Goal: Task Accomplishment & Management: Use online tool/utility

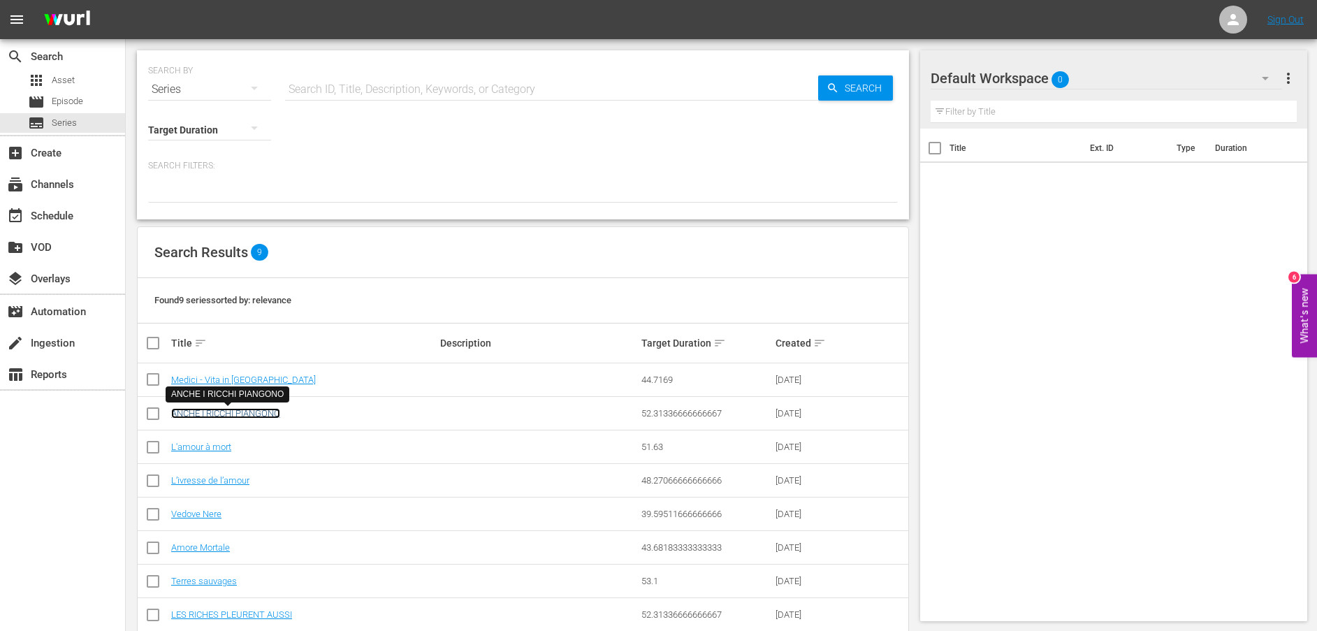
click at [265, 411] on link "ANCHE I RICCHI PIANGONO" at bounding box center [225, 413] width 109 height 10
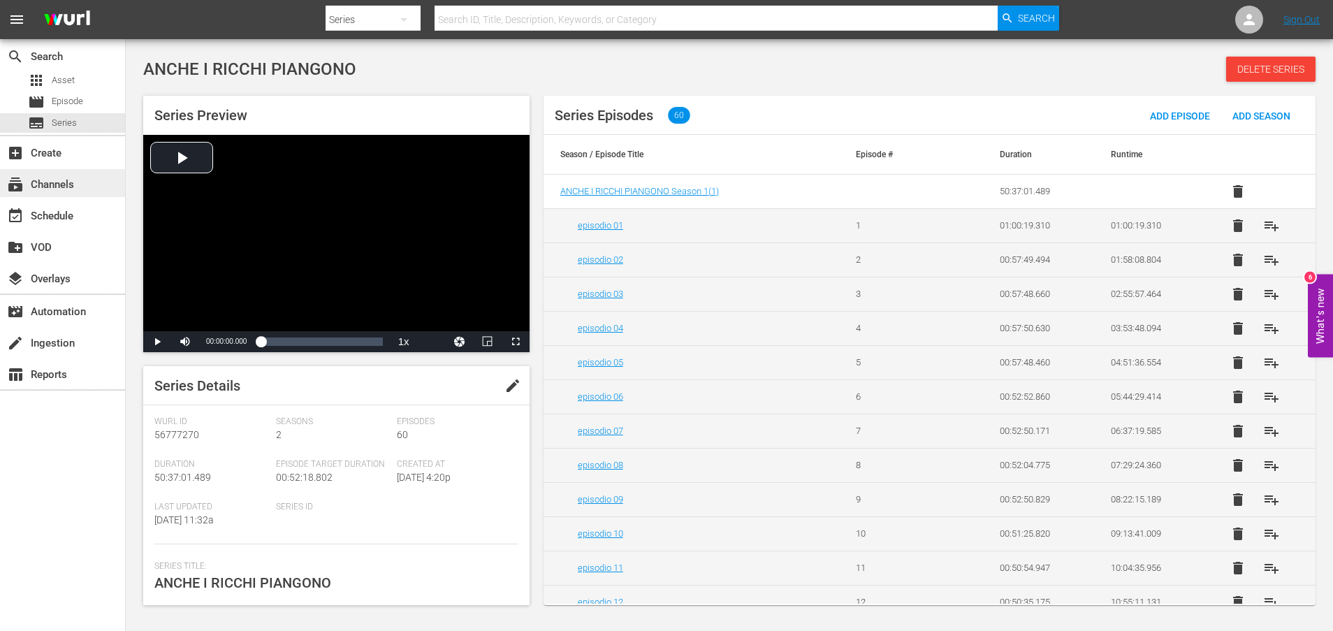
click at [53, 188] on div "subscriptions Channels" at bounding box center [39, 182] width 78 height 13
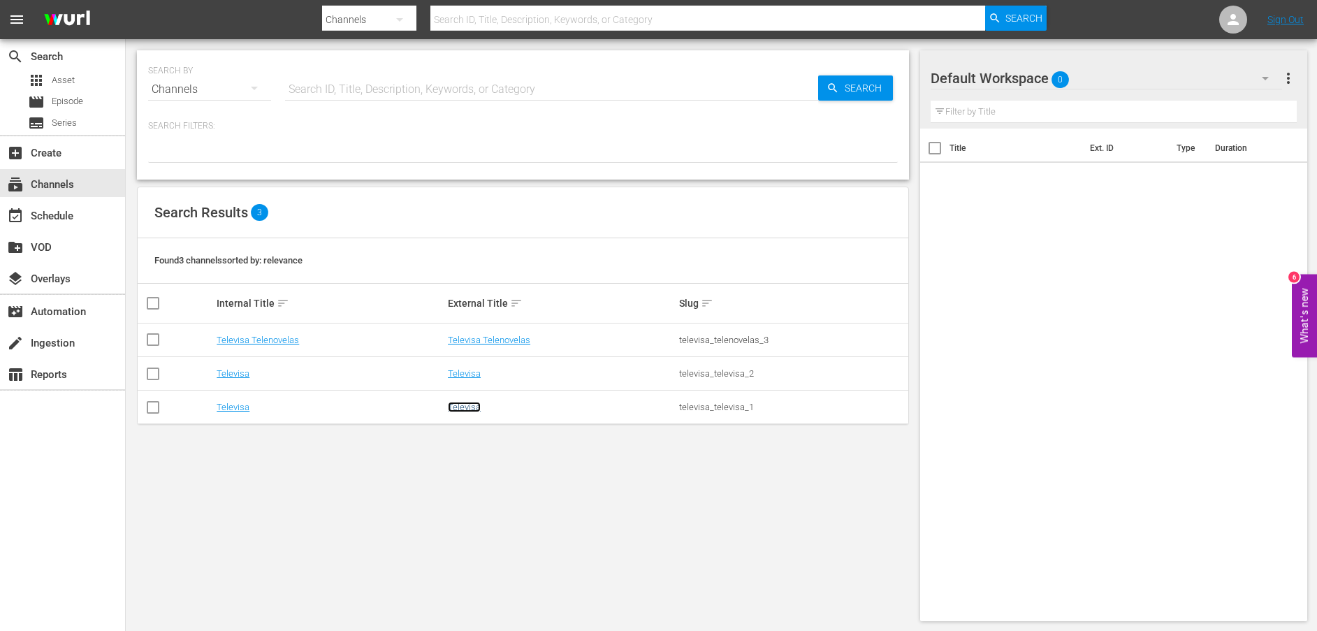
click at [455, 411] on link "Televisa" at bounding box center [464, 407] width 33 height 10
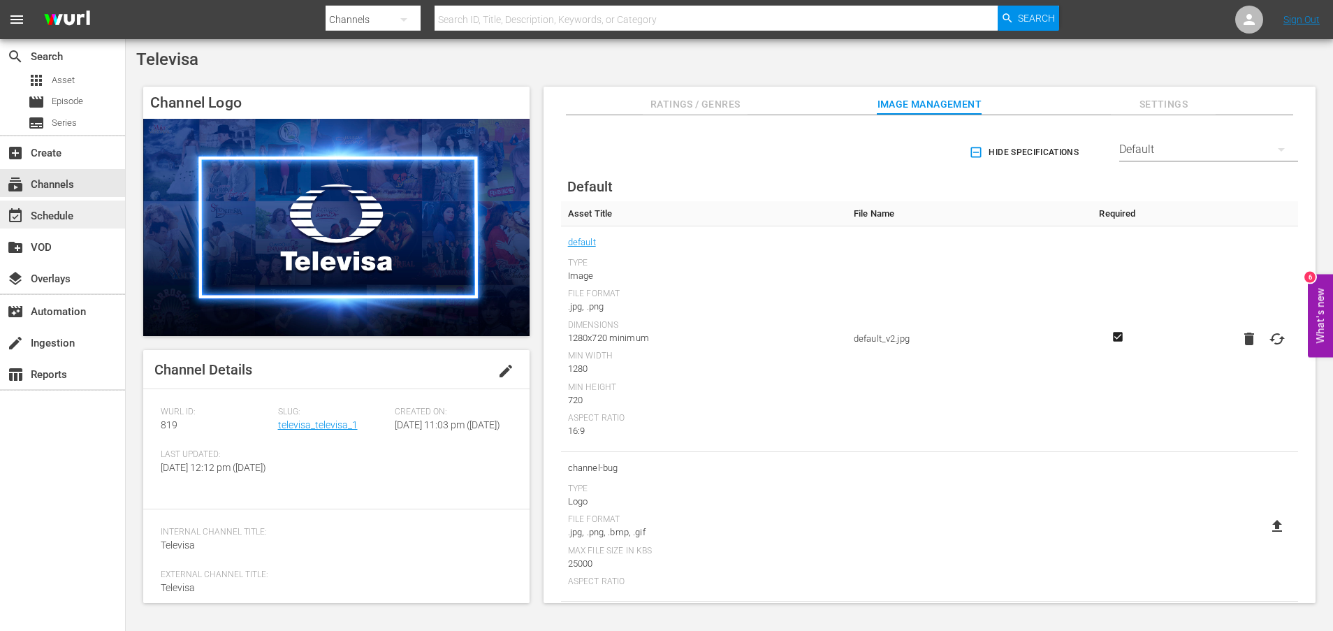
click at [49, 216] on div "event_available Schedule" at bounding box center [39, 213] width 78 height 13
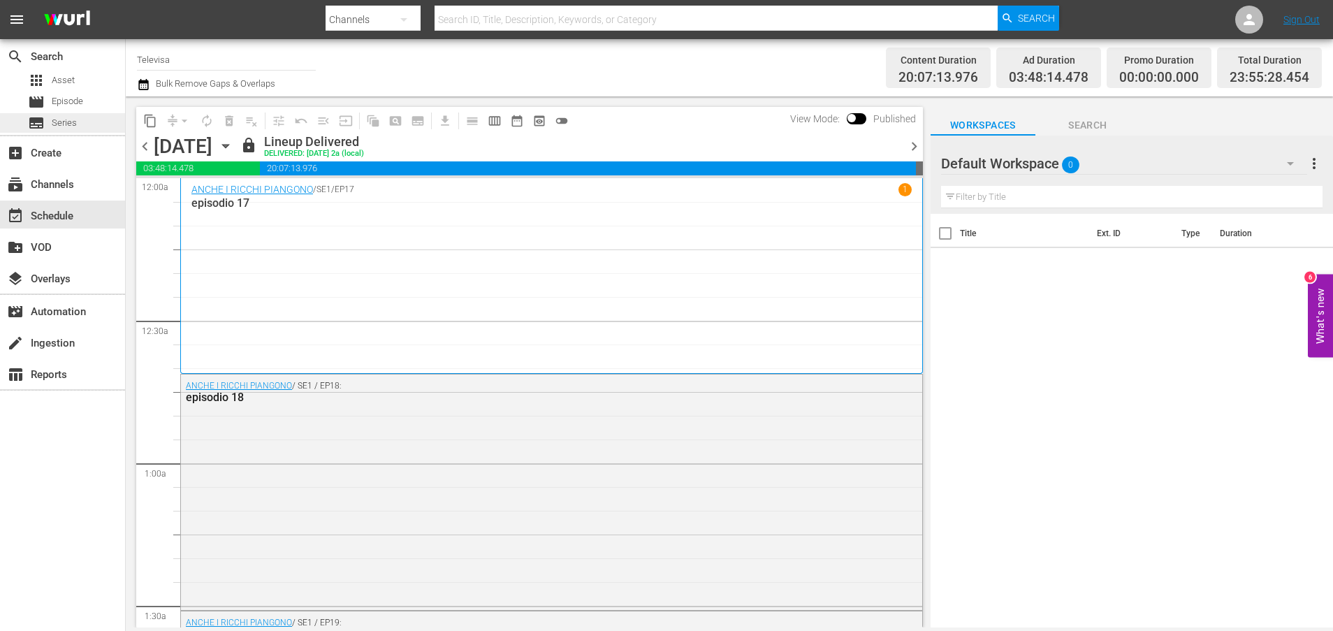
click at [59, 120] on span "Series" at bounding box center [64, 123] width 25 height 14
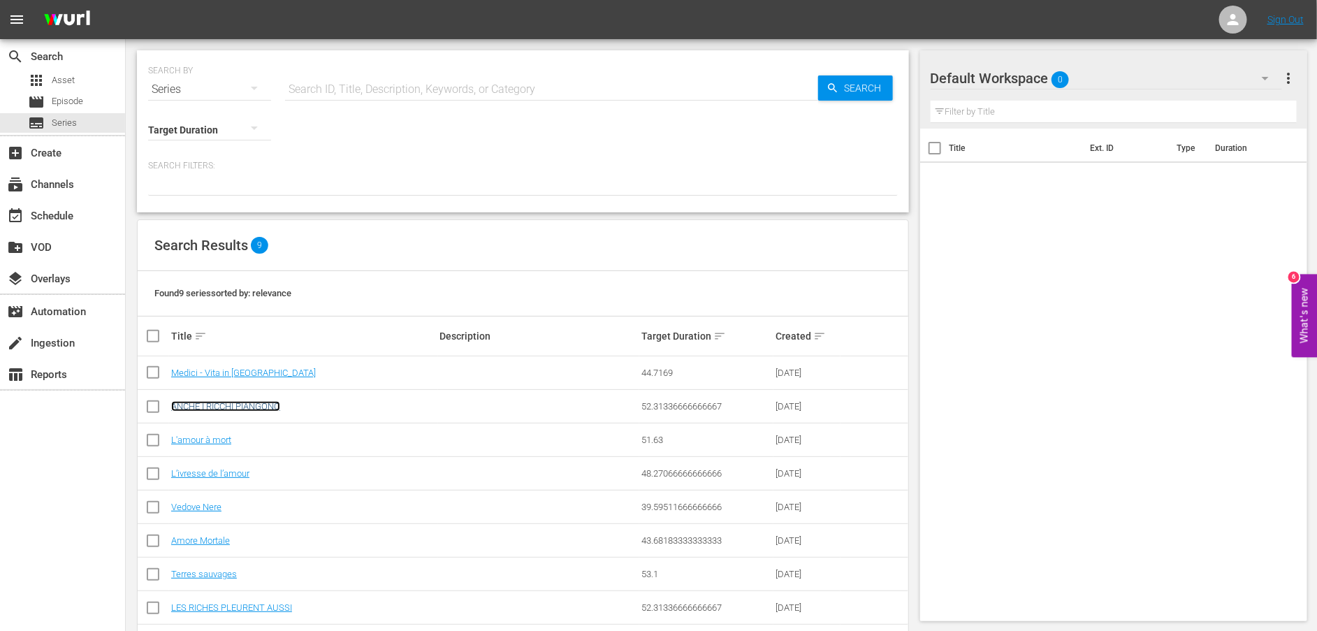
click at [250, 407] on link "ANCHE I RICCHI PIANGONO" at bounding box center [225, 406] width 109 height 10
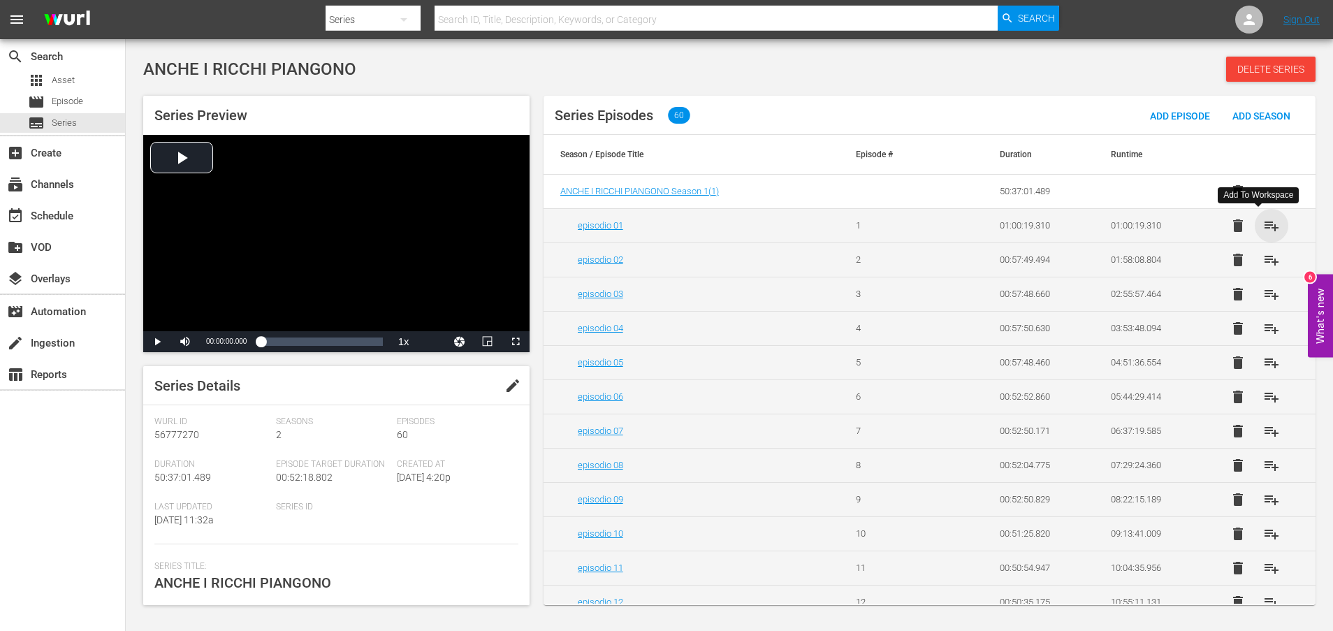
click at [1263, 224] on span "playlist_add" at bounding box center [1271, 225] width 17 height 17
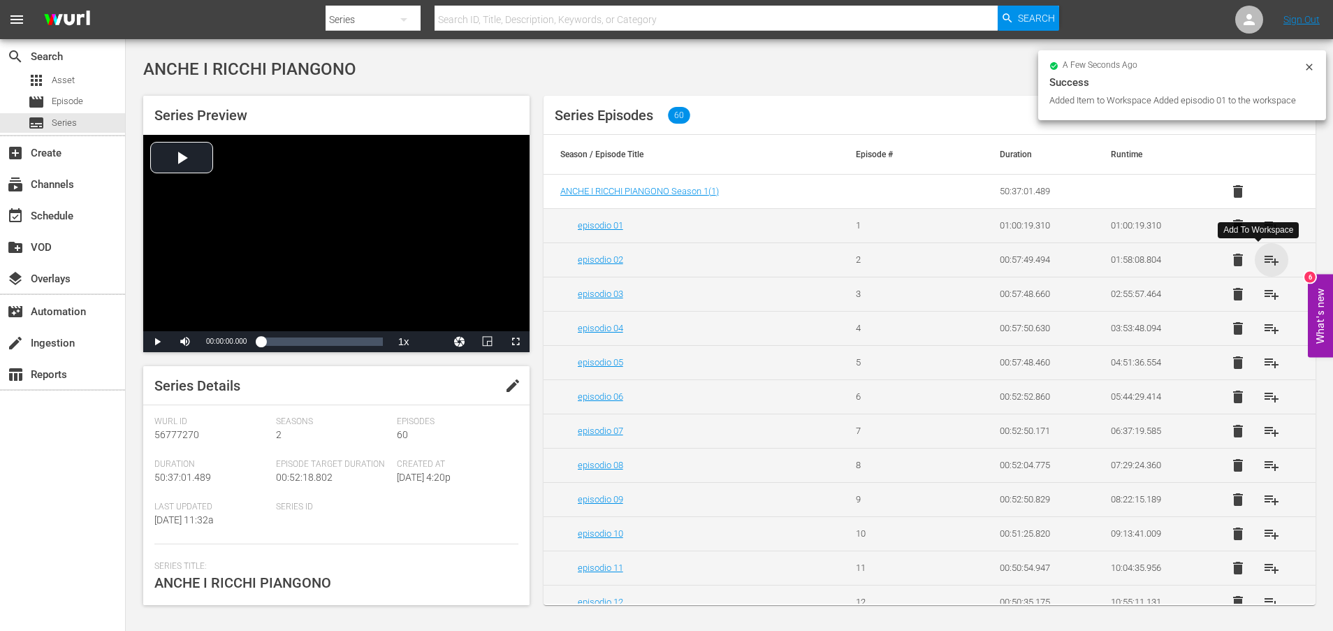
click at [1263, 260] on span "playlist_add" at bounding box center [1271, 259] width 17 height 17
click at [1263, 295] on span "playlist_add" at bounding box center [1271, 294] width 17 height 17
click at [1263, 330] on span "playlist_add" at bounding box center [1271, 328] width 17 height 17
click at [1263, 363] on span "playlist_add" at bounding box center [1271, 362] width 17 height 17
click at [1263, 398] on span "playlist_add" at bounding box center [1271, 396] width 17 height 17
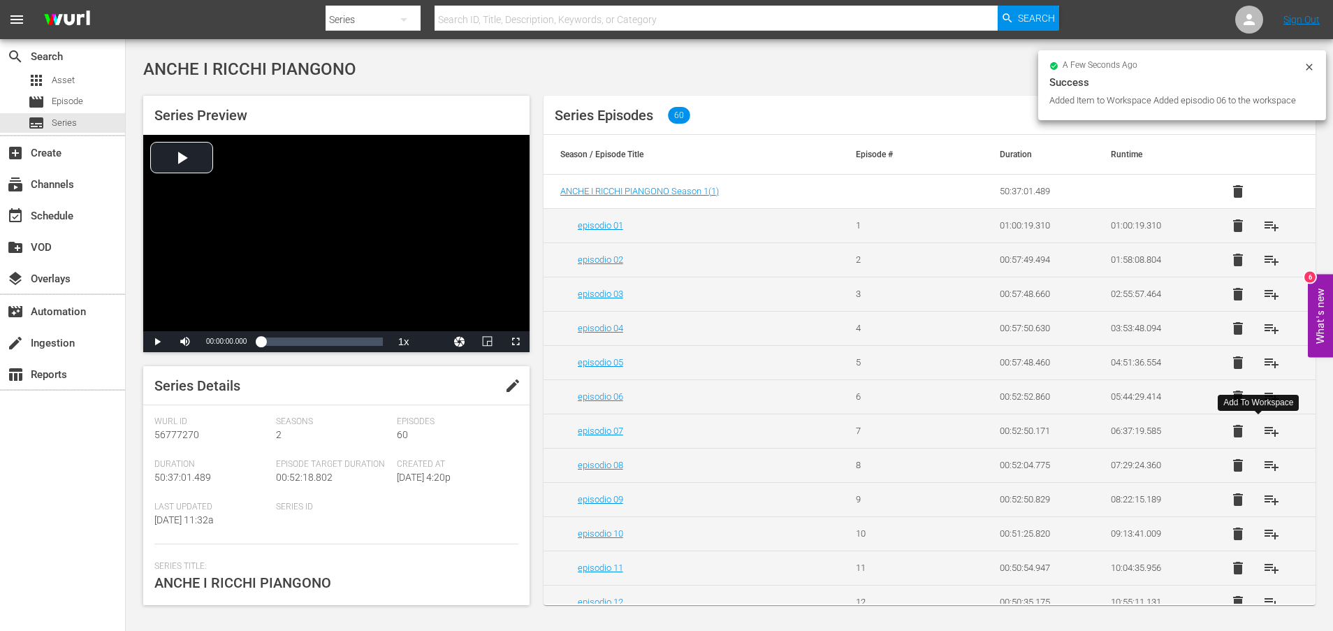
click at [1263, 434] on span "playlist_add" at bounding box center [1271, 431] width 17 height 17
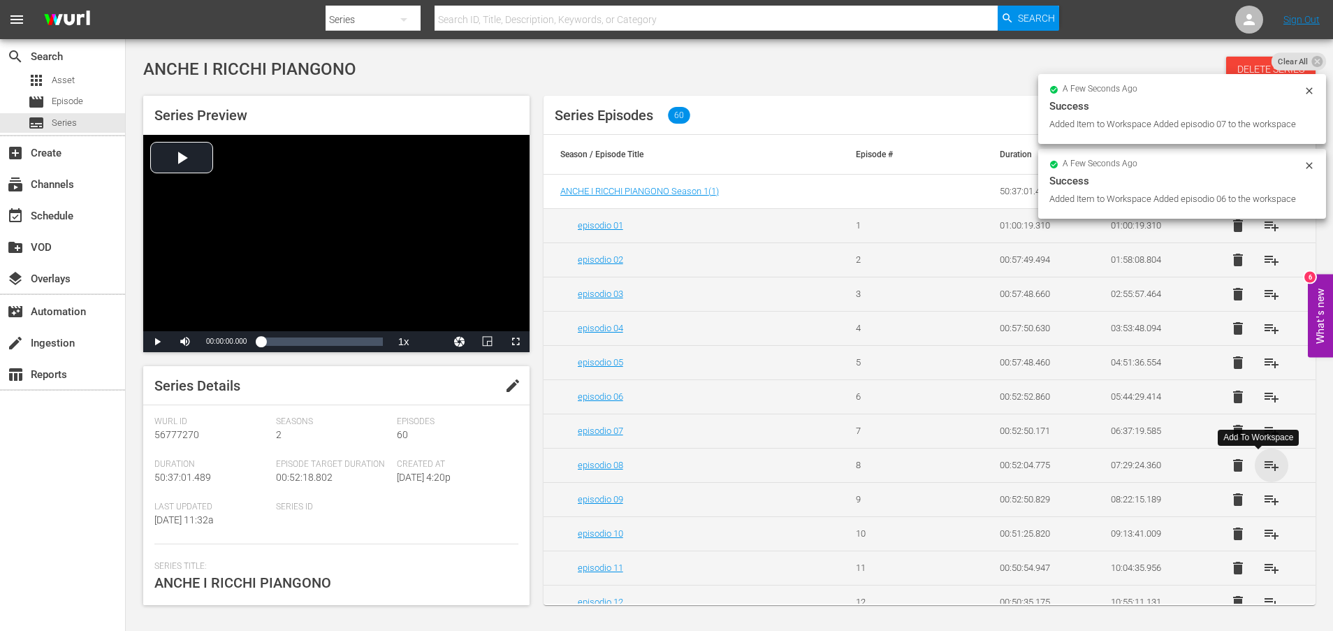
click at [1266, 468] on span "playlist_add" at bounding box center [1271, 465] width 17 height 17
click at [1263, 503] on span "playlist_add" at bounding box center [1271, 499] width 17 height 17
click at [1263, 536] on span "playlist_add" at bounding box center [1271, 533] width 17 height 17
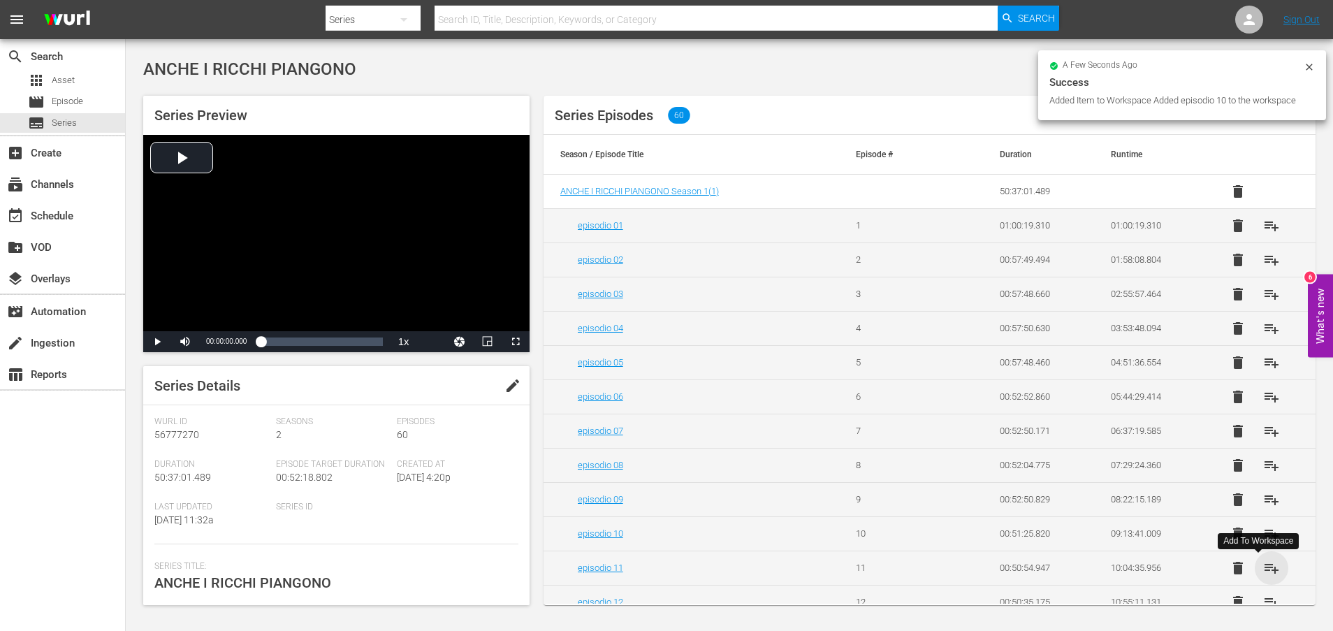
click at [1263, 573] on span "playlist_add" at bounding box center [1271, 567] width 17 height 17
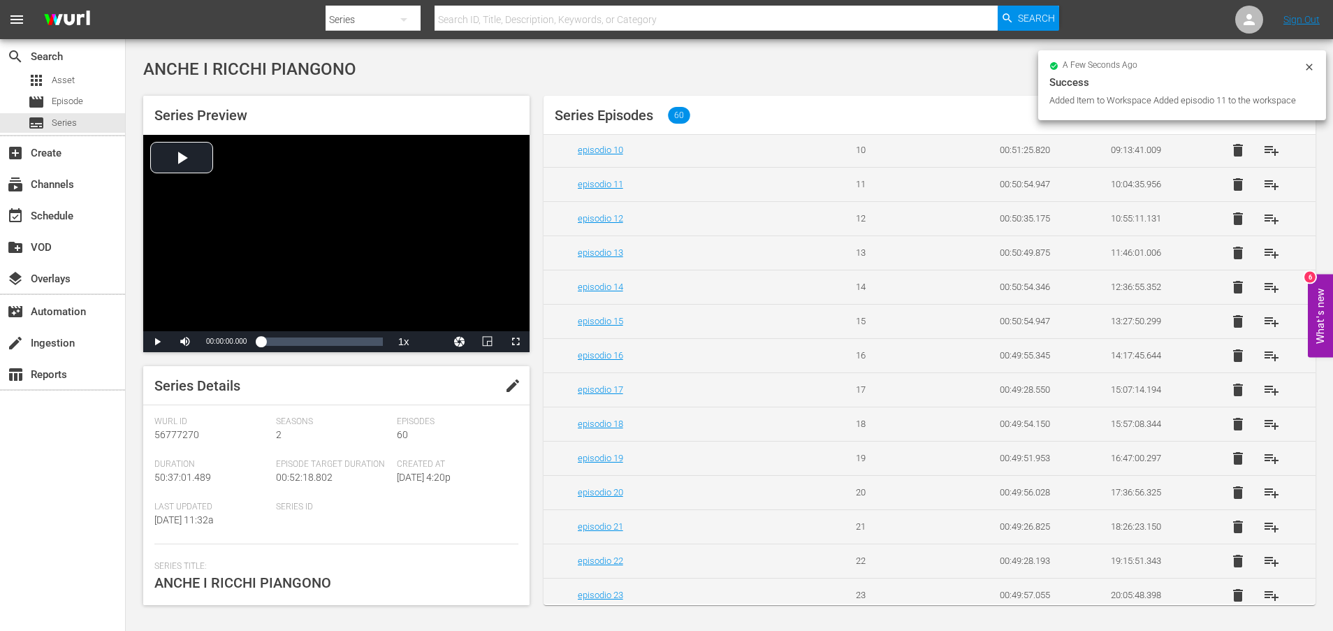
scroll to position [419, 0]
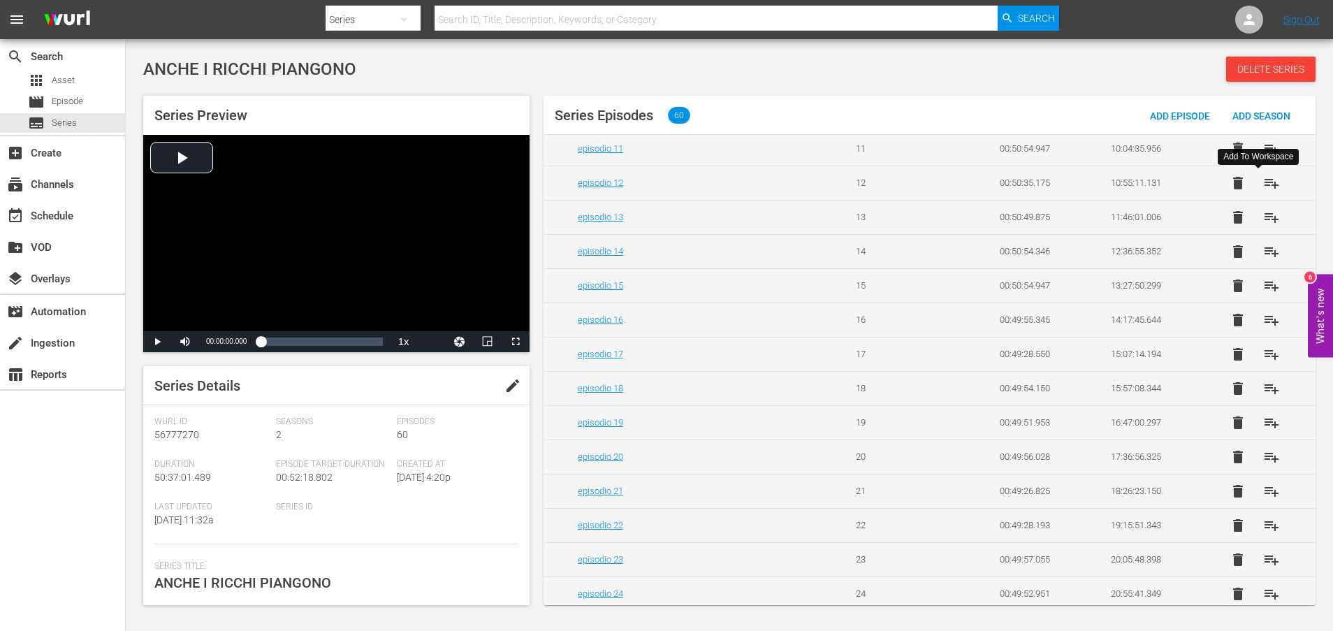
click at [1264, 185] on span "playlist_add" at bounding box center [1271, 183] width 17 height 17
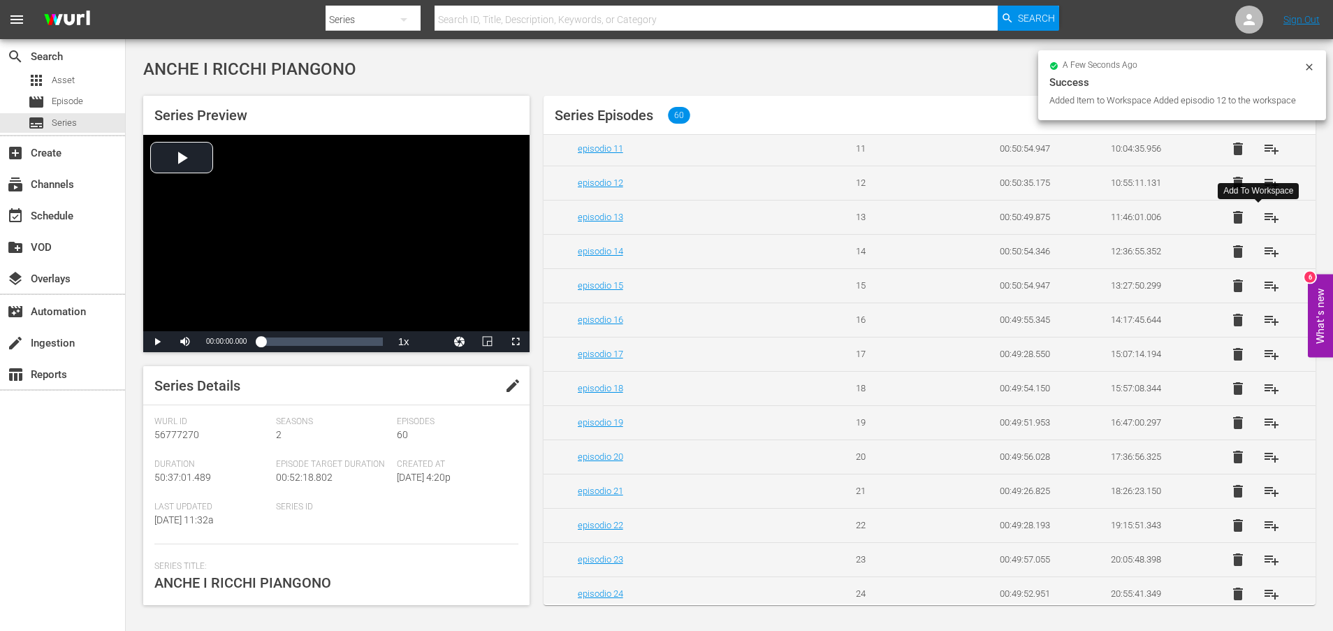
click at [1264, 221] on span "playlist_add" at bounding box center [1271, 217] width 17 height 17
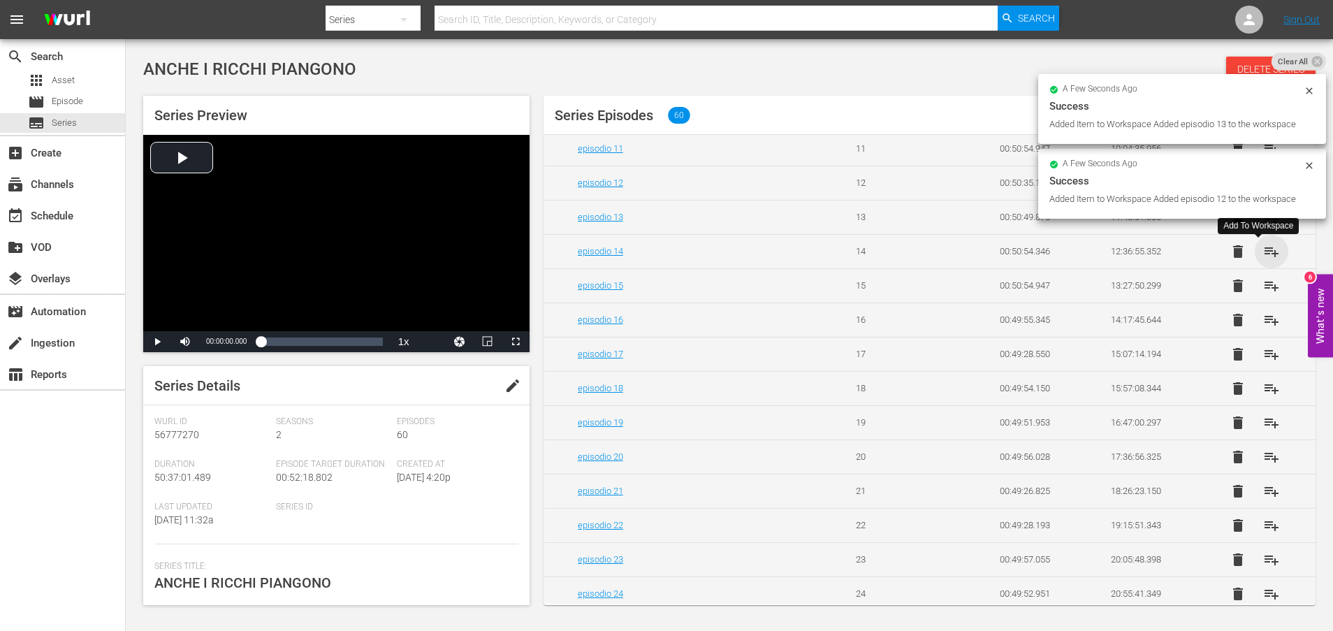
click at [1263, 252] on span "playlist_add" at bounding box center [1271, 251] width 17 height 17
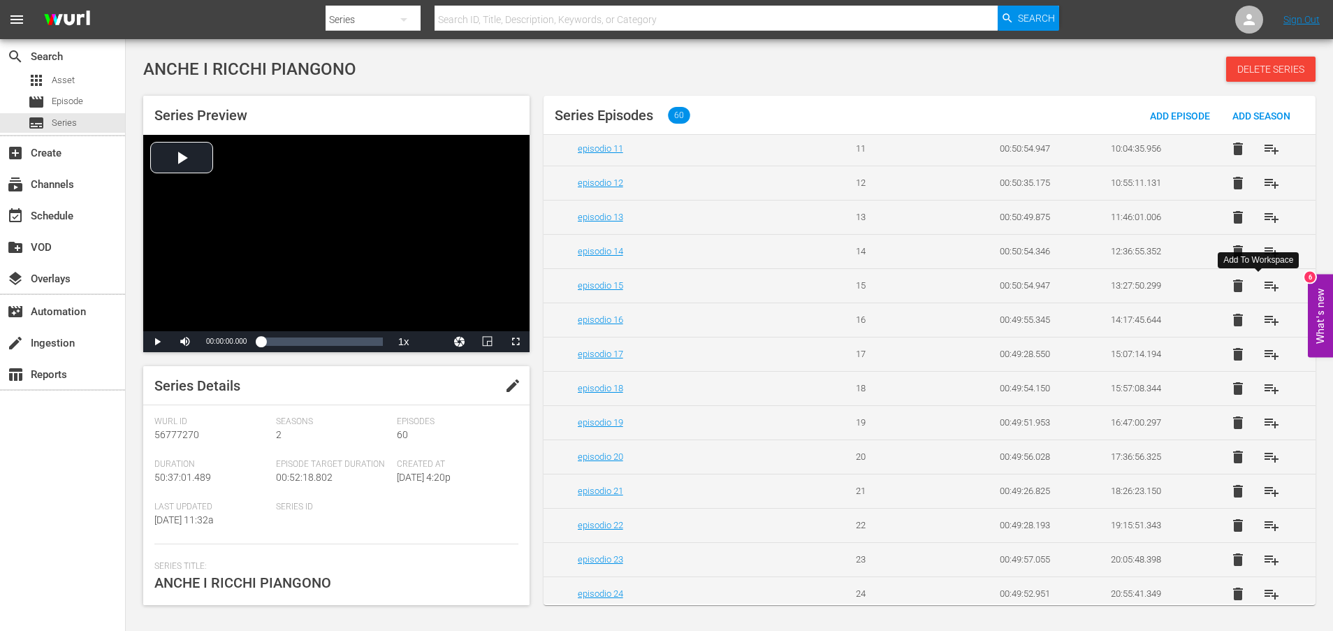
click at [1264, 290] on span "playlist_add" at bounding box center [1271, 285] width 17 height 17
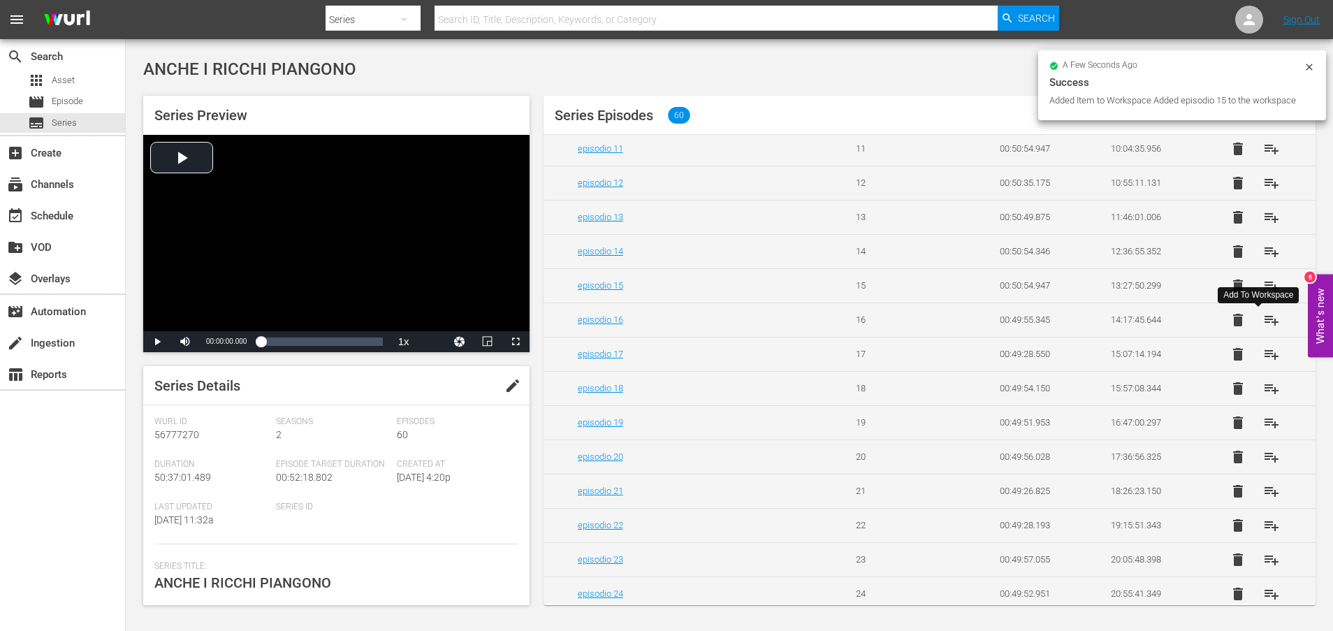
click at [1263, 321] on span "playlist_add" at bounding box center [1271, 320] width 17 height 17
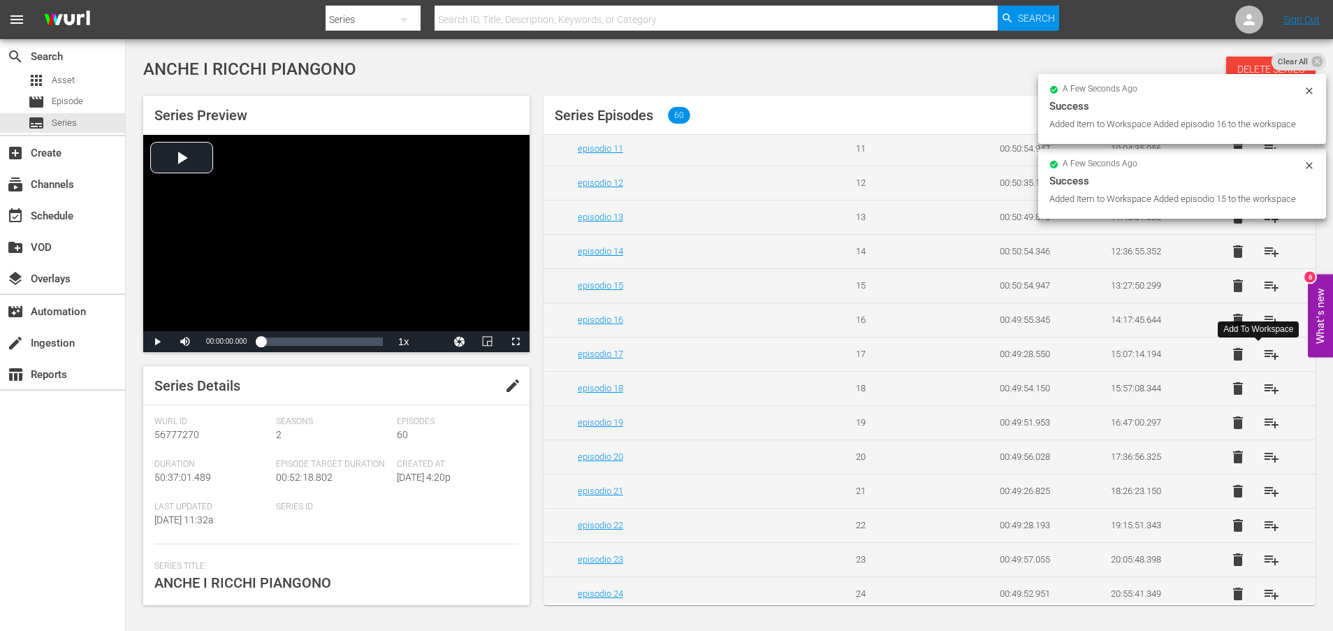
click at [1263, 360] on span "playlist_add" at bounding box center [1271, 354] width 17 height 17
click at [1264, 397] on span "playlist_add" at bounding box center [1271, 388] width 17 height 17
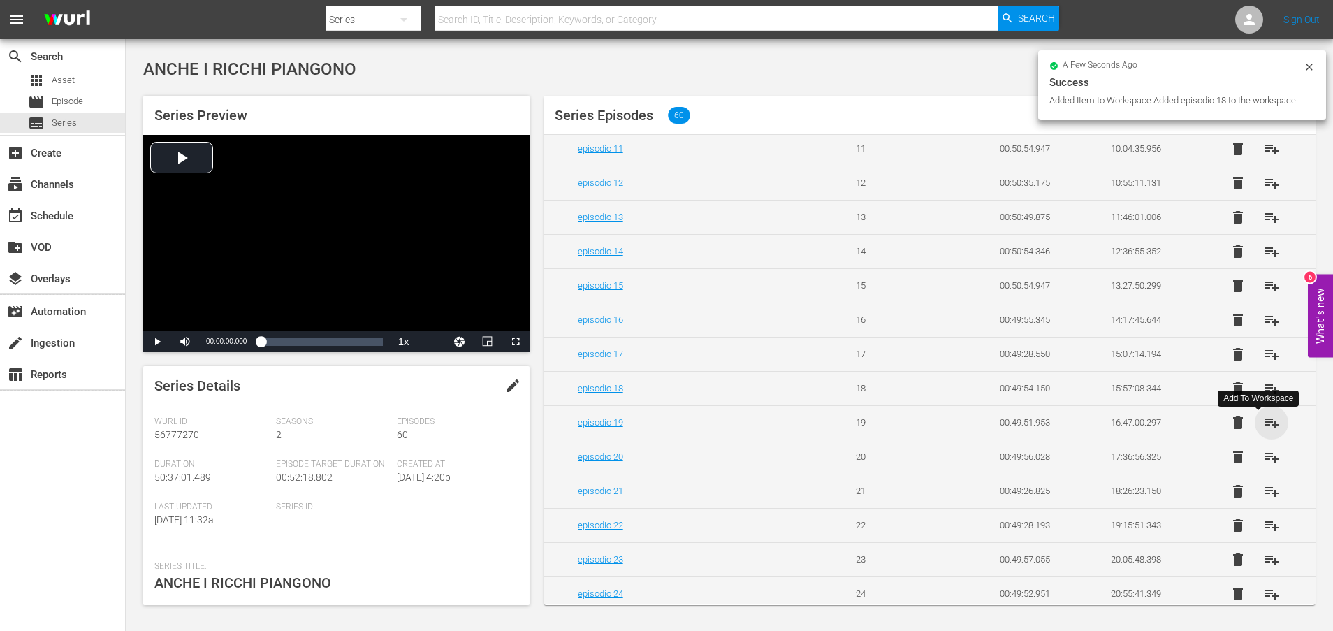
click at [1263, 428] on span "playlist_add" at bounding box center [1271, 422] width 17 height 17
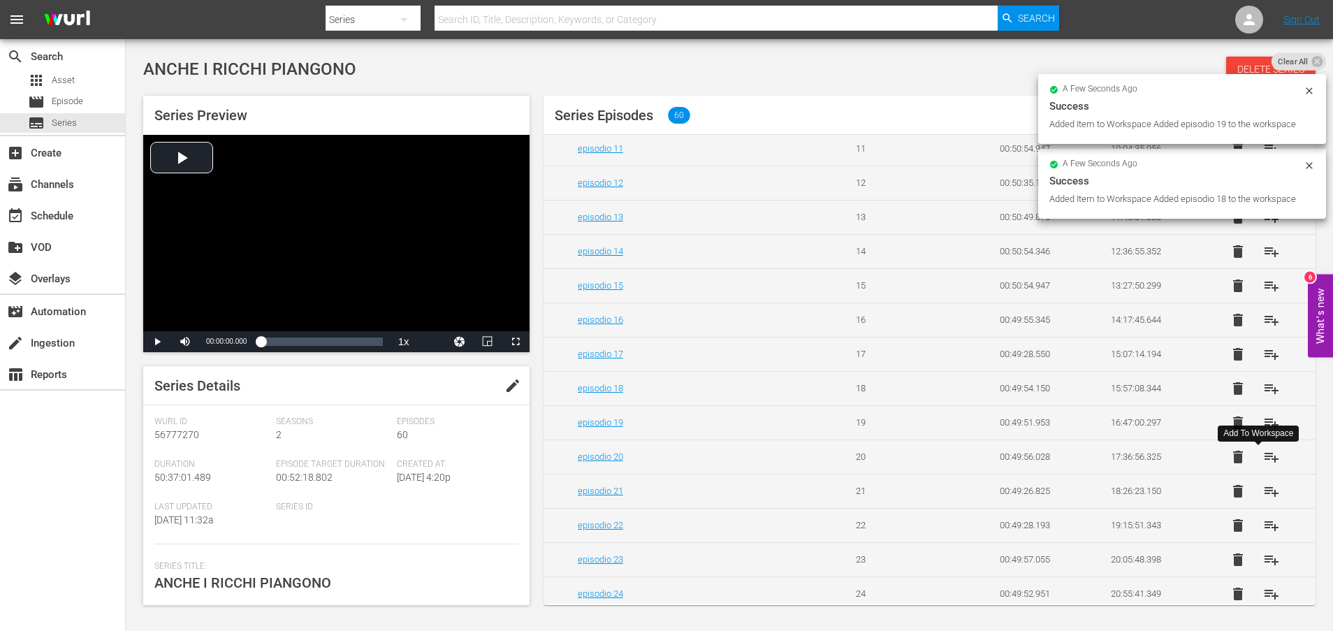
click at [1263, 464] on span "playlist_add" at bounding box center [1271, 456] width 17 height 17
click at [1263, 495] on span "playlist_add" at bounding box center [1271, 491] width 17 height 17
click at [1263, 532] on span "playlist_add" at bounding box center [1271, 525] width 17 height 17
click at [1264, 568] on span "playlist_add" at bounding box center [1271, 559] width 17 height 17
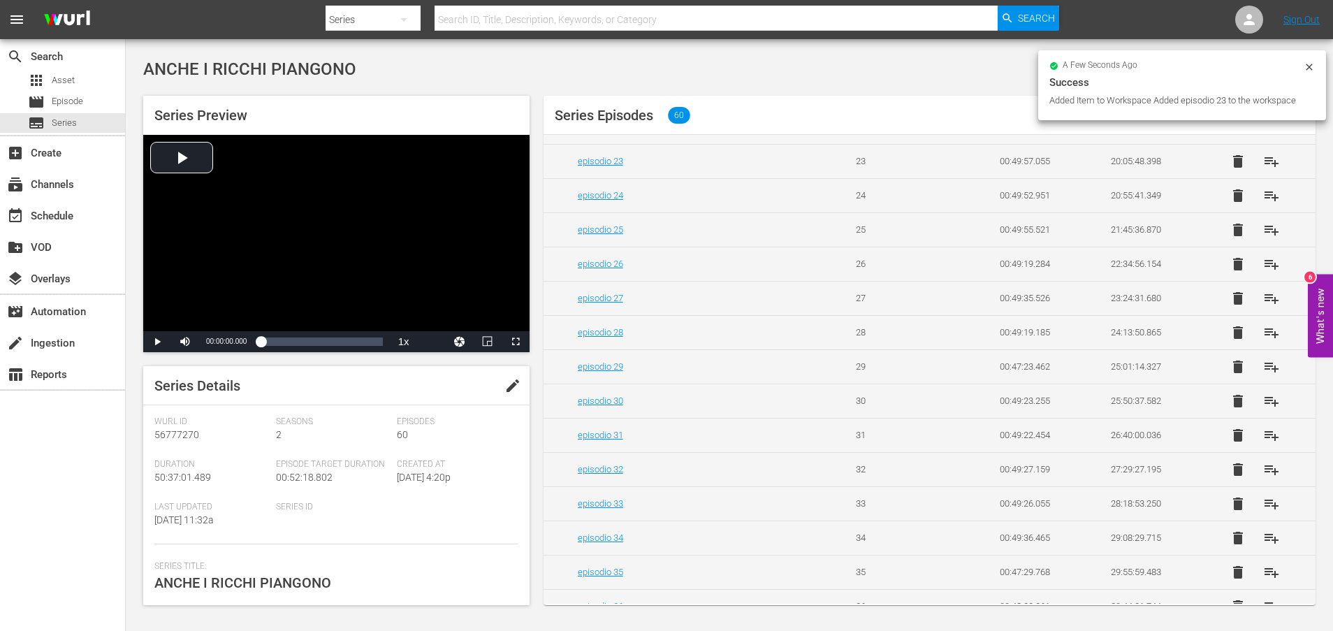
scroll to position [838, 0]
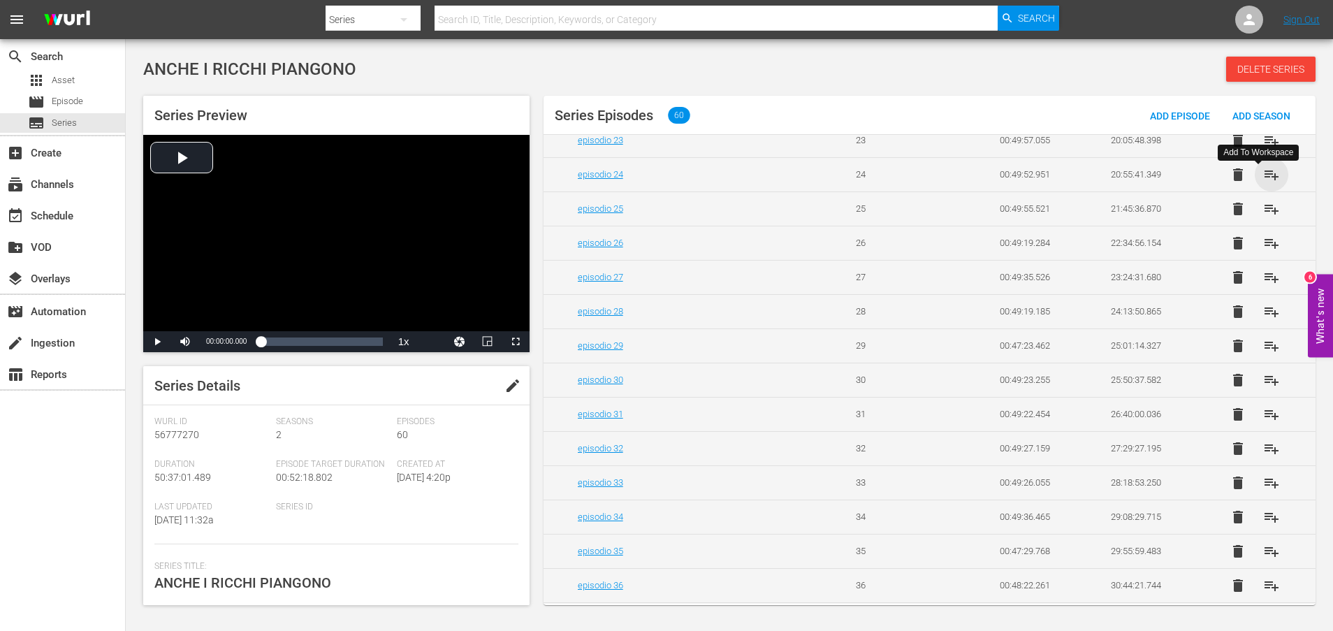
click at [1263, 183] on span "playlist_add" at bounding box center [1271, 174] width 17 height 17
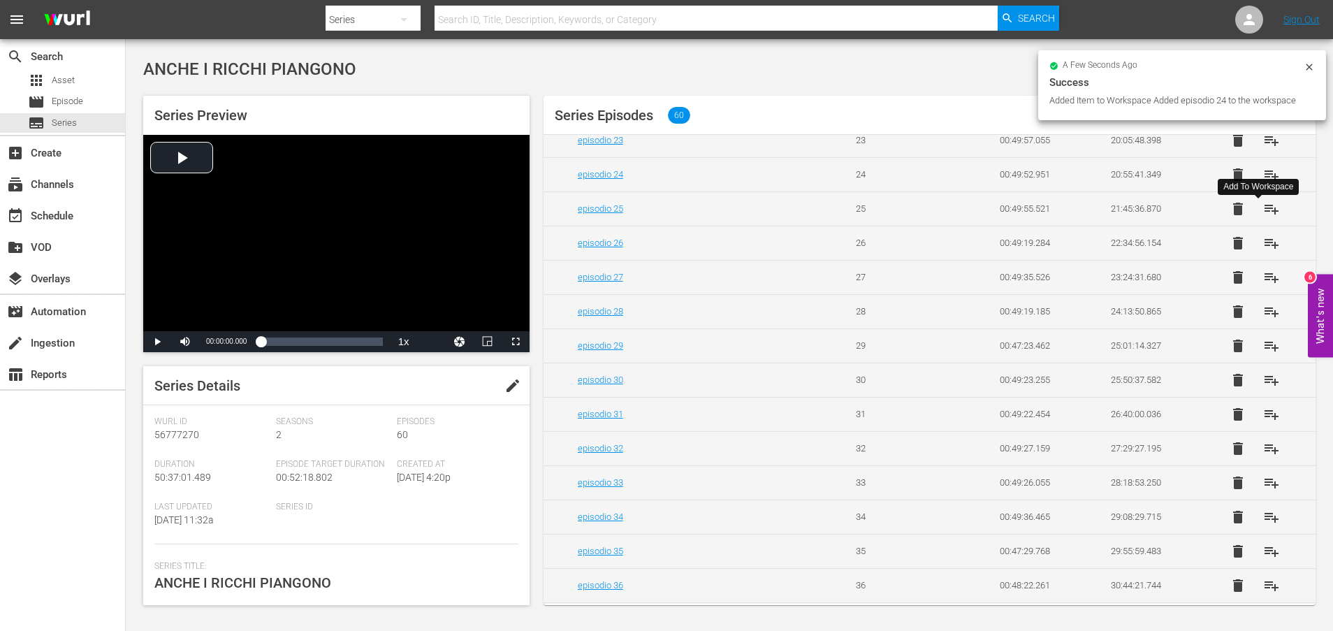
click at [1264, 217] on span "playlist_add" at bounding box center [1271, 208] width 17 height 17
click at [1264, 250] on span "playlist_add" at bounding box center [1271, 243] width 17 height 17
click at [1264, 286] on span "playlist_add" at bounding box center [1271, 277] width 17 height 17
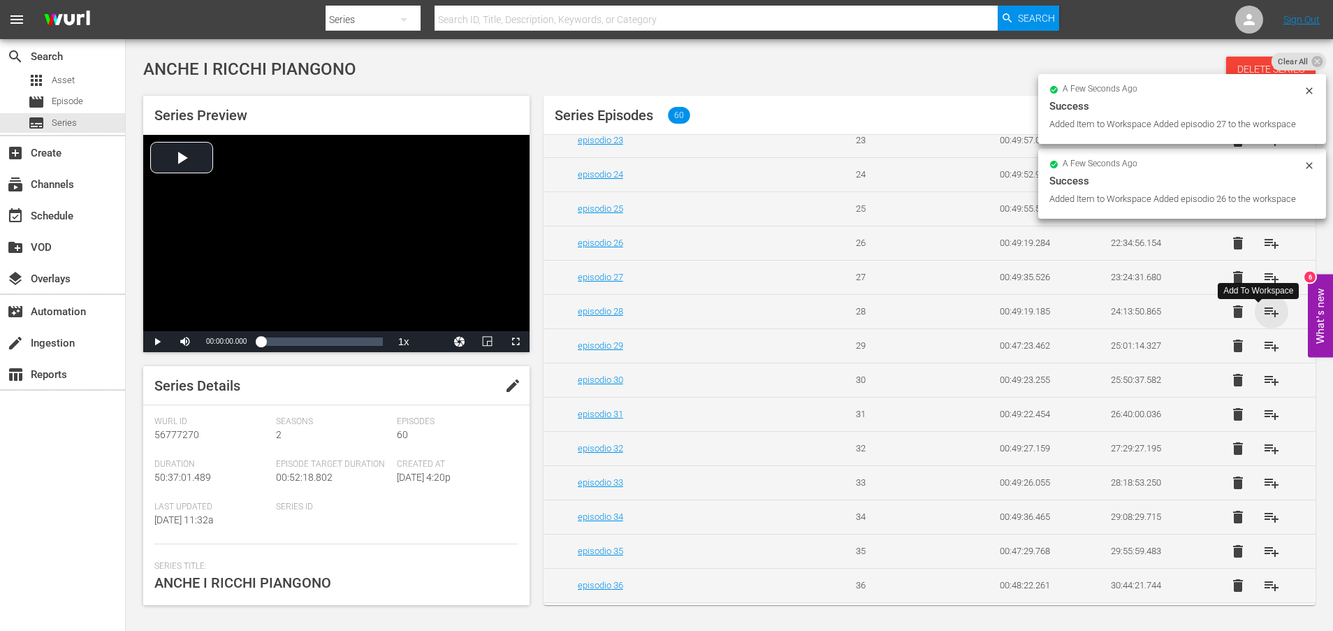
click at [1264, 320] on span "playlist_add" at bounding box center [1271, 311] width 17 height 17
click at [1264, 354] on span "playlist_add" at bounding box center [1271, 345] width 17 height 17
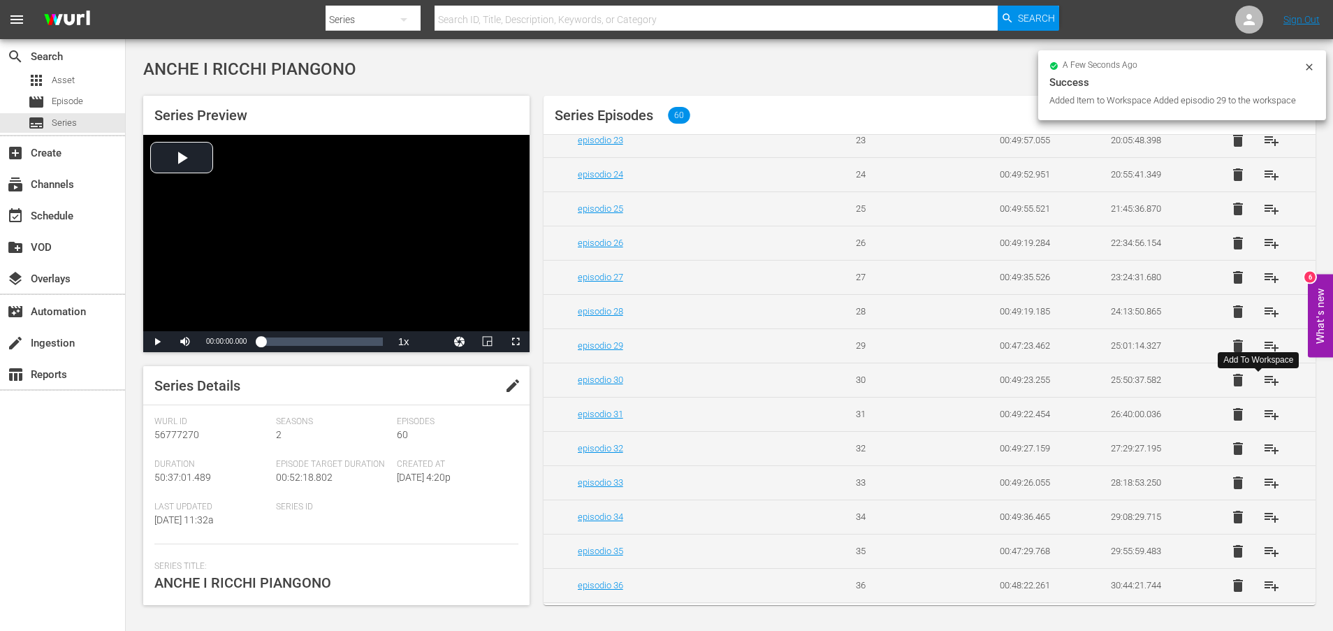
click at [1264, 388] on span "playlist_add" at bounding box center [1271, 380] width 17 height 17
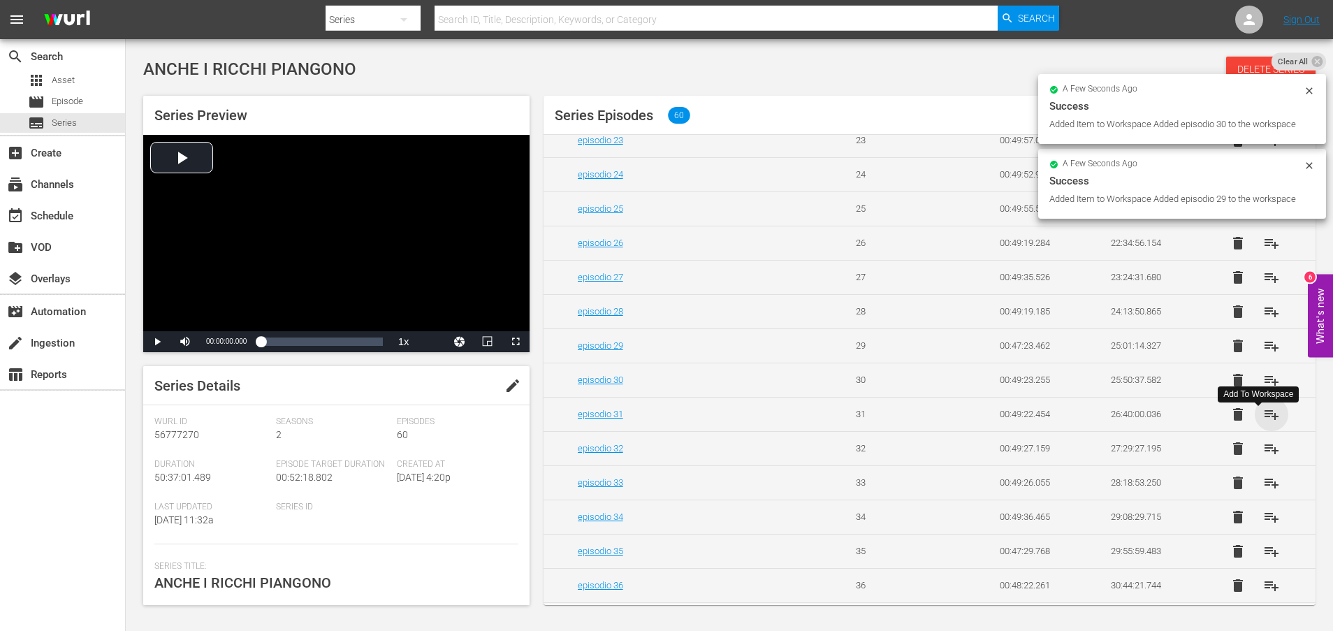
click at [1263, 423] on span "playlist_add" at bounding box center [1271, 414] width 17 height 17
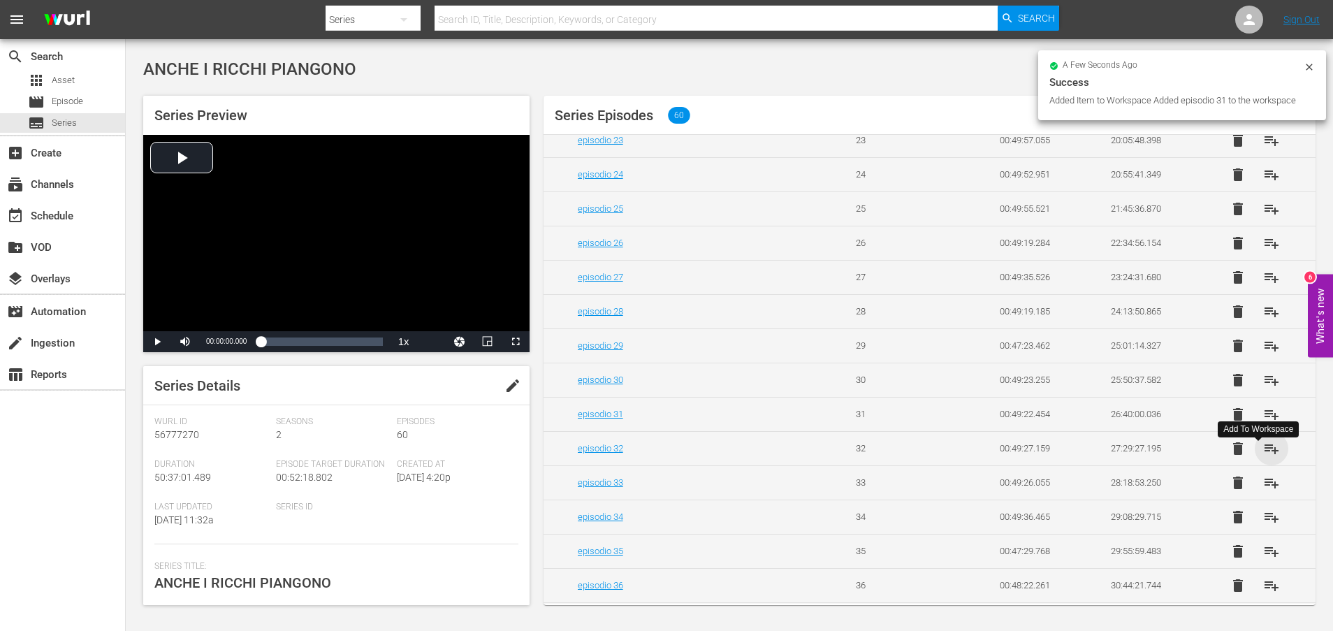
click at [1263, 457] on span "playlist_add" at bounding box center [1271, 448] width 17 height 17
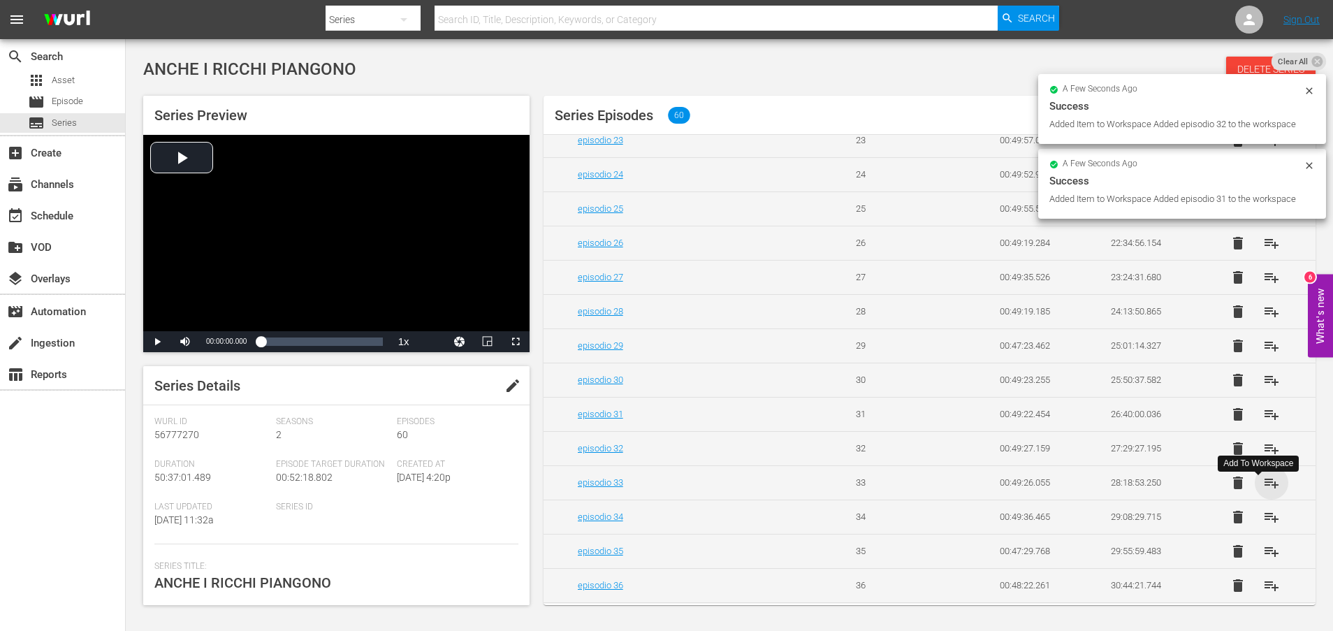
click at [1263, 491] on span "playlist_add" at bounding box center [1271, 482] width 17 height 17
click at [1264, 525] on span "playlist_add" at bounding box center [1271, 517] width 17 height 17
click at [1264, 559] on span "playlist_add" at bounding box center [1271, 551] width 17 height 17
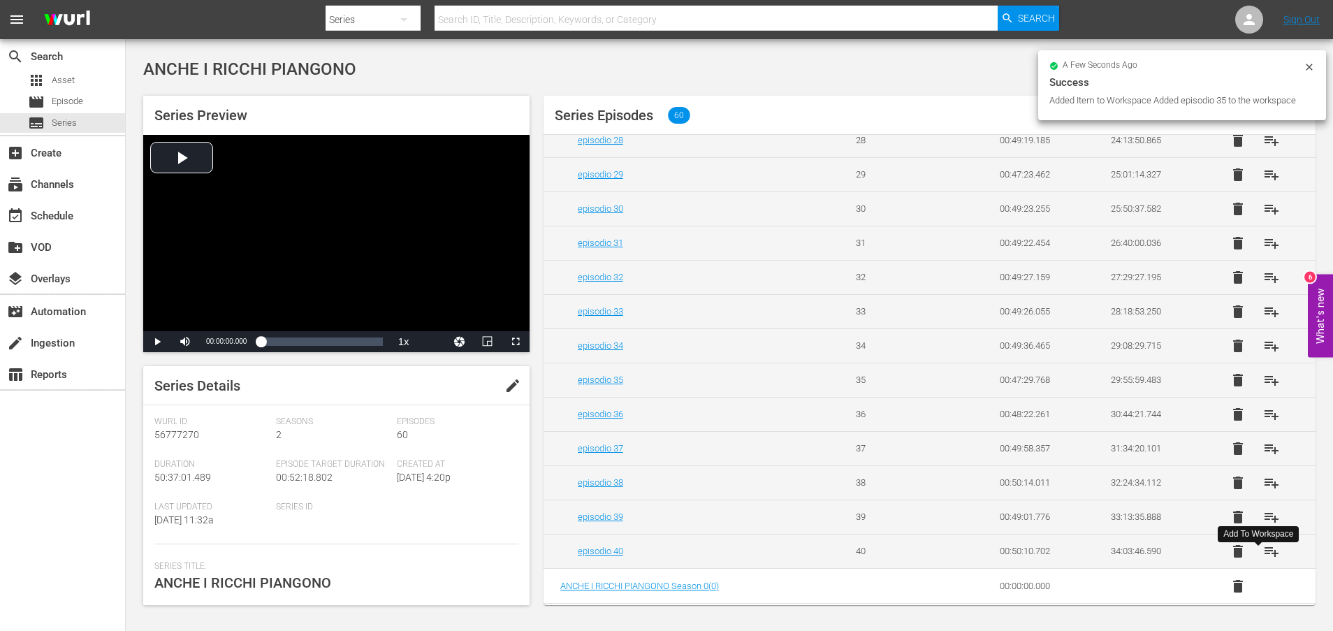
scroll to position [1023, 0]
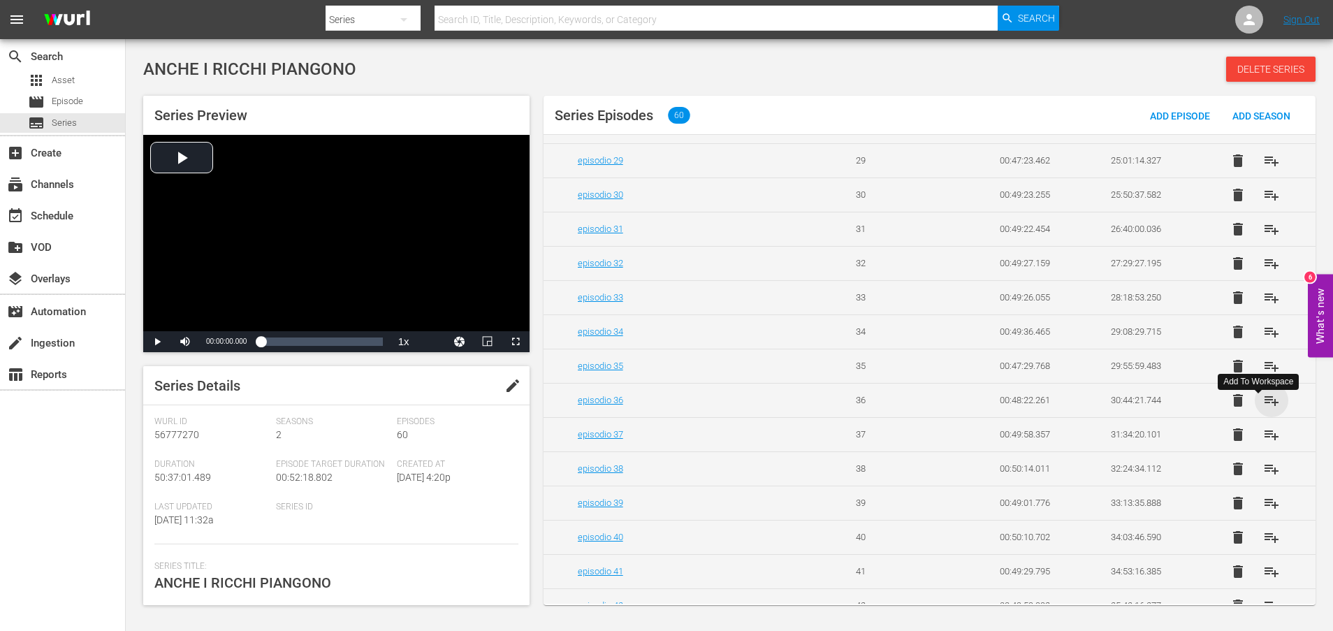
click at [1263, 409] on span "playlist_add" at bounding box center [1271, 400] width 17 height 17
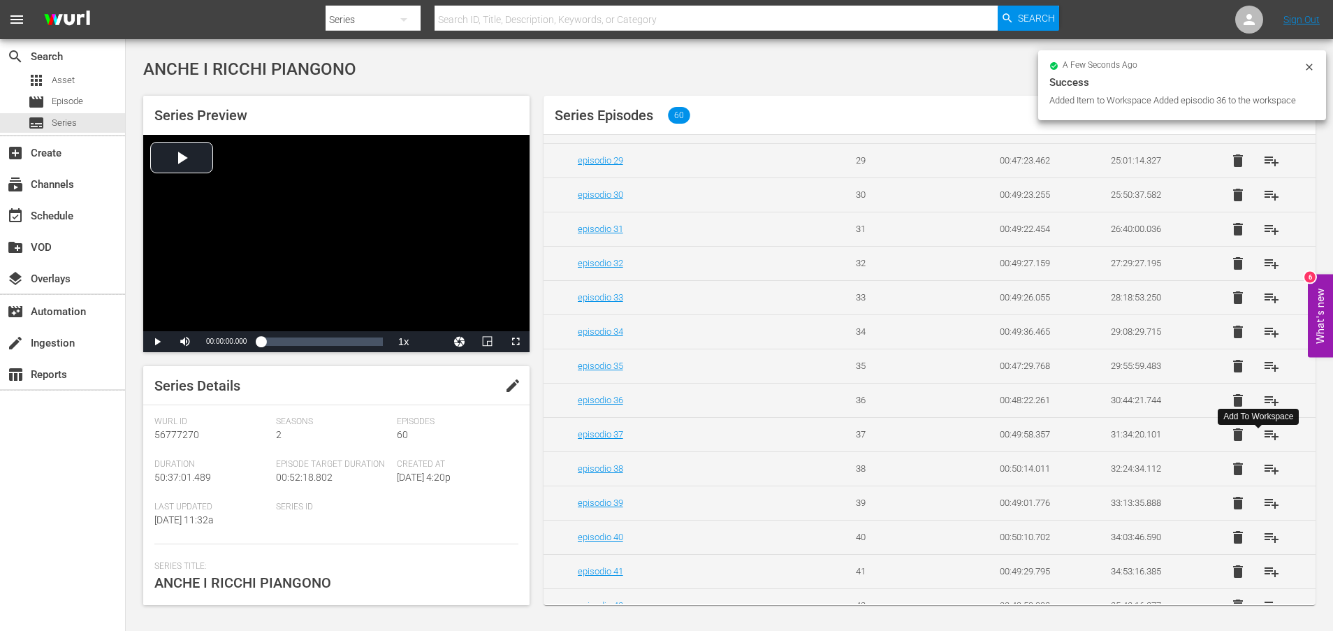
click at [1263, 443] on span "playlist_add" at bounding box center [1271, 434] width 17 height 17
click at [1263, 477] on span "playlist_add" at bounding box center [1271, 468] width 17 height 17
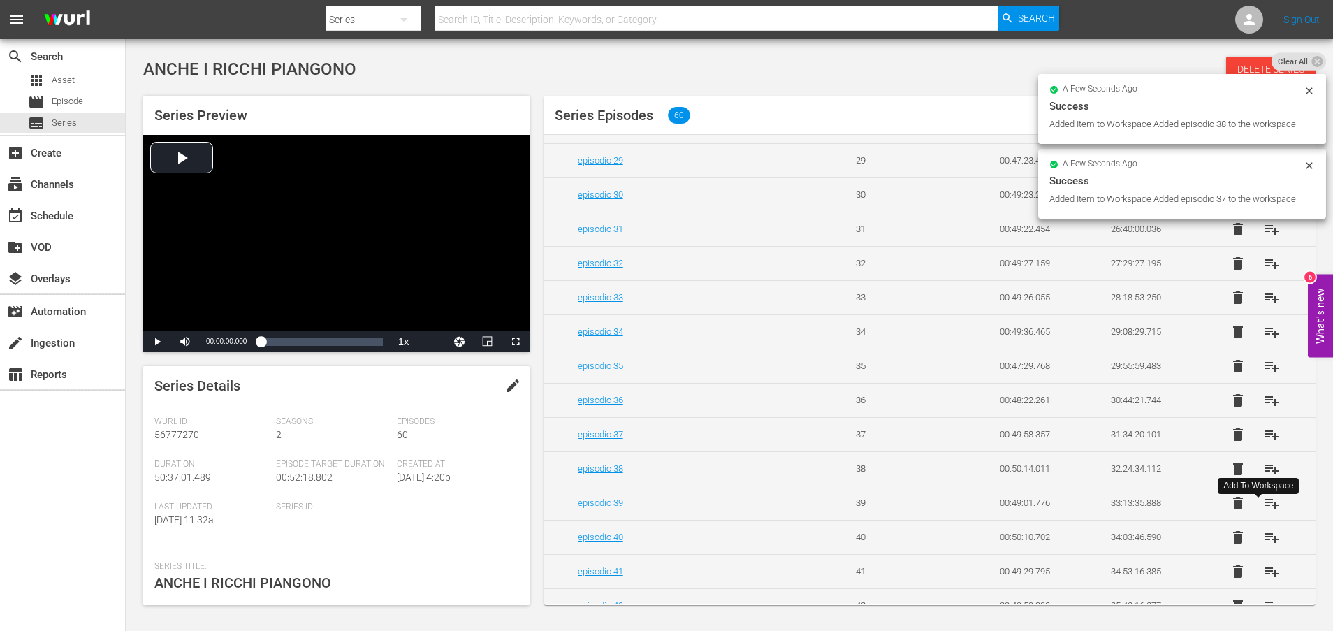
click at [1264, 511] on span "playlist_add" at bounding box center [1271, 503] width 17 height 17
click at [1264, 546] on span "playlist_add" at bounding box center [1271, 537] width 17 height 17
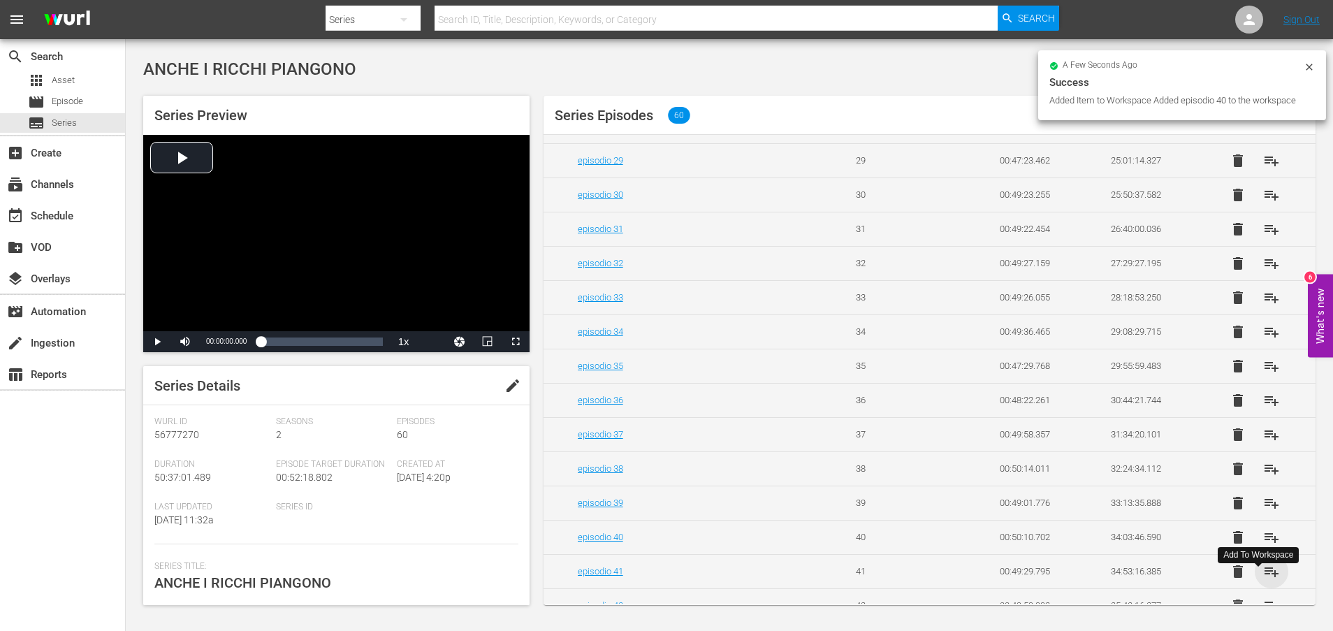
click at [1263, 580] on span "playlist_add" at bounding box center [1271, 571] width 17 height 17
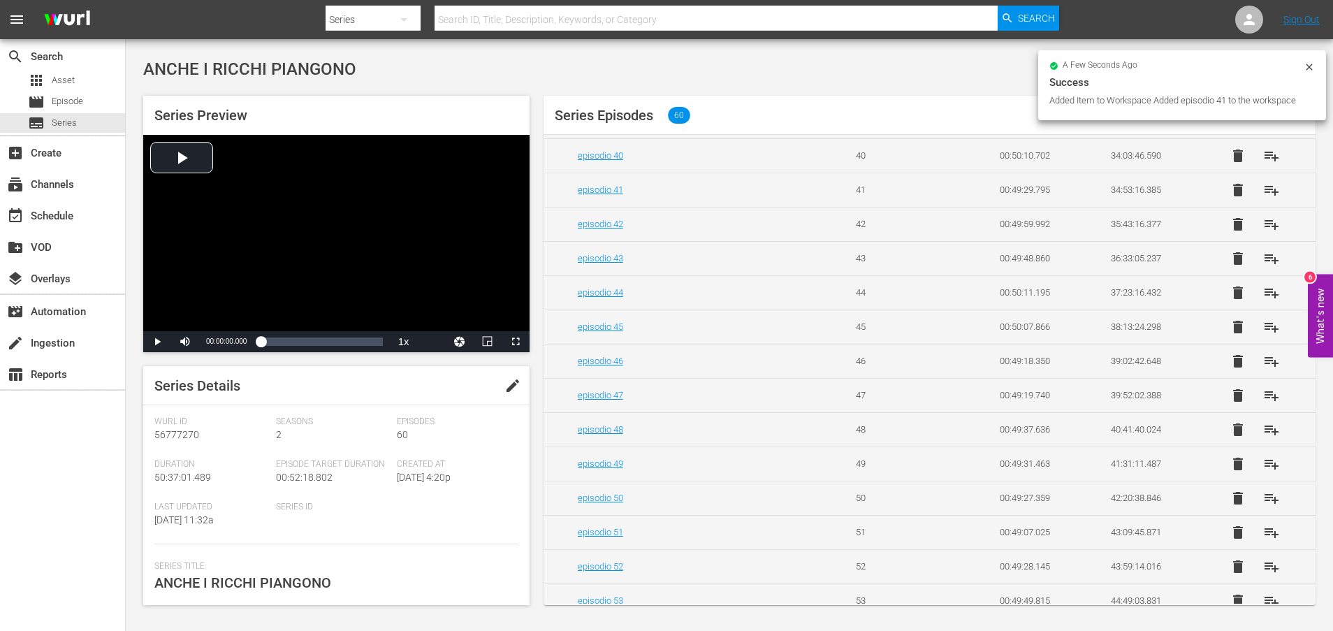
scroll to position [1442, 0]
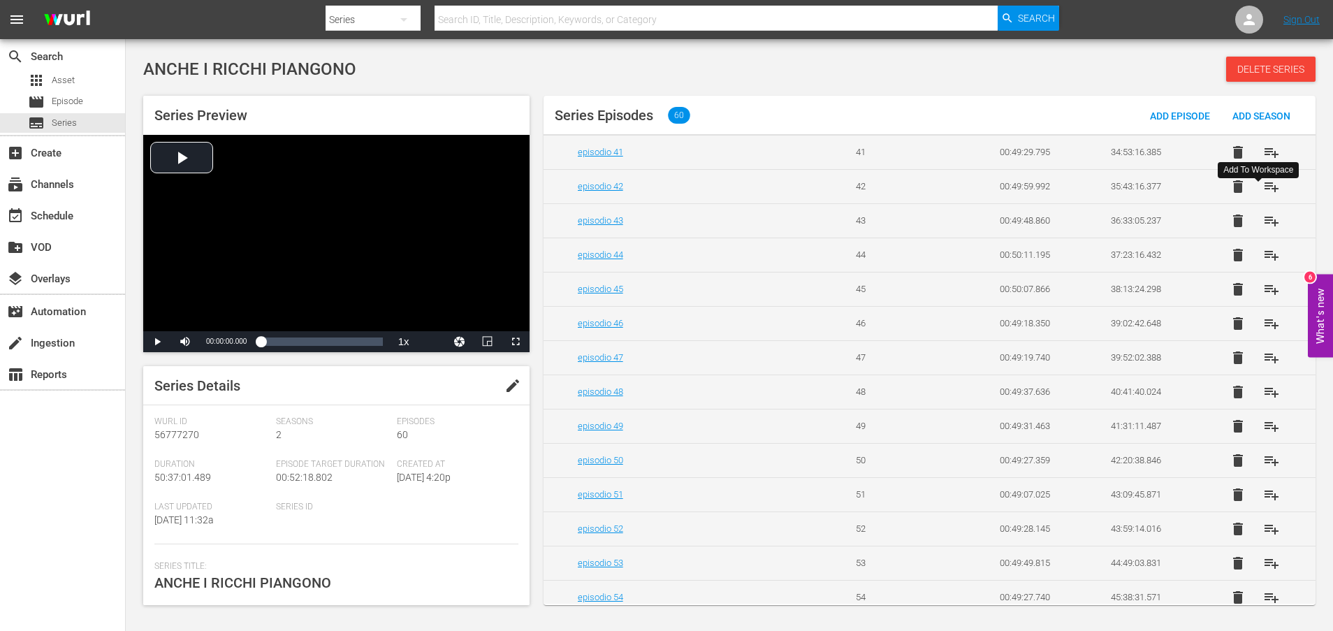
click at [1264, 195] on span "playlist_add" at bounding box center [1271, 186] width 17 height 17
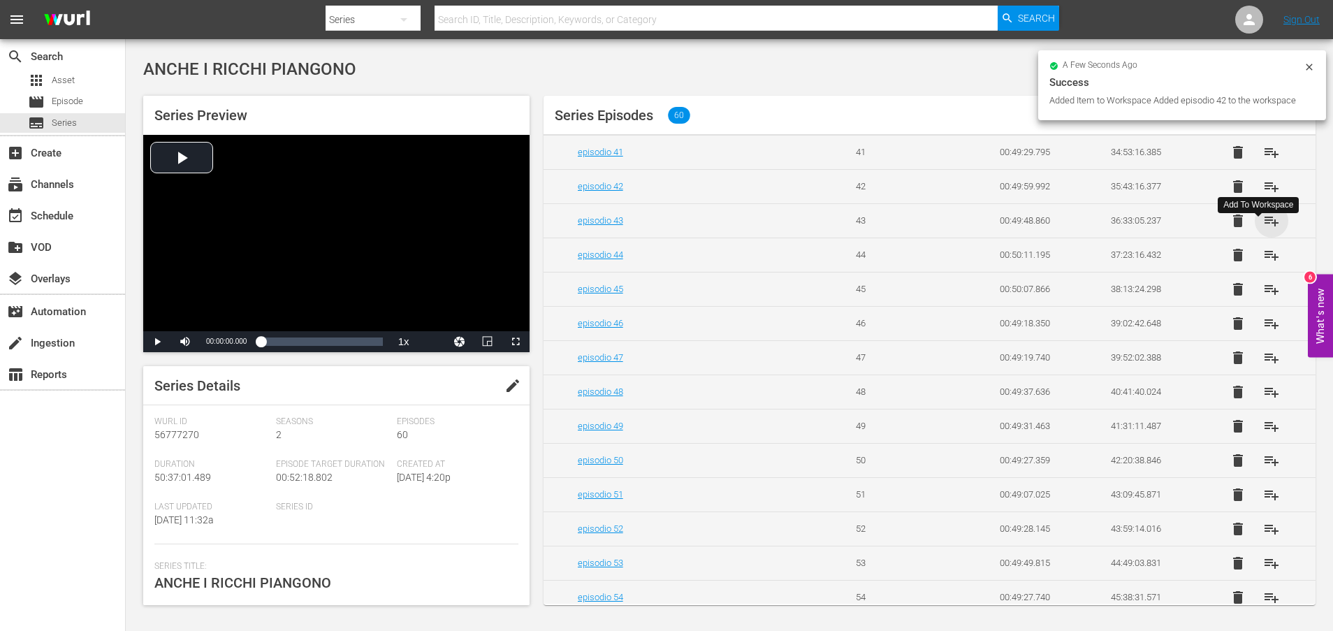
click at [1263, 229] on span "playlist_add" at bounding box center [1271, 220] width 17 height 17
click at [1263, 263] on span "playlist_add" at bounding box center [1271, 255] width 17 height 17
click at [1263, 298] on span "playlist_add" at bounding box center [1271, 289] width 17 height 17
click at [1264, 332] on span "playlist_add" at bounding box center [1271, 323] width 17 height 17
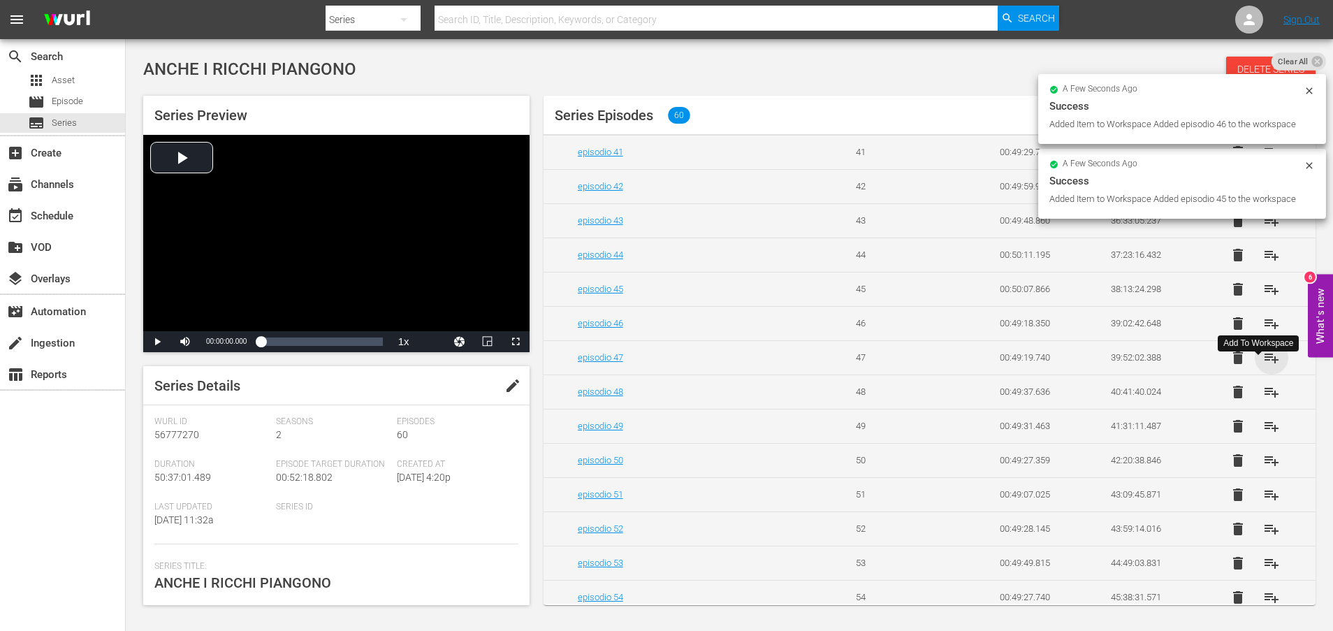
click at [1263, 366] on span "playlist_add" at bounding box center [1271, 357] width 17 height 17
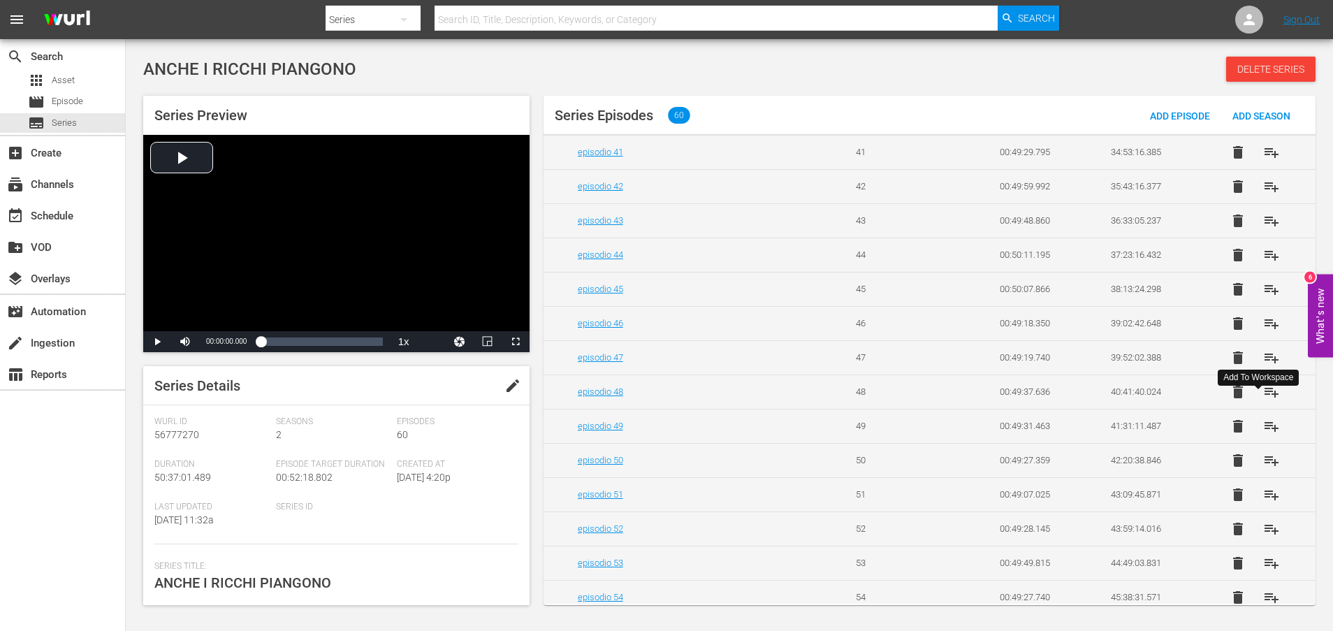
click at [1263, 400] on span "playlist_add" at bounding box center [1271, 391] width 17 height 17
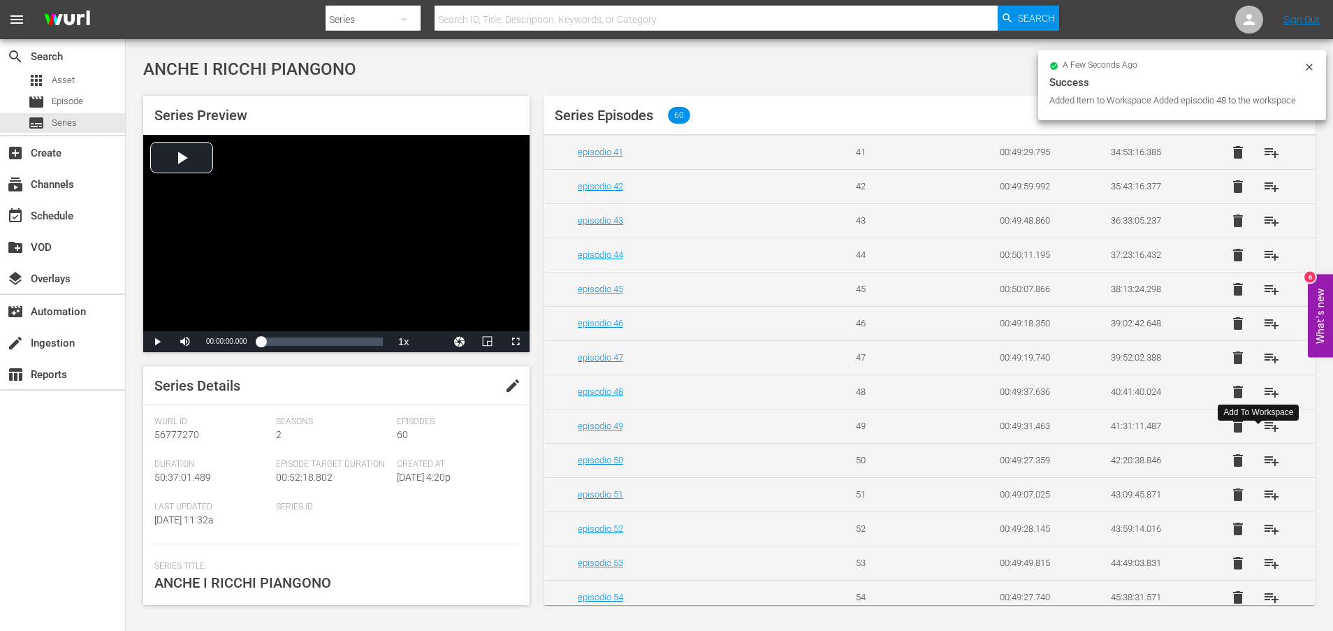
click at [1264, 434] on span "playlist_add" at bounding box center [1271, 426] width 17 height 17
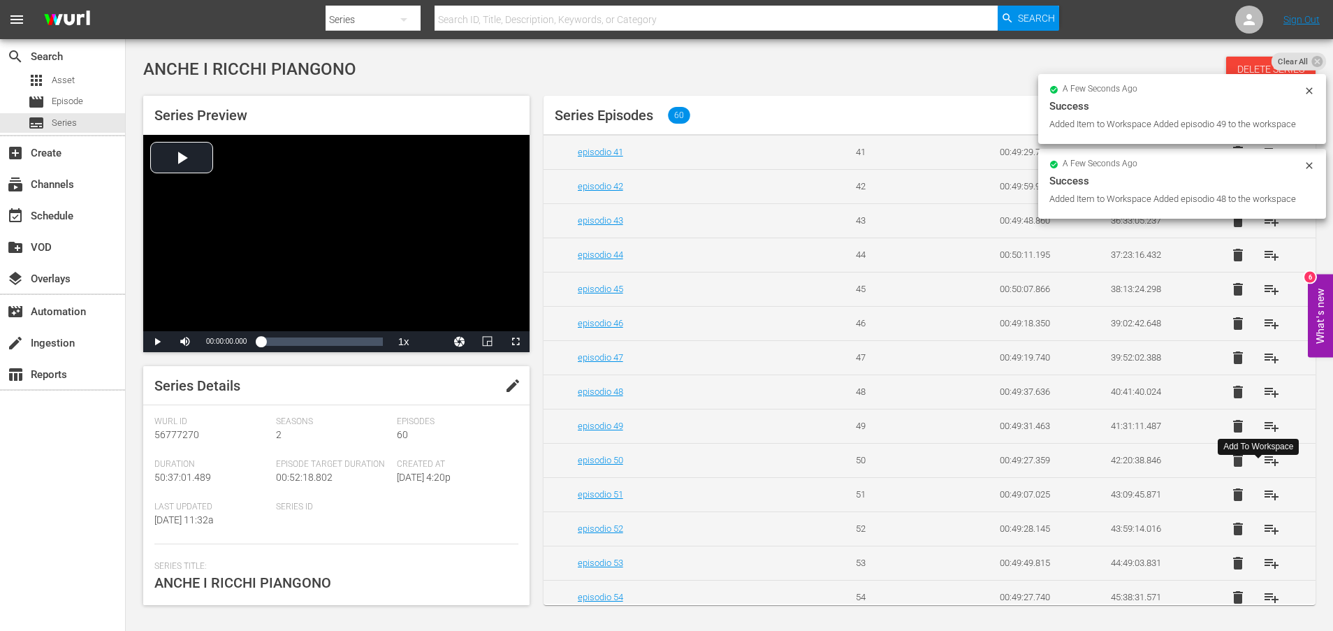
click at [1264, 469] on span "playlist_add" at bounding box center [1271, 460] width 17 height 17
click at [1263, 503] on span "playlist_add" at bounding box center [1271, 494] width 17 height 17
click at [1263, 537] on span "playlist_add" at bounding box center [1271, 528] width 17 height 17
click at [1264, 571] on span "playlist_add" at bounding box center [1271, 563] width 17 height 17
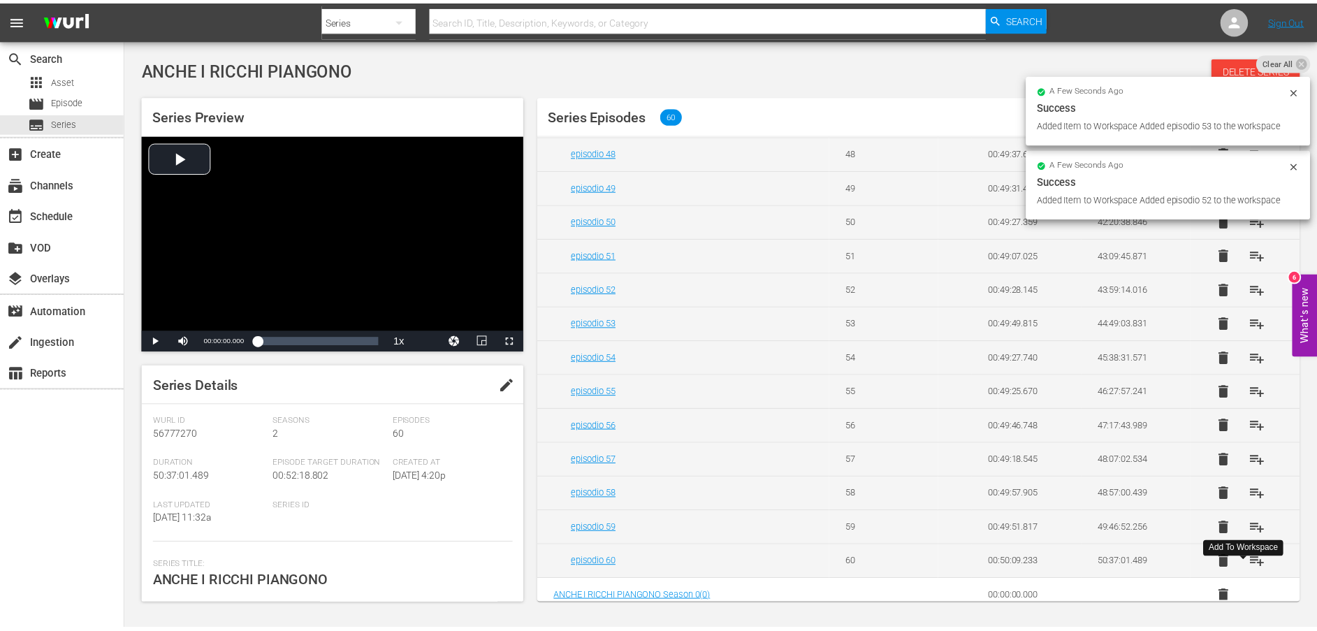
scroll to position [1714, 0]
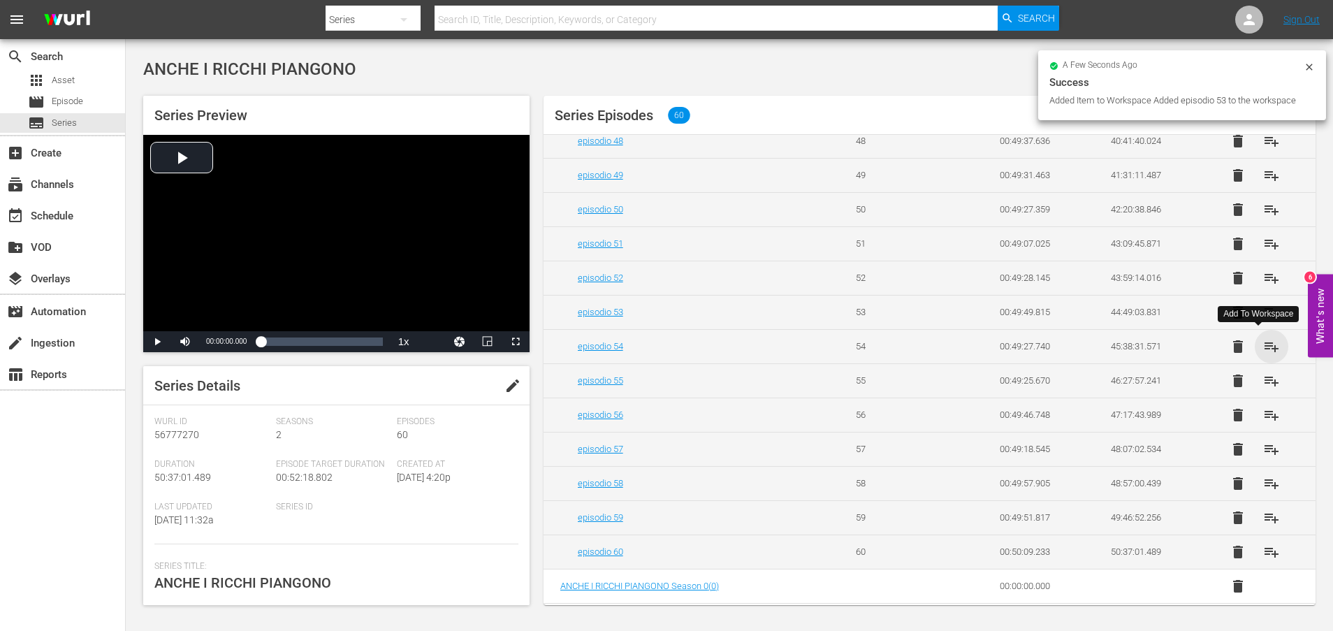
click at [1264, 344] on span "playlist_add" at bounding box center [1271, 346] width 17 height 17
click at [1264, 379] on span "playlist_add" at bounding box center [1271, 380] width 17 height 17
click at [1266, 413] on span "playlist_add" at bounding box center [1271, 415] width 17 height 17
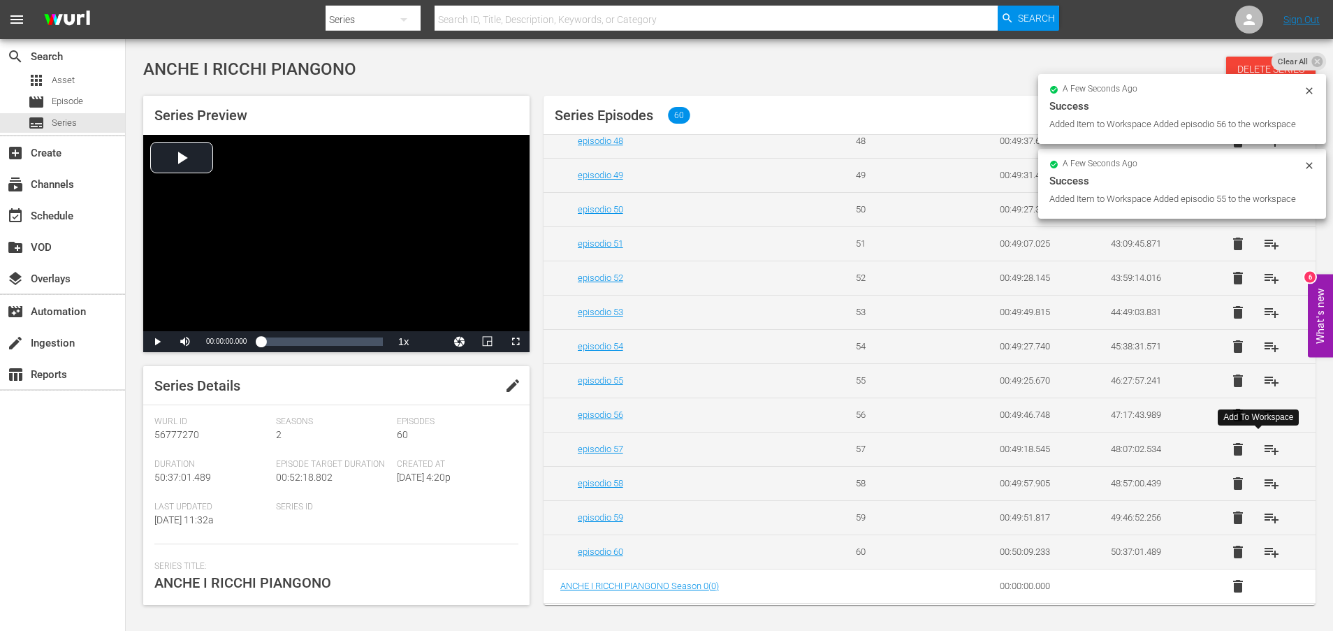
click at [1264, 451] on span "playlist_add" at bounding box center [1271, 449] width 17 height 17
click at [1264, 486] on span "playlist_add" at bounding box center [1271, 483] width 17 height 17
click at [1263, 518] on span "playlist_add" at bounding box center [1271, 517] width 17 height 17
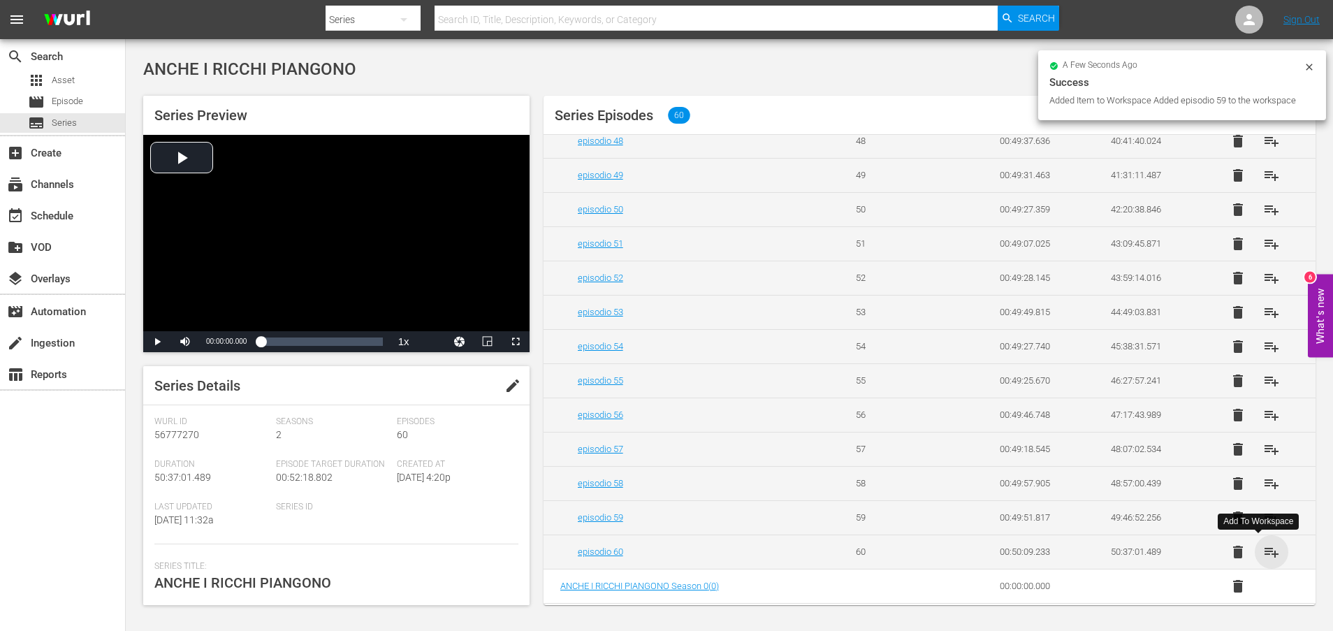
click at [1263, 552] on span "playlist_add" at bounding box center [1271, 551] width 17 height 17
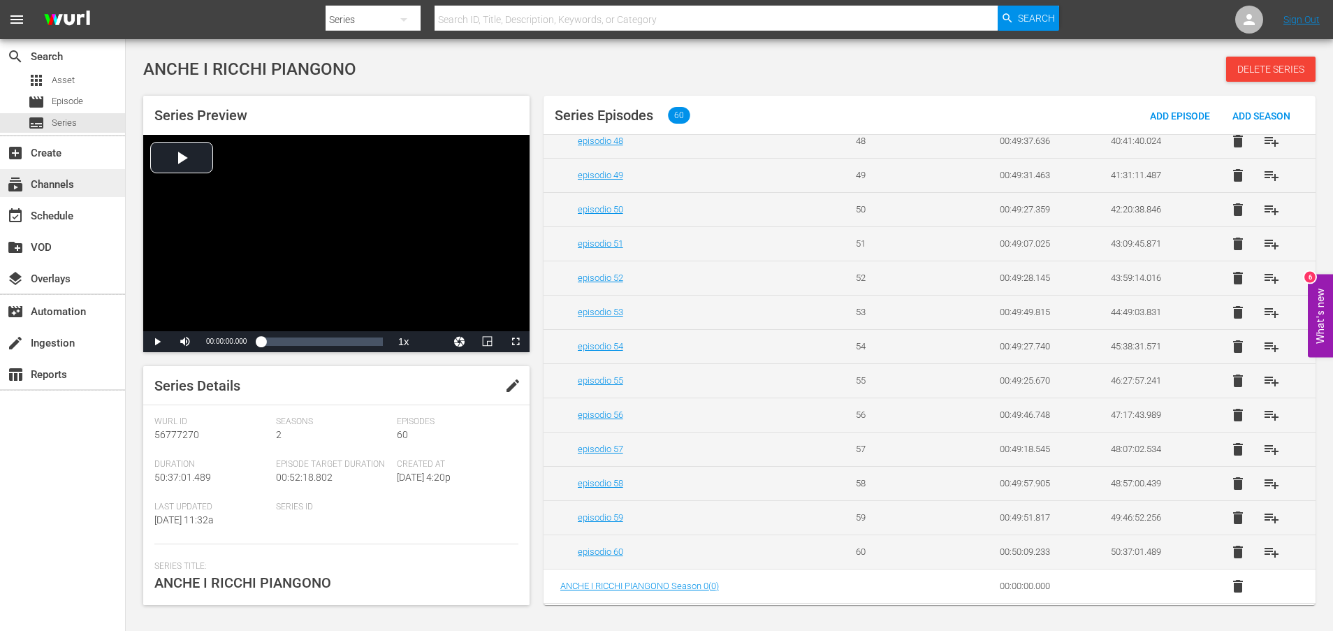
click at [69, 186] on div "subscriptions Channels" at bounding box center [39, 182] width 78 height 13
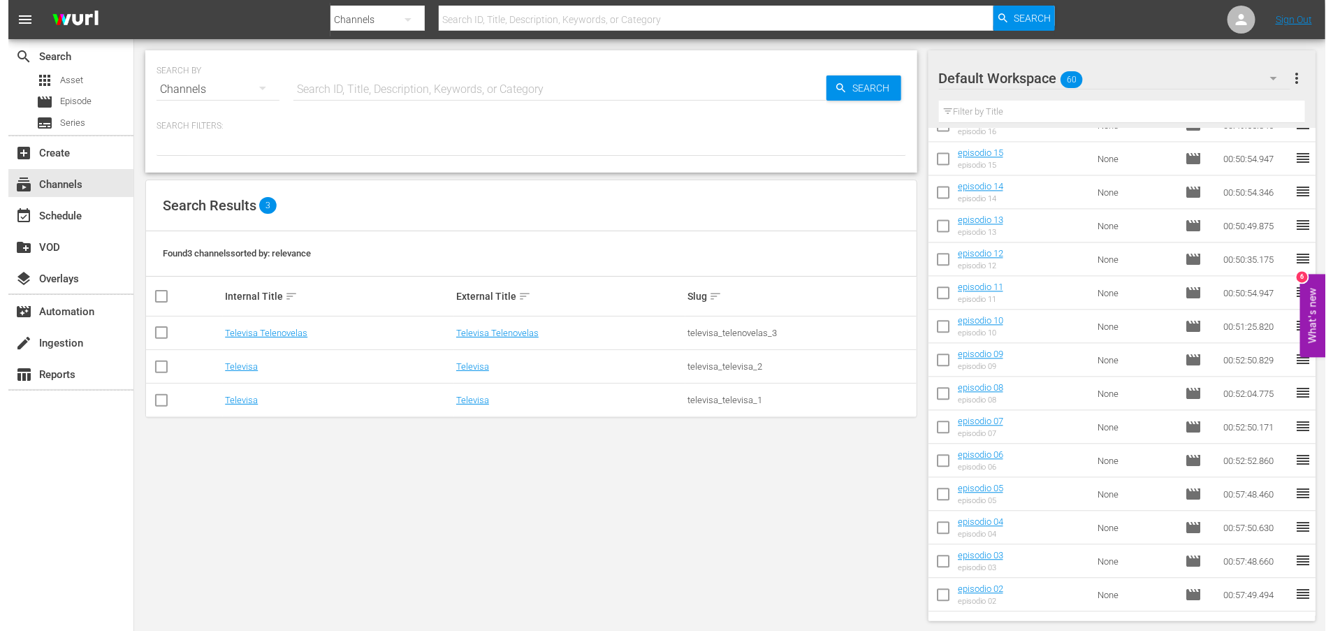
scroll to position [1559, 0]
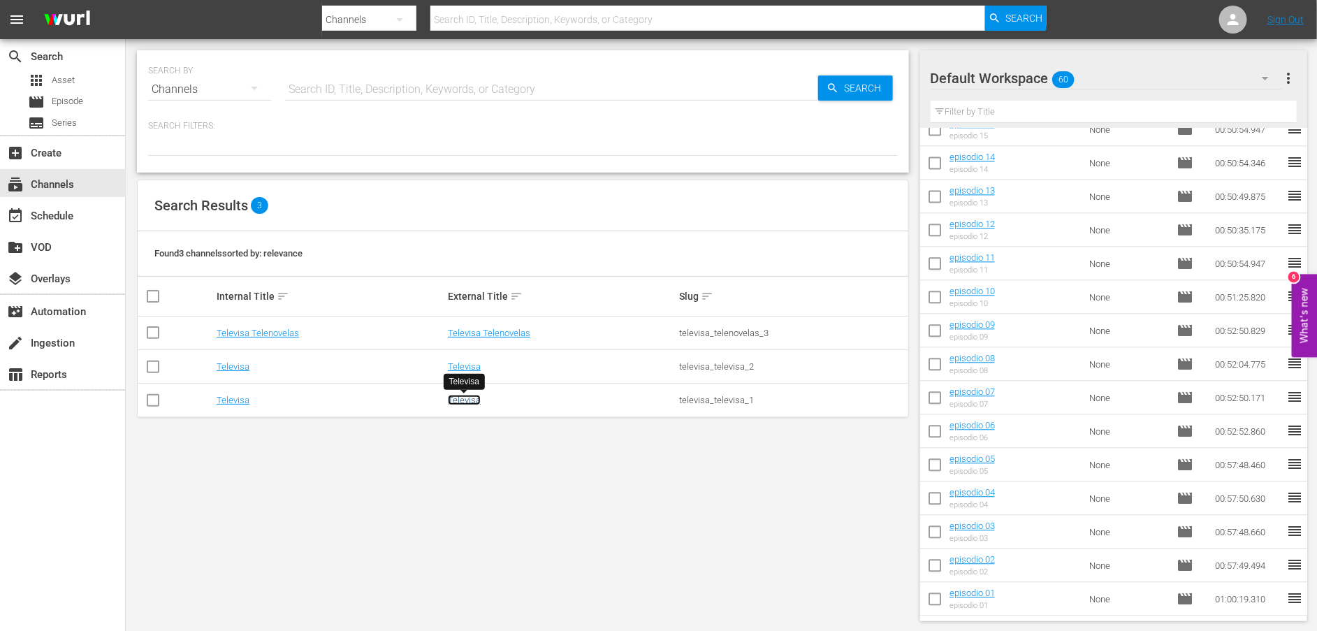
click at [463, 404] on link "Televisa" at bounding box center [464, 400] width 33 height 10
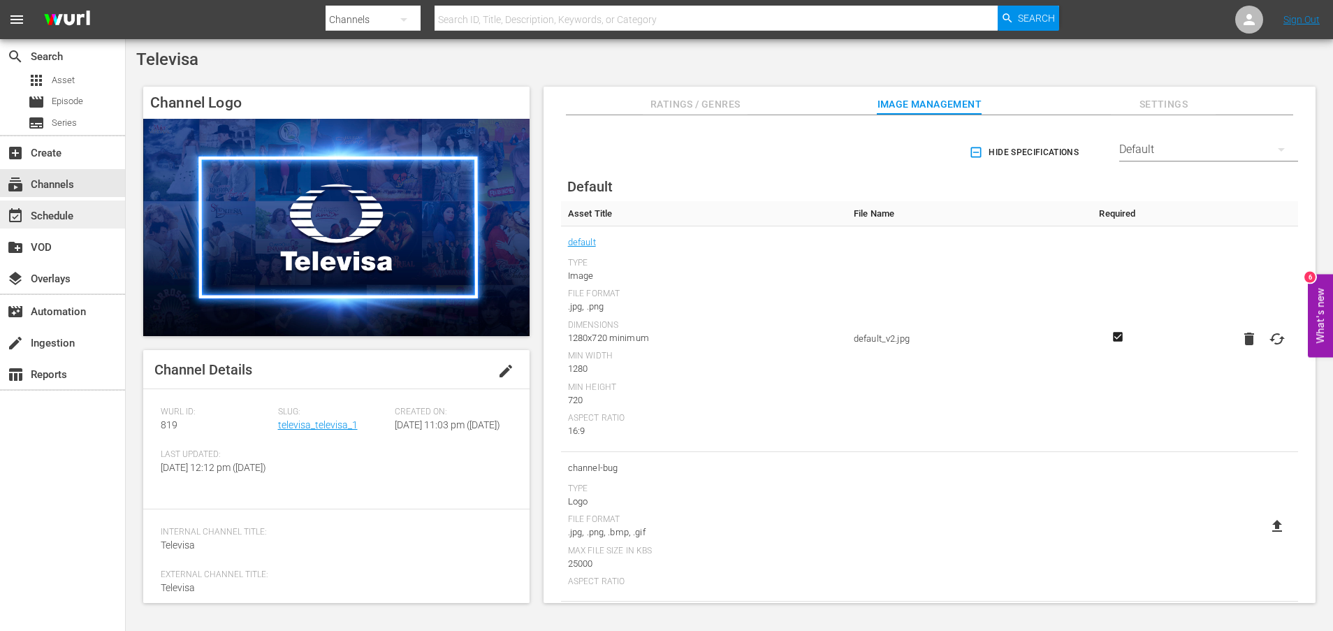
click at [64, 208] on div "event_available Schedule" at bounding box center [39, 213] width 78 height 13
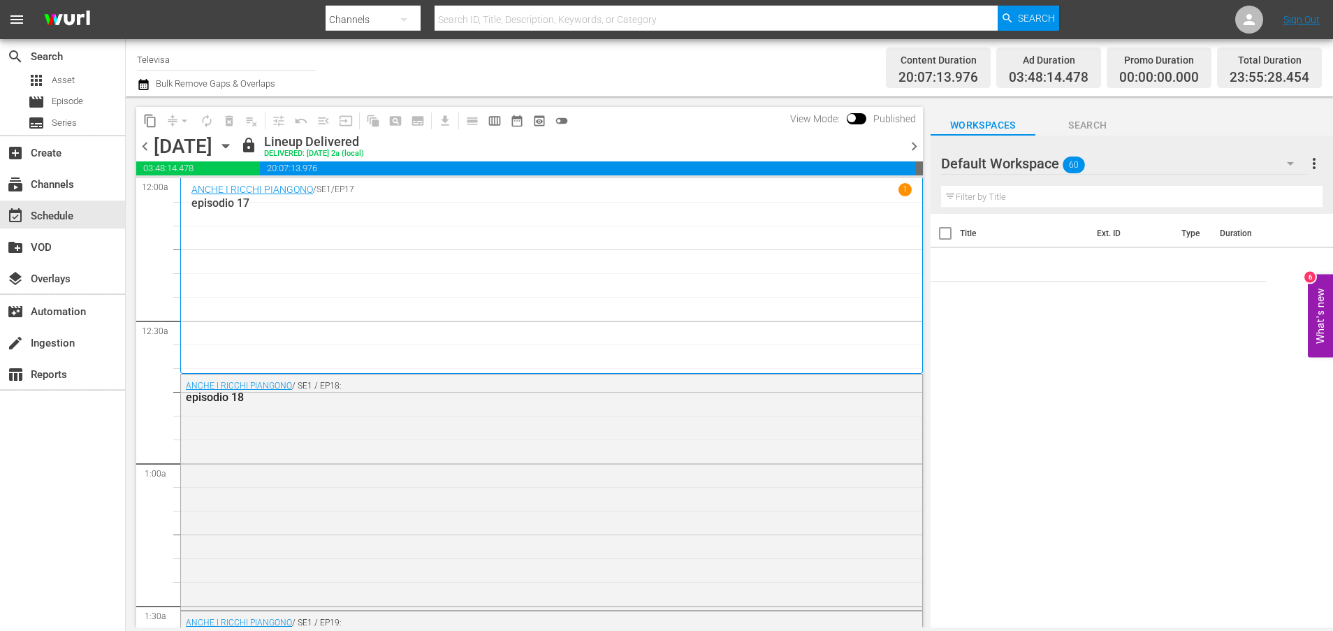
click at [228, 147] on icon "button" at bounding box center [225, 146] width 6 height 3
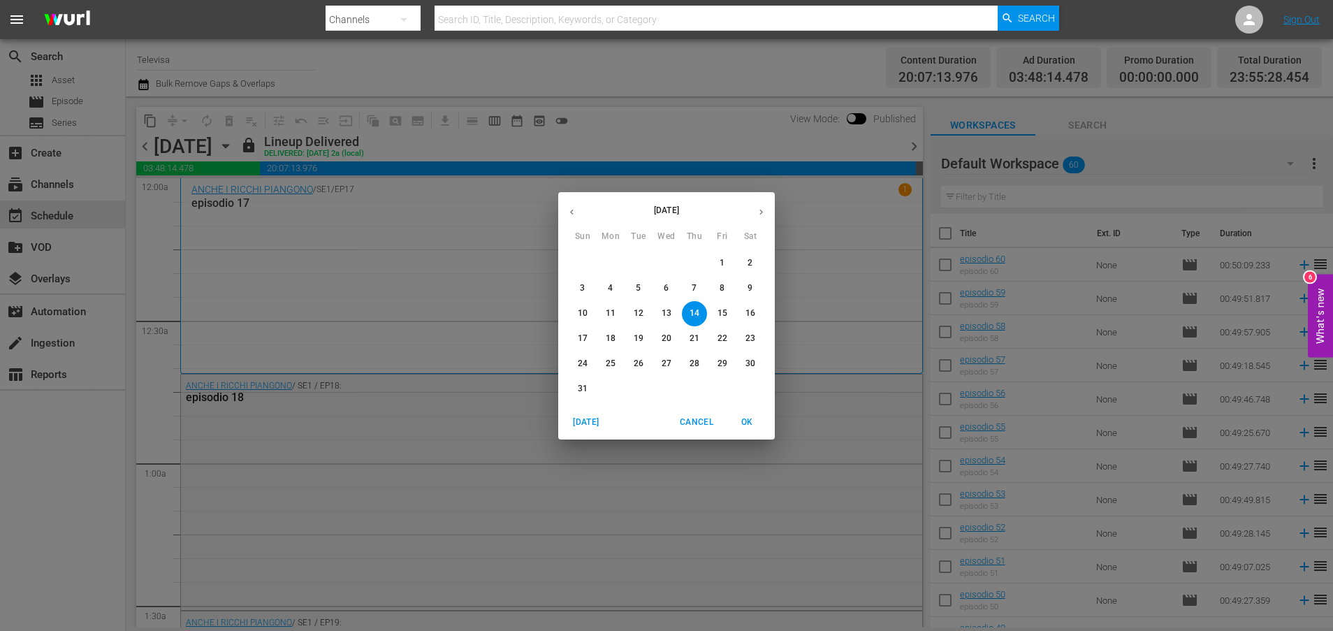
click at [612, 335] on p "18" at bounding box center [611, 338] width 10 height 12
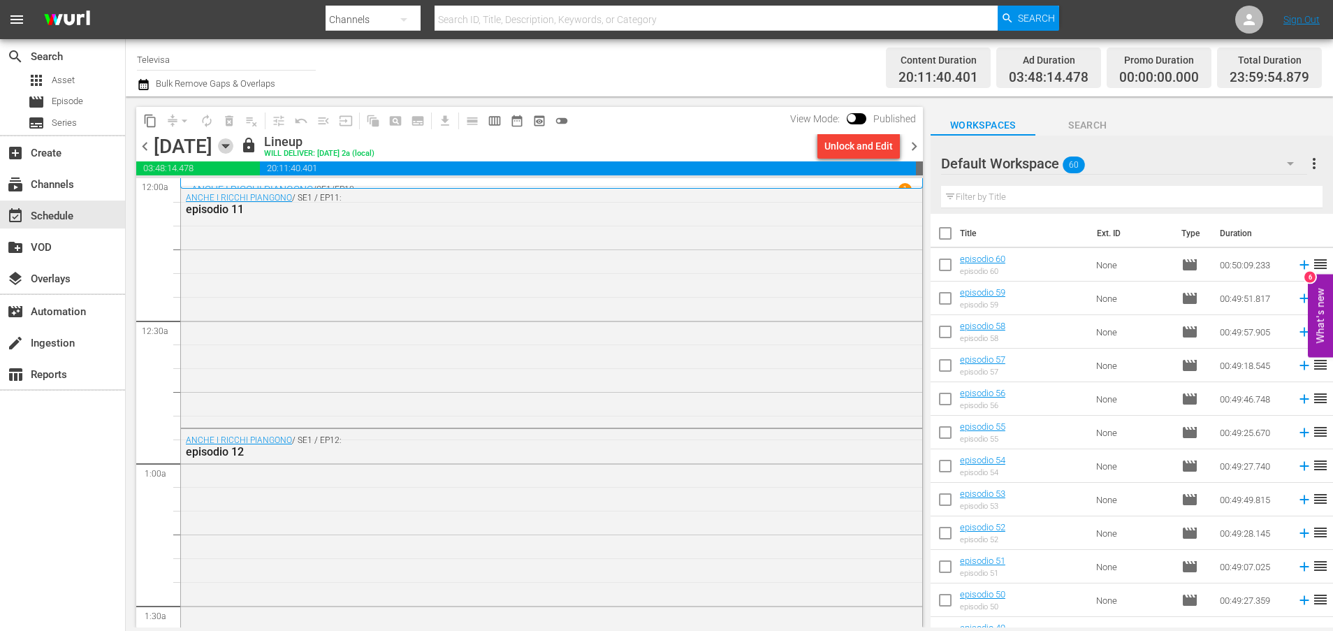
click at [233, 145] on icon "button" at bounding box center [225, 145] width 15 height 15
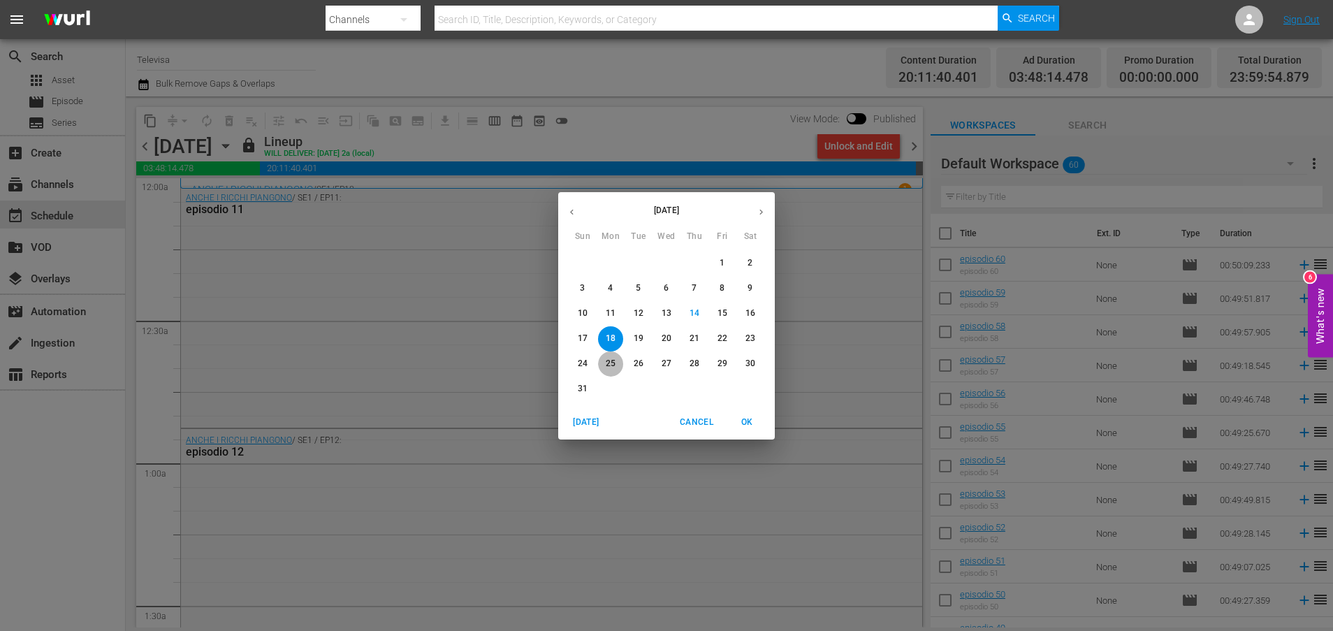
click at [610, 363] on p "25" at bounding box center [611, 364] width 10 height 12
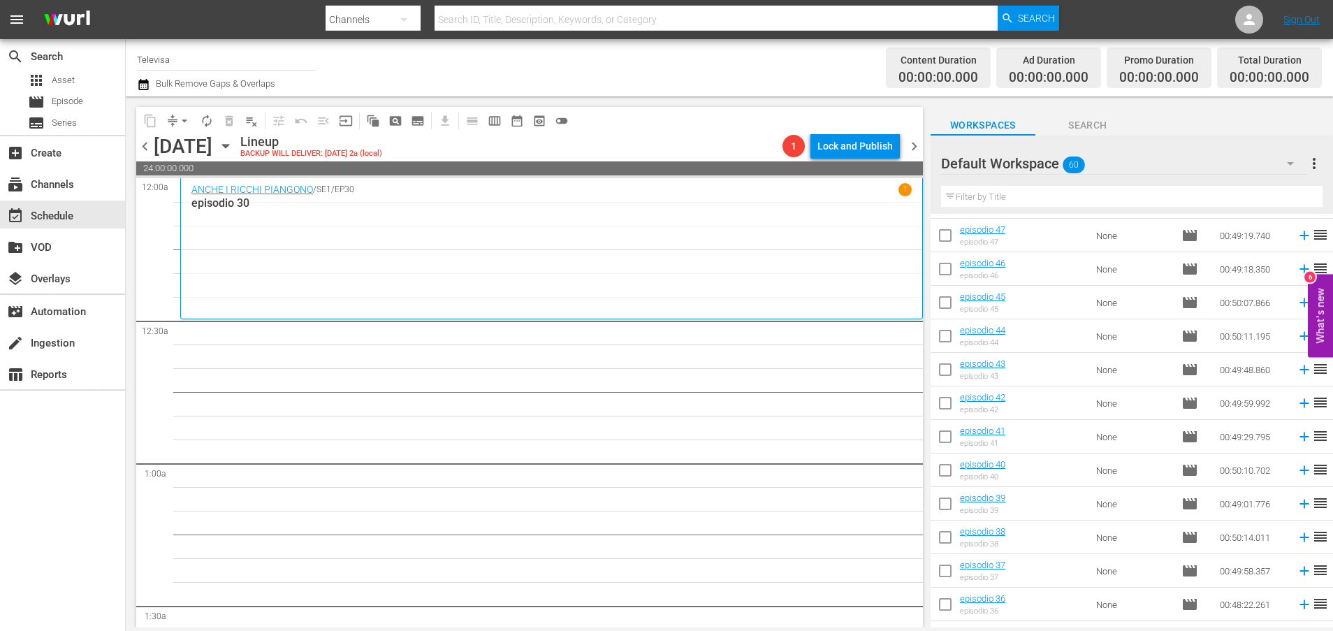
scroll to position [658, 0]
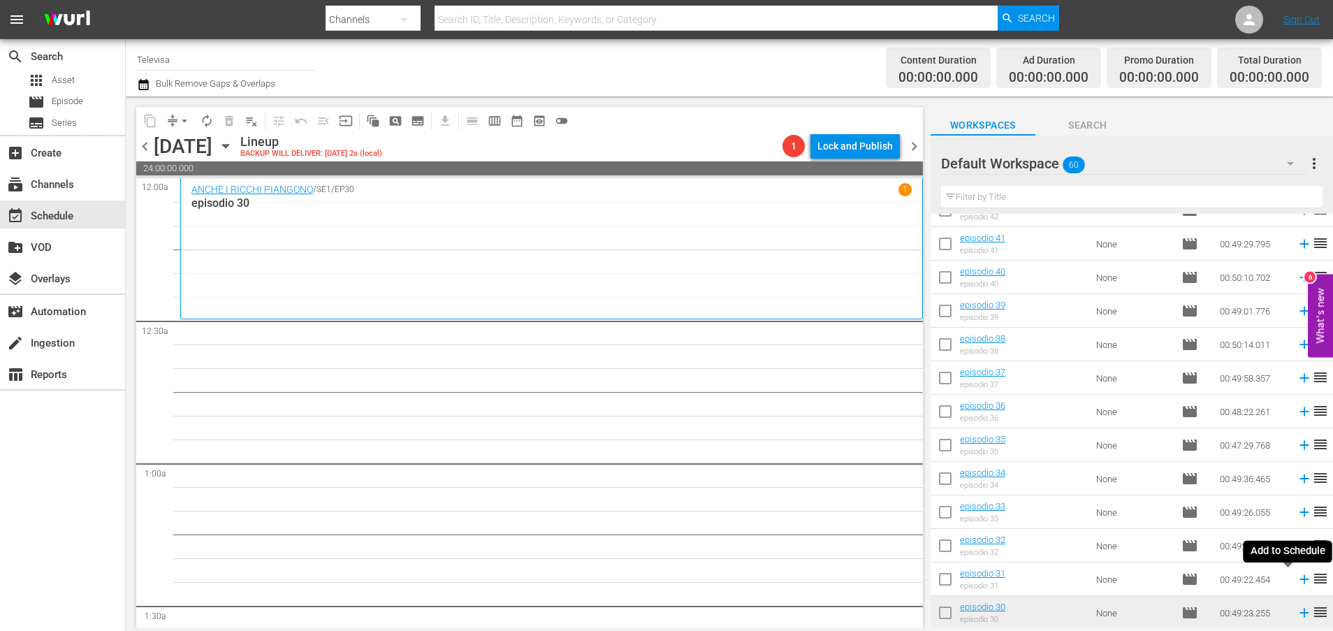
click at [1299, 579] on icon at bounding box center [1303, 579] width 9 height 9
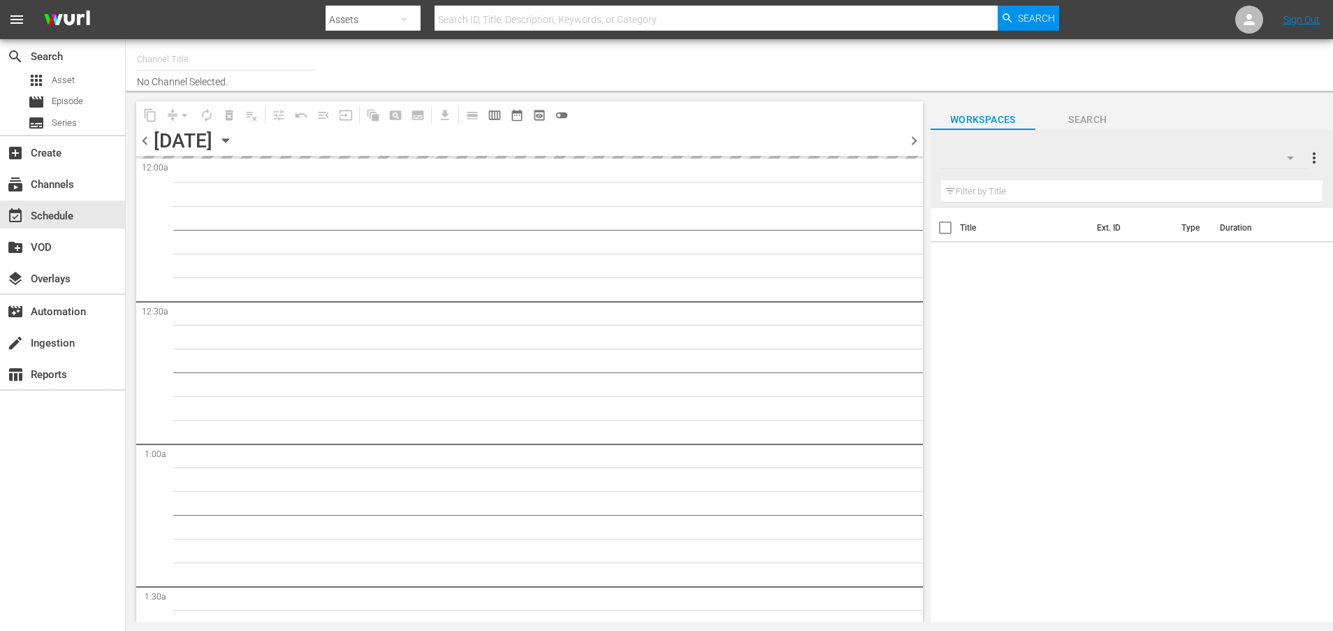
type input "Televisa (819)"
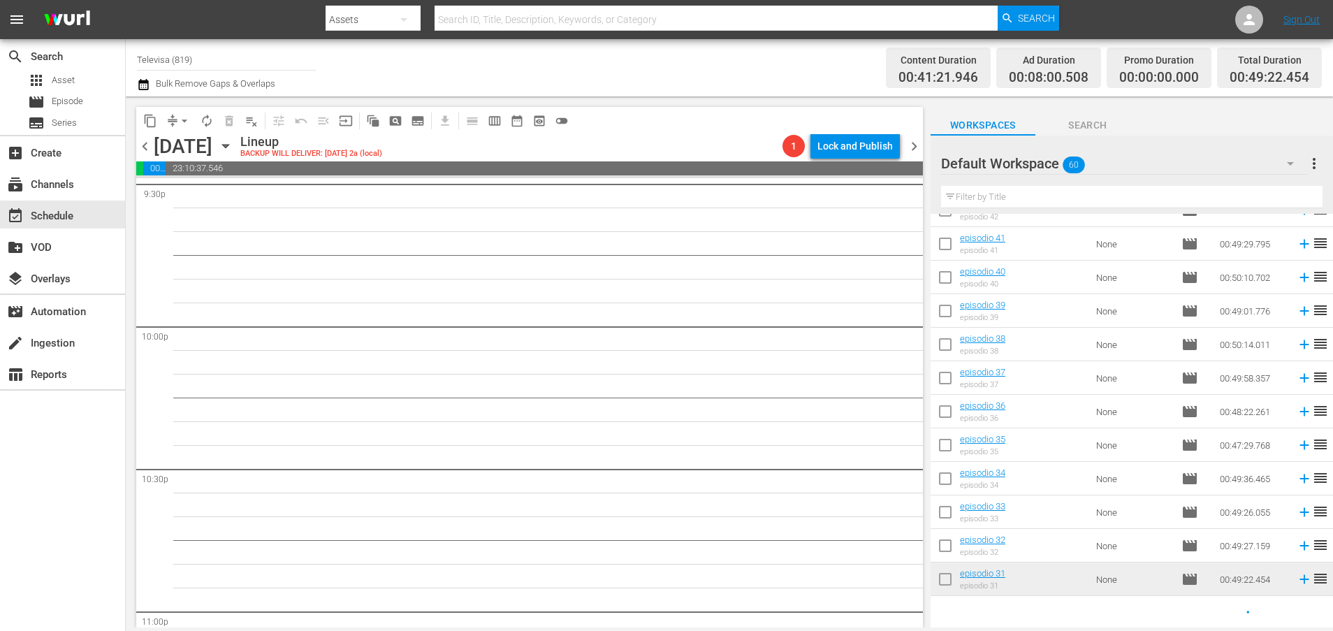
scroll to position [6390, 0]
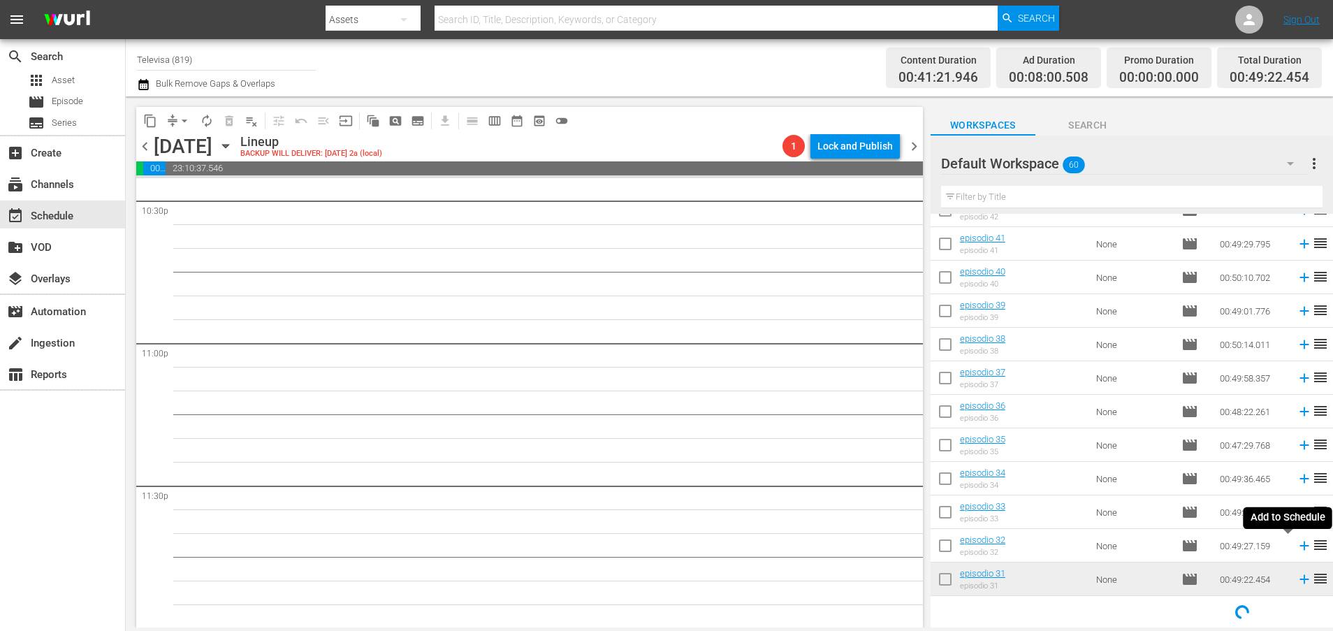
click at [1296, 547] on icon at bounding box center [1303, 545] width 15 height 15
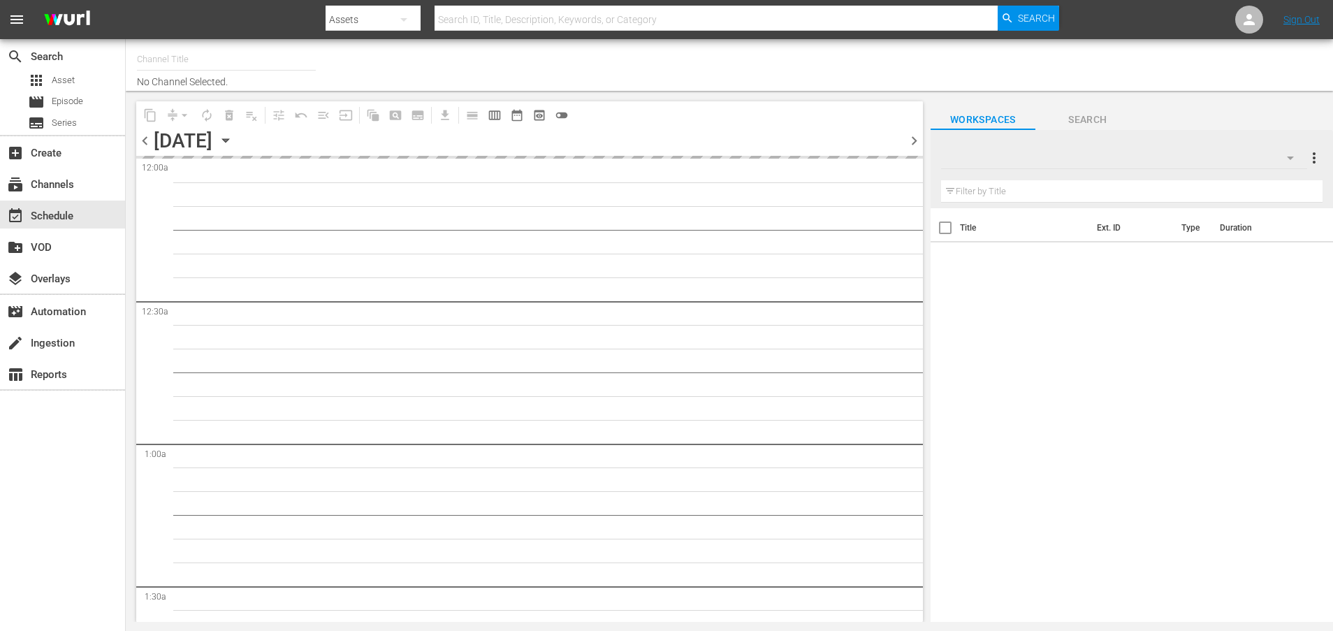
type input "Televisa (819)"
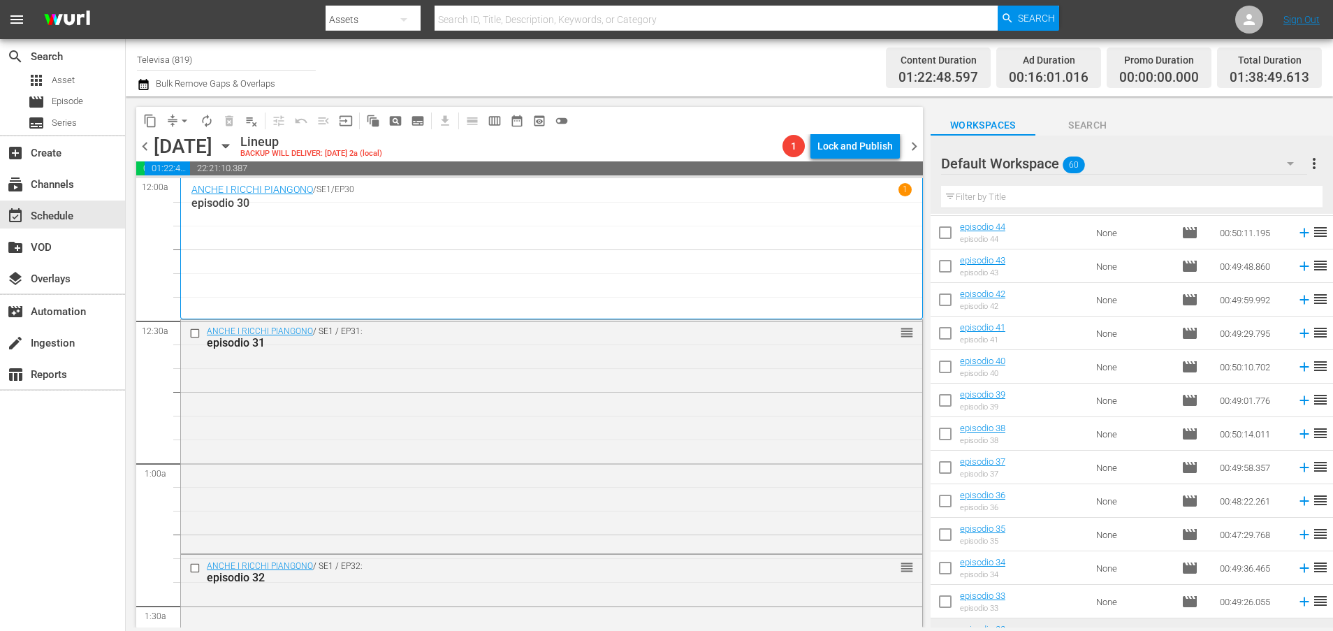
scroll to position [658, 0]
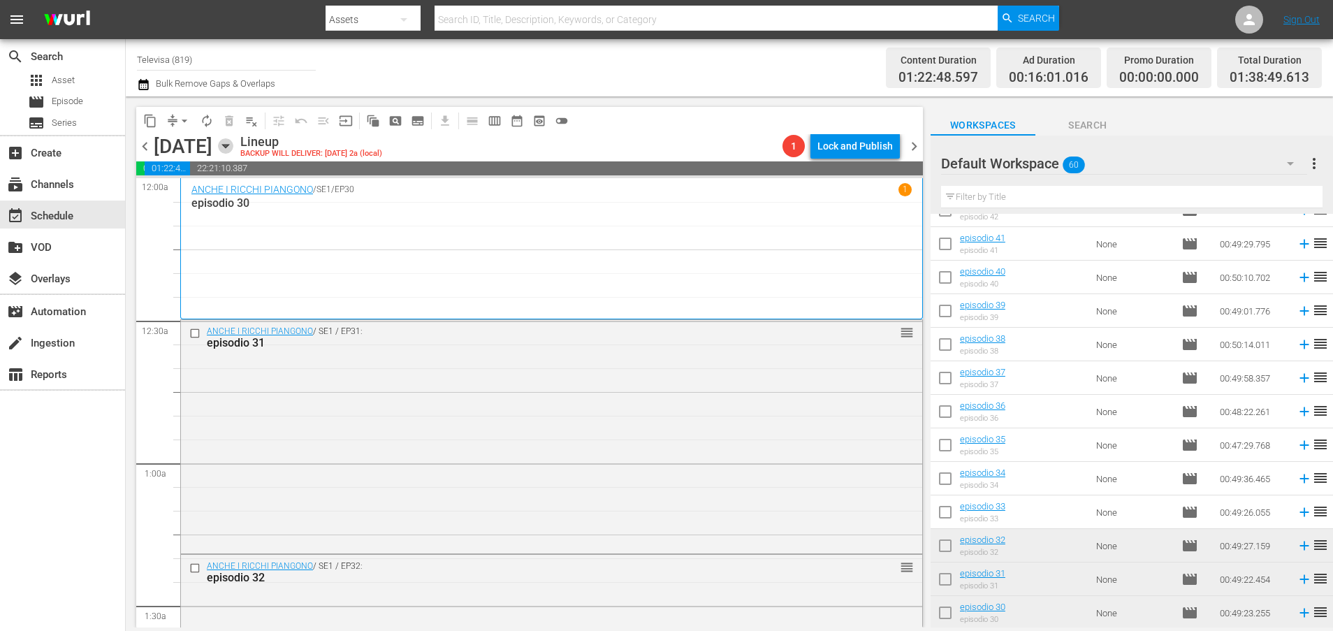
click at [228, 145] on icon "button" at bounding box center [225, 146] width 6 height 3
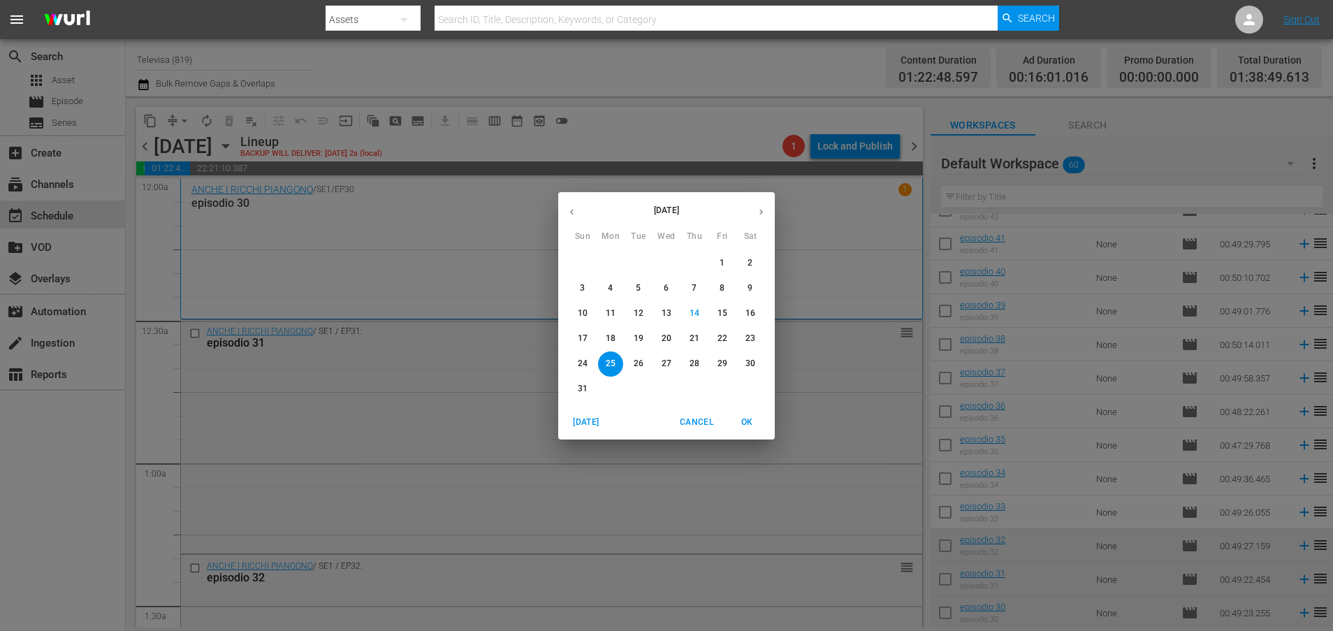
click at [919, 214] on div "August 2025 Sun Mon Tue Wed Thu Fri Sat 27 28 29 30 31 1 2 3 4 5 6 7 8 9 10 11 …" at bounding box center [666, 315] width 1333 height 631
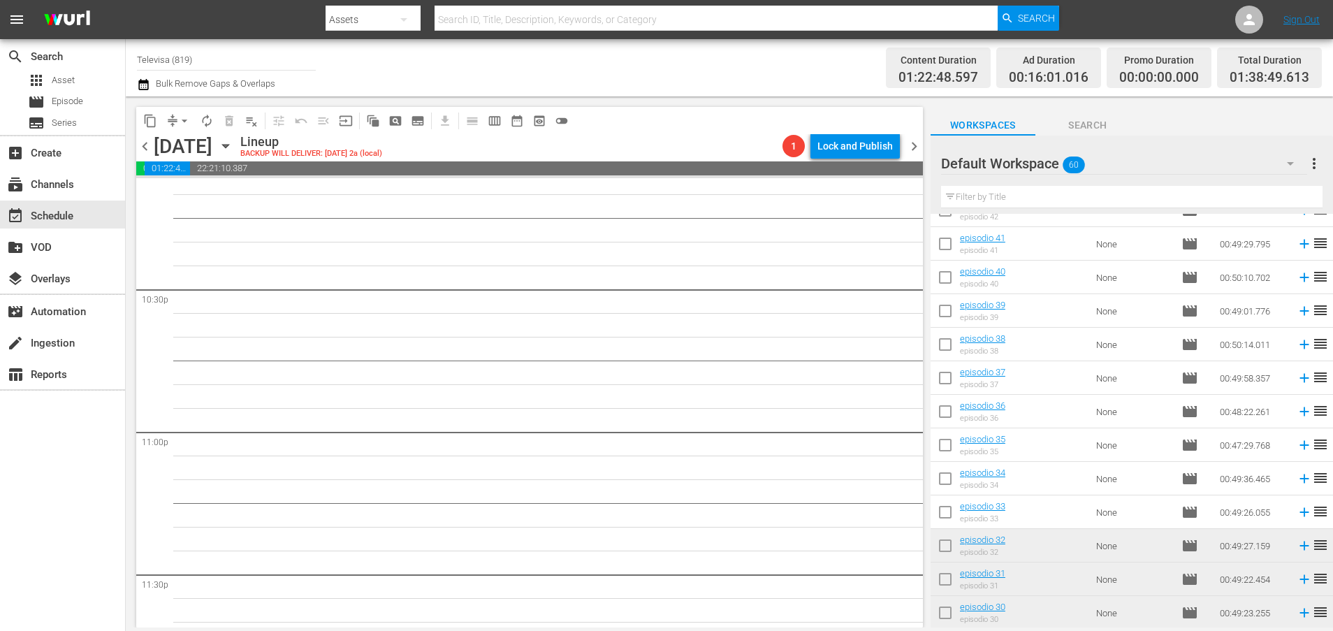
scroll to position [6390, 0]
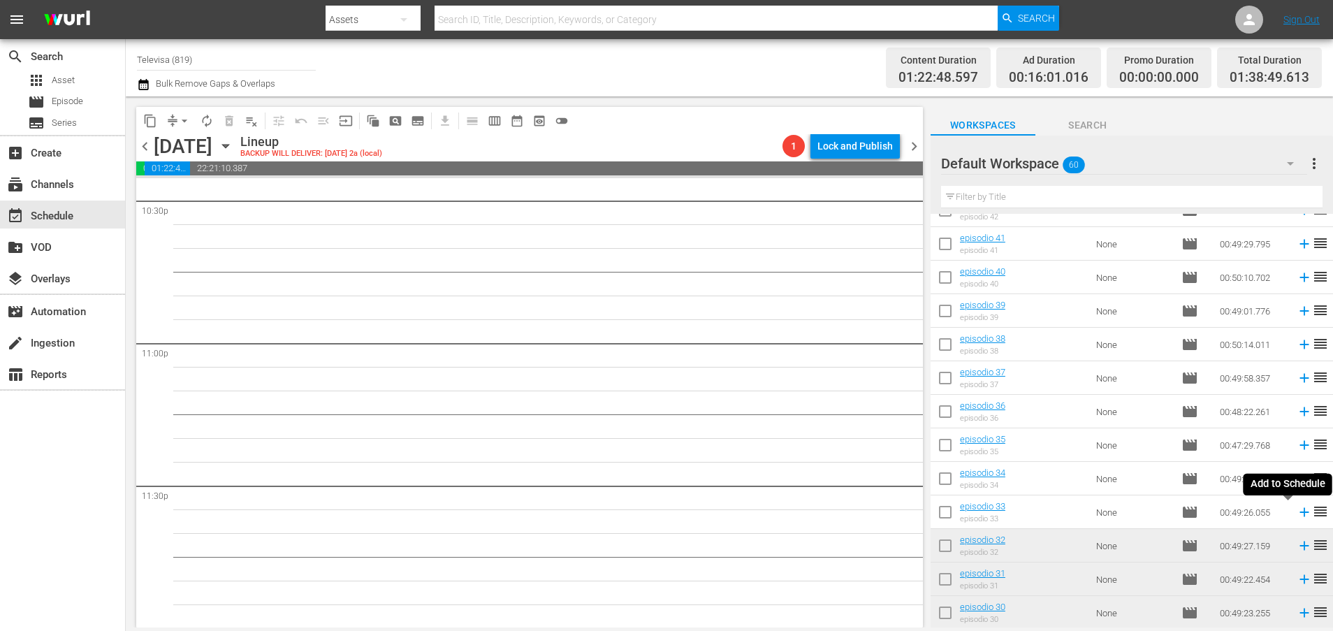
click at [1299, 514] on icon at bounding box center [1303, 512] width 9 height 9
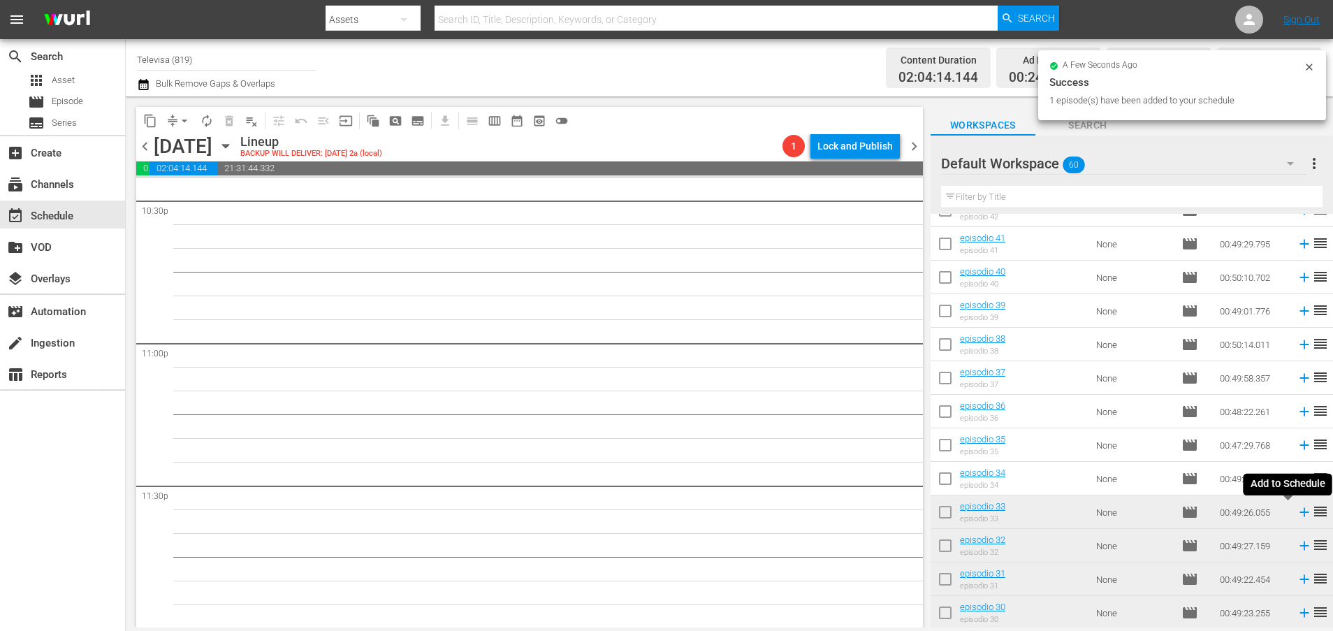
scroll to position [6366, 0]
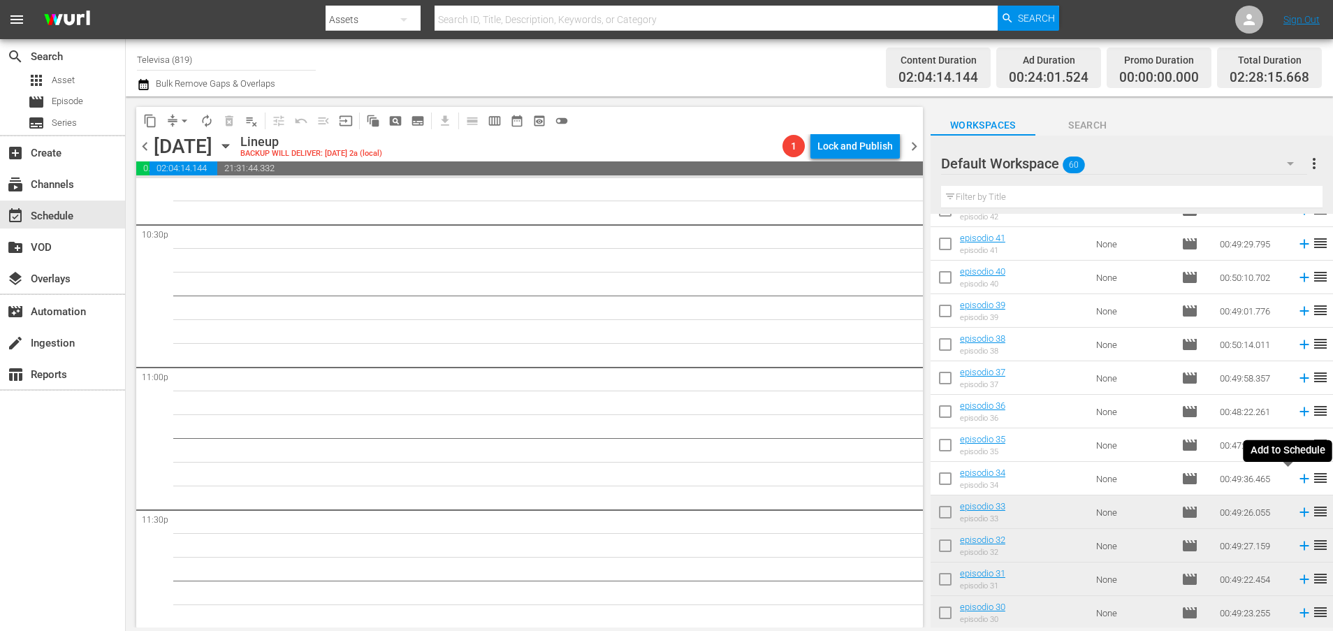
click at [1299, 478] on icon at bounding box center [1303, 478] width 9 height 9
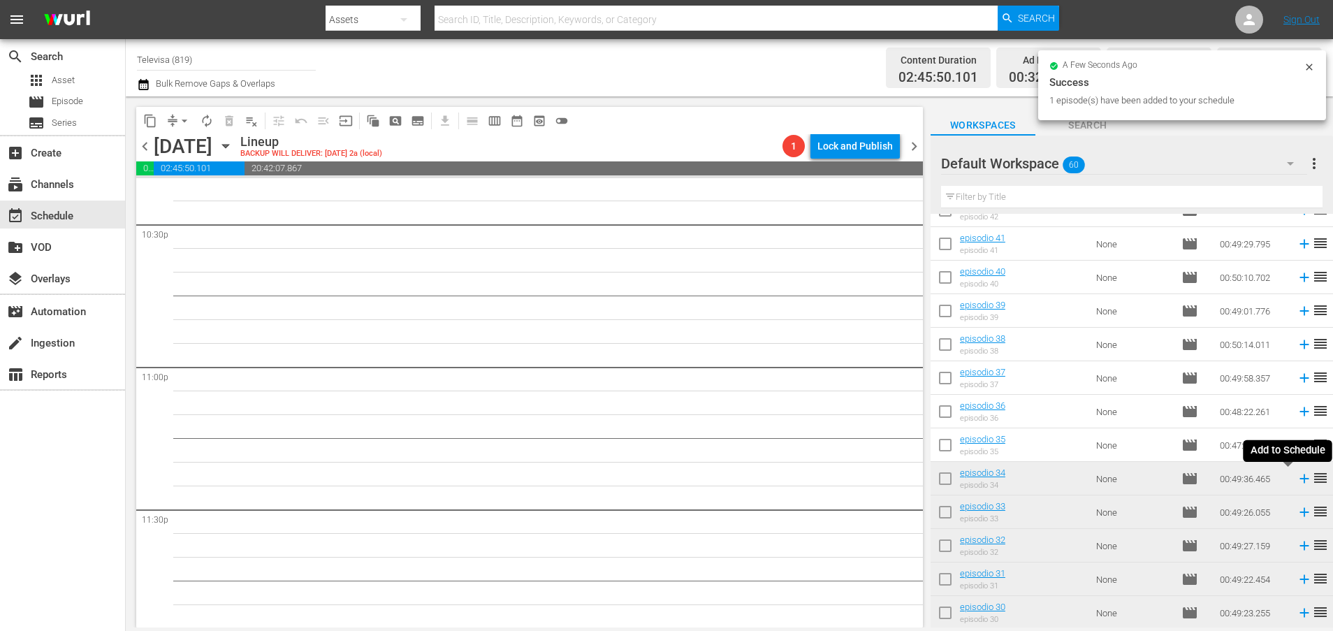
scroll to position [6342, 0]
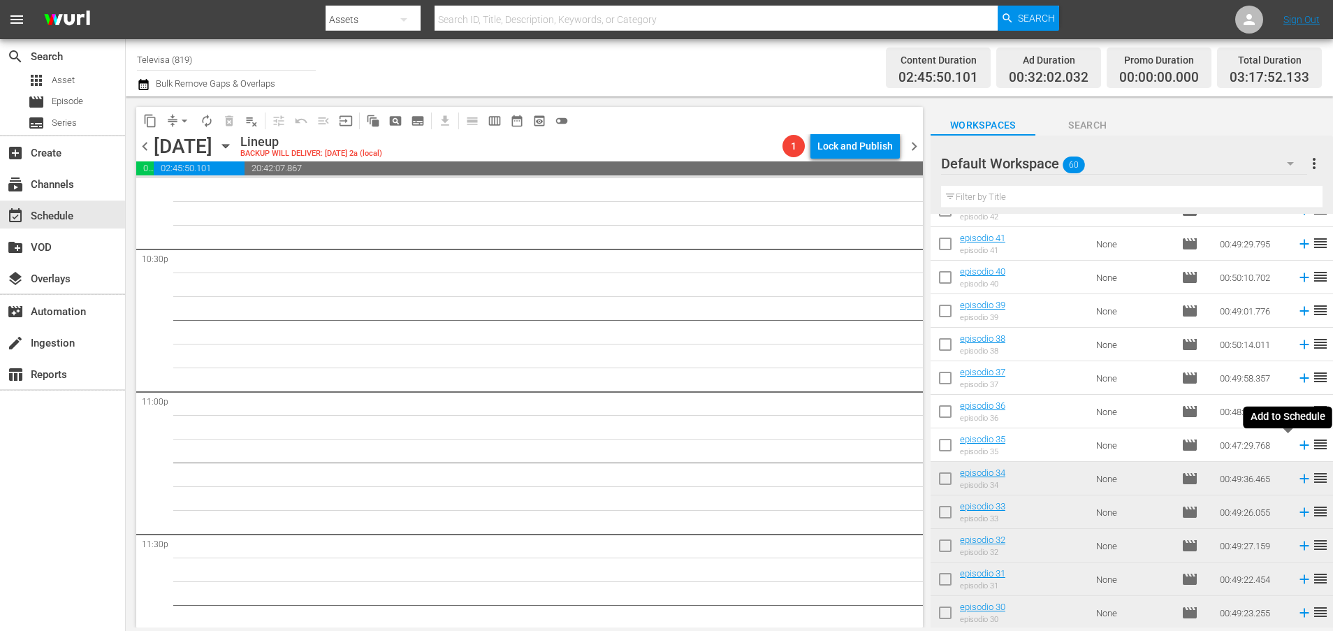
click at [1296, 446] on icon at bounding box center [1303, 444] width 15 height 15
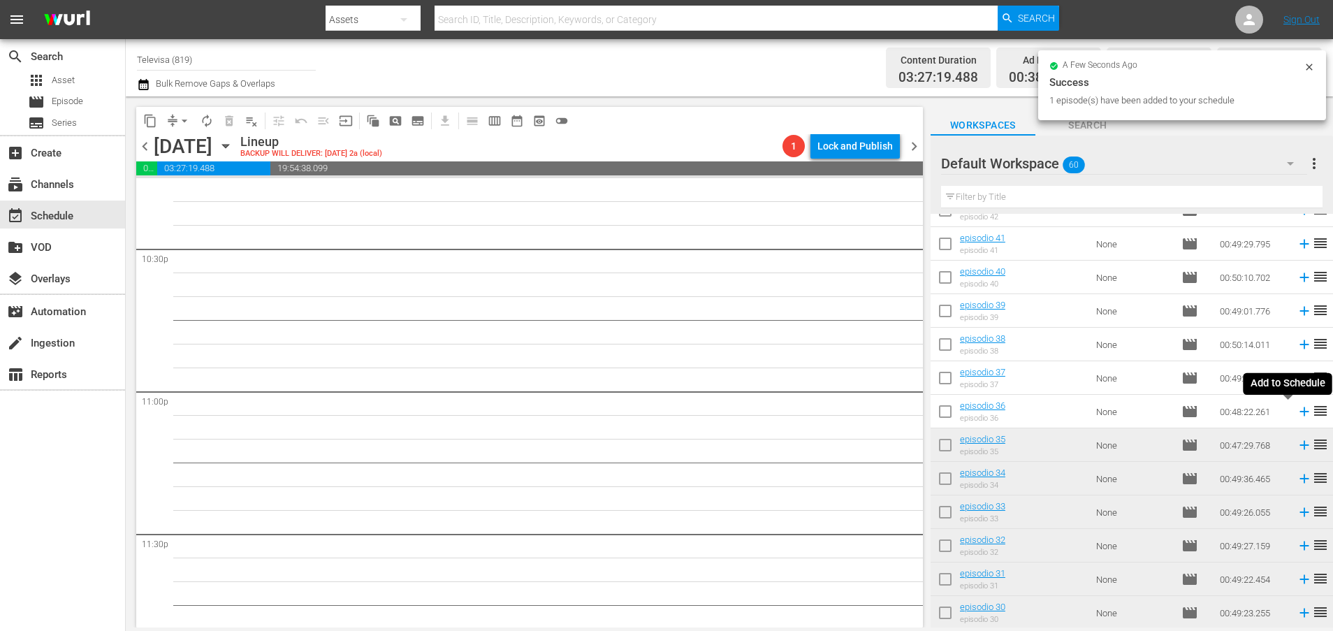
click at [1299, 411] on icon at bounding box center [1303, 411] width 9 height 9
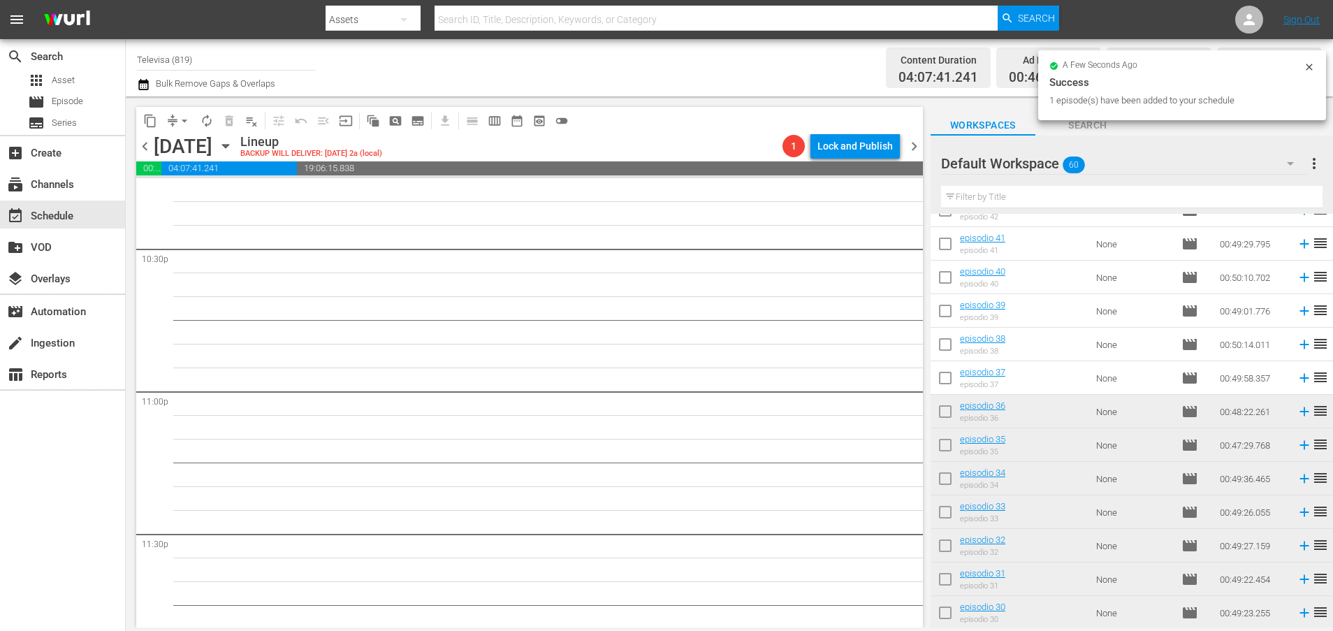
scroll to position [6319, 0]
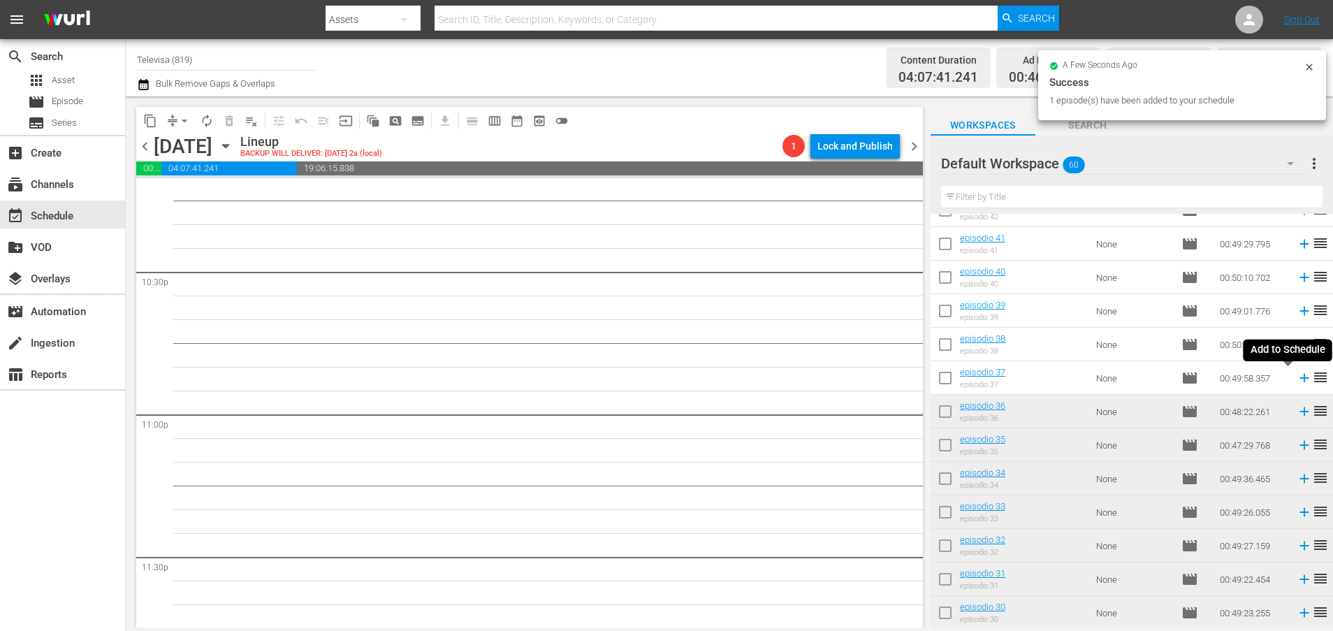
click at [1296, 377] on icon at bounding box center [1303, 377] width 15 height 15
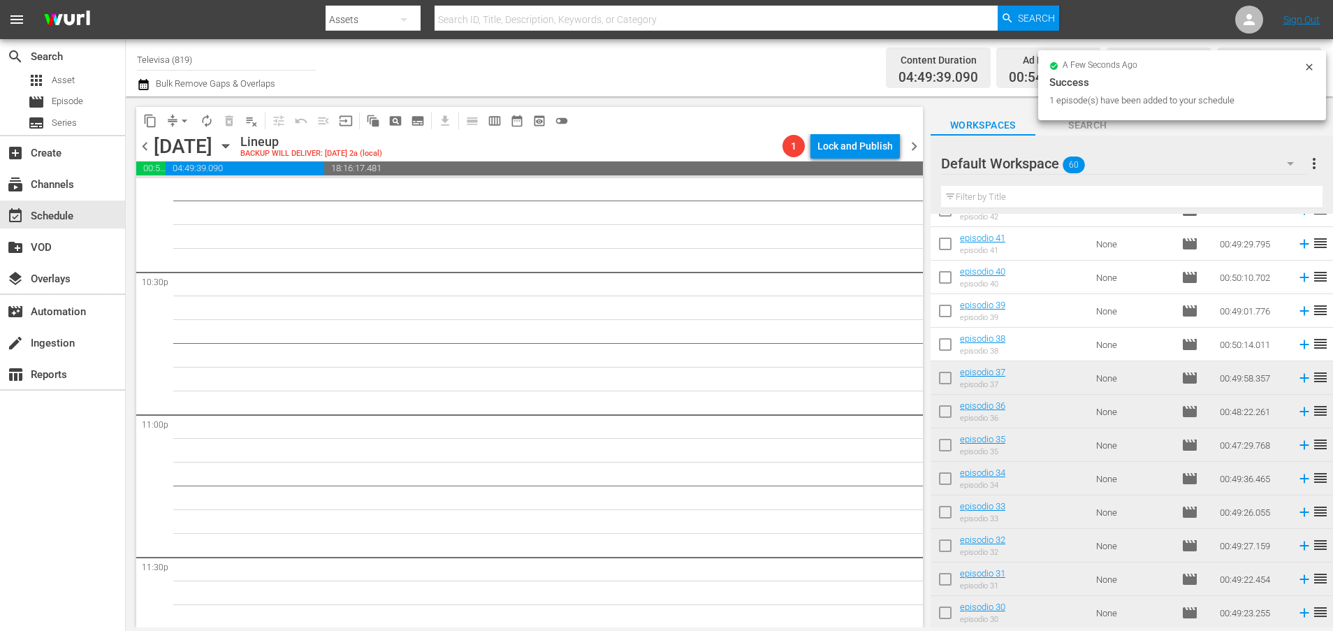
scroll to position [6295, 0]
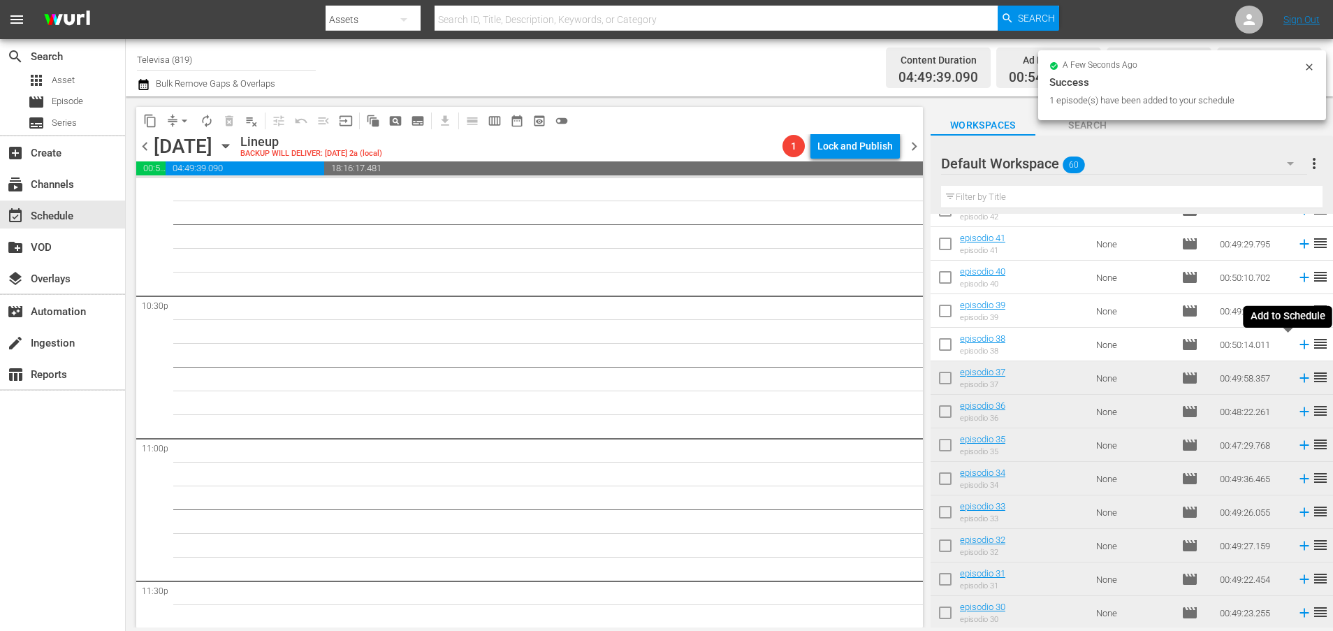
click at [1296, 344] on icon at bounding box center [1303, 344] width 15 height 15
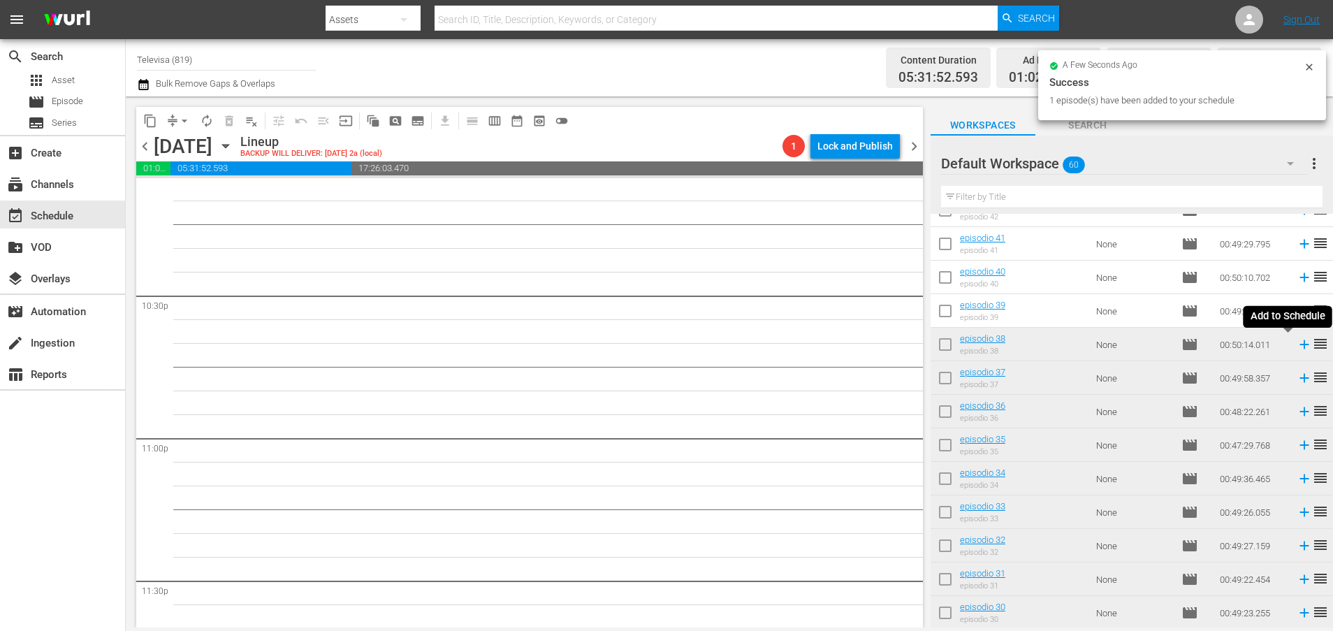
scroll to position [6270, 0]
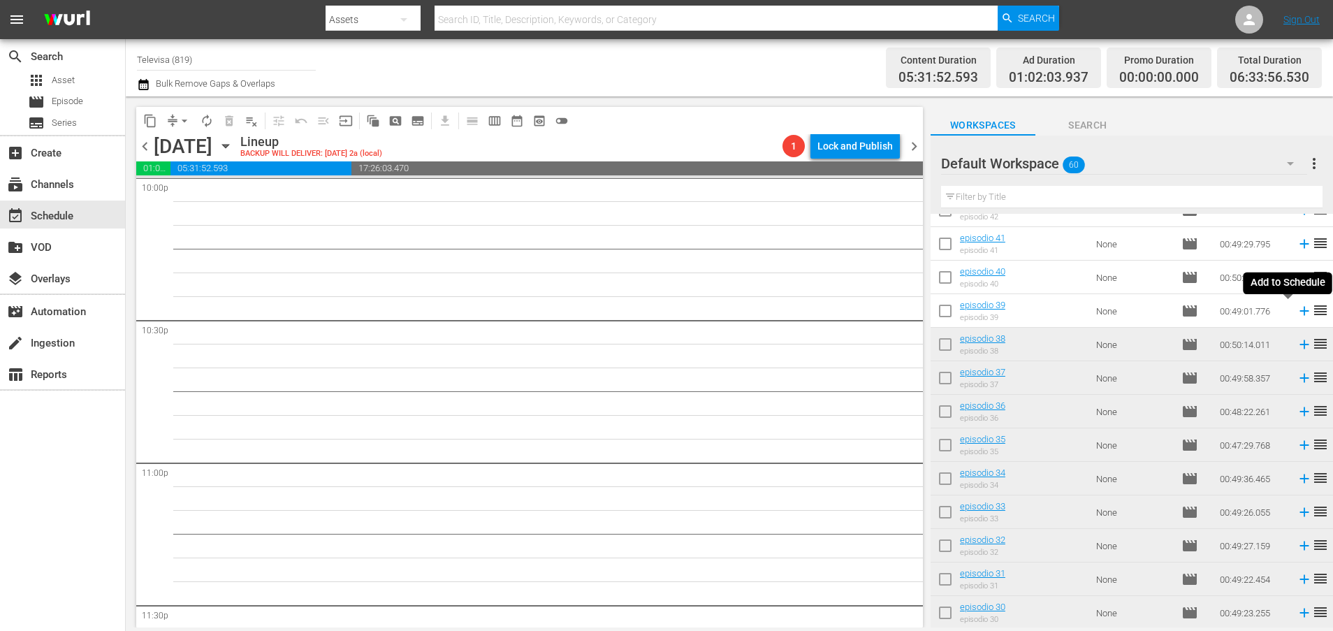
click at [1299, 311] on icon at bounding box center [1303, 311] width 9 height 9
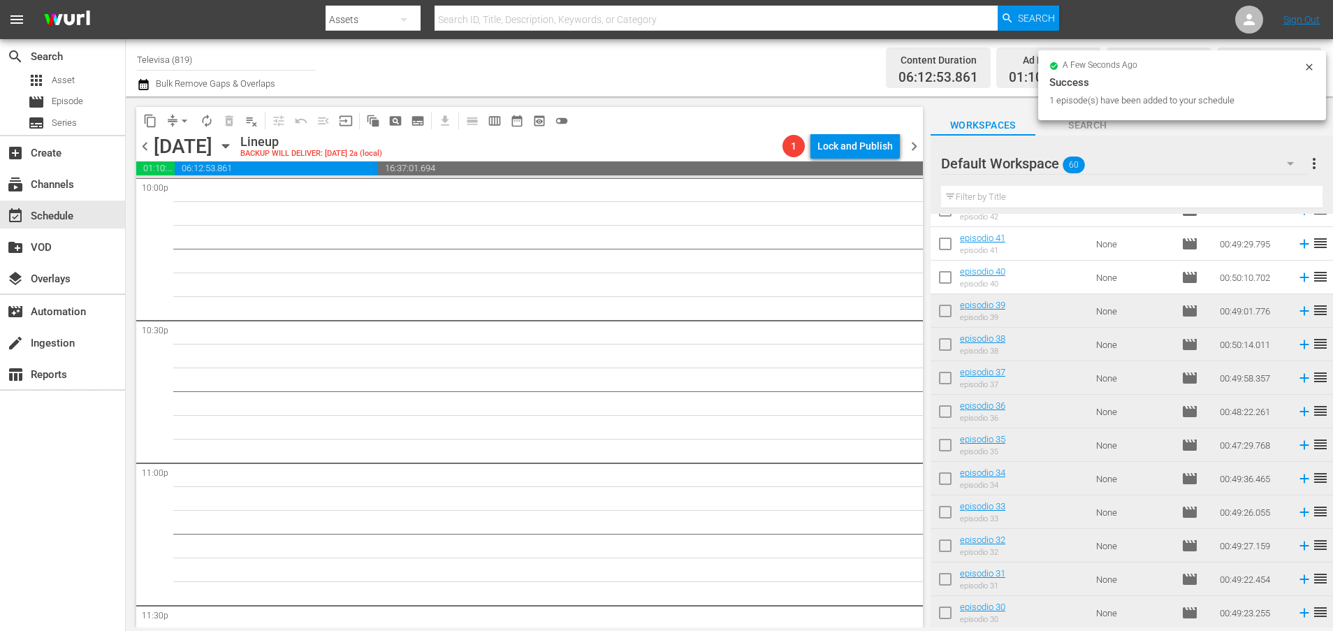
scroll to position [6247, 0]
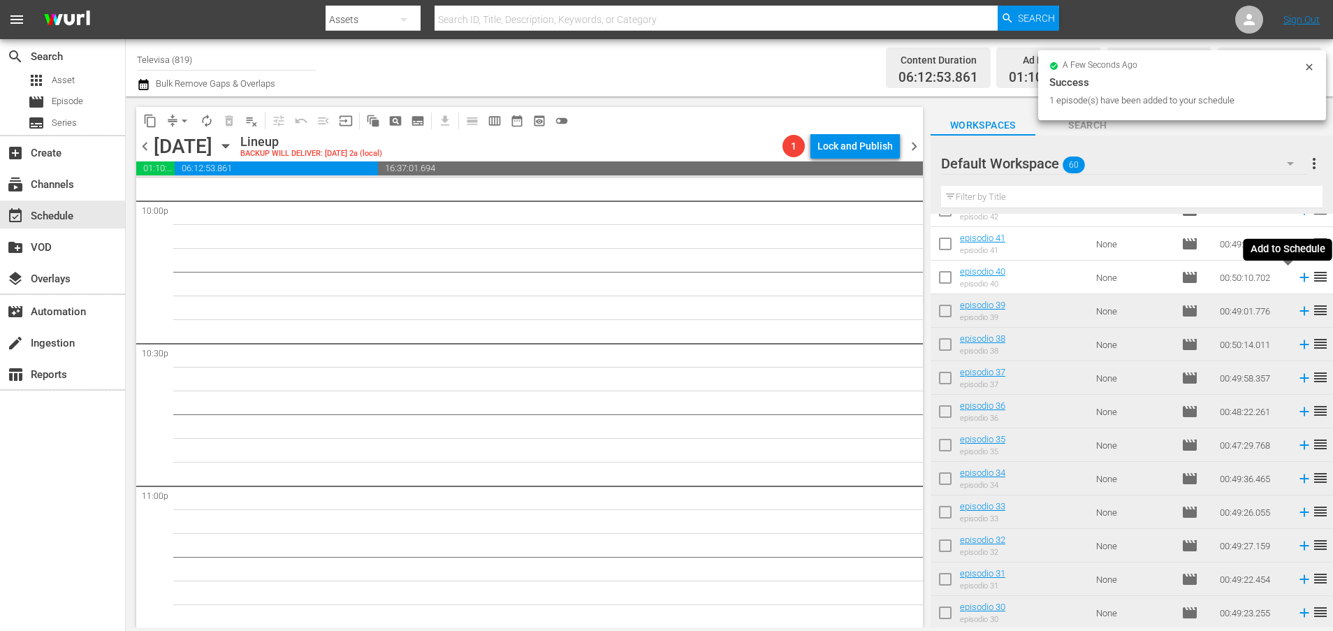
click at [1299, 277] on icon at bounding box center [1303, 277] width 9 height 9
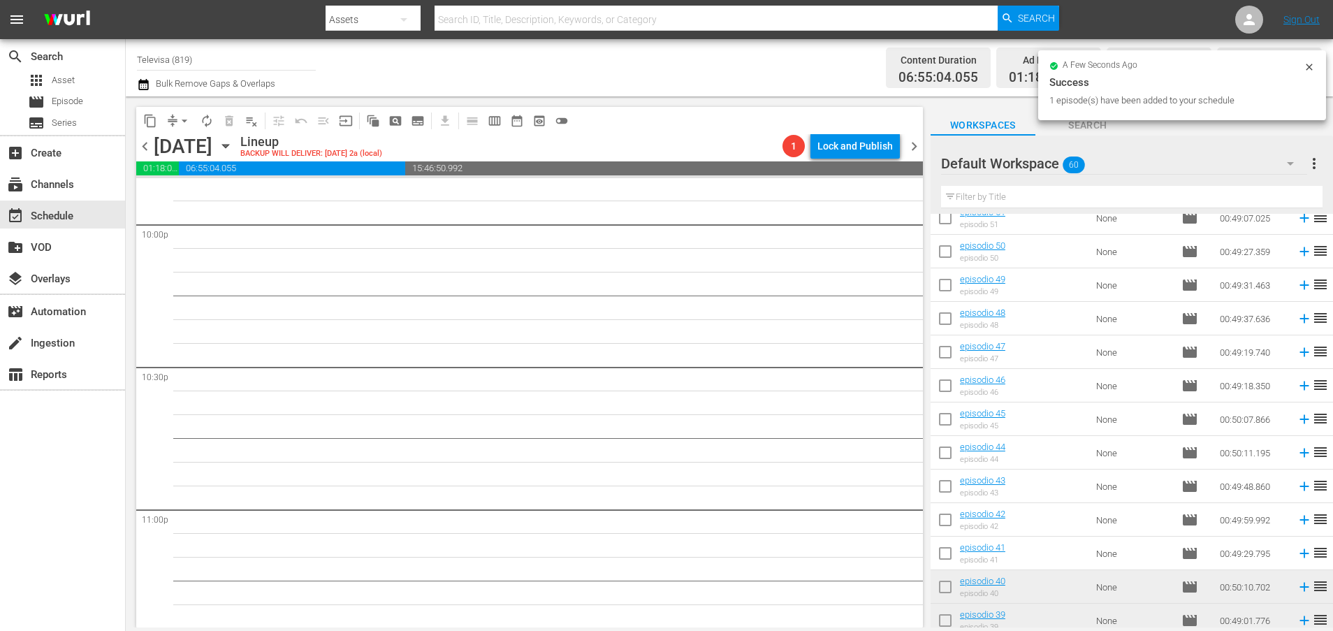
scroll to position [344, 0]
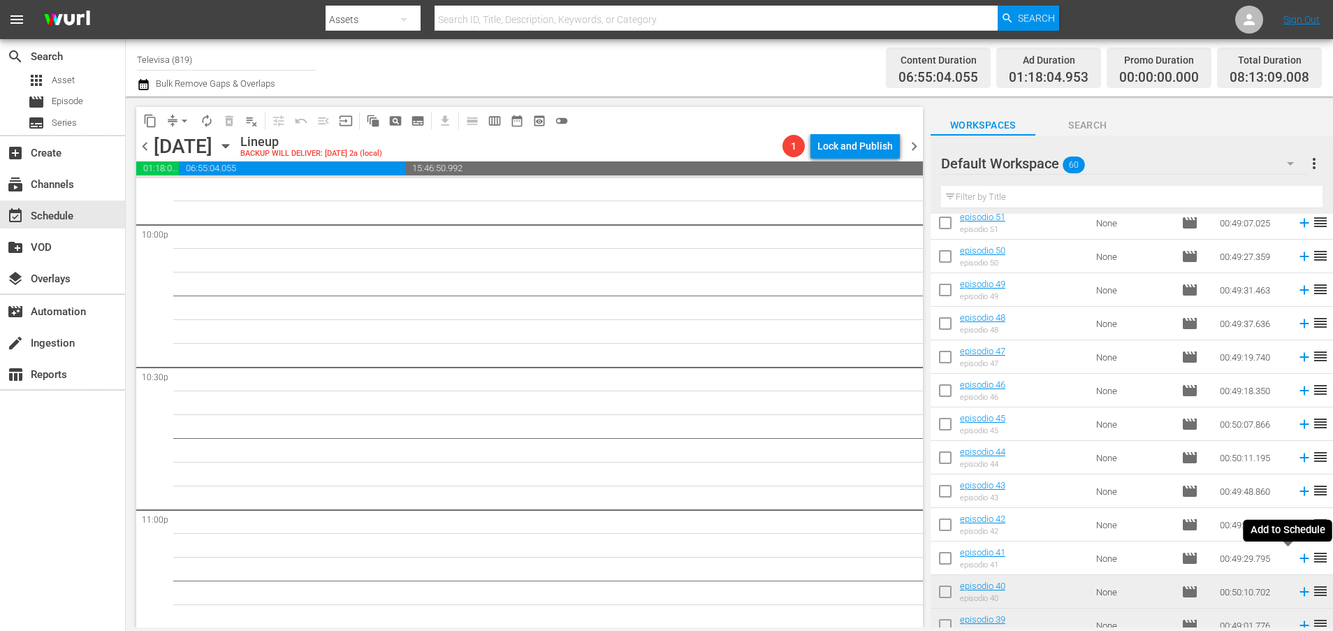
click at [1299, 558] on icon at bounding box center [1303, 558] width 9 height 9
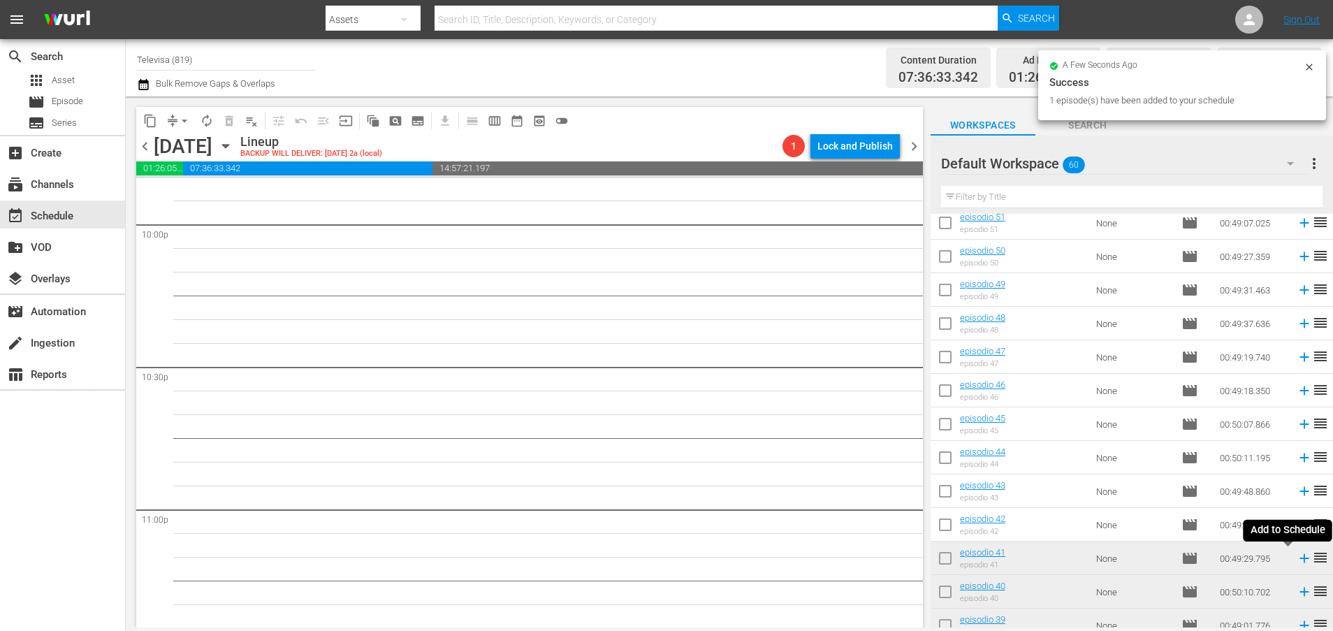
scroll to position [6199, 0]
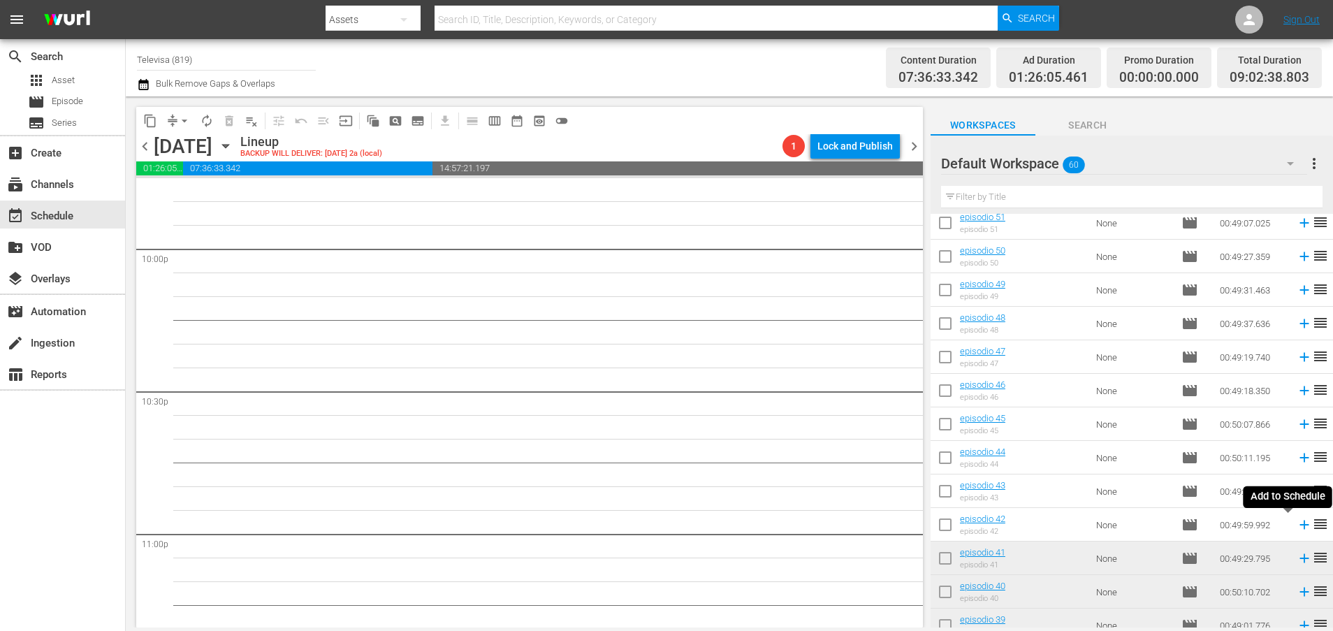
click at [1299, 524] on icon at bounding box center [1303, 524] width 9 height 9
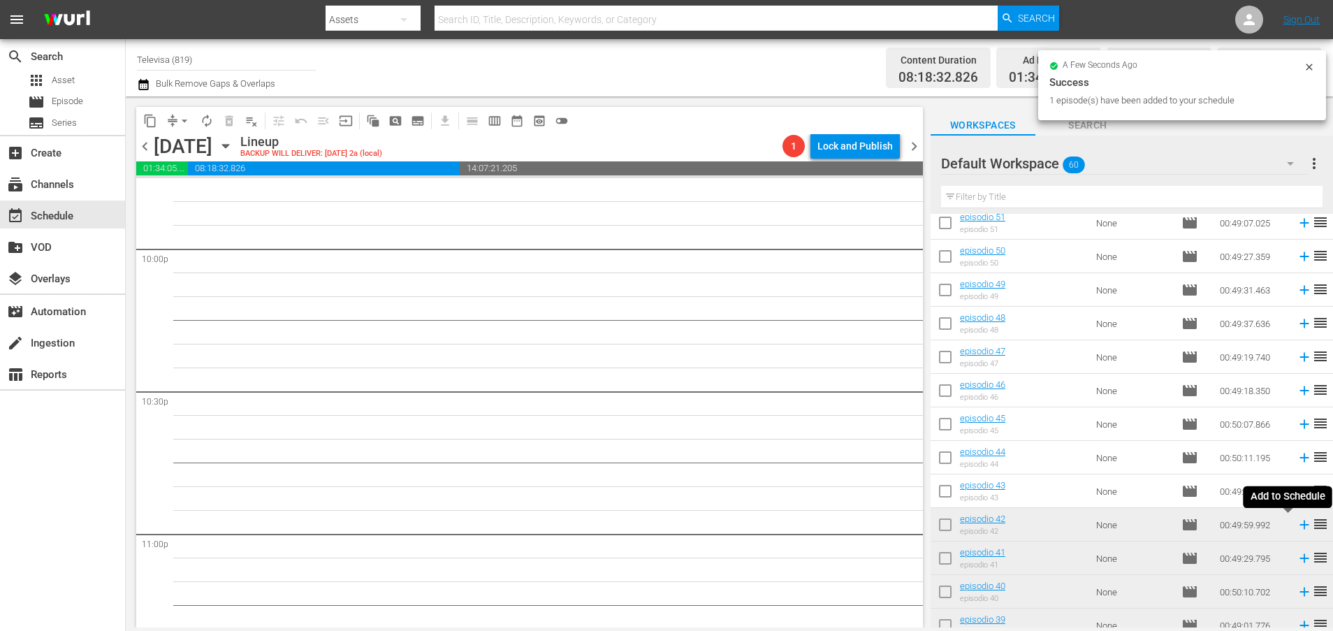
scroll to position [6176, 0]
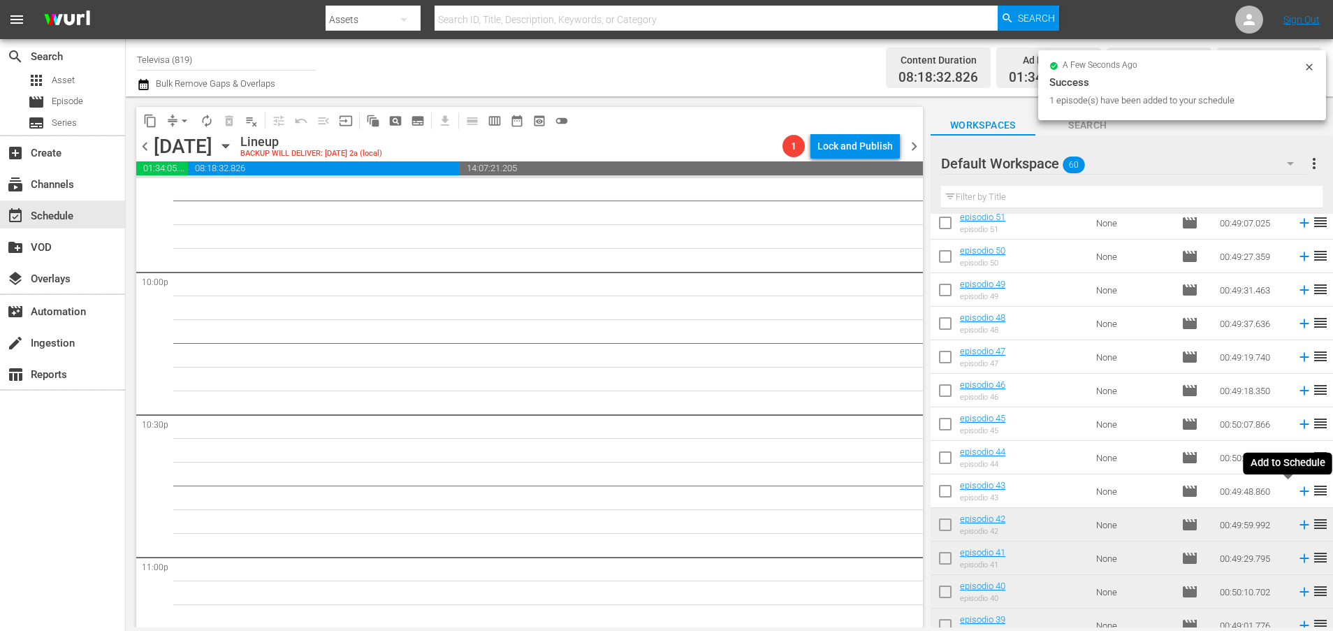
click at [1299, 492] on icon at bounding box center [1303, 491] width 9 height 9
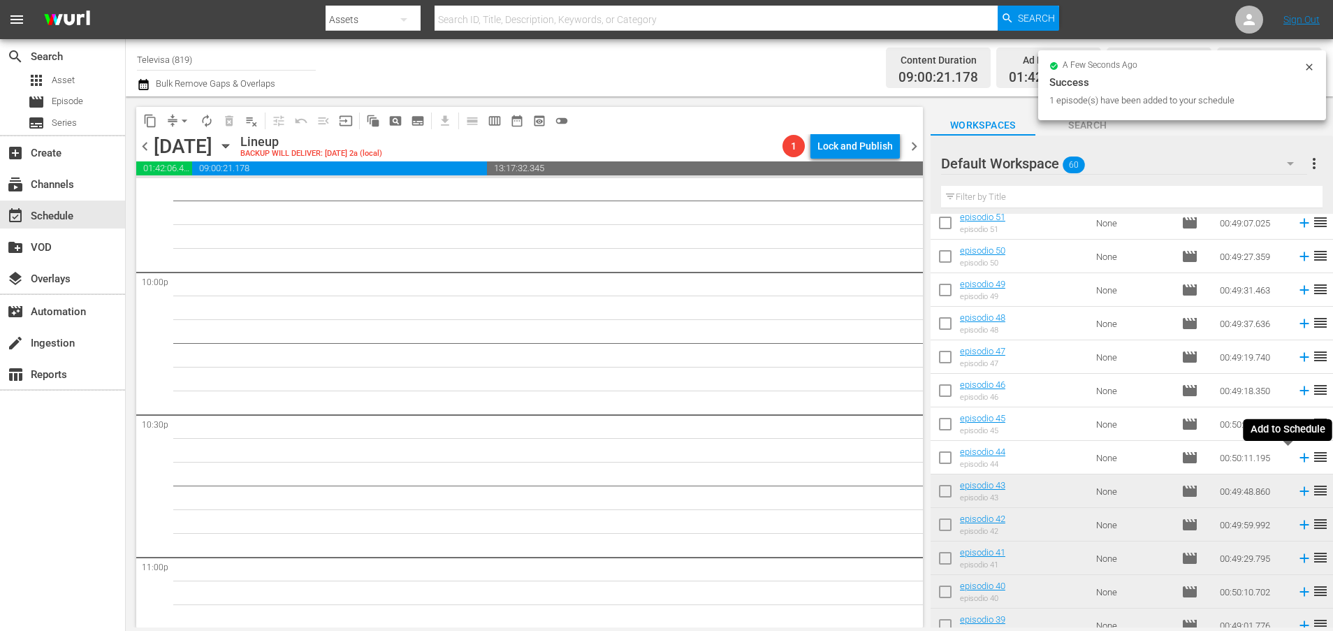
scroll to position [6152, 0]
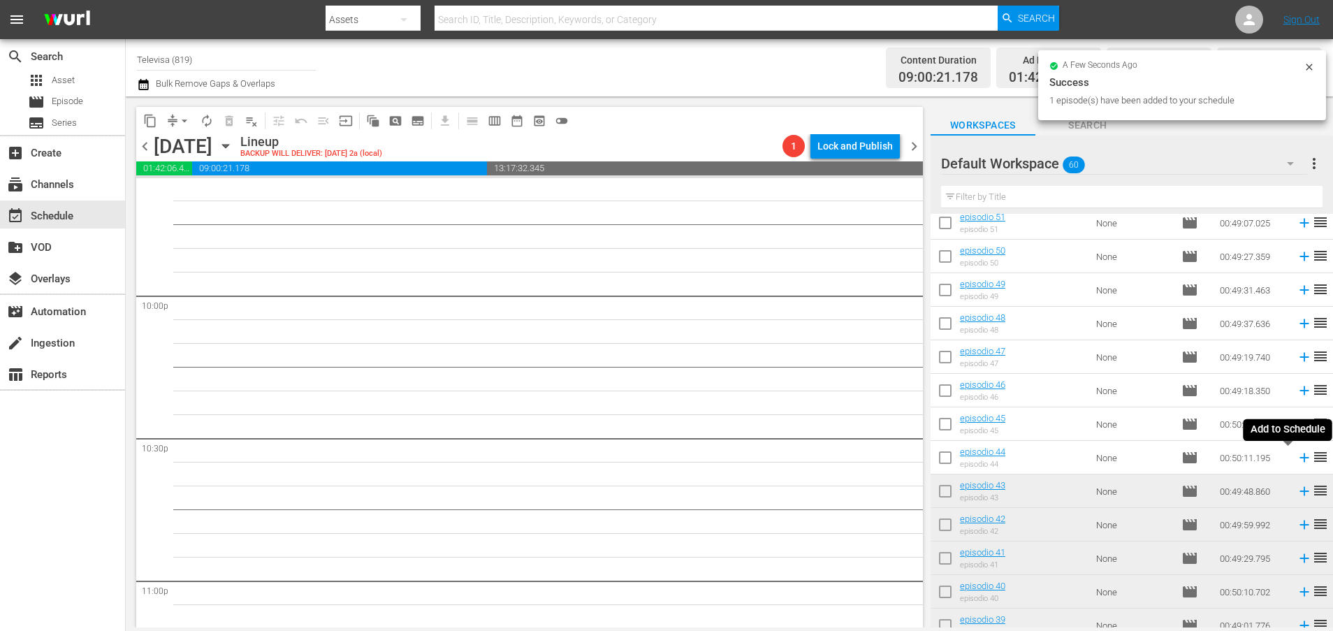
click at [1296, 458] on icon at bounding box center [1303, 457] width 15 height 15
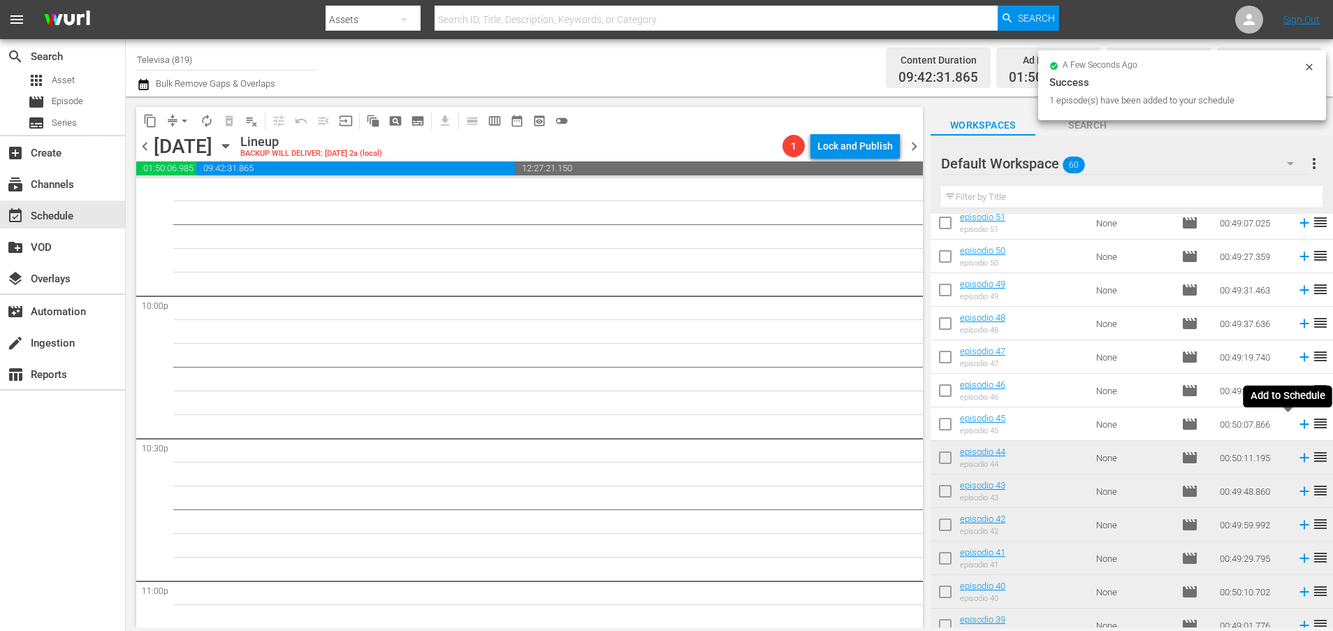
scroll to position [6128, 0]
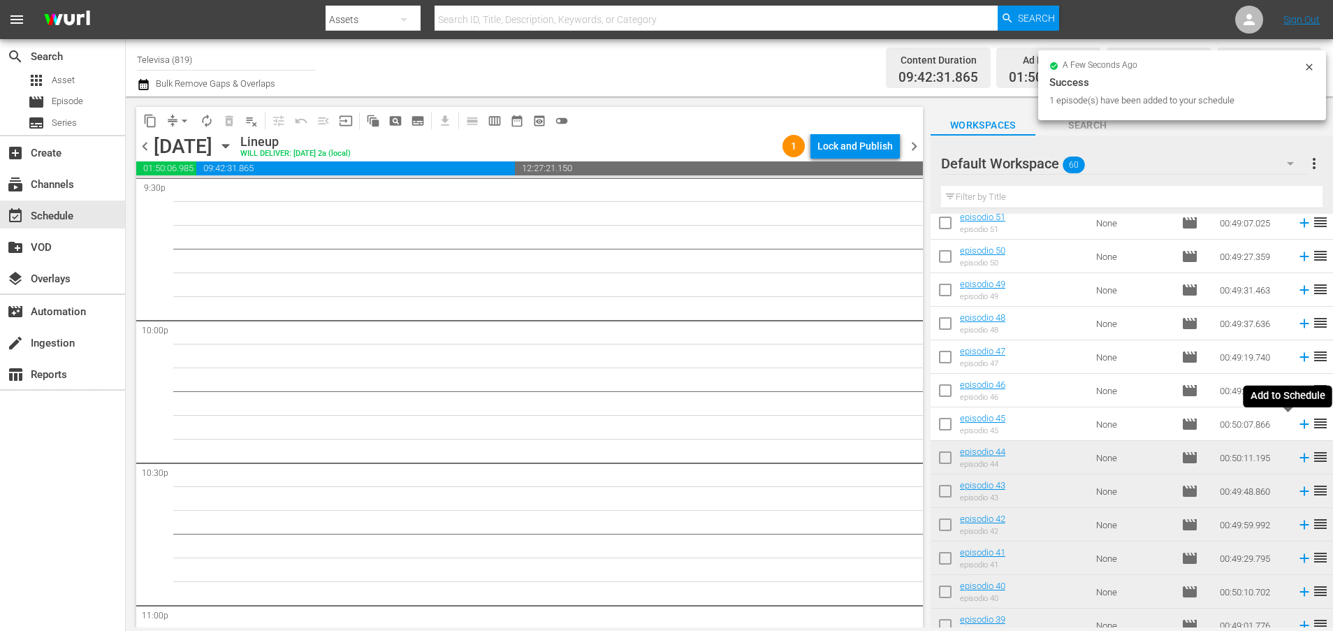
click at [1299, 424] on icon at bounding box center [1303, 424] width 9 height 9
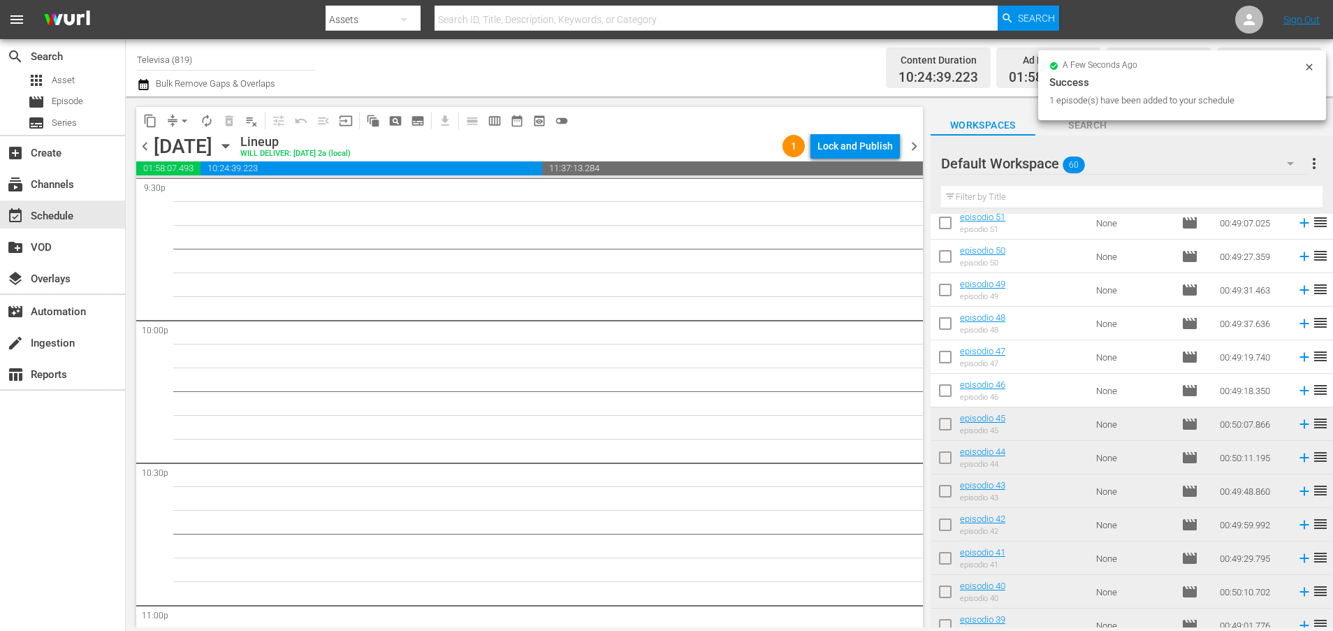
scroll to position [6105, 0]
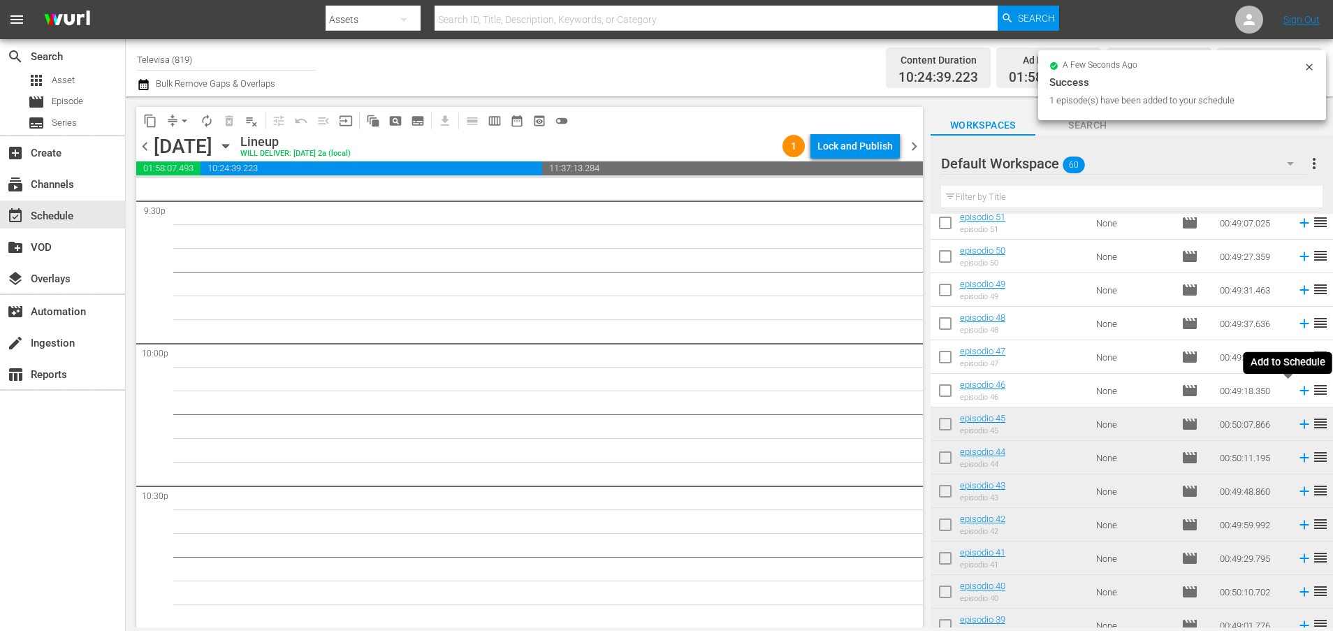
click at [1299, 390] on icon at bounding box center [1303, 390] width 9 height 9
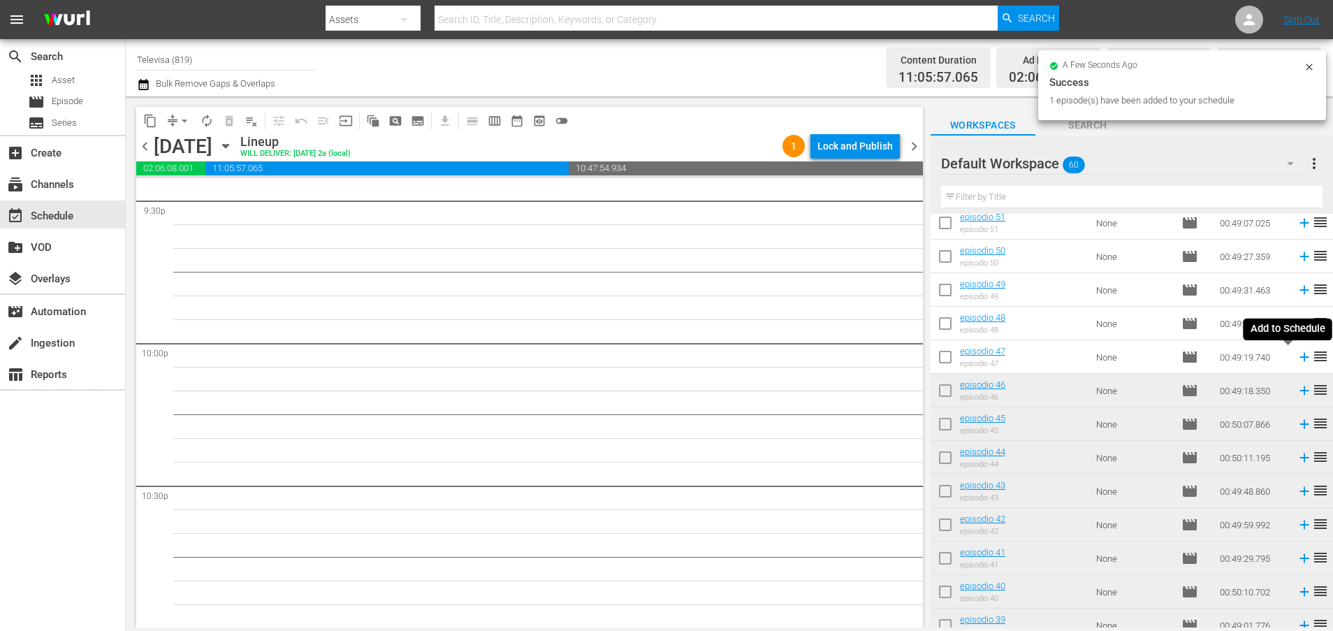
scroll to position [6081, 0]
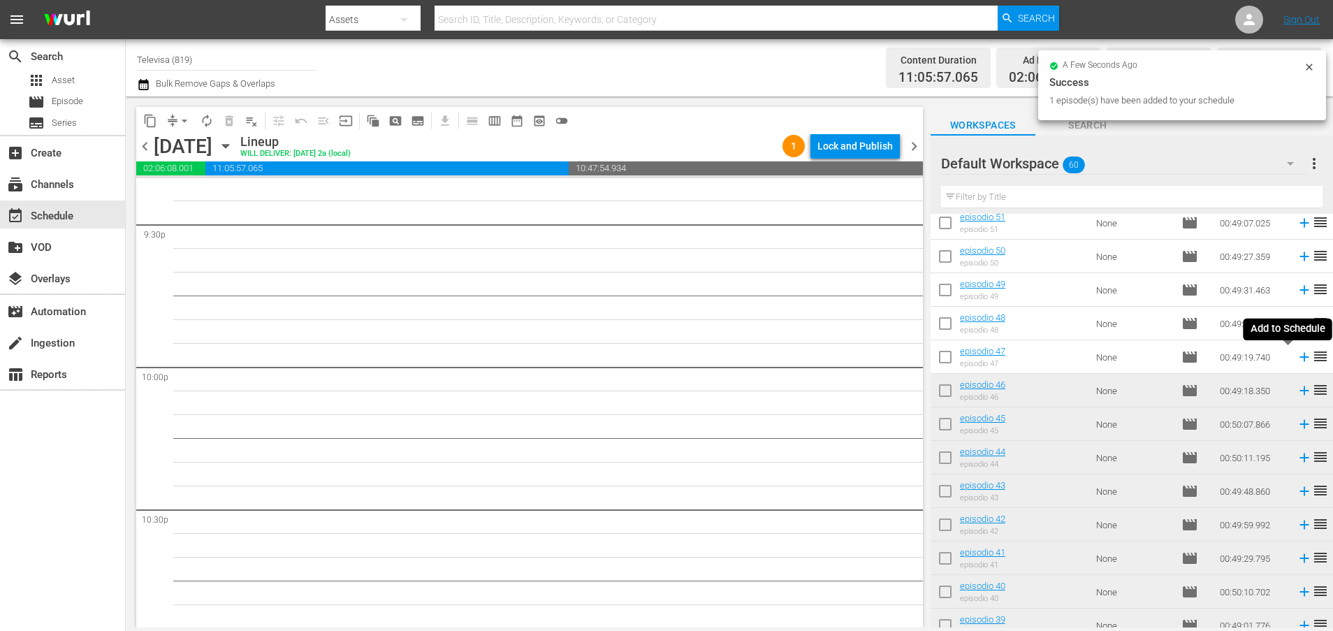
click at [1299, 358] on icon at bounding box center [1303, 357] width 9 height 9
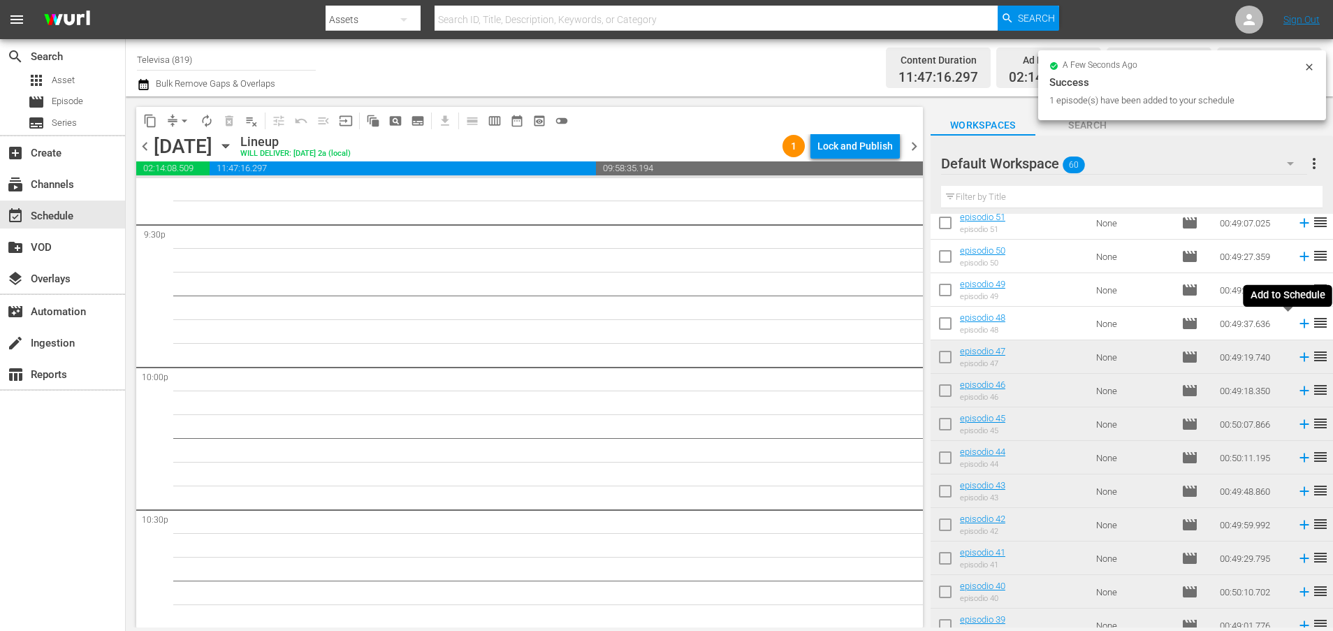
scroll to position [6057, 0]
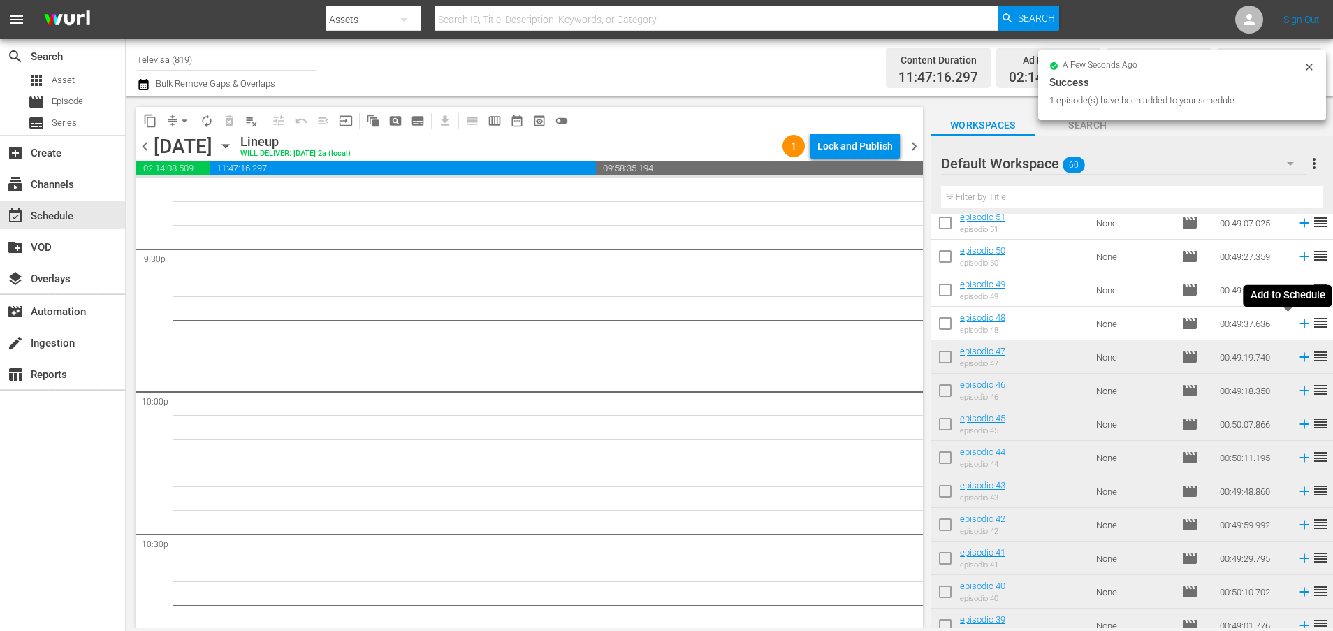
click at [1296, 325] on icon at bounding box center [1303, 323] width 15 height 15
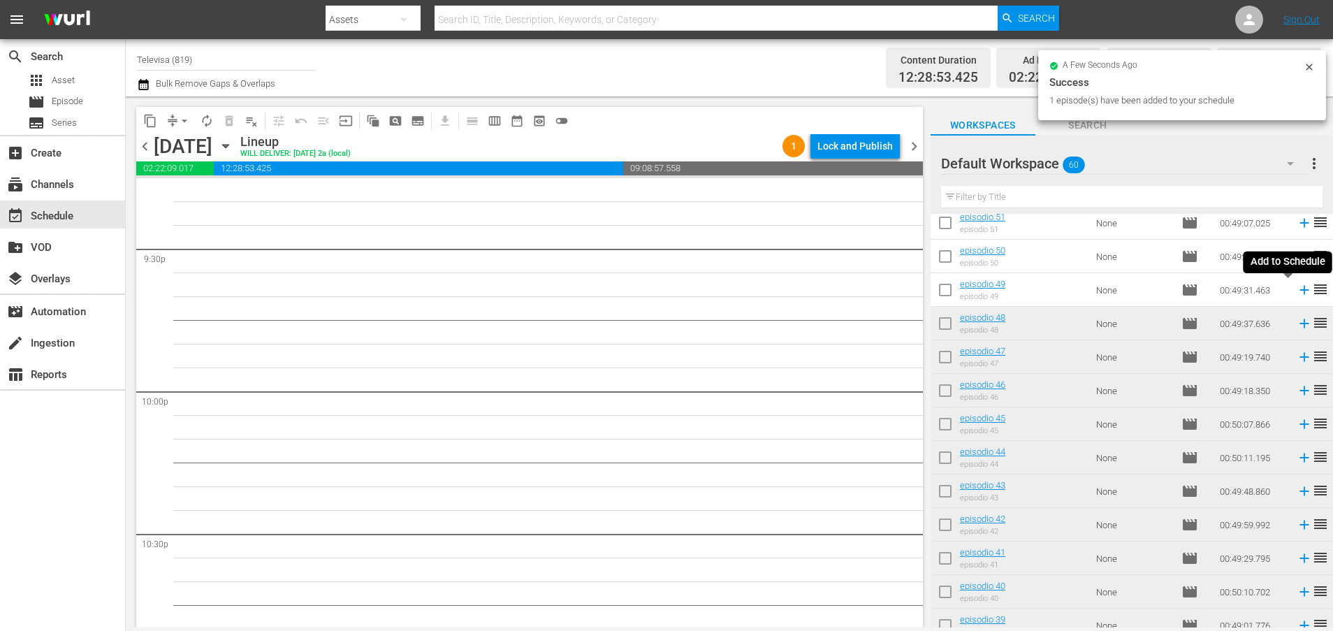
click at [1296, 289] on icon at bounding box center [1303, 289] width 15 height 15
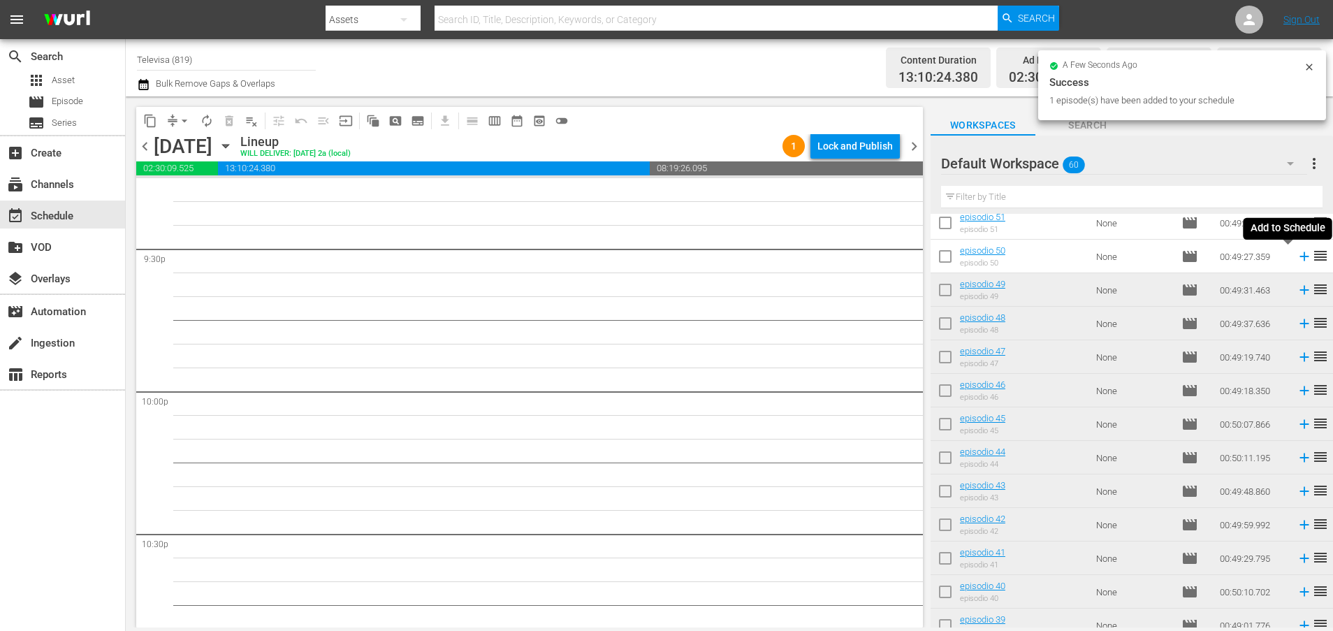
click at [1296, 258] on icon at bounding box center [1303, 256] width 15 height 15
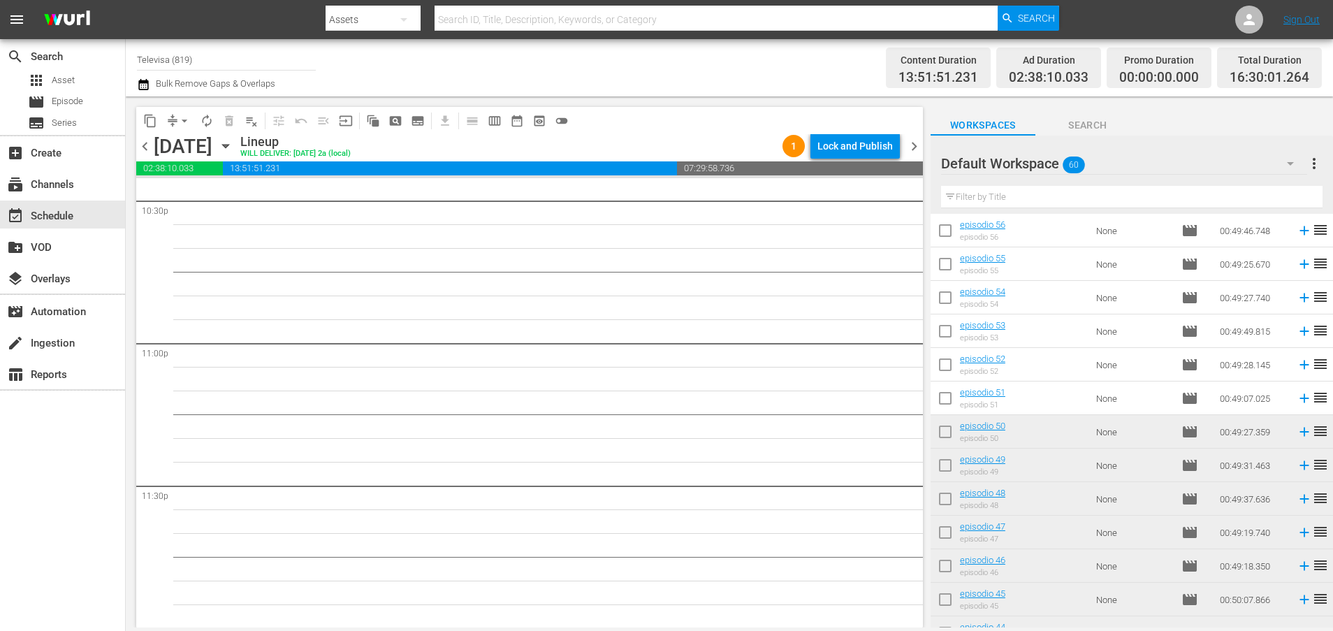
scroll to position [134, 0]
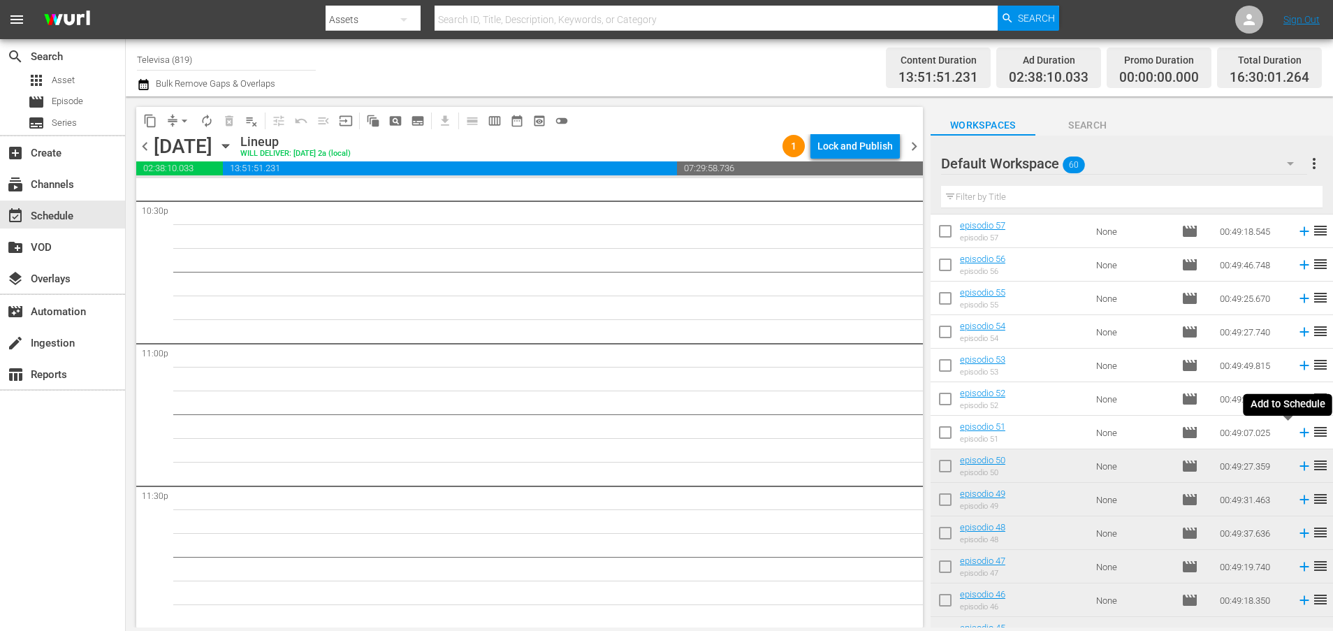
click at [1299, 434] on icon at bounding box center [1303, 432] width 9 height 9
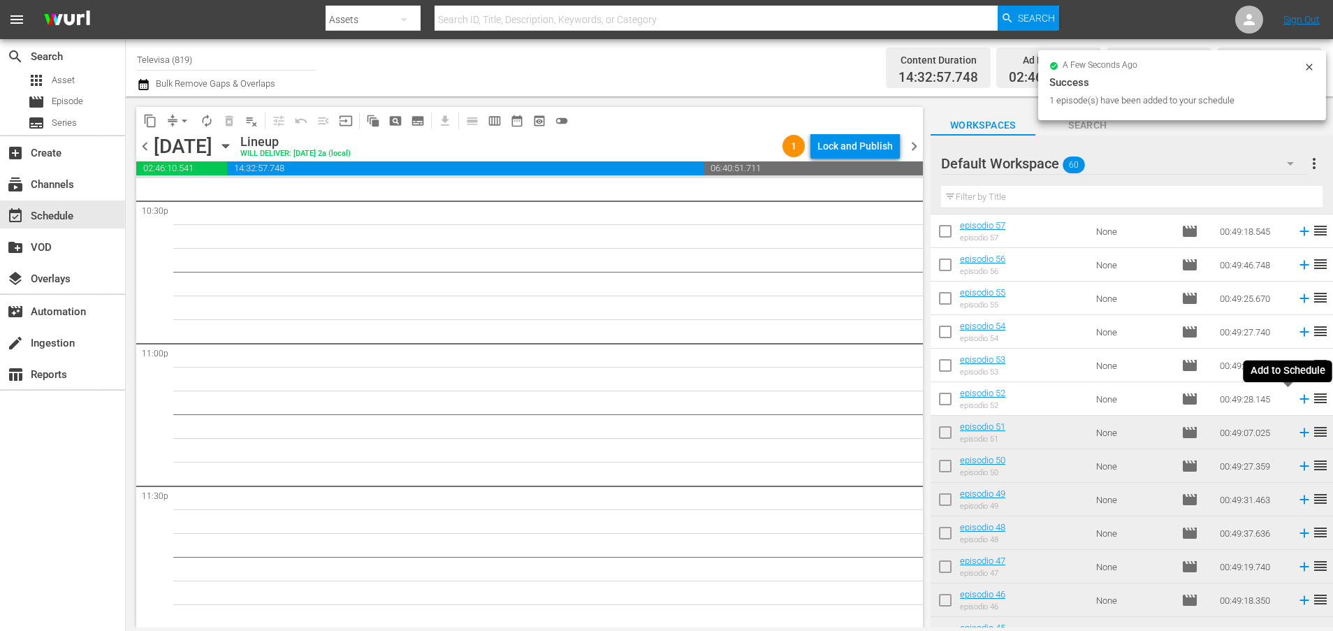
scroll to position [6366, 0]
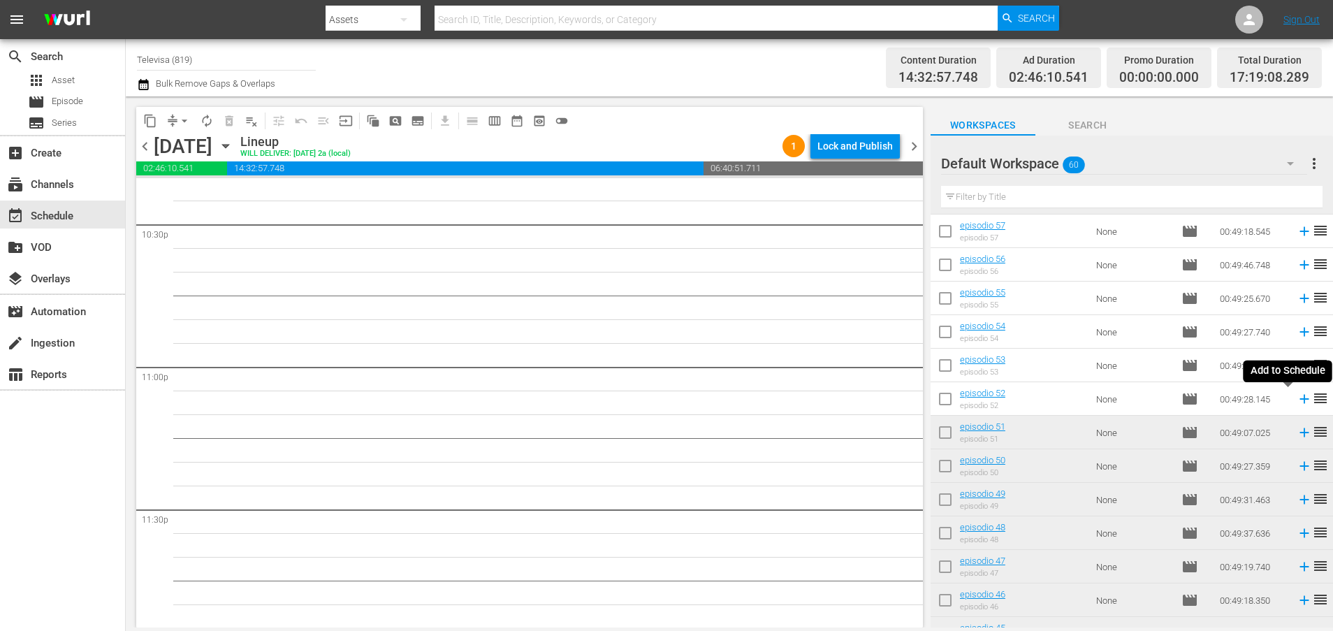
click at [1299, 400] on icon at bounding box center [1303, 399] width 9 height 9
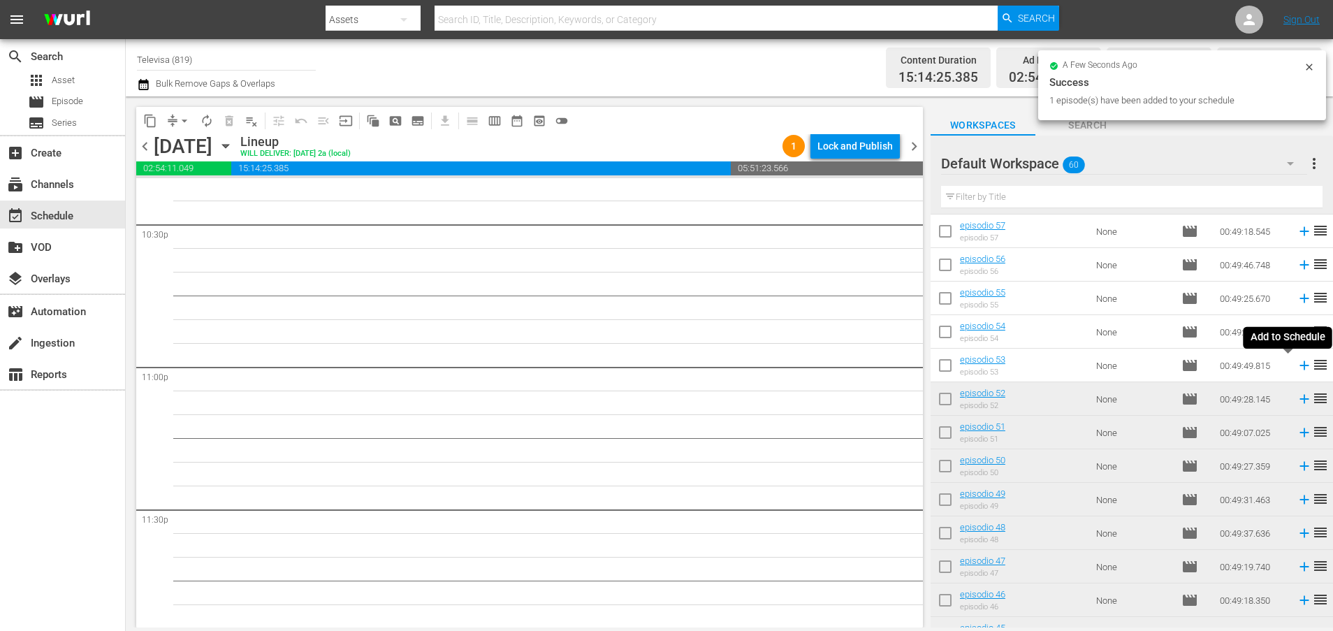
scroll to position [6342, 0]
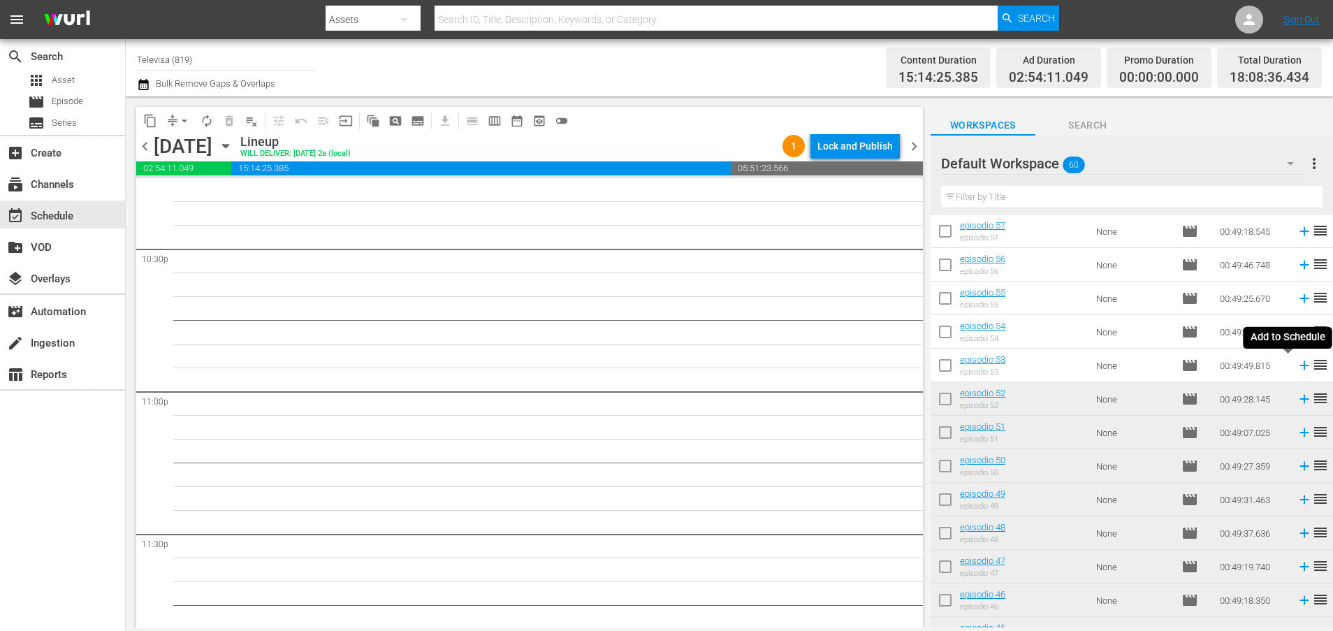
click at [1299, 363] on icon at bounding box center [1303, 365] width 9 height 9
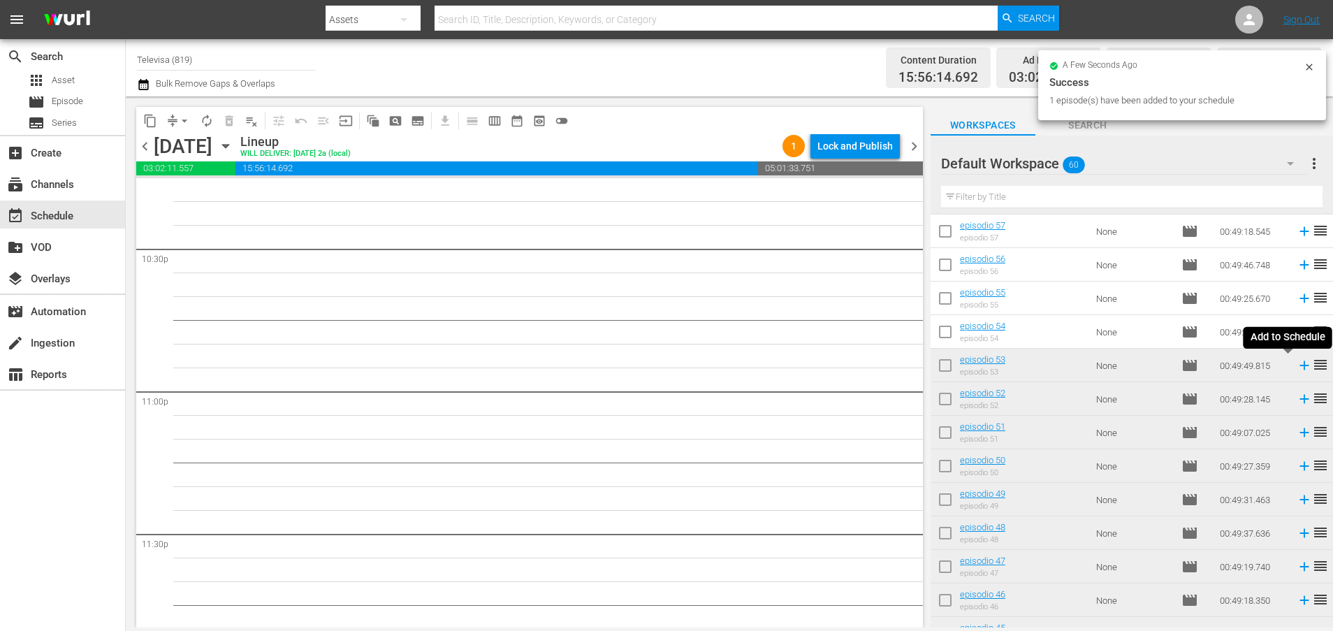
scroll to position [6319, 0]
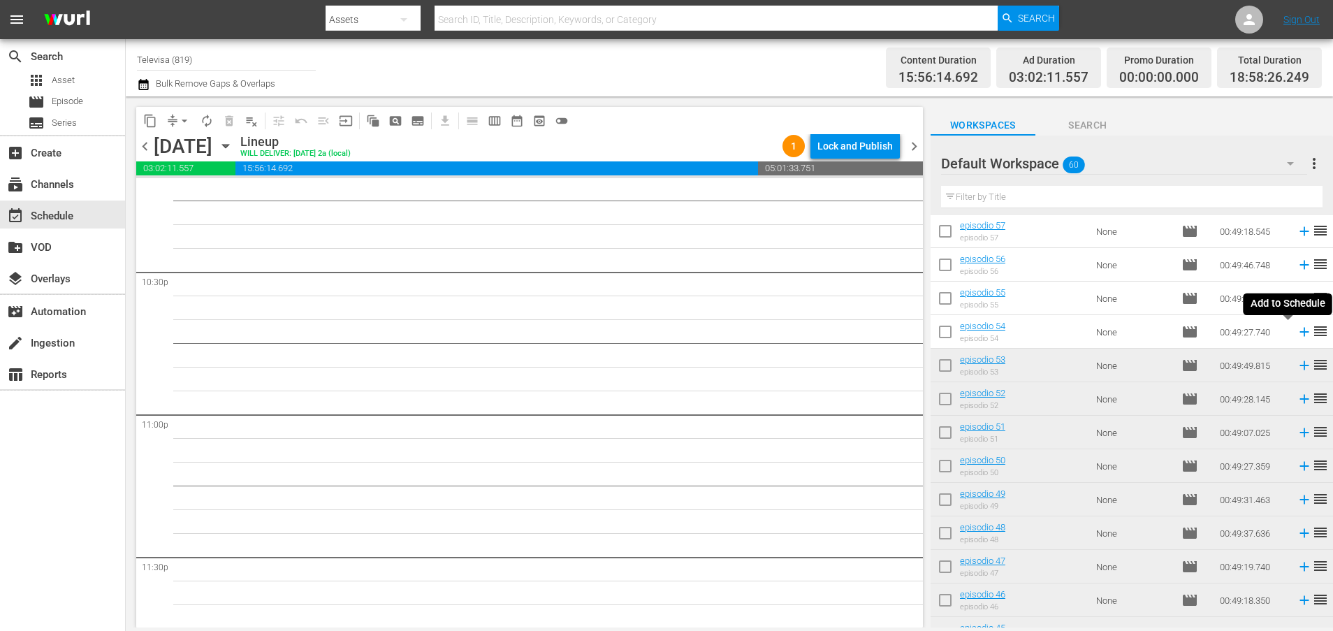
click at [1296, 331] on icon at bounding box center [1303, 331] width 15 height 15
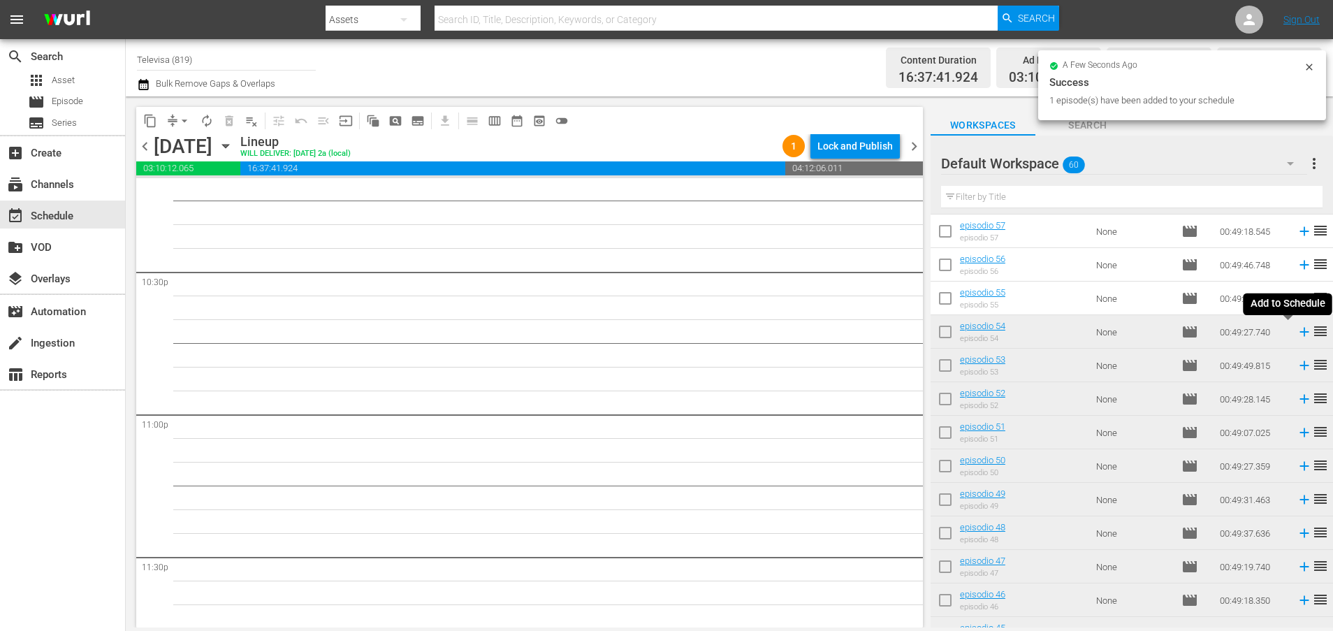
scroll to position [6295, 0]
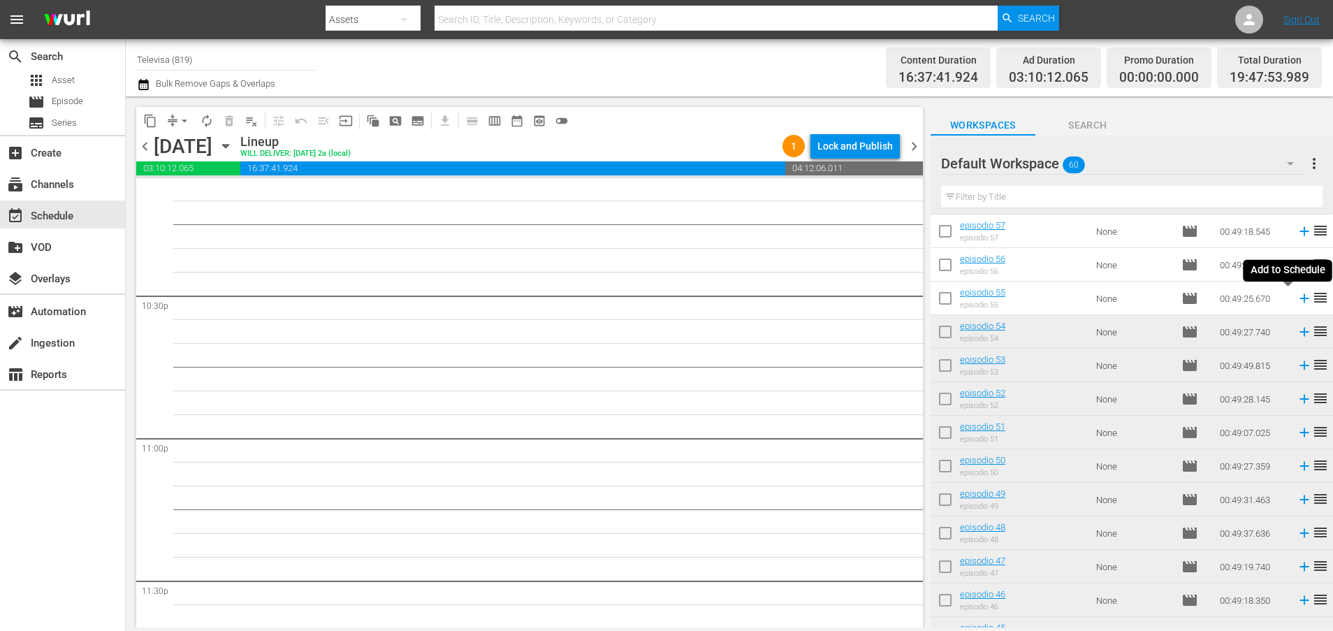
click at [1299, 298] on icon at bounding box center [1303, 298] width 9 height 9
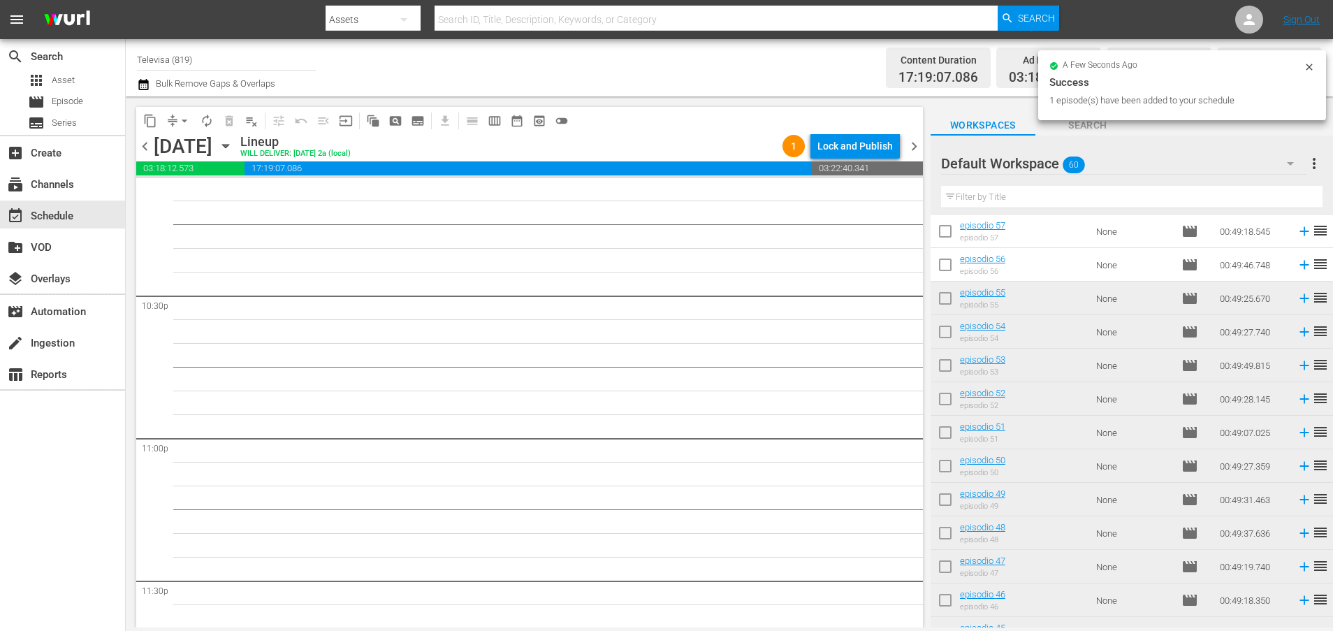
scroll to position [6270, 0]
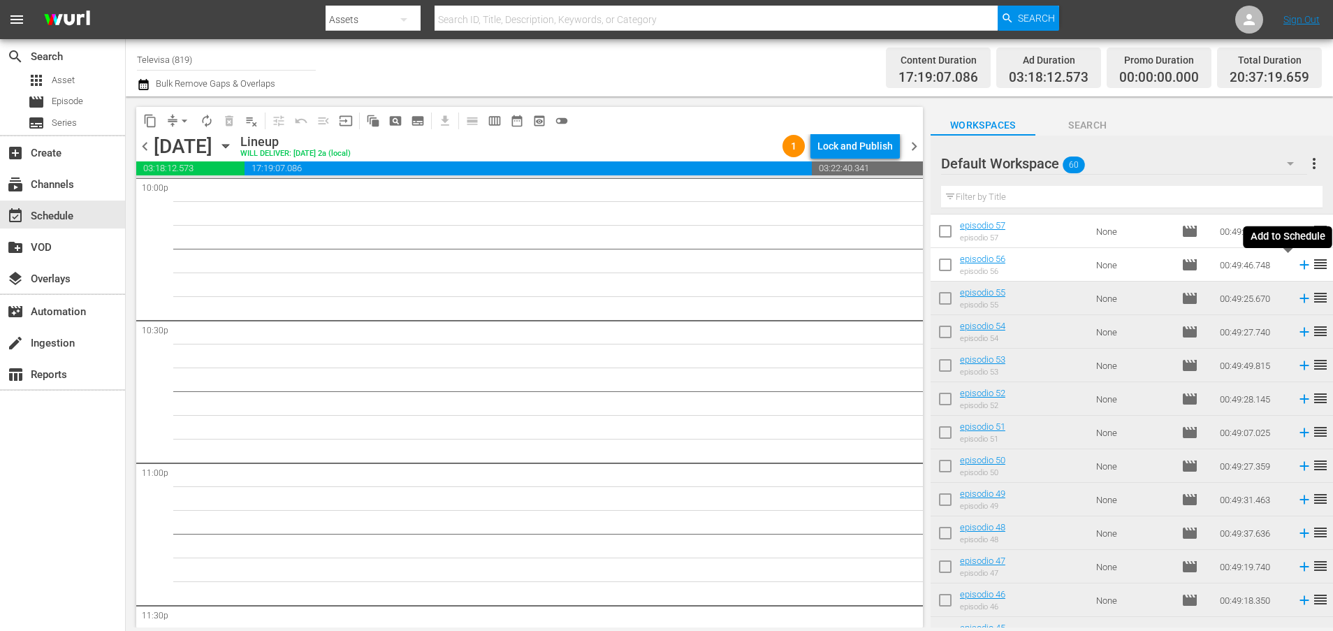
click at [1296, 266] on icon at bounding box center [1303, 264] width 15 height 15
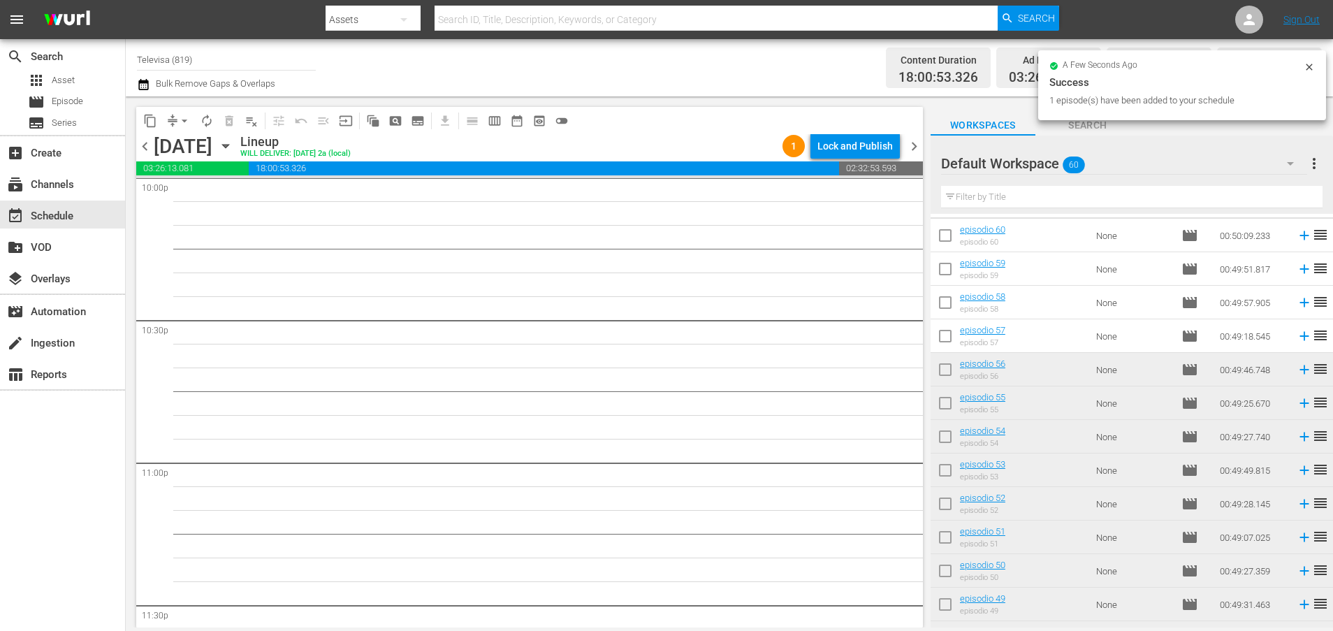
scroll to position [0, 0]
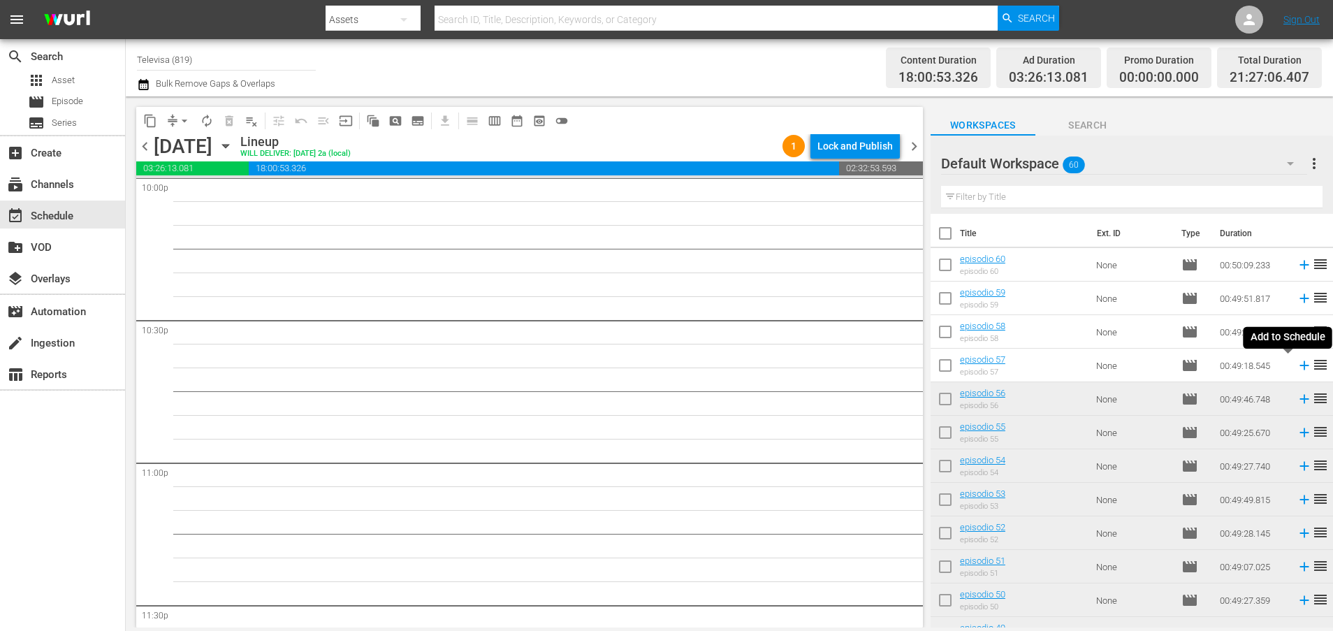
click at [1296, 363] on icon at bounding box center [1303, 365] width 15 height 15
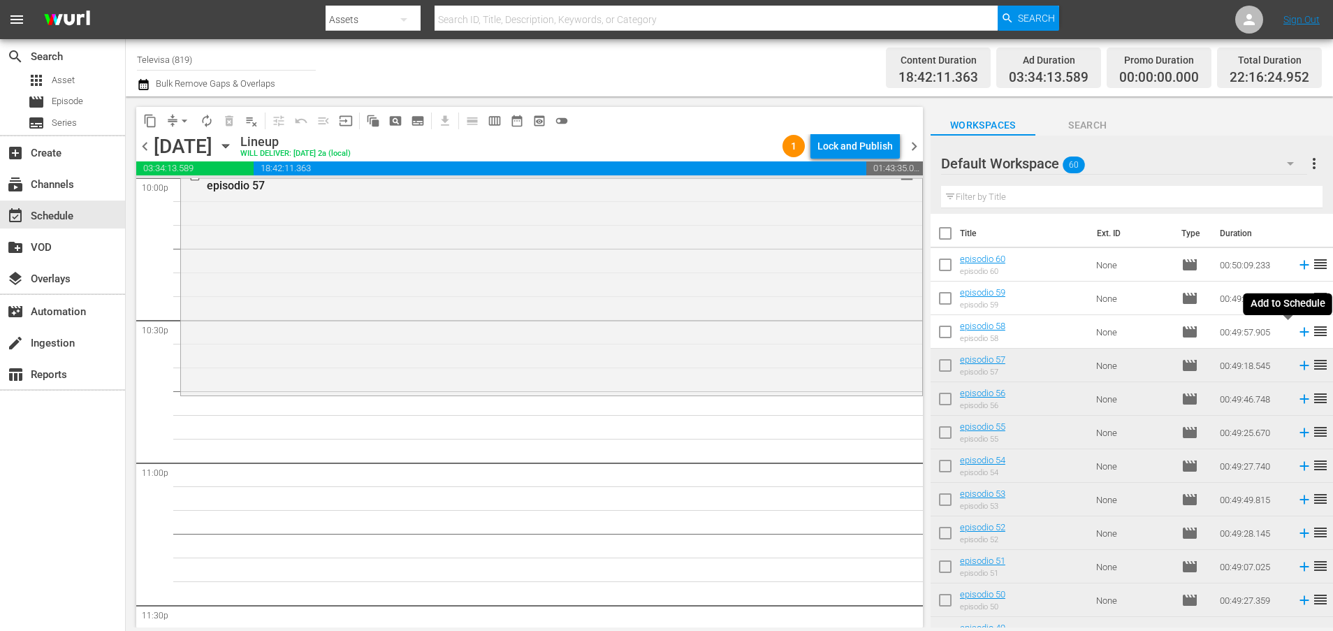
click at [1299, 331] on icon at bounding box center [1303, 332] width 9 height 9
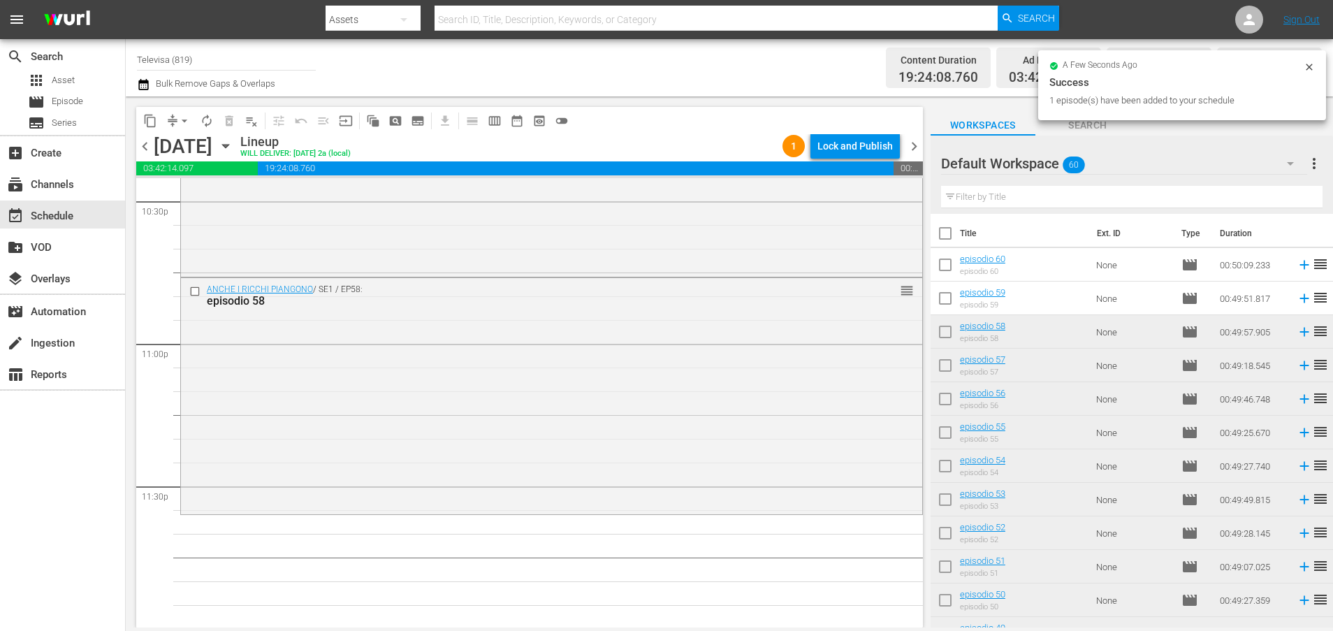
scroll to position [6390, 0]
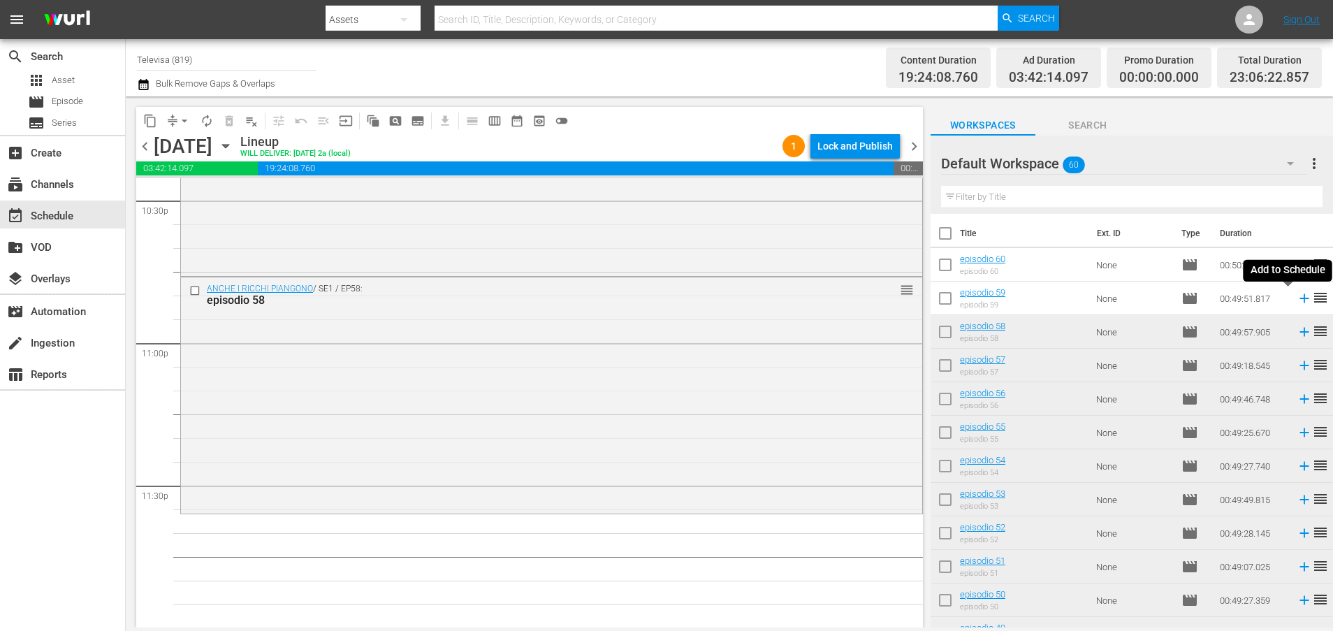
click at [1296, 298] on icon at bounding box center [1303, 298] width 15 height 15
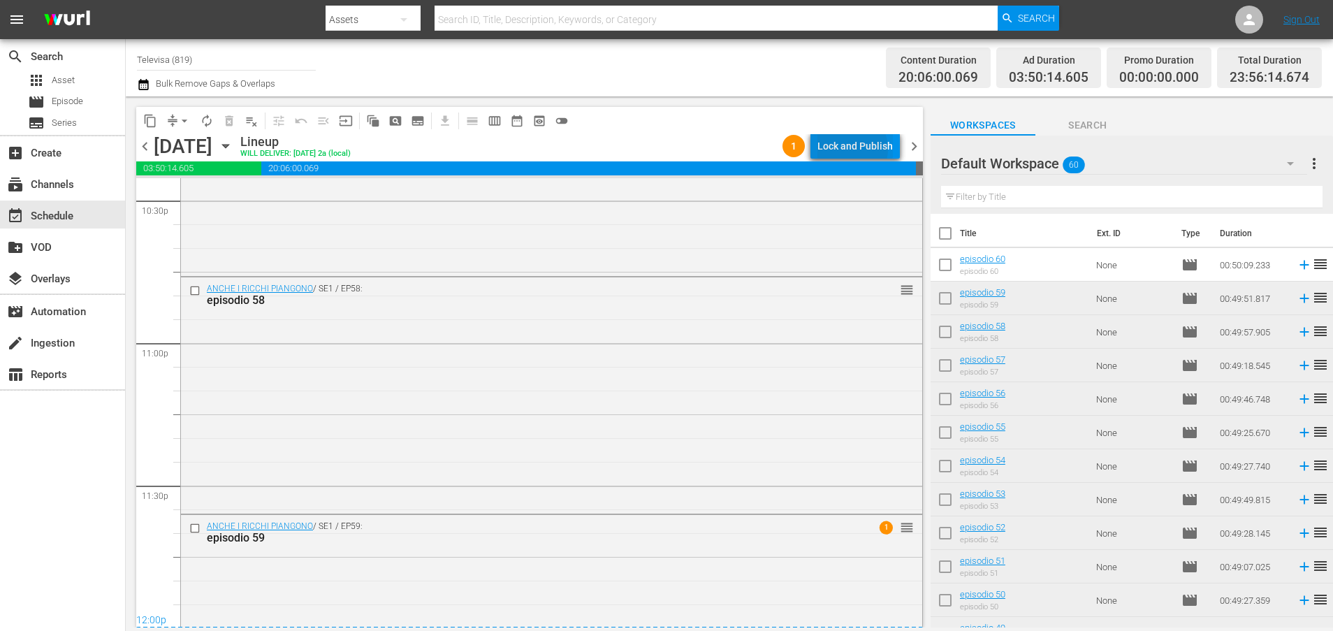
click at [851, 149] on div "Lock and Publish" at bounding box center [854, 145] width 75 height 25
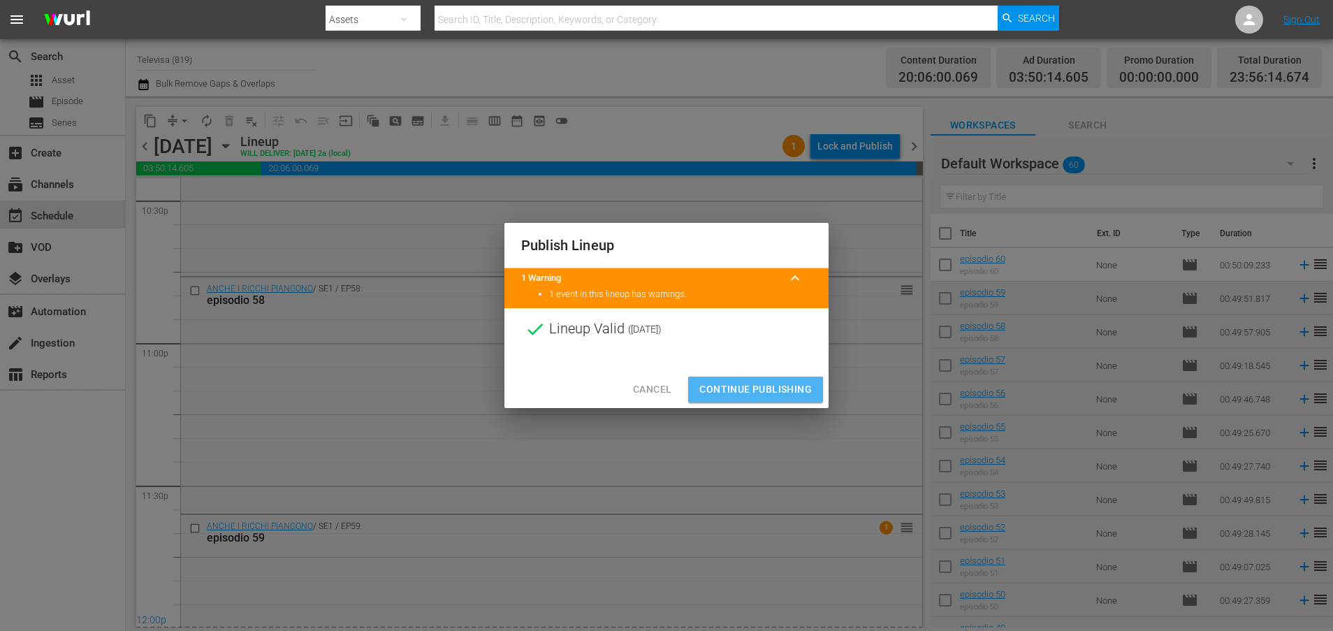
click at [750, 386] on span "Continue Publishing" at bounding box center [755, 389] width 112 height 17
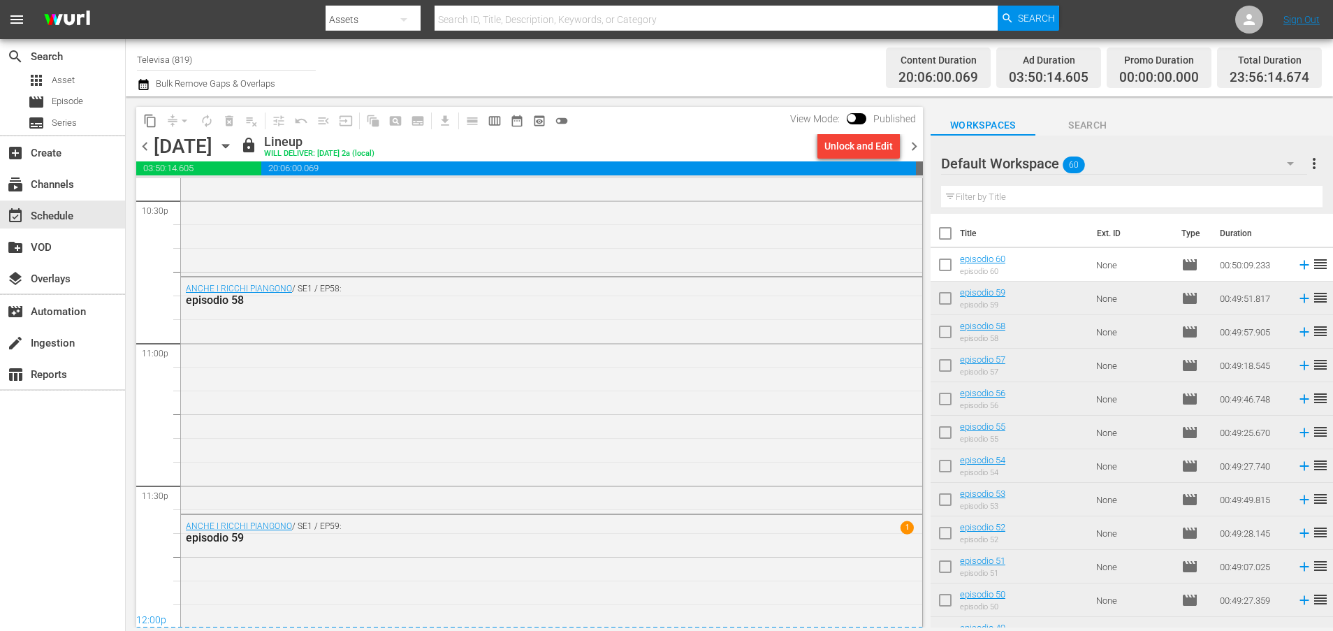
click at [228, 147] on icon "button" at bounding box center [225, 146] width 6 height 3
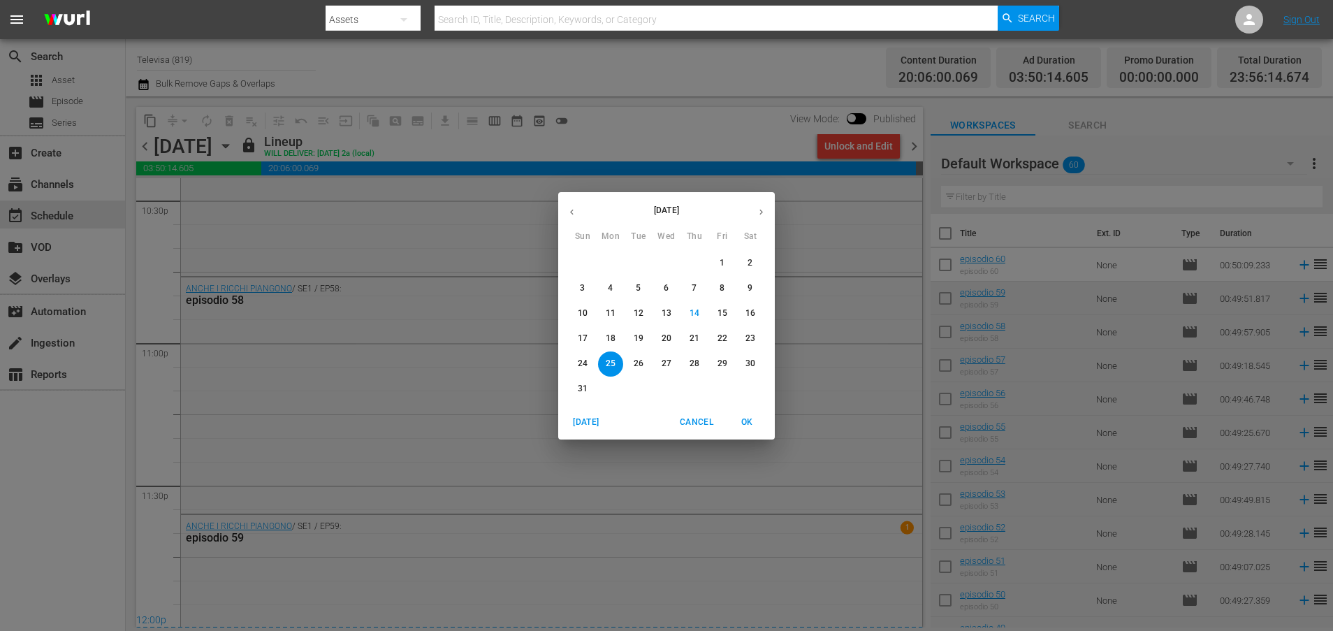
click at [639, 365] on p "26" at bounding box center [639, 364] width 10 height 12
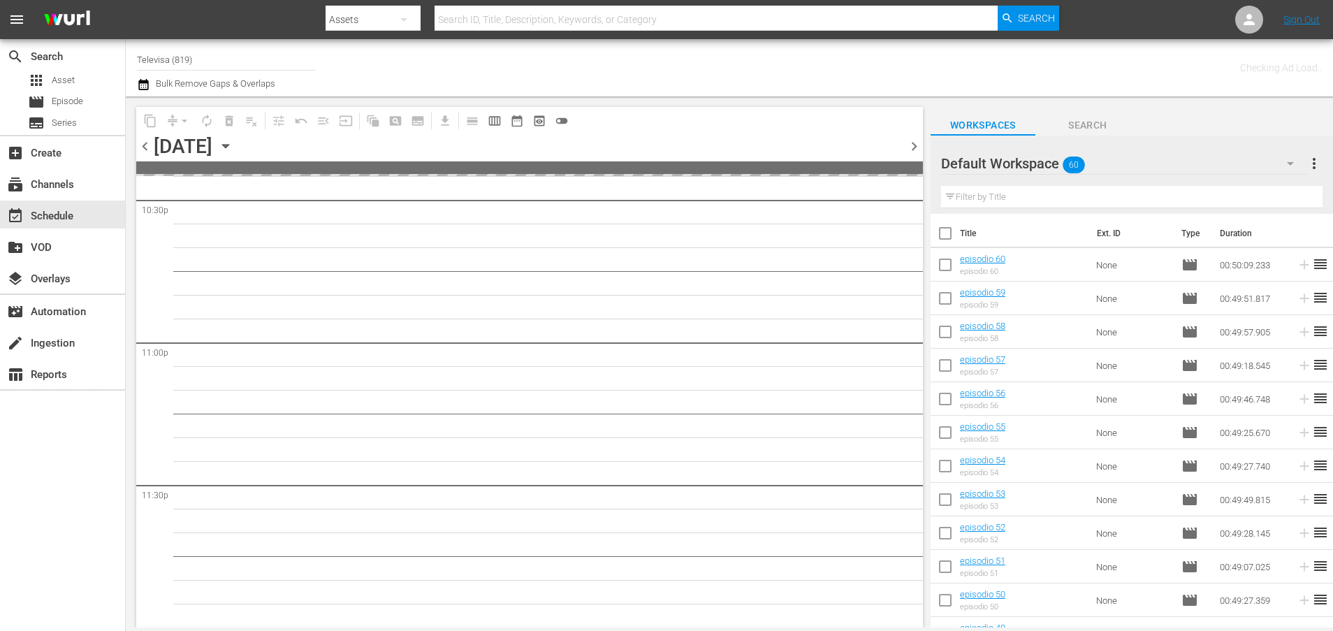
scroll to position [6389, 0]
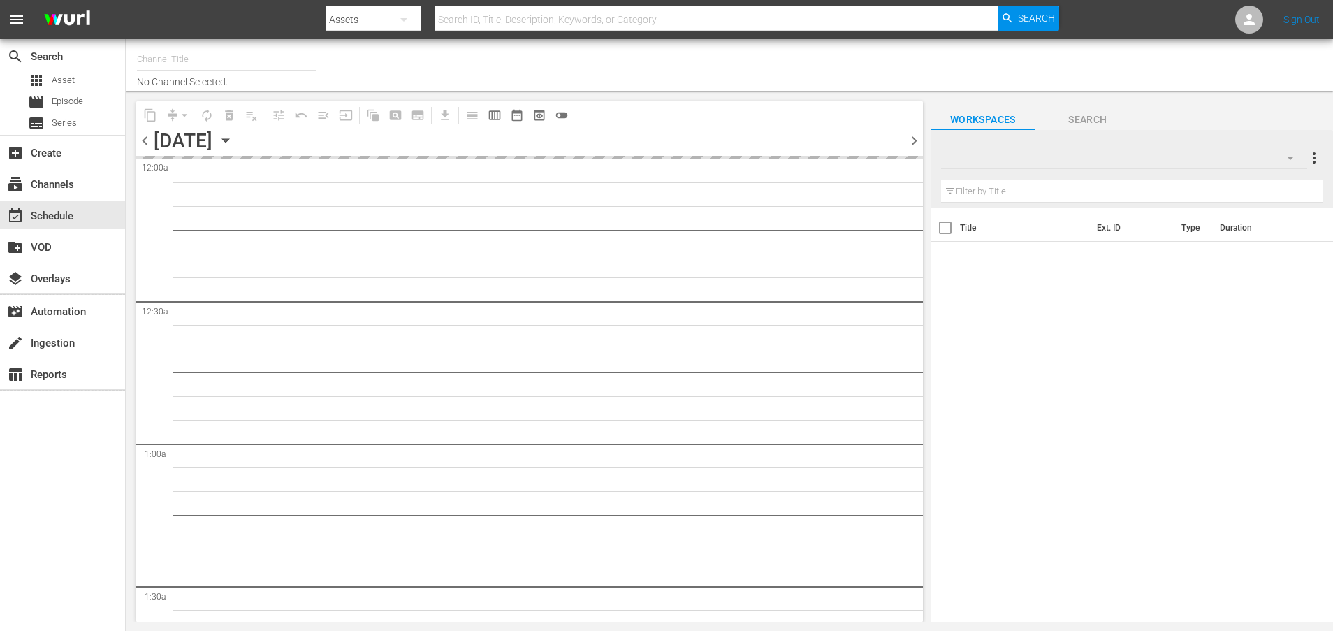
type input "Televisa (819)"
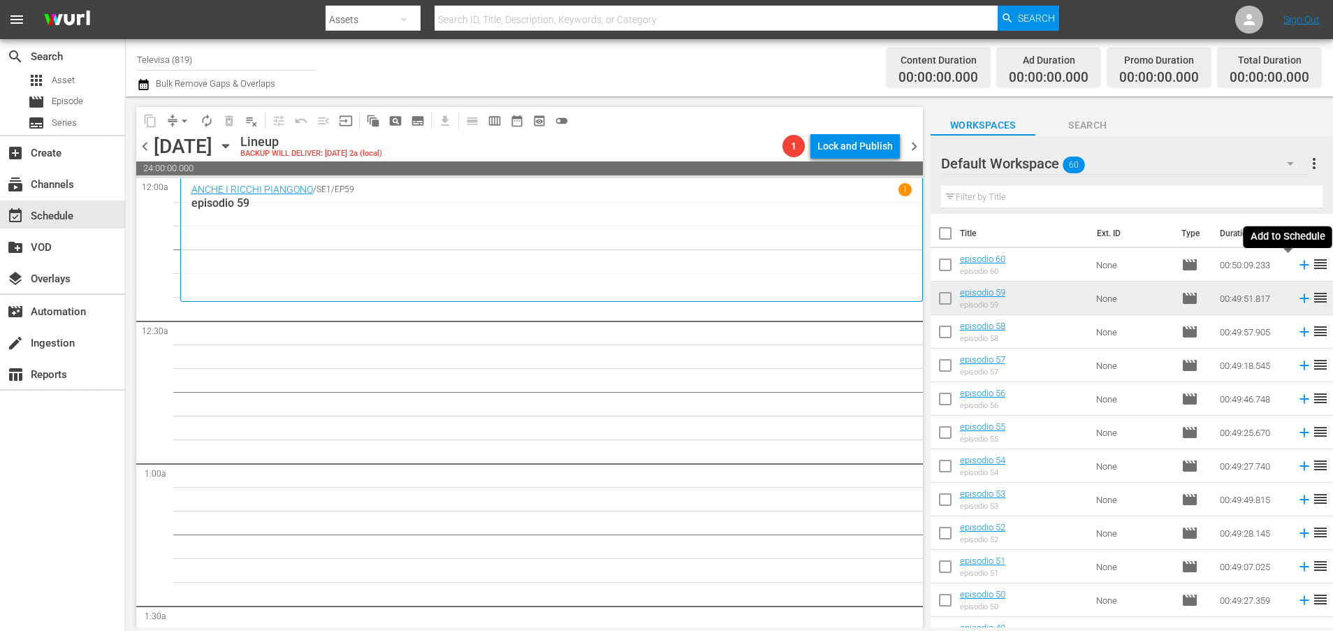
click at [1296, 264] on icon at bounding box center [1303, 264] width 15 height 15
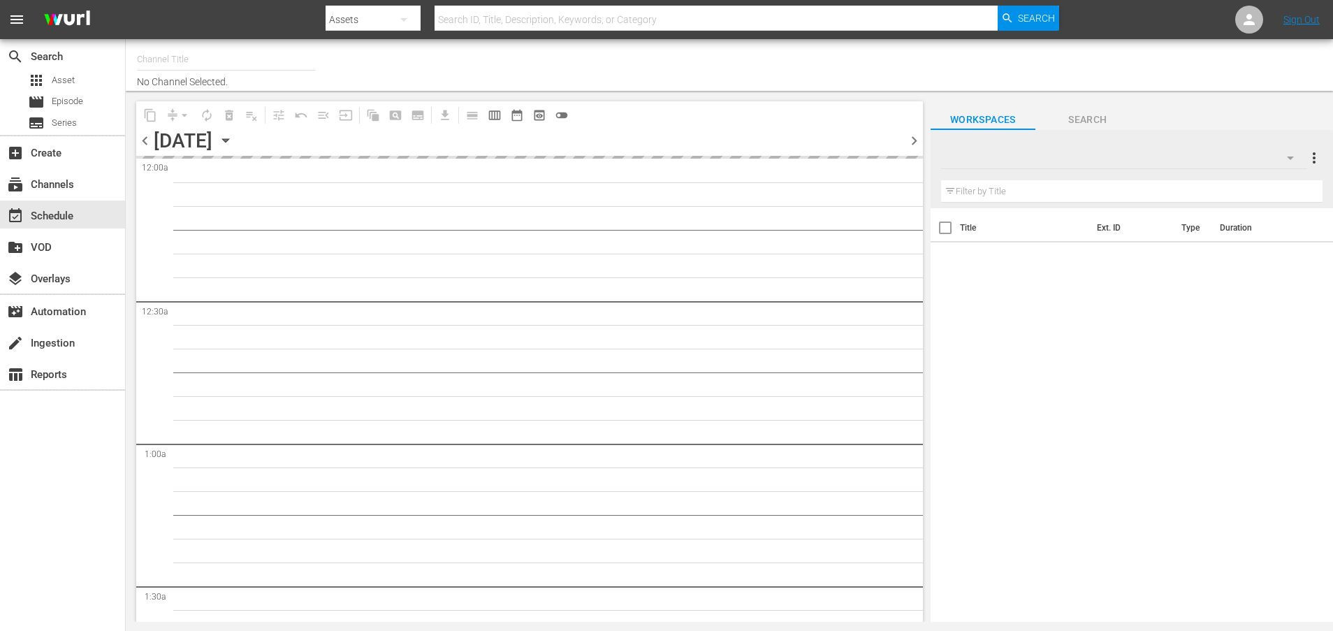
type input "Televisa (819)"
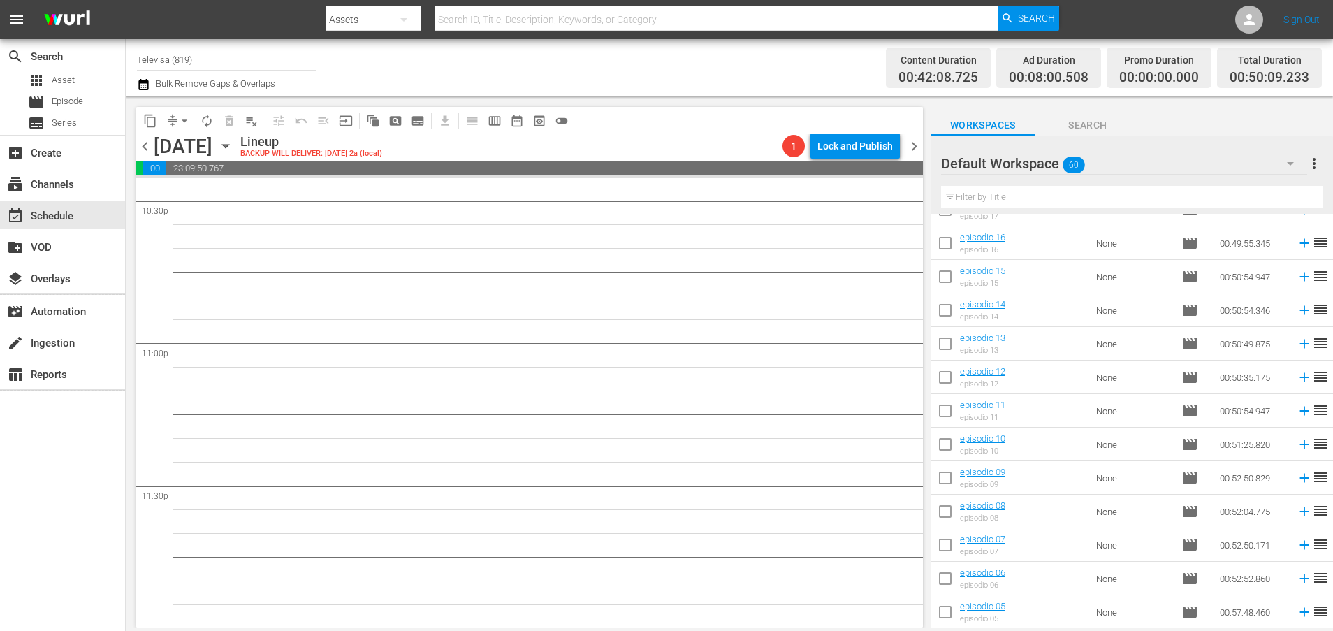
scroll to position [1630, 0]
click at [1299, 610] on icon at bounding box center [1303, 612] width 9 height 9
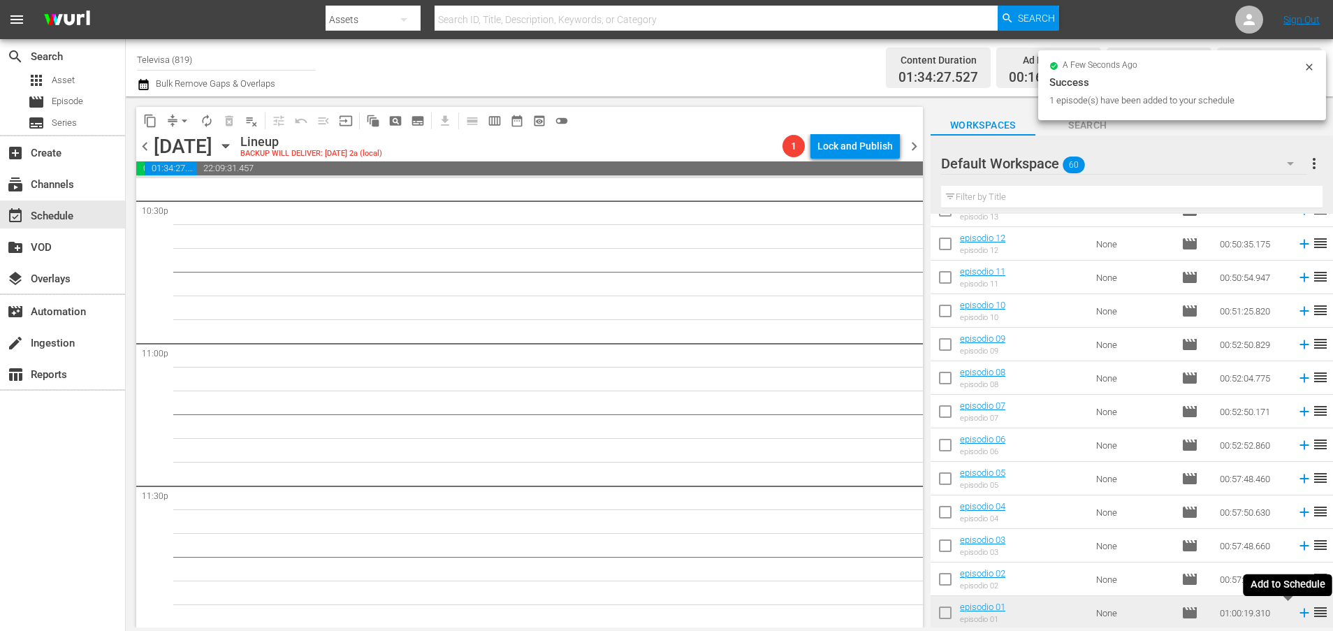
scroll to position [6366, 0]
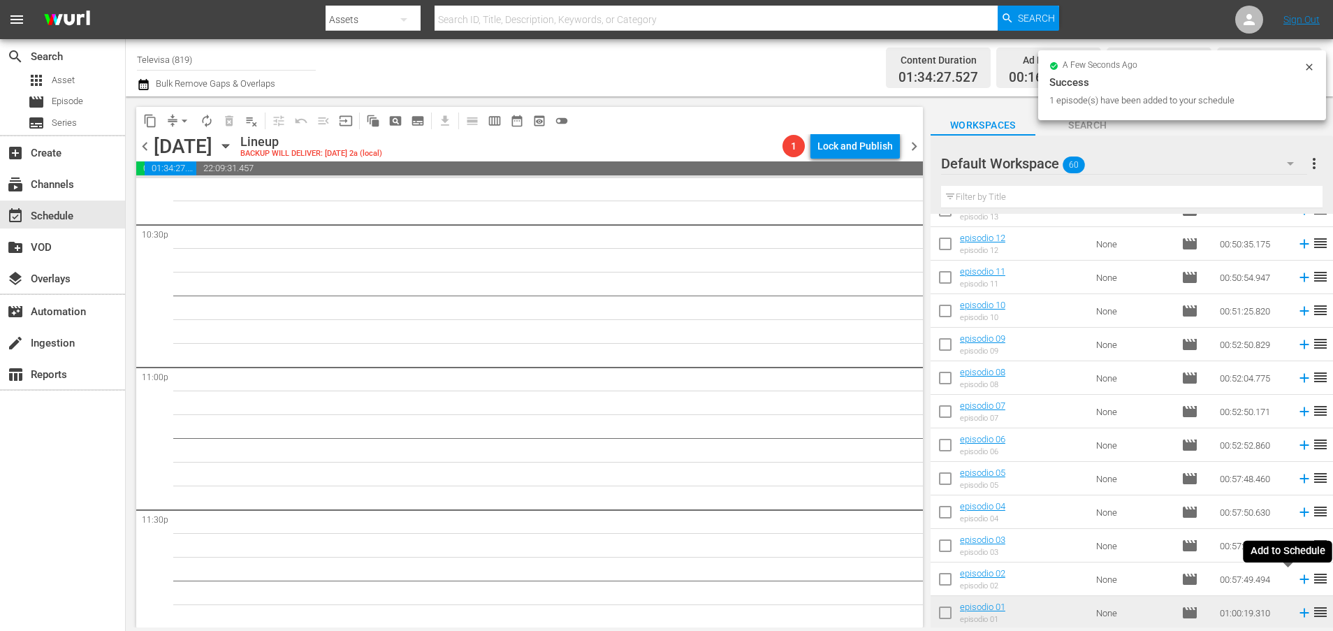
click at [1299, 579] on icon at bounding box center [1303, 579] width 9 height 9
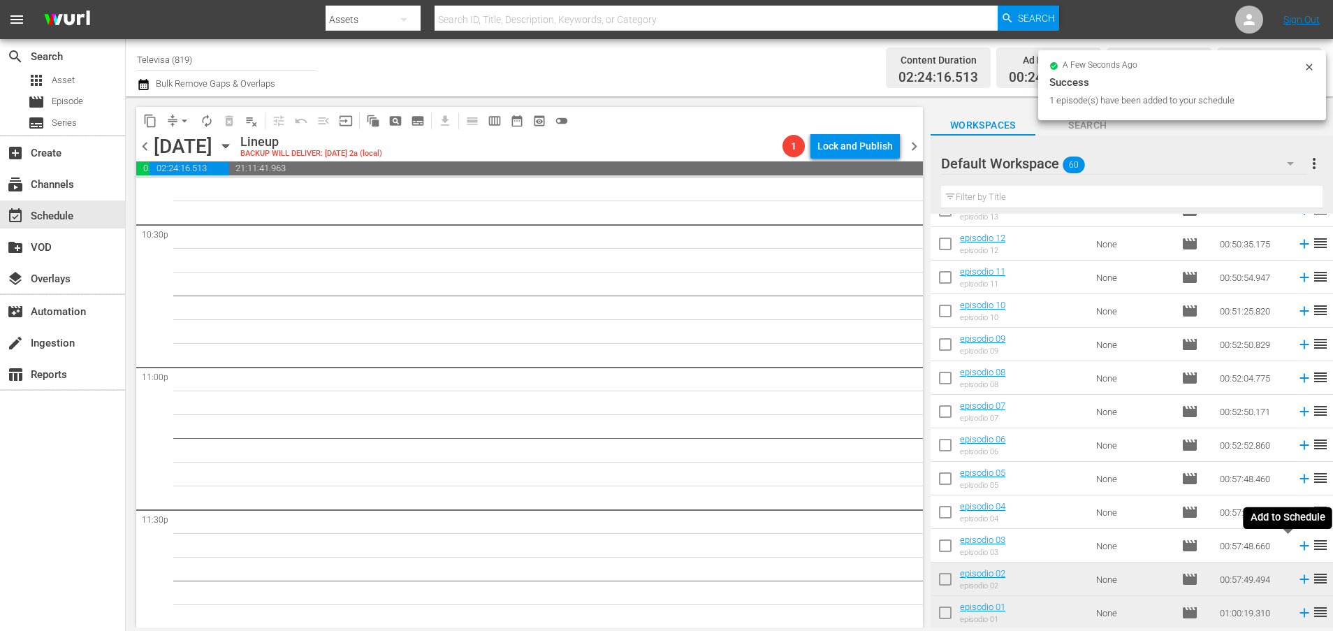
click at [1296, 545] on icon at bounding box center [1303, 545] width 15 height 15
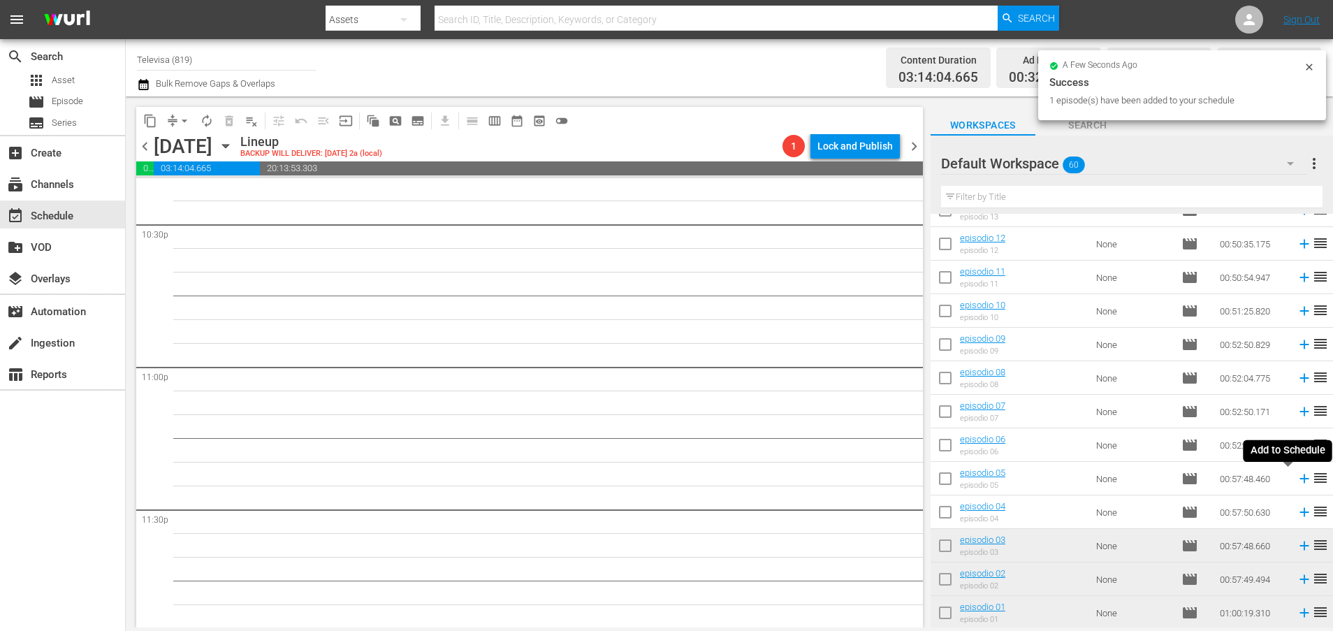
scroll to position [6342, 0]
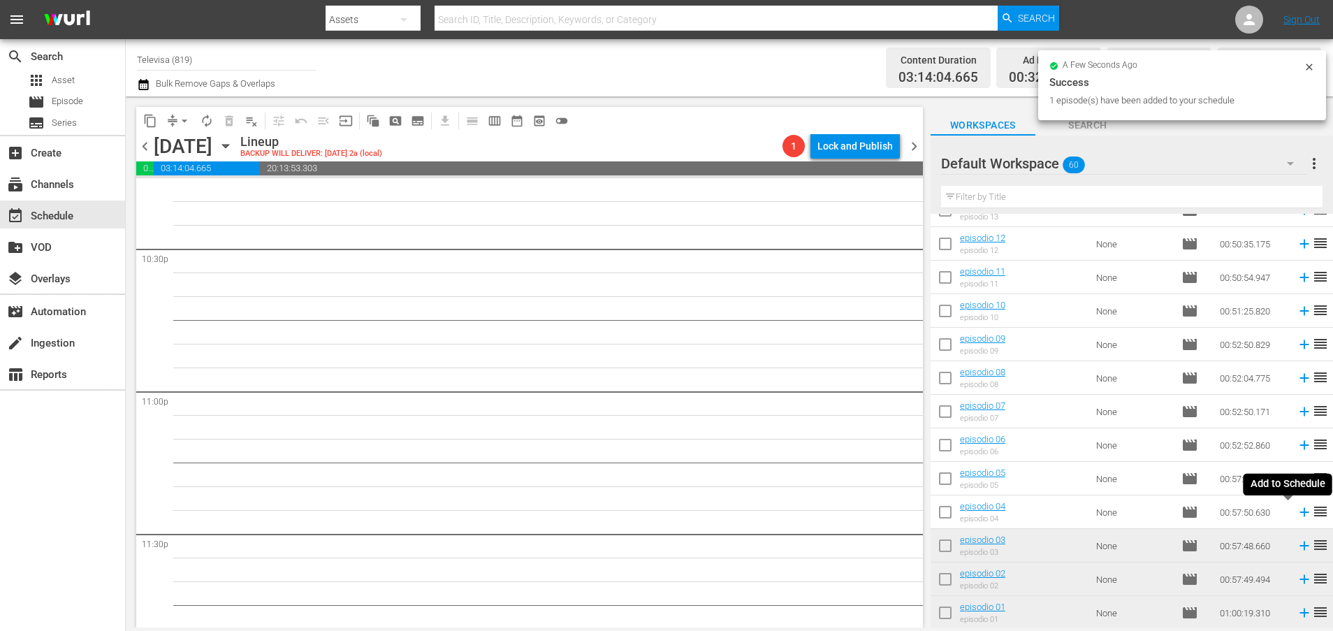
click at [1296, 514] on icon at bounding box center [1303, 511] width 15 height 15
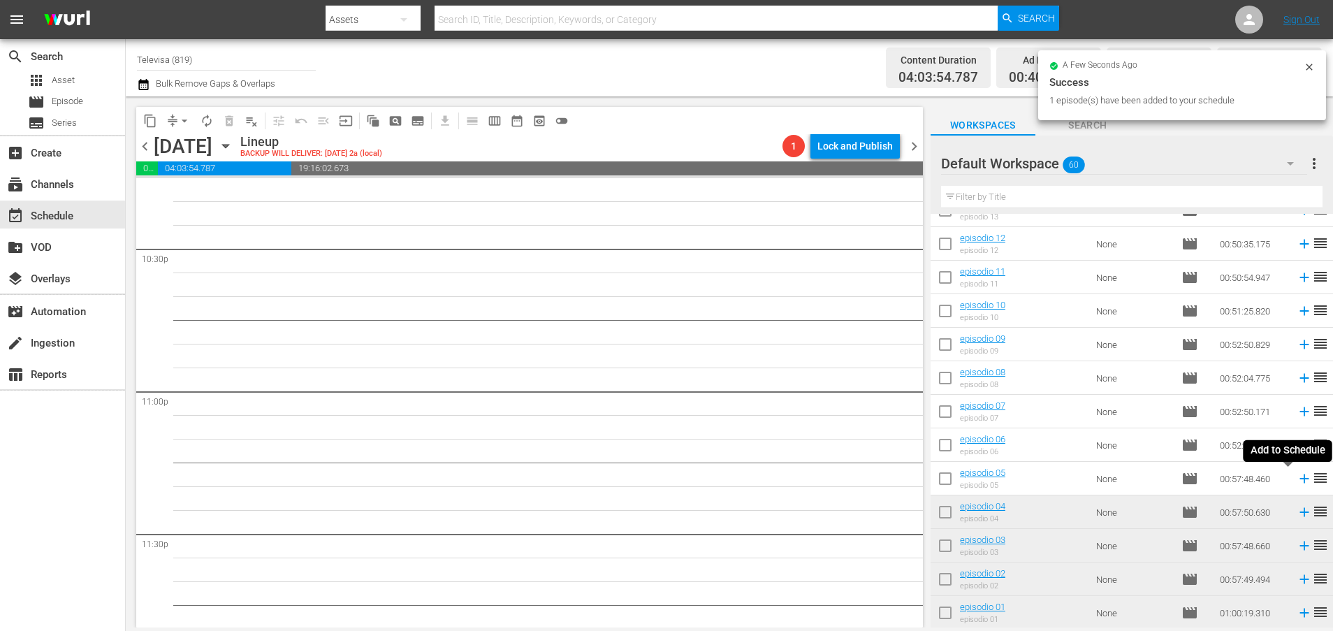
click at [1299, 478] on icon at bounding box center [1303, 478] width 9 height 9
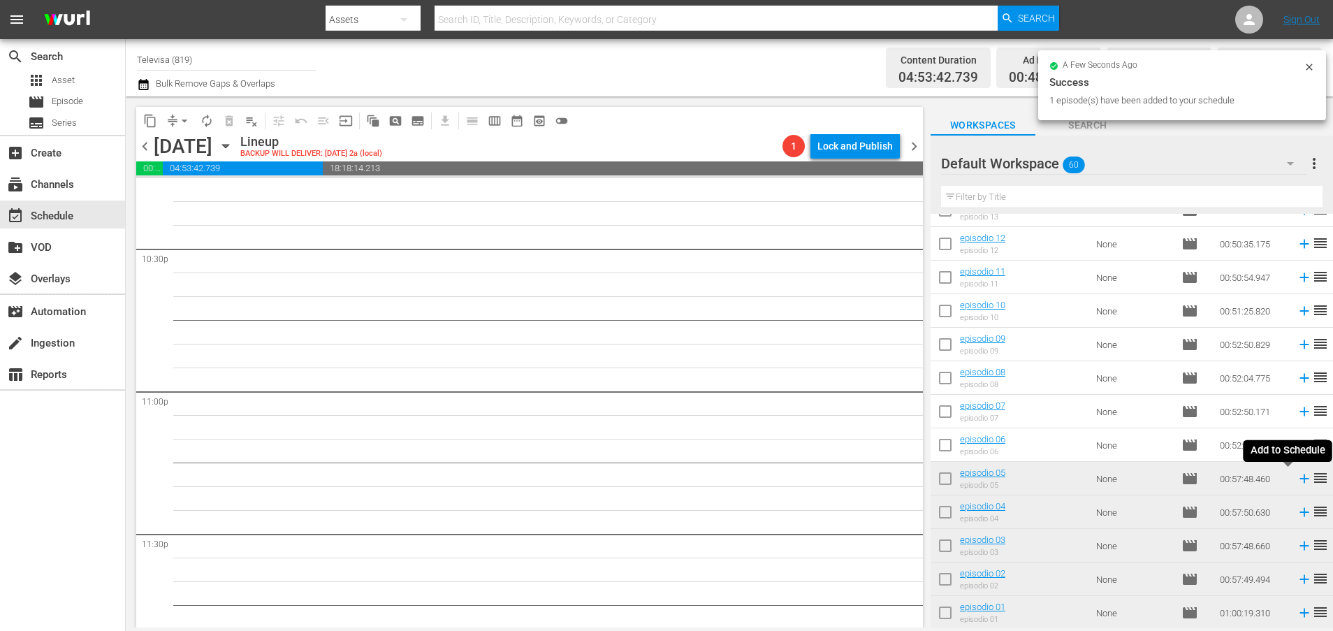
scroll to position [6319, 0]
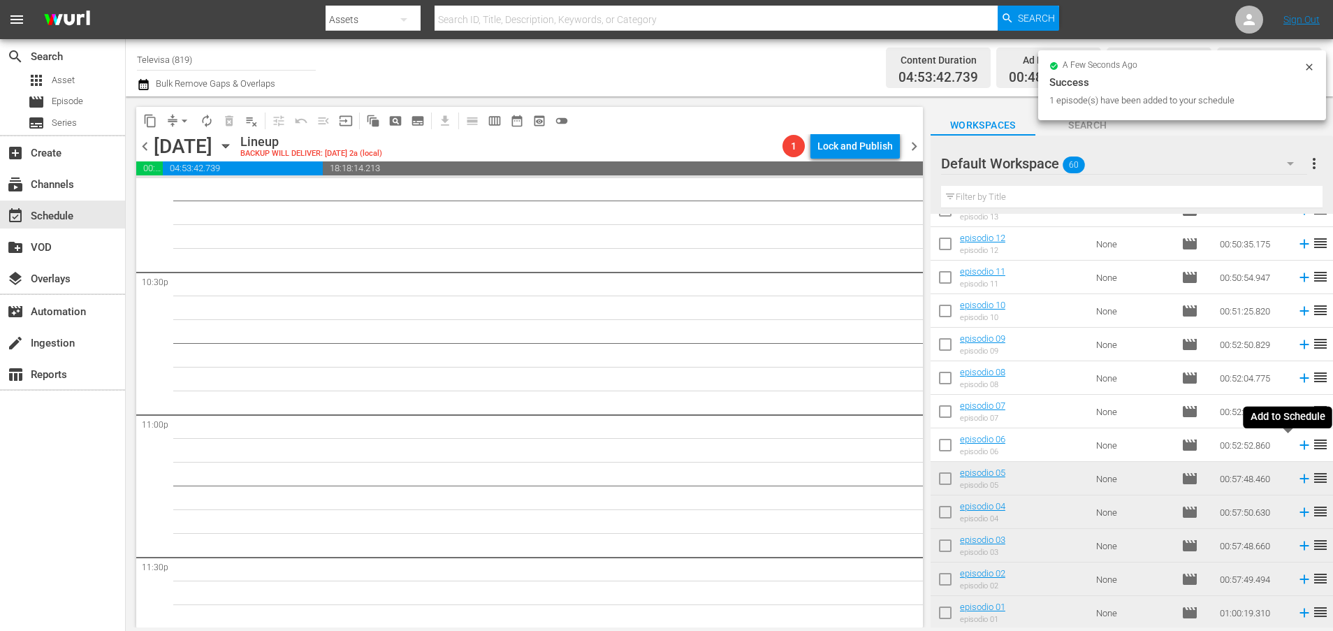
click at [1296, 444] on icon at bounding box center [1303, 444] width 15 height 15
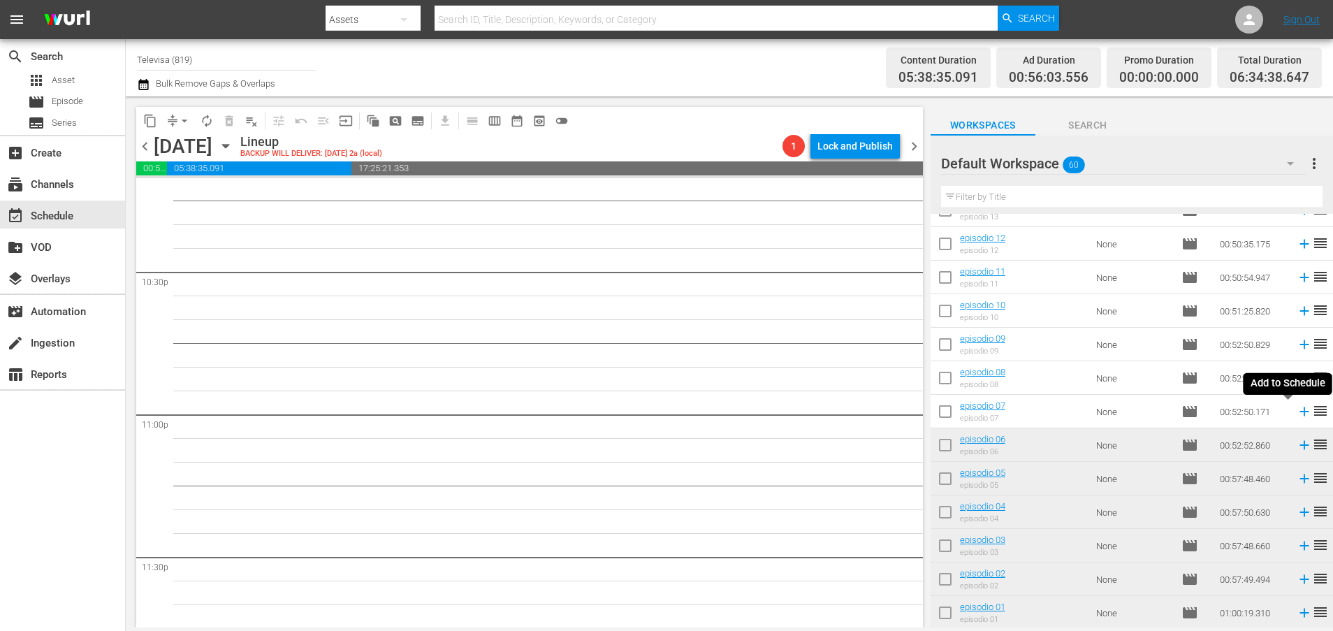
click at [1299, 411] on icon at bounding box center [1303, 411] width 9 height 9
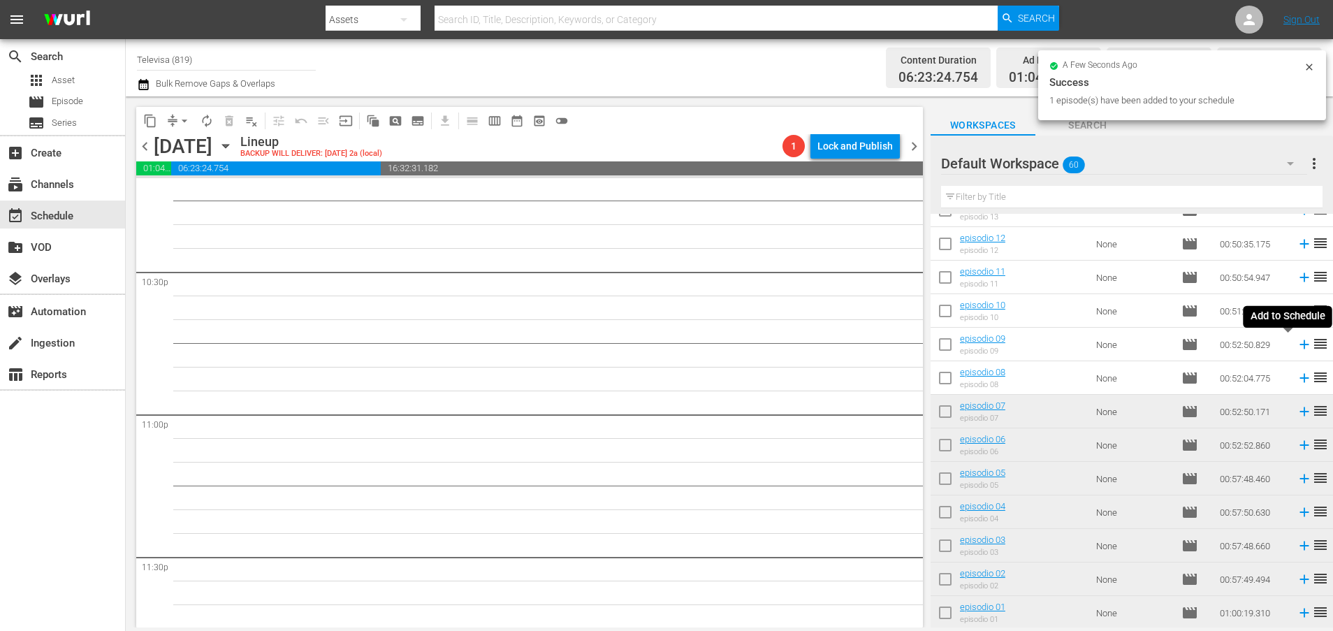
scroll to position [6295, 0]
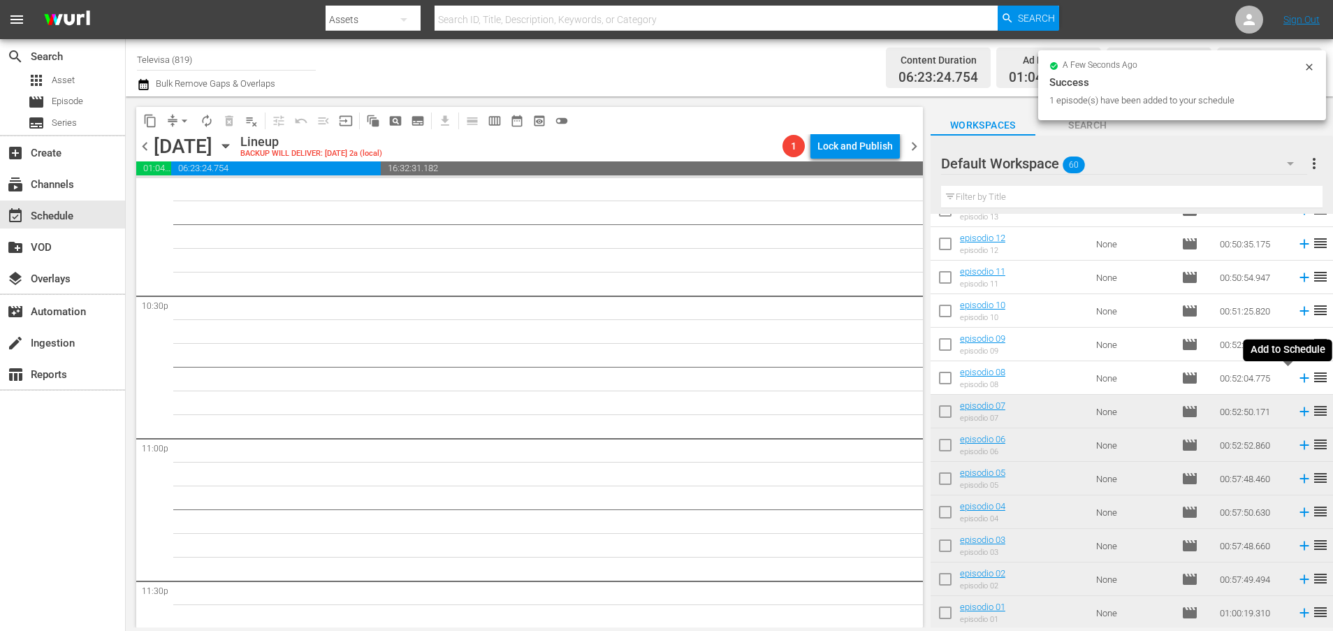
click at [1299, 378] on icon at bounding box center [1303, 378] width 9 height 9
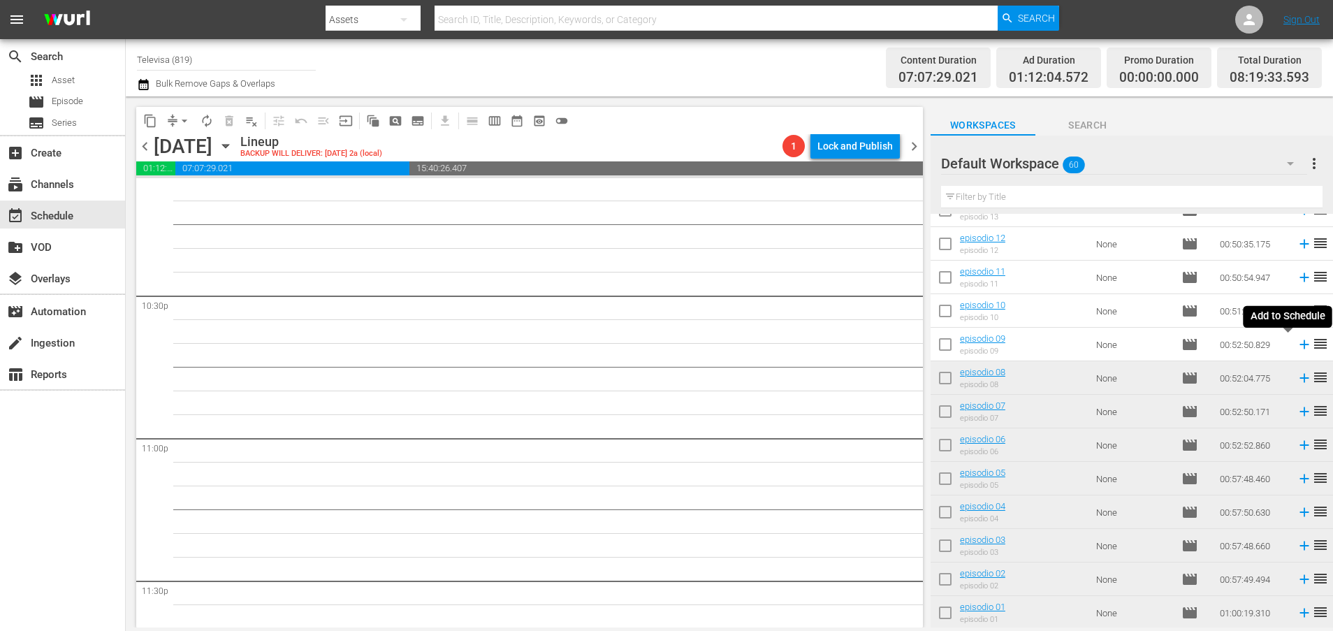
click at [1299, 344] on icon at bounding box center [1303, 344] width 9 height 9
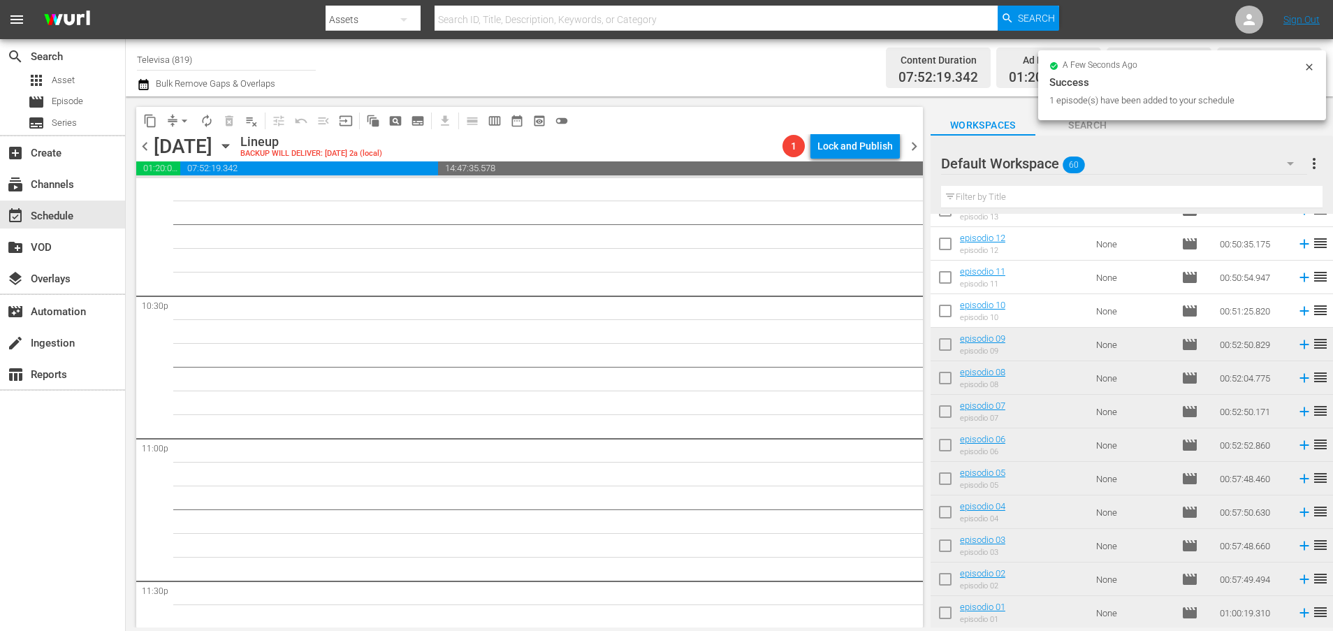
scroll to position [6270, 0]
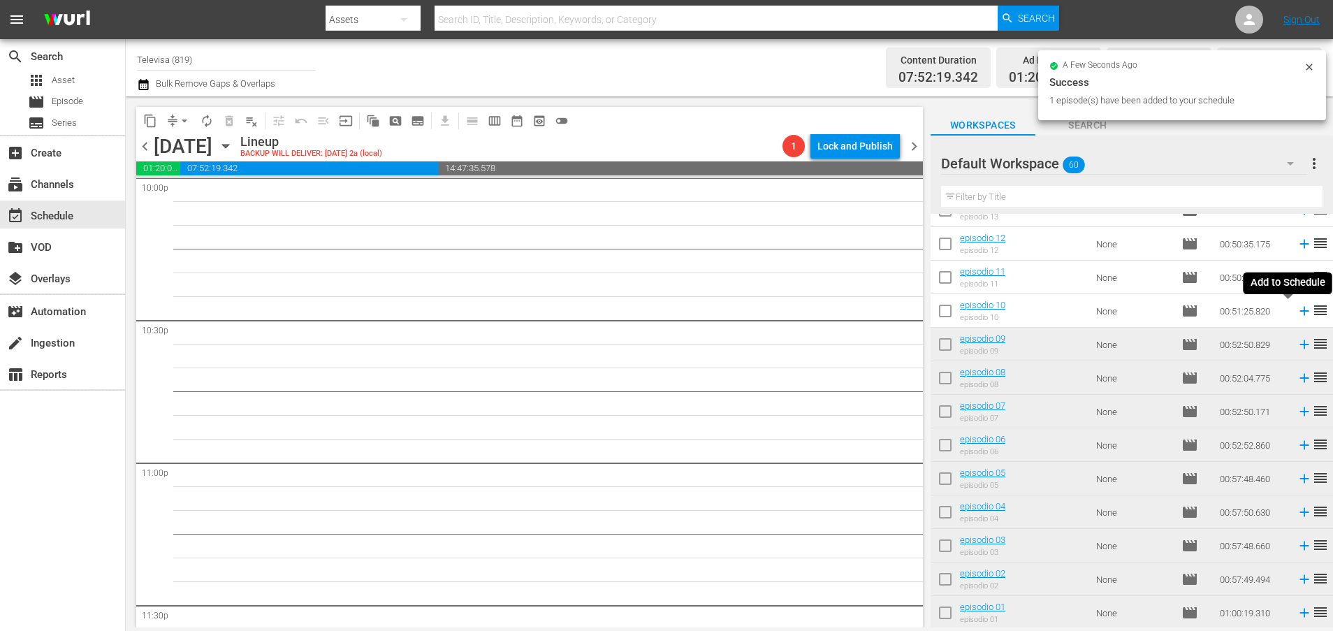
click at [1299, 308] on icon at bounding box center [1303, 311] width 9 height 9
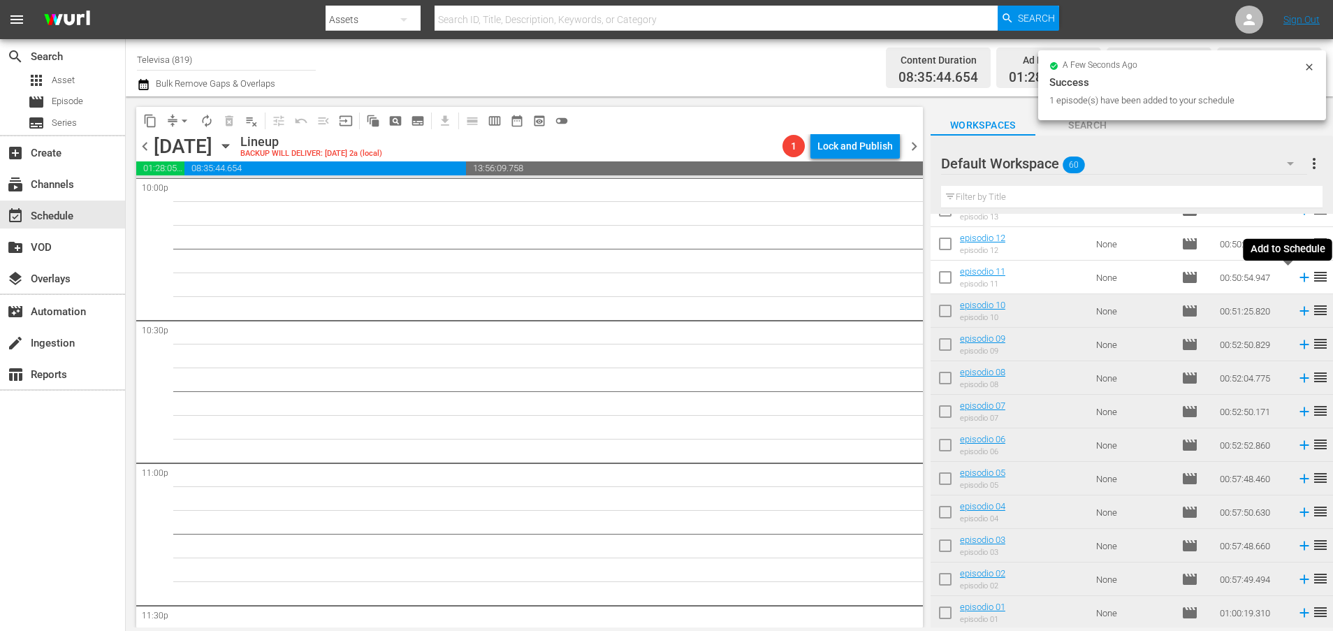
click at [1299, 279] on icon at bounding box center [1303, 277] width 9 height 9
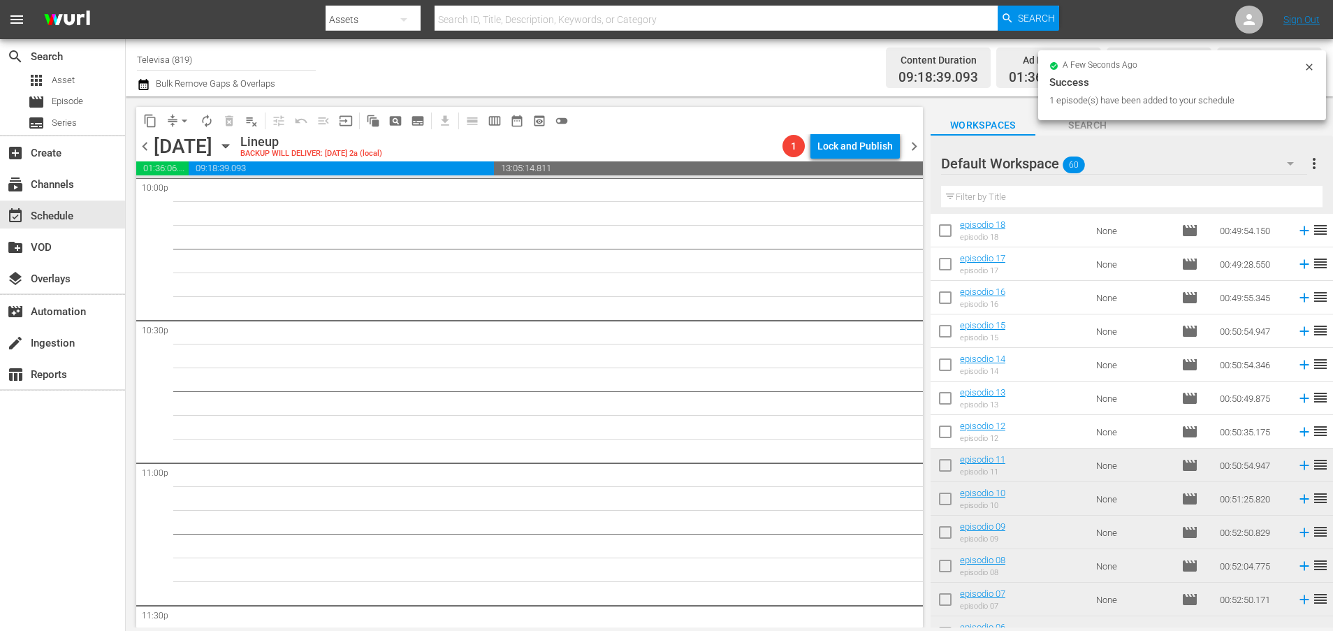
scroll to position [1421, 0]
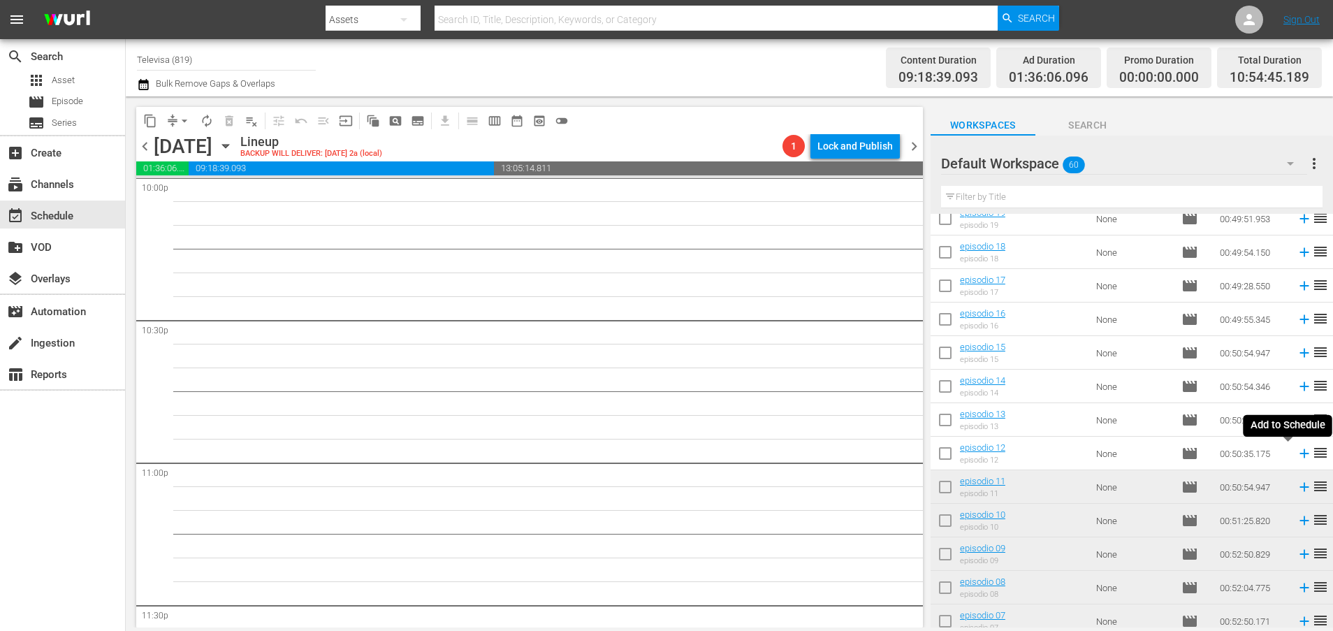
click at [1299, 453] on icon at bounding box center [1303, 453] width 9 height 9
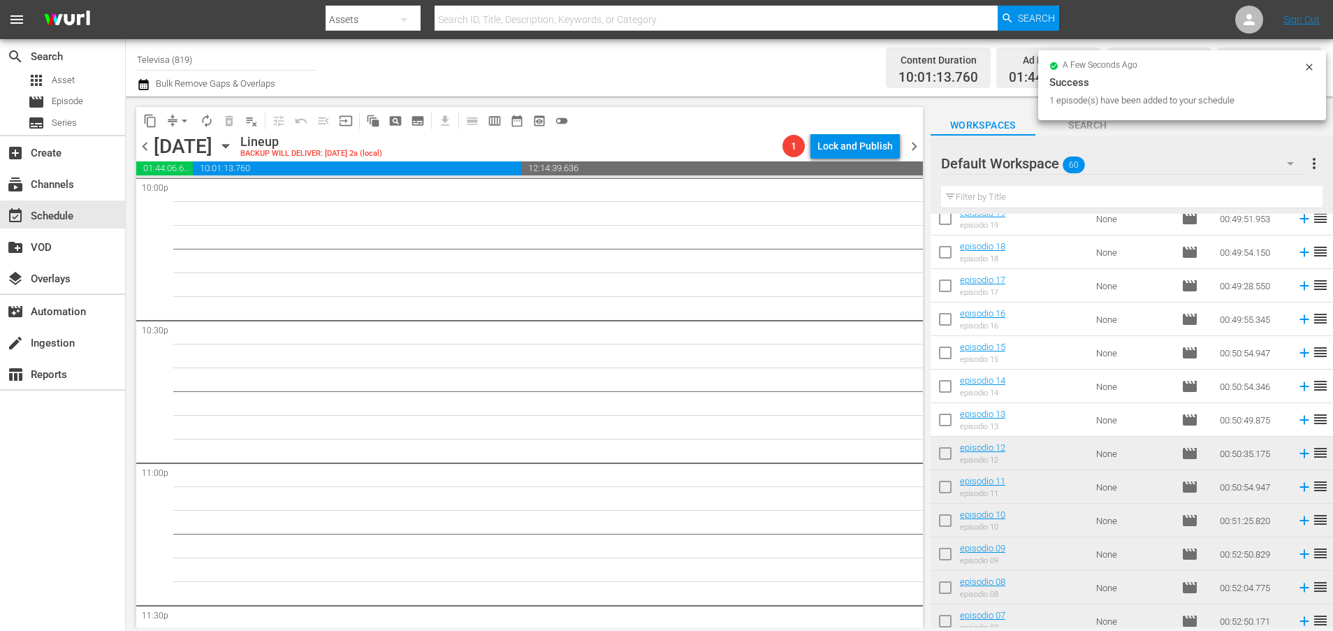
scroll to position [6247, 0]
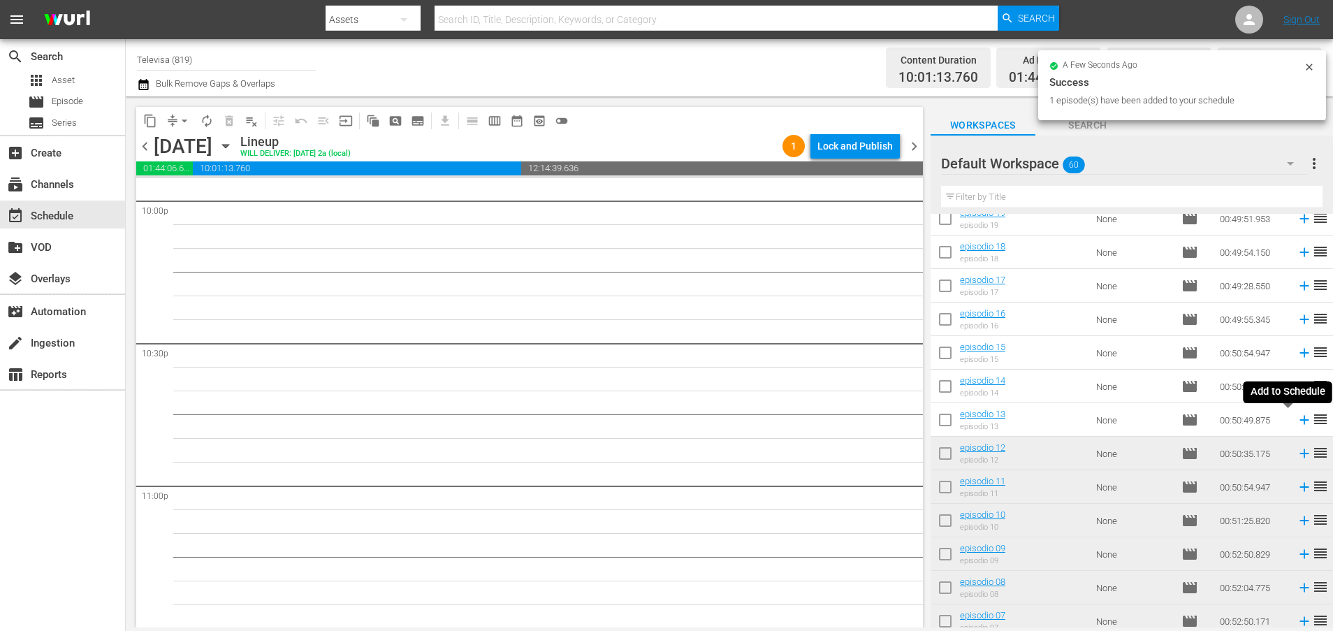
click at [1296, 419] on icon at bounding box center [1303, 419] width 15 height 15
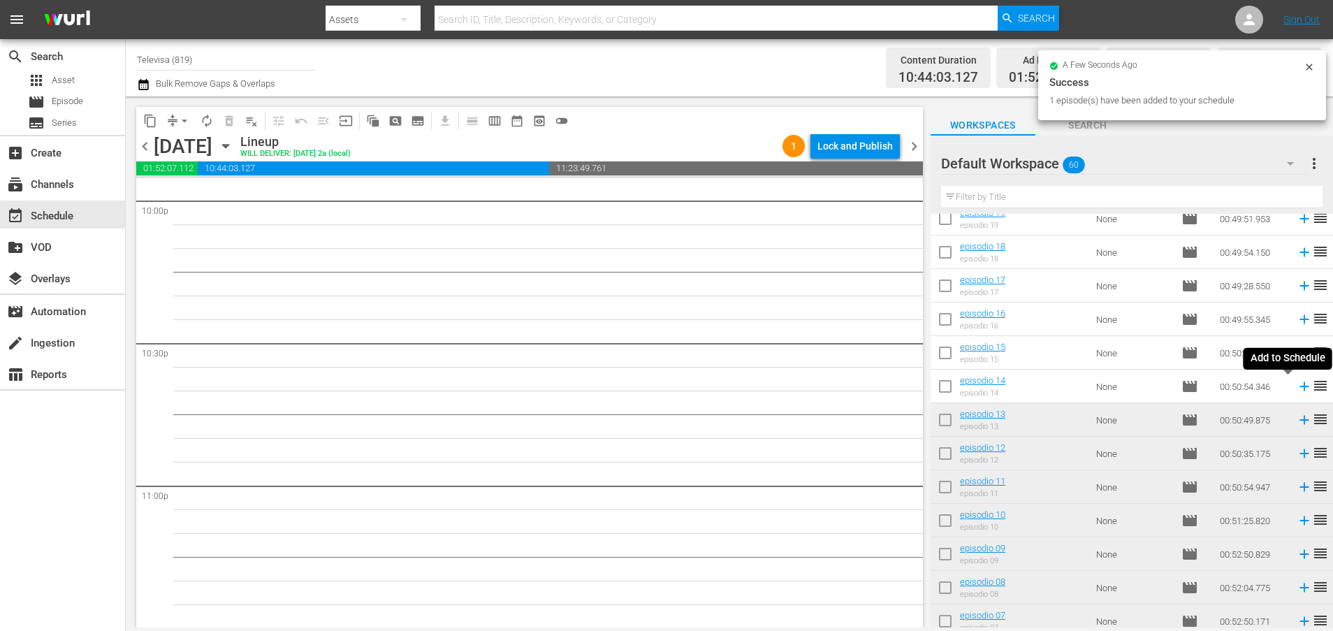
scroll to position [6224, 0]
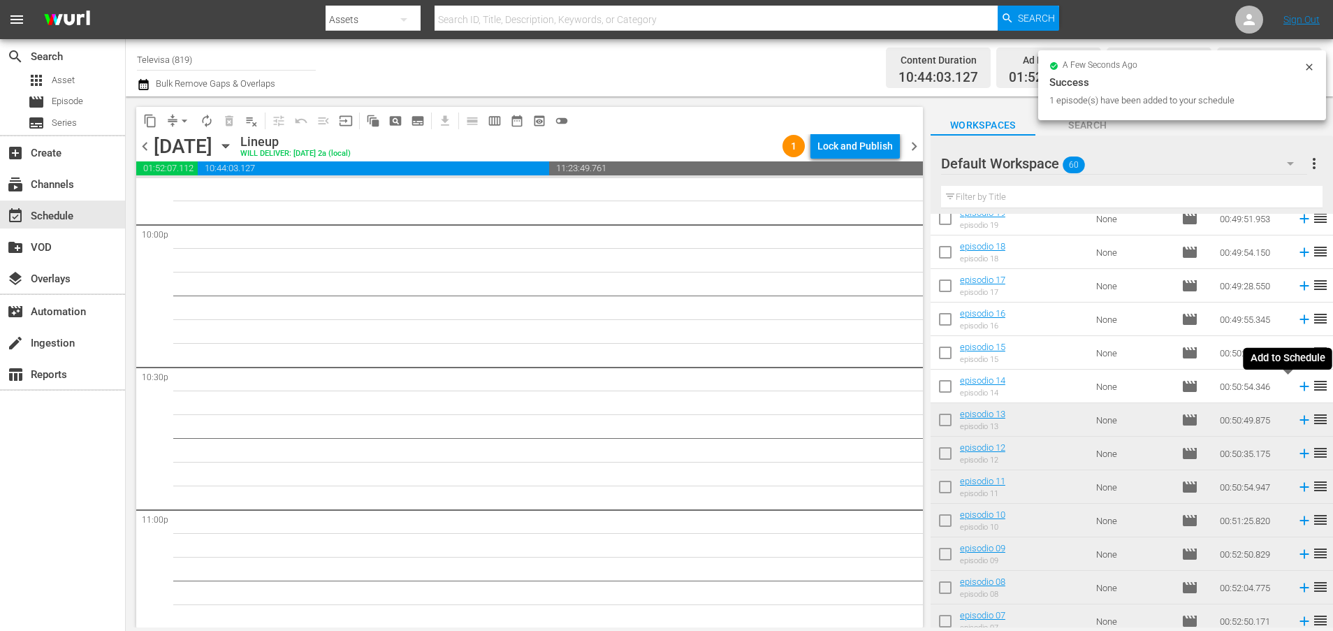
click at [1296, 386] on icon at bounding box center [1303, 386] width 15 height 15
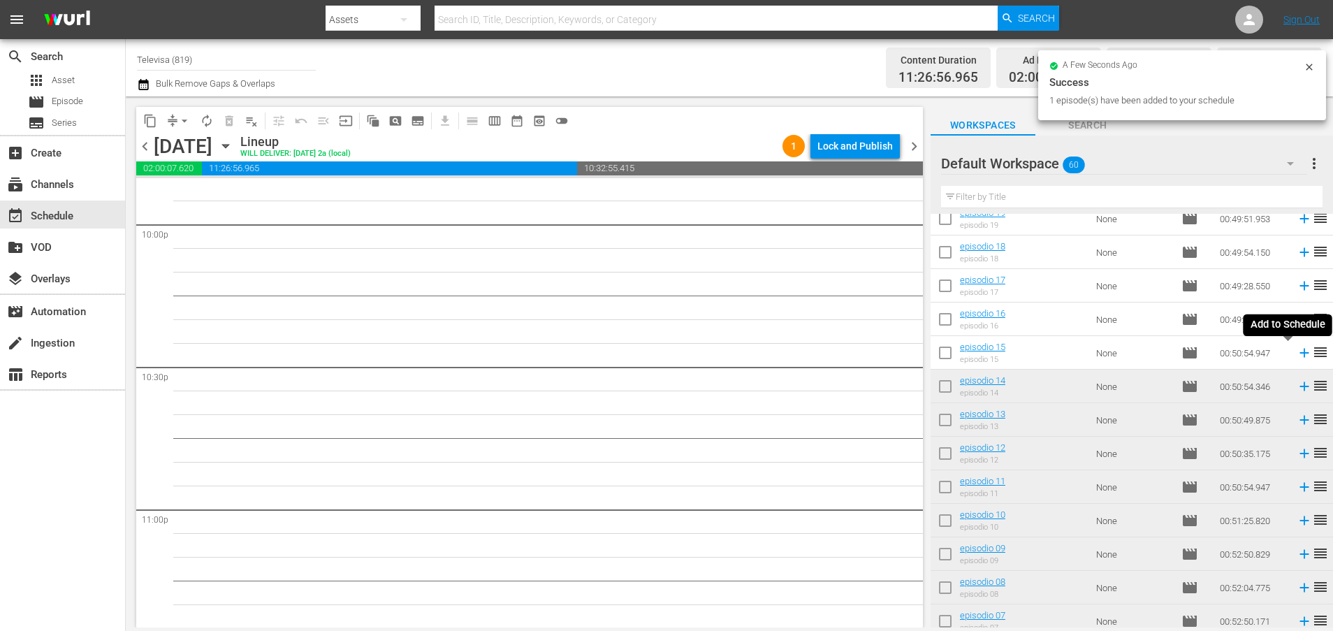
scroll to position [6199, 0]
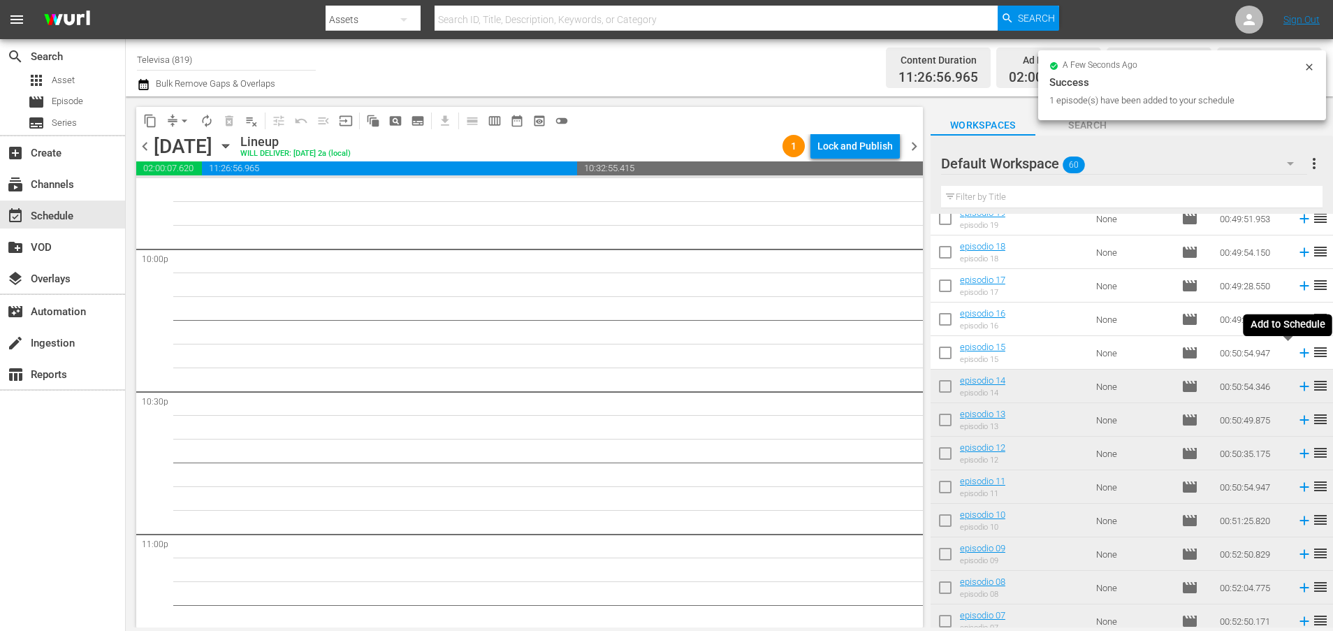
click at [1299, 352] on icon at bounding box center [1303, 353] width 9 height 9
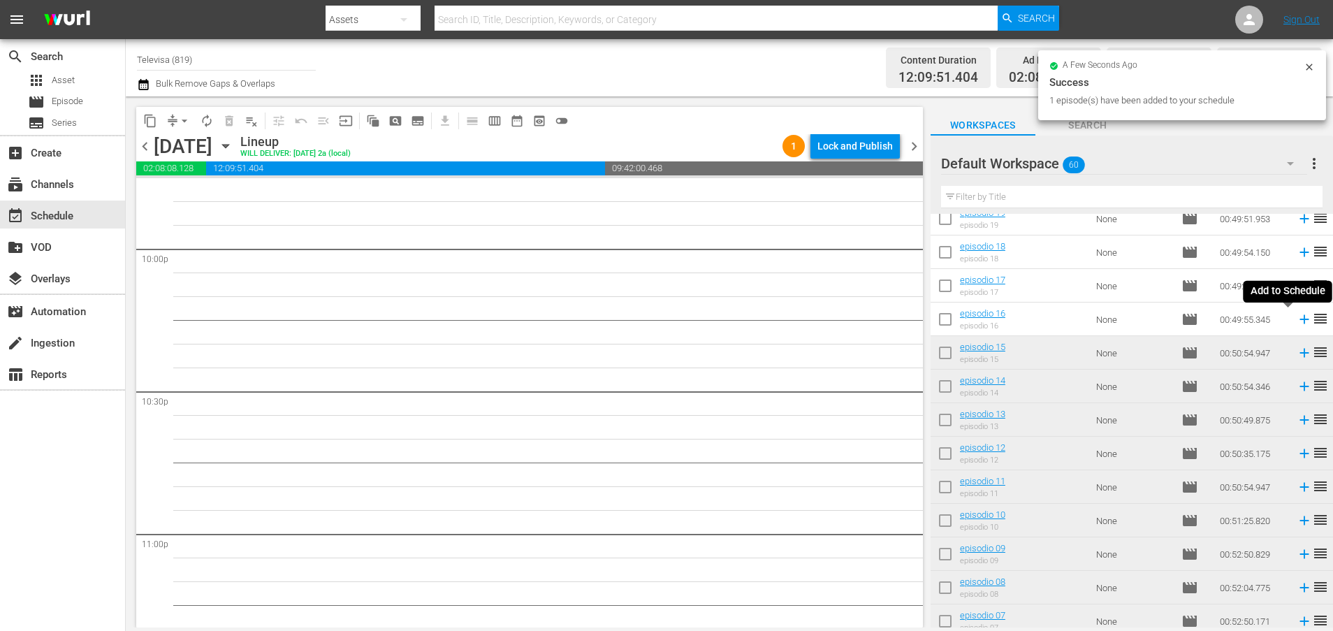
click at [1299, 321] on icon at bounding box center [1303, 319] width 9 height 9
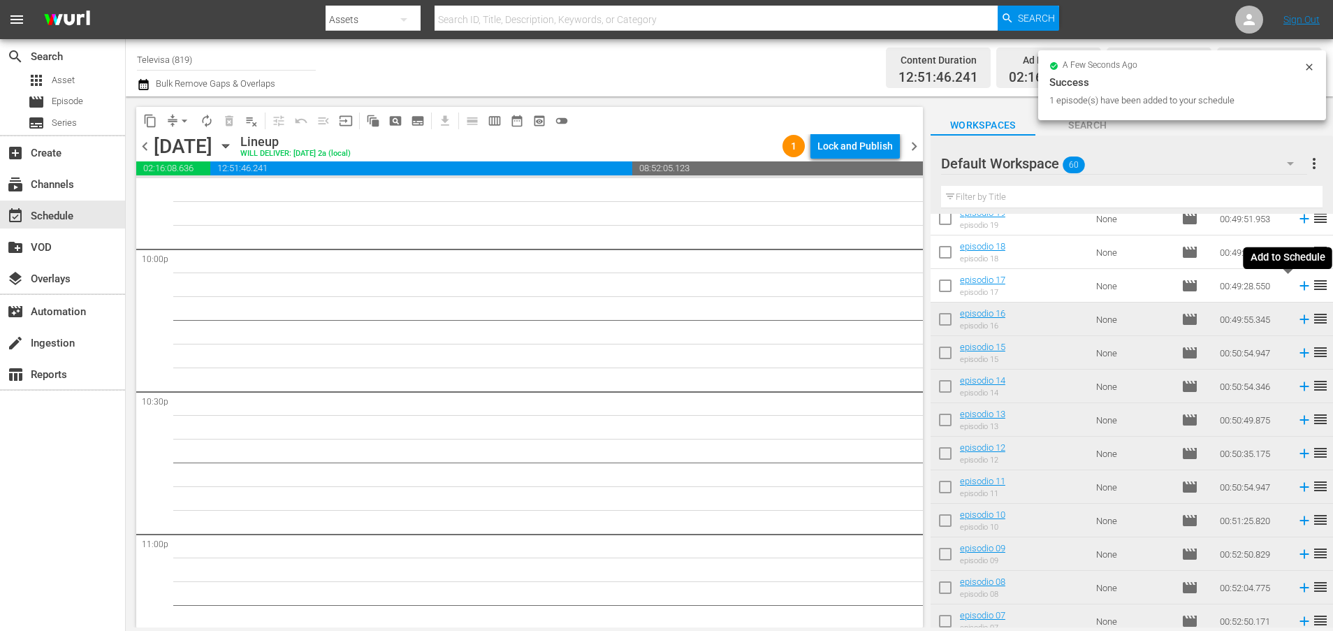
scroll to position [6176, 0]
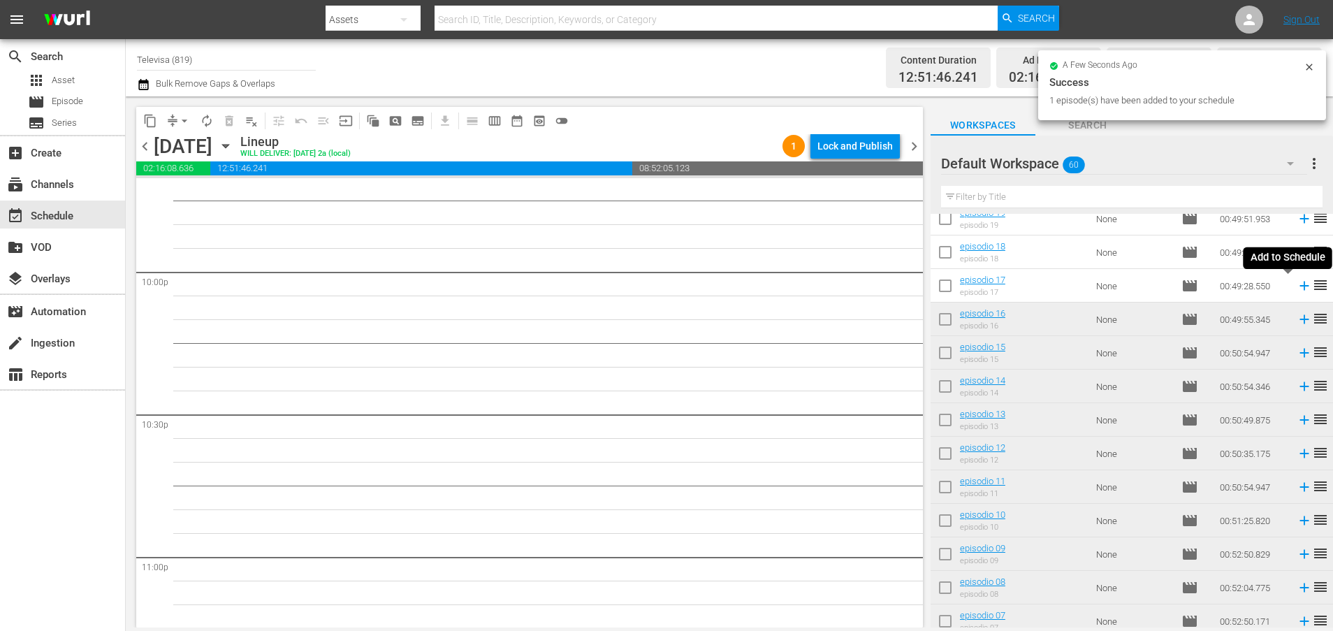
click at [1299, 286] on icon at bounding box center [1303, 285] width 9 height 9
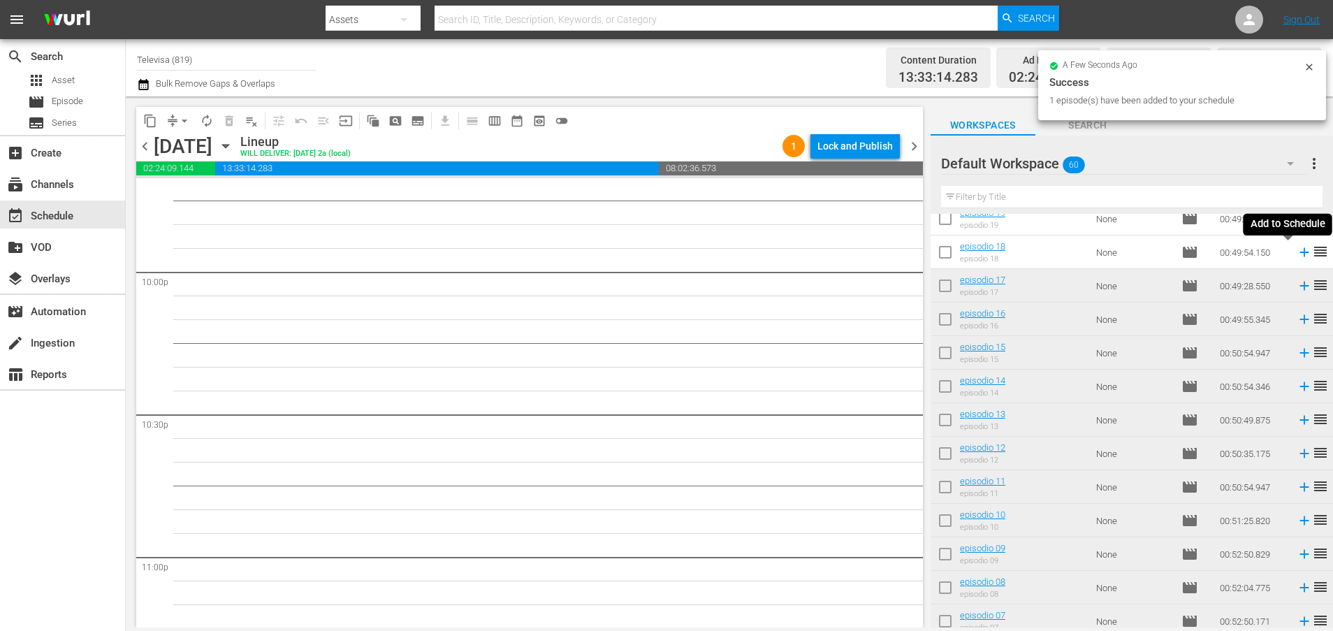
scroll to position [6152, 0]
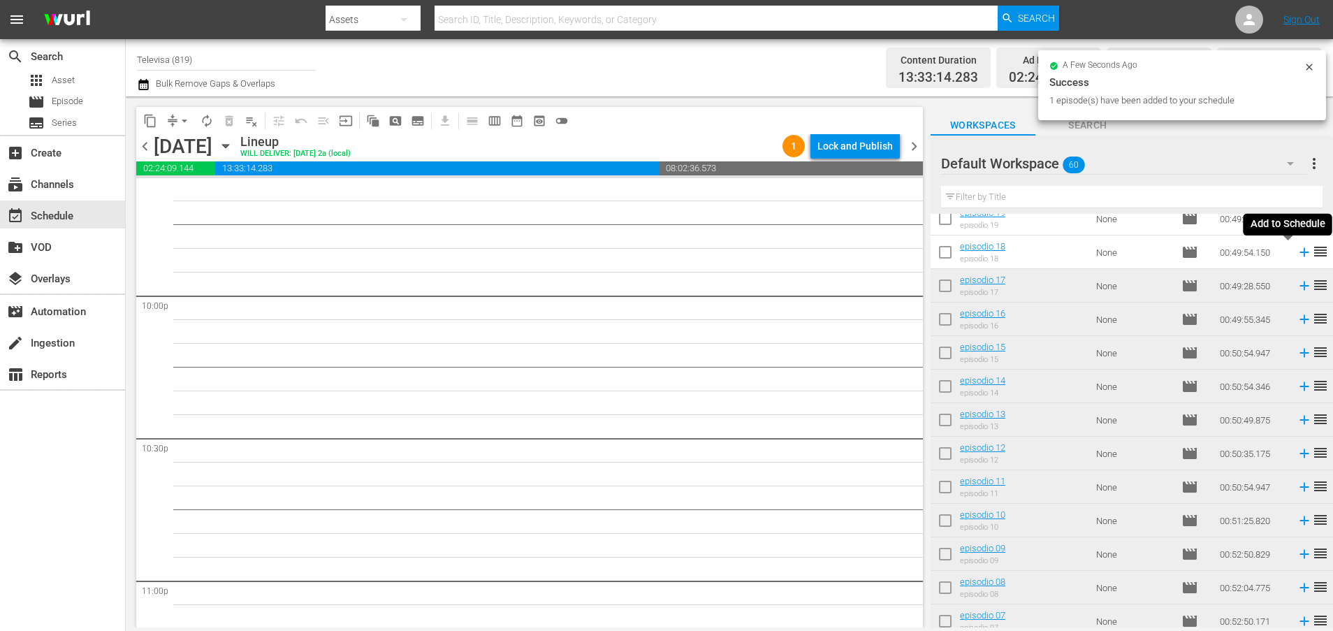
click at [1299, 254] on icon at bounding box center [1303, 252] width 9 height 9
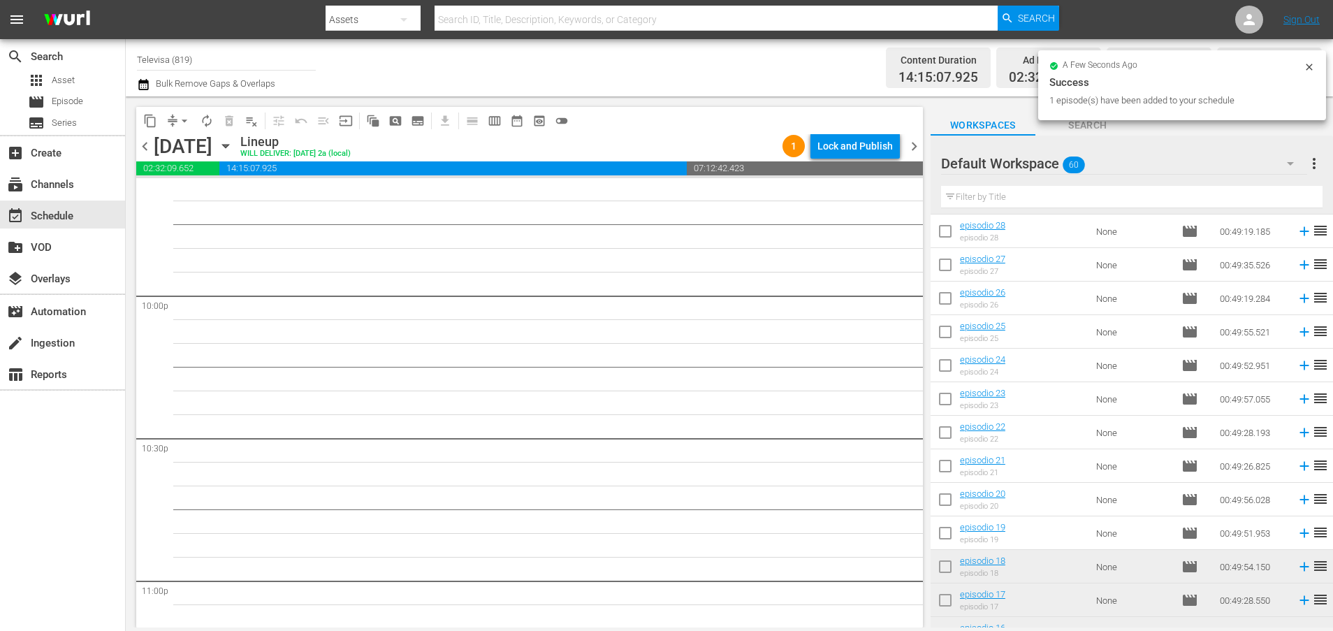
scroll to position [6128, 0]
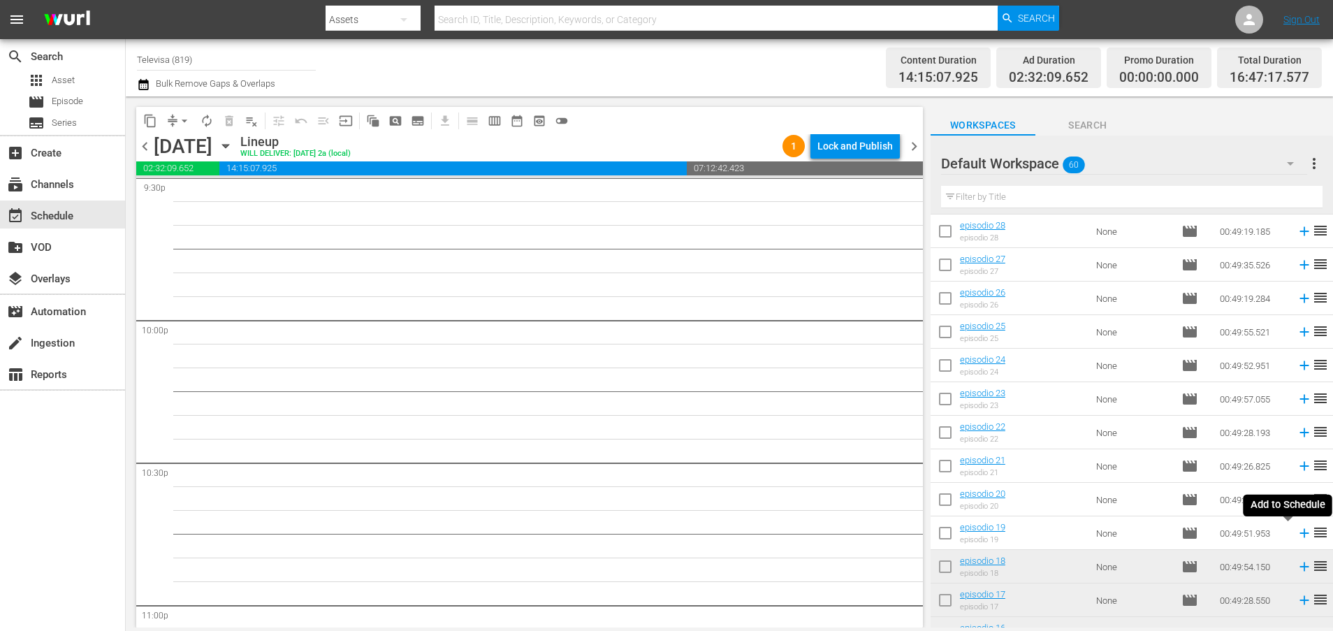
click at [1299, 536] on icon at bounding box center [1303, 533] width 9 height 9
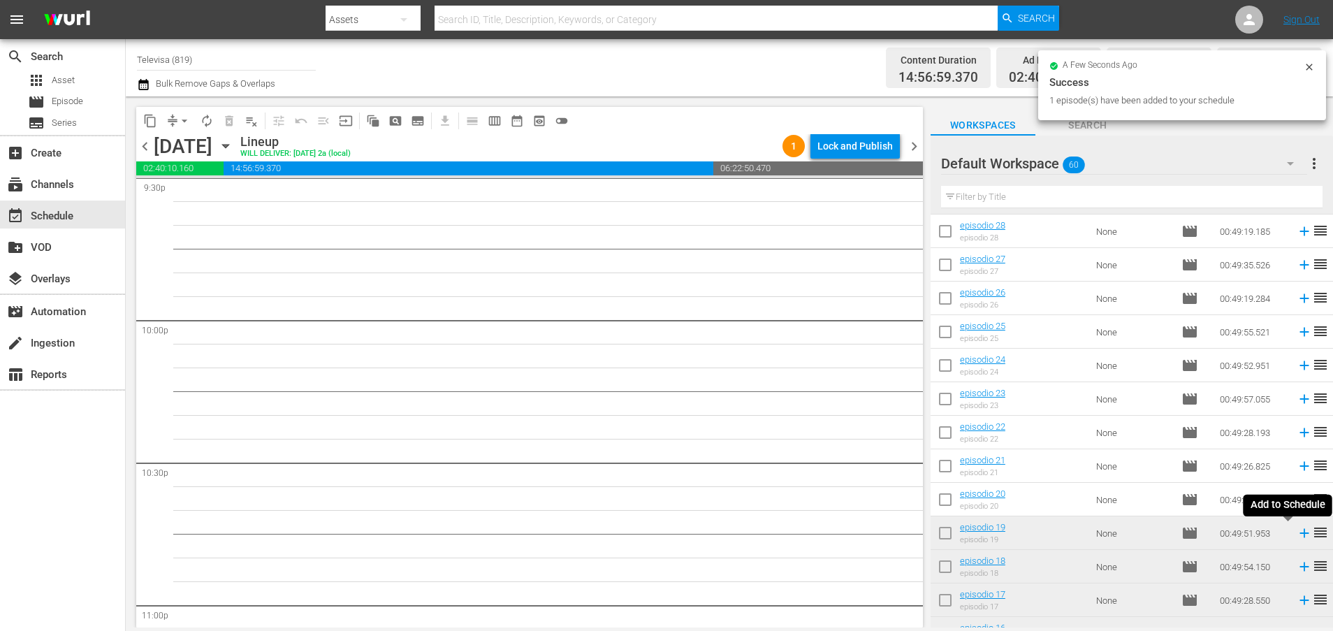
scroll to position [6105, 0]
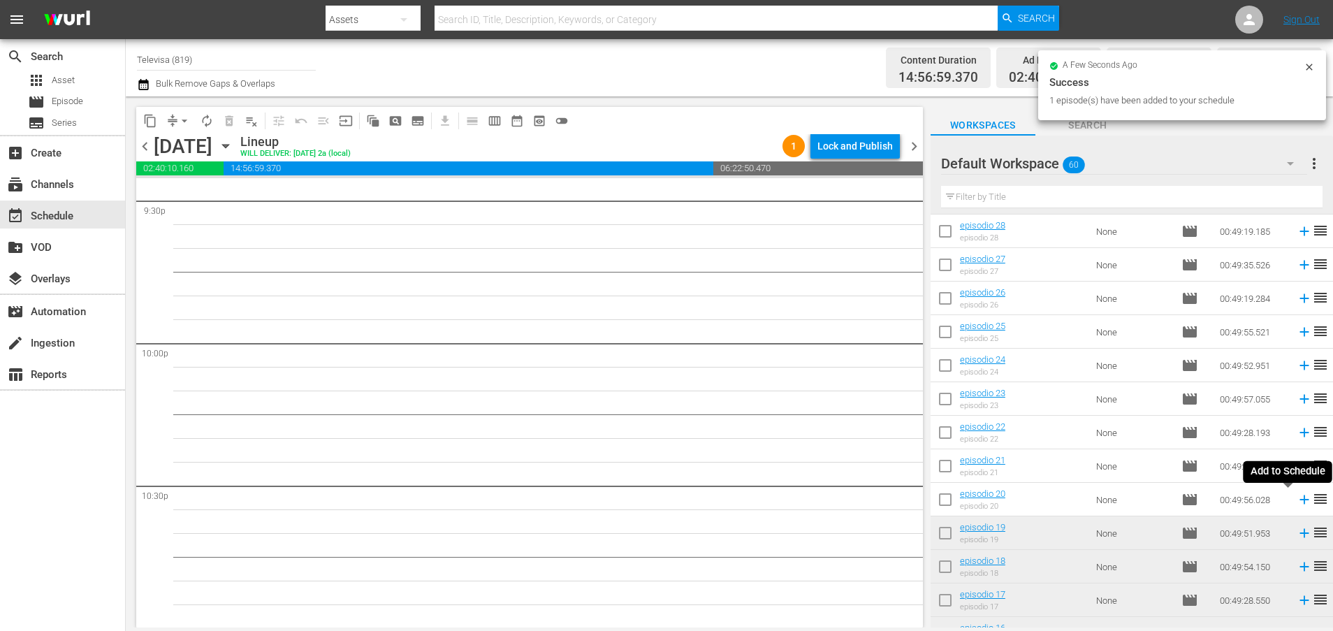
click at [1299, 499] on icon at bounding box center [1303, 499] width 9 height 9
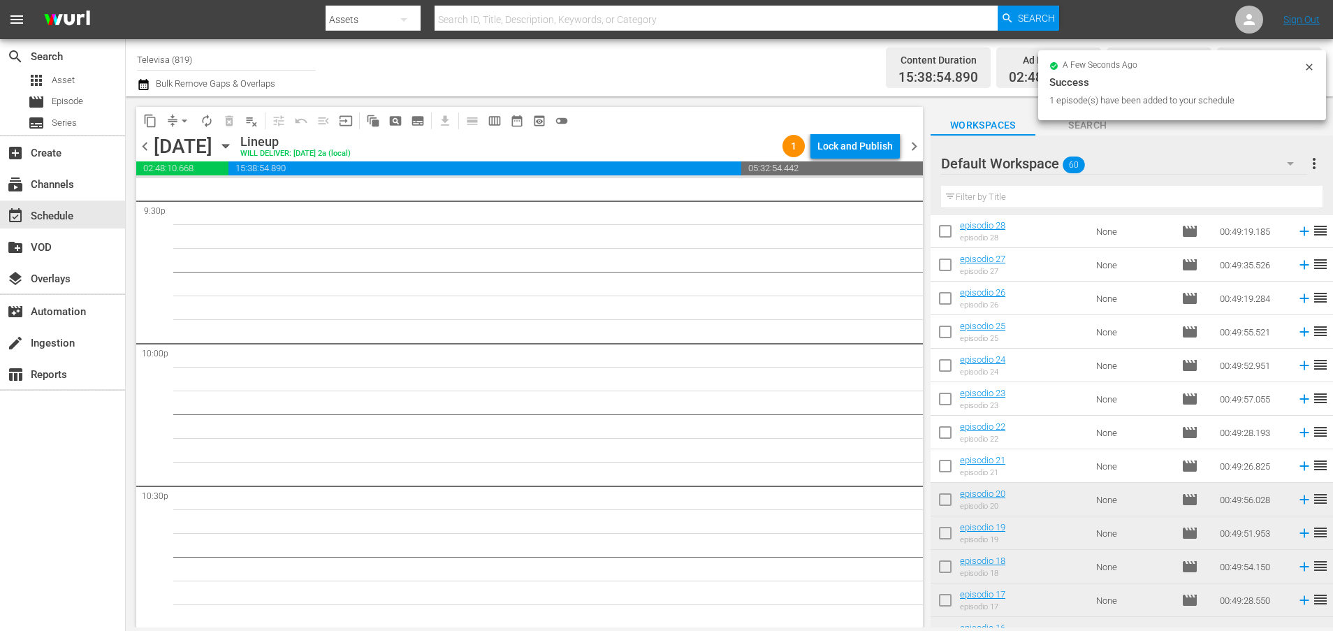
scroll to position [6081, 0]
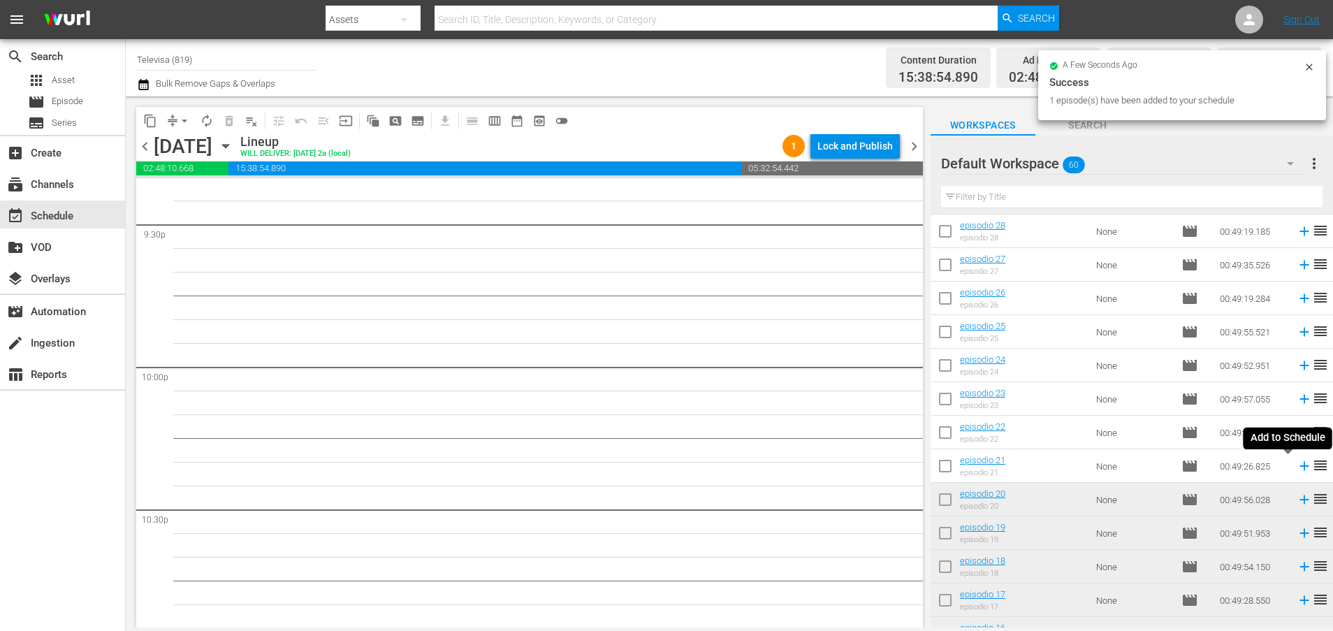
click at [1299, 466] on icon at bounding box center [1303, 466] width 9 height 9
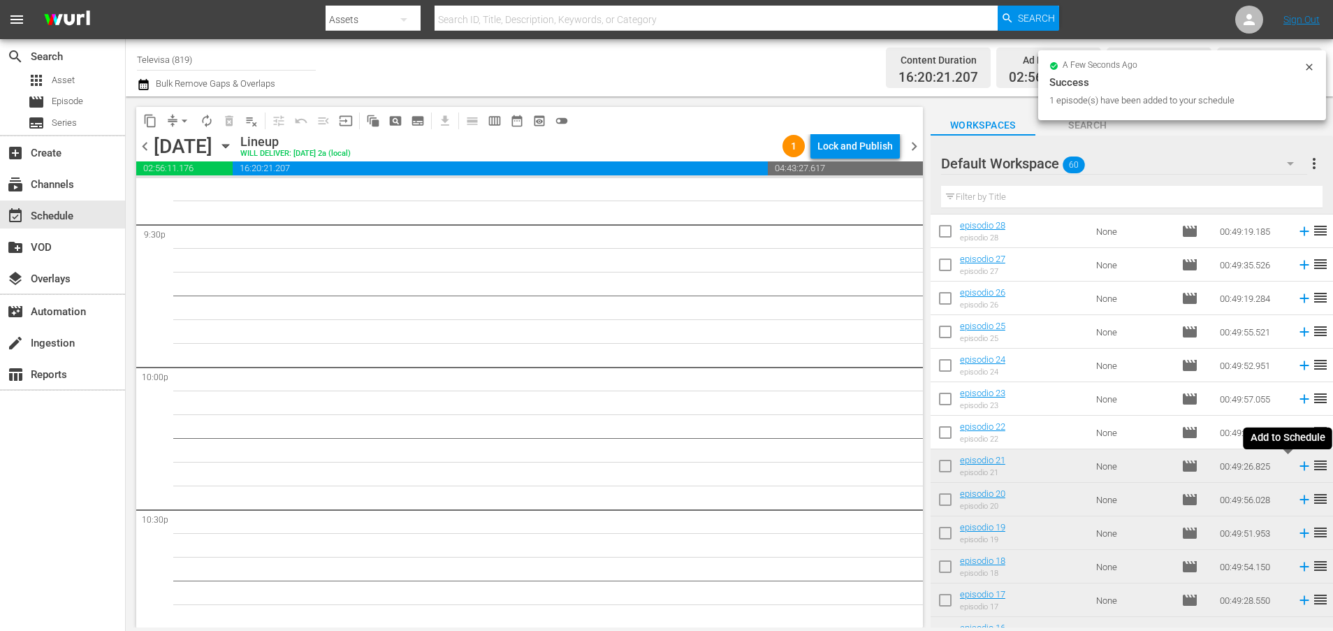
scroll to position [6057, 0]
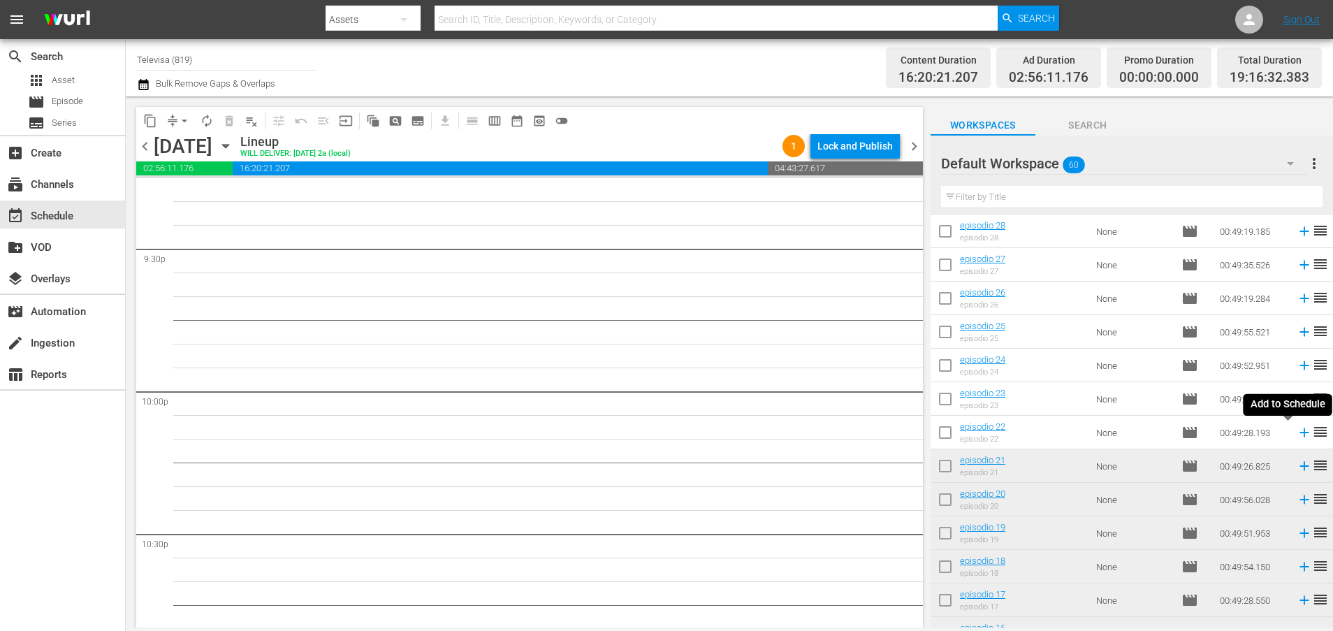
click at [1299, 432] on icon at bounding box center [1303, 432] width 9 height 9
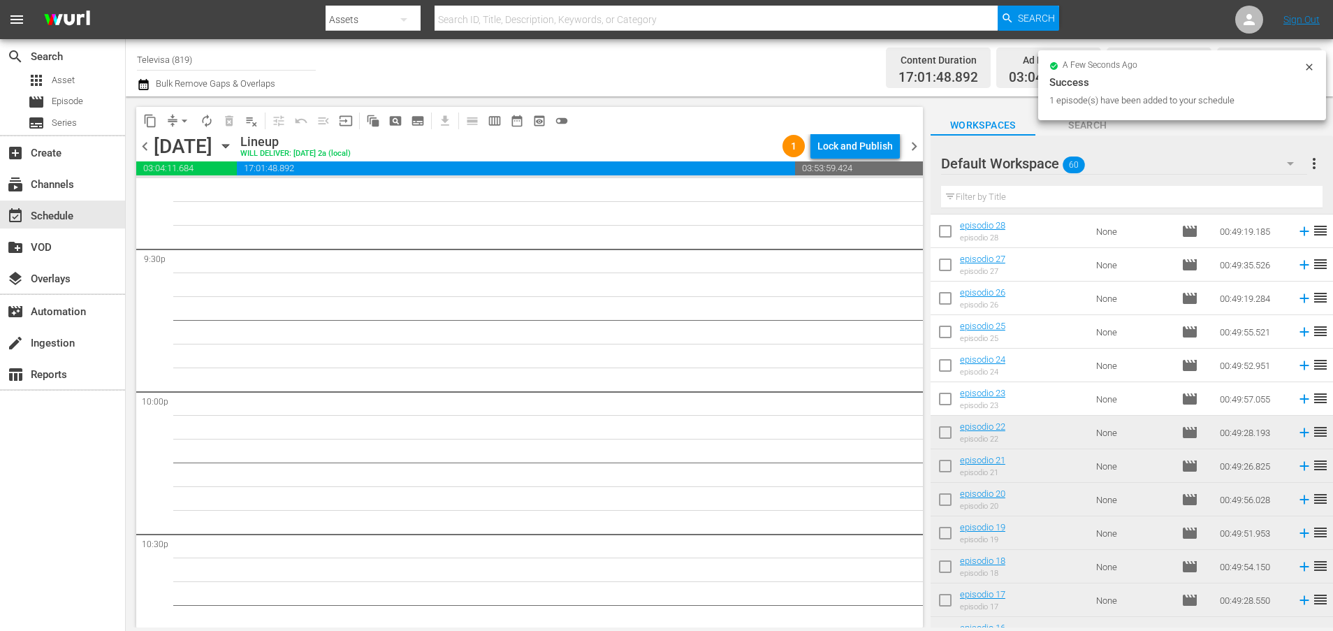
scroll to position [6034, 0]
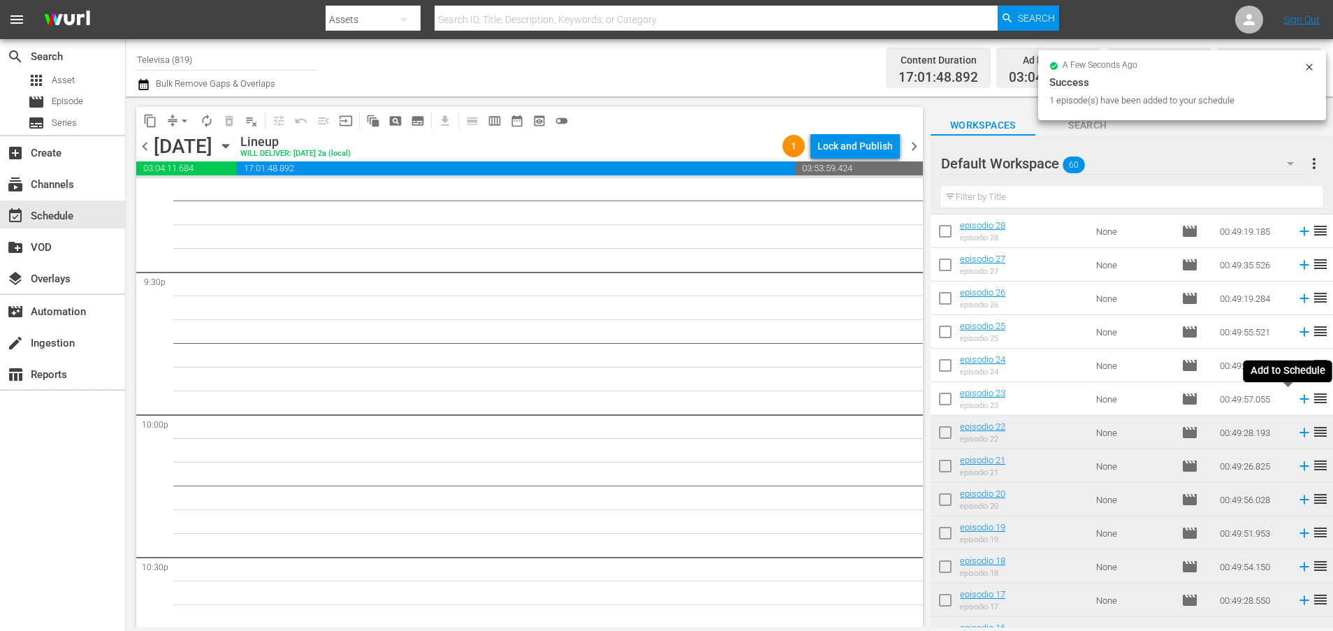
click at [1299, 401] on icon at bounding box center [1303, 399] width 9 height 9
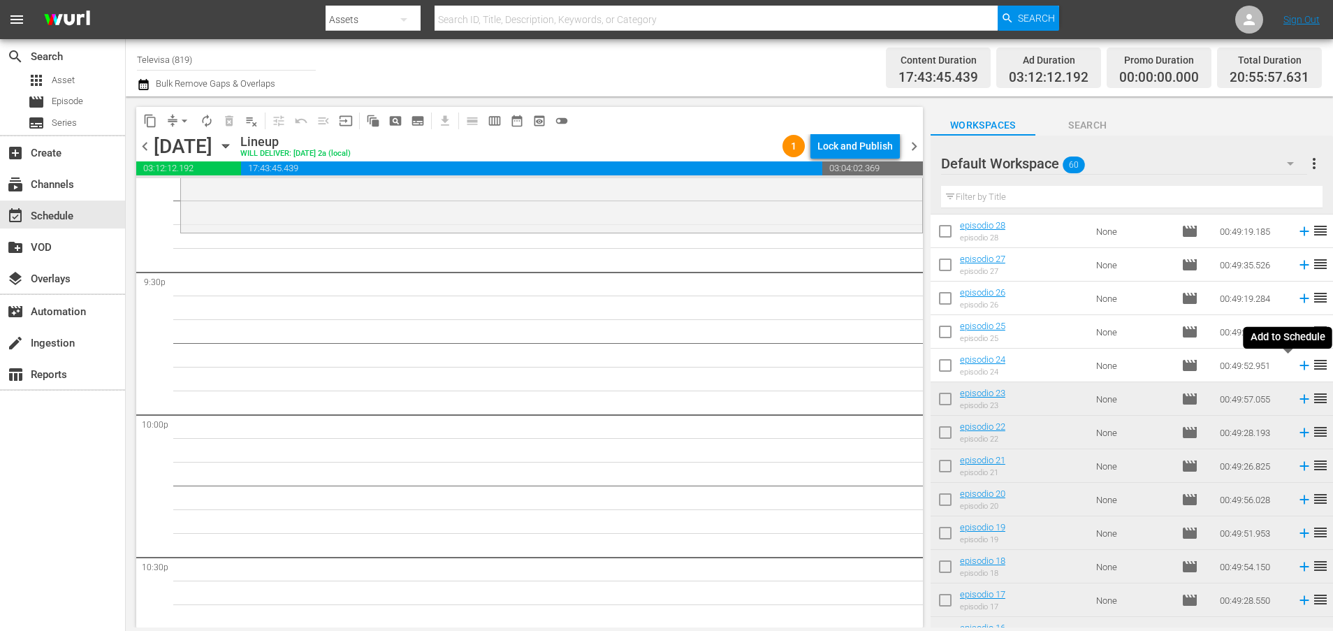
click at [1299, 365] on icon at bounding box center [1303, 365] width 9 height 9
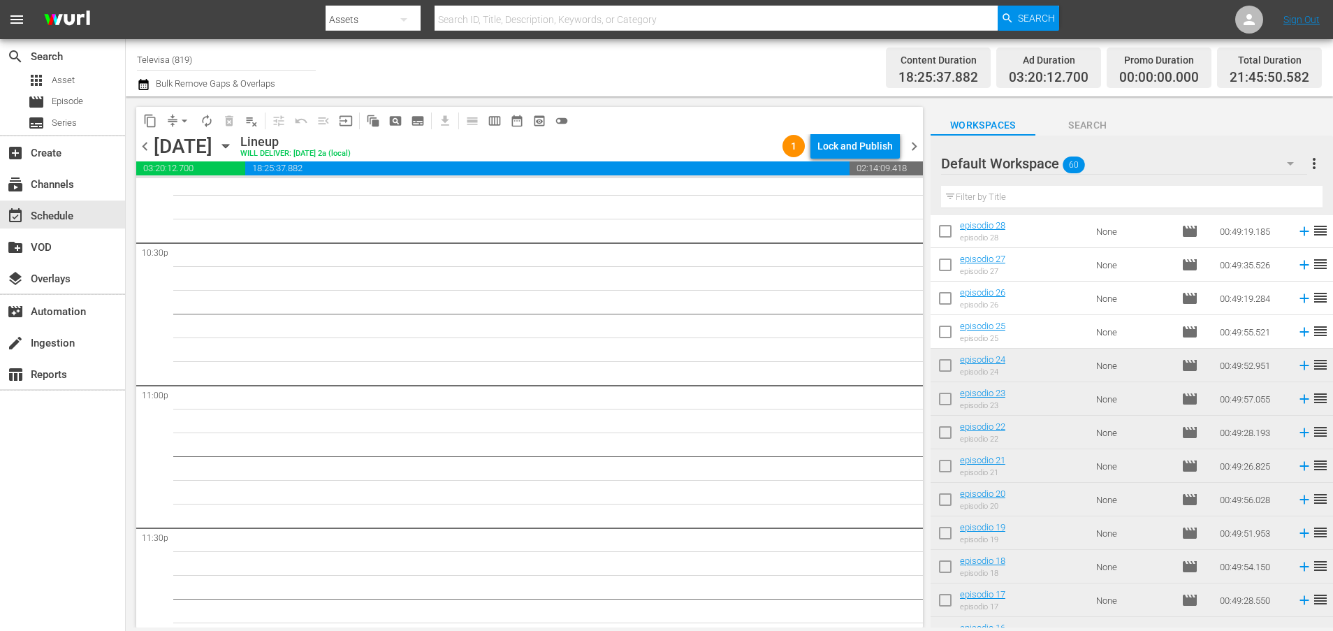
scroll to position [6390, 0]
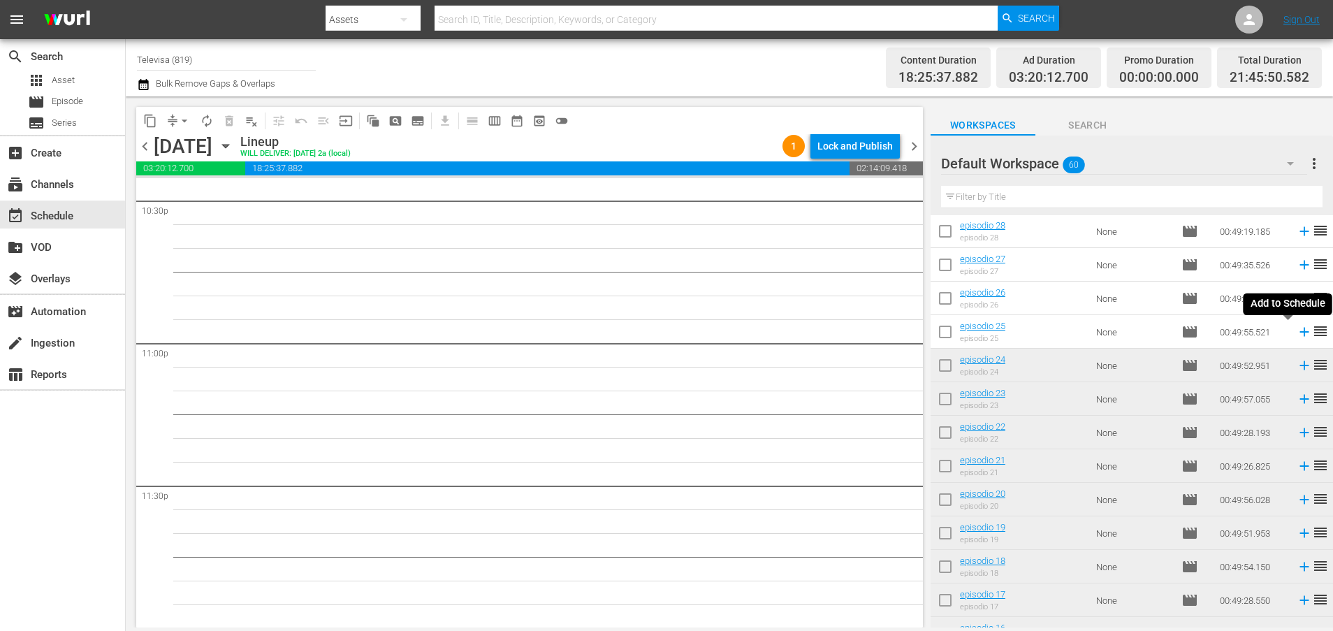
click at [1299, 332] on icon at bounding box center [1303, 332] width 9 height 9
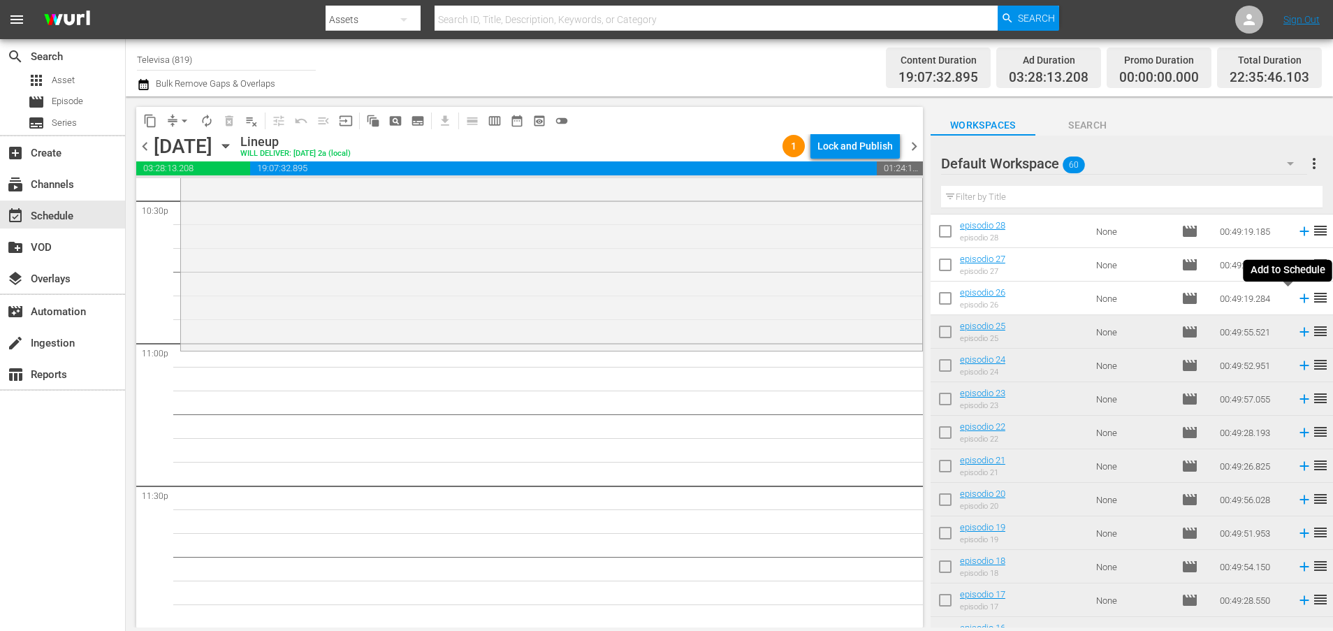
click at [1299, 298] on icon at bounding box center [1303, 298] width 9 height 9
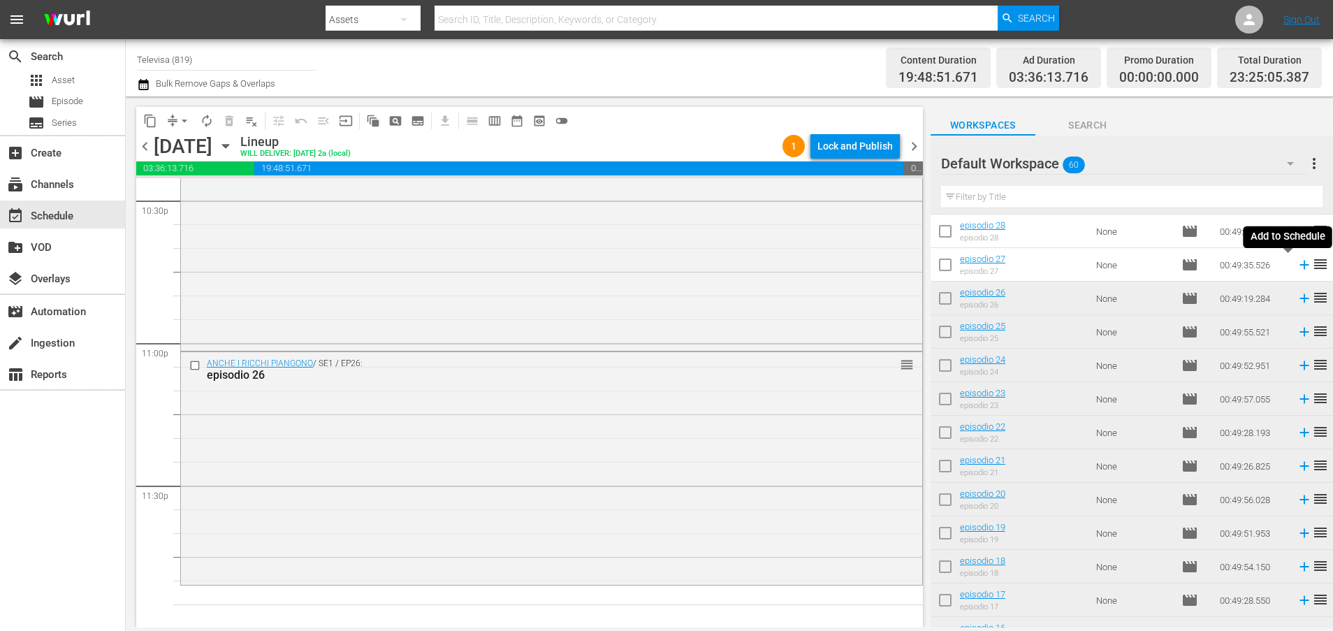
click at [1299, 265] on icon at bounding box center [1303, 265] width 9 height 9
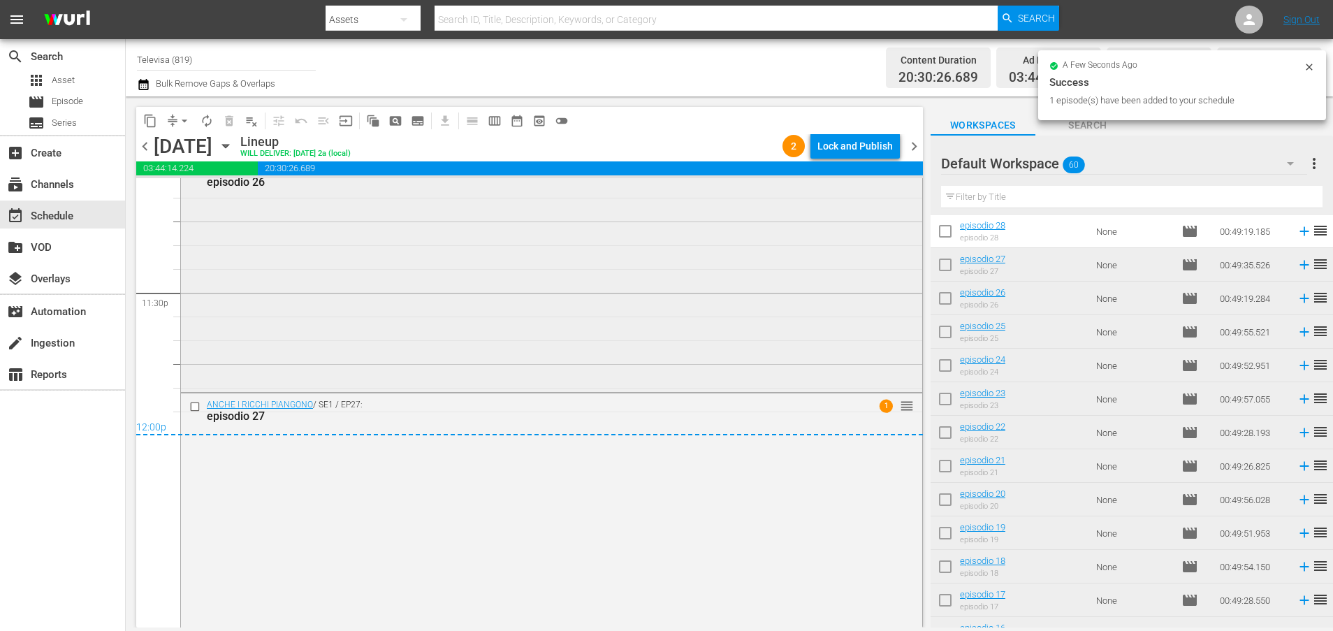
scroll to position [6584, 0]
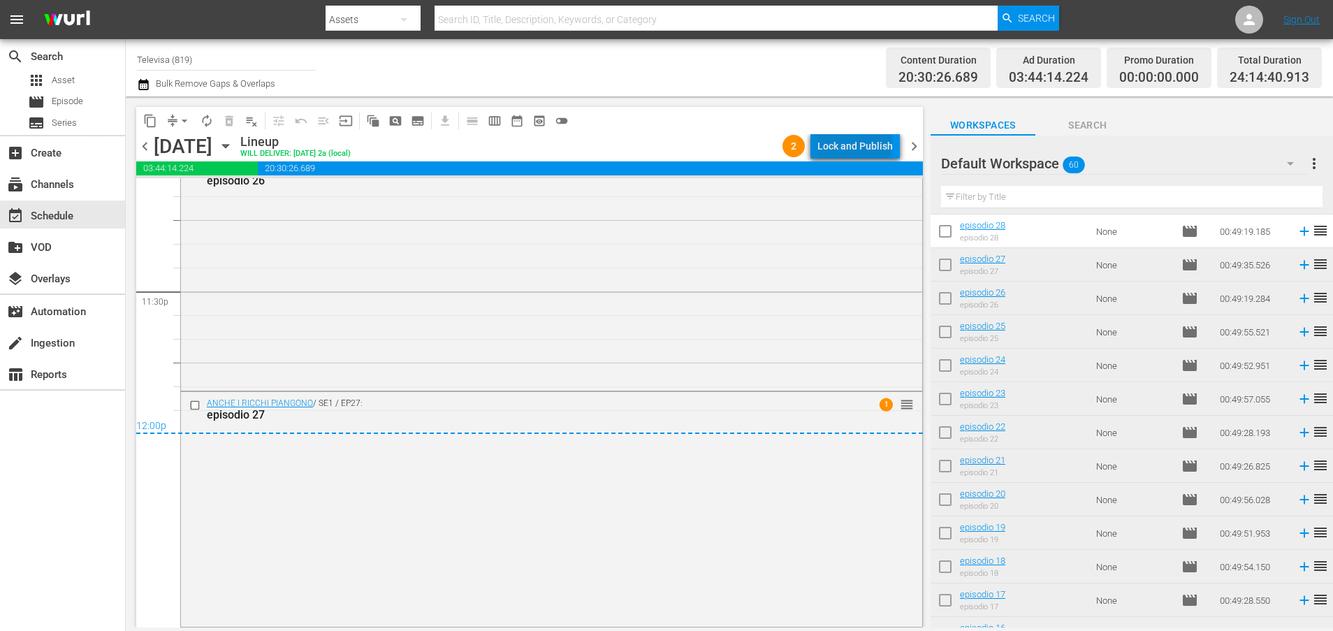
click at [857, 143] on div "Lock and Publish" at bounding box center [854, 145] width 75 height 25
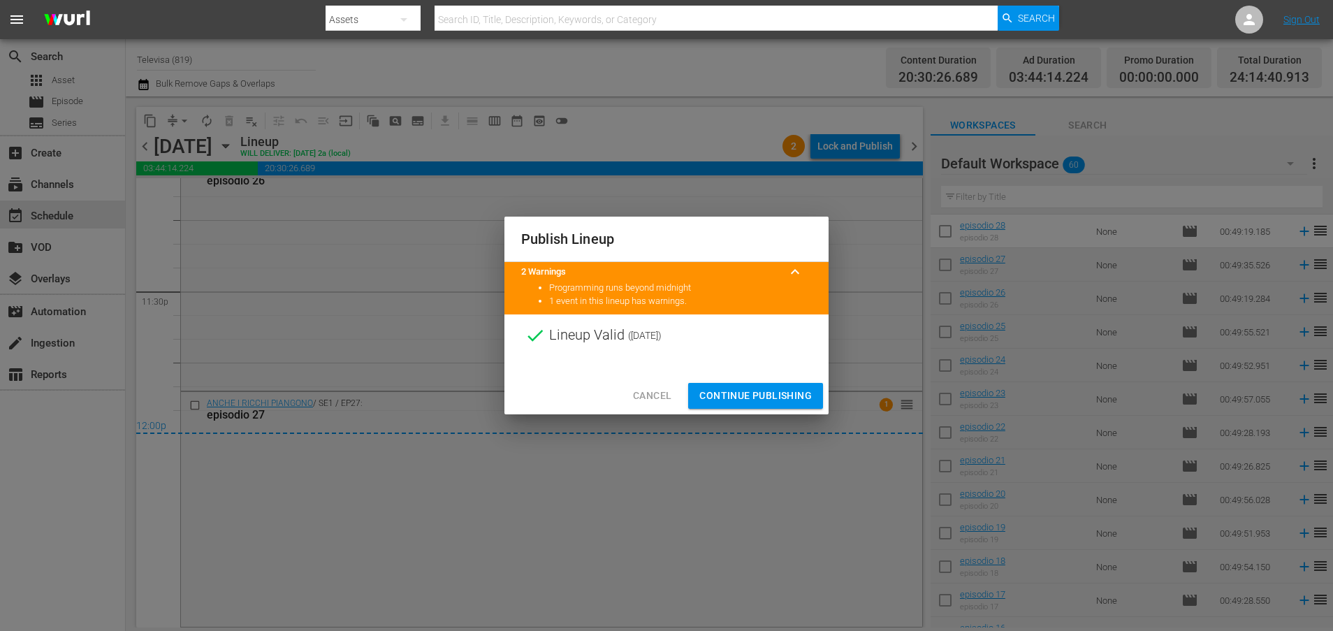
click at [740, 392] on span "Continue Publishing" at bounding box center [755, 395] width 112 height 17
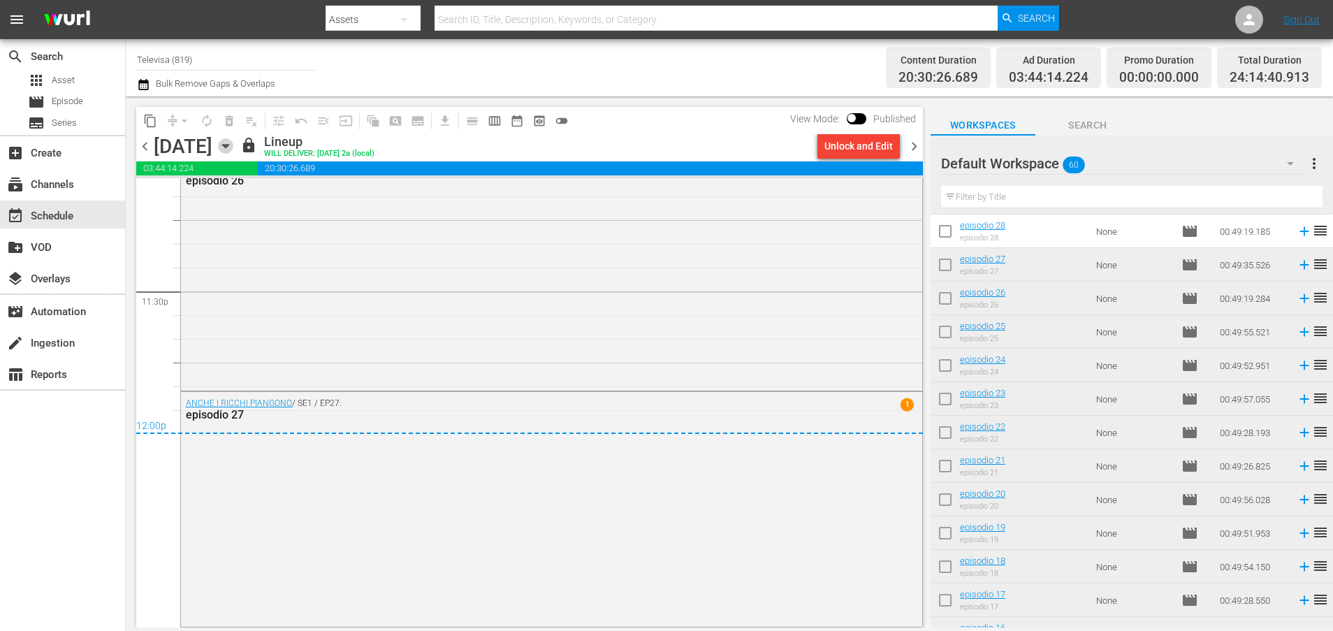
click at [233, 141] on icon "button" at bounding box center [225, 145] width 15 height 15
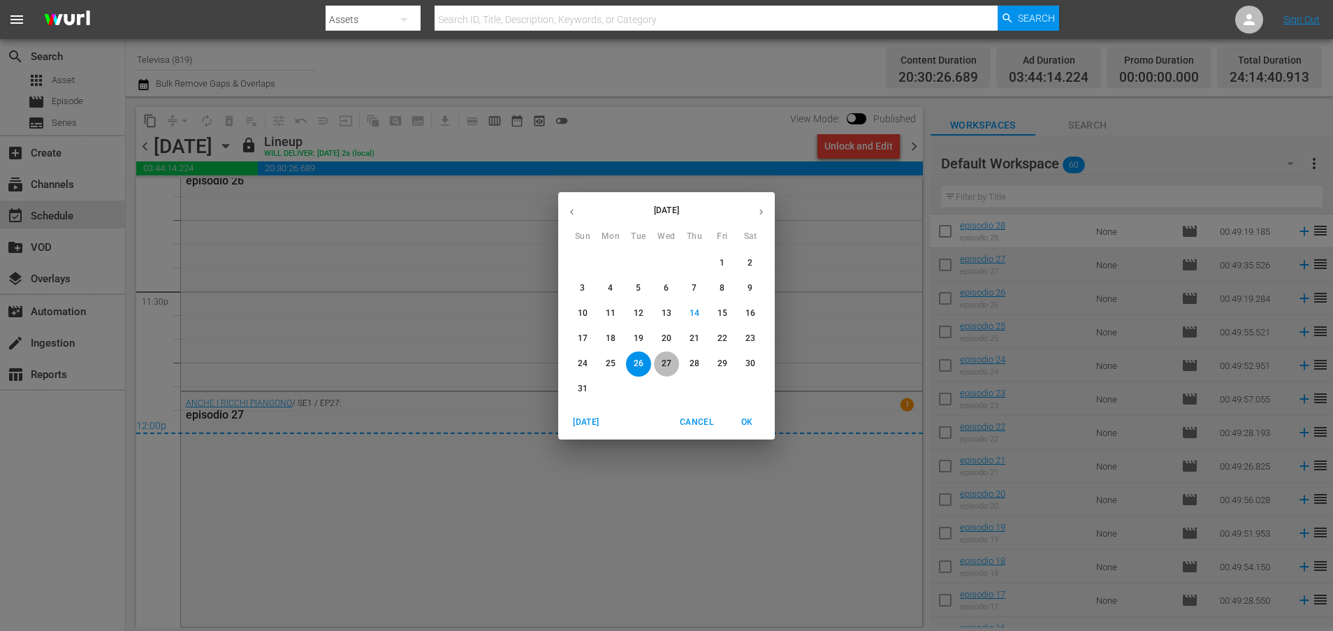
click at [669, 361] on p "27" at bounding box center [666, 364] width 10 height 12
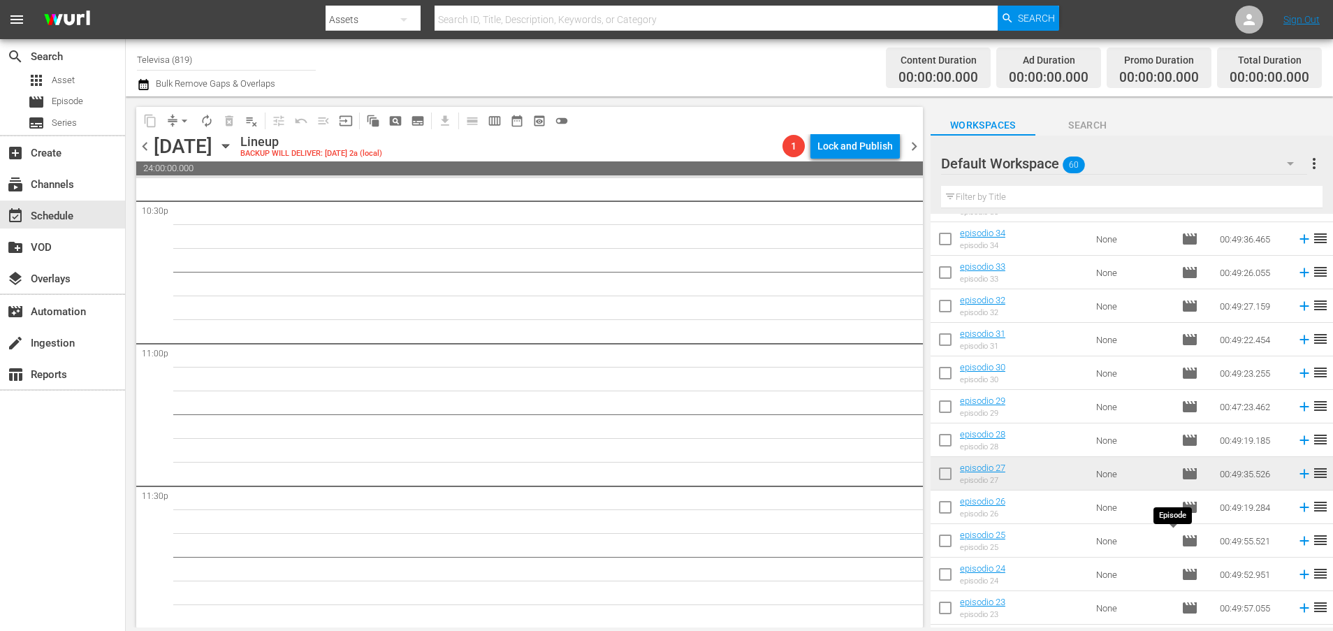
scroll to position [897, 0]
click at [1296, 442] on icon at bounding box center [1303, 440] width 15 height 15
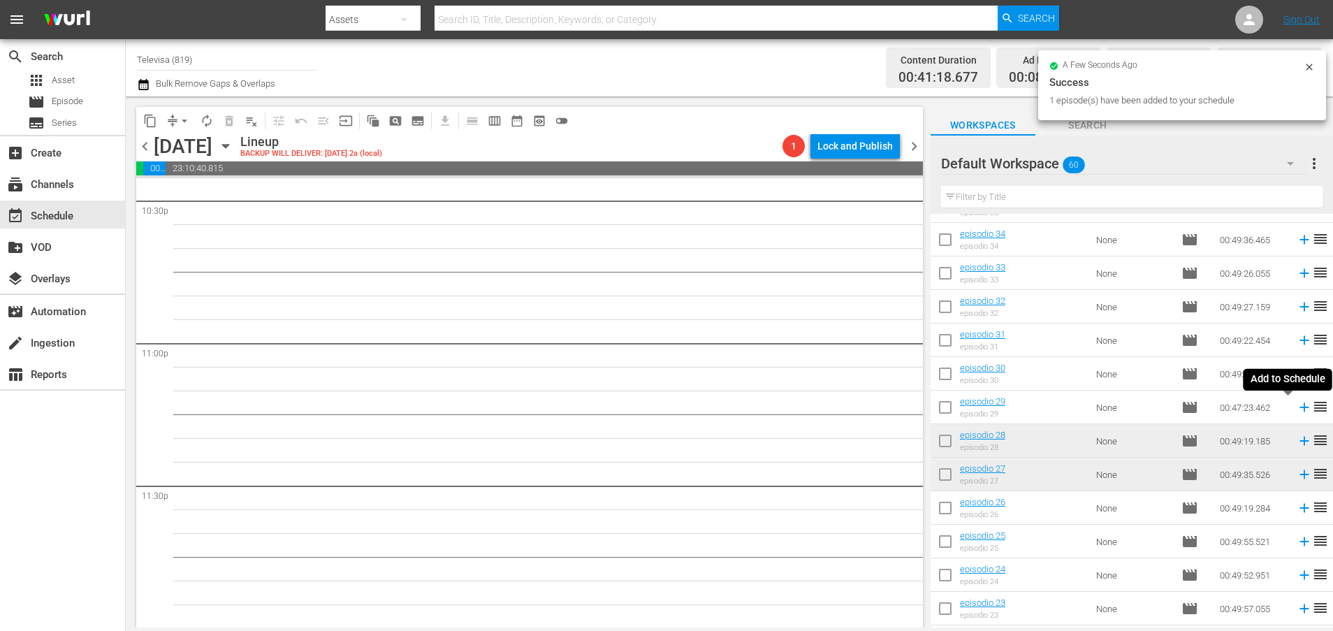
click at [1299, 409] on icon at bounding box center [1303, 407] width 9 height 9
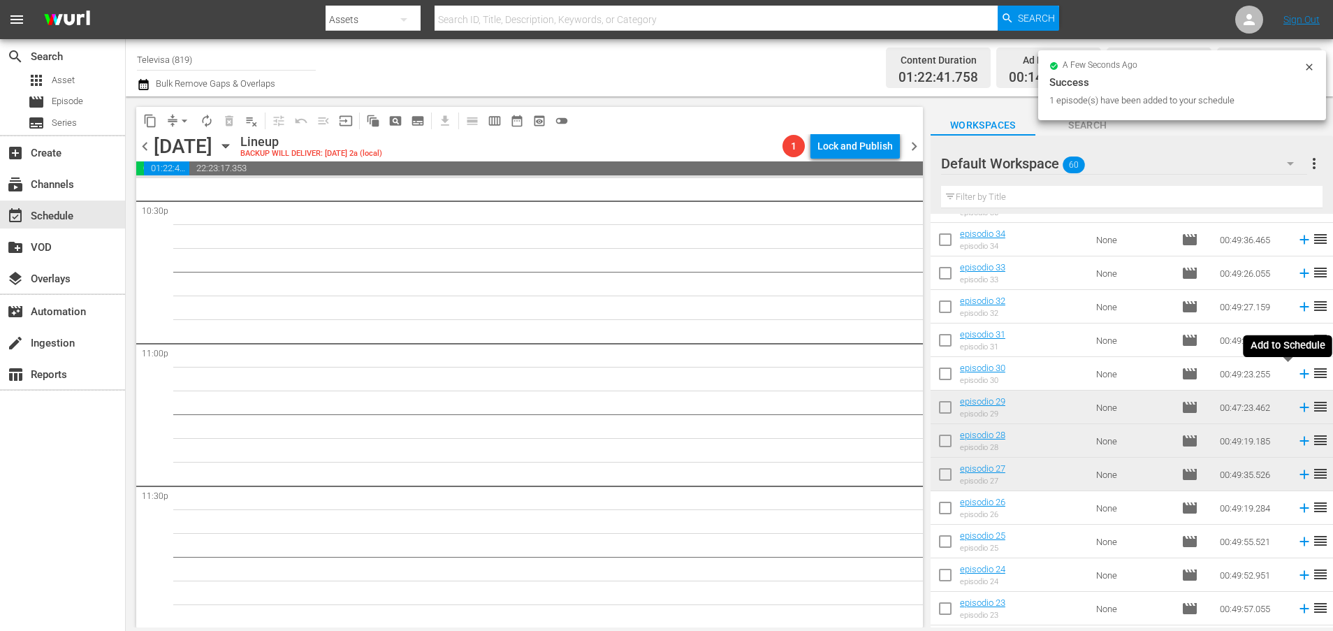
click at [1299, 375] on icon at bounding box center [1303, 374] width 9 height 9
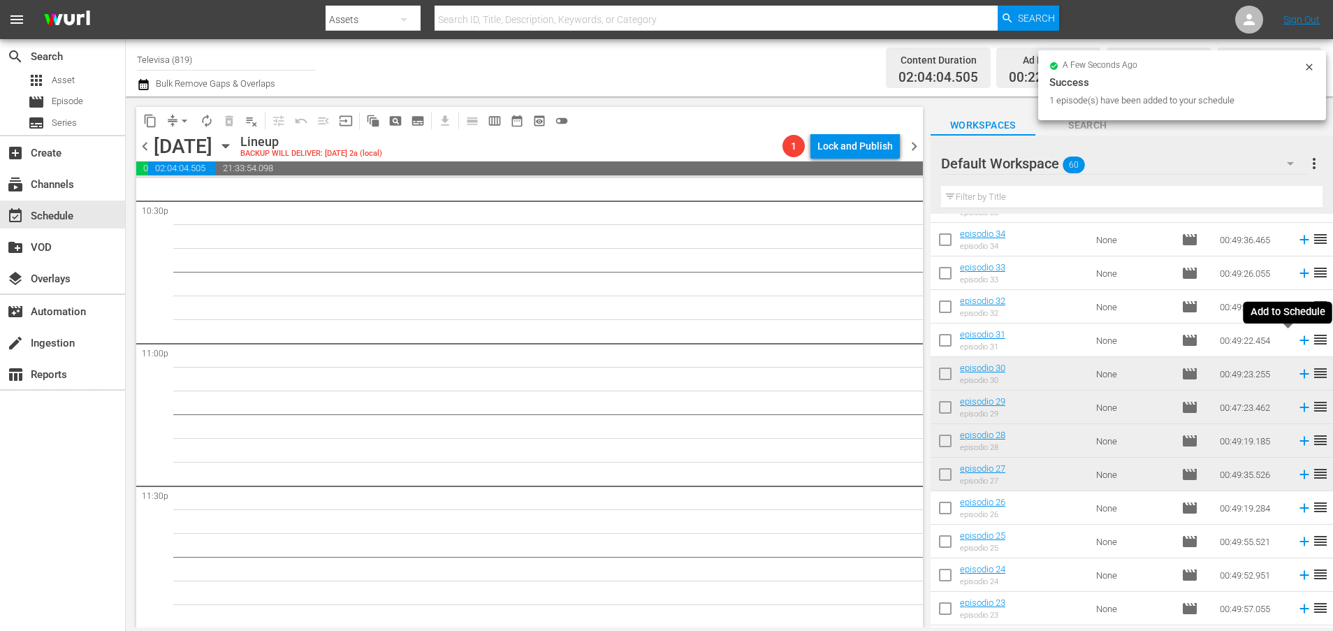
click at [1299, 340] on icon at bounding box center [1303, 340] width 9 height 9
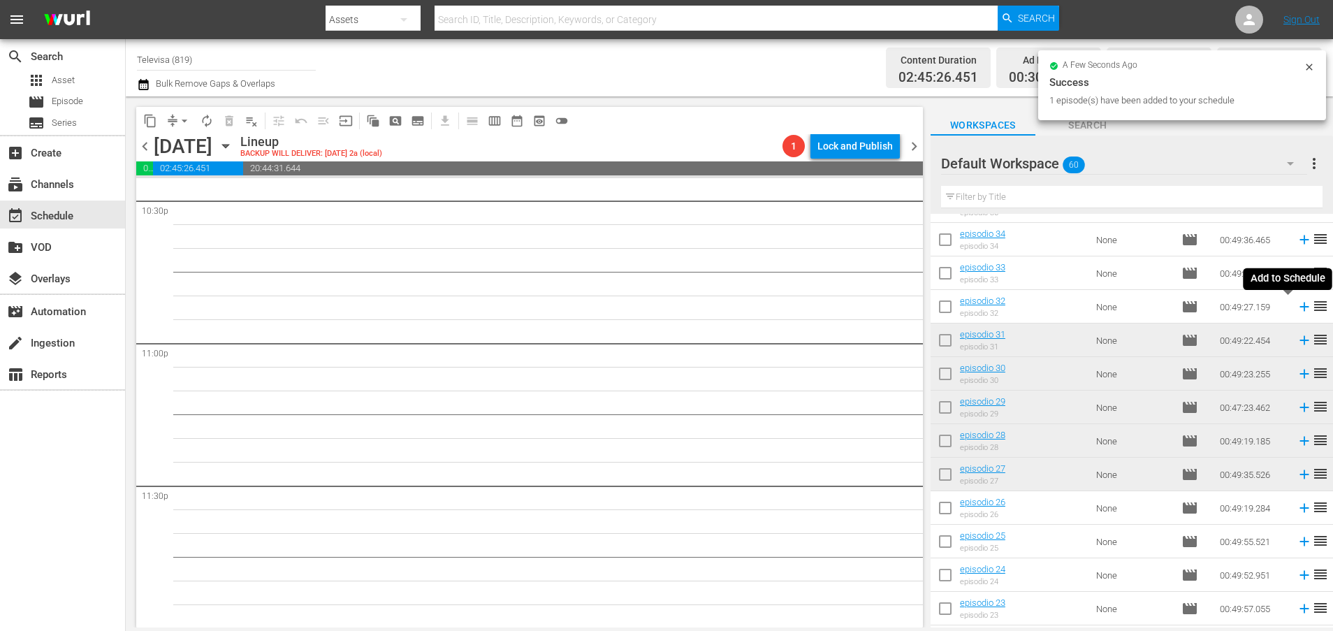
click at [1296, 308] on icon at bounding box center [1303, 306] width 15 height 15
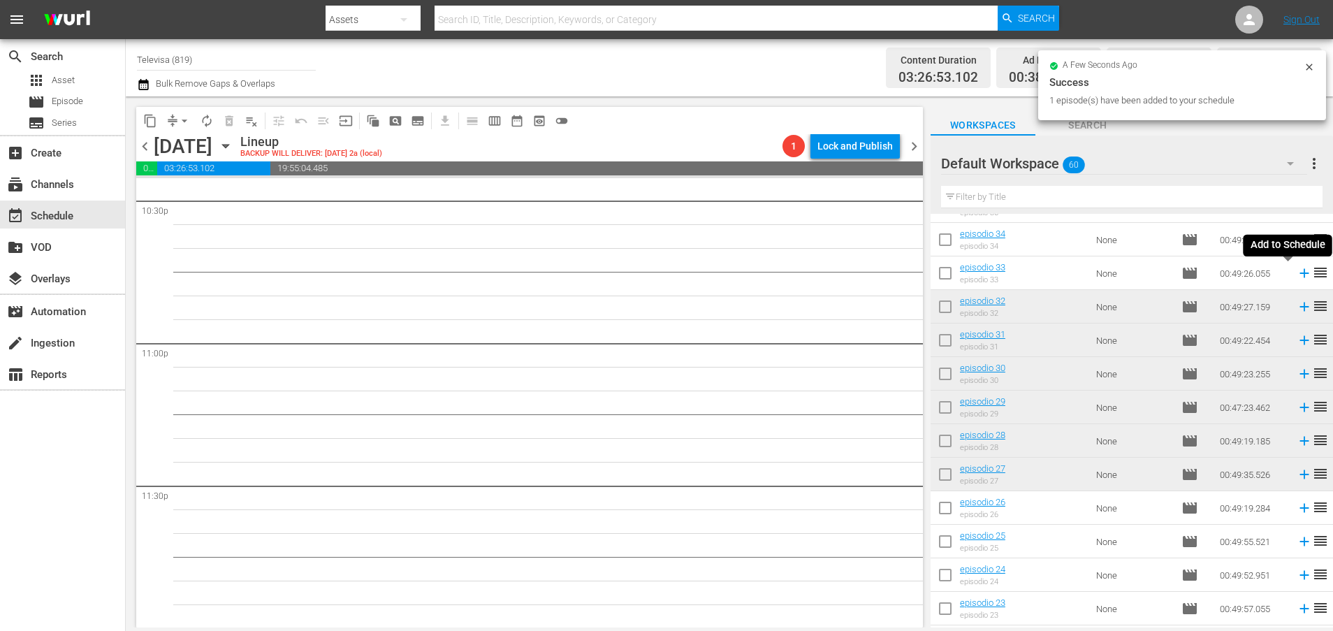
click at [1296, 277] on icon at bounding box center [1303, 272] width 15 height 15
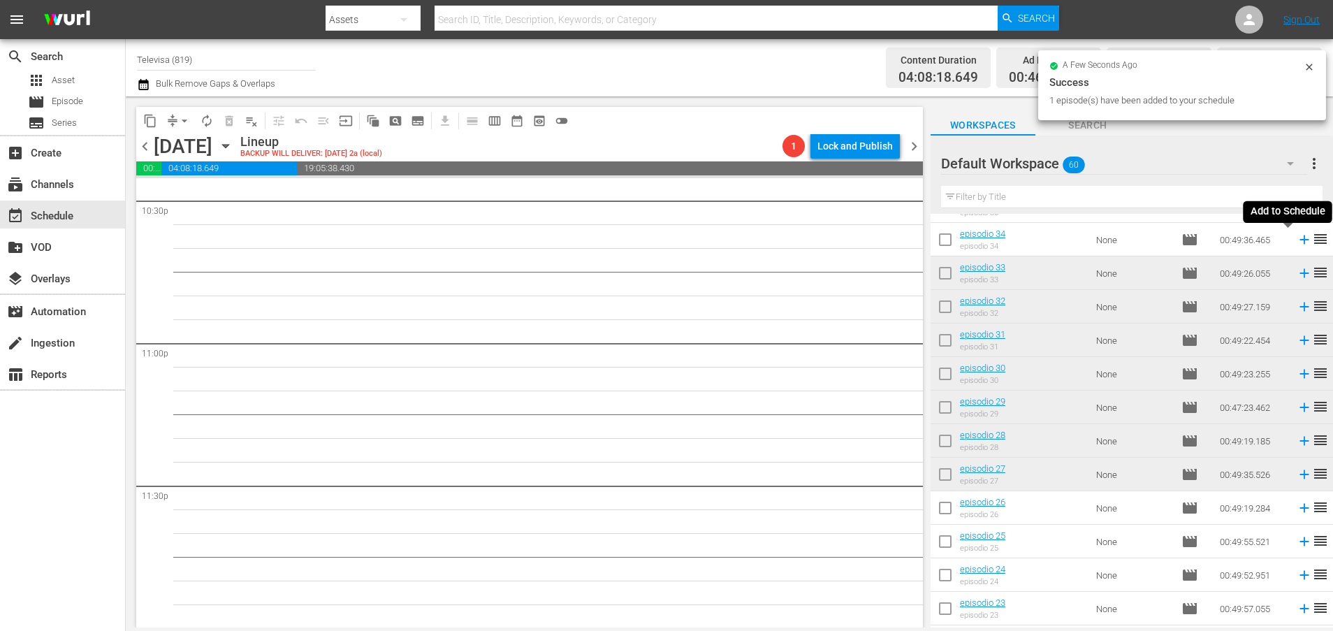
click at [1299, 239] on icon at bounding box center [1303, 239] width 9 height 9
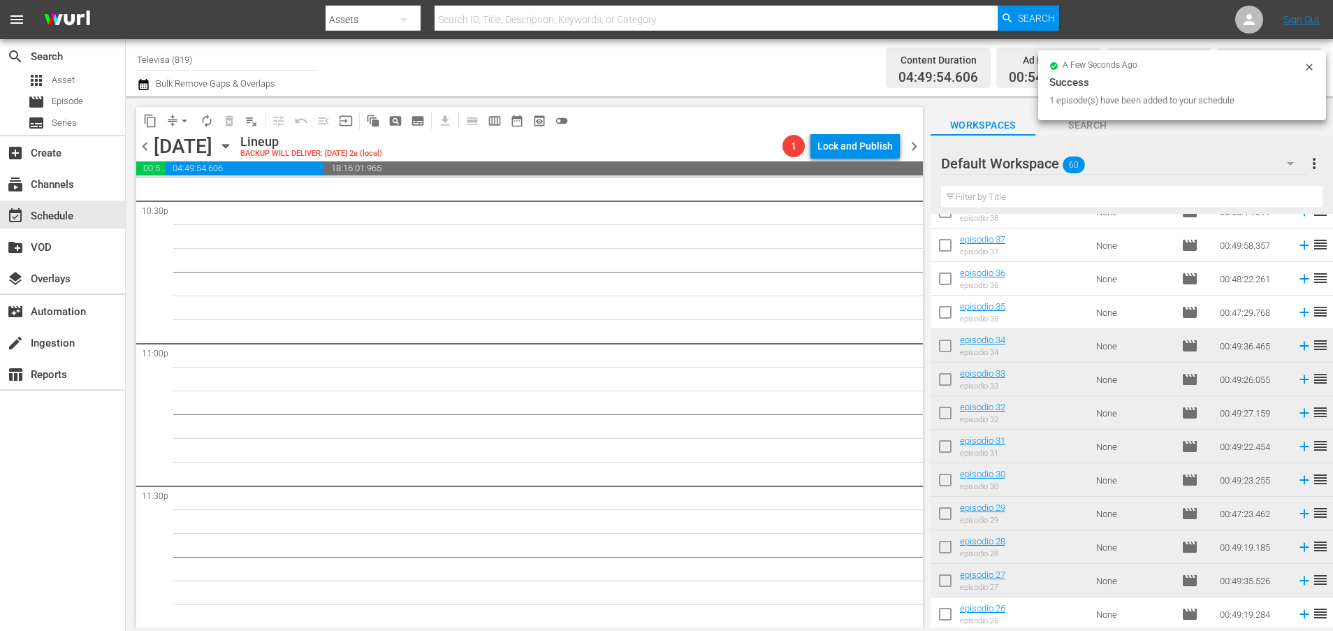
scroll to position [687, 0]
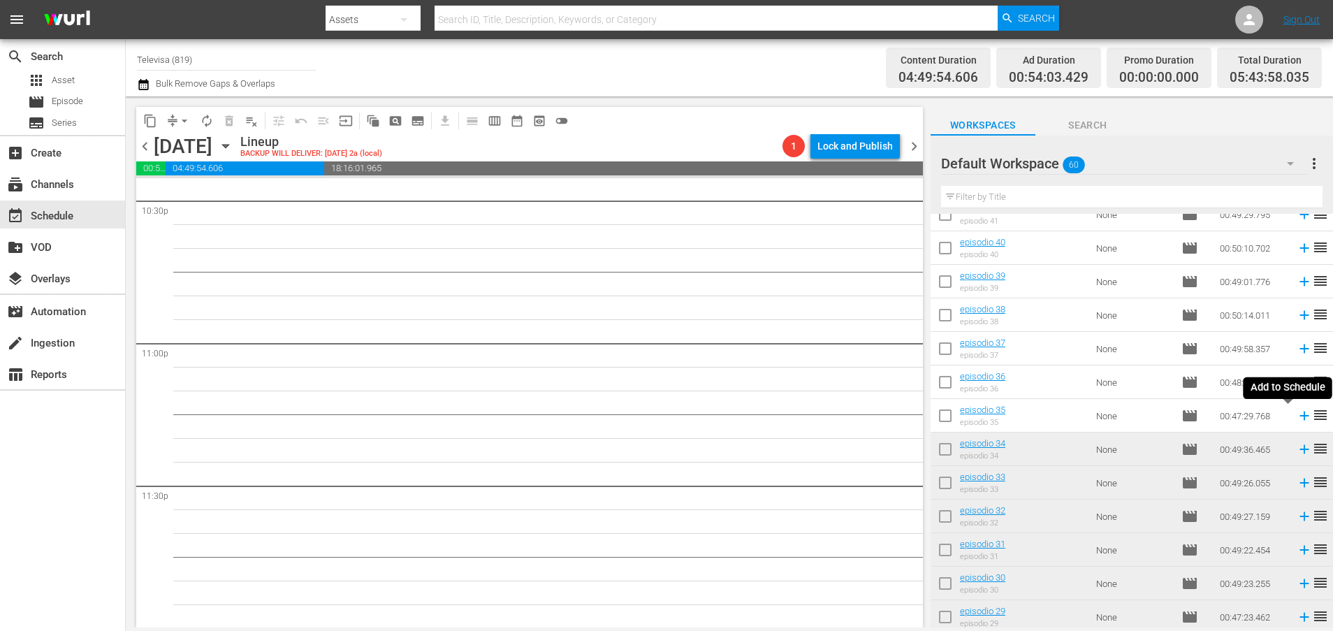
click at [1299, 416] on icon at bounding box center [1303, 415] width 9 height 9
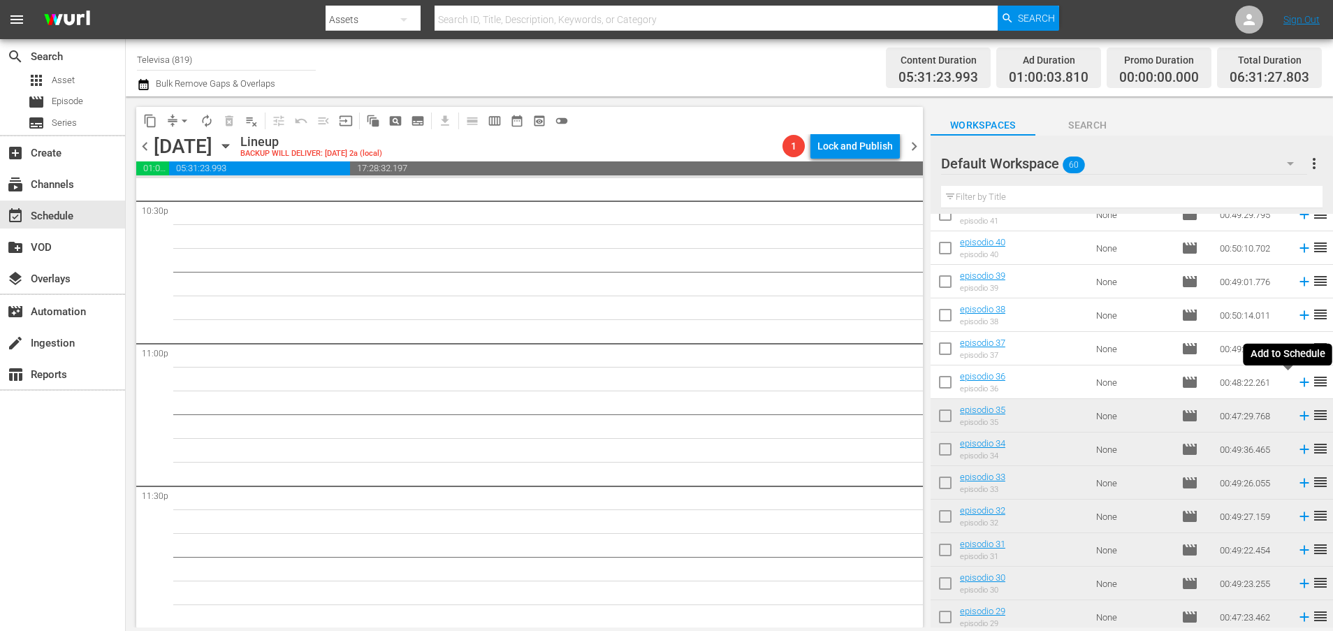
click at [1296, 381] on icon at bounding box center [1303, 381] width 15 height 15
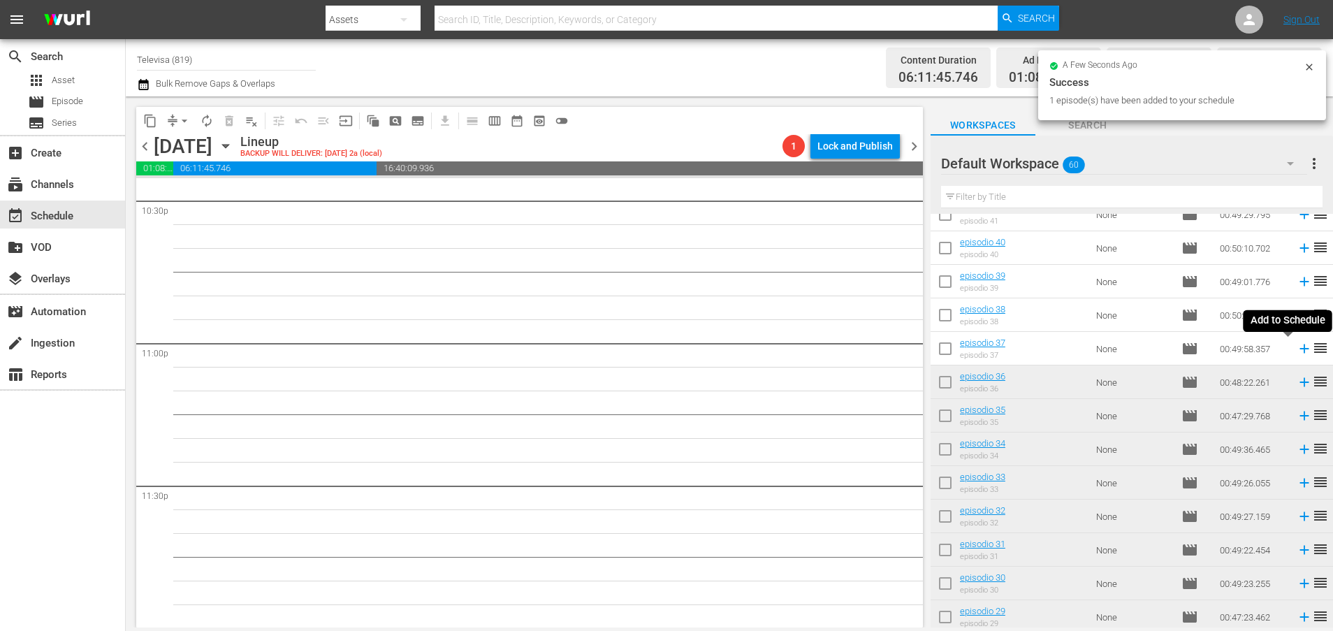
click at [1296, 350] on icon at bounding box center [1303, 348] width 15 height 15
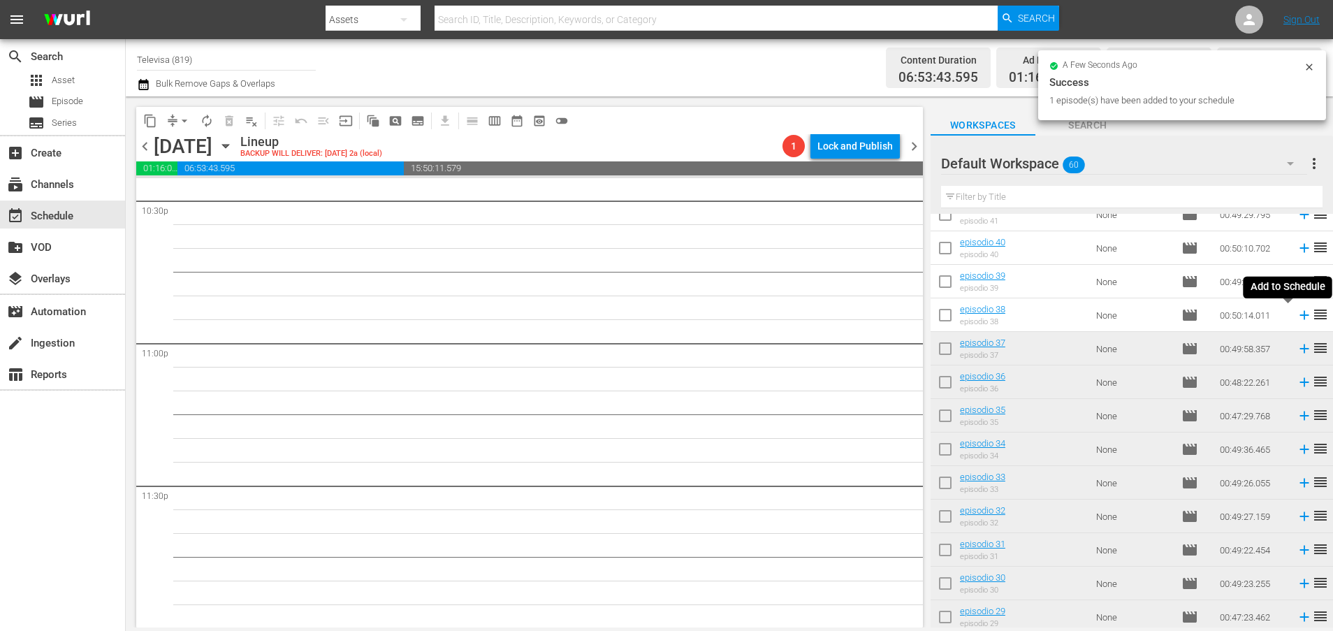
click at [1299, 315] on icon at bounding box center [1303, 315] width 9 height 9
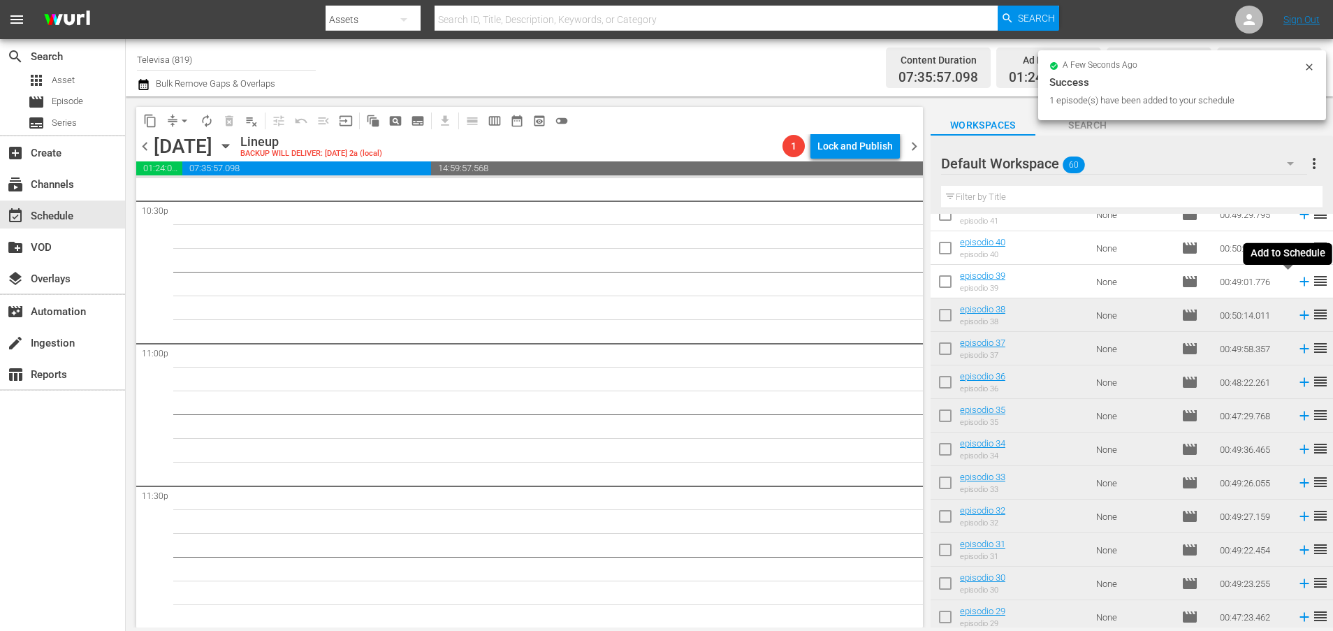
click at [1299, 281] on icon at bounding box center [1303, 281] width 9 height 9
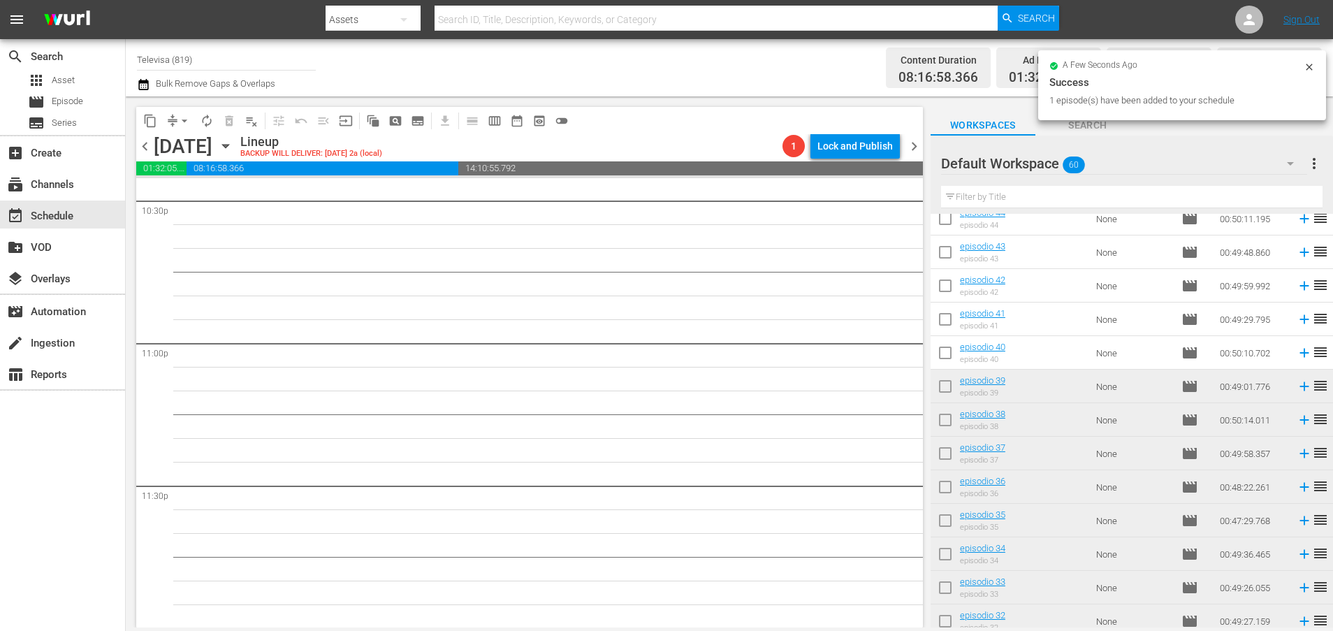
scroll to position [478, 0]
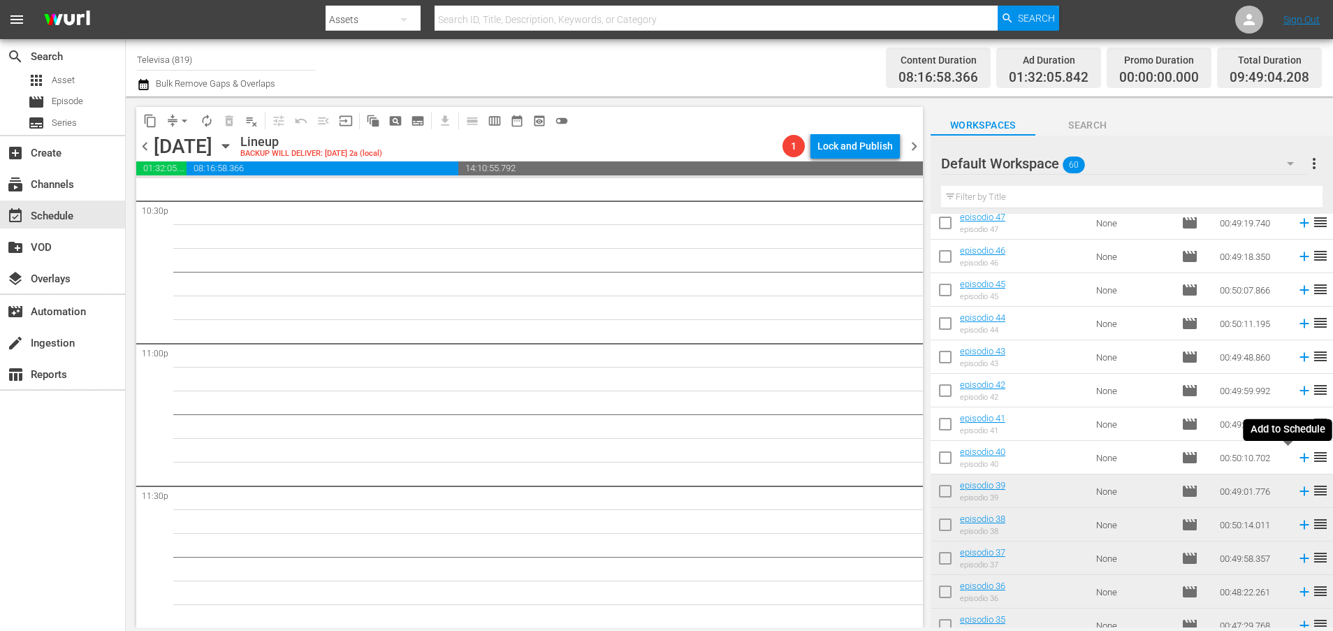
click at [1299, 458] on icon at bounding box center [1303, 457] width 9 height 9
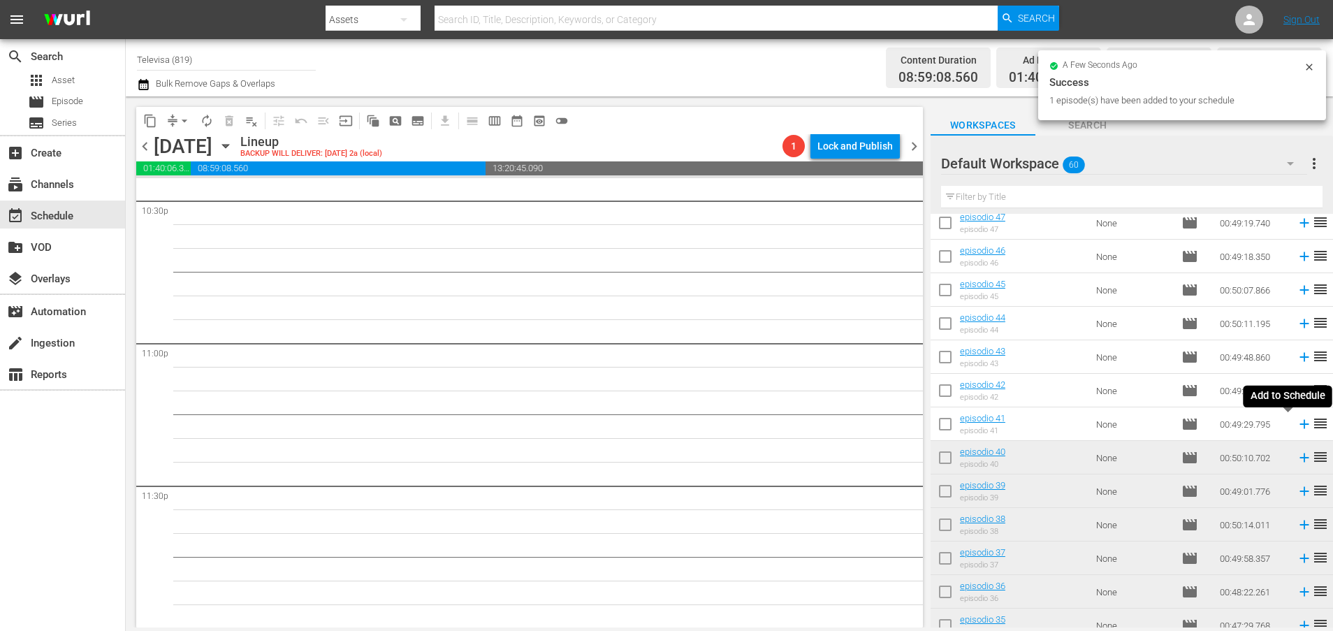
click at [1299, 425] on icon at bounding box center [1303, 424] width 9 height 9
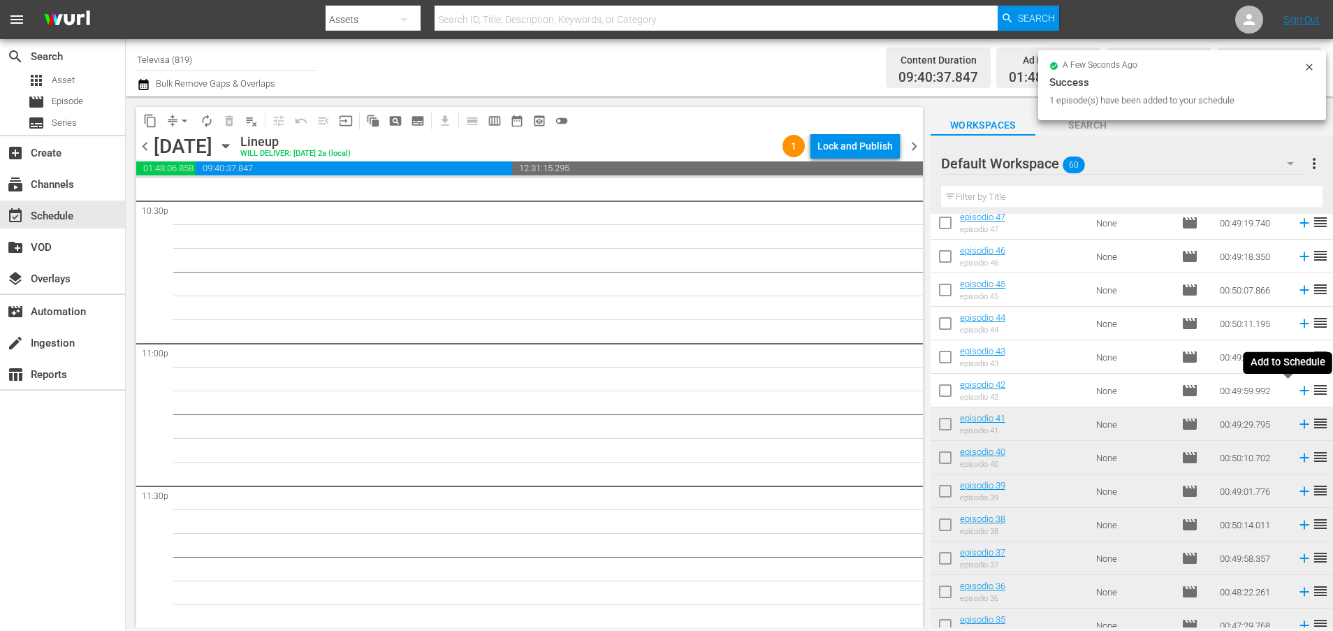
click at [1299, 394] on icon at bounding box center [1303, 390] width 9 height 9
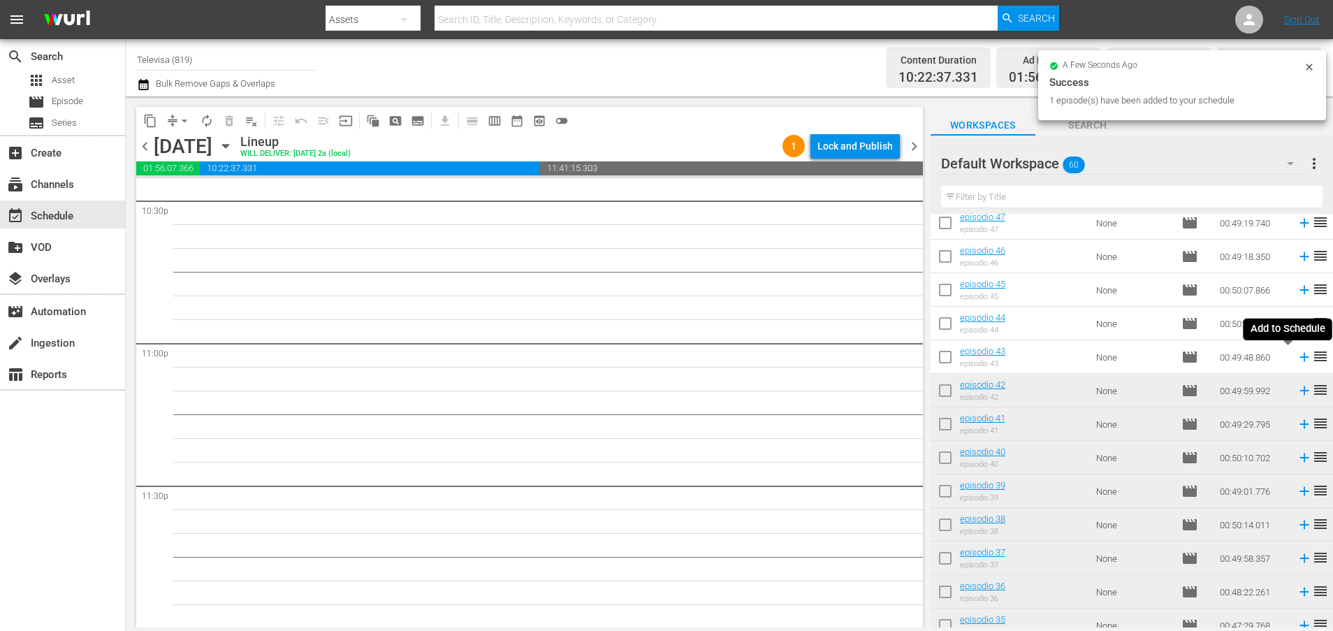
click at [1299, 358] on icon at bounding box center [1303, 357] width 9 height 9
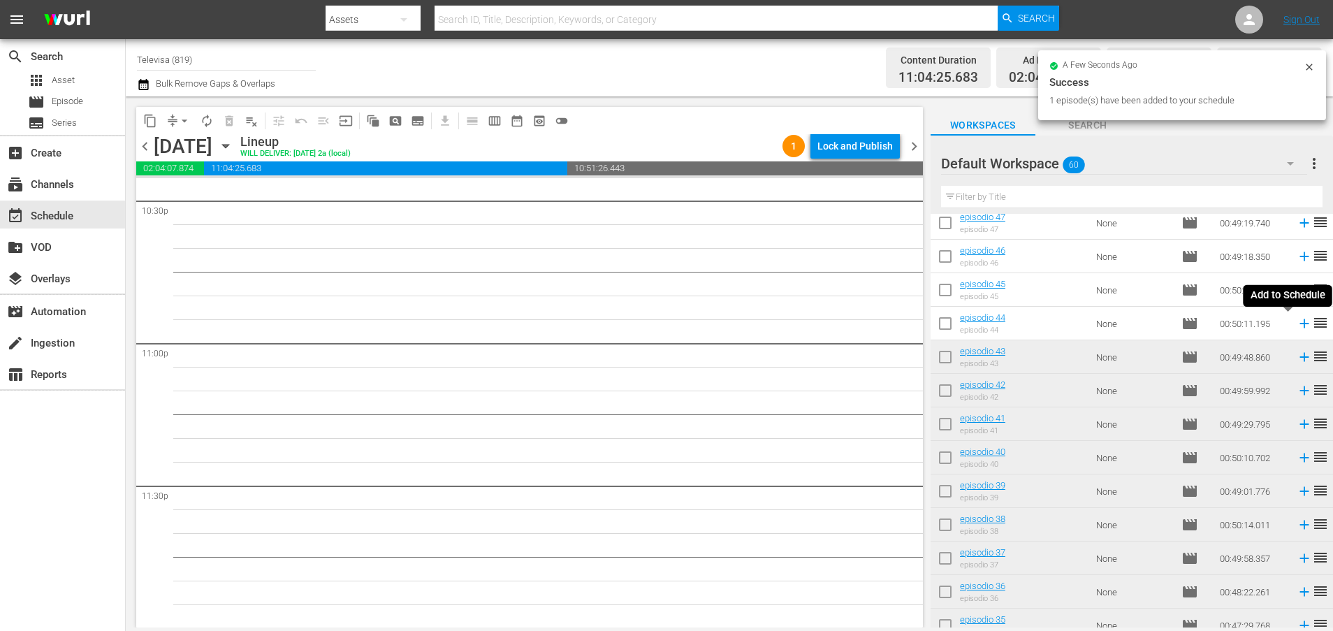
click at [1296, 325] on icon at bounding box center [1303, 323] width 15 height 15
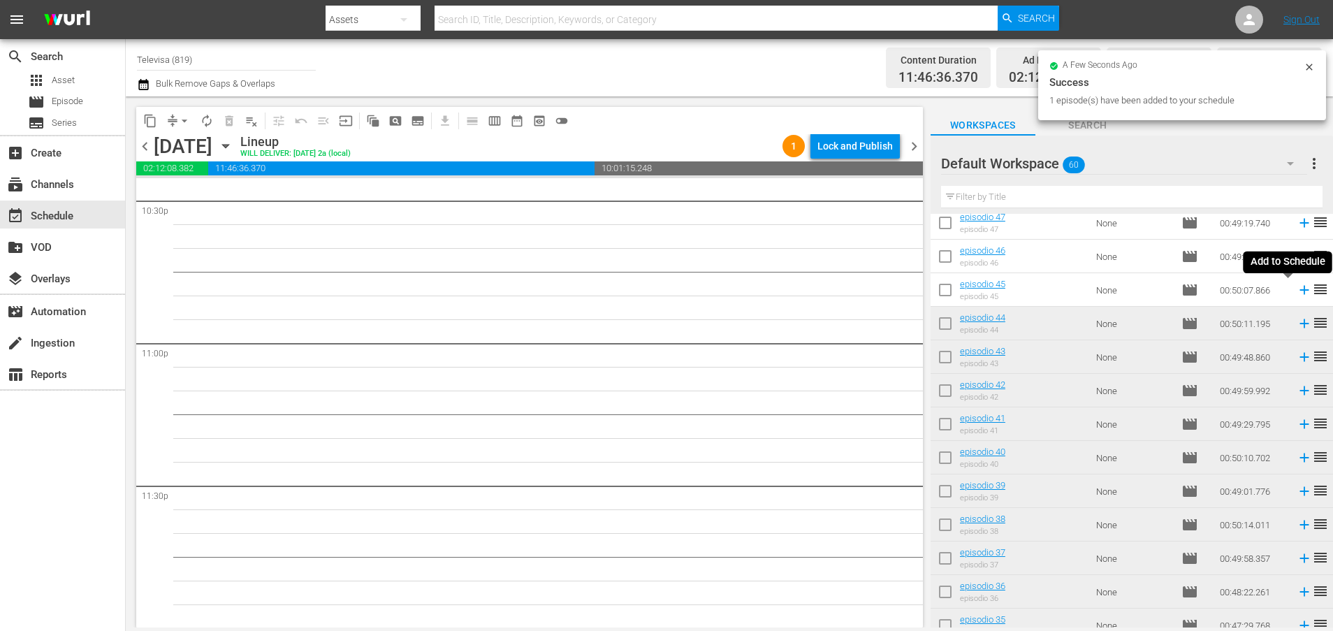
click at [1296, 291] on icon at bounding box center [1303, 289] width 15 height 15
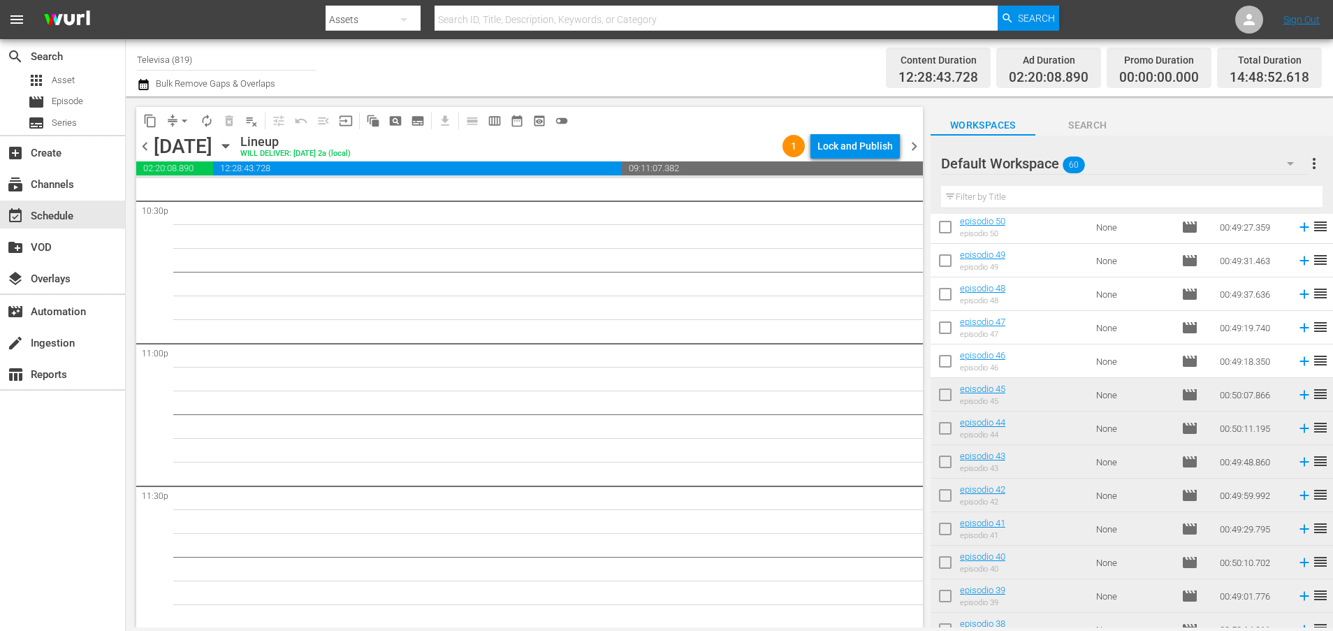
scroll to position [268, 0]
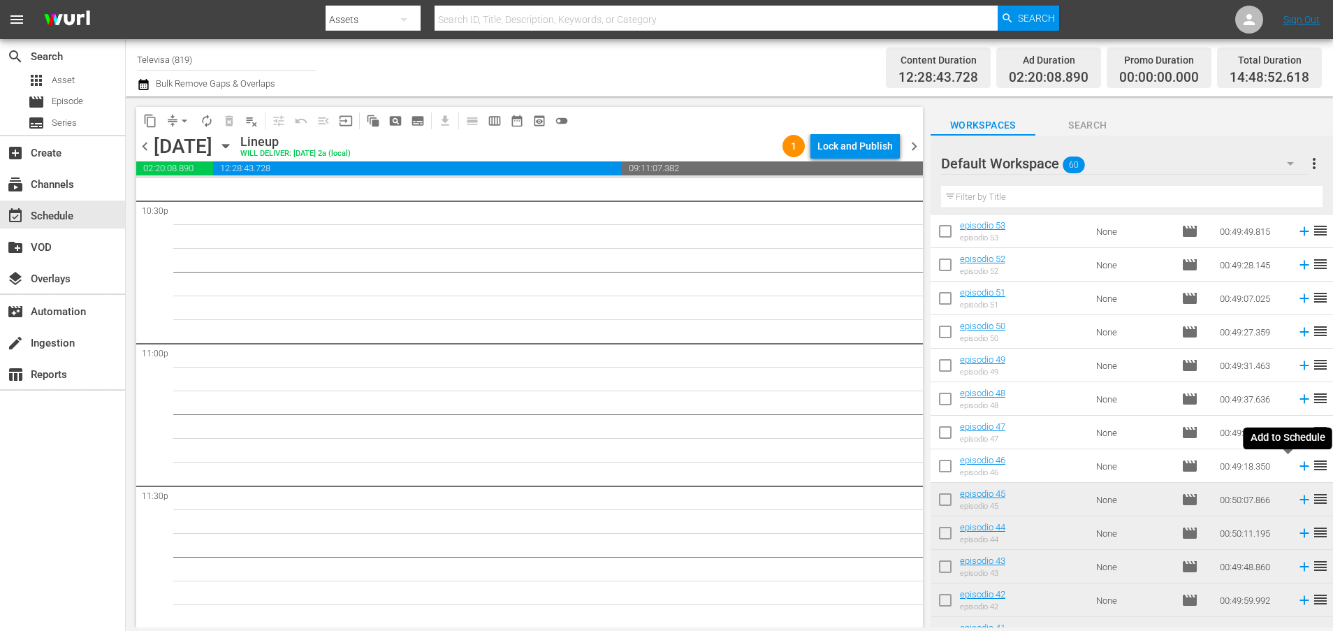
click at [1299, 466] on icon at bounding box center [1303, 466] width 9 height 9
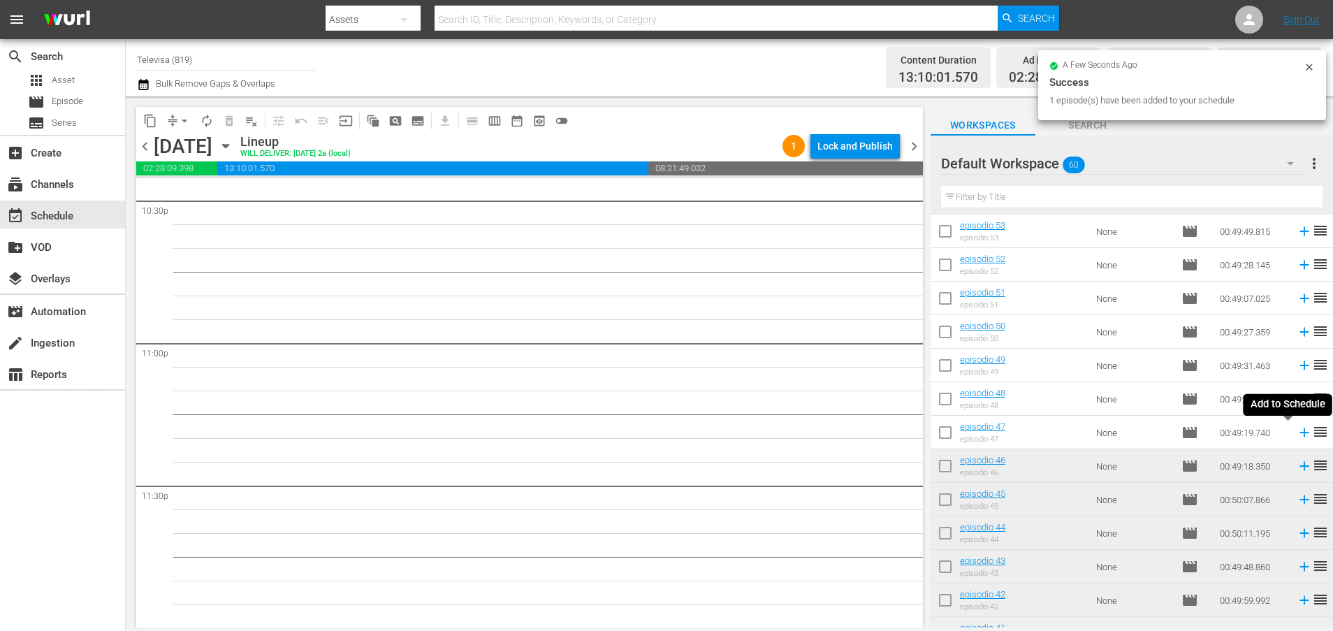
click at [1296, 430] on icon at bounding box center [1303, 432] width 15 height 15
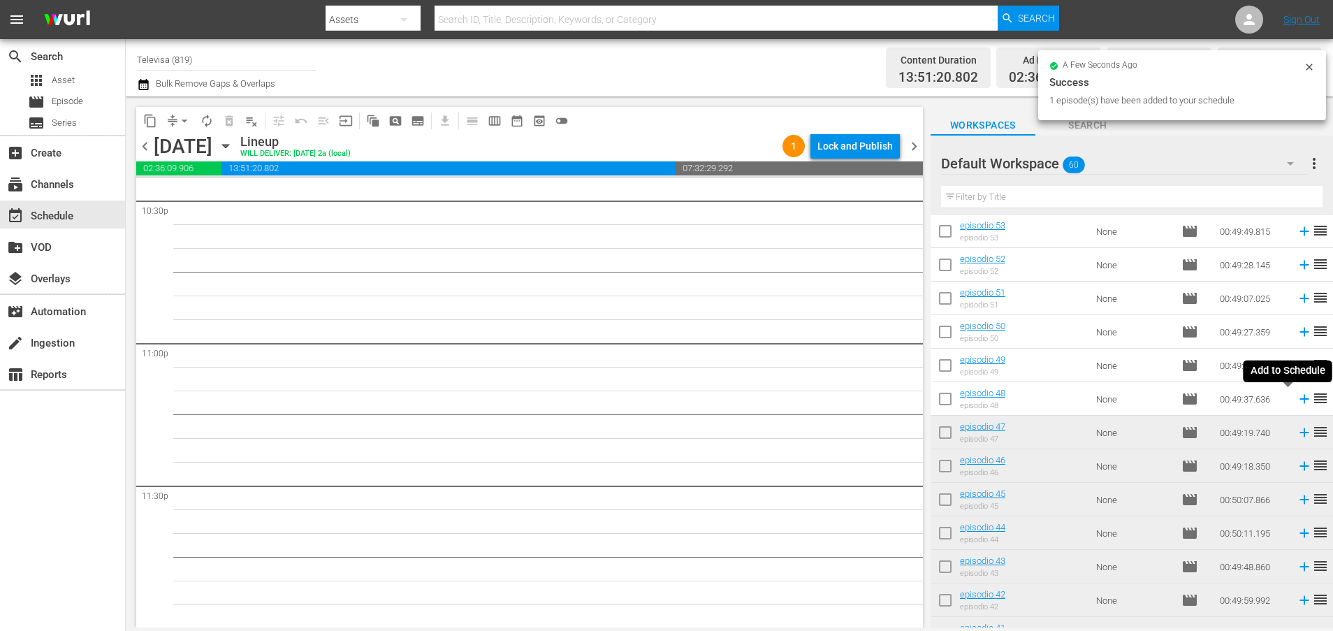
click at [1299, 400] on icon at bounding box center [1303, 399] width 9 height 9
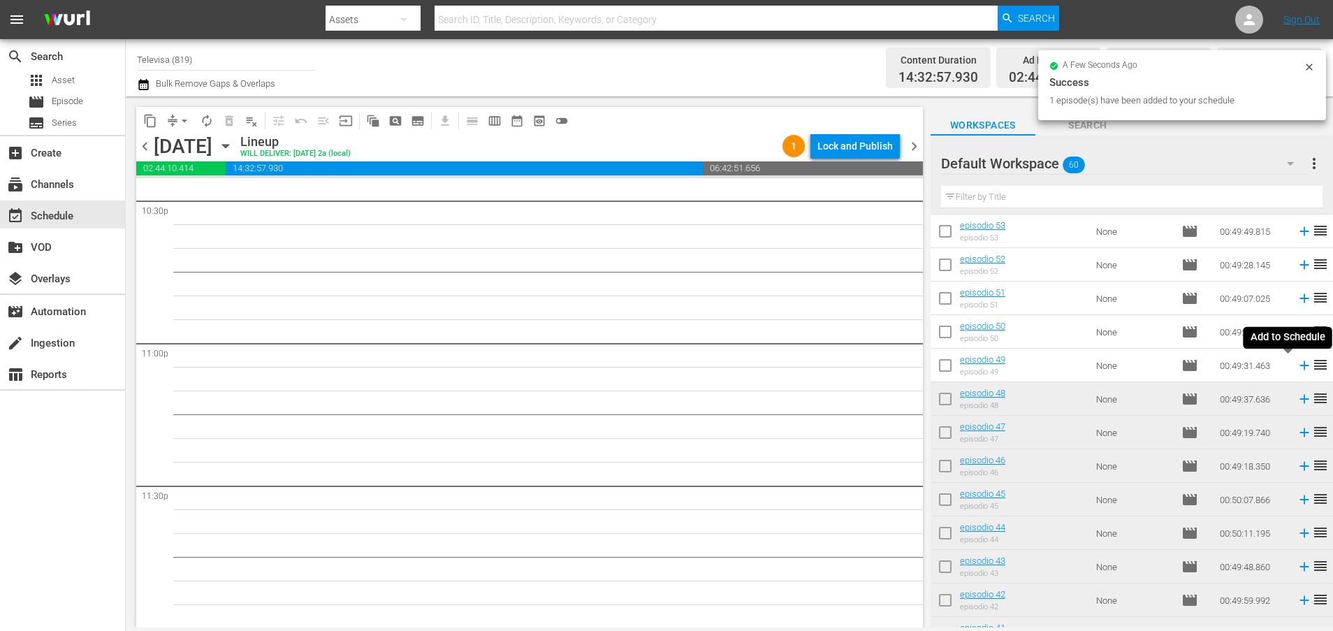
click at [1299, 365] on icon at bounding box center [1303, 365] width 9 height 9
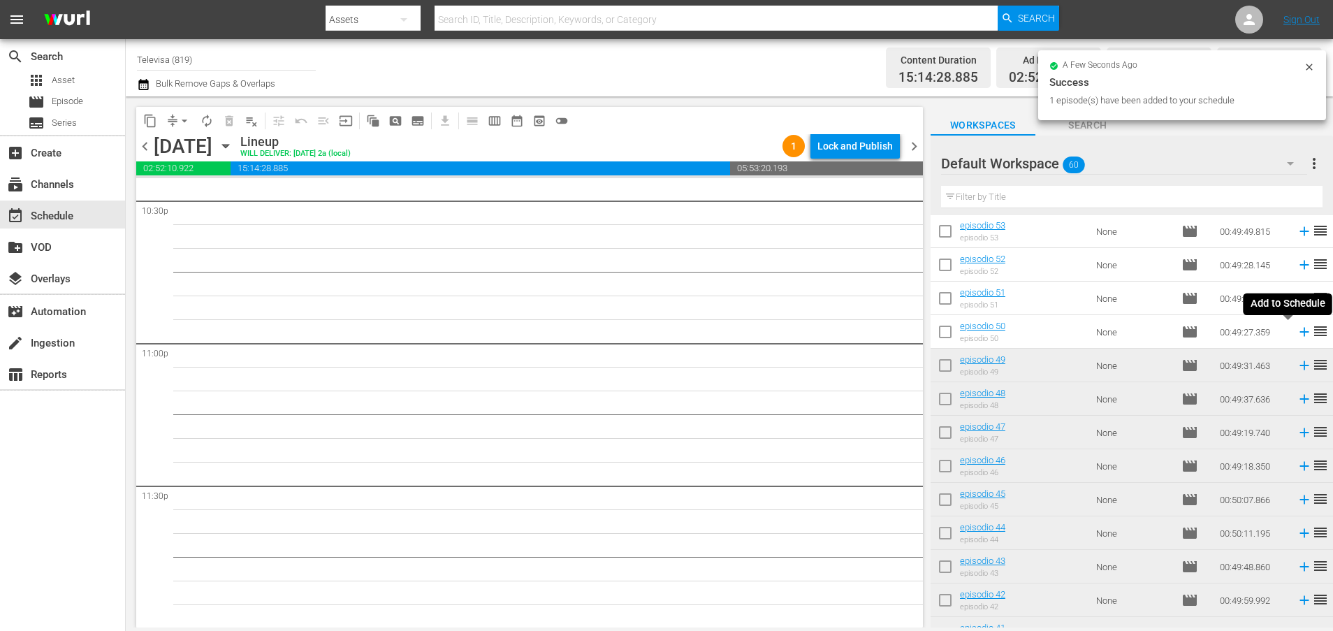
click at [1299, 333] on icon at bounding box center [1303, 332] width 9 height 9
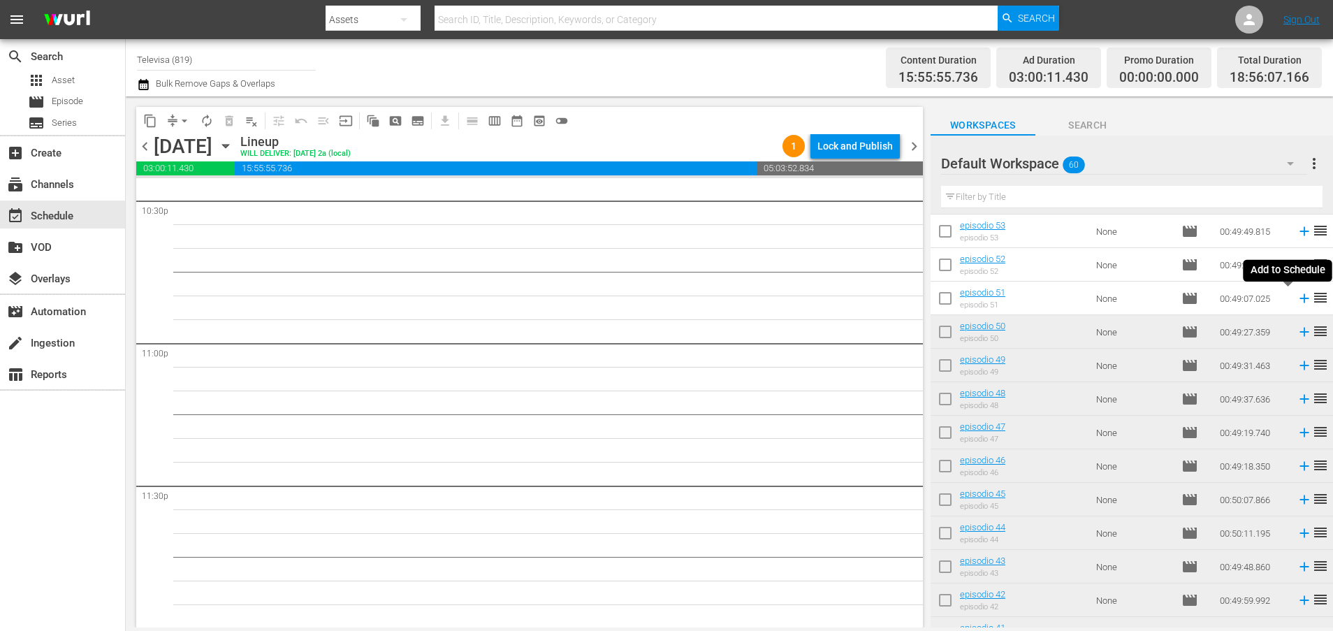
click at [1299, 300] on icon at bounding box center [1303, 298] width 9 height 9
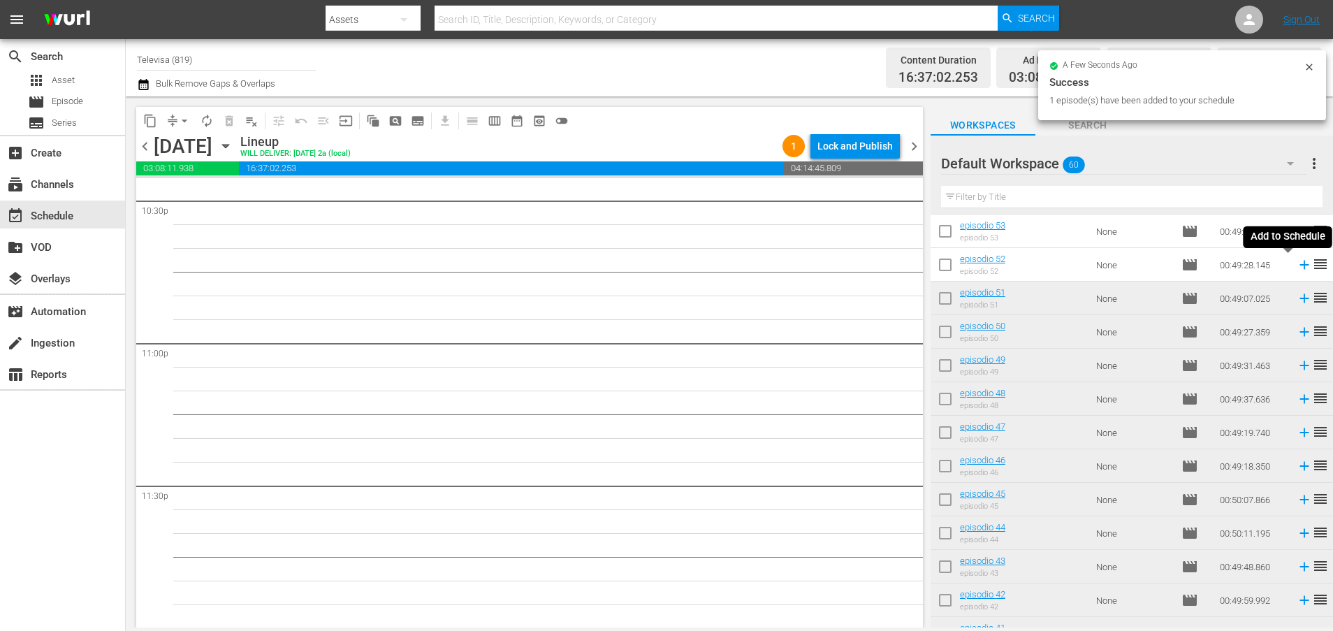
click at [1299, 265] on icon at bounding box center [1303, 265] width 9 height 9
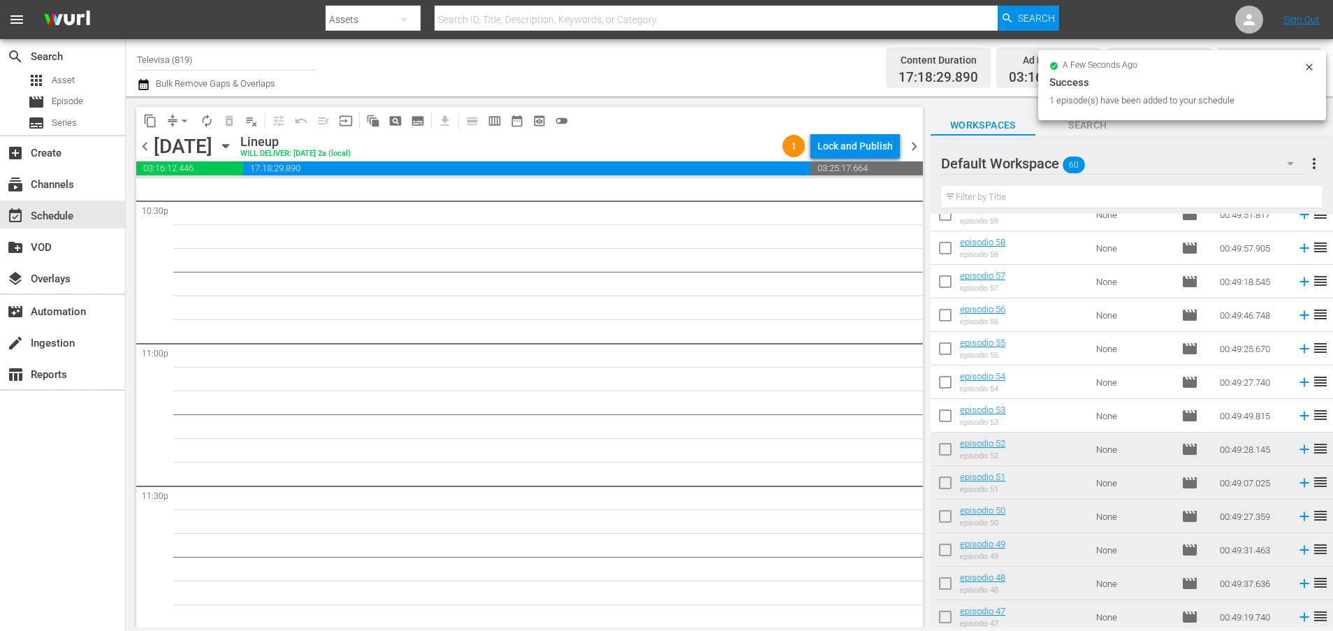
scroll to position [59, 0]
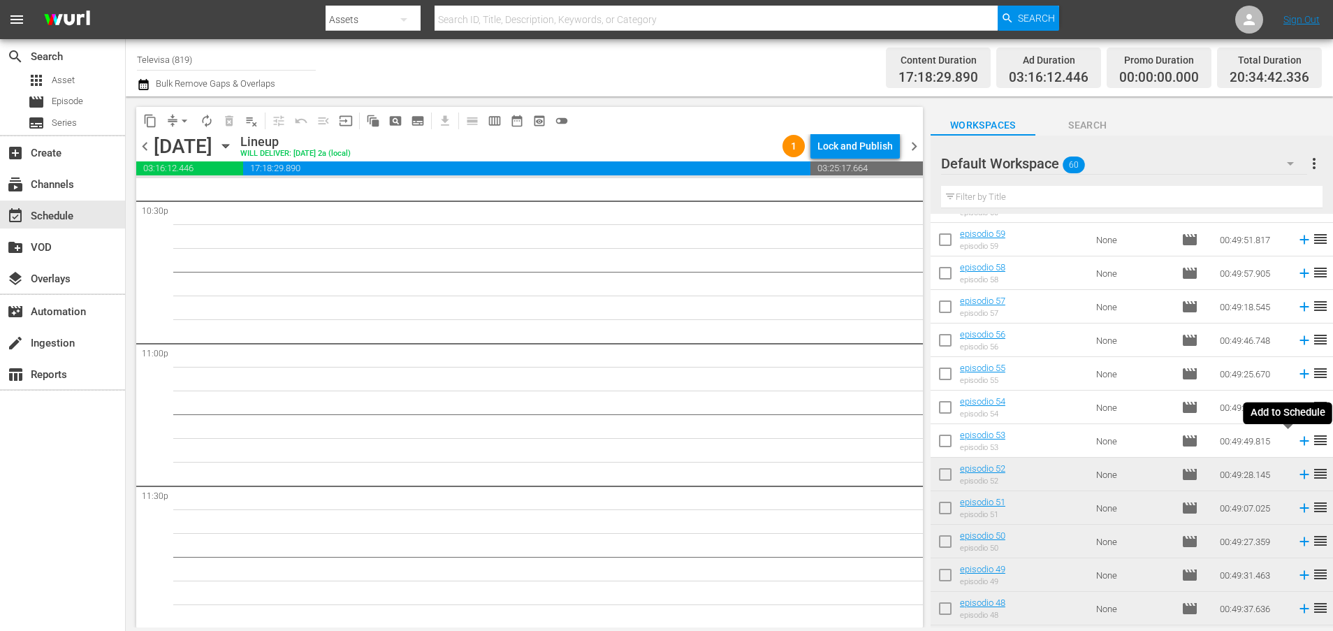
click at [1299, 443] on icon at bounding box center [1303, 441] width 9 height 9
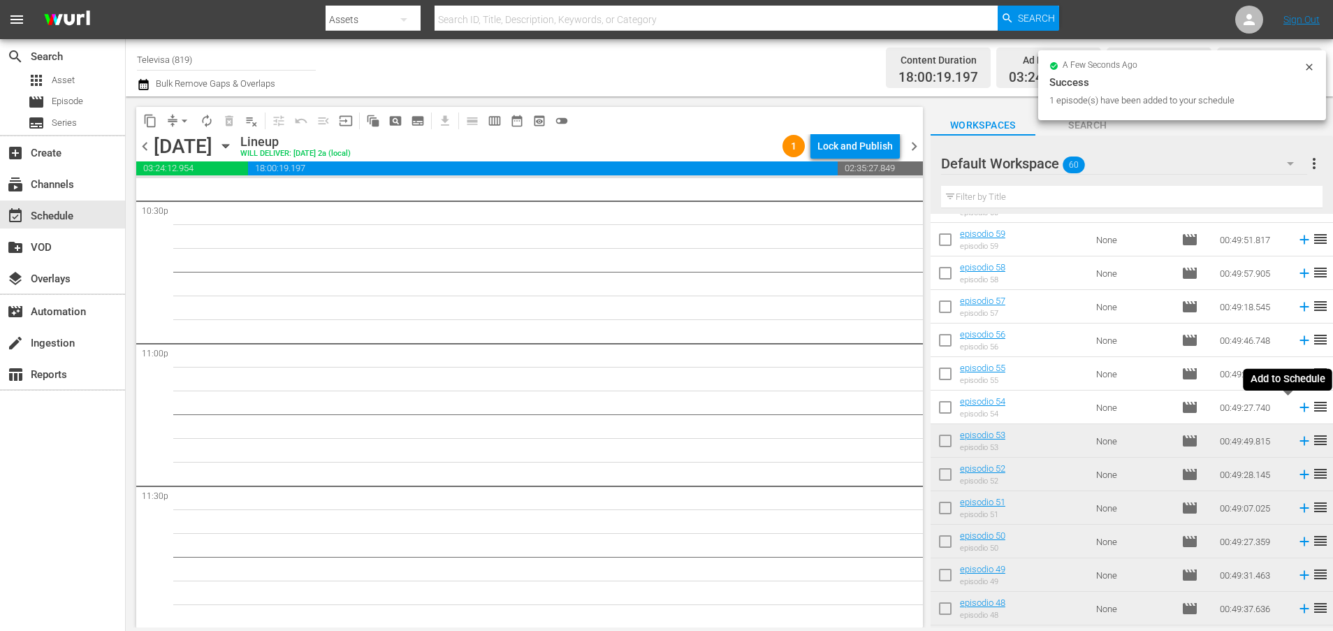
click at [1299, 407] on icon at bounding box center [1303, 407] width 9 height 9
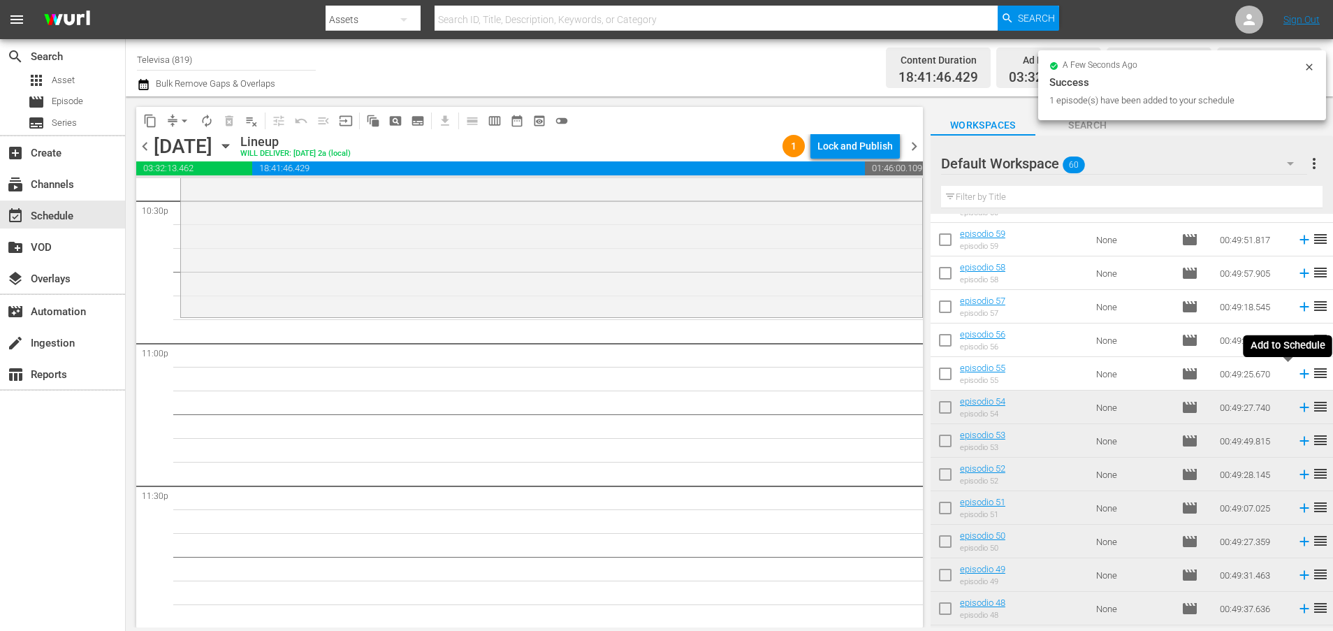
click at [1299, 374] on icon at bounding box center [1303, 374] width 9 height 9
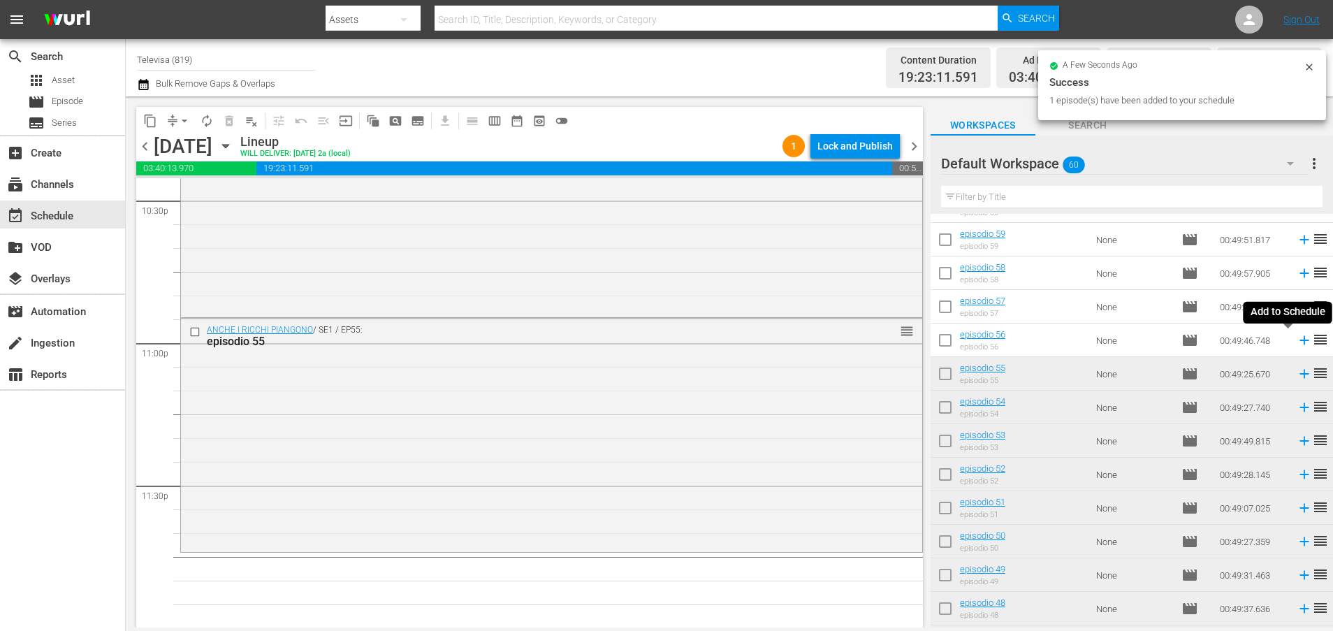
click at [1299, 339] on icon at bounding box center [1303, 340] width 9 height 9
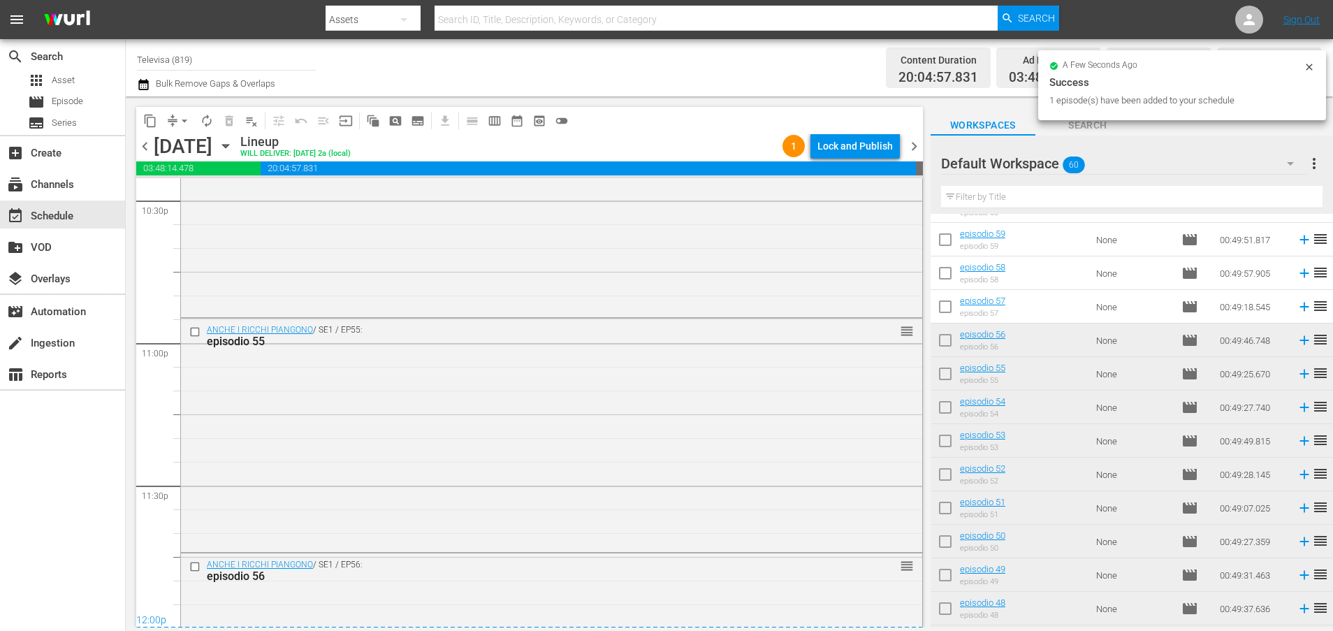
scroll to position [6551, 0]
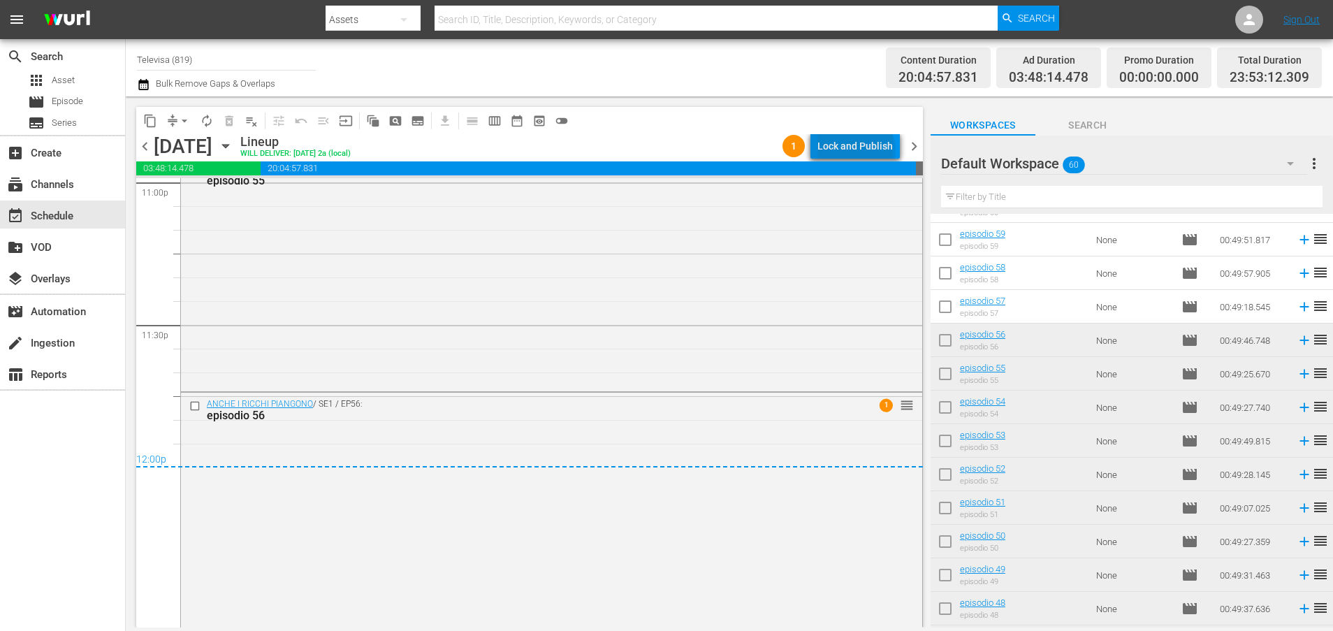
click at [859, 149] on div "Lock and Publish" at bounding box center [854, 145] width 75 height 25
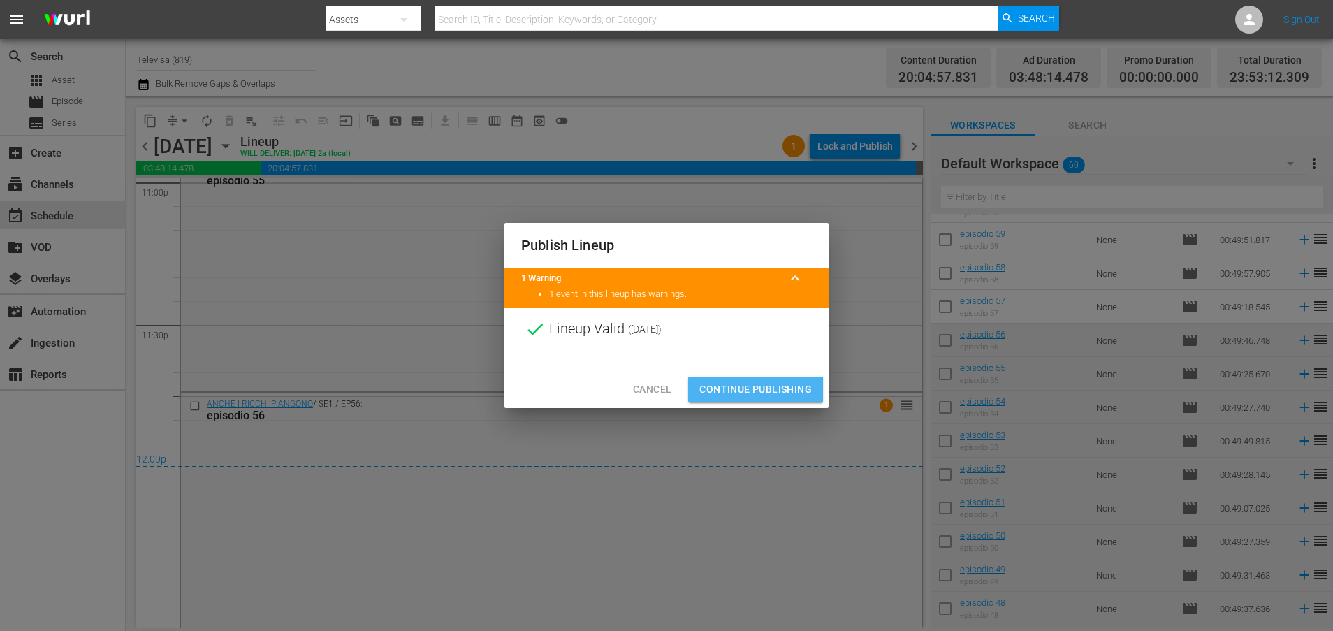
click at [755, 390] on span "Continue Publishing" at bounding box center [755, 389] width 112 height 17
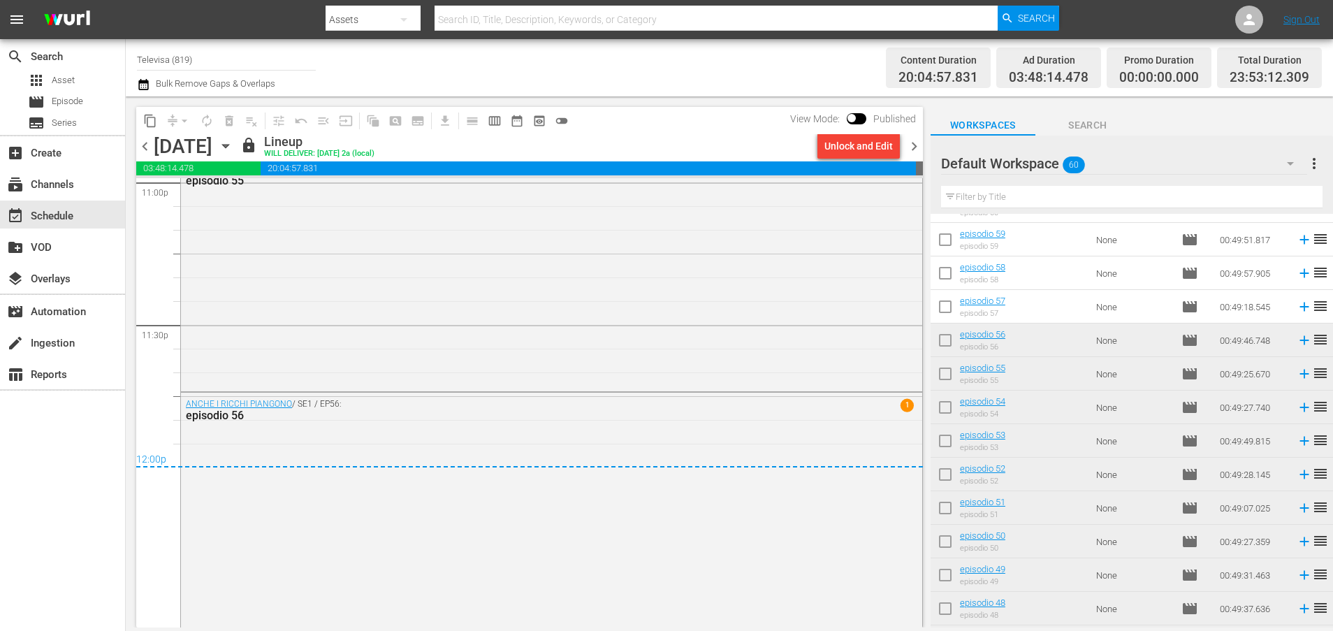
click at [228, 145] on icon "button" at bounding box center [225, 146] width 6 height 3
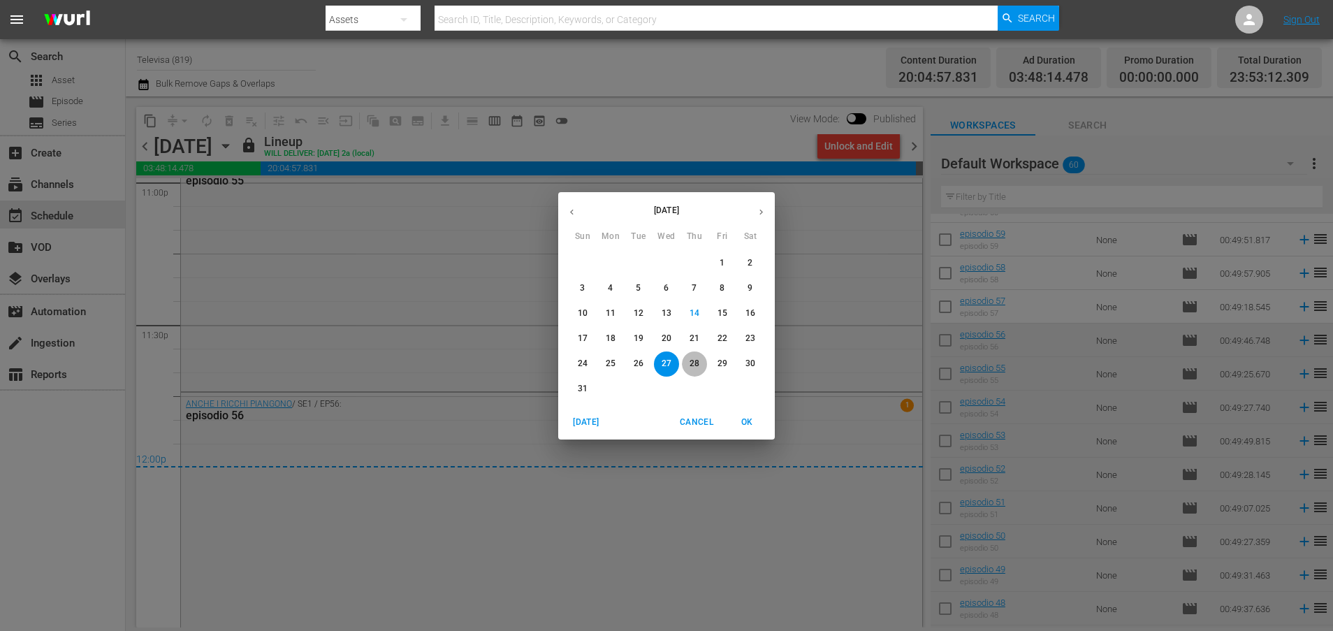
click at [694, 363] on p "28" at bounding box center [694, 364] width 10 height 12
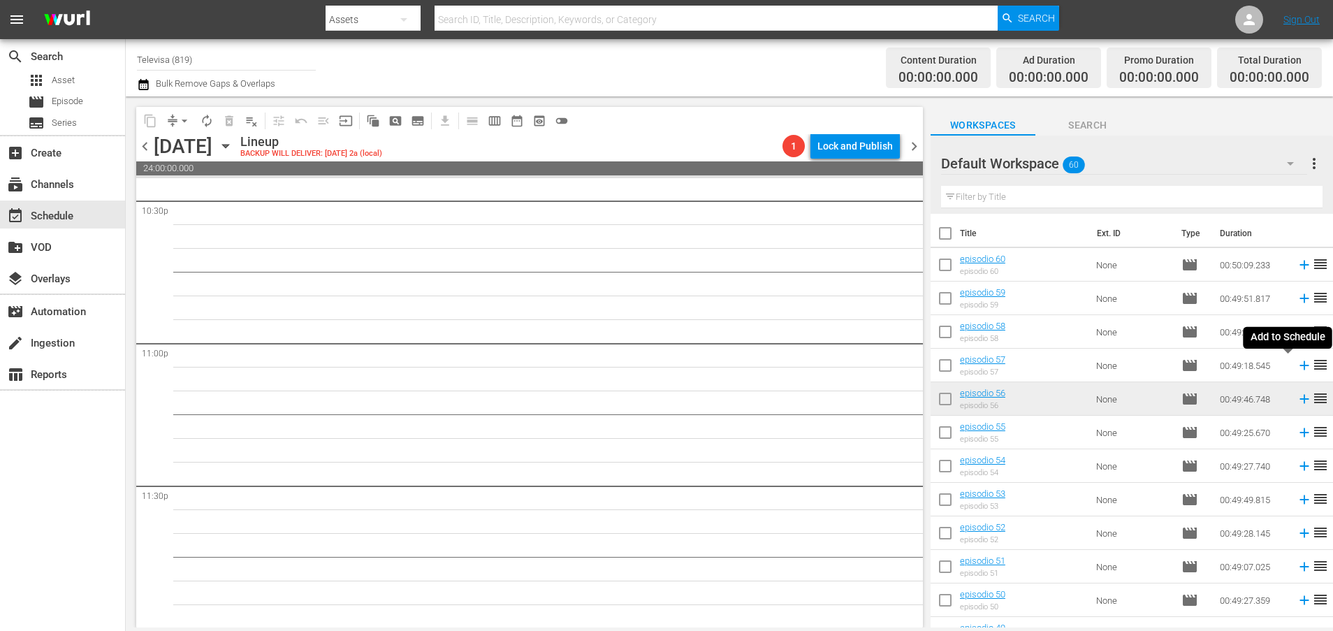
click at [1299, 365] on icon at bounding box center [1303, 365] width 9 height 9
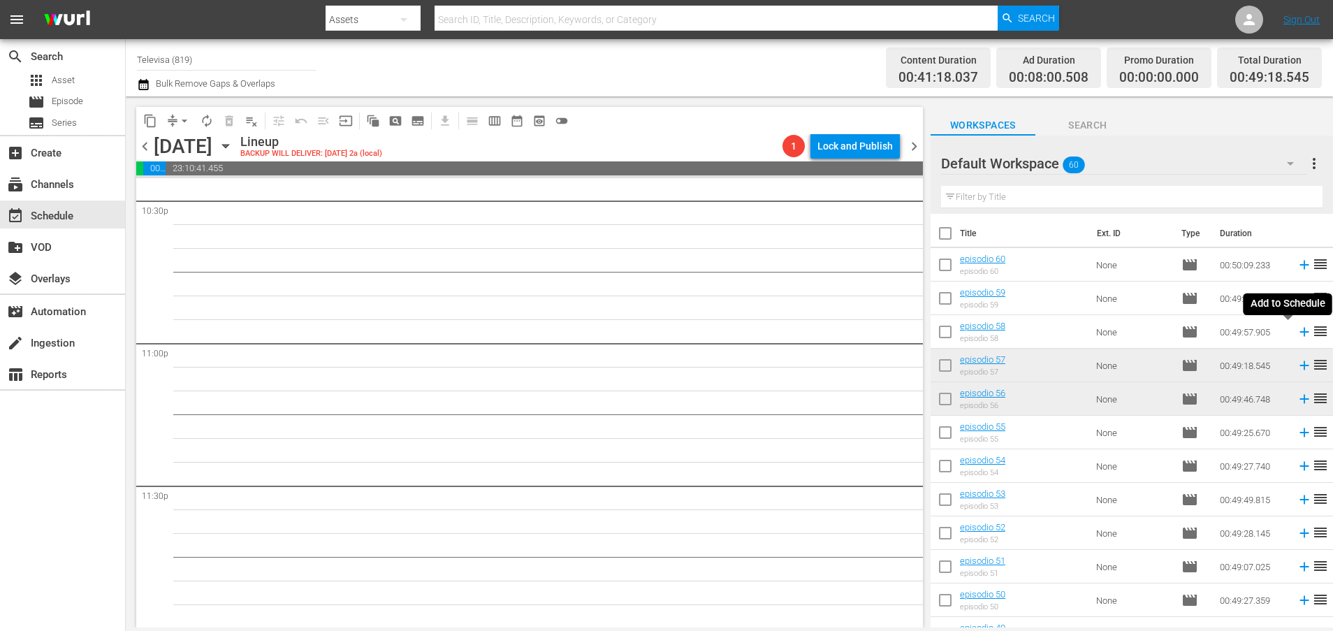
click at [1299, 332] on icon at bounding box center [1303, 332] width 9 height 9
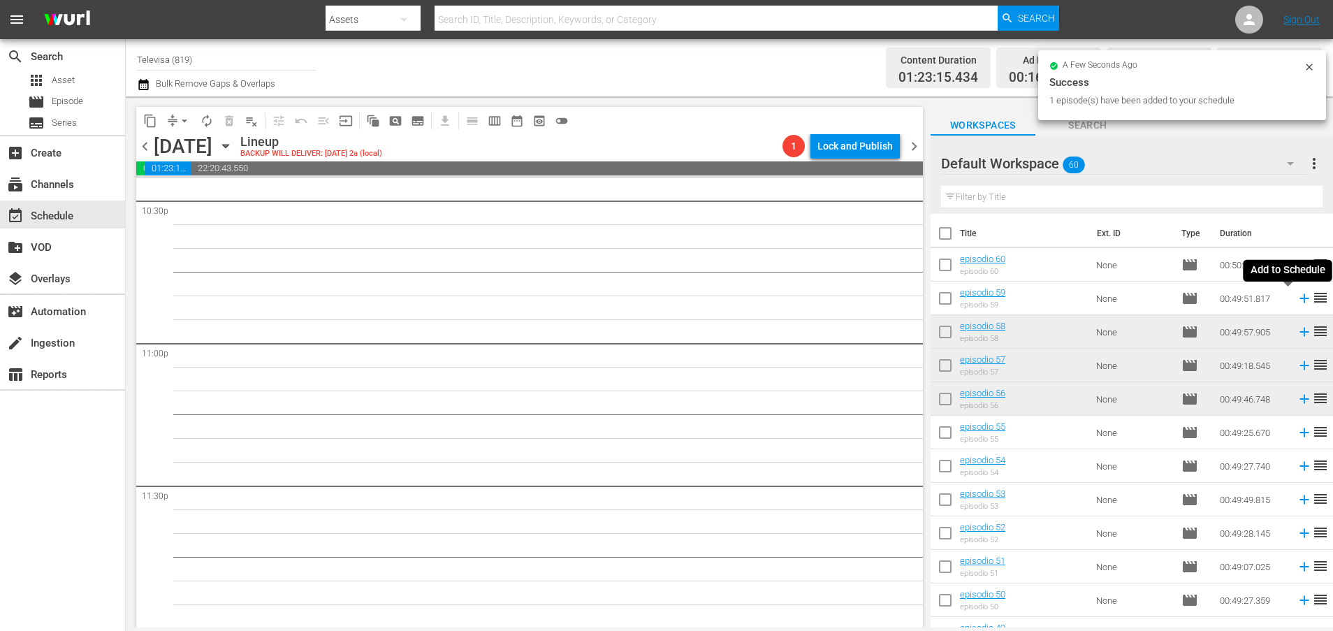
click at [1299, 298] on icon at bounding box center [1303, 298] width 9 height 9
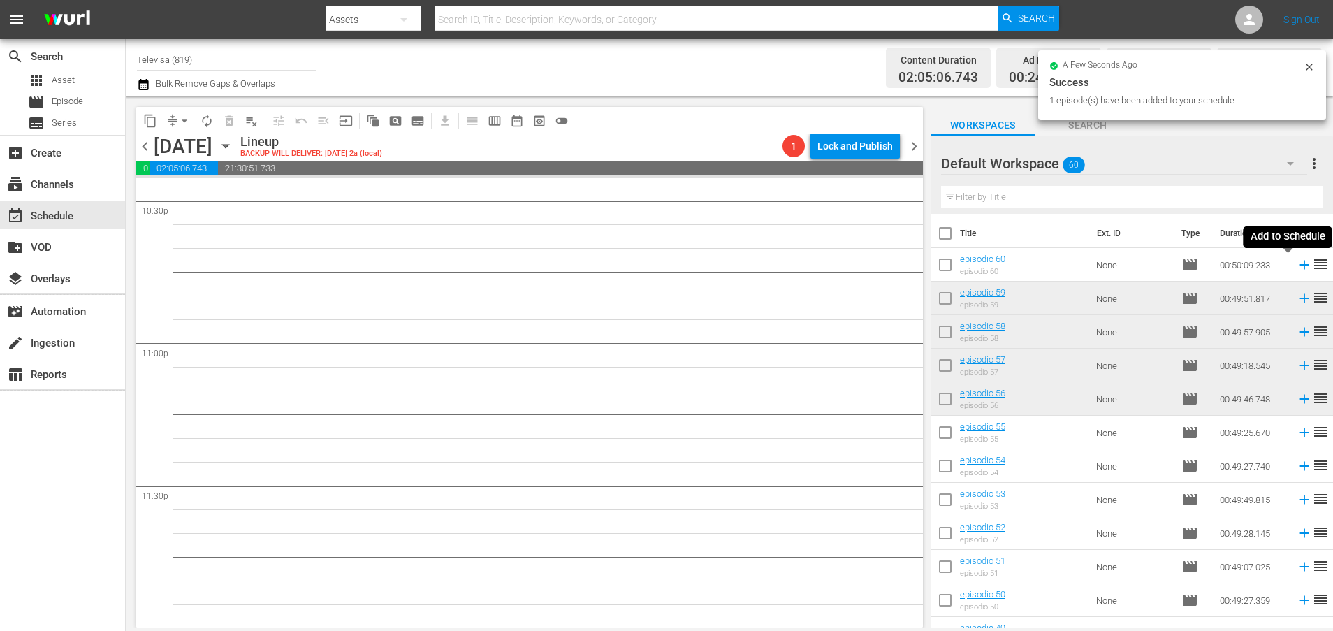
click at [1299, 265] on icon at bounding box center [1303, 265] width 9 height 9
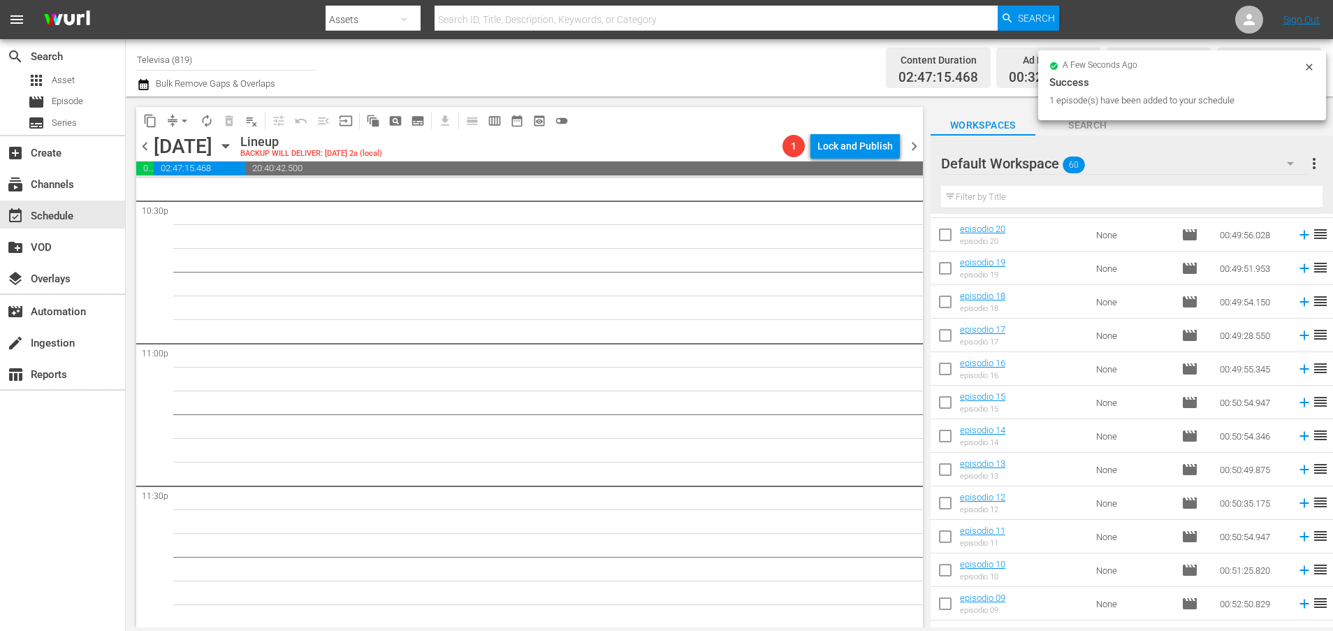
scroll to position [1630, 0]
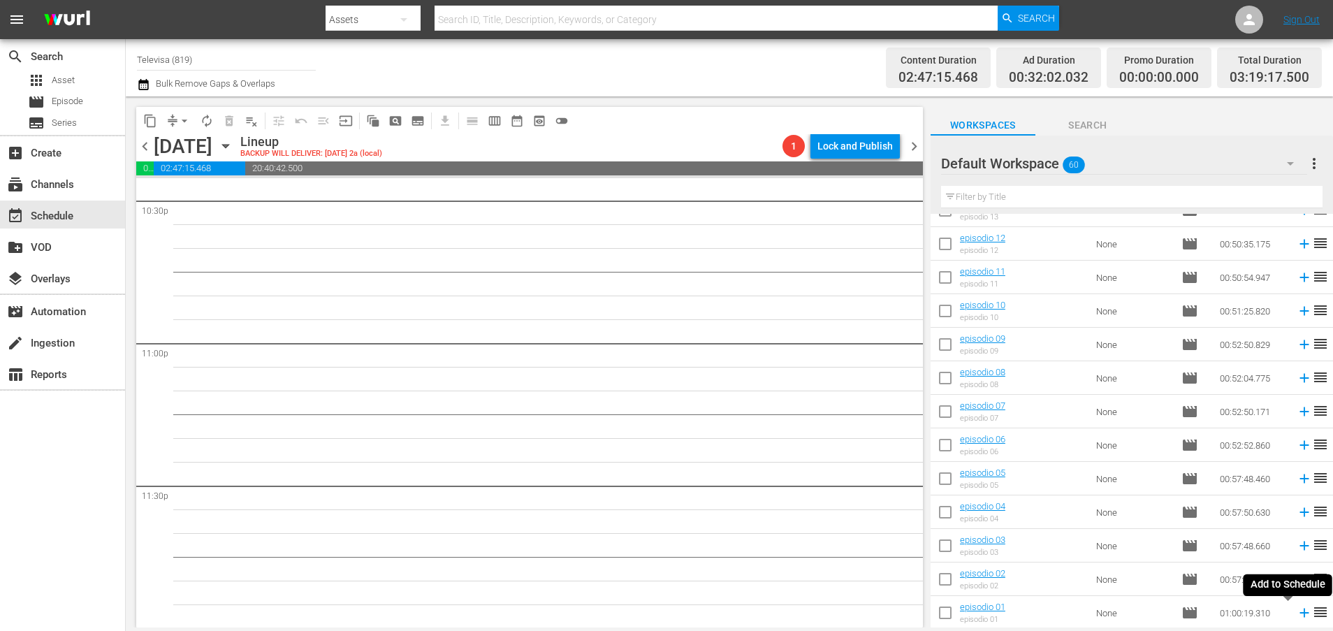
click at [1299, 613] on icon at bounding box center [1303, 612] width 9 height 9
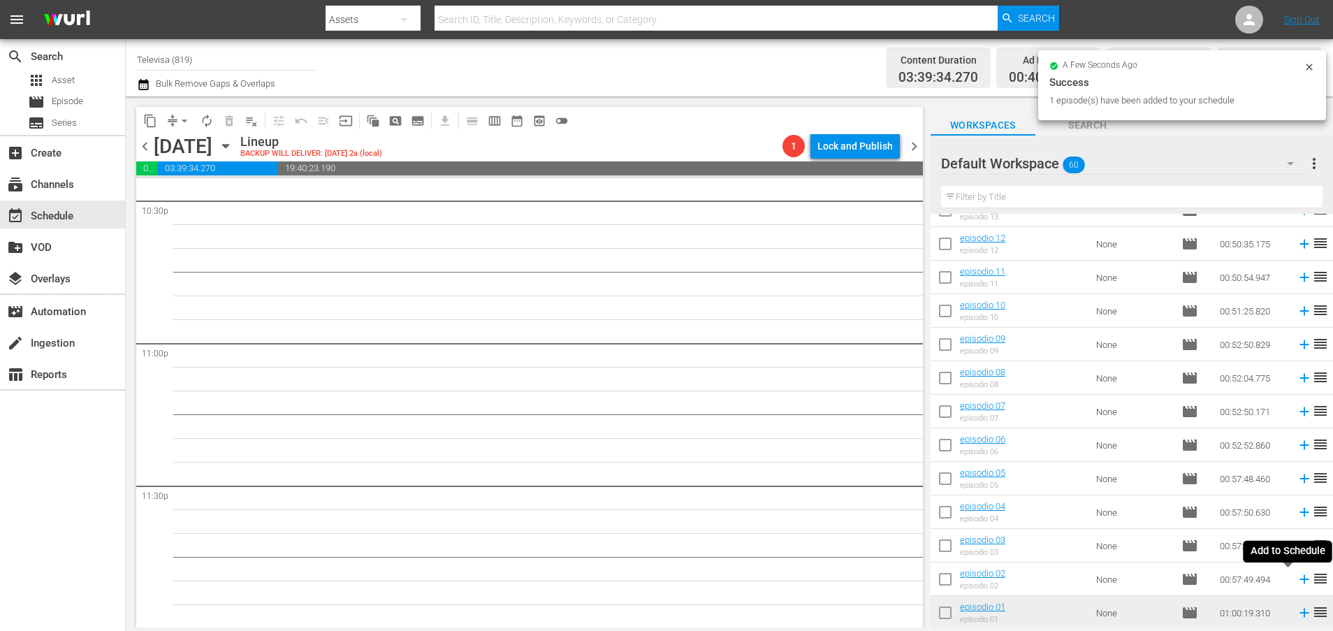
click at [1299, 580] on icon at bounding box center [1303, 579] width 9 height 9
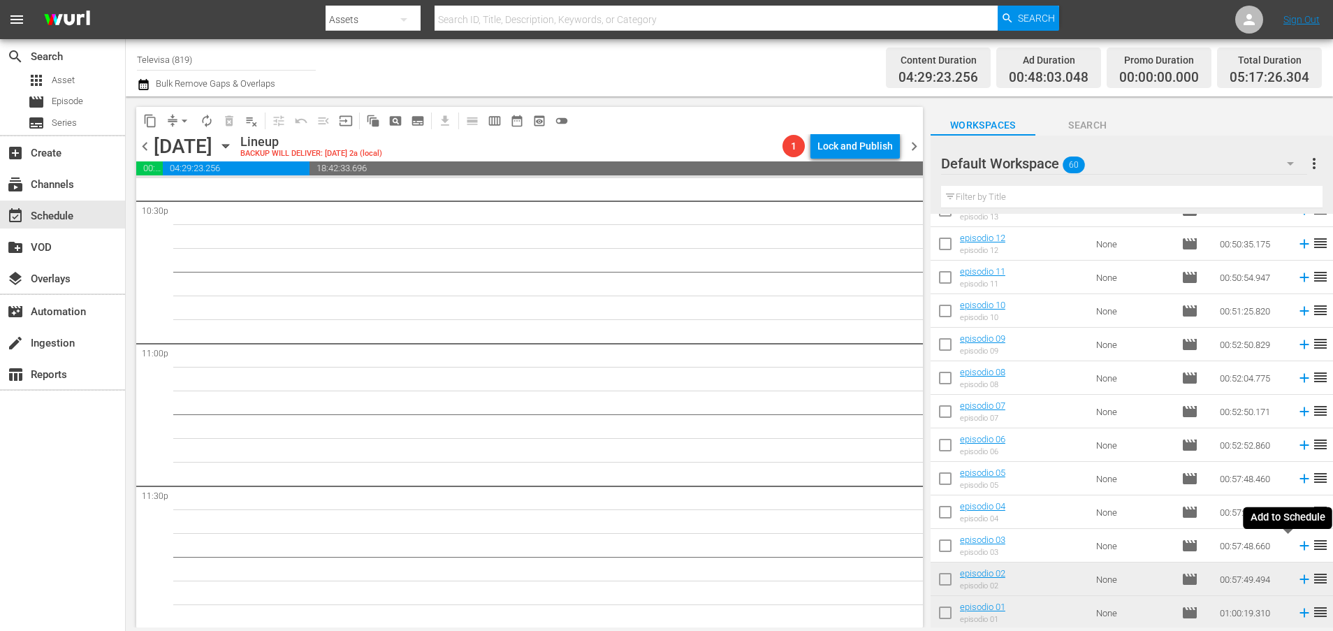
click at [1299, 547] on icon at bounding box center [1303, 545] width 9 height 9
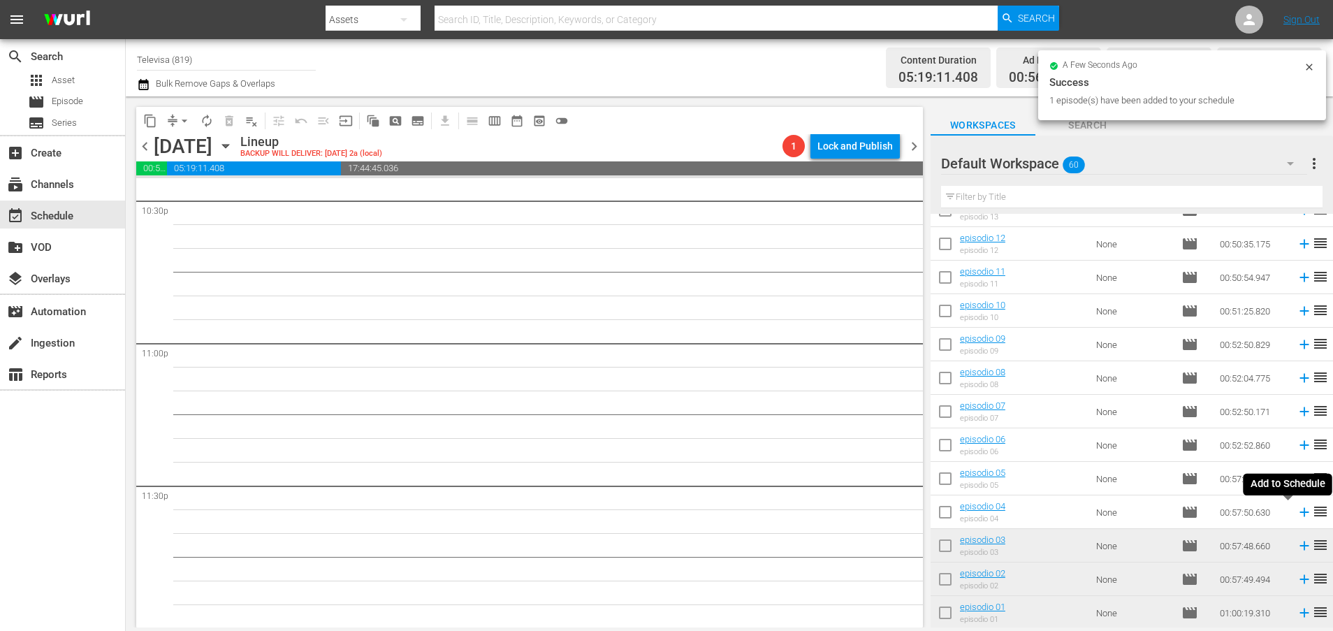
click at [1296, 513] on icon at bounding box center [1303, 511] width 15 height 15
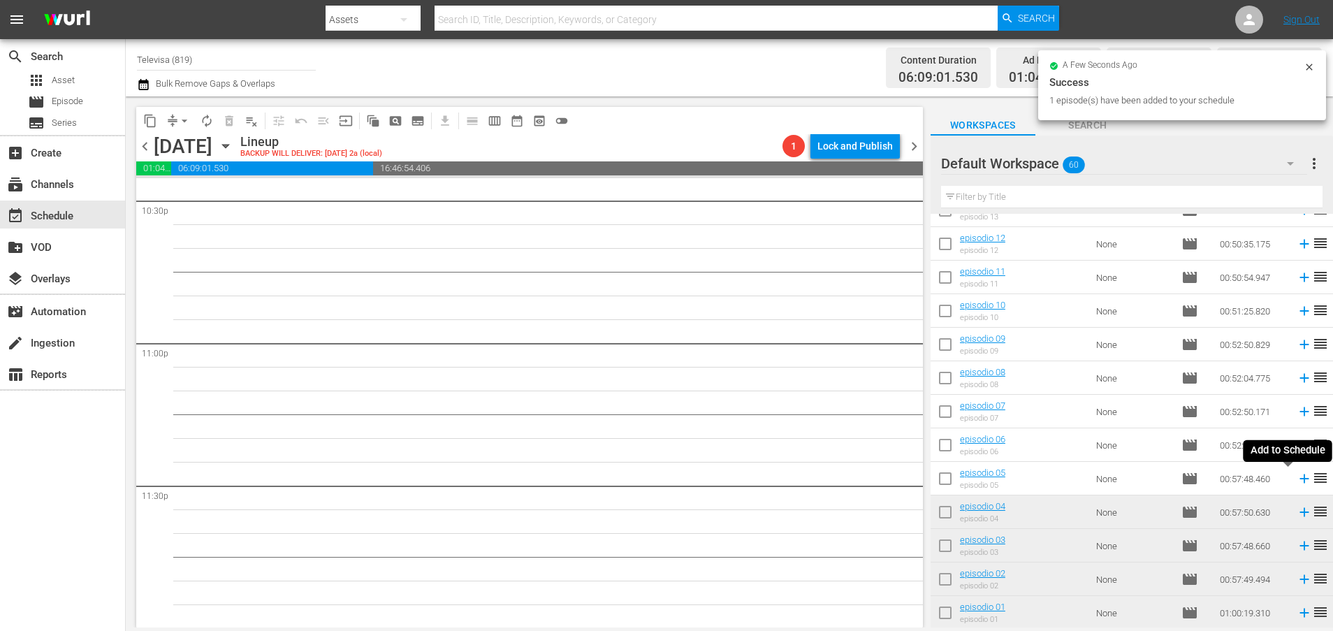
click at [1296, 478] on icon at bounding box center [1303, 478] width 15 height 15
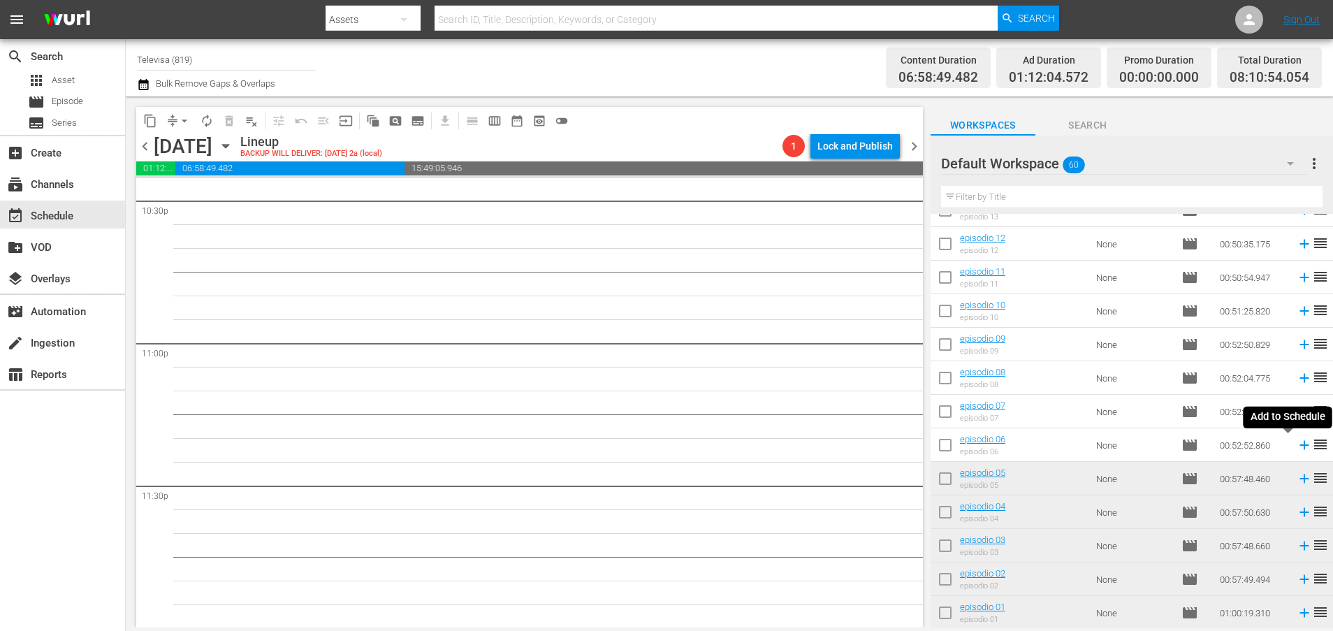
click at [1299, 445] on icon at bounding box center [1303, 445] width 9 height 9
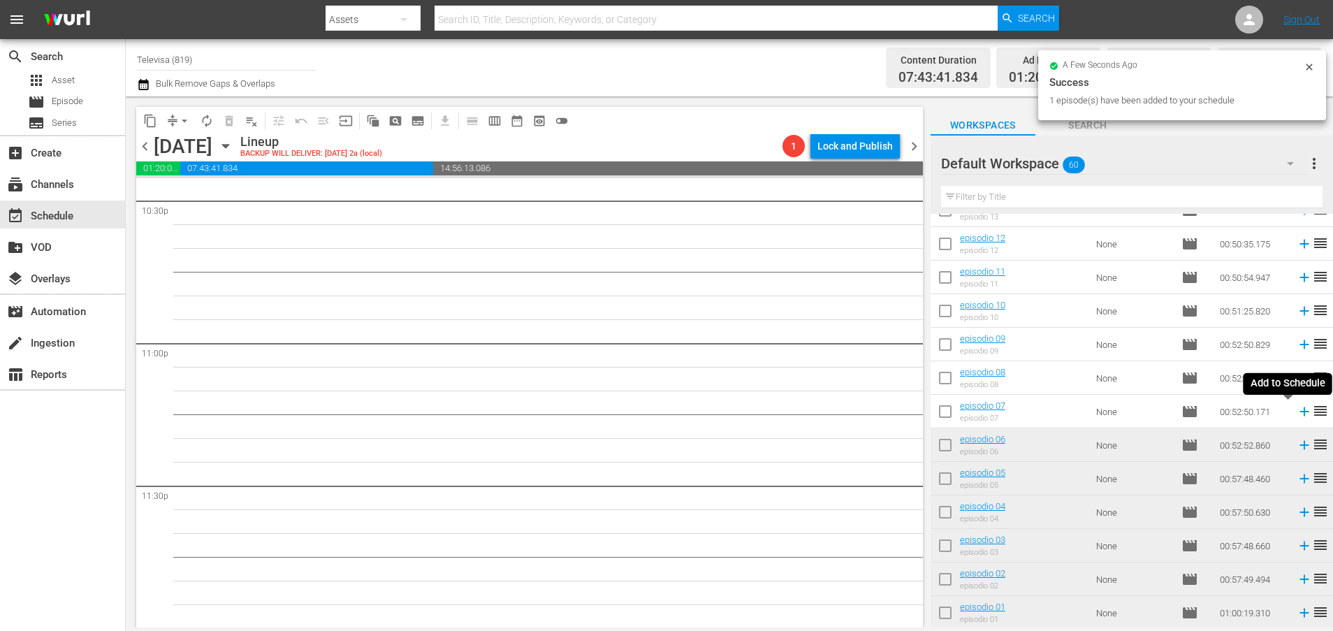
click at [1299, 413] on icon at bounding box center [1303, 411] width 9 height 9
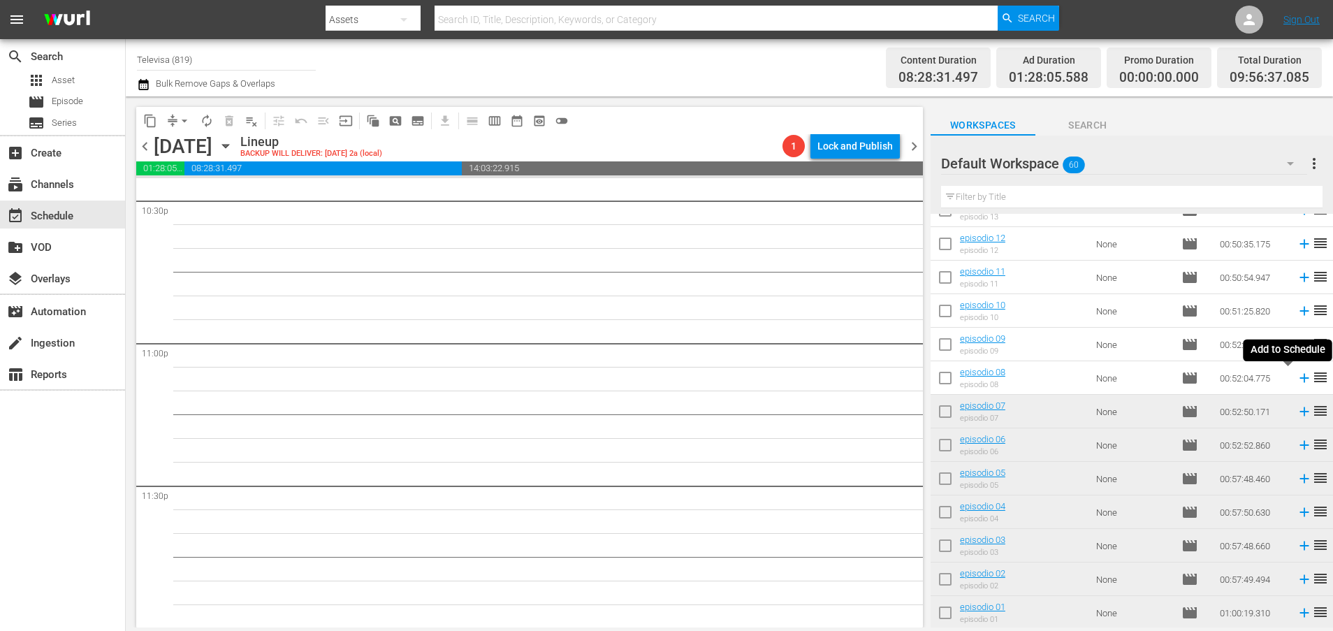
click at [1299, 378] on icon at bounding box center [1303, 378] width 9 height 9
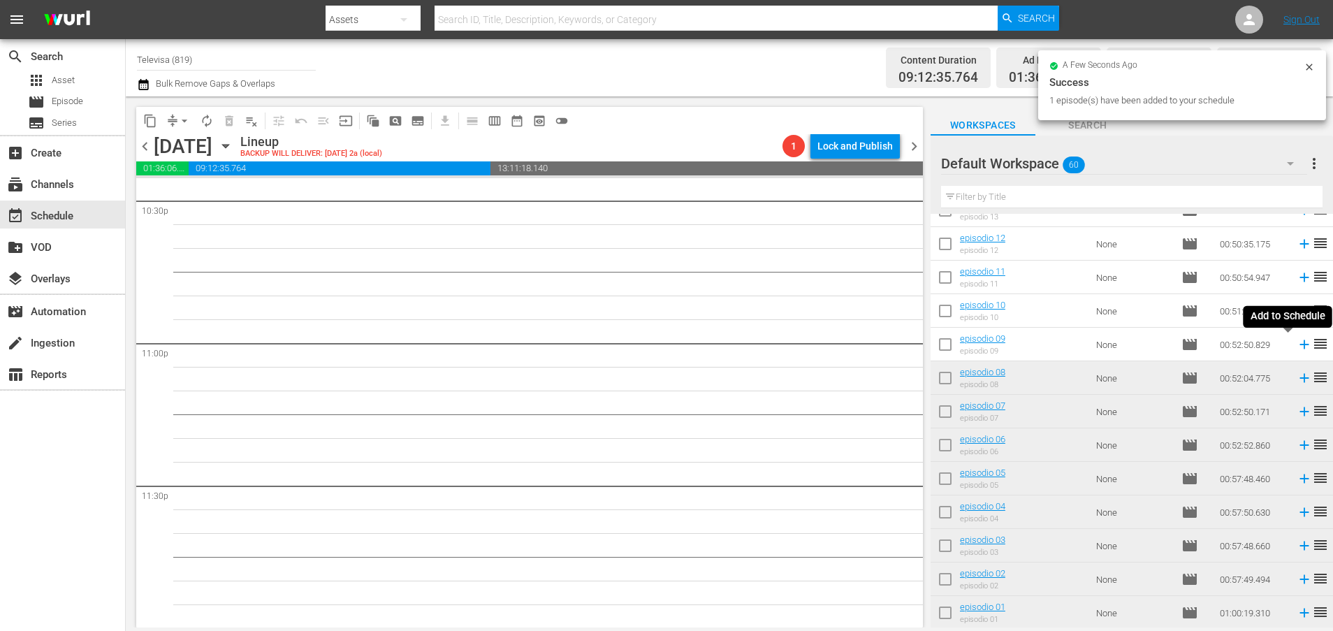
click at [1299, 344] on icon at bounding box center [1303, 344] width 9 height 9
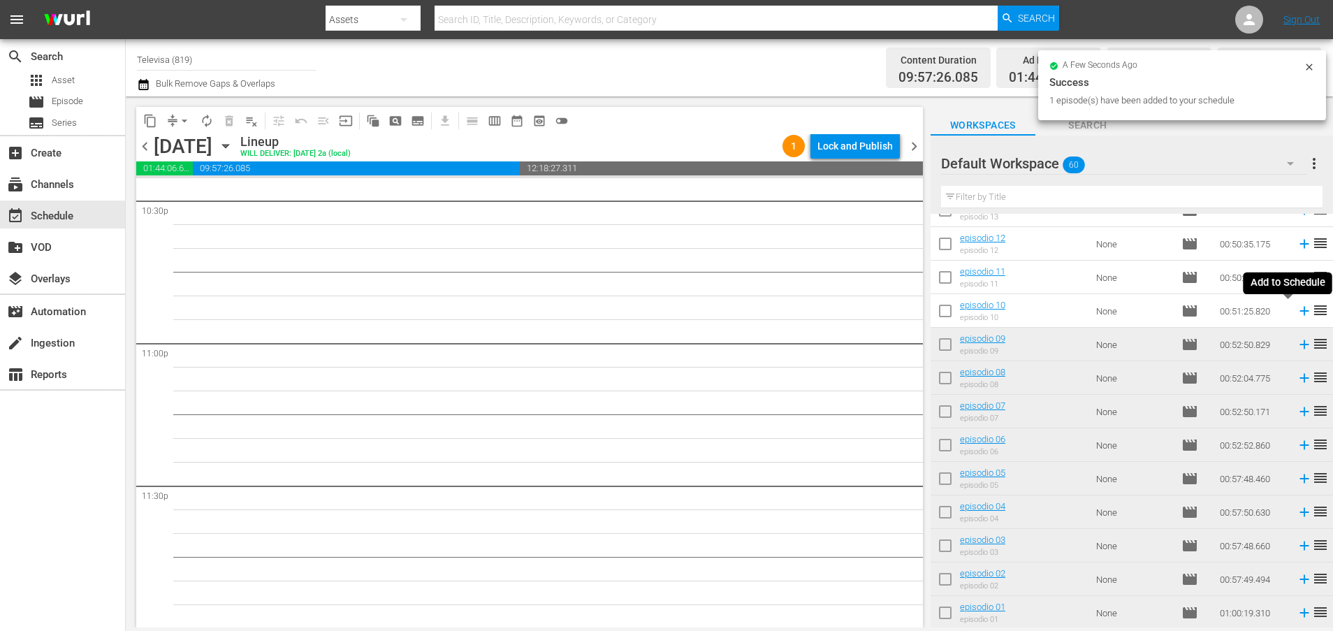
click at [1299, 311] on icon at bounding box center [1303, 311] width 9 height 9
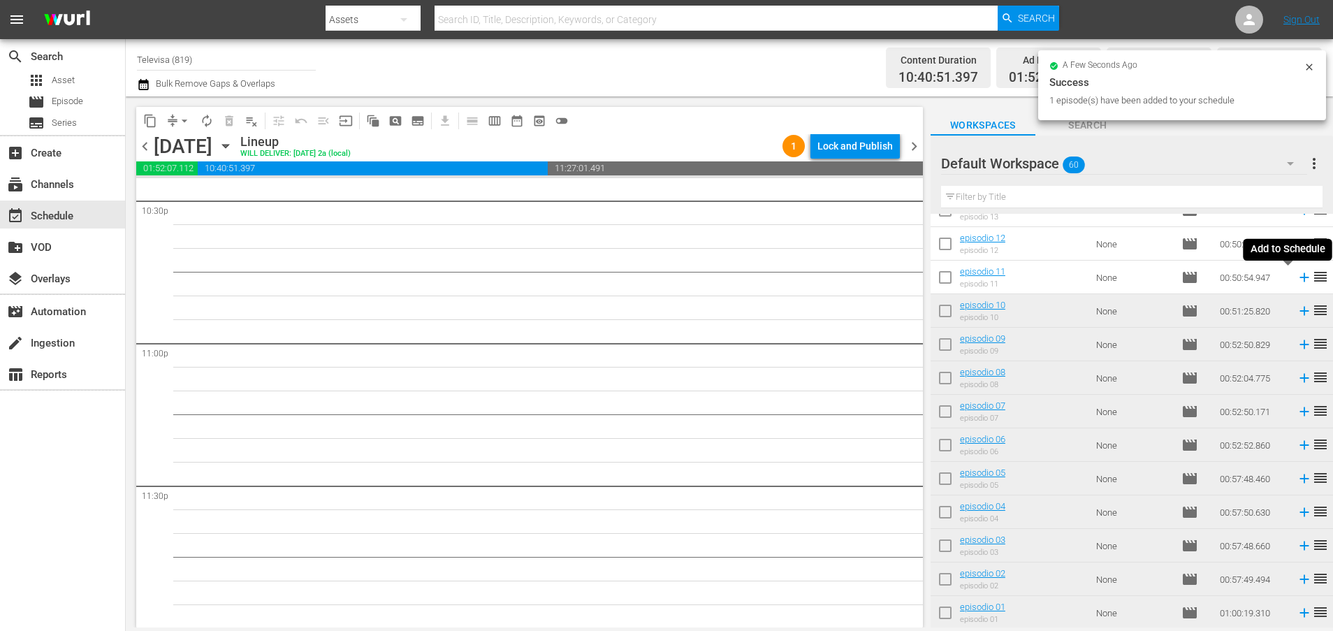
click at [1296, 279] on icon at bounding box center [1303, 277] width 15 height 15
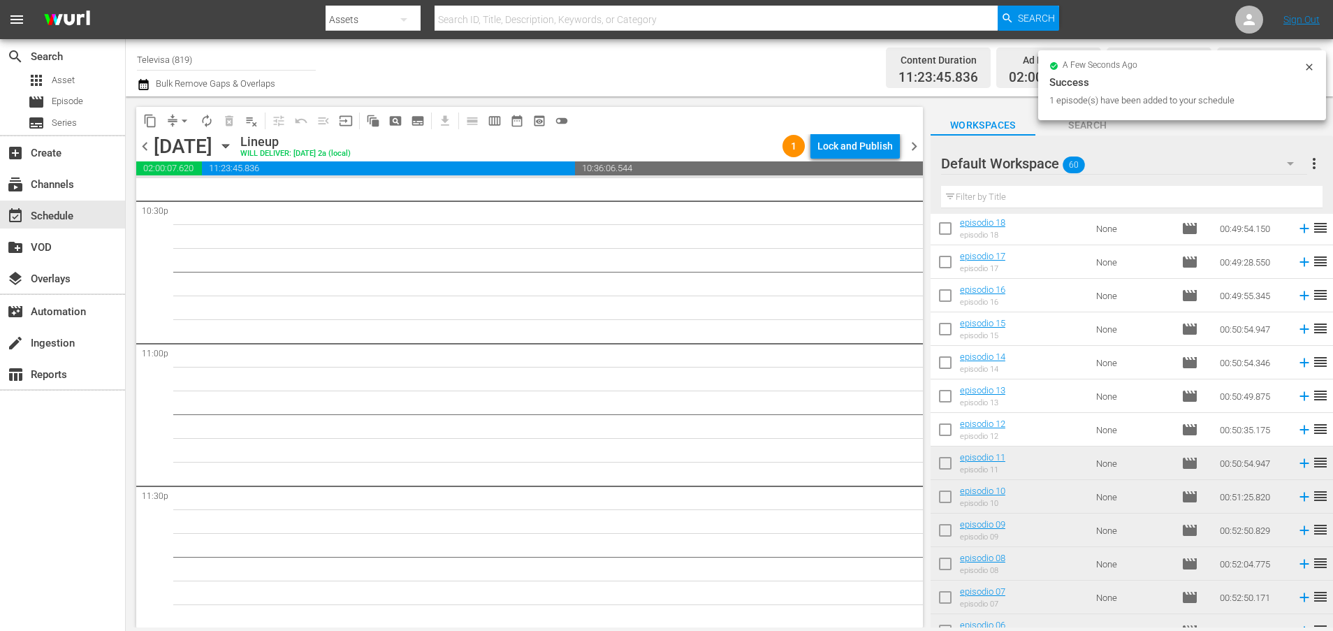
scroll to position [1421, 0]
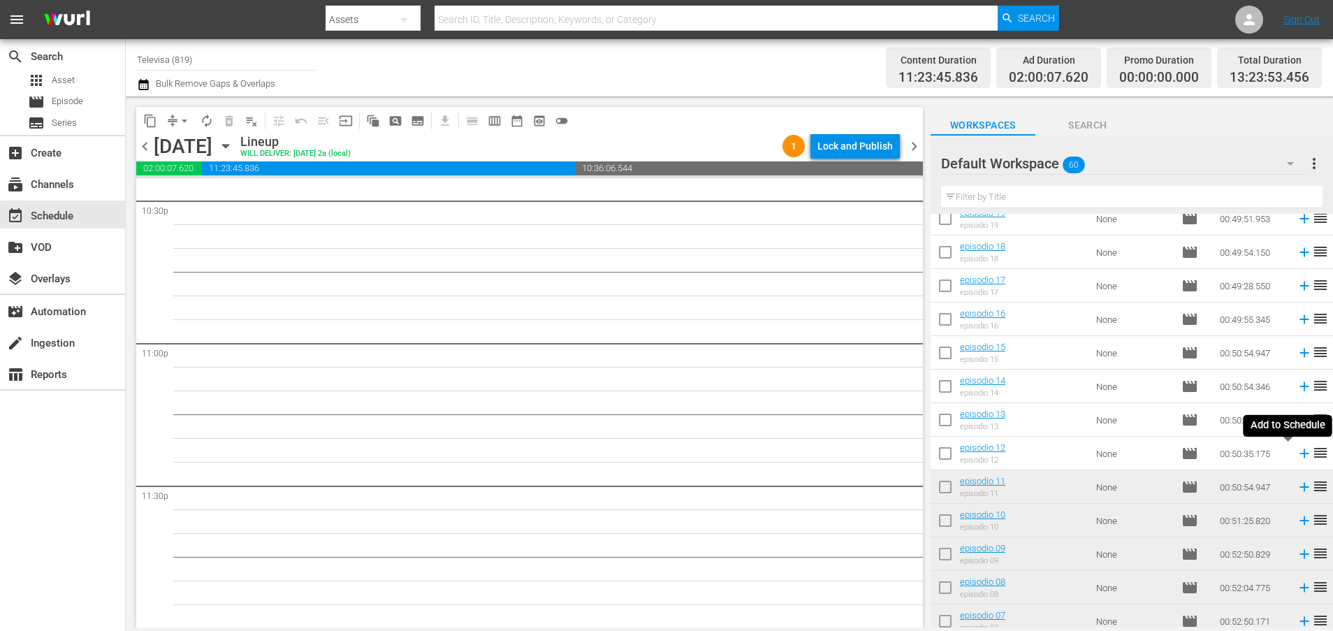
click at [1296, 455] on icon at bounding box center [1303, 453] width 15 height 15
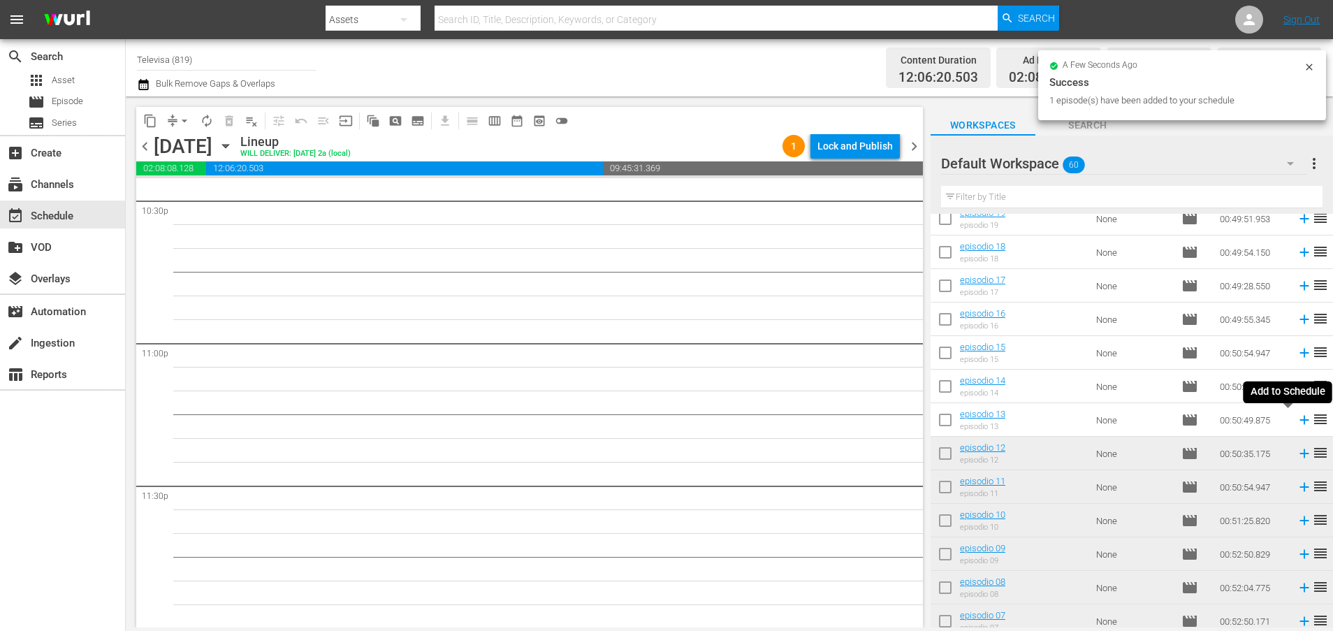
click at [1299, 420] on icon at bounding box center [1303, 420] width 9 height 9
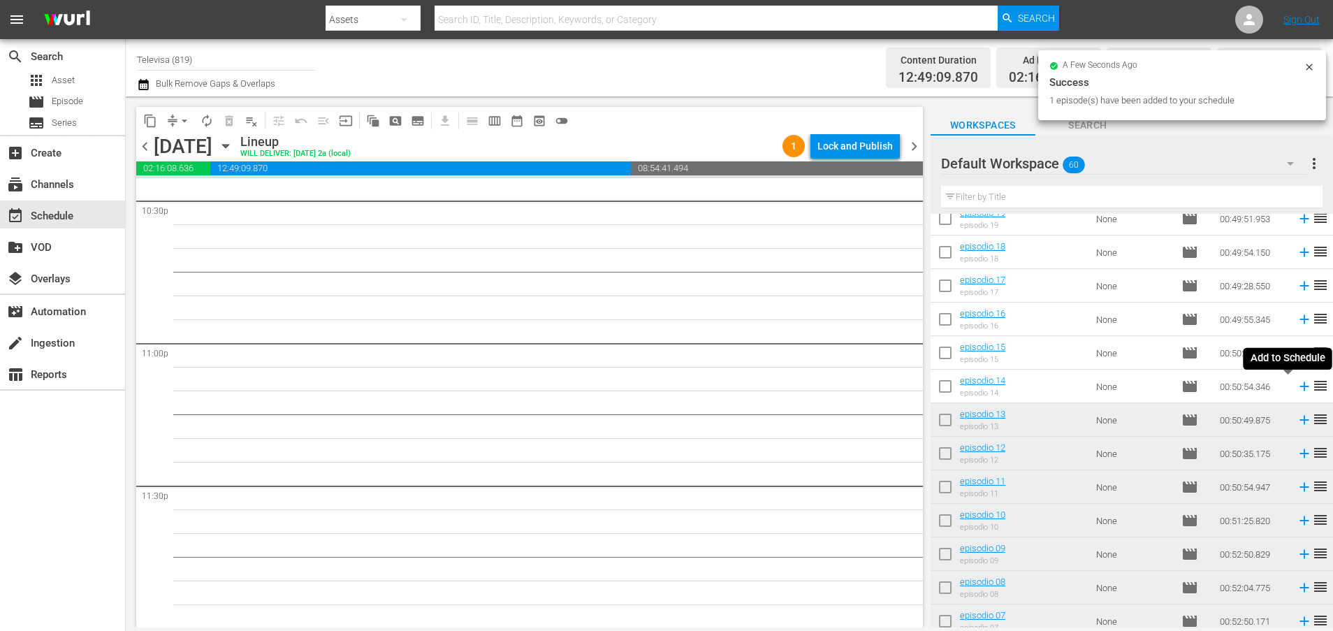
click at [1299, 386] on icon at bounding box center [1303, 386] width 9 height 9
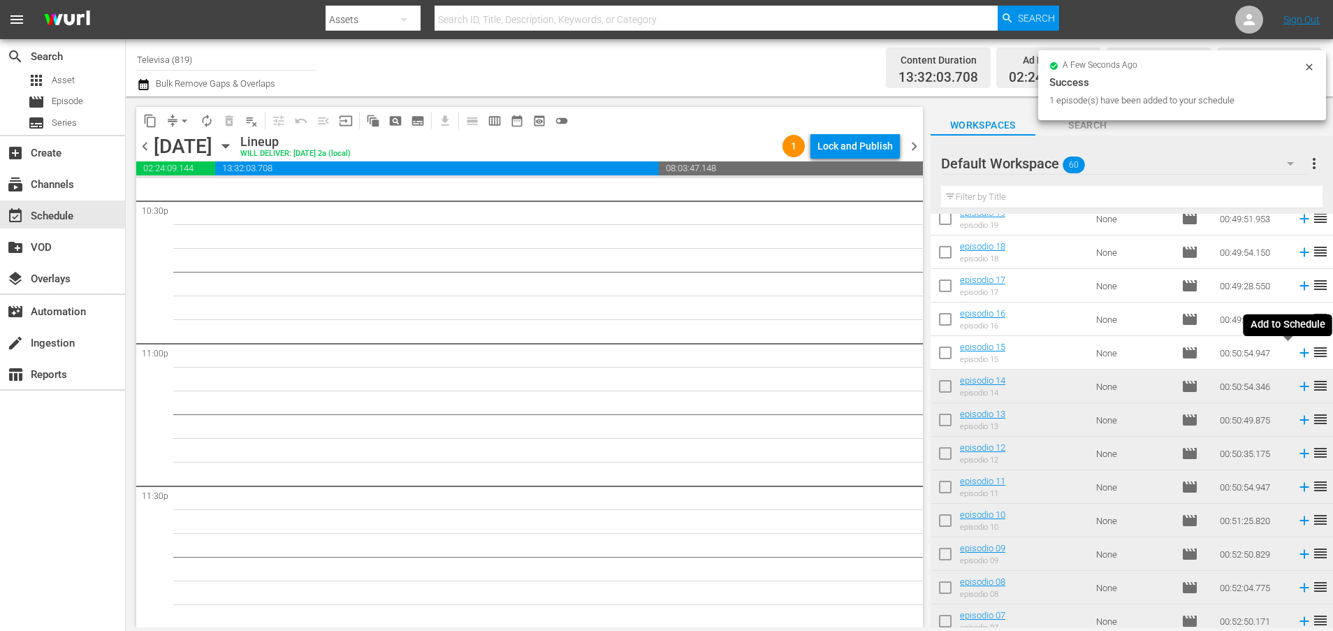
click at [1299, 355] on icon at bounding box center [1303, 353] width 9 height 9
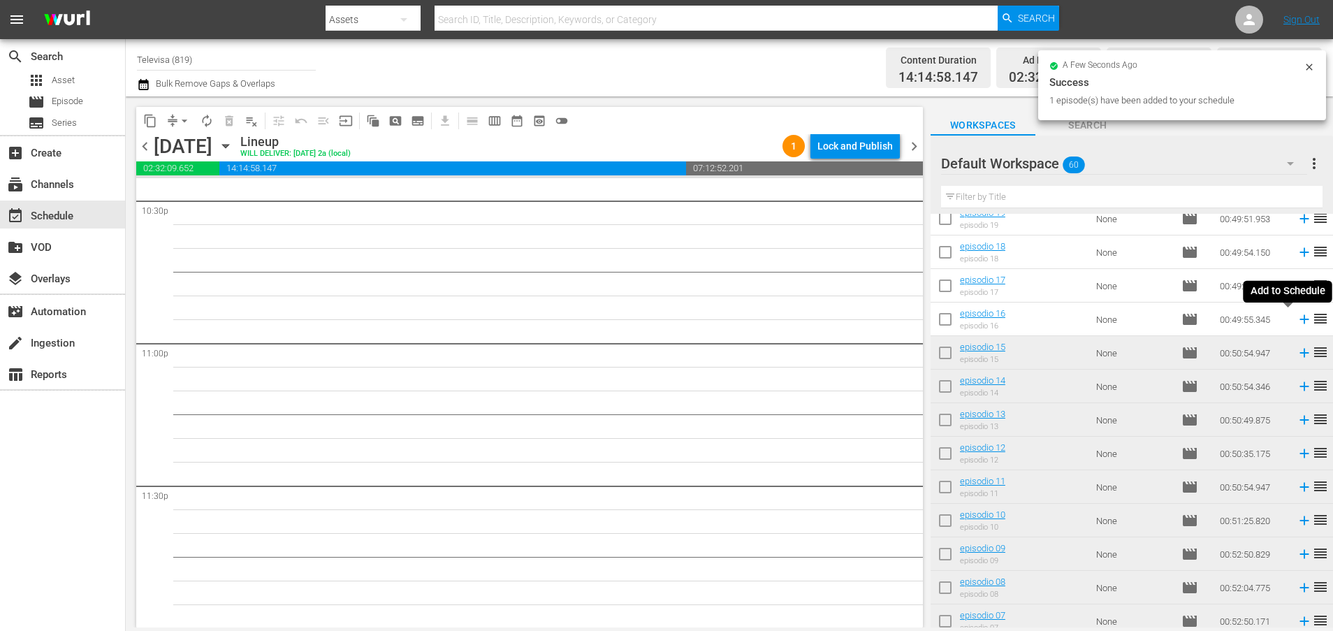
click at [1299, 319] on icon at bounding box center [1303, 319] width 9 height 9
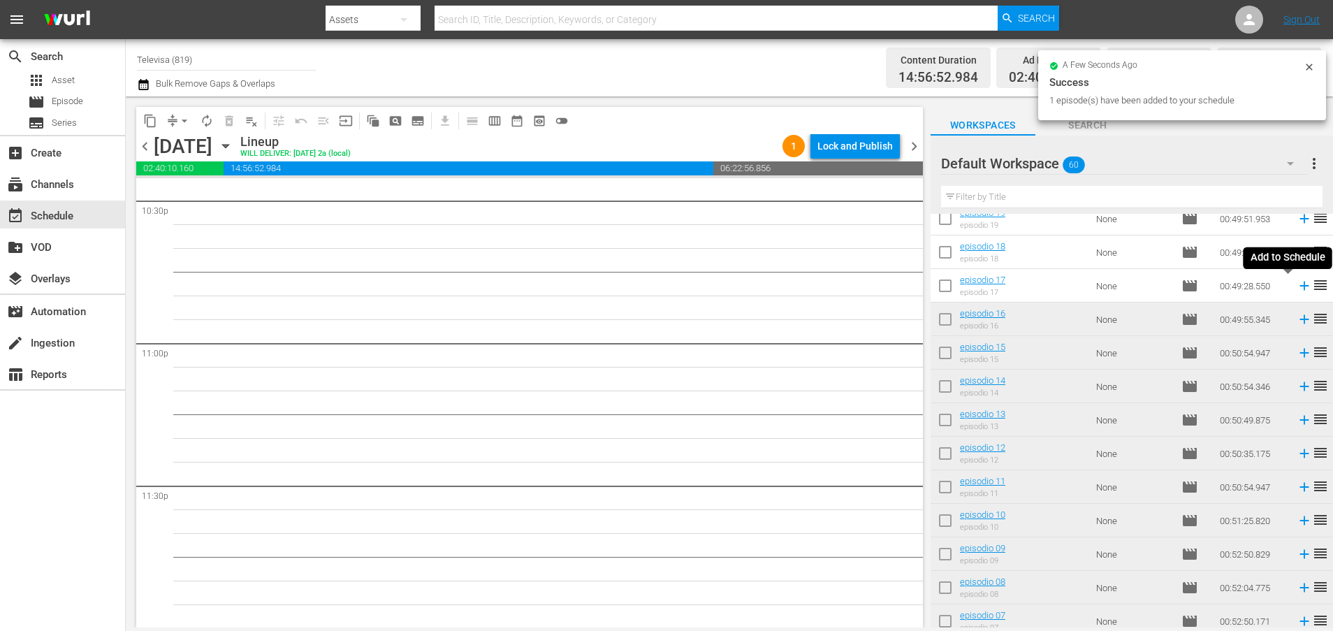
click at [1296, 285] on icon at bounding box center [1303, 285] width 15 height 15
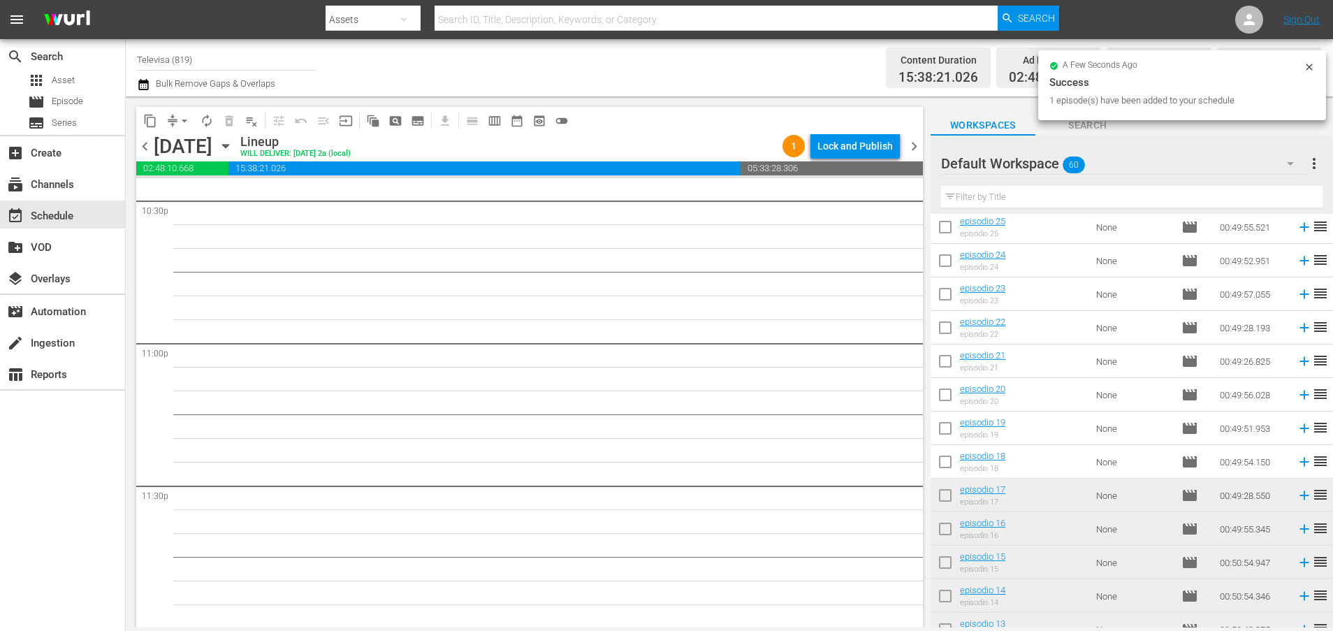
scroll to position [1106, 0]
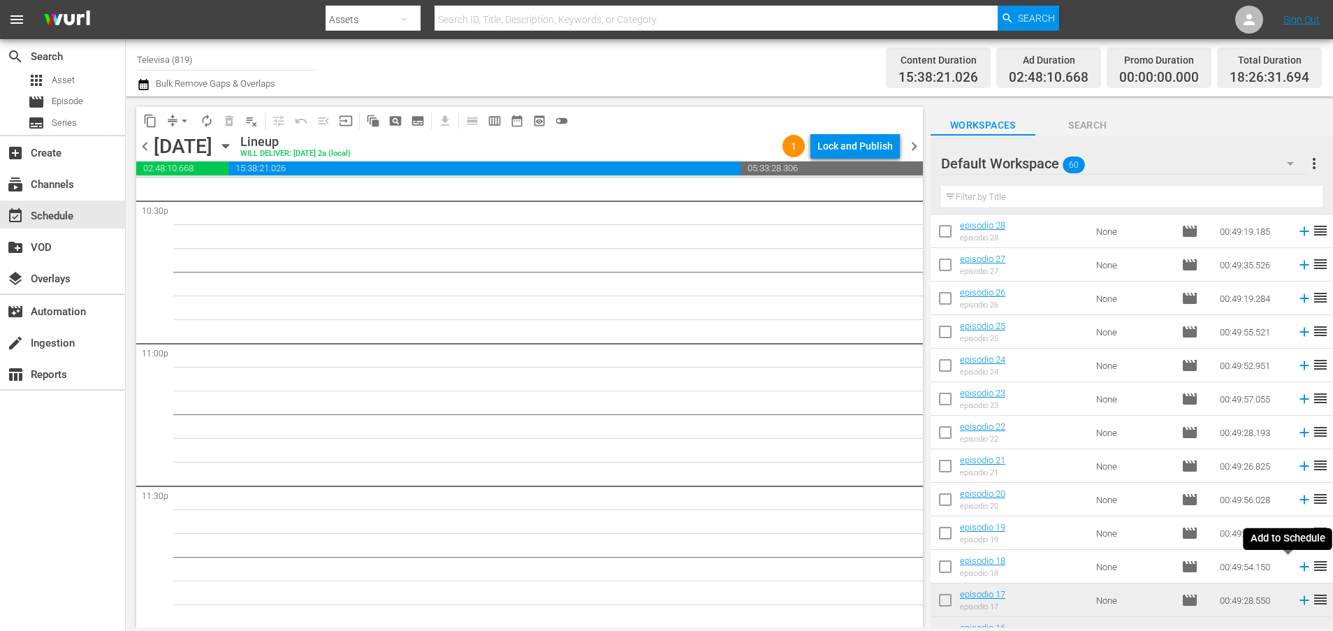
click at [1299, 566] on icon at bounding box center [1303, 566] width 9 height 9
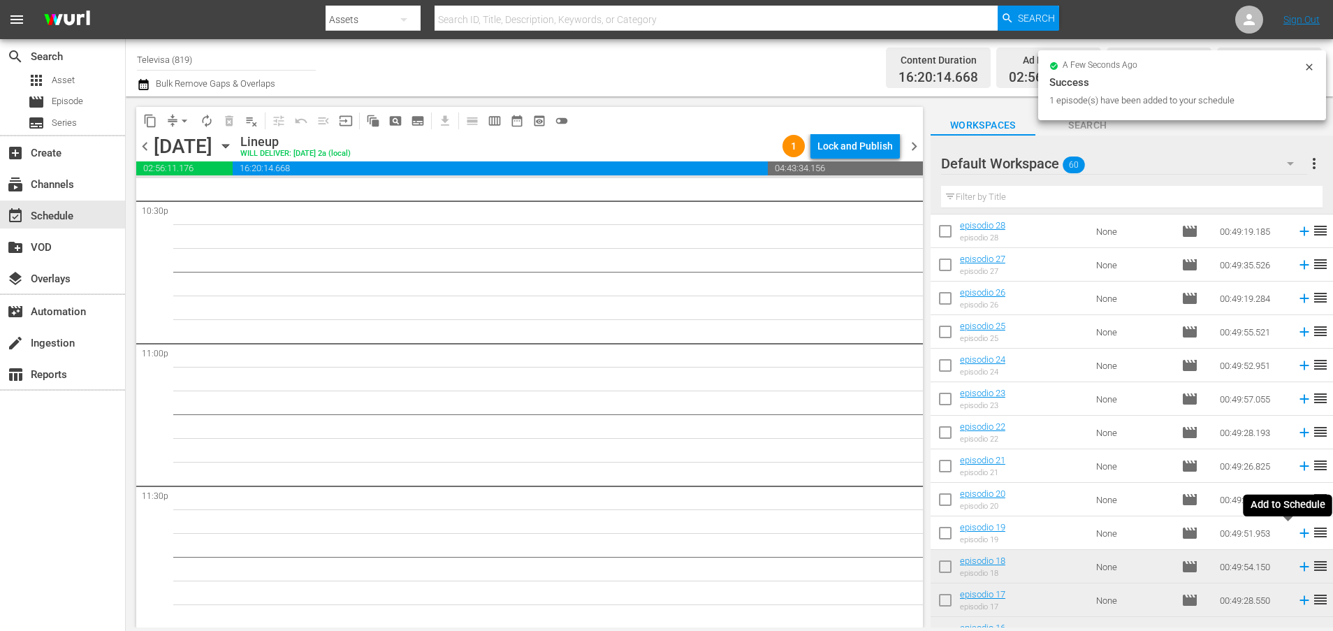
click at [1299, 533] on icon at bounding box center [1303, 533] width 9 height 9
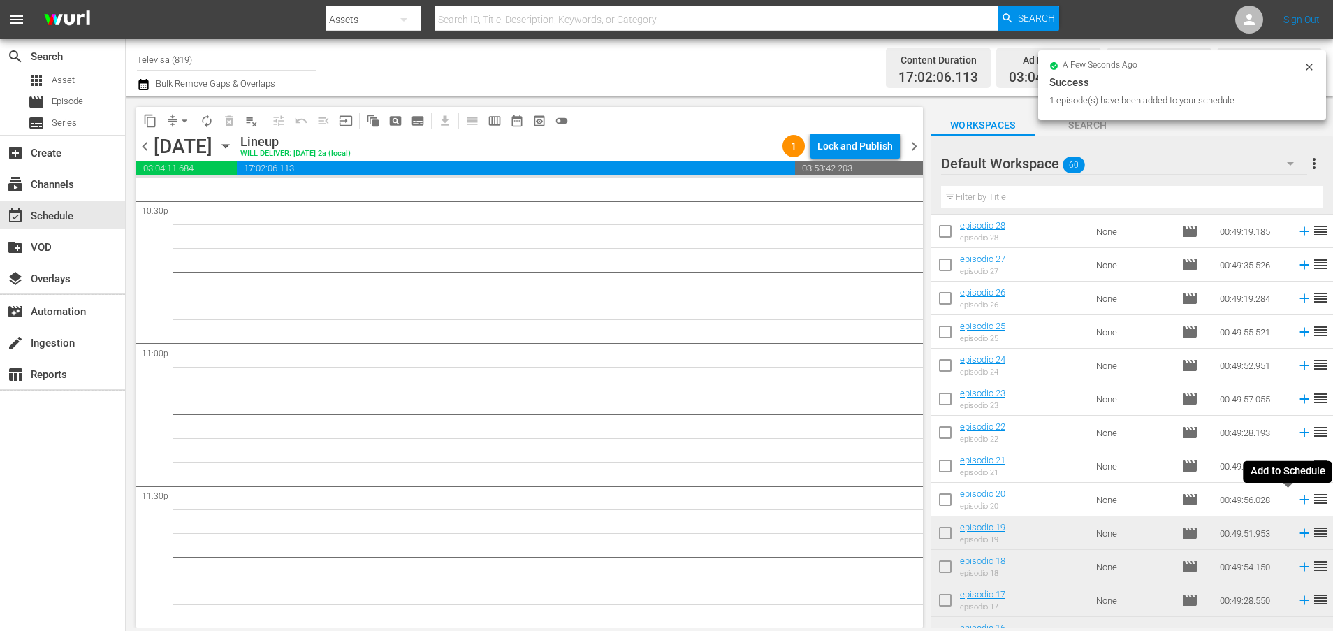
click at [1299, 501] on icon at bounding box center [1303, 499] width 9 height 9
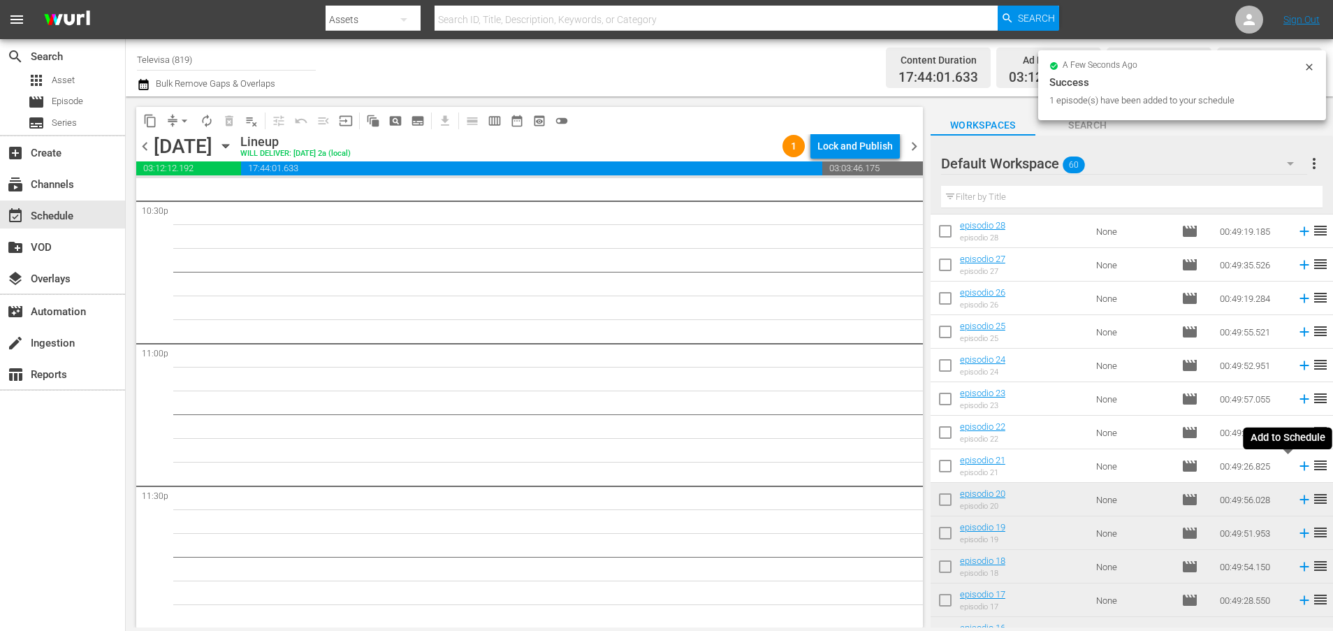
click at [1296, 467] on icon at bounding box center [1303, 465] width 15 height 15
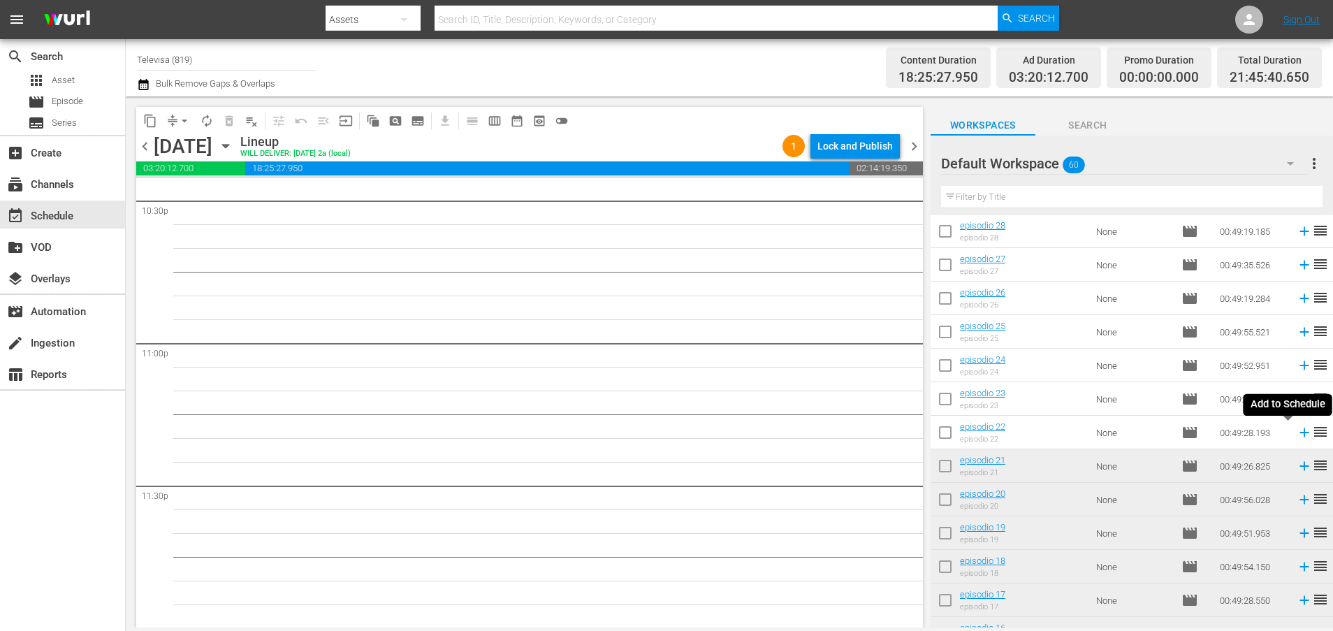
click at [1296, 434] on icon at bounding box center [1303, 432] width 15 height 15
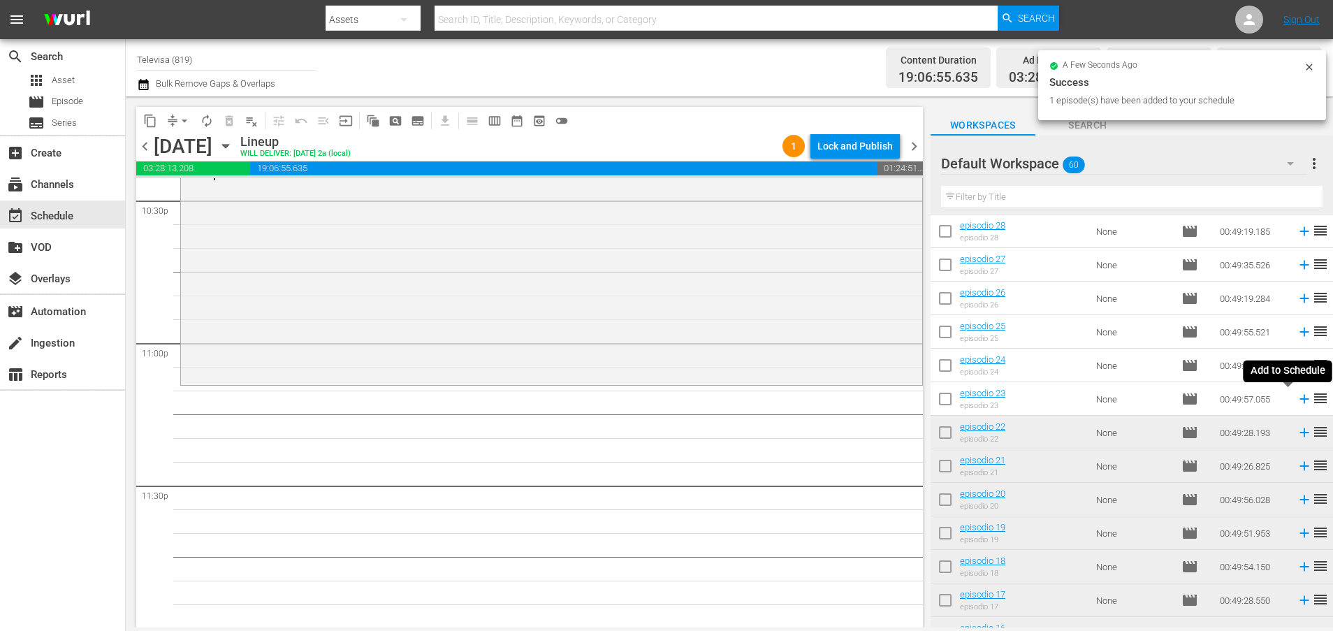
click at [1299, 401] on icon at bounding box center [1303, 399] width 9 height 9
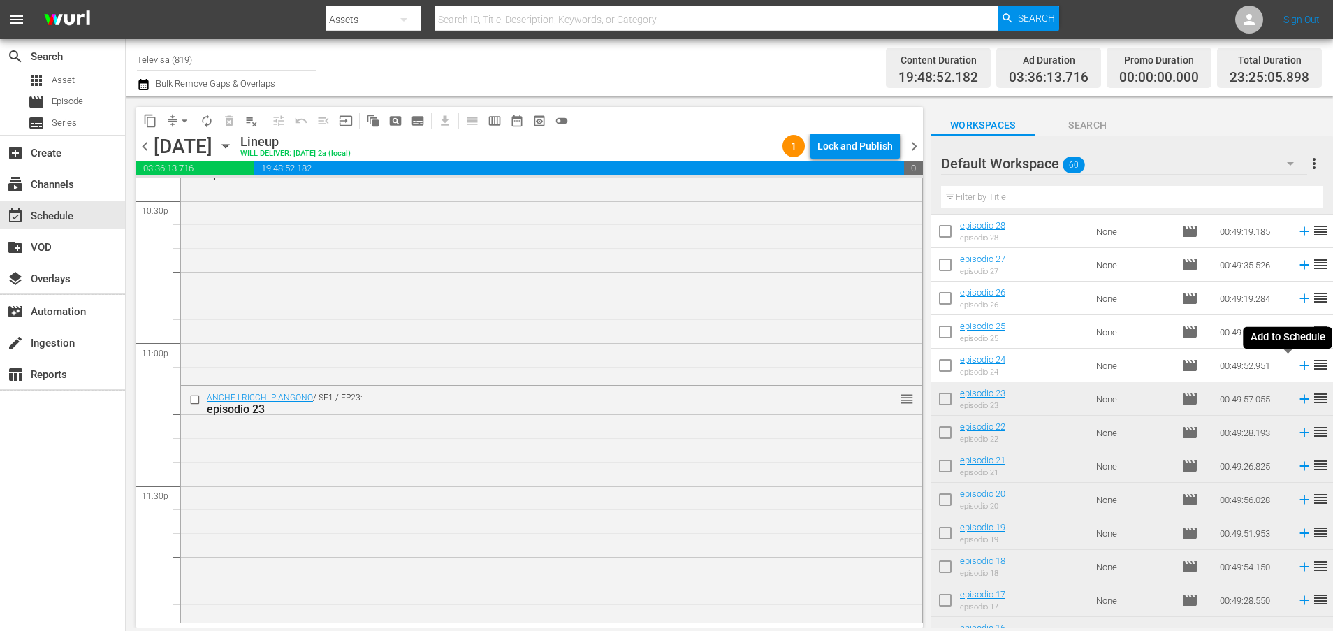
click at [1296, 365] on icon at bounding box center [1303, 365] width 15 height 15
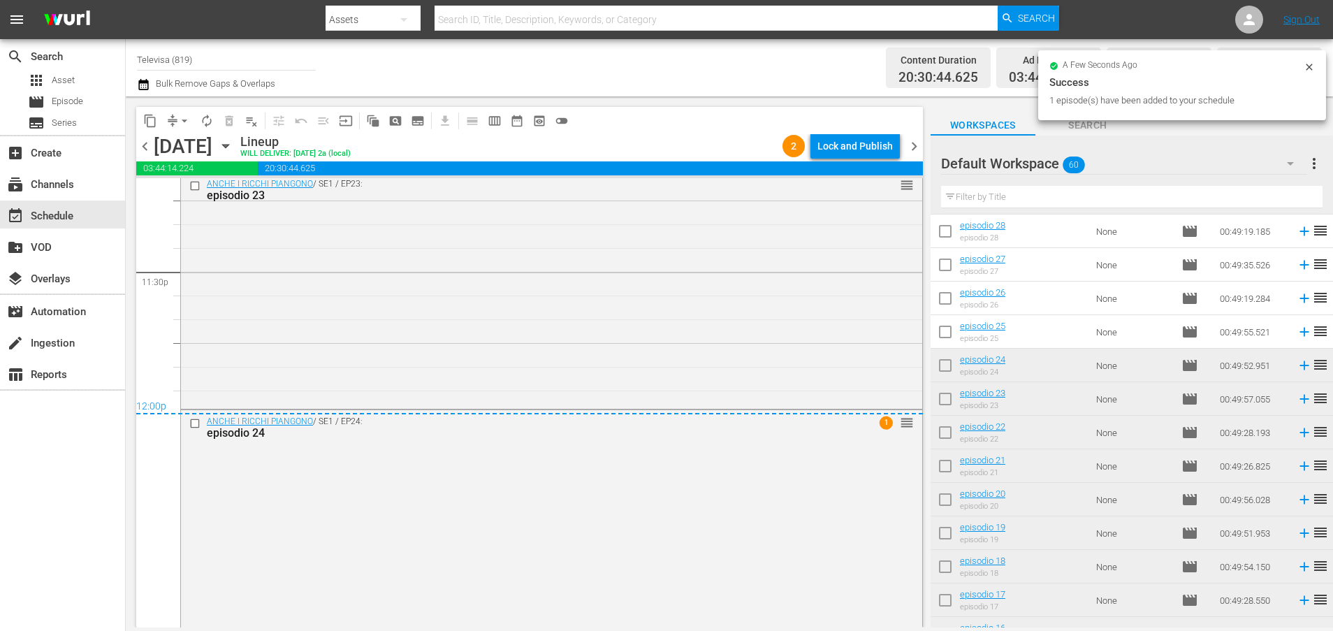
scroll to position [6622, 0]
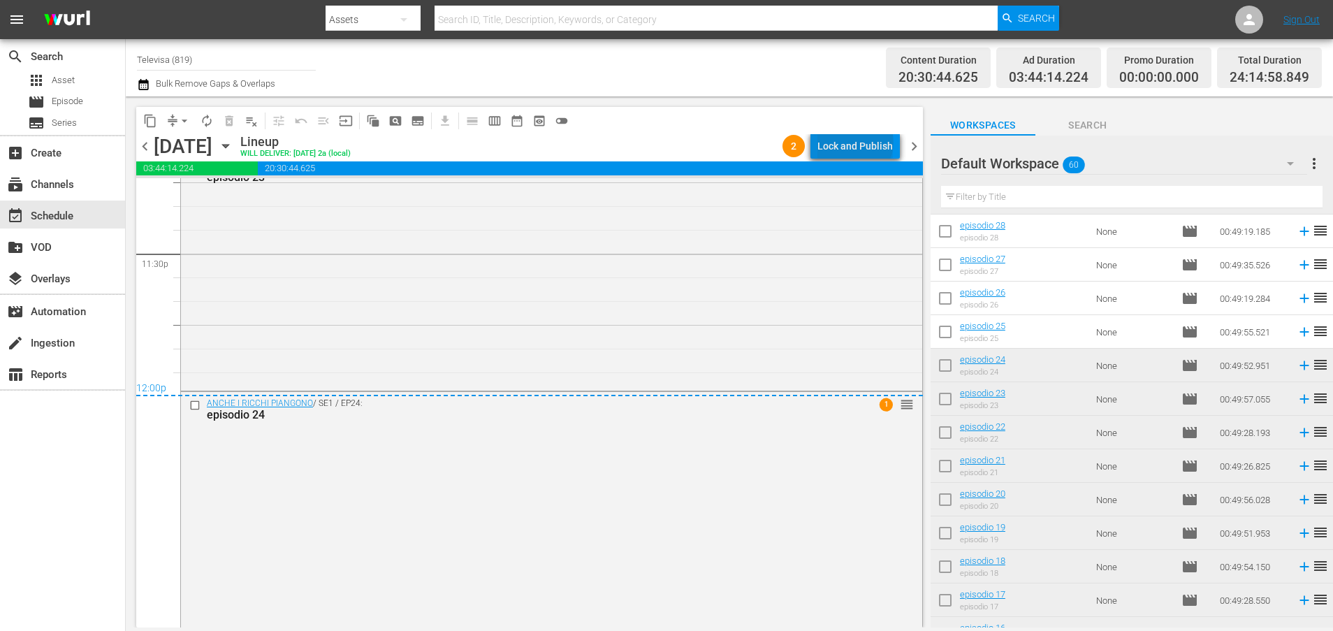
click at [858, 142] on div "Lock and Publish" at bounding box center [854, 145] width 75 height 25
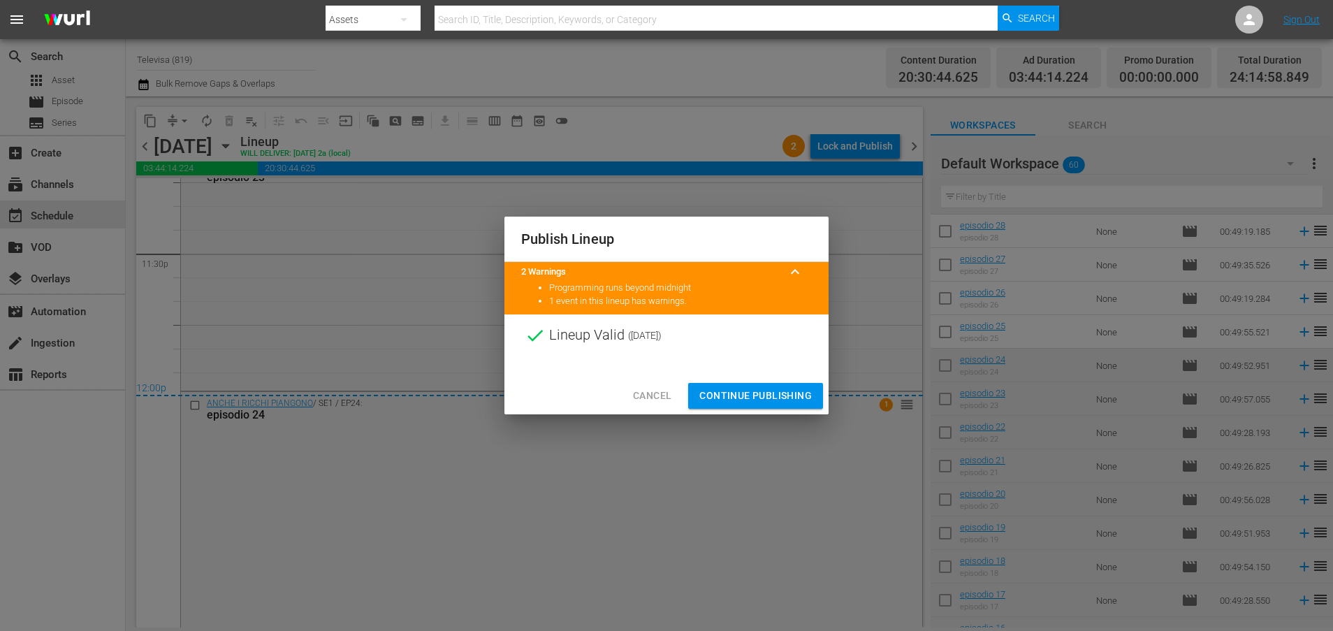
click at [740, 394] on span "Continue Publishing" at bounding box center [755, 395] width 112 height 17
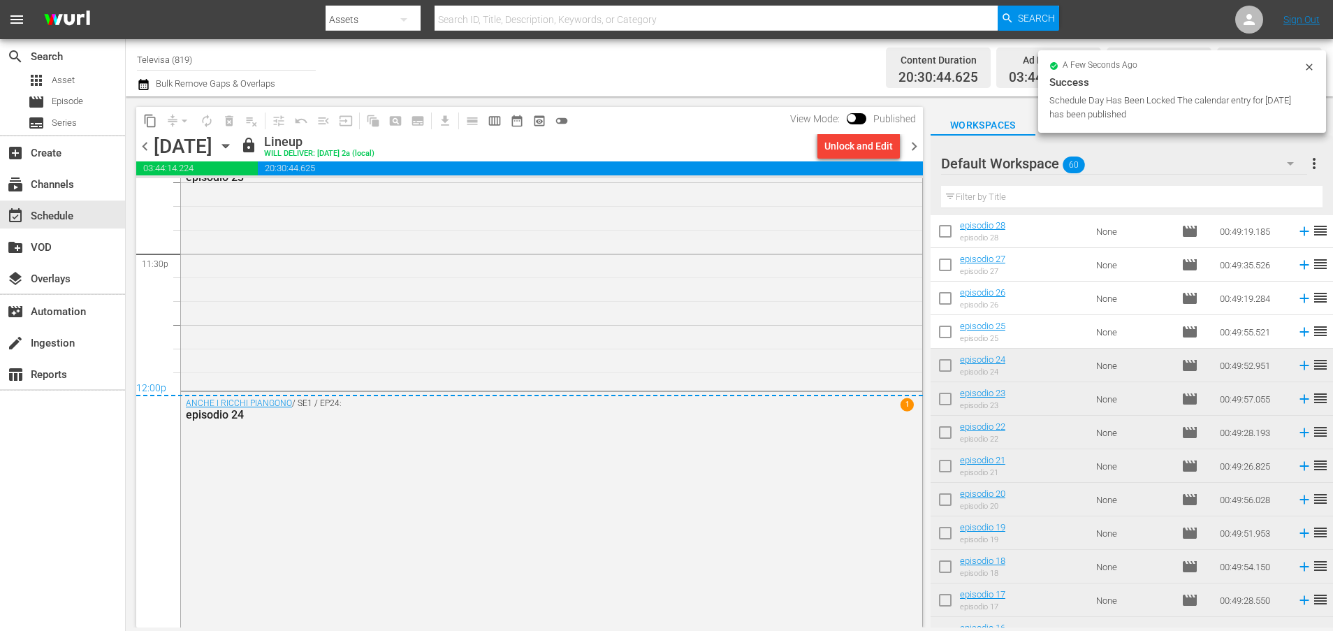
click at [233, 143] on icon "button" at bounding box center [225, 145] width 15 height 15
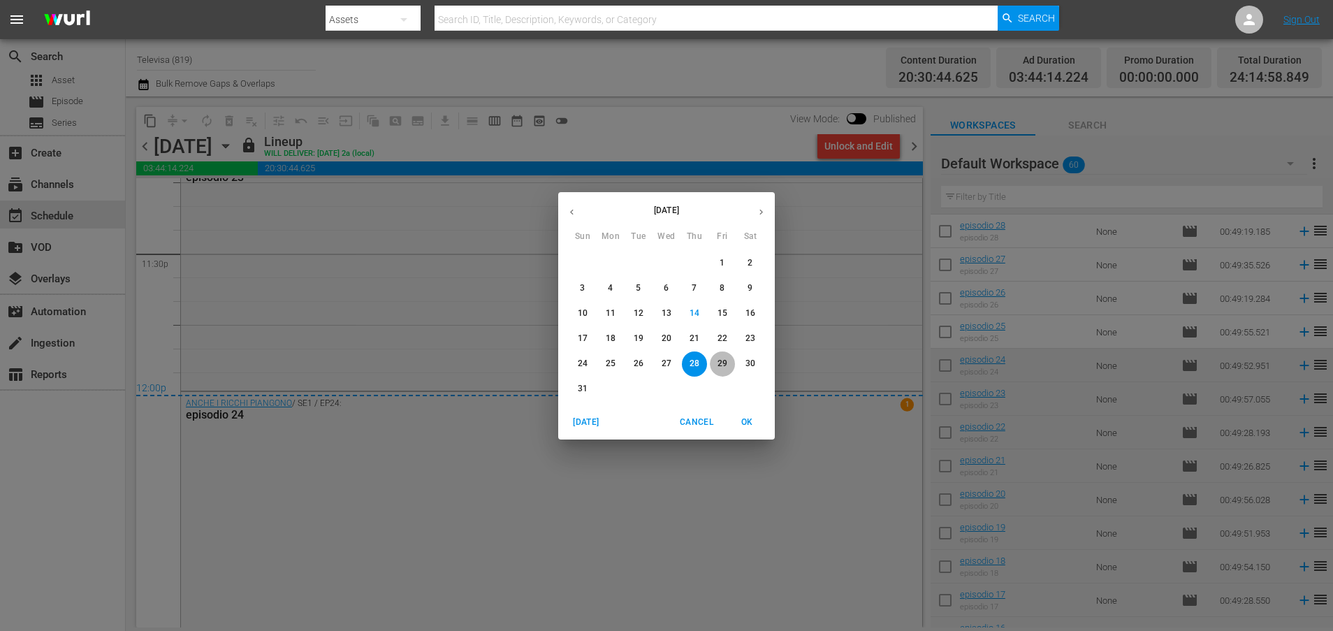
click at [723, 363] on p "29" at bounding box center [722, 364] width 10 height 12
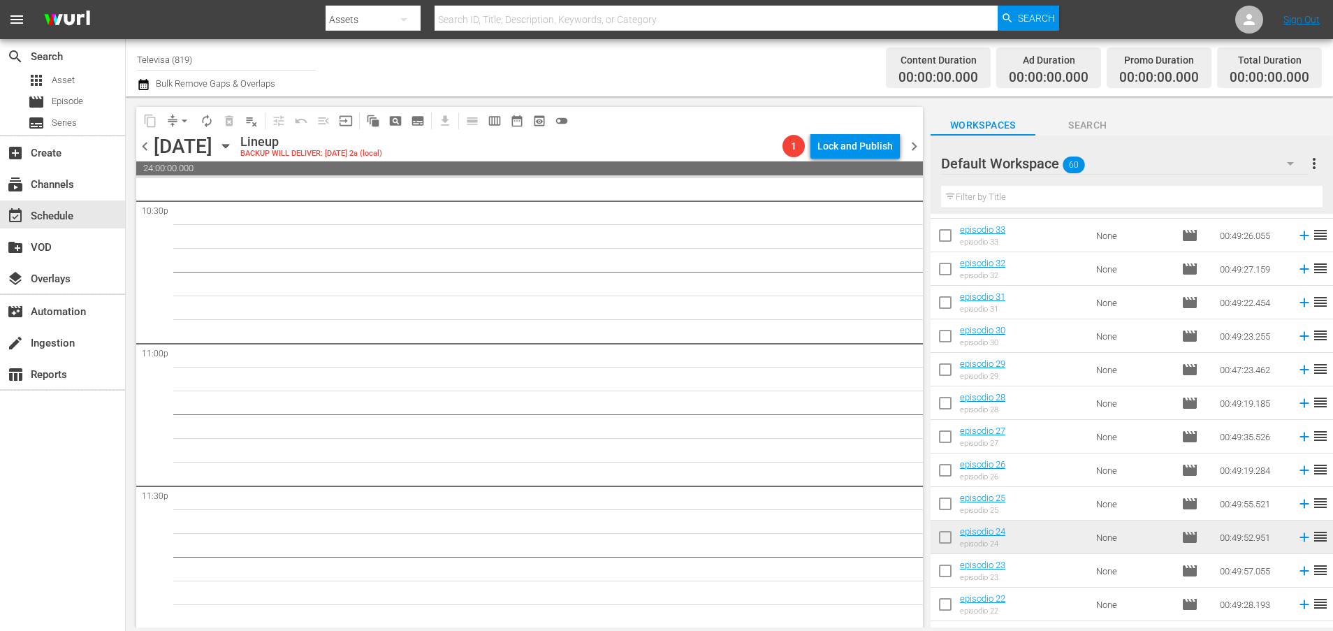
scroll to position [897, 0]
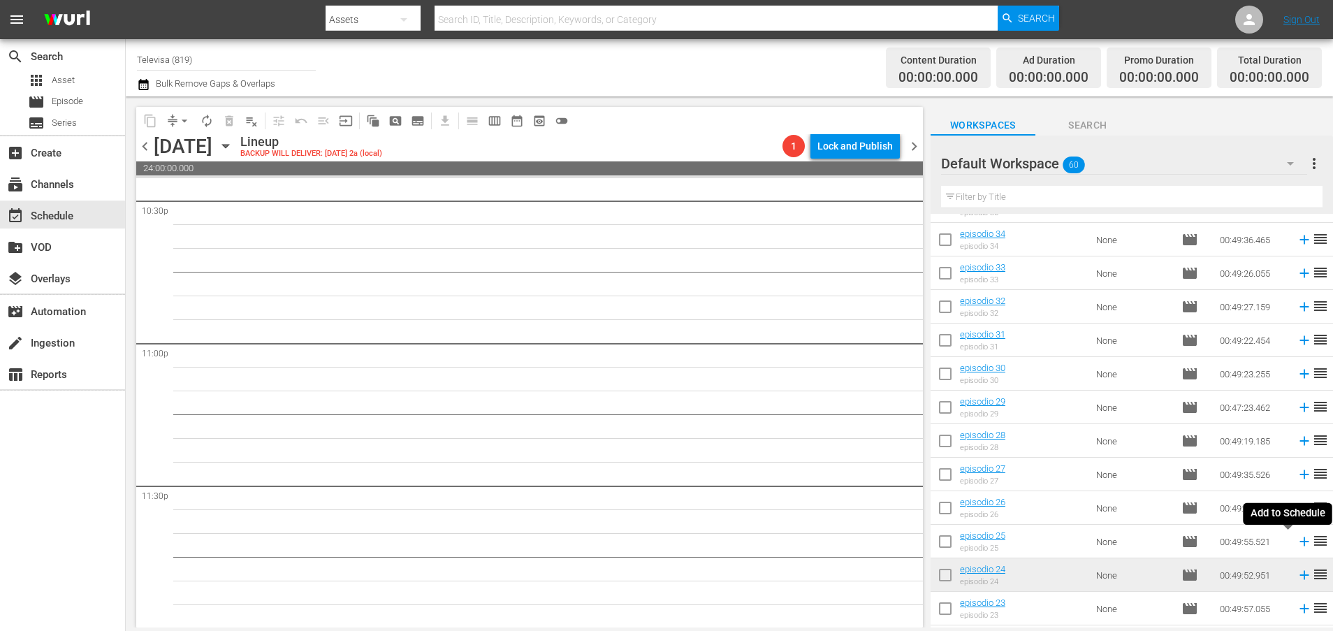
click at [1299, 541] on icon at bounding box center [1303, 541] width 9 height 9
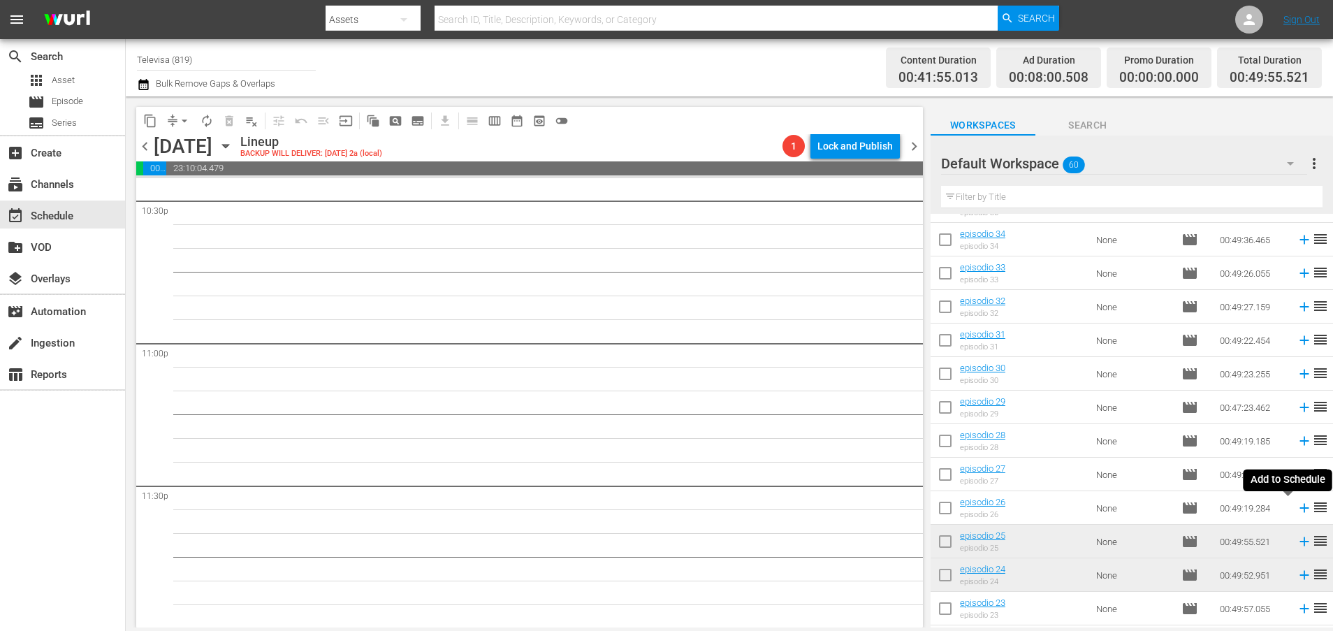
click at [1296, 509] on icon at bounding box center [1303, 507] width 15 height 15
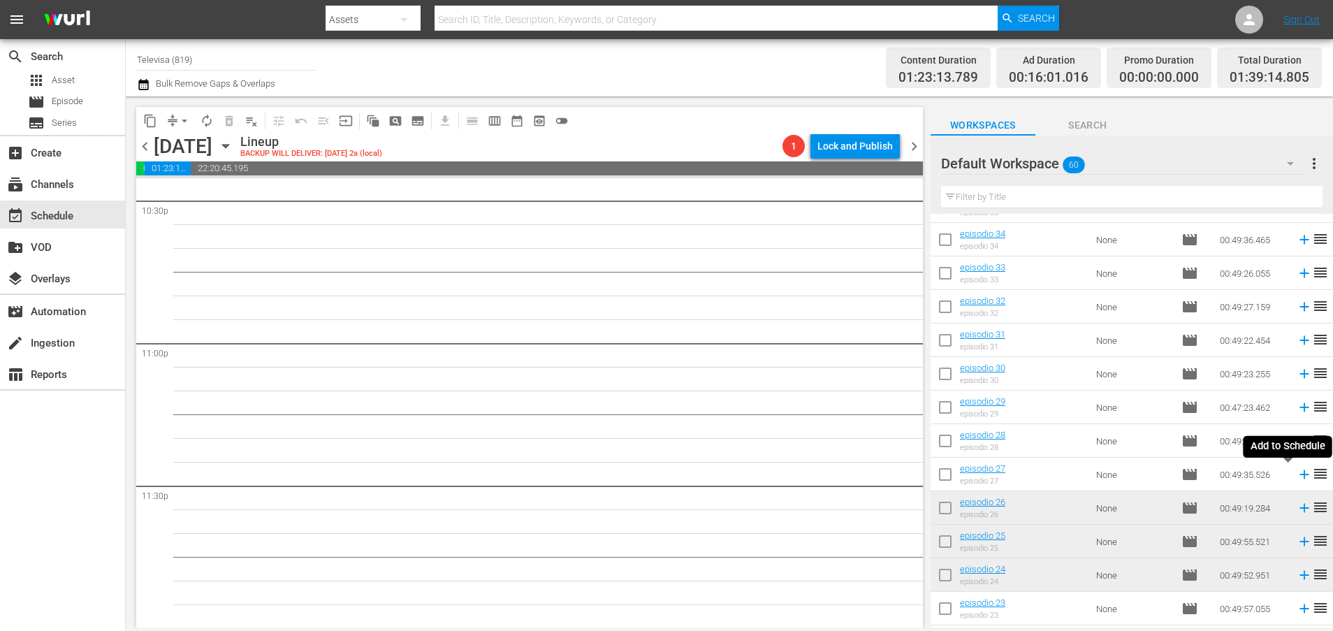
click at [1296, 472] on icon at bounding box center [1303, 474] width 15 height 15
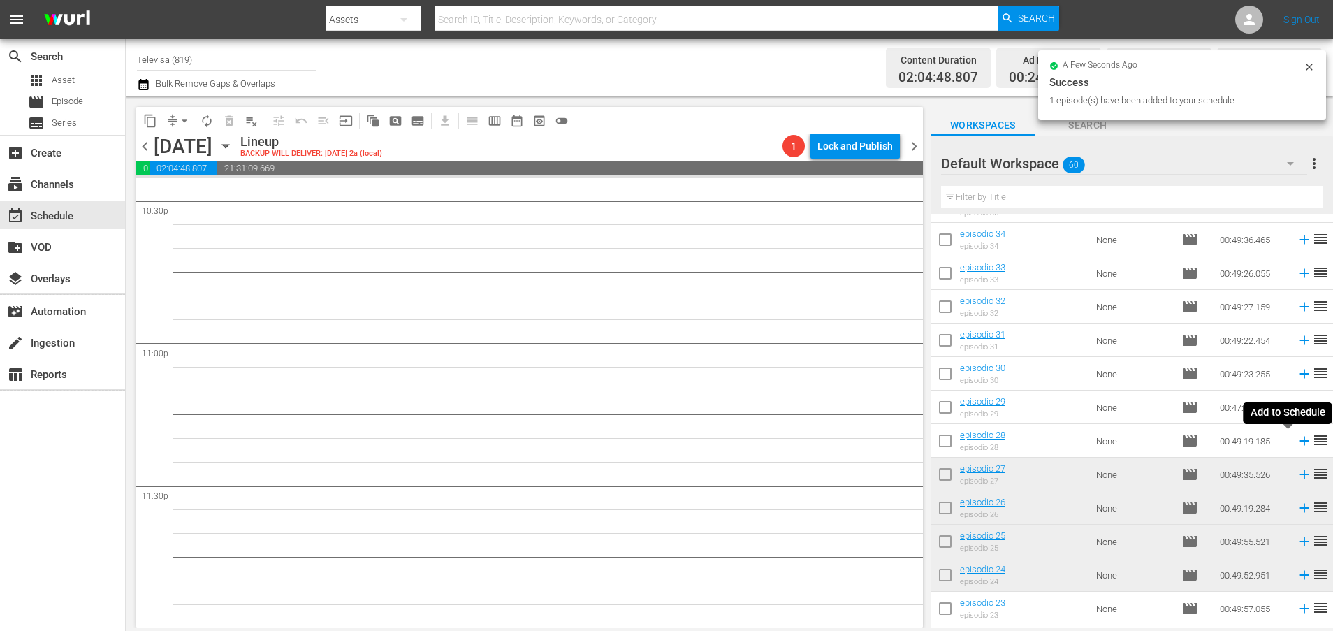
click at [1296, 442] on icon at bounding box center [1303, 440] width 15 height 15
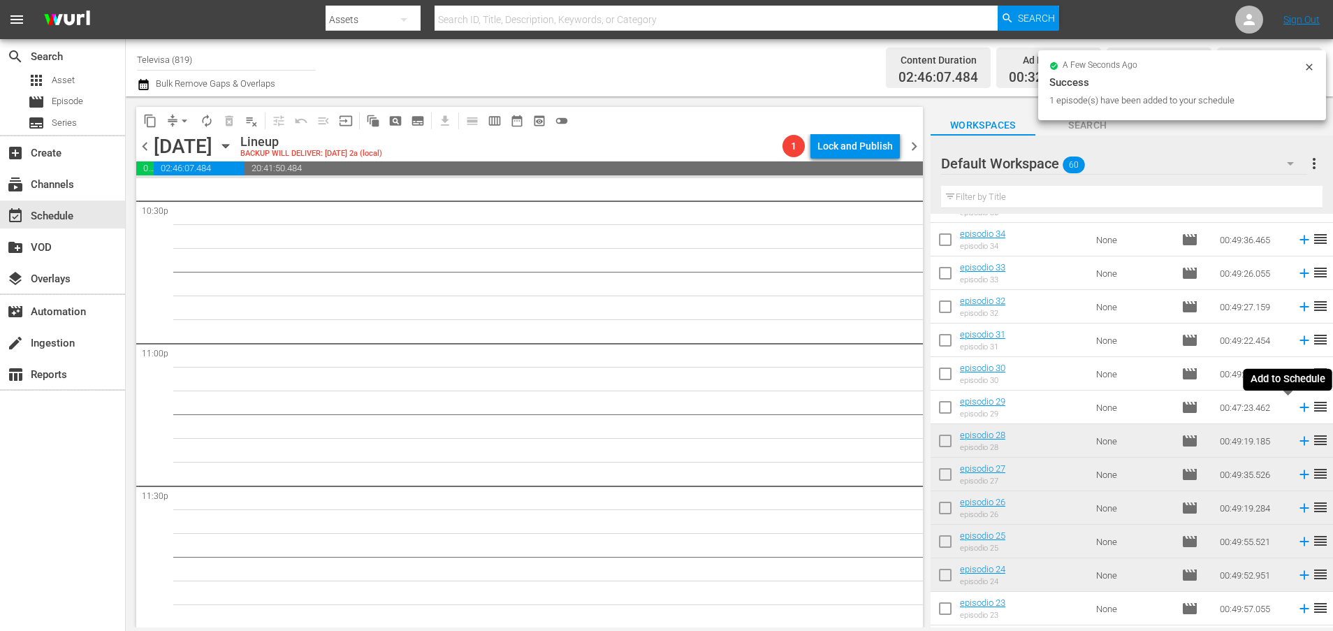
click at [1299, 407] on icon at bounding box center [1303, 407] width 9 height 9
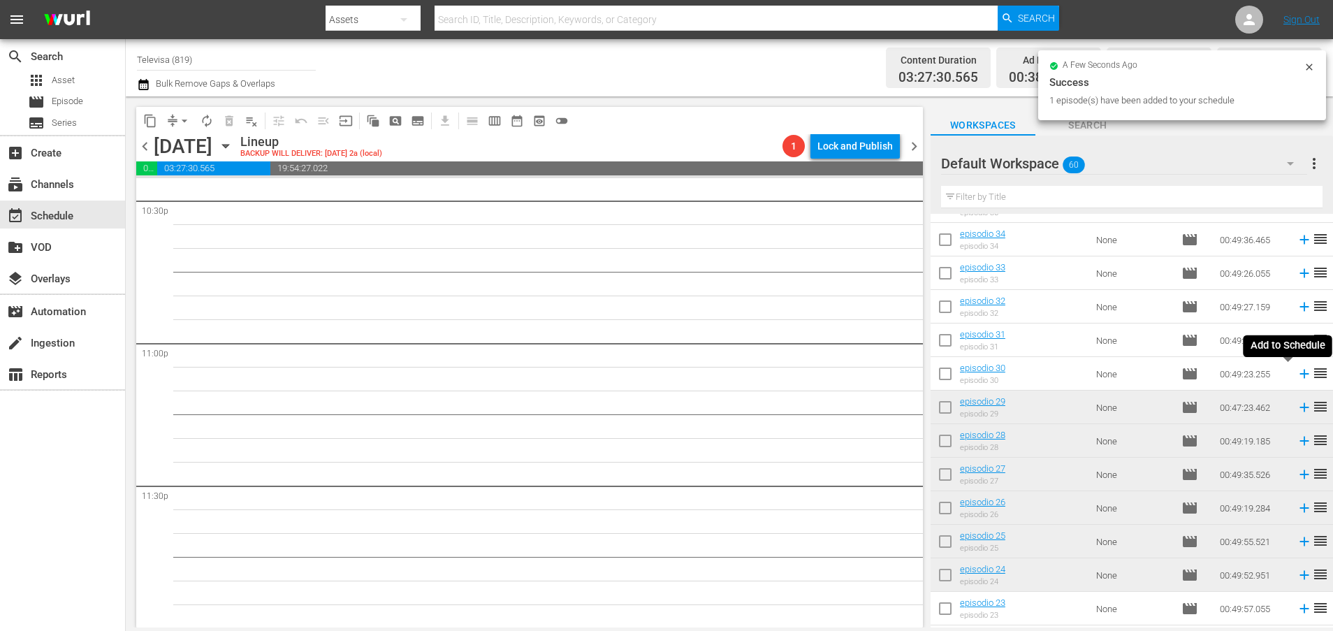
click at [1299, 373] on icon at bounding box center [1303, 374] width 9 height 9
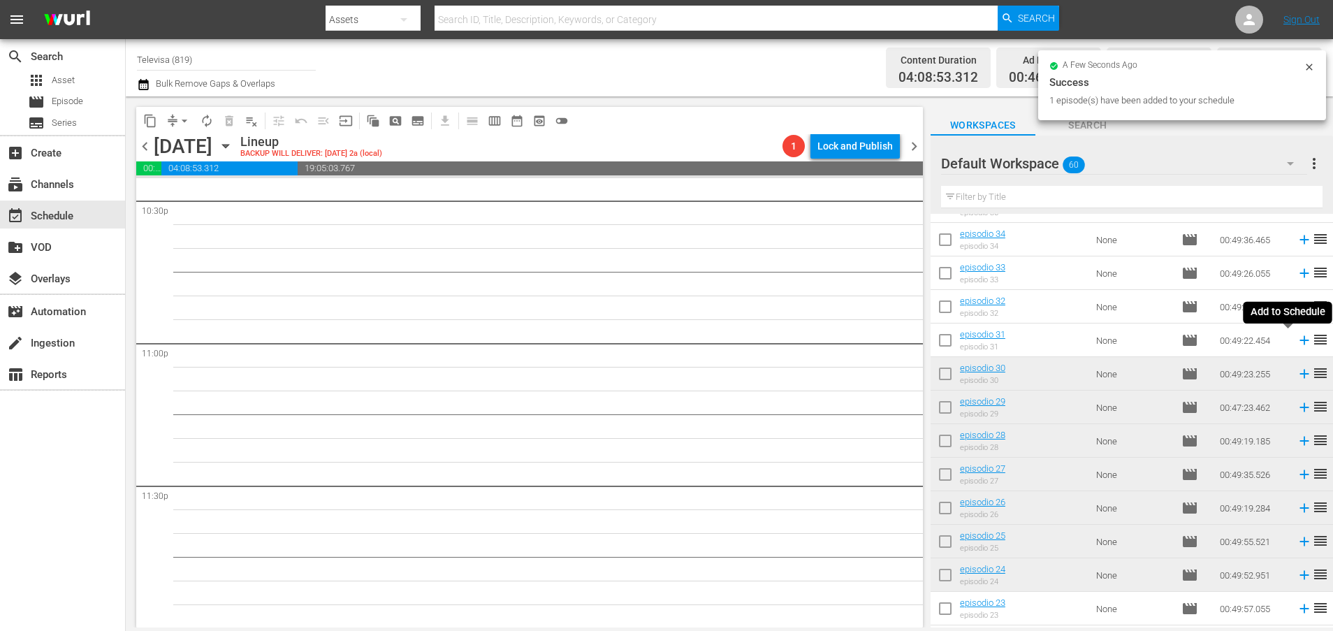
click at [1299, 340] on icon at bounding box center [1303, 340] width 9 height 9
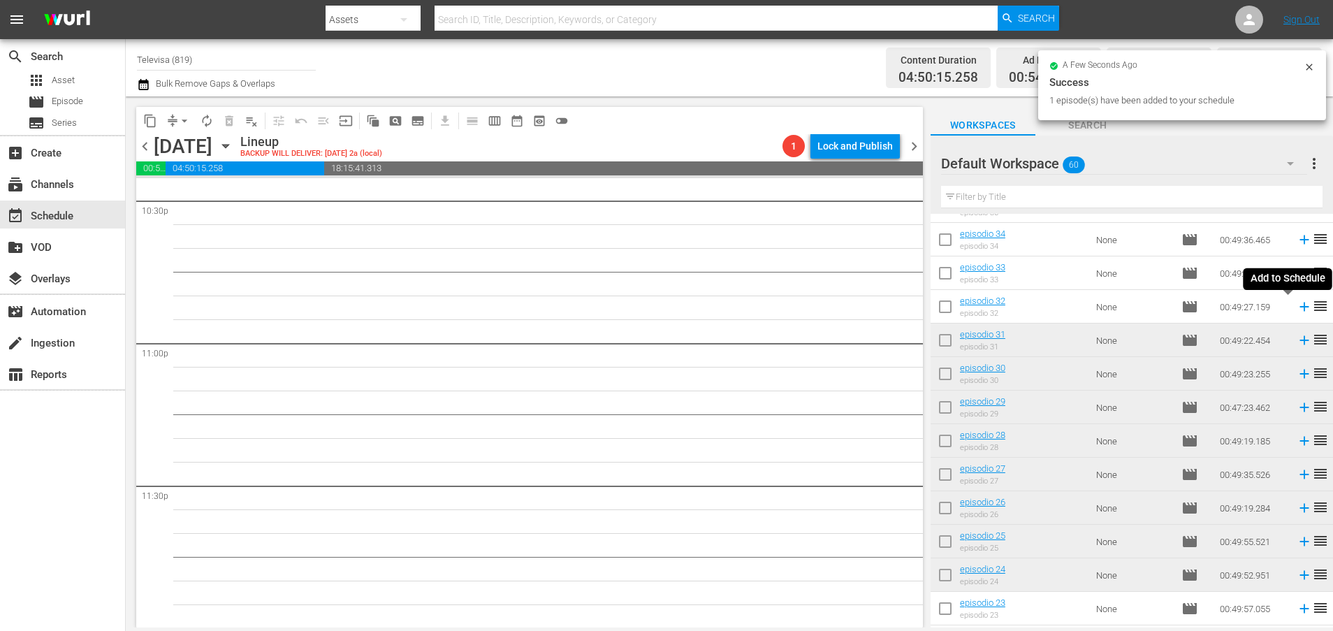
click at [1296, 308] on icon at bounding box center [1303, 306] width 15 height 15
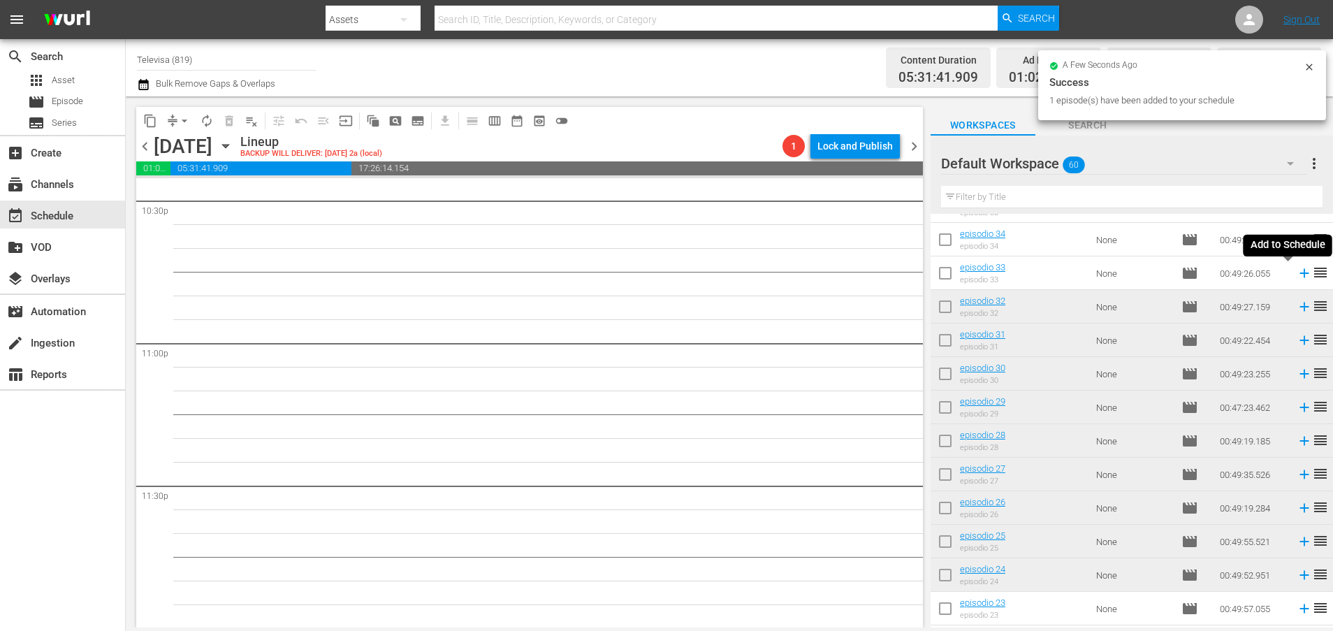
click at [1299, 273] on icon at bounding box center [1303, 273] width 9 height 9
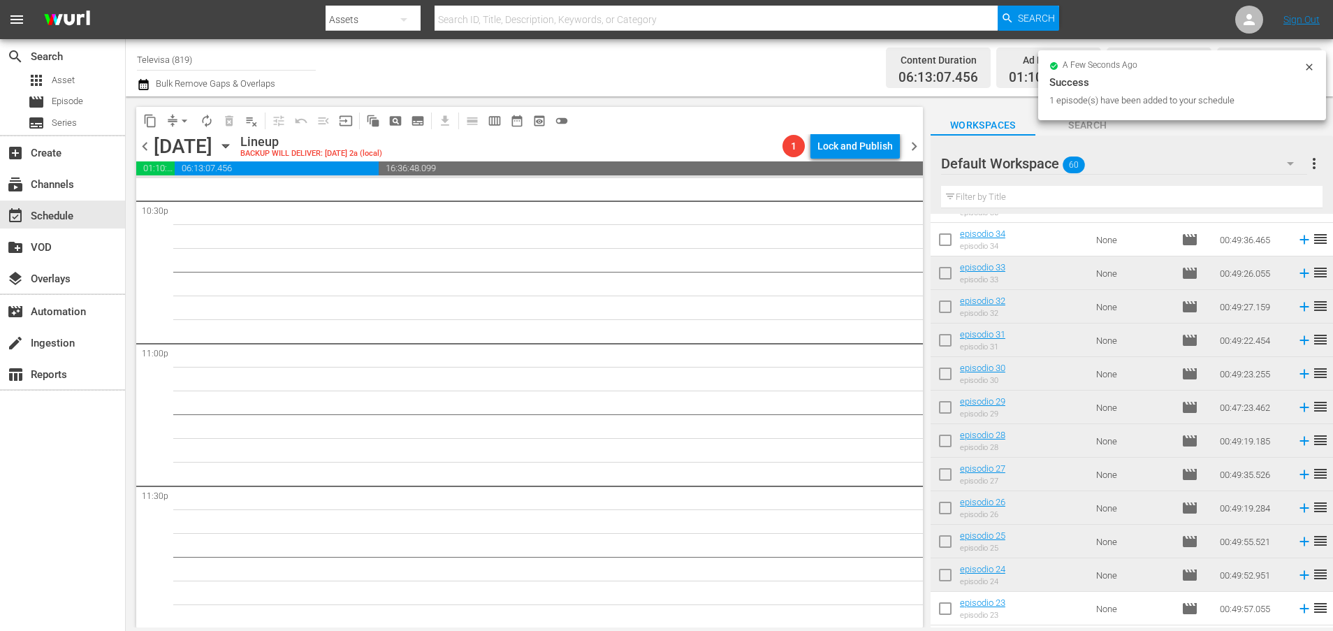
scroll to position [792, 0]
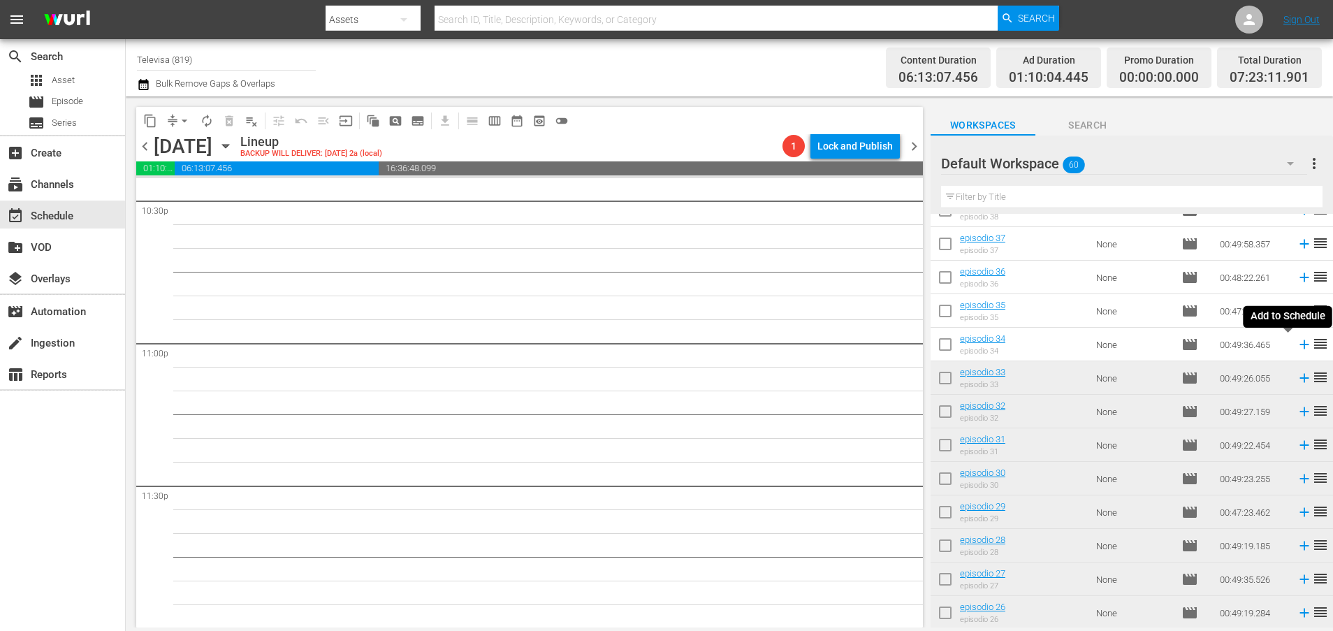
click at [1296, 346] on icon at bounding box center [1303, 344] width 15 height 15
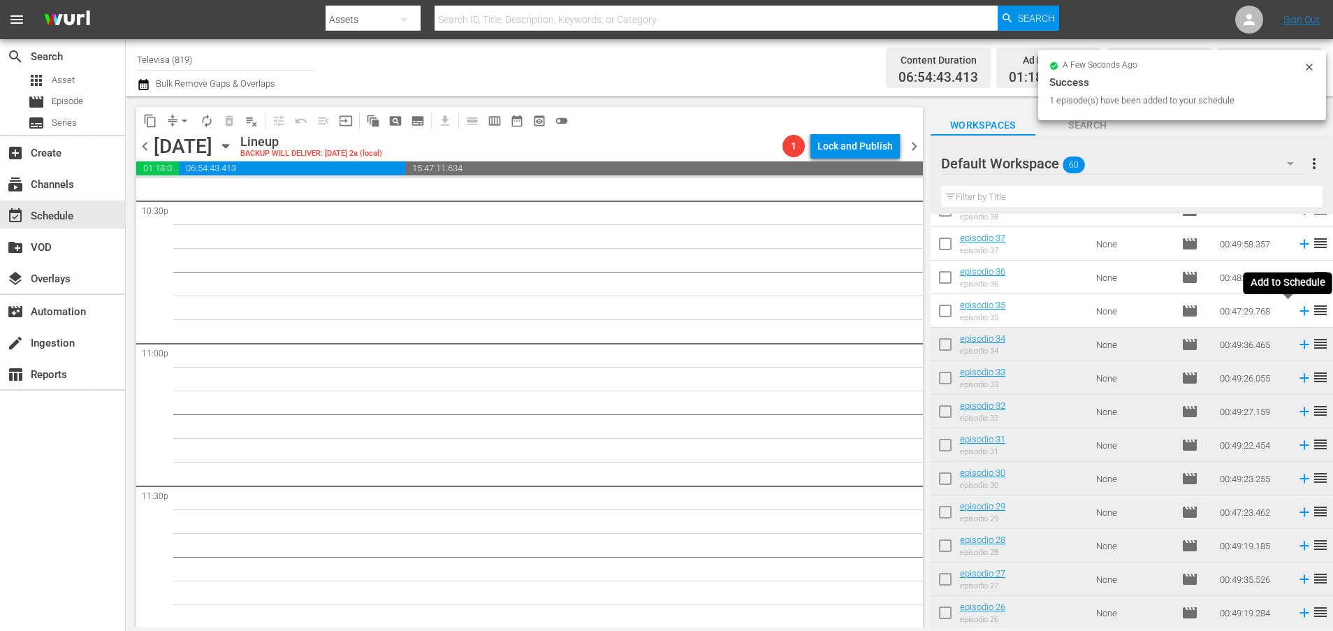
click at [1296, 314] on icon at bounding box center [1303, 310] width 15 height 15
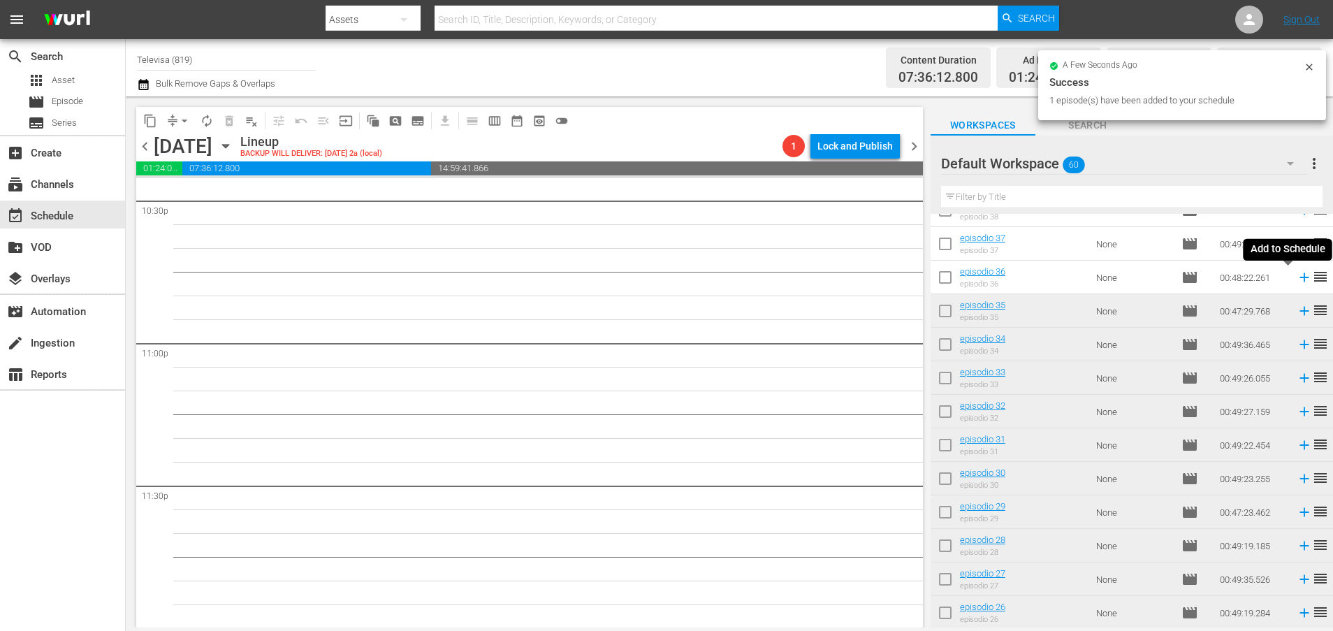
click at [1299, 277] on icon at bounding box center [1303, 277] width 9 height 9
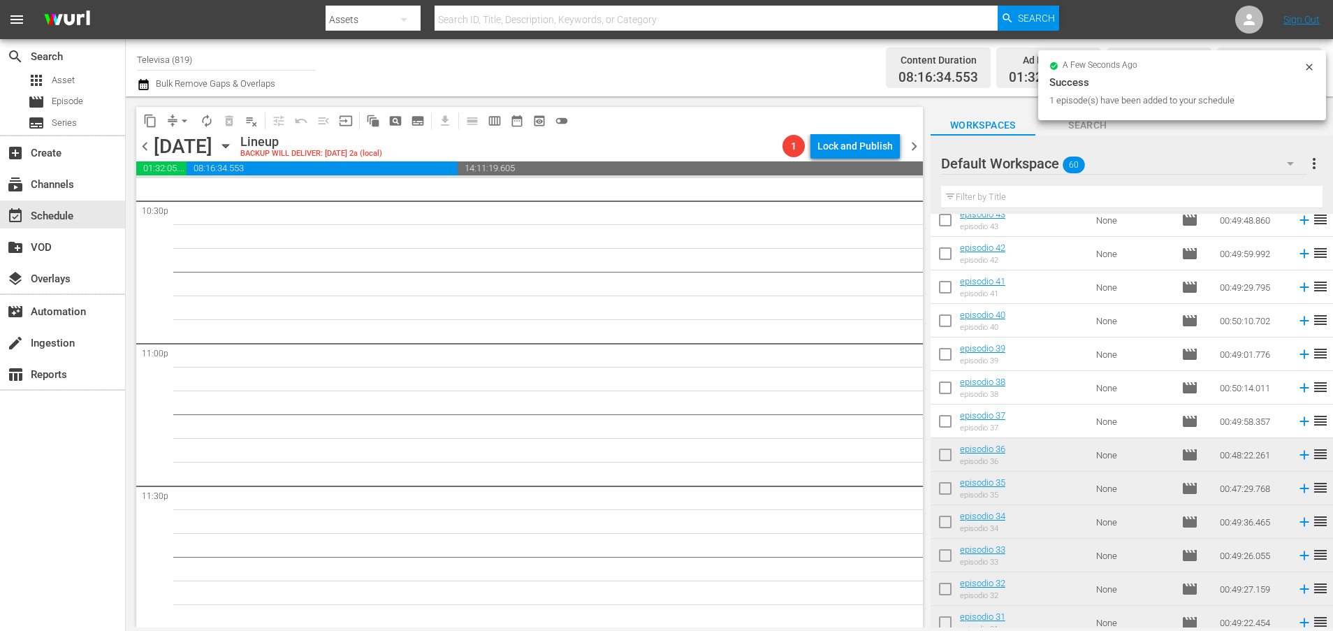
scroll to position [583, 0]
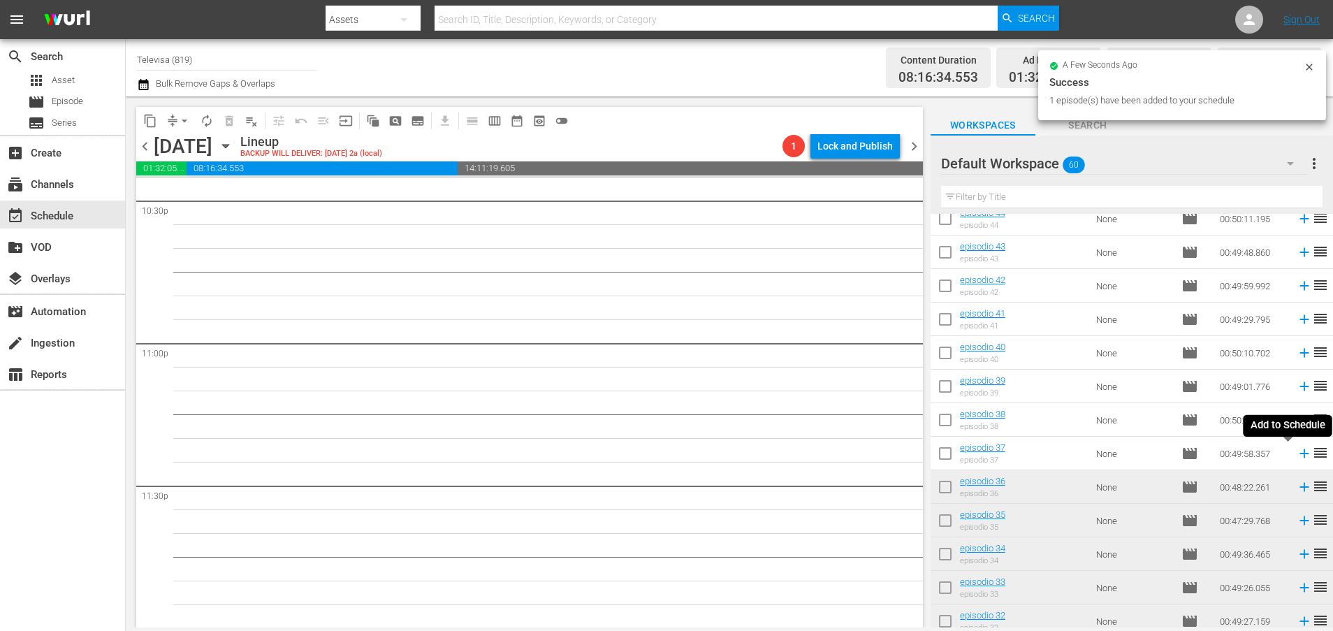
click at [1296, 453] on icon at bounding box center [1303, 453] width 15 height 15
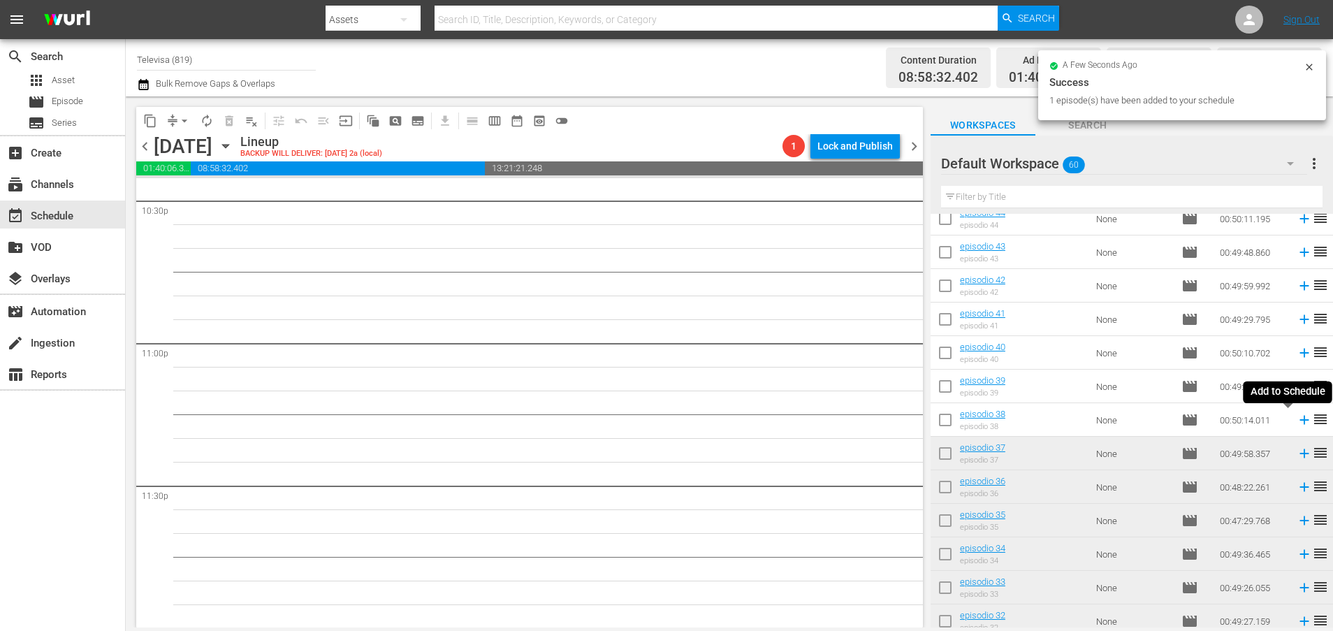
click at [1299, 421] on icon at bounding box center [1303, 420] width 9 height 9
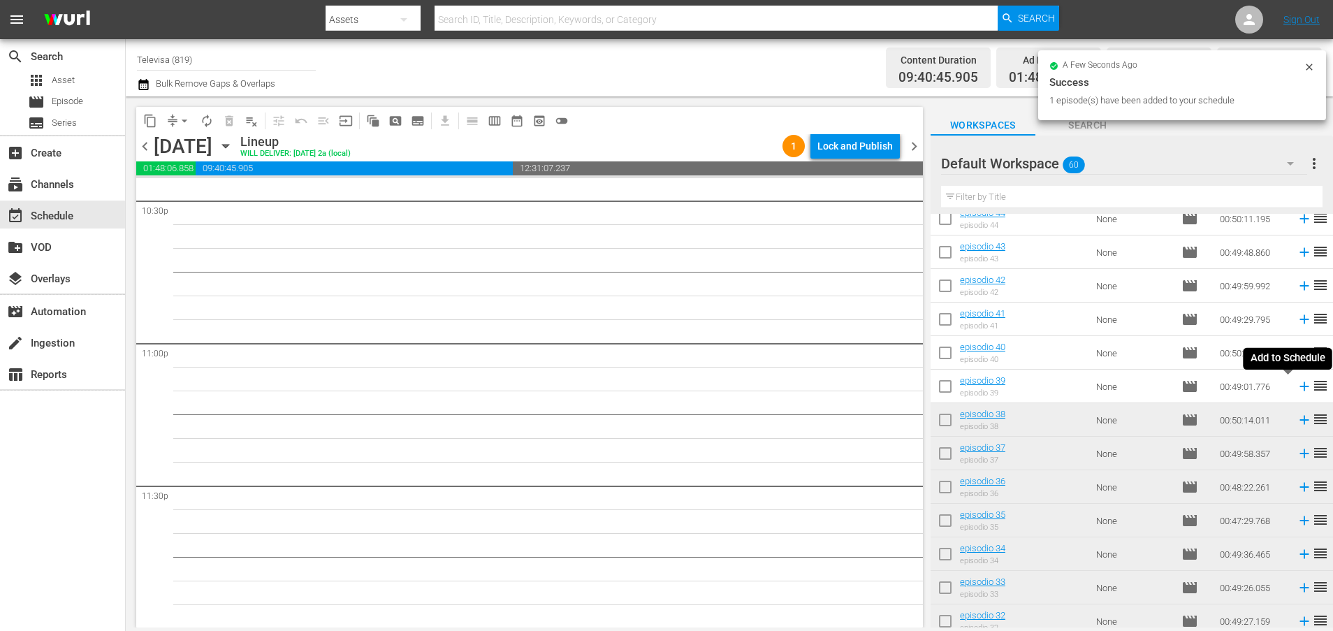
click at [1299, 386] on icon at bounding box center [1303, 386] width 9 height 9
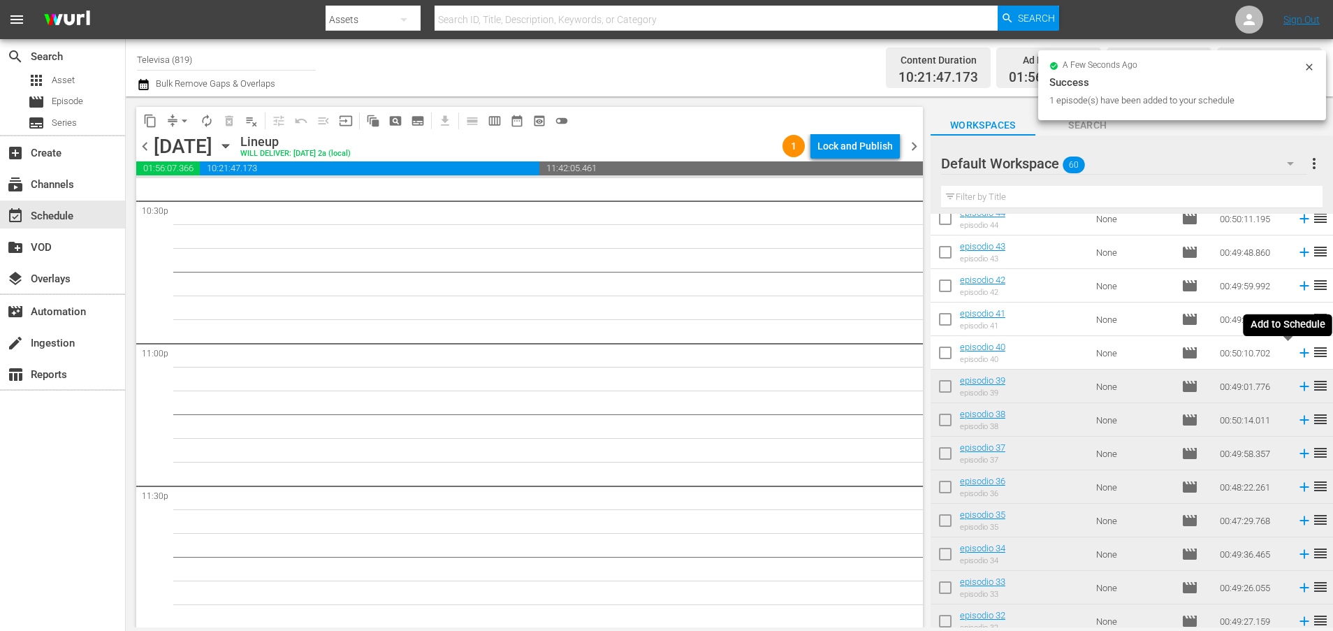
click at [1299, 352] on icon at bounding box center [1303, 353] width 9 height 9
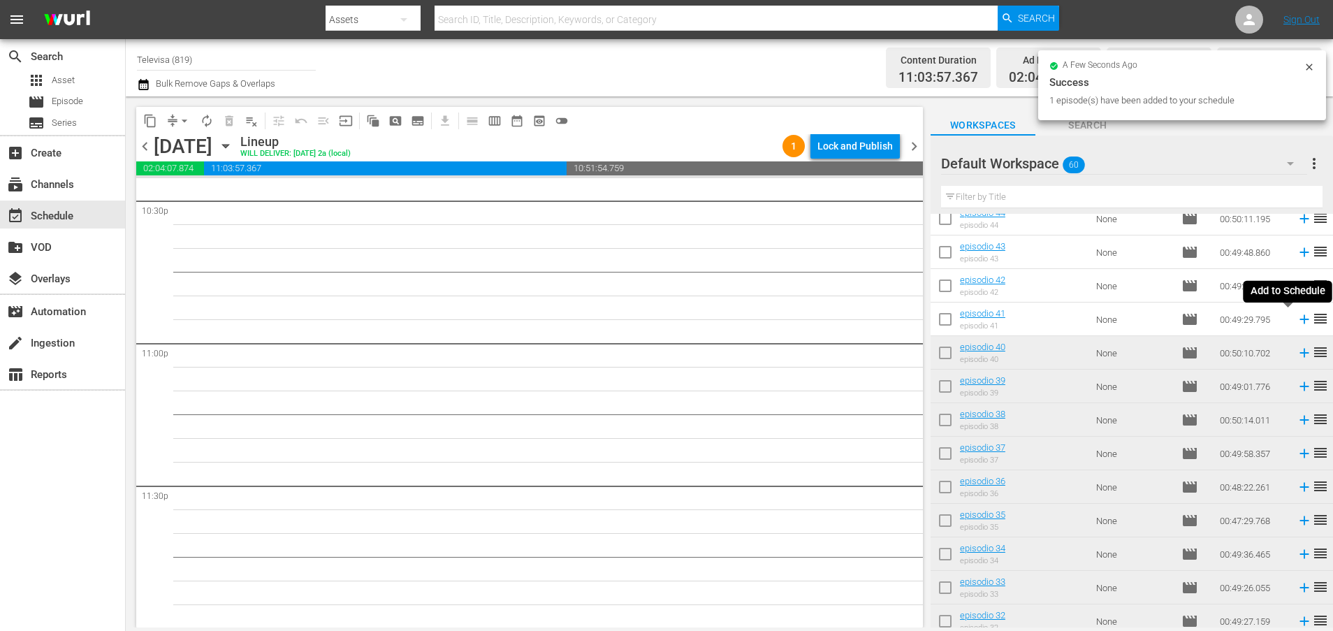
click at [1299, 317] on icon at bounding box center [1303, 319] width 9 height 9
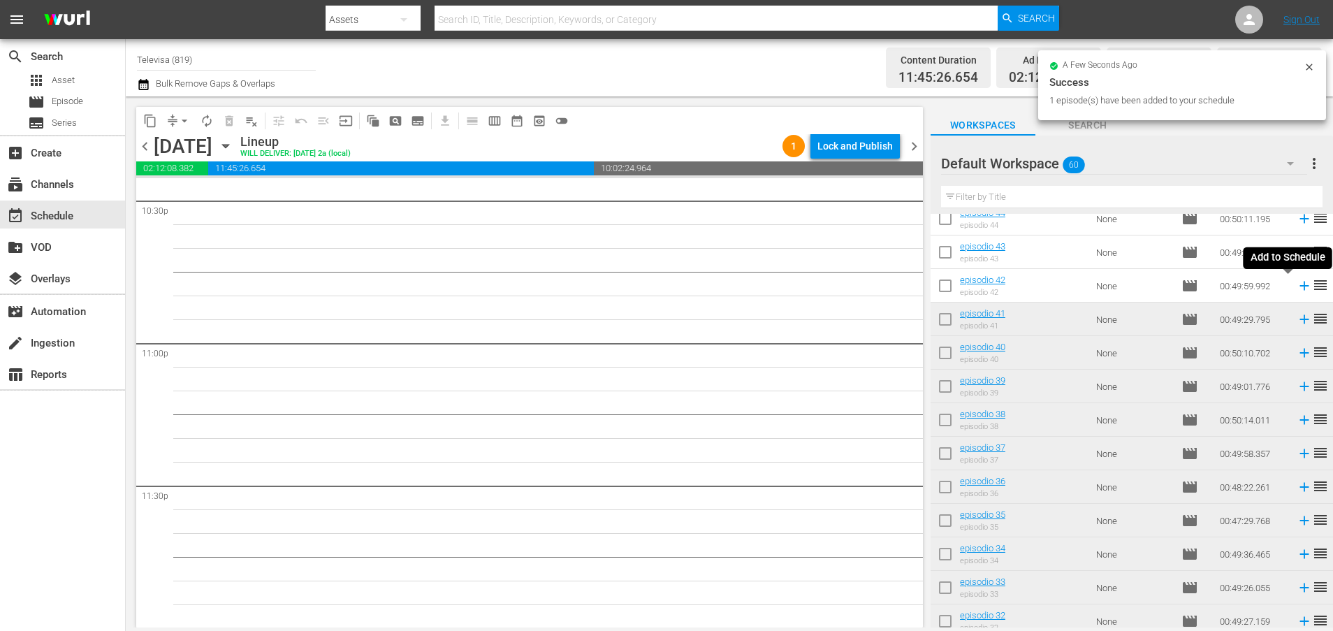
click at [1299, 287] on icon at bounding box center [1303, 285] width 9 height 9
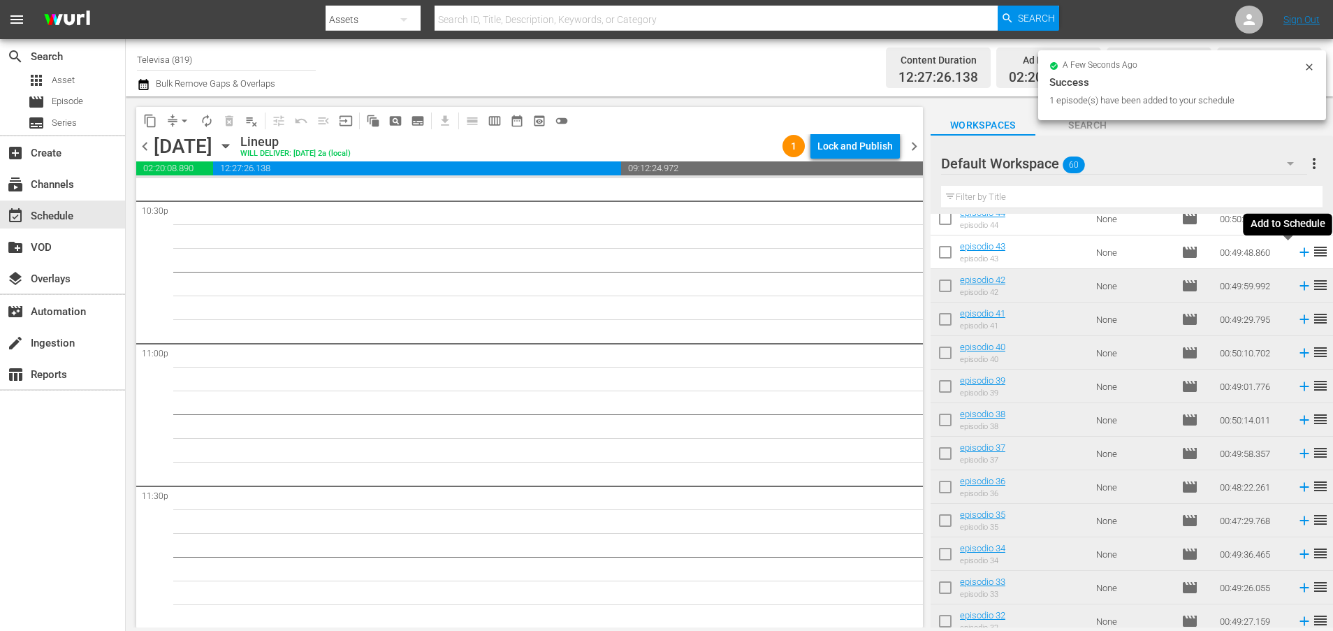
click at [1299, 252] on icon at bounding box center [1303, 252] width 9 height 9
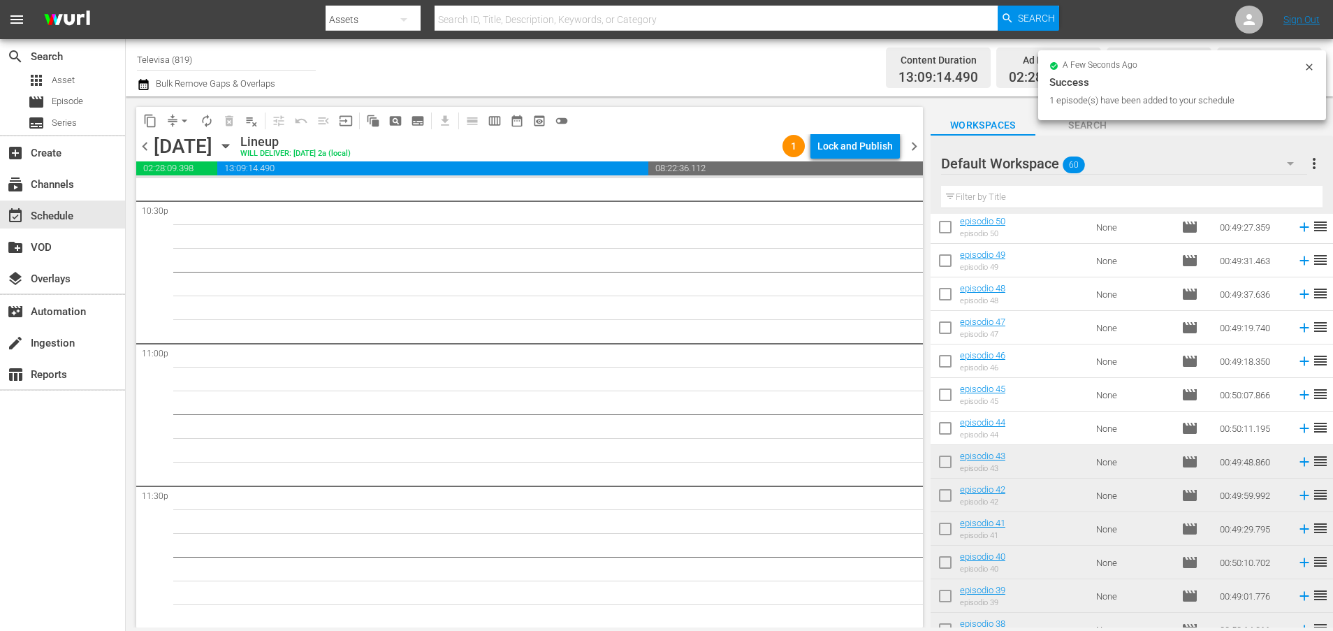
scroll to position [268, 0]
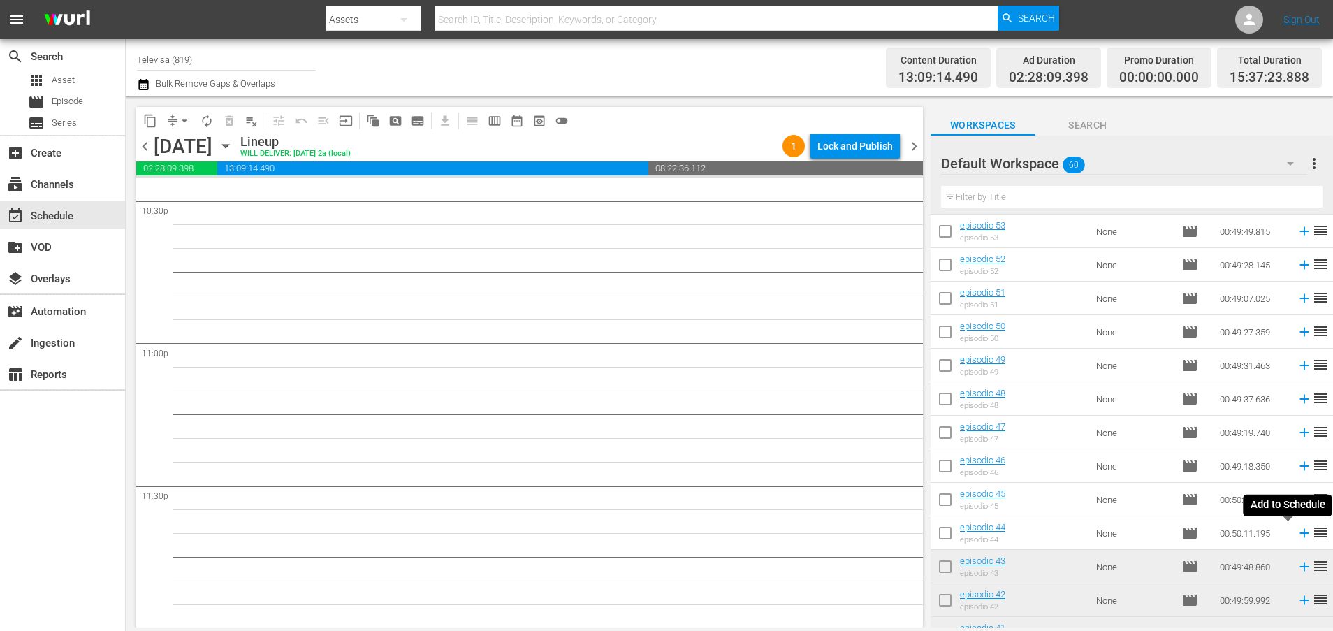
click at [1299, 531] on icon at bounding box center [1303, 533] width 9 height 9
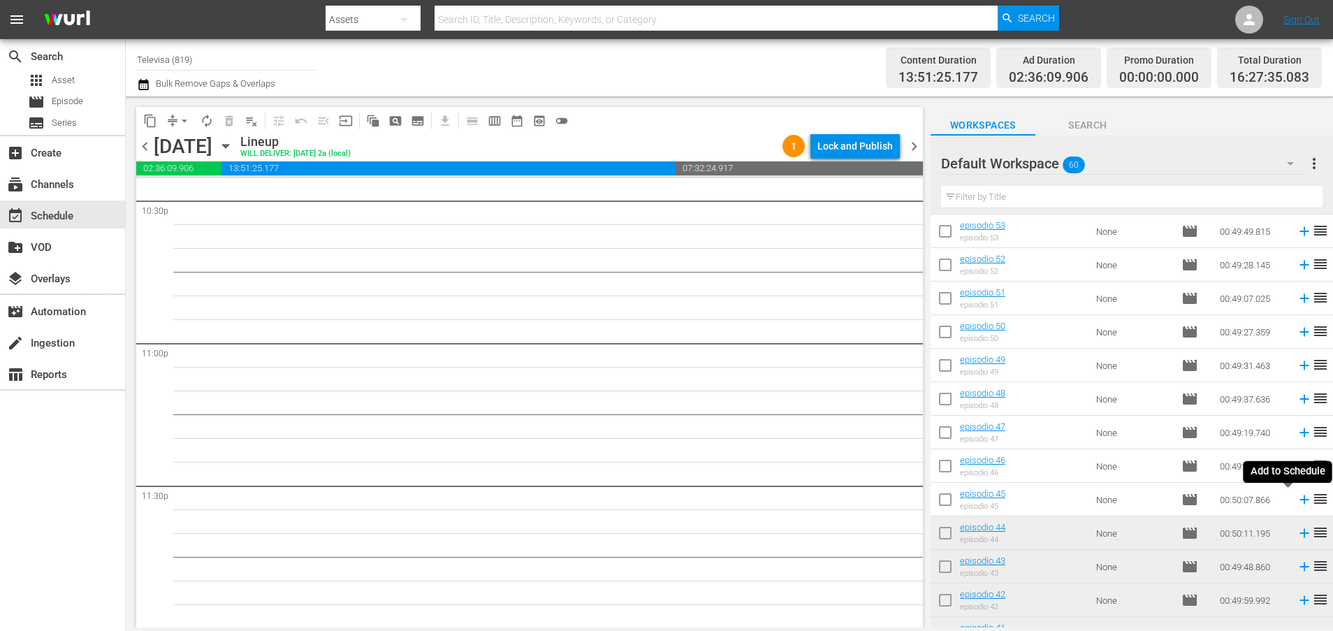
click at [1296, 499] on icon at bounding box center [1303, 499] width 15 height 15
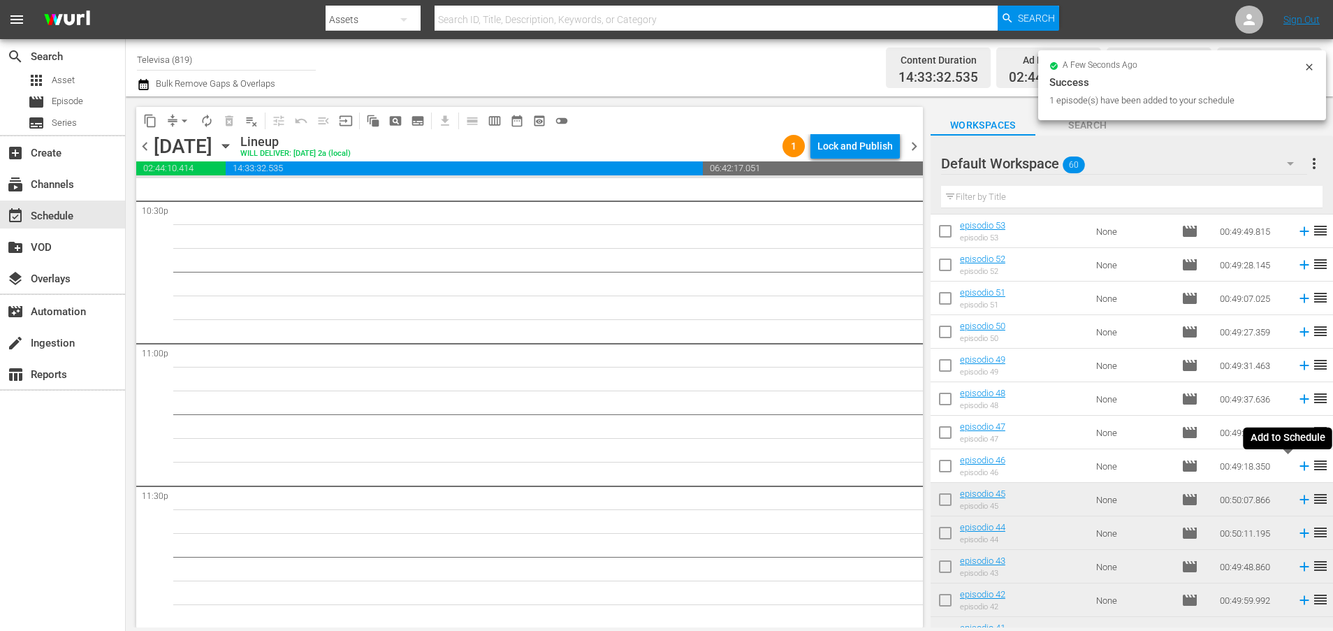
click at [1299, 469] on icon at bounding box center [1303, 466] width 9 height 9
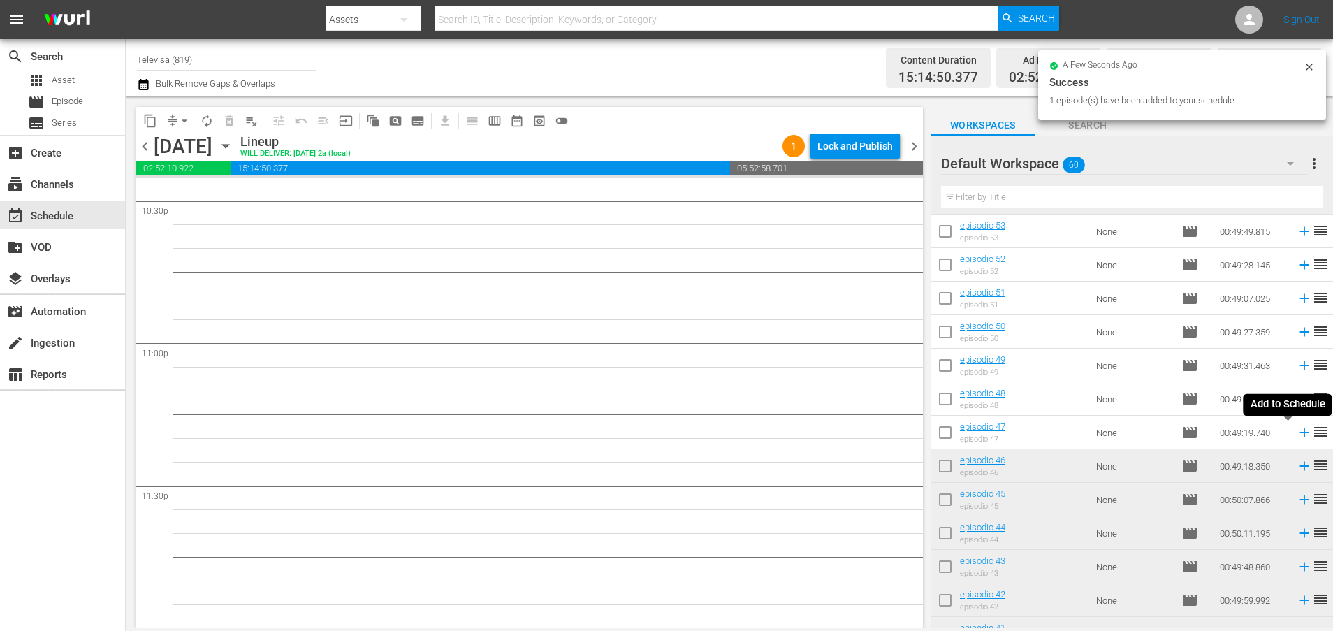
click at [1299, 434] on icon at bounding box center [1303, 432] width 9 height 9
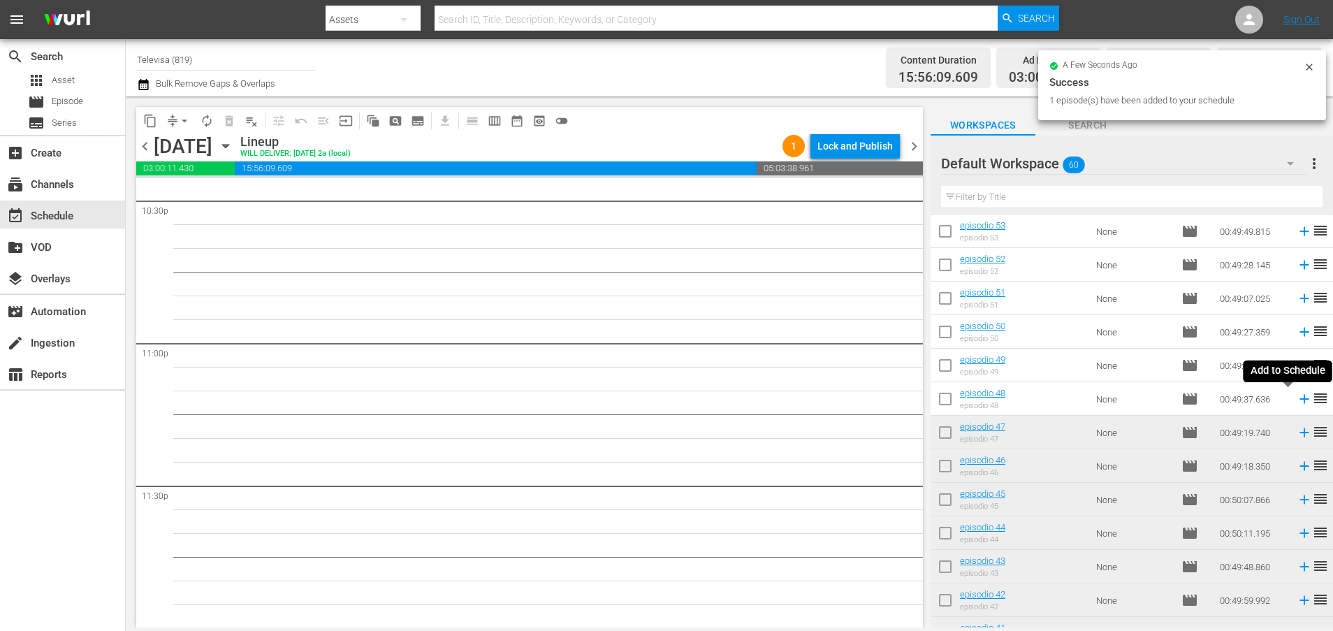
click at [1299, 400] on icon at bounding box center [1303, 399] width 9 height 9
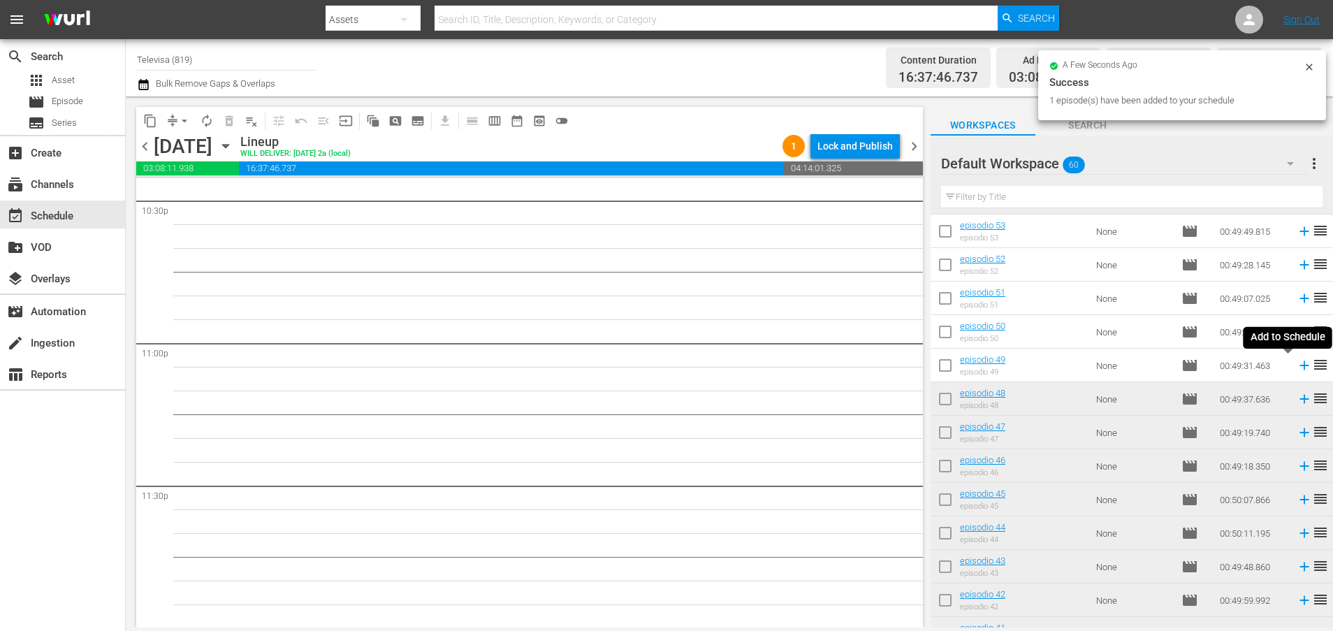
click at [1296, 363] on icon at bounding box center [1303, 365] width 15 height 15
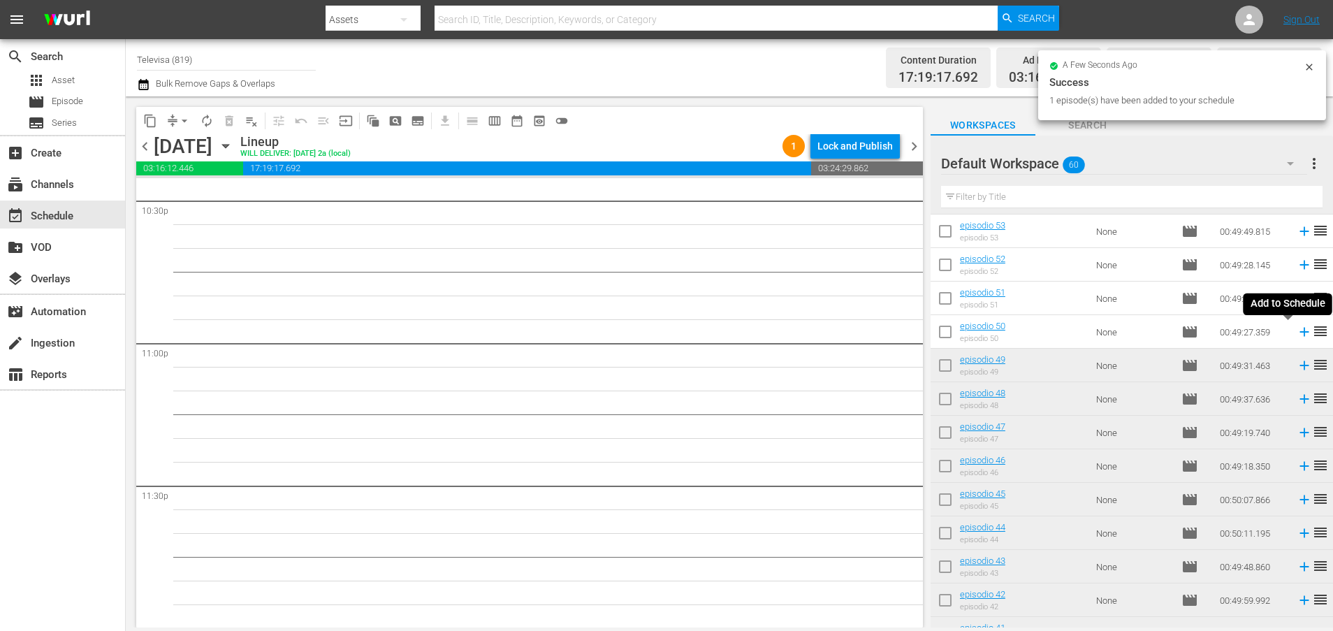
click at [1296, 331] on icon at bounding box center [1303, 331] width 15 height 15
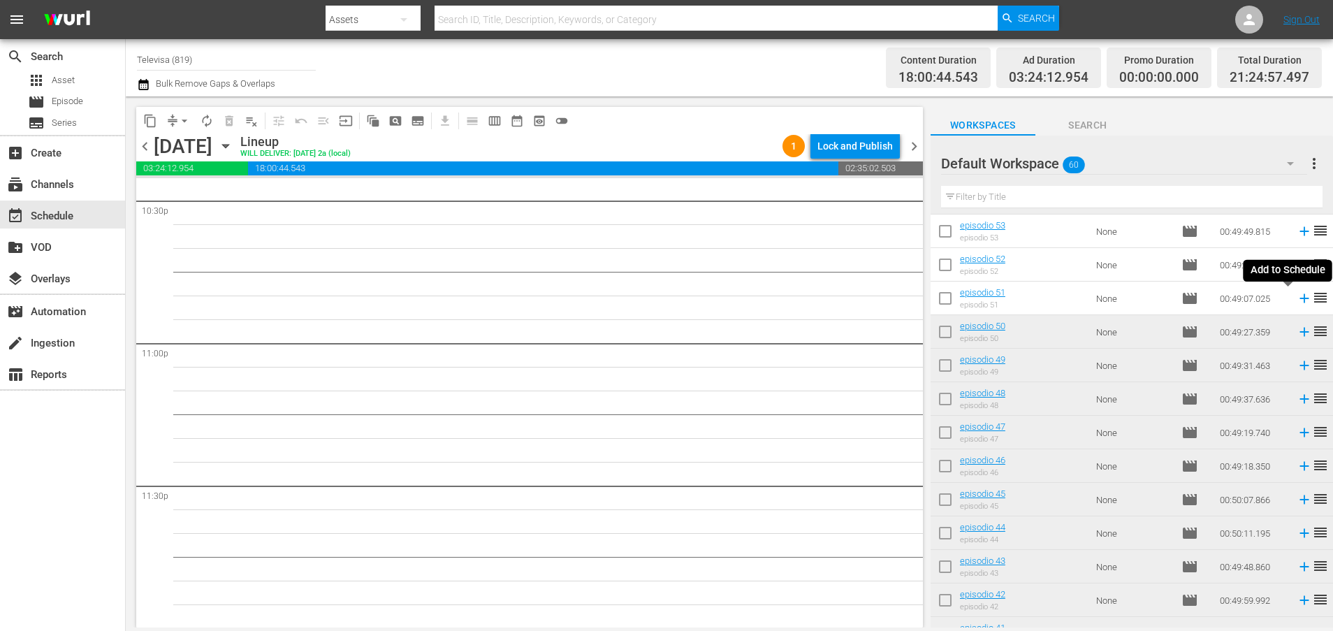
click at [1299, 300] on icon at bounding box center [1303, 298] width 9 height 9
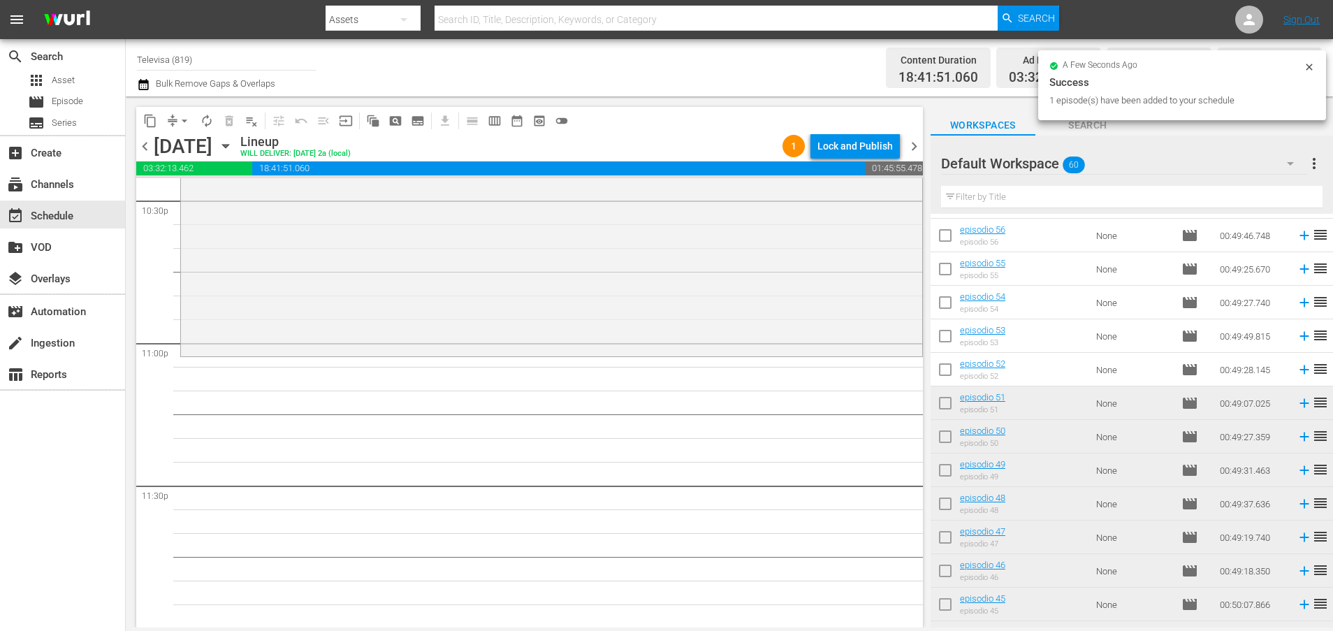
scroll to position [59, 0]
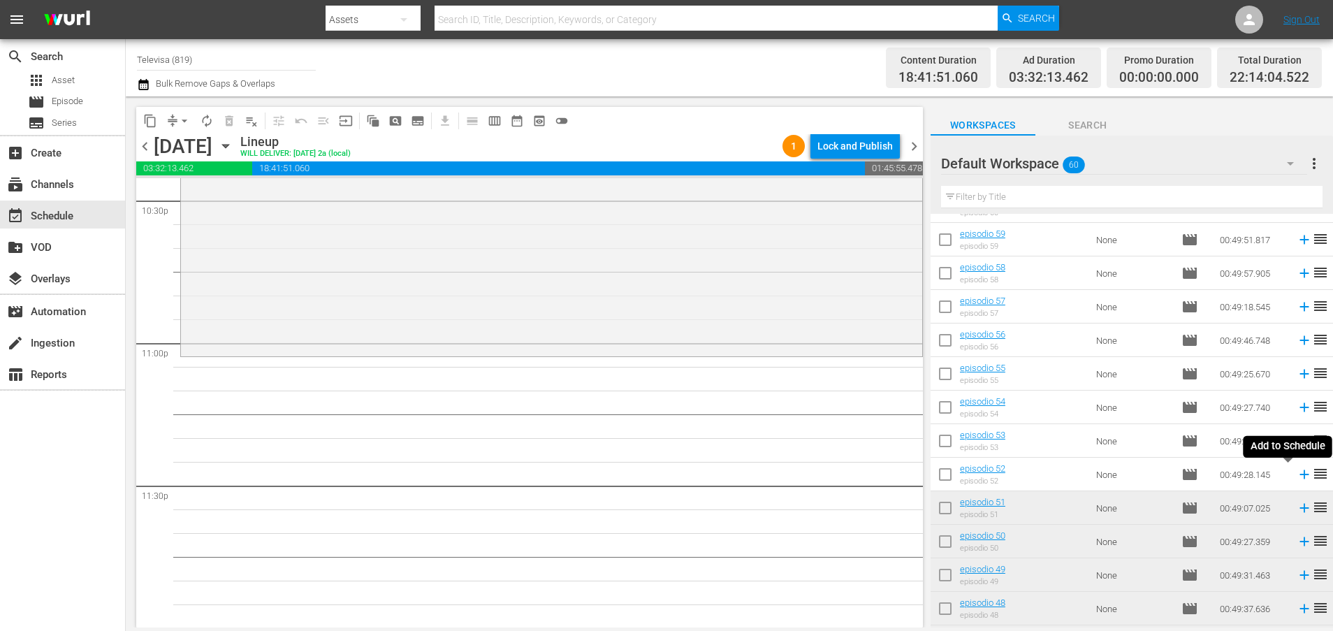
click at [1296, 476] on icon at bounding box center [1303, 474] width 15 height 15
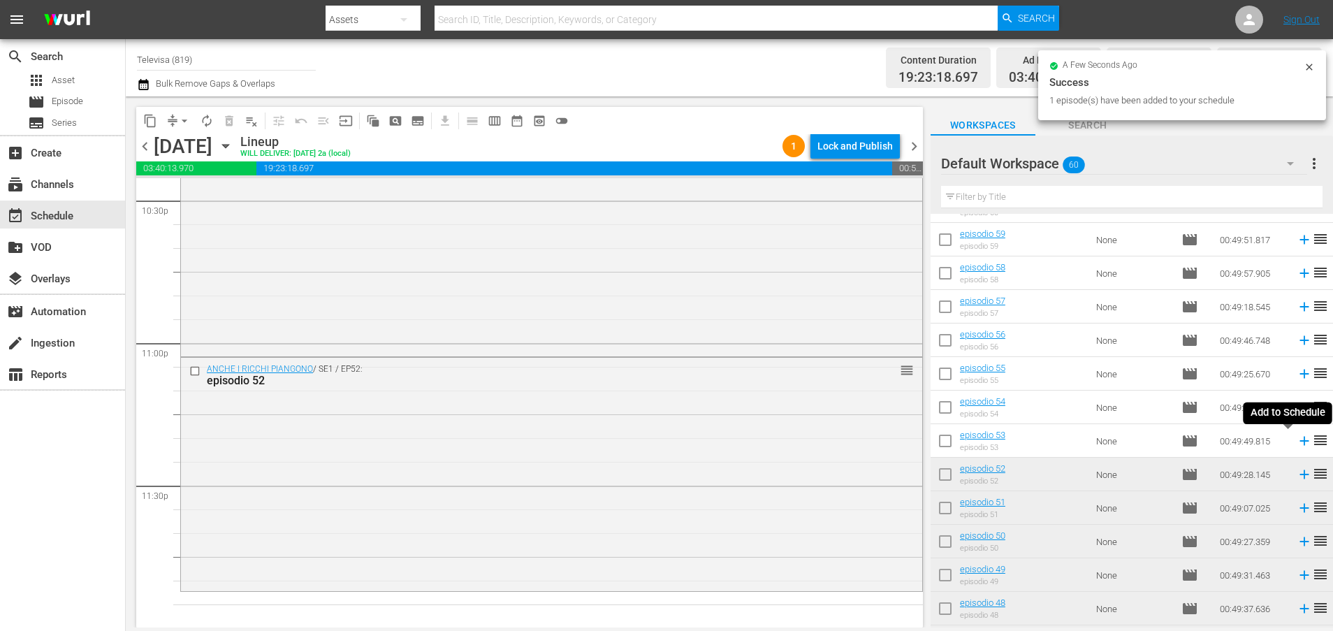
click at [1299, 442] on icon at bounding box center [1303, 441] width 9 height 9
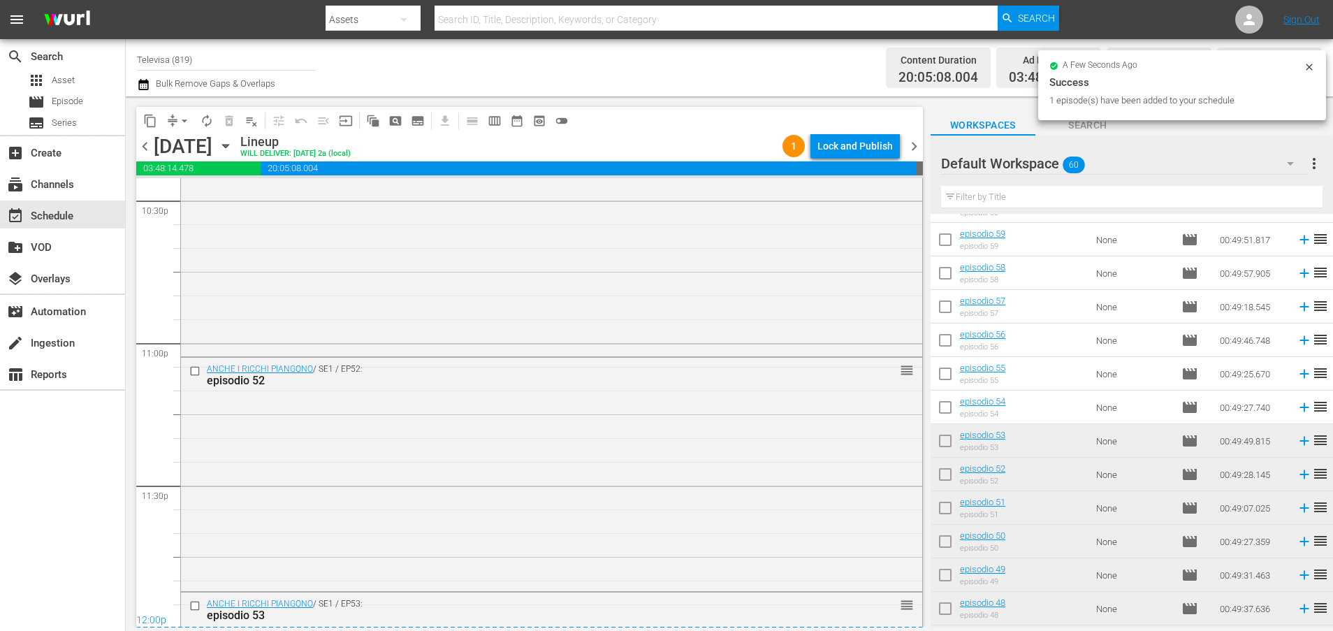
scroll to position [6590, 0]
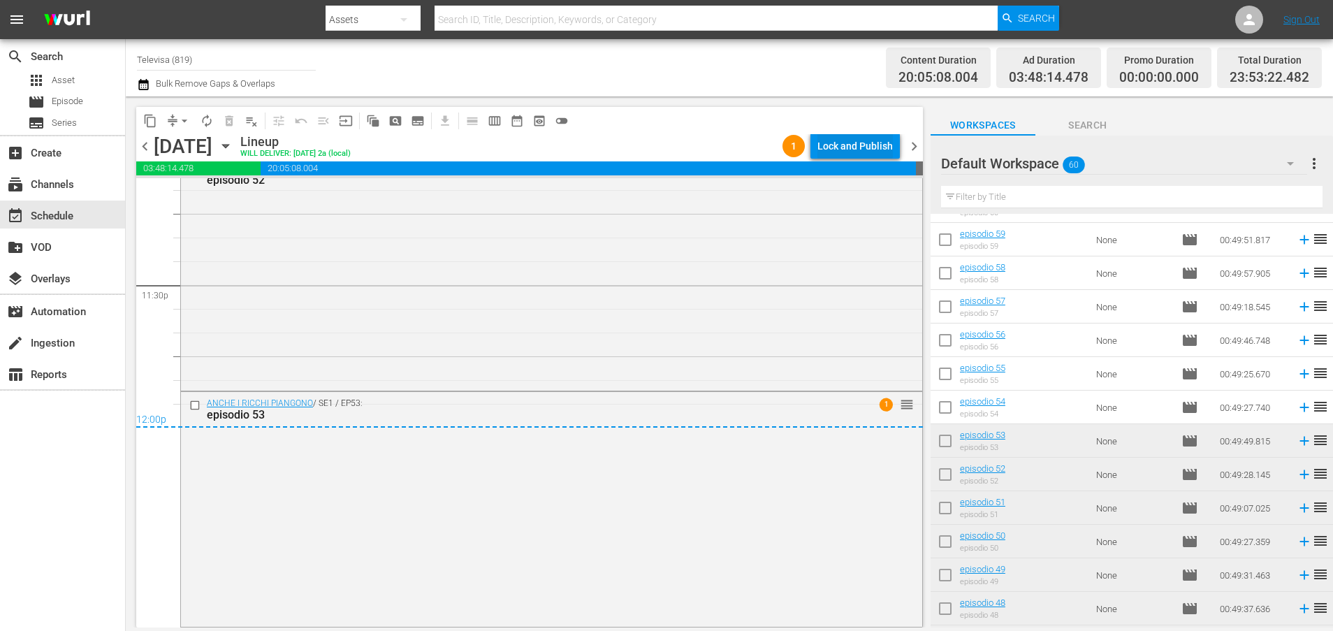
click at [858, 140] on div "Lock and Publish" at bounding box center [854, 145] width 75 height 25
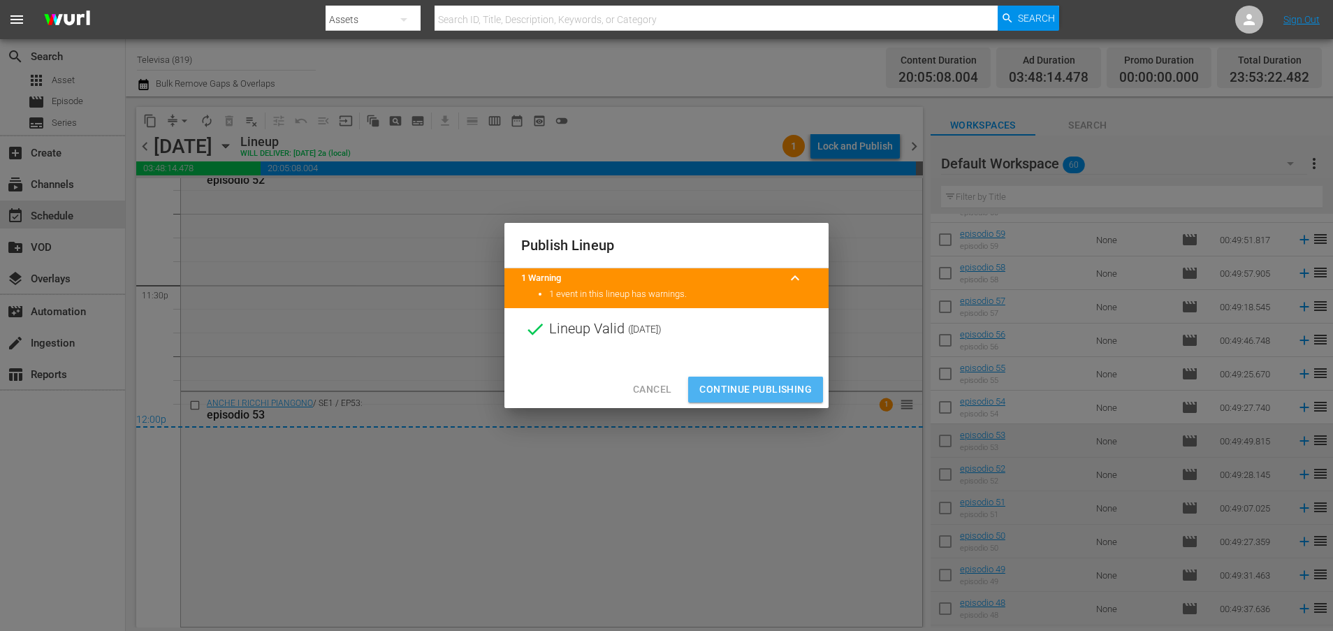
click at [729, 390] on span "Continue Publishing" at bounding box center [755, 389] width 112 height 17
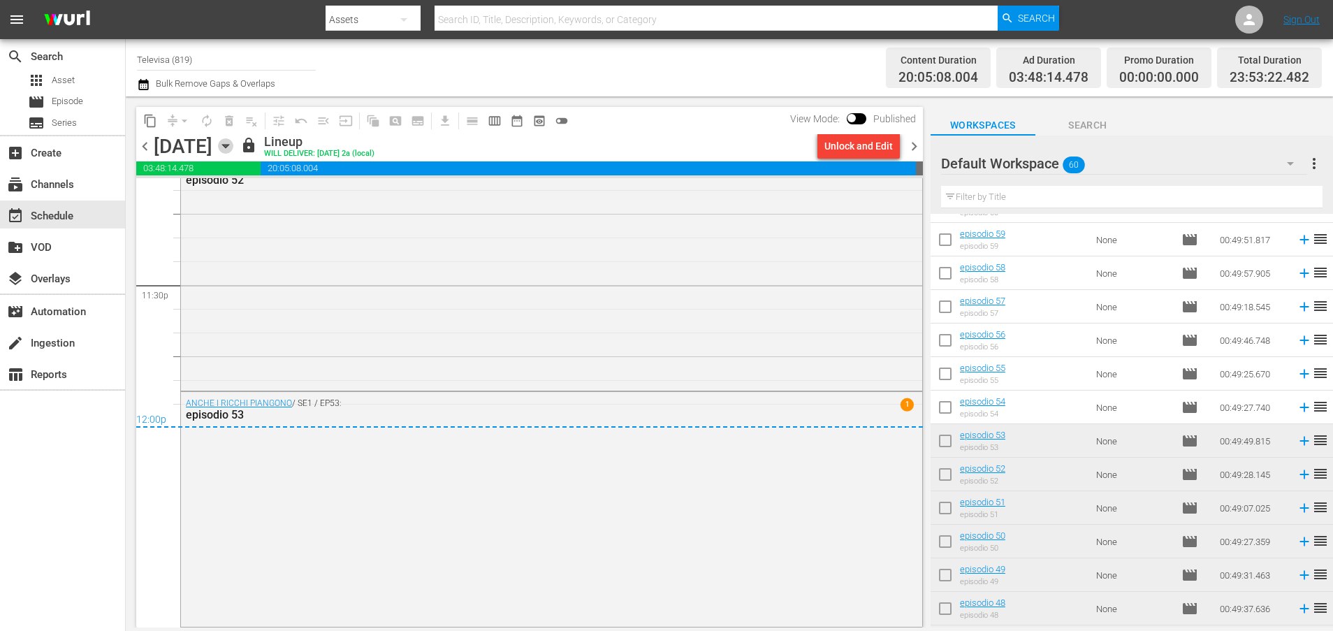
click at [228, 145] on icon "button" at bounding box center [225, 146] width 6 height 3
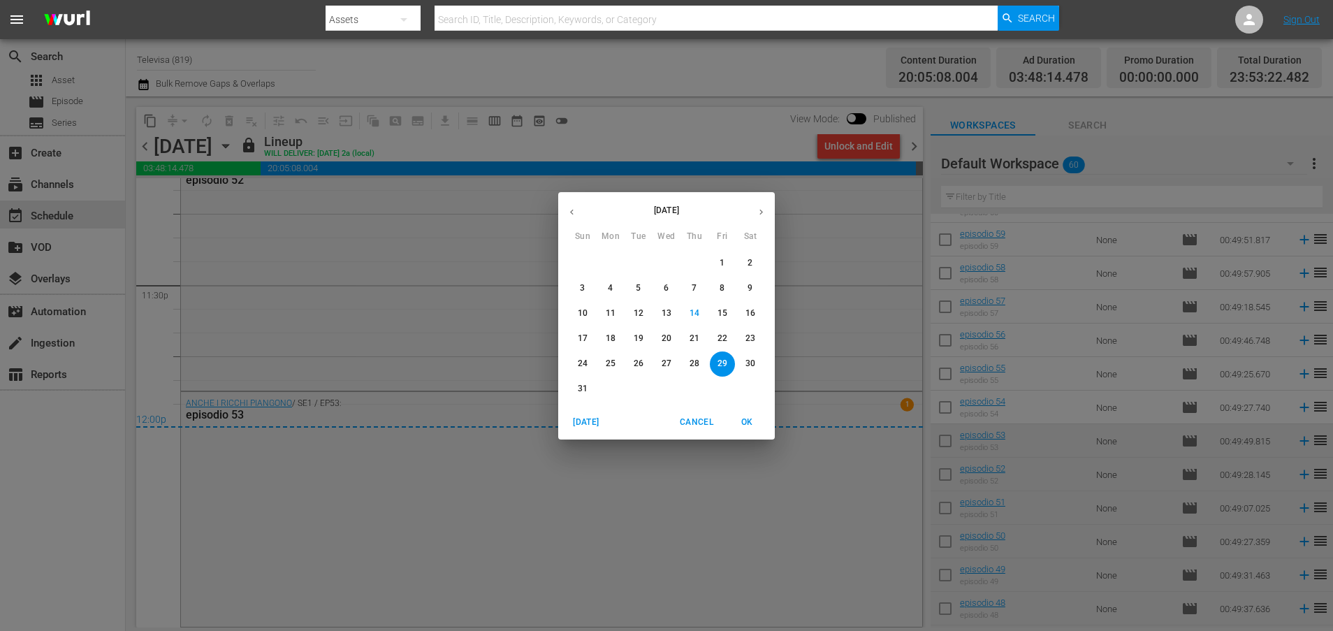
click at [755, 361] on span "30" at bounding box center [750, 364] width 25 height 12
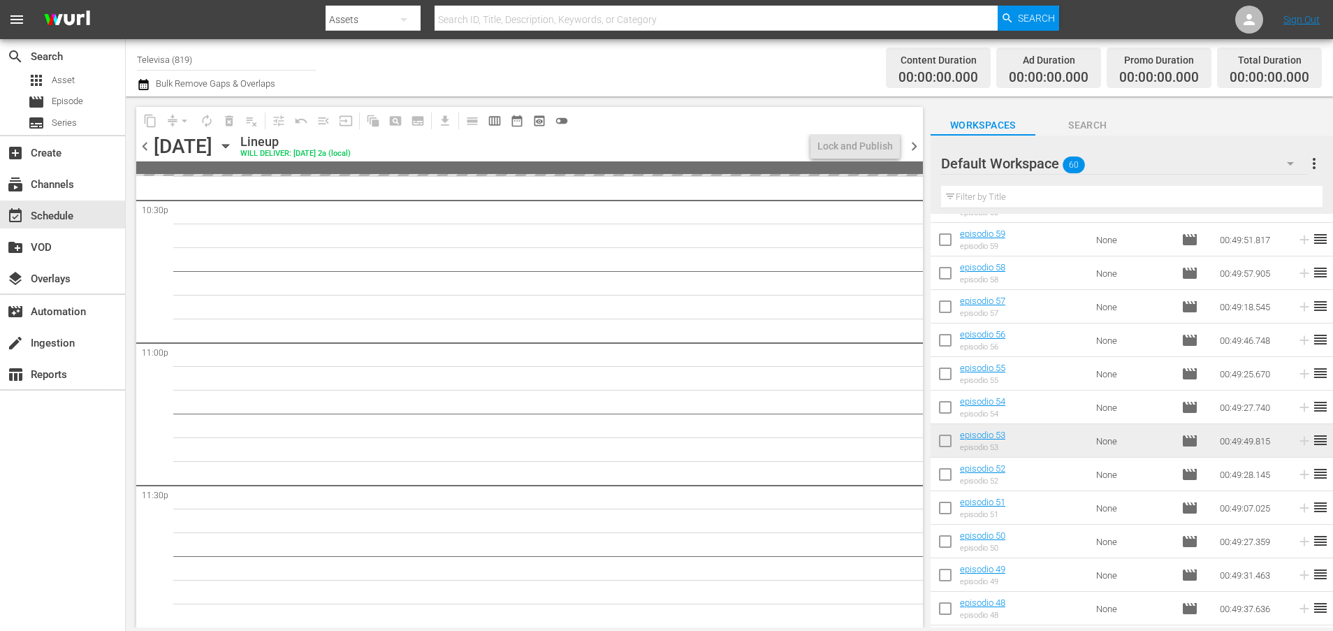
scroll to position [6390, 0]
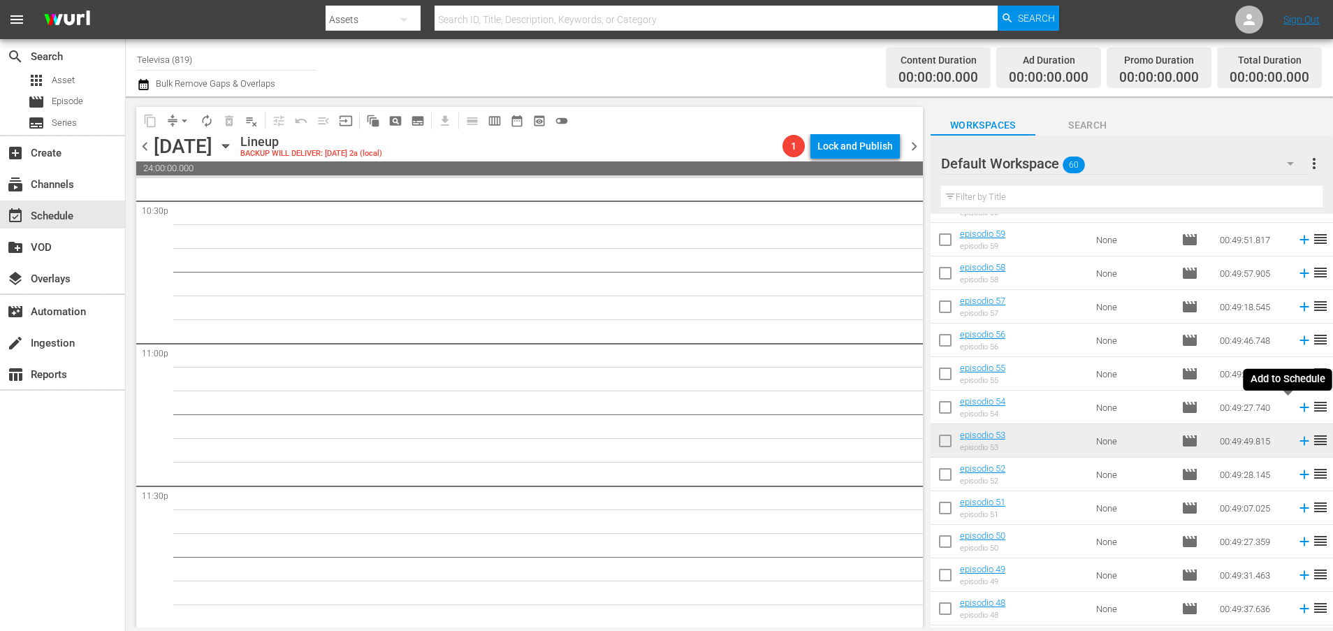
click at [1299, 407] on icon at bounding box center [1303, 407] width 9 height 9
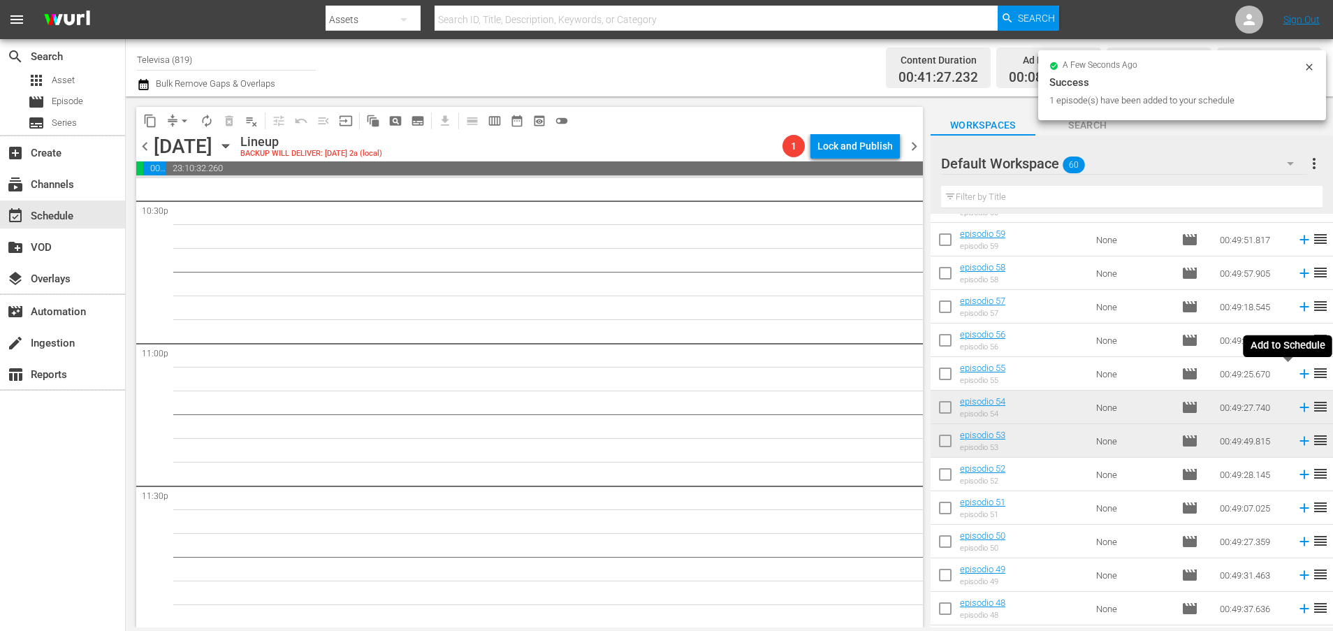
click at [1299, 374] on icon at bounding box center [1303, 374] width 9 height 9
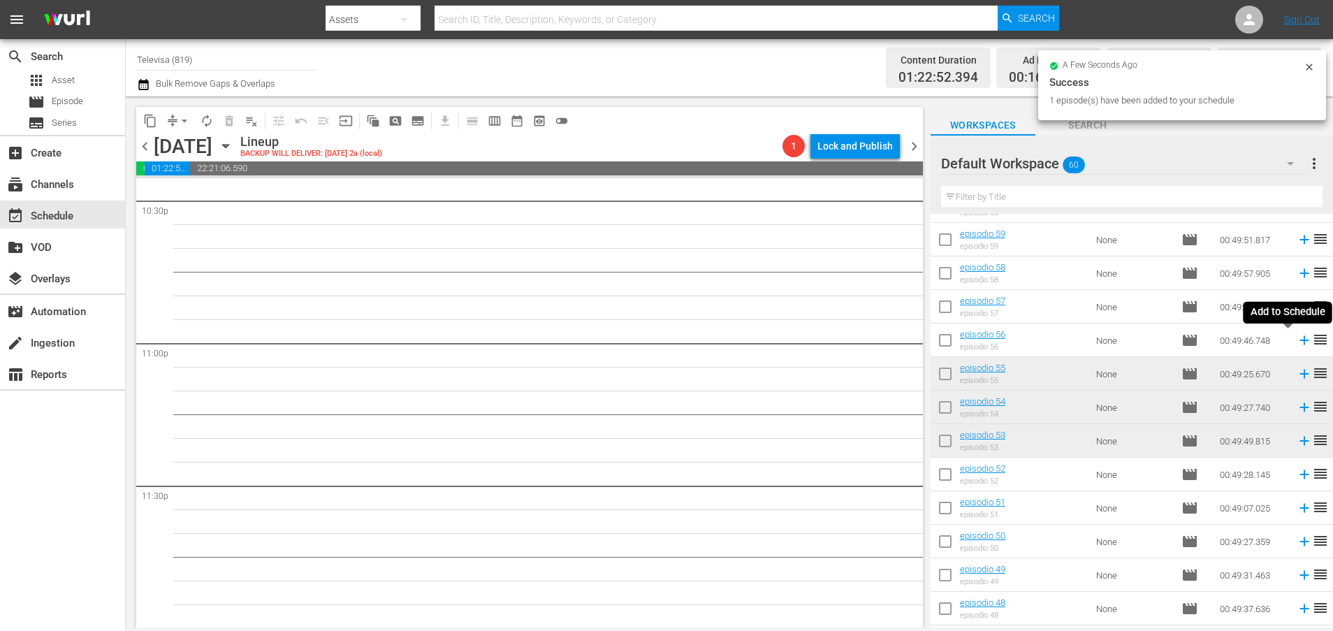
click at [1299, 342] on icon at bounding box center [1303, 340] width 9 height 9
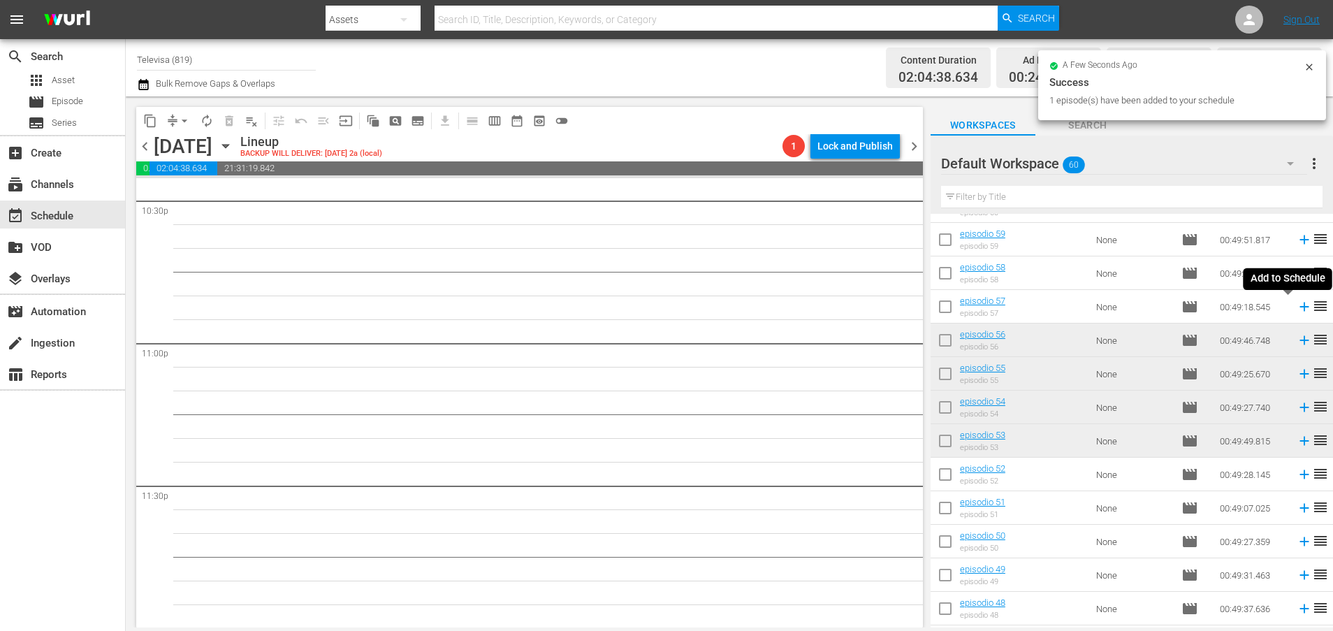
click at [1299, 309] on icon at bounding box center [1303, 306] width 9 height 9
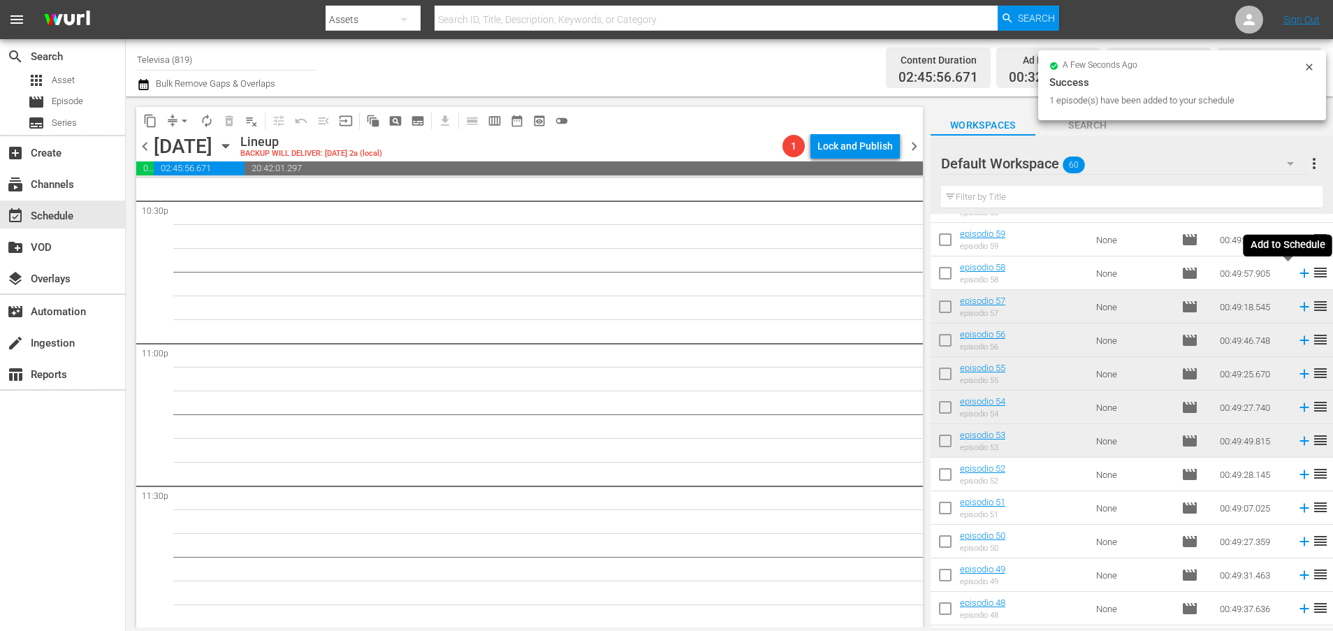
click at [1299, 273] on icon at bounding box center [1303, 273] width 9 height 9
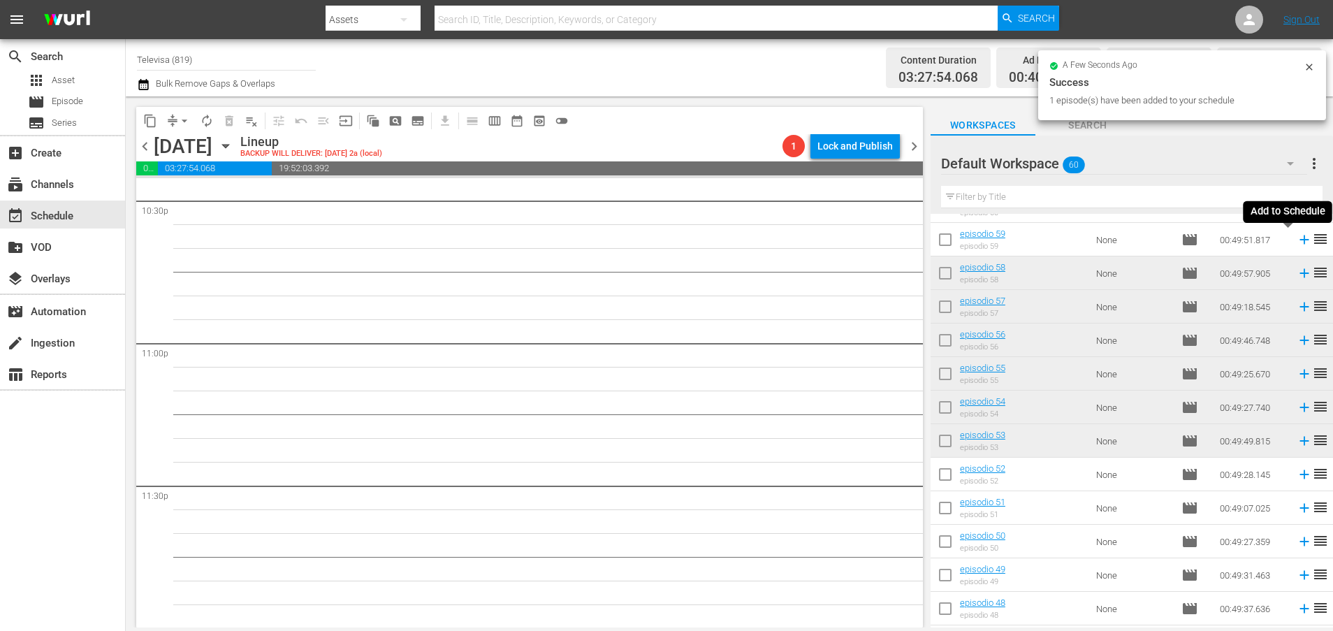
click at [1299, 241] on icon at bounding box center [1303, 239] width 9 height 9
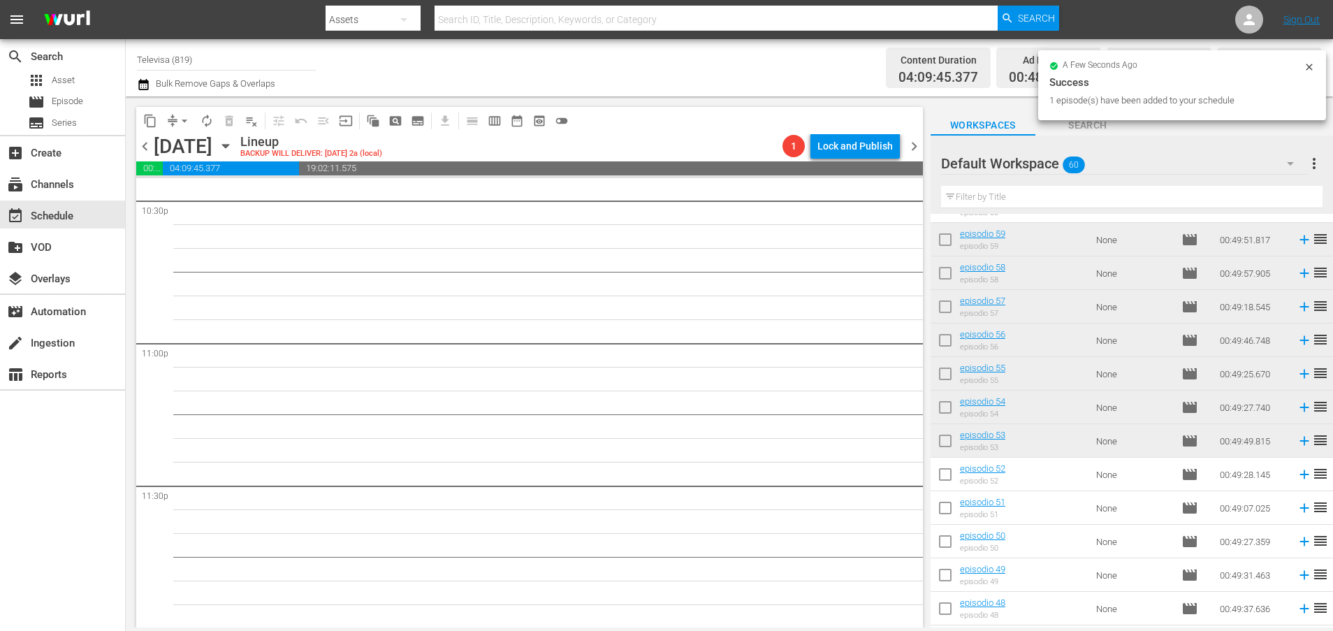
scroll to position [0, 0]
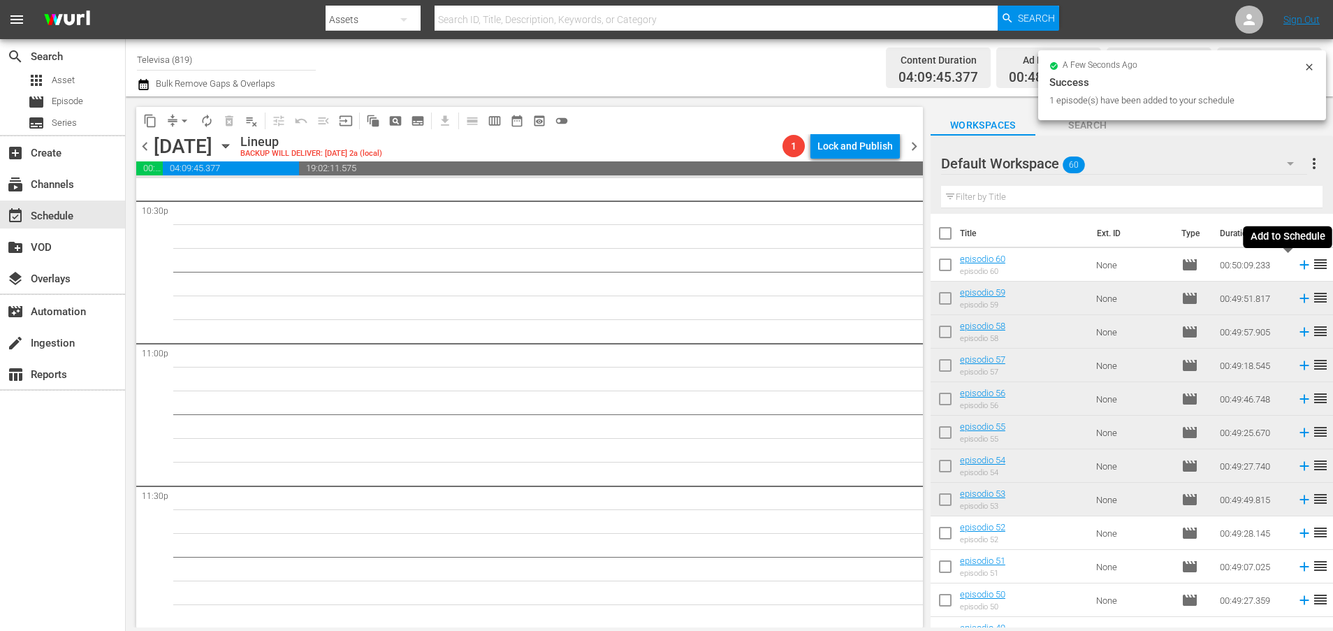
click at [1299, 266] on icon at bounding box center [1303, 265] width 9 height 9
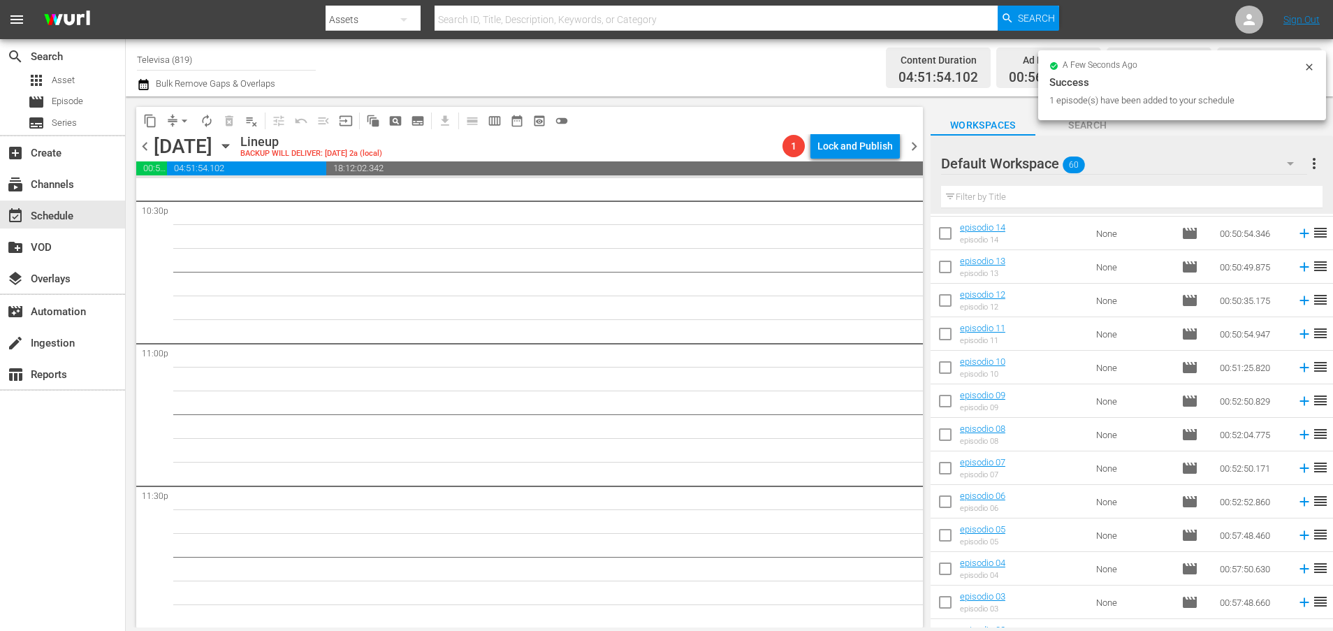
scroll to position [1630, 0]
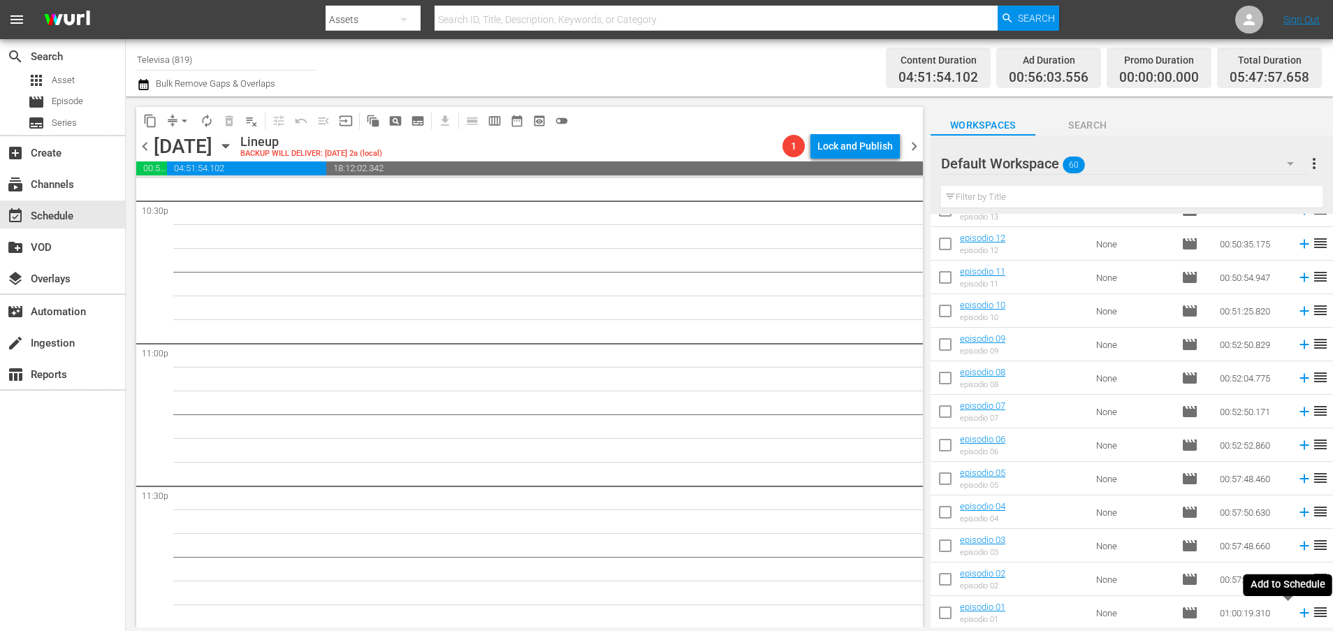
click at [1296, 612] on icon at bounding box center [1303, 612] width 15 height 15
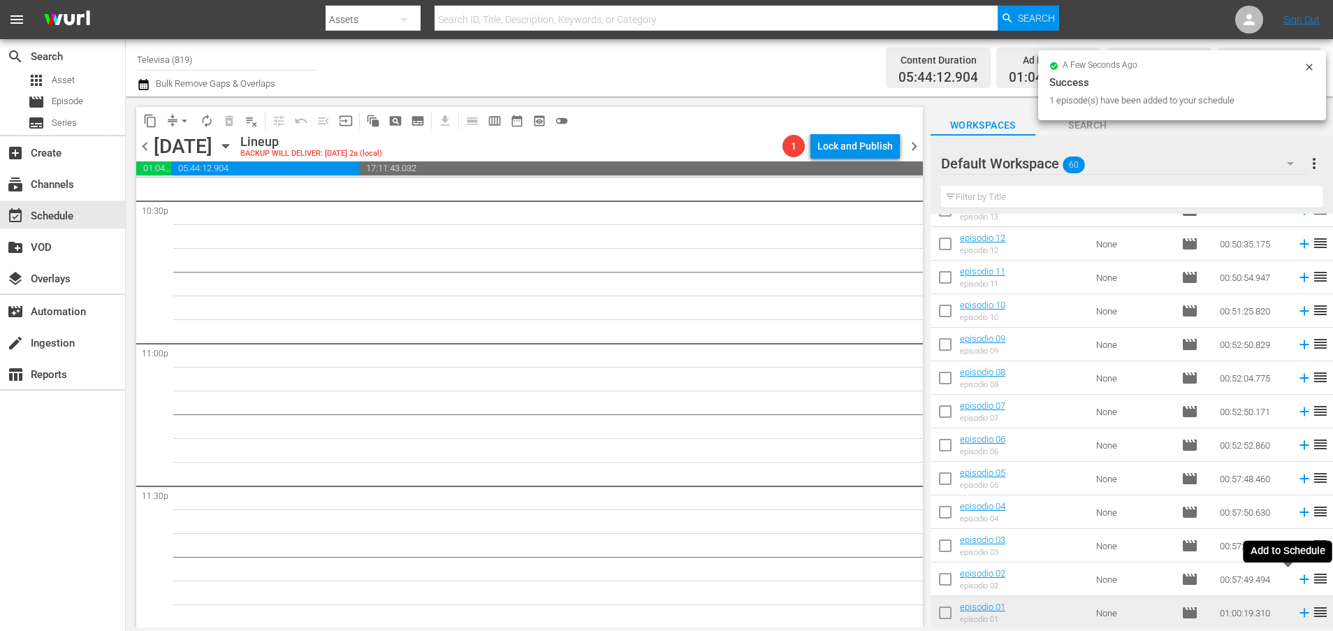
click at [1299, 580] on icon at bounding box center [1303, 579] width 9 height 9
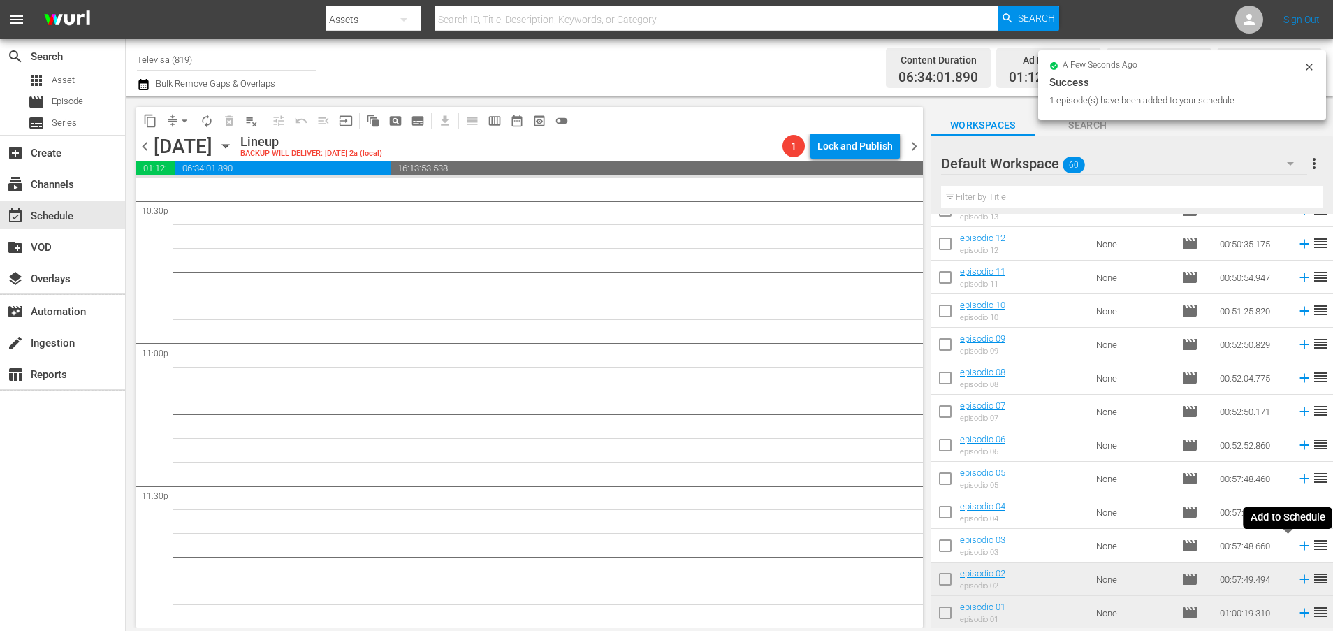
click at [1299, 546] on icon at bounding box center [1303, 545] width 9 height 9
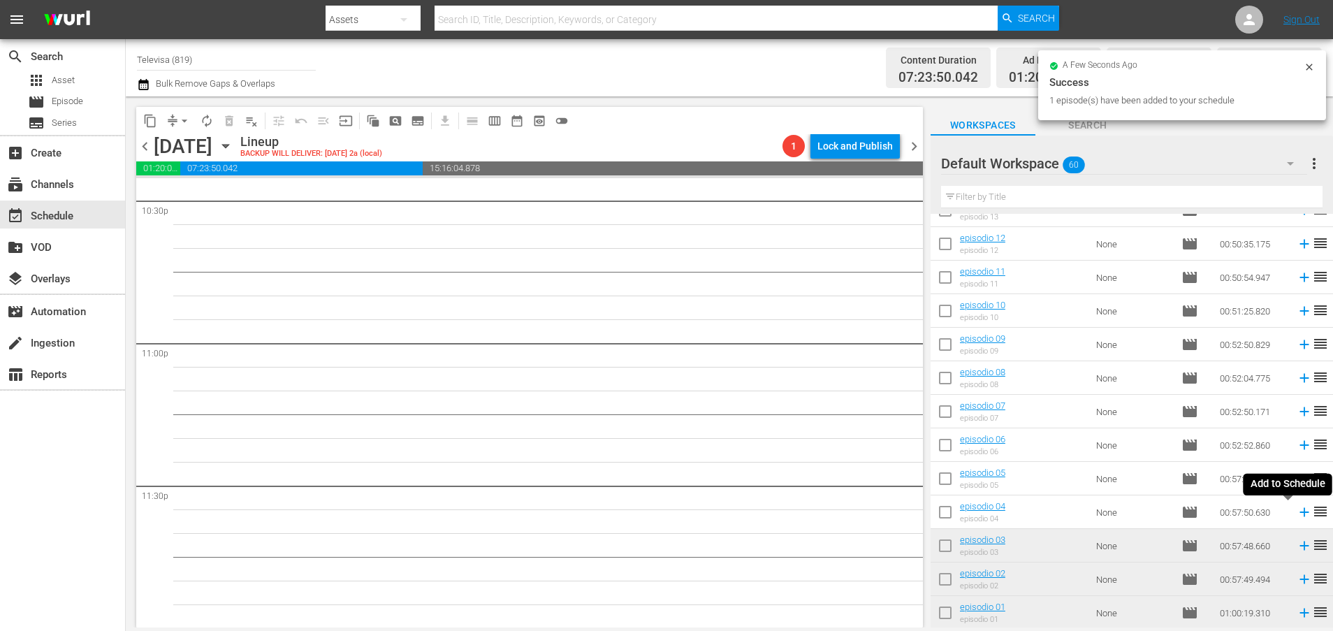
click at [1299, 514] on icon at bounding box center [1303, 512] width 9 height 9
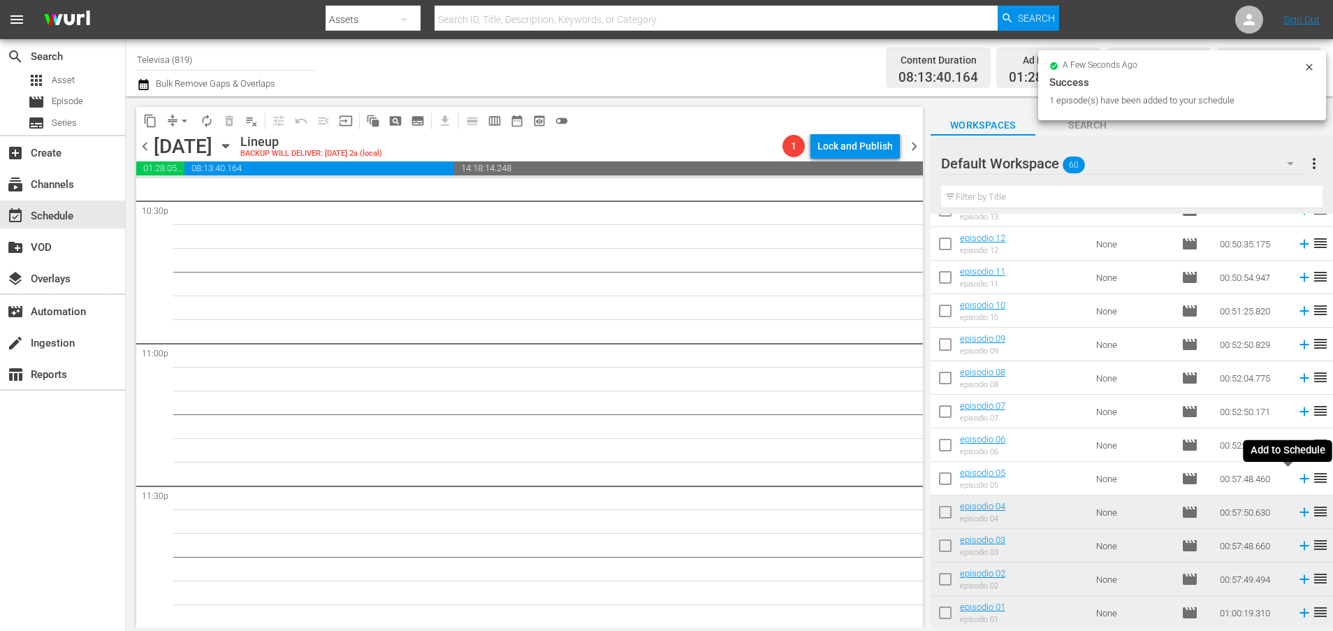
click at [1299, 481] on icon at bounding box center [1303, 478] width 9 height 9
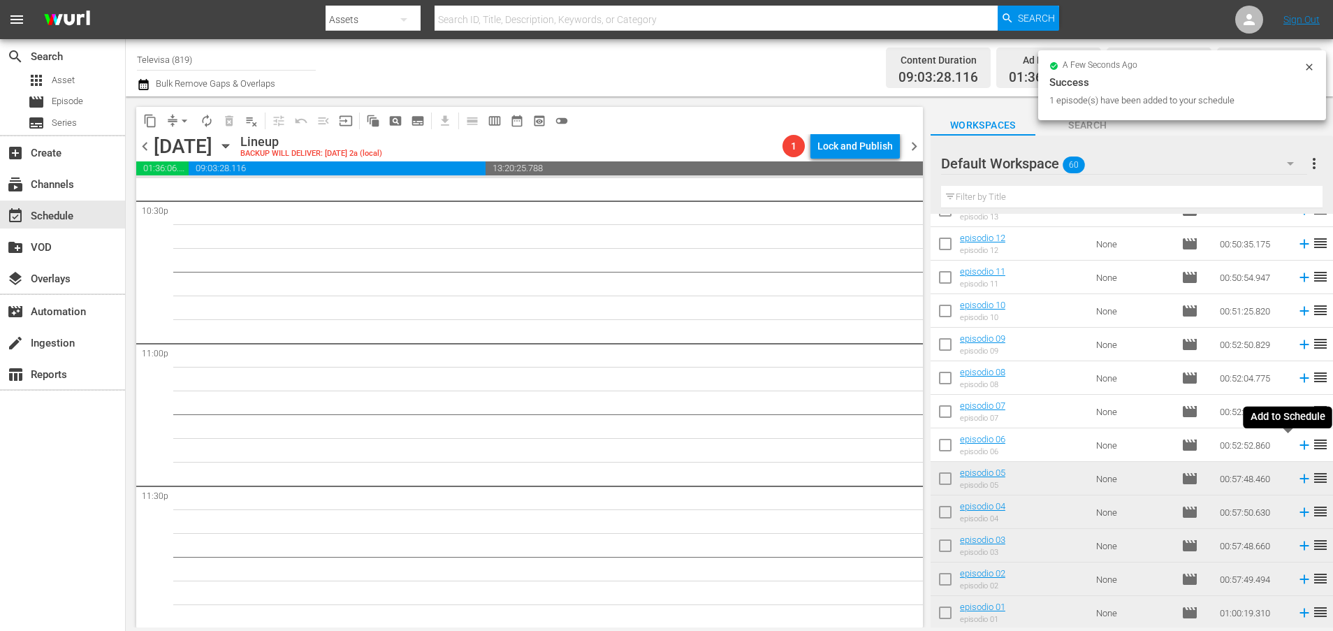
click at [1299, 446] on icon at bounding box center [1303, 445] width 9 height 9
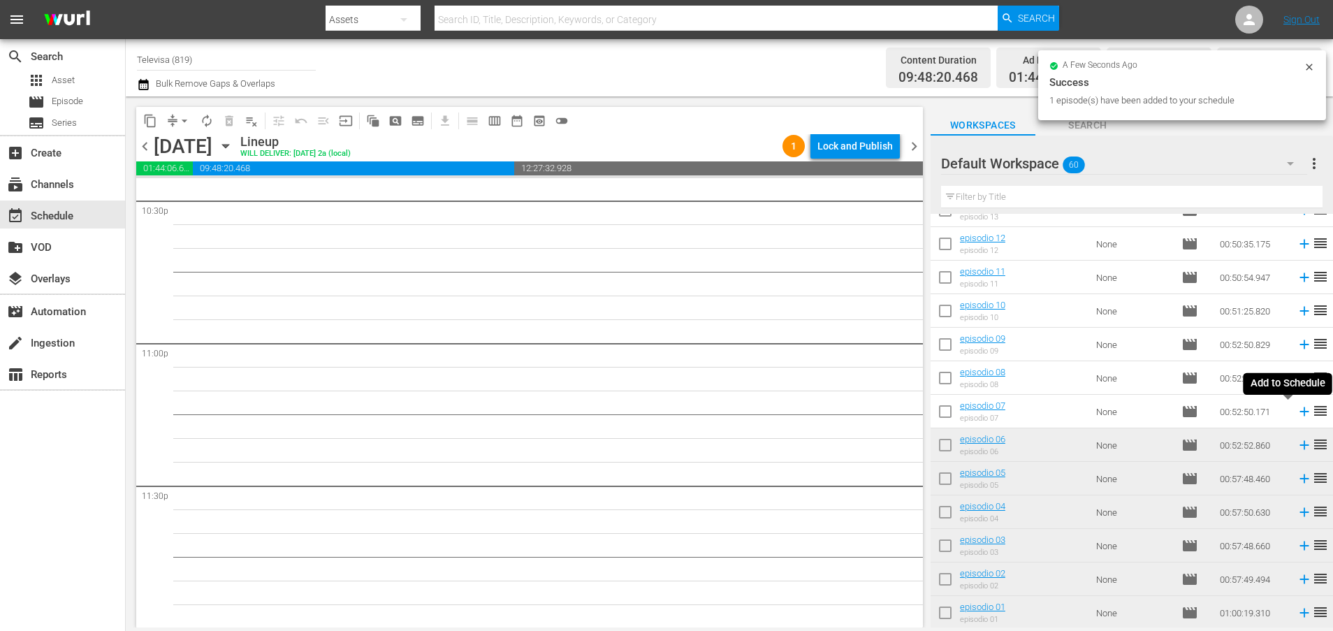
click at [1299, 413] on icon at bounding box center [1303, 411] width 9 height 9
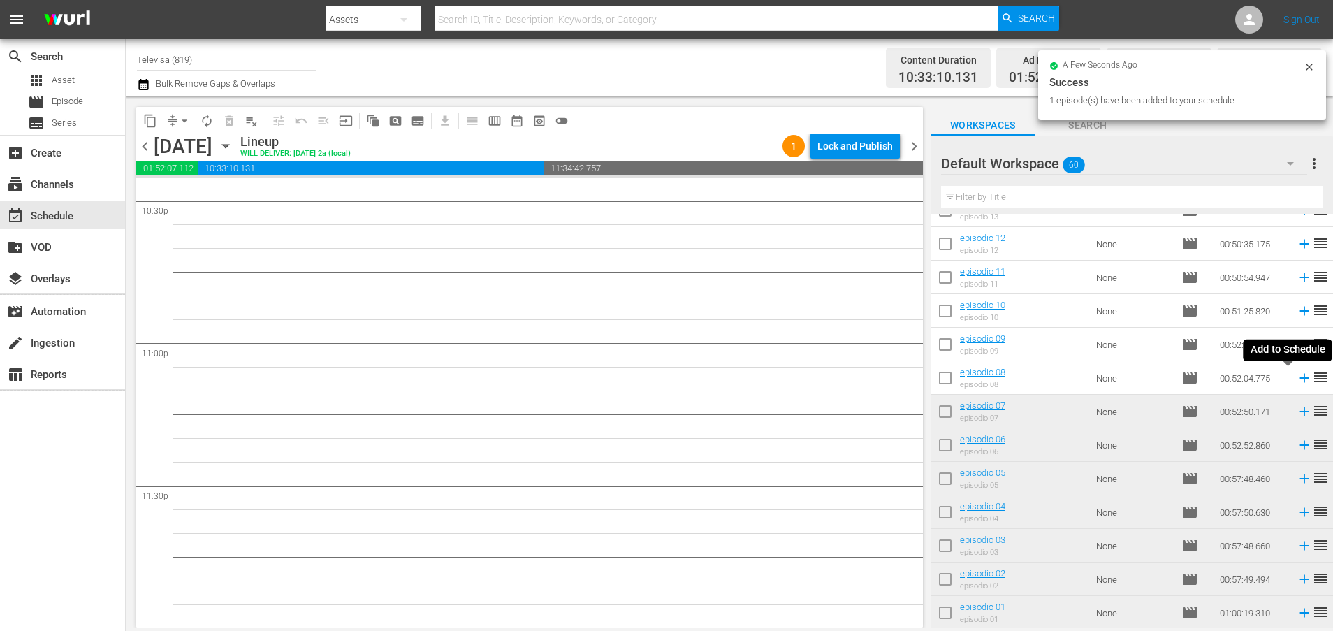
click at [1296, 382] on icon at bounding box center [1303, 377] width 15 height 15
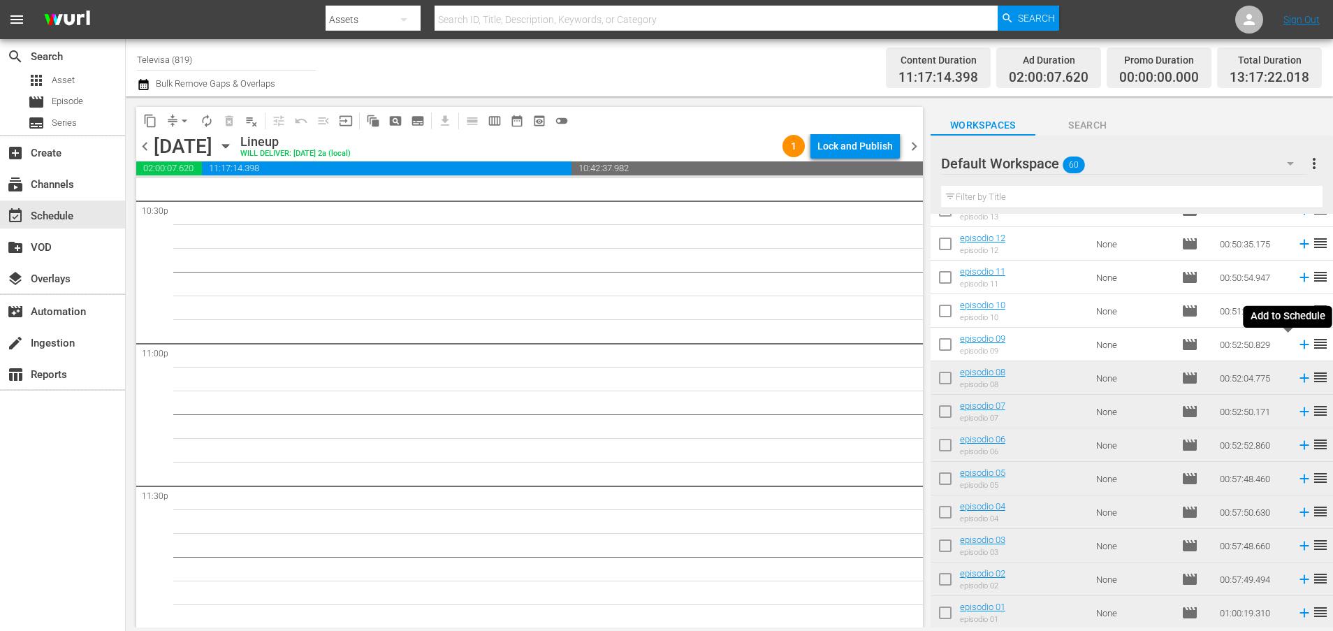
click at [1299, 348] on icon at bounding box center [1303, 344] width 9 height 9
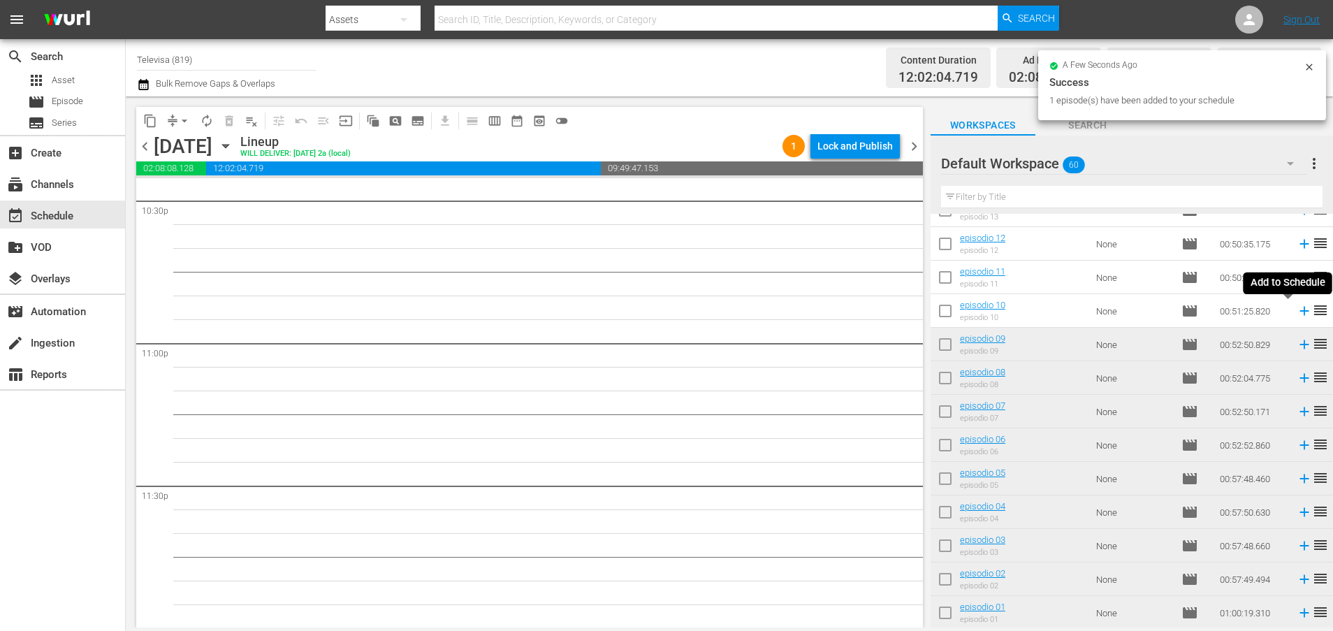
click at [1296, 312] on icon at bounding box center [1303, 310] width 15 height 15
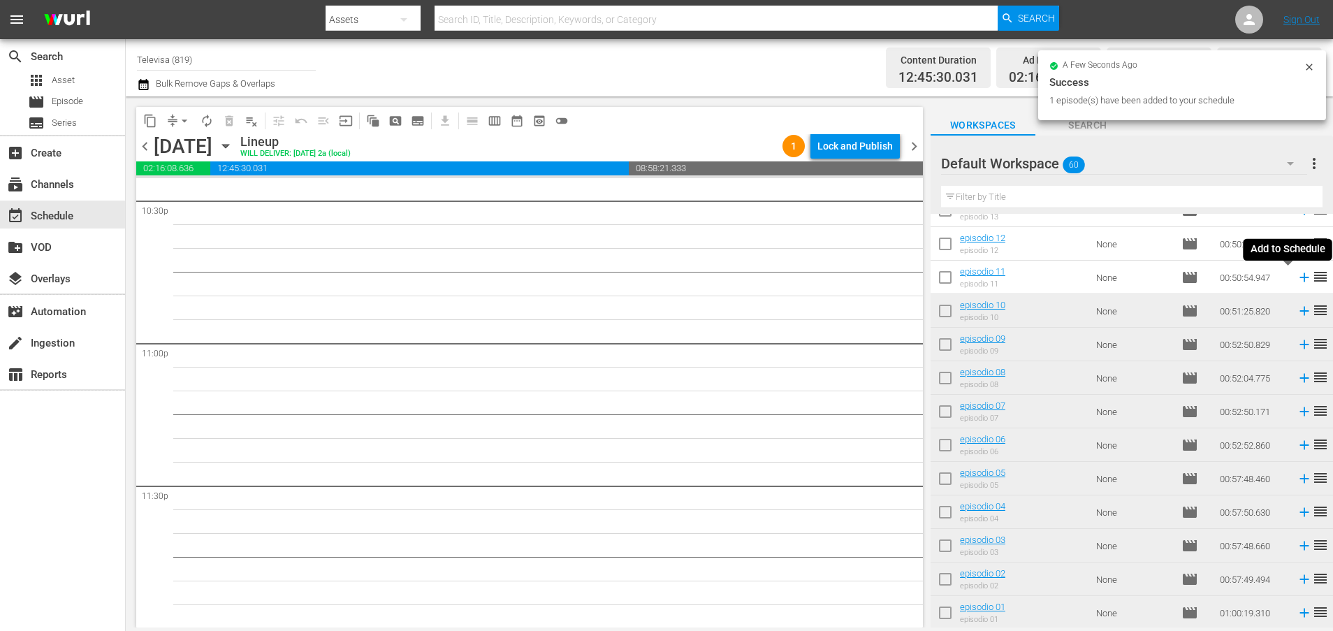
click at [1299, 277] on icon at bounding box center [1303, 277] width 9 height 9
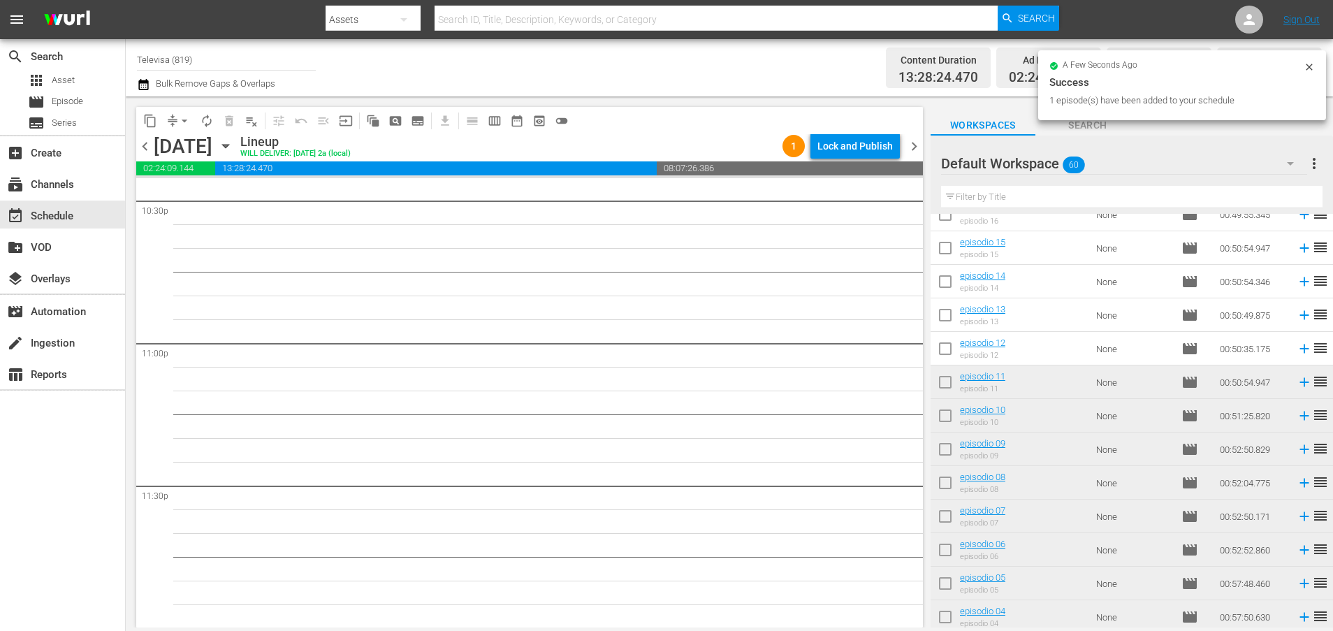
scroll to position [1421, 0]
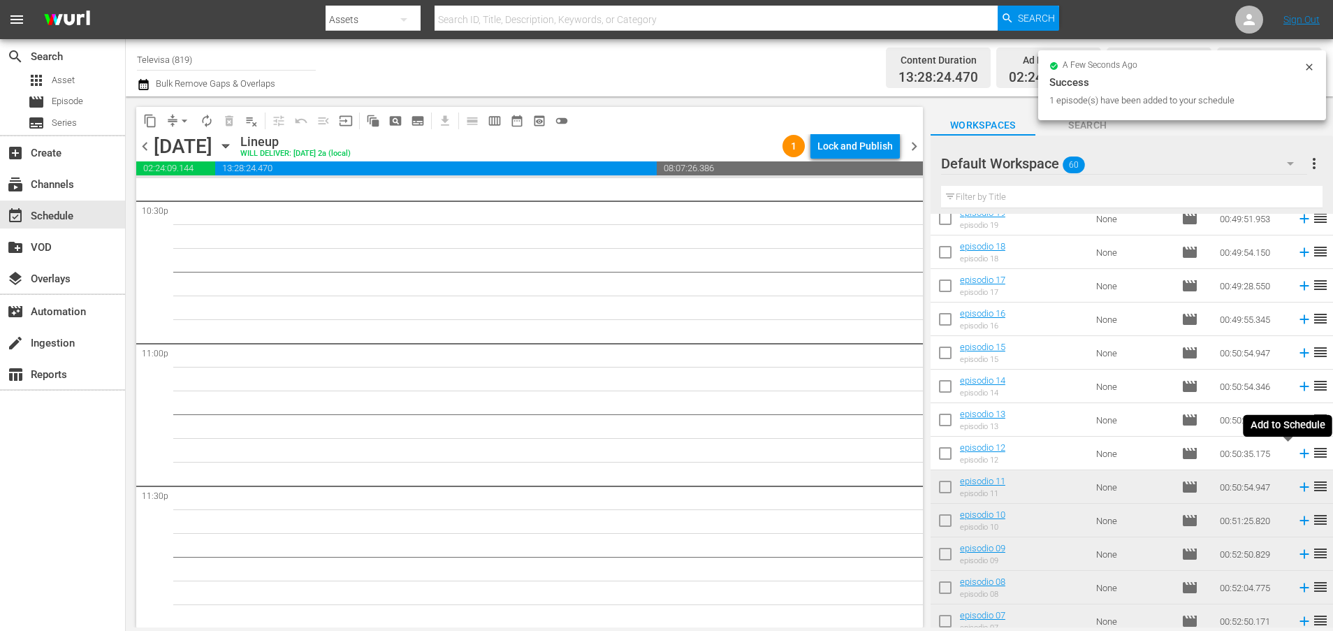
click at [1299, 455] on icon at bounding box center [1303, 453] width 9 height 9
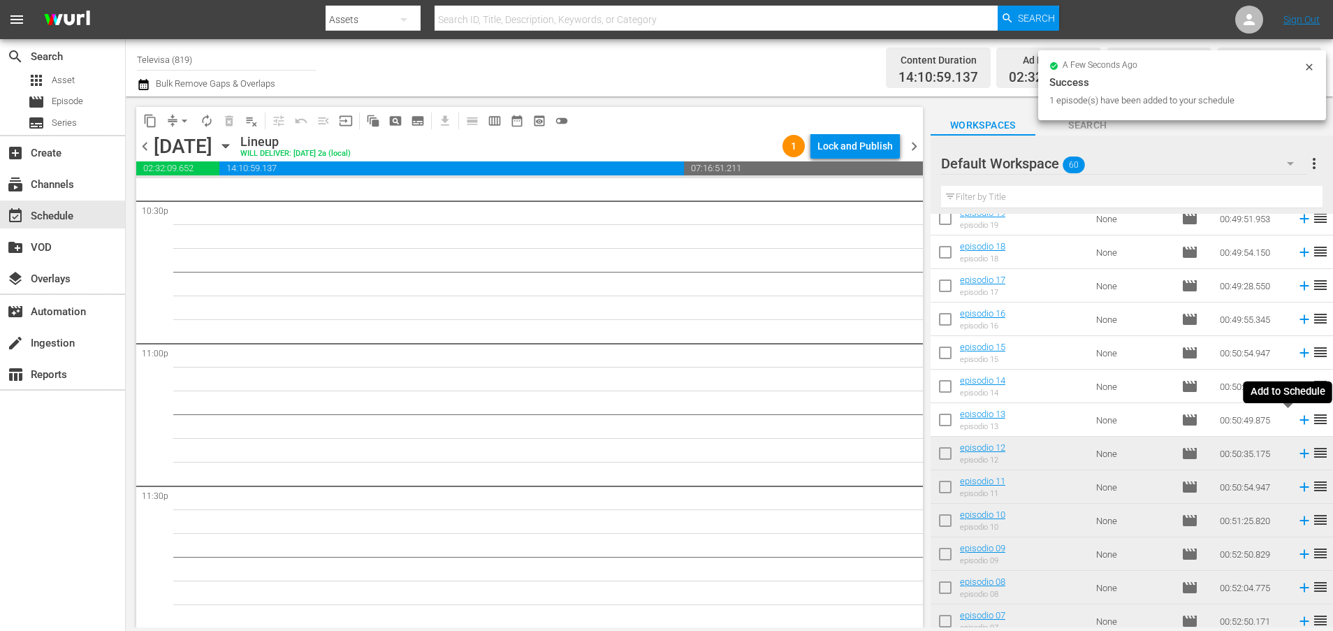
click at [1299, 423] on icon at bounding box center [1303, 420] width 9 height 9
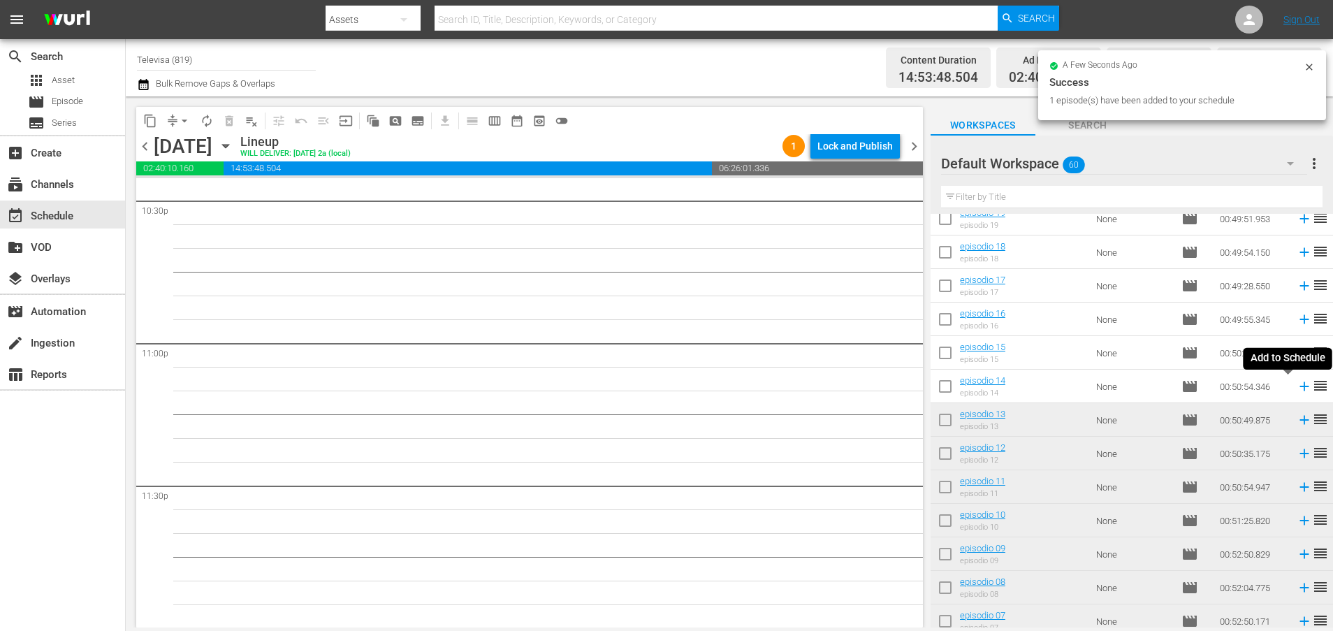
click at [1299, 388] on icon at bounding box center [1303, 386] width 9 height 9
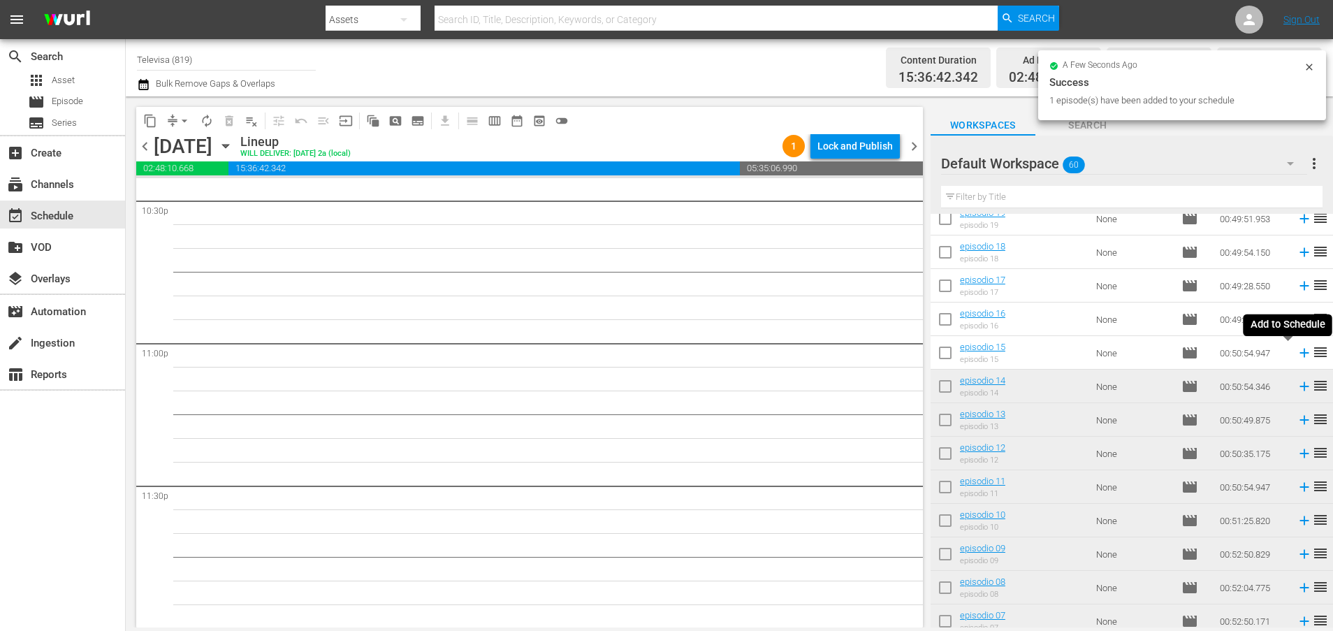
click at [1296, 355] on icon at bounding box center [1303, 352] width 15 height 15
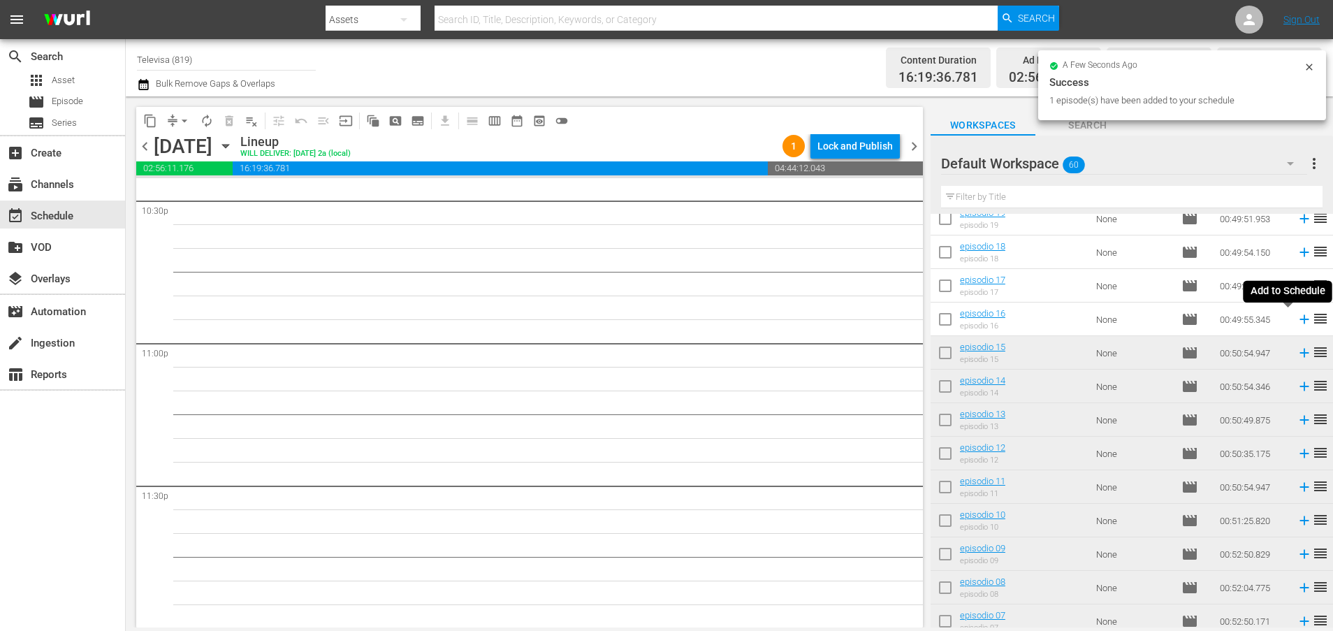
click at [1296, 321] on icon at bounding box center [1303, 319] width 15 height 15
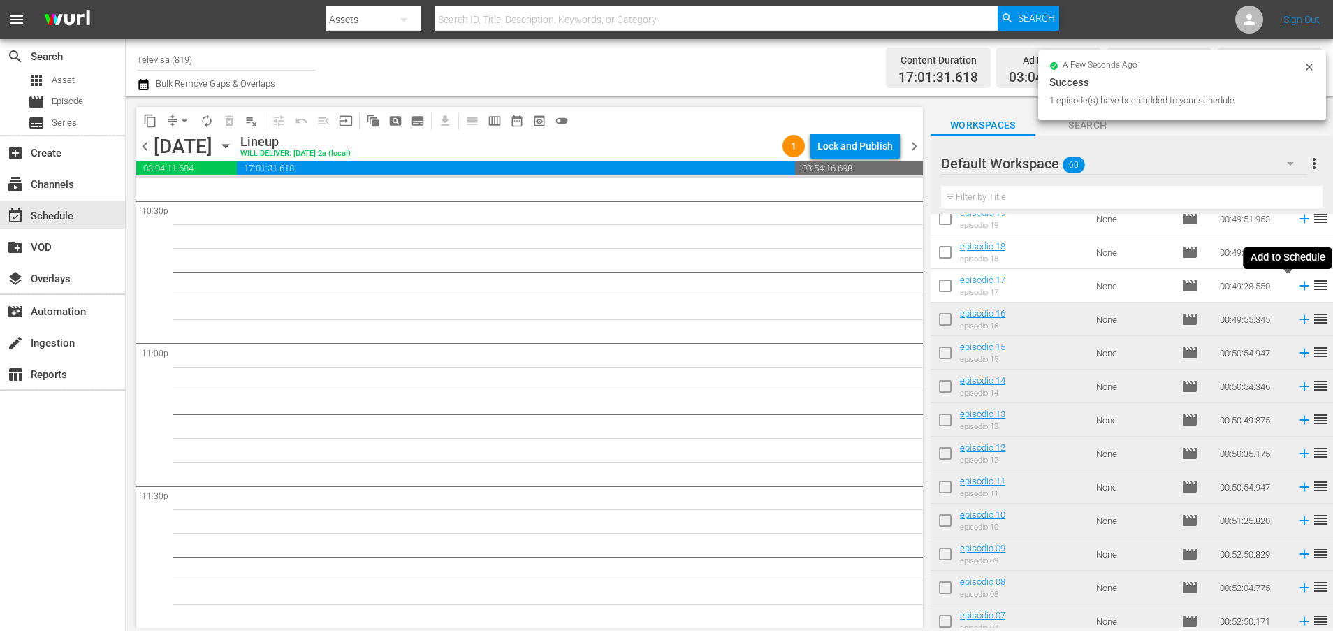
click at [1296, 287] on icon at bounding box center [1303, 285] width 15 height 15
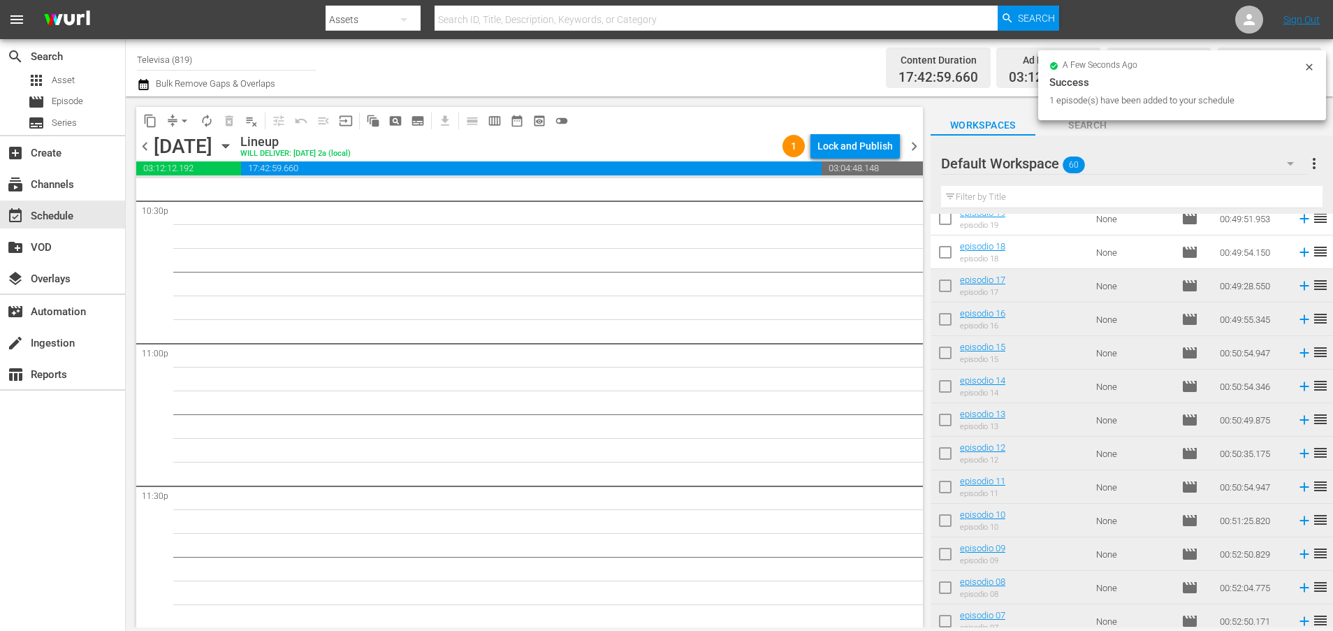
scroll to position [1316, 0]
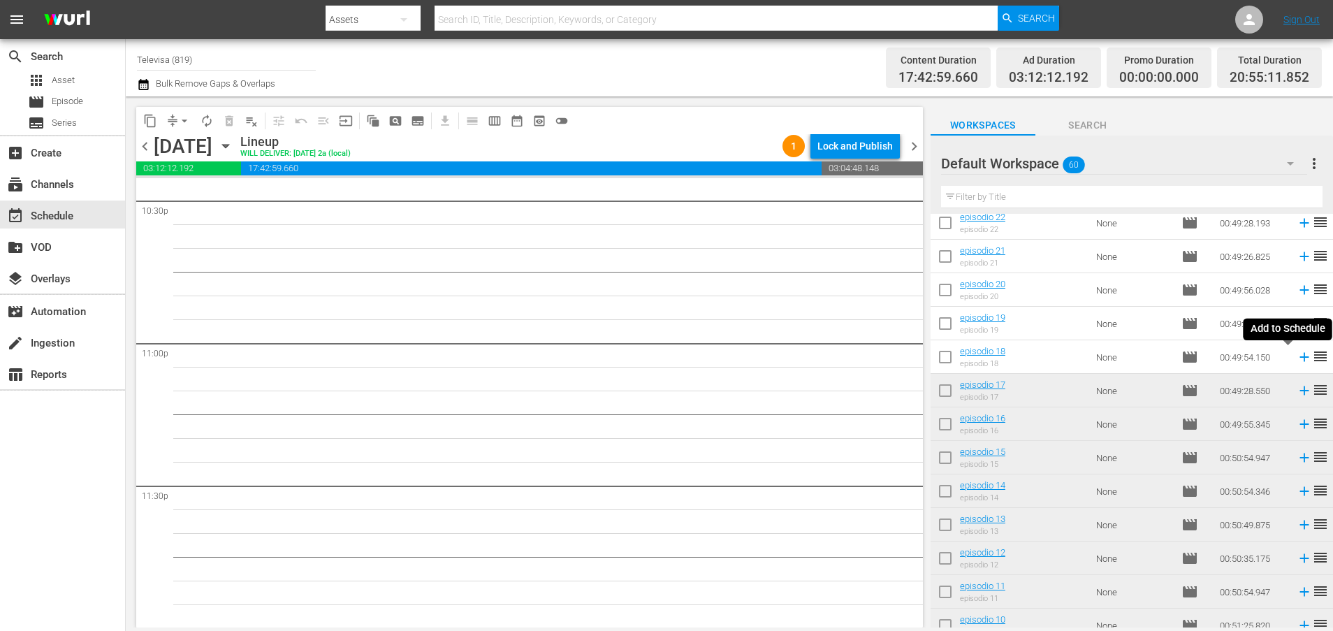
click at [1299, 357] on icon at bounding box center [1303, 357] width 9 height 9
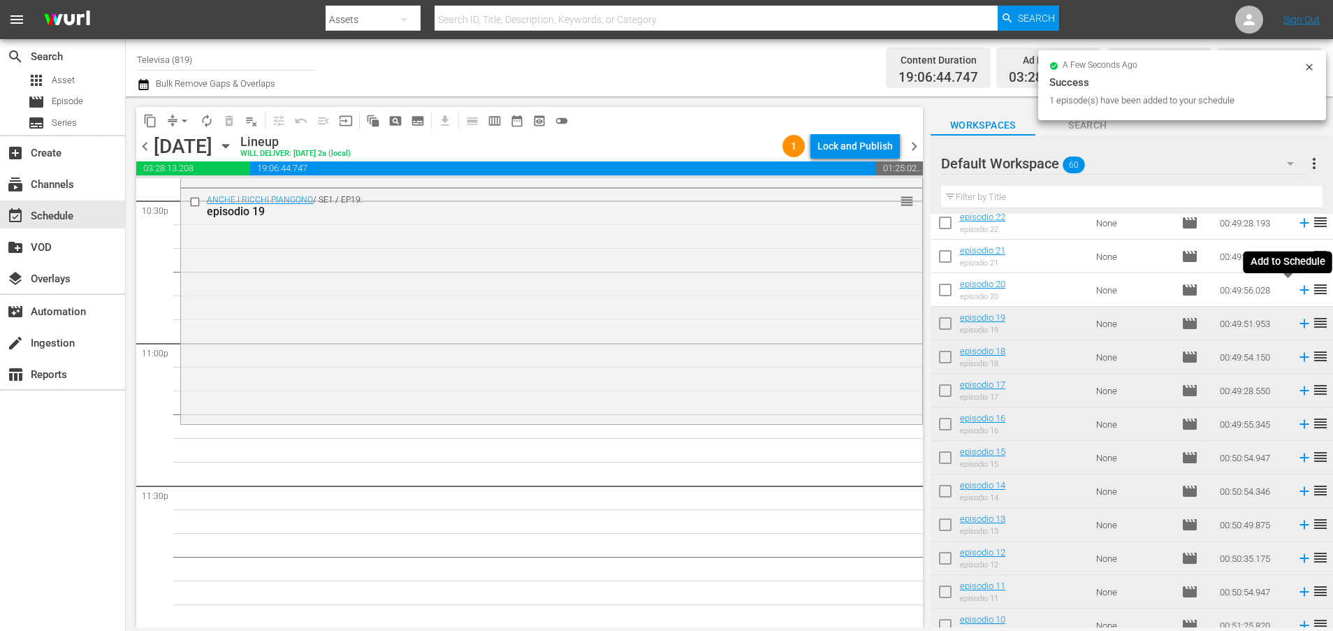
click at [1296, 293] on icon at bounding box center [1303, 289] width 15 height 15
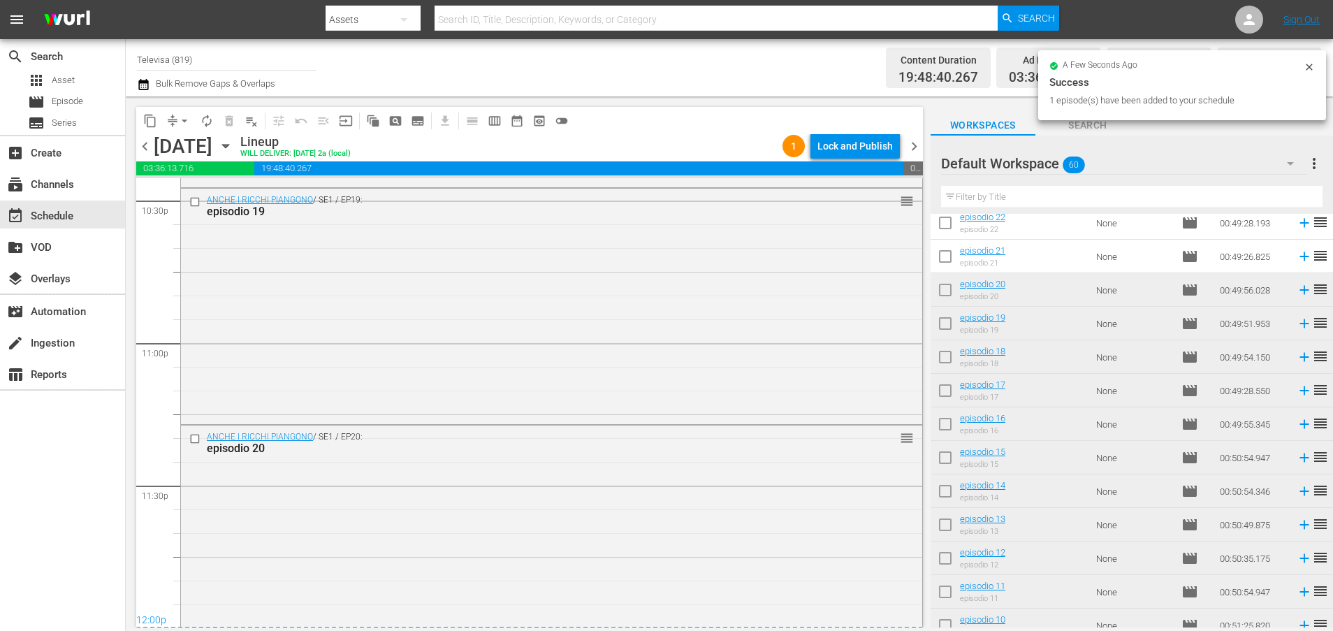
scroll to position [6425, 0]
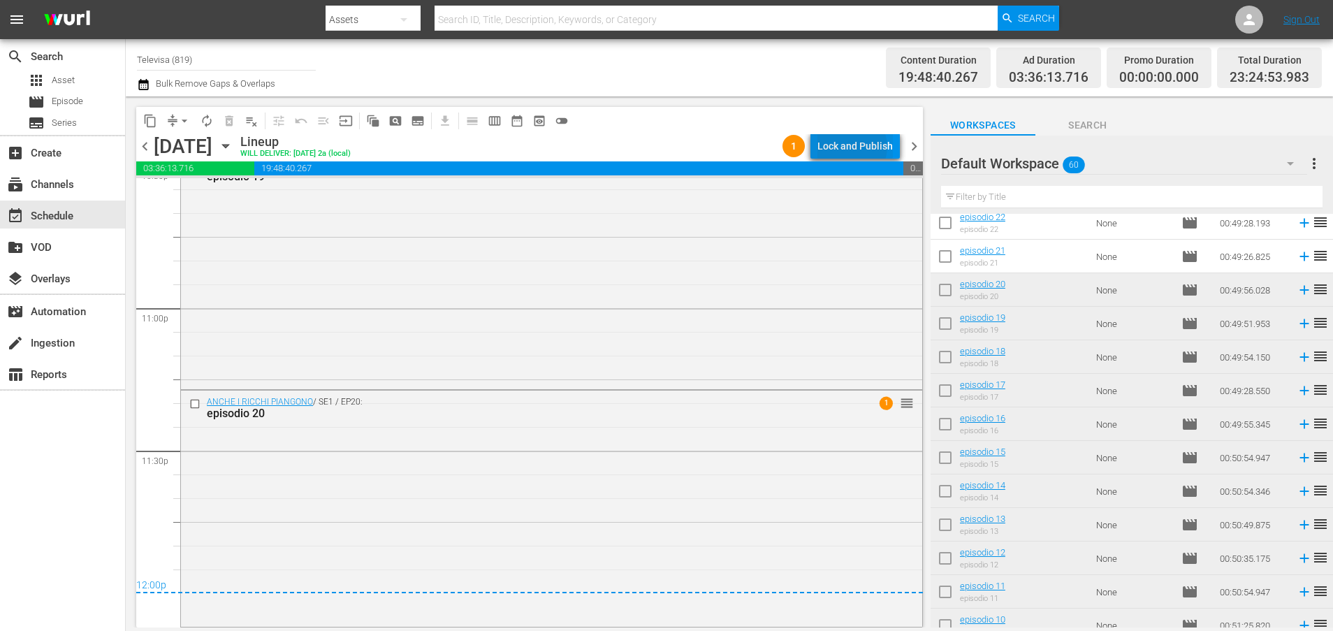
click at [855, 147] on div "Lock and Publish" at bounding box center [854, 145] width 75 height 25
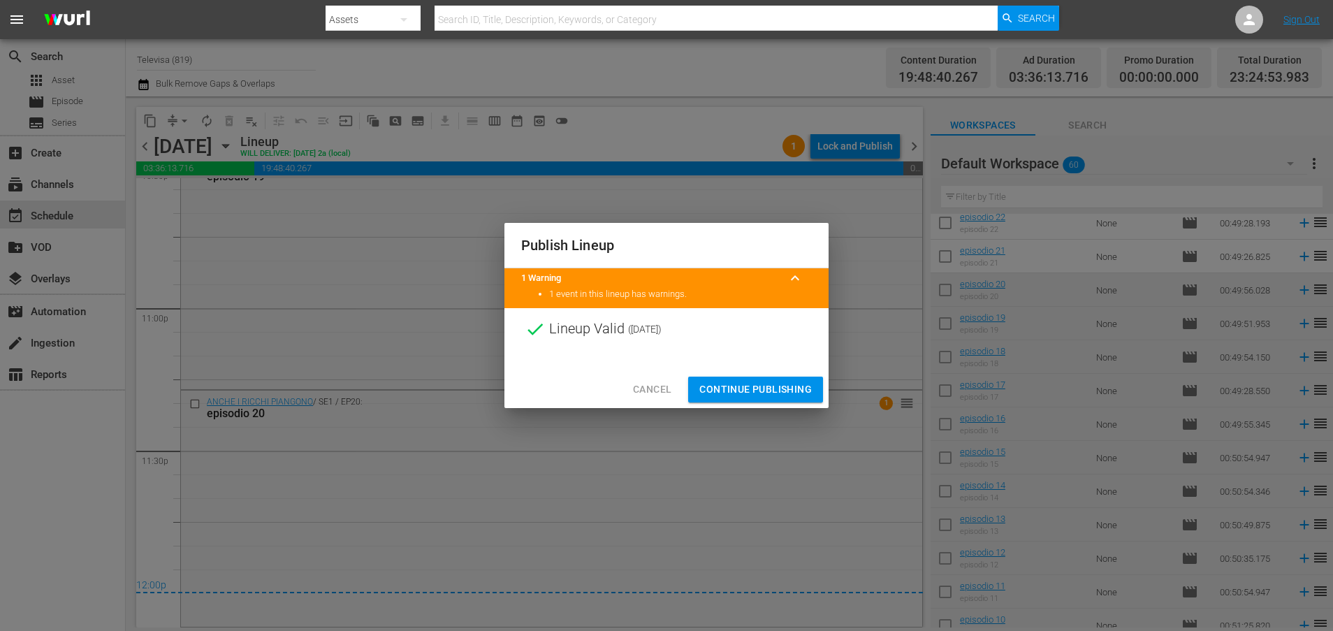
click at [749, 392] on span "Continue Publishing" at bounding box center [755, 389] width 112 height 17
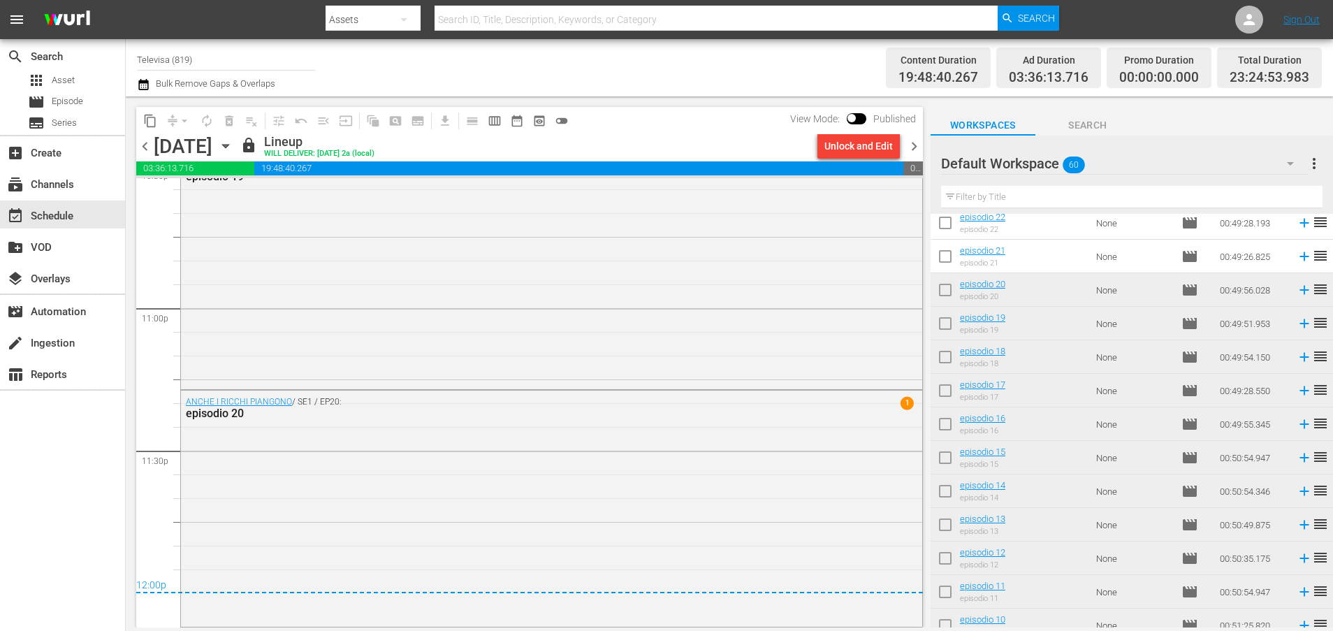
click at [233, 143] on icon "button" at bounding box center [225, 145] width 15 height 15
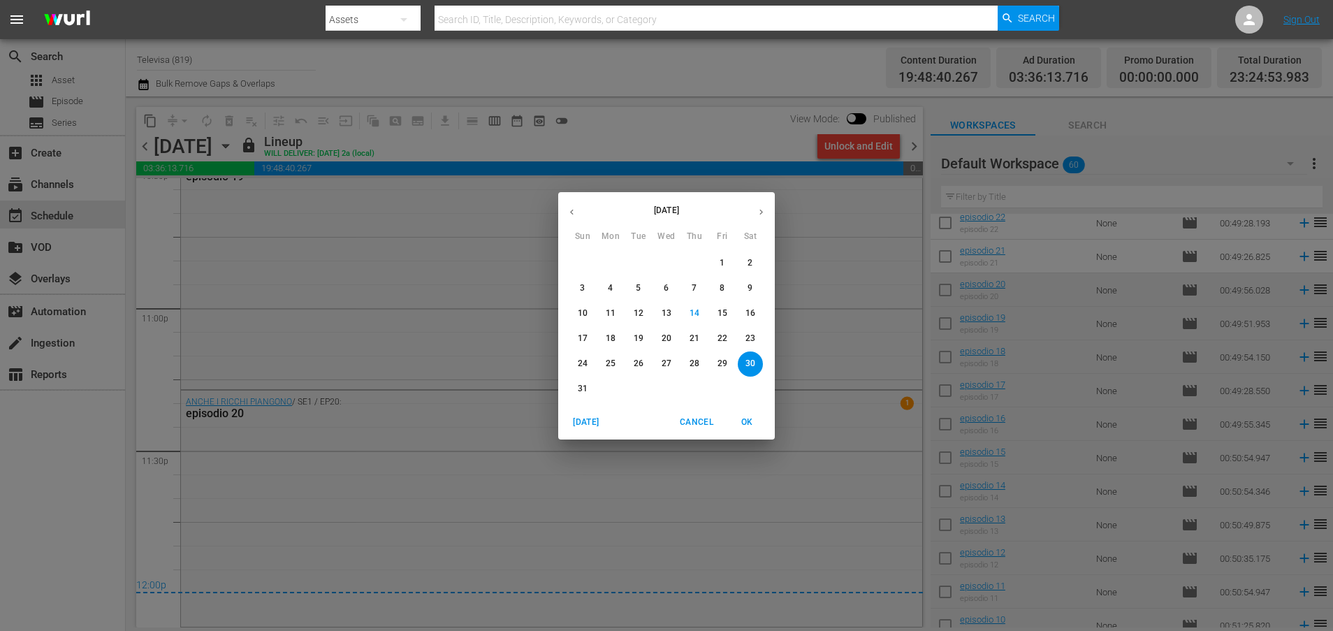
click at [583, 386] on p "31" at bounding box center [583, 389] width 10 height 12
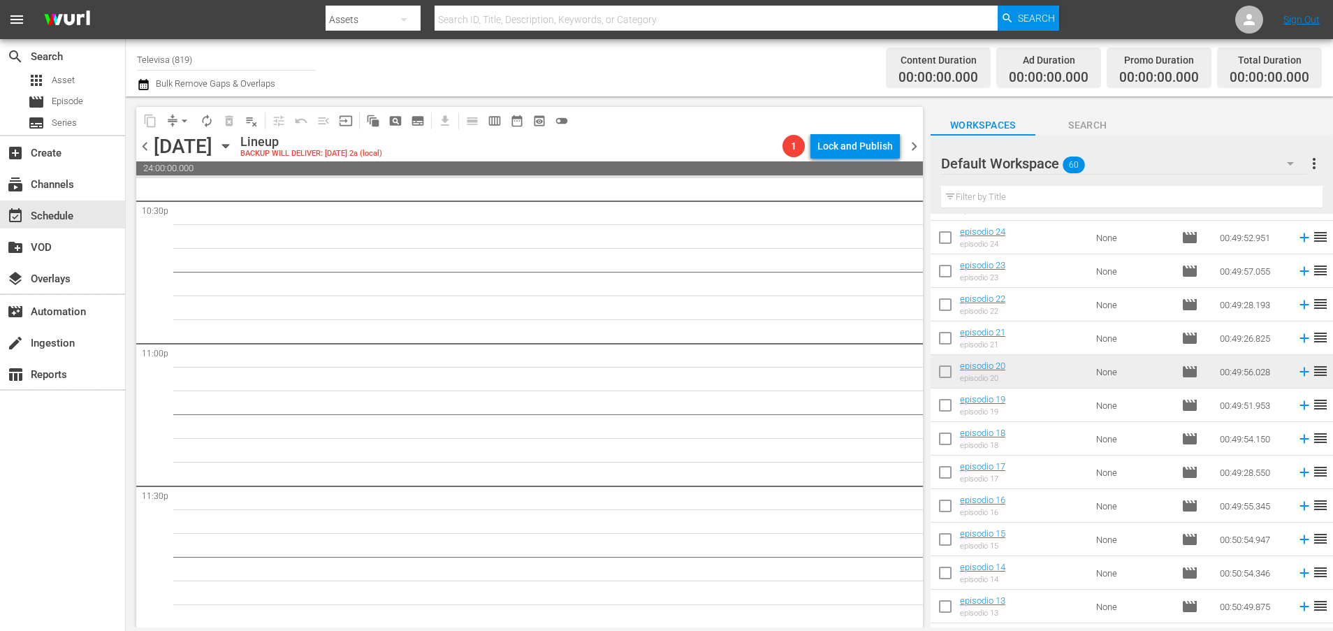
scroll to position [1106, 0]
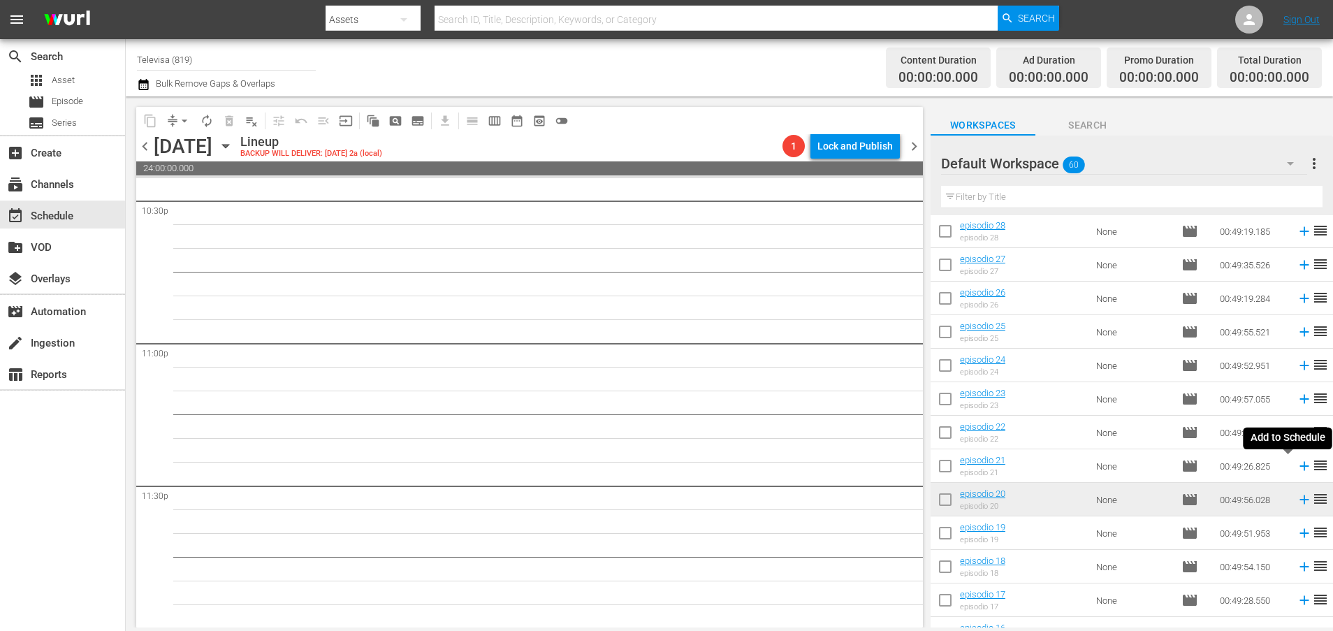
click at [1299, 465] on icon at bounding box center [1303, 466] width 9 height 9
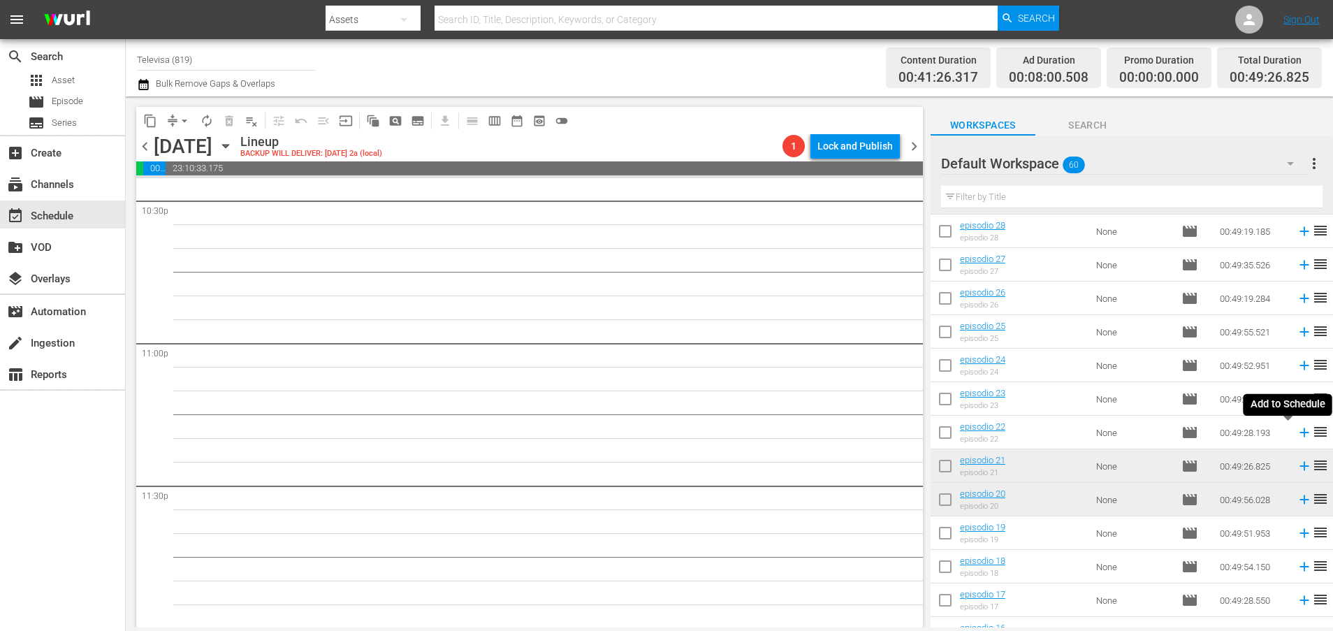
click at [1296, 432] on icon at bounding box center [1303, 432] width 15 height 15
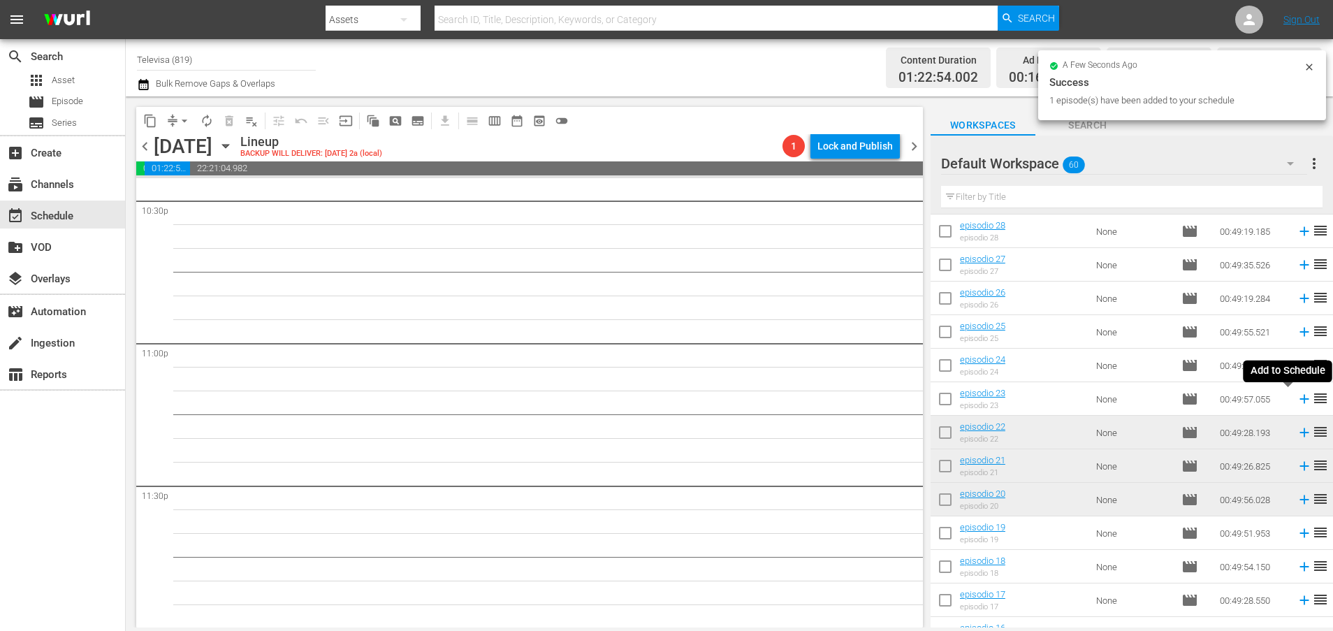
click at [1296, 400] on icon at bounding box center [1303, 398] width 15 height 15
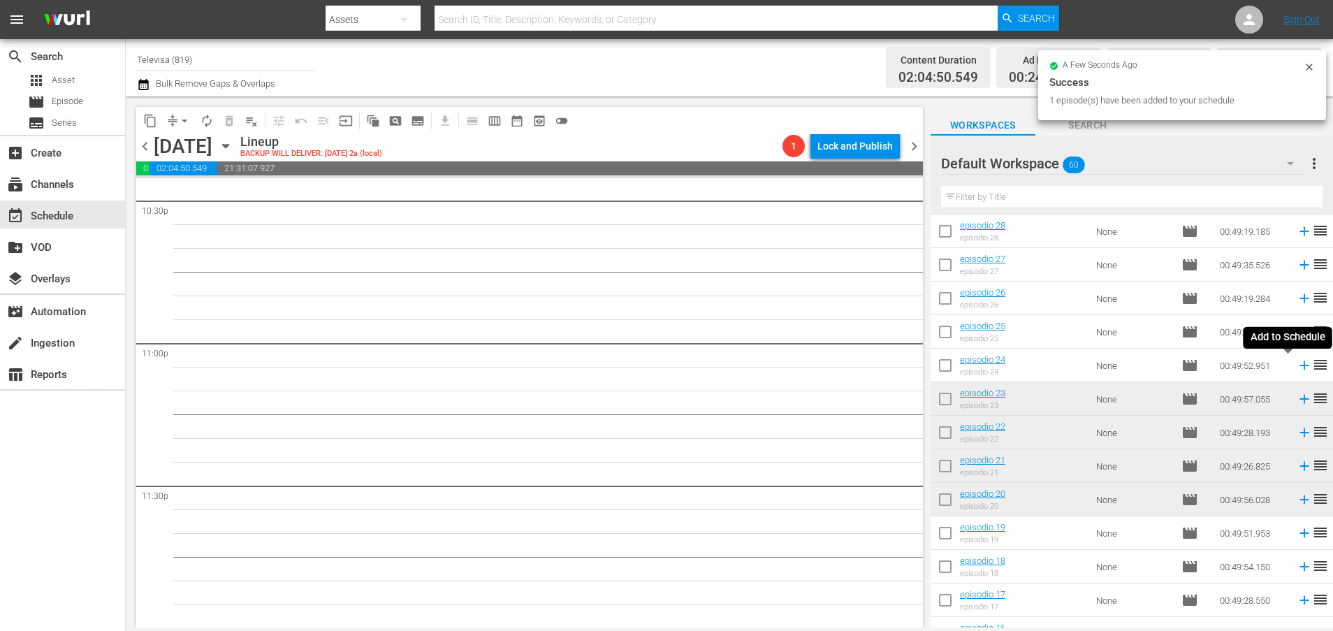
click at [1299, 367] on icon at bounding box center [1303, 365] width 9 height 9
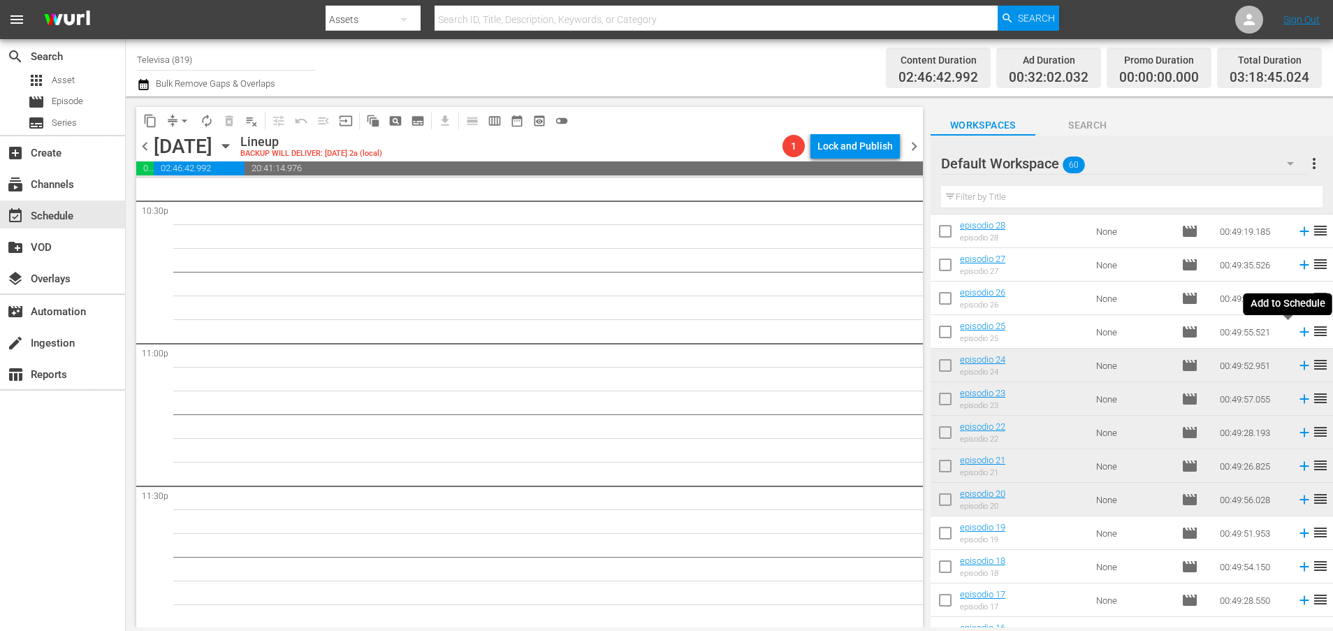
click at [1299, 330] on icon at bounding box center [1303, 332] width 9 height 9
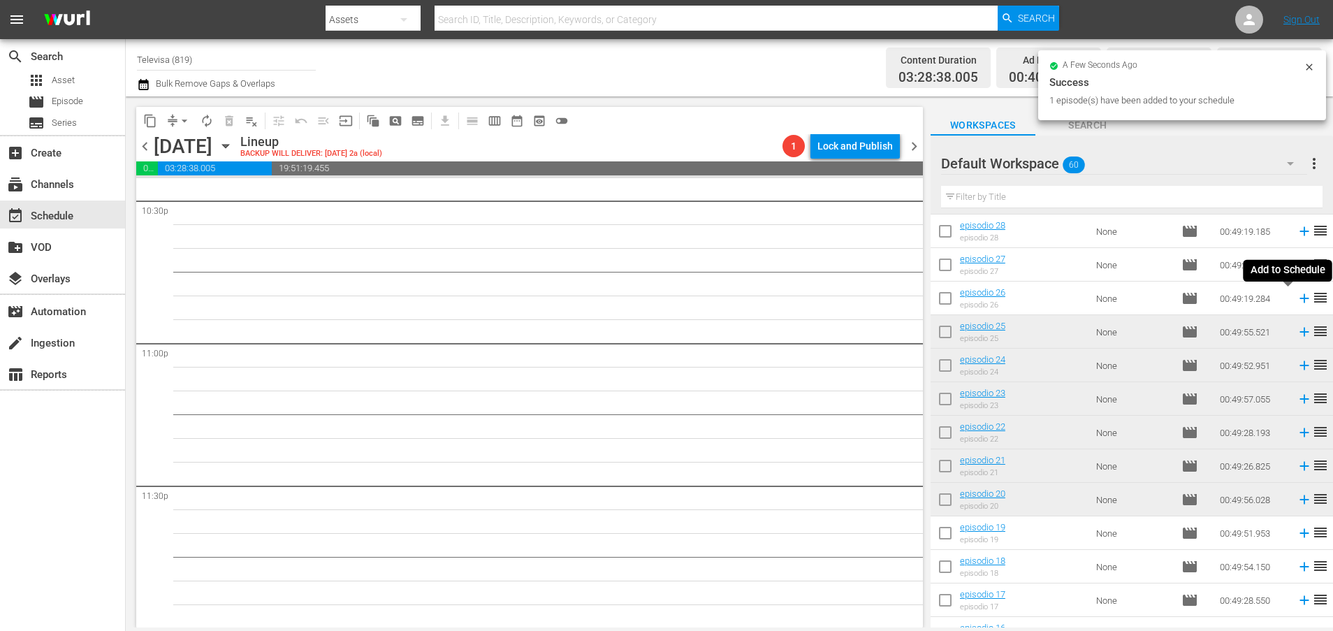
click at [1296, 300] on icon at bounding box center [1303, 298] width 15 height 15
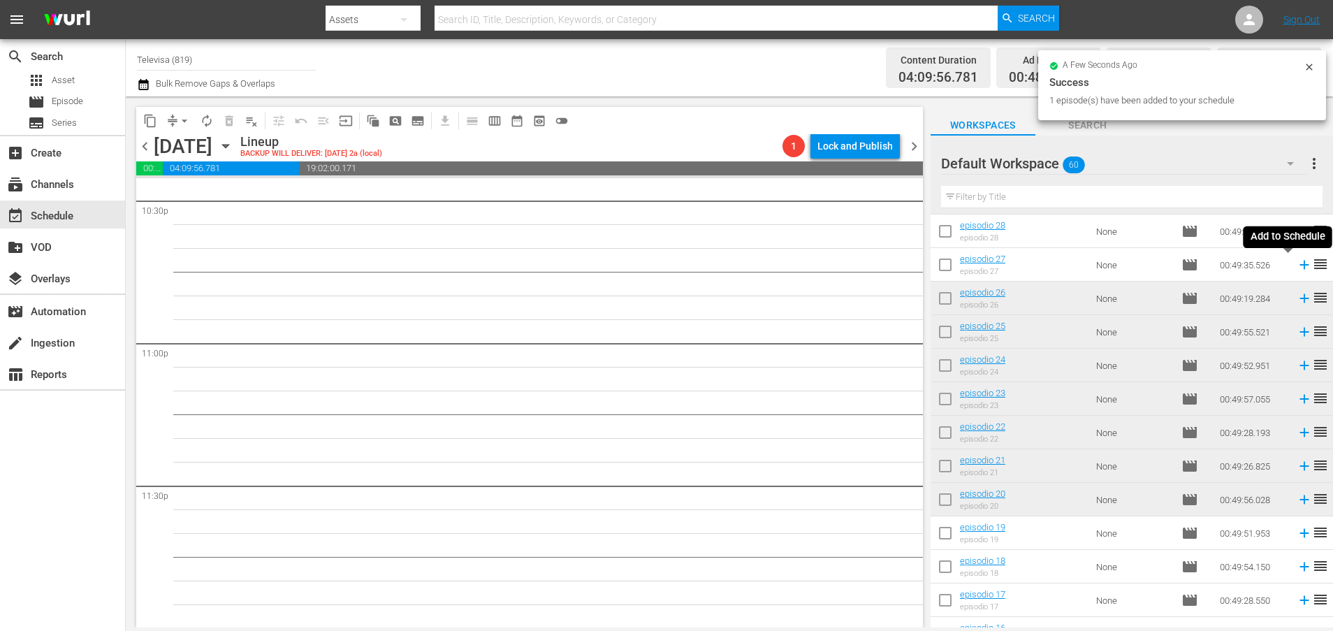
click at [1299, 268] on icon at bounding box center [1303, 265] width 9 height 9
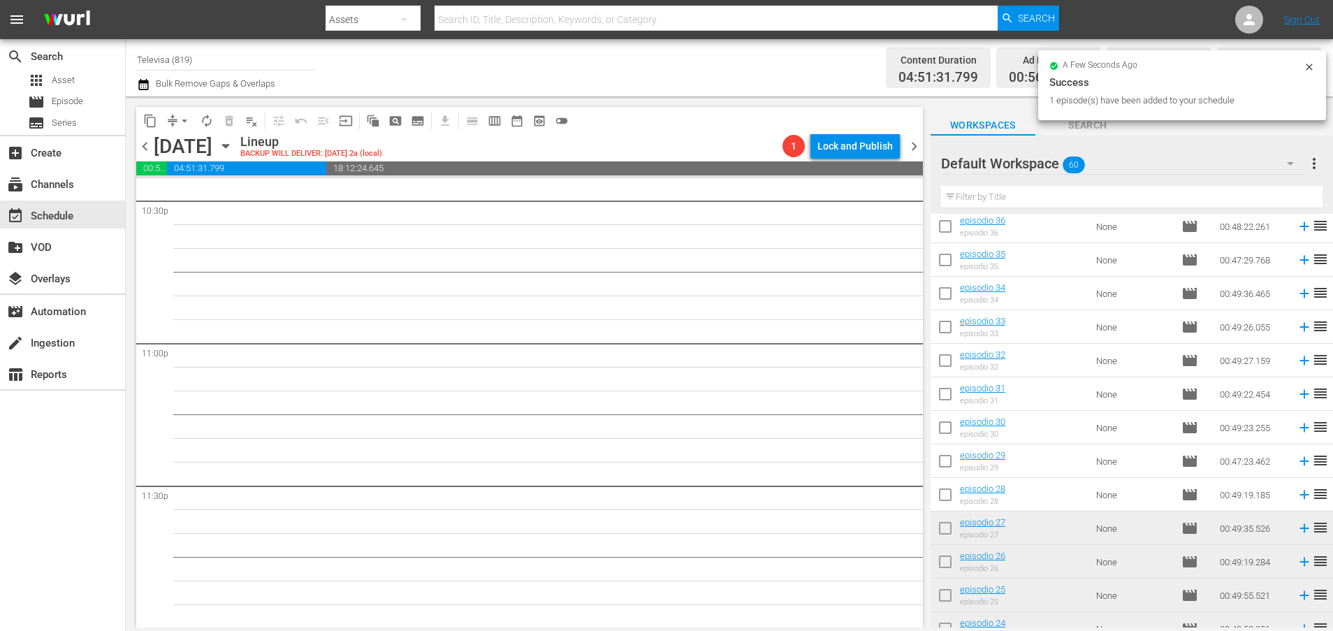
scroll to position [792, 0]
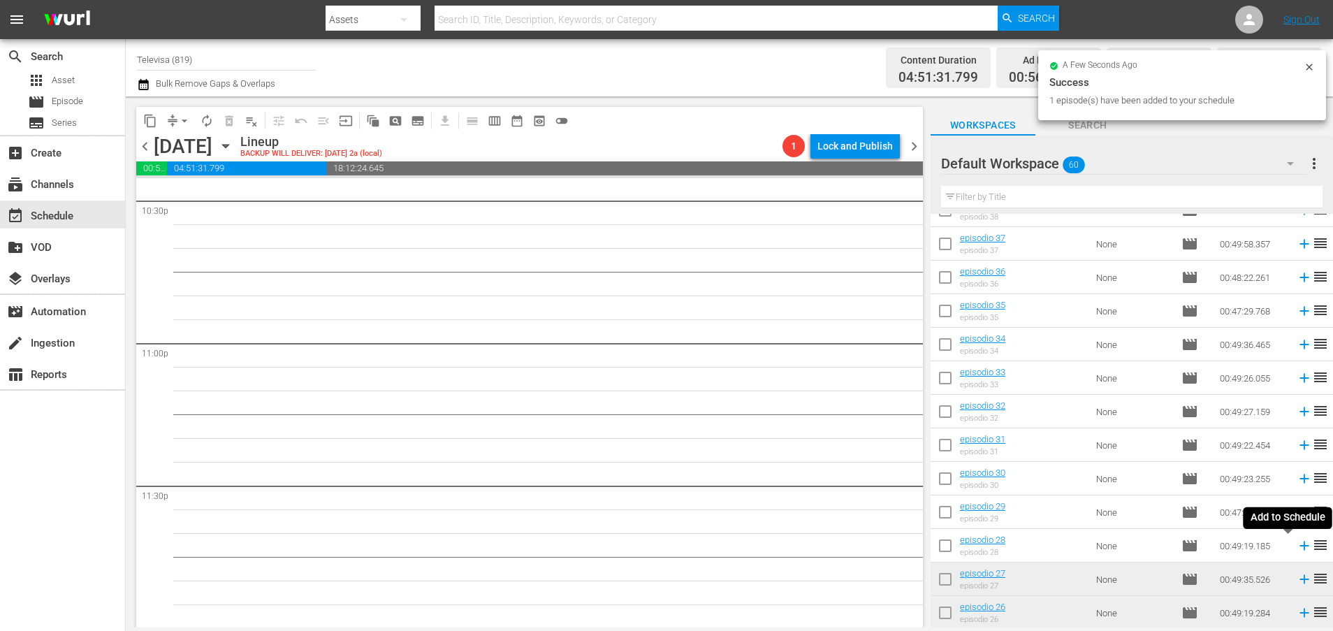
click at [1296, 545] on icon at bounding box center [1303, 545] width 15 height 15
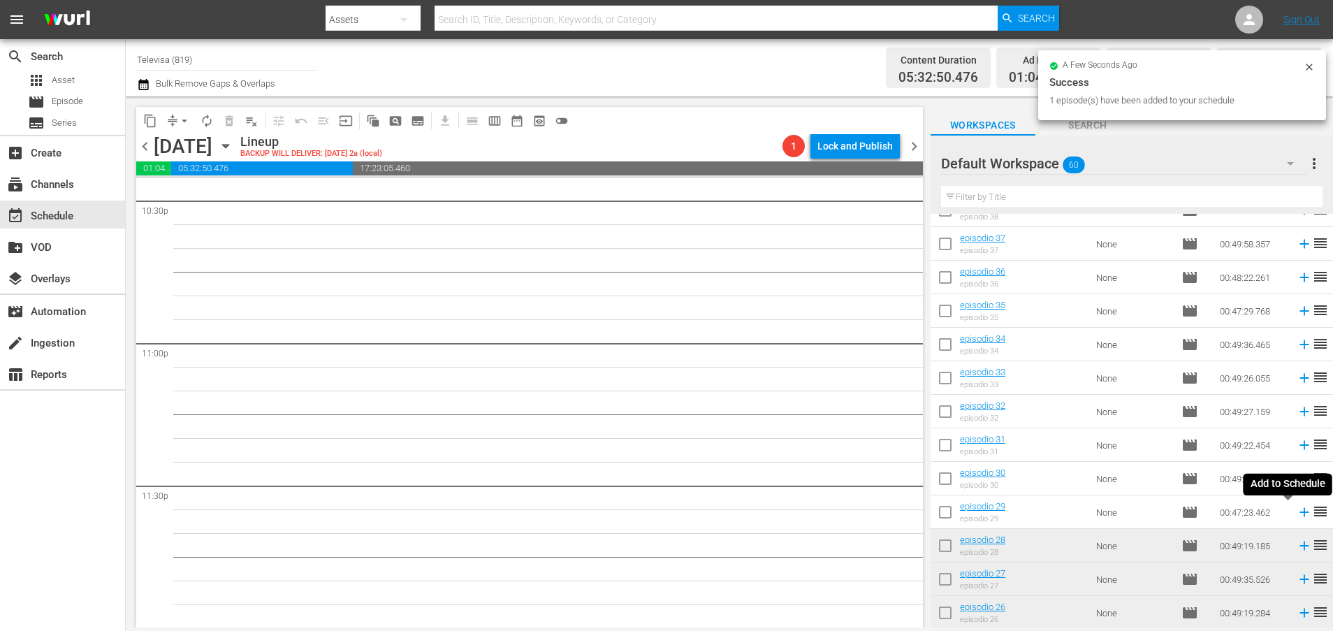
click at [1299, 513] on icon at bounding box center [1303, 512] width 9 height 9
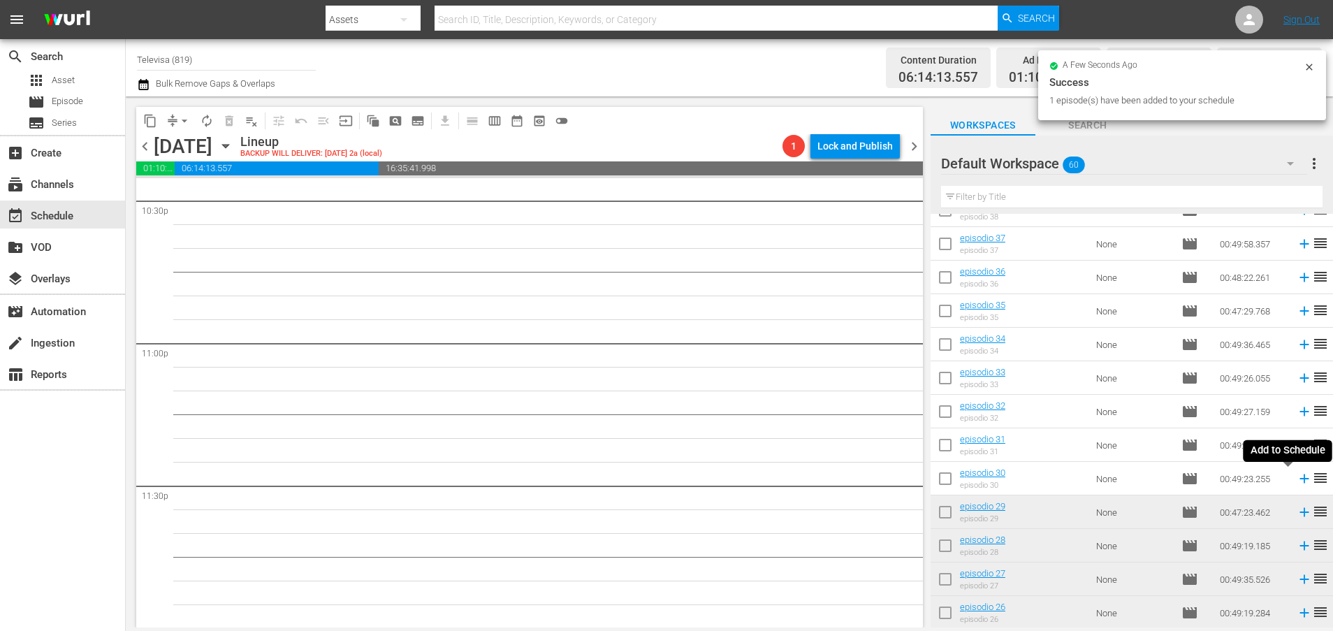
click at [1299, 481] on icon at bounding box center [1303, 478] width 9 height 9
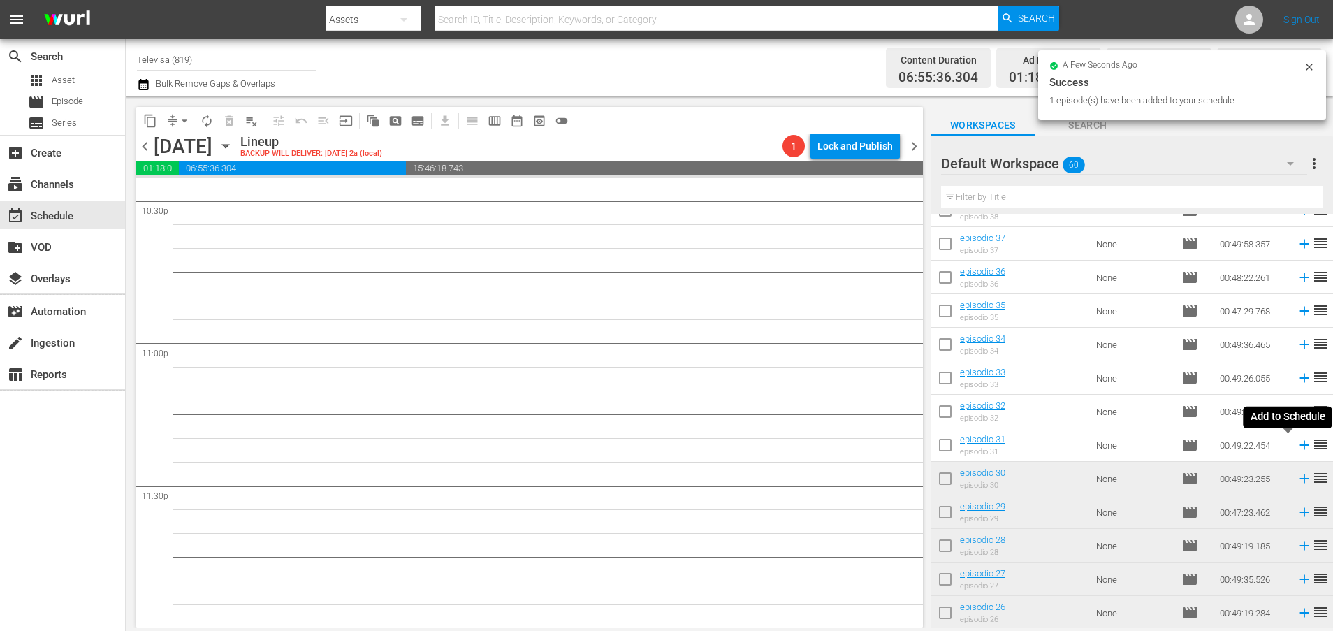
click at [1299, 447] on icon at bounding box center [1303, 445] width 9 height 9
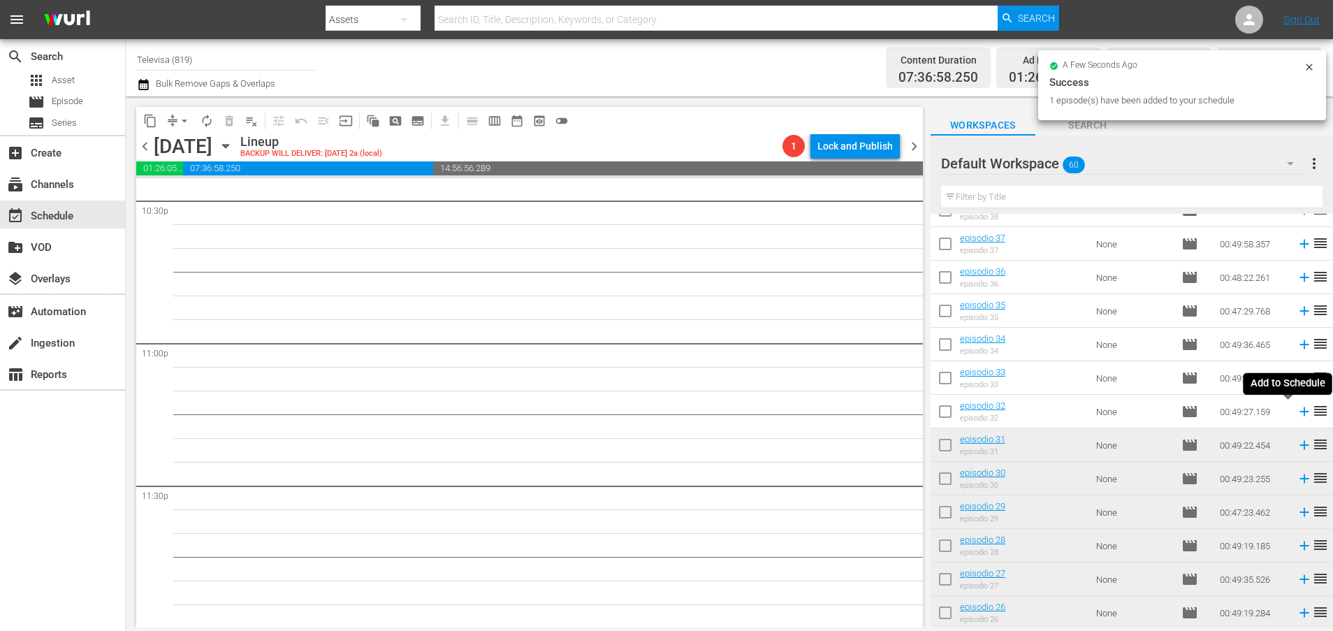
click at [1299, 413] on icon at bounding box center [1303, 411] width 9 height 9
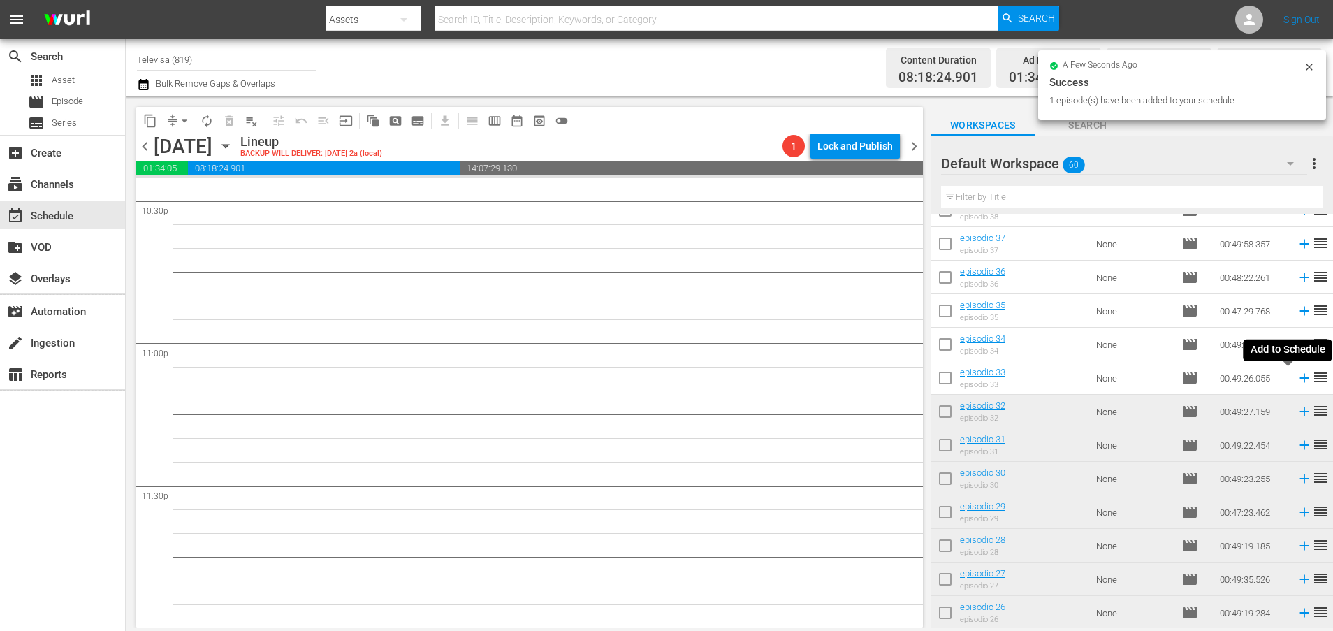
click at [1299, 379] on icon at bounding box center [1303, 378] width 9 height 9
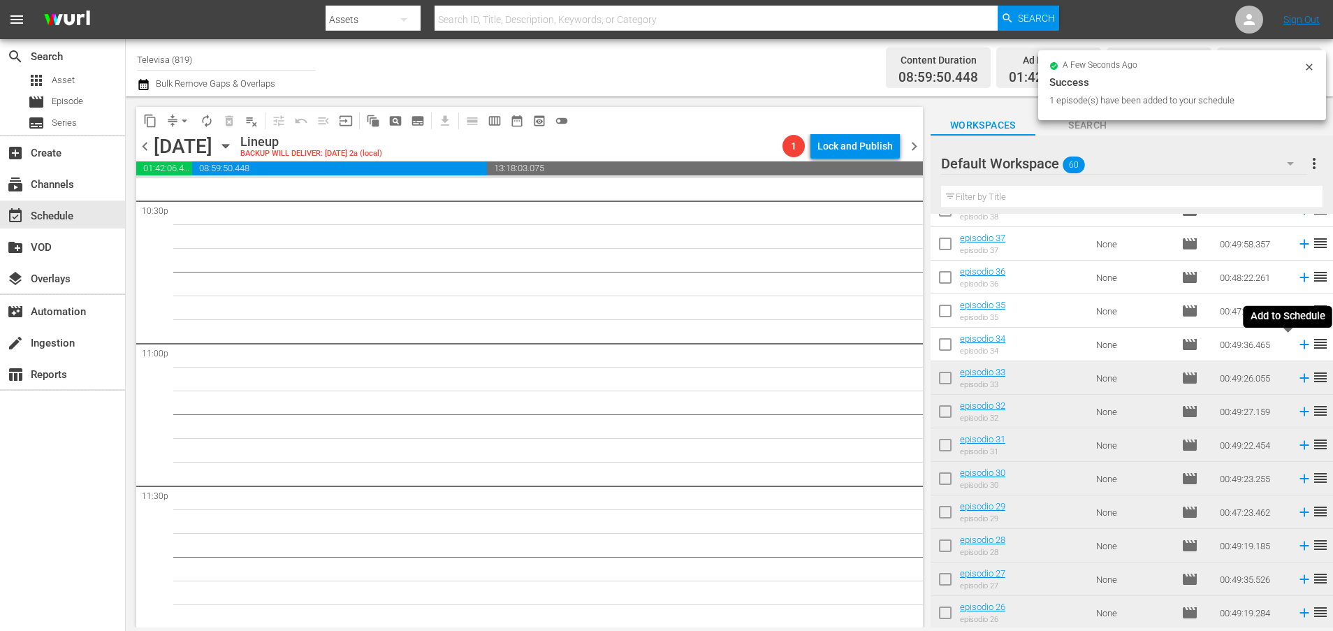
click at [1299, 344] on icon at bounding box center [1303, 344] width 9 height 9
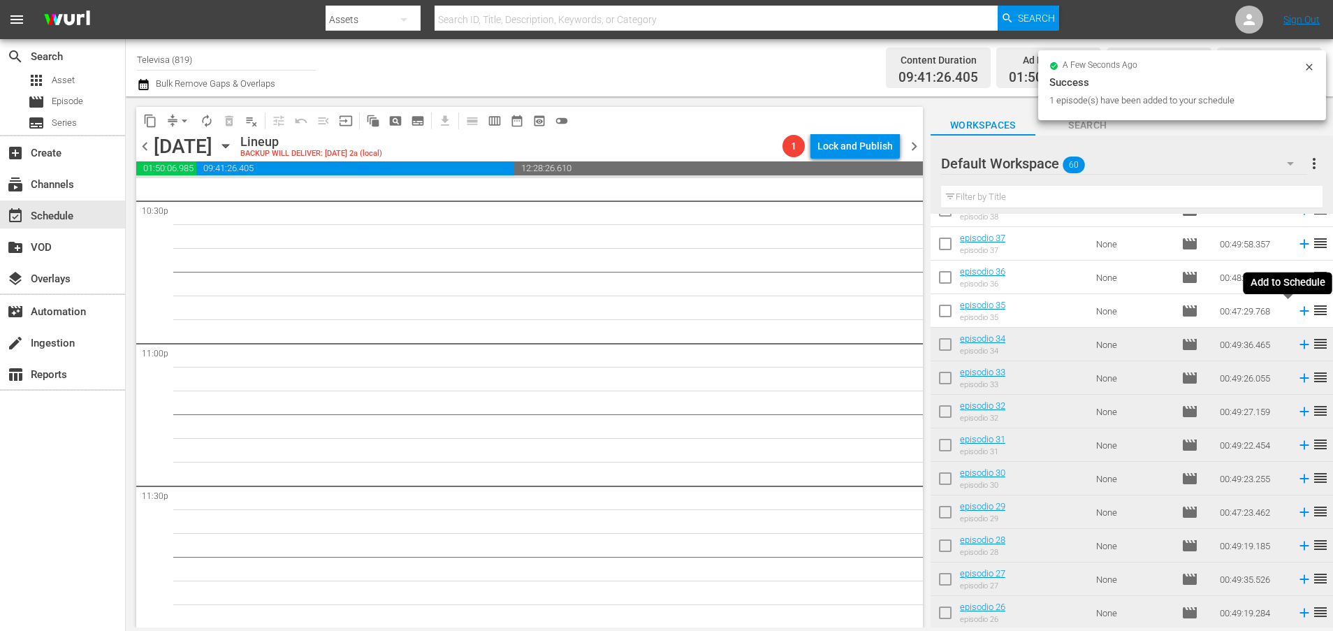
click at [1299, 311] on icon at bounding box center [1303, 311] width 9 height 9
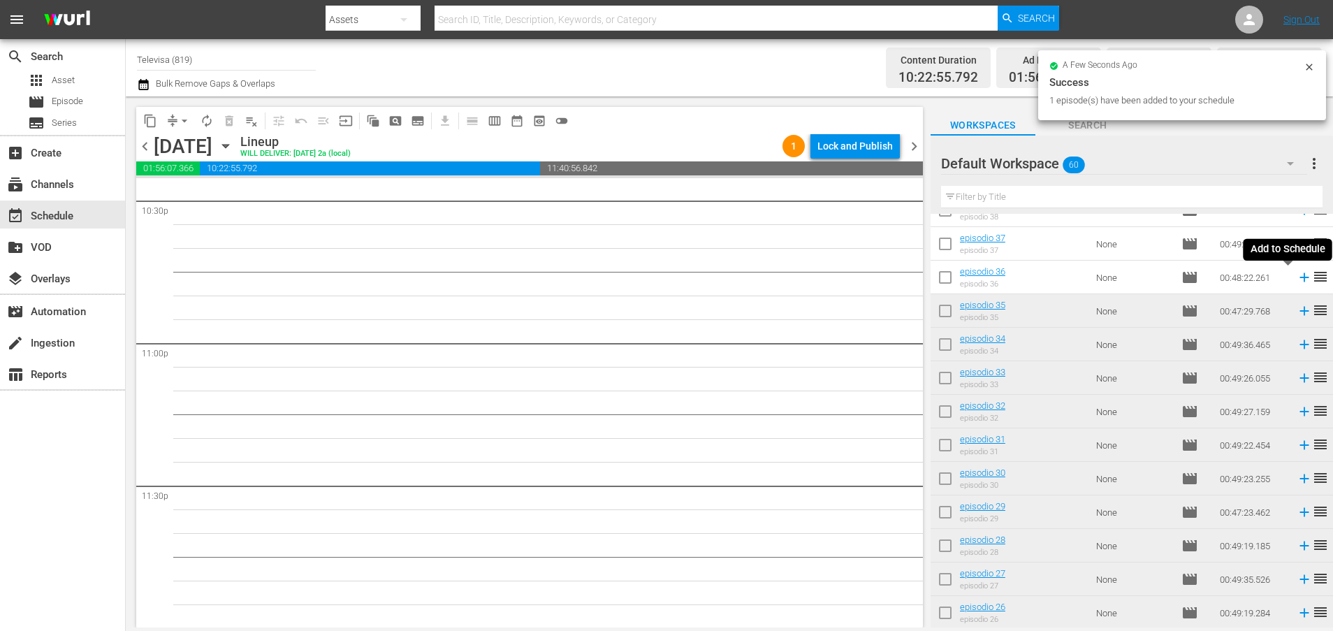
click at [1296, 279] on icon at bounding box center [1303, 277] width 15 height 15
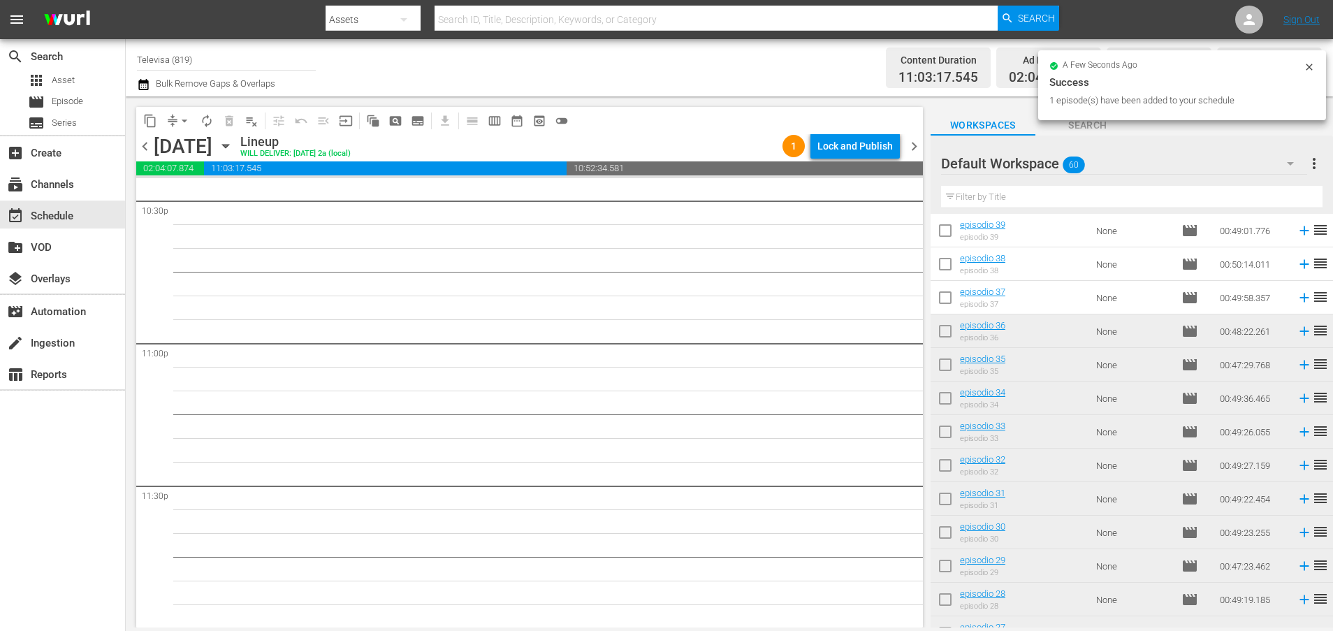
scroll to position [687, 0]
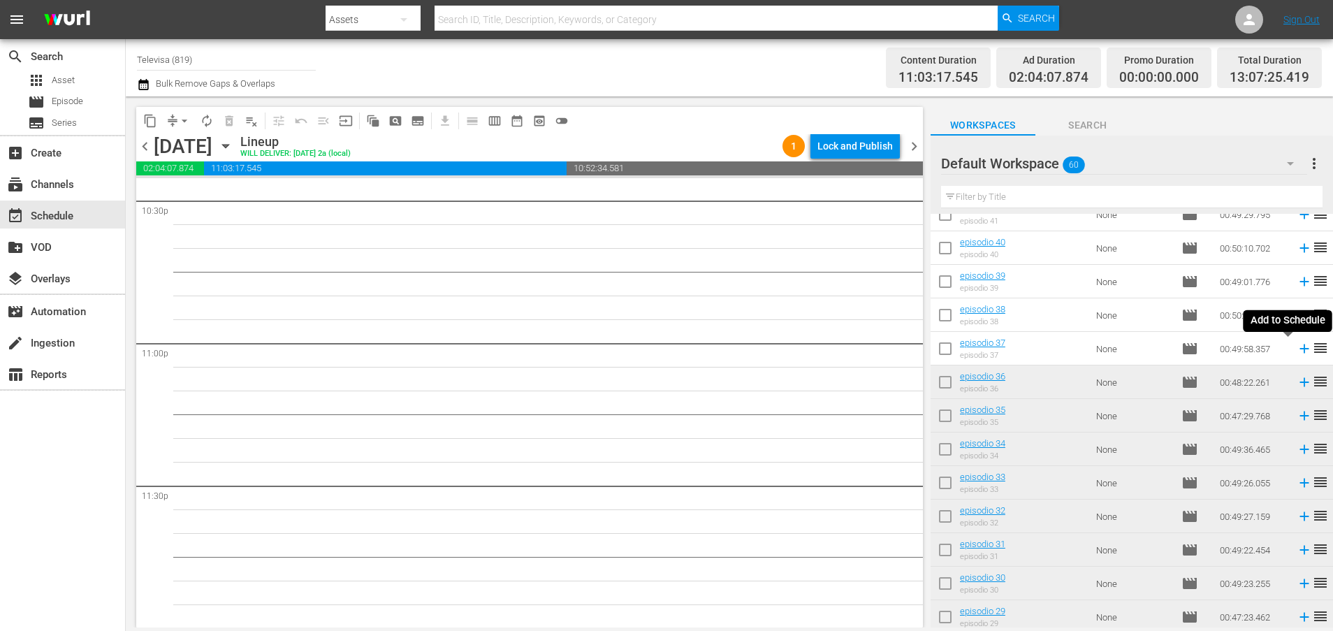
click at [1299, 349] on icon at bounding box center [1303, 348] width 9 height 9
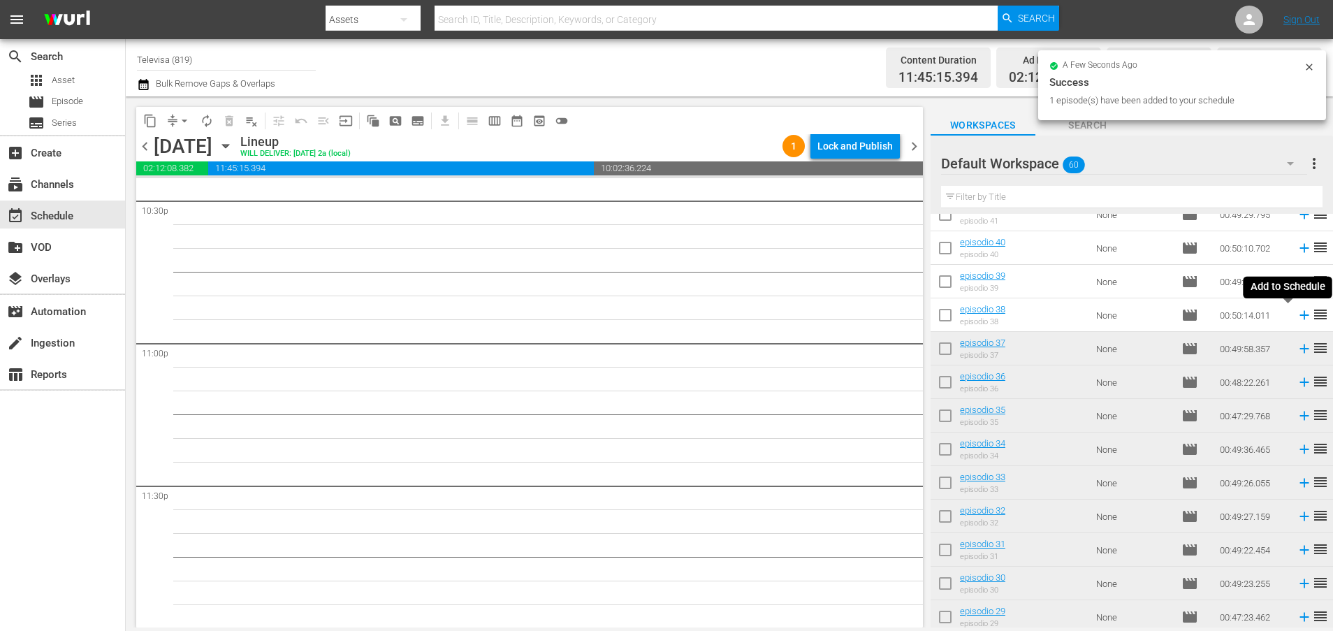
click at [1299, 316] on icon at bounding box center [1303, 315] width 9 height 9
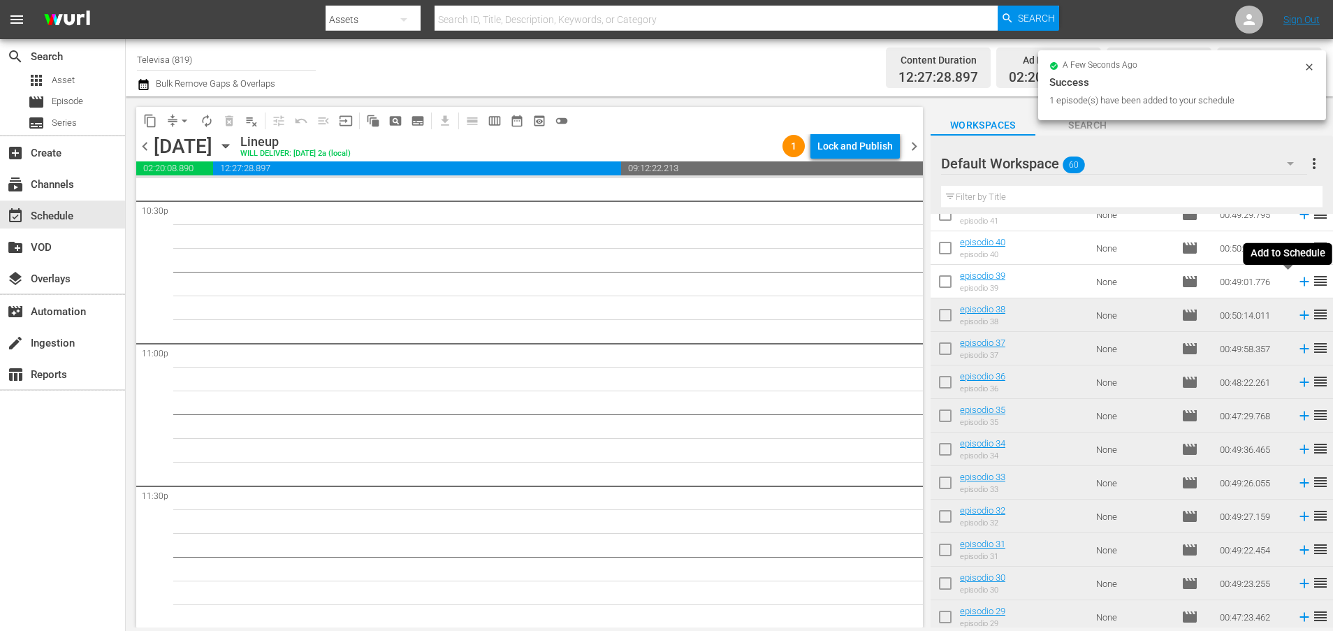
click at [1299, 284] on icon at bounding box center [1303, 281] width 9 height 9
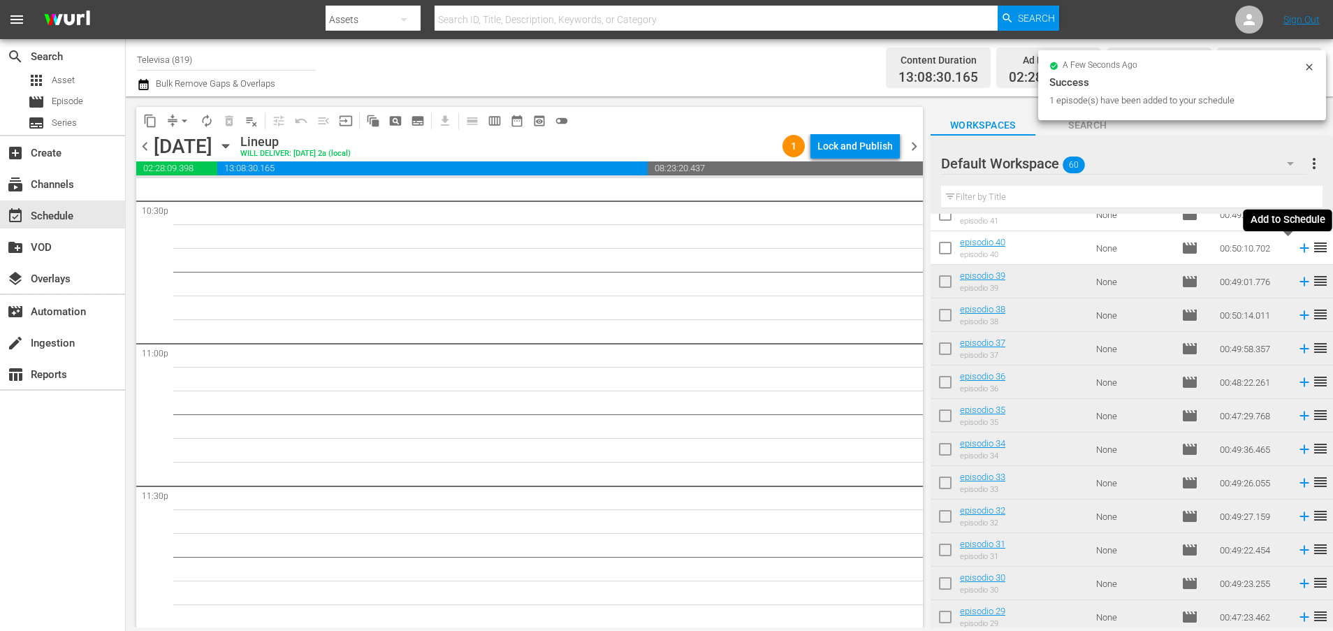
click at [1299, 248] on icon at bounding box center [1303, 248] width 9 height 9
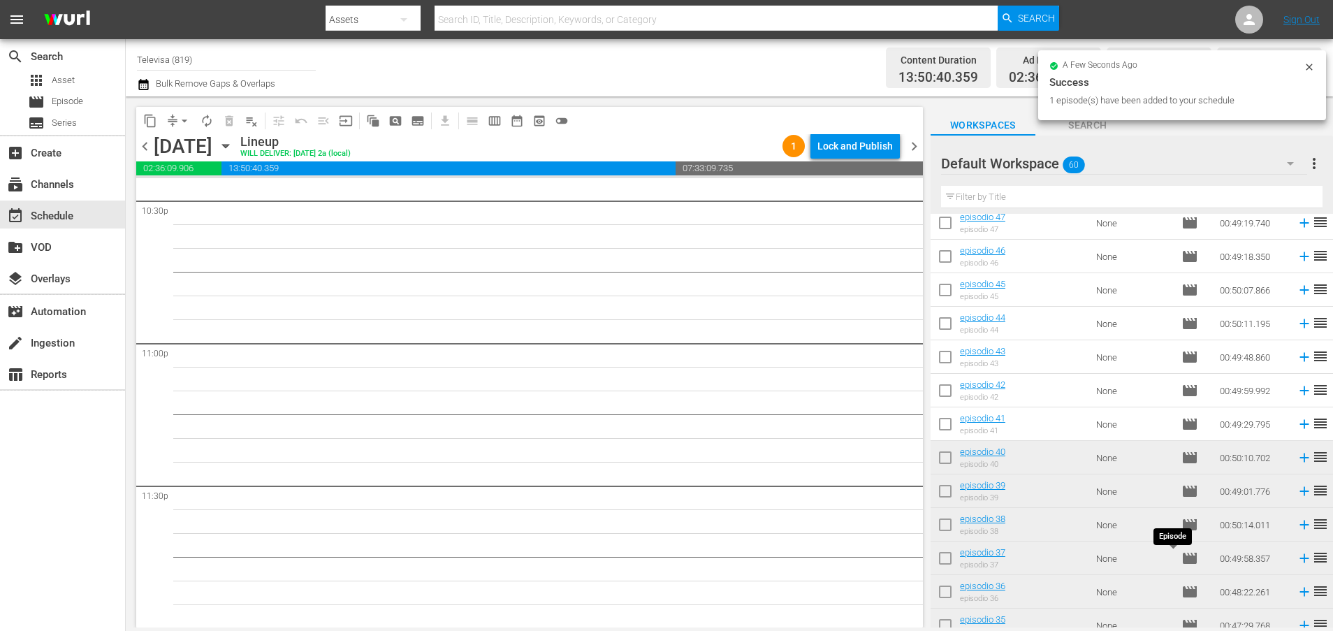
scroll to position [373, 0]
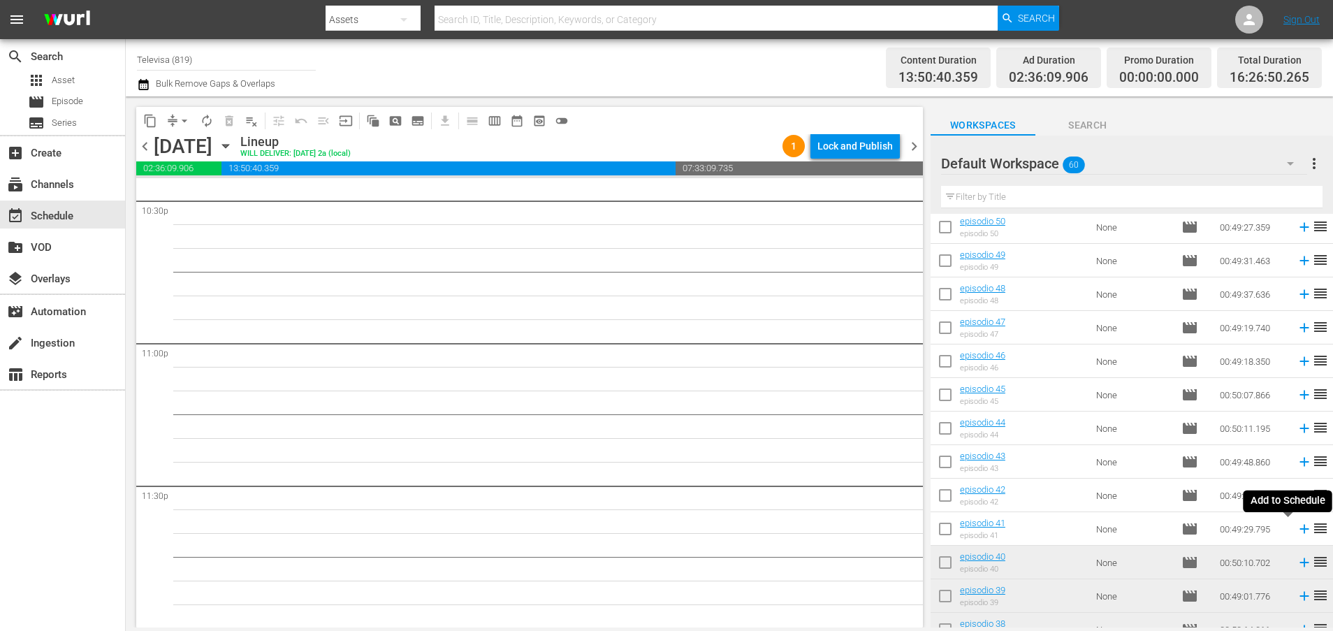
click at [1299, 528] on icon at bounding box center [1303, 529] width 9 height 9
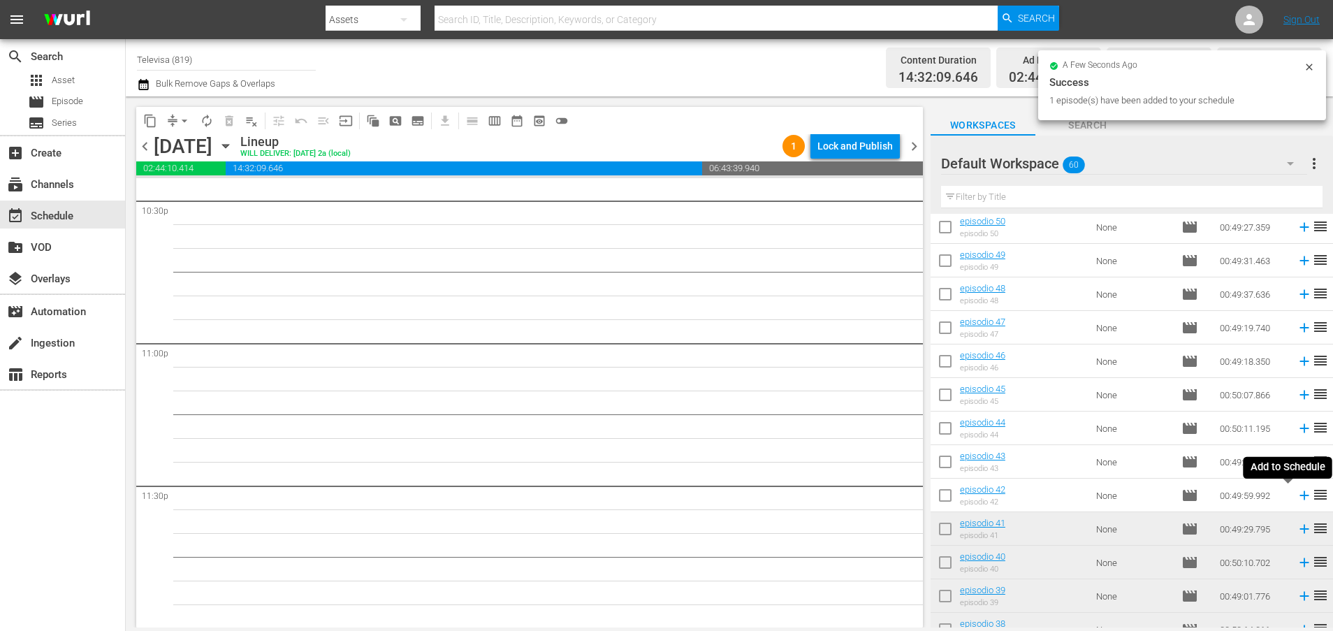
click at [1296, 497] on icon at bounding box center [1303, 495] width 15 height 15
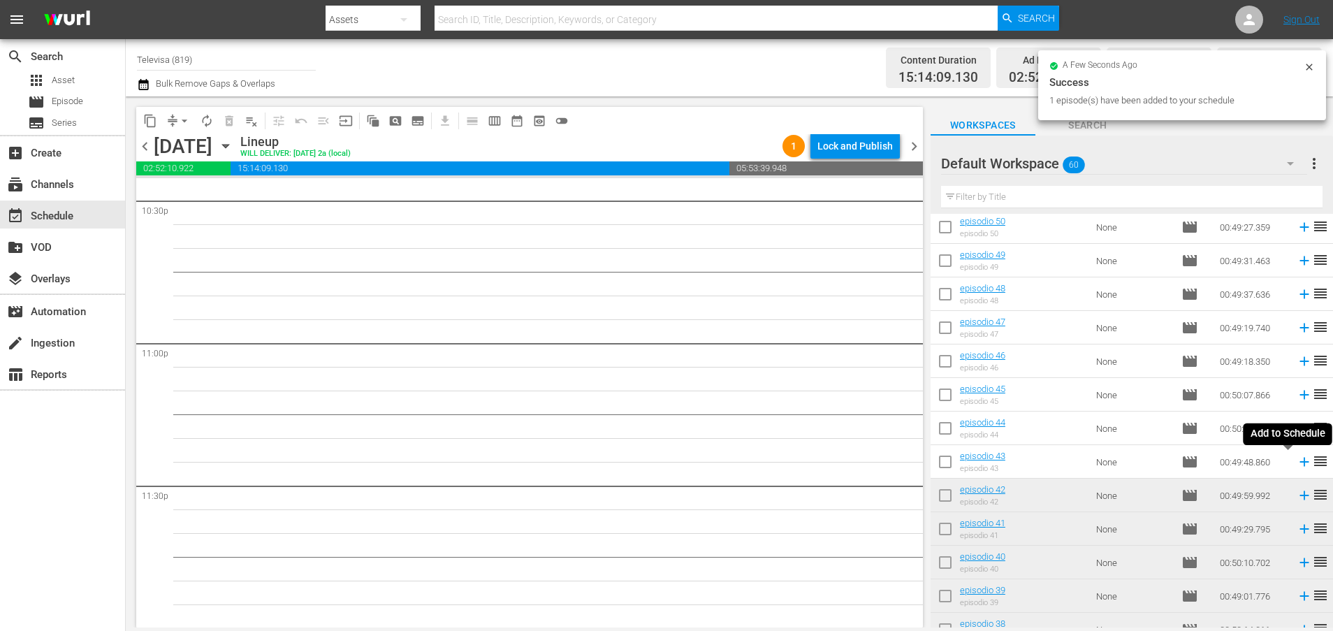
click at [1296, 465] on icon at bounding box center [1303, 461] width 15 height 15
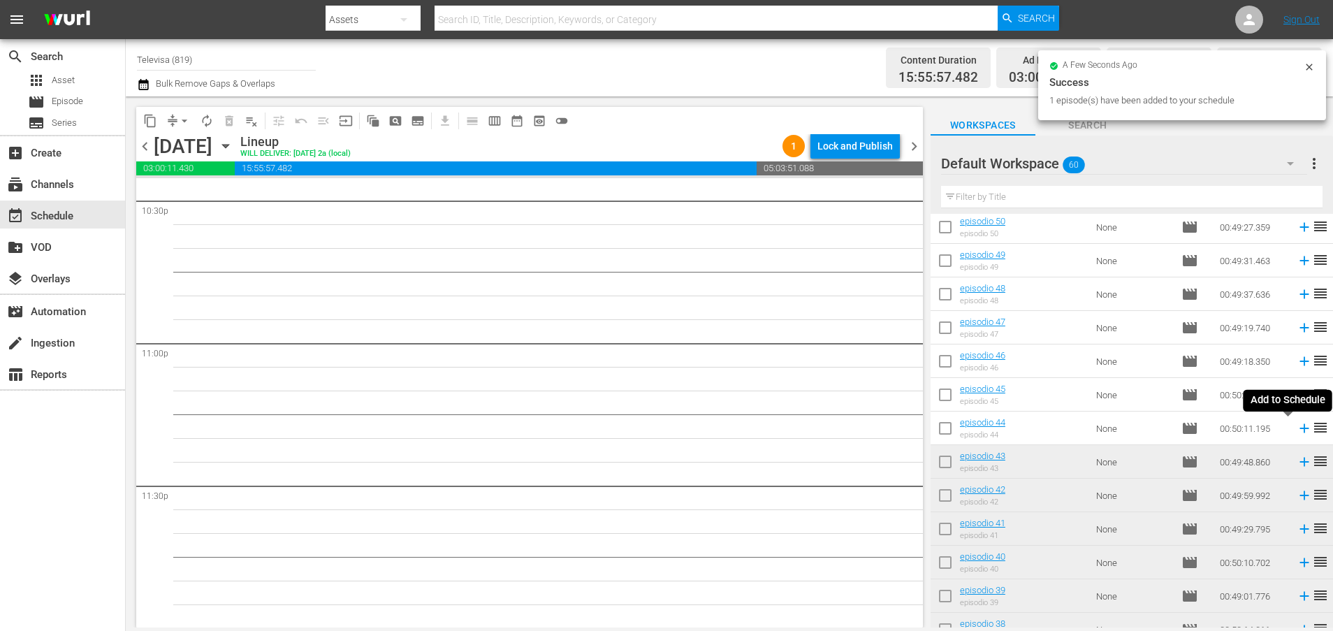
click at [1299, 428] on icon at bounding box center [1303, 428] width 9 height 9
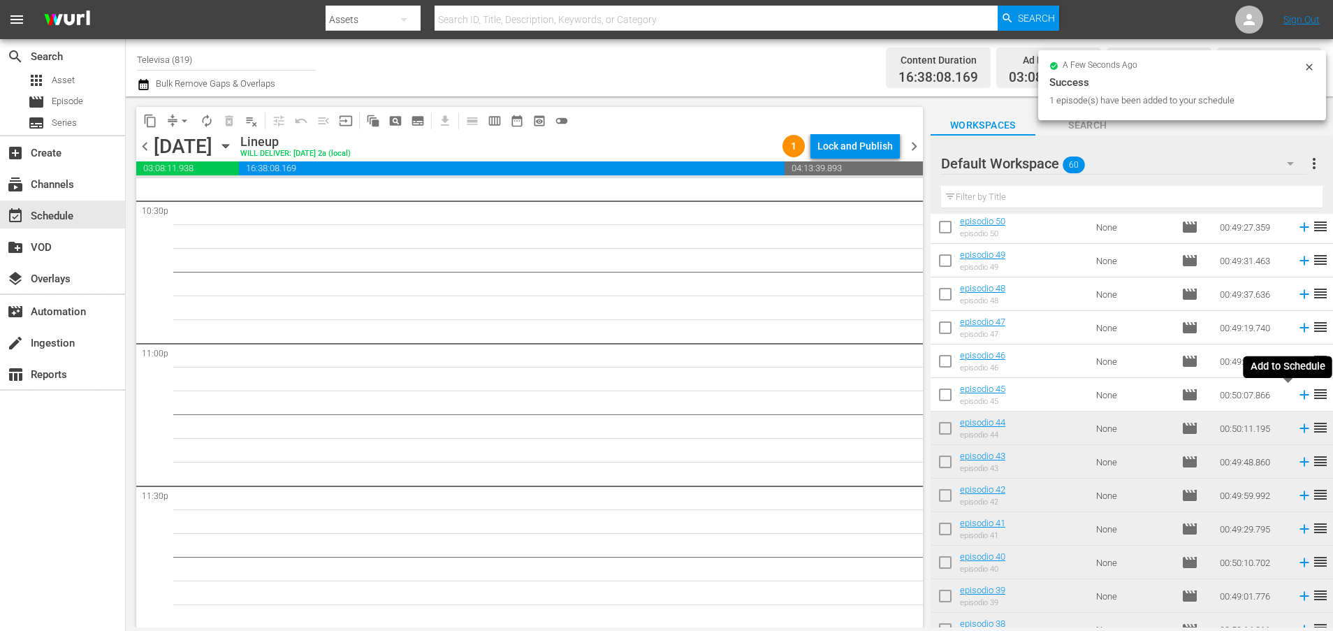
click at [1296, 395] on icon at bounding box center [1303, 394] width 15 height 15
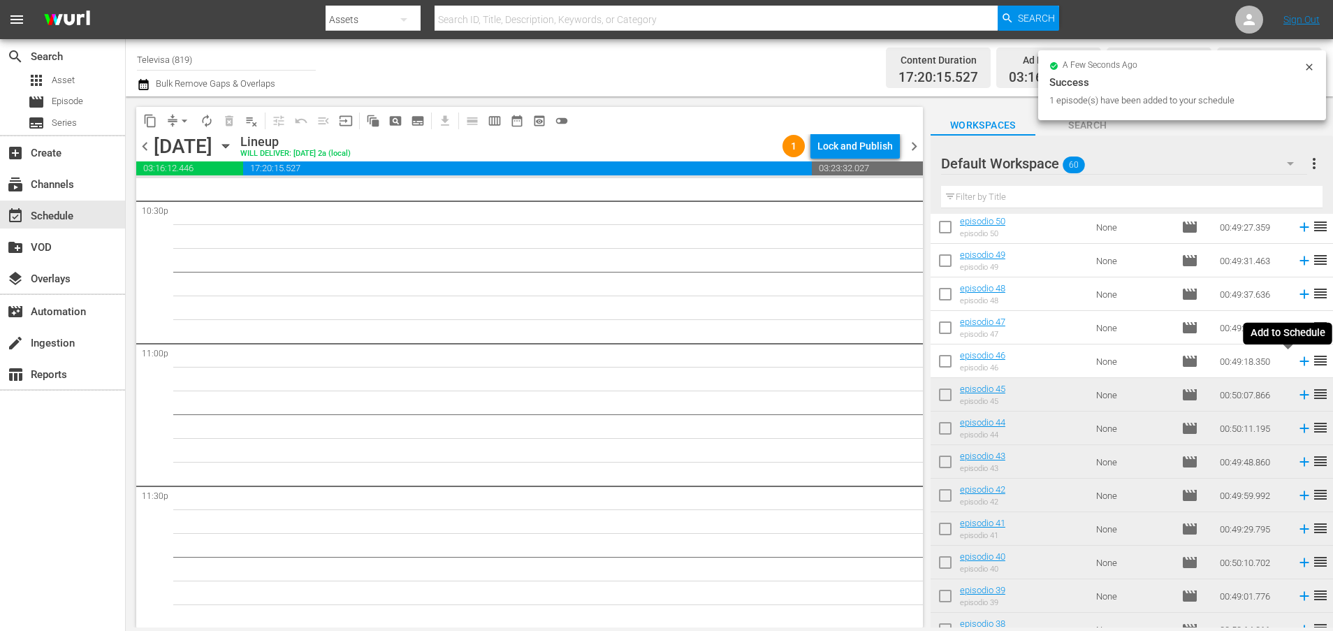
click at [1299, 361] on icon at bounding box center [1303, 361] width 9 height 9
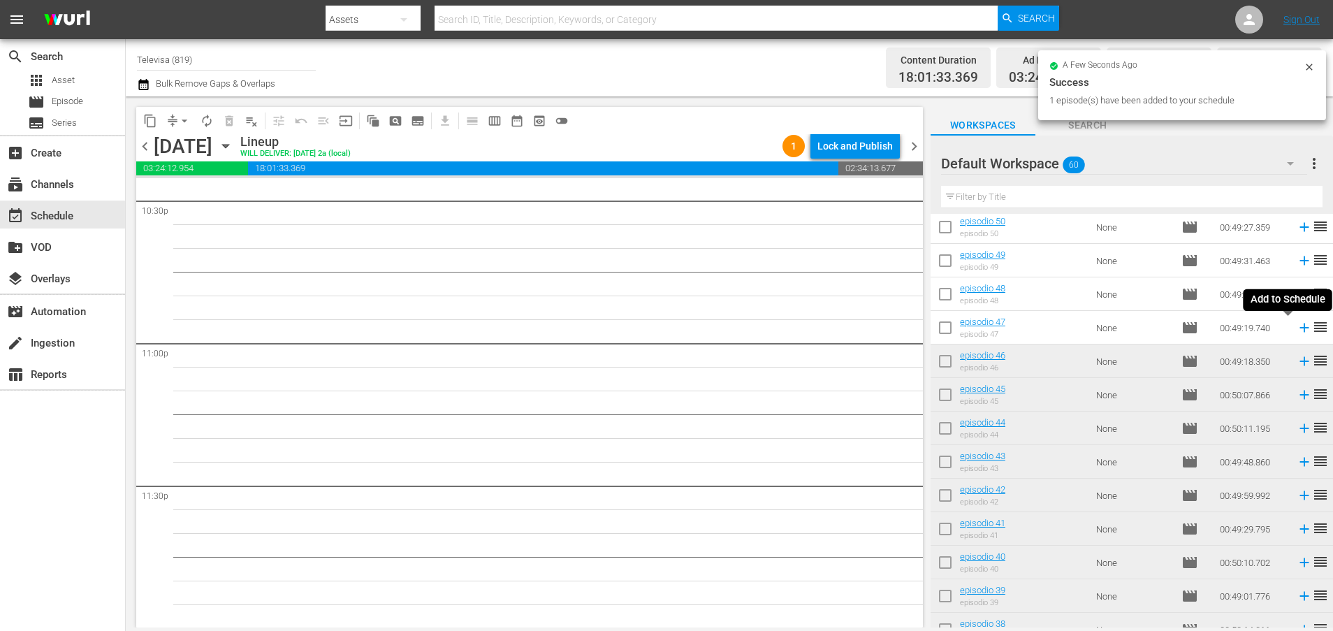
click at [1299, 328] on icon at bounding box center [1303, 327] width 9 height 9
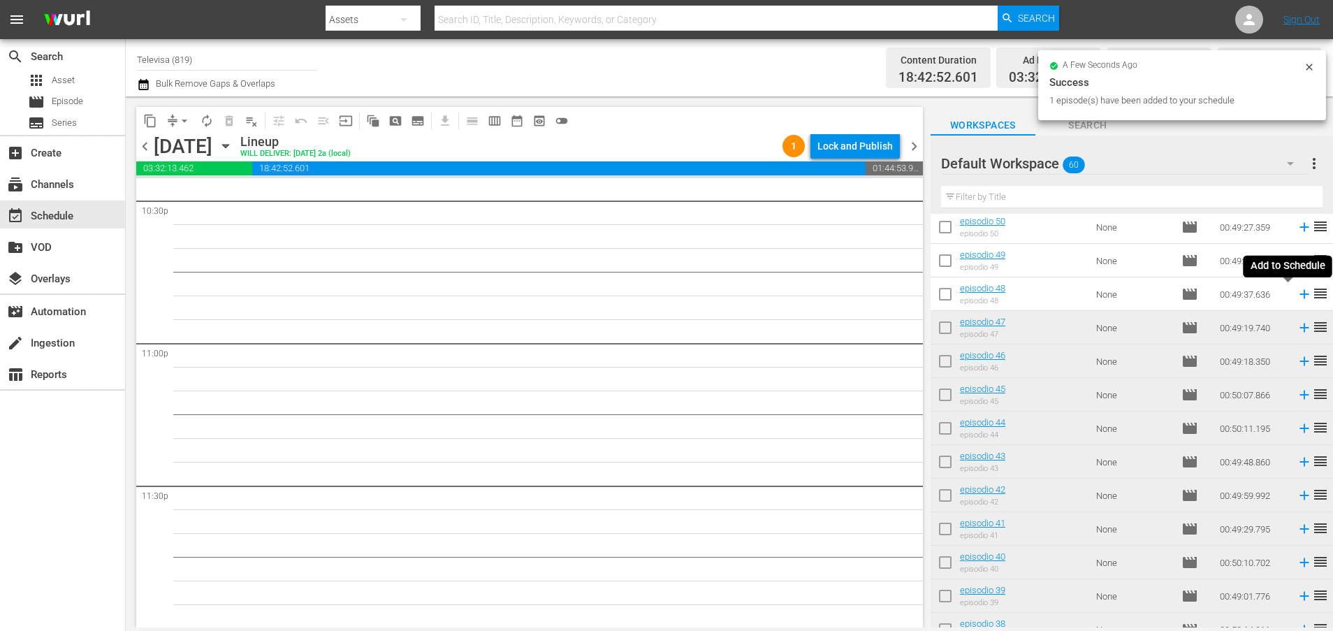
click at [1299, 295] on icon at bounding box center [1303, 294] width 9 height 9
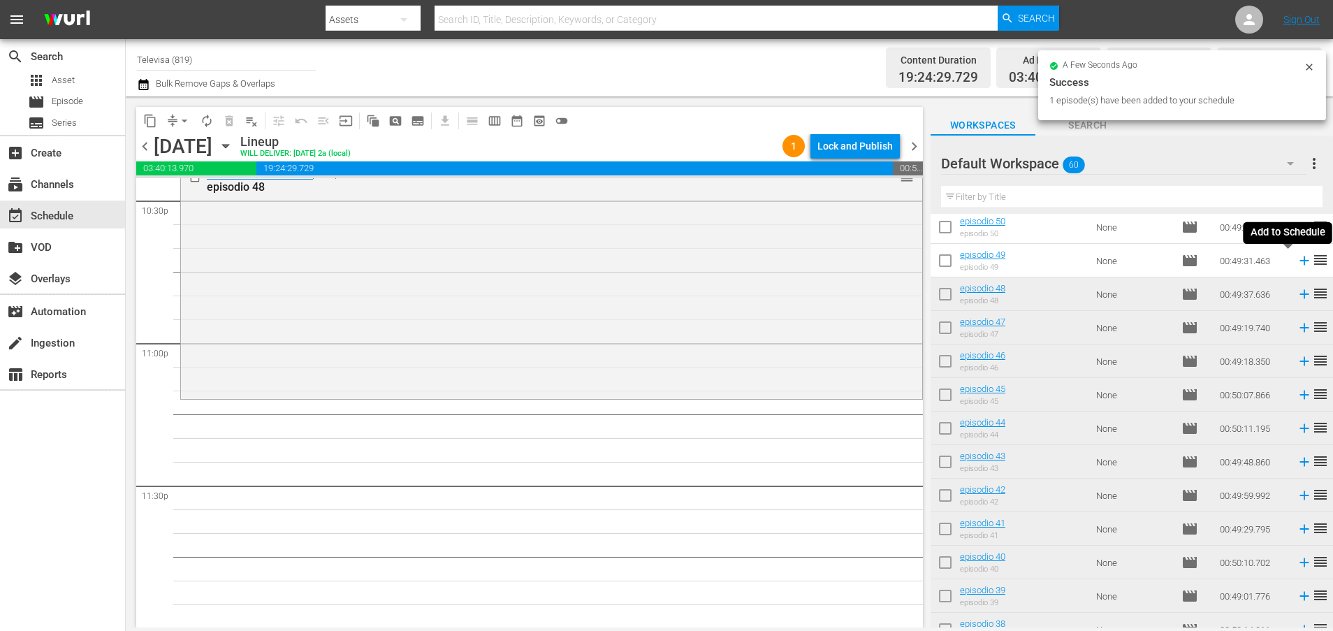
click at [1296, 264] on icon at bounding box center [1303, 260] width 15 height 15
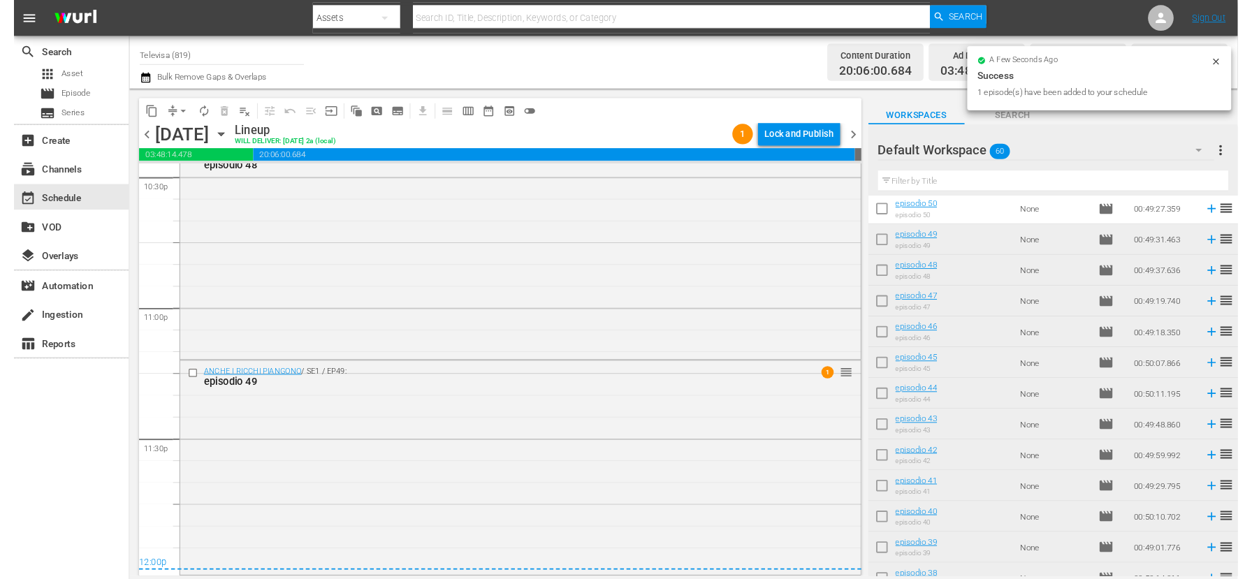
scroll to position [6396, 0]
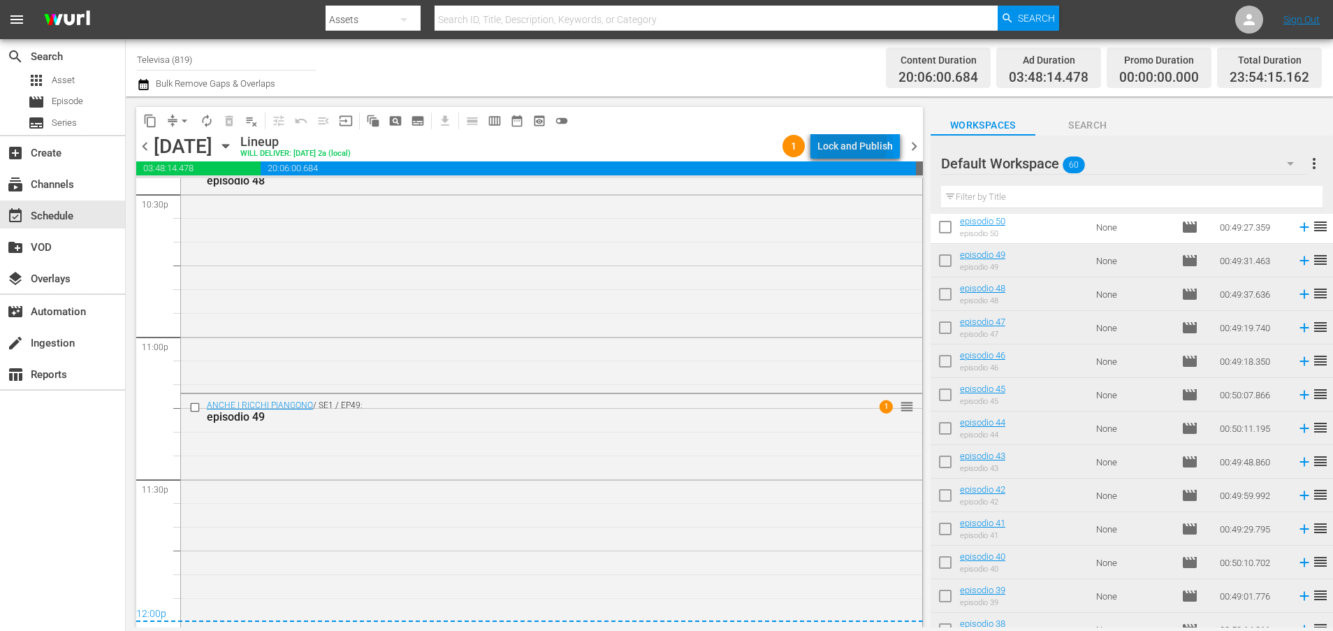
click at [854, 145] on div "Lock and Publish" at bounding box center [854, 145] width 75 height 25
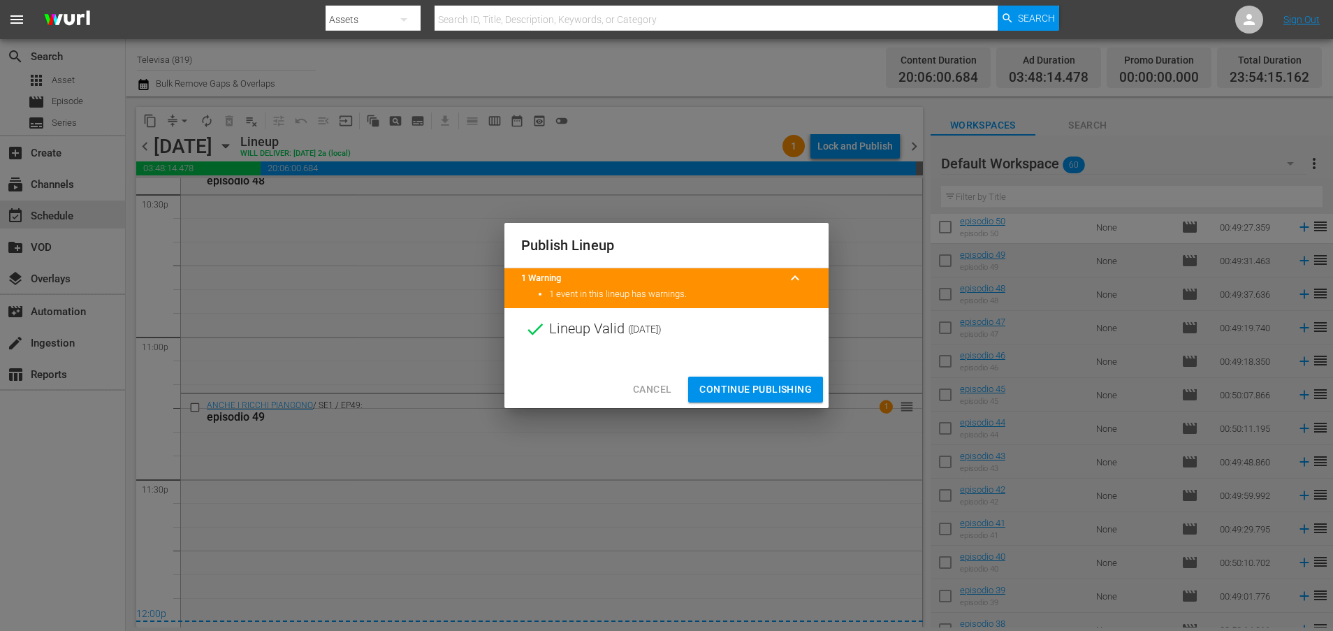
click at [723, 388] on span "Continue Publishing" at bounding box center [755, 389] width 112 height 17
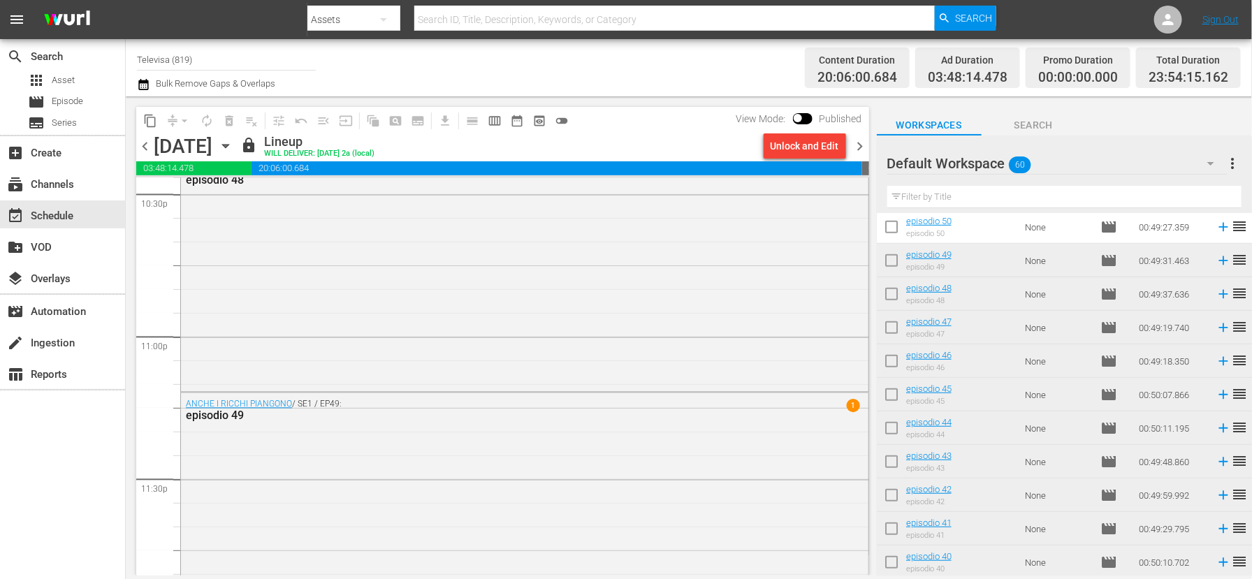
click at [1232, 166] on span "more_vert" at bounding box center [1232, 163] width 17 height 17
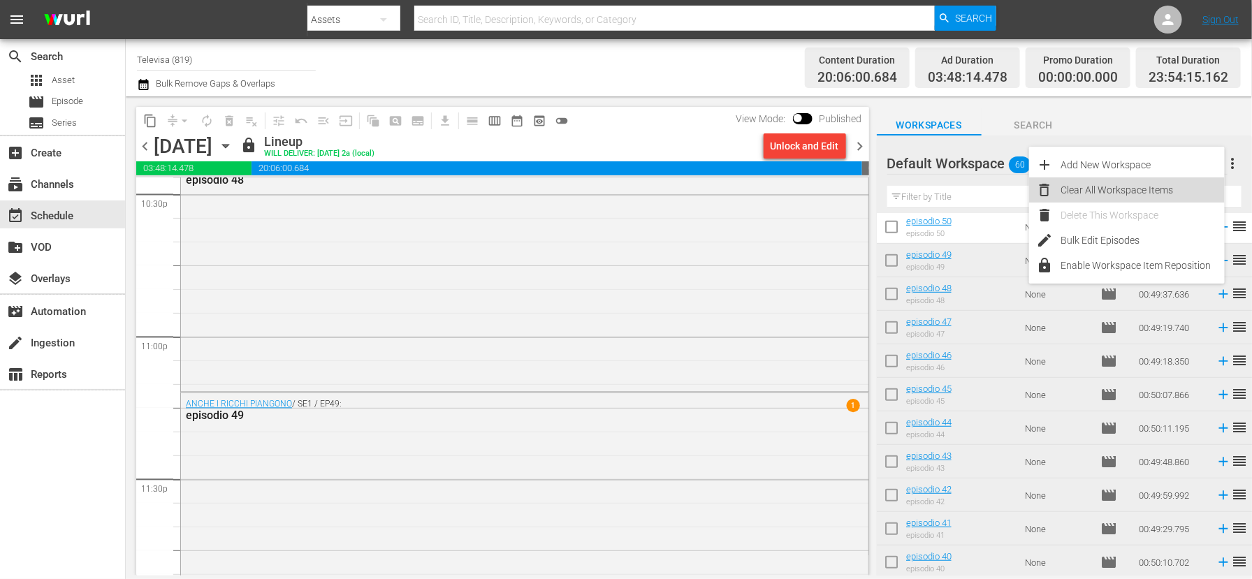
click at [1109, 193] on div "Clear All Workspace Items" at bounding box center [1142, 189] width 164 height 25
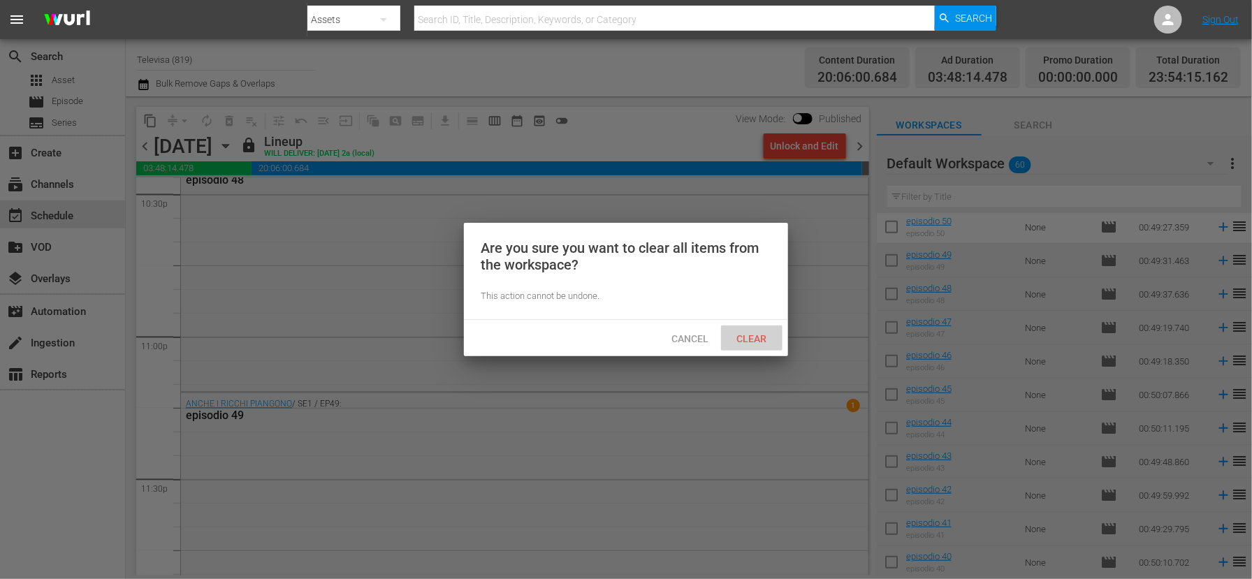
click at [757, 338] on span "Clear" at bounding box center [752, 338] width 52 height 11
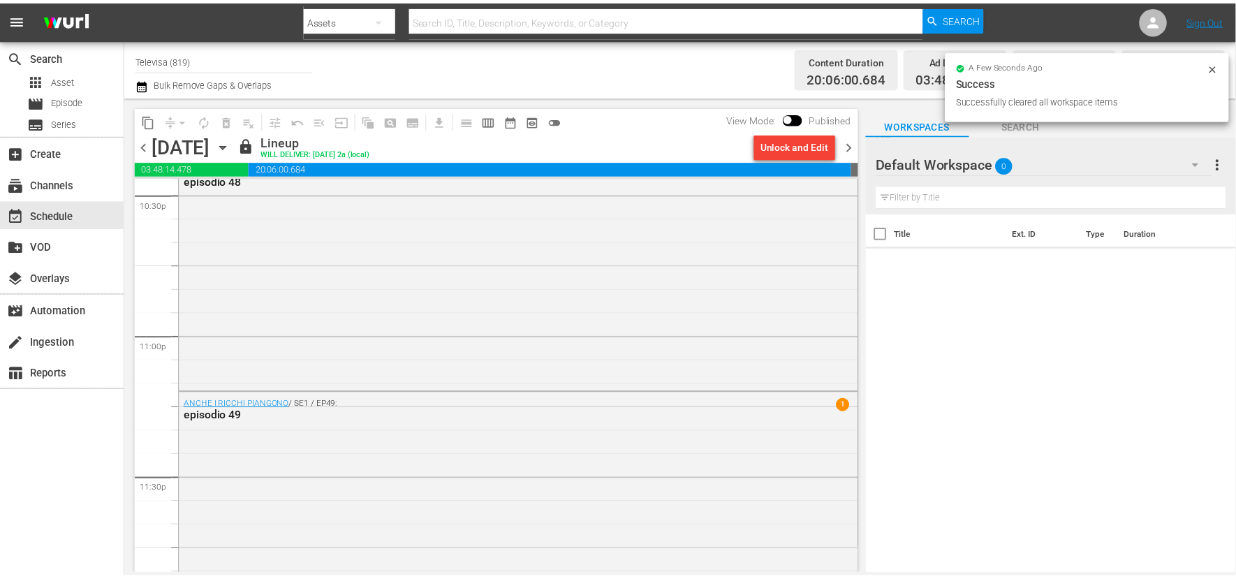
scroll to position [0, 0]
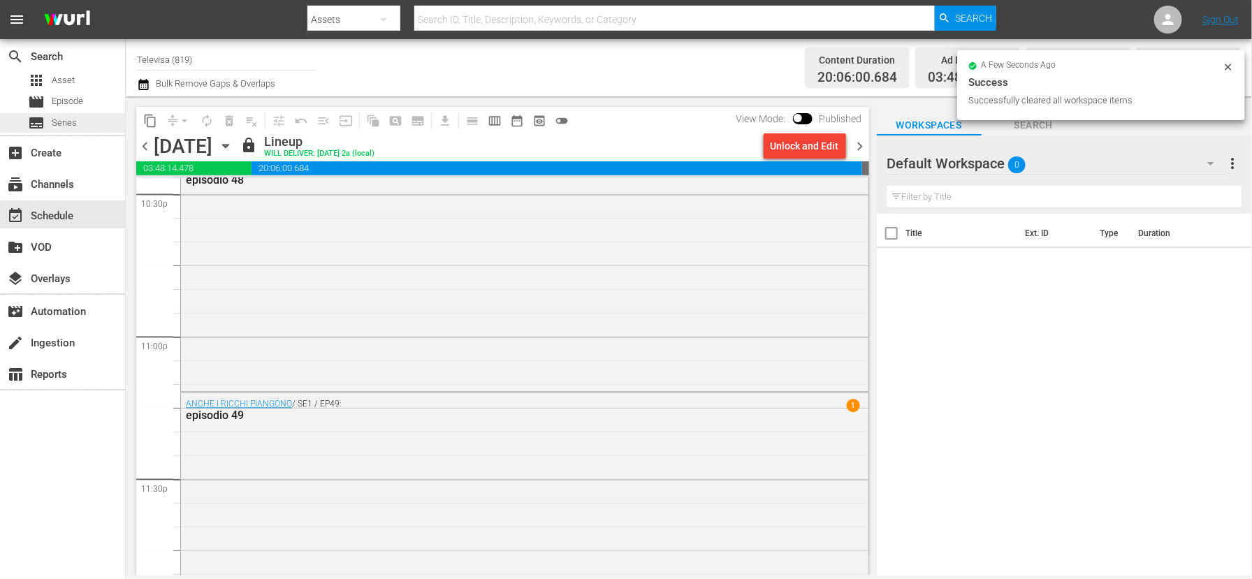
click at [71, 124] on span "Series" at bounding box center [64, 123] width 25 height 14
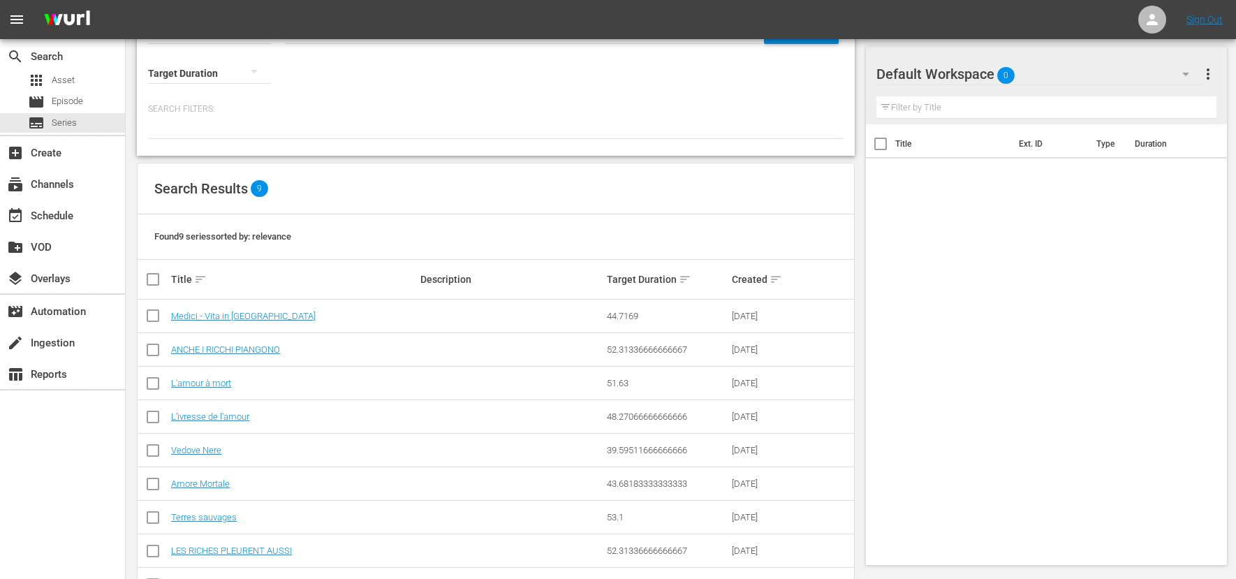
scroll to position [105, 0]
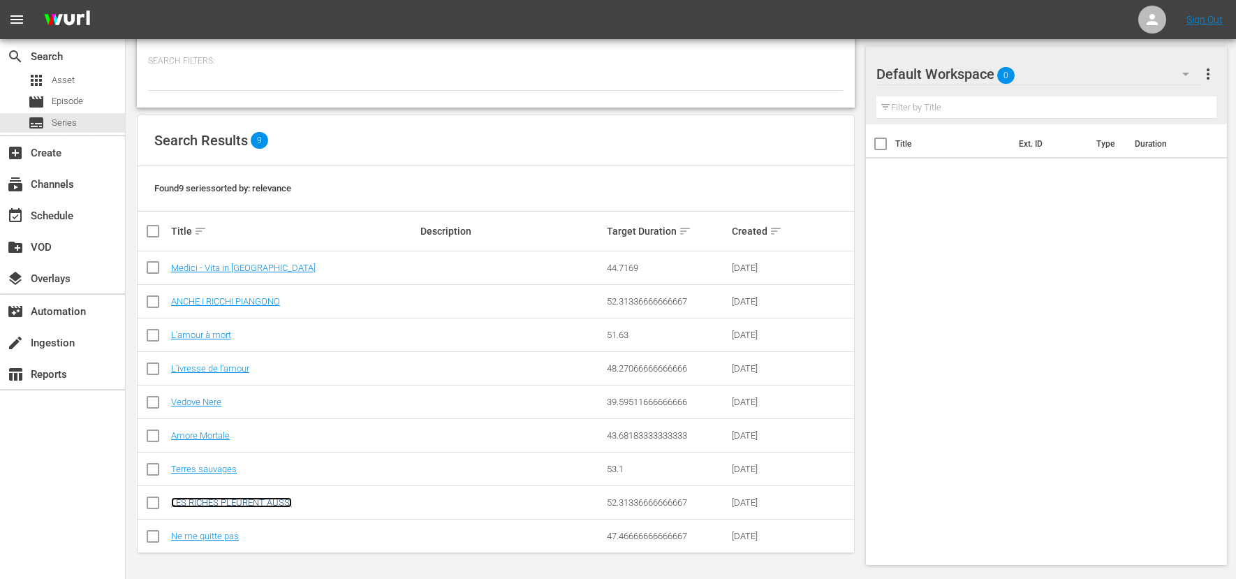
click at [260, 506] on link "LES RICHES PLEURENT AUSSI" at bounding box center [231, 502] width 121 height 10
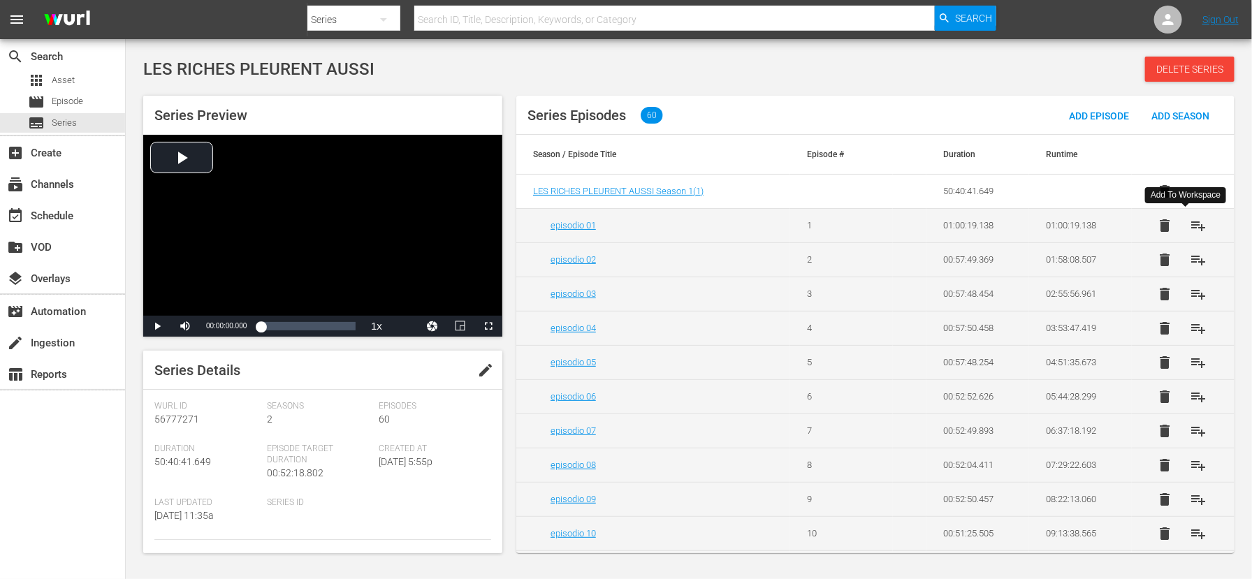
click at [1190, 225] on span "playlist_add" at bounding box center [1198, 225] width 17 height 17
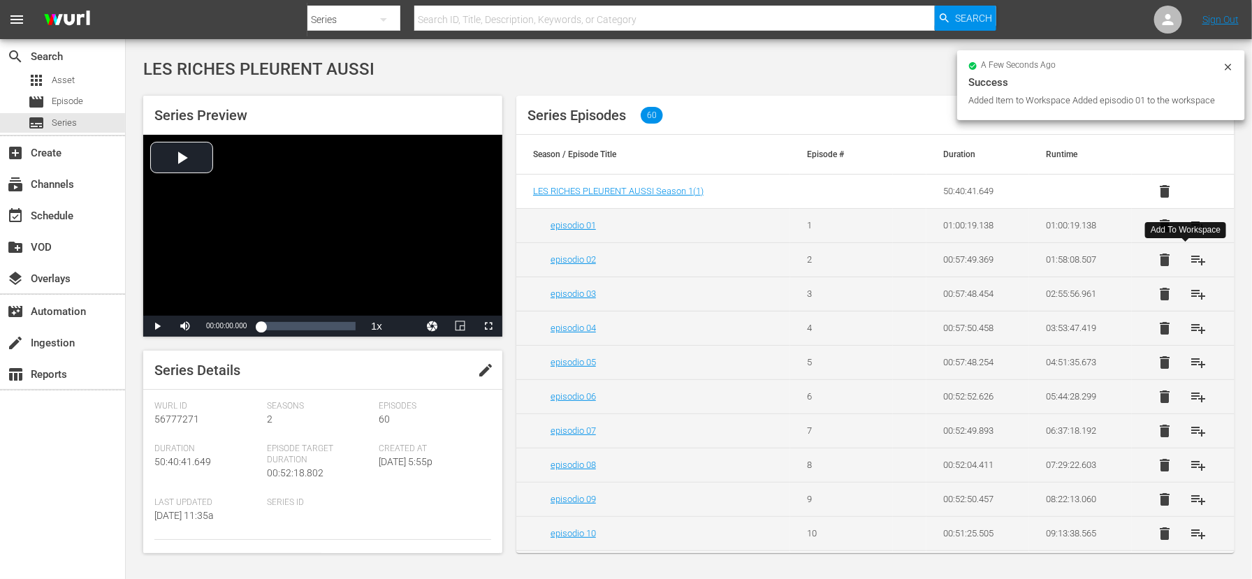
click at [1191, 262] on span "playlist_add" at bounding box center [1198, 259] width 17 height 17
click at [1191, 296] on span "playlist_add" at bounding box center [1198, 294] width 17 height 17
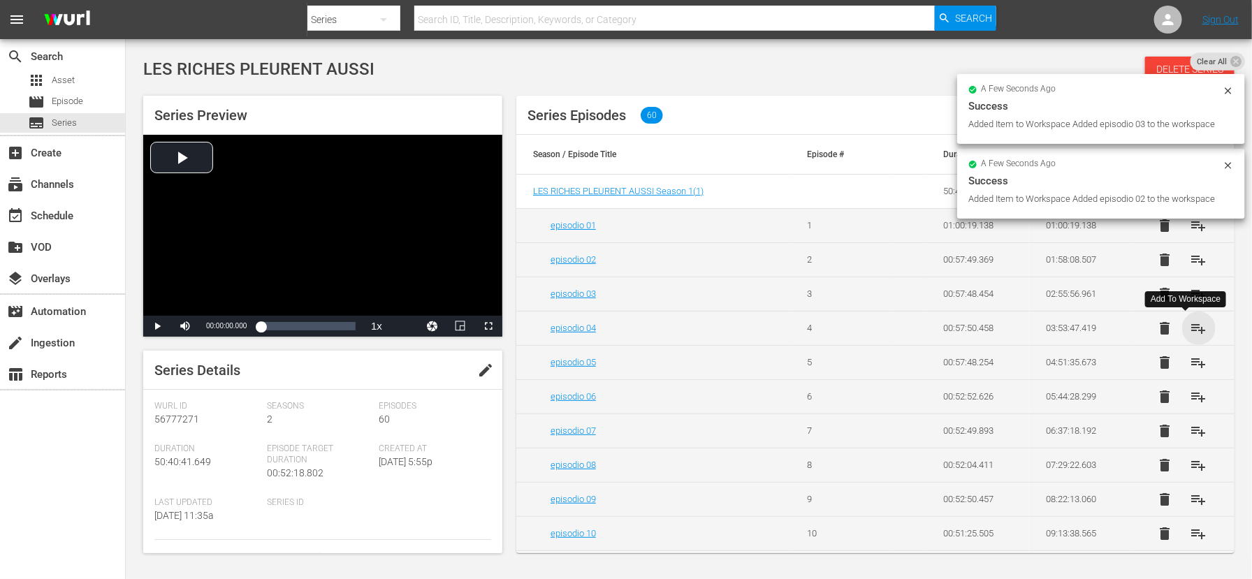
click at [1190, 330] on span "playlist_add" at bounding box center [1198, 328] width 17 height 17
click at [1190, 365] on span "playlist_add" at bounding box center [1198, 362] width 17 height 17
click at [1191, 399] on span "playlist_add" at bounding box center [1198, 396] width 17 height 17
click at [1190, 434] on span "playlist_add" at bounding box center [1198, 431] width 17 height 17
click at [1190, 470] on span "playlist_add" at bounding box center [1198, 465] width 17 height 17
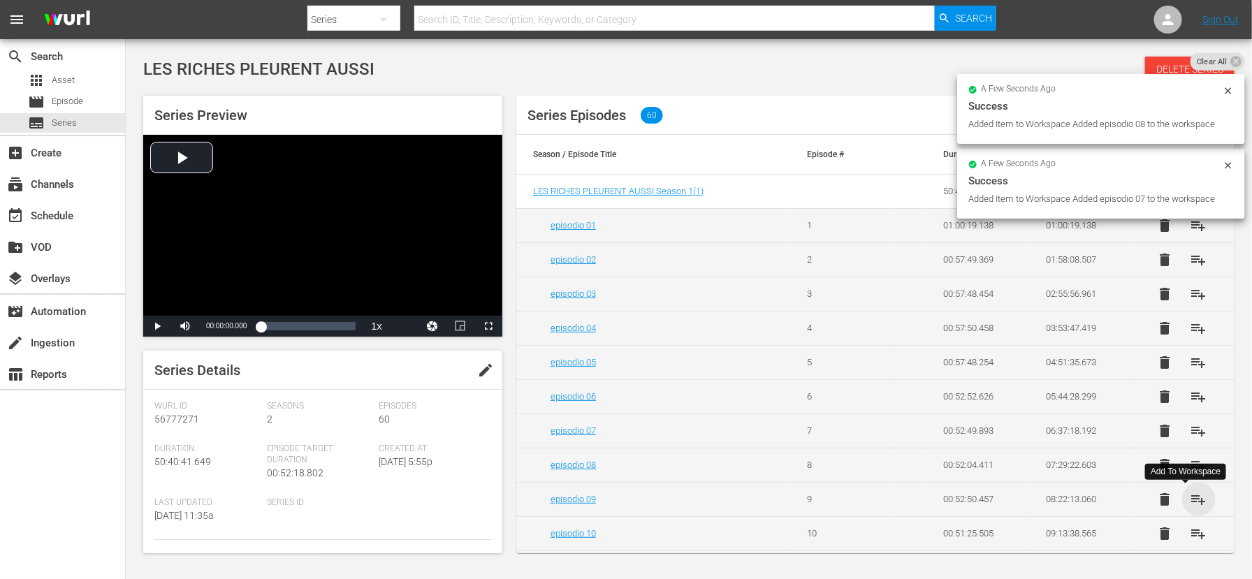
click at [1190, 499] on span "playlist_add" at bounding box center [1198, 499] width 17 height 17
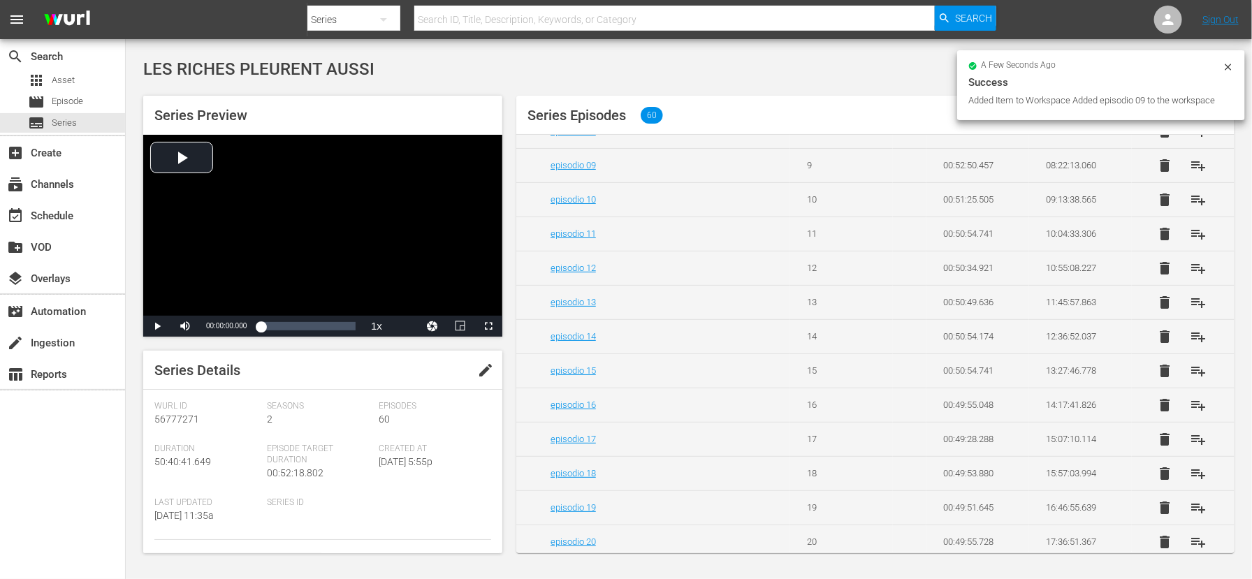
scroll to position [335, 0]
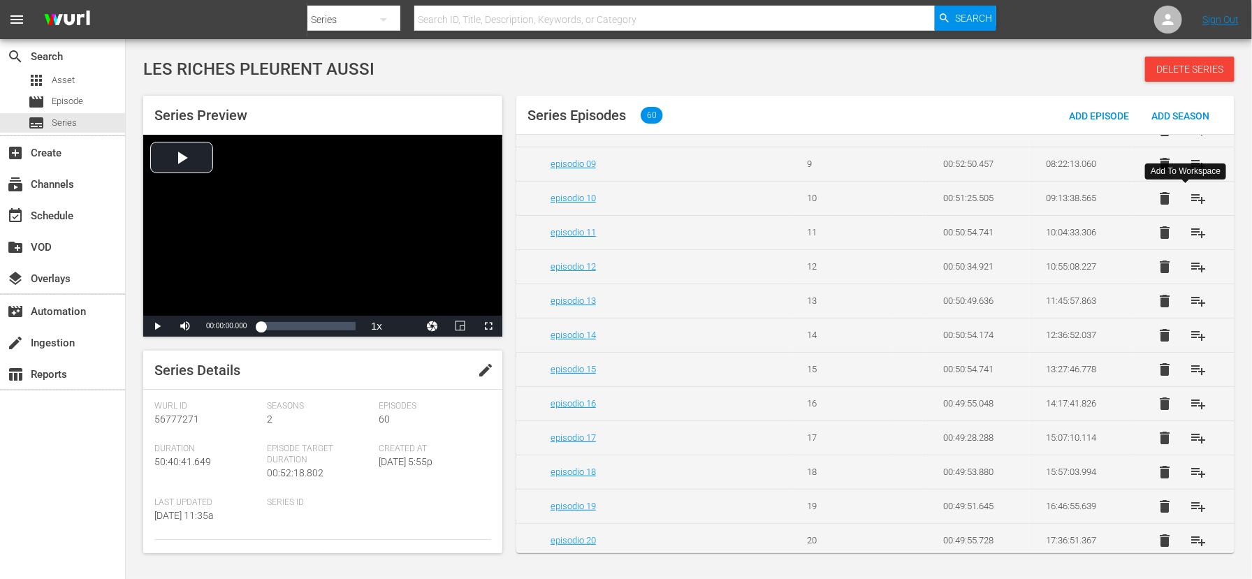
click at [1190, 203] on span "playlist_add" at bounding box center [1198, 198] width 17 height 17
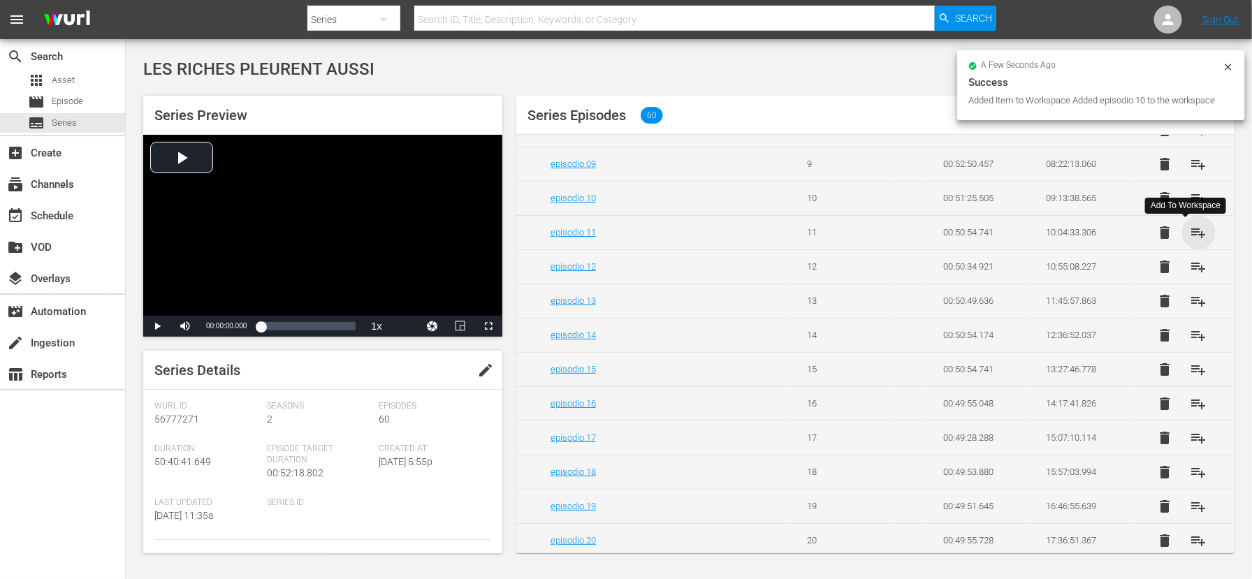
click at [1190, 235] on span "playlist_add" at bounding box center [1198, 232] width 17 height 17
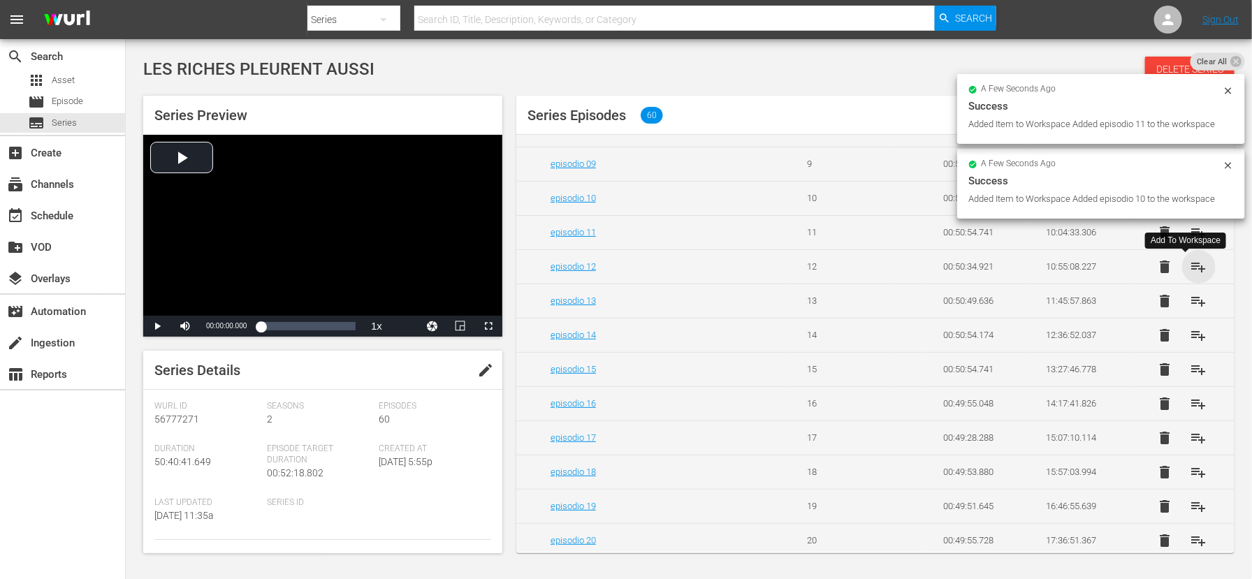
click at [1190, 269] on span "playlist_add" at bounding box center [1198, 266] width 17 height 17
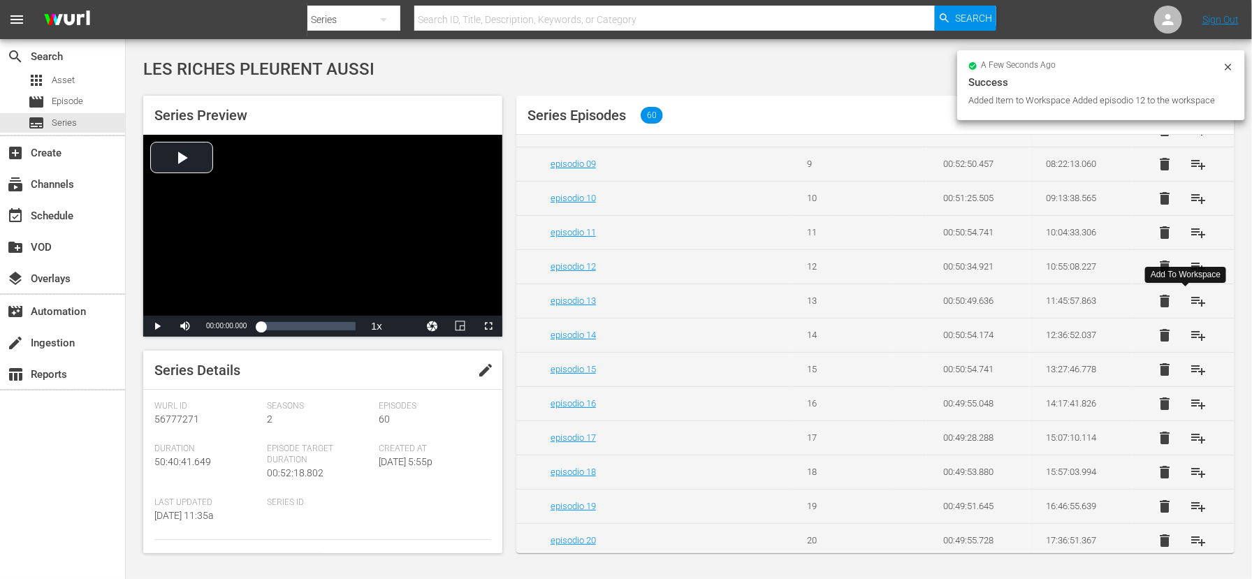
click at [1190, 305] on span "playlist_add" at bounding box center [1198, 301] width 17 height 17
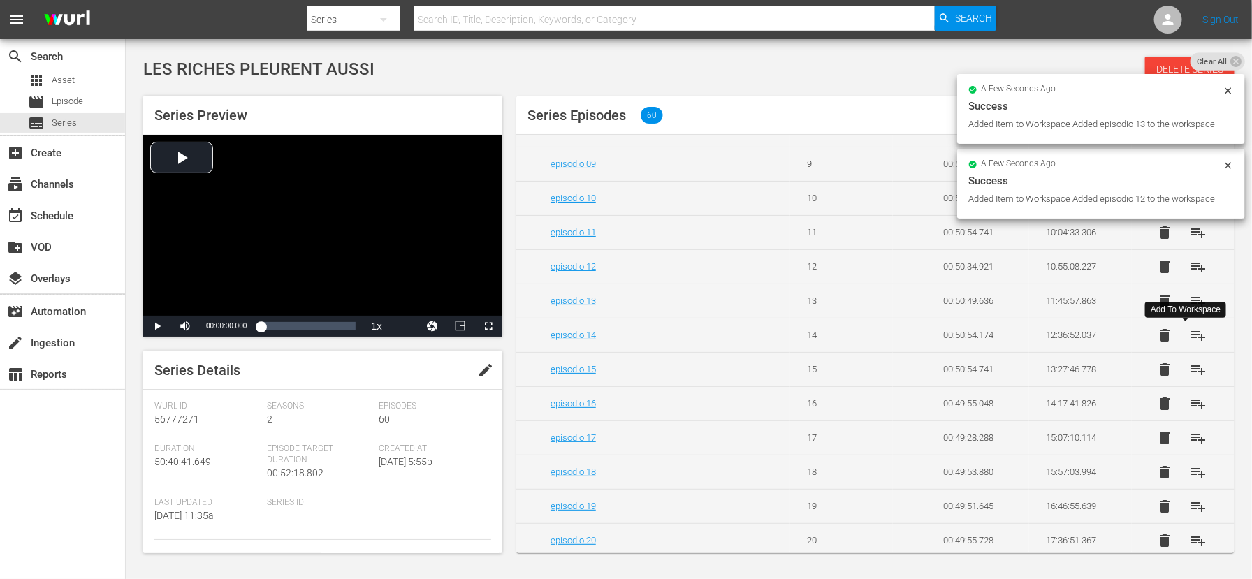
click at [1190, 342] on span "playlist_add" at bounding box center [1198, 335] width 17 height 17
click at [1190, 372] on span "playlist_add" at bounding box center [1198, 369] width 17 height 17
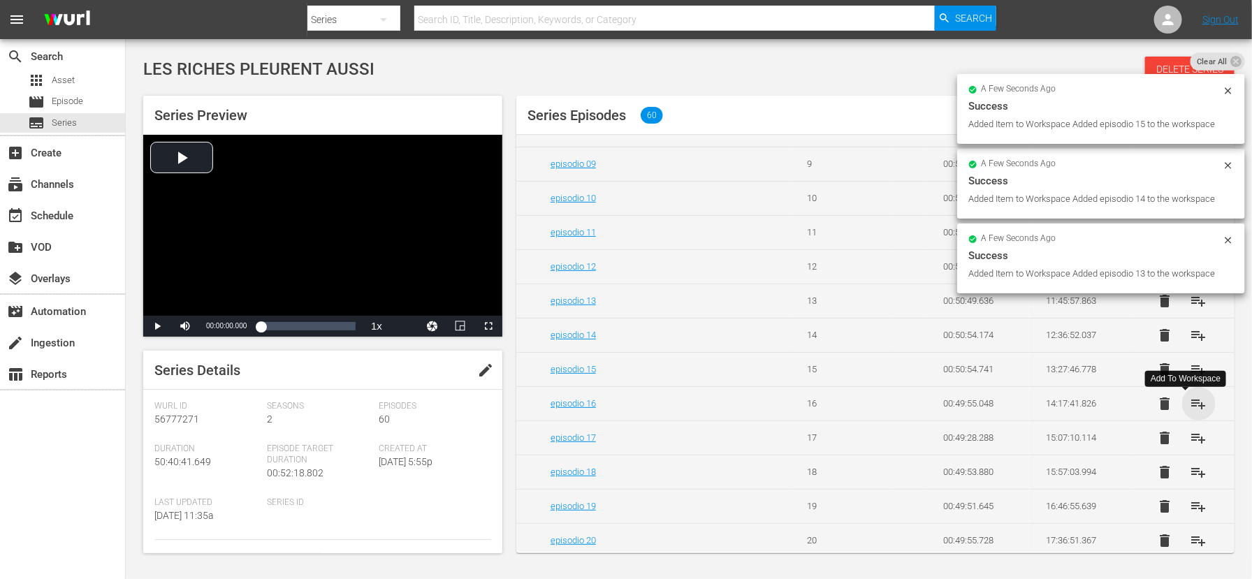
click at [1190, 409] on span "playlist_add" at bounding box center [1198, 403] width 17 height 17
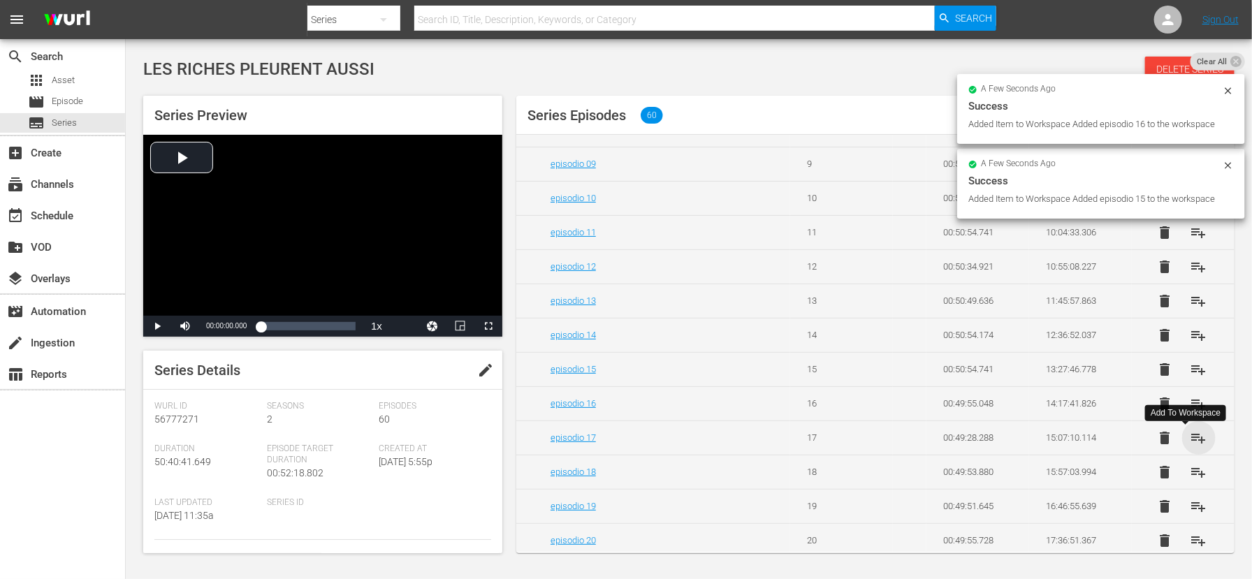
click at [1190, 442] on span "playlist_add" at bounding box center [1198, 438] width 17 height 17
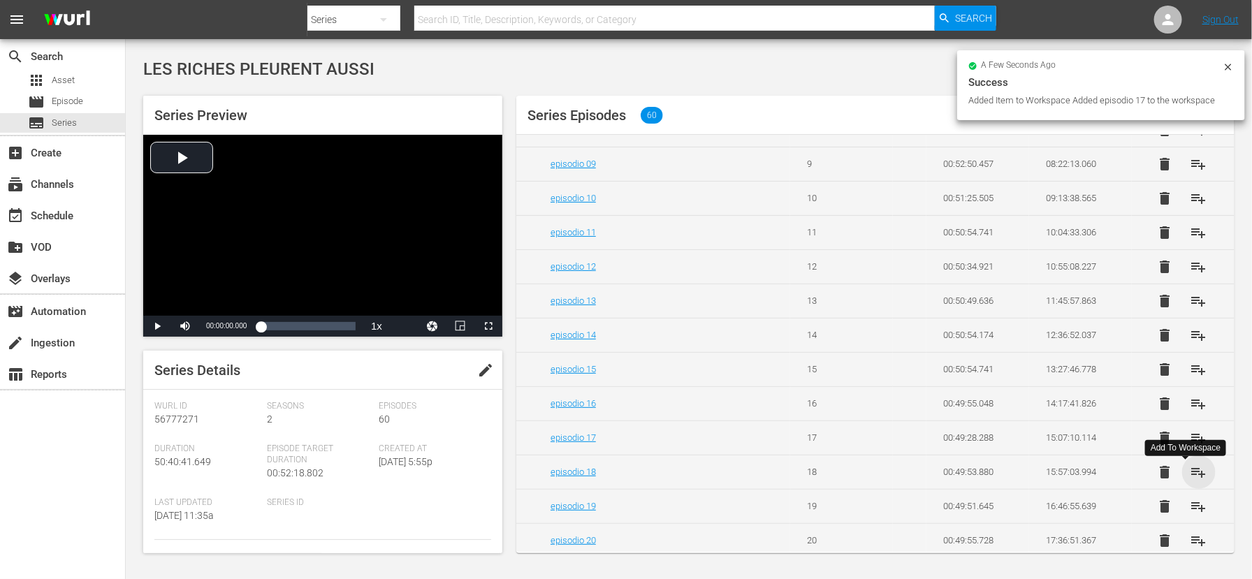
click at [1190, 476] on span "playlist_add" at bounding box center [1198, 472] width 17 height 17
click at [1192, 511] on span "playlist_add" at bounding box center [1198, 506] width 17 height 17
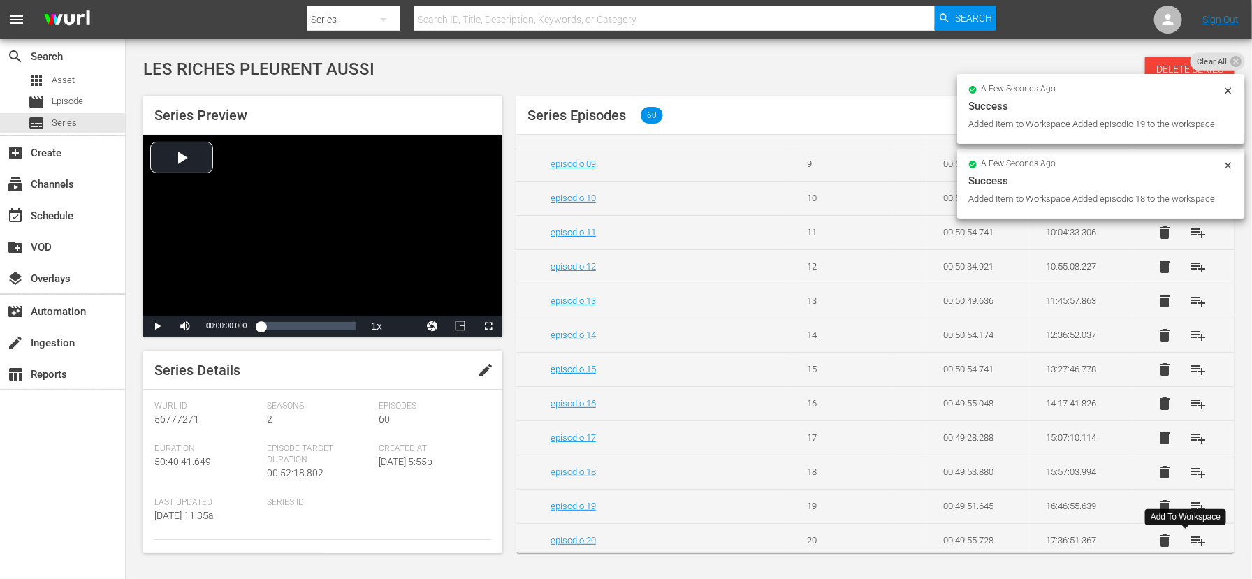
click at [1190, 547] on span "playlist_add" at bounding box center [1198, 540] width 17 height 17
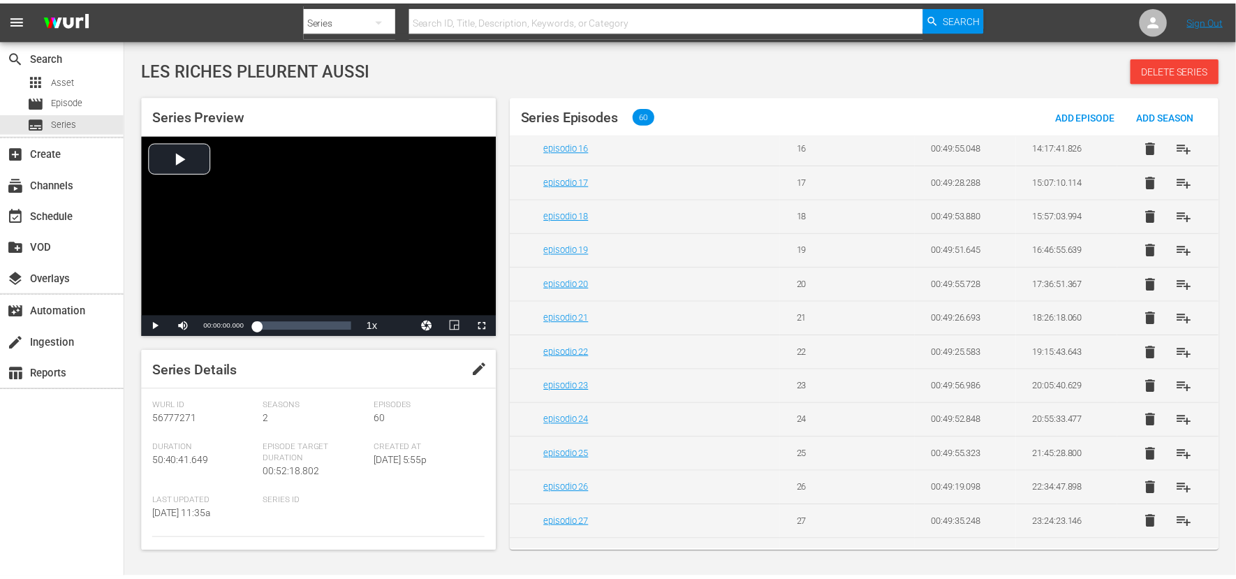
scroll to position [593, 0]
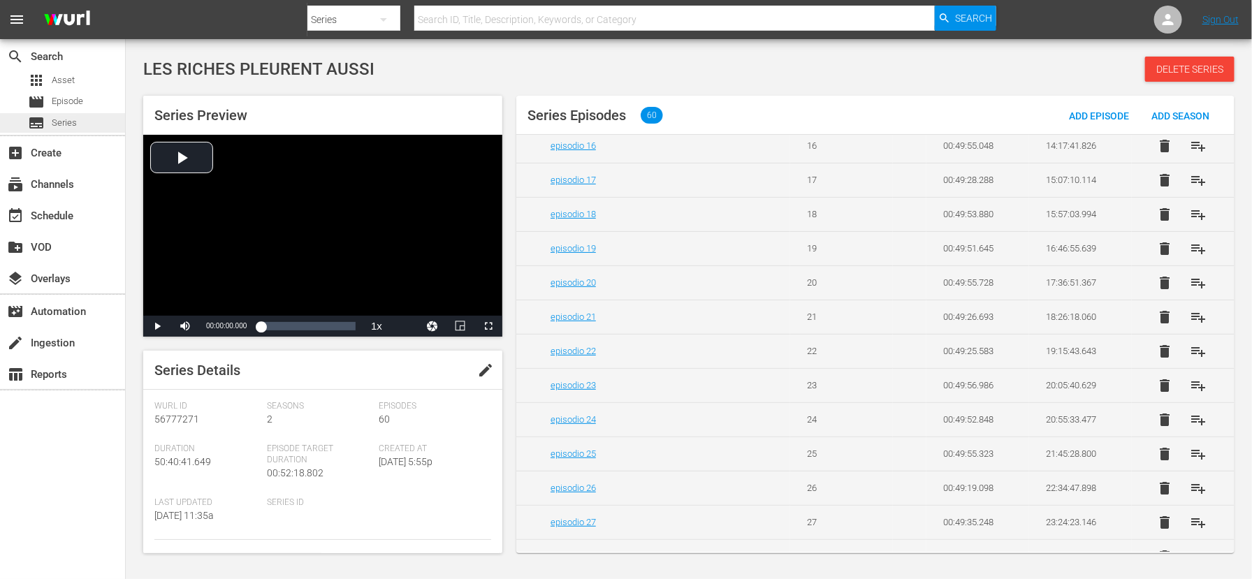
click at [67, 116] on span "Series" at bounding box center [64, 123] width 25 height 14
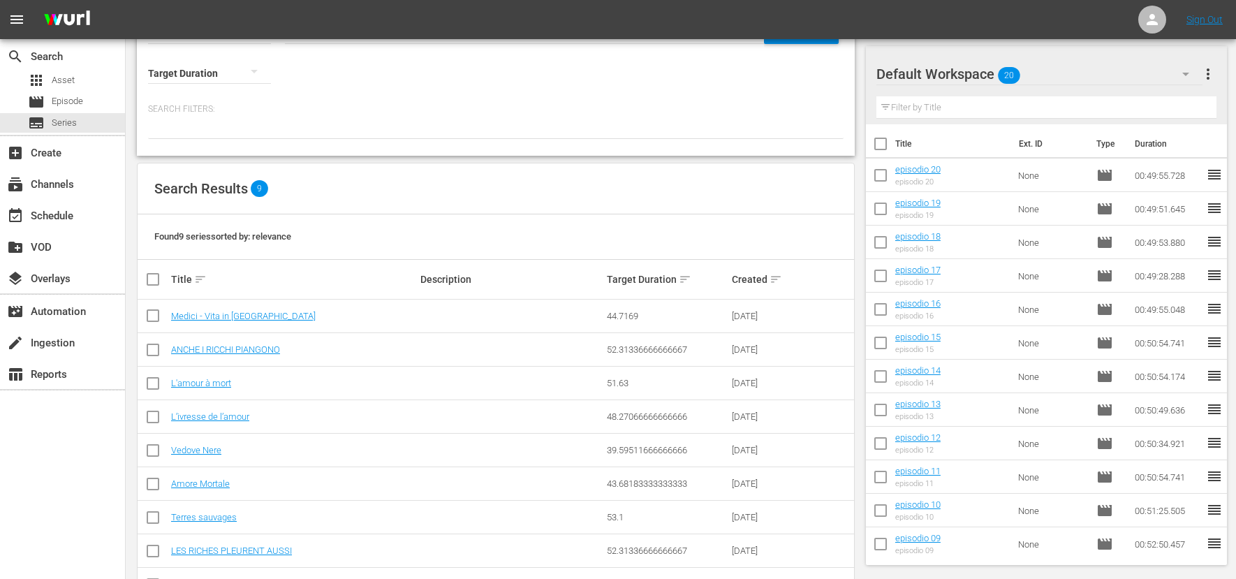
scroll to position [105, 0]
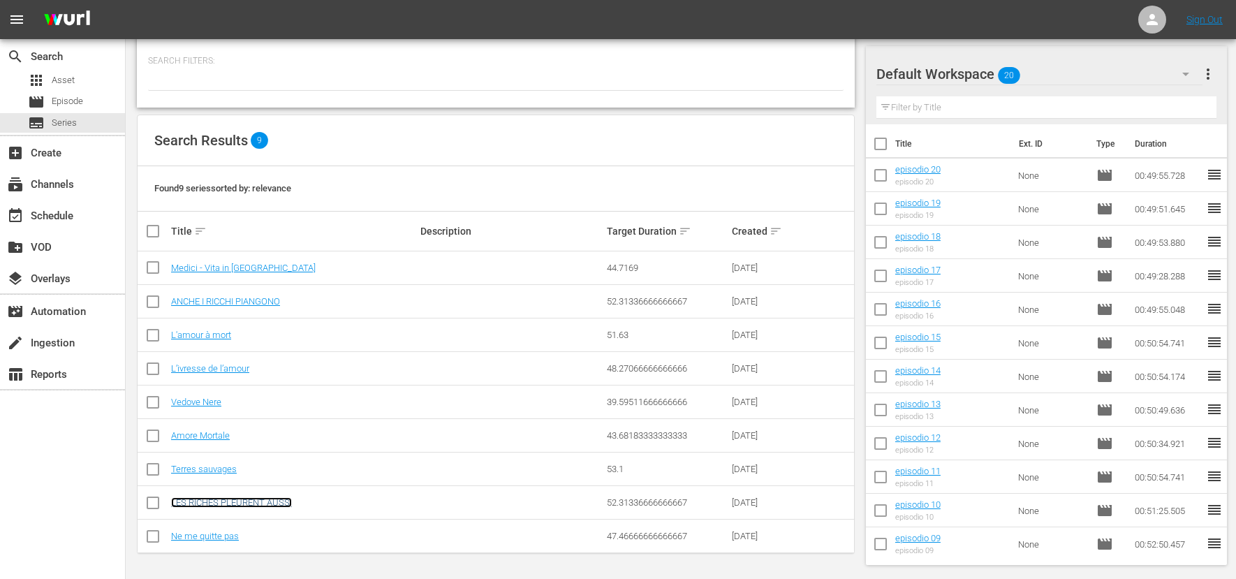
click at [285, 499] on link "LES RICHES PLEURENT AUSSI" at bounding box center [231, 502] width 121 height 10
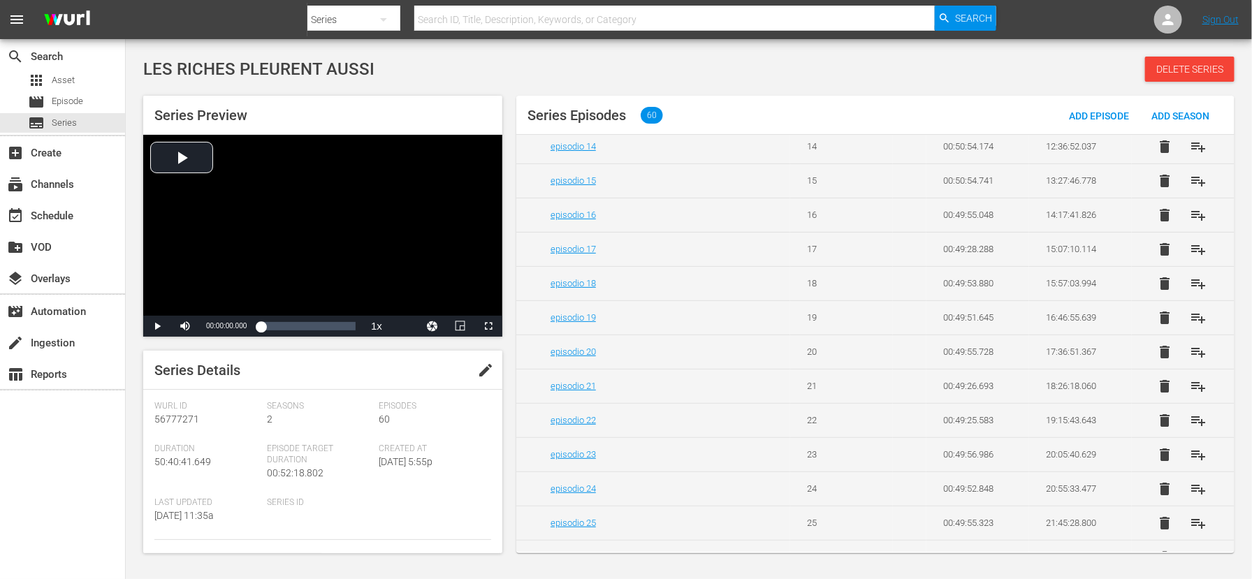
scroll to position [629, 0]
click at [1191, 290] on span "playlist_add" at bounding box center [1198, 281] width 17 height 17
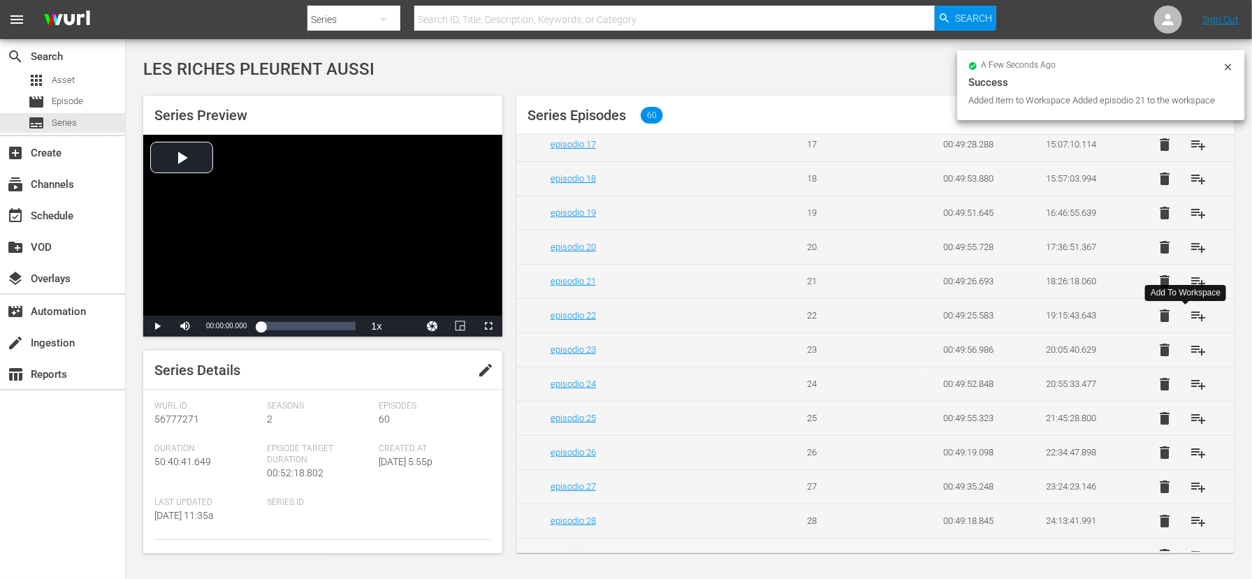
click at [1190, 324] on span "playlist_add" at bounding box center [1198, 315] width 17 height 17
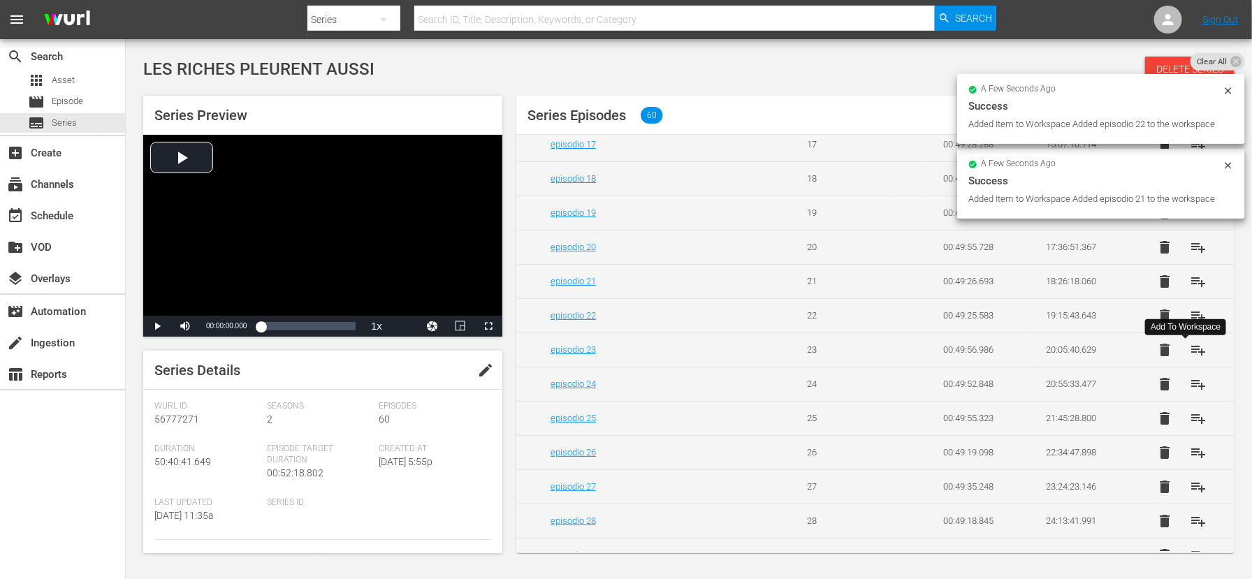
click at [1191, 358] on span "playlist_add" at bounding box center [1198, 350] width 17 height 17
click at [1190, 390] on span "playlist_add" at bounding box center [1198, 384] width 17 height 17
click at [1190, 427] on span "playlist_add" at bounding box center [1198, 418] width 17 height 17
click at [1190, 461] on span "playlist_add" at bounding box center [1198, 452] width 17 height 17
click at [1190, 495] on span "playlist_add" at bounding box center [1198, 486] width 17 height 17
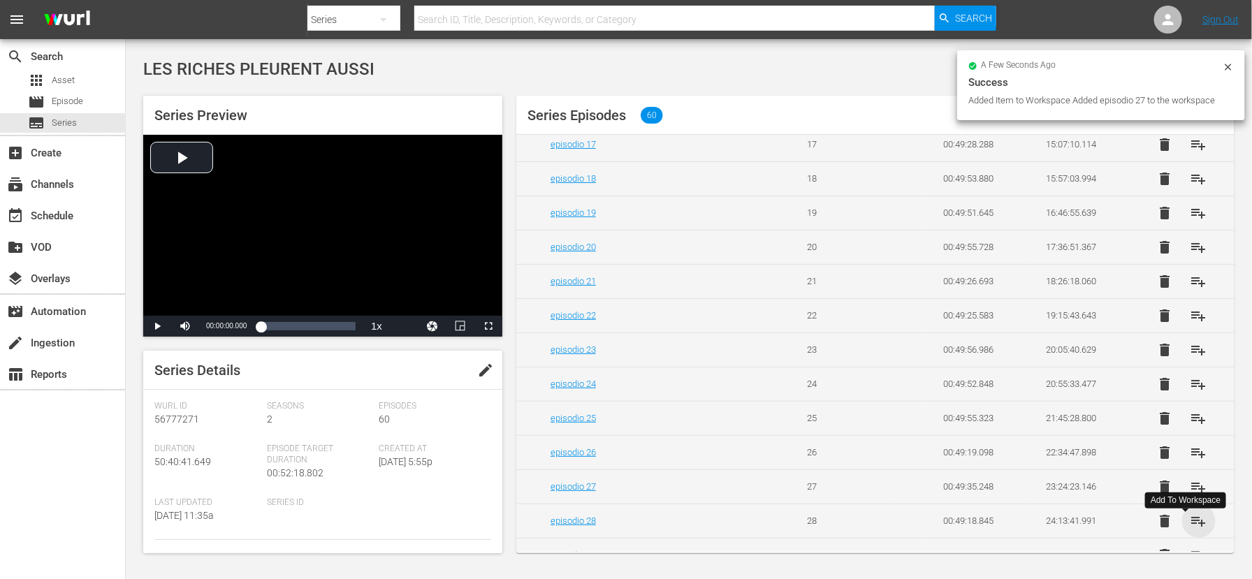
click at [1191, 529] on span "playlist_add" at bounding box center [1198, 521] width 17 height 17
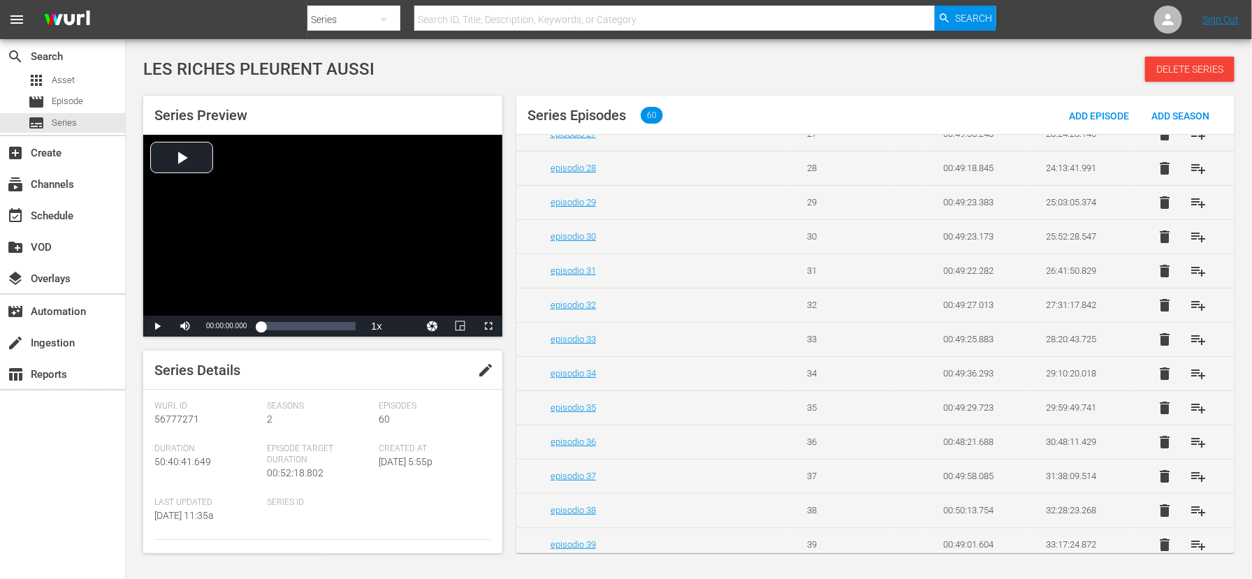
scroll to position [1006, 0]
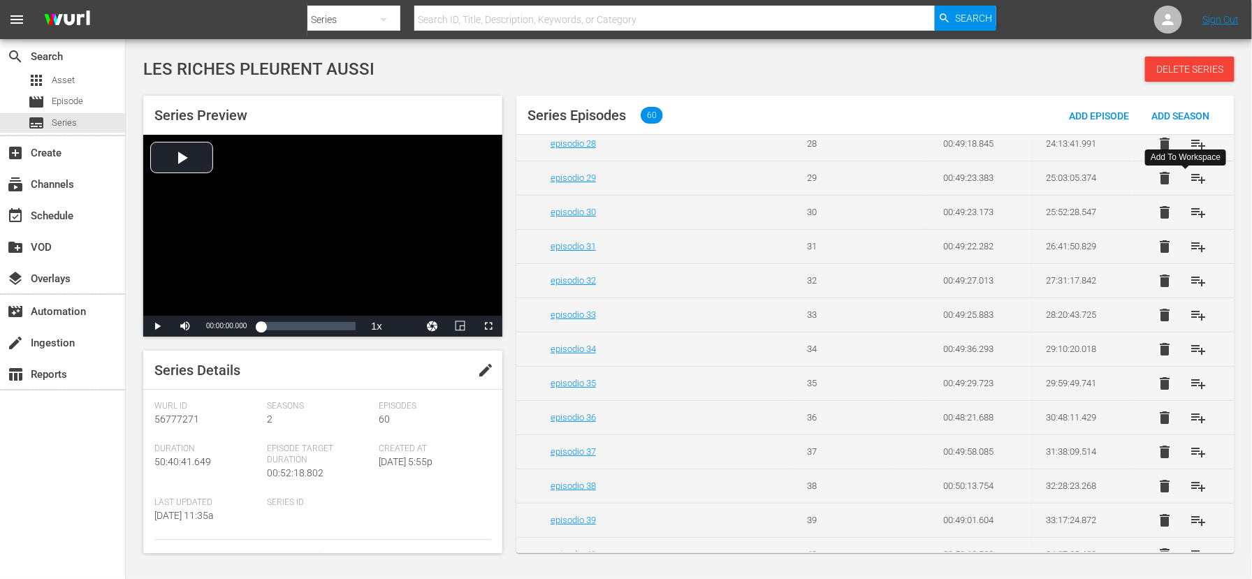
click at [1190, 186] on span "playlist_add" at bounding box center [1198, 178] width 17 height 17
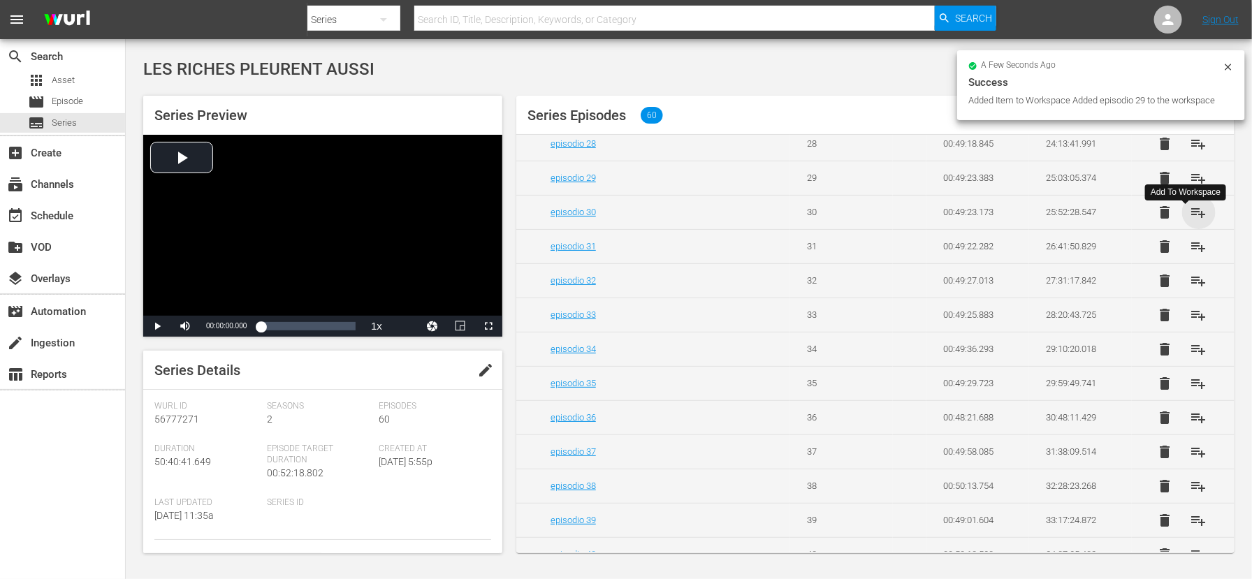
click at [1191, 221] on span "playlist_add" at bounding box center [1198, 212] width 17 height 17
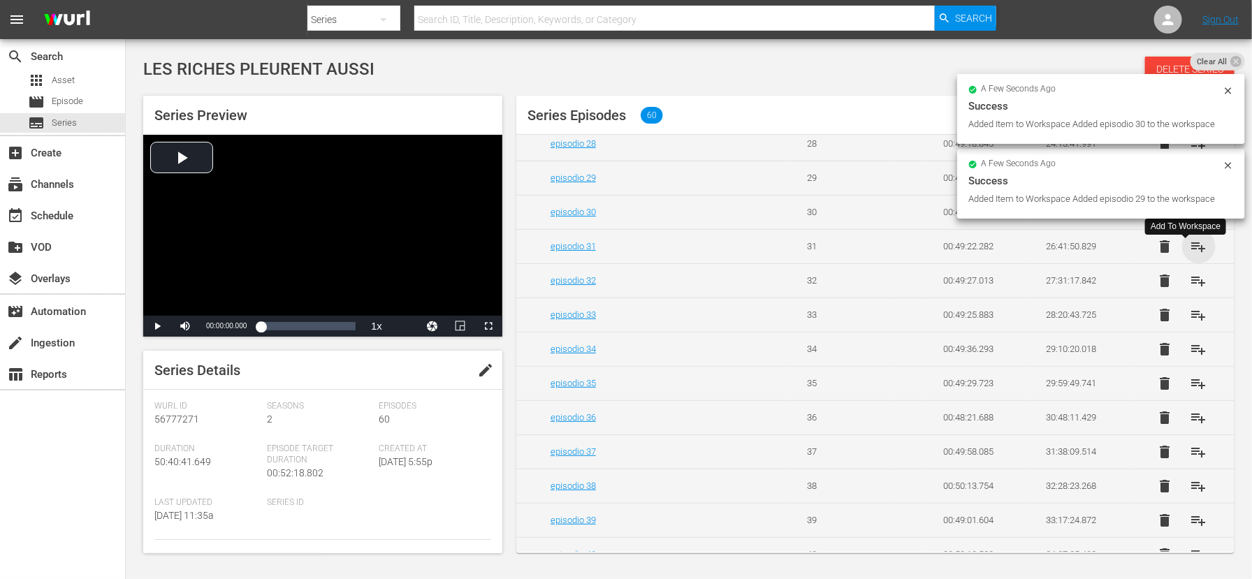
click at [1190, 255] on span "playlist_add" at bounding box center [1198, 246] width 17 height 17
click at [1190, 289] on span "playlist_add" at bounding box center [1198, 280] width 17 height 17
click at [1190, 323] on span "playlist_add" at bounding box center [1198, 315] width 17 height 17
click at [1190, 358] on span "playlist_add" at bounding box center [1198, 349] width 17 height 17
click at [1190, 392] on span "playlist_add" at bounding box center [1198, 383] width 17 height 17
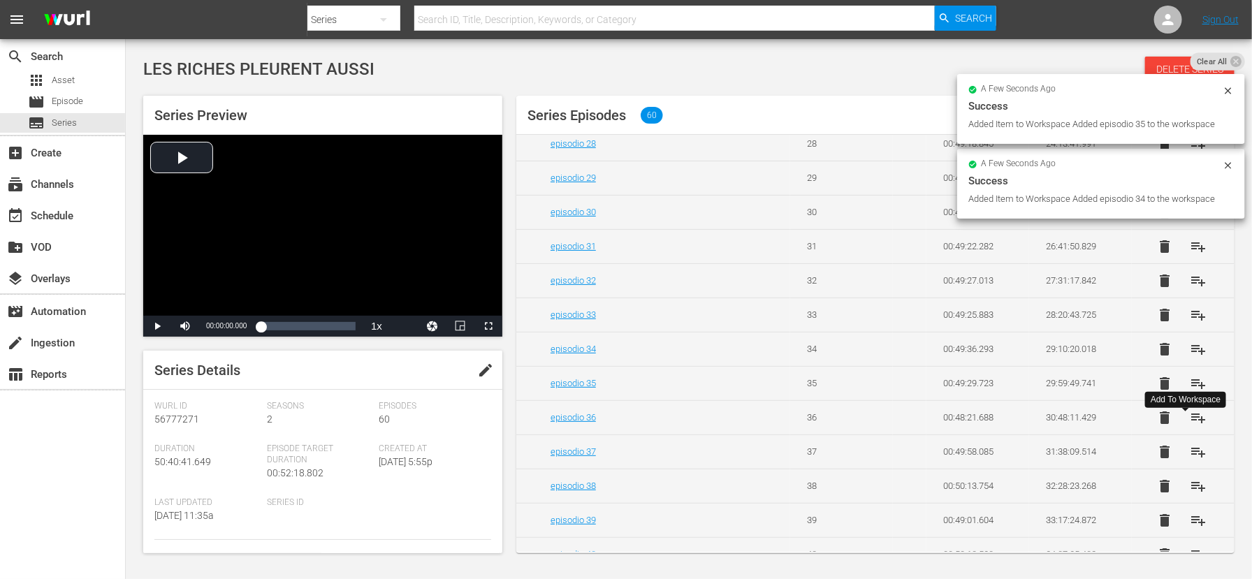
click at [1191, 426] on span "playlist_add" at bounding box center [1198, 417] width 17 height 17
click at [1190, 460] on span "playlist_add" at bounding box center [1198, 452] width 17 height 17
click at [1191, 495] on span "playlist_add" at bounding box center [1198, 486] width 17 height 17
click at [1190, 529] on span "playlist_add" at bounding box center [1198, 520] width 17 height 17
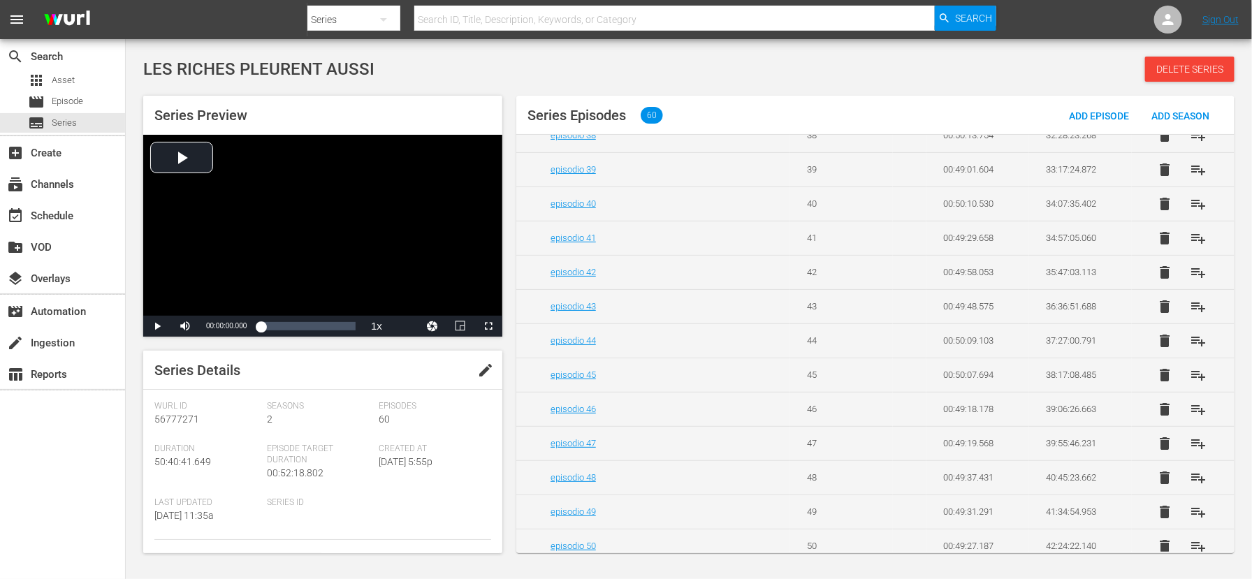
scroll to position [1368, 0]
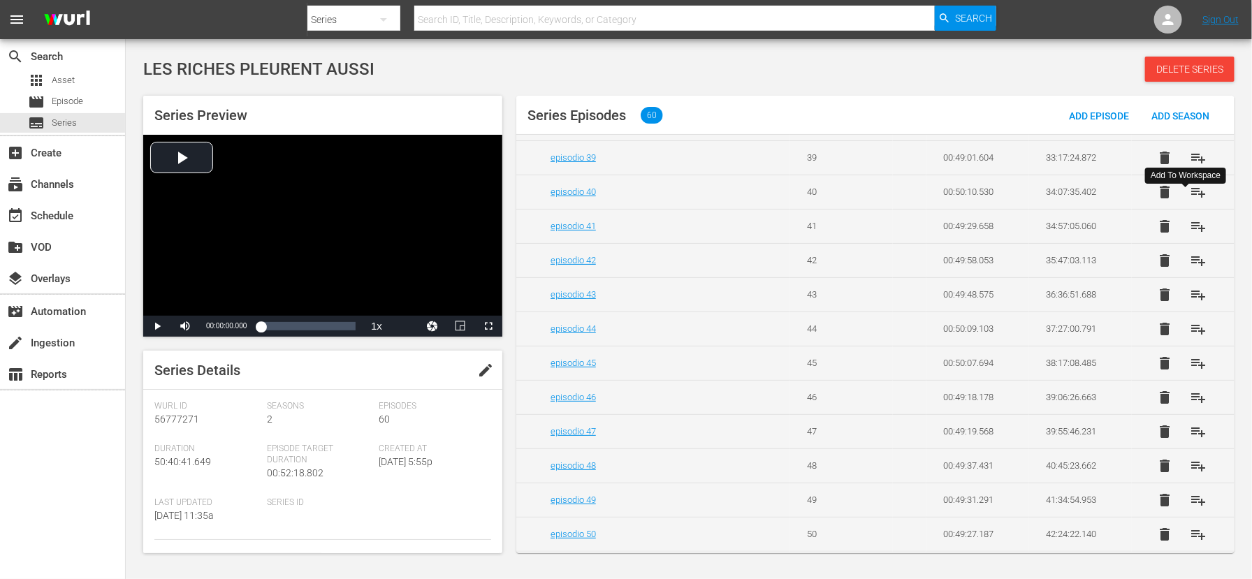
click at [1190, 200] on span "playlist_add" at bounding box center [1198, 192] width 17 height 17
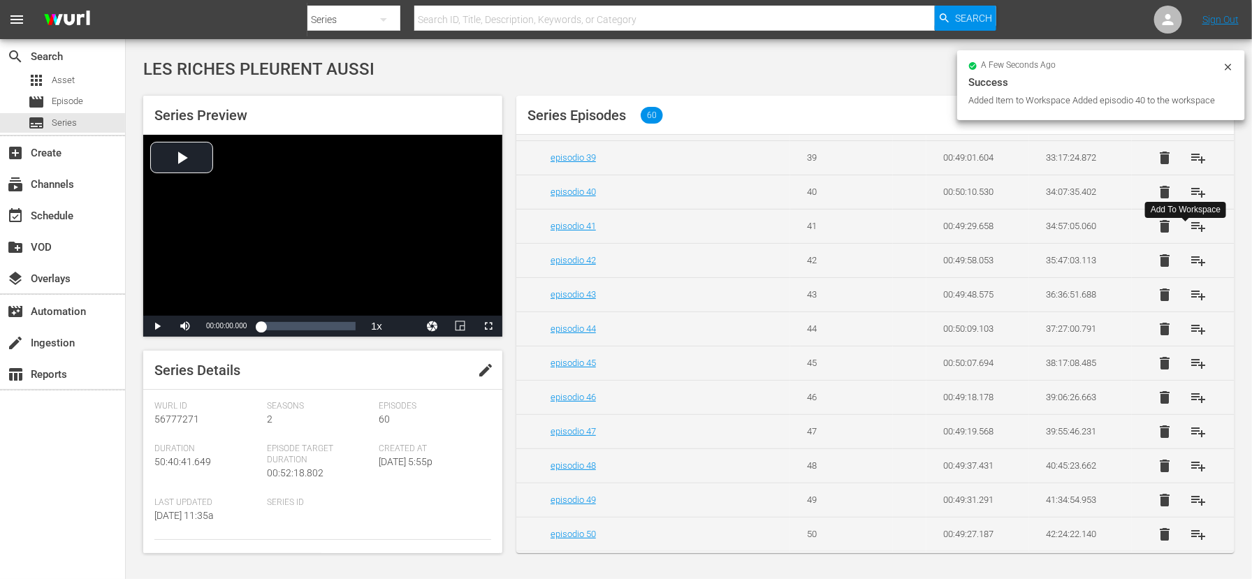
click at [1190, 235] on span "playlist_add" at bounding box center [1198, 226] width 17 height 17
click at [1191, 269] on span "playlist_add" at bounding box center [1198, 260] width 17 height 17
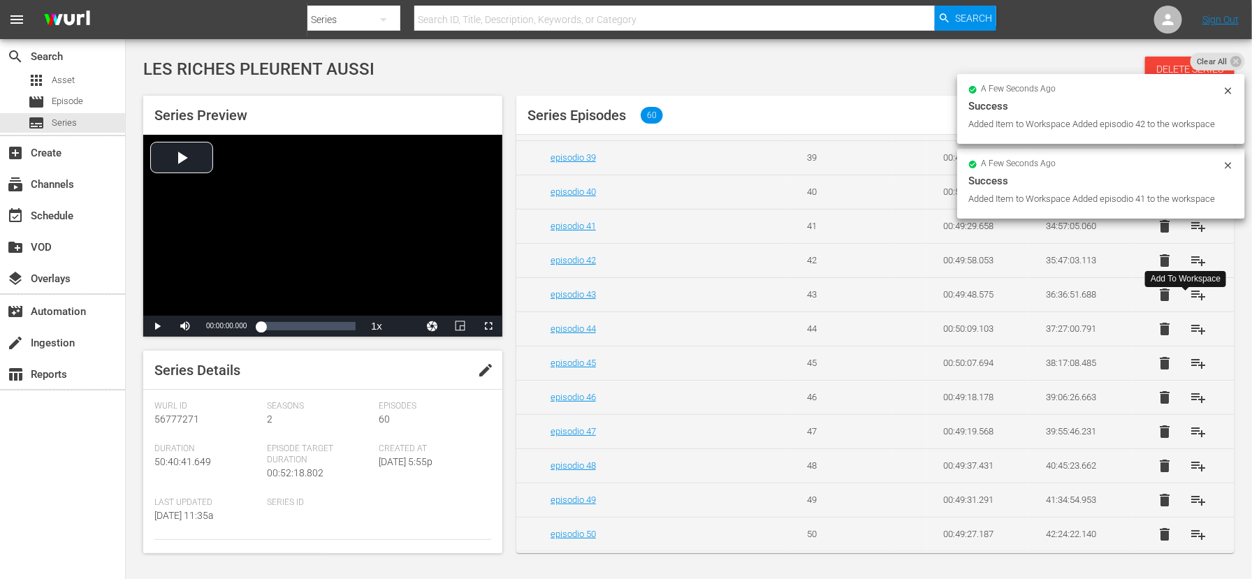
click at [1192, 303] on span "playlist_add" at bounding box center [1198, 294] width 17 height 17
click at [1190, 337] on span "playlist_add" at bounding box center [1198, 329] width 17 height 17
click at [1190, 372] on span "playlist_add" at bounding box center [1198, 363] width 17 height 17
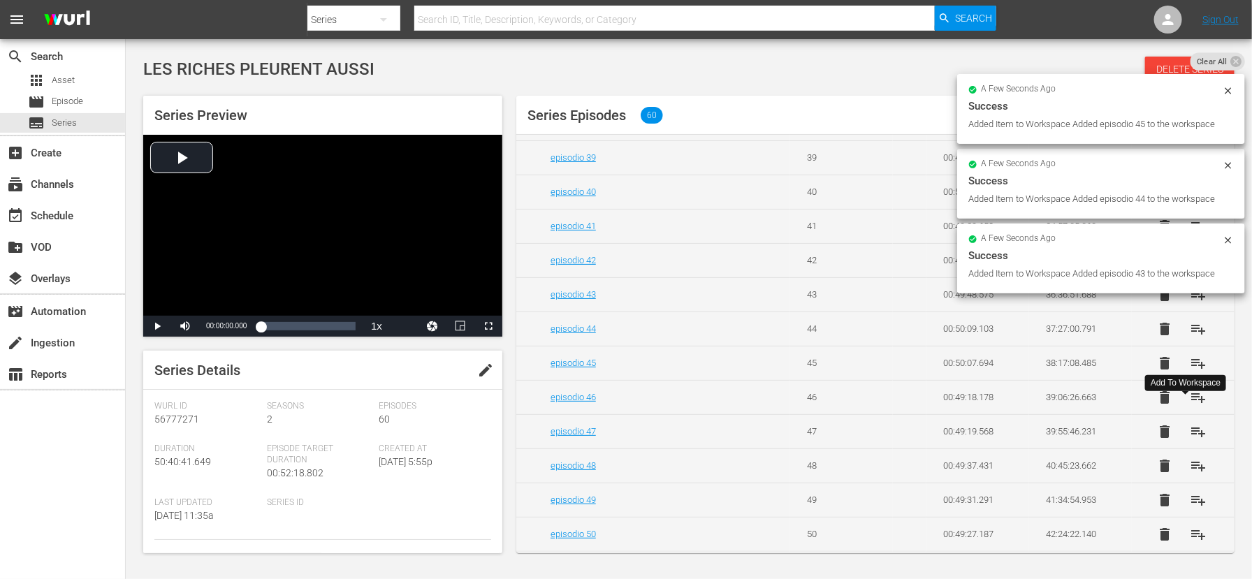
click at [1190, 406] on span "playlist_add" at bounding box center [1198, 397] width 17 height 17
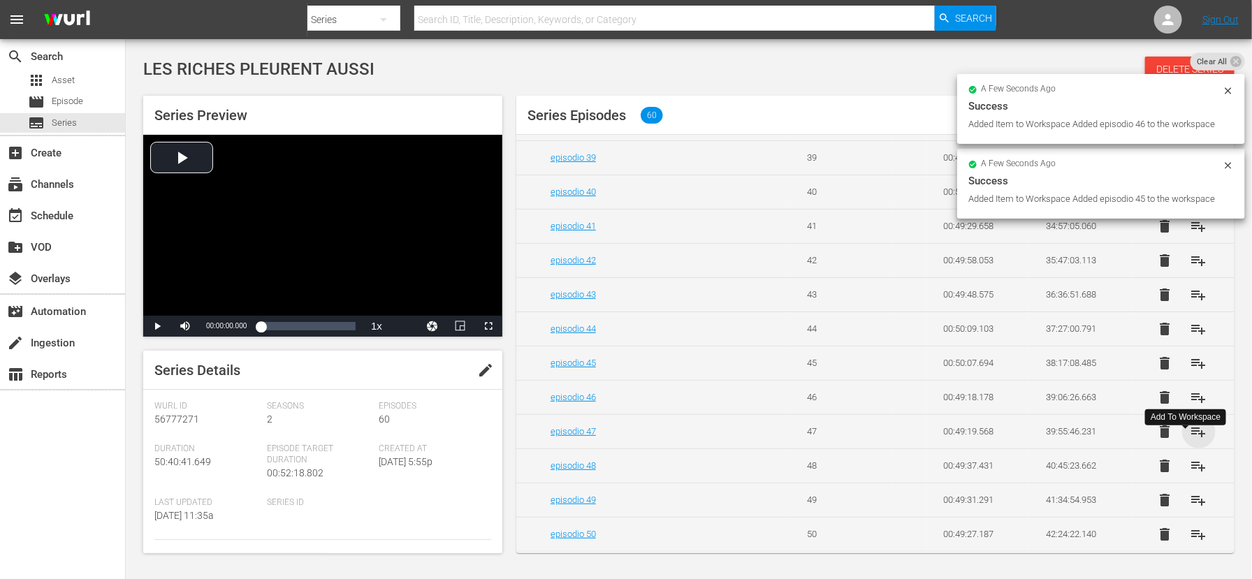
click at [1190, 440] on span "playlist_add" at bounding box center [1198, 431] width 17 height 17
click at [1191, 474] on span "playlist_add" at bounding box center [1198, 466] width 17 height 17
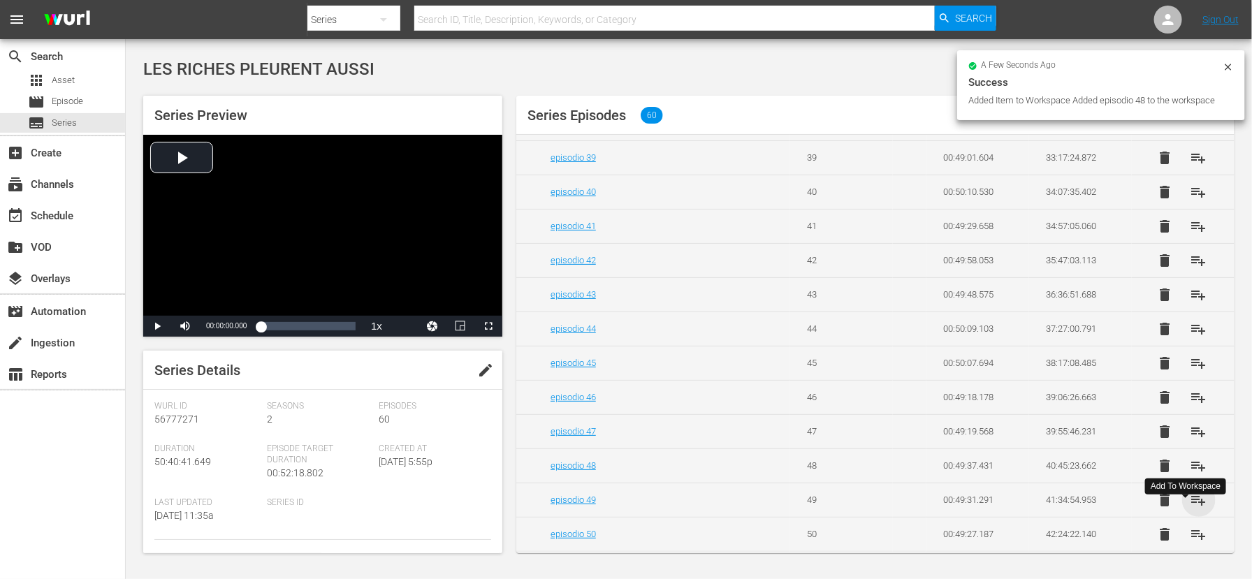
click at [1190, 509] on span "playlist_add" at bounding box center [1198, 500] width 17 height 17
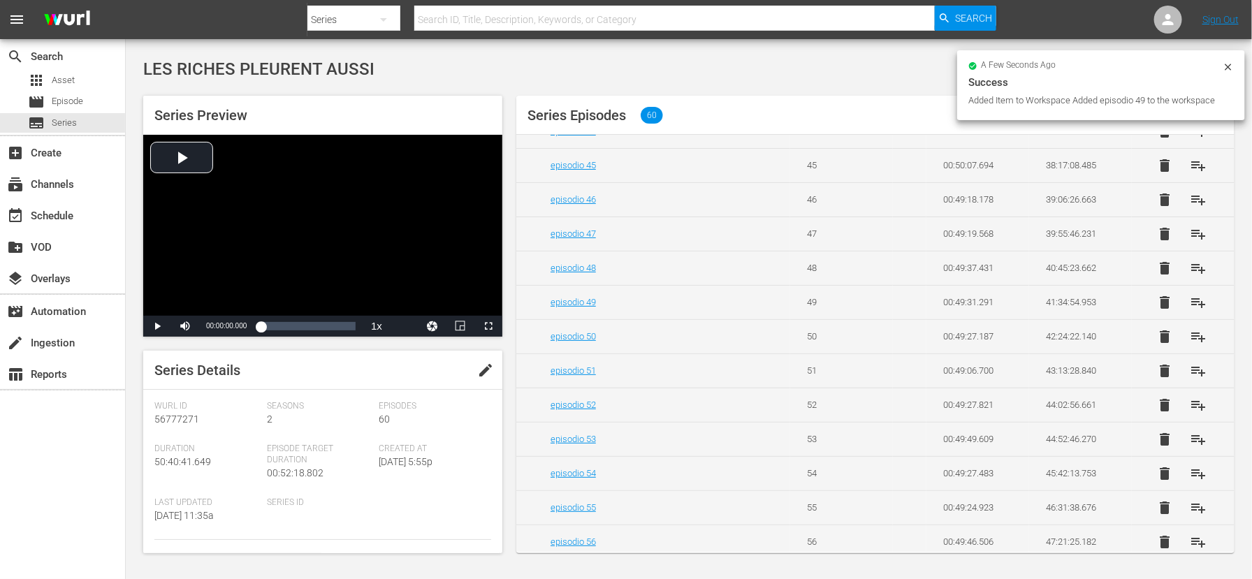
scroll to position [1578, 0]
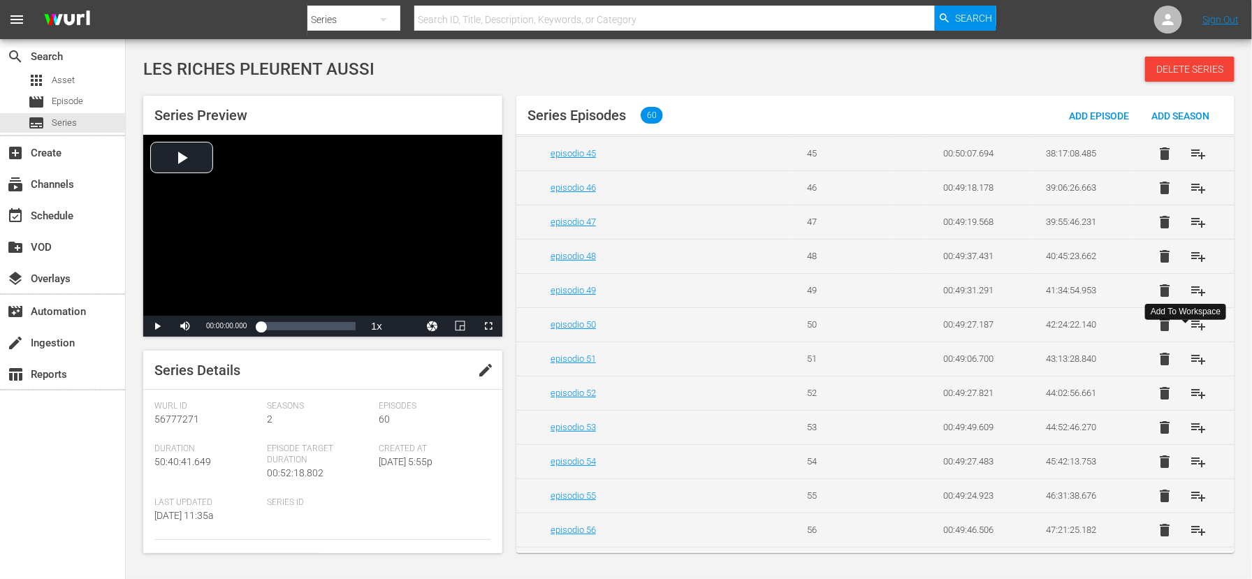
click at [1190, 333] on span "playlist_add" at bounding box center [1198, 324] width 17 height 17
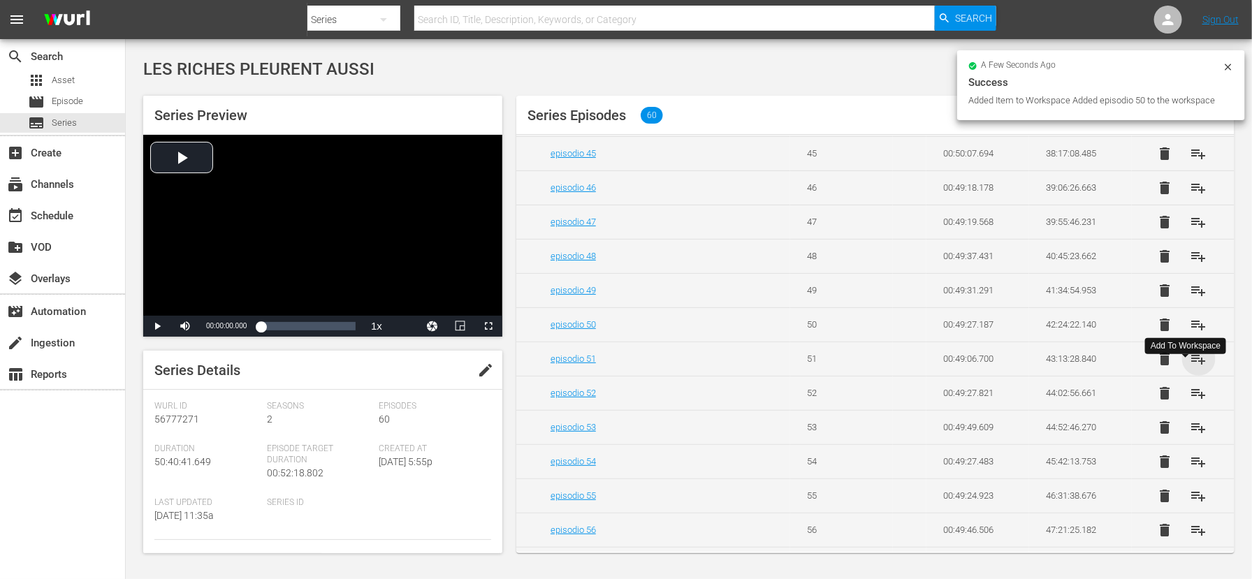
click at [1190, 367] on span "playlist_add" at bounding box center [1198, 359] width 17 height 17
click at [1190, 402] on span "playlist_add" at bounding box center [1198, 393] width 17 height 17
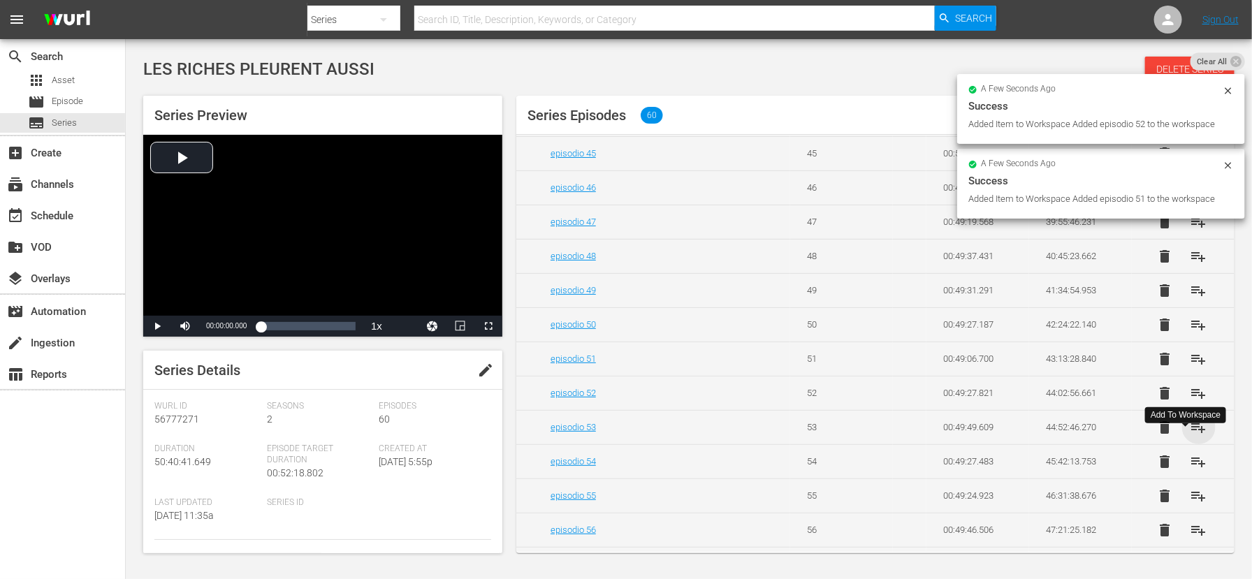
click at [1191, 436] on span "playlist_add" at bounding box center [1198, 427] width 17 height 17
click at [1190, 470] on span "playlist_add" at bounding box center [1198, 461] width 17 height 17
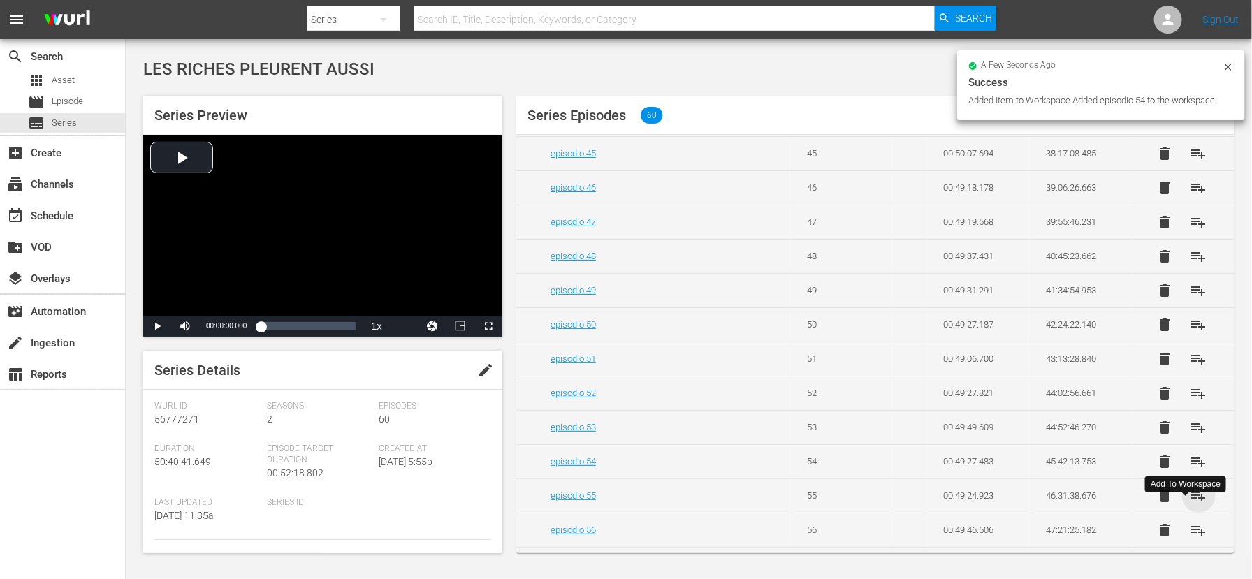
click at [1190, 504] on span "playlist_add" at bounding box center [1198, 496] width 17 height 17
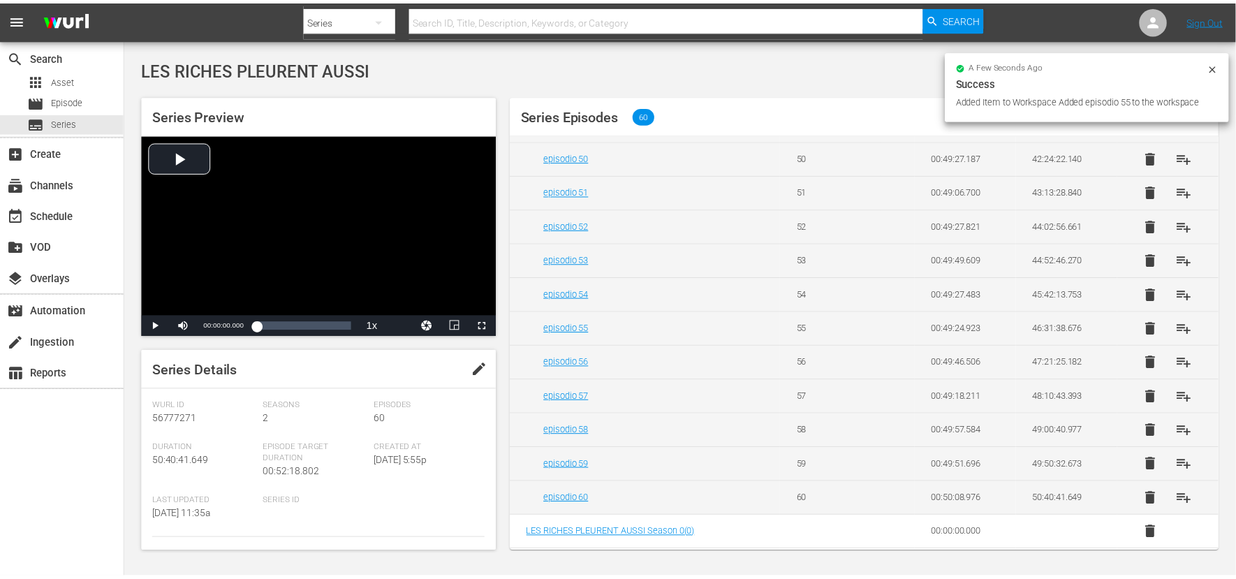
scroll to position [1765, 0]
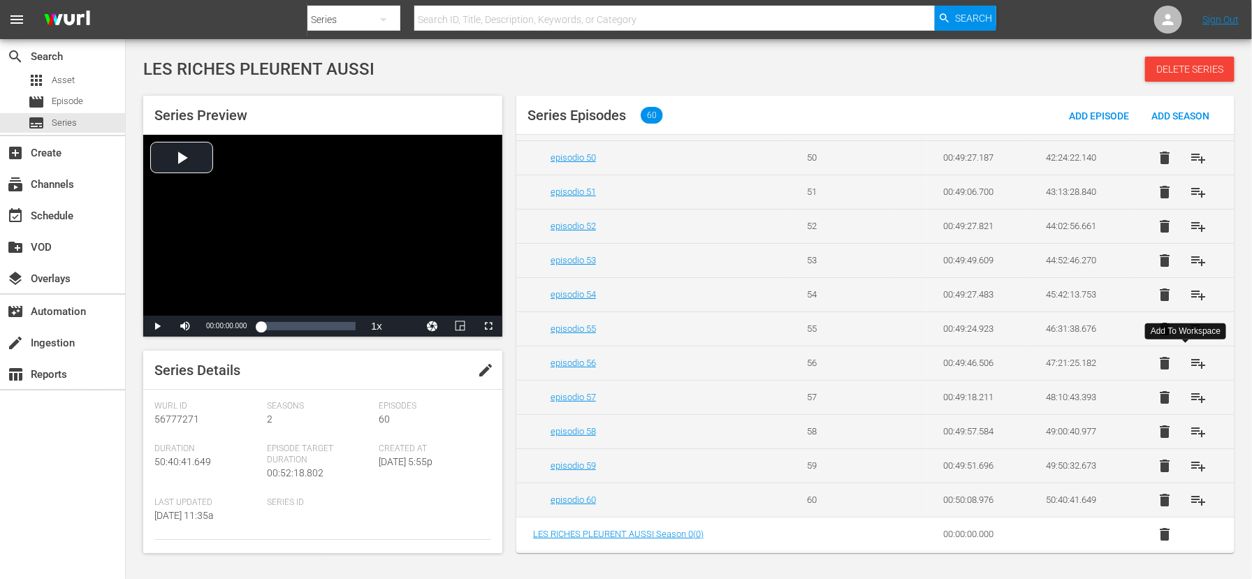
click at [1190, 361] on span "playlist_add" at bounding box center [1198, 363] width 17 height 17
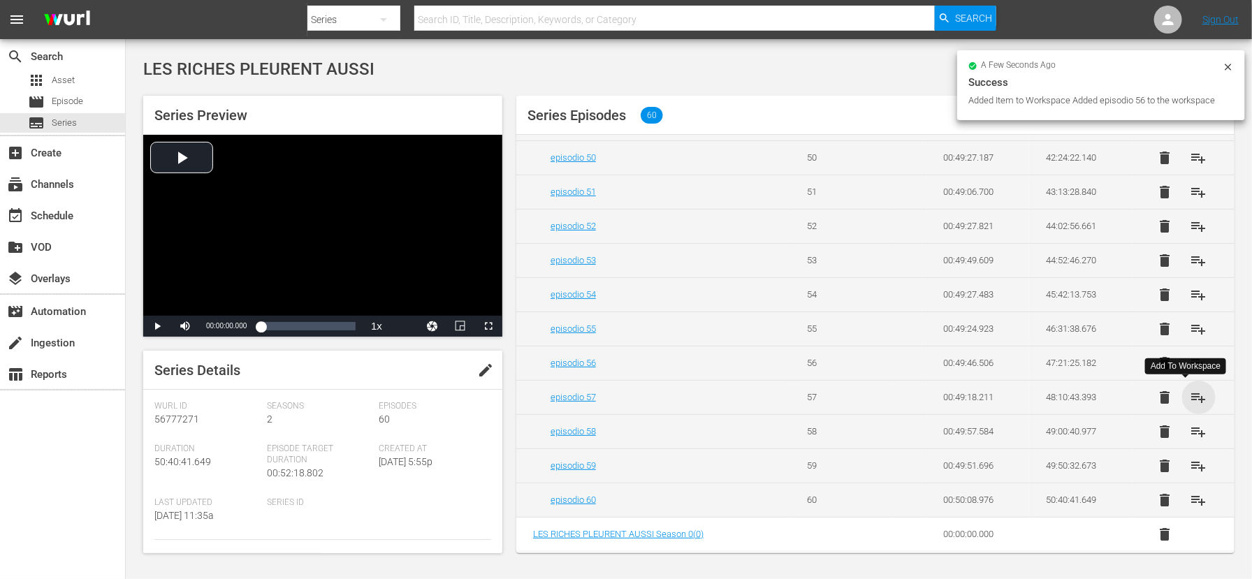
click at [1190, 395] on span "playlist_add" at bounding box center [1198, 397] width 17 height 17
click at [1190, 430] on span "playlist_add" at bounding box center [1198, 431] width 17 height 17
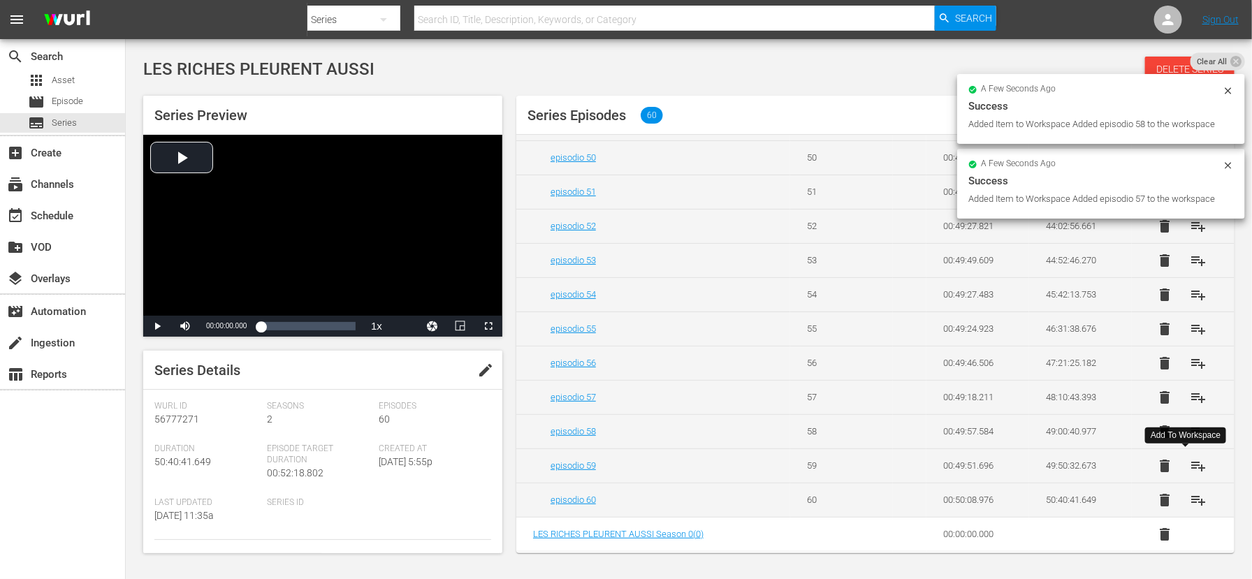
click at [1190, 466] on span "playlist_add" at bounding box center [1198, 466] width 17 height 17
click at [1191, 499] on span "playlist_add" at bounding box center [1198, 500] width 17 height 17
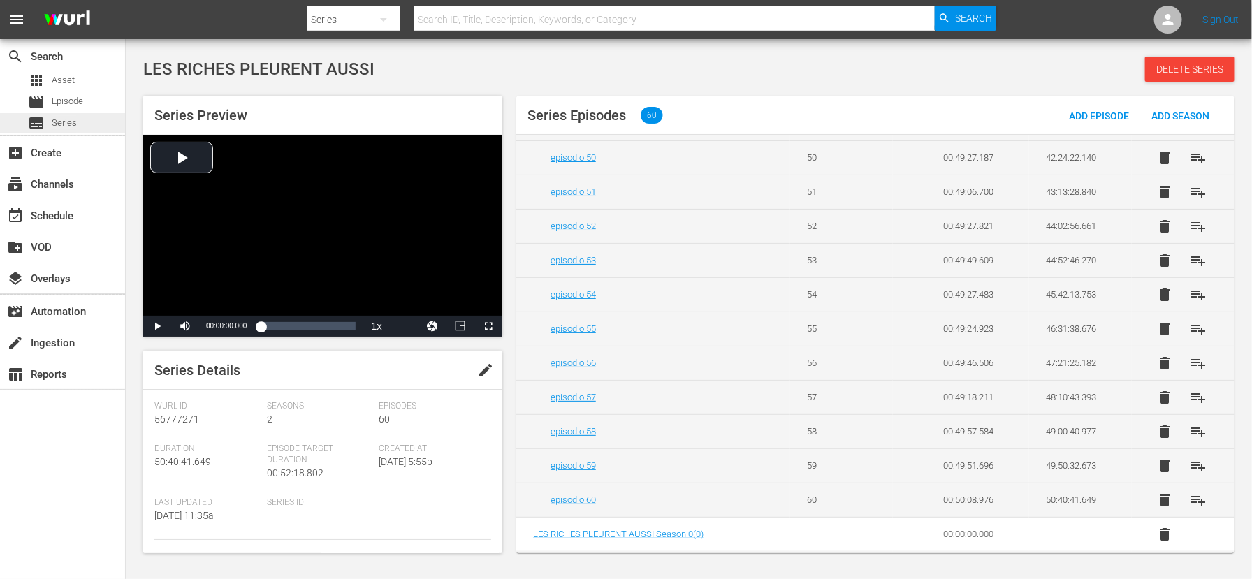
click at [71, 128] on span "Series" at bounding box center [64, 123] width 25 height 14
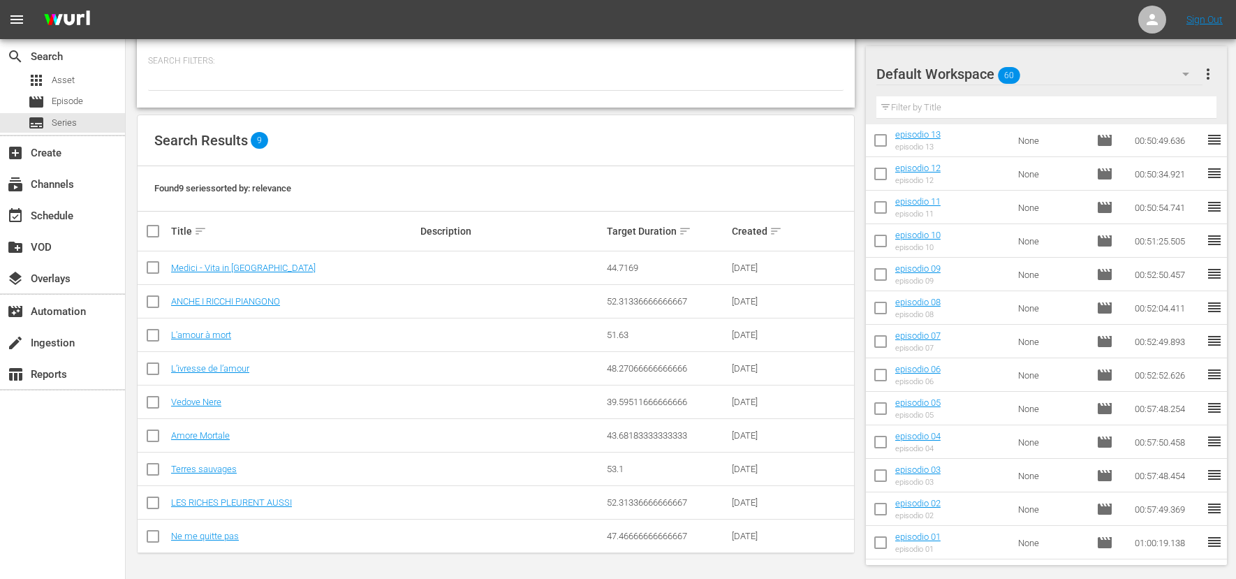
scroll to position [105, 0]
click at [63, 189] on div "subscriptions Channels" at bounding box center [39, 182] width 78 height 13
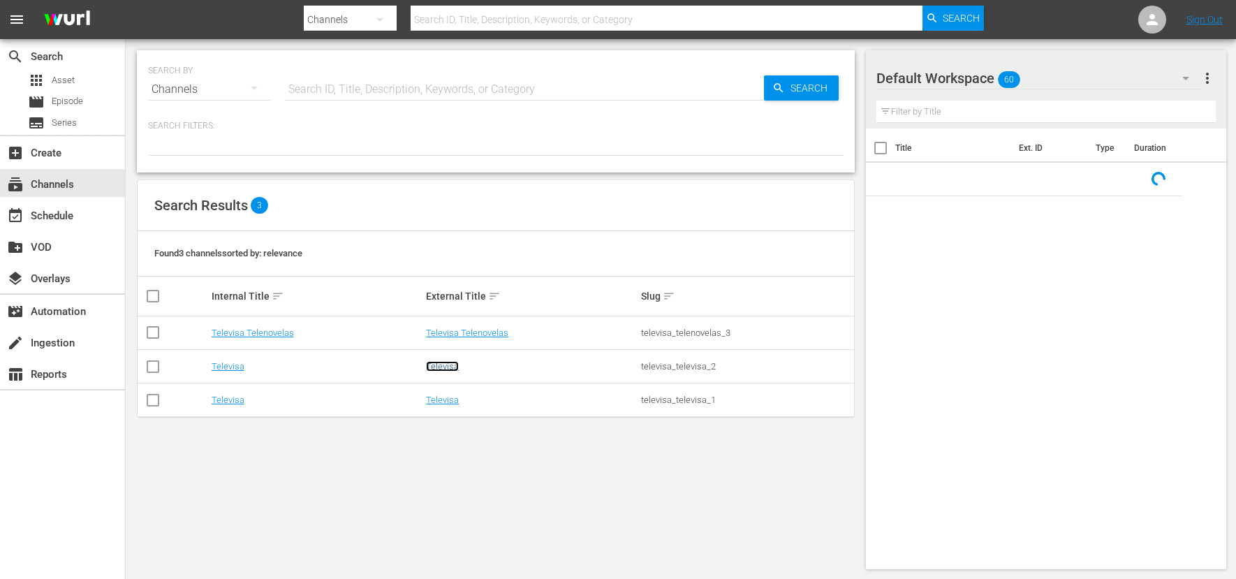
click at [449, 363] on link "Televisa" at bounding box center [442, 366] width 33 height 10
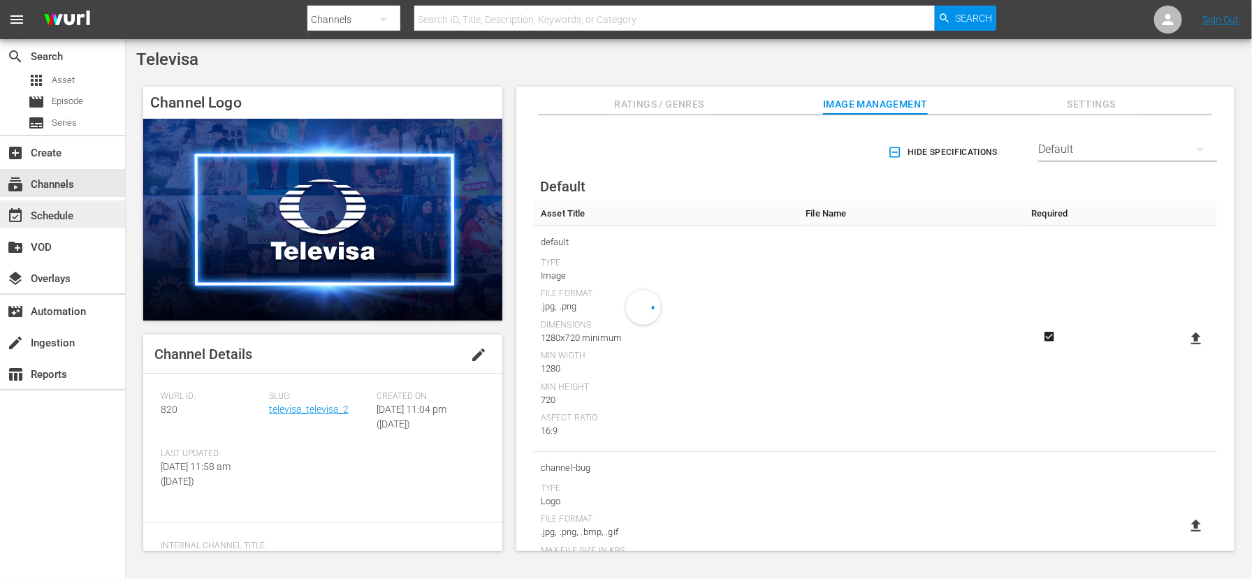
click at [66, 216] on div "event_available Schedule" at bounding box center [39, 213] width 78 height 13
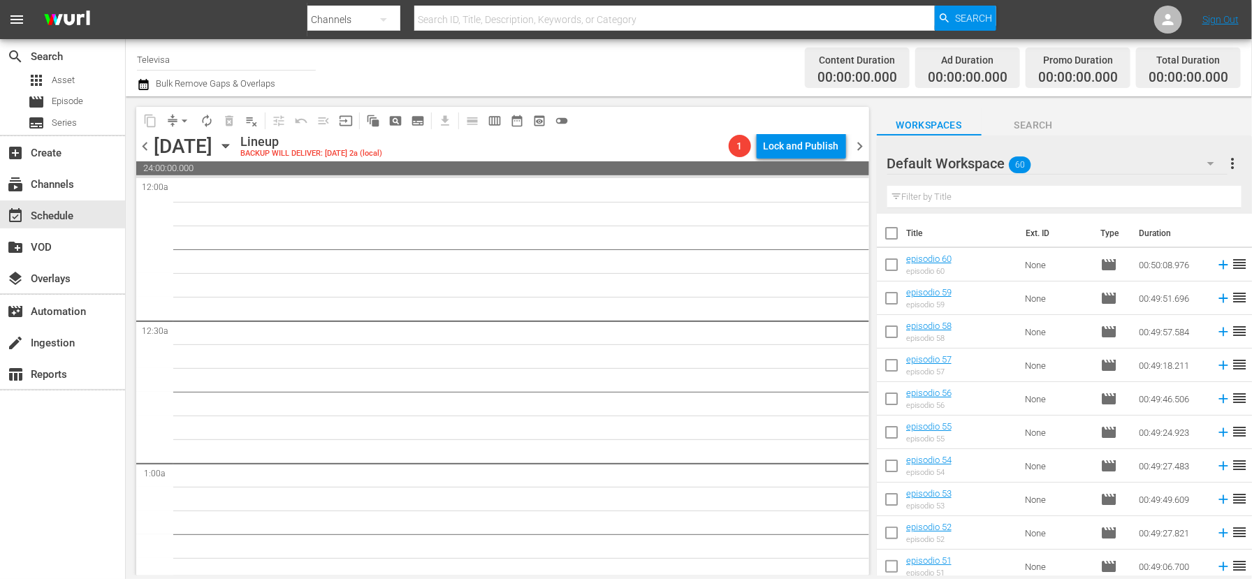
click at [233, 142] on icon "button" at bounding box center [225, 145] width 15 height 15
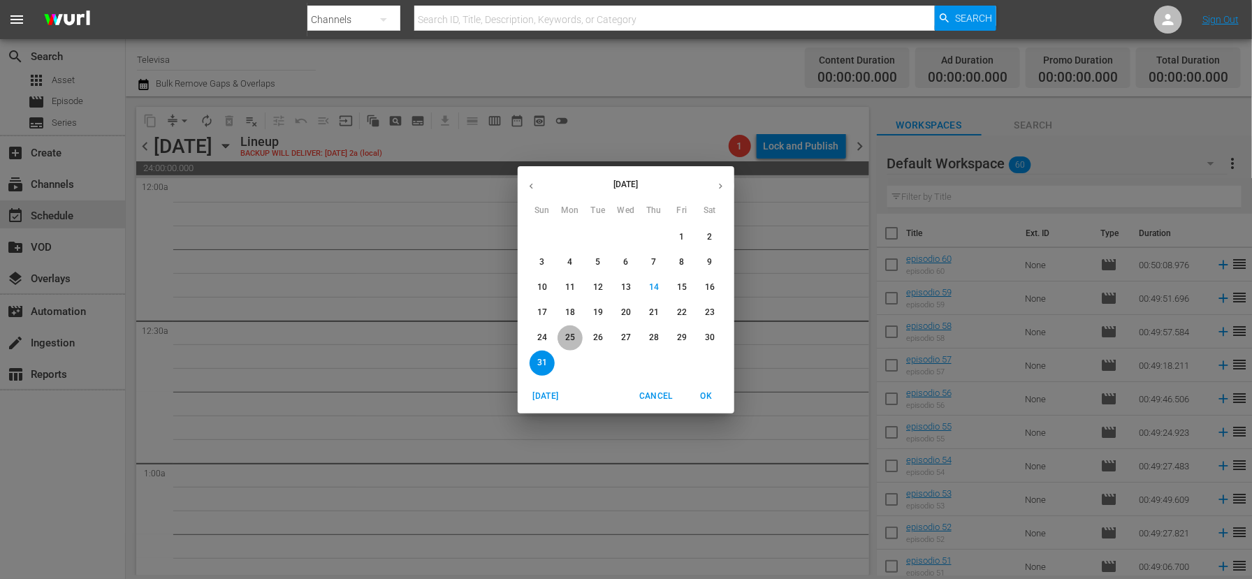
click at [569, 332] on p "25" at bounding box center [570, 338] width 10 height 12
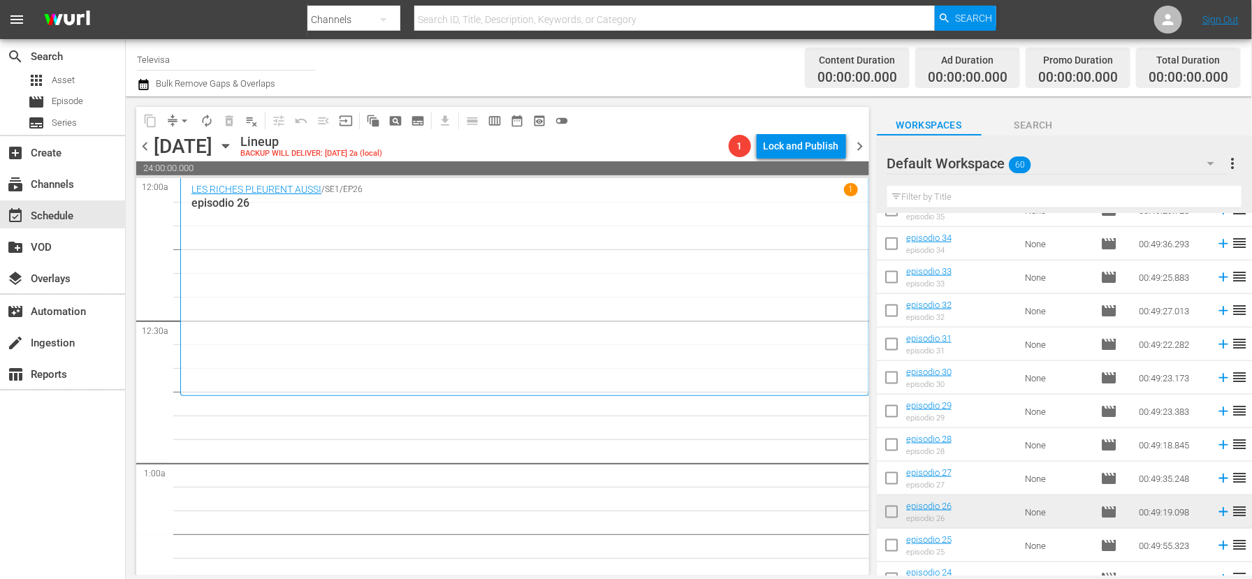
scroll to position [919, 0]
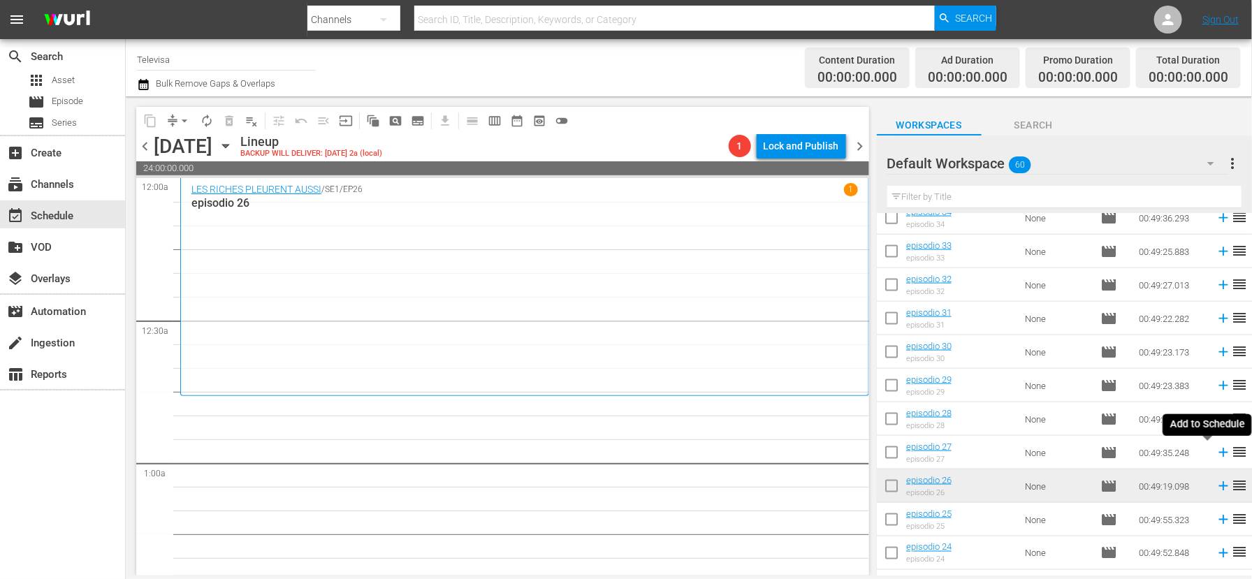
click at [1215, 453] on icon at bounding box center [1222, 452] width 15 height 15
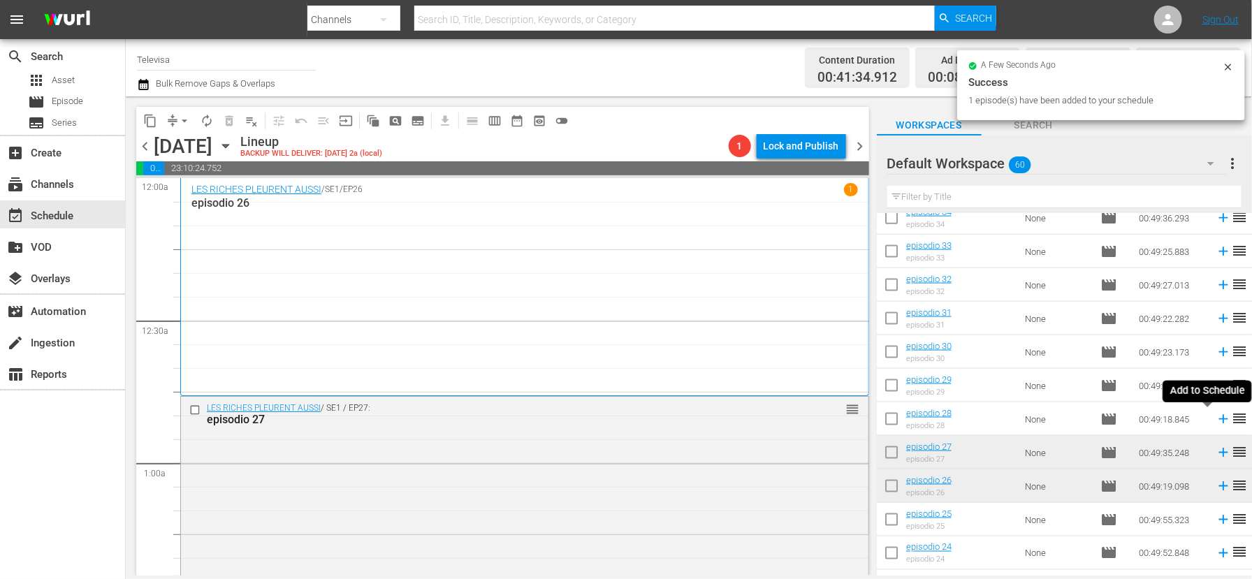
click at [1215, 418] on icon at bounding box center [1222, 418] width 15 height 15
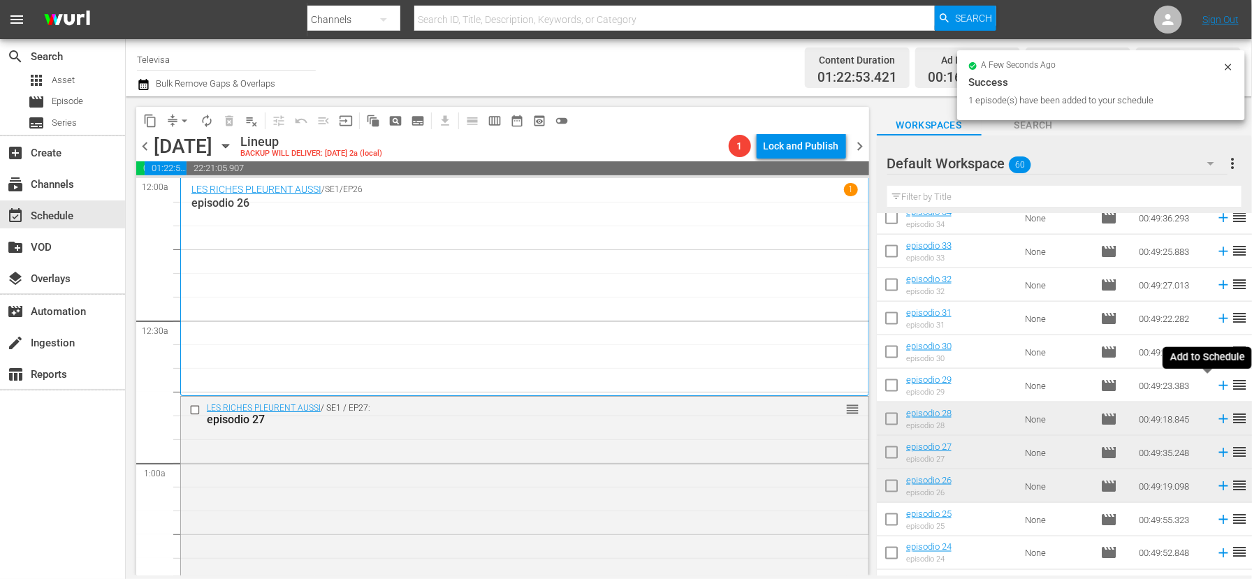
click at [1215, 384] on icon at bounding box center [1222, 385] width 15 height 15
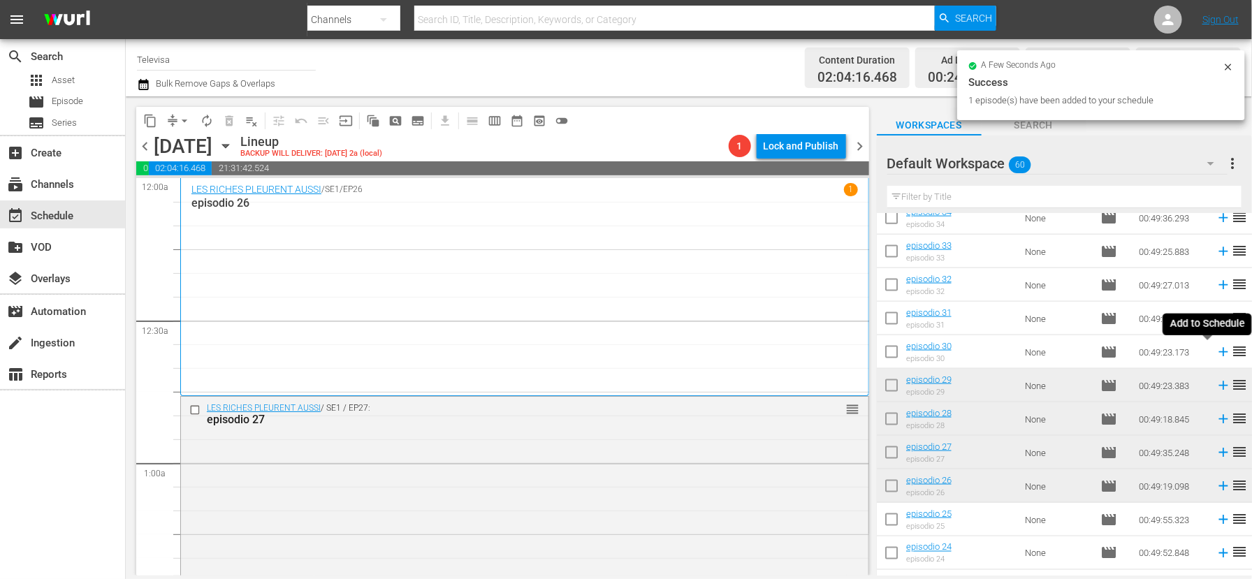
click at [1218, 354] on icon at bounding box center [1222, 352] width 9 height 9
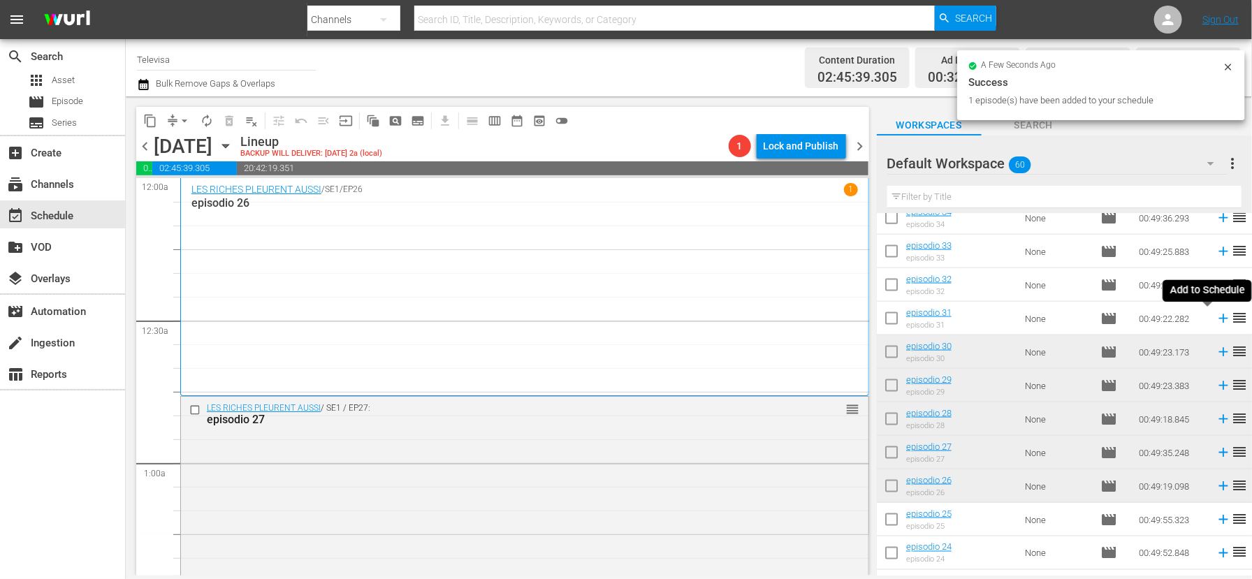
click at [1218, 319] on icon at bounding box center [1222, 318] width 9 height 9
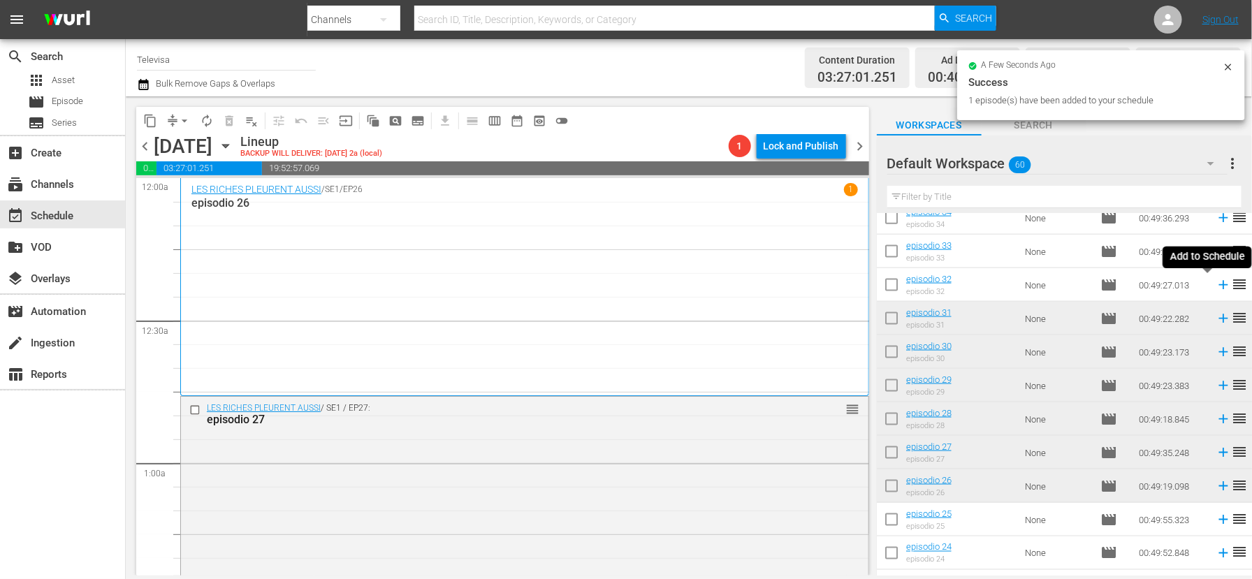
click at [1218, 284] on icon at bounding box center [1222, 285] width 9 height 9
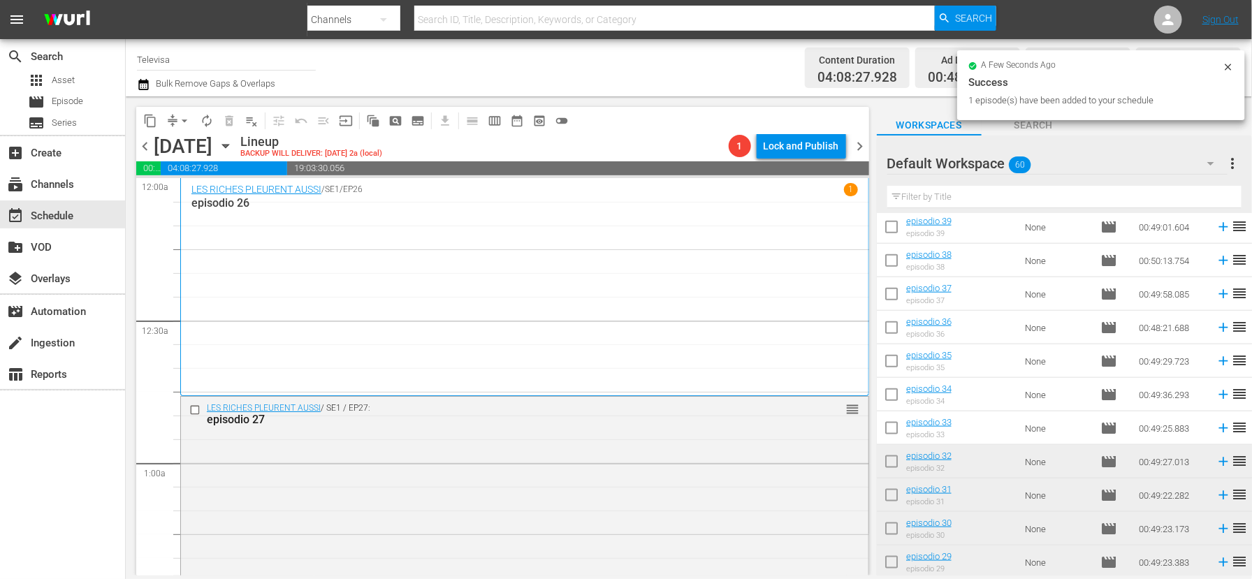
scroll to position [709, 0]
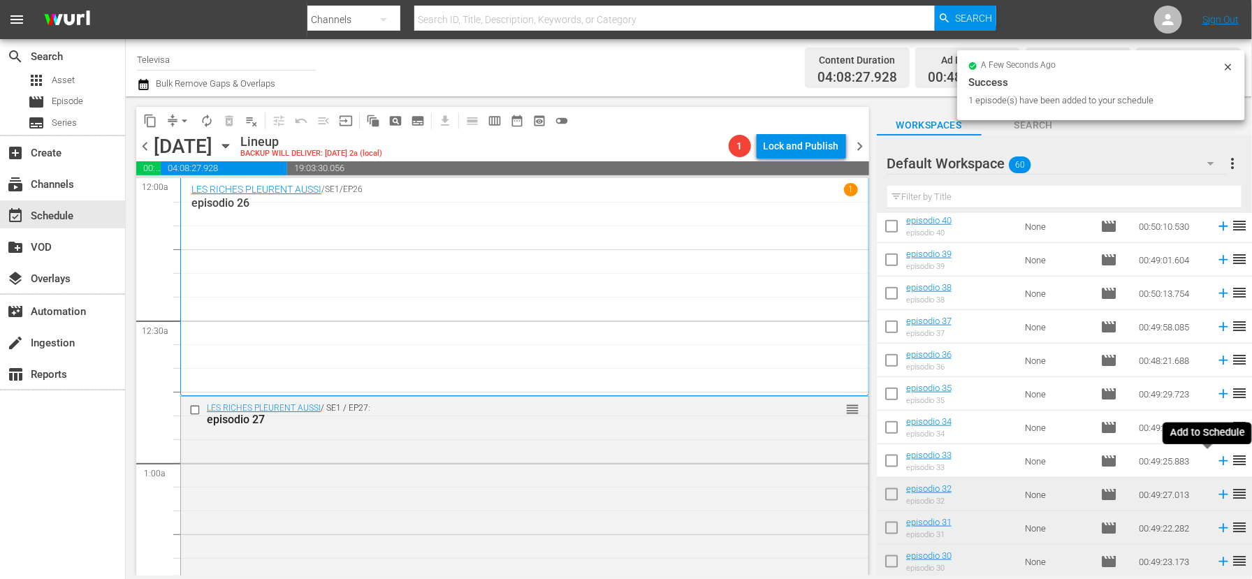
click at [1218, 461] on icon at bounding box center [1222, 461] width 9 height 9
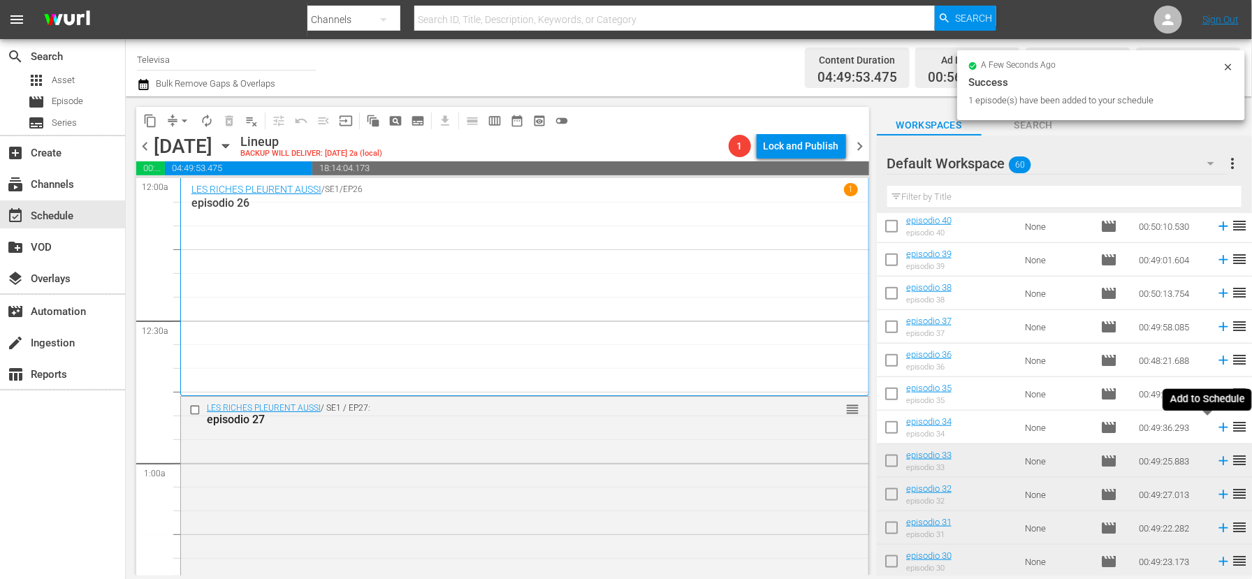
click at [1218, 428] on icon at bounding box center [1222, 427] width 9 height 9
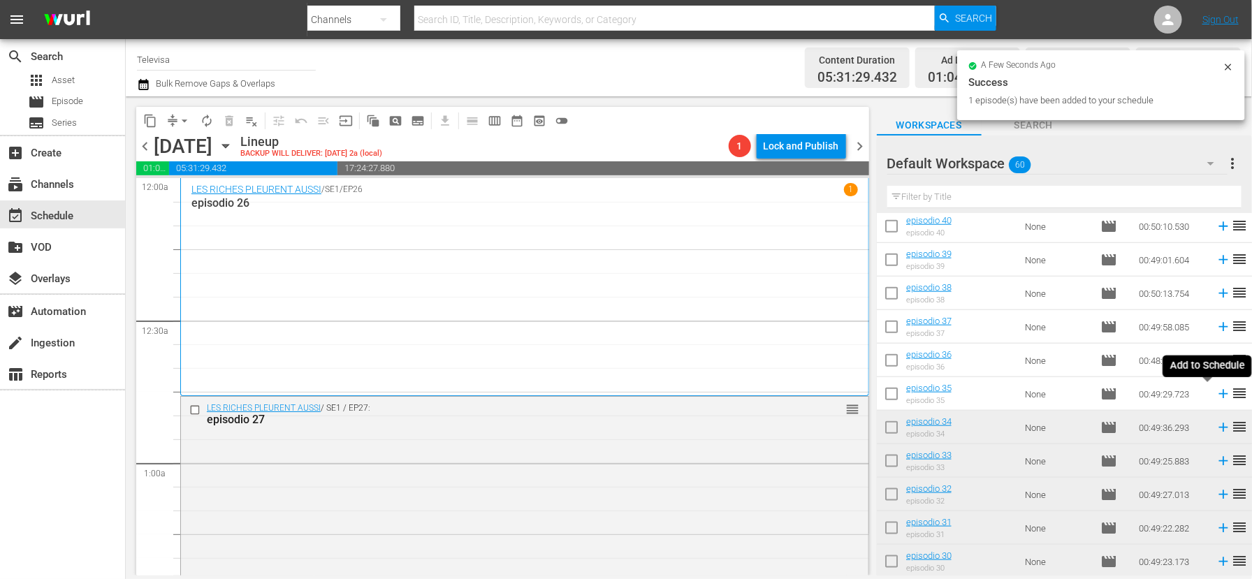
click at [1218, 395] on icon at bounding box center [1222, 394] width 9 height 9
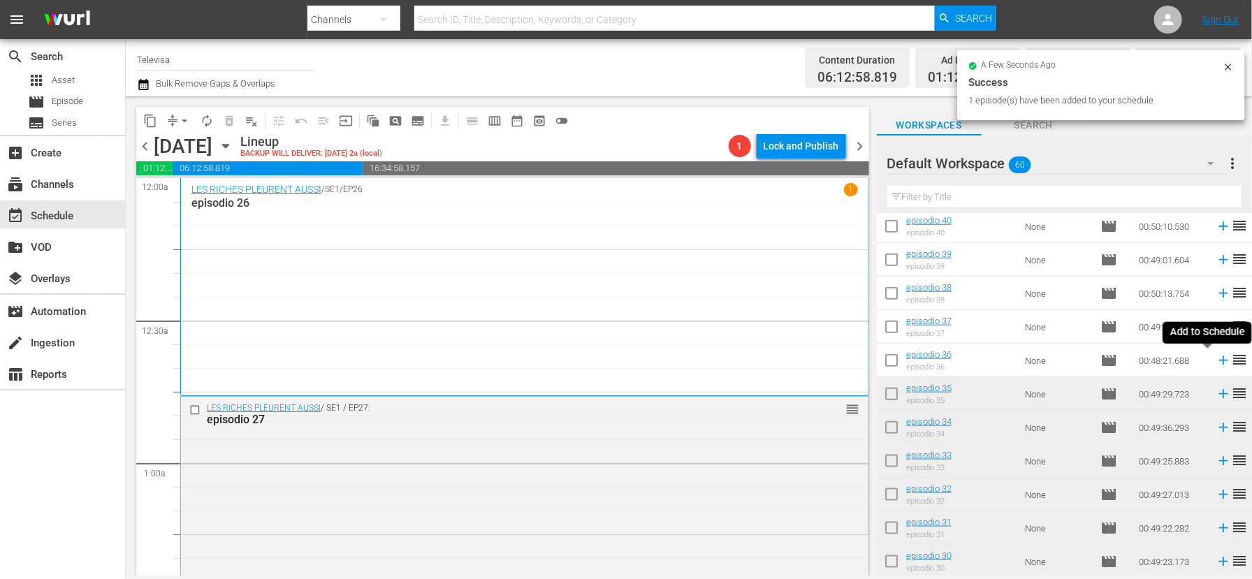
click at [1218, 361] on icon at bounding box center [1222, 360] width 9 height 9
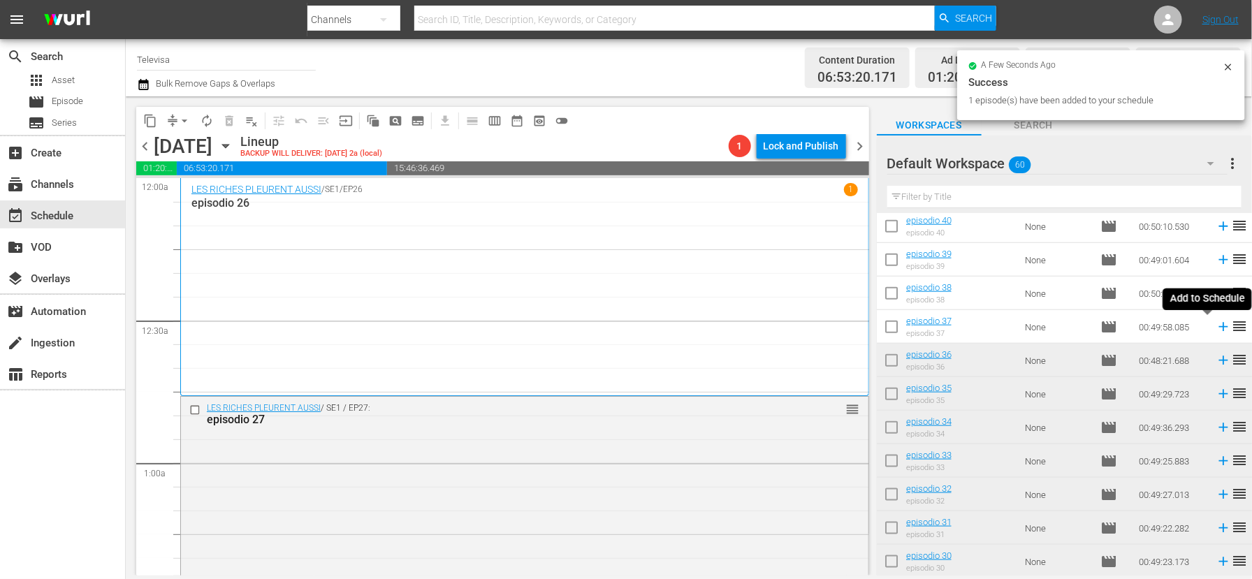
click at [1218, 327] on icon at bounding box center [1222, 327] width 9 height 9
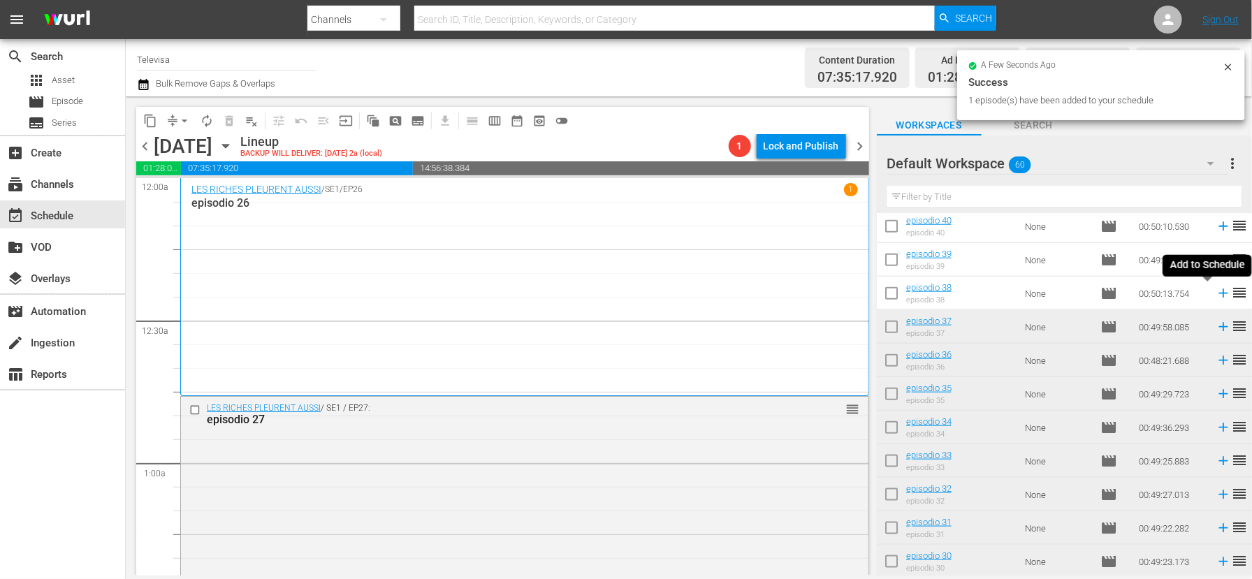
click at [1218, 293] on icon at bounding box center [1222, 293] width 9 height 9
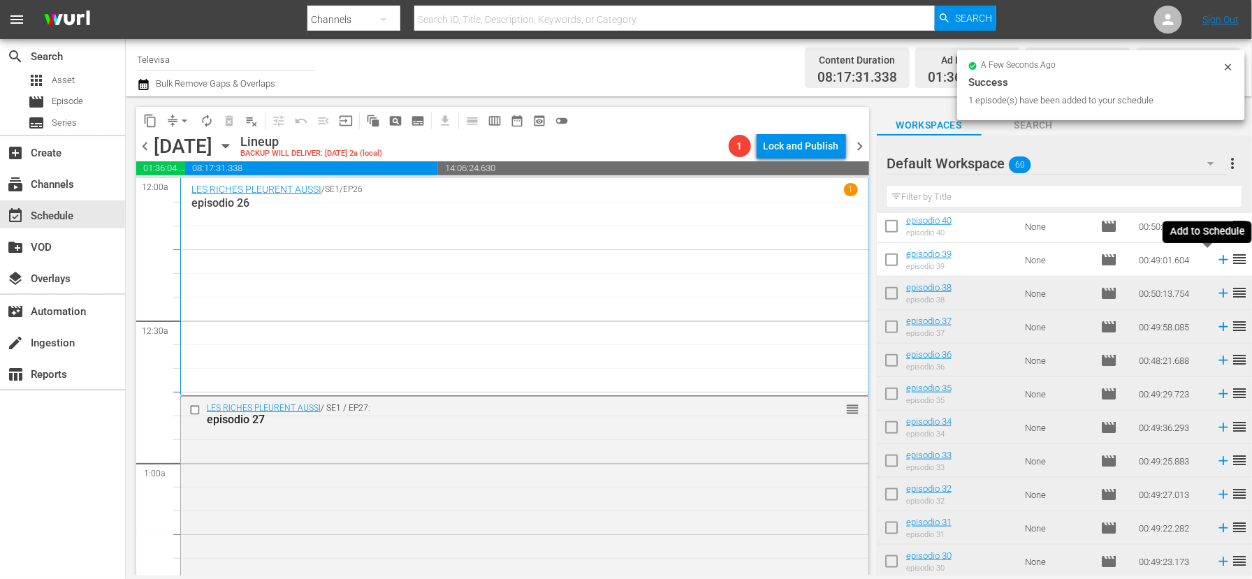
click at [1215, 260] on icon at bounding box center [1222, 259] width 15 height 15
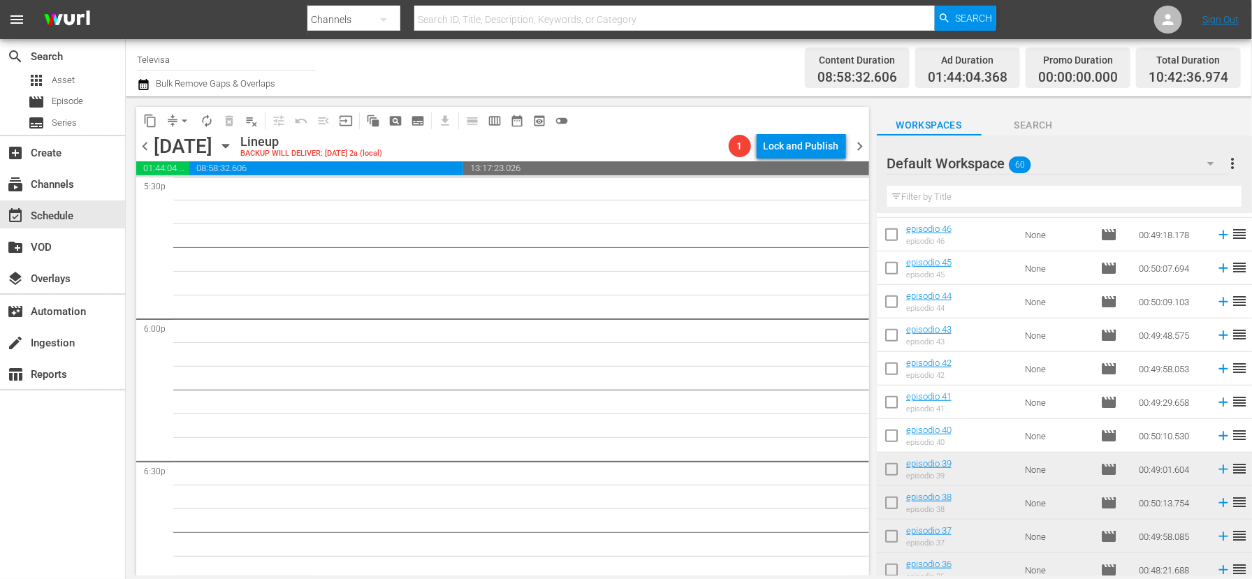
scroll to position [6442, 0]
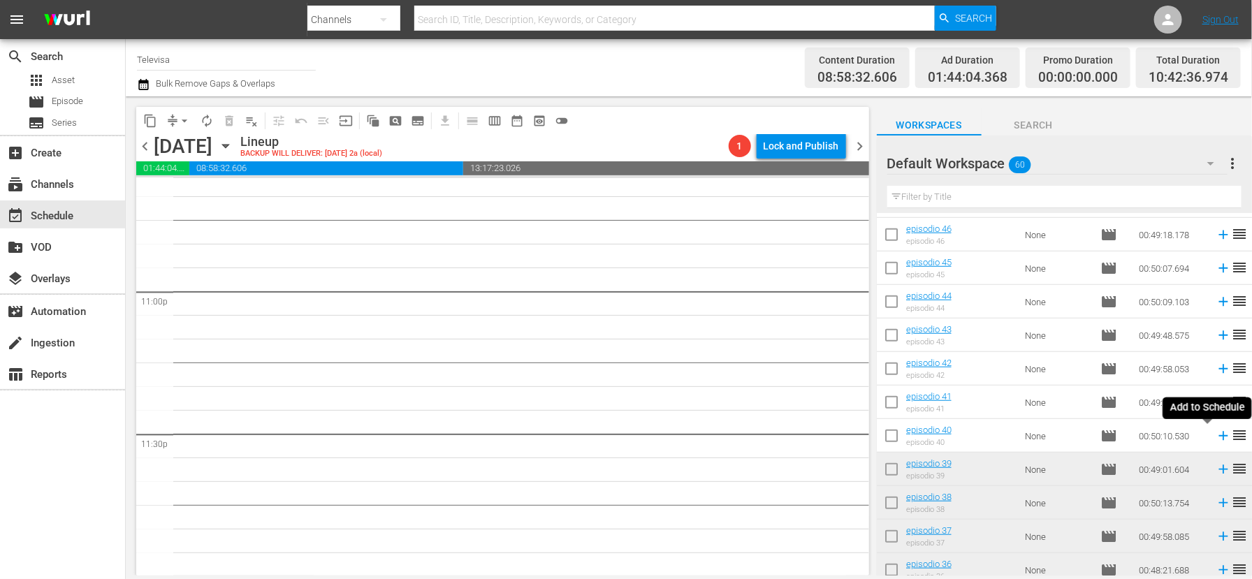
click at [1218, 434] on icon at bounding box center [1222, 436] width 9 height 9
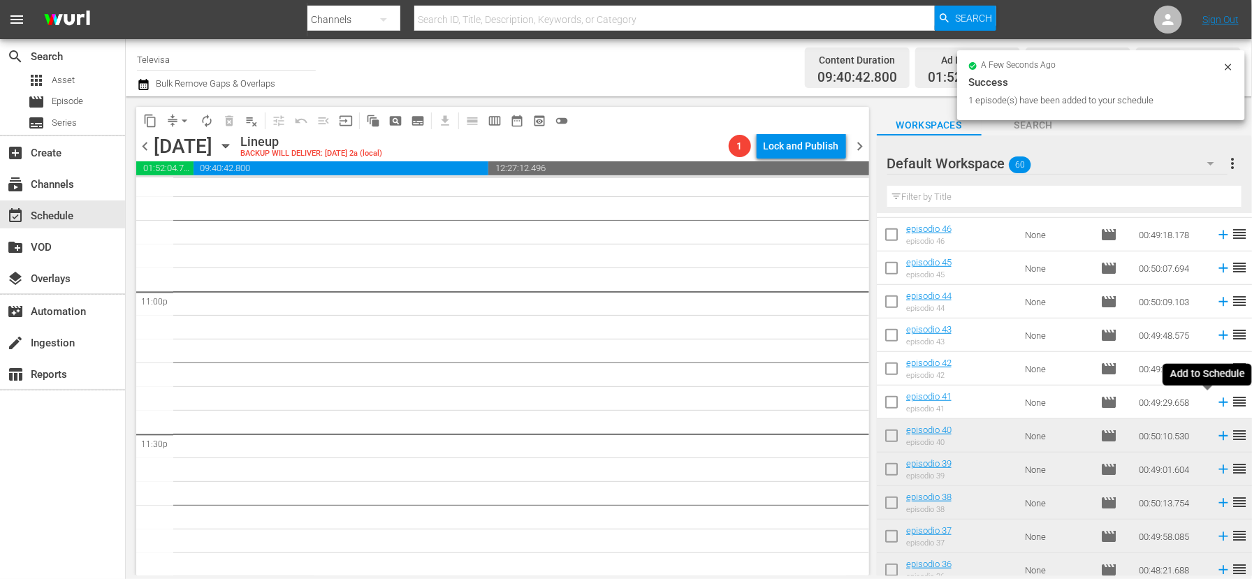
scroll to position [6417, 0]
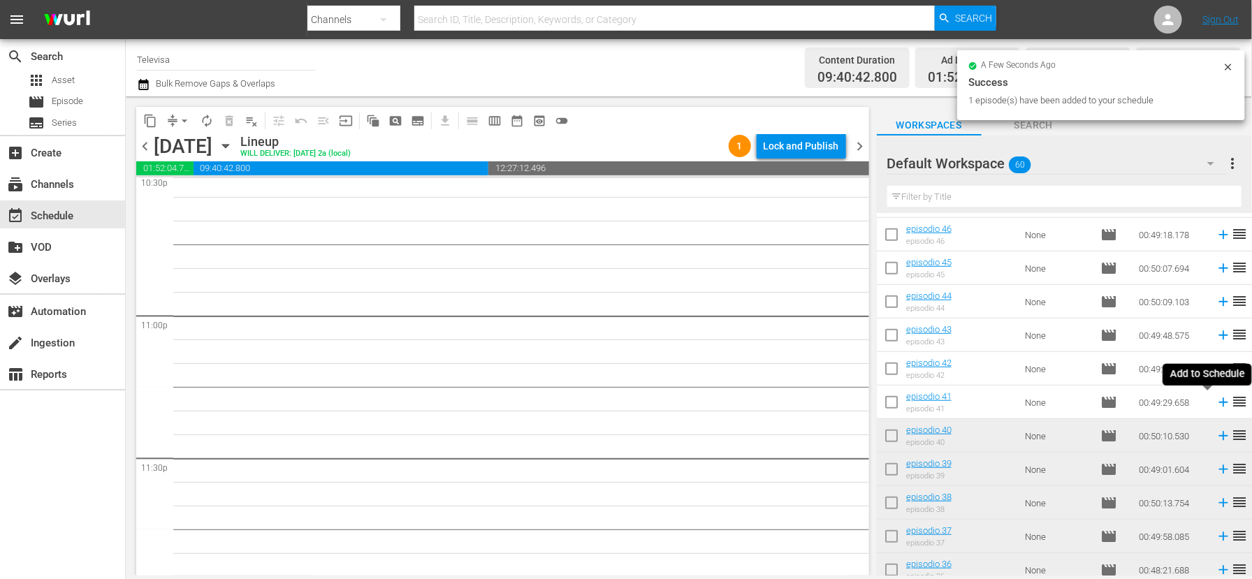
click at [1218, 401] on icon at bounding box center [1222, 402] width 9 height 9
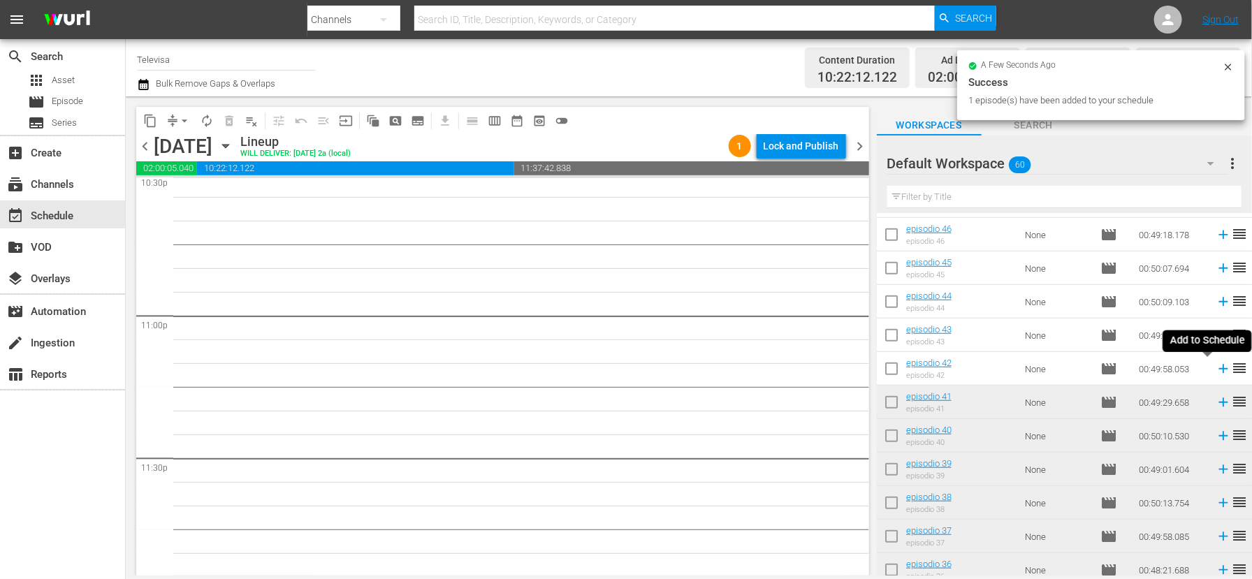
scroll to position [6394, 0]
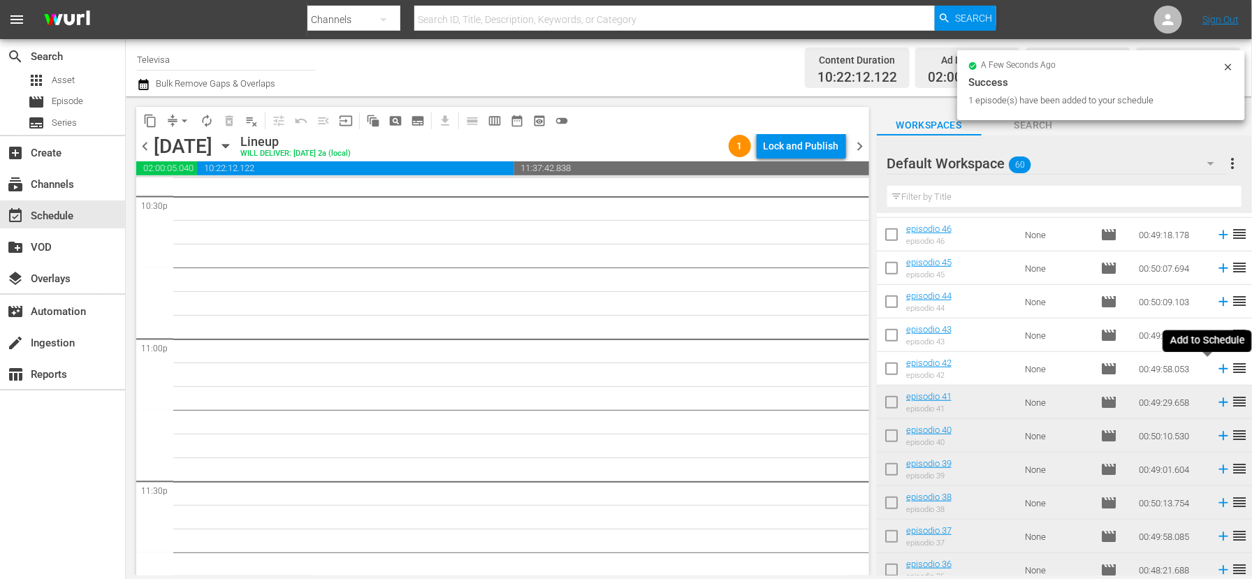
click at [1218, 370] on icon at bounding box center [1222, 369] width 9 height 9
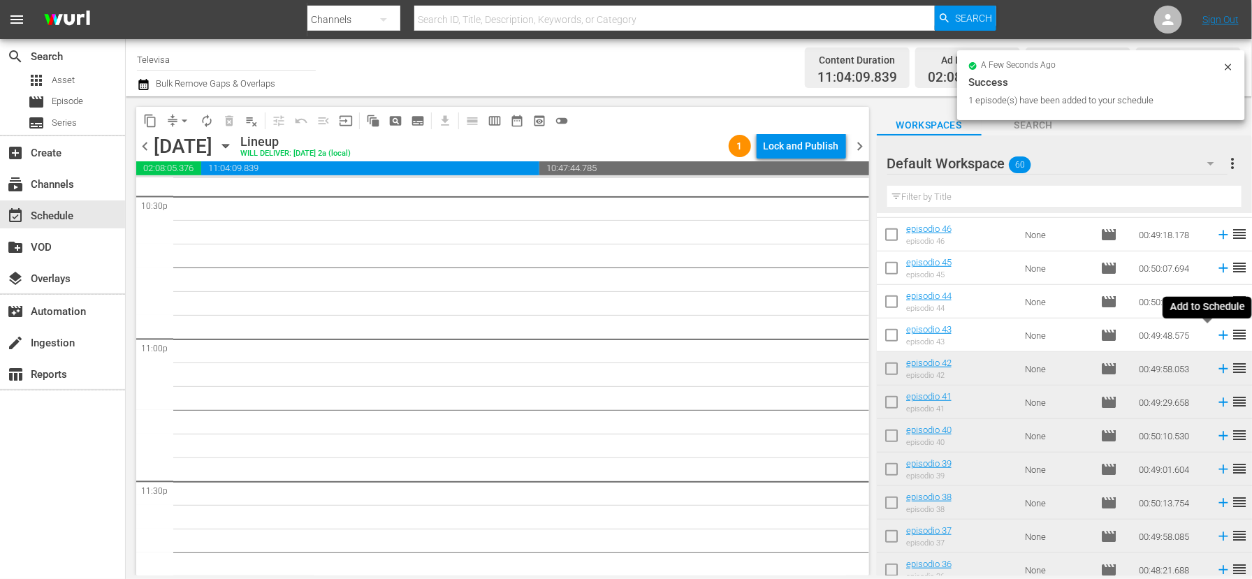
scroll to position [6370, 0]
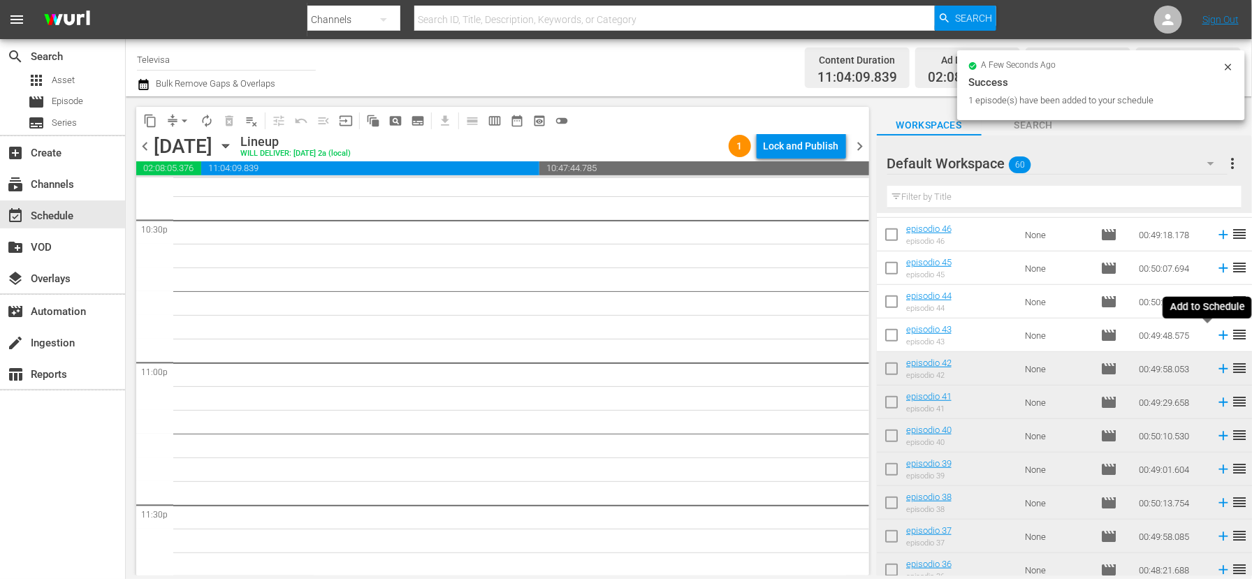
click at [1218, 336] on icon at bounding box center [1222, 335] width 9 height 9
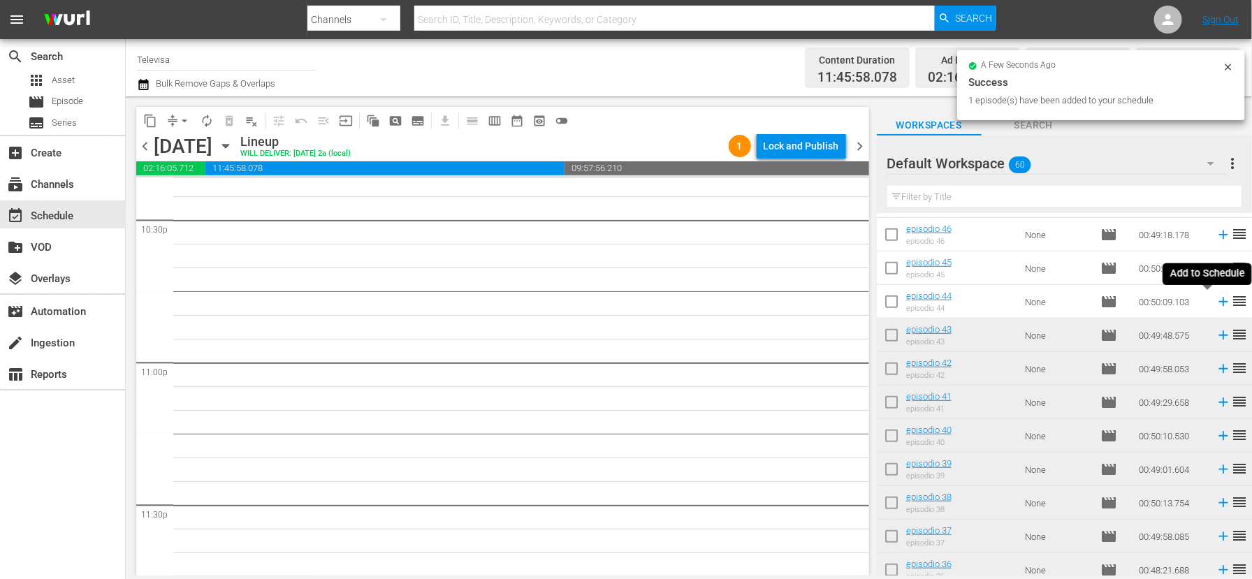
scroll to position [6346, 0]
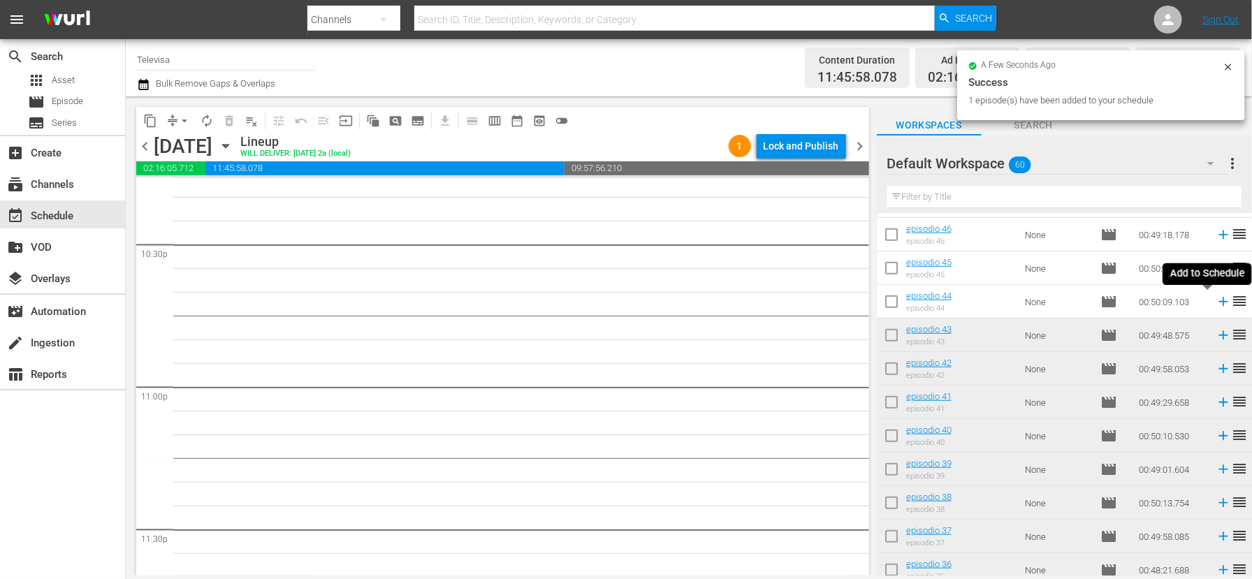
click at [1218, 302] on icon at bounding box center [1222, 302] width 9 height 9
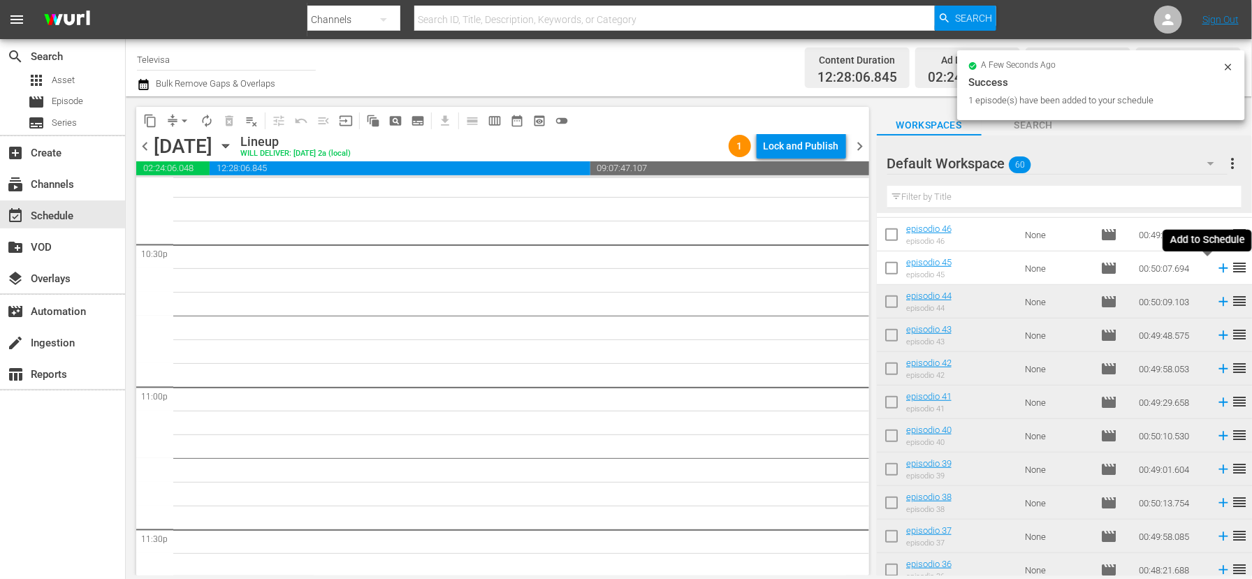
scroll to position [6323, 0]
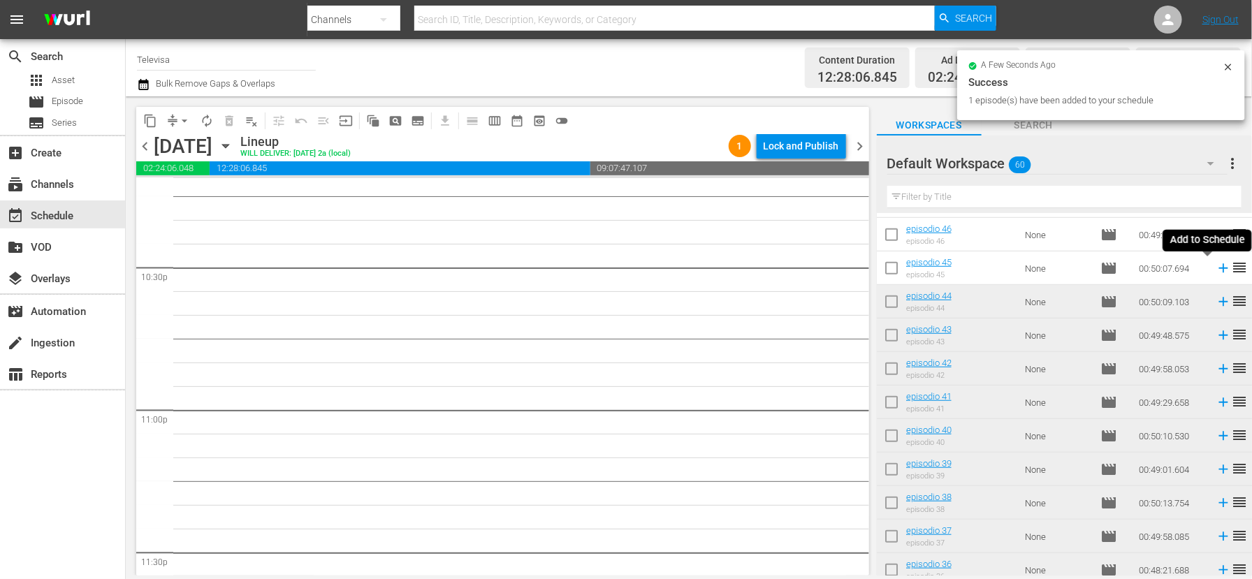
click at [1215, 269] on icon at bounding box center [1222, 268] width 15 height 15
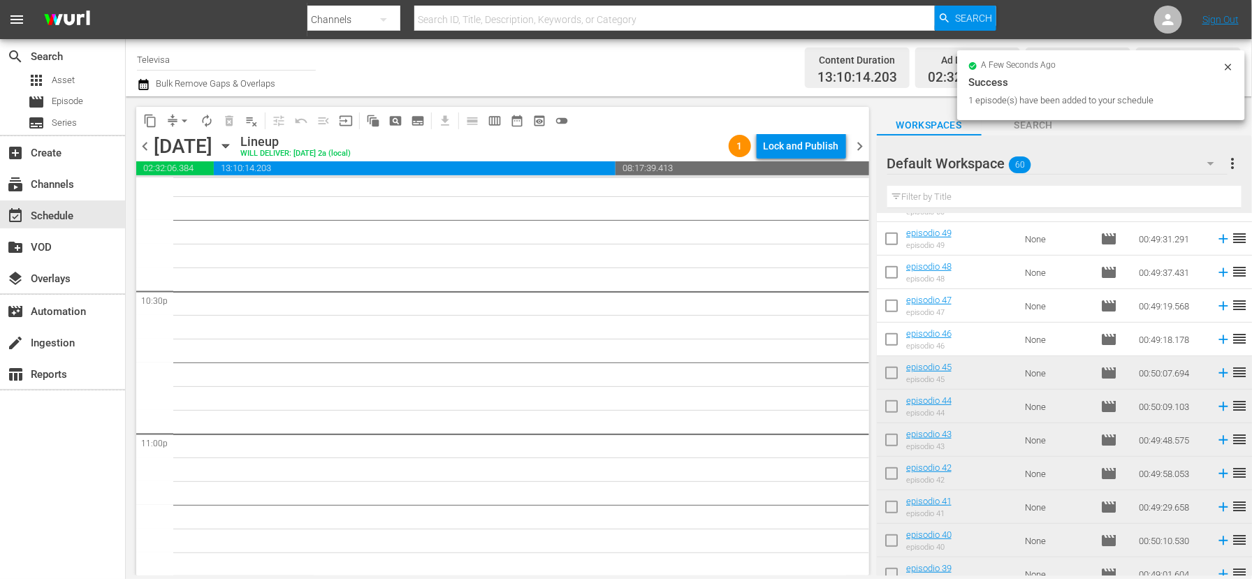
scroll to position [290, 0]
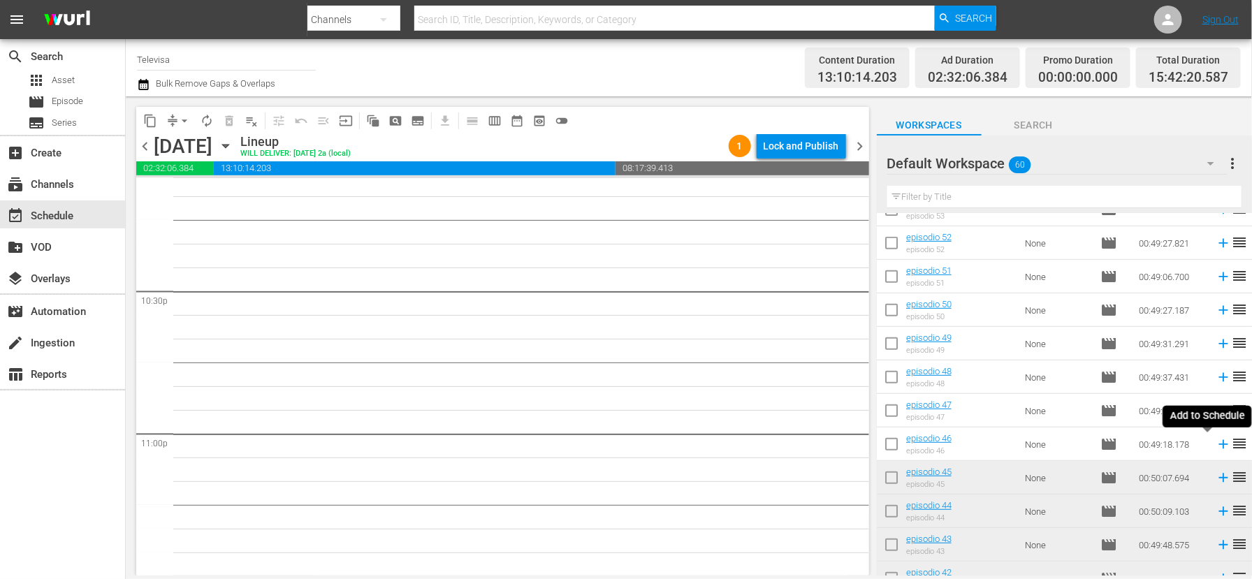
click at [1218, 444] on icon at bounding box center [1222, 444] width 9 height 9
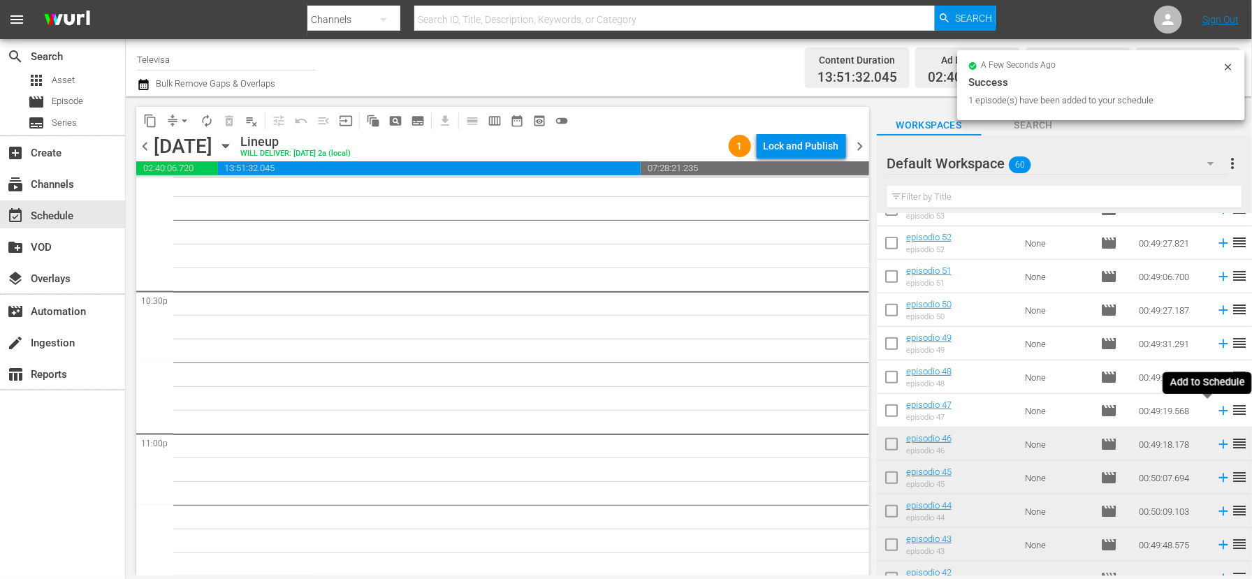
scroll to position [6275, 0]
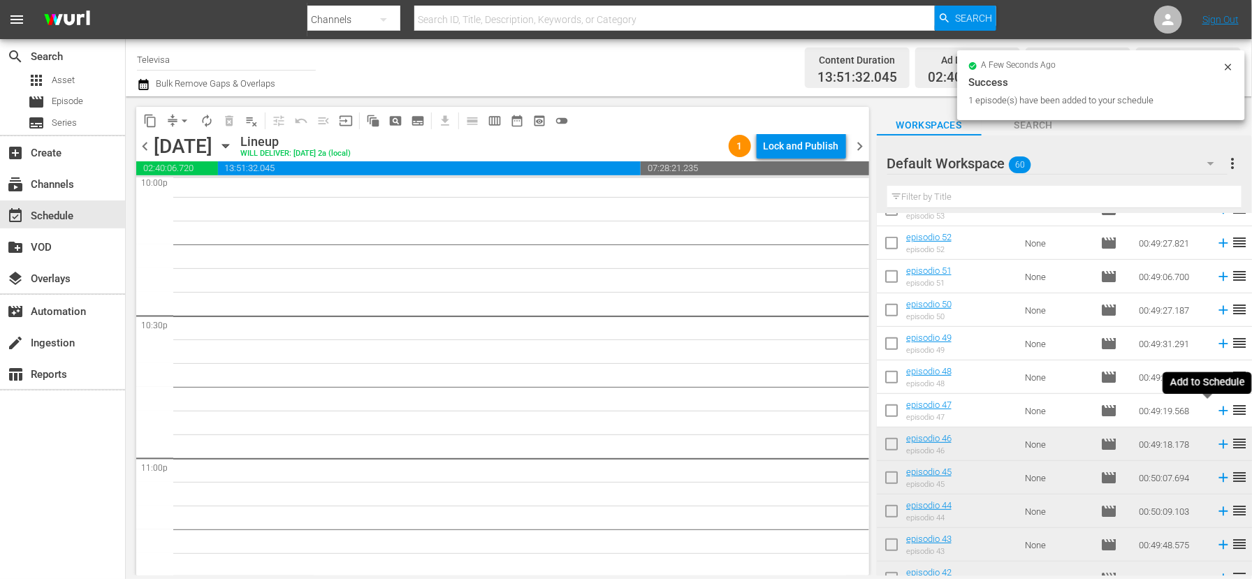
click at [1218, 411] on icon at bounding box center [1222, 411] width 9 height 9
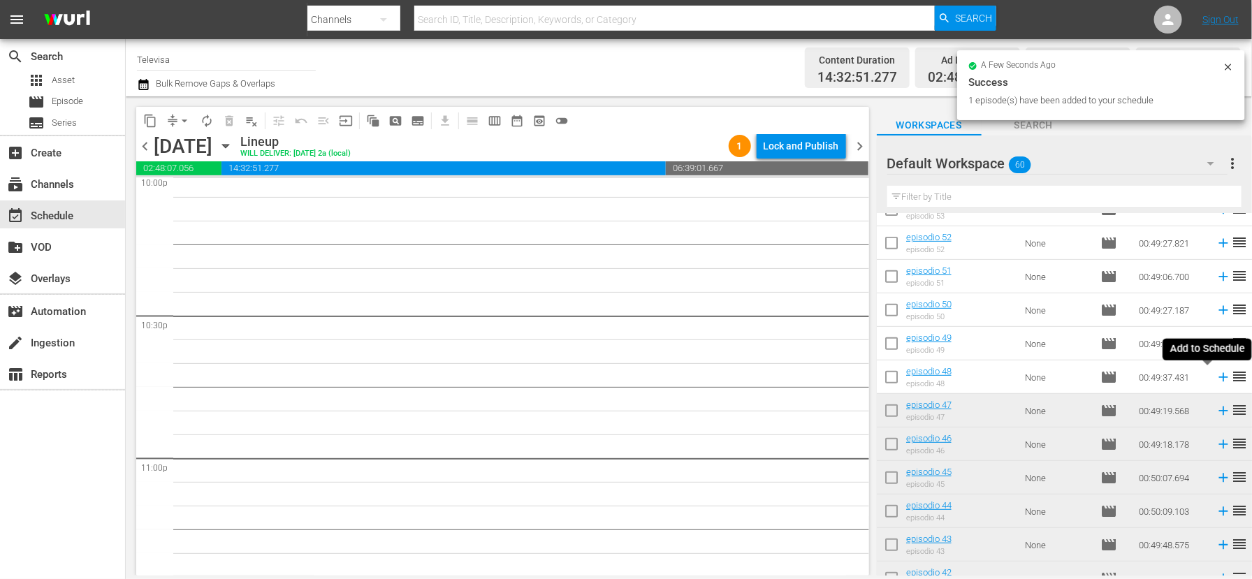
scroll to position [6252, 0]
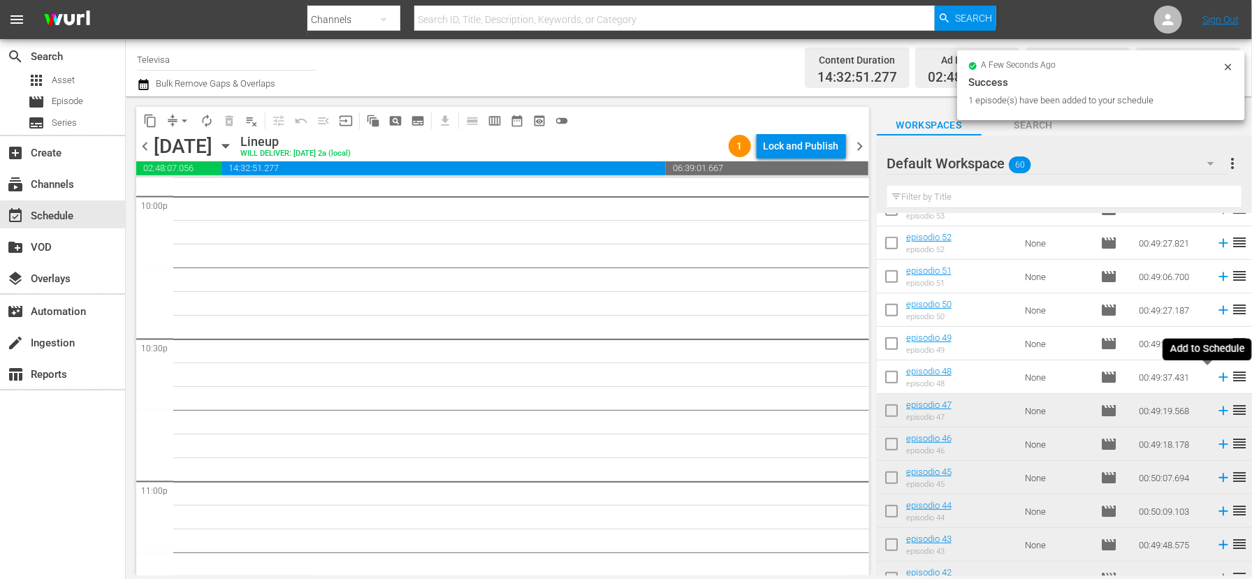
click at [1218, 377] on icon at bounding box center [1222, 377] width 9 height 9
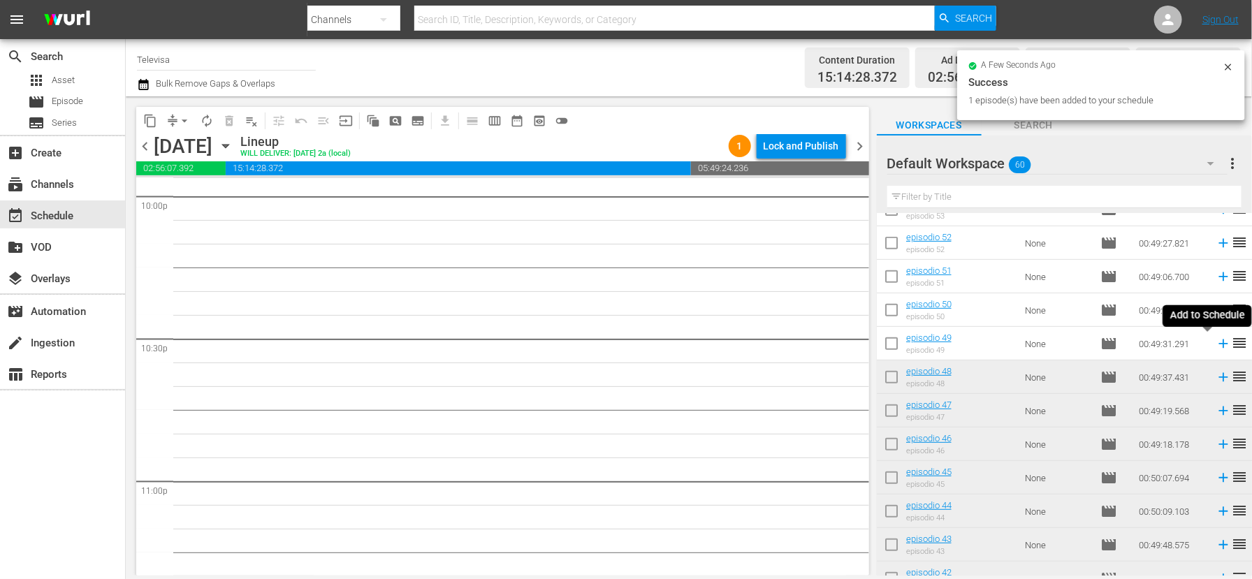
scroll to position [6228, 0]
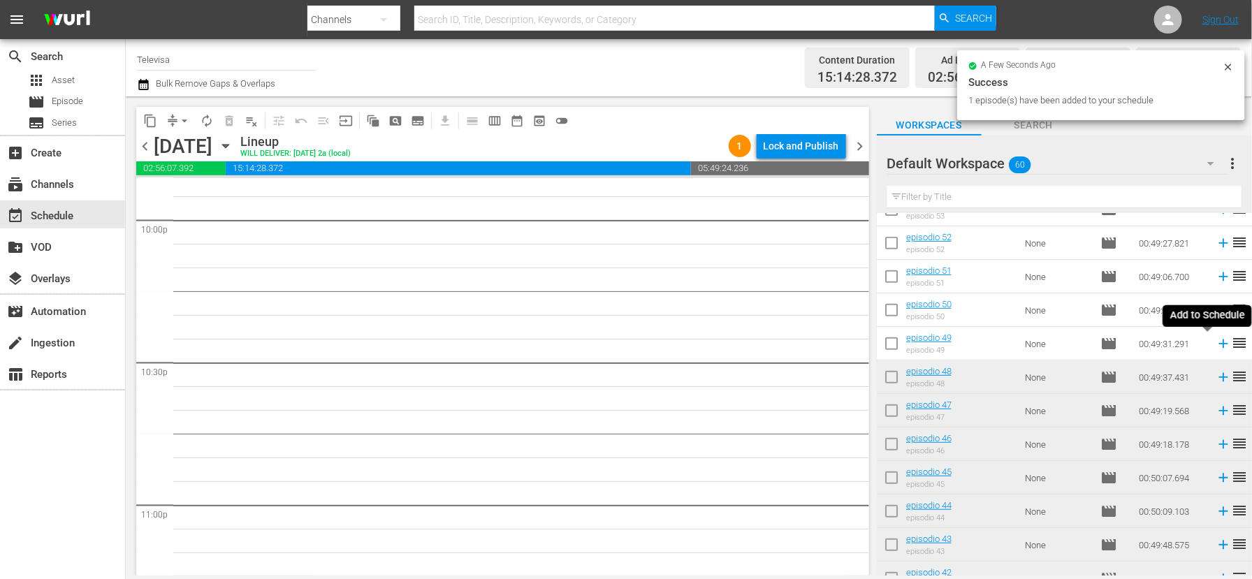
click at [1218, 344] on icon at bounding box center [1222, 343] width 9 height 9
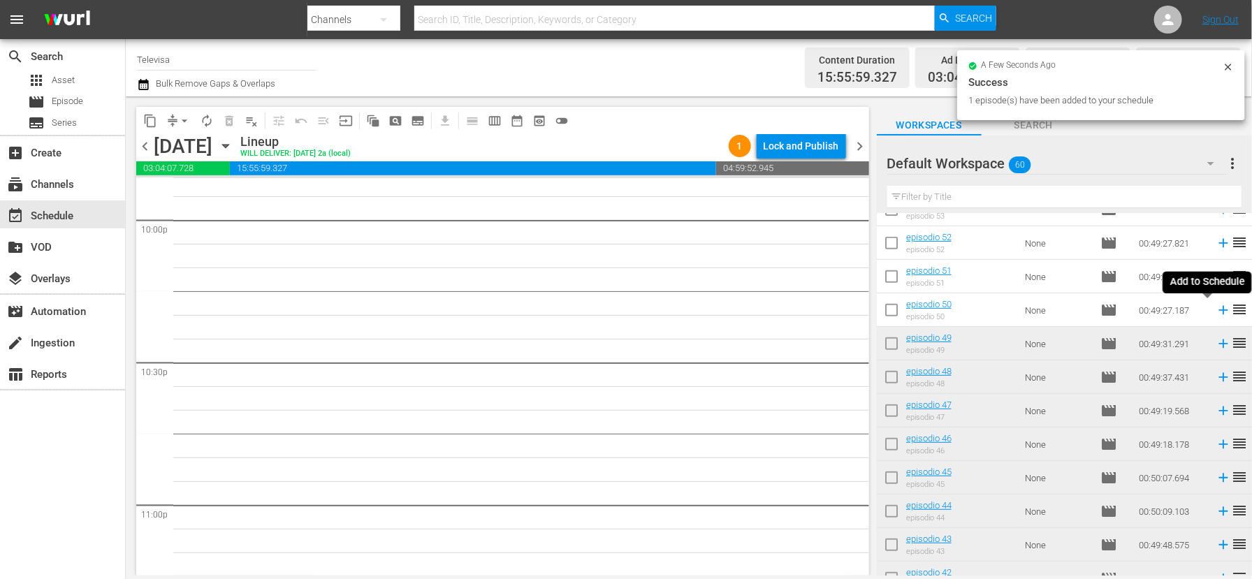
scroll to position [6203, 0]
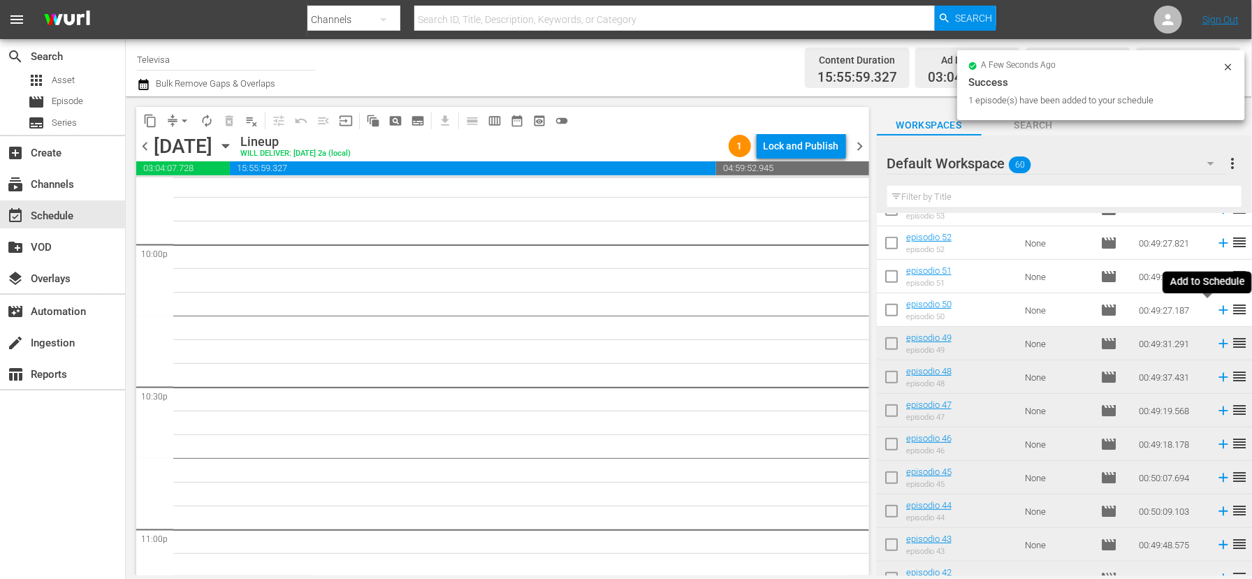
click at [1218, 312] on icon at bounding box center [1222, 310] width 9 height 9
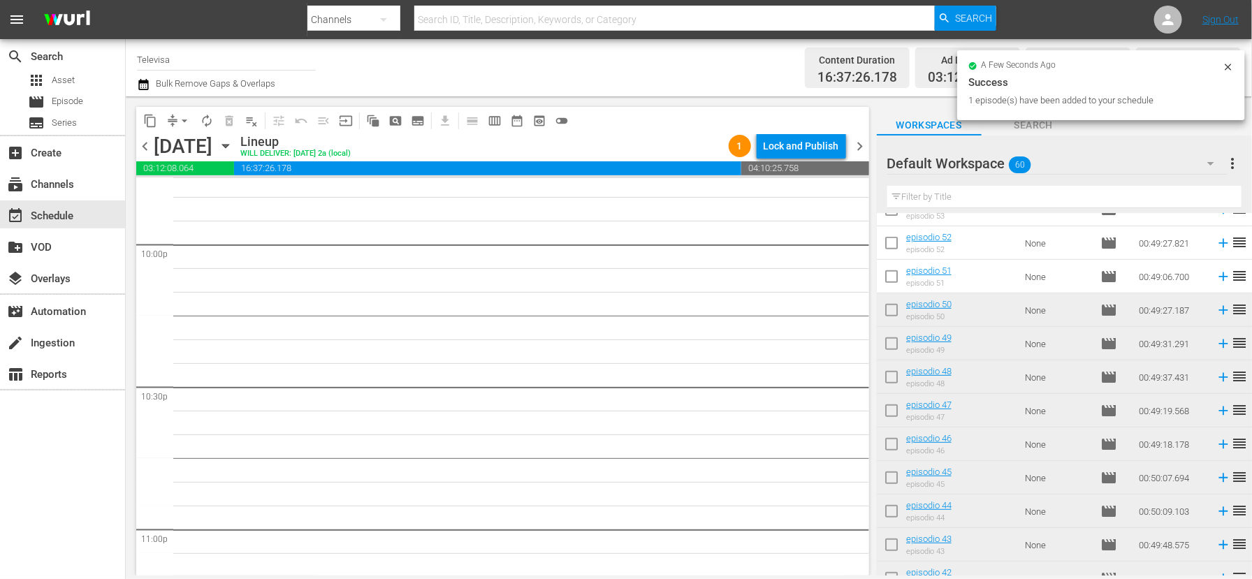
scroll to position [185, 0]
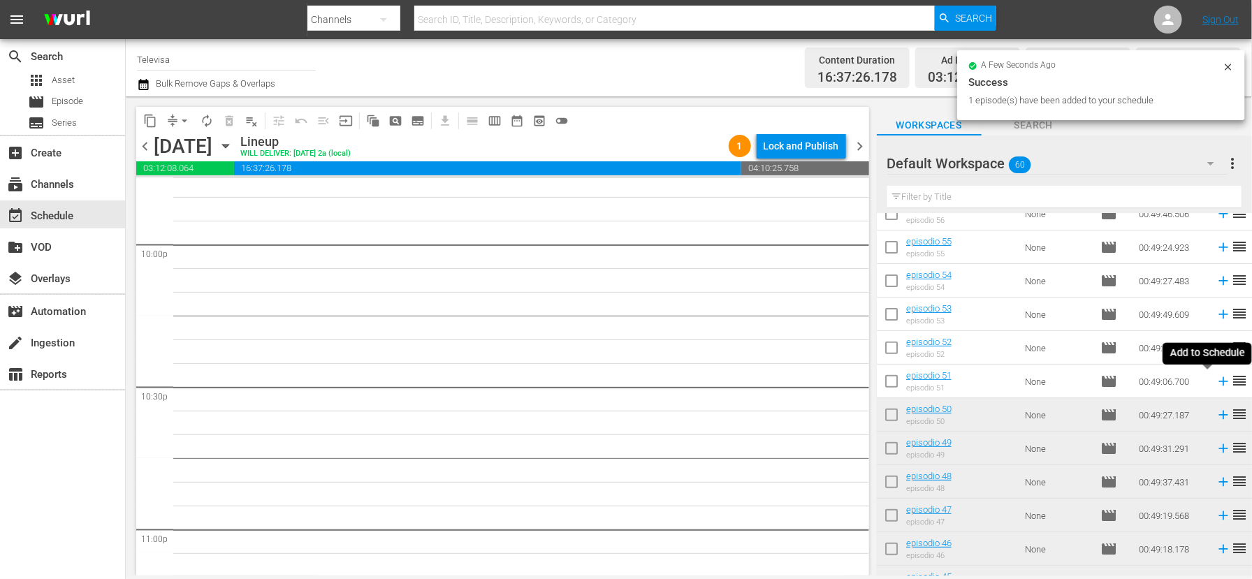
click at [1218, 381] on icon at bounding box center [1222, 381] width 9 height 9
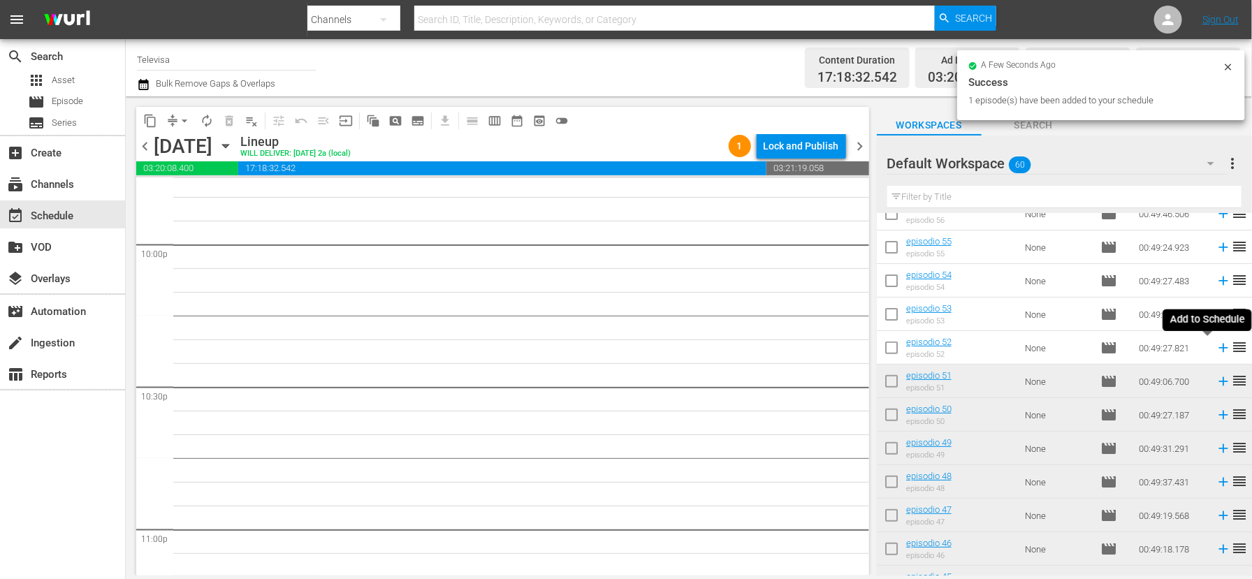
click at [1218, 351] on icon at bounding box center [1222, 348] width 9 height 9
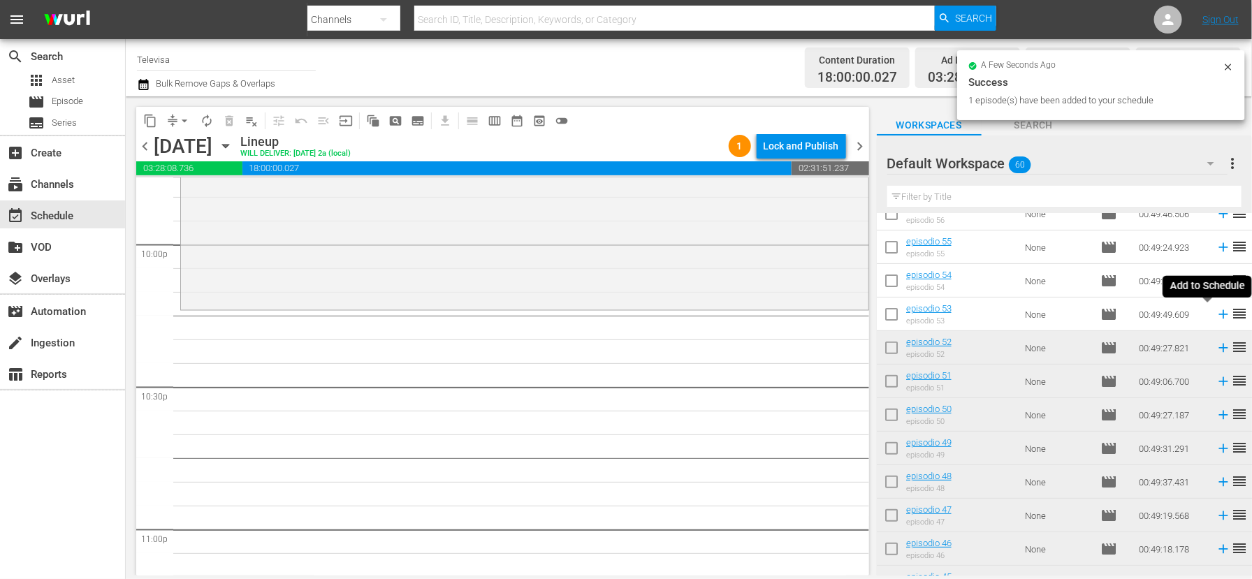
click at [1218, 314] on icon at bounding box center [1222, 314] width 9 height 9
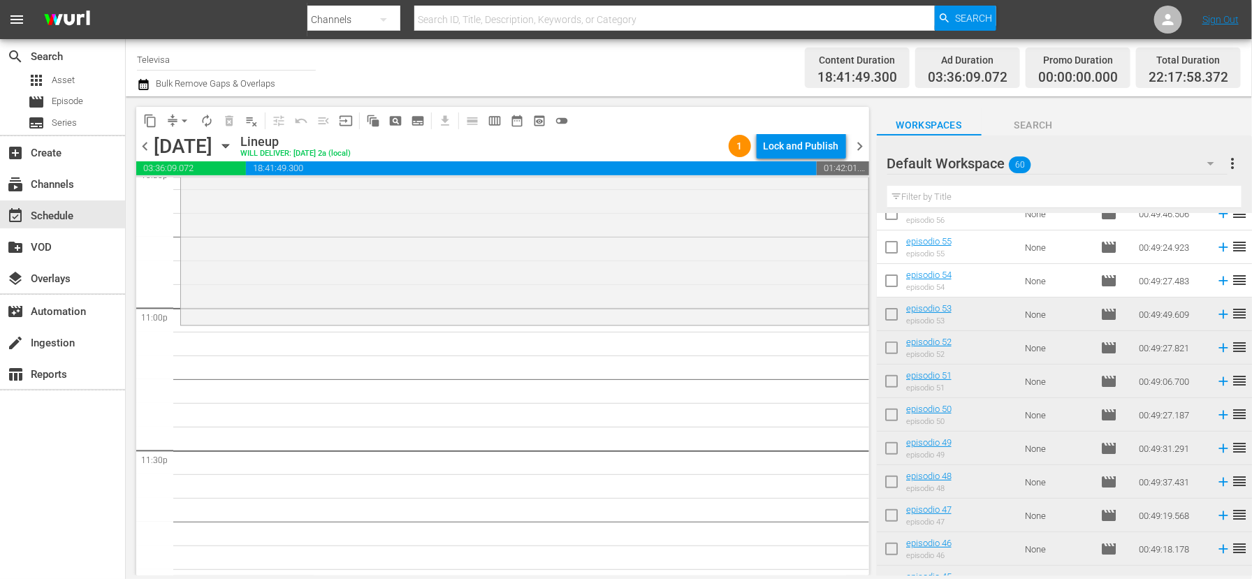
scroll to position [6442, 0]
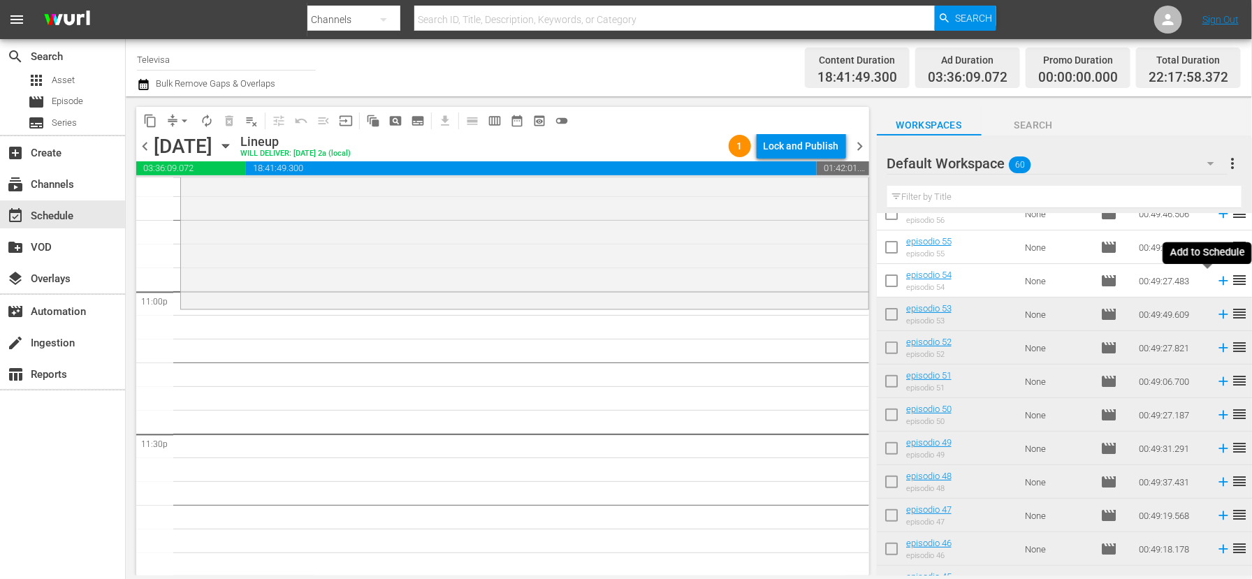
click at [1218, 279] on icon at bounding box center [1222, 281] width 9 height 9
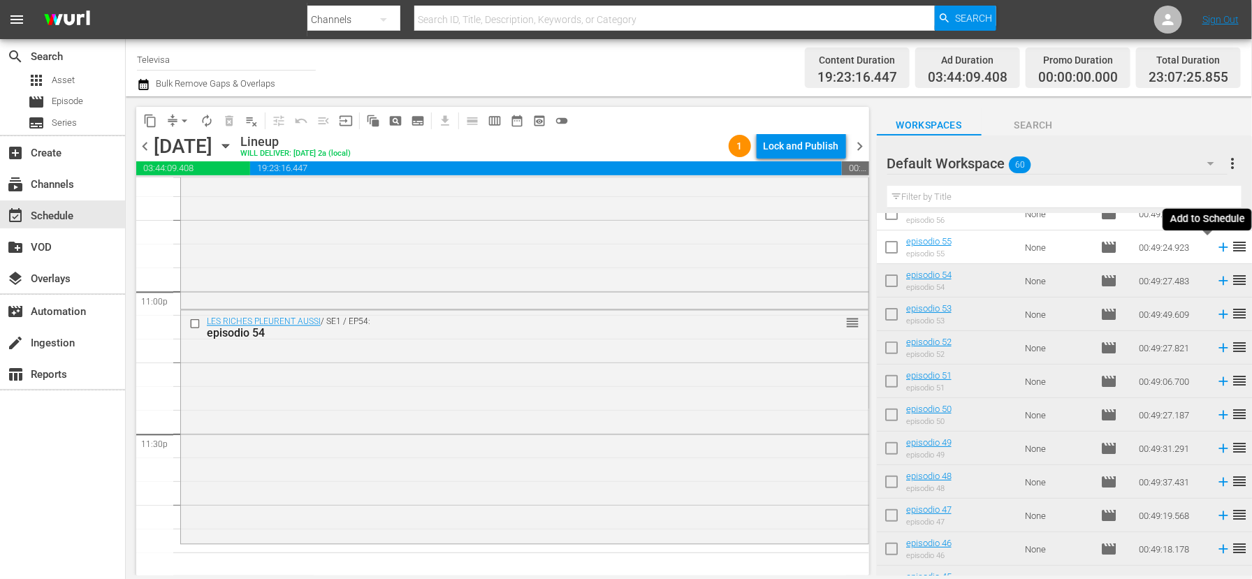
click at [1215, 248] on icon at bounding box center [1222, 247] width 15 height 15
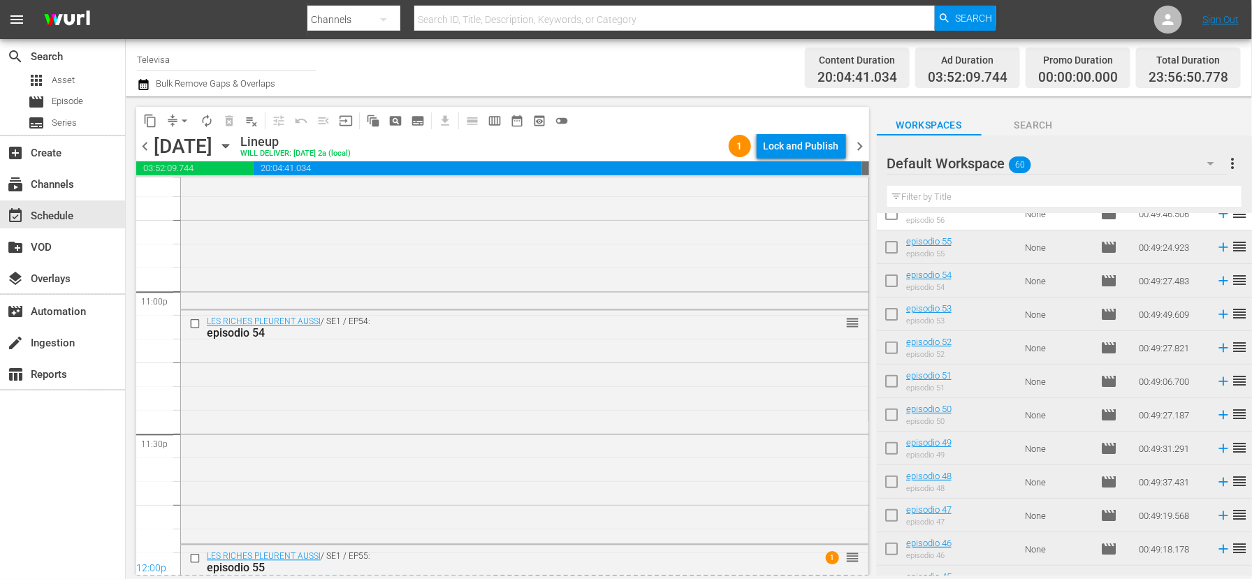
scroll to position [6645, 0]
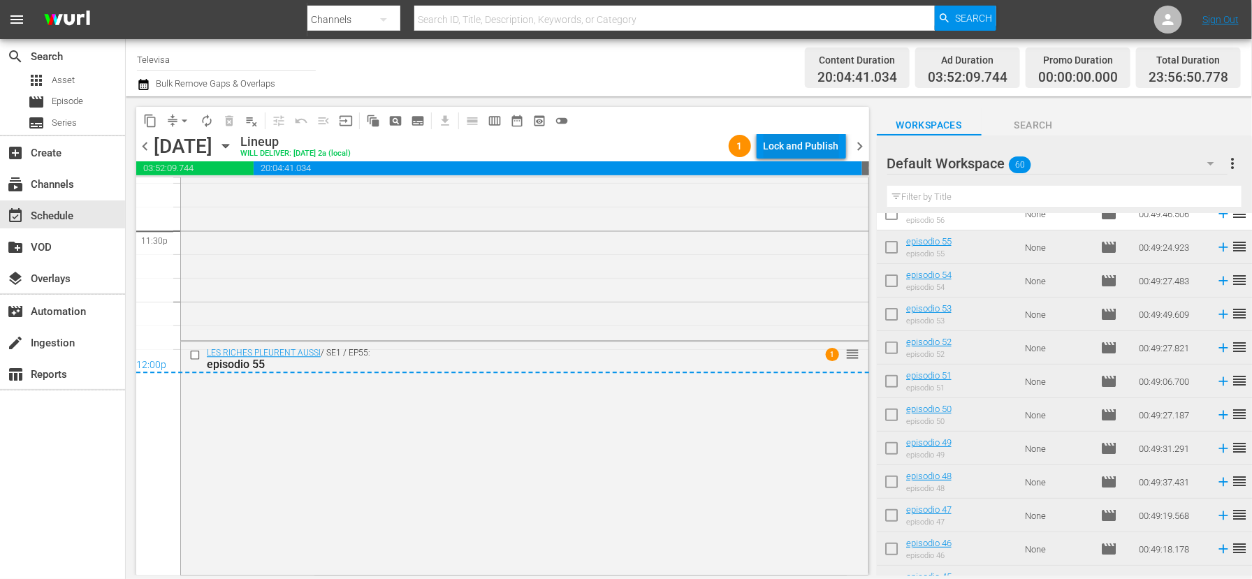
click at [814, 147] on div "Lock and Publish" at bounding box center [800, 145] width 75 height 25
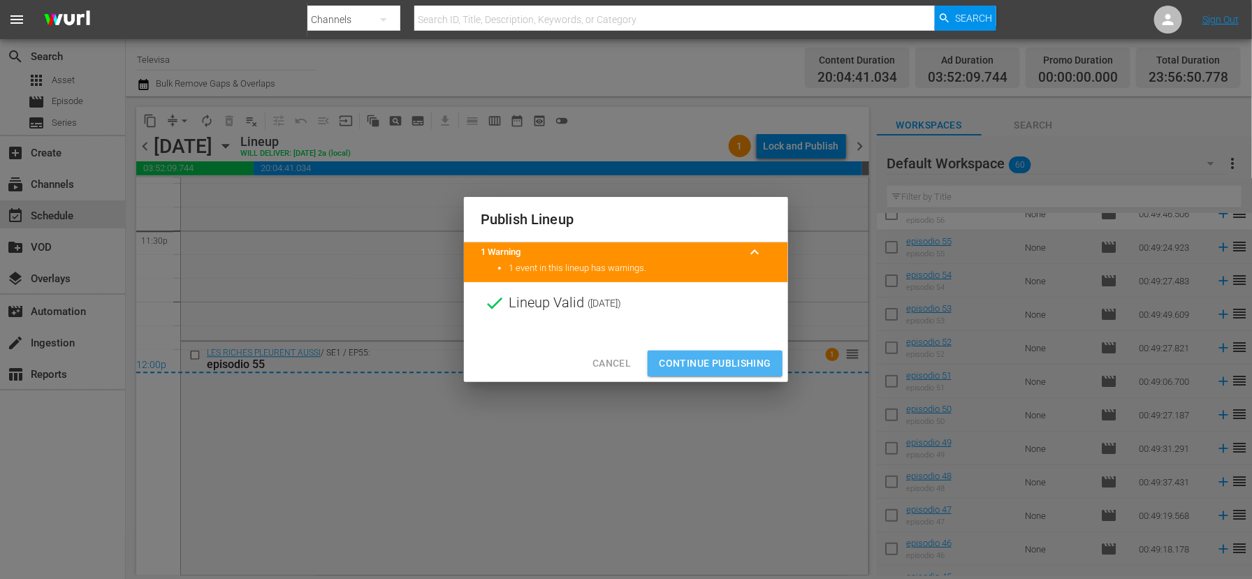
click at [711, 357] on span "Continue Publishing" at bounding box center [715, 363] width 112 height 17
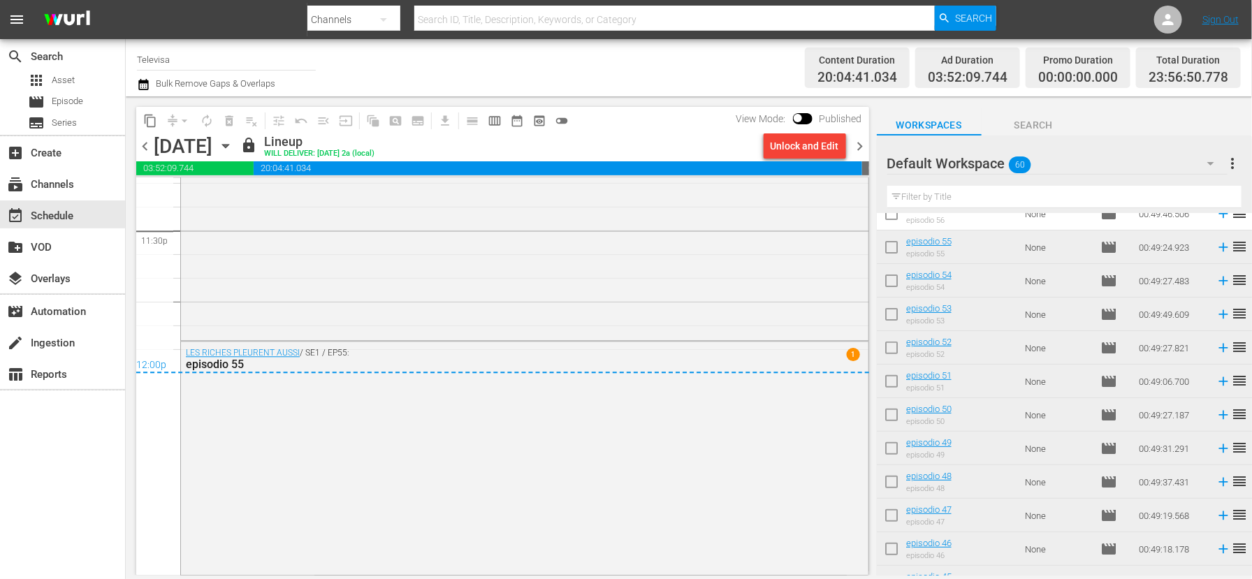
click at [228, 147] on icon "button" at bounding box center [225, 146] width 6 height 3
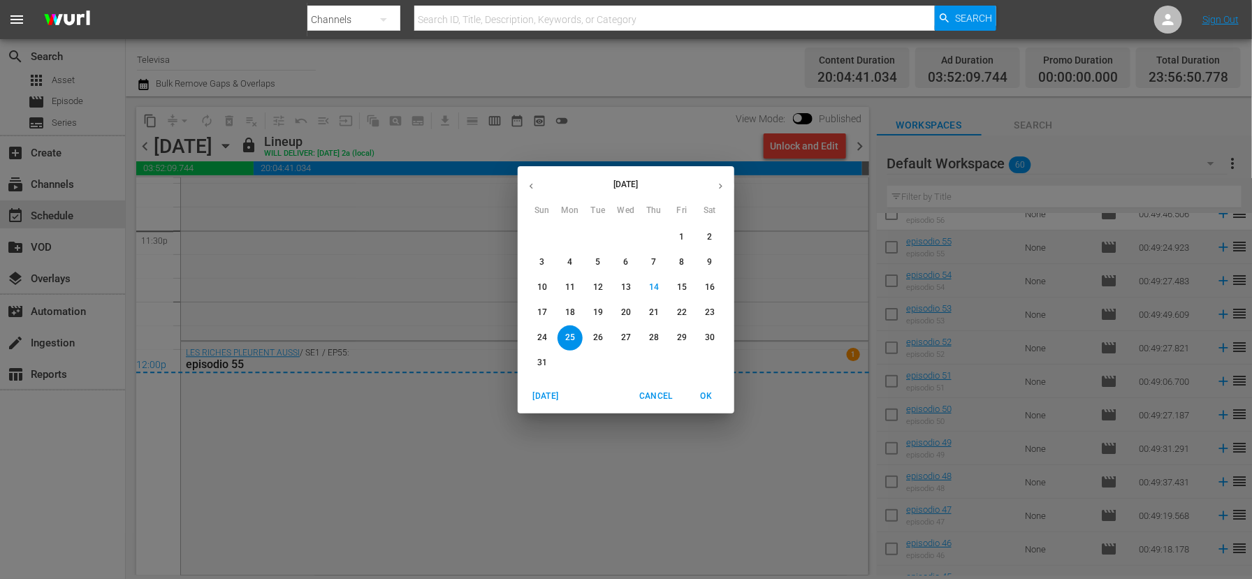
click at [600, 336] on p "26" at bounding box center [598, 338] width 10 height 12
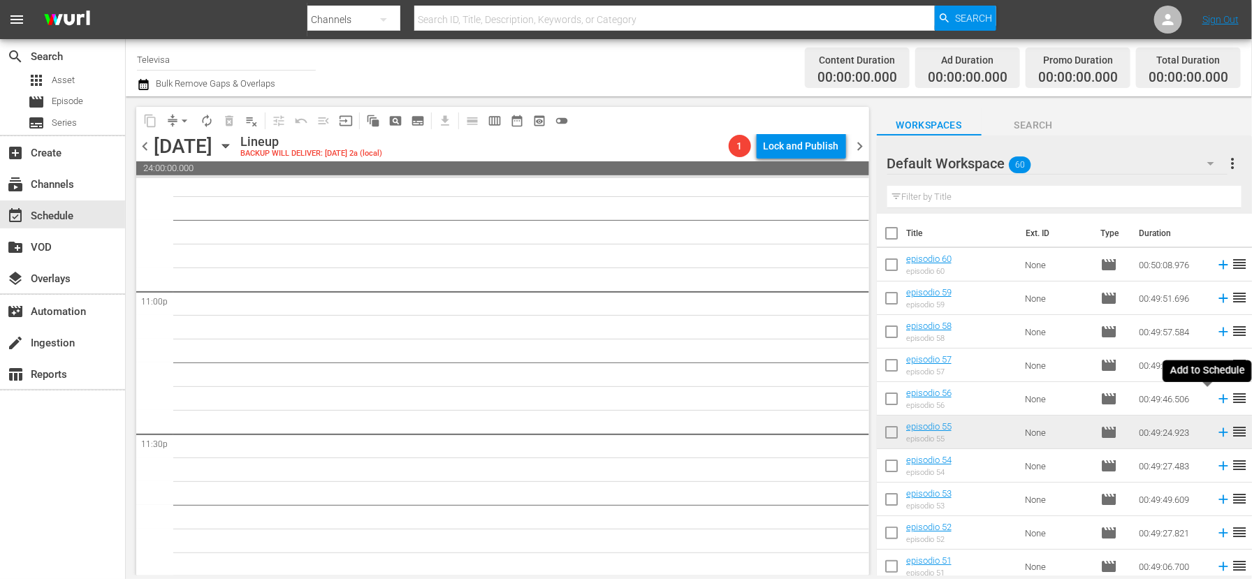
click at [1218, 398] on icon at bounding box center [1222, 399] width 9 height 9
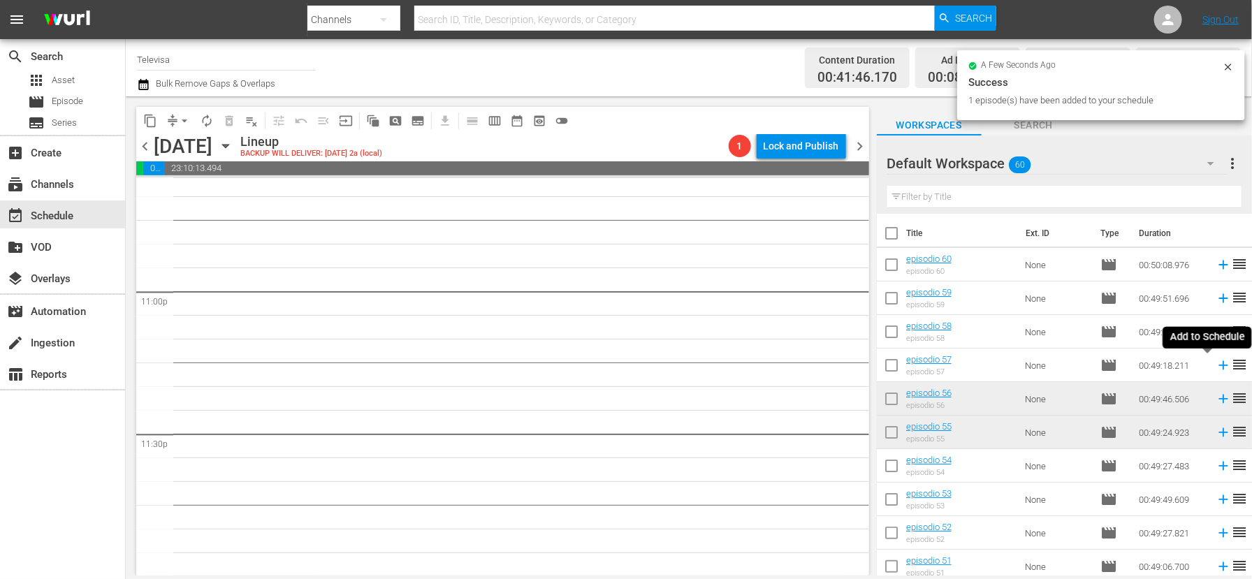
click at [1218, 365] on icon at bounding box center [1222, 365] width 9 height 9
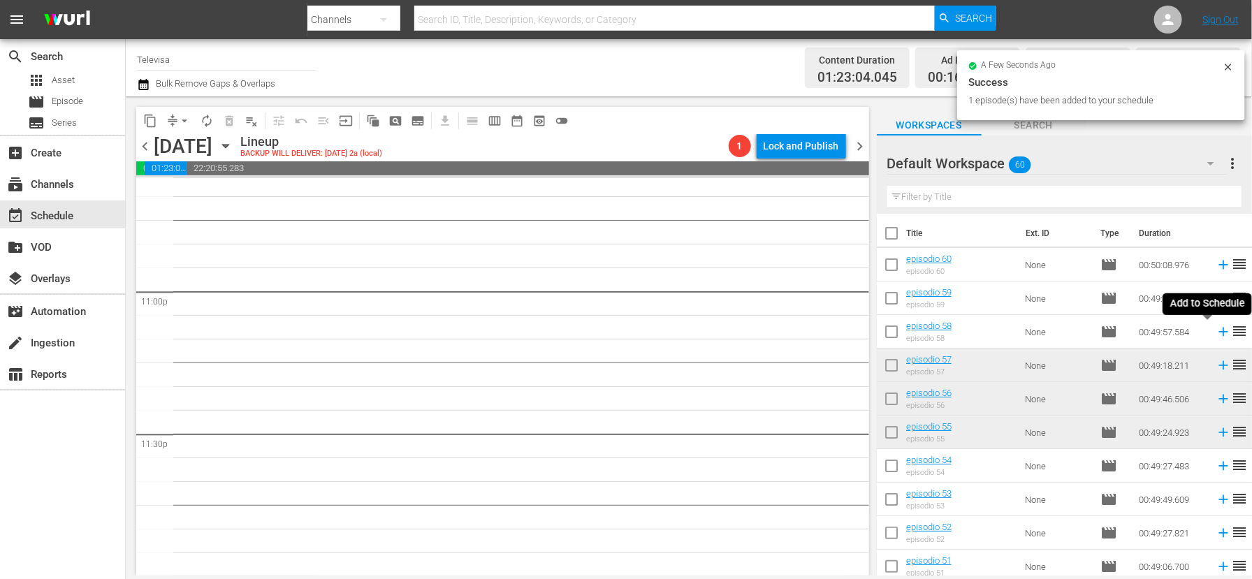
click at [1218, 332] on icon at bounding box center [1222, 332] width 9 height 9
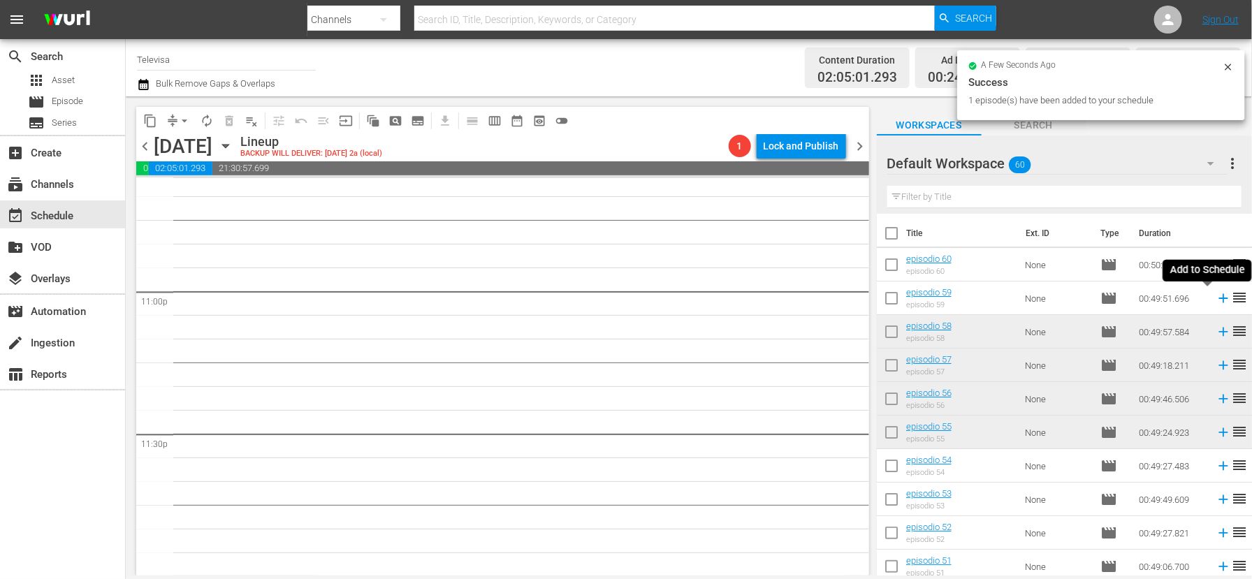
click at [1218, 298] on icon at bounding box center [1222, 298] width 9 height 9
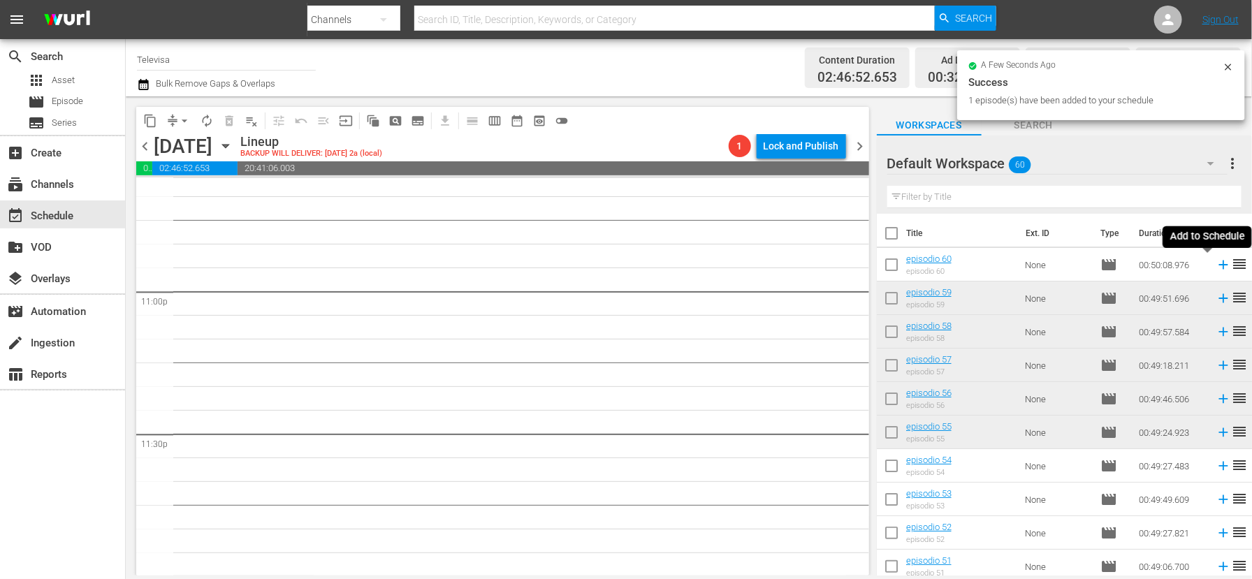
click at [1215, 264] on icon at bounding box center [1222, 264] width 15 height 15
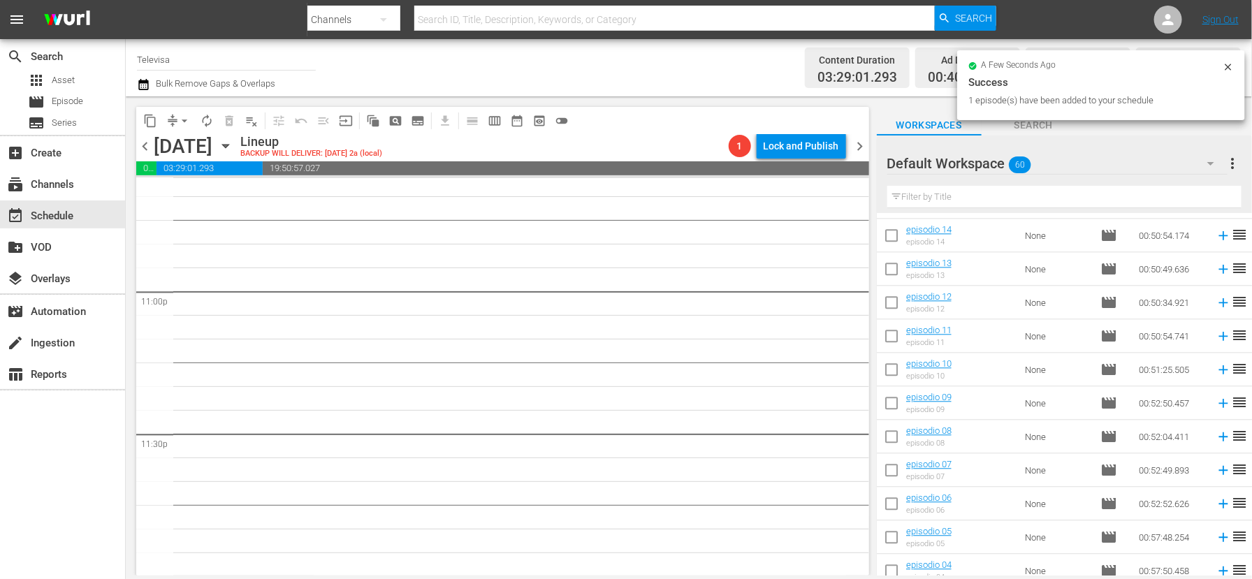
scroll to position [1681, 0]
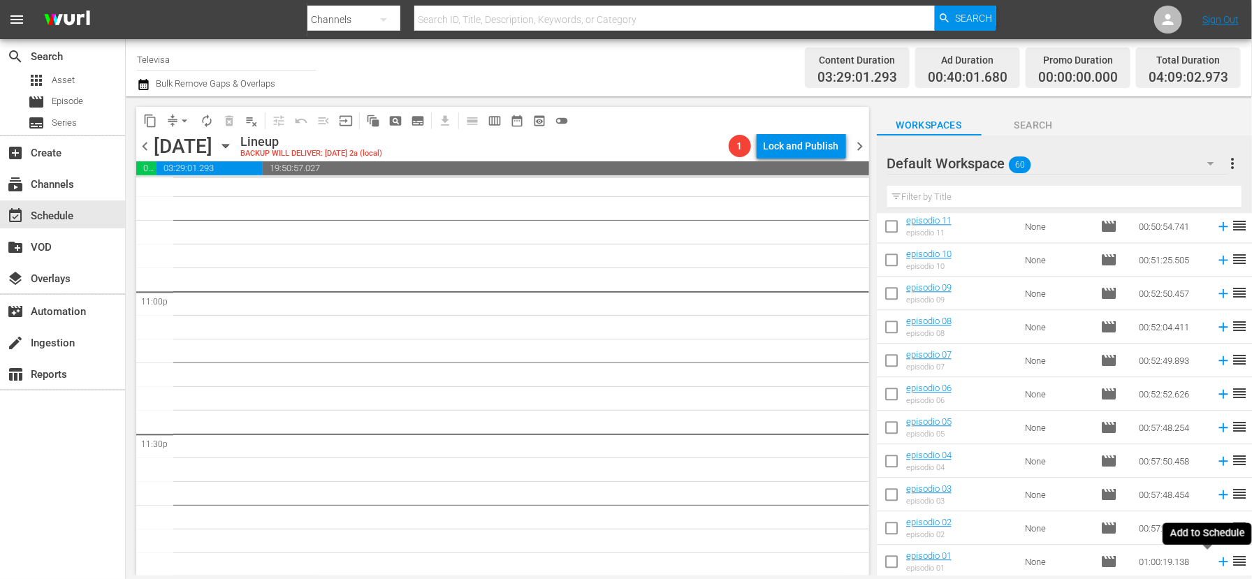
click at [1215, 562] on icon at bounding box center [1222, 561] width 15 height 15
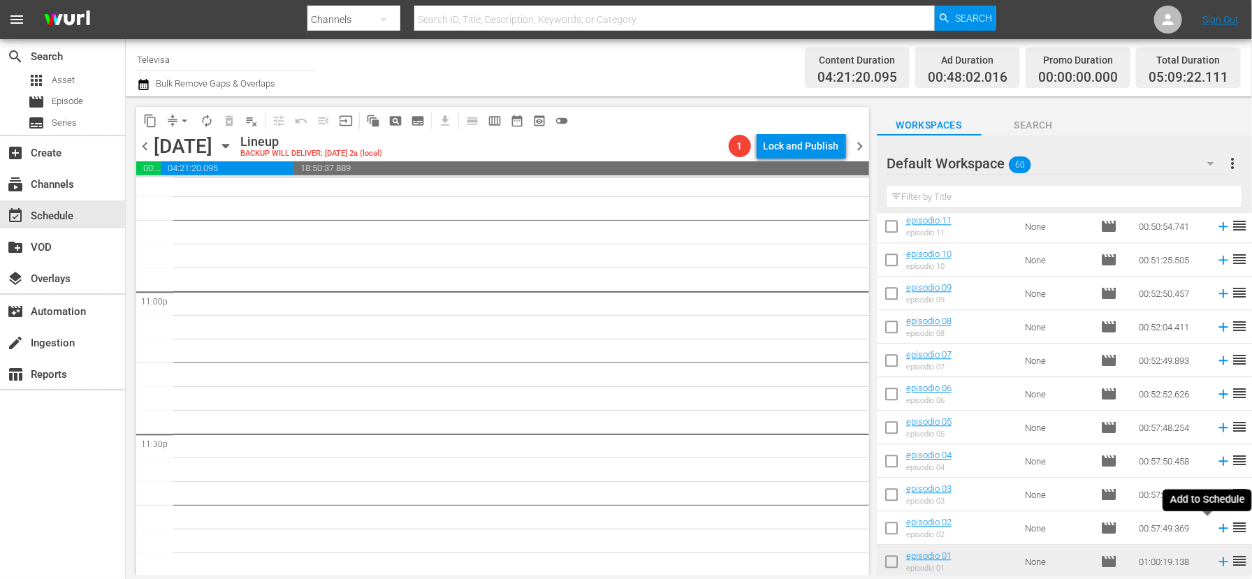
click at [1218, 528] on icon at bounding box center [1222, 528] width 9 height 9
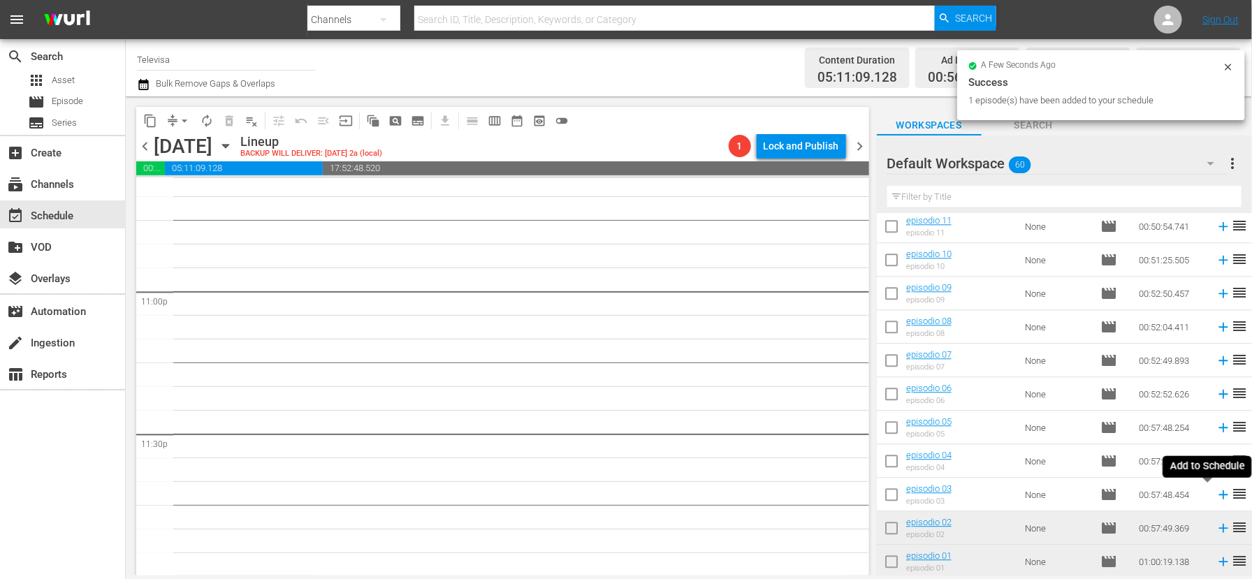
click at [1218, 497] on icon at bounding box center [1222, 494] width 9 height 9
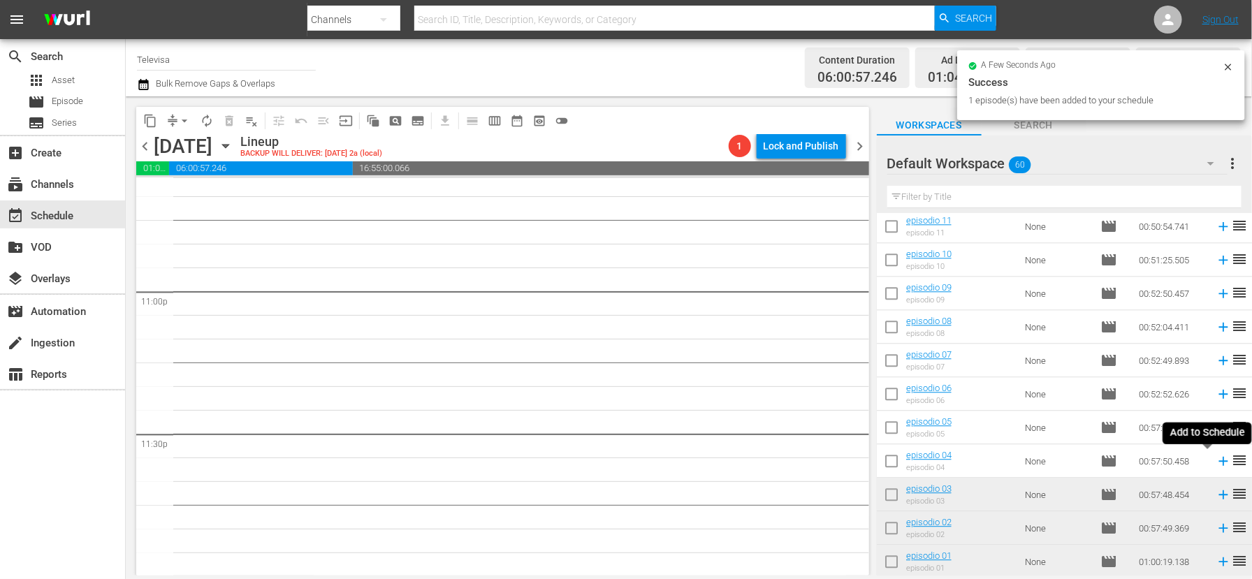
click at [1215, 460] on icon at bounding box center [1222, 460] width 15 height 15
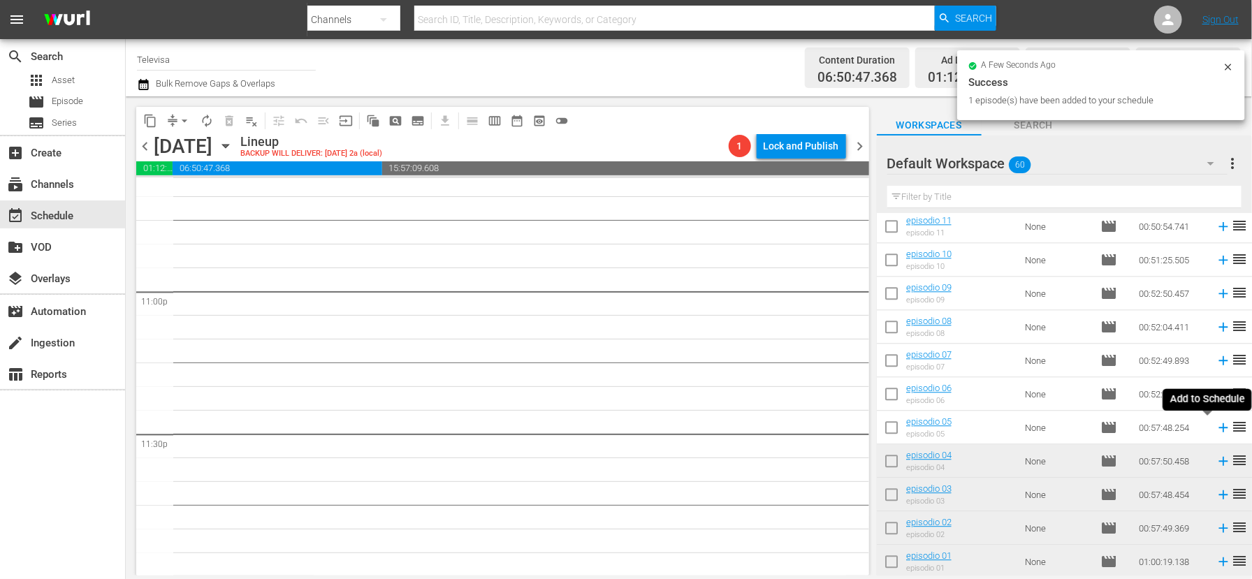
click at [1218, 430] on icon at bounding box center [1222, 427] width 9 height 9
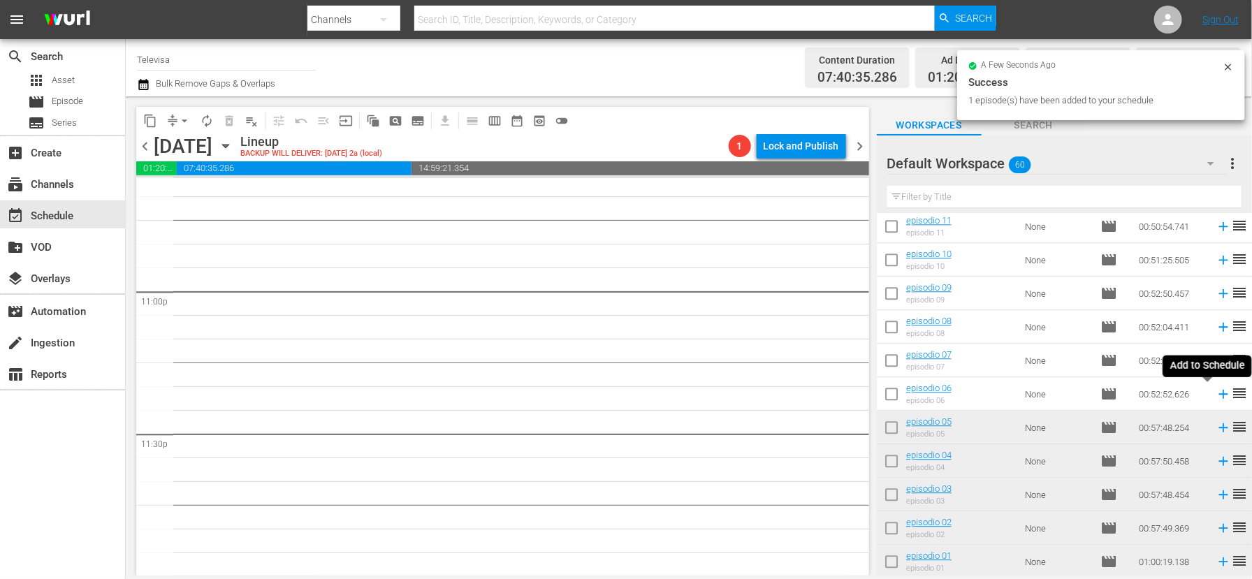
click at [1218, 394] on icon at bounding box center [1222, 394] width 9 height 9
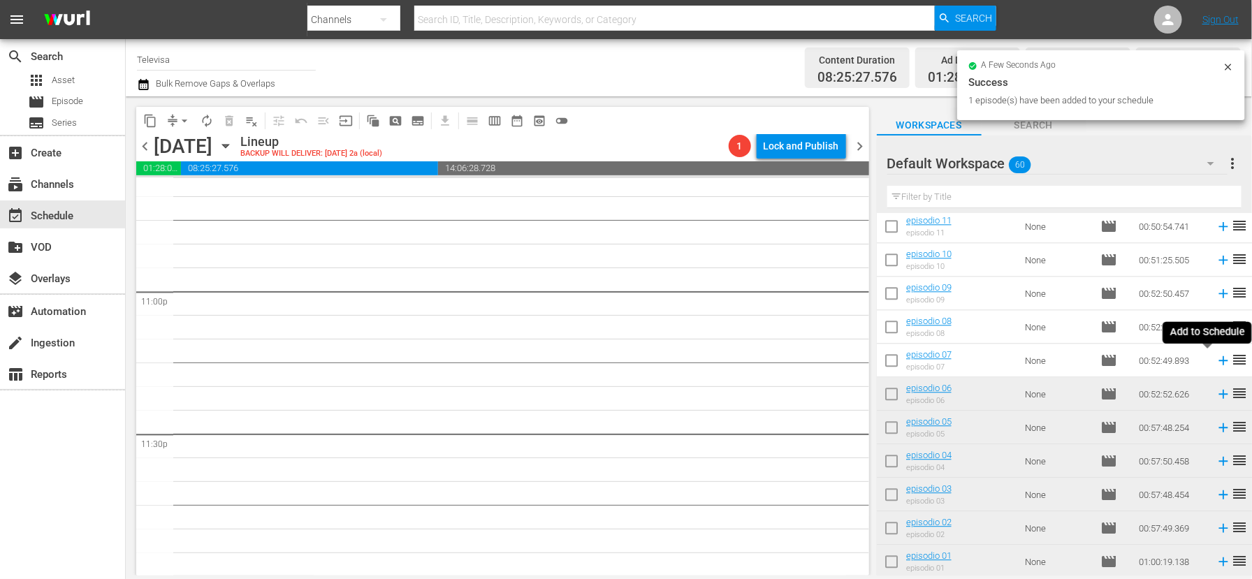
click at [1218, 360] on icon at bounding box center [1222, 360] width 9 height 9
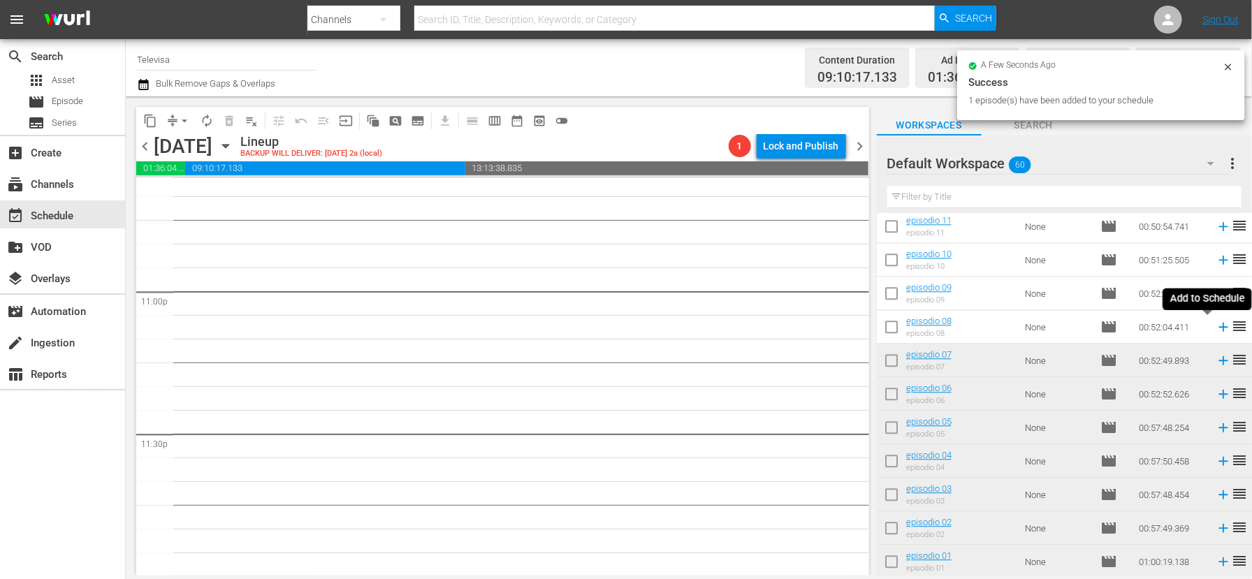
click at [1215, 329] on icon at bounding box center [1222, 326] width 15 height 15
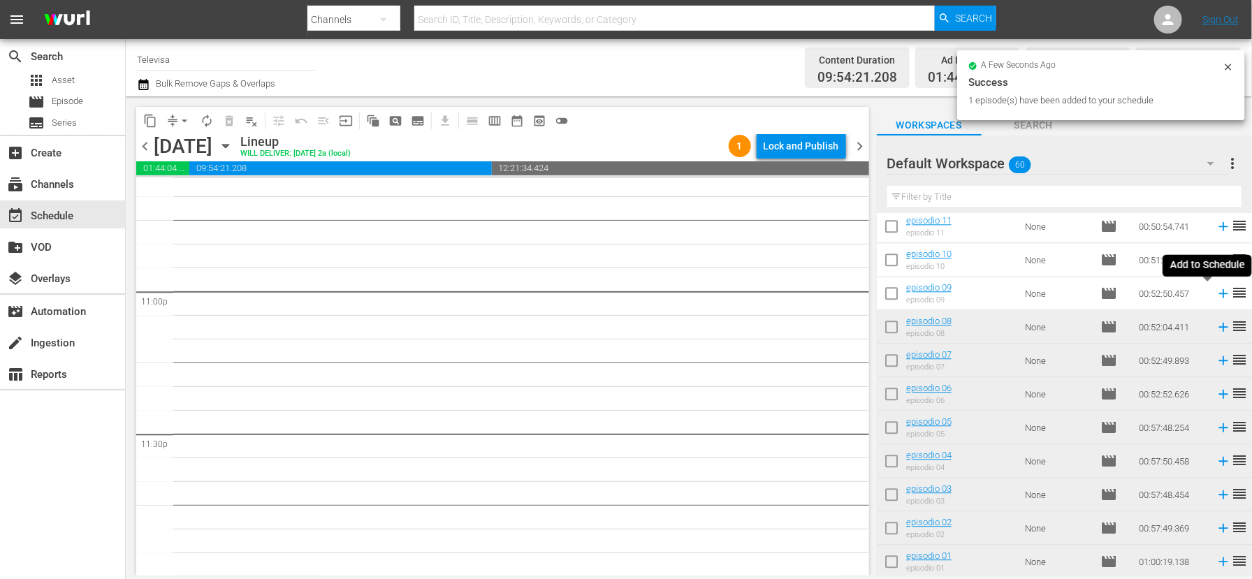
click at [1218, 296] on icon at bounding box center [1222, 293] width 9 height 9
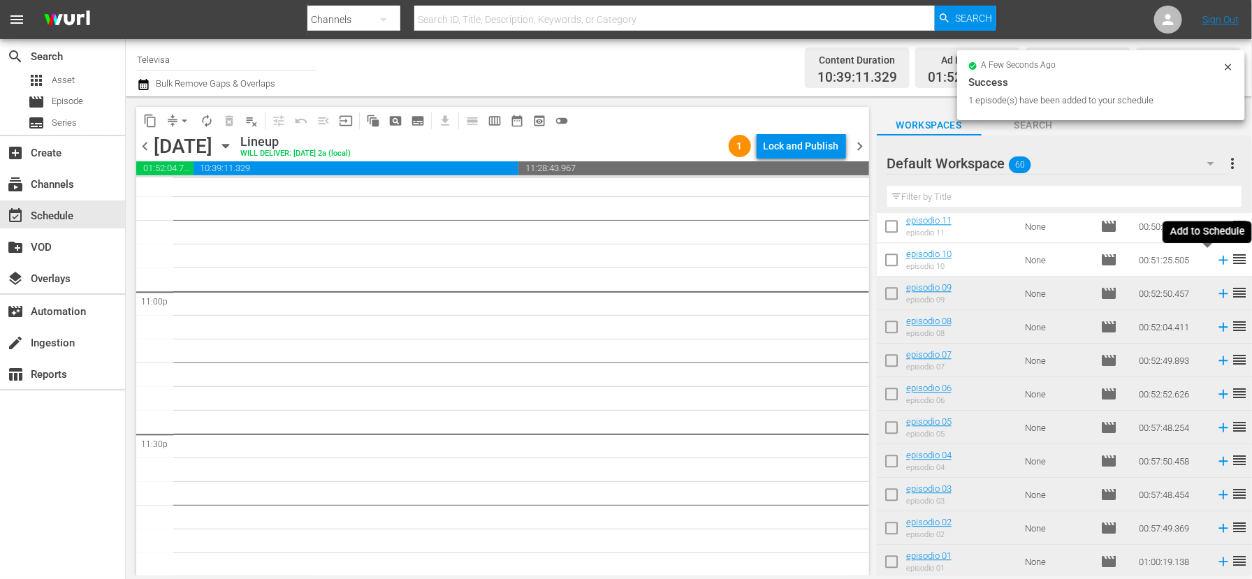
click at [1215, 261] on icon at bounding box center [1222, 259] width 15 height 15
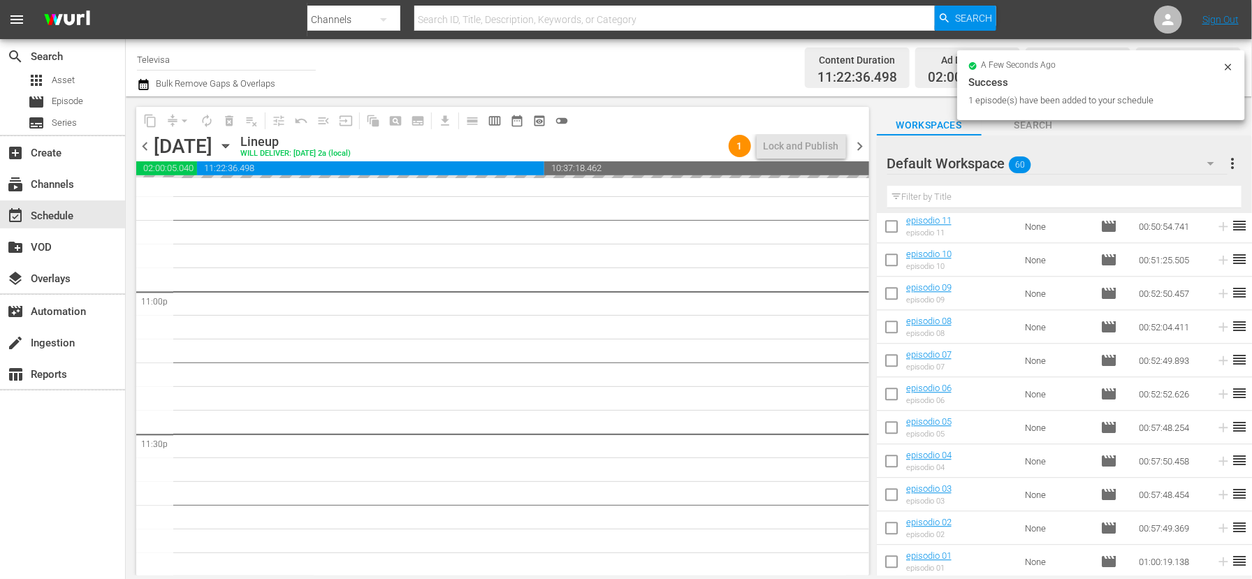
scroll to position [1577, 0]
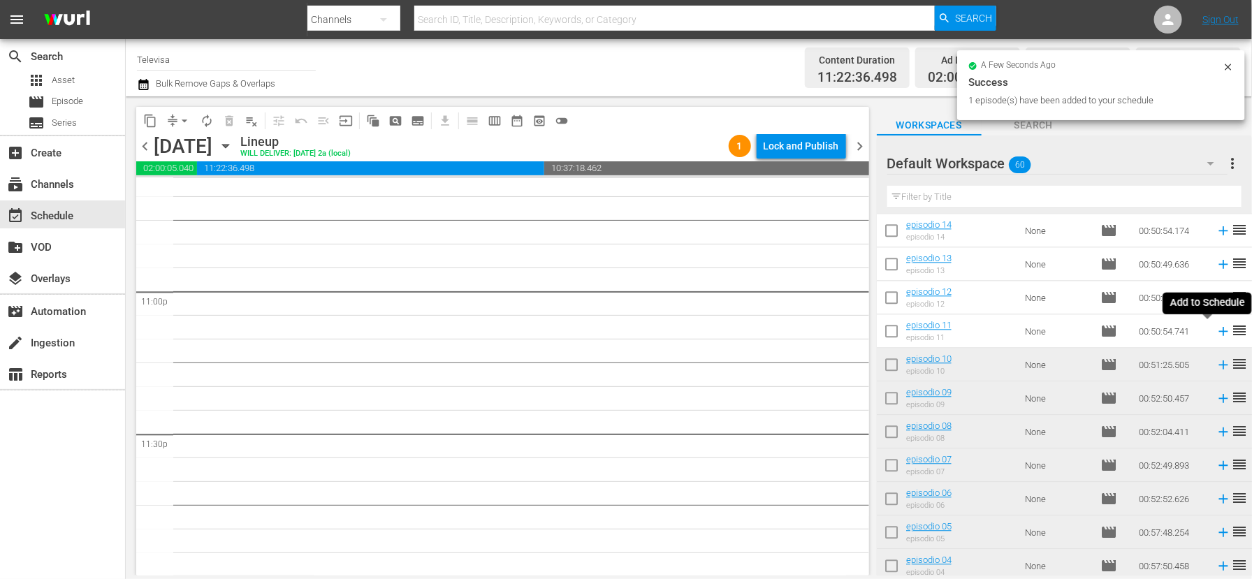
click at [1215, 332] on icon at bounding box center [1222, 330] width 15 height 15
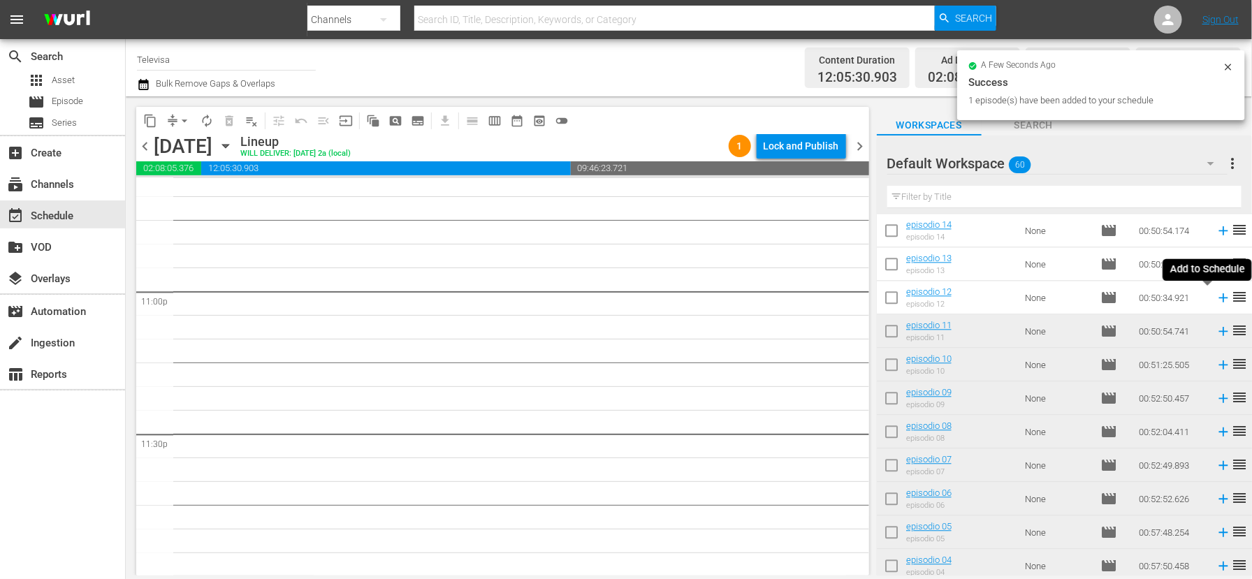
click at [1218, 298] on icon at bounding box center [1222, 297] width 9 height 9
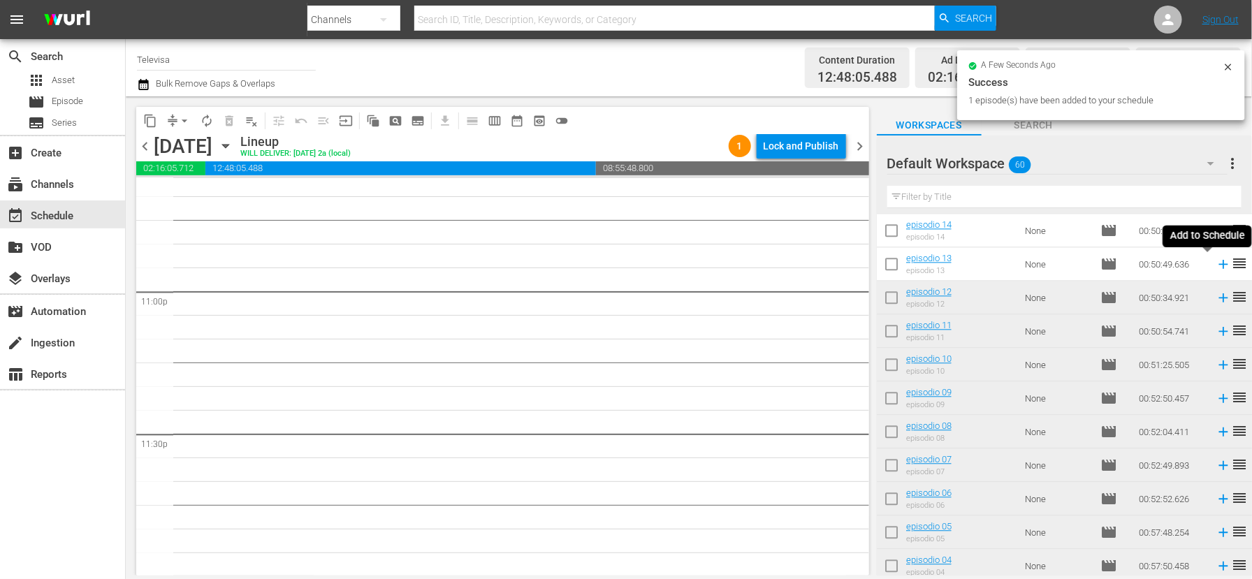
click at [1218, 264] on icon at bounding box center [1222, 264] width 9 height 9
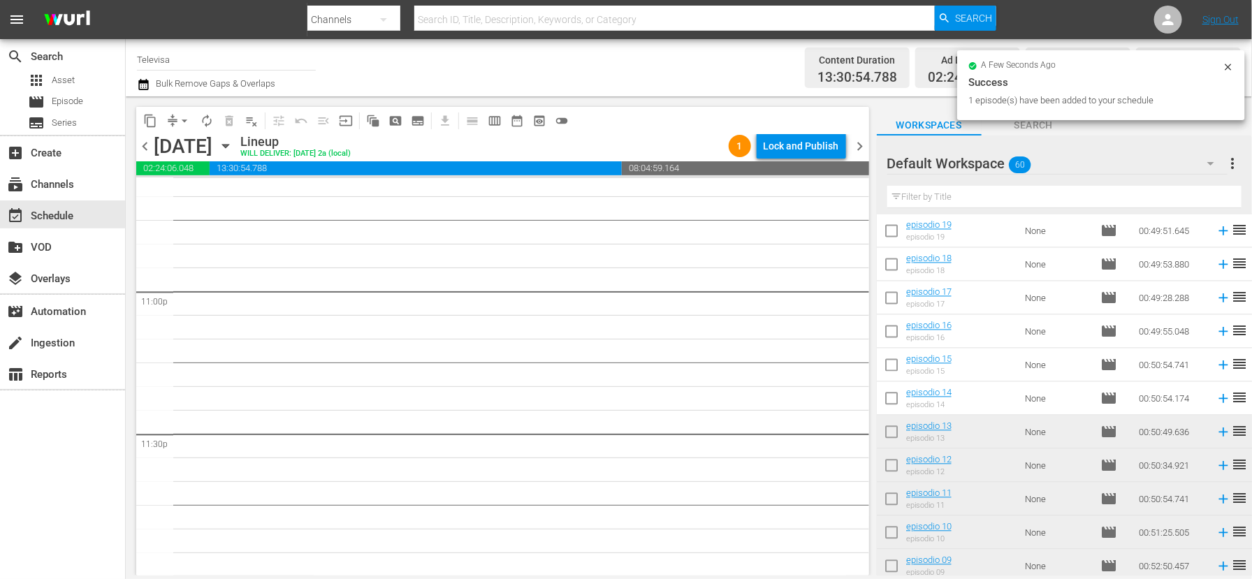
scroll to position [1367, 0]
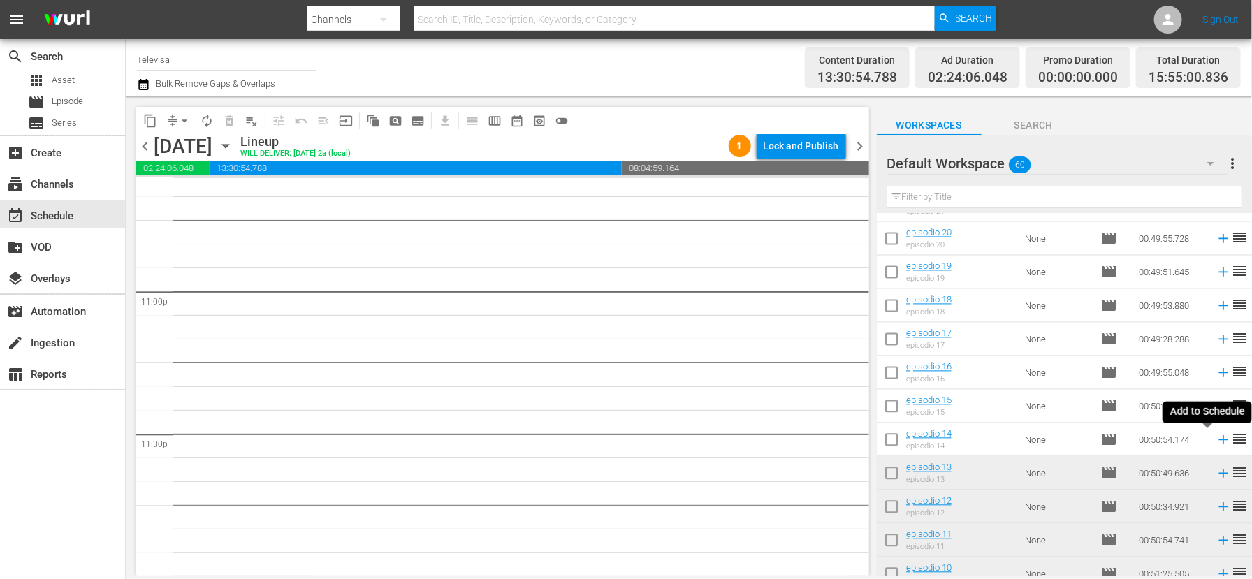
click at [1218, 440] on icon at bounding box center [1222, 440] width 9 height 9
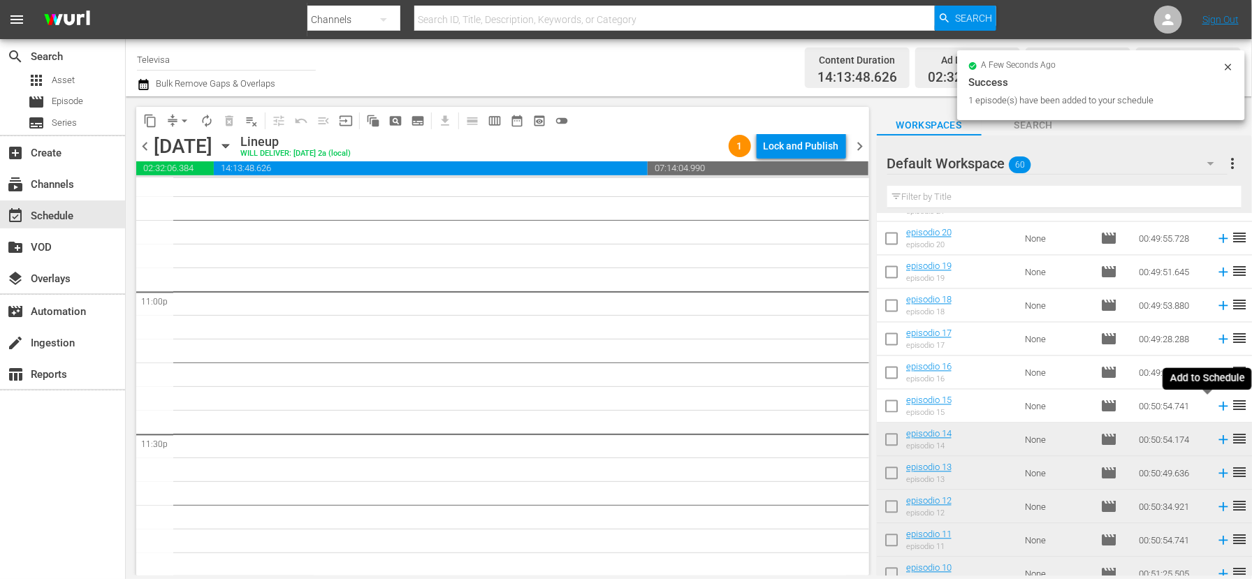
click at [1218, 407] on icon at bounding box center [1222, 406] width 9 height 9
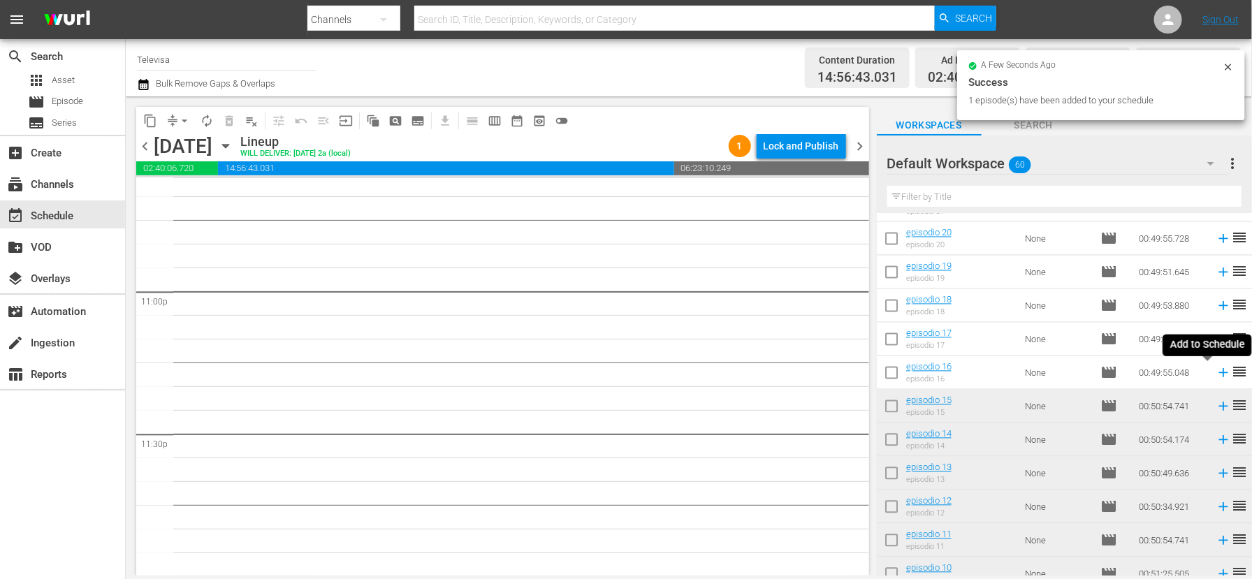
click at [1218, 375] on icon at bounding box center [1222, 373] width 9 height 9
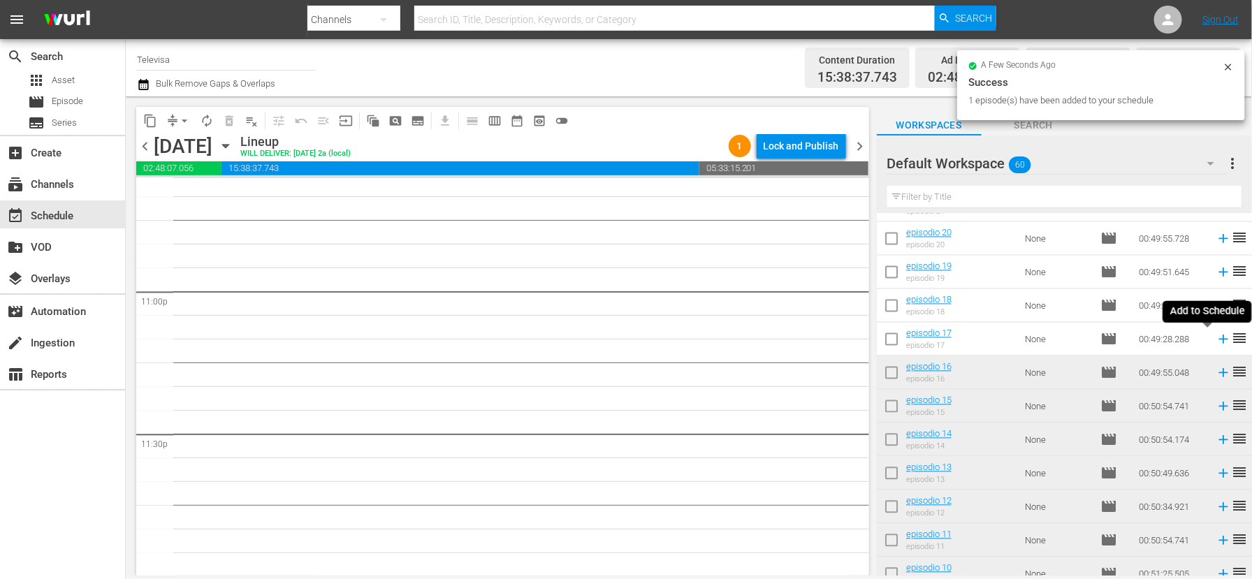
click at [1218, 342] on icon at bounding box center [1222, 339] width 9 height 9
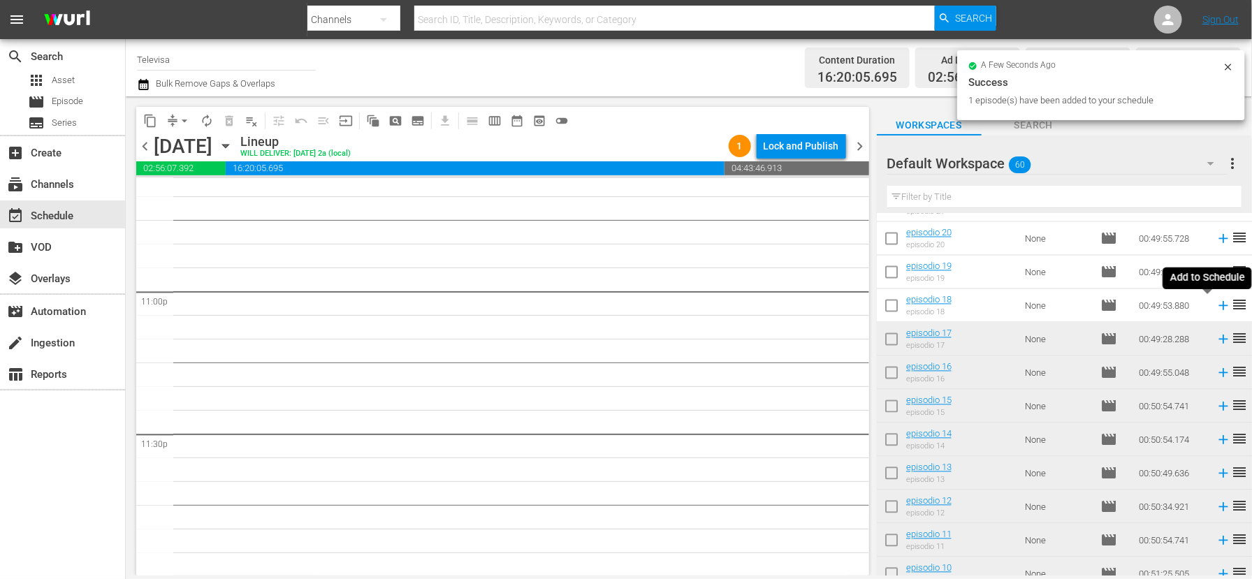
click at [1218, 307] on icon at bounding box center [1222, 306] width 9 height 9
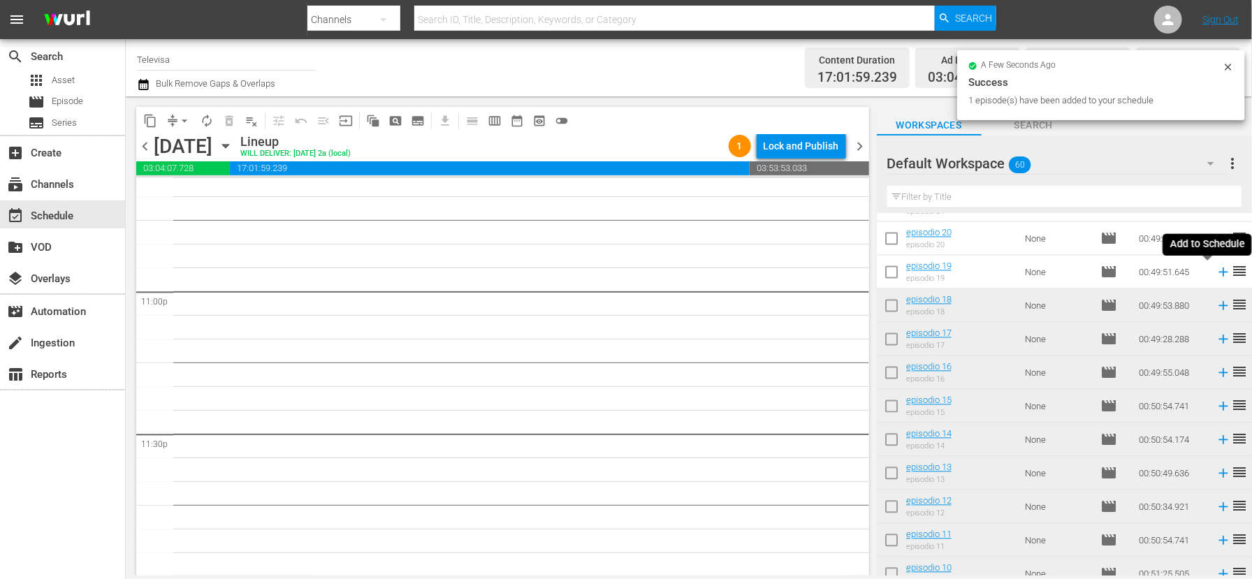
click at [1218, 275] on icon at bounding box center [1222, 272] width 9 height 9
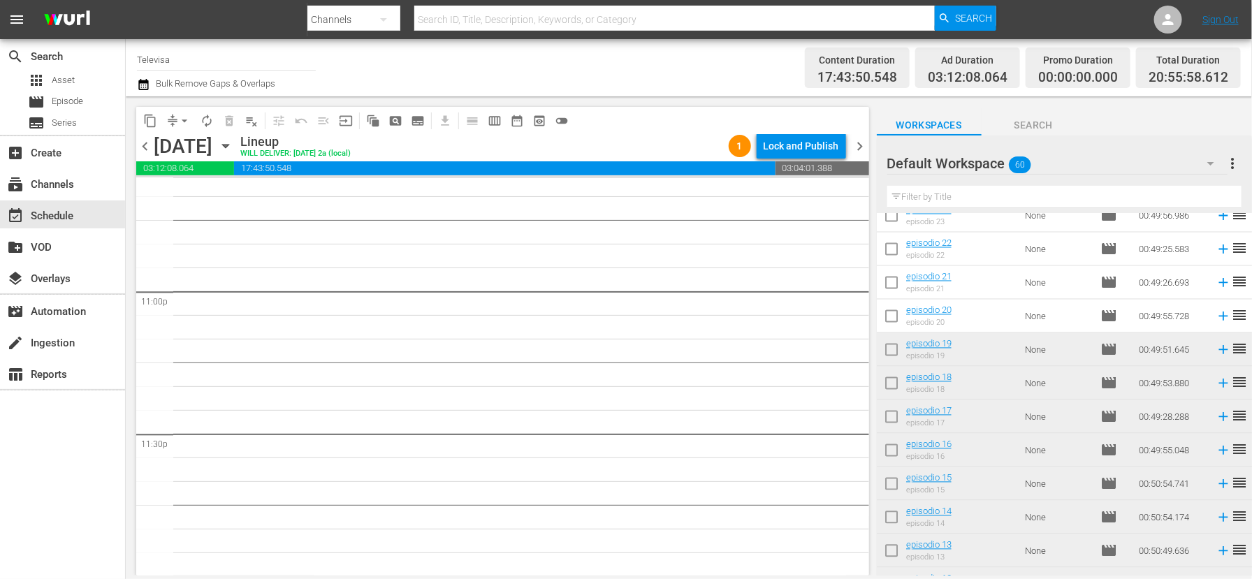
scroll to position [1262, 0]
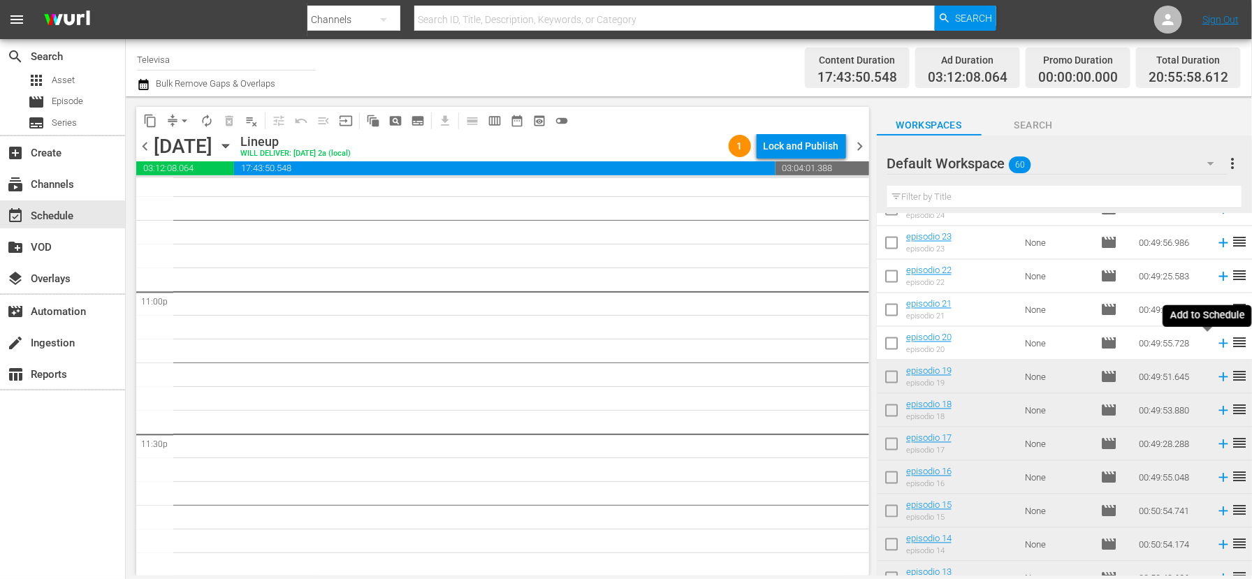
click at [1218, 344] on icon at bounding box center [1222, 343] width 9 height 9
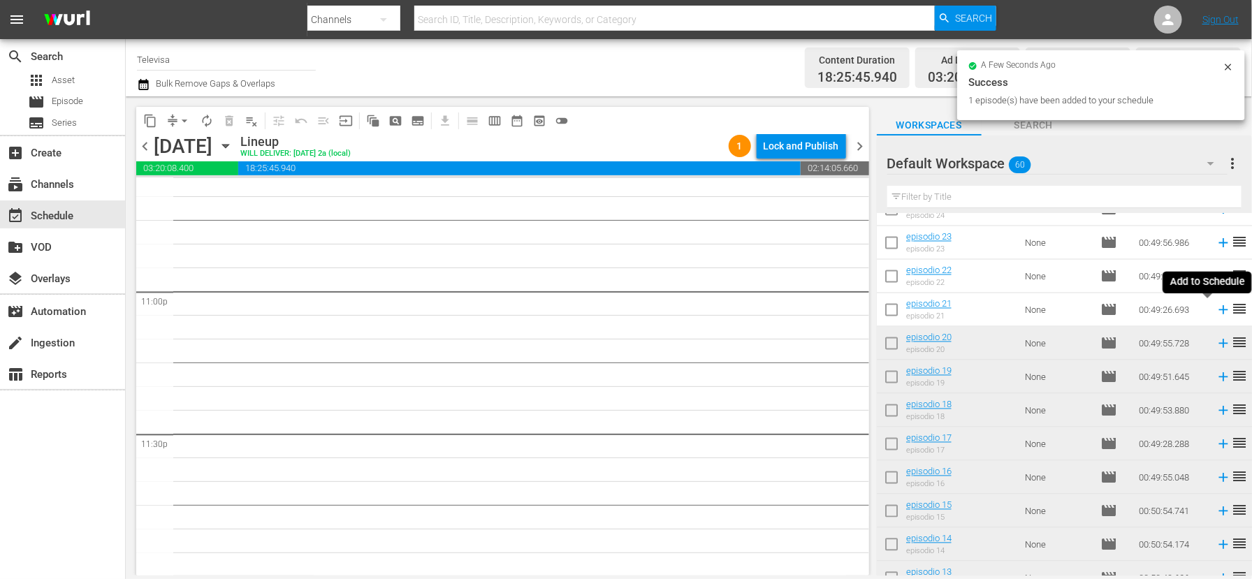
click at [1218, 311] on icon at bounding box center [1222, 310] width 9 height 9
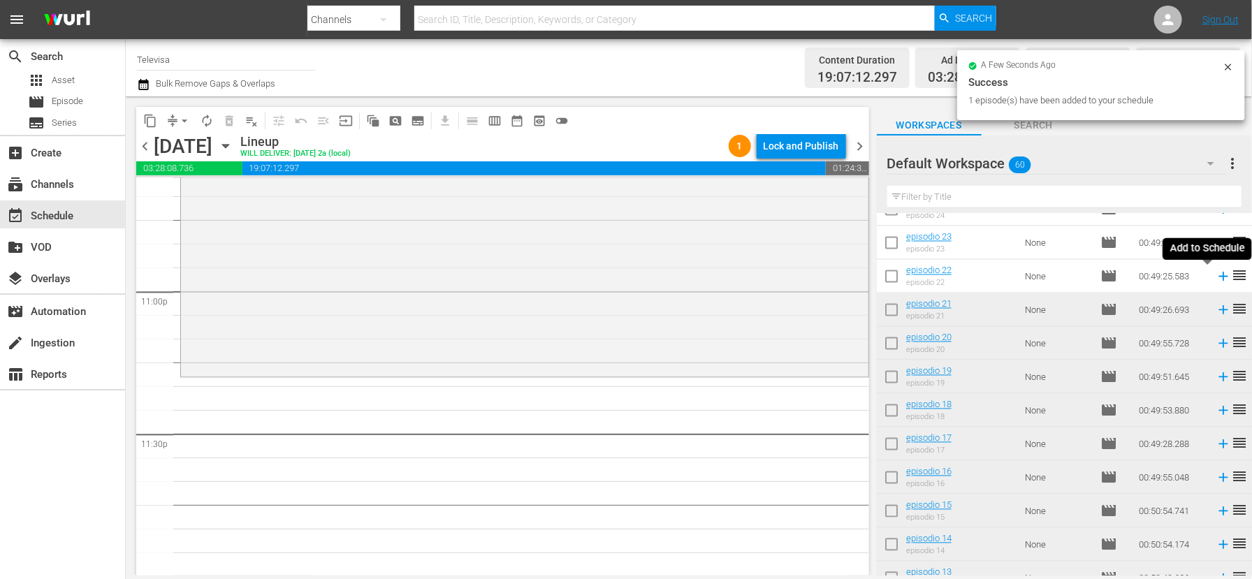
click at [1218, 281] on icon at bounding box center [1222, 276] width 9 height 9
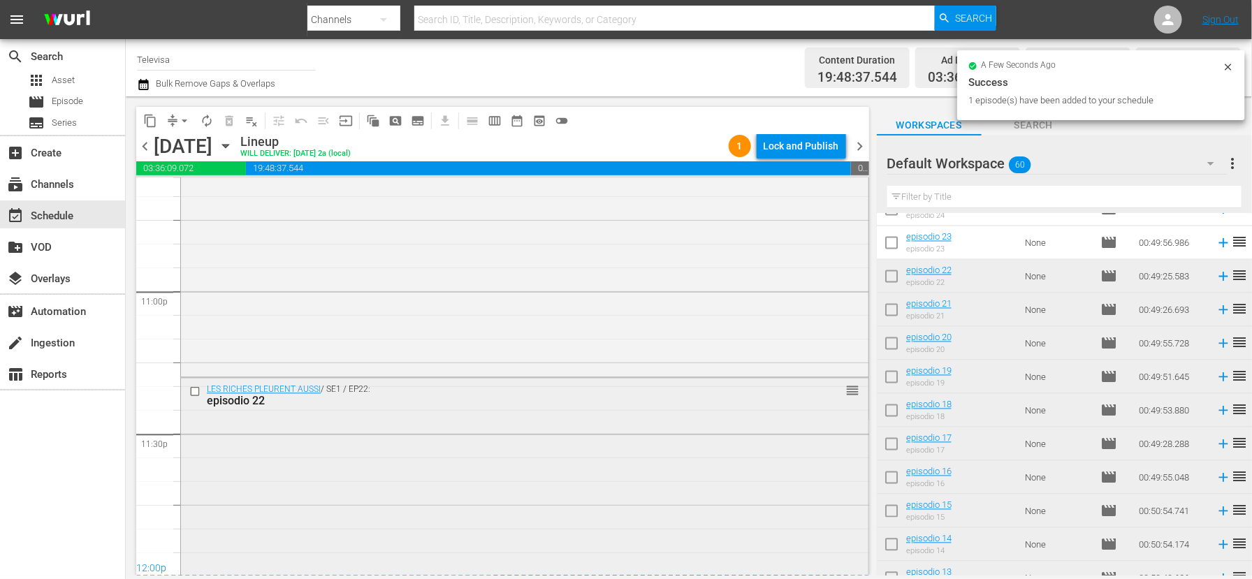
scroll to position [6477, 0]
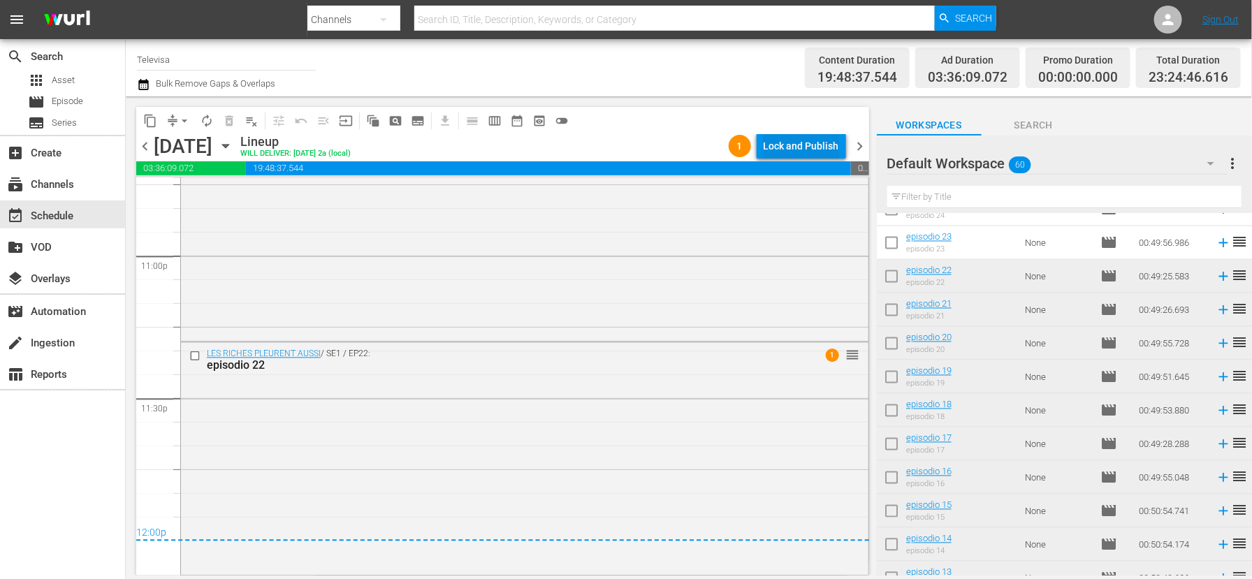
click at [801, 145] on div "Lock and Publish" at bounding box center [800, 145] width 75 height 25
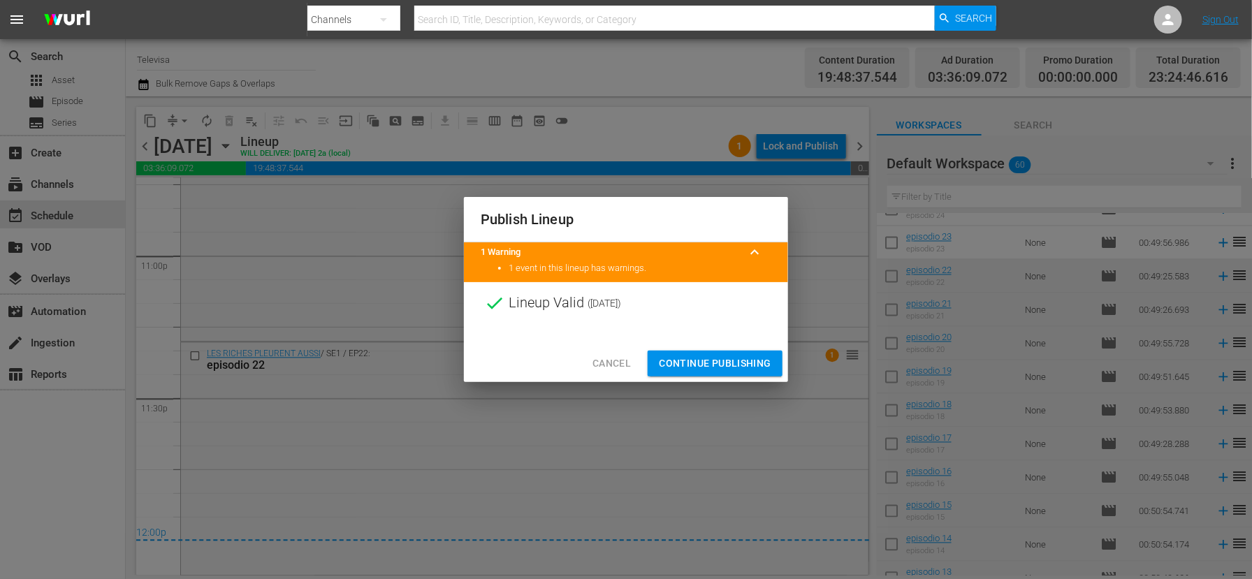
click at [715, 361] on span "Continue Publishing" at bounding box center [715, 363] width 112 height 17
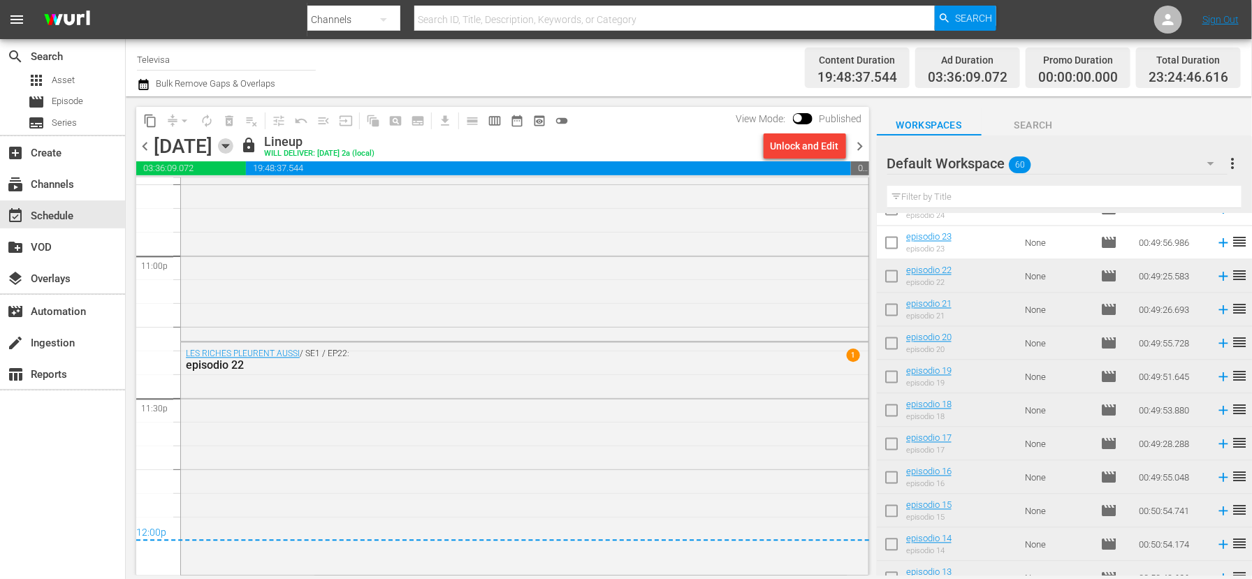
click at [233, 145] on icon "button" at bounding box center [225, 145] width 15 height 15
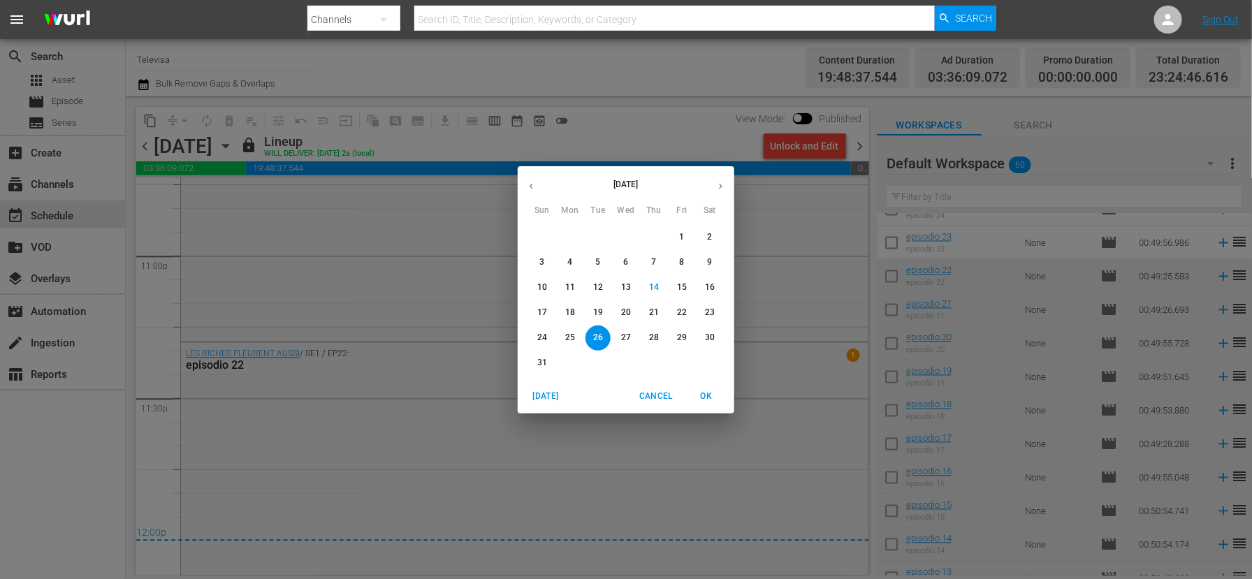
click at [622, 337] on p "27" at bounding box center [626, 338] width 10 height 12
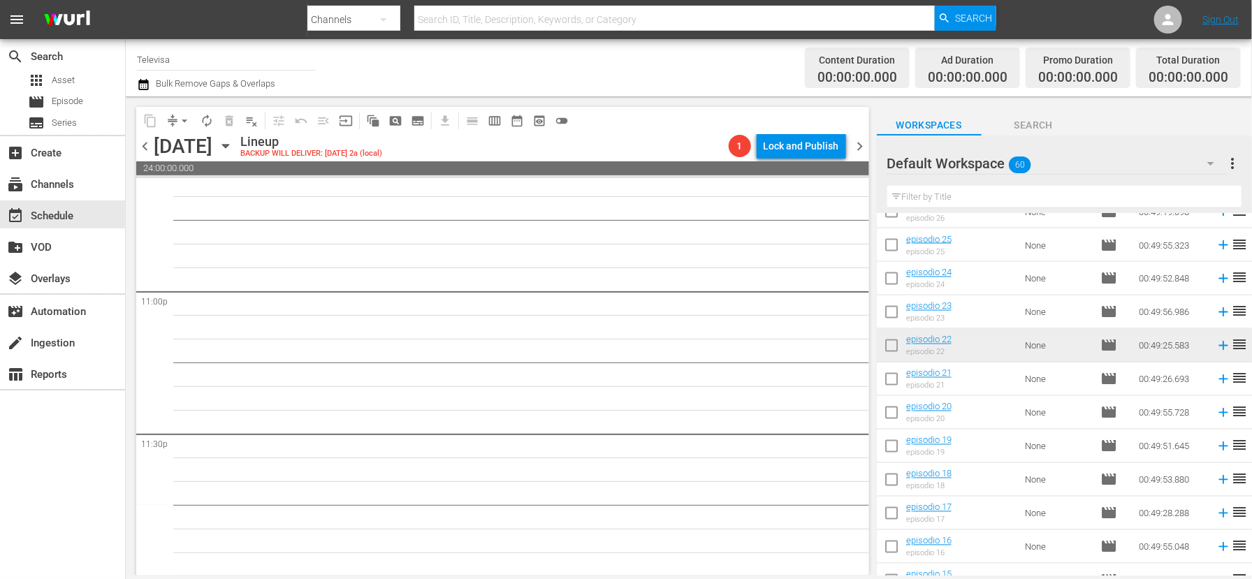
scroll to position [1157, 0]
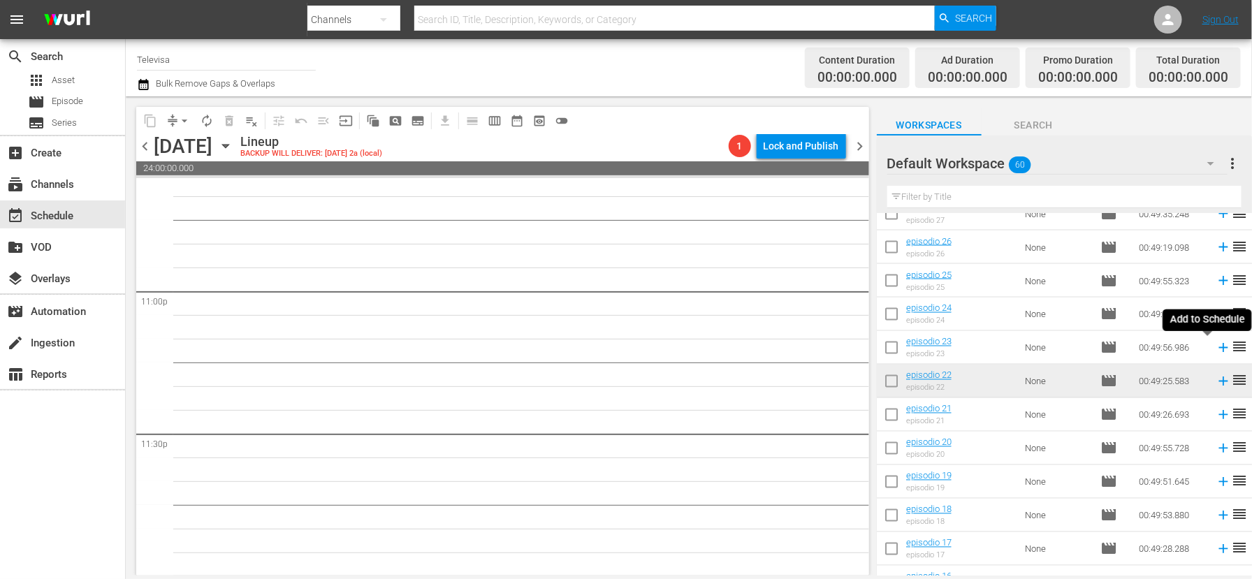
click at [1218, 350] on icon at bounding box center [1222, 348] width 9 height 9
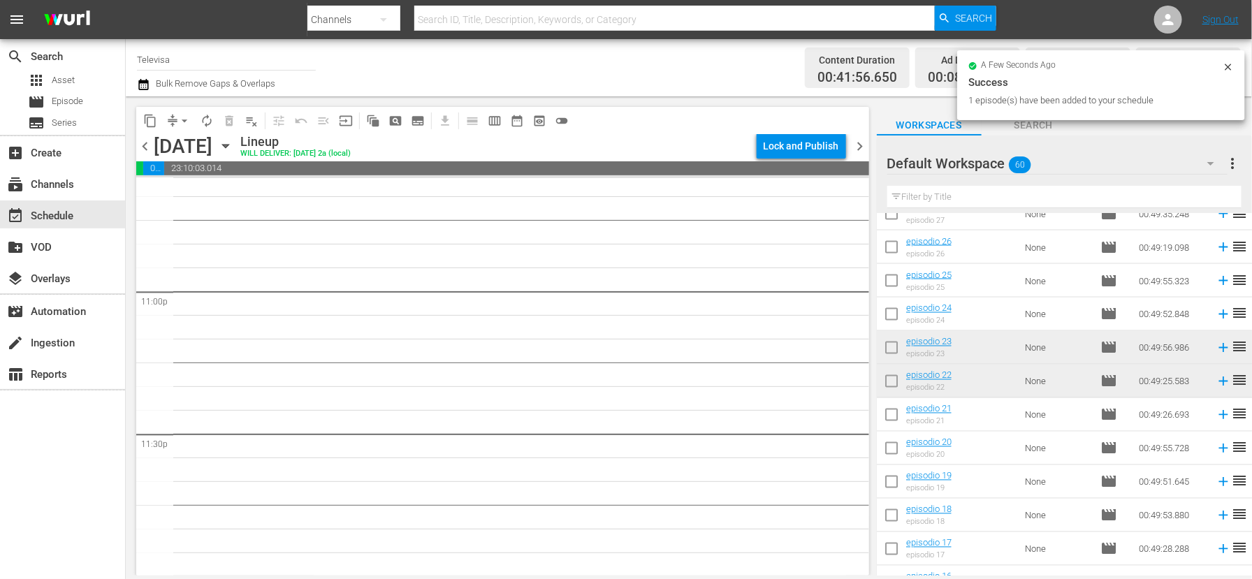
scroll to position [6417, 0]
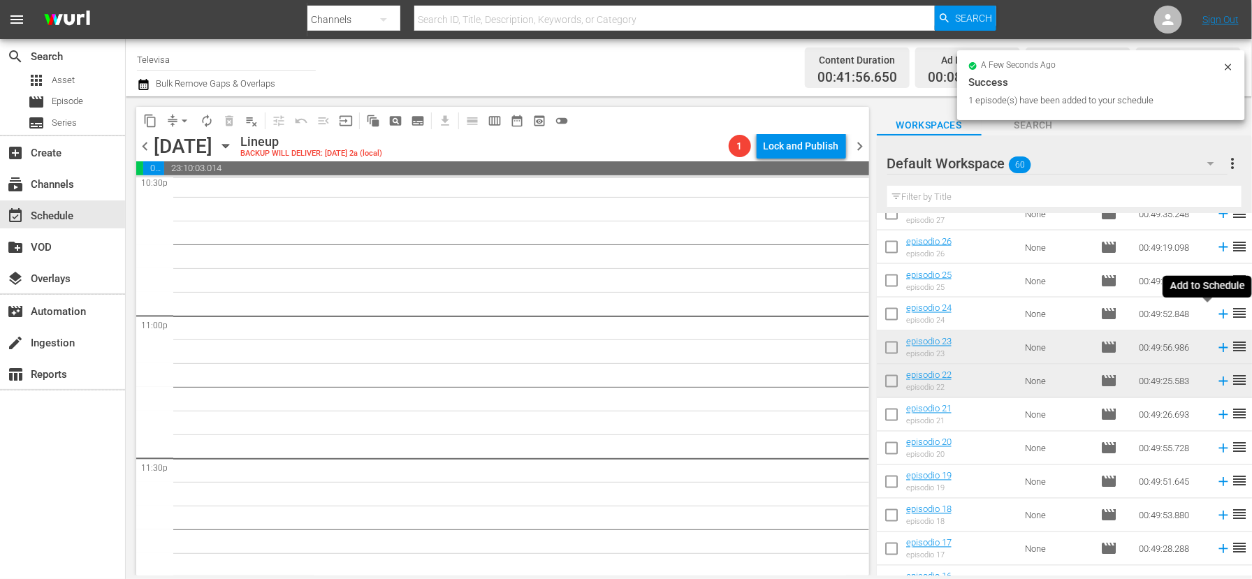
click at [1218, 314] on icon at bounding box center [1222, 314] width 9 height 9
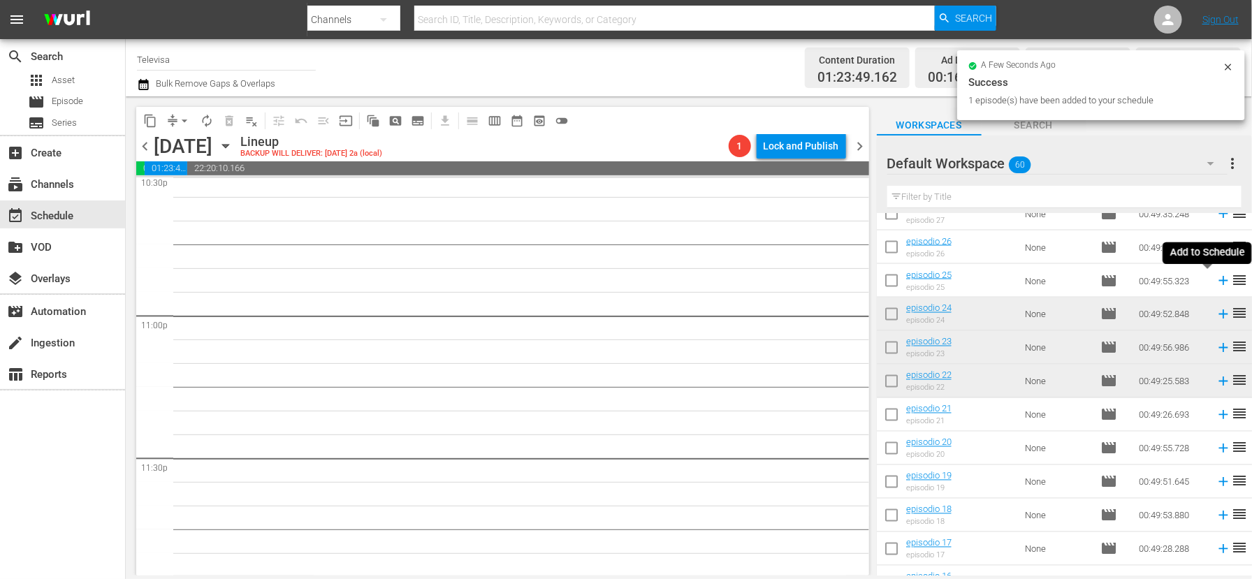
scroll to position [6394, 0]
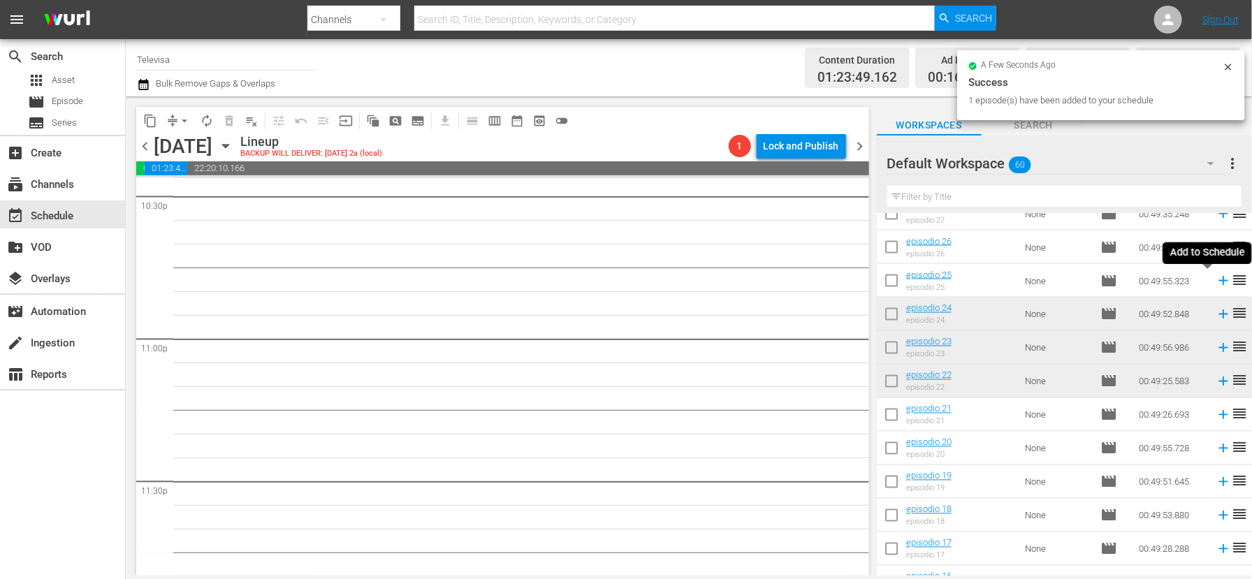
click at [1218, 281] on icon at bounding box center [1222, 281] width 9 height 9
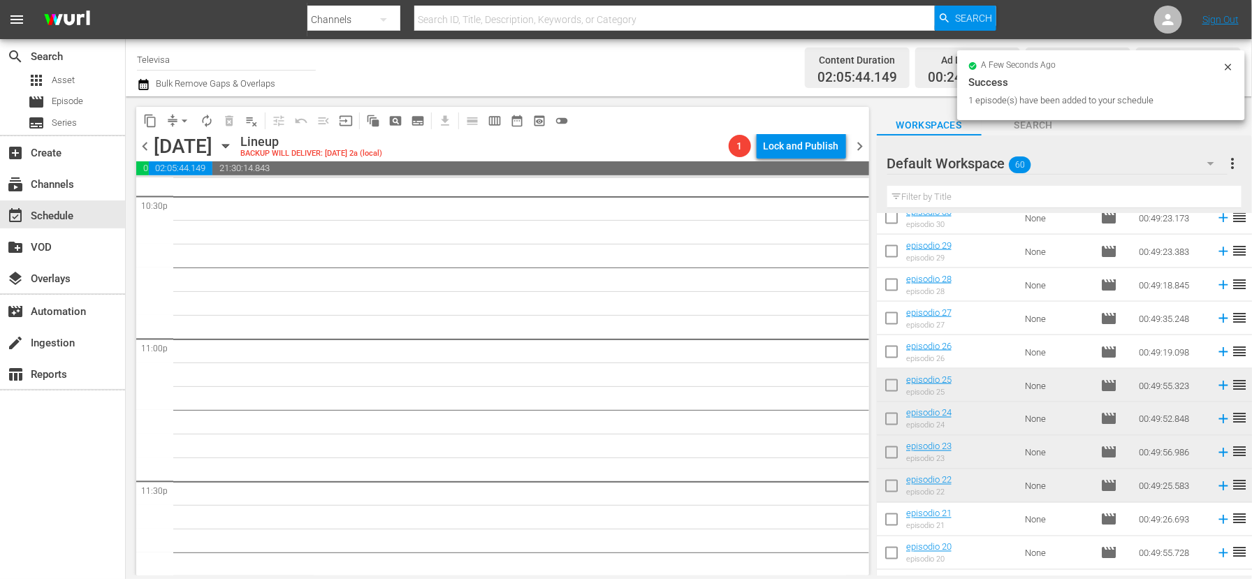
scroll to position [6370, 0]
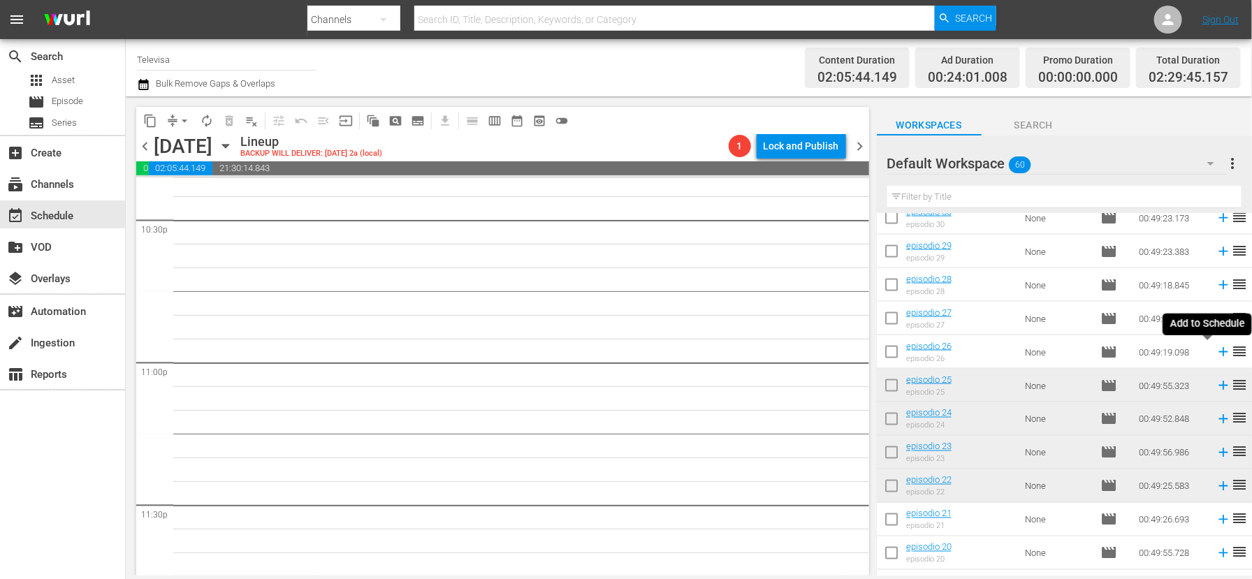
click at [1215, 353] on icon at bounding box center [1222, 351] width 15 height 15
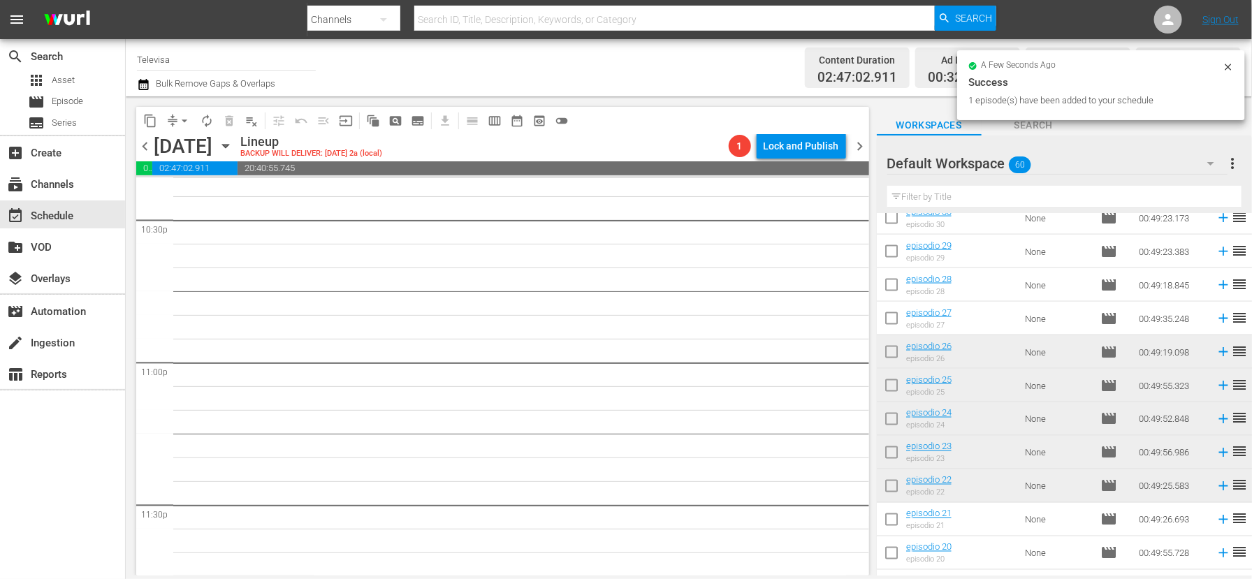
scroll to position [6346, 0]
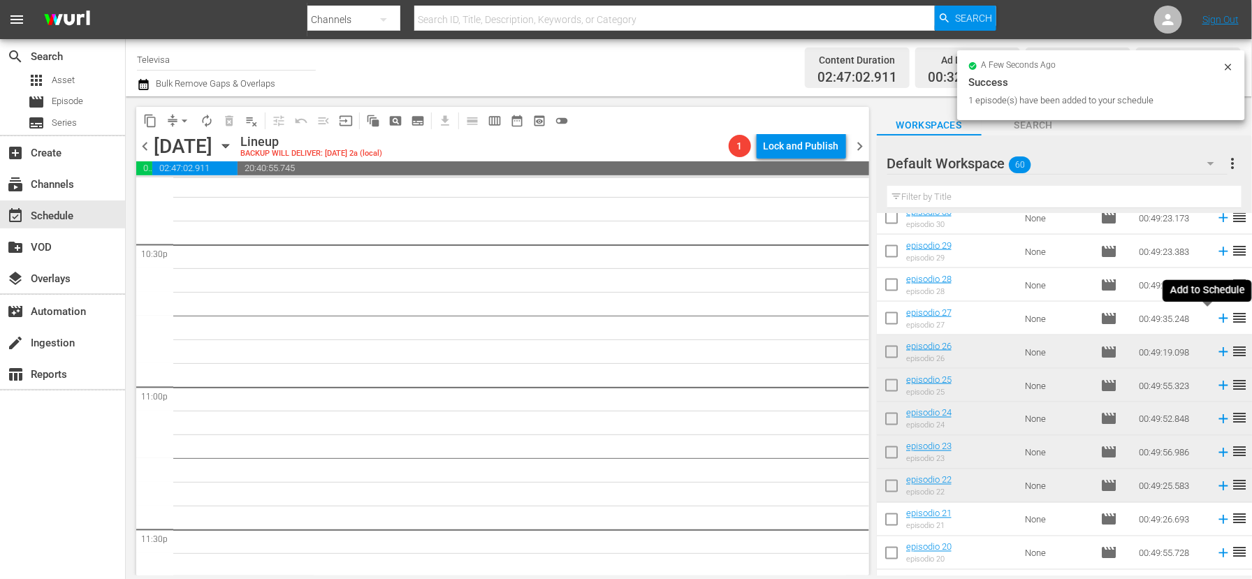
click at [1218, 319] on icon at bounding box center [1222, 318] width 9 height 9
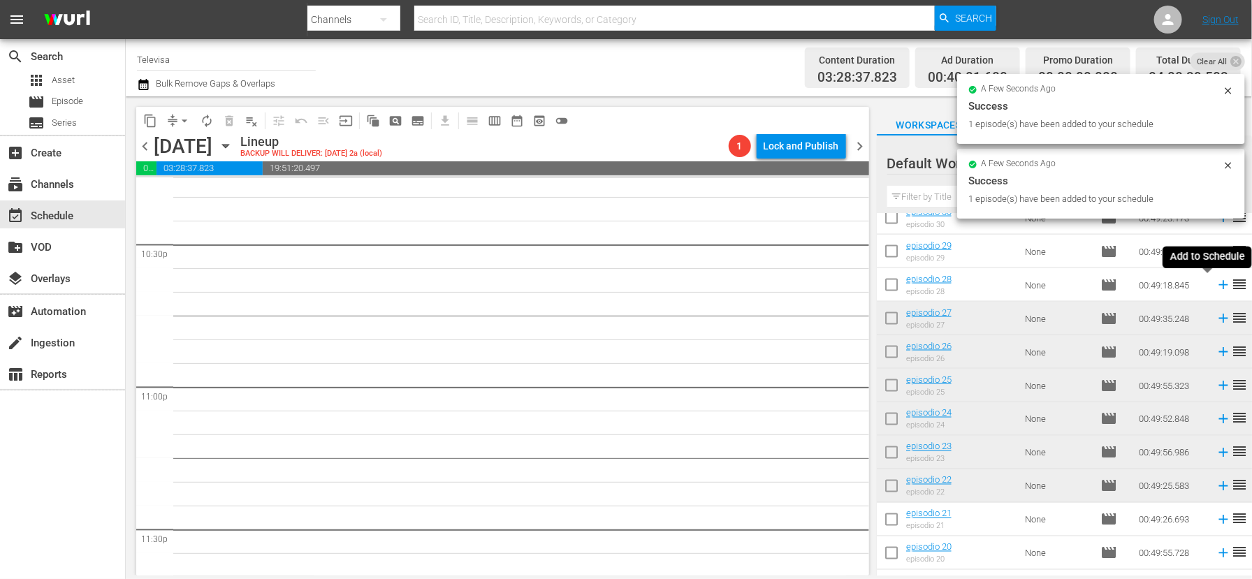
scroll to position [6323, 0]
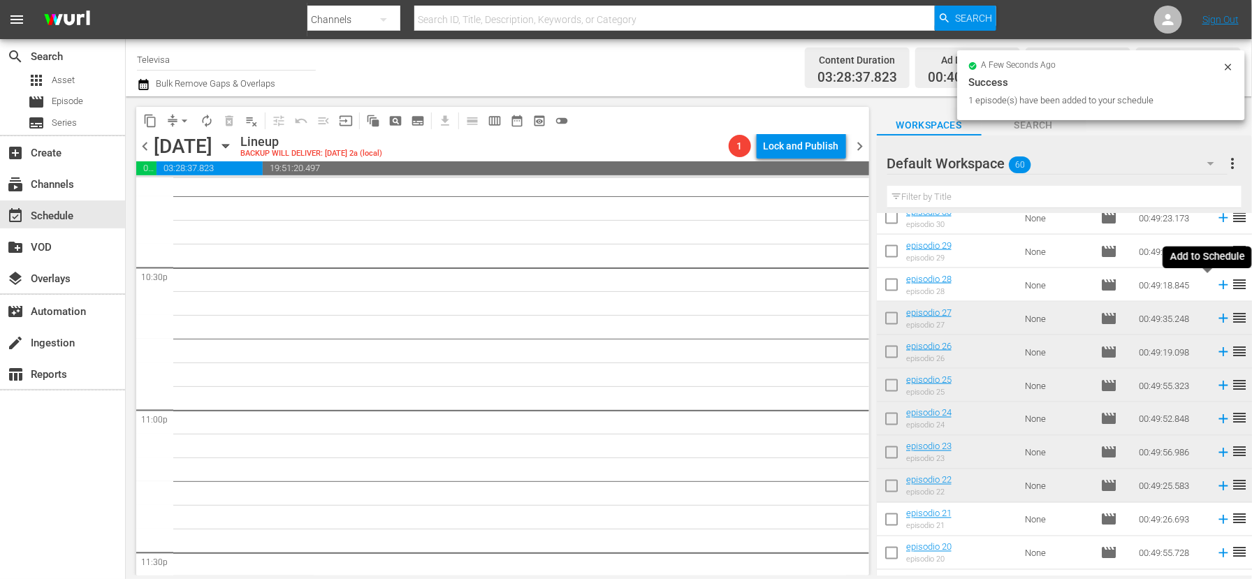
click at [1218, 287] on icon at bounding box center [1222, 285] width 9 height 9
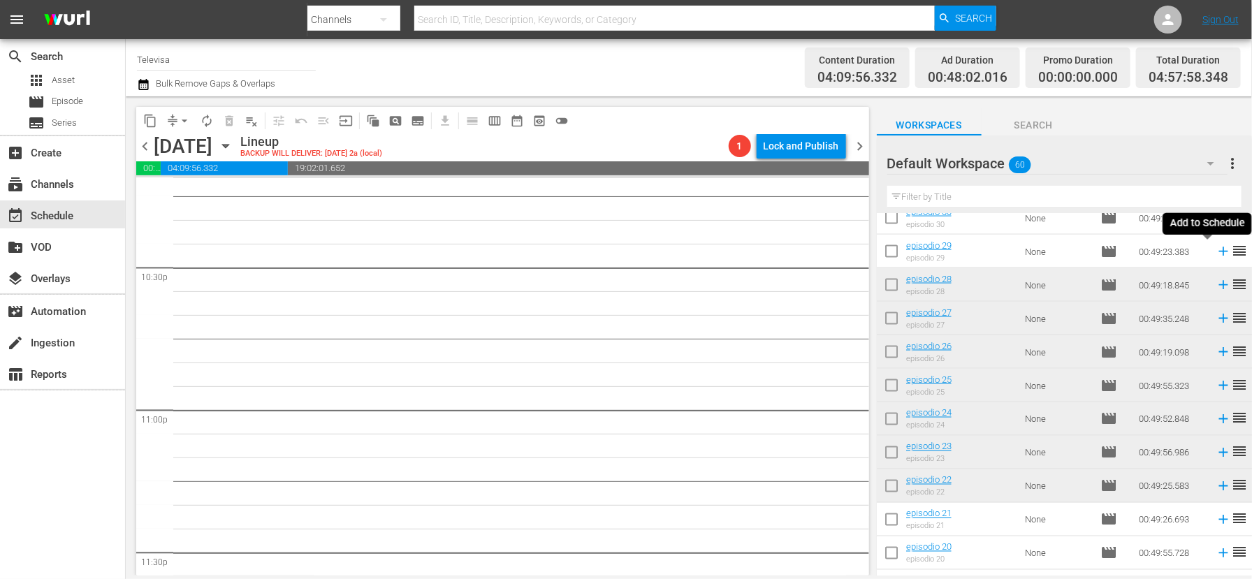
click at [1218, 252] on icon at bounding box center [1222, 251] width 9 height 9
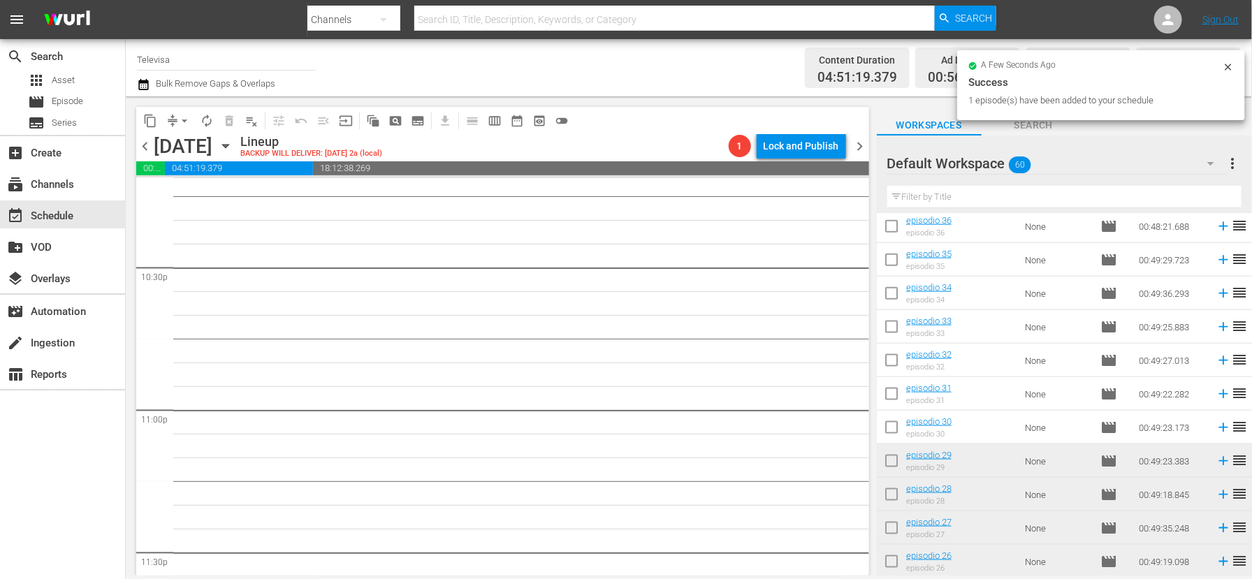
scroll to position [738, 0]
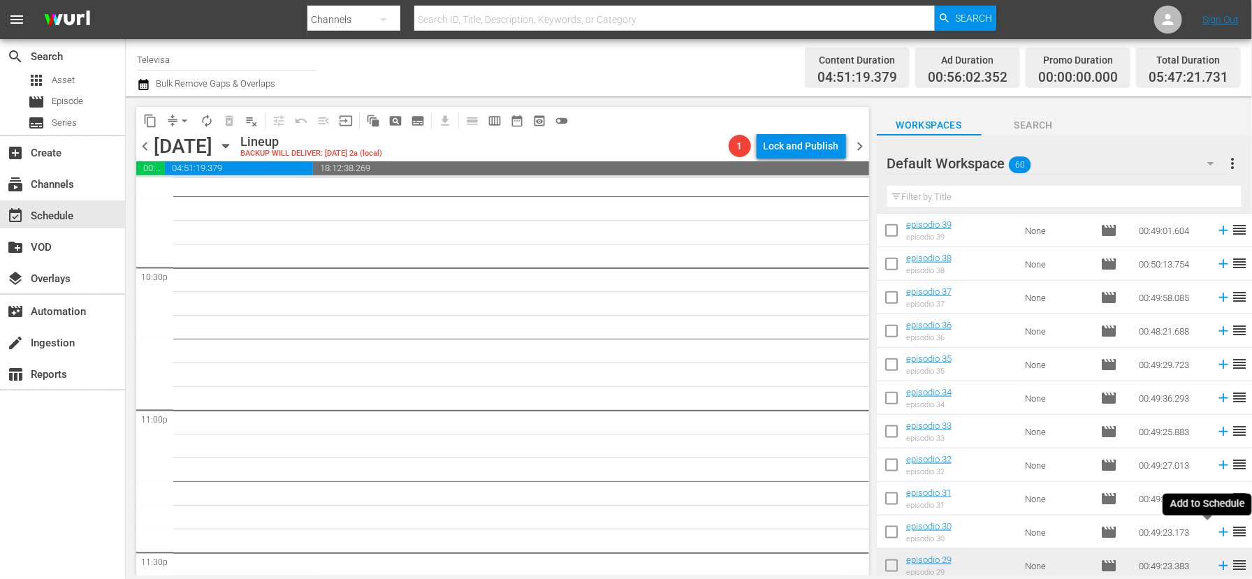
click at [1215, 531] on icon at bounding box center [1222, 532] width 15 height 15
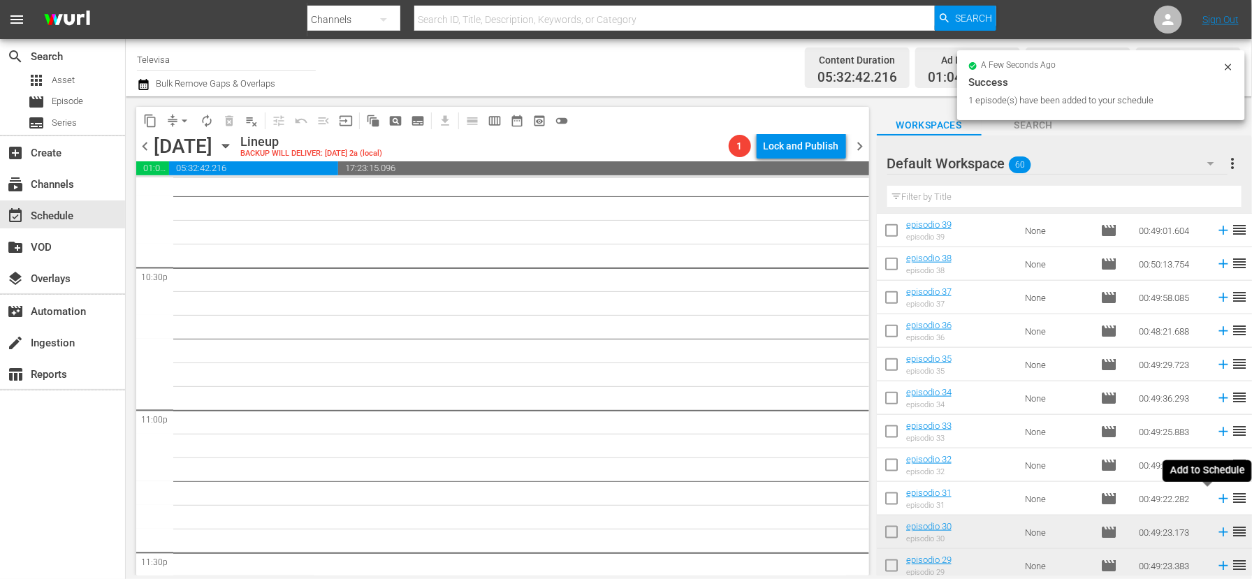
click at [1218, 499] on icon at bounding box center [1222, 499] width 9 height 9
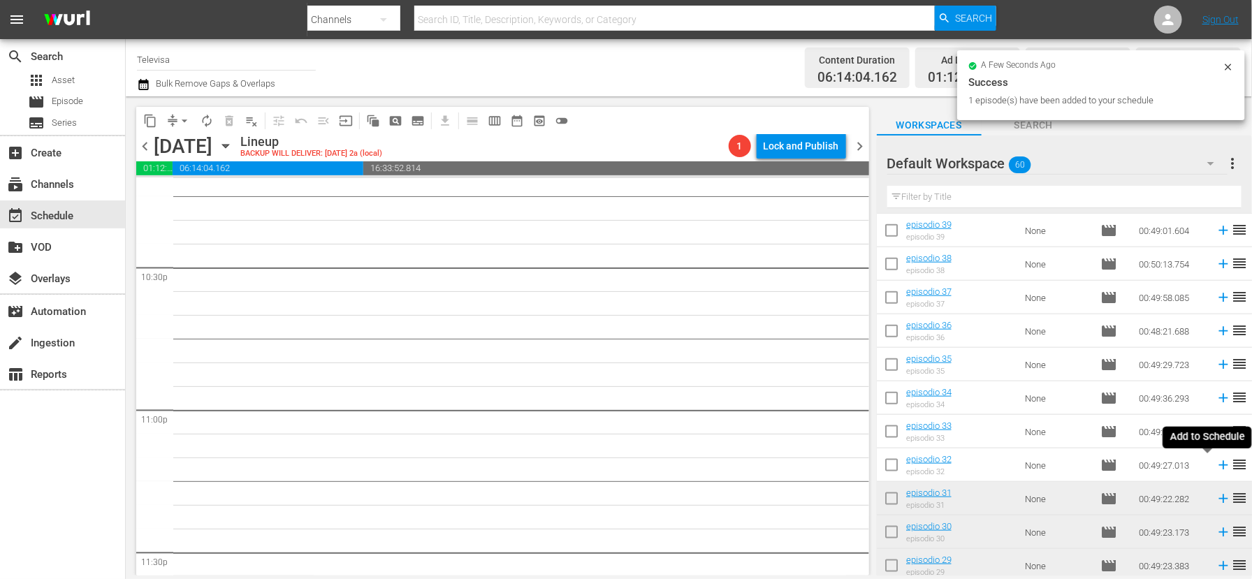
scroll to position [6299, 0]
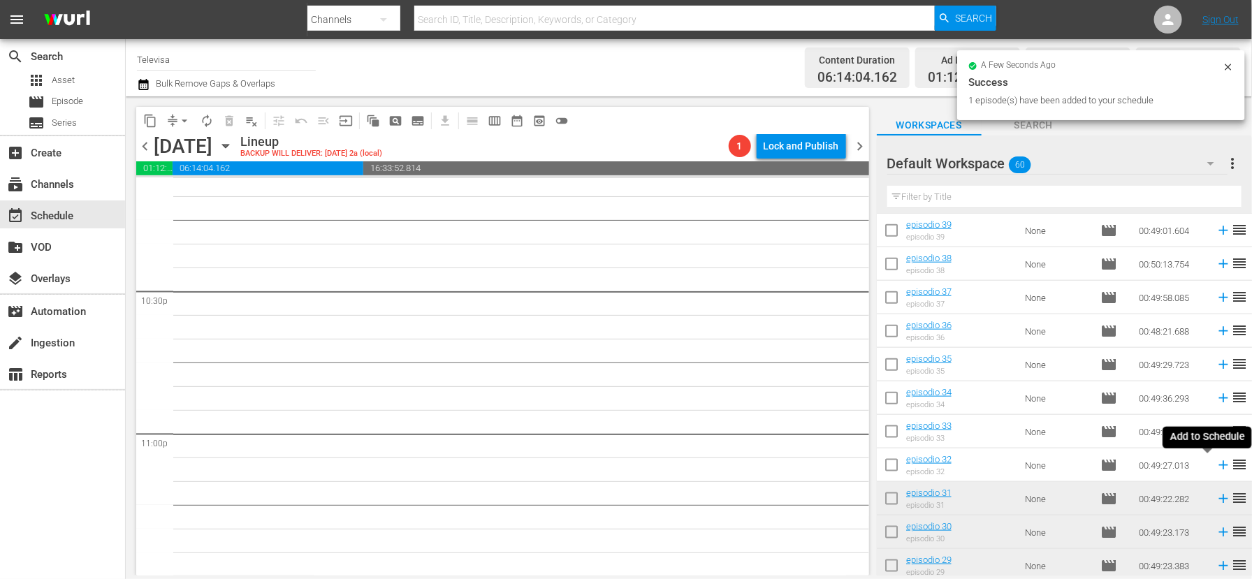
click at [1218, 466] on icon at bounding box center [1222, 465] width 9 height 9
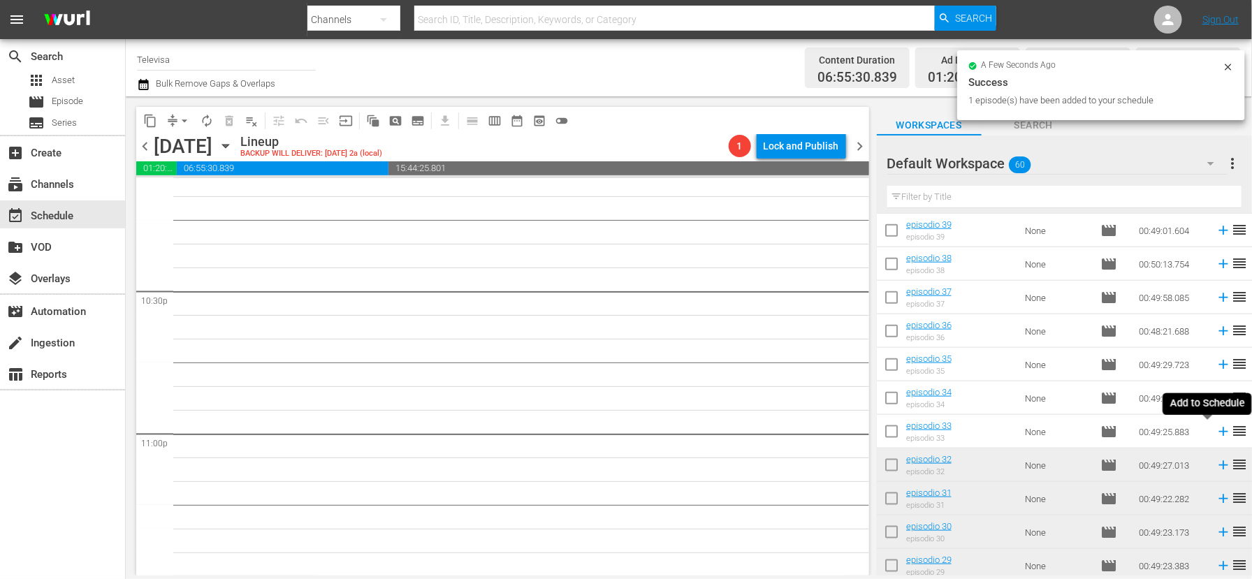
scroll to position [6275, 0]
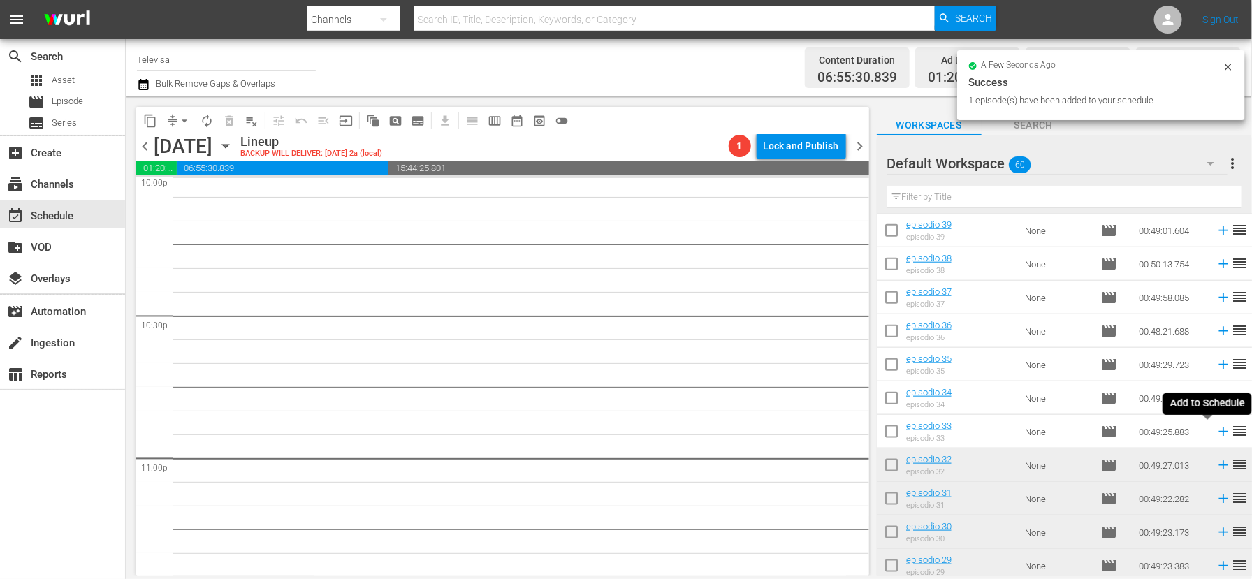
click at [1218, 432] on icon at bounding box center [1222, 431] width 9 height 9
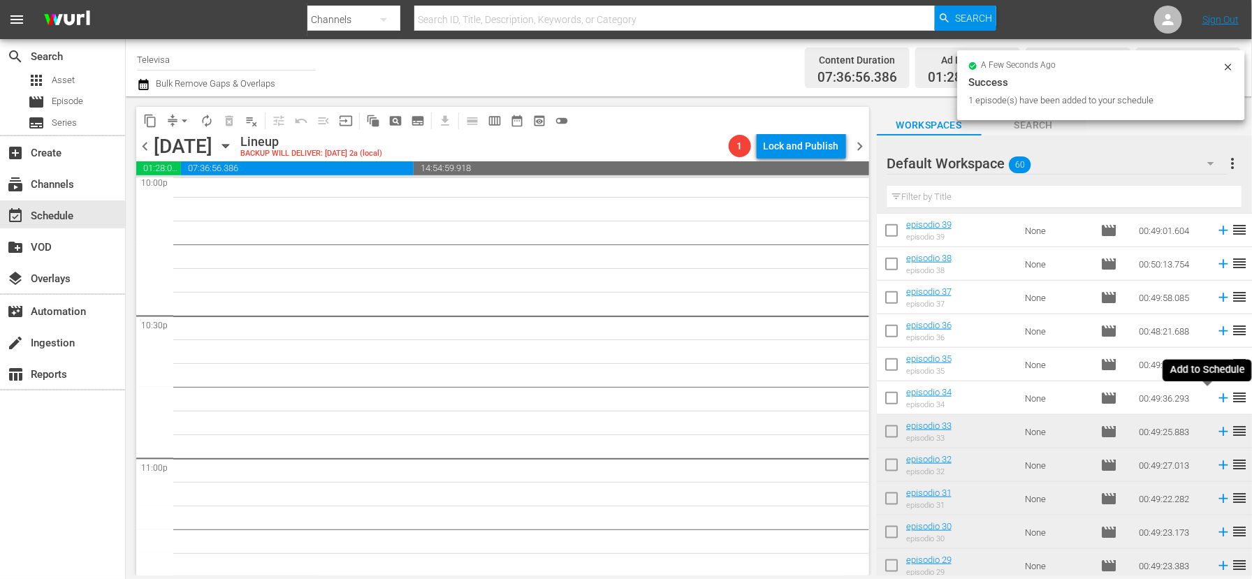
scroll to position [6252, 0]
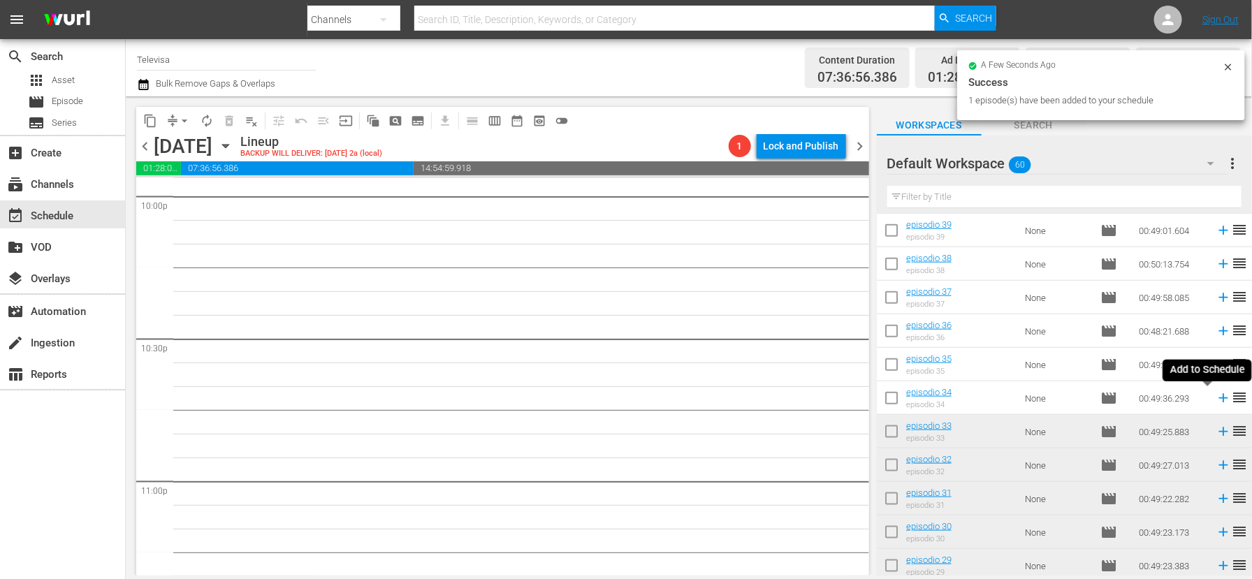
click at [1218, 399] on icon at bounding box center [1222, 398] width 9 height 9
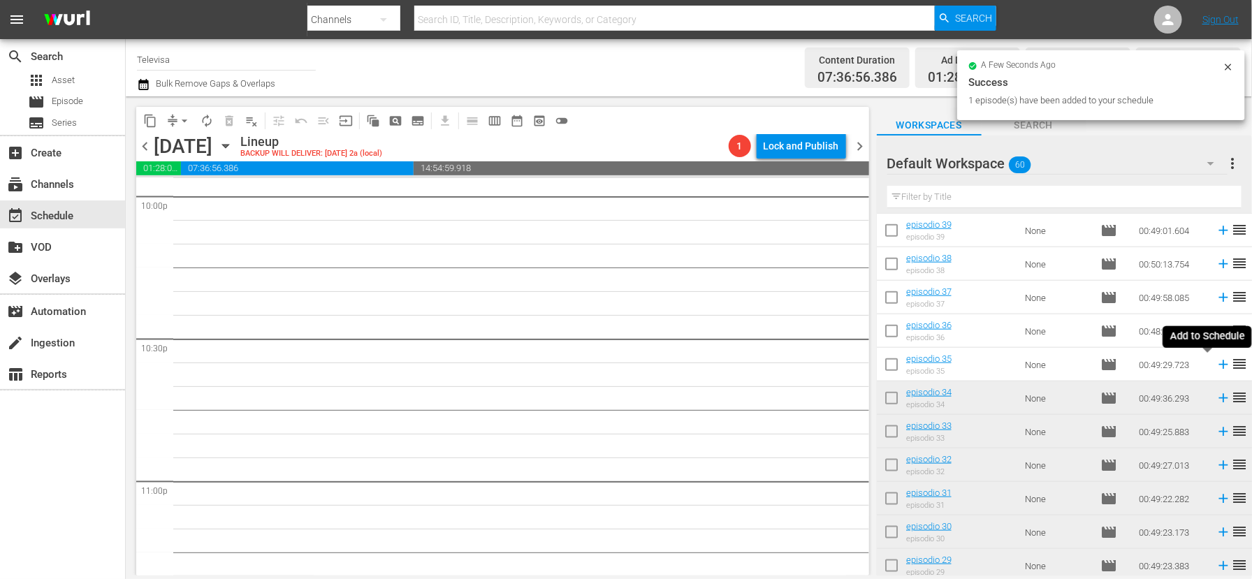
scroll to position [6228, 0]
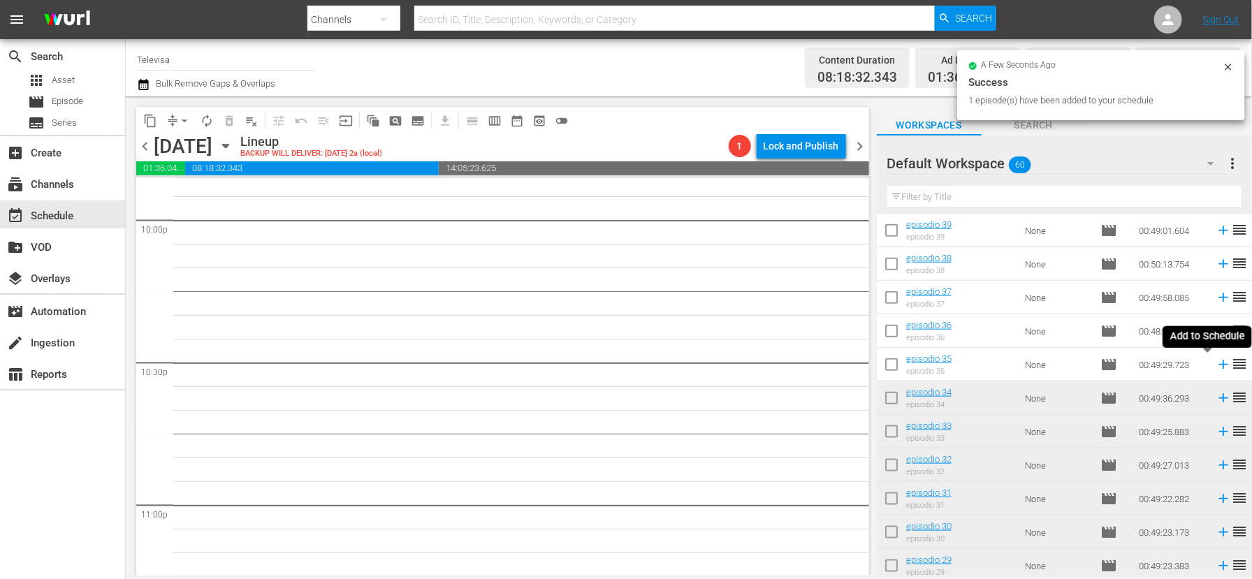
click at [1218, 363] on icon at bounding box center [1222, 364] width 9 height 9
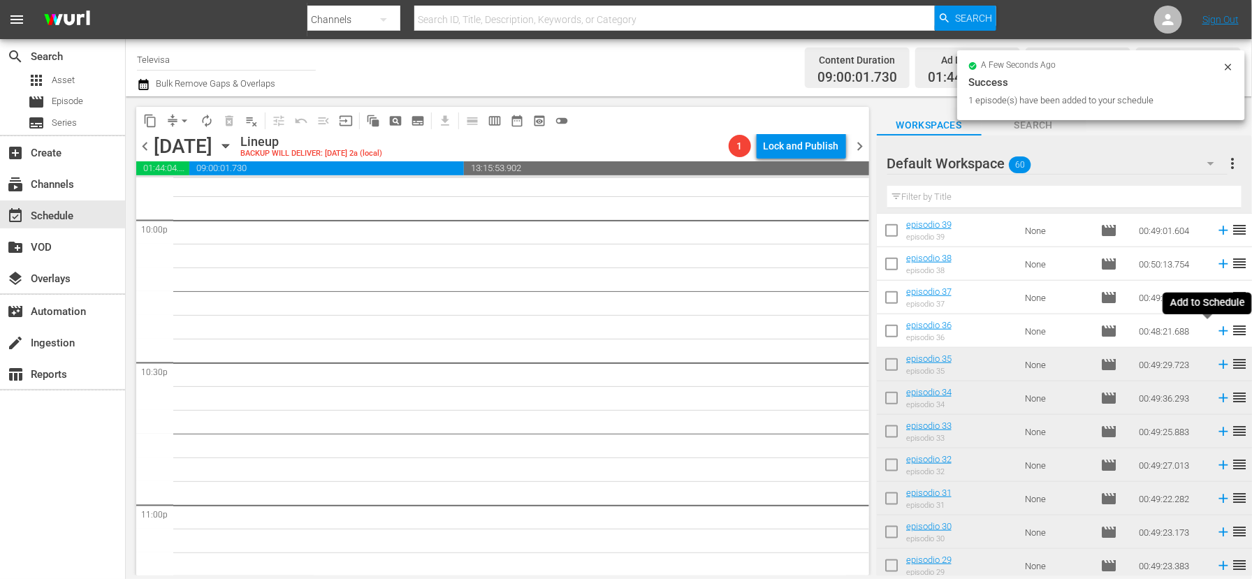
scroll to position [6203, 0]
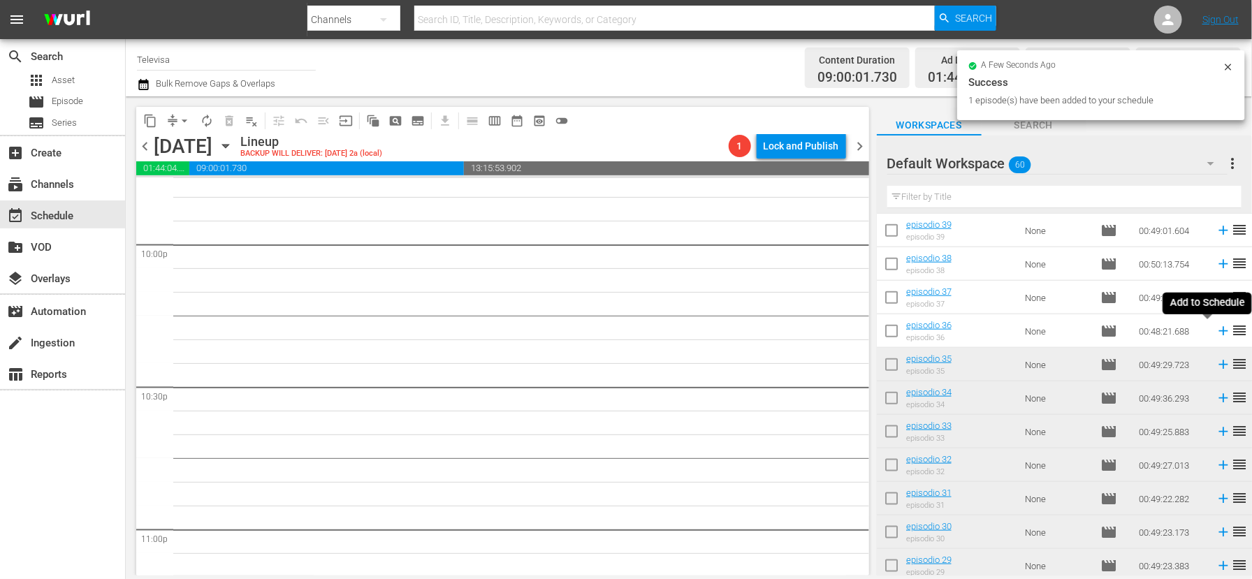
click at [1218, 332] on icon at bounding box center [1222, 331] width 9 height 9
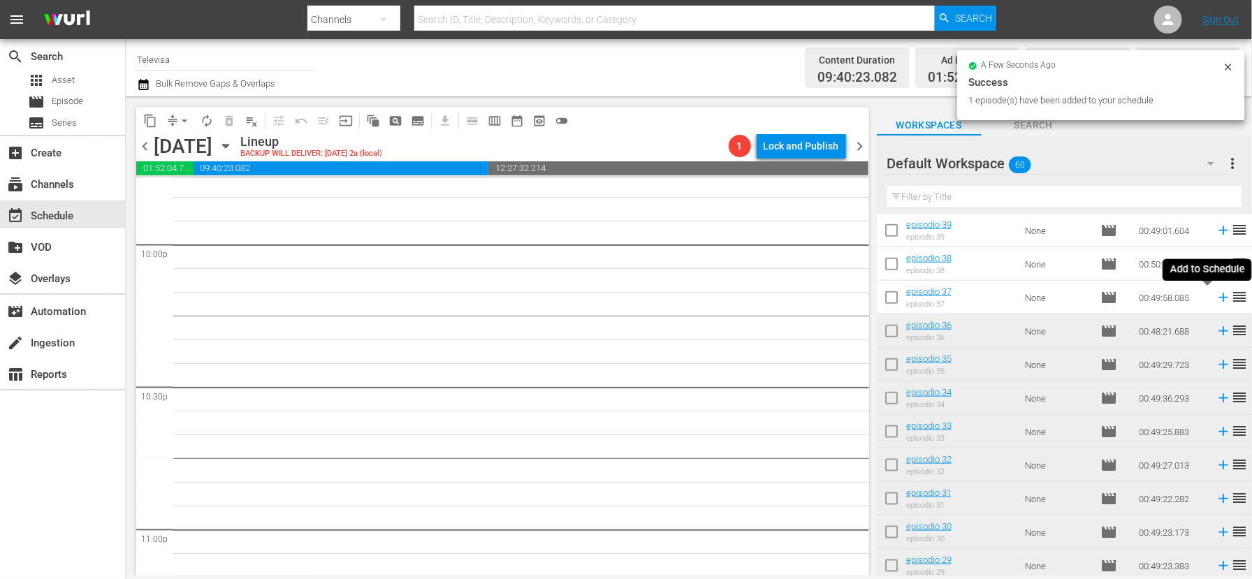
click at [1218, 298] on icon at bounding box center [1222, 297] width 9 height 9
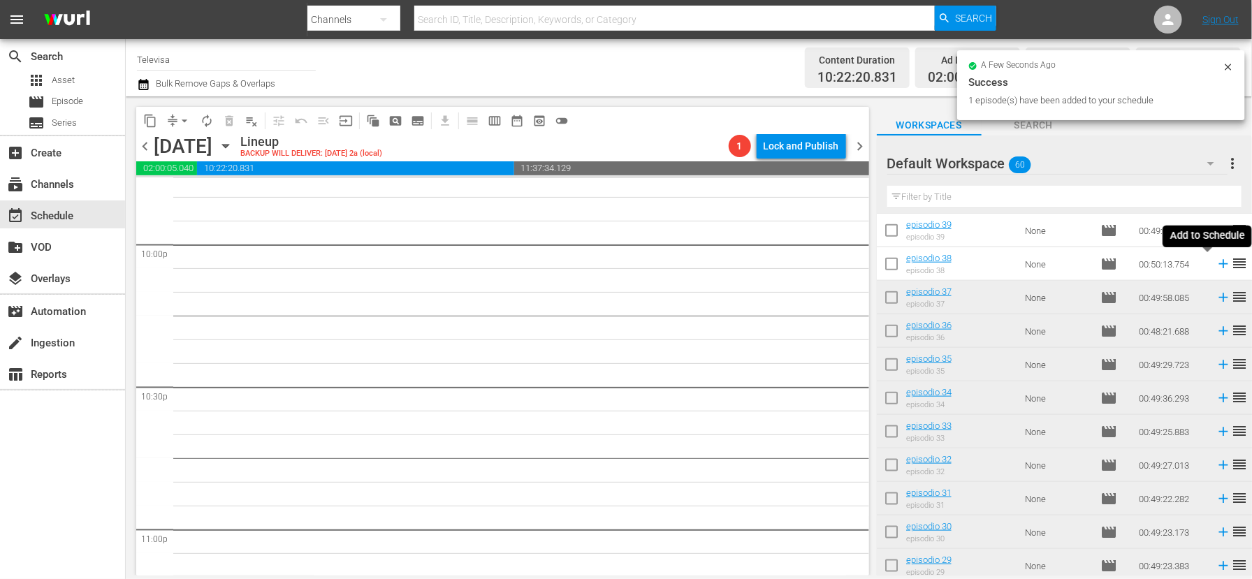
click at [1218, 261] on icon at bounding box center [1222, 264] width 9 height 9
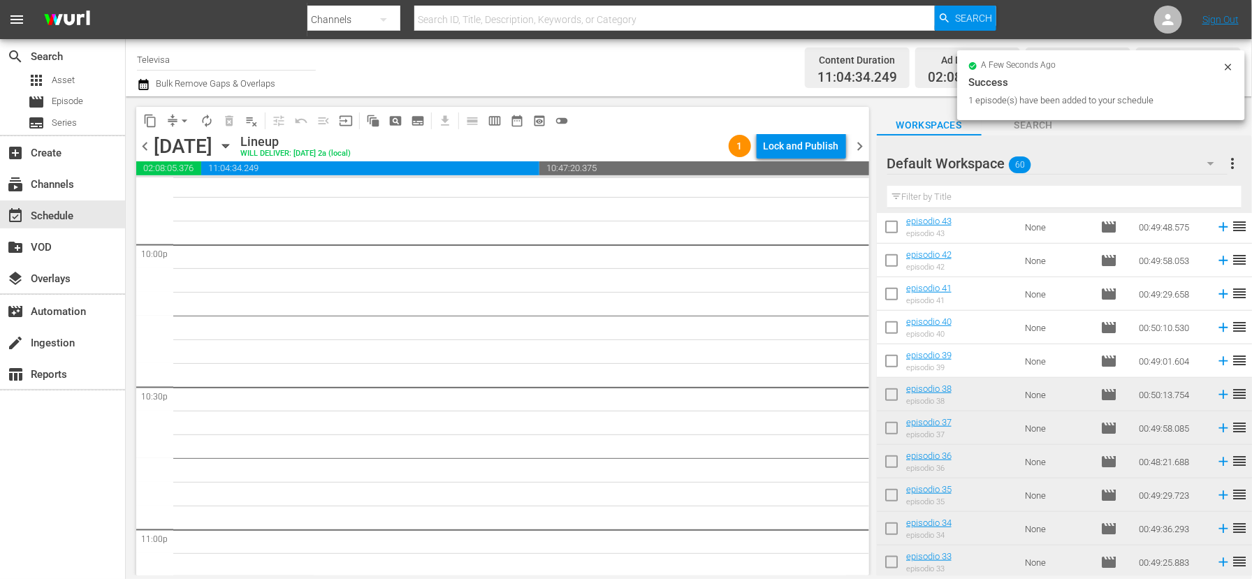
scroll to position [529, 0]
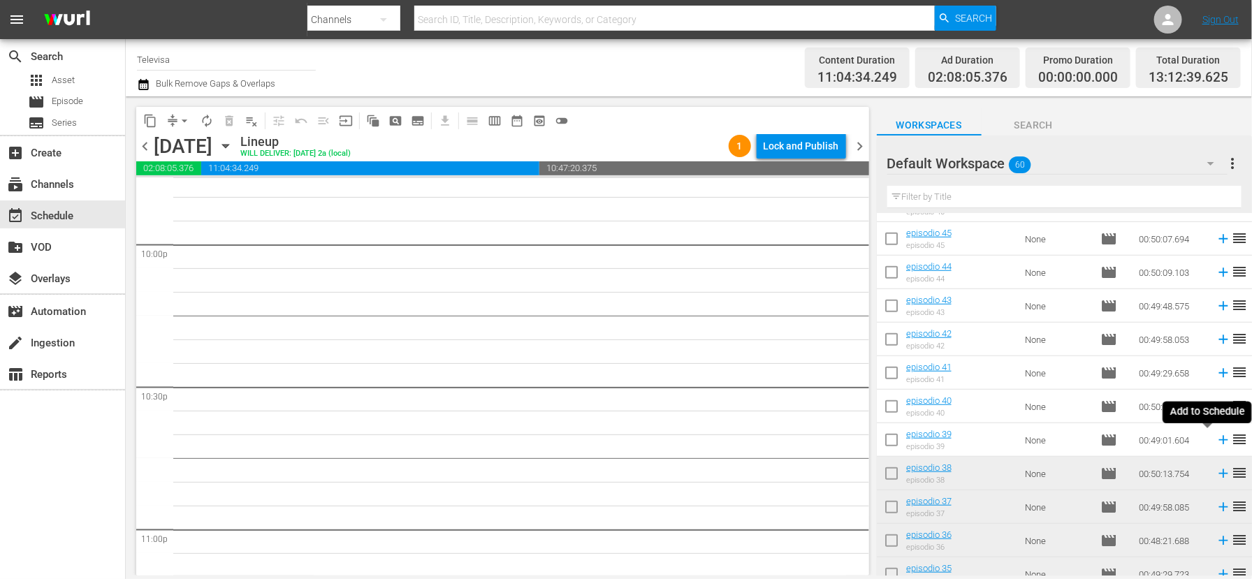
click at [1218, 441] on icon at bounding box center [1222, 440] width 9 height 9
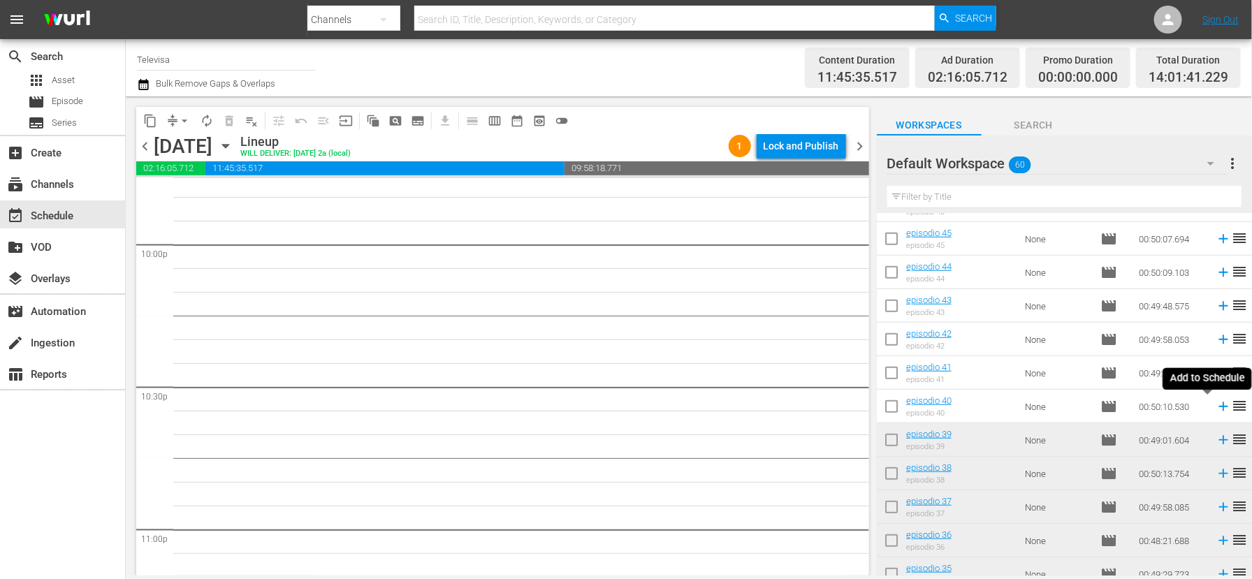
click at [1218, 407] on icon at bounding box center [1222, 406] width 9 height 9
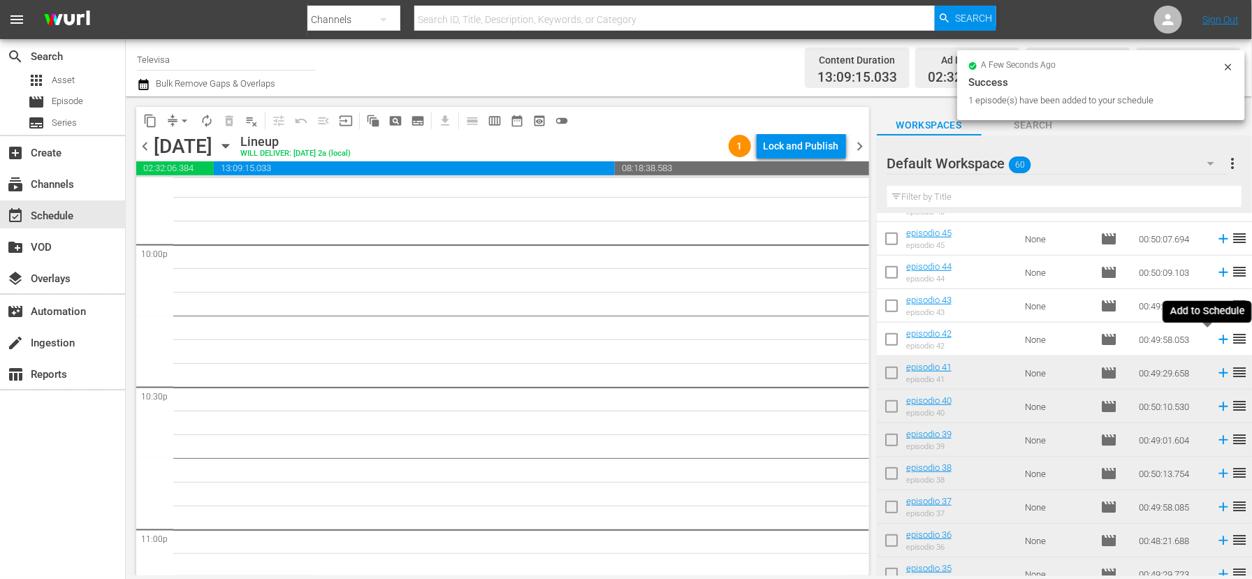
scroll to position [6180, 0]
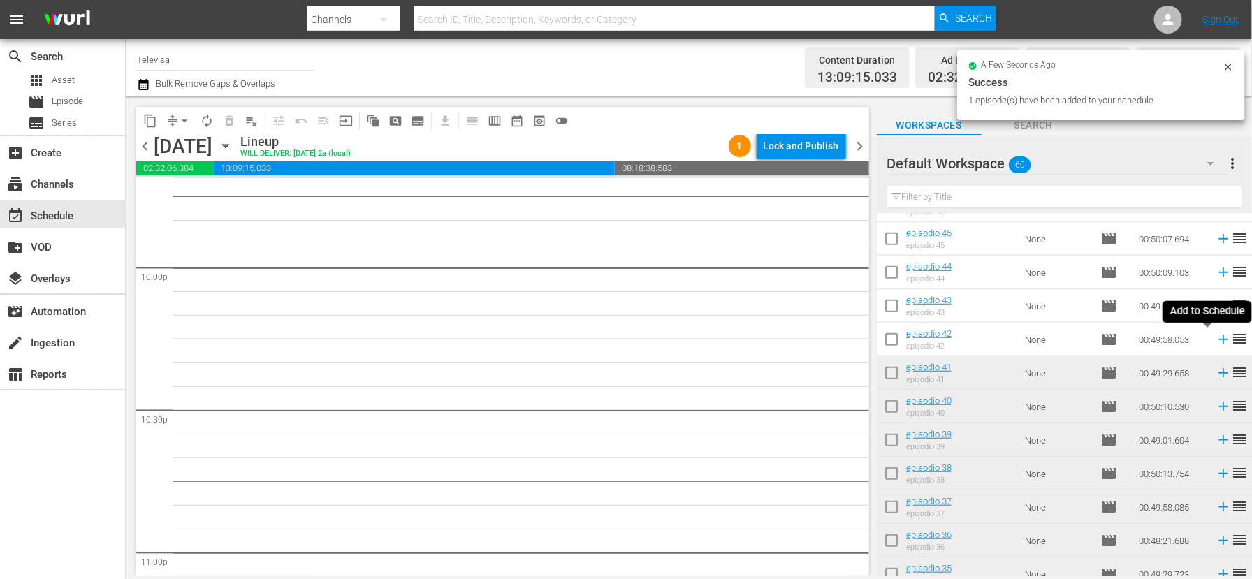
click at [1218, 339] on icon at bounding box center [1222, 339] width 9 height 9
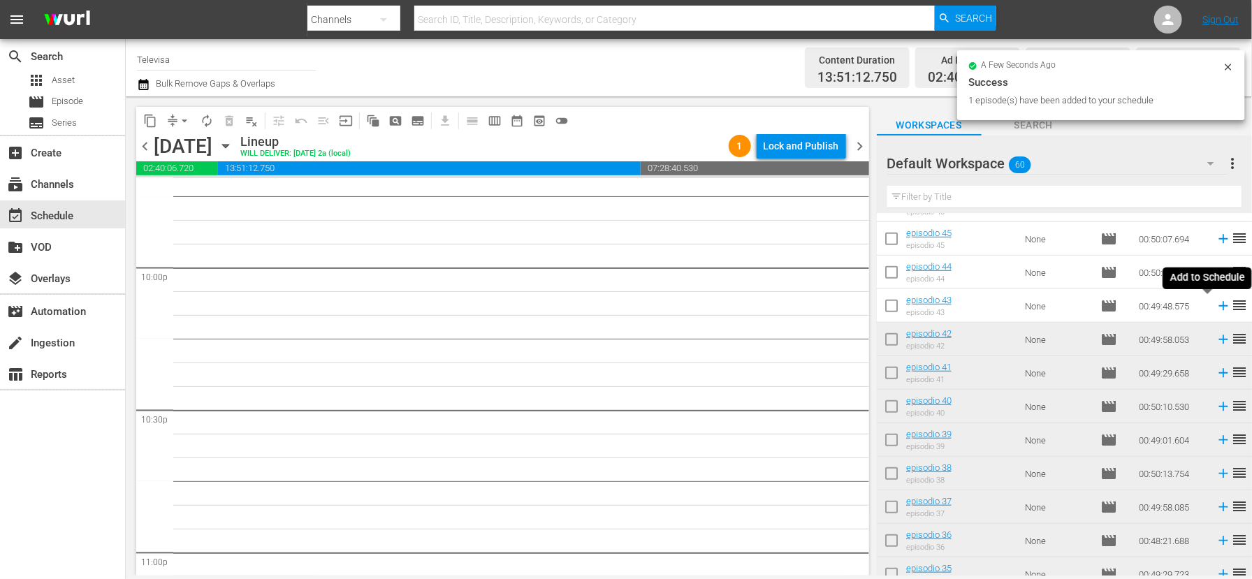
scroll to position [6157, 0]
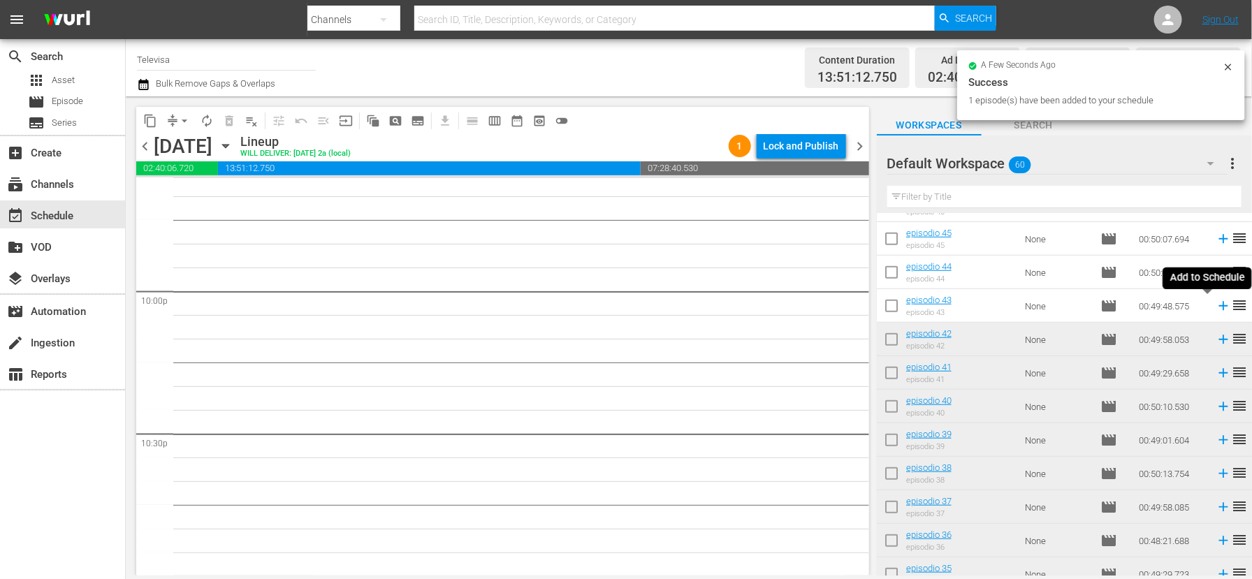
click at [1218, 307] on icon at bounding box center [1222, 306] width 9 height 9
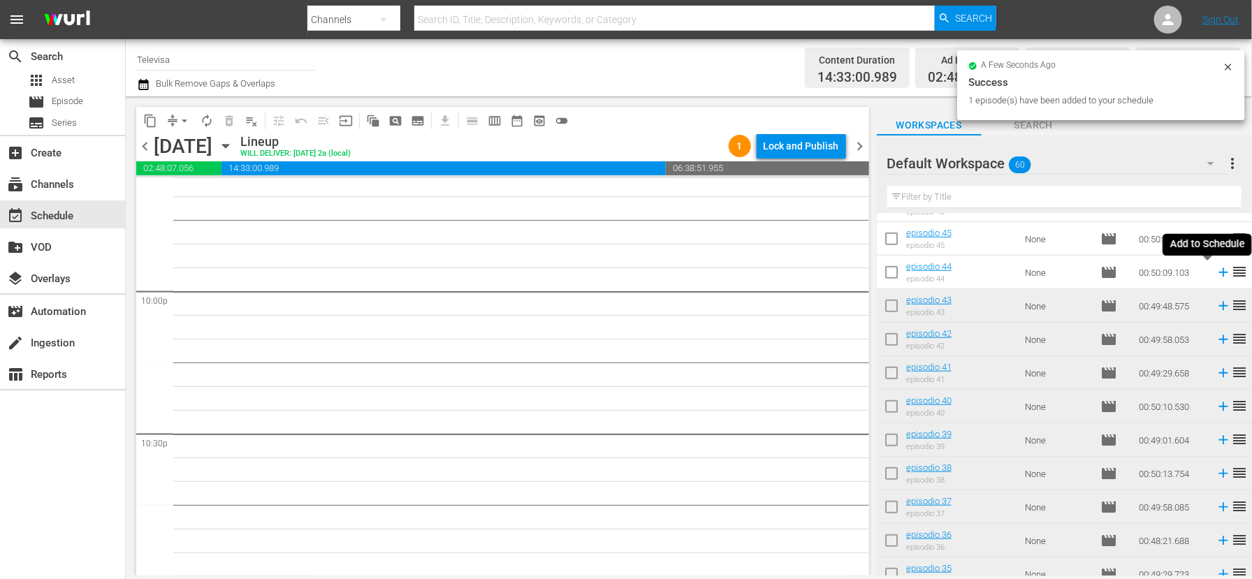
scroll to position [6132, 0]
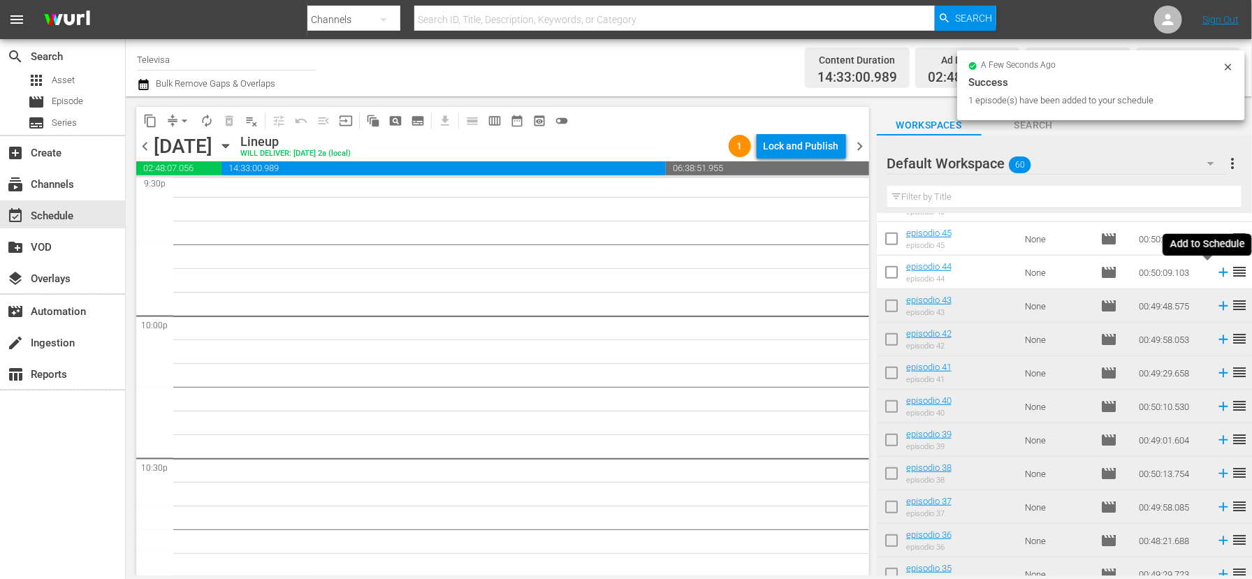
click at [1218, 272] on icon at bounding box center [1222, 272] width 9 height 9
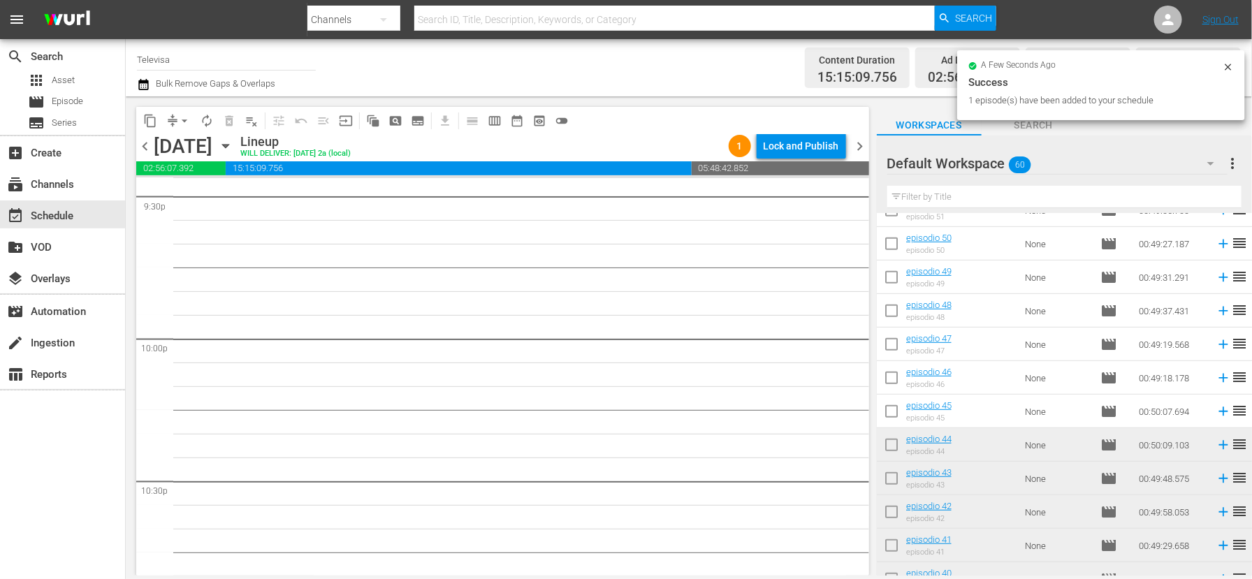
scroll to position [319, 0]
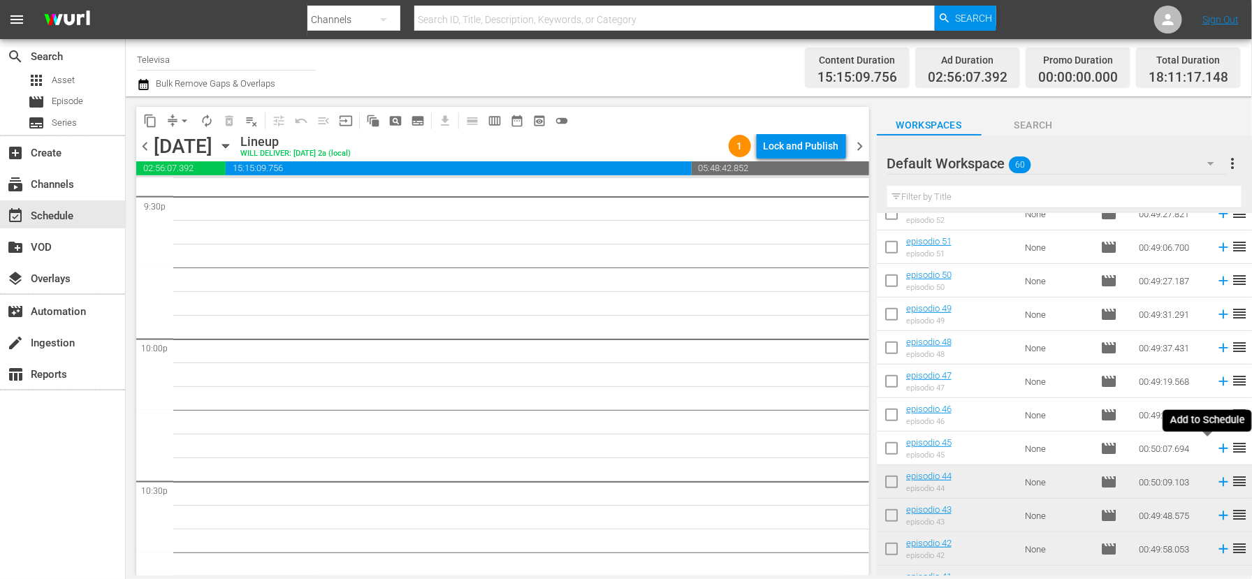
click at [1218, 448] on icon at bounding box center [1222, 448] width 9 height 9
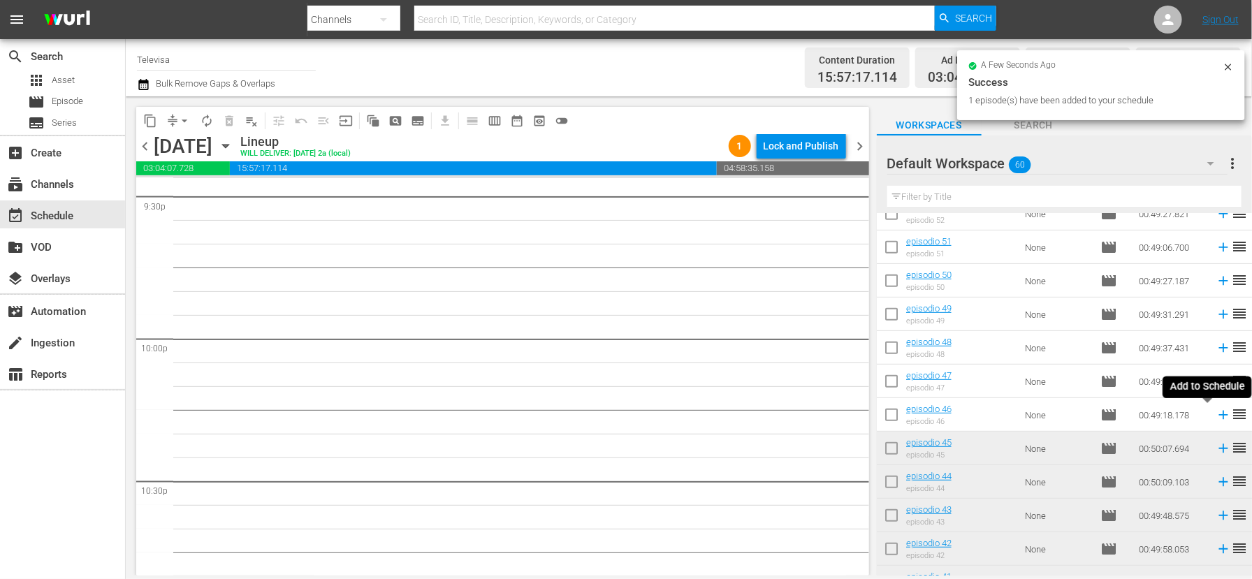
scroll to position [6085, 0]
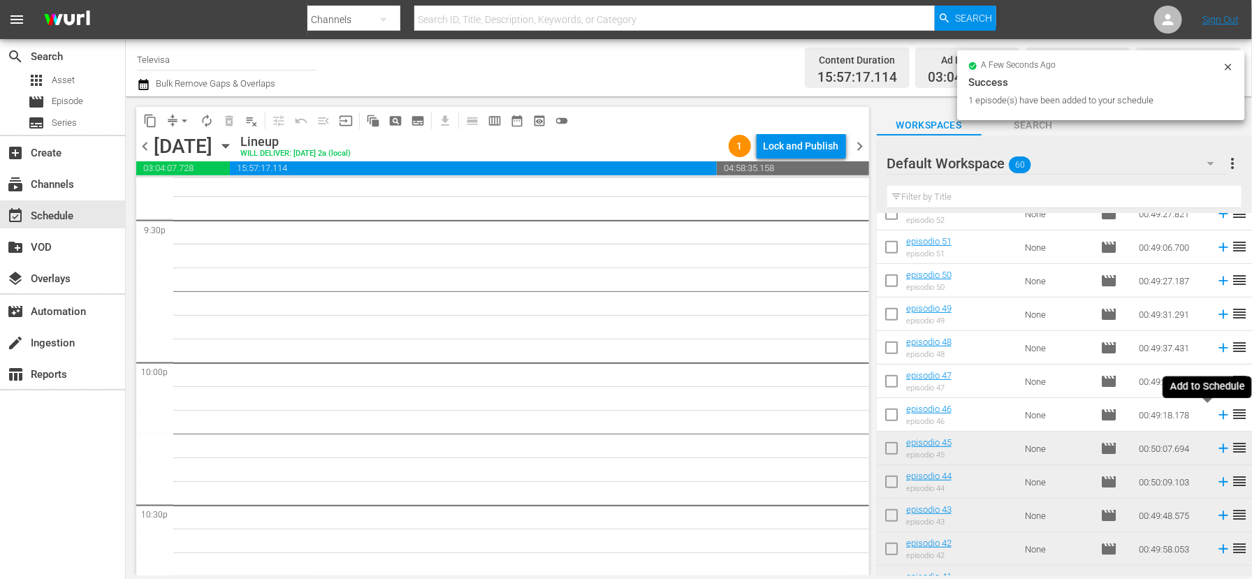
click at [1215, 418] on icon at bounding box center [1222, 414] width 15 height 15
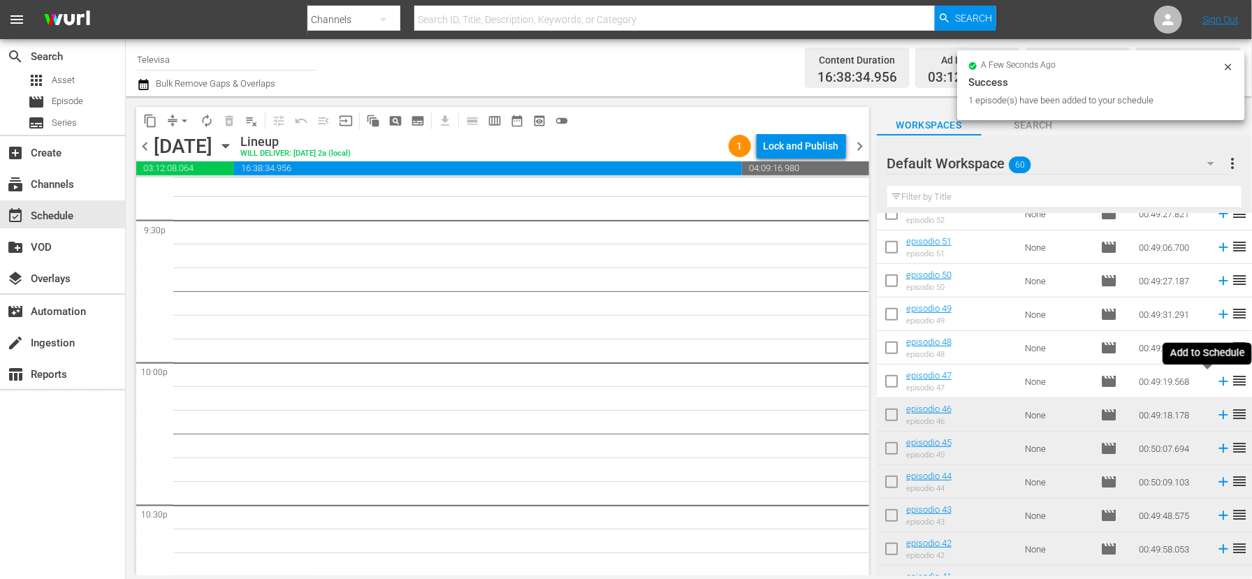
scroll to position [6061, 0]
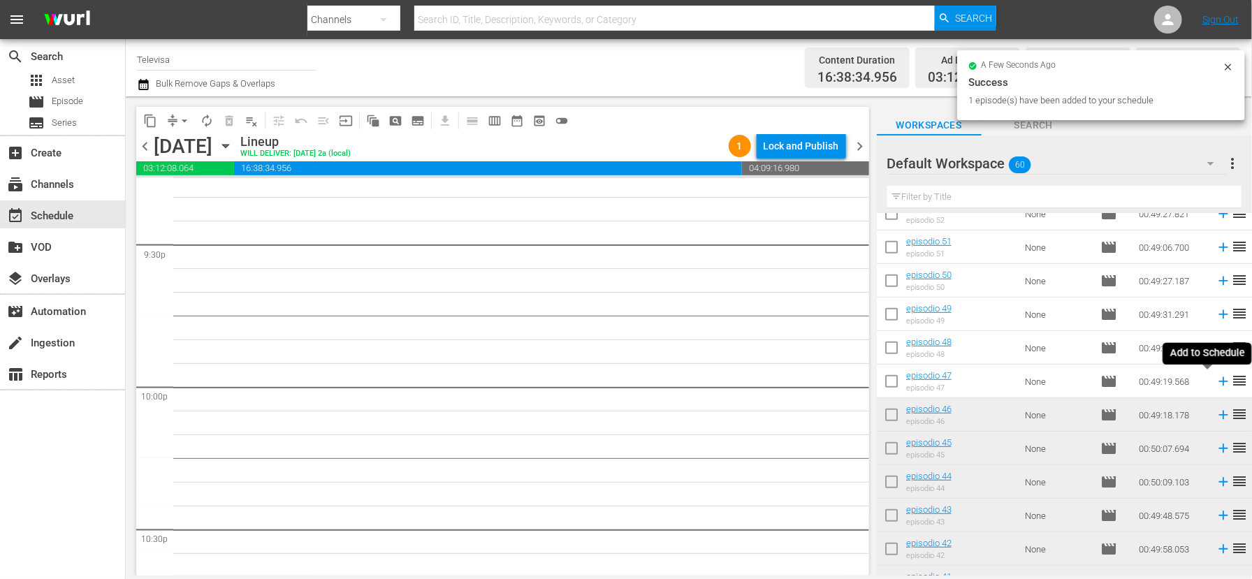
click at [1218, 382] on icon at bounding box center [1222, 381] width 9 height 9
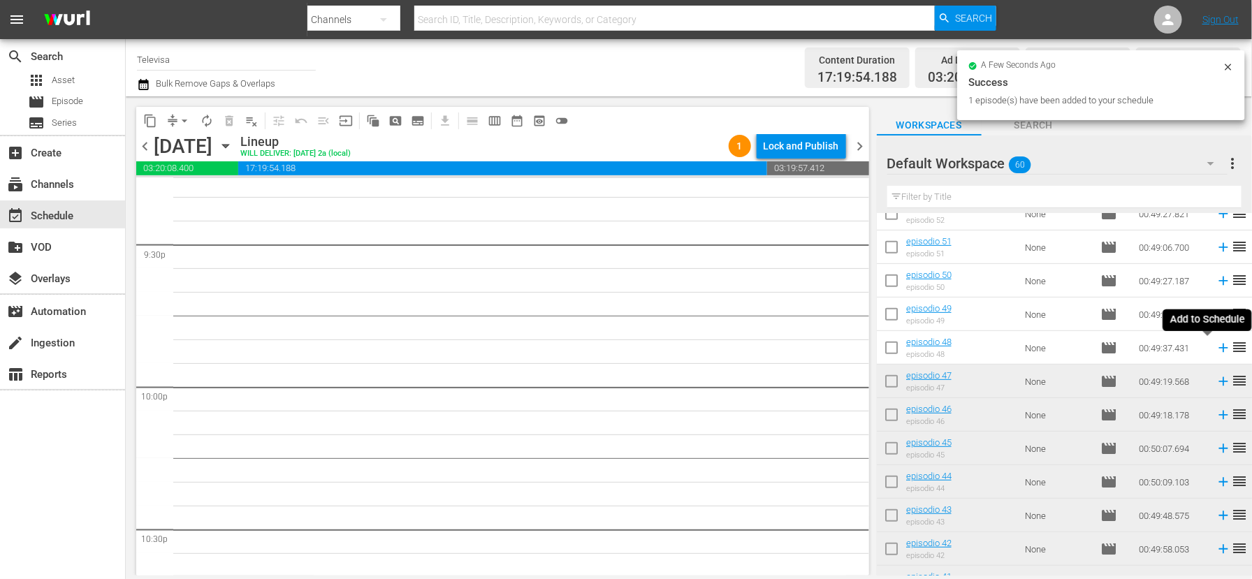
scroll to position [6038, 0]
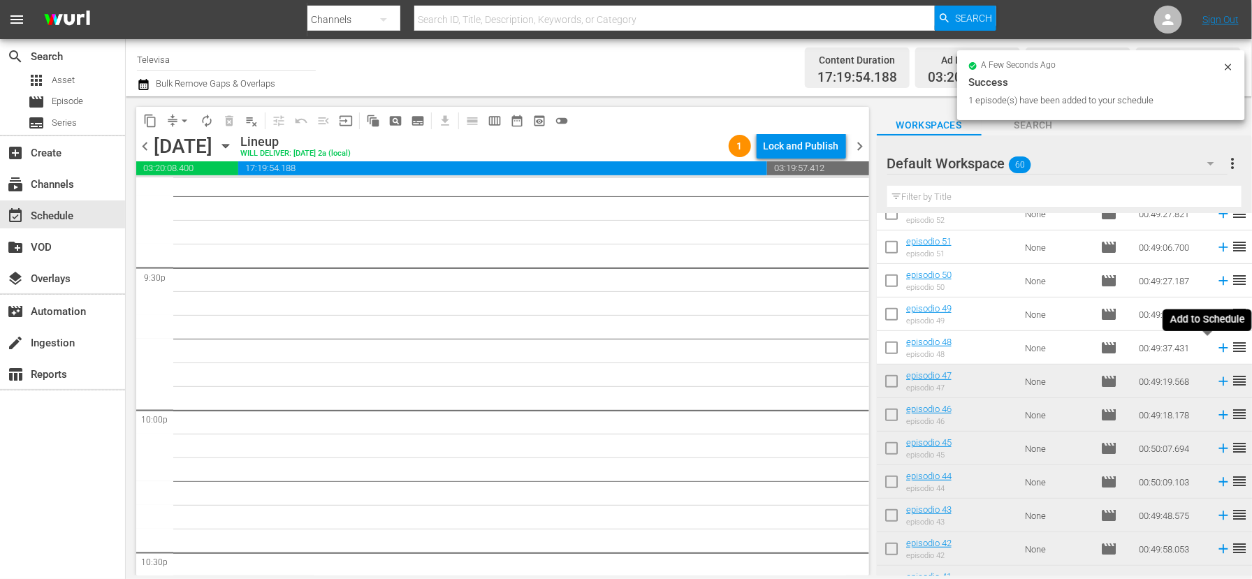
click at [1218, 350] on icon at bounding box center [1222, 348] width 9 height 9
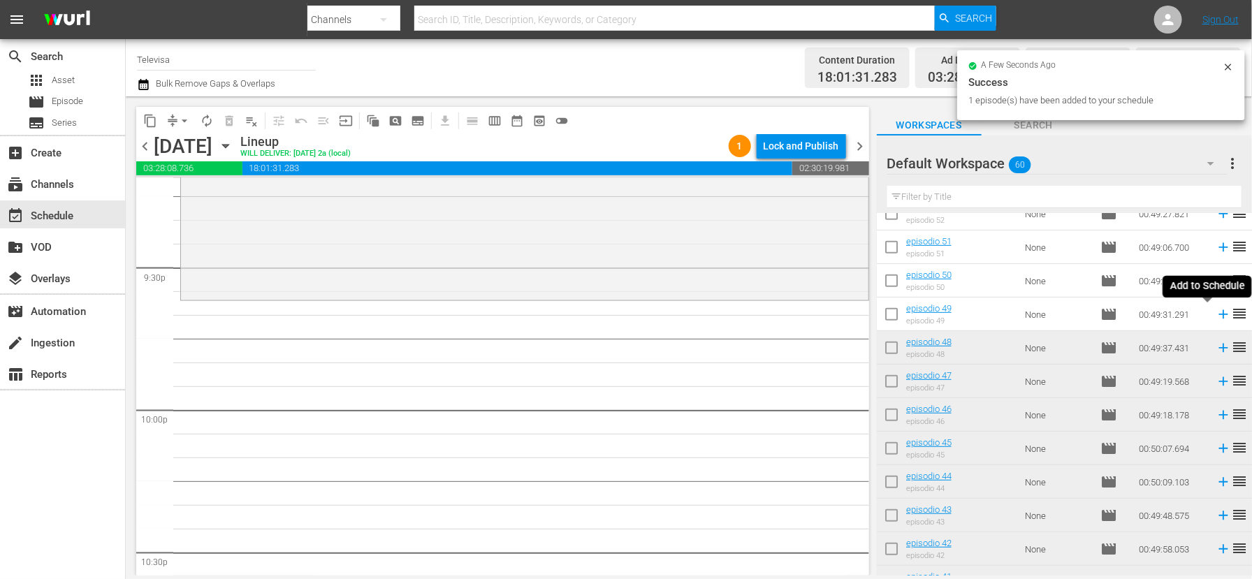
click at [1215, 316] on icon at bounding box center [1222, 314] width 15 height 15
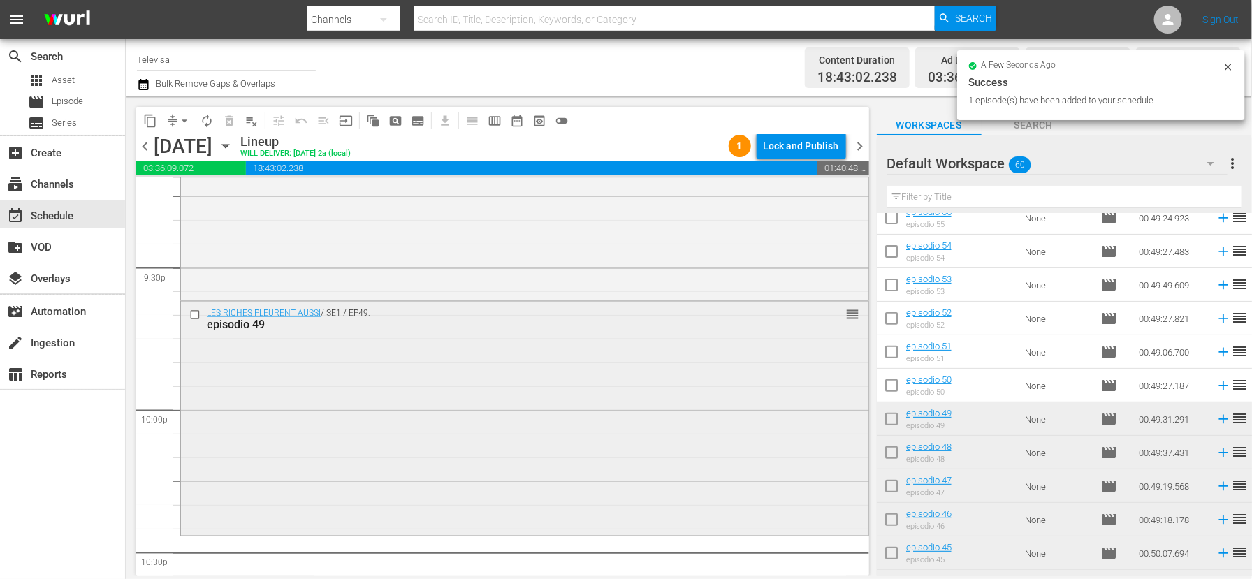
scroll to position [6442, 0]
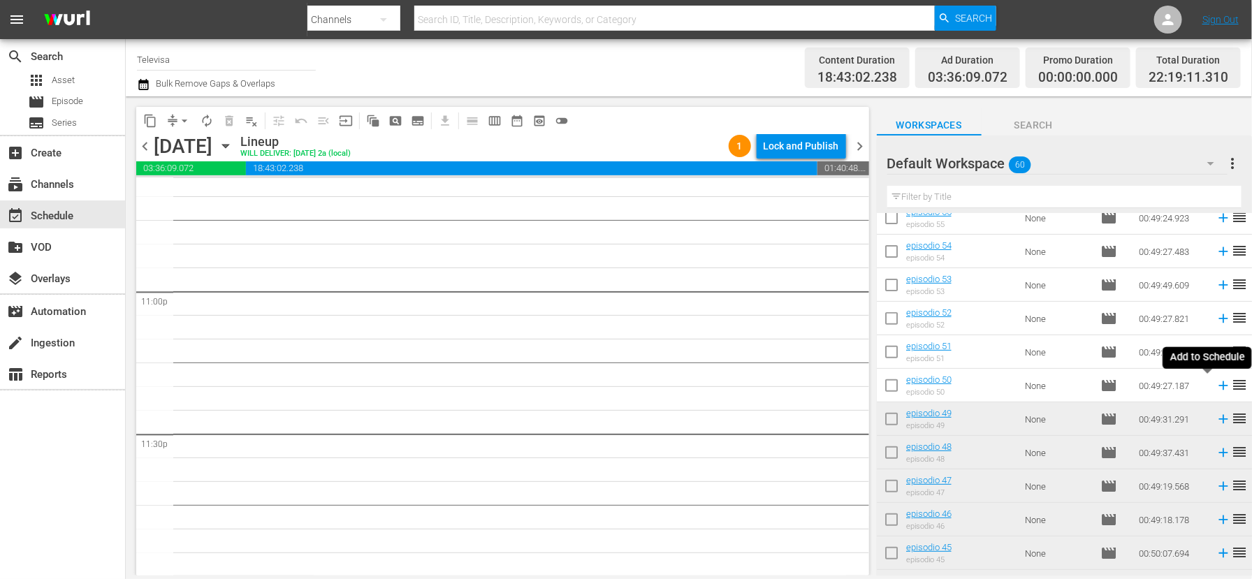
click at [1218, 386] on icon at bounding box center [1222, 385] width 9 height 9
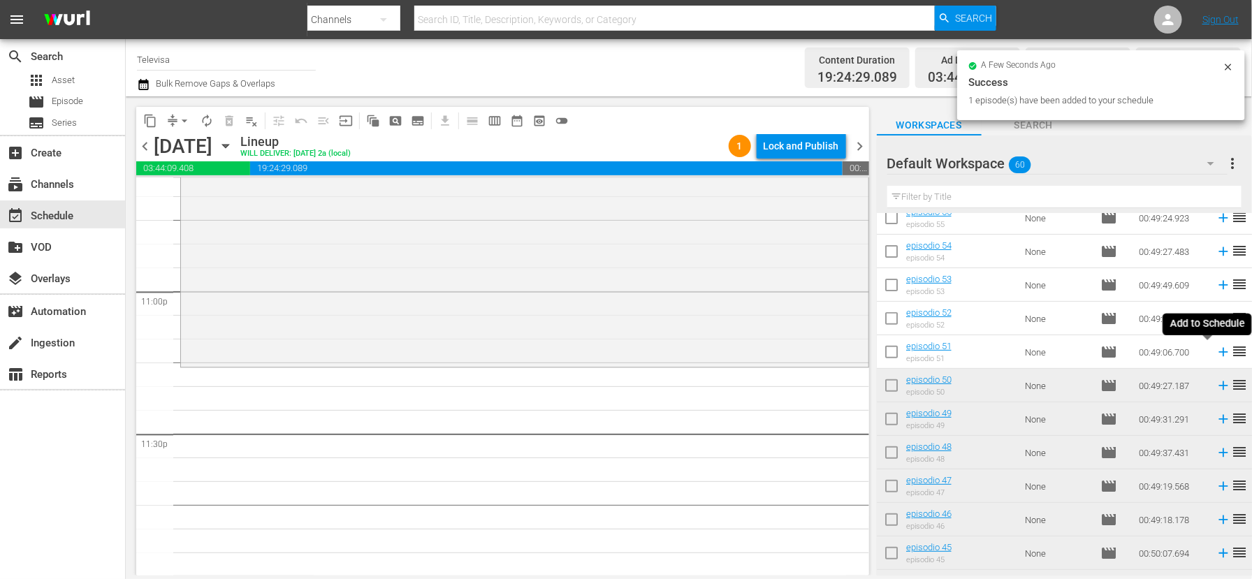
click at [1218, 353] on icon at bounding box center [1222, 352] width 9 height 9
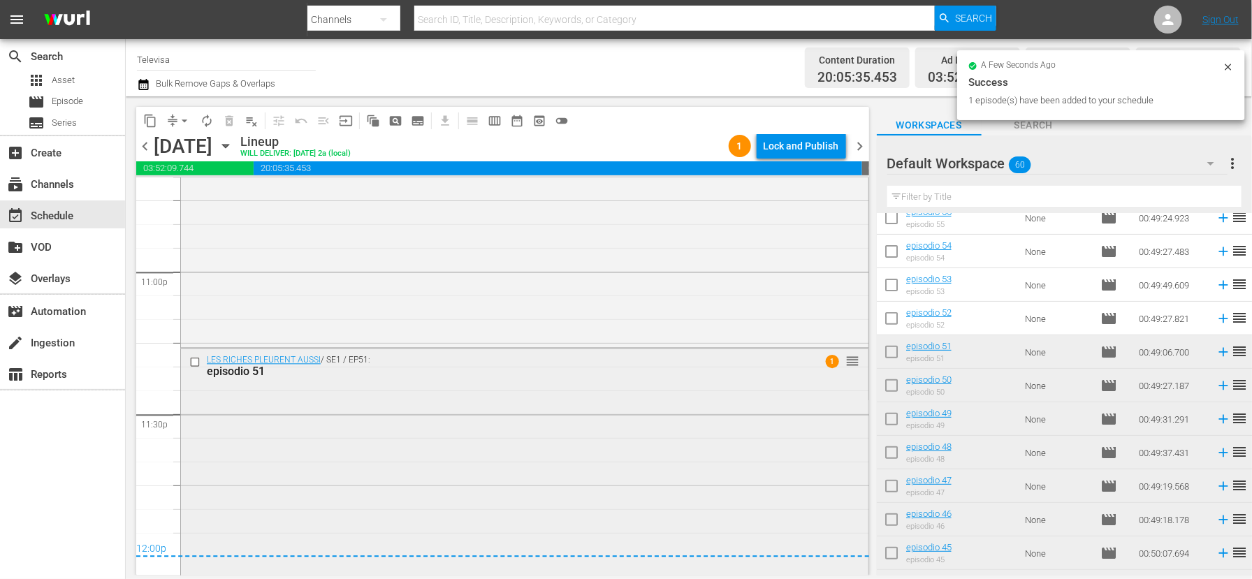
scroll to position [6467, 0]
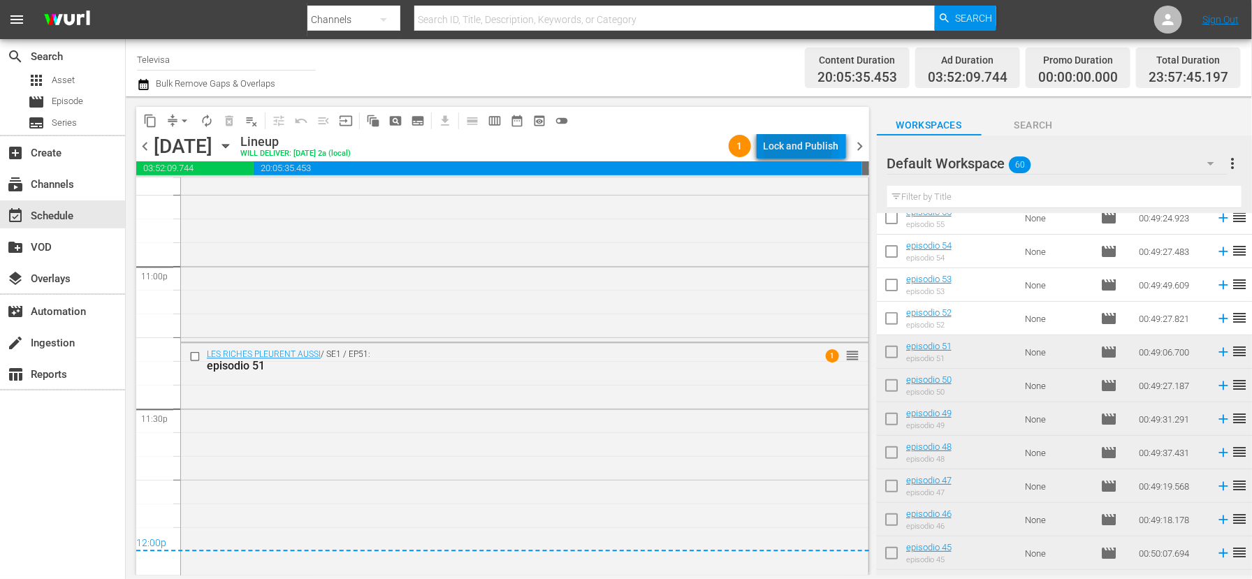
click at [790, 145] on div "Lock and Publish" at bounding box center [800, 145] width 75 height 25
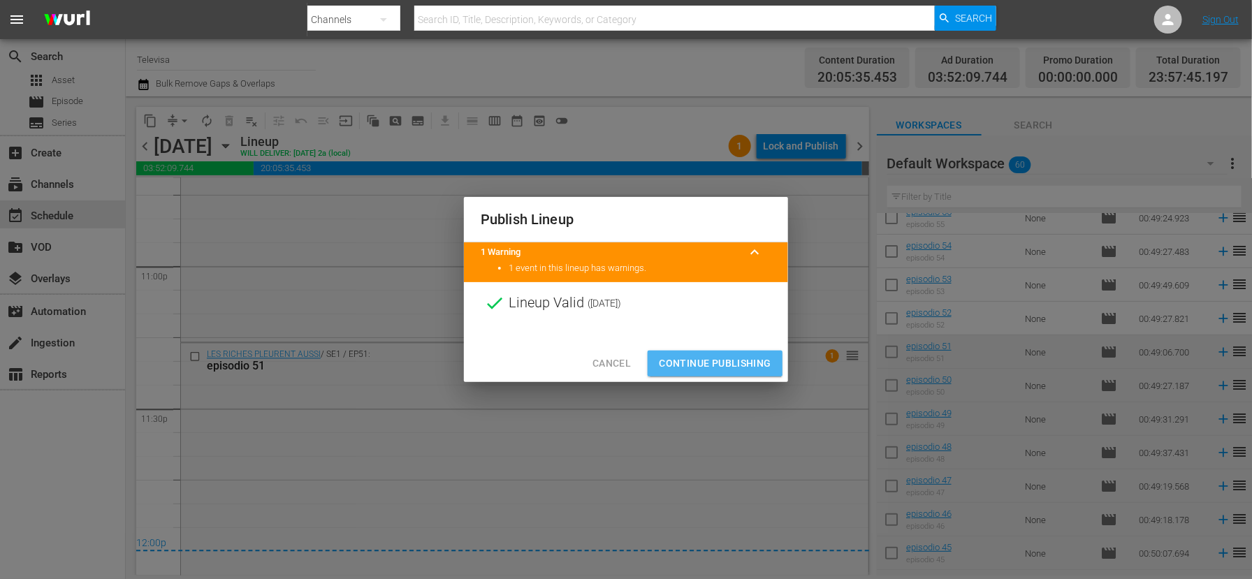
click at [711, 361] on span "Continue Publishing" at bounding box center [715, 363] width 112 height 17
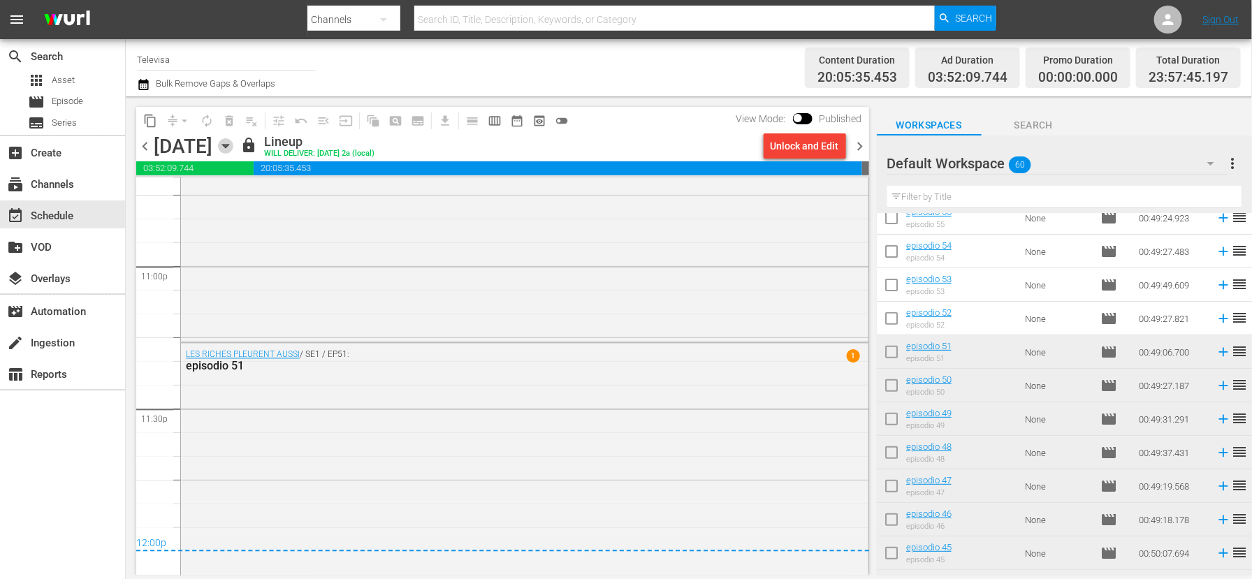
click at [228, 145] on icon "button" at bounding box center [225, 146] width 6 height 3
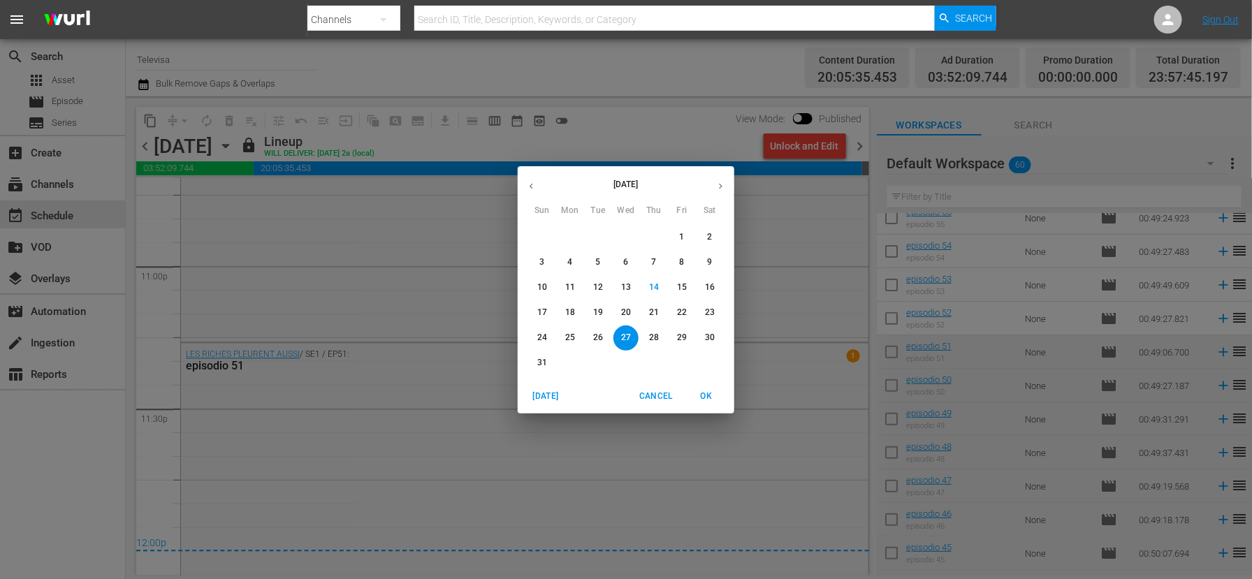
click at [657, 337] on p "28" at bounding box center [654, 338] width 10 height 12
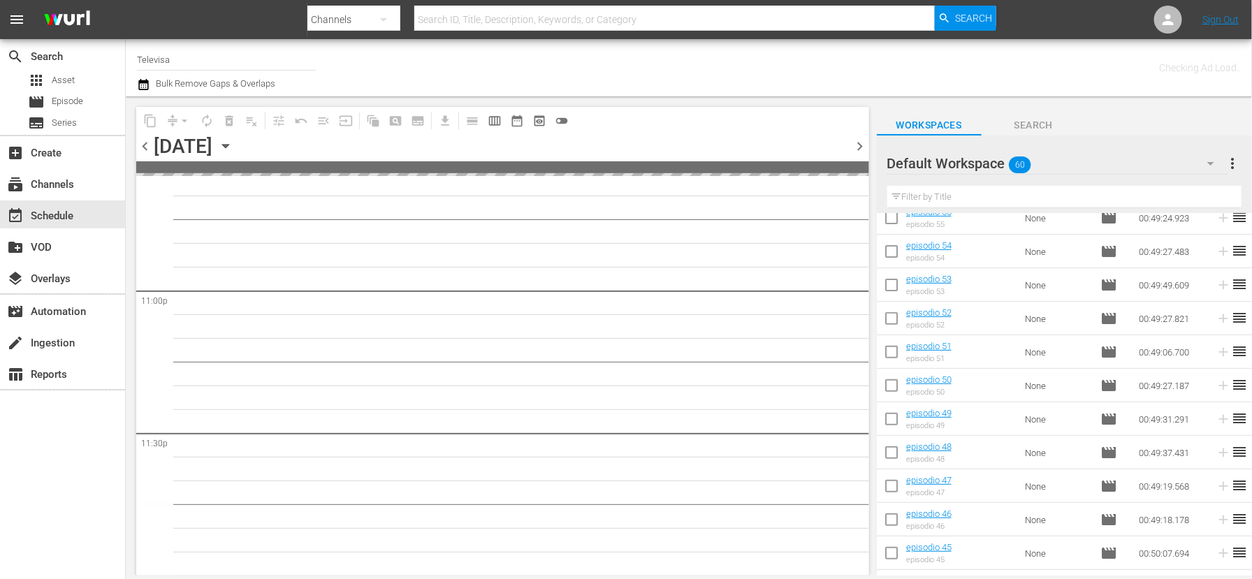
scroll to position [6439, 0]
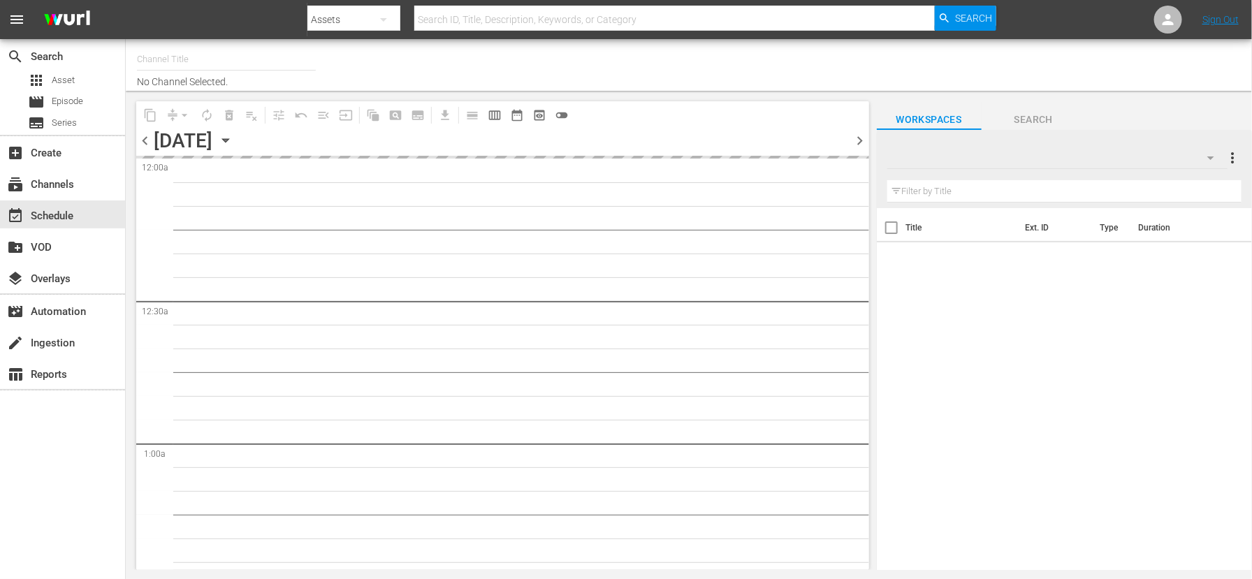
type input "Televisa (820)"
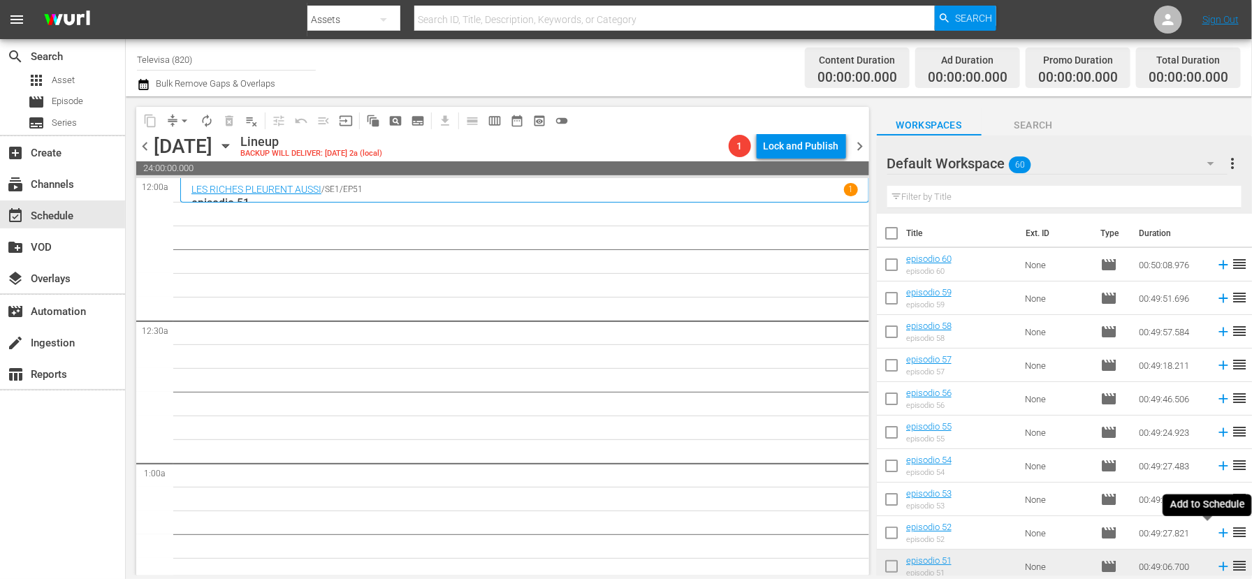
click at [1218, 536] on icon at bounding box center [1222, 533] width 9 height 9
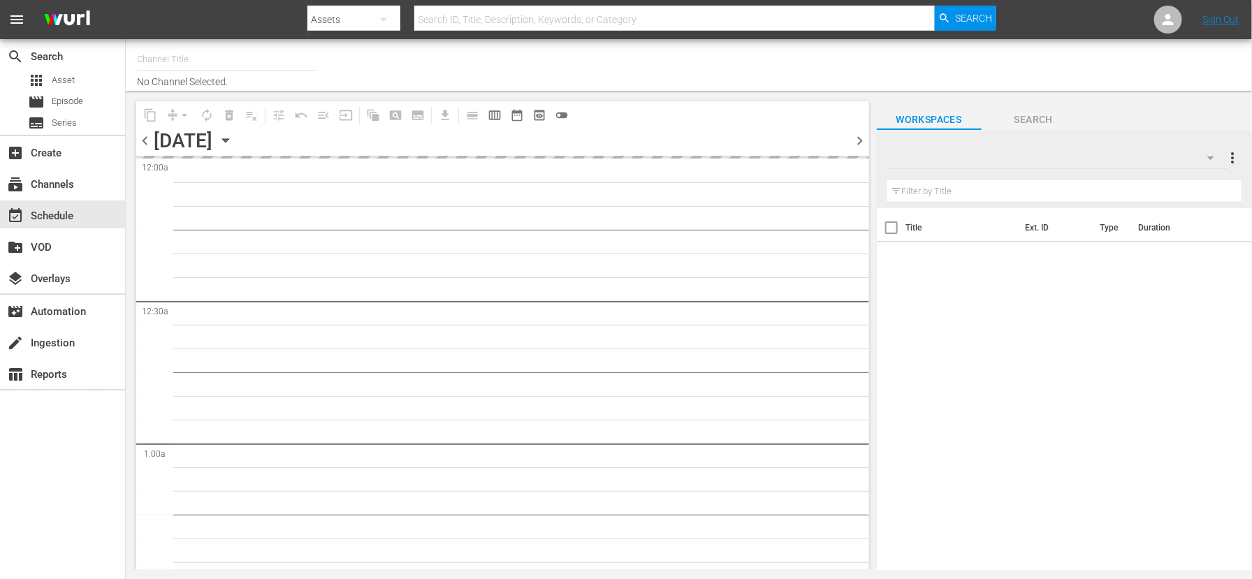
type input "Televisa (820)"
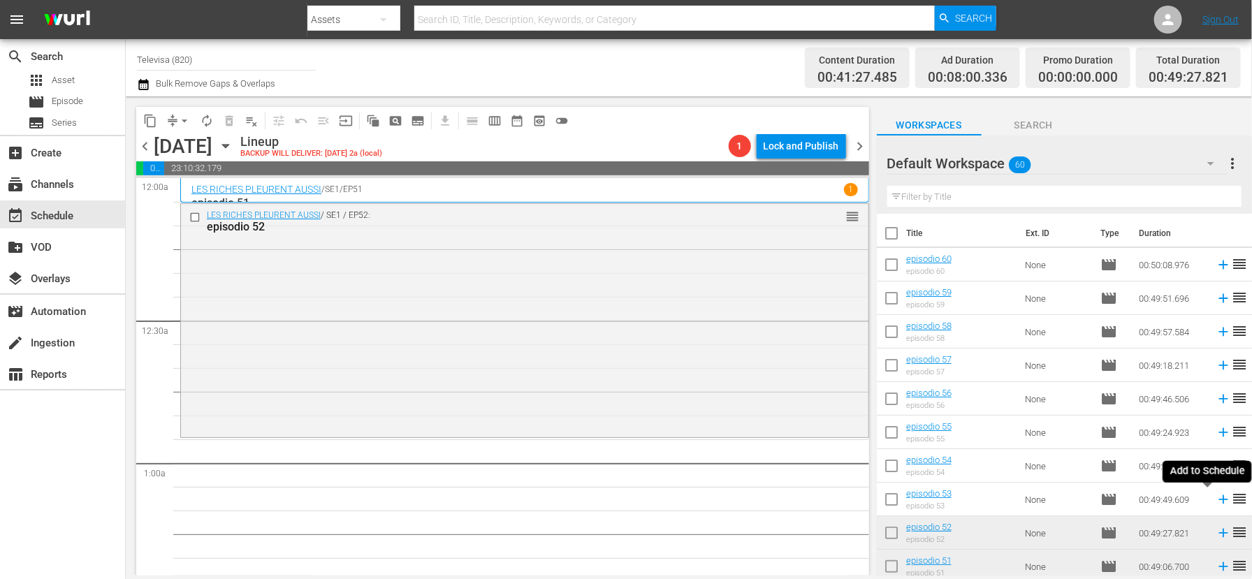
click at [1218, 502] on icon at bounding box center [1222, 499] width 9 height 9
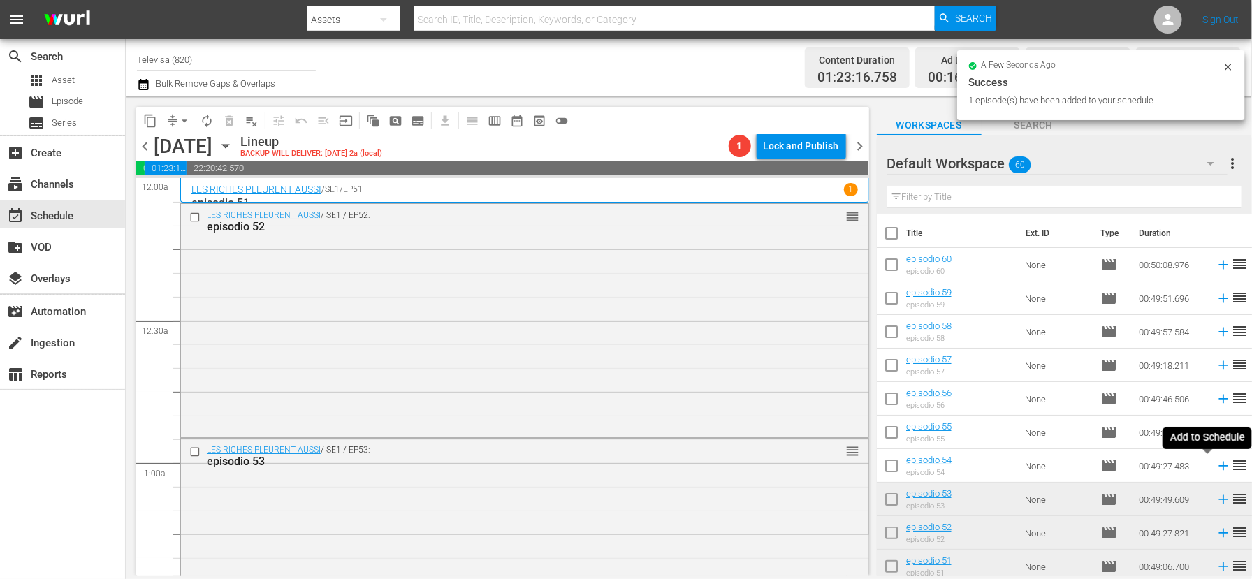
click at [1215, 467] on icon at bounding box center [1222, 465] width 15 height 15
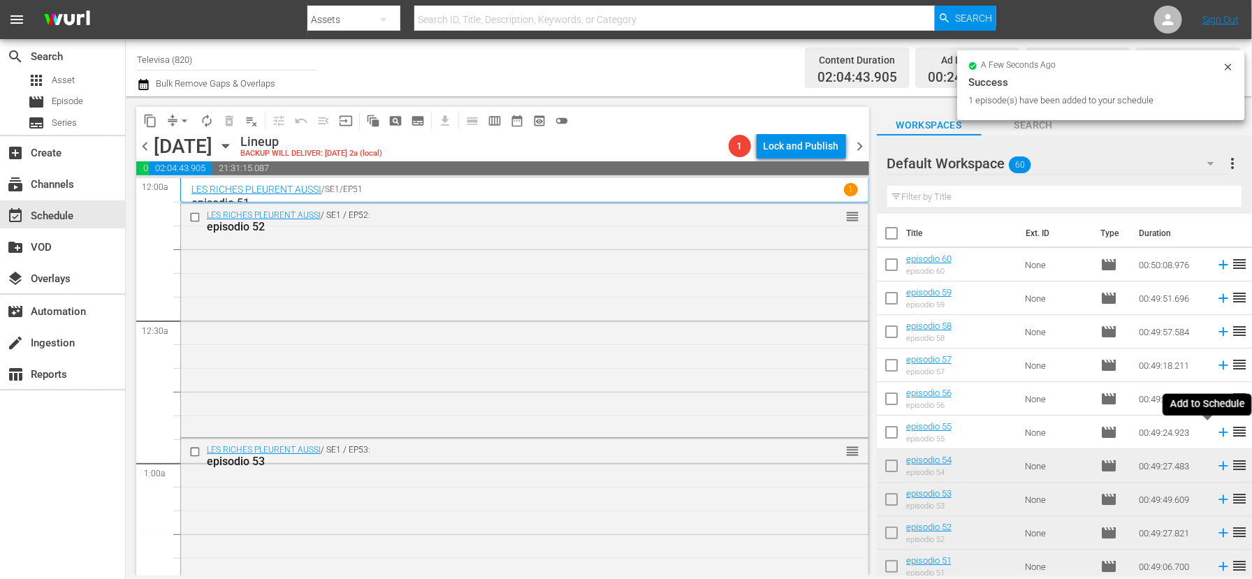
click at [1218, 434] on icon at bounding box center [1222, 432] width 9 height 9
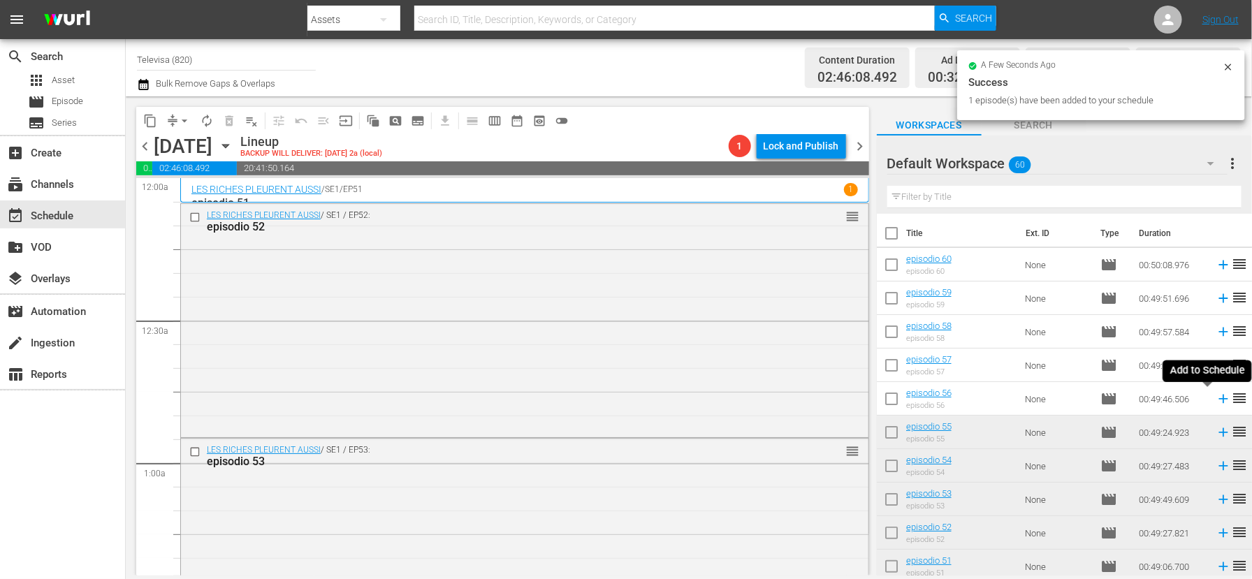
click at [1215, 400] on icon at bounding box center [1222, 398] width 15 height 15
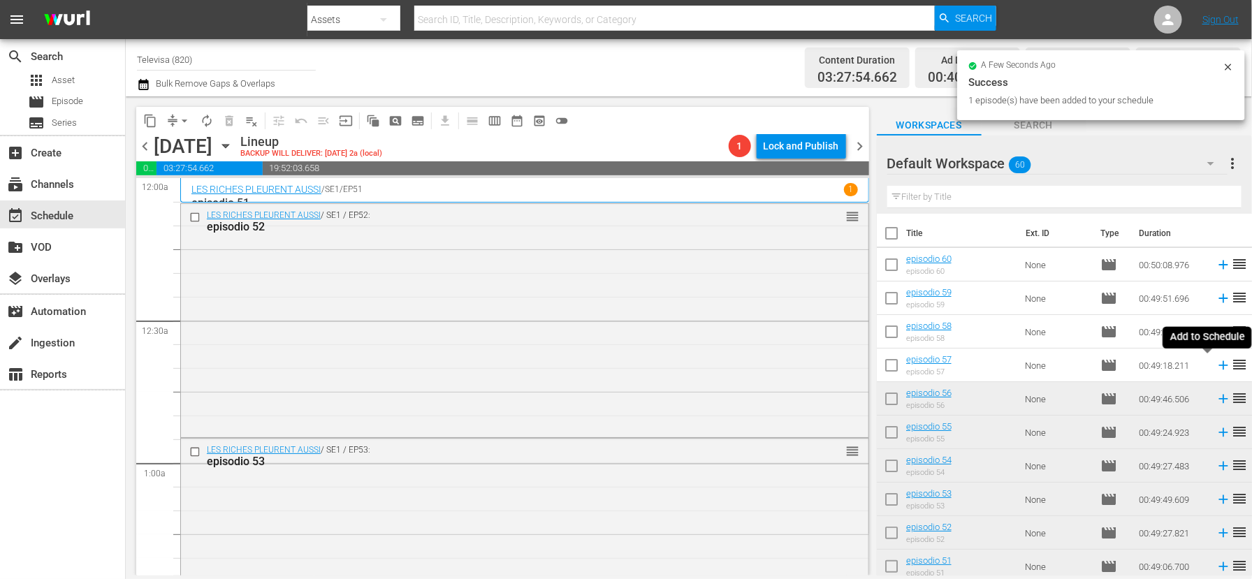
click at [1215, 365] on icon at bounding box center [1222, 365] width 15 height 15
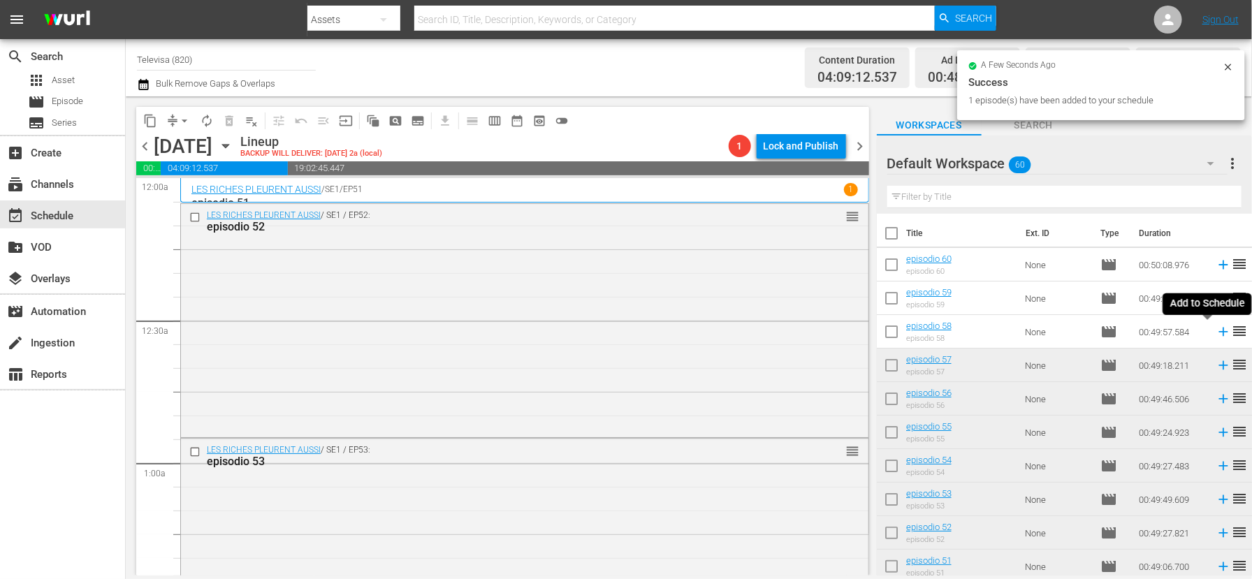
click at [1215, 333] on icon at bounding box center [1222, 331] width 15 height 15
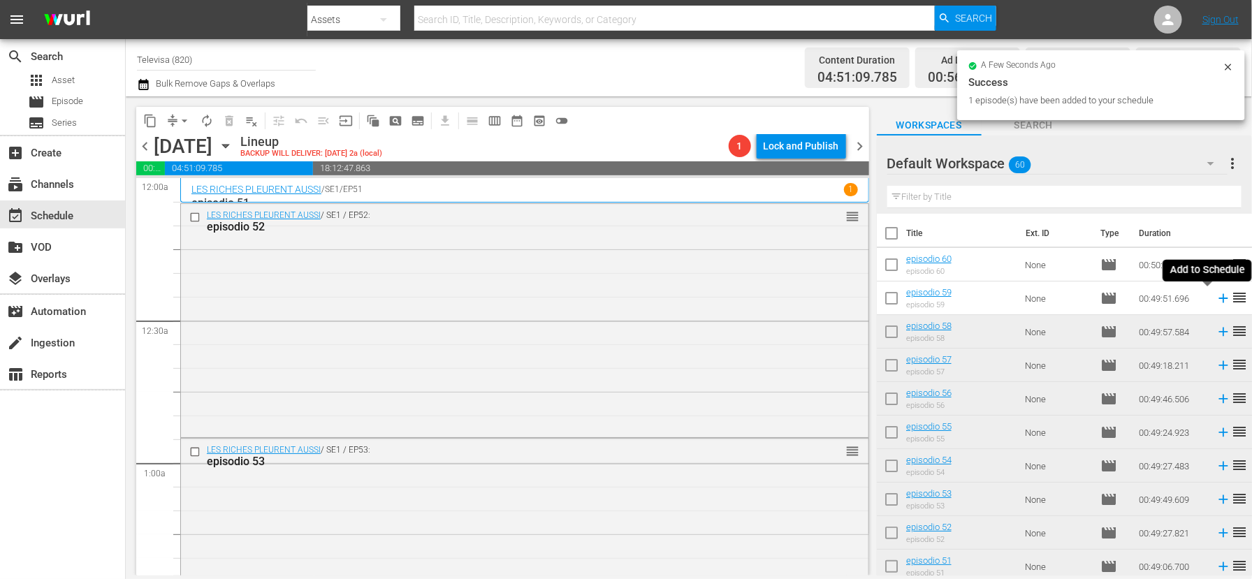
click at [1218, 296] on icon at bounding box center [1222, 298] width 9 height 9
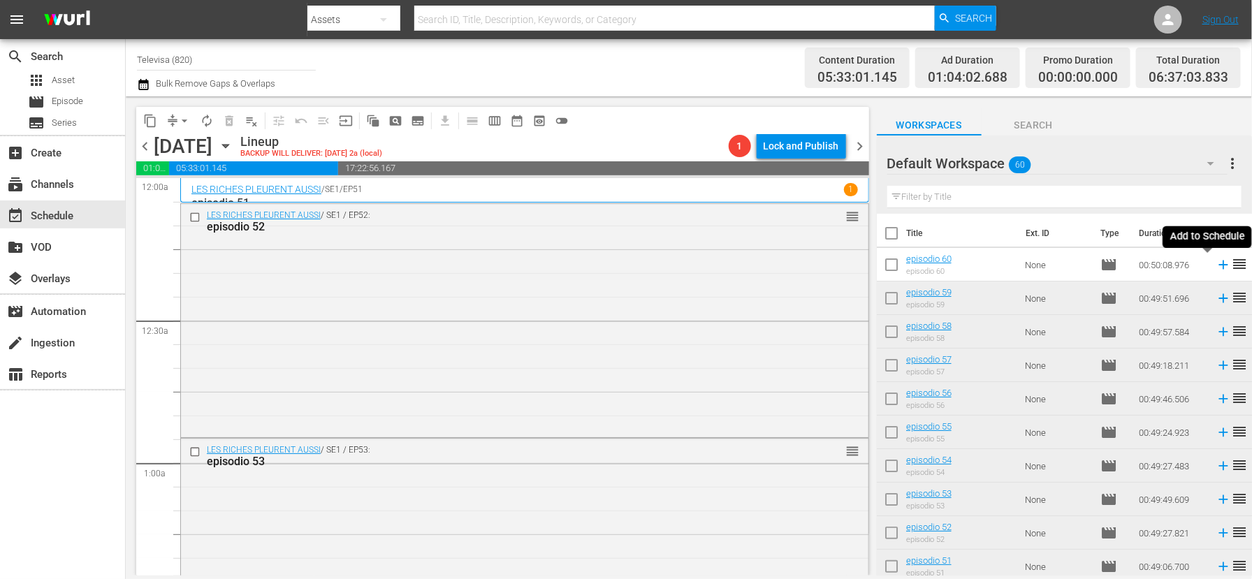
click at [1218, 264] on icon at bounding box center [1222, 265] width 9 height 9
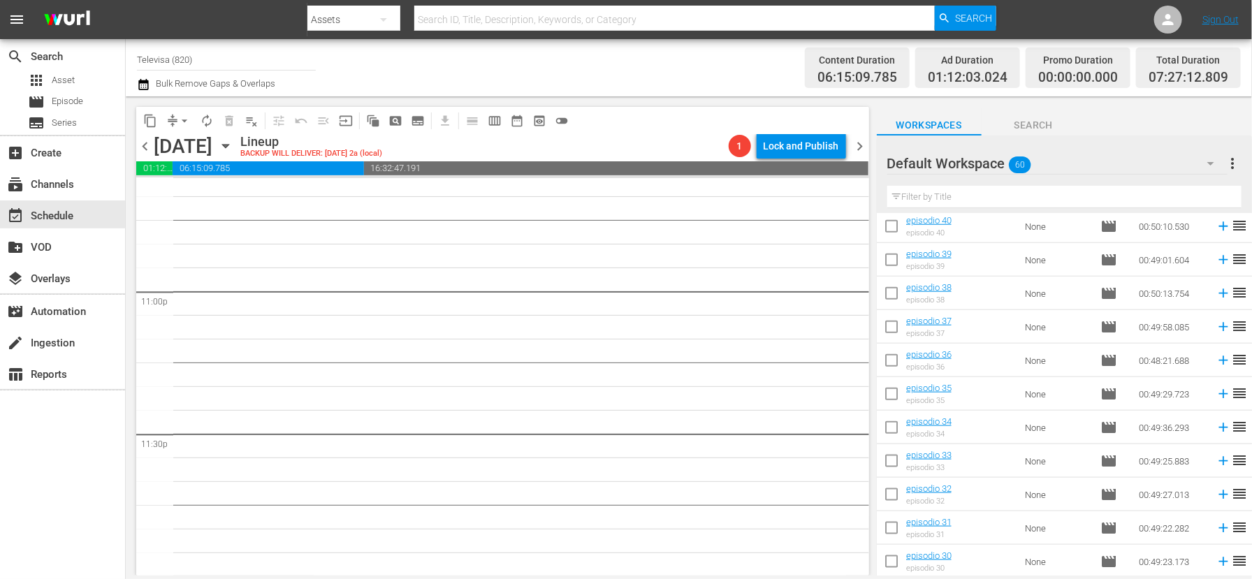
scroll to position [1681, 0]
click at [1218, 562] on icon at bounding box center [1222, 561] width 9 height 9
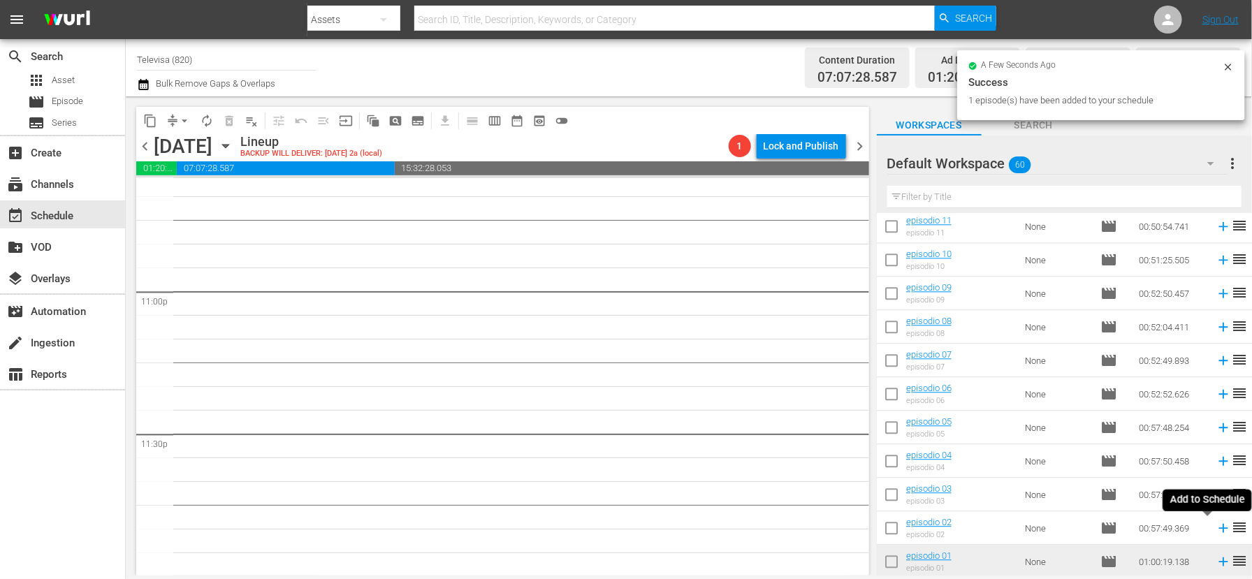
scroll to position [6417, 0]
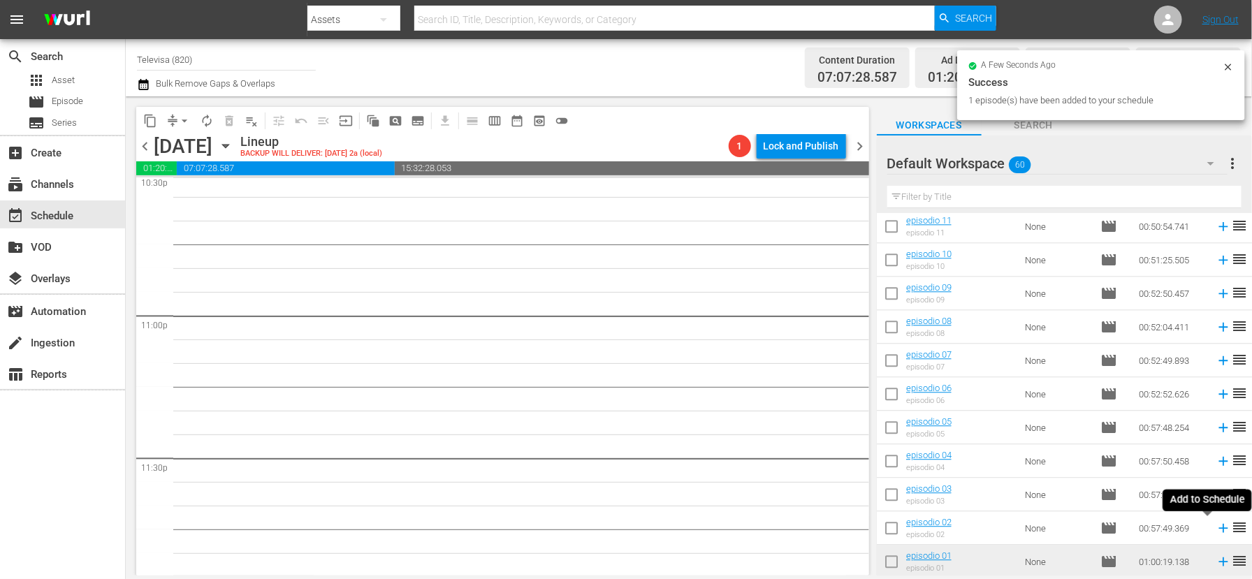
click at [1218, 528] on icon at bounding box center [1222, 528] width 9 height 9
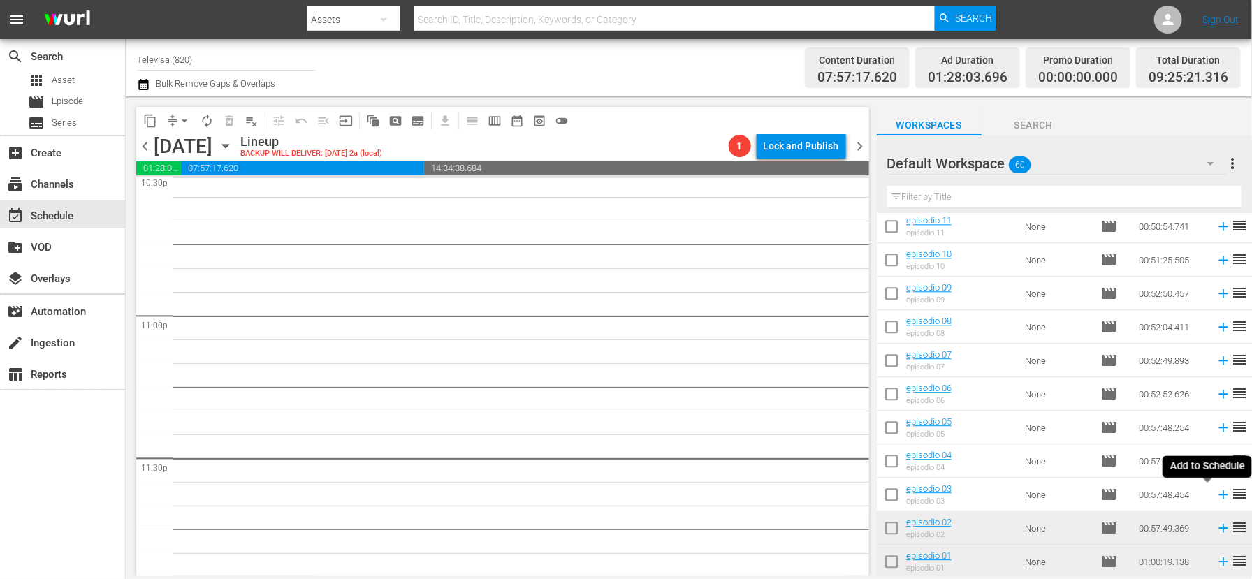
click at [1218, 495] on icon at bounding box center [1222, 494] width 9 height 9
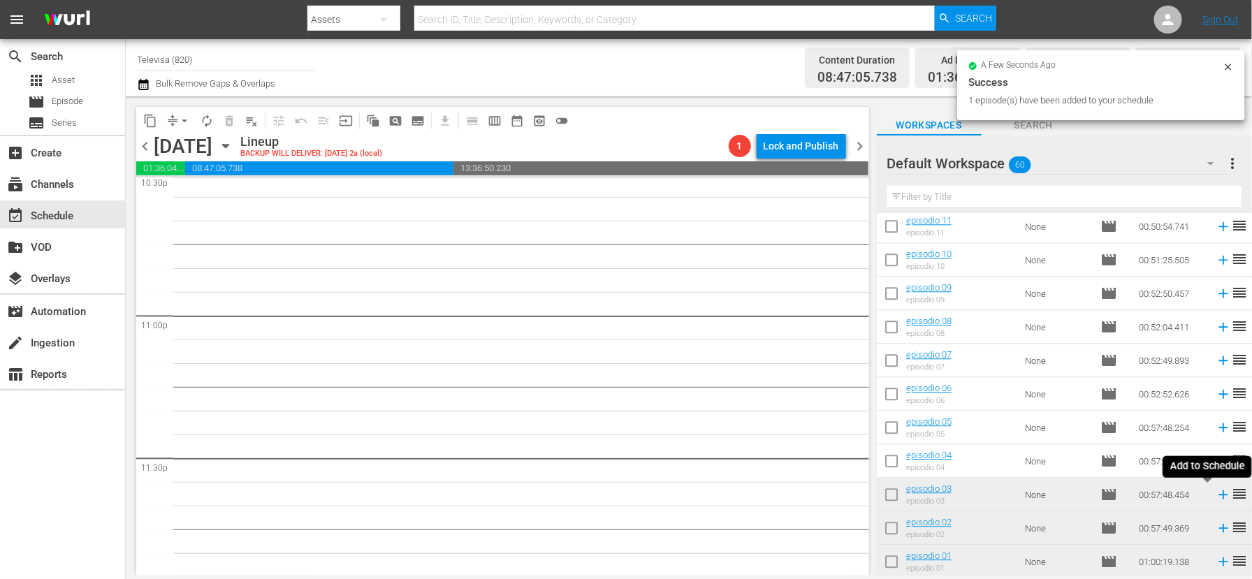
scroll to position [6394, 0]
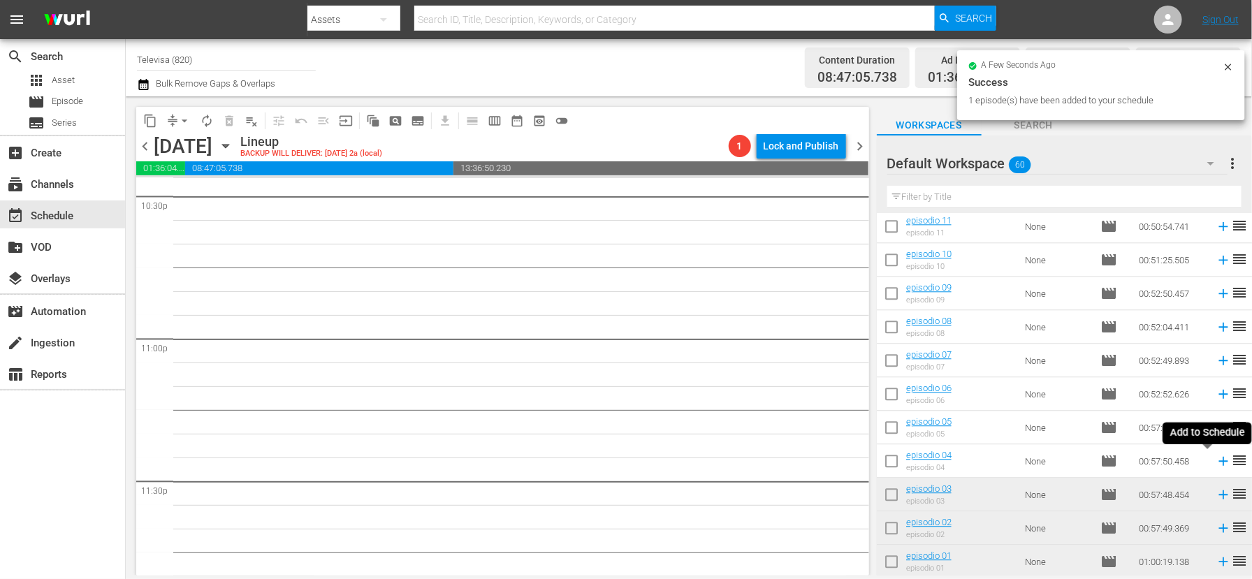
click at [1215, 460] on icon at bounding box center [1222, 460] width 15 height 15
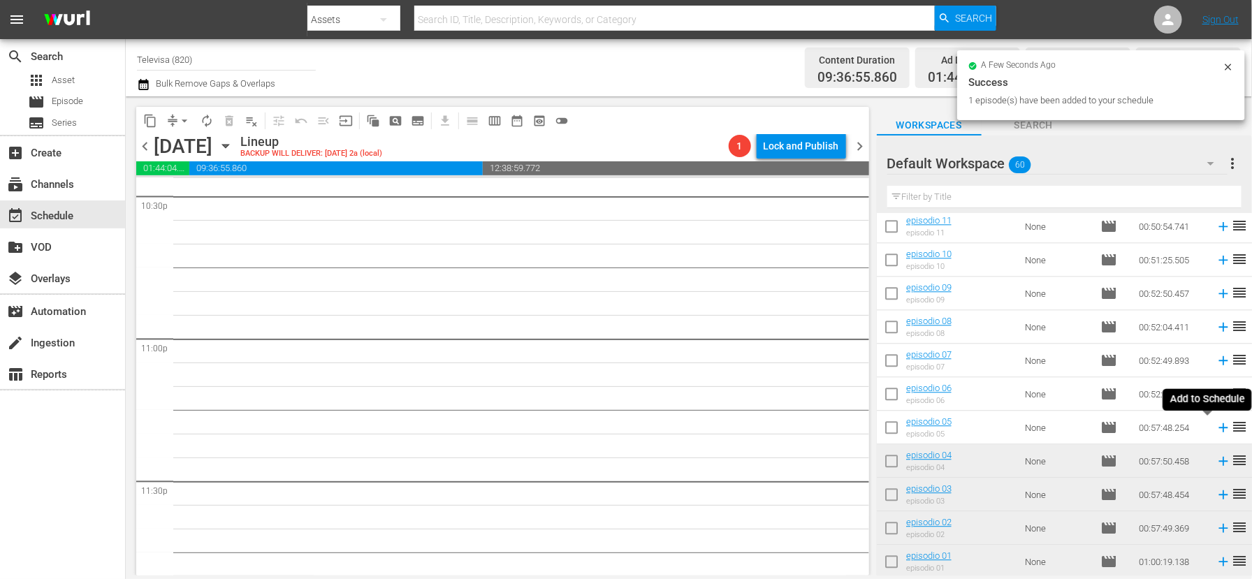
scroll to position [6370, 0]
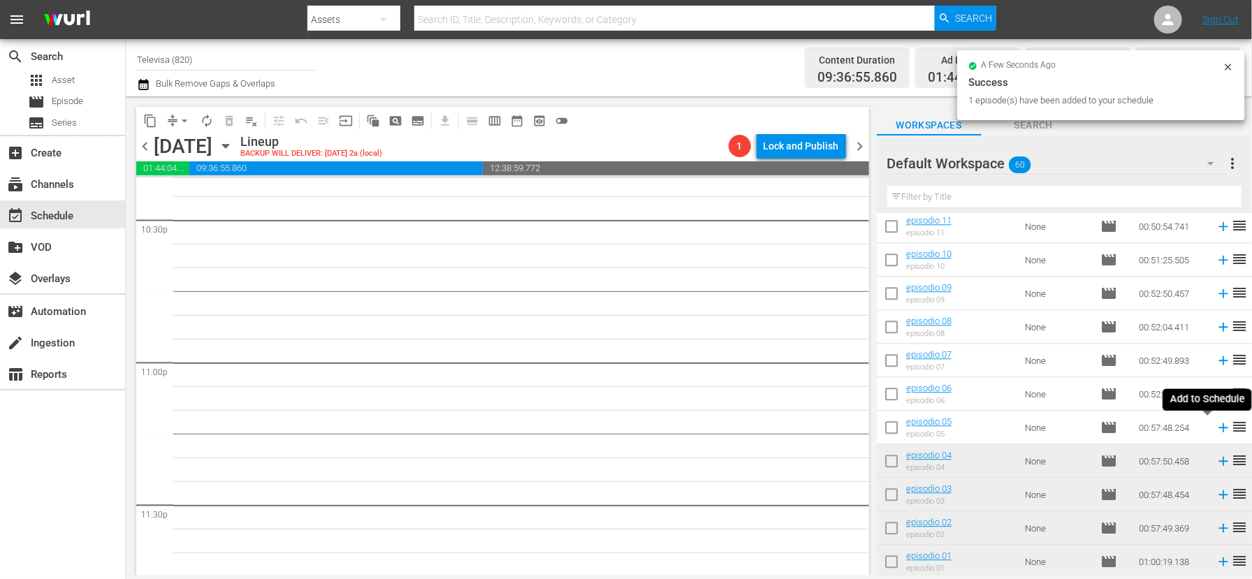
click at [1218, 427] on icon at bounding box center [1222, 427] width 9 height 9
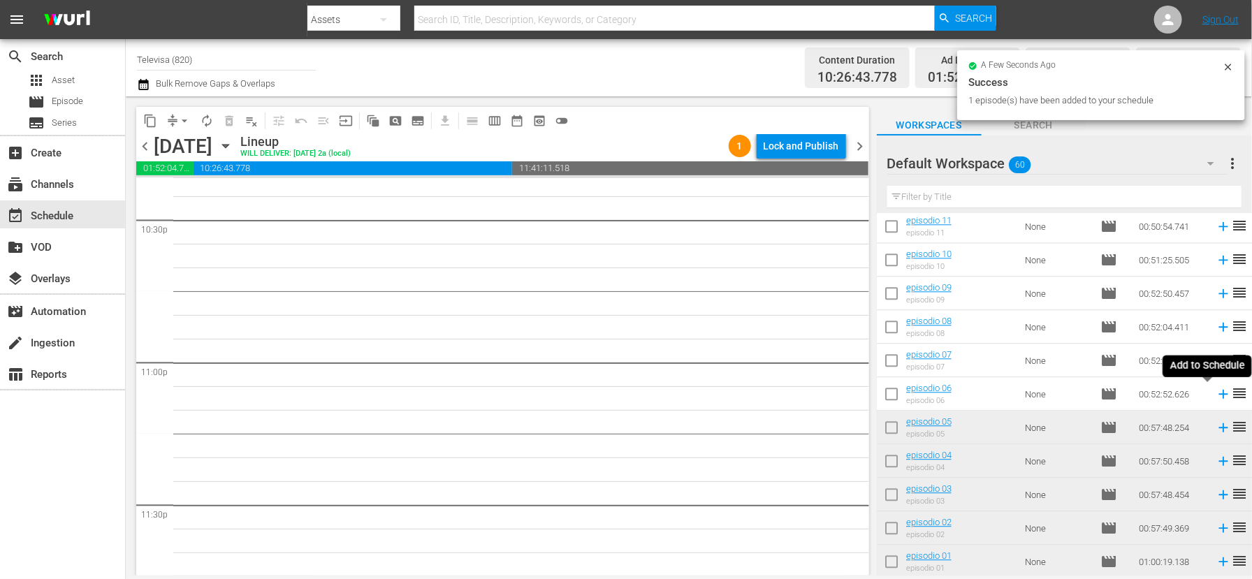
click at [1218, 394] on icon at bounding box center [1222, 394] width 9 height 9
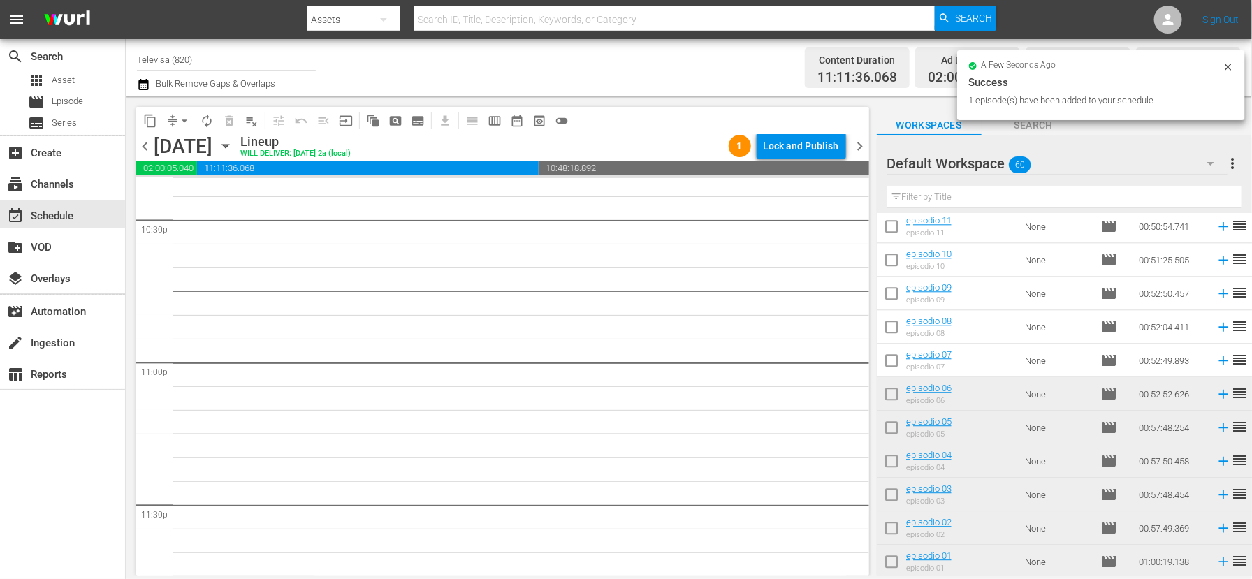
scroll to position [6346, 0]
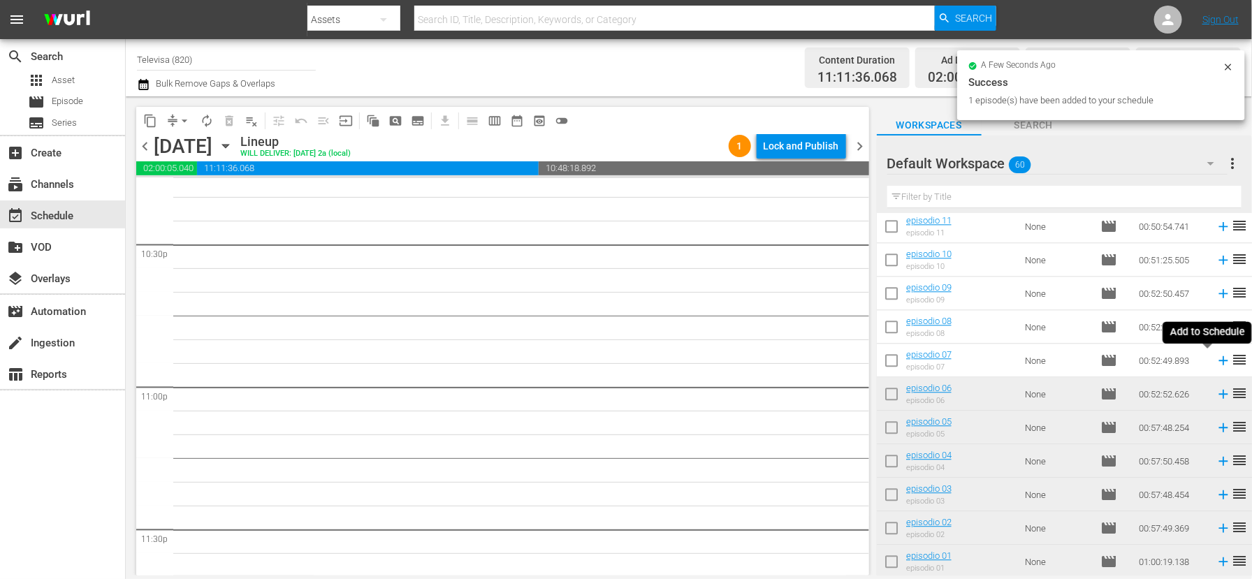
click at [1218, 360] on icon at bounding box center [1222, 360] width 9 height 9
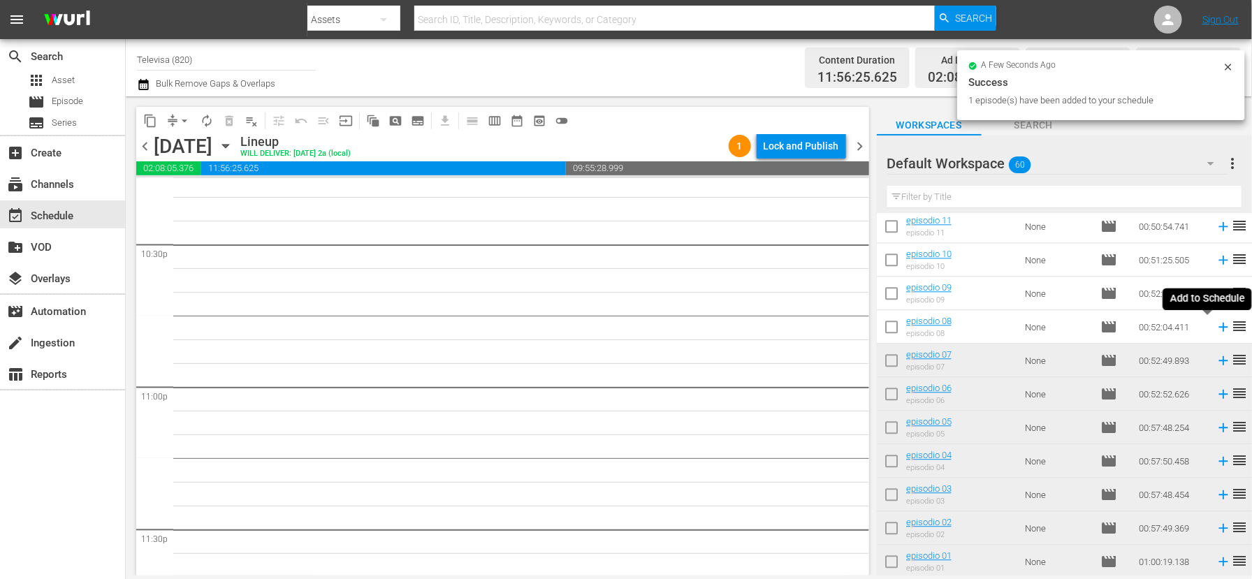
click at [1218, 327] on icon at bounding box center [1222, 327] width 9 height 9
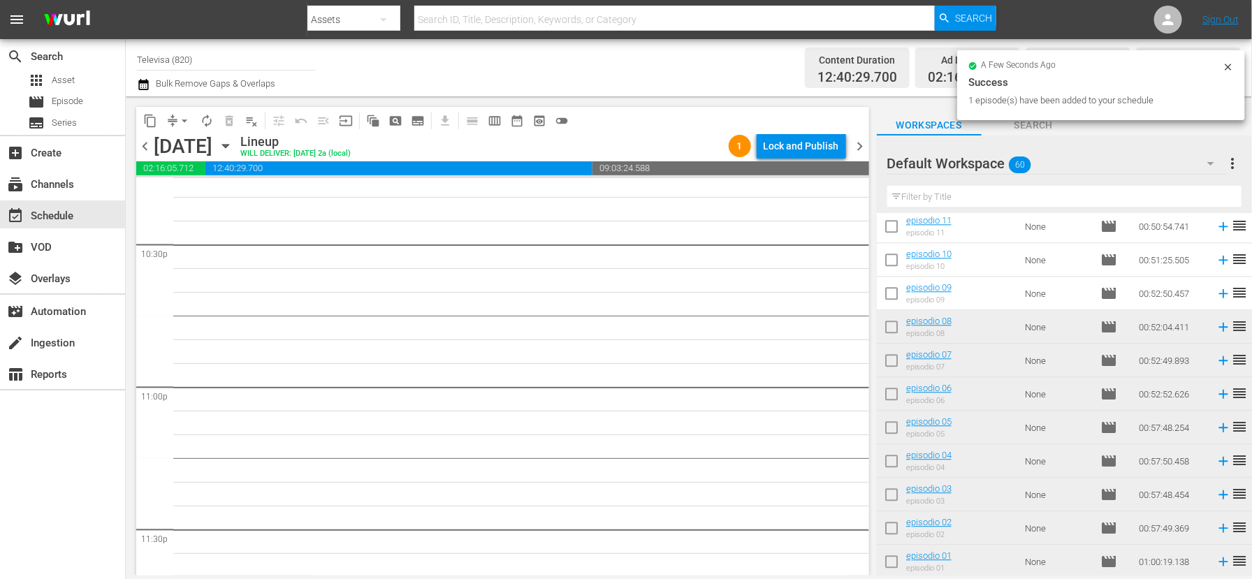
scroll to position [6323, 0]
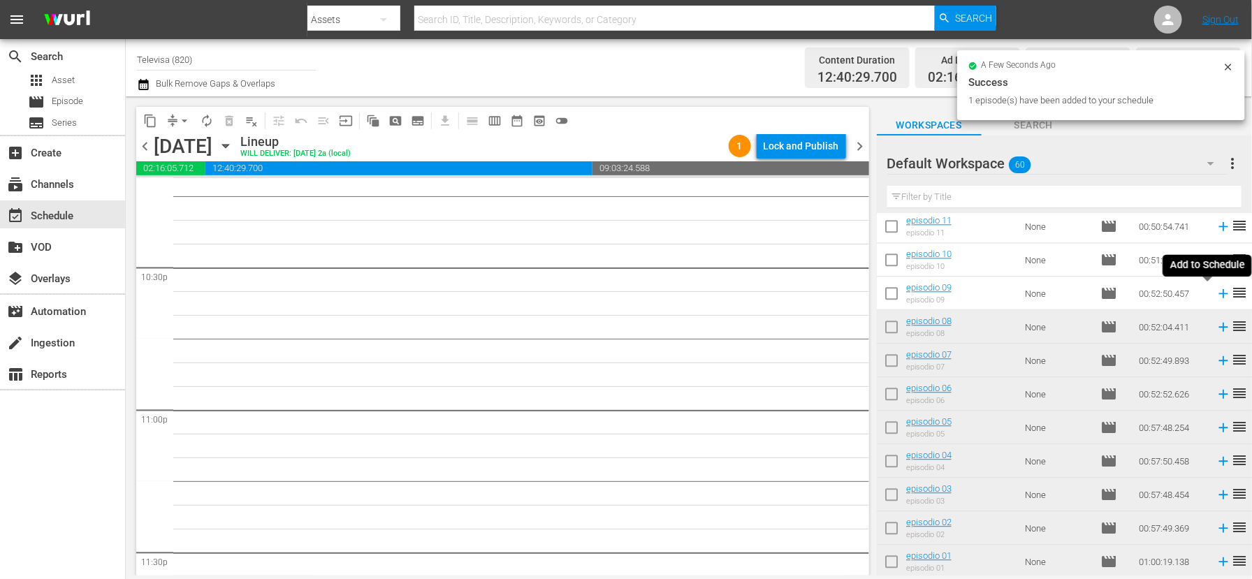
click at [1218, 293] on icon at bounding box center [1222, 293] width 9 height 9
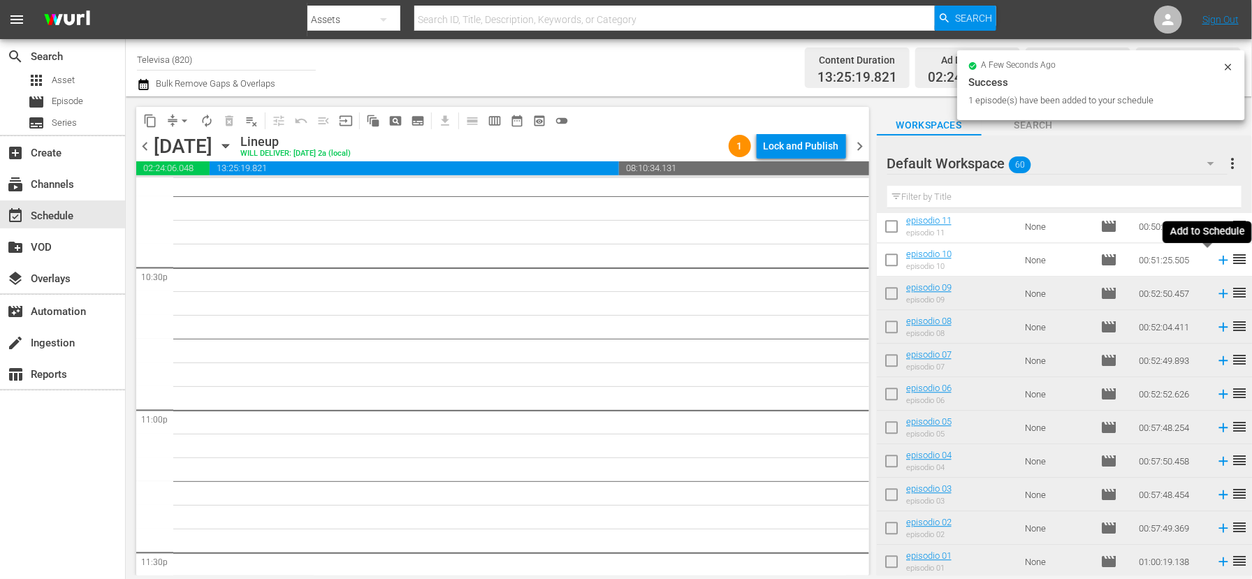
click at [1218, 261] on icon at bounding box center [1222, 260] width 9 height 9
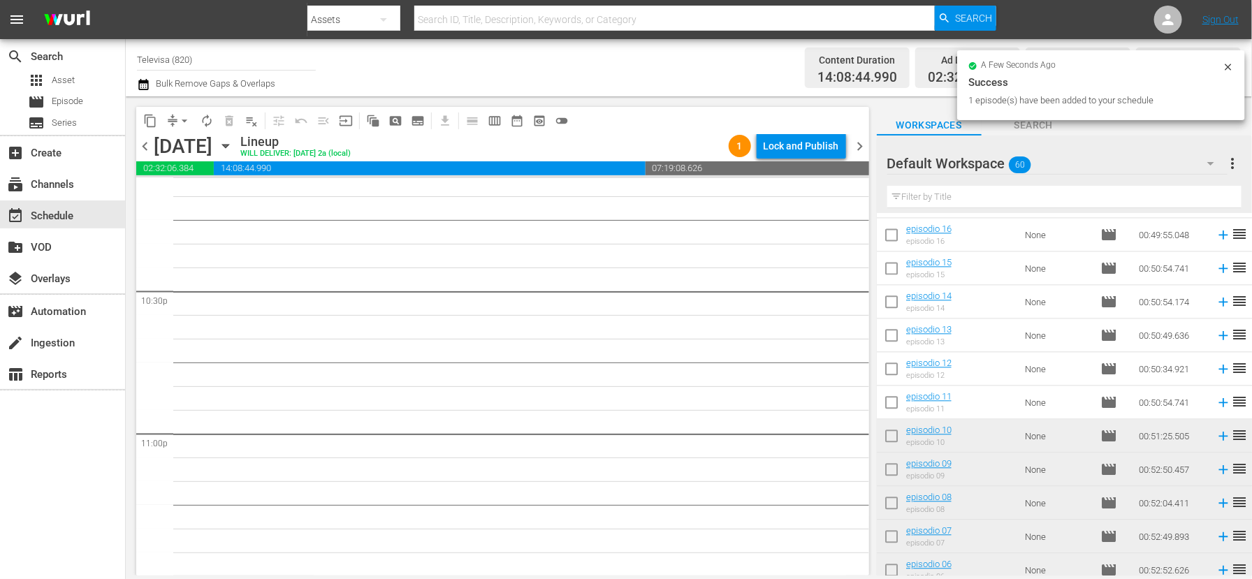
scroll to position [1472, 0]
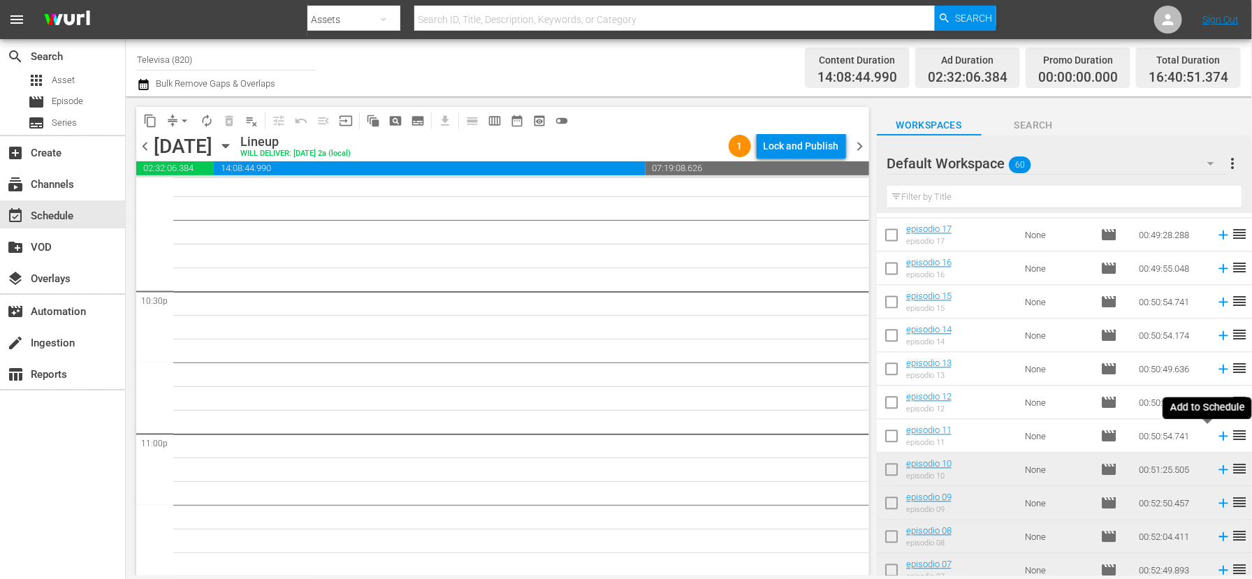
click at [1218, 436] on icon at bounding box center [1222, 436] width 9 height 9
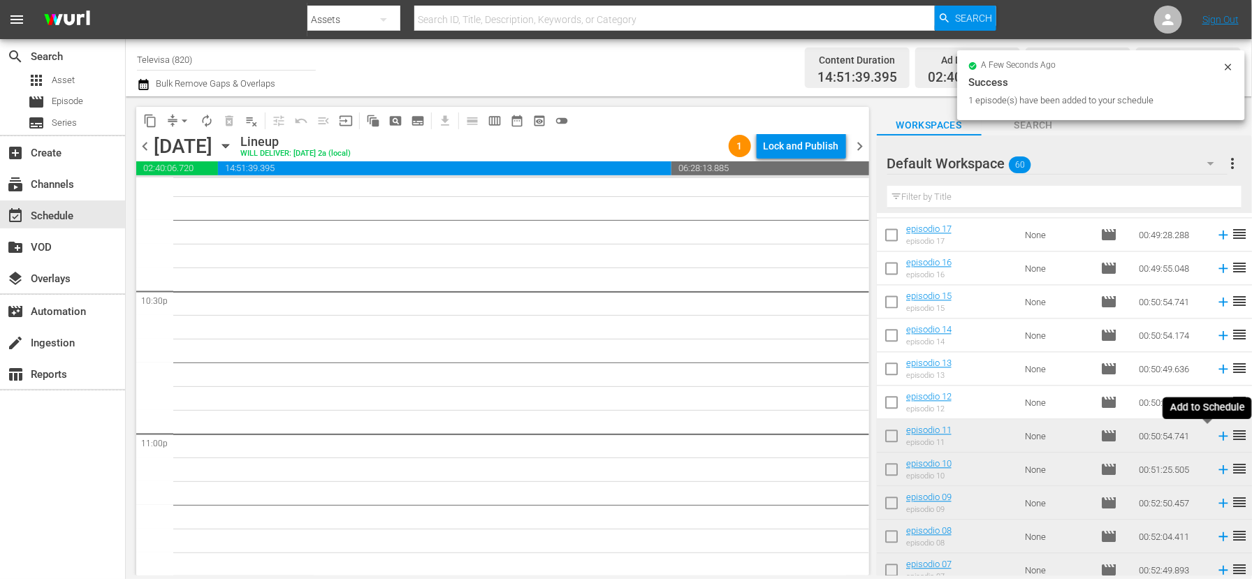
scroll to position [6275, 0]
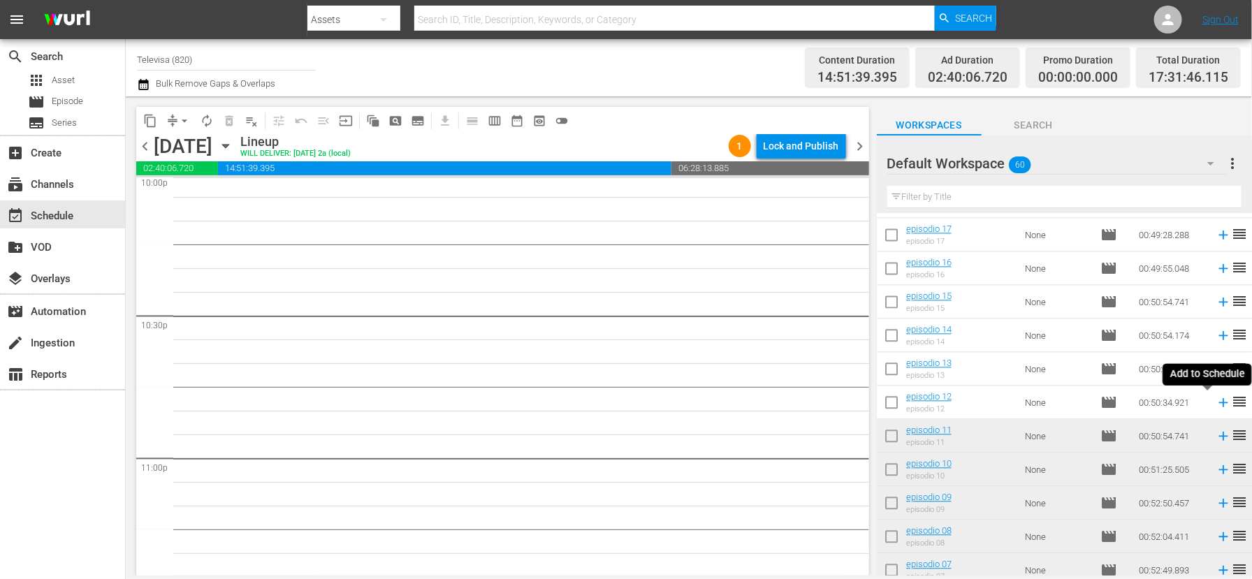
click at [1215, 401] on icon at bounding box center [1222, 402] width 15 height 15
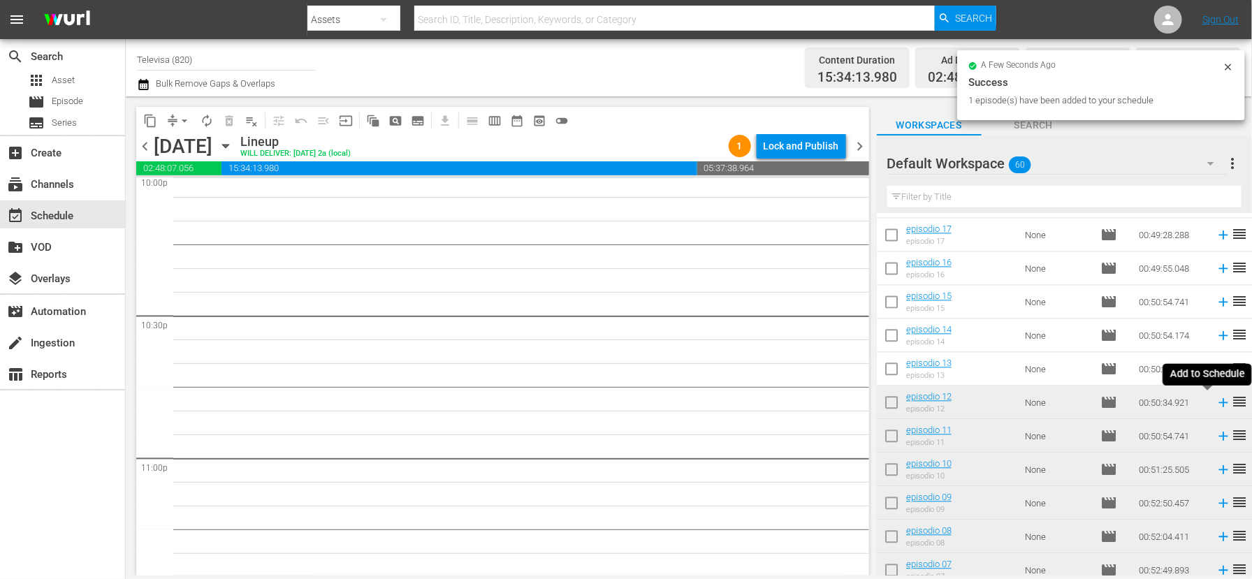
scroll to position [6252, 0]
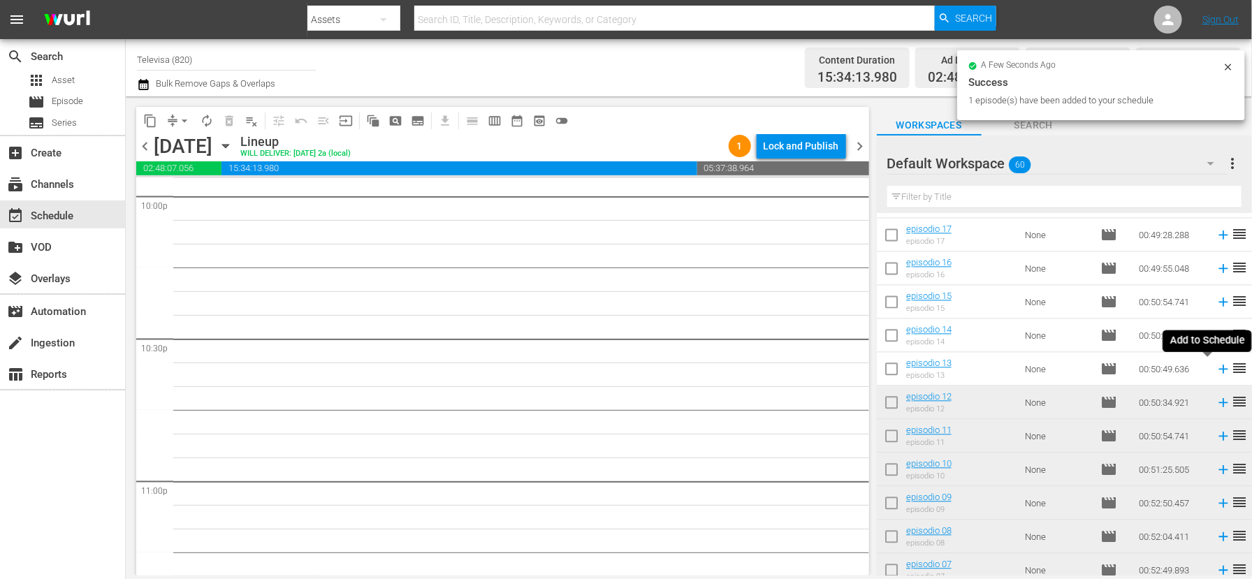
click at [1218, 369] on icon at bounding box center [1222, 369] width 9 height 9
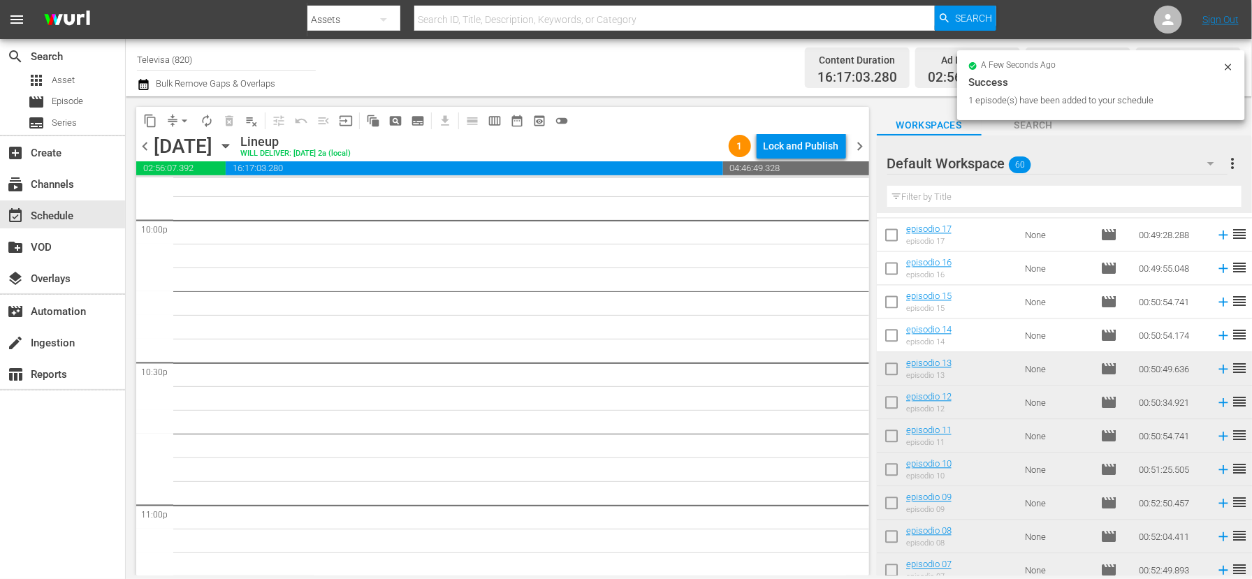
scroll to position [6442, 0]
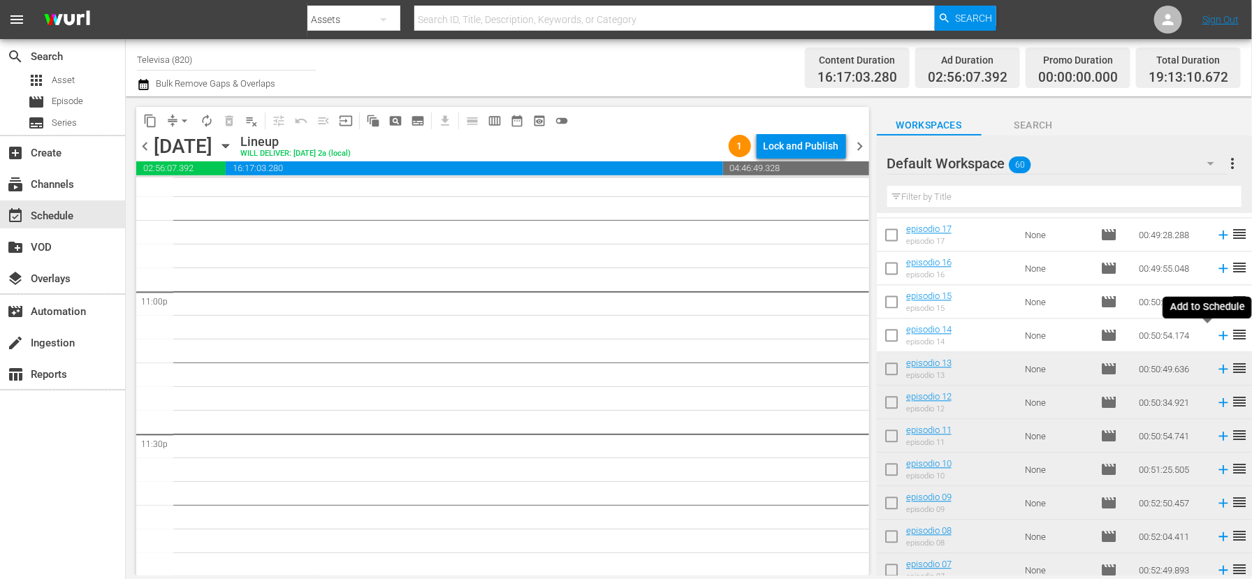
click at [1215, 336] on icon at bounding box center [1222, 335] width 15 height 15
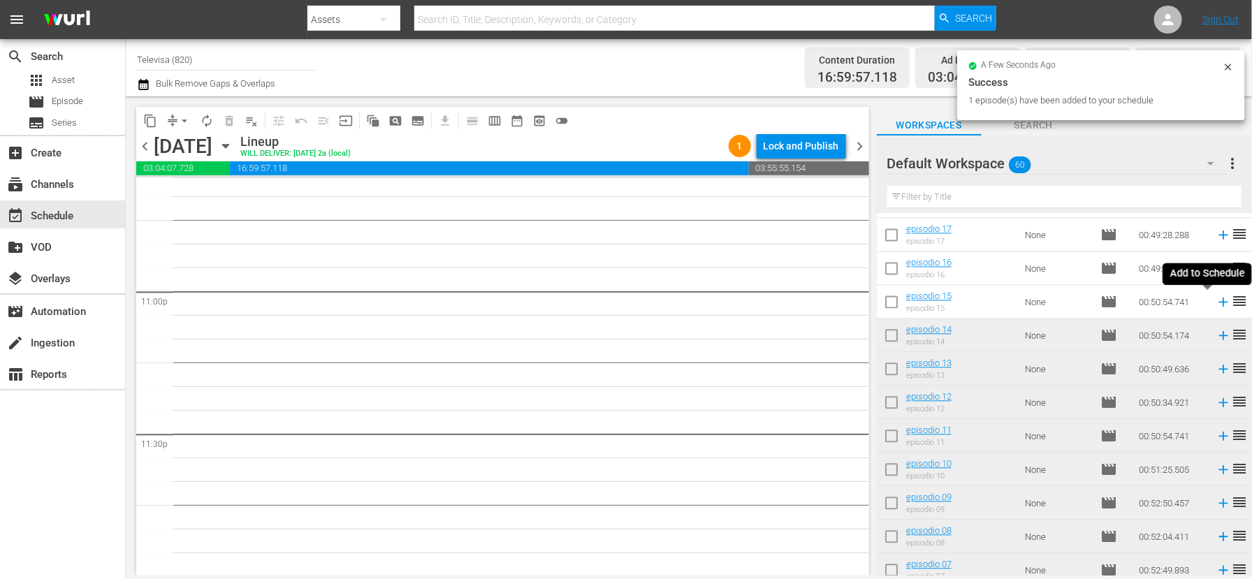
click at [1218, 302] on icon at bounding box center [1222, 302] width 9 height 9
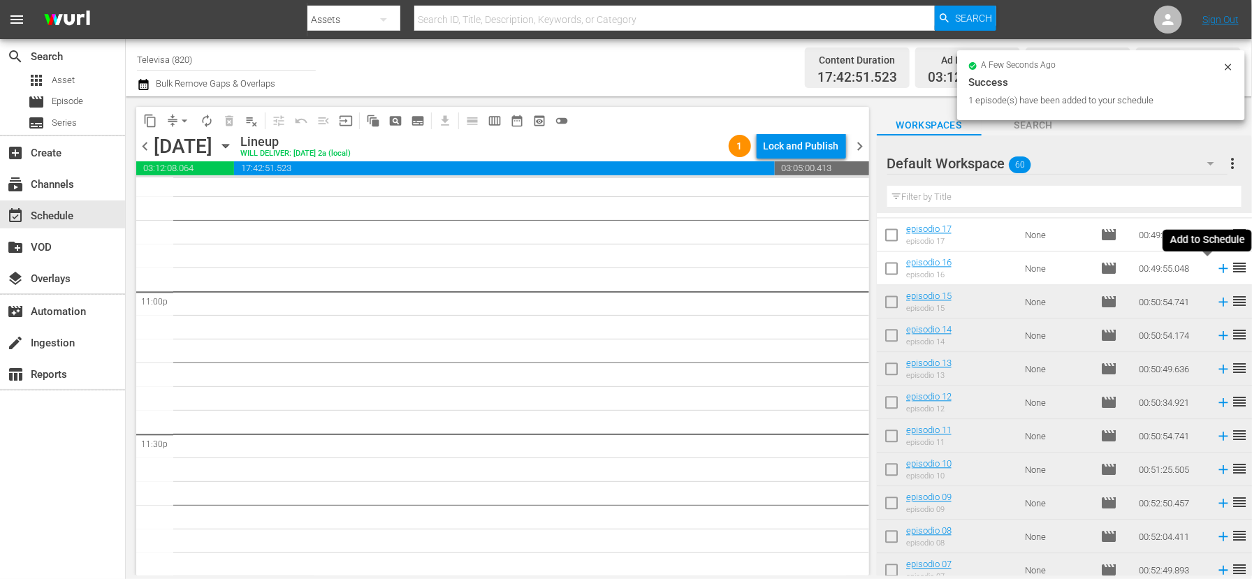
click at [1215, 267] on icon at bounding box center [1222, 268] width 15 height 15
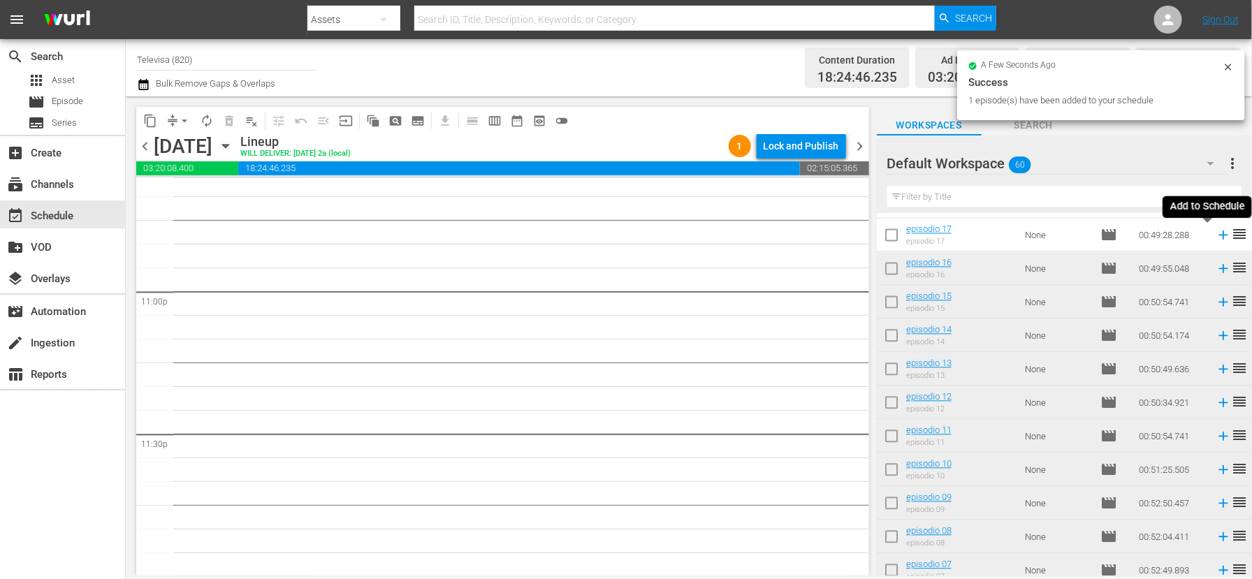
click at [1218, 235] on icon at bounding box center [1222, 235] width 9 height 9
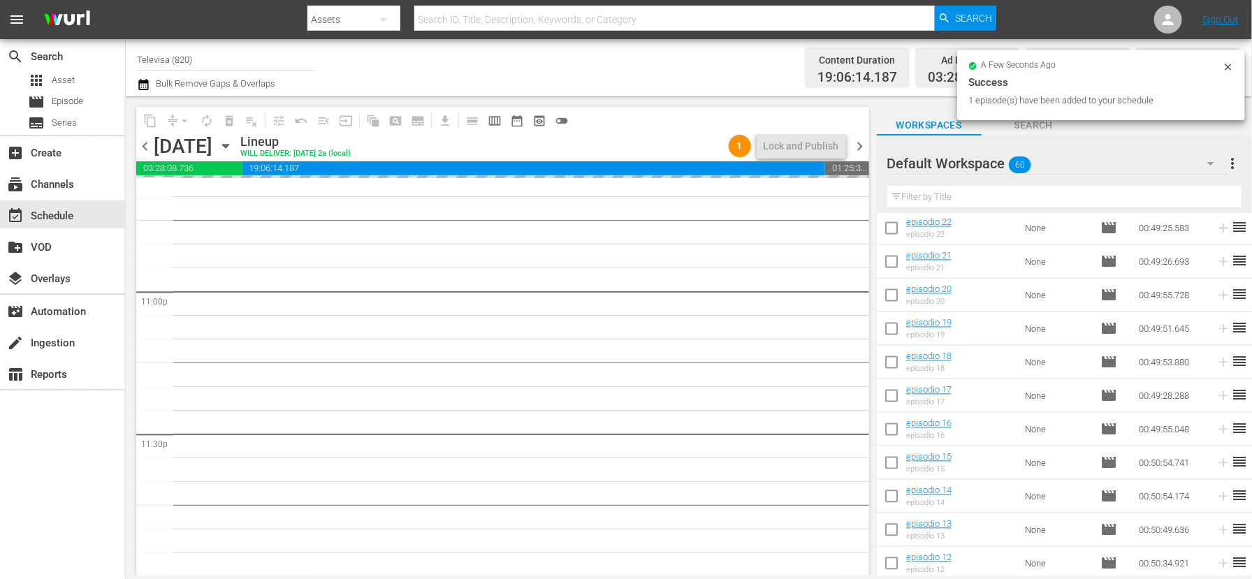
scroll to position [1262, 0]
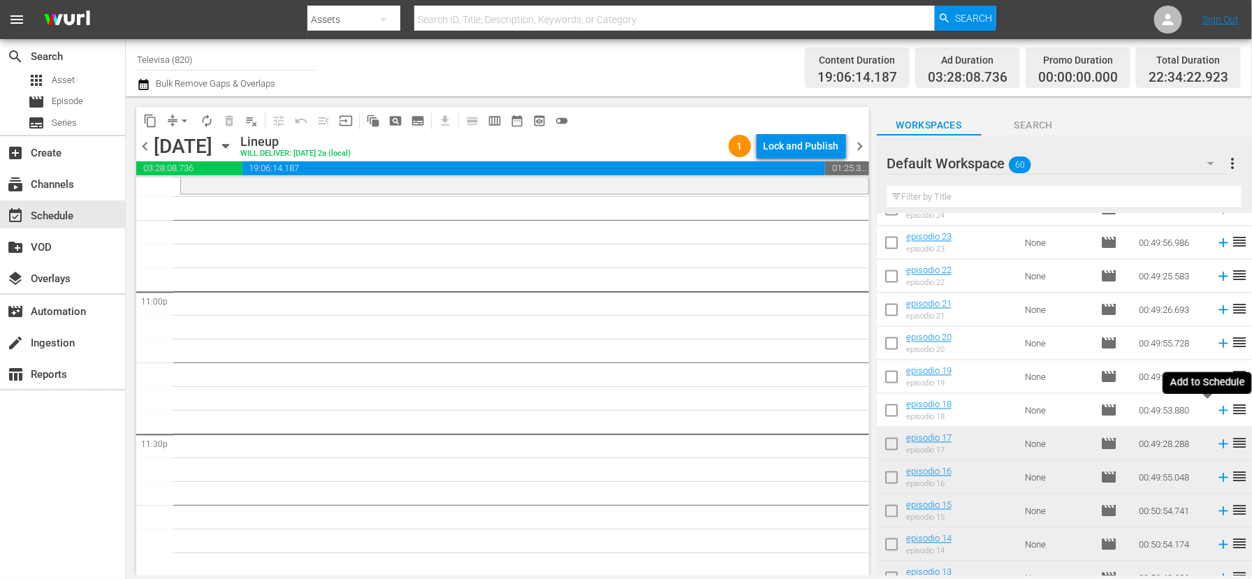
click at [1218, 407] on icon at bounding box center [1222, 411] width 9 height 9
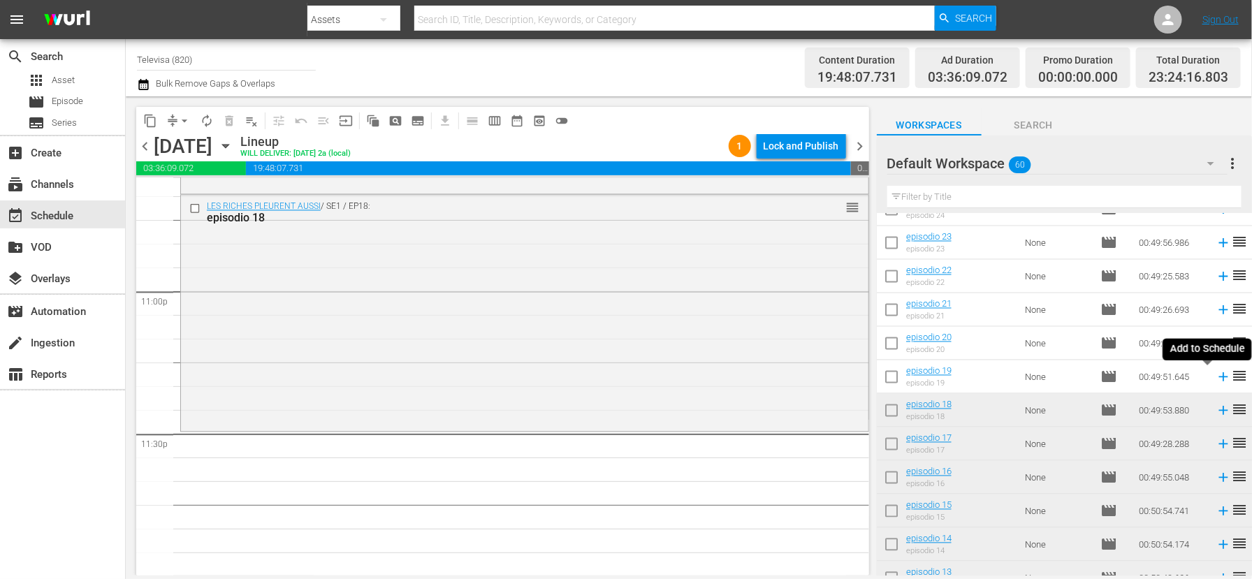
click at [1218, 377] on icon at bounding box center [1222, 377] width 9 height 9
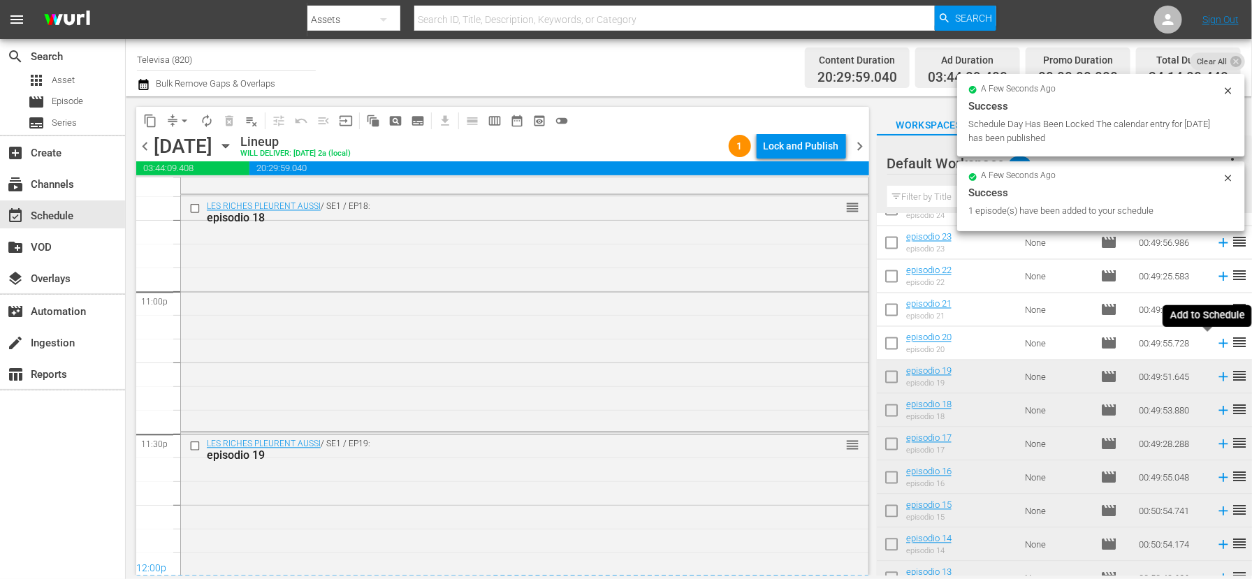
click at [1215, 342] on icon at bounding box center [1222, 343] width 15 height 15
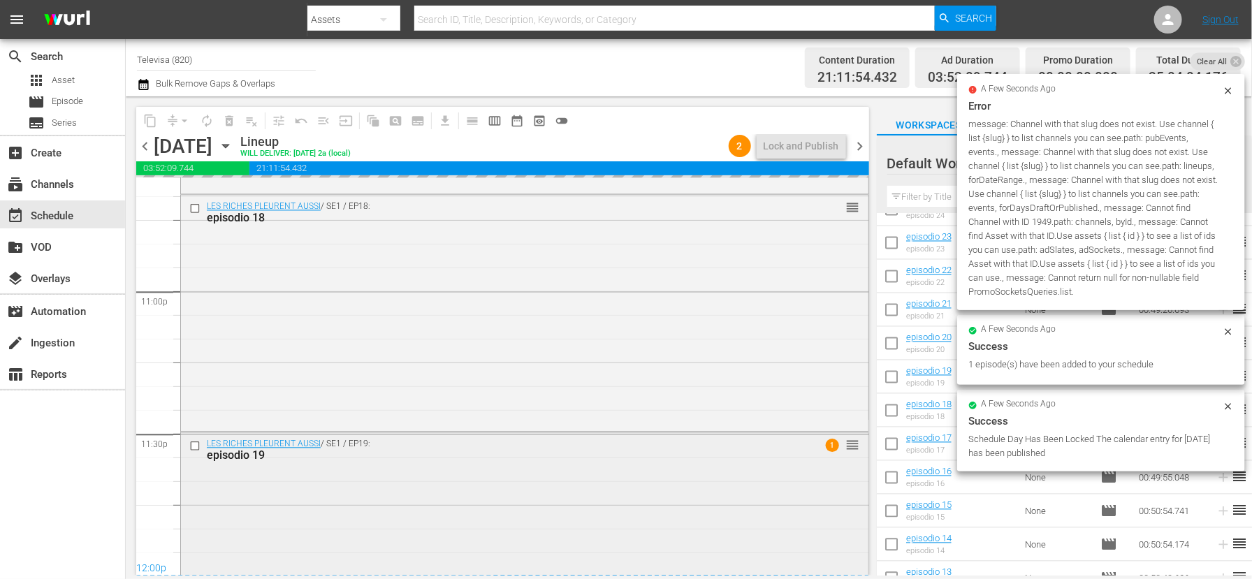
scroll to position [6534, 0]
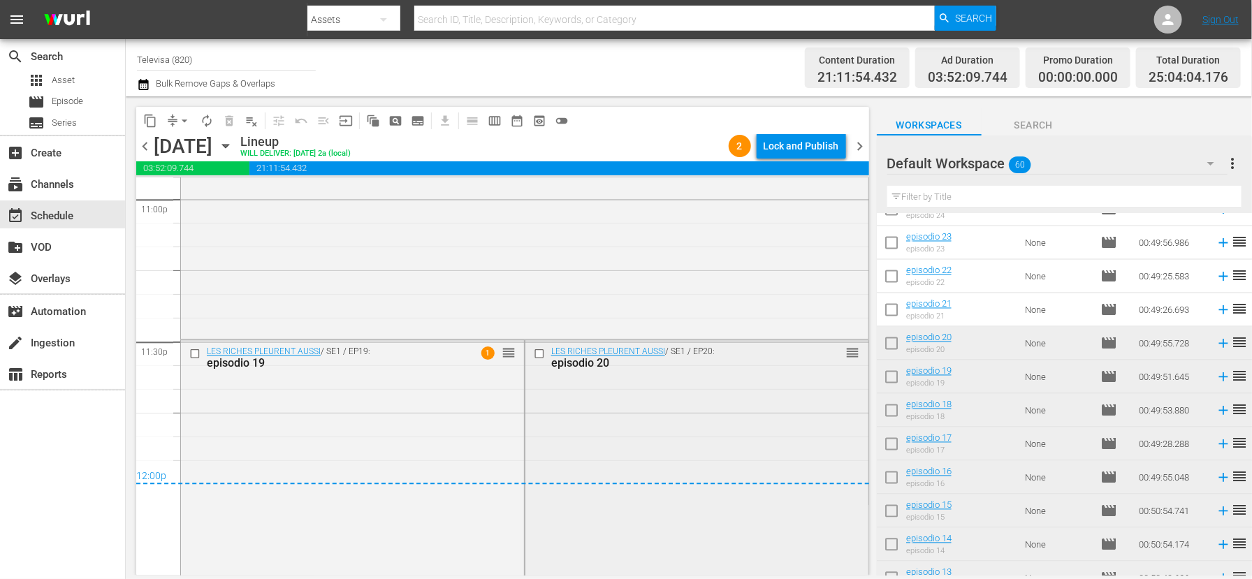
click at [533, 353] on input "checkbox" at bounding box center [540, 353] width 15 height 12
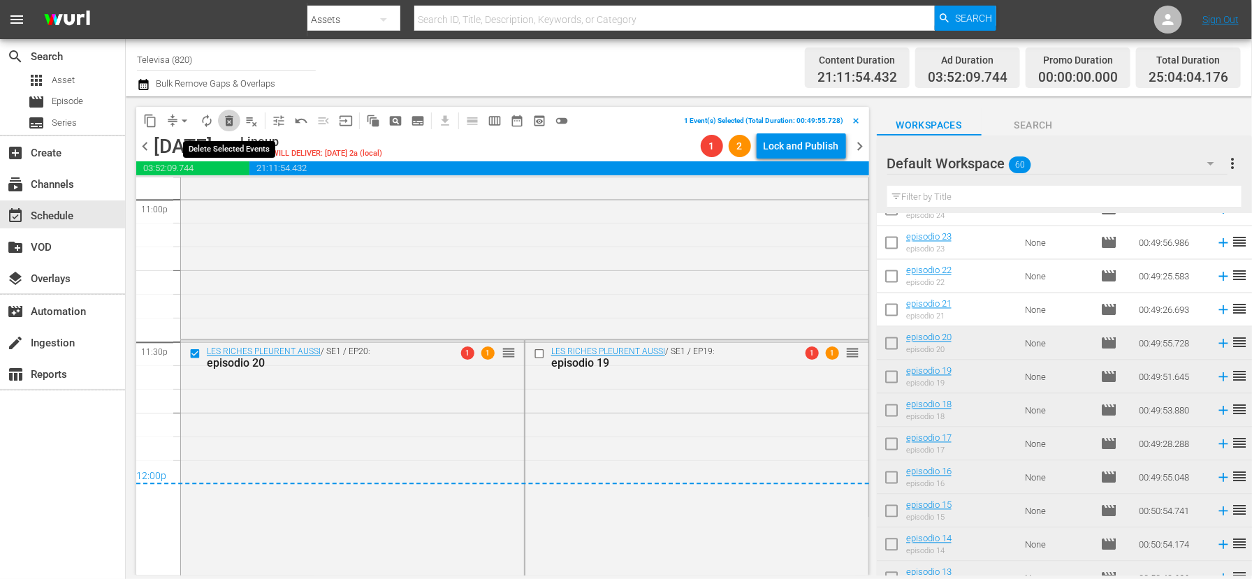
click at [231, 117] on span "delete_forever_outlined" at bounding box center [229, 121] width 14 height 14
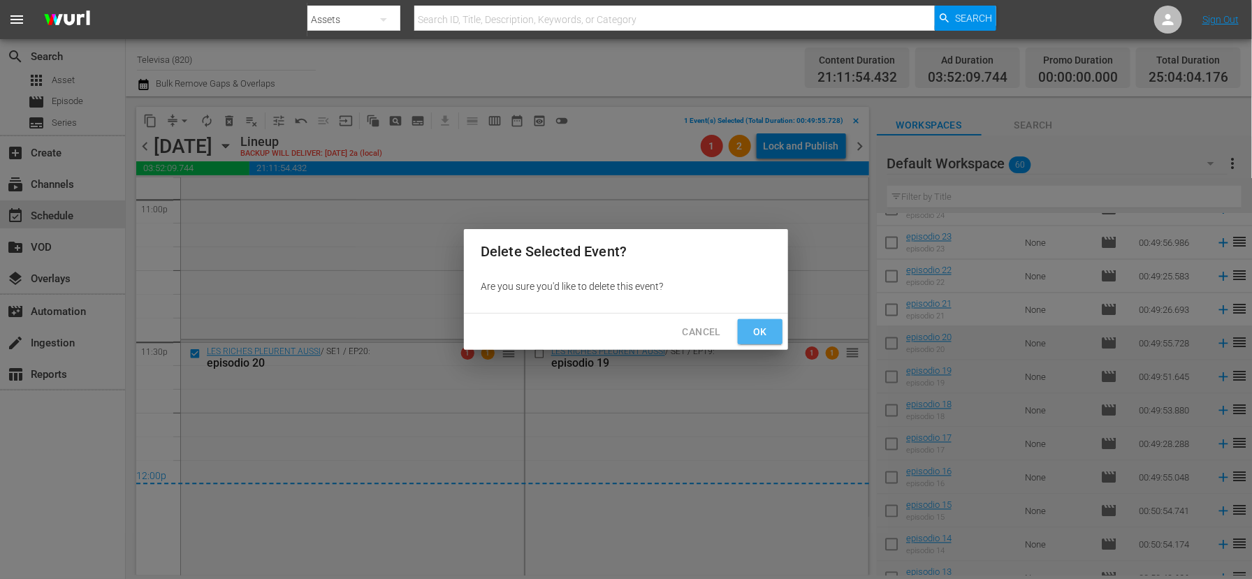
click at [757, 327] on span "Ok" at bounding box center [760, 331] width 22 height 17
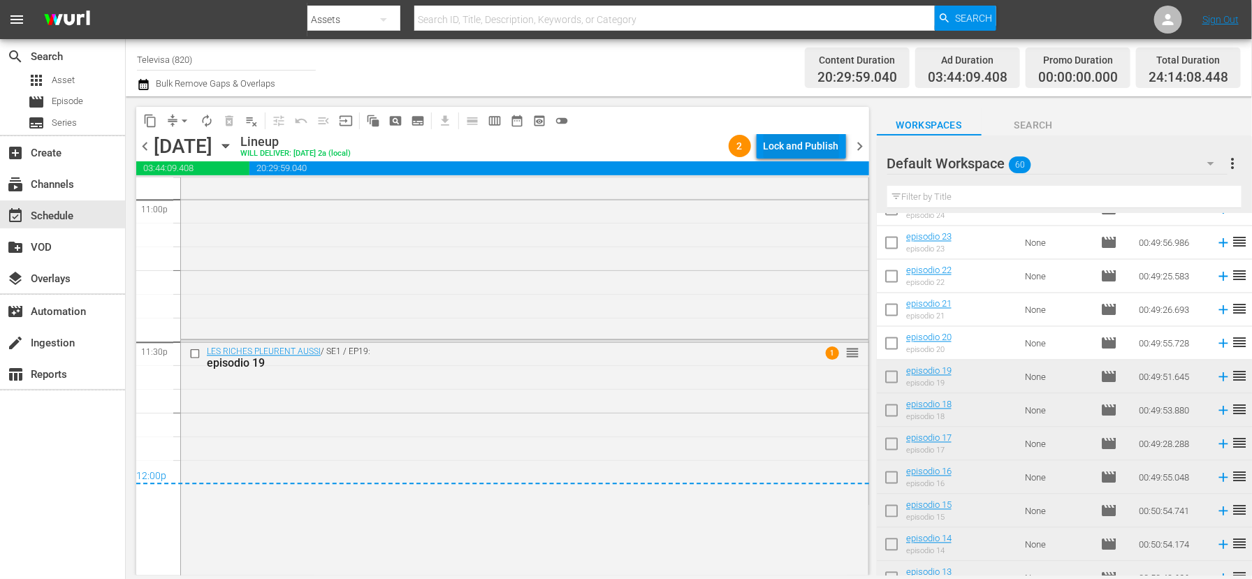
click at [793, 145] on div "Lock and Publish" at bounding box center [800, 145] width 75 height 25
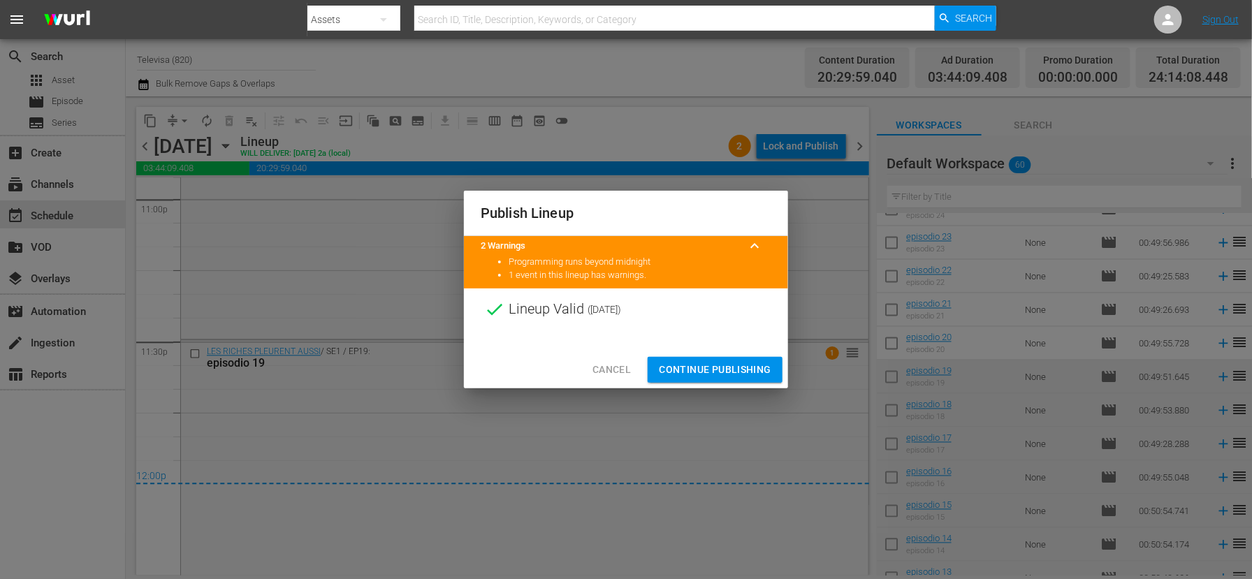
click at [708, 371] on span "Continue Publishing" at bounding box center [715, 369] width 112 height 17
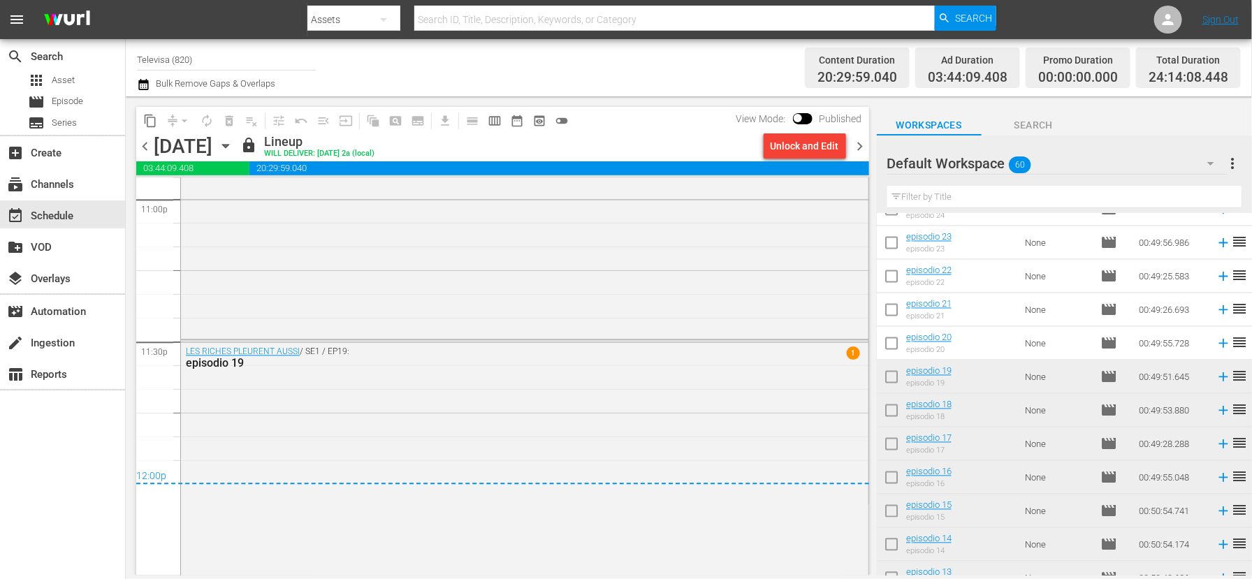
click at [233, 143] on icon "button" at bounding box center [225, 145] width 15 height 15
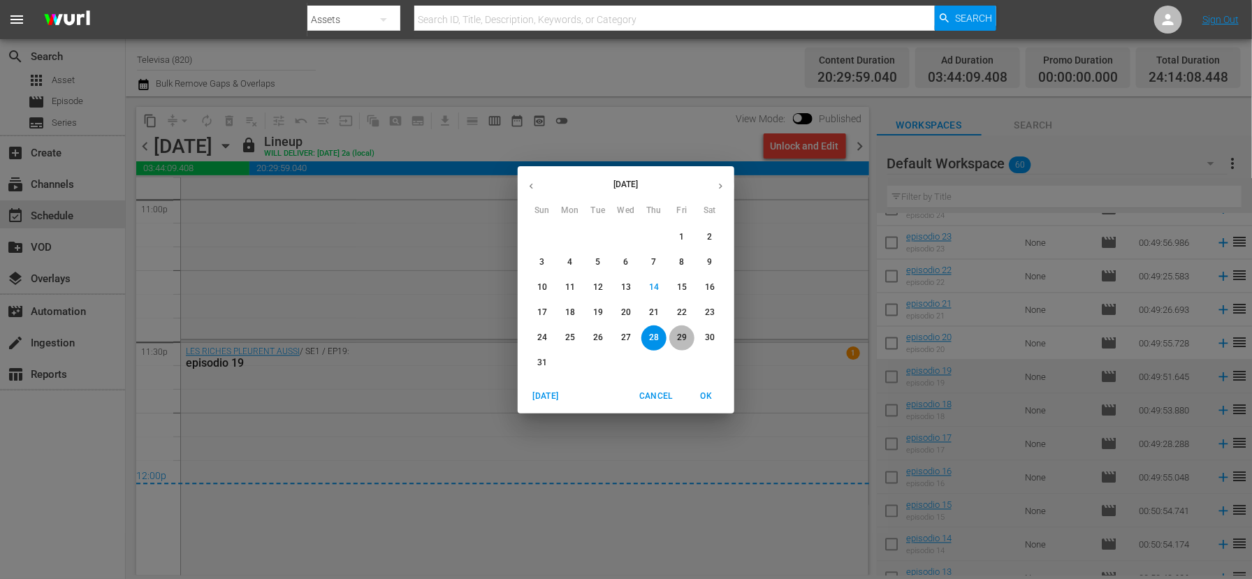
click at [684, 337] on p "29" at bounding box center [682, 338] width 10 height 12
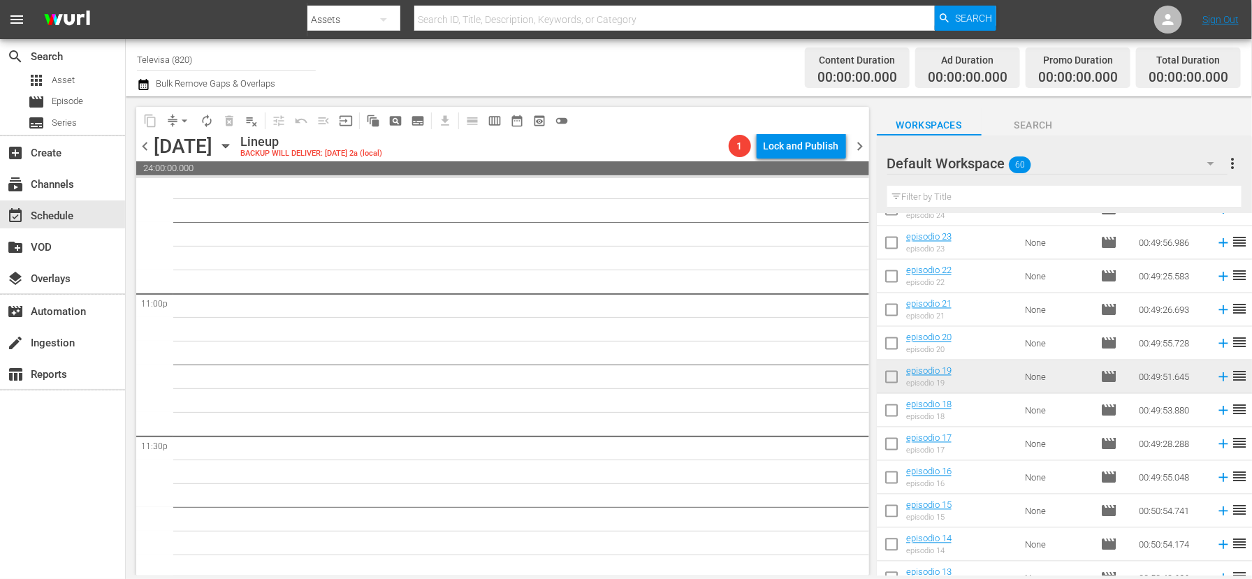
scroll to position [6442, 0]
click at [1218, 346] on icon at bounding box center [1222, 343] width 9 height 9
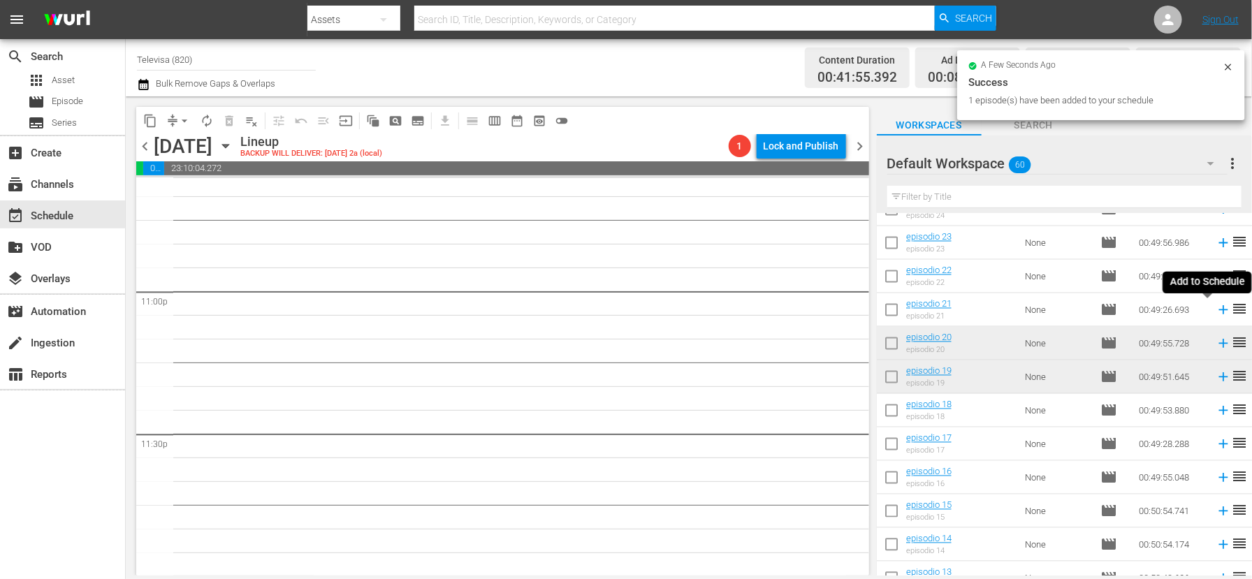
click at [1218, 311] on icon at bounding box center [1222, 310] width 9 height 9
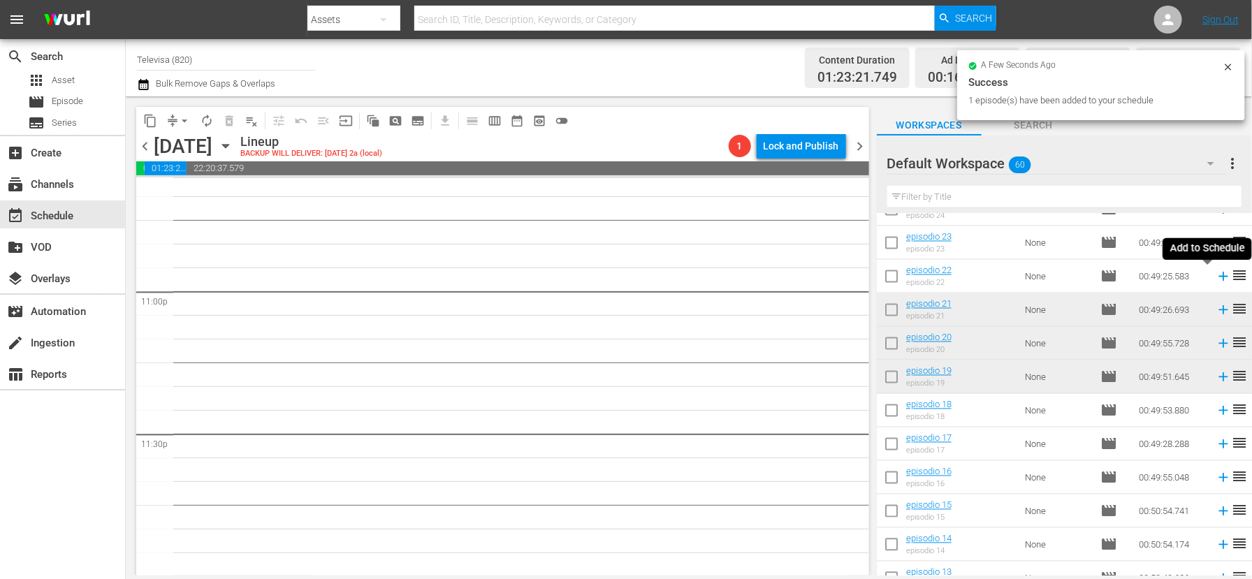
click at [1218, 277] on icon at bounding box center [1222, 276] width 9 height 9
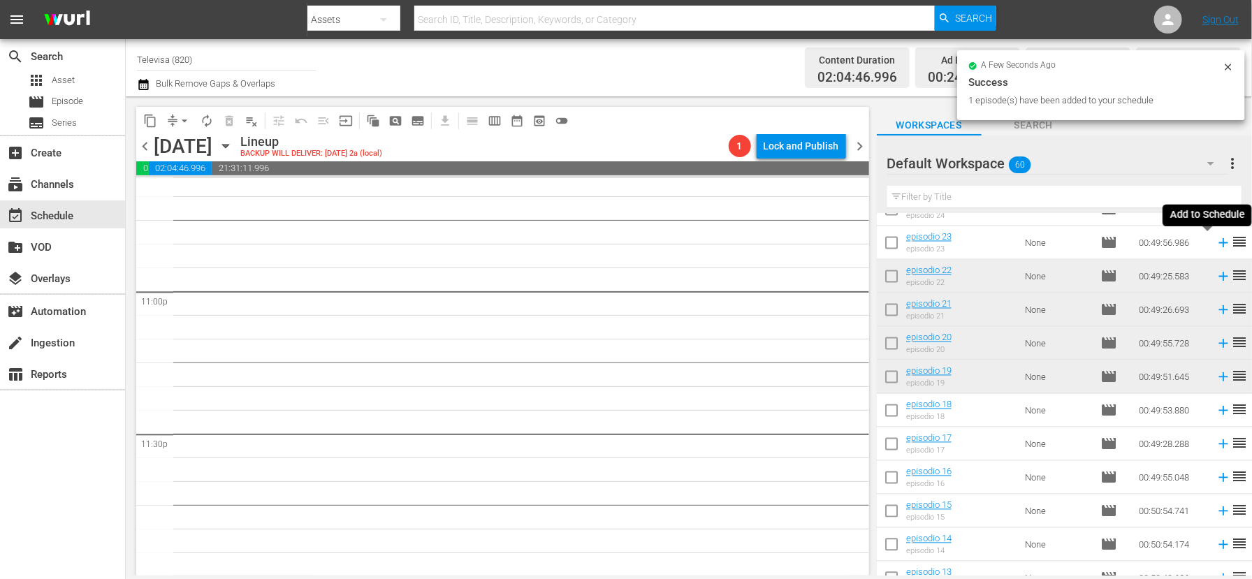
click at [1218, 245] on icon at bounding box center [1222, 243] width 9 height 9
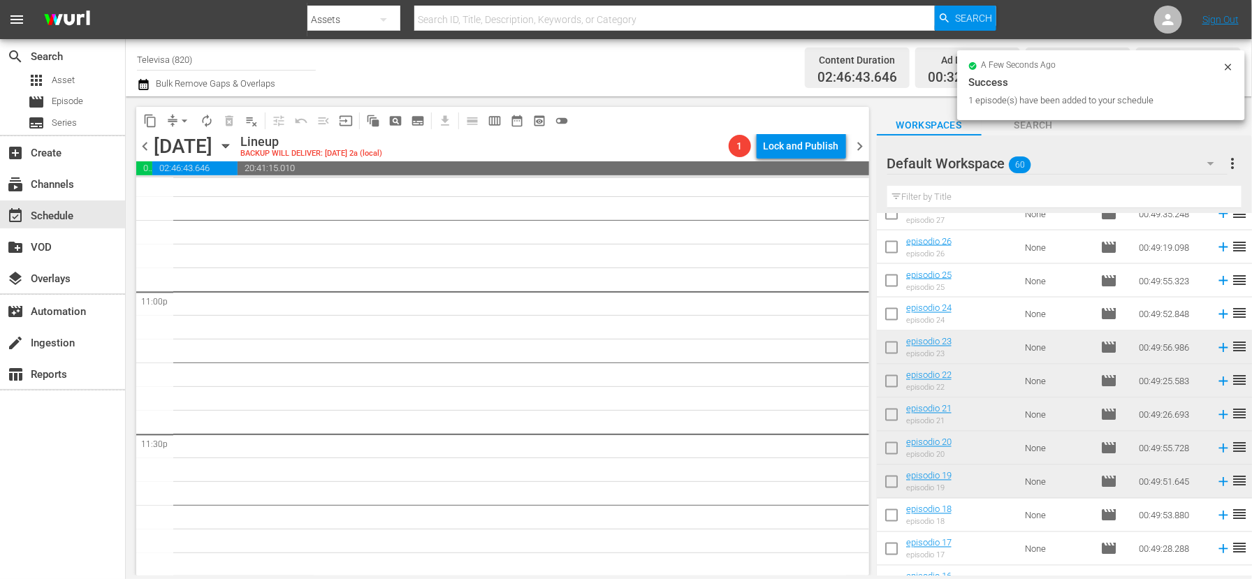
scroll to position [1053, 0]
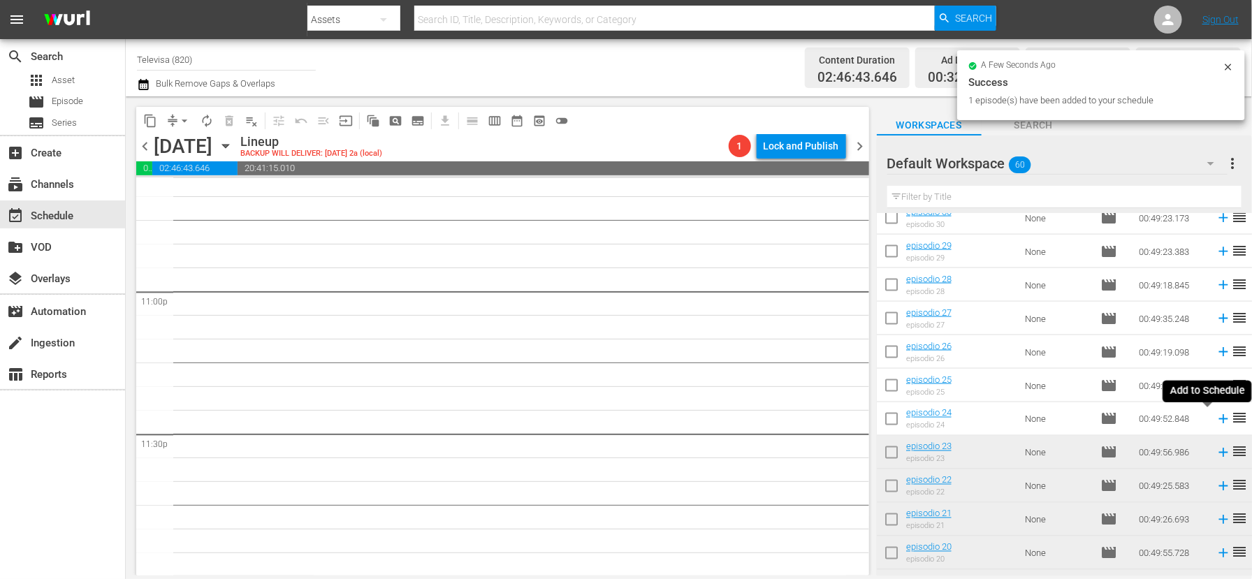
click at [1218, 418] on icon at bounding box center [1222, 419] width 9 height 9
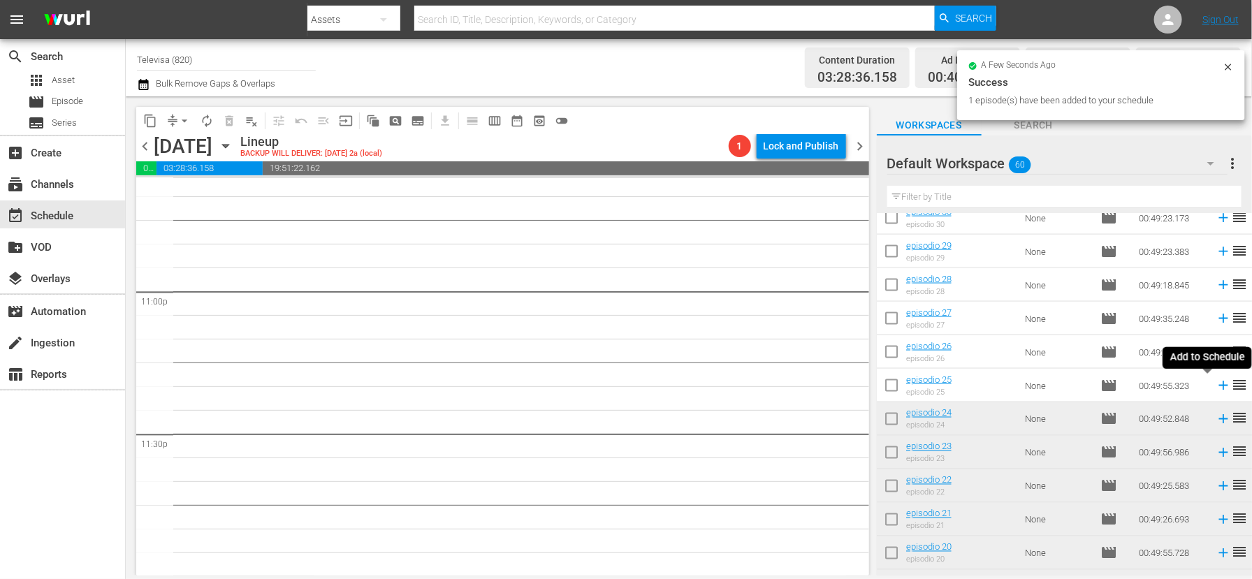
click at [1218, 386] on icon at bounding box center [1222, 385] width 9 height 9
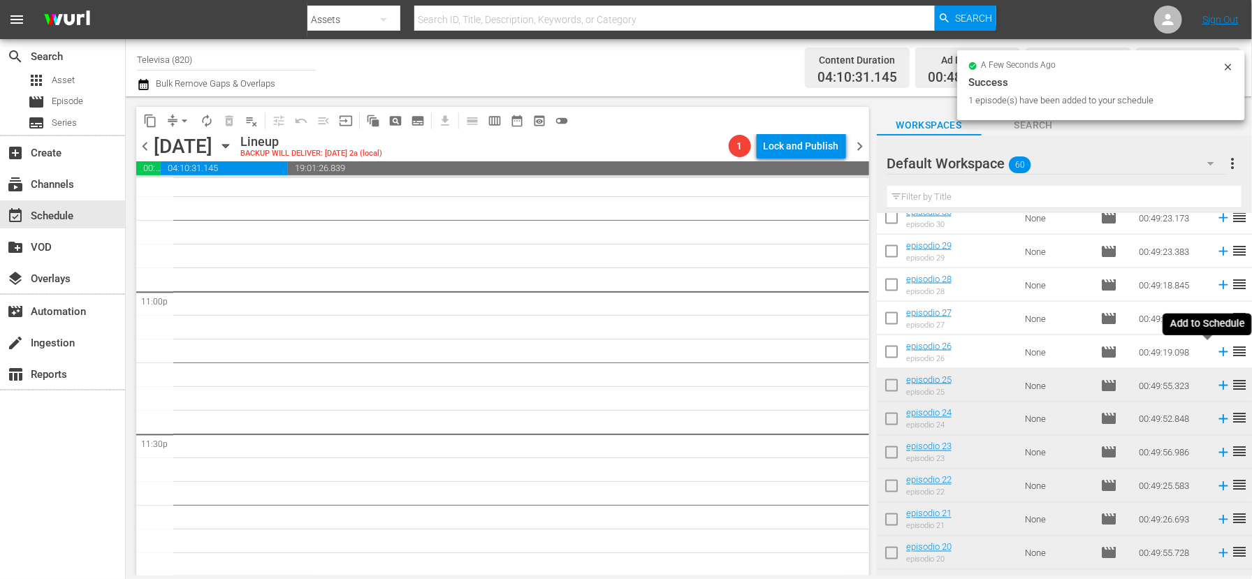
click at [1218, 351] on icon at bounding box center [1222, 352] width 9 height 9
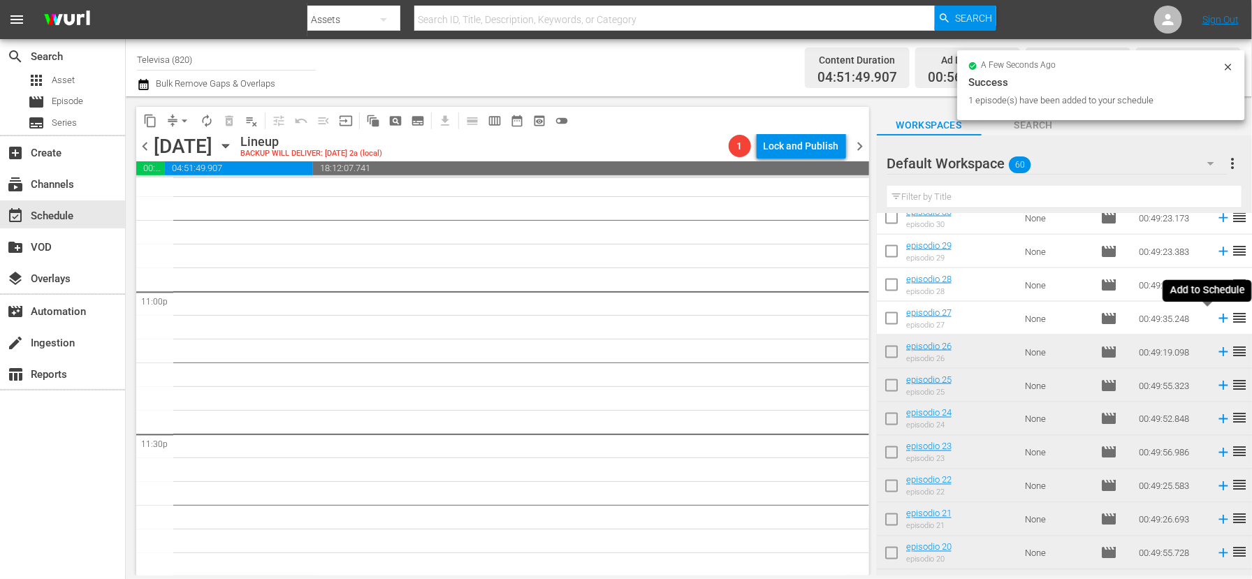
click at [1218, 319] on icon at bounding box center [1222, 318] width 9 height 9
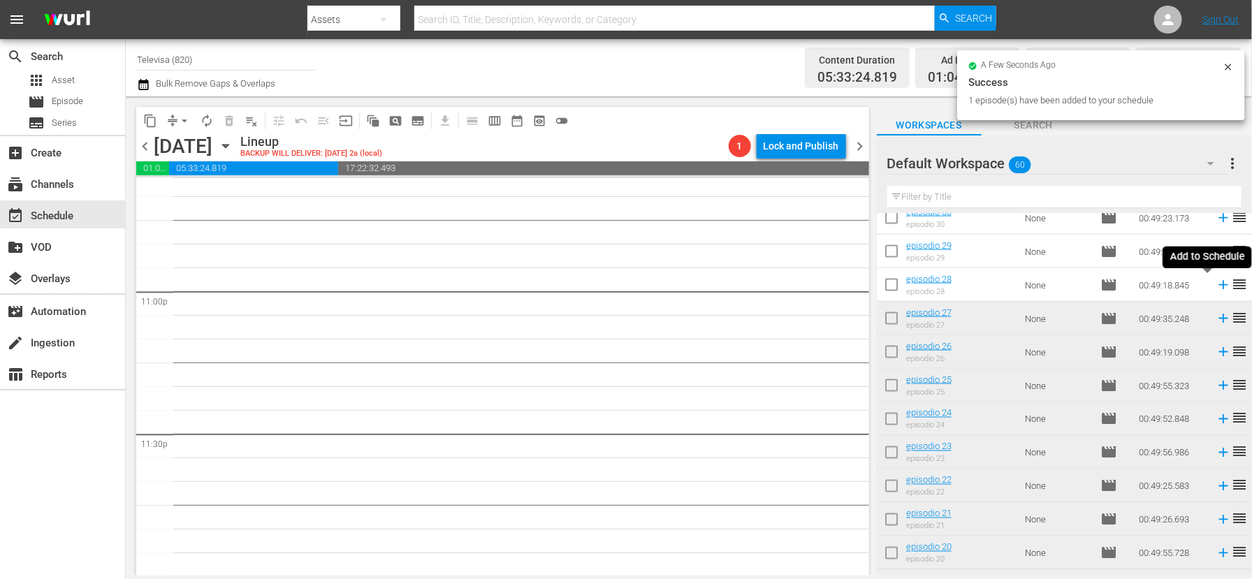
click at [1218, 285] on icon at bounding box center [1222, 285] width 9 height 9
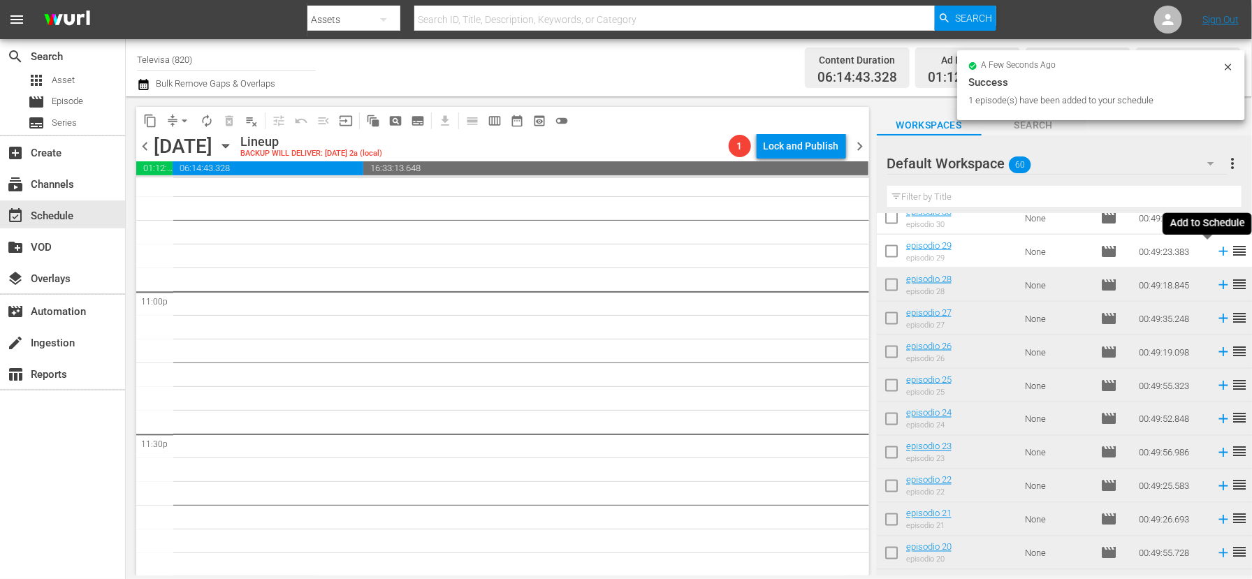
click at [1215, 254] on icon at bounding box center [1222, 251] width 15 height 15
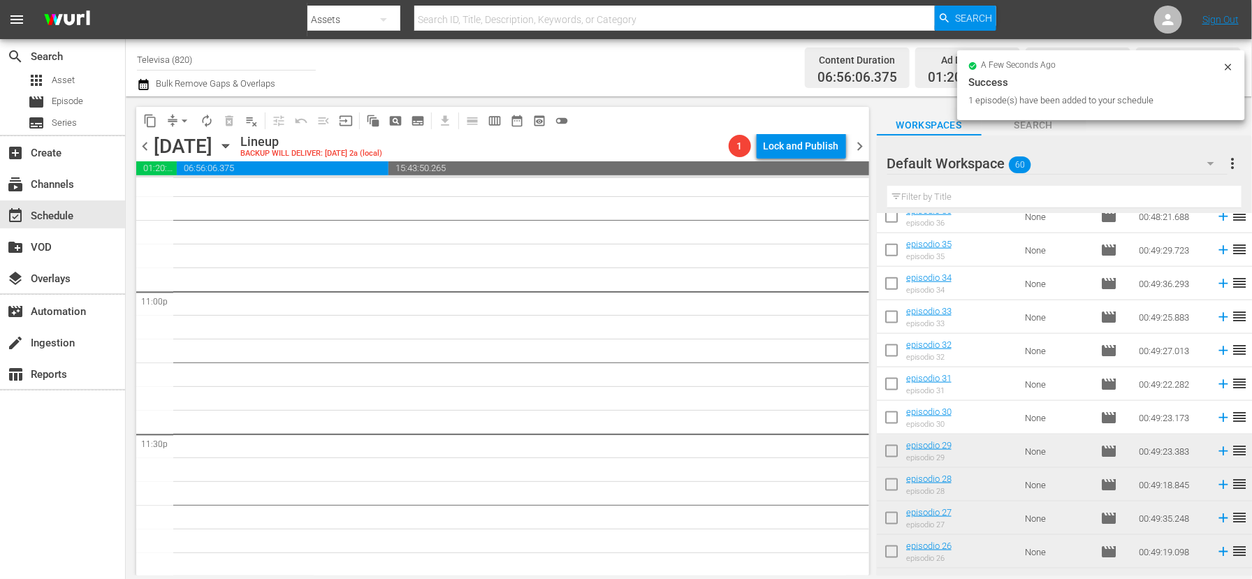
scroll to position [843, 0]
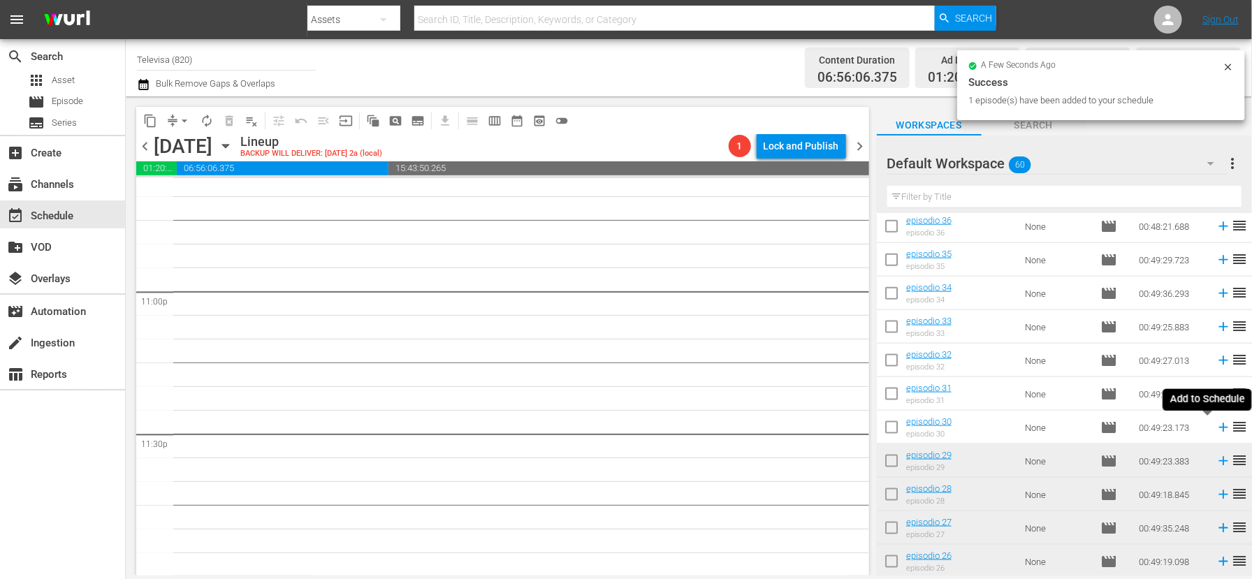
click at [1218, 426] on icon at bounding box center [1222, 427] width 9 height 9
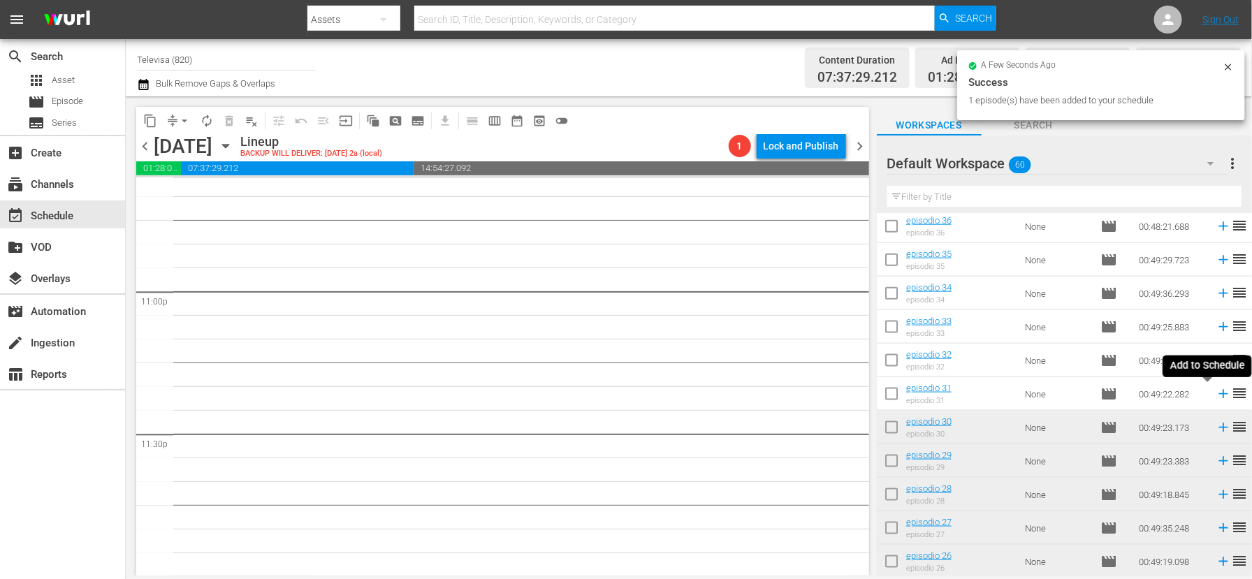
click at [1218, 394] on icon at bounding box center [1222, 394] width 9 height 9
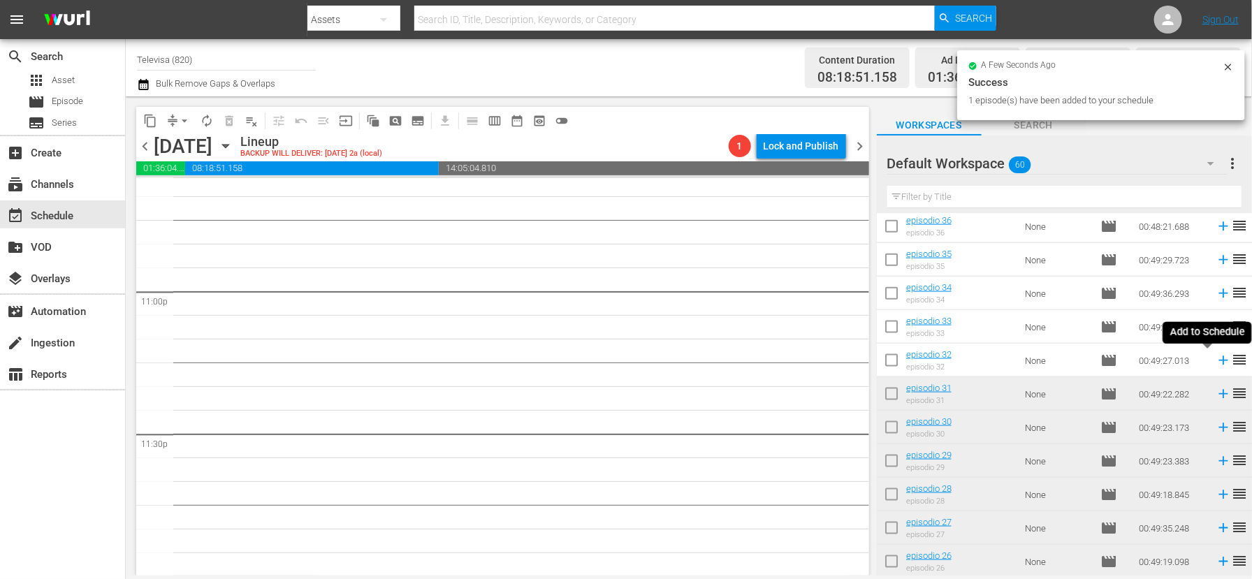
click at [1215, 359] on icon at bounding box center [1222, 360] width 15 height 15
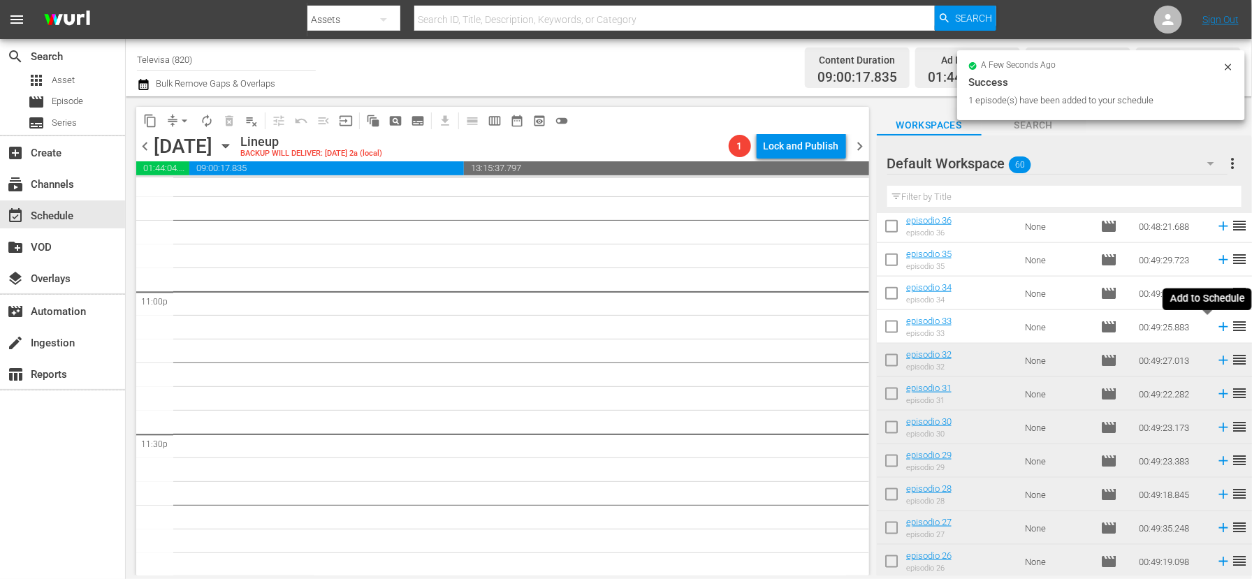
click at [1215, 330] on icon at bounding box center [1222, 326] width 15 height 15
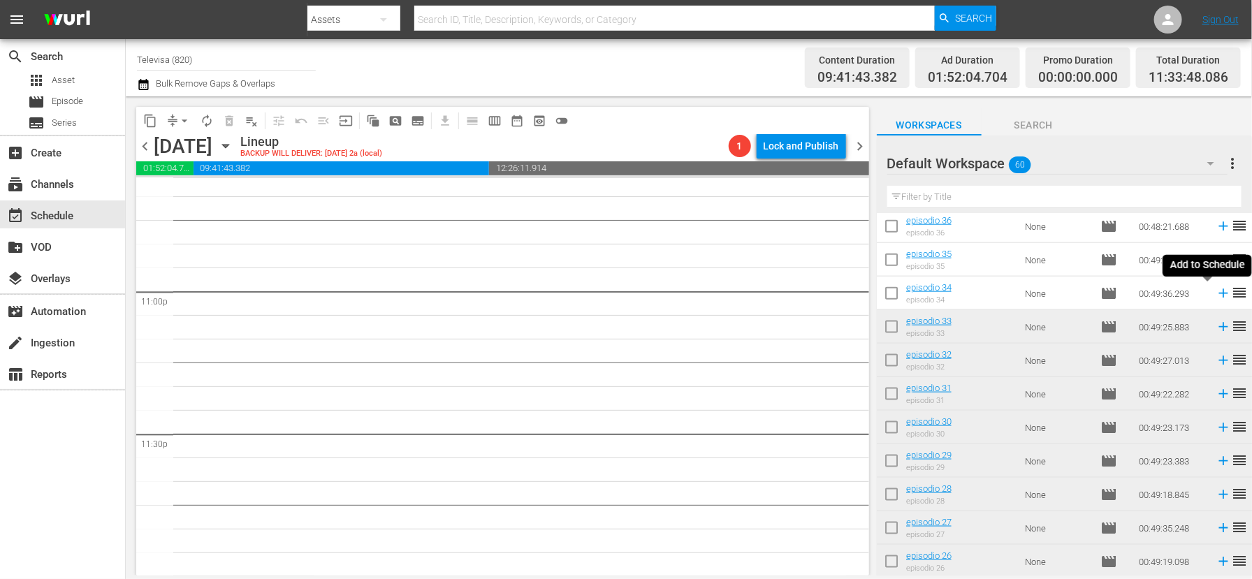
click at [1215, 292] on icon at bounding box center [1222, 293] width 15 height 15
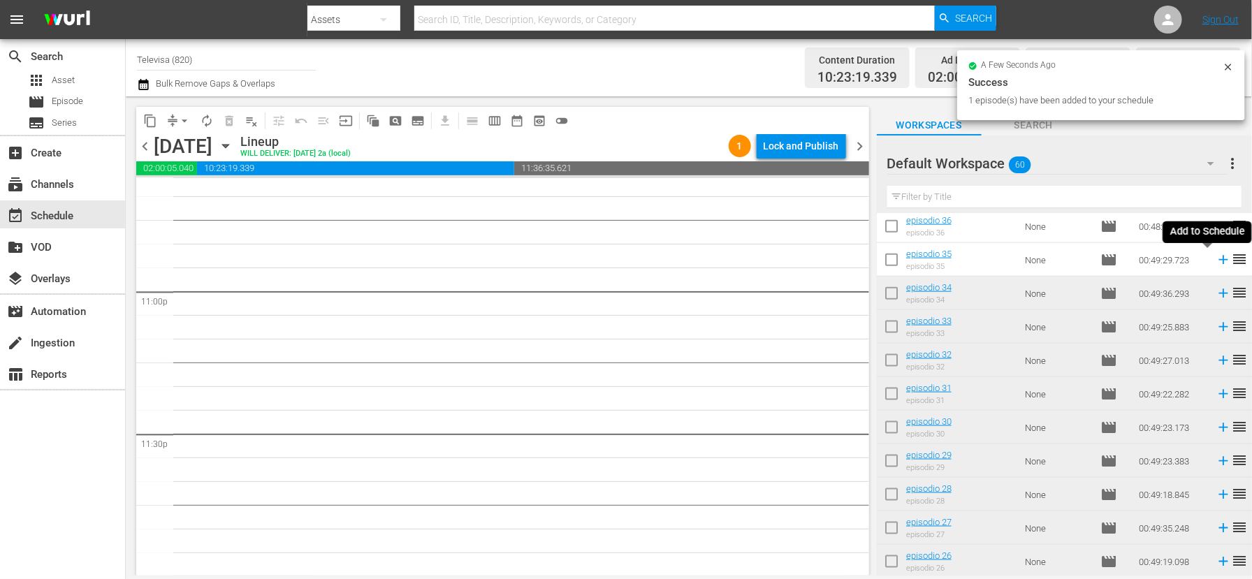
click at [1215, 261] on icon at bounding box center [1222, 259] width 15 height 15
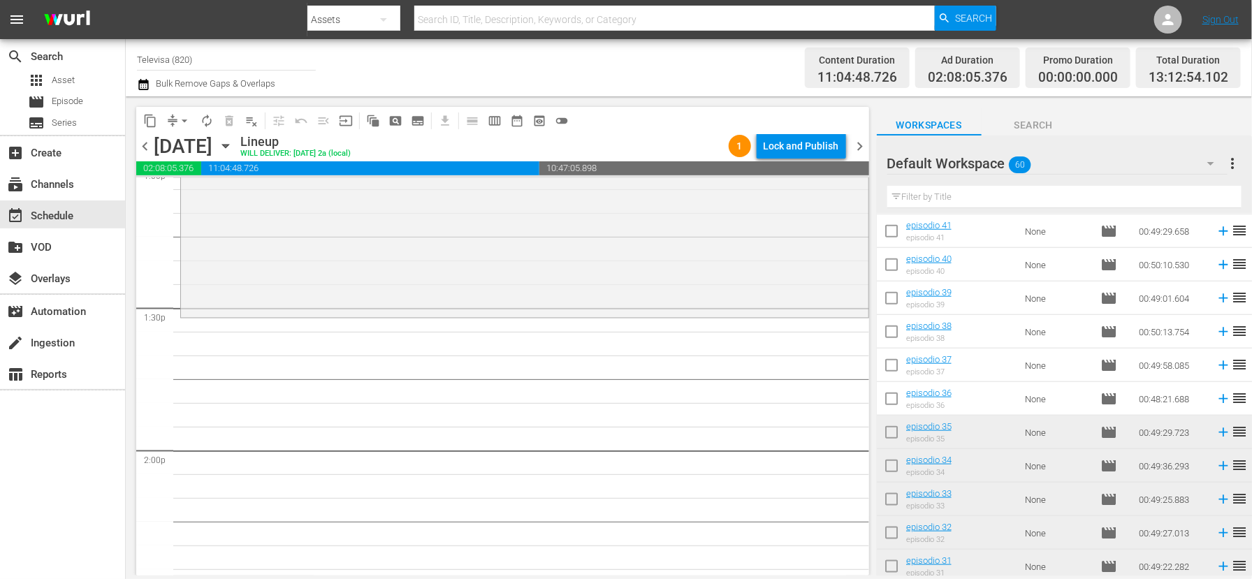
scroll to position [634, 0]
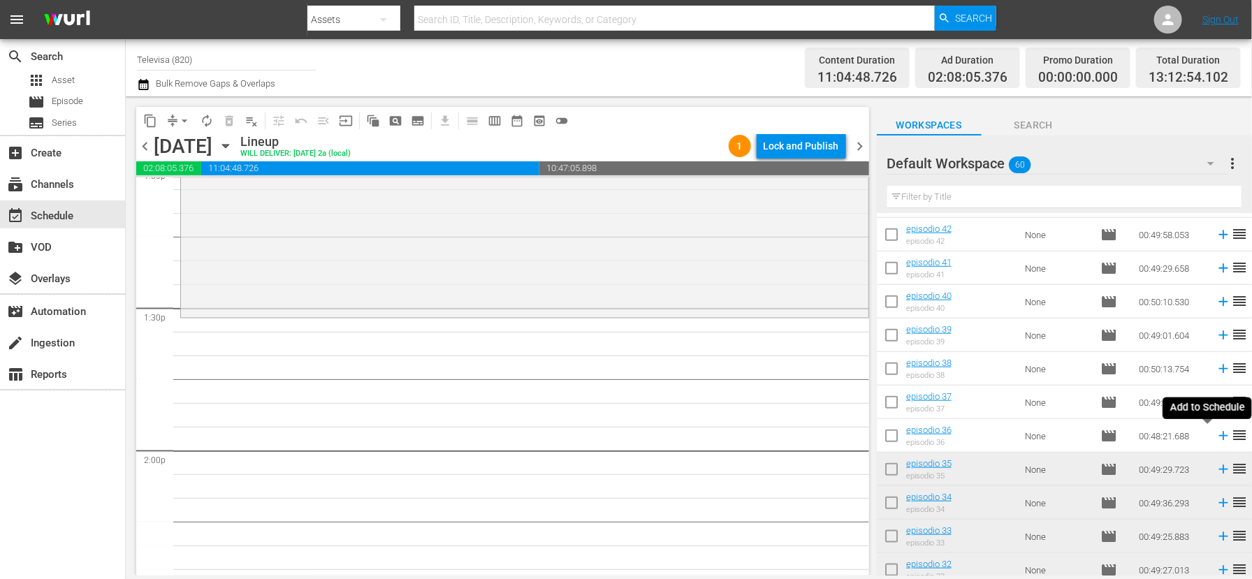
click at [1218, 436] on icon at bounding box center [1222, 436] width 9 height 9
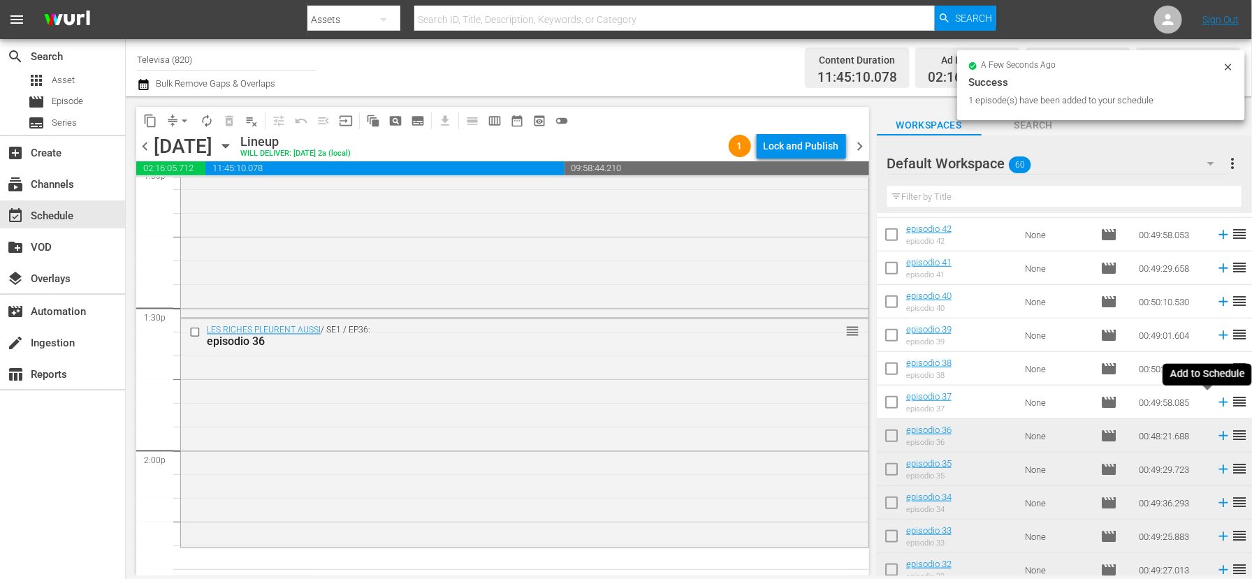
click at [1218, 401] on icon at bounding box center [1222, 402] width 9 height 9
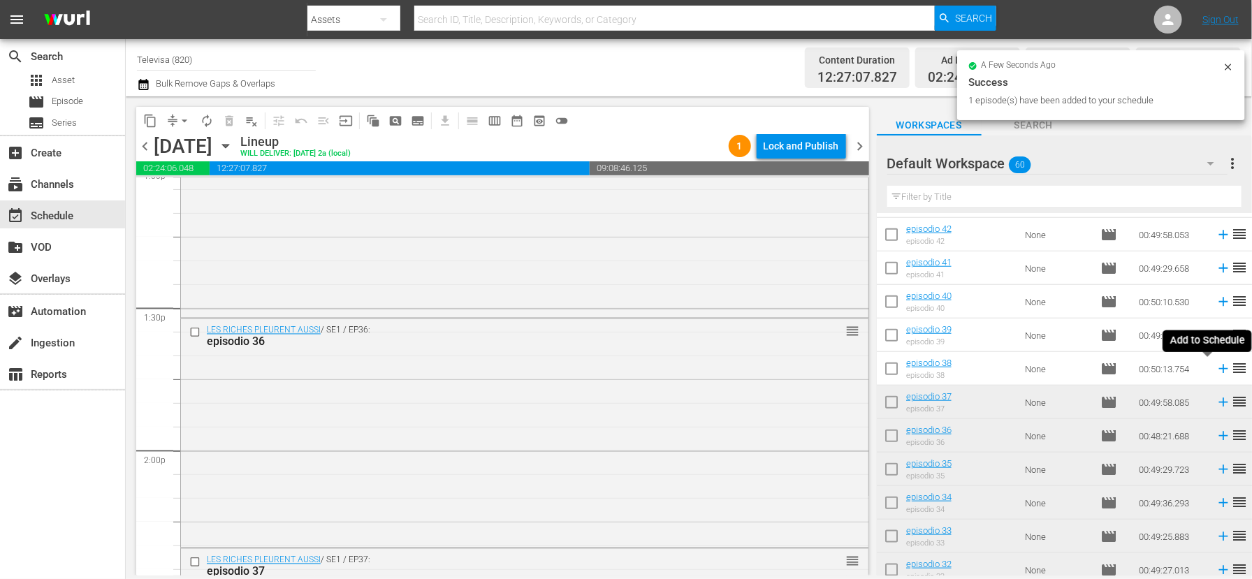
click at [1218, 370] on icon at bounding box center [1222, 369] width 9 height 9
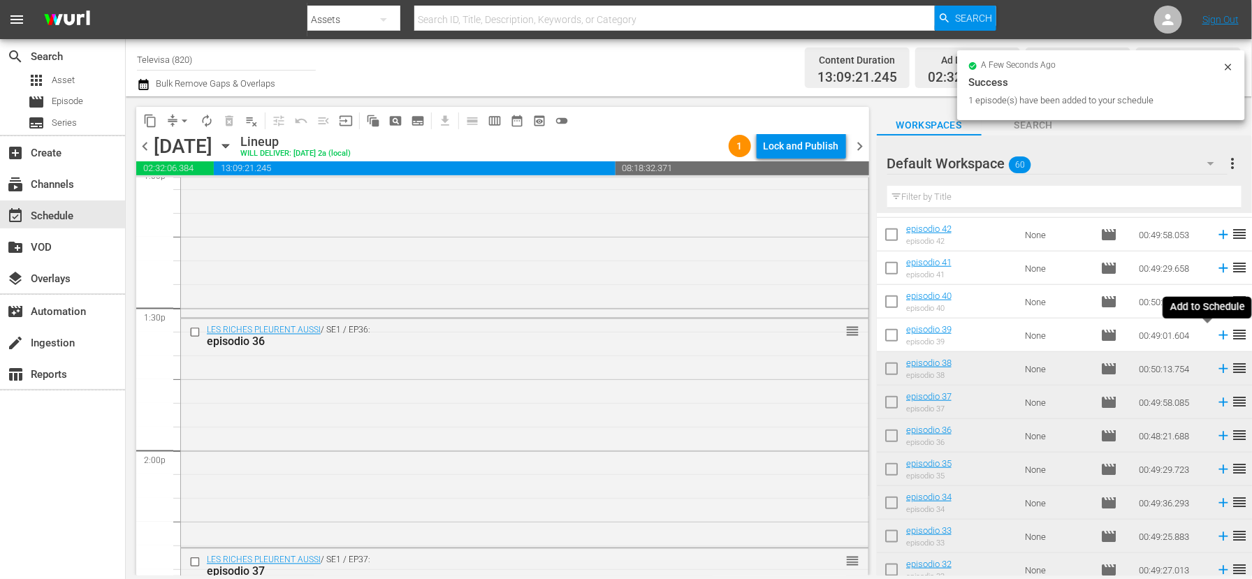
click at [1218, 336] on icon at bounding box center [1222, 335] width 9 height 9
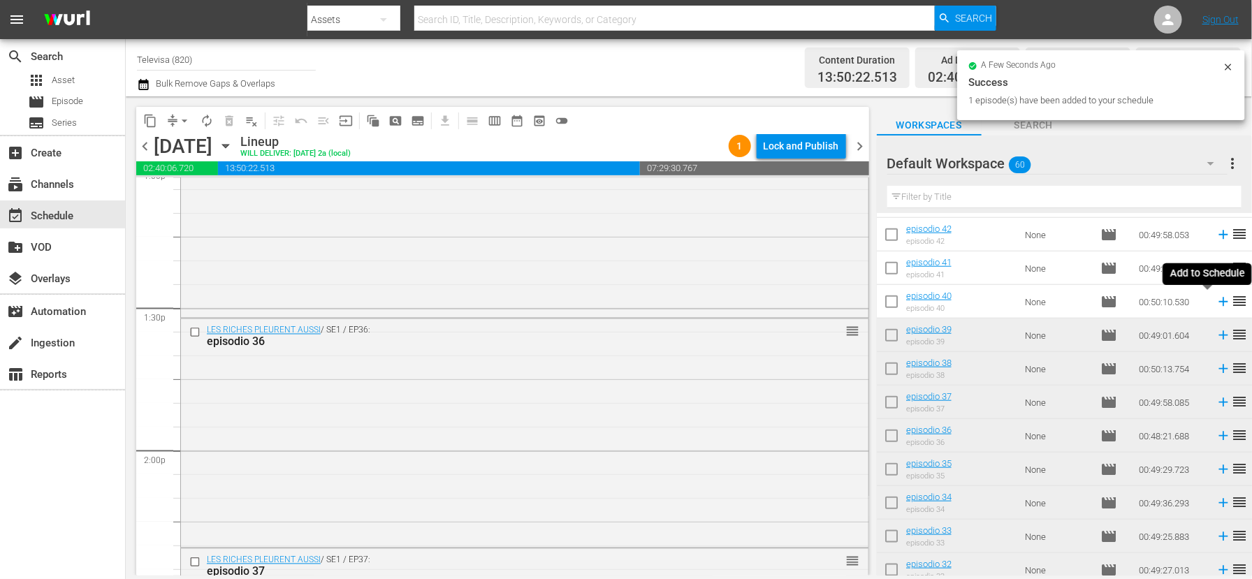
click at [1215, 302] on icon at bounding box center [1222, 301] width 15 height 15
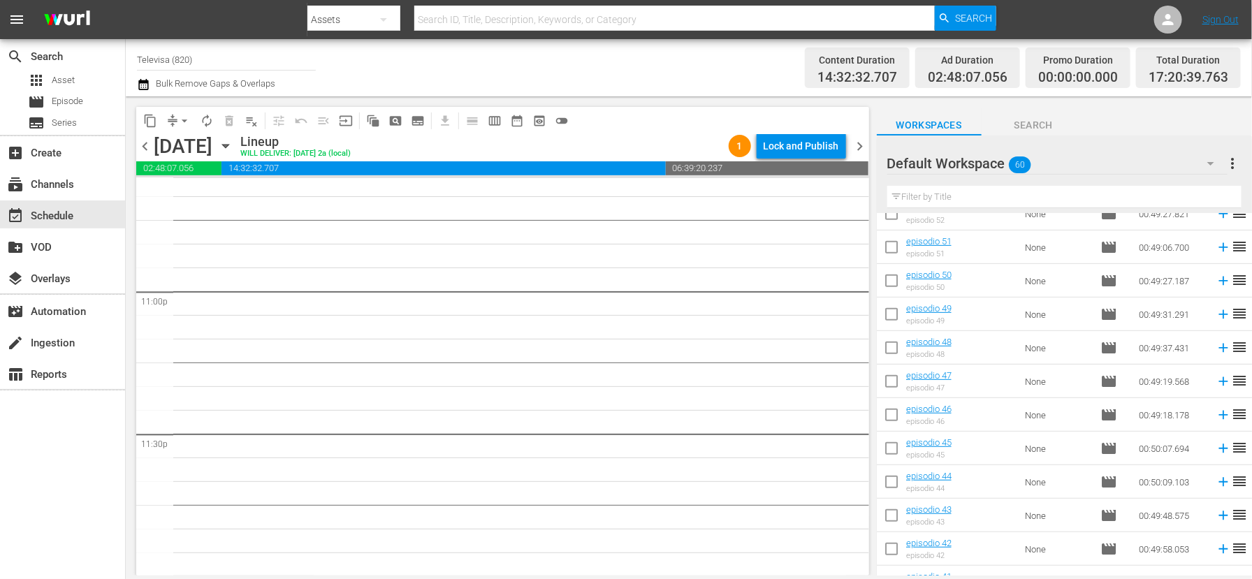
scroll to position [424, 0]
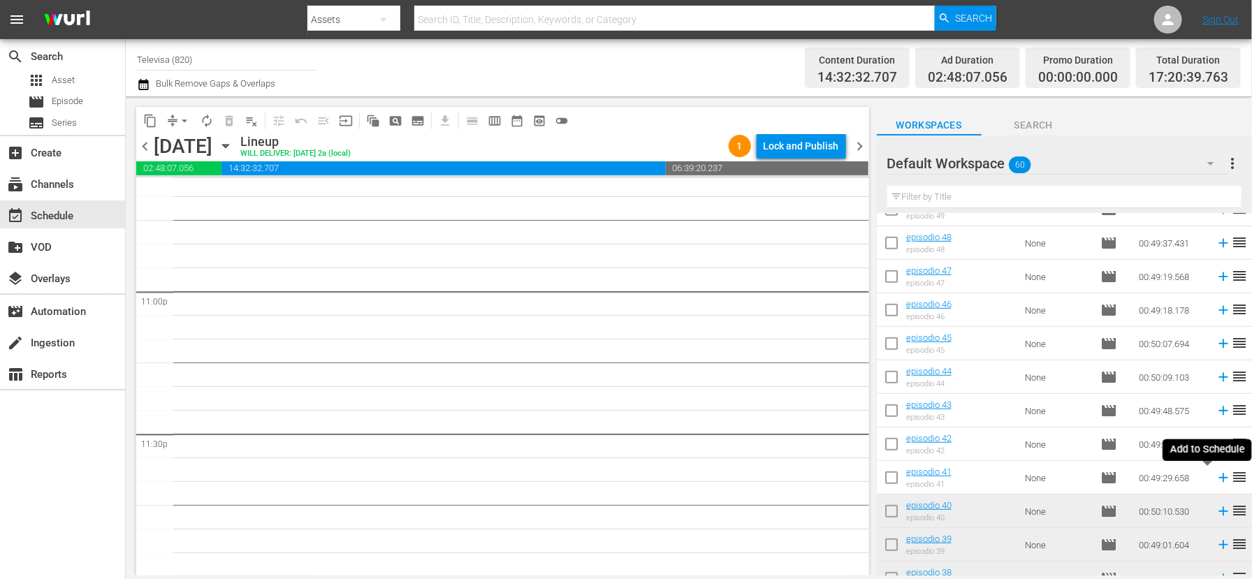
click at [1218, 476] on icon at bounding box center [1222, 478] width 9 height 9
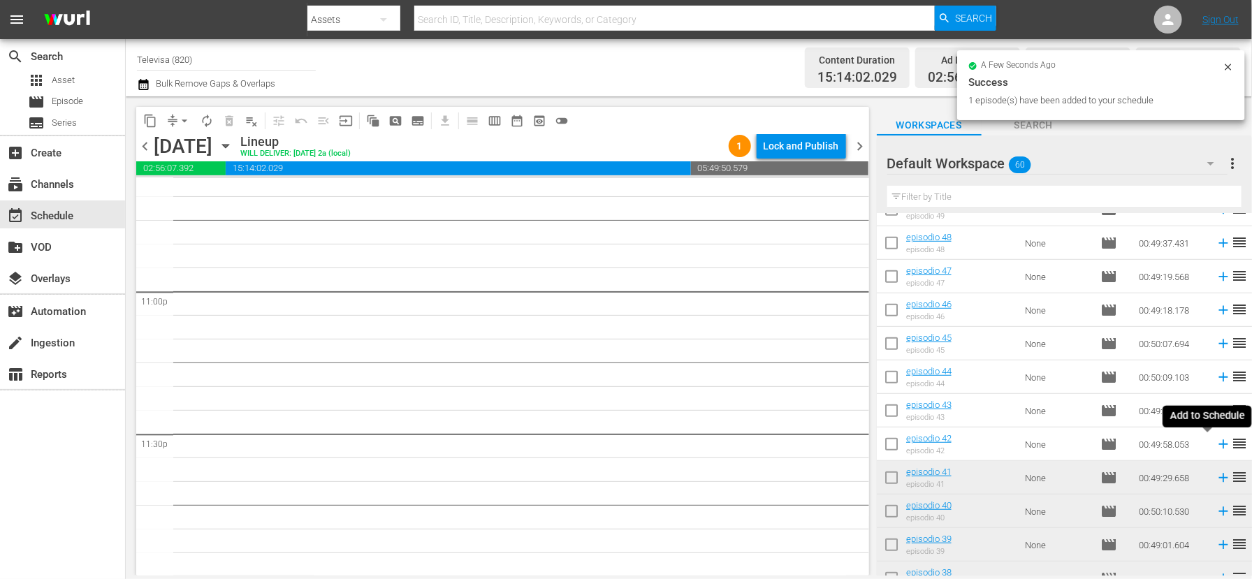
click at [1218, 443] on icon at bounding box center [1222, 444] width 9 height 9
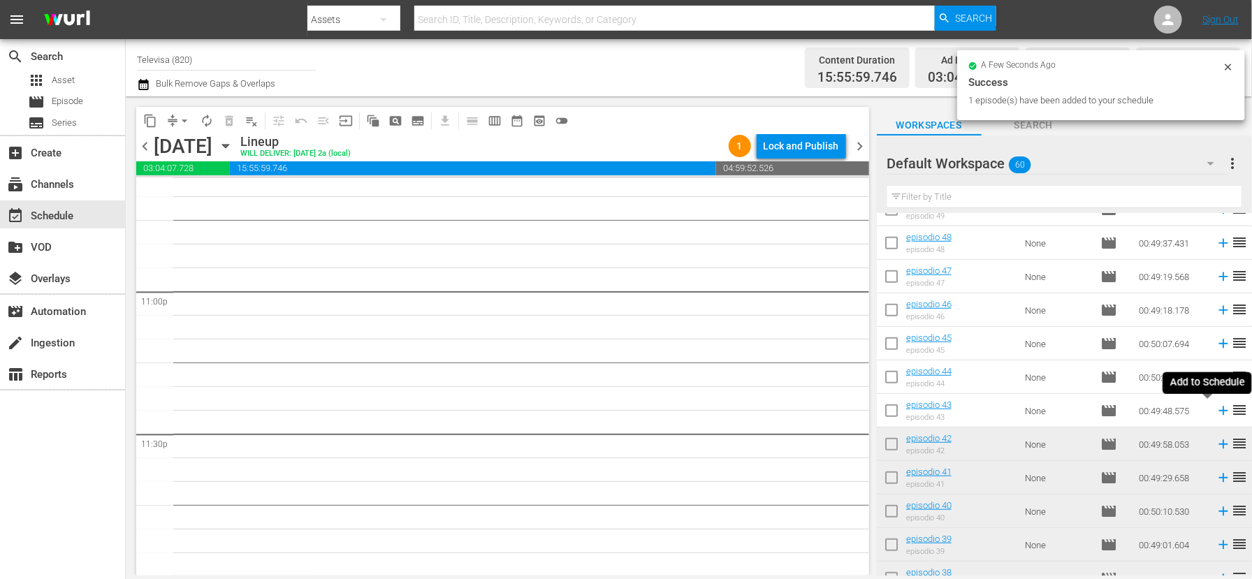
click at [1218, 409] on icon at bounding box center [1222, 411] width 9 height 9
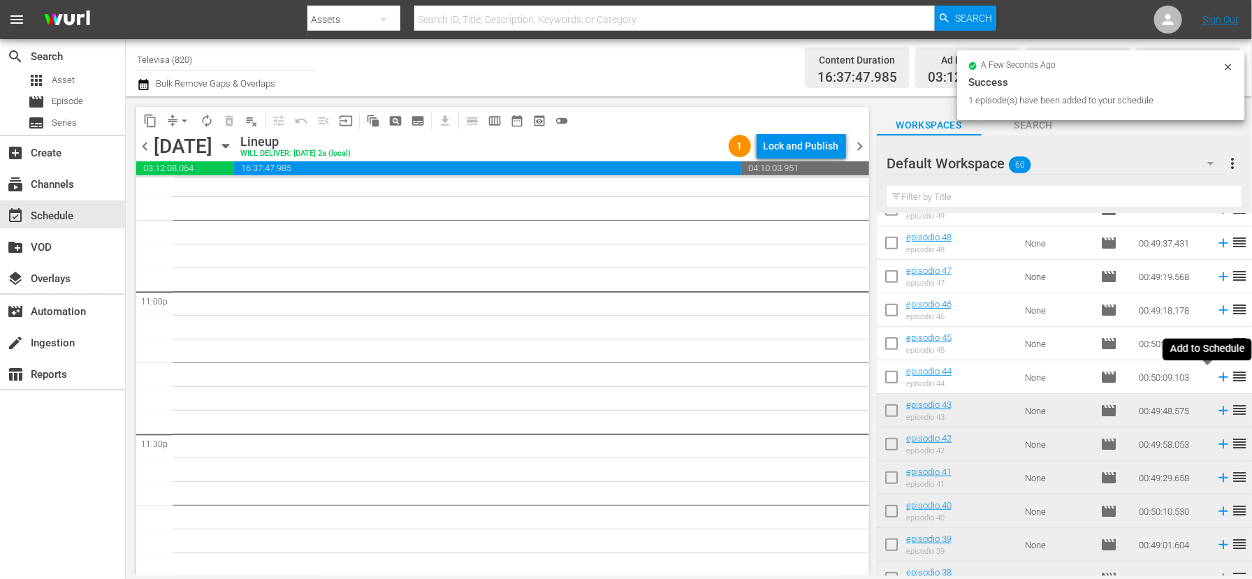
click at [1218, 377] on icon at bounding box center [1222, 377] width 9 height 9
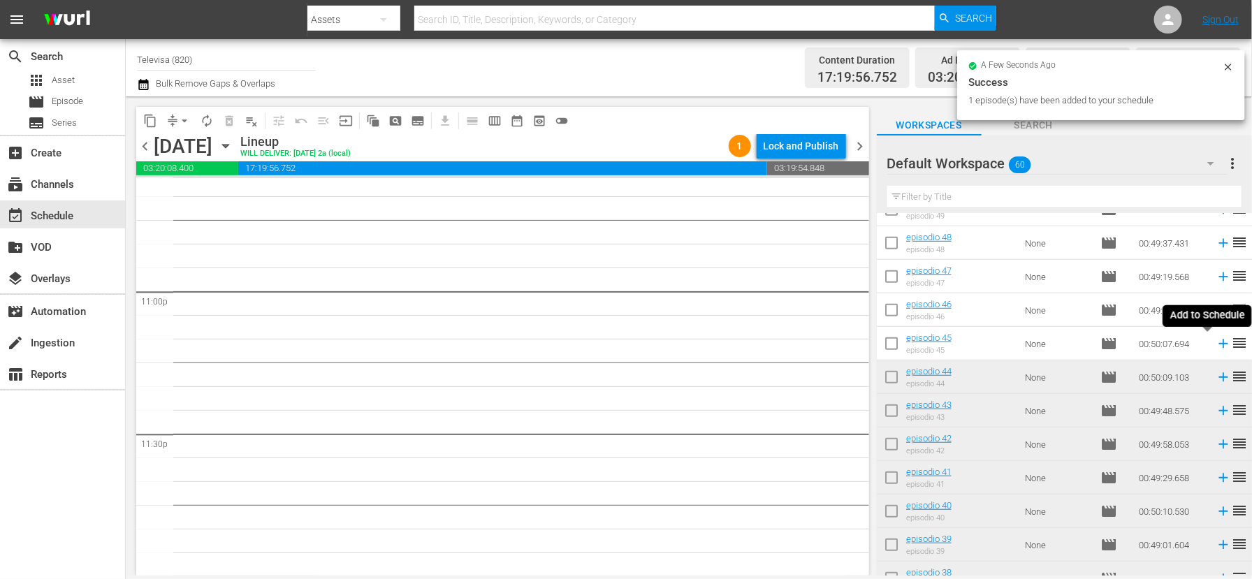
click at [1218, 344] on icon at bounding box center [1222, 343] width 9 height 9
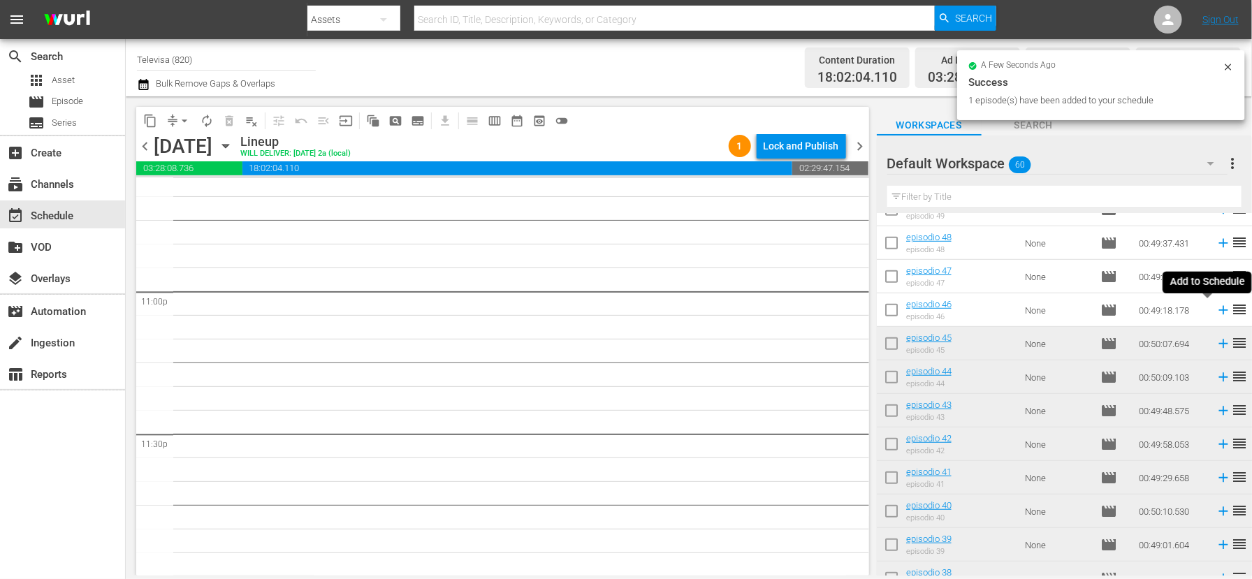
click at [1215, 311] on icon at bounding box center [1222, 309] width 15 height 15
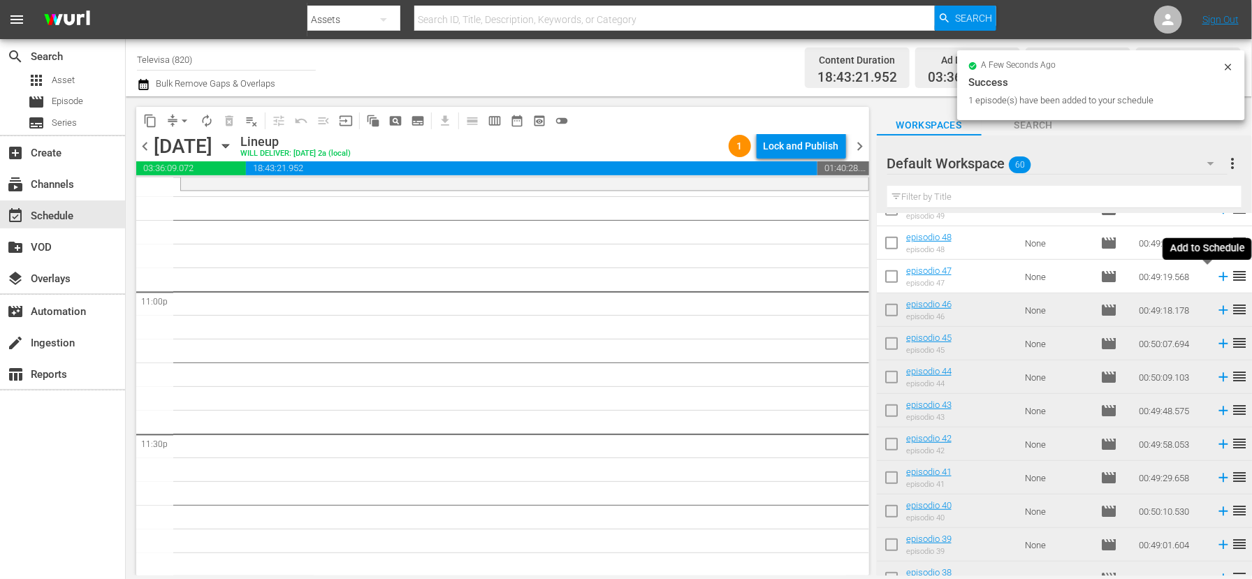
click at [1215, 277] on icon at bounding box center [1222, 276] width 15 height 15
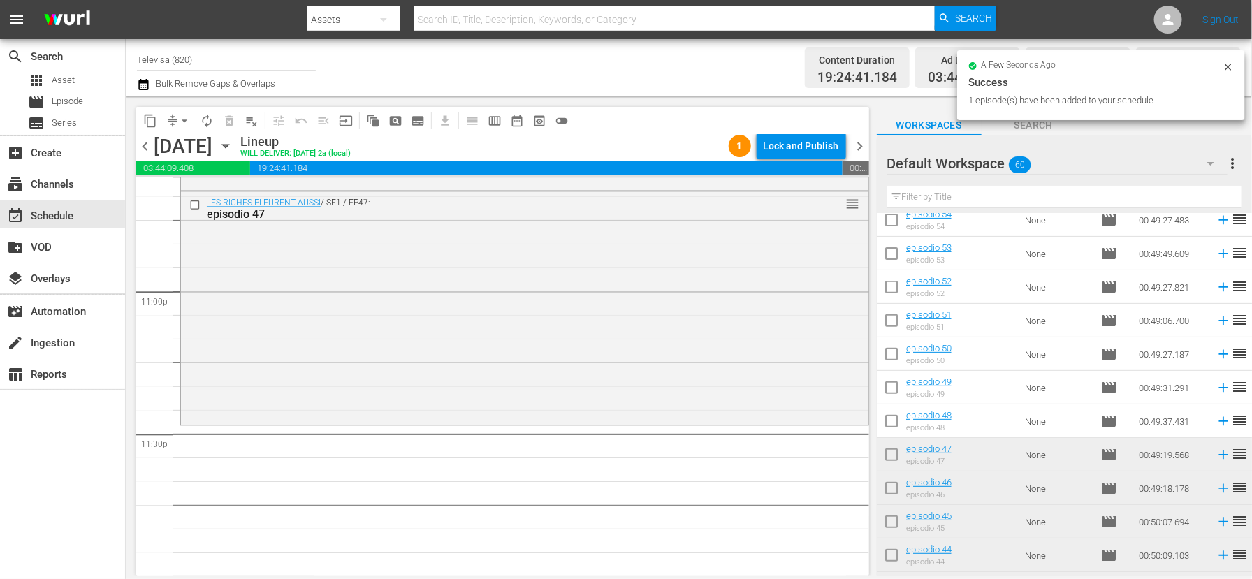
scroll to position [214, 0]
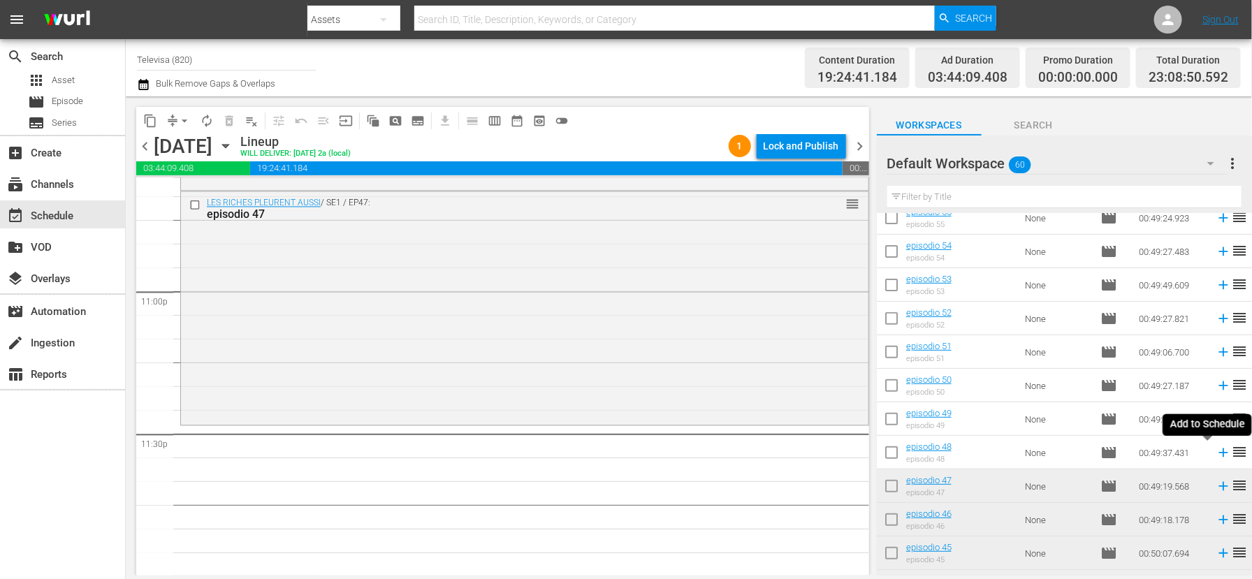
click at [1218, 453] on icon at bounding box center [1222, 452] width 9 height 9
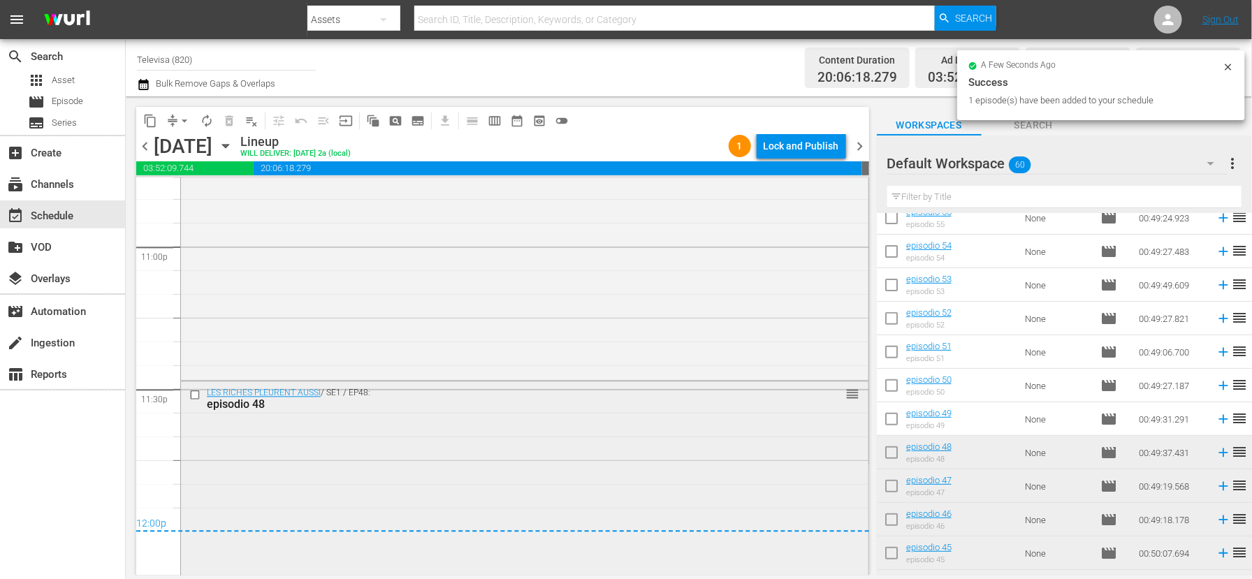
scroll to position [6526, 0]
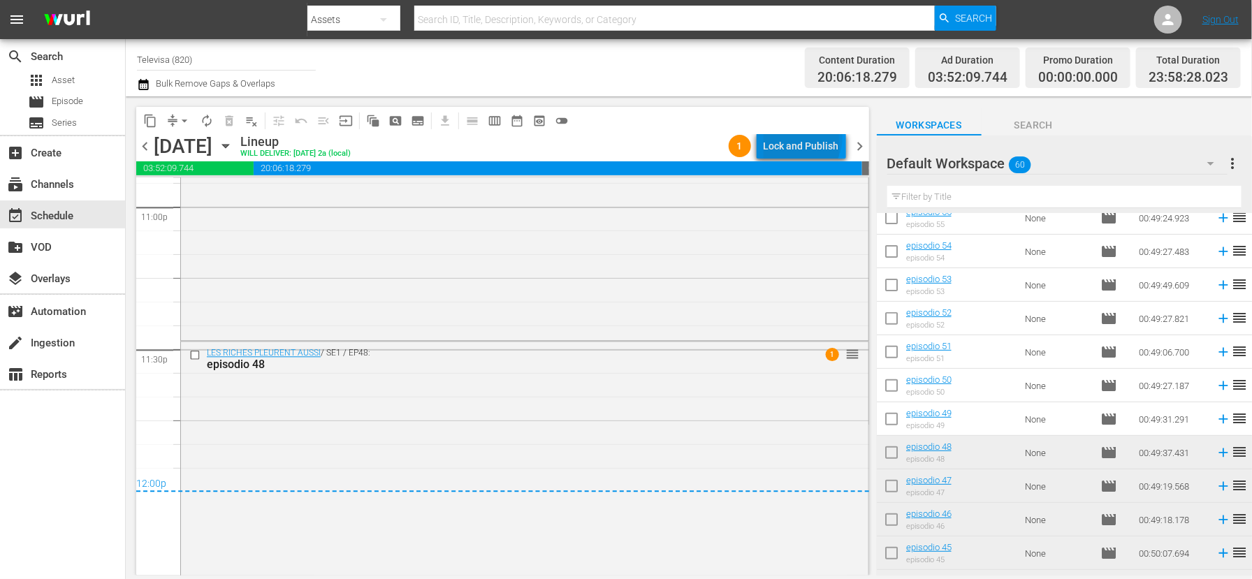
click at [805, 138] on div "Lock and Publish" at bounding box center [800, 145] width 75 height 25
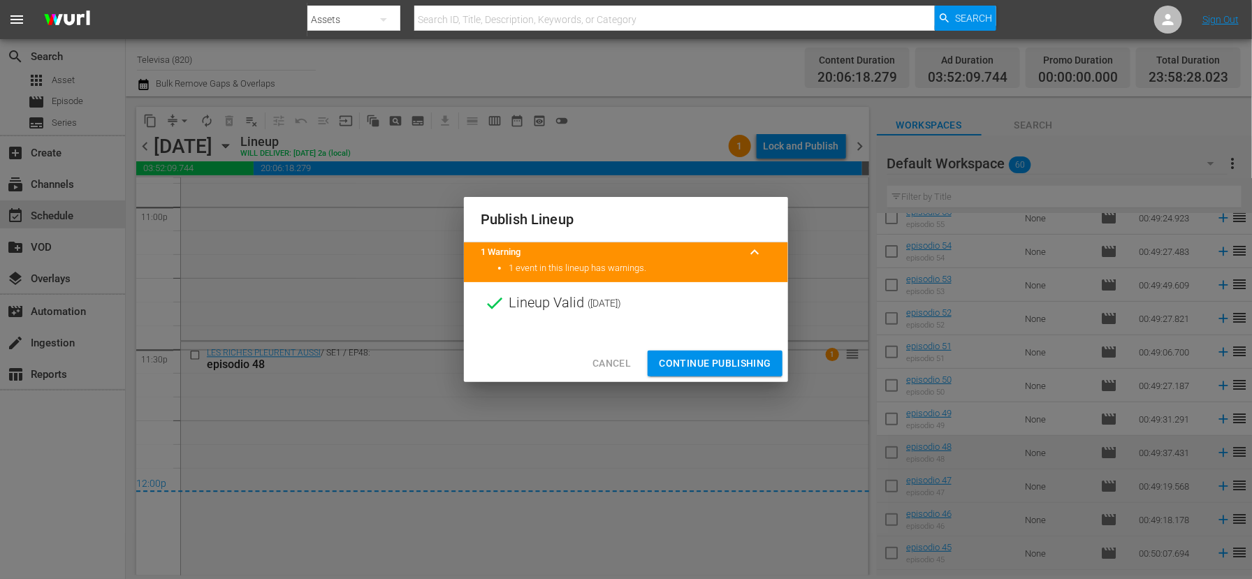
click at [688, 359] on span "Continue Publishing" at bounding box center [715, 363] width 112 height 17
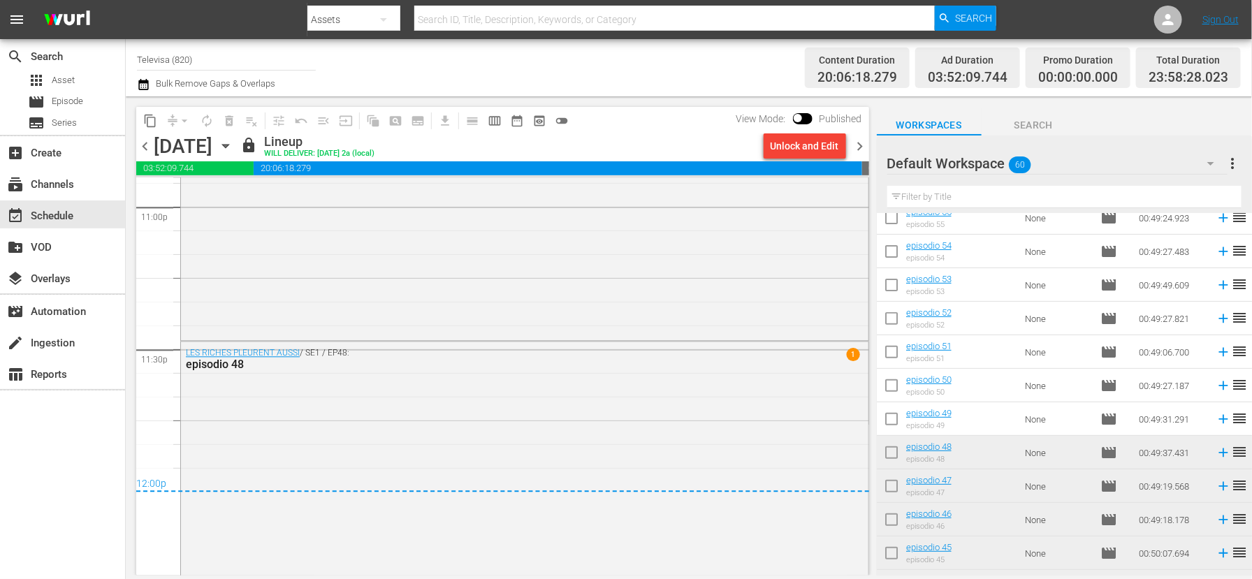
click at [228, 147] on icon "button" at bounding box center [225, 146] width 6 height 3
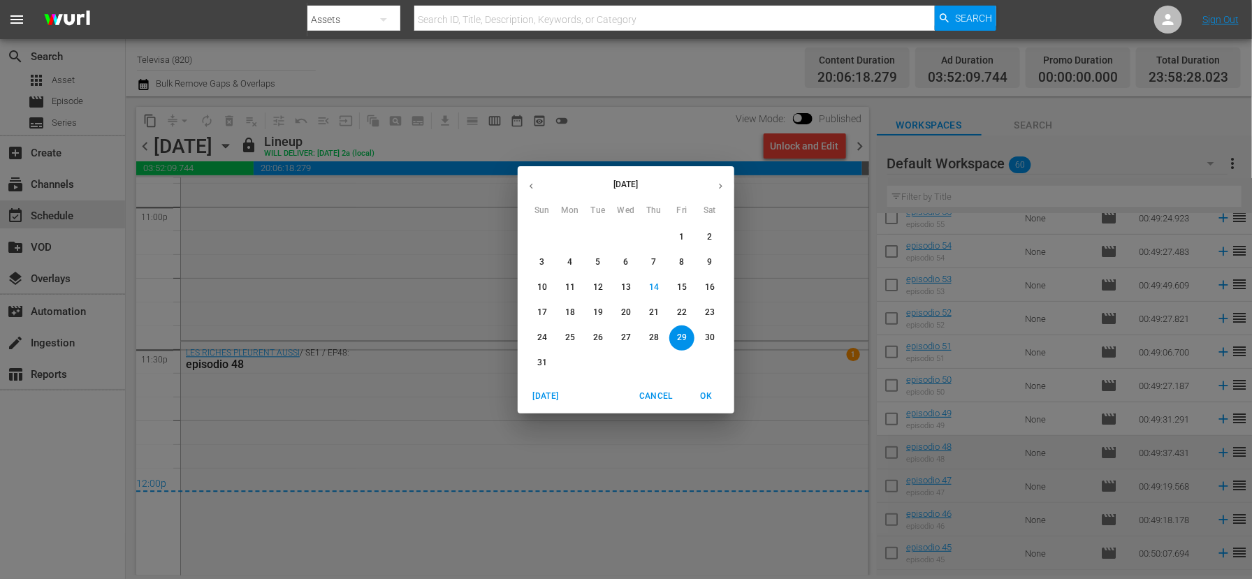
click at [710, 334] on p "30" at bounding box center [710, 338] width 10 height 12
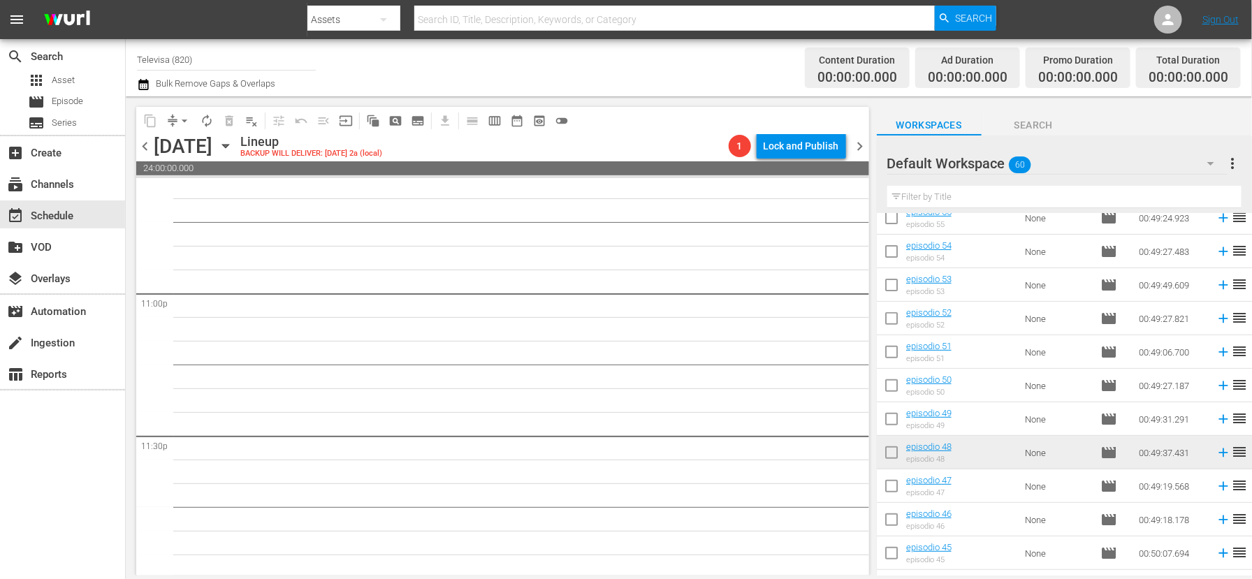
scroll to position [6415, 0]
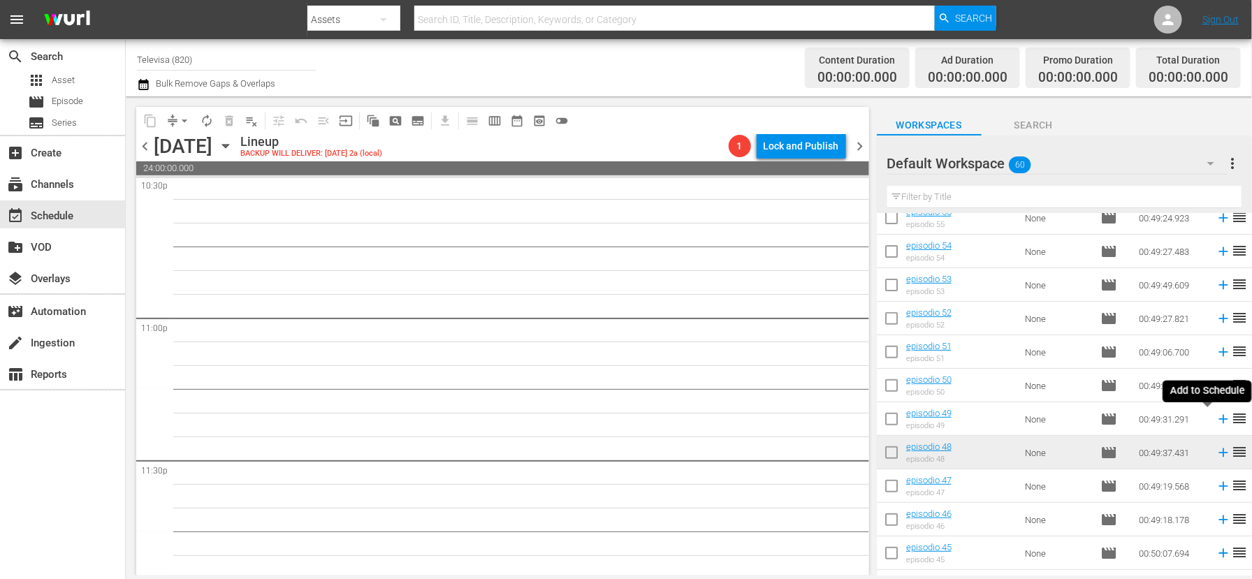
click at [1218, 418] on icon at bounding box center [1222, 419] width 9 height 9
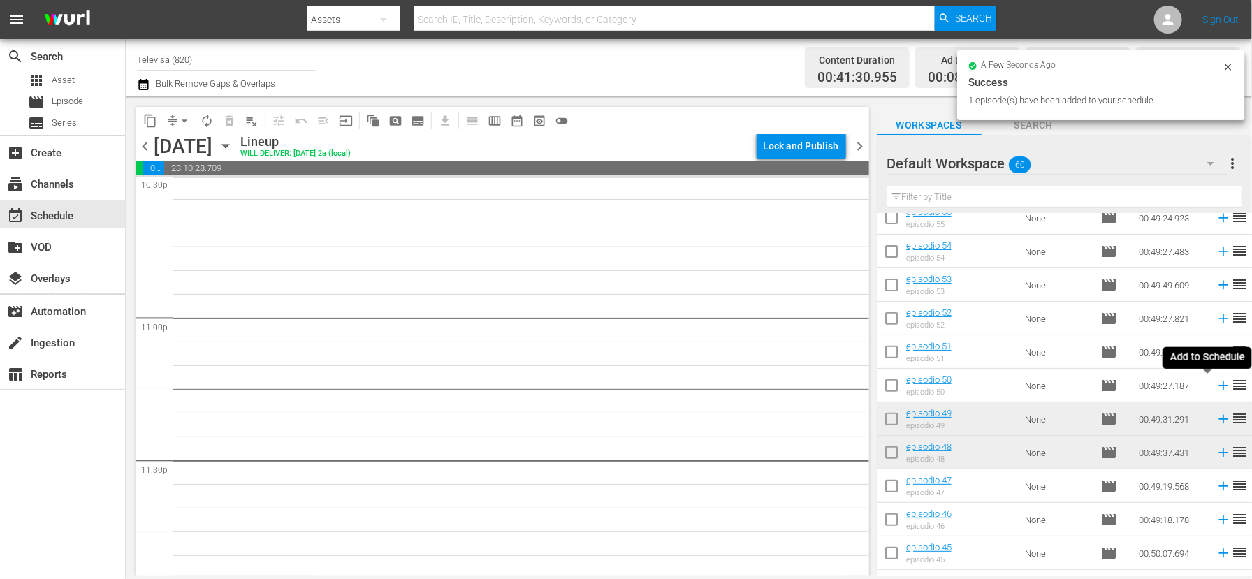
scroll to position [6392, 0]
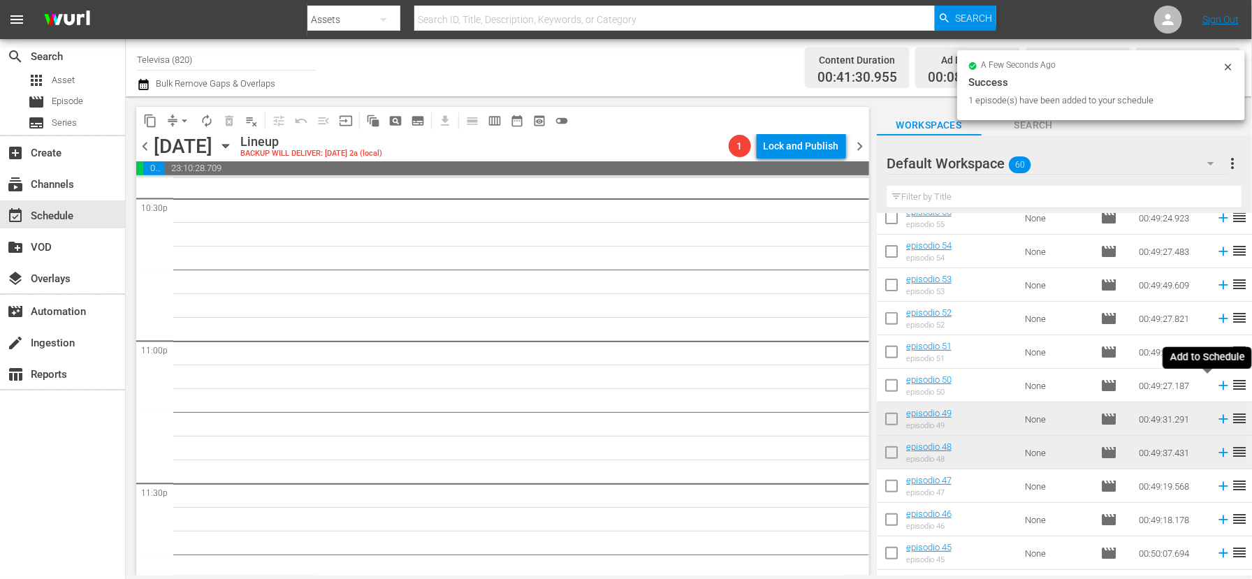
click at [1218, 386] on icon at bounding box center [1222, 385] width 9 height 9
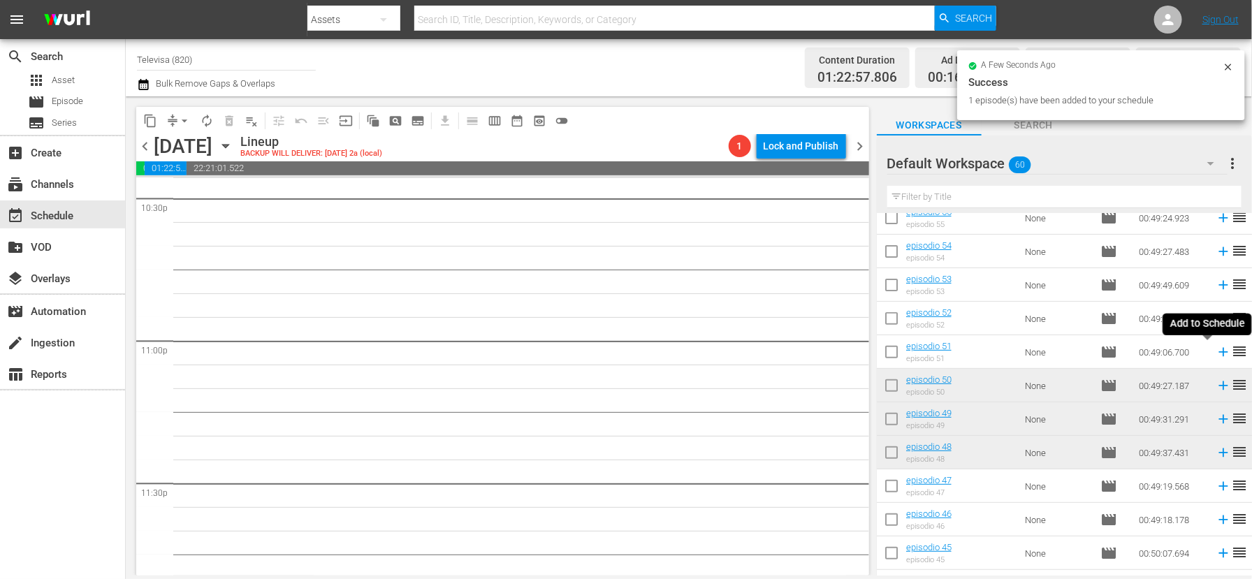
scroll to position [6368, 0]
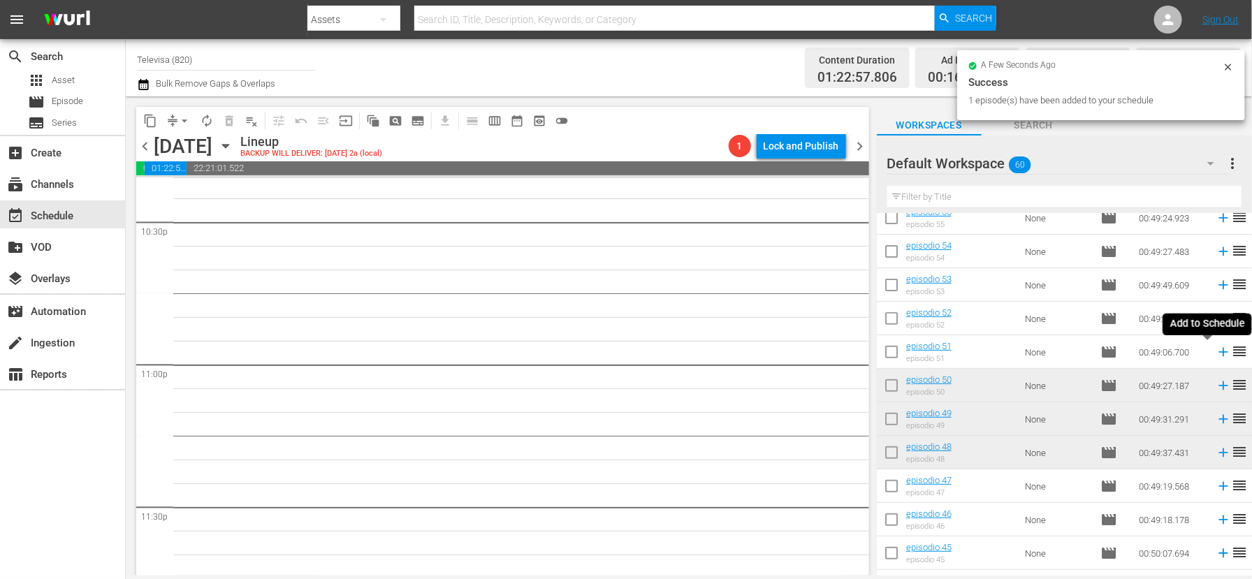
click at [1218, 354] on icon at bounding box center [1222, 352] width 9 height 9
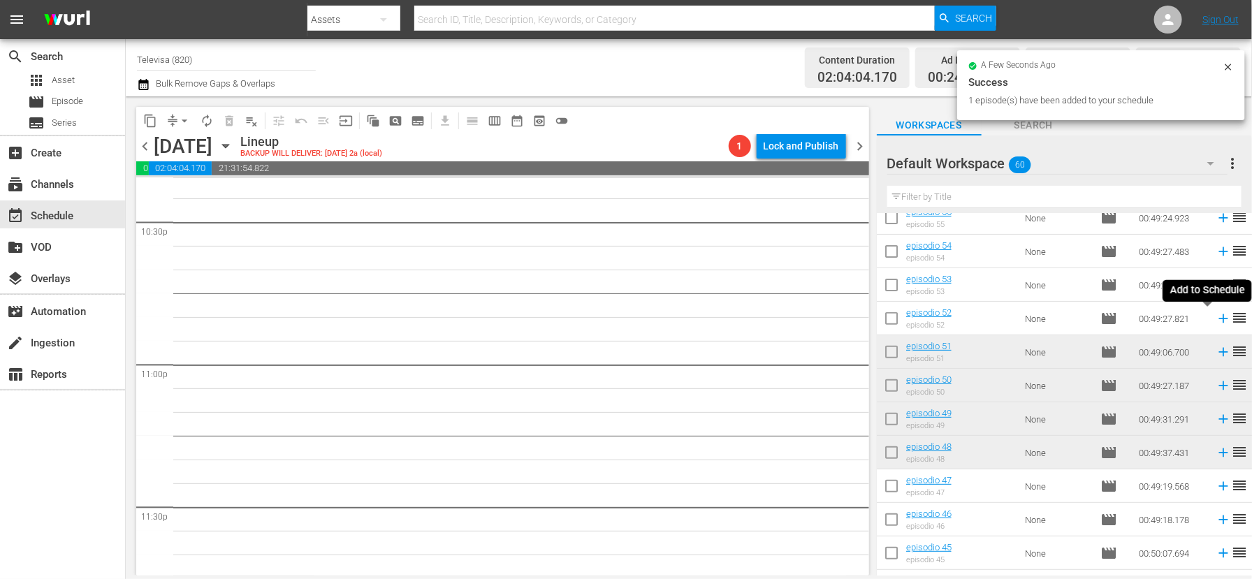
click at [1215, 321] on icon at bounding box center [1222, 318] width 15 height 15
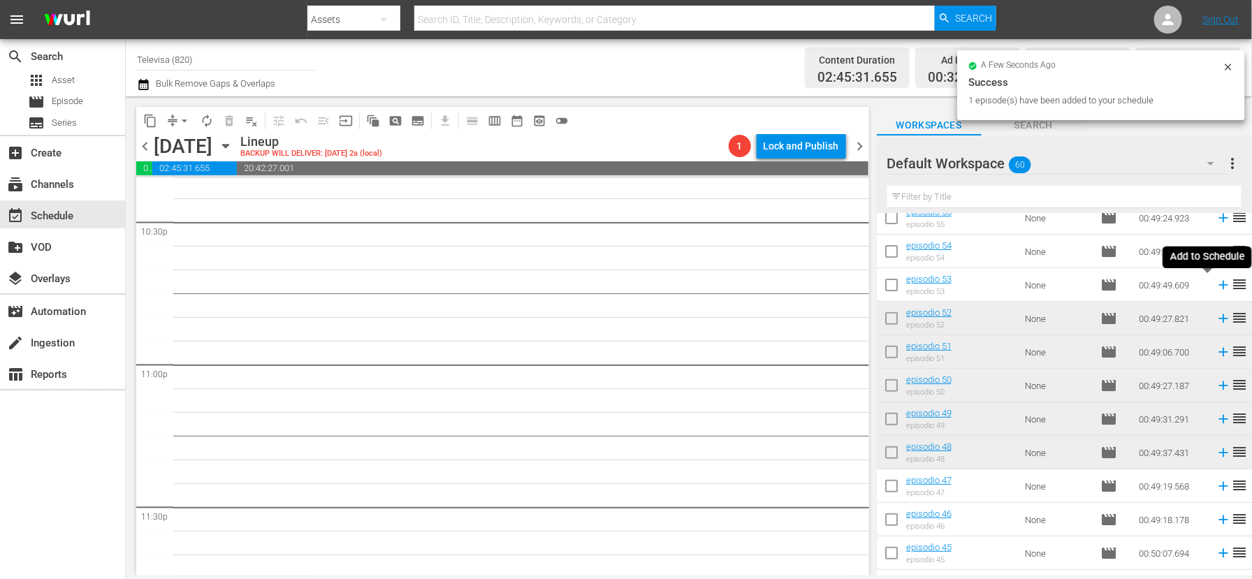
click at [1218, 283] on icon at bounding box center [1222, 285] width 9 height 9
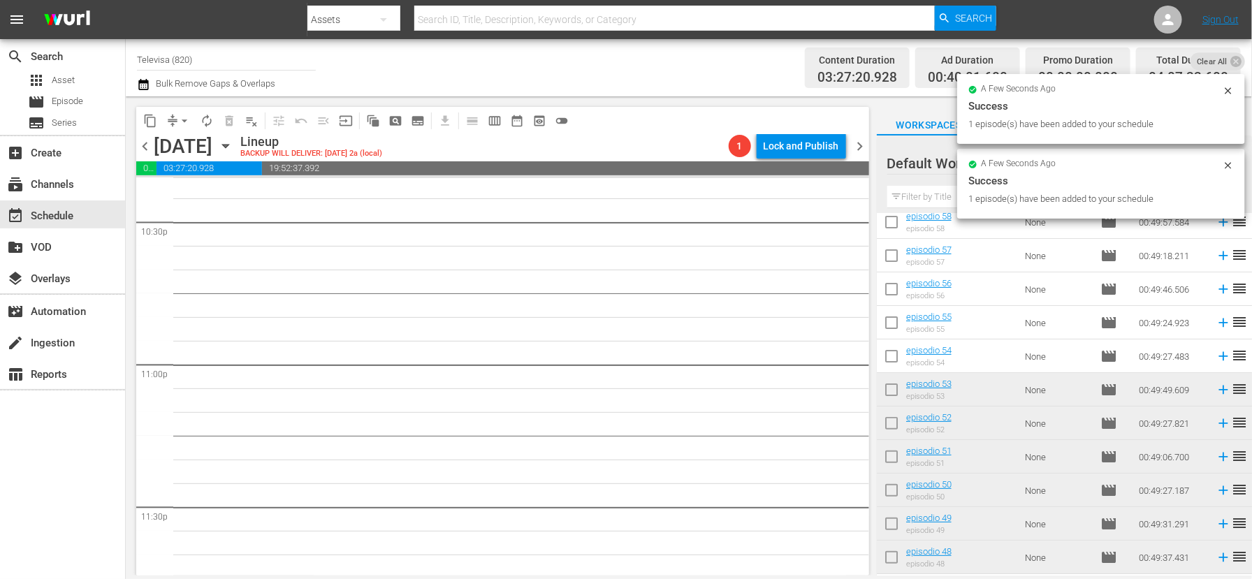
scroll to position [5, 0]
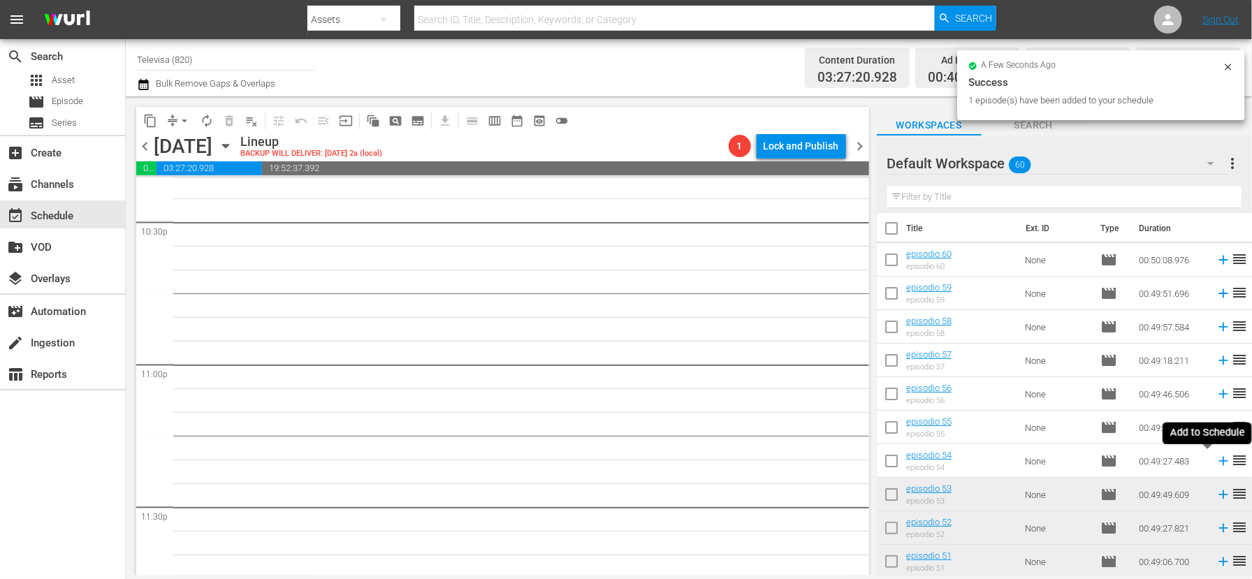
click at [1218, 460] on icon at bounding box center [1222, 461] width 9 height 9
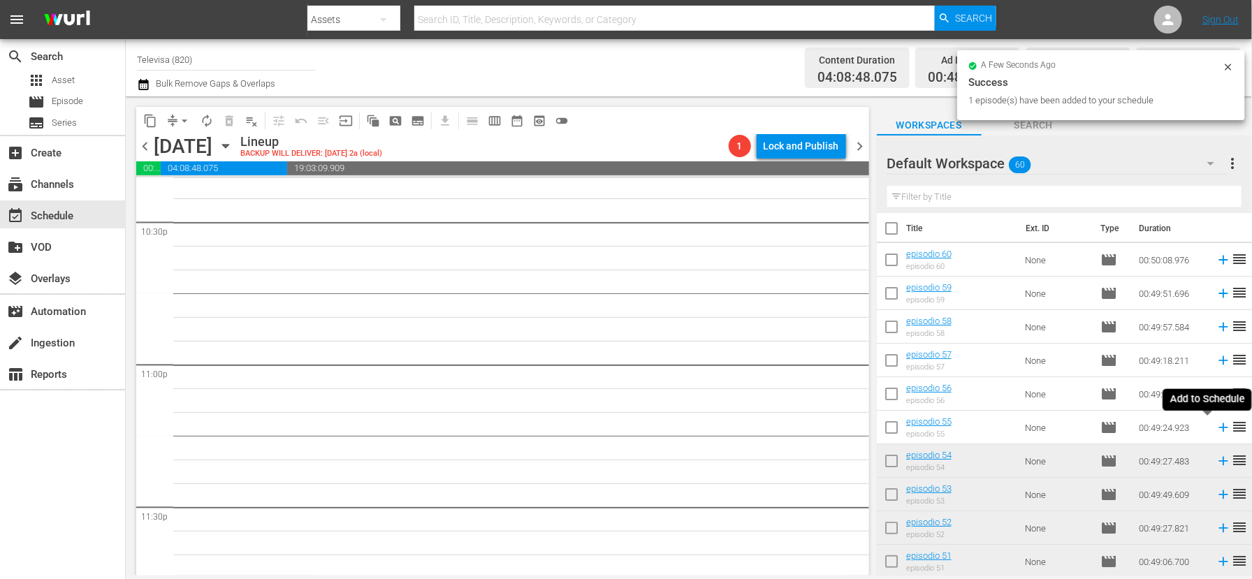
click at [1215, 428] on icon at bounding box center [1222, 427] width 15 height 15
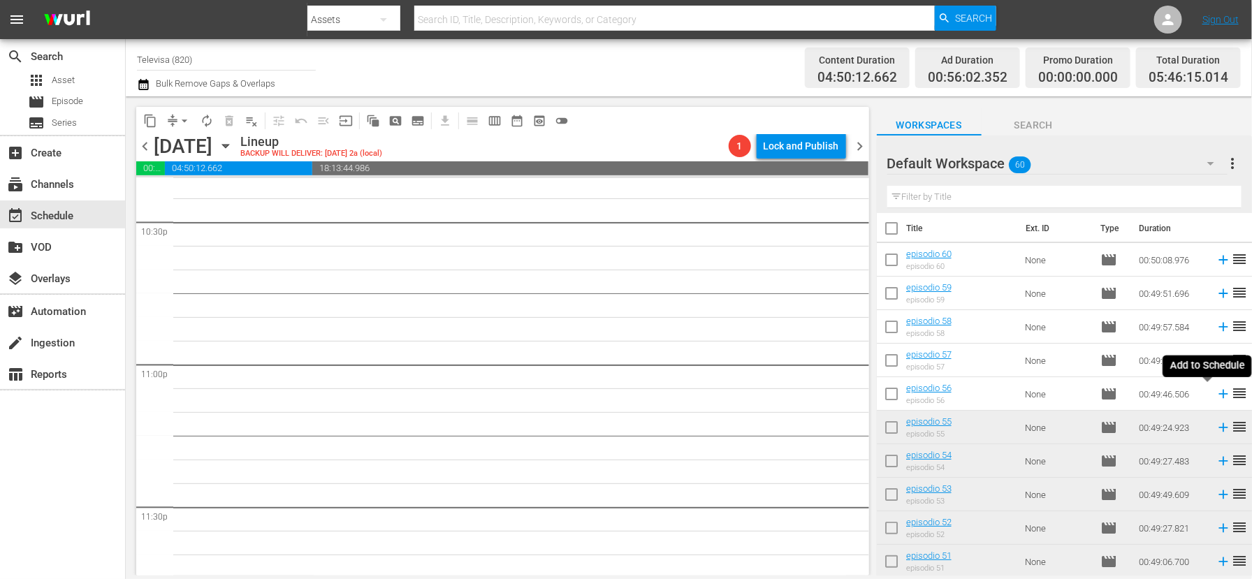
click at [1218, 394] on icon at bounding box center [1222, 394] width 9 height 9
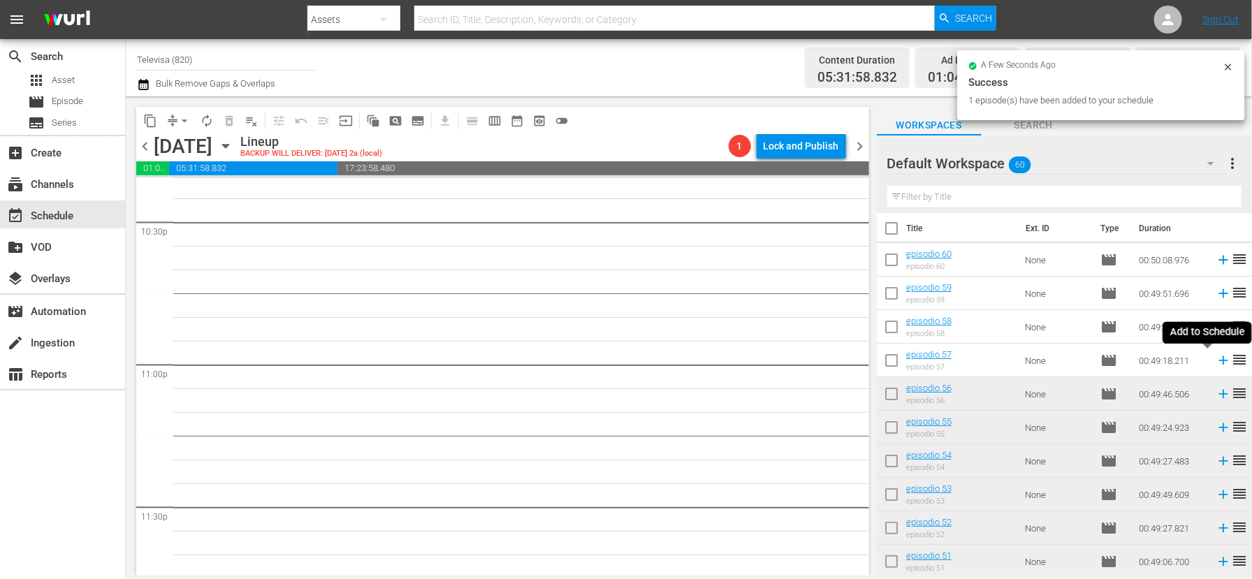
scroll to position [6344, 0]
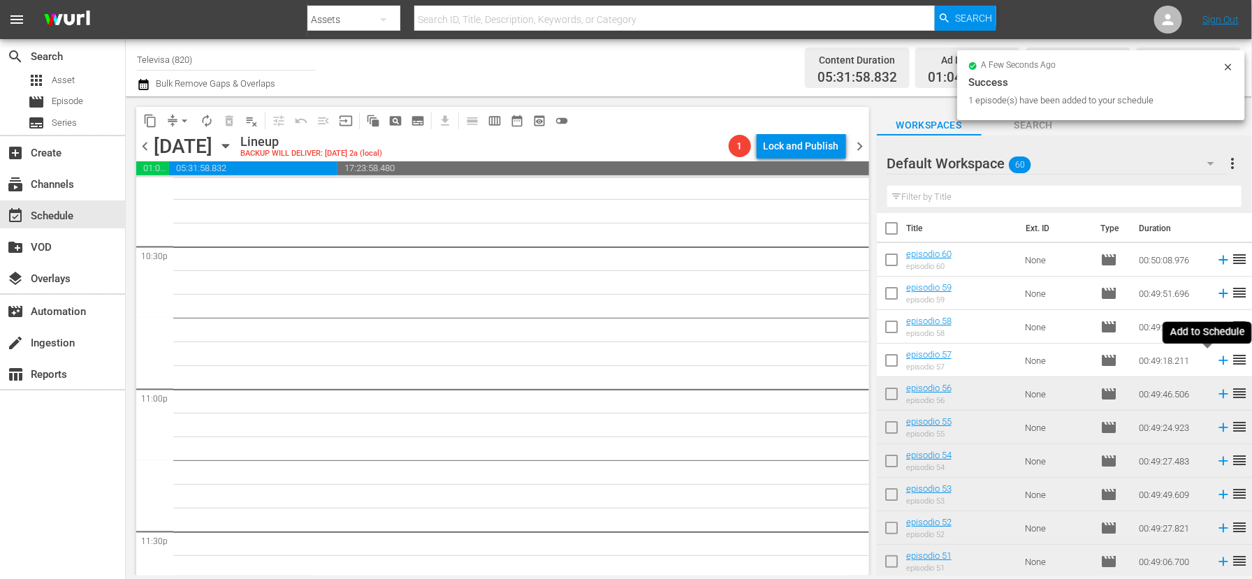
click at [1215, 363] on icon at bounding box center [1222, 360] width 15 height 15
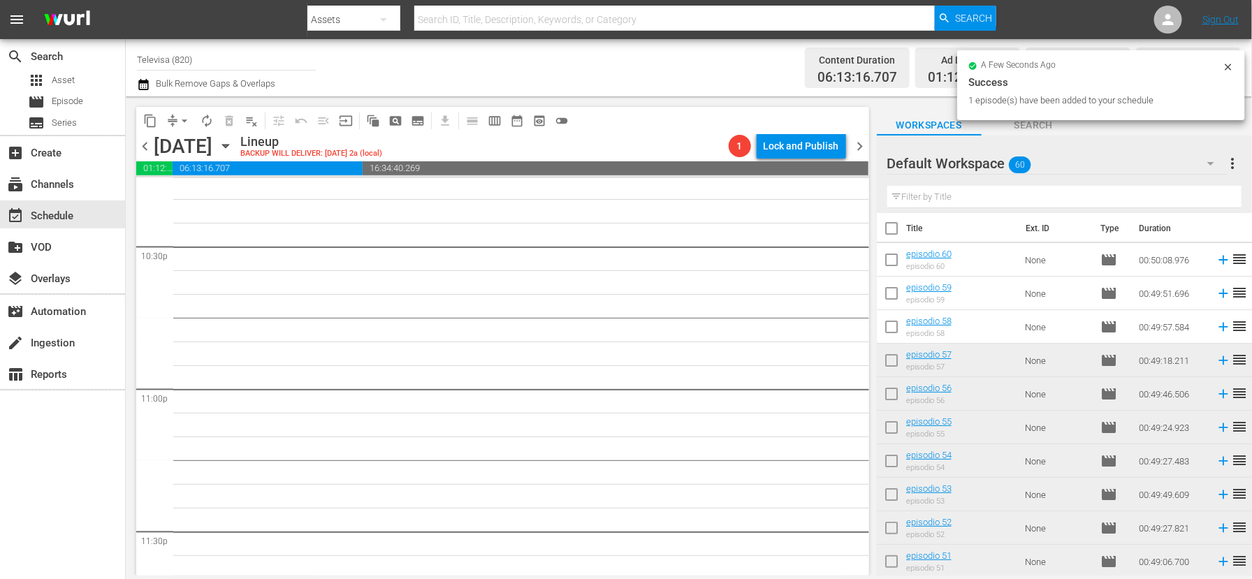
scroll to position [6321, 0]
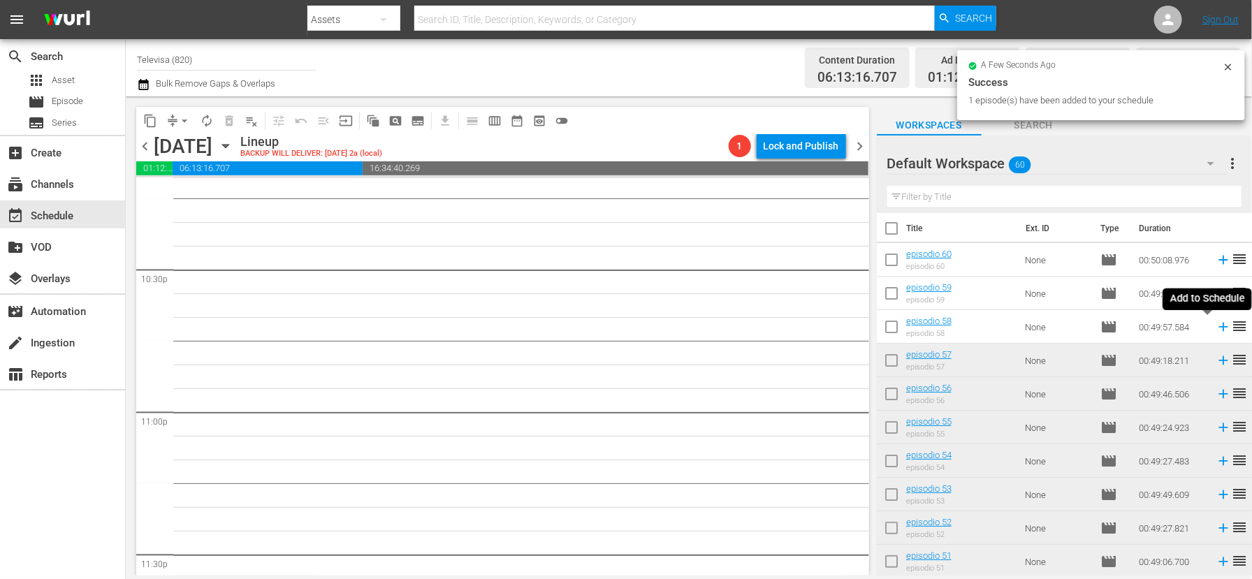
click at [1215, 323] on icon at bounding box center [1222, 326] width 15 height 15
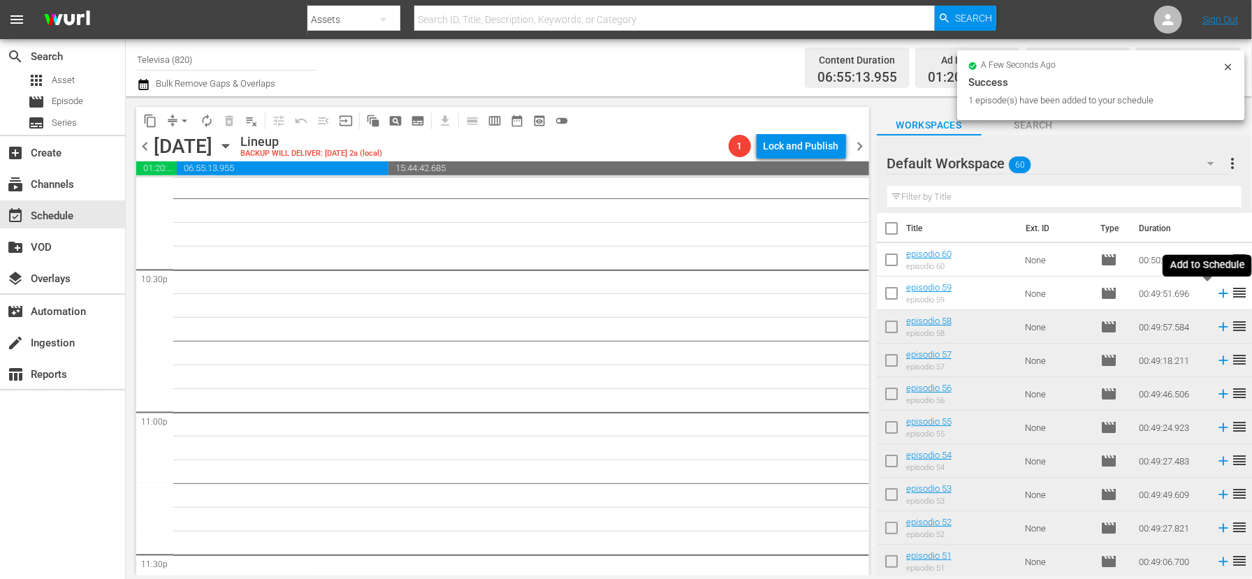
scroll to position [6297, 0]
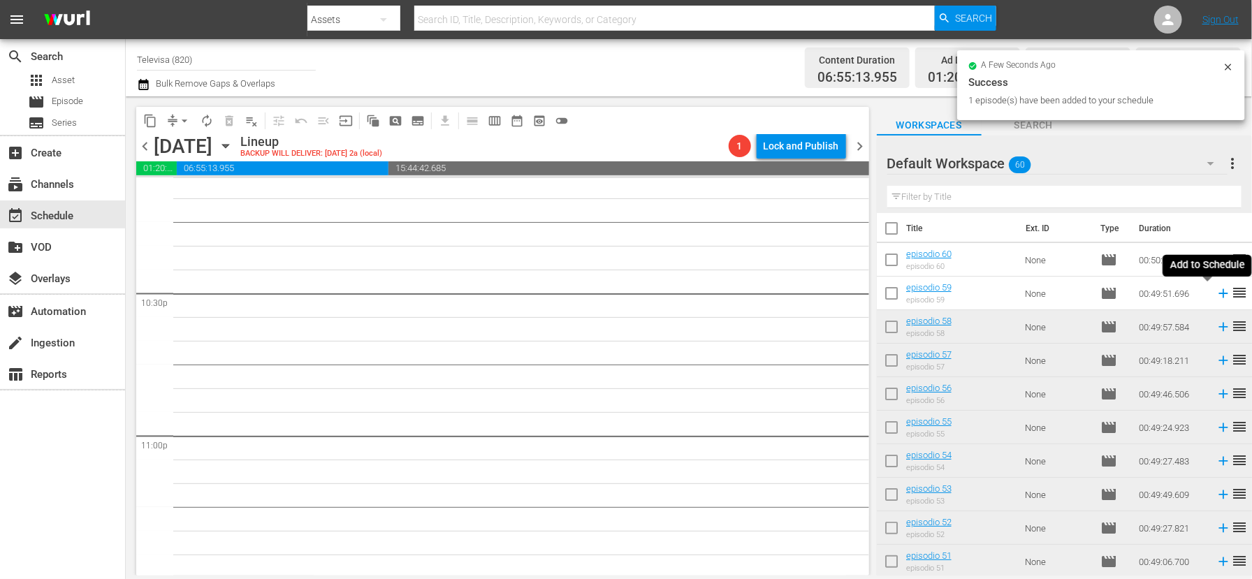
click at [1218, 294] on icon at bounding box center [1222, 293] width 9 height 9
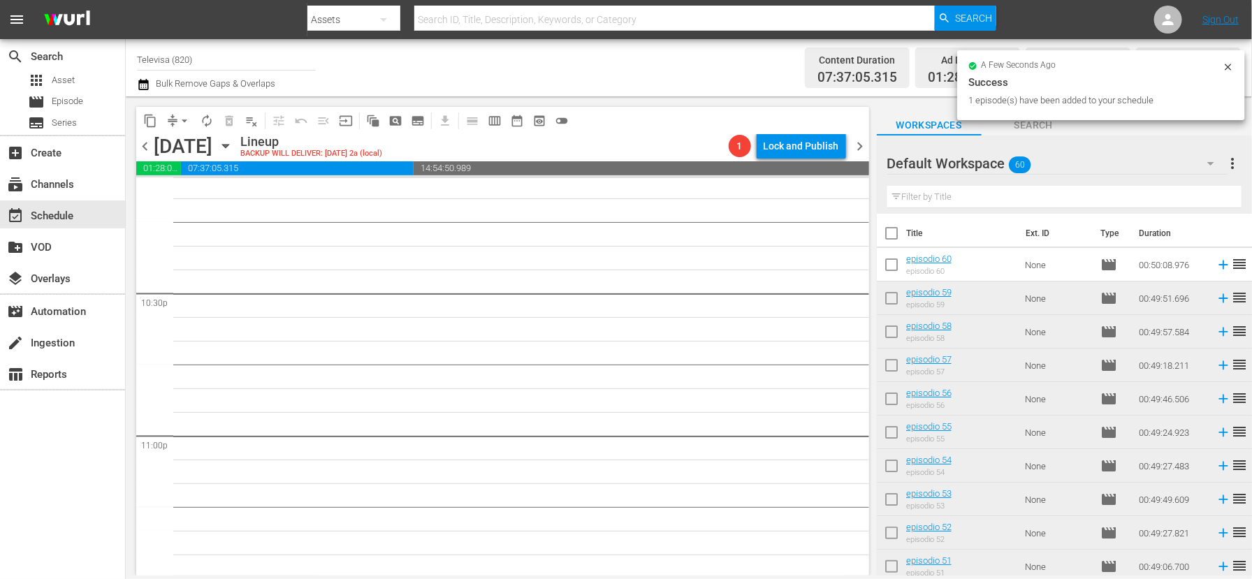
scroll to position [6273, 0]
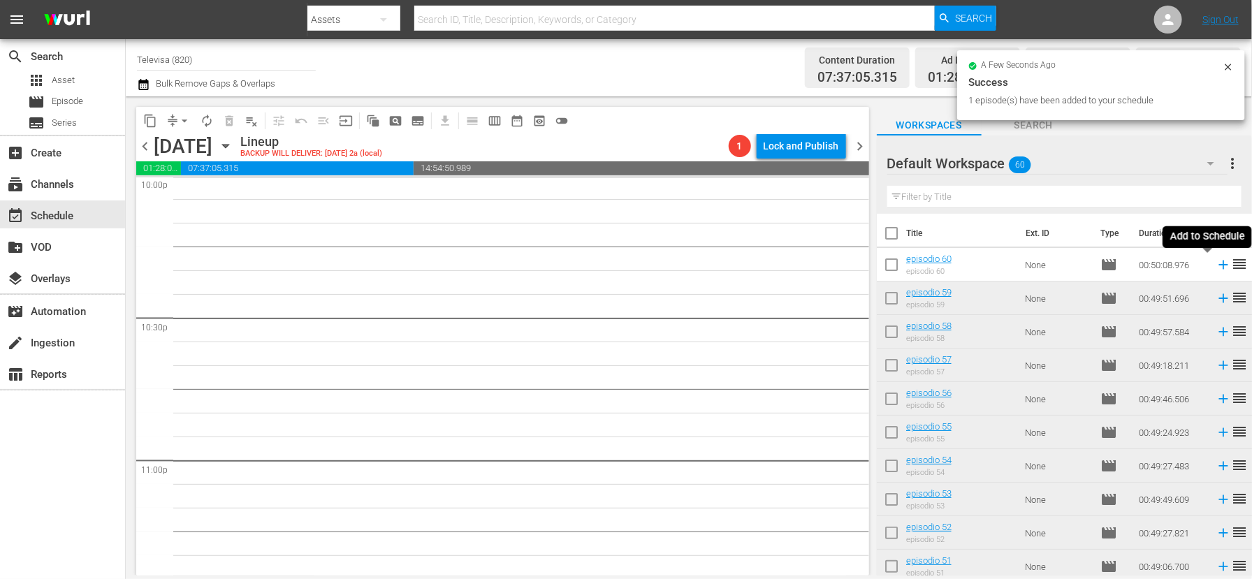
click at [1218, 266] on icon at bounding box center [1222, 265] width 9 height 9
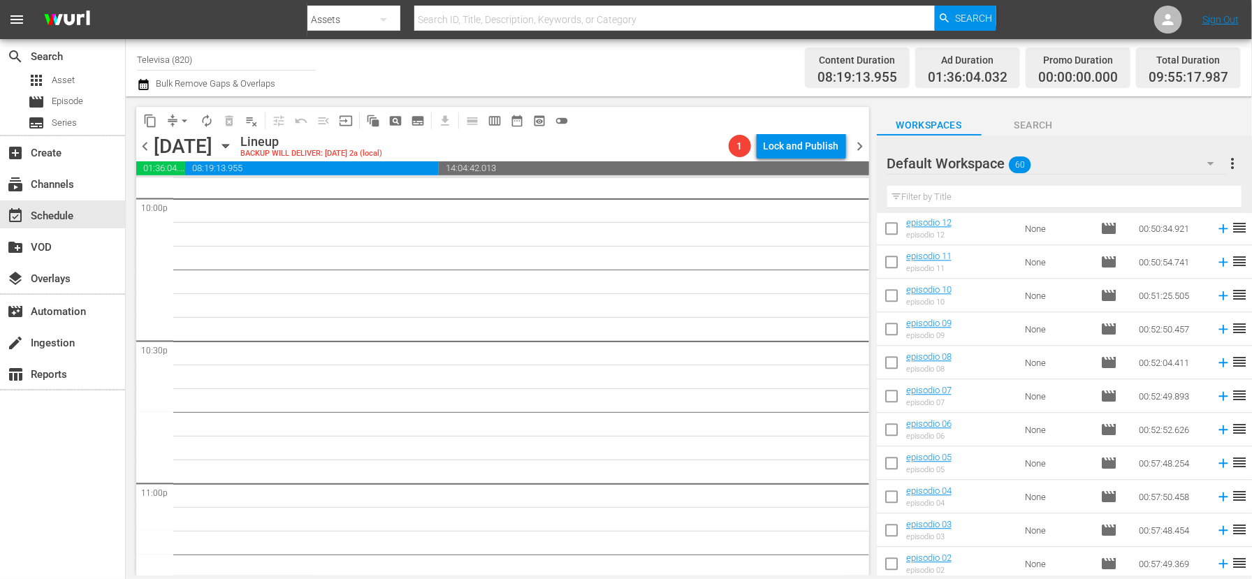
scroll to position [1681, 0]
click at [1215, 562] on icon at bounding box center [1222, 561] width 15 height 15
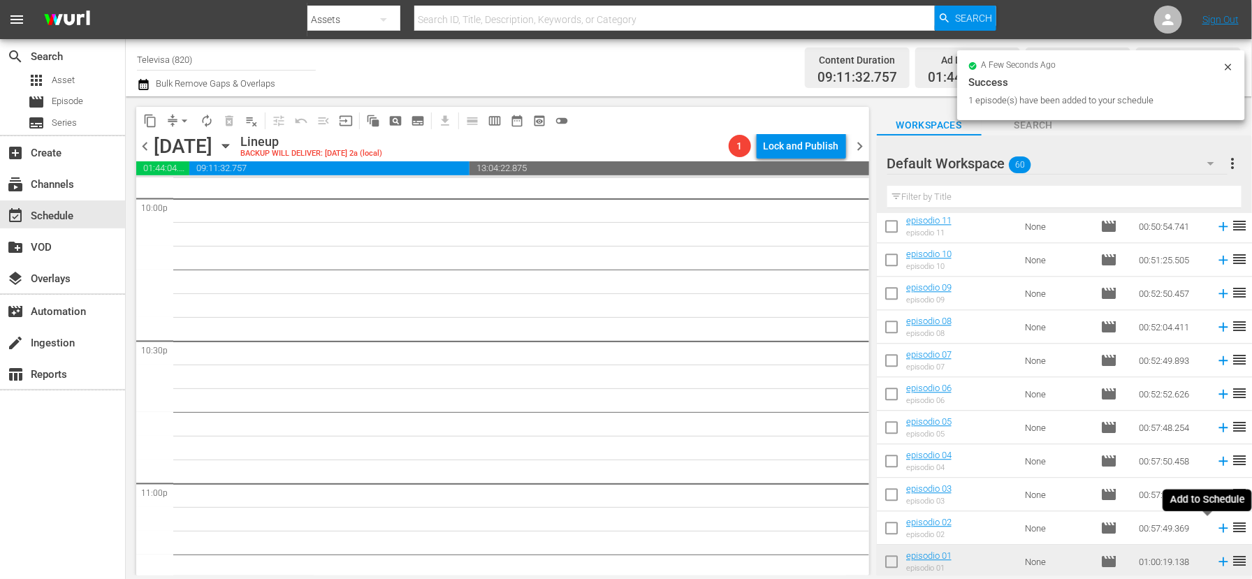
scroll to position [6226, 0]
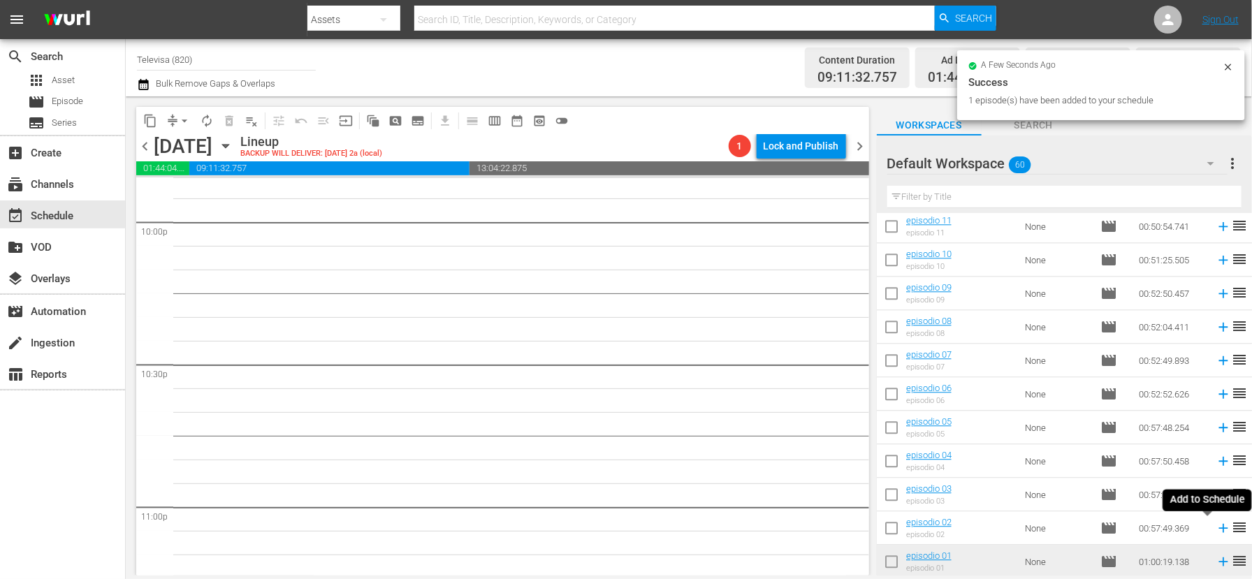
click at [1218, 529] on icon at bounding box center [1222, 528] width 9 height 9
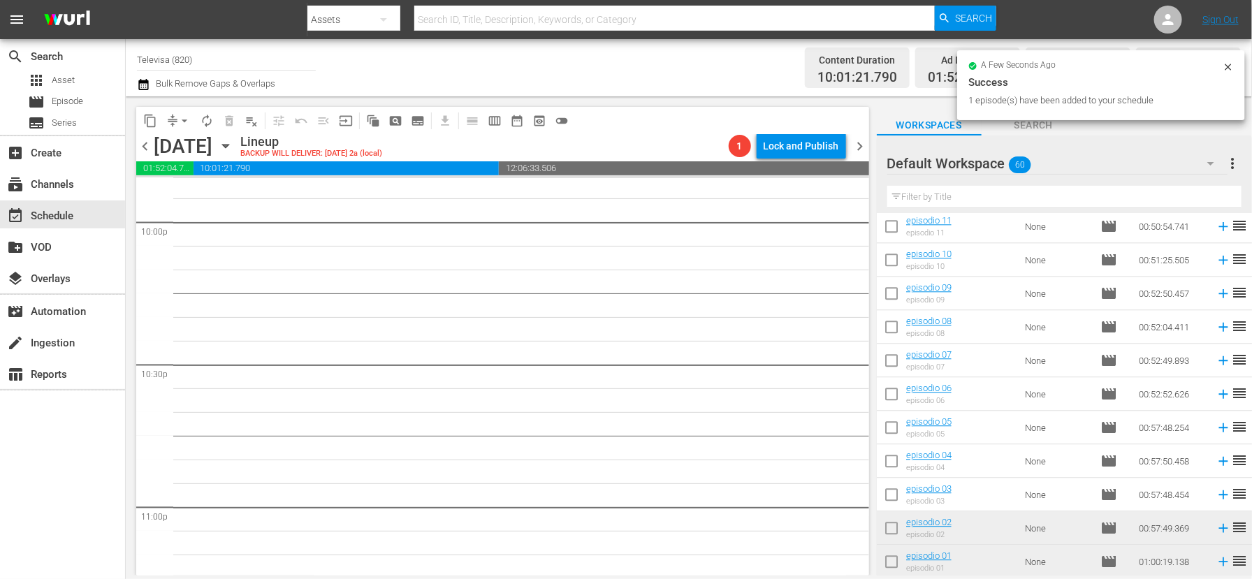
scroll to position [6201, 0]
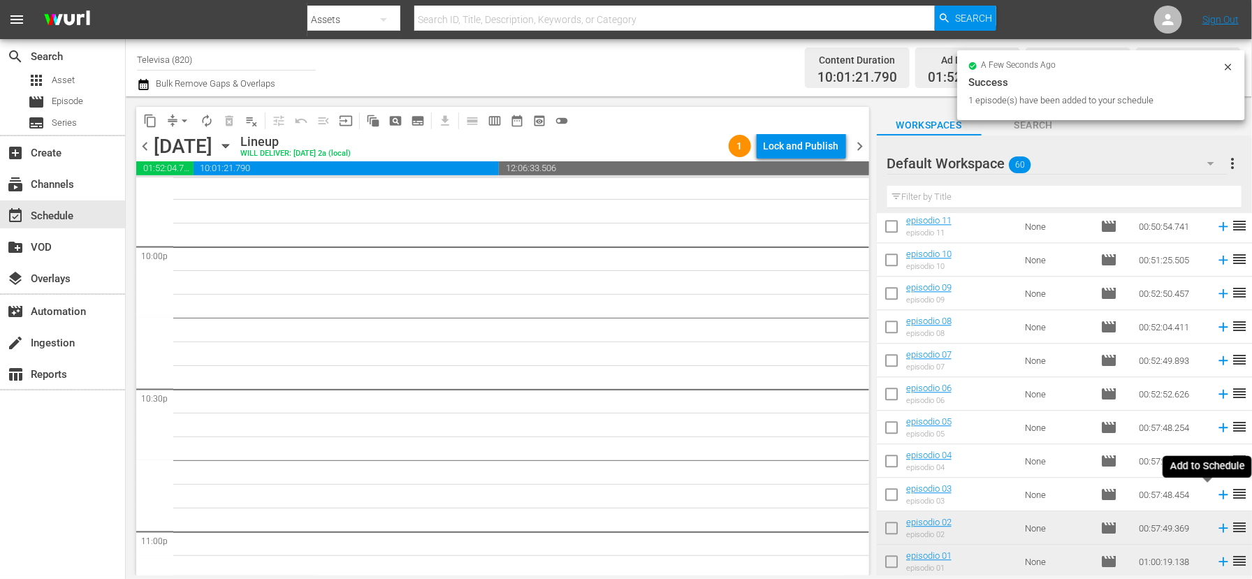
click at [1218, 495] on icon at bounding box center [1222, 494] width 9 height 9
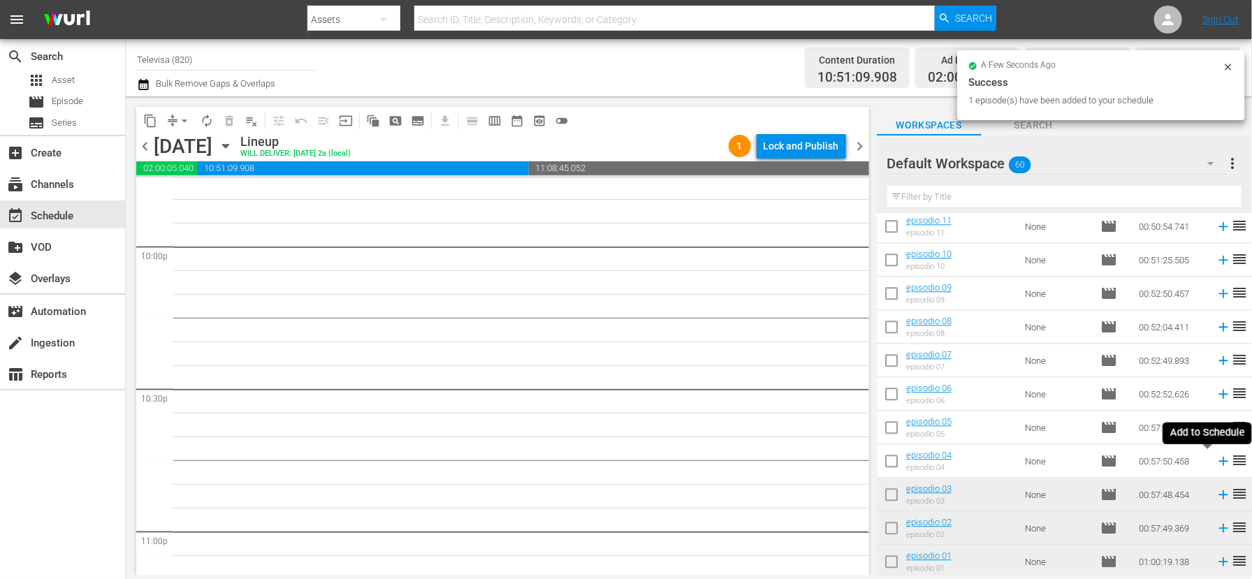
click at [1218, 464] on icon at bounding box center [1222, 461] width 9 height 9
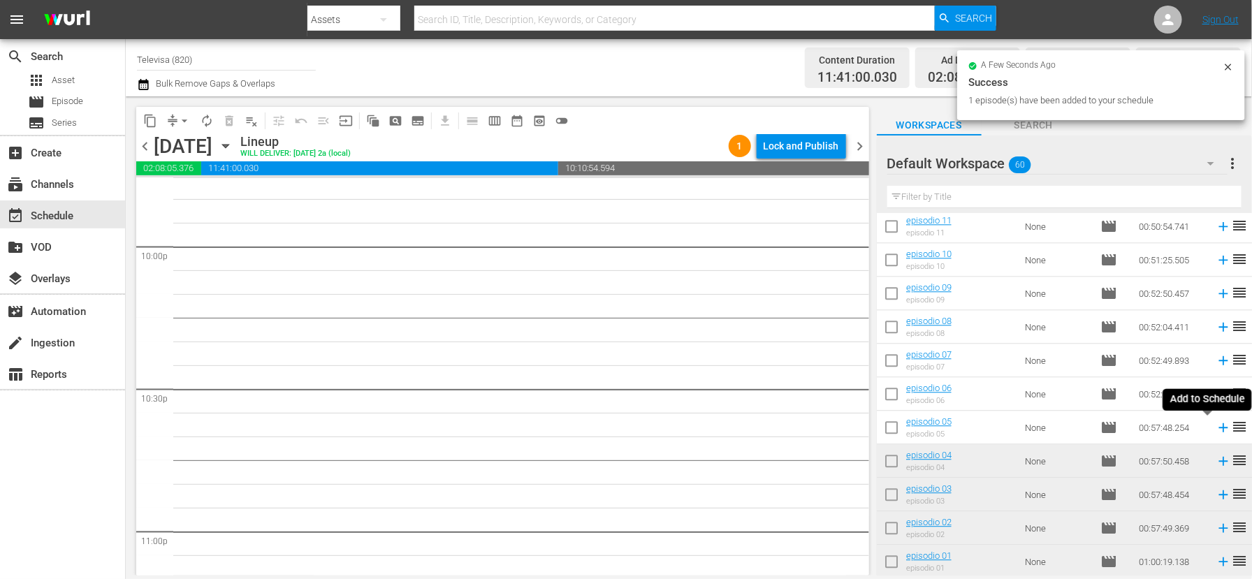
scroll to position [6178, 0]
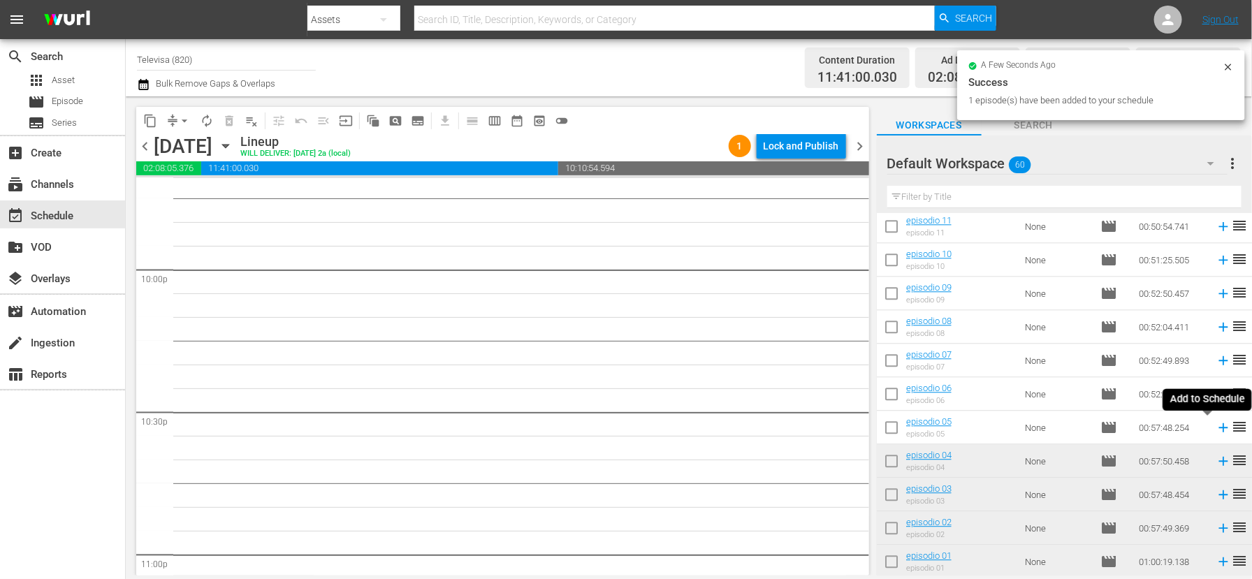
click at [1218, 427] on icon at bounding box center [1222, 427] width 9 height 9
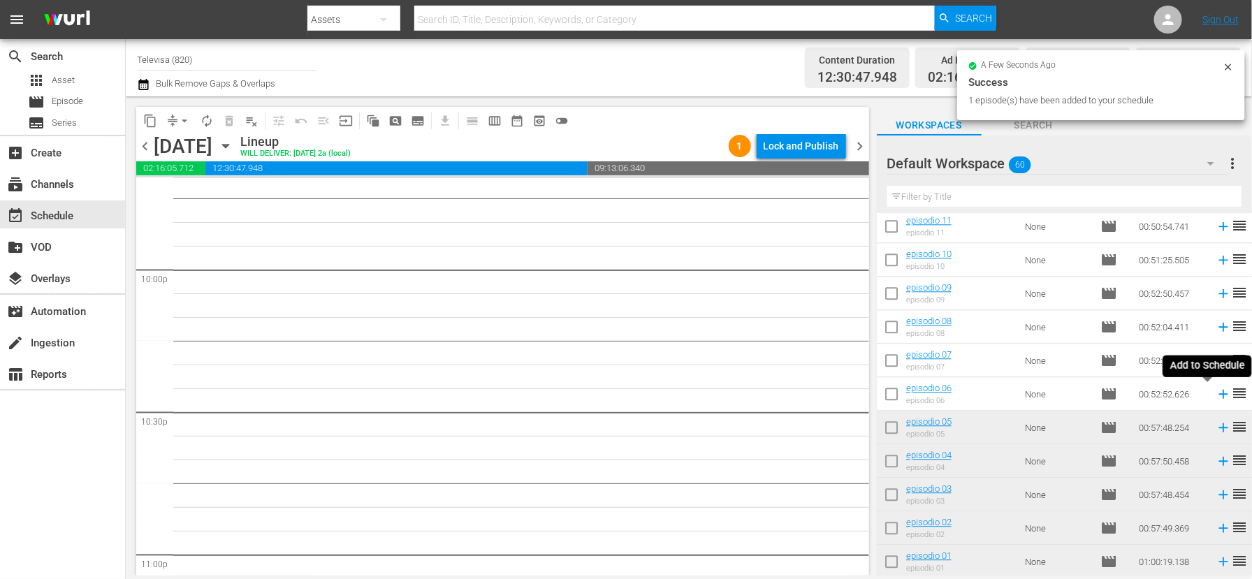
click at [1218, 394] on icon at bounding box center [1222, 394] width 9 height 9
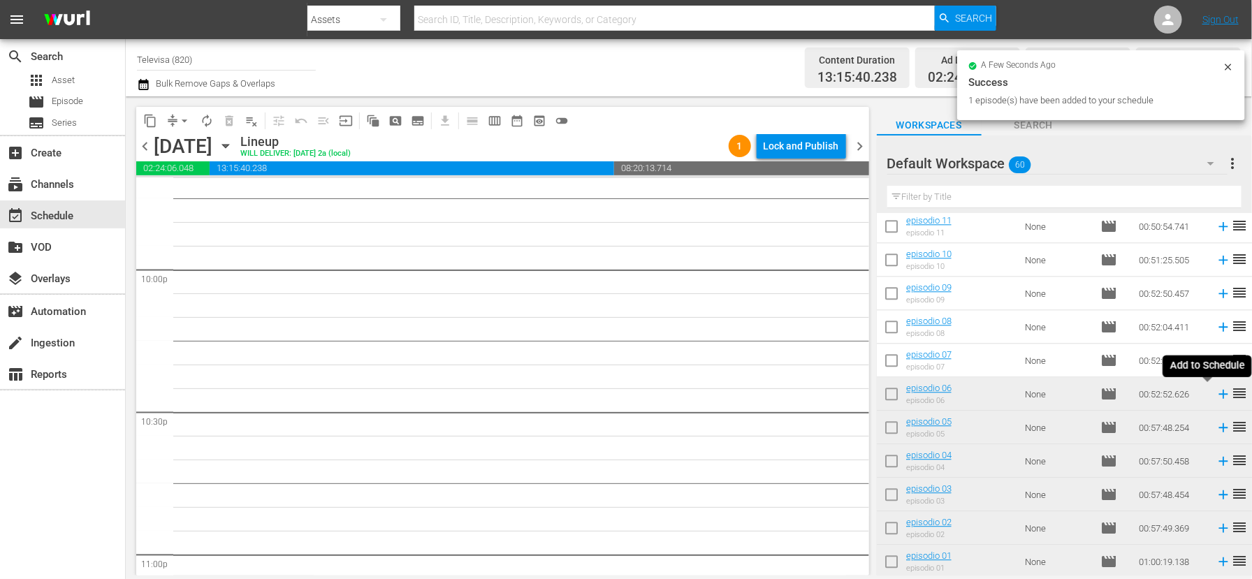
scroll to position [6154, 0]
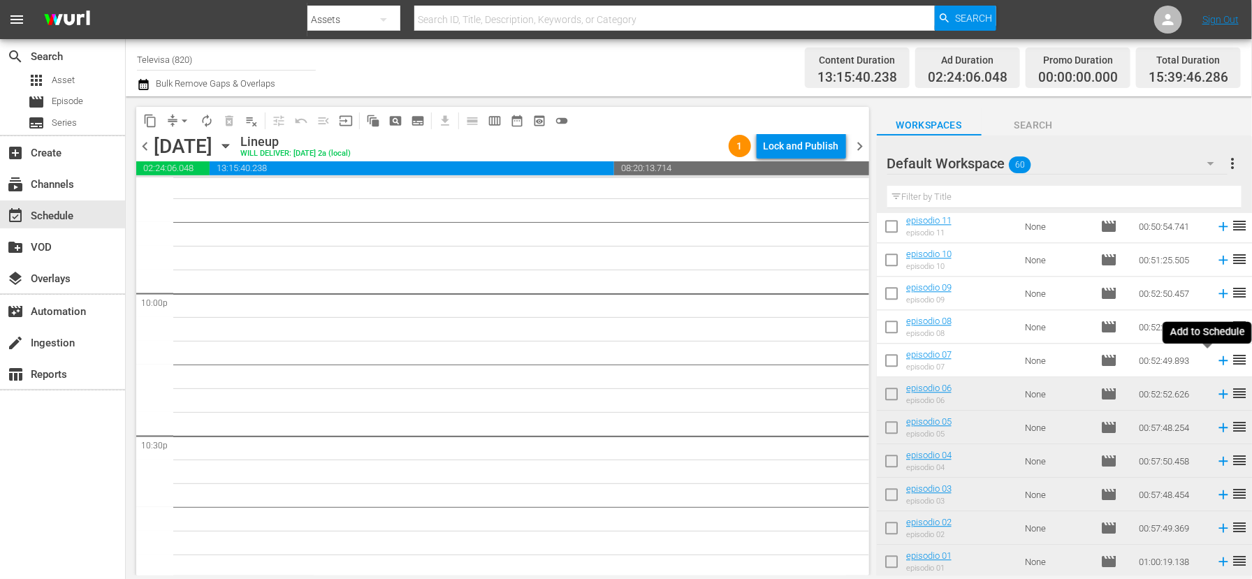
click at [1218, 363] on icon at bounding box center [1222, 360] width 9 height 9
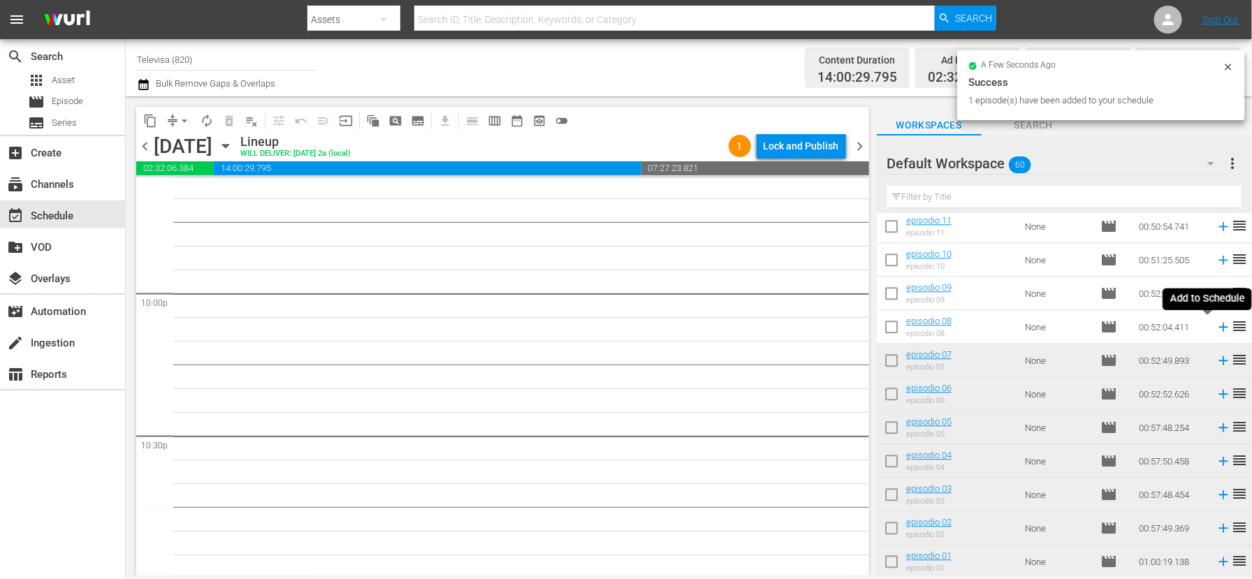
click at [1218, 328] on icon at bounding box center [1222, 327] width 9 height 9
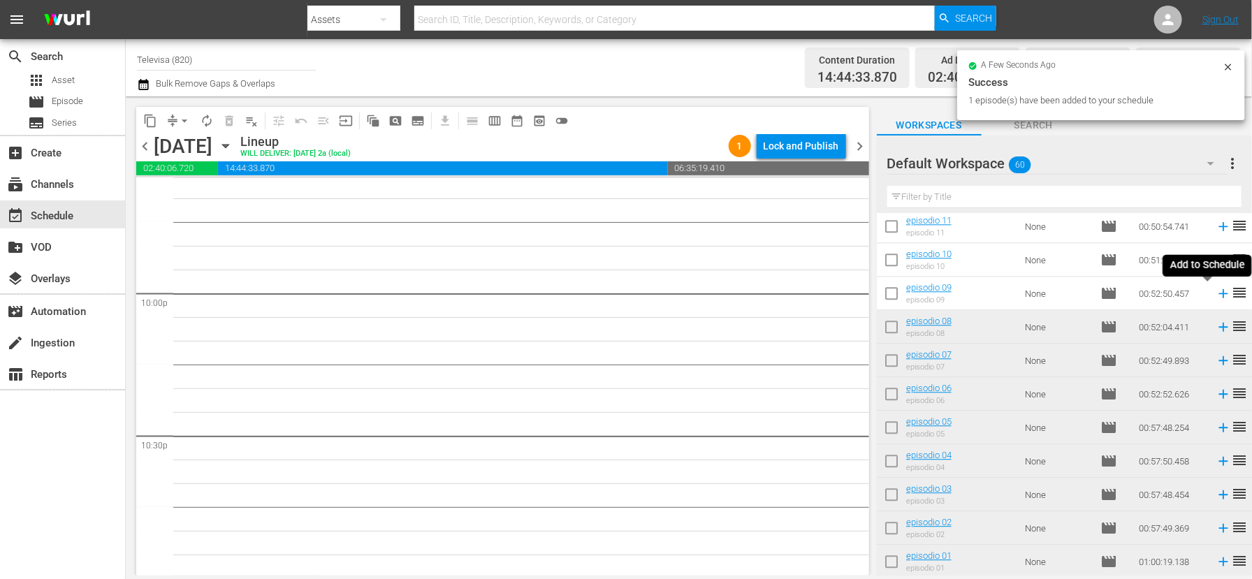
scroll to position [6130, 0]
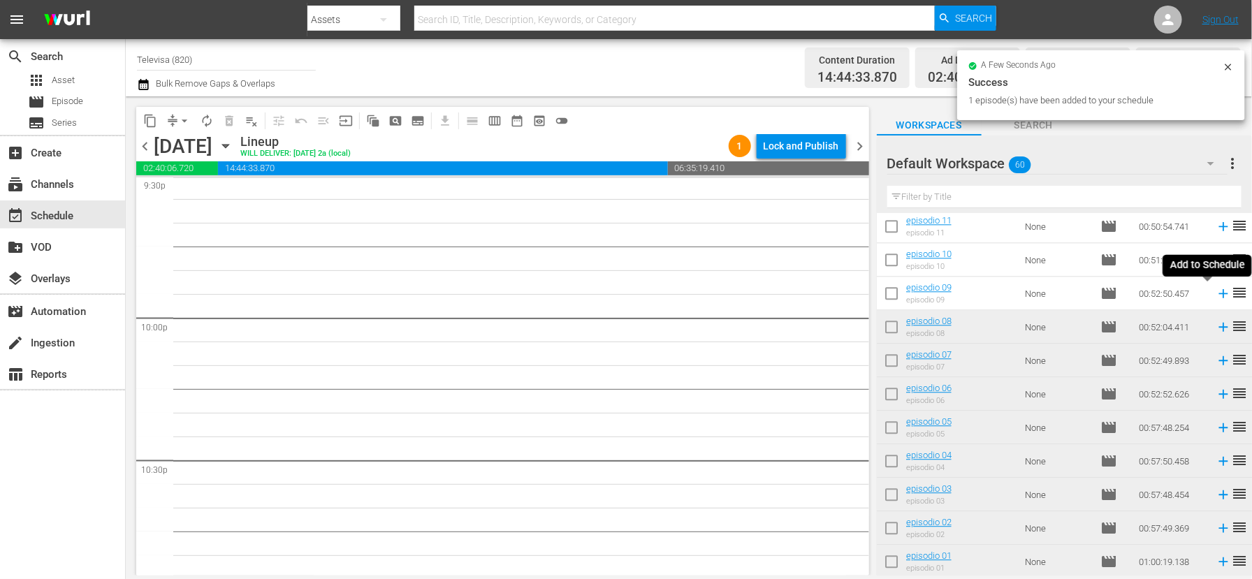
click at [1218, 295] on icon at bounding box center [1222, 293] width 9 height 9
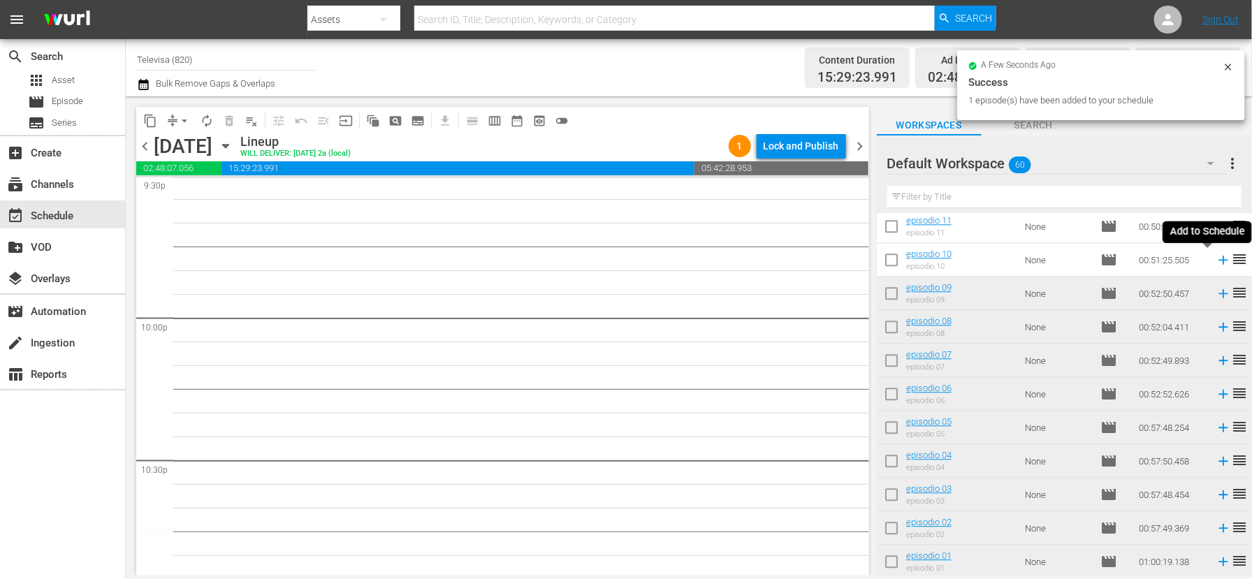
click at [1218, 260] on icon at bounding box center [1222, 260] width 9 height 9
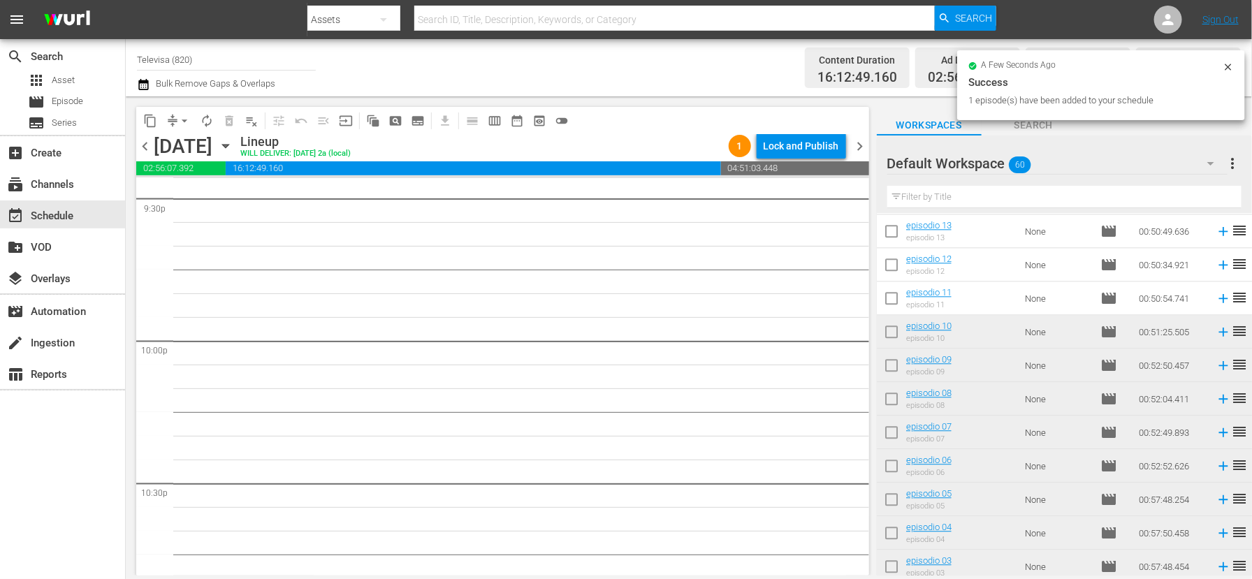
scroll to position [1577, 0]
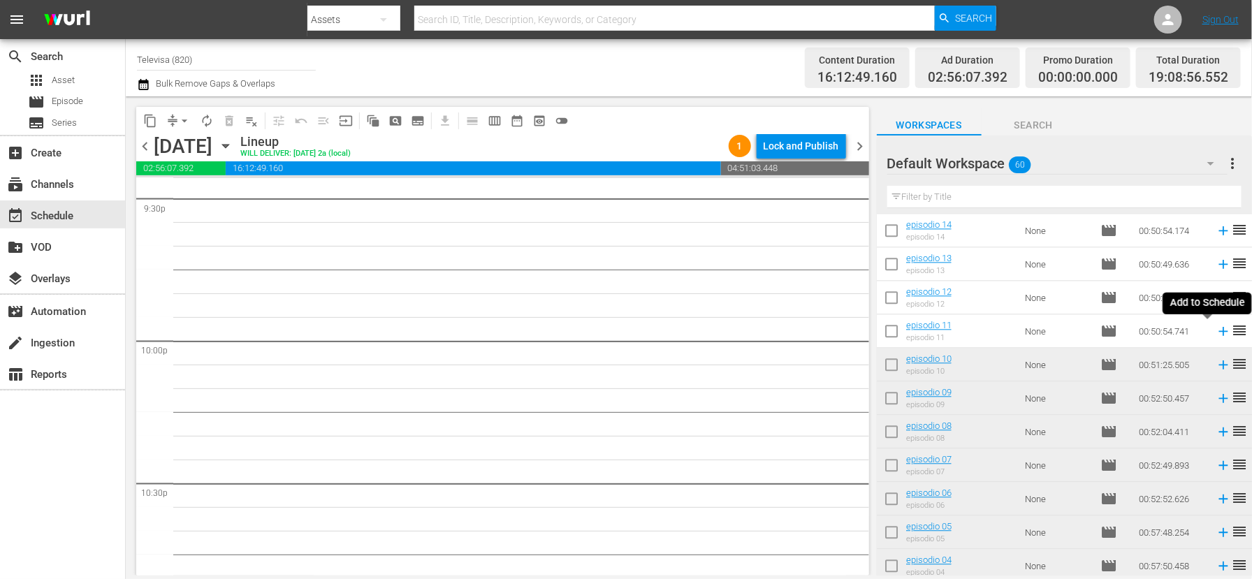
click at [1218, 331] on icon at bounding box center [1222, 331] width 9 height 9
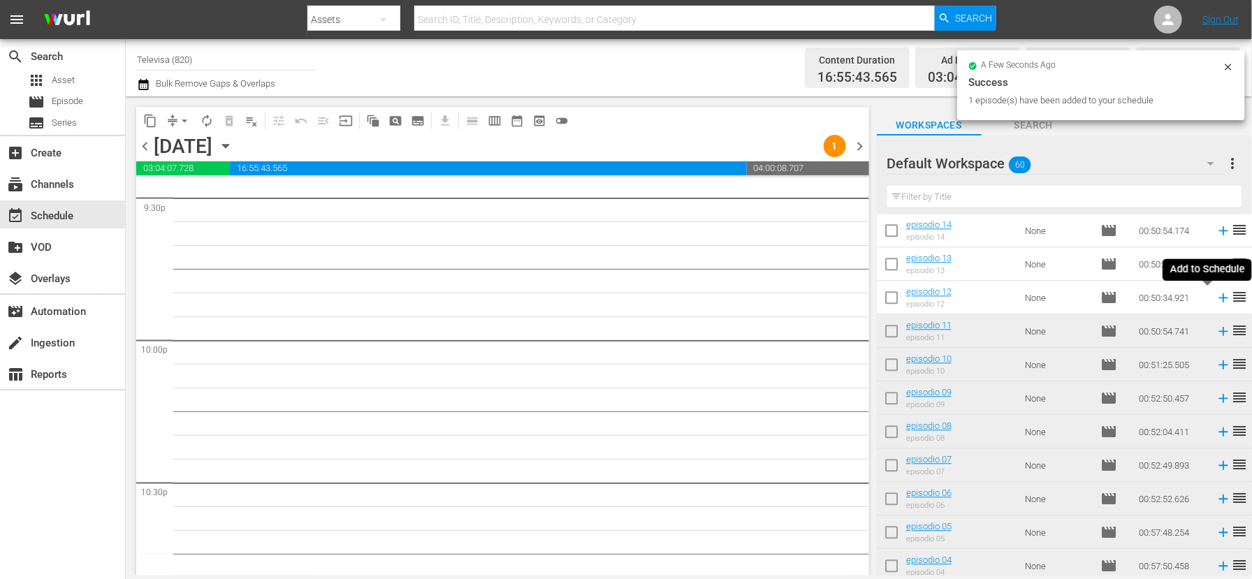
scroll to position [6083, 0]
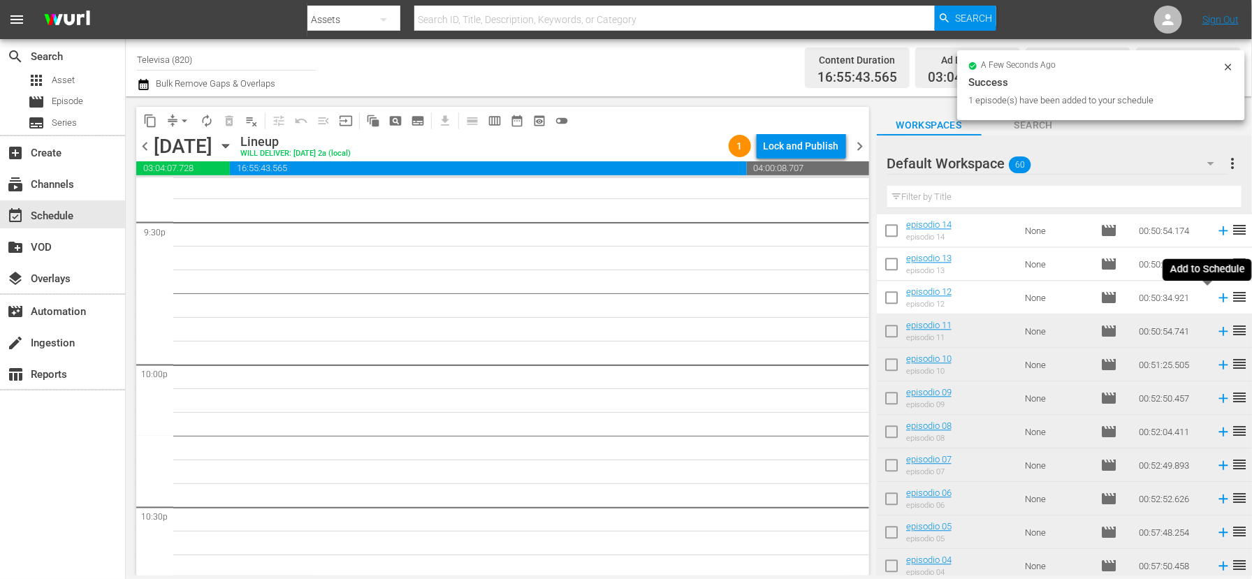
click at [1215, 298] on icon at bounding box center [1222, 297] width 15 height 15
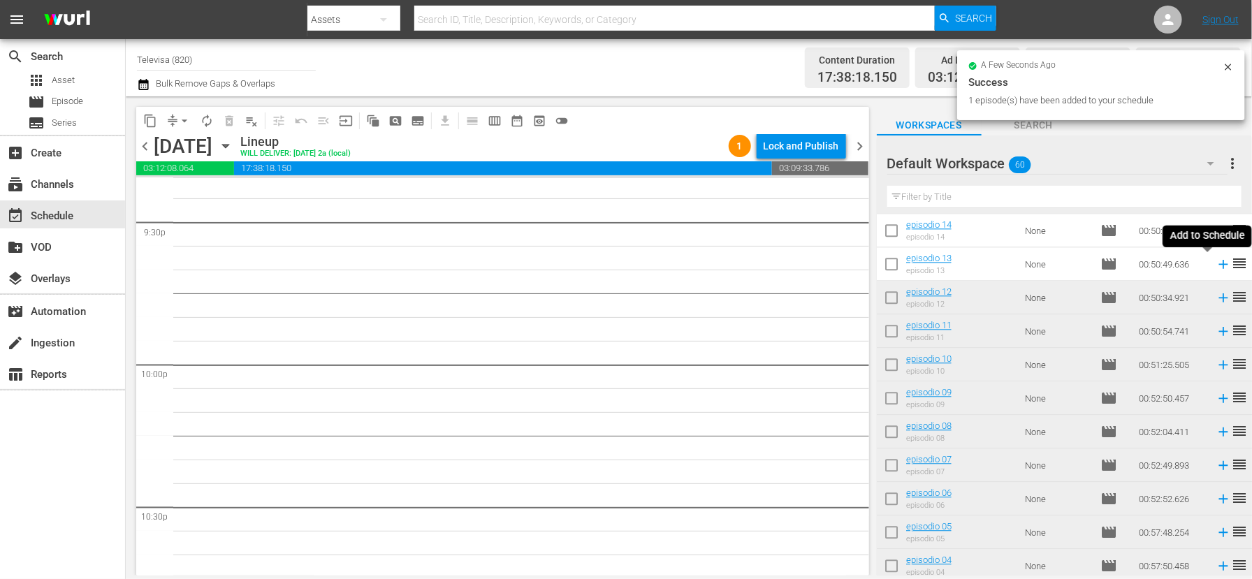
scroll to position [6059, 0]
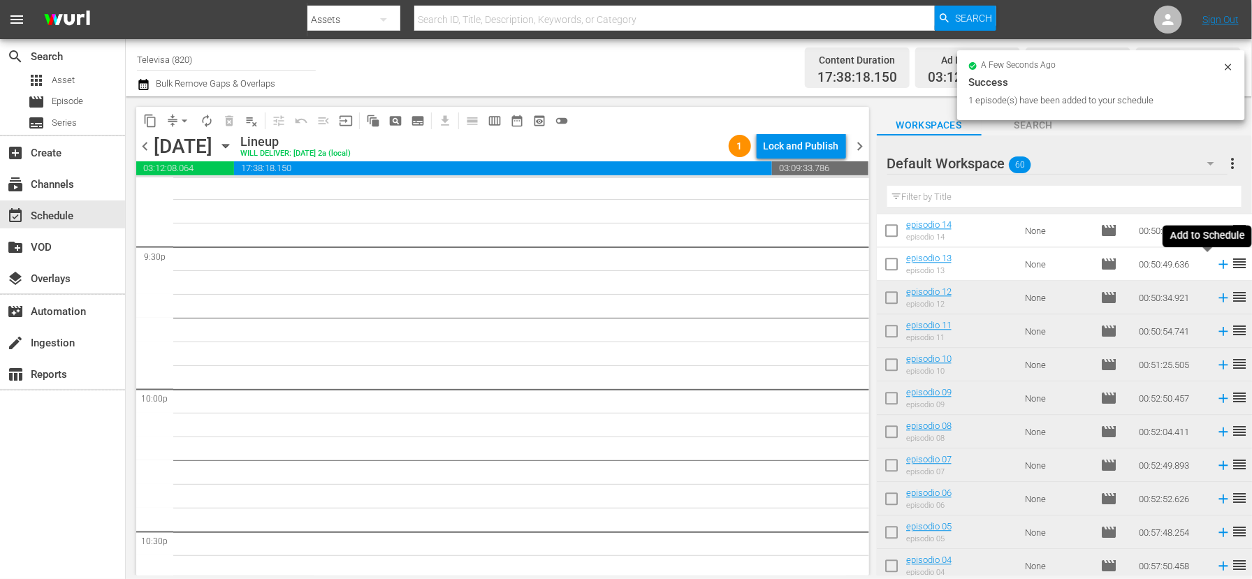
click at [1218, 264] on icon at bounding box center [1222, 264] width 9 height 9
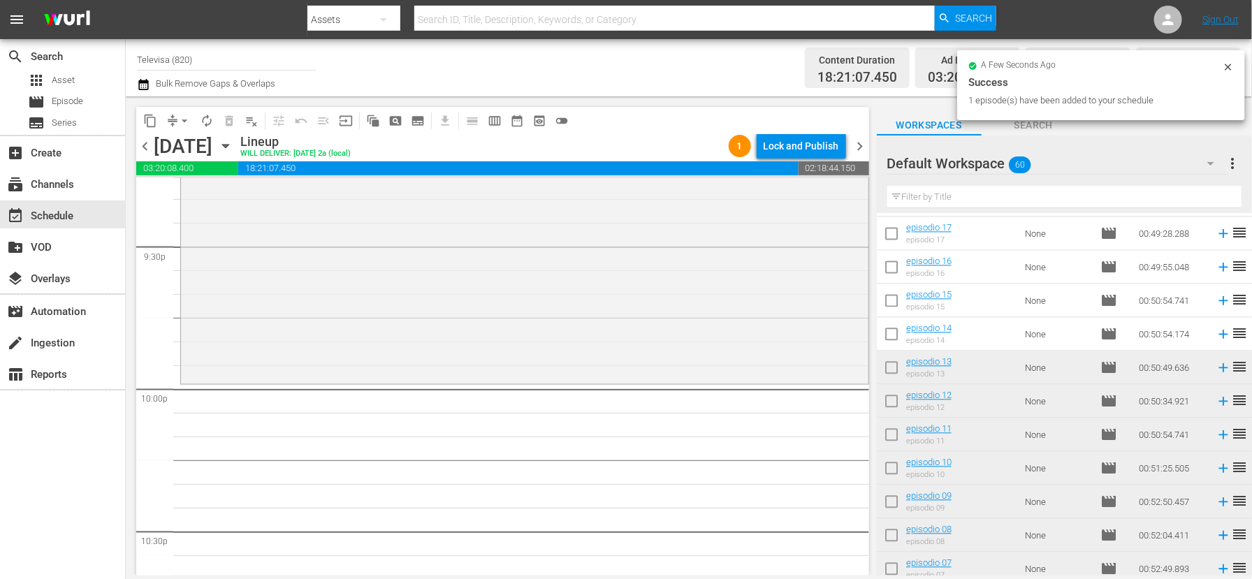
scroll to position [1472, 0]
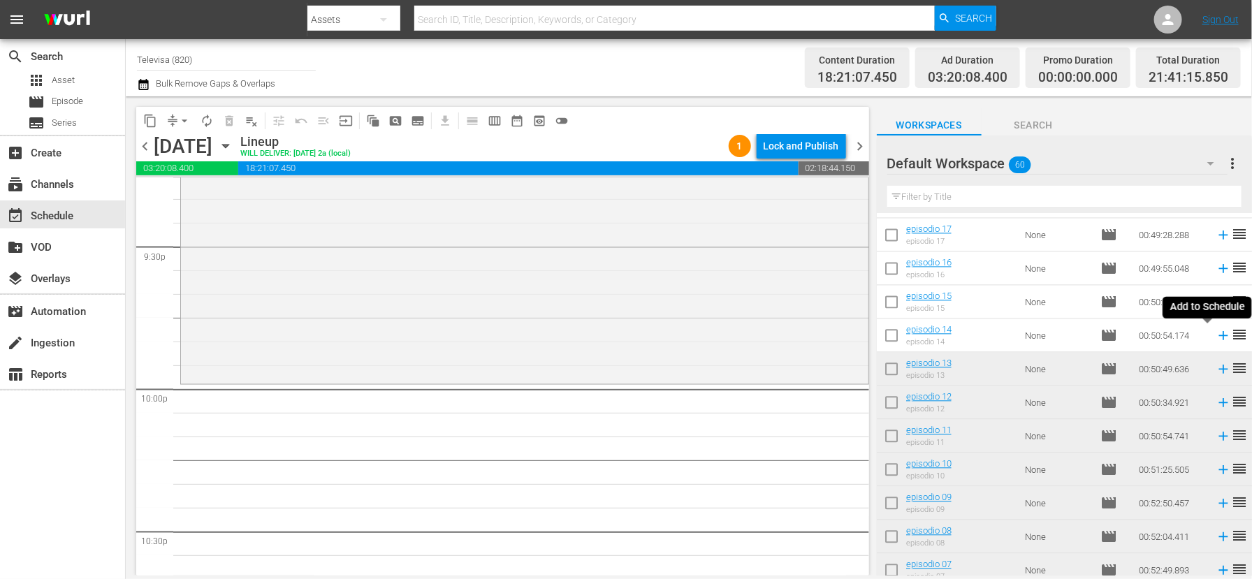
click at [1218, 335] on icon at bounding box center [1222, 335] width 9 height 9
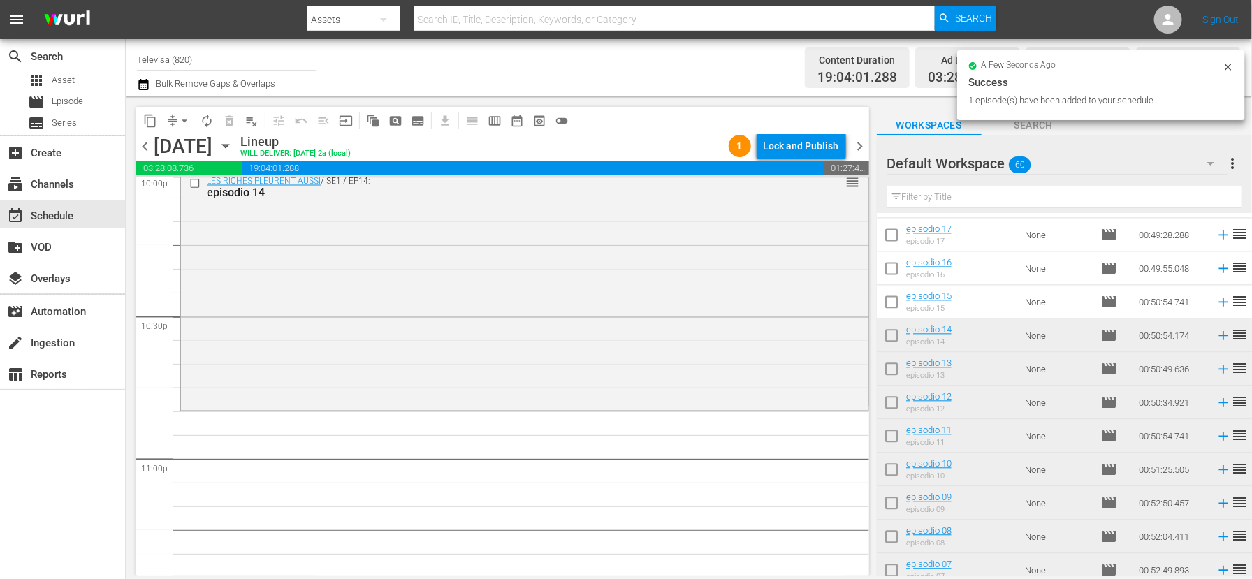
scroll to position [6442, 0]
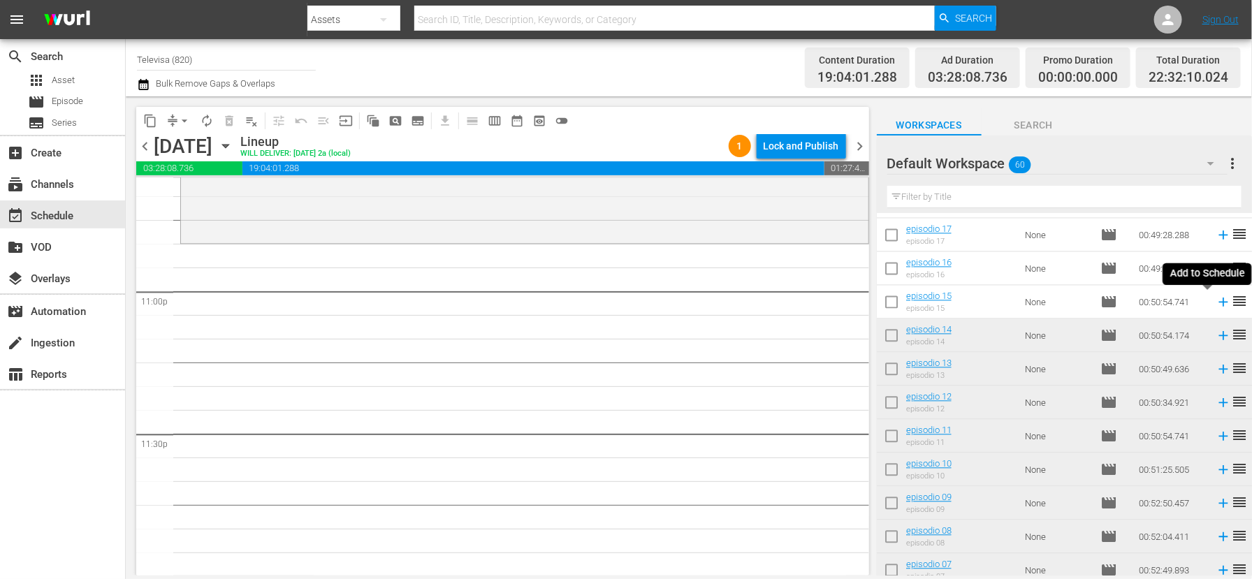
click at [1218, 302] on icon at bounding box center [1222, 302] width 9 height 9
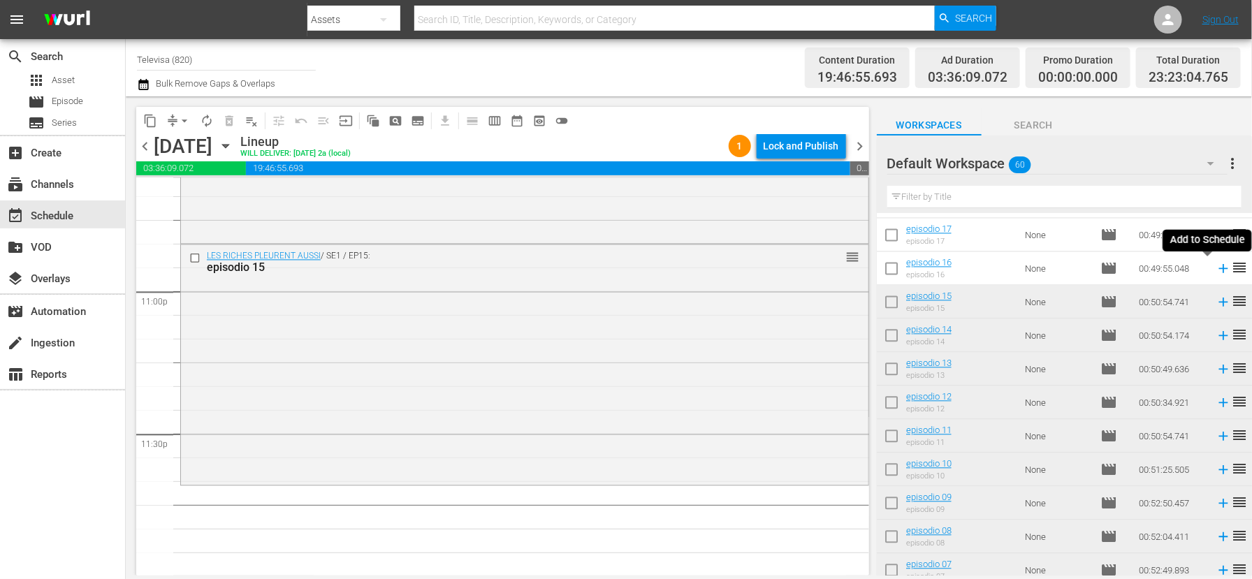
click at [1218, 269] on icon at bounding box center [1222, 268] width 9 height 9
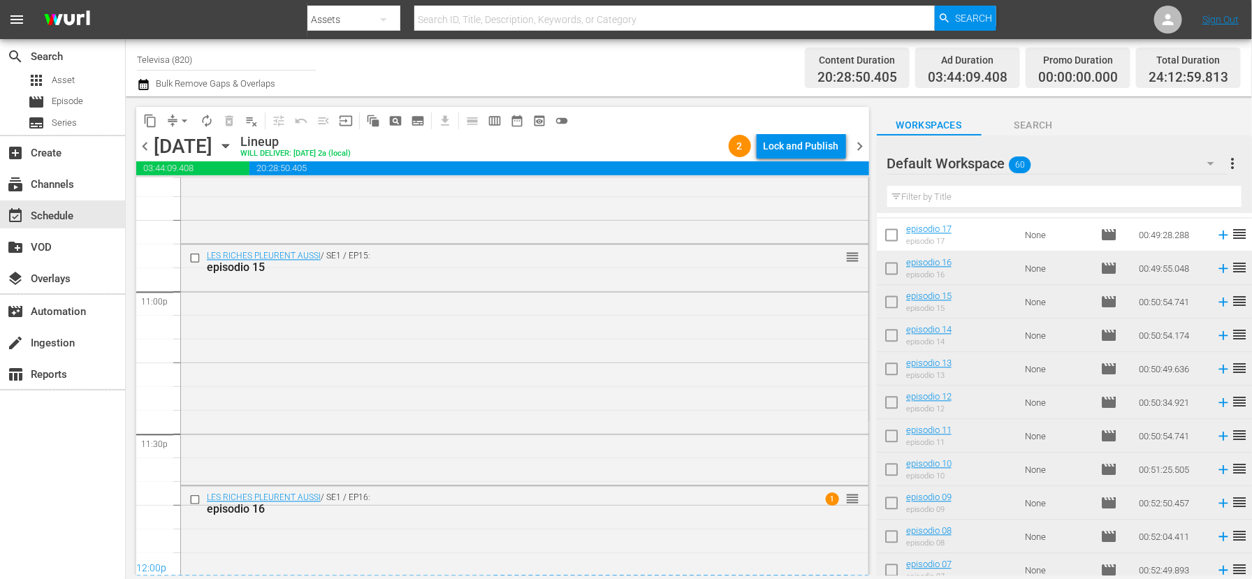
scroll to position [6588, 0]
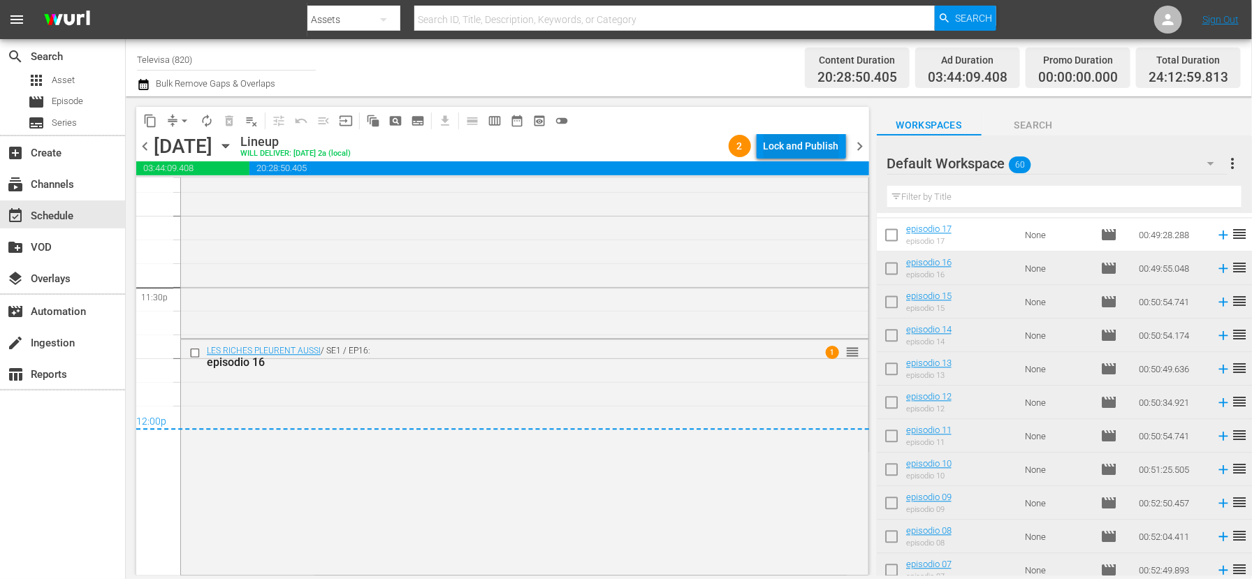
click at [784, 149] on div "Lock and Publish" at bounding box center [800, 145] width 75 height 25
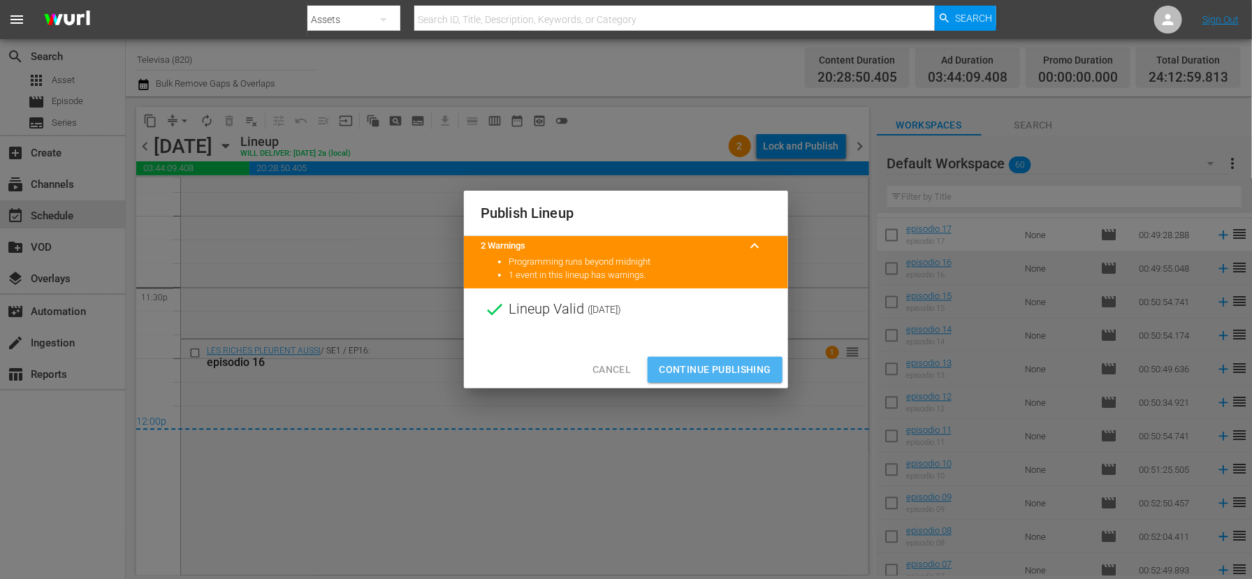
click at [725, 371] on span "Continue Publishing" at bounding box center [715, 369] width 112 height 17
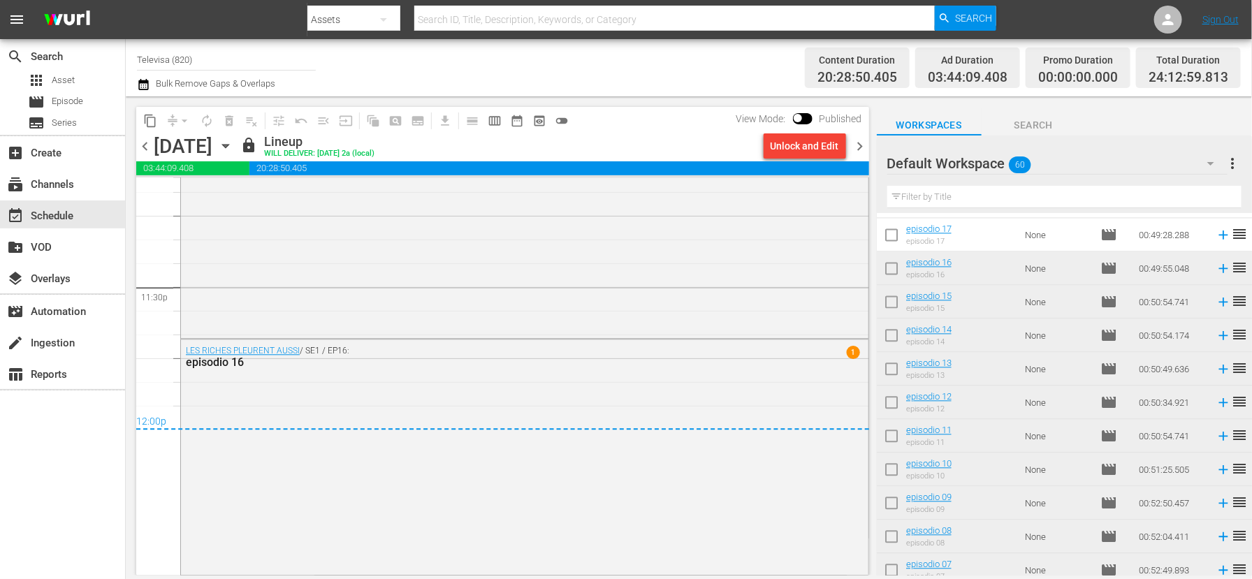
click at [233, 147] on icon "button" at bounding box center [225, 145] width 15 height 15
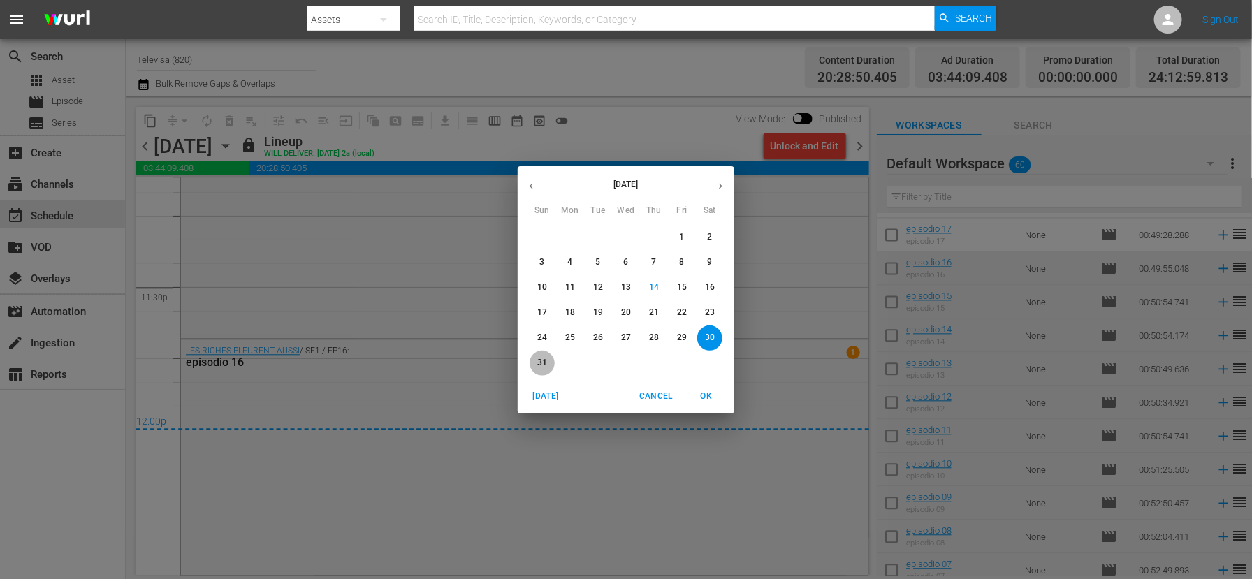
click at [541, 365] on p "31" at bounding box center [542, 363] width 10 height 12
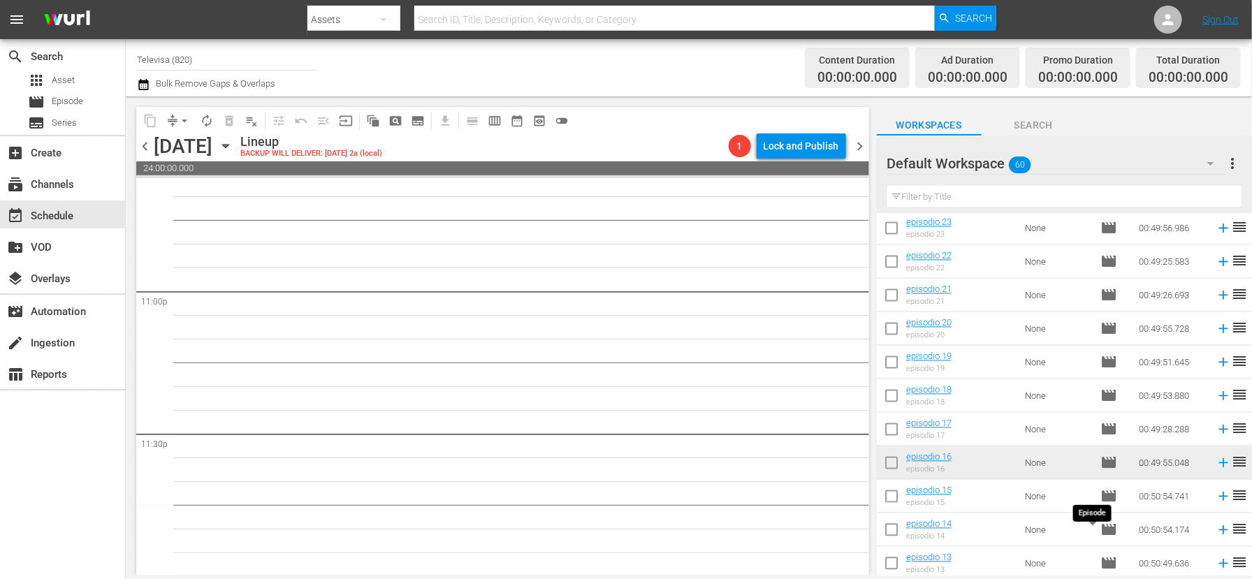
scroll to position [1262, 0]
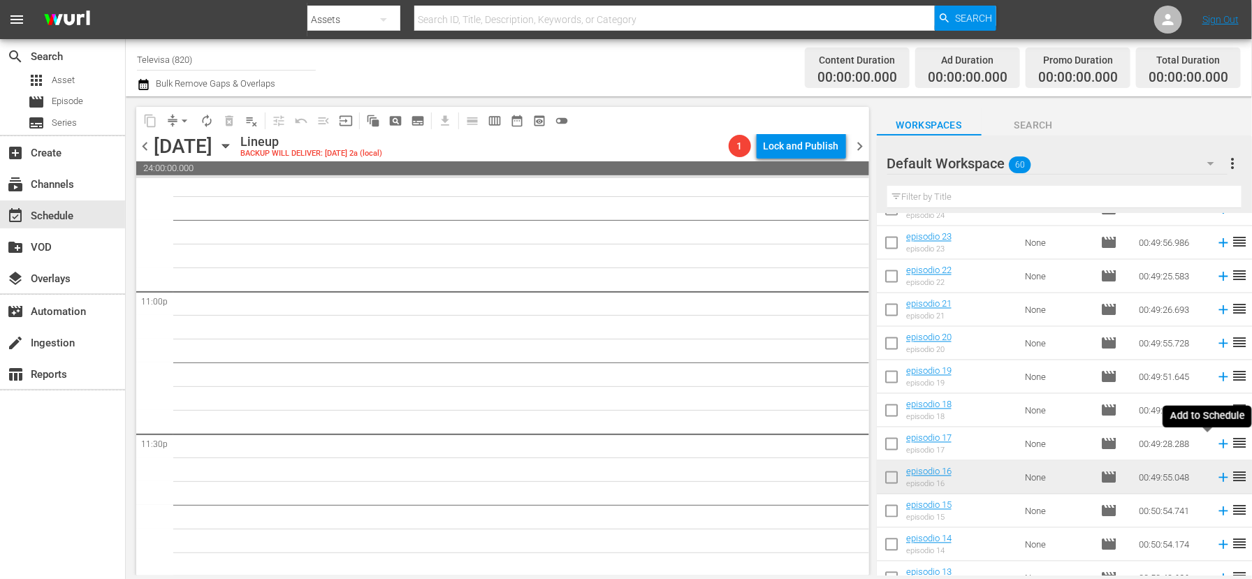
click at [1218, 444] on icon at bounding box center [1222, 444] width 9 height 9
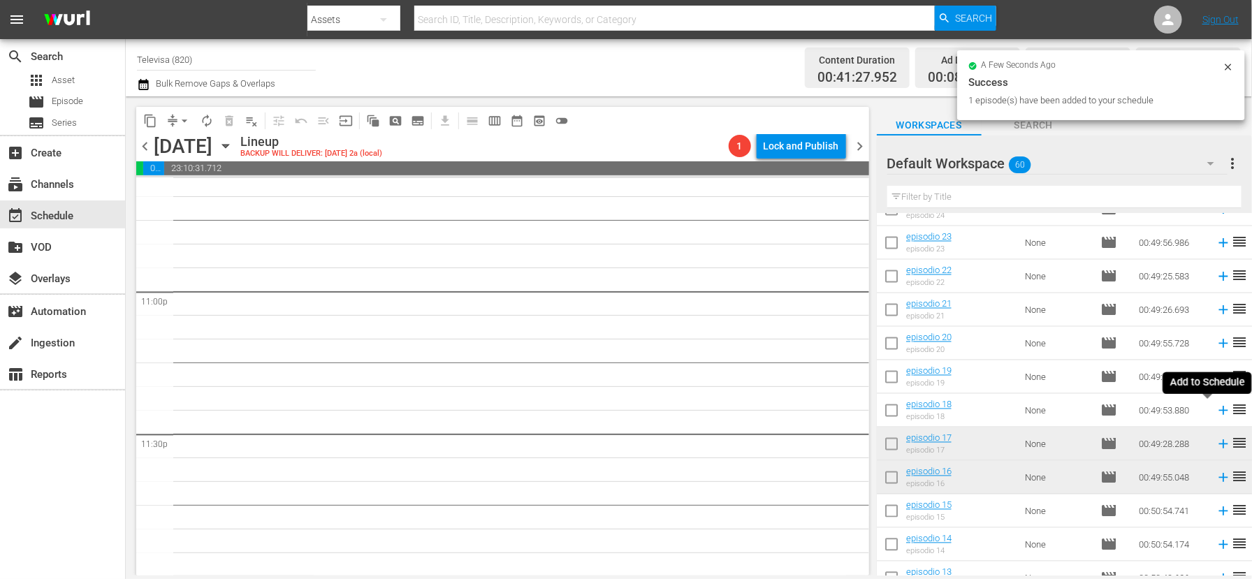
click at [1215, 414] on icon at bounding box center [1222, 410] width 15 height 15
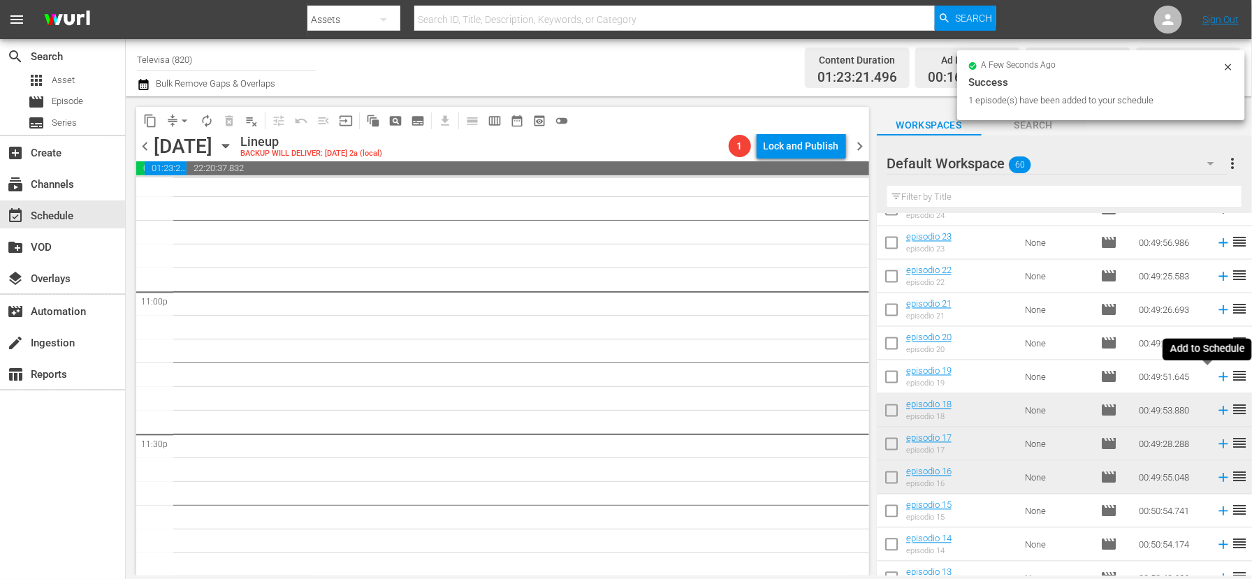
click at [1218, 379] on icon at bounding box center [1222, 377] width 9 height 9
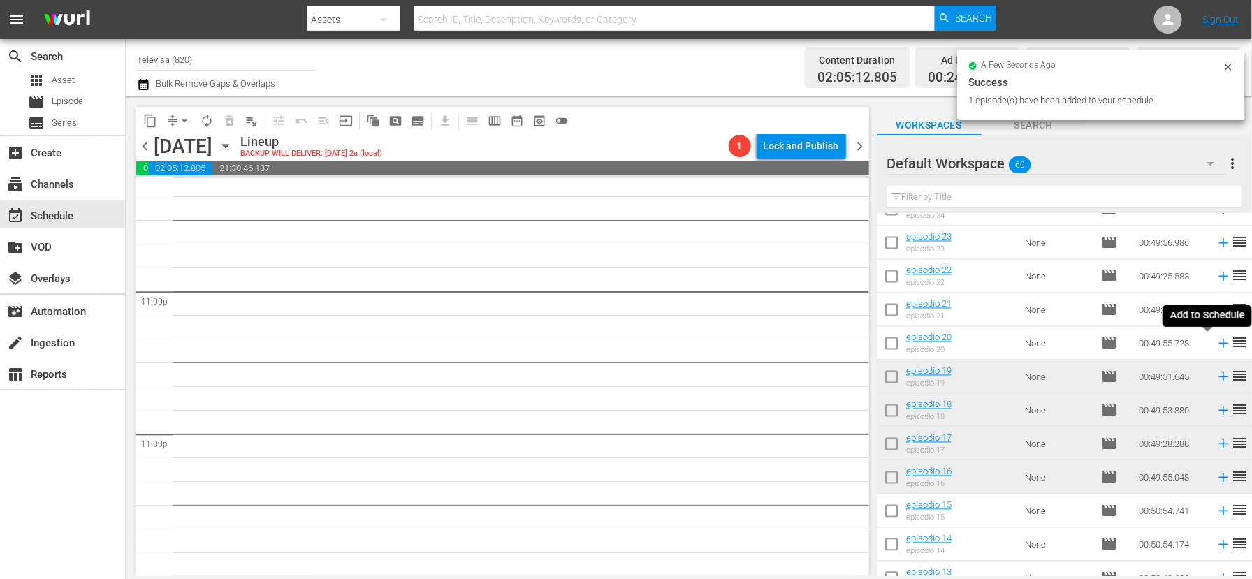
click at [1218, 344] on icon at bounding box center [1222, 343] width 9 height 9
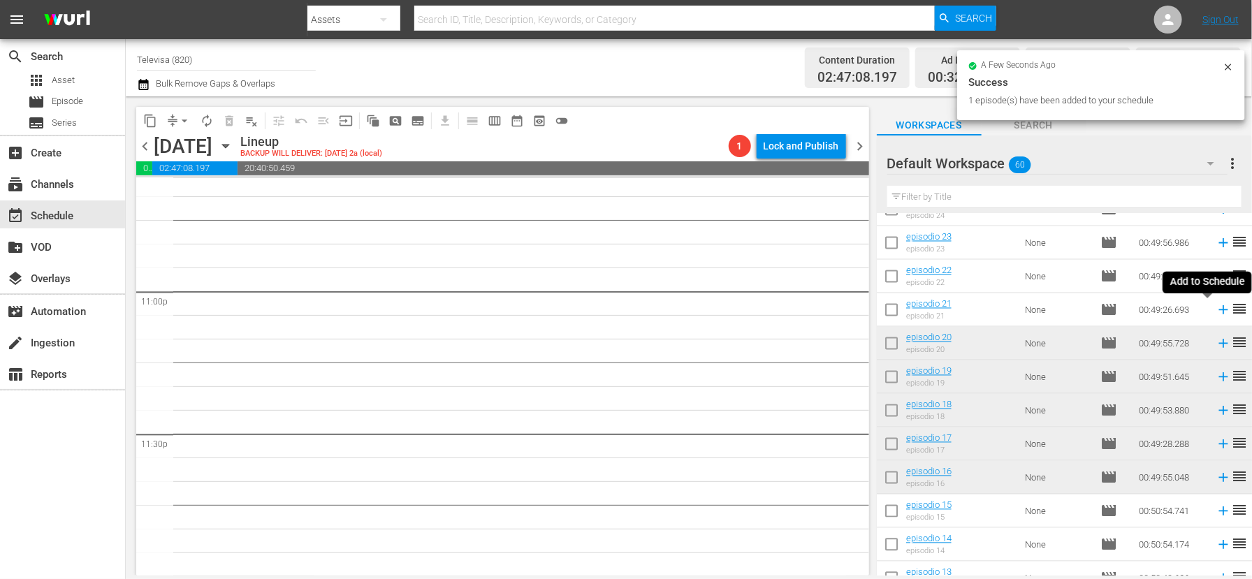
click at [1218, 311] on icon at bounding box center [1222, 310] width 9 height 9
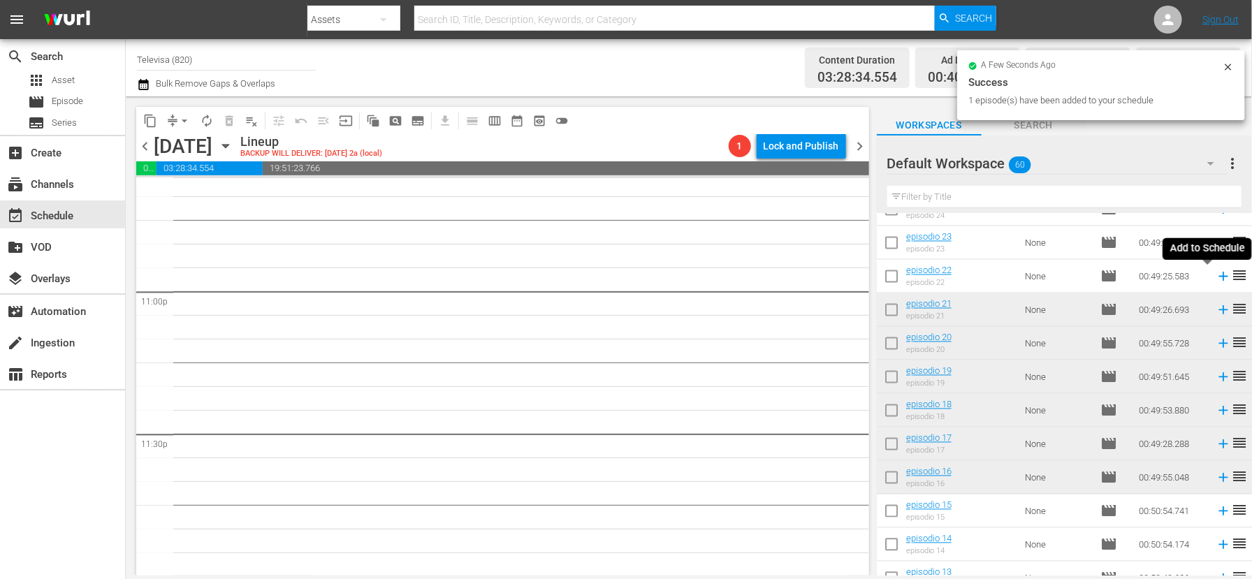
click at [1218, 277] on icon at bounding box center [1222, 276] width 9 height 9
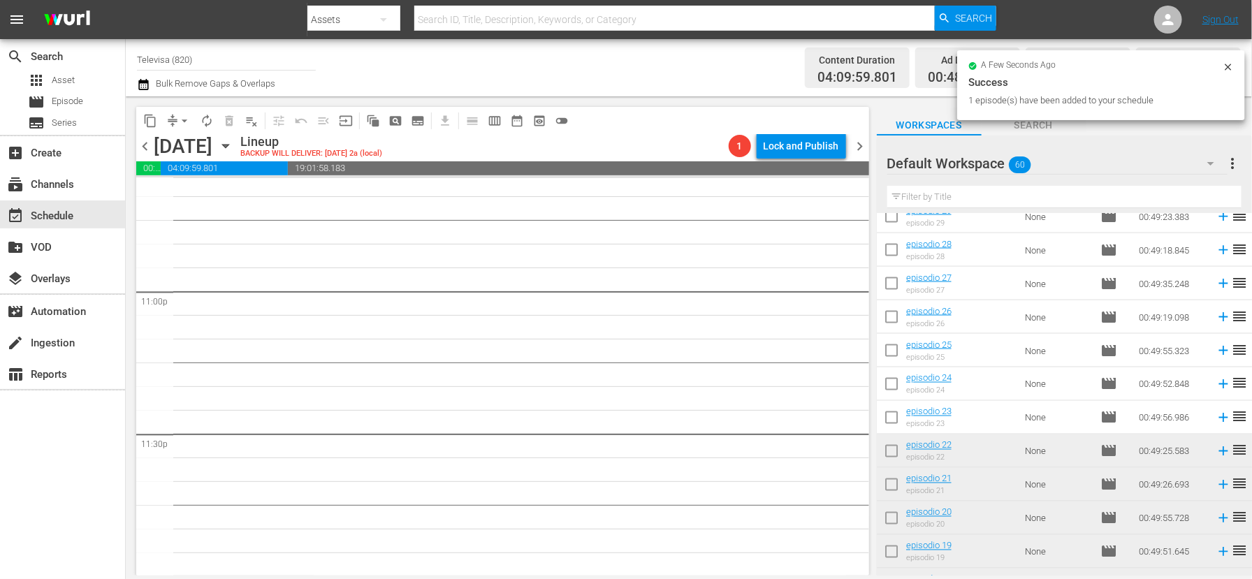
scroll to position [1053, 0]
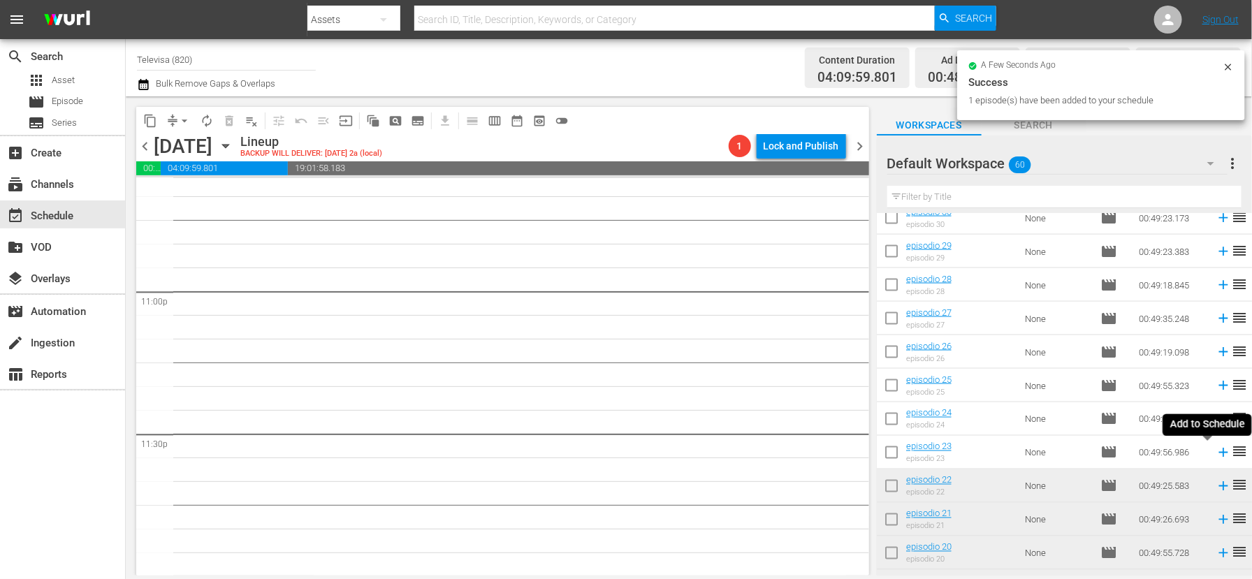
click at [1218, 453] on icon at bounding box center [1222, 452] width 9 height 9
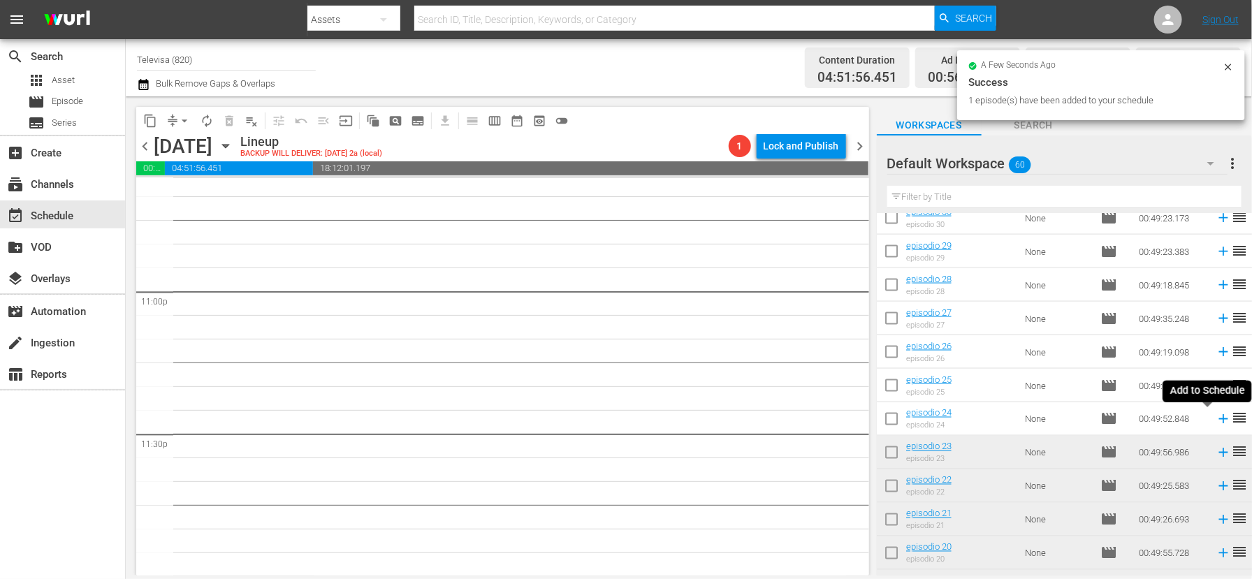
click at [1218, 420] on icon at bounding box center [1222, 419] width 9 height 9
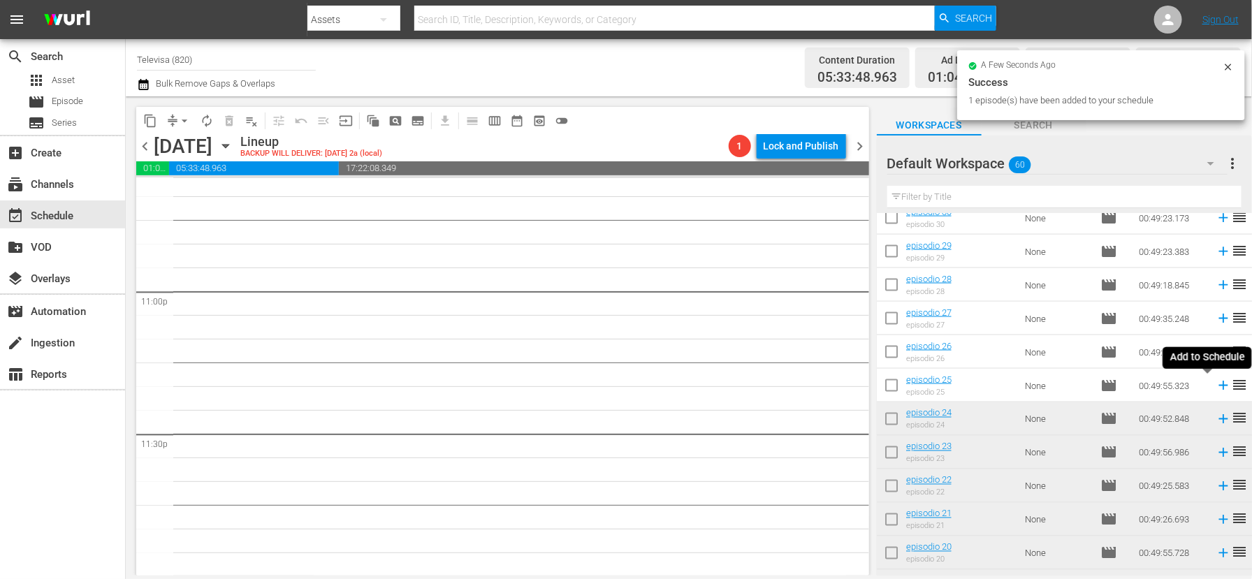
click at [1218, 384] on icon at bounding box center [1222, 385] width 9 height 9
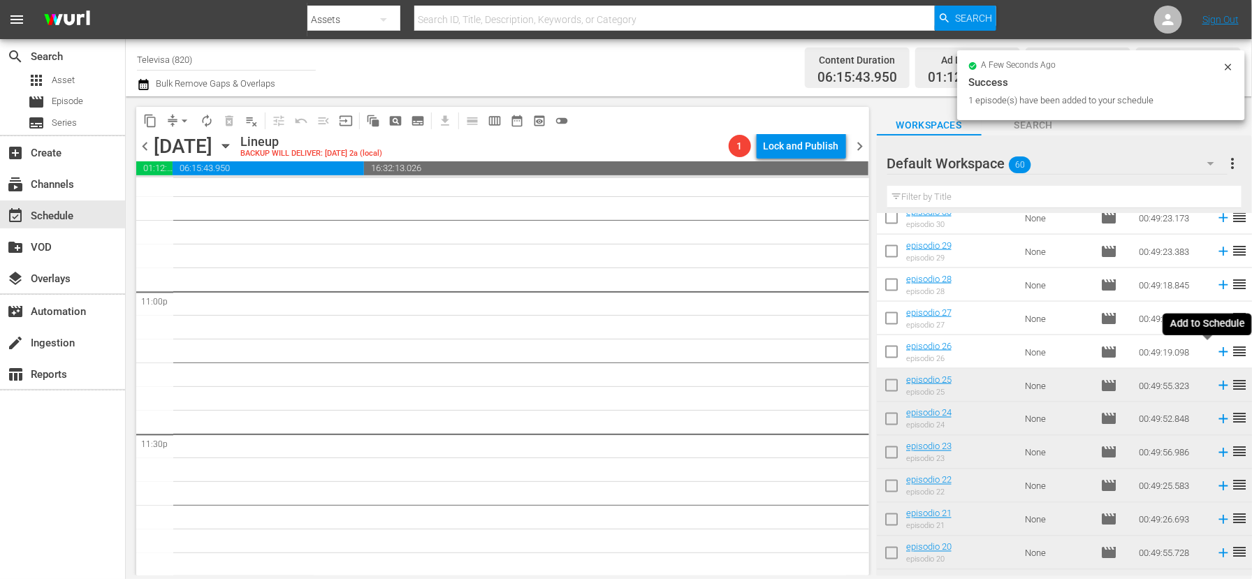
click at [1218, 351] on icon at bounding box center [1222, 352] width 9 height 9
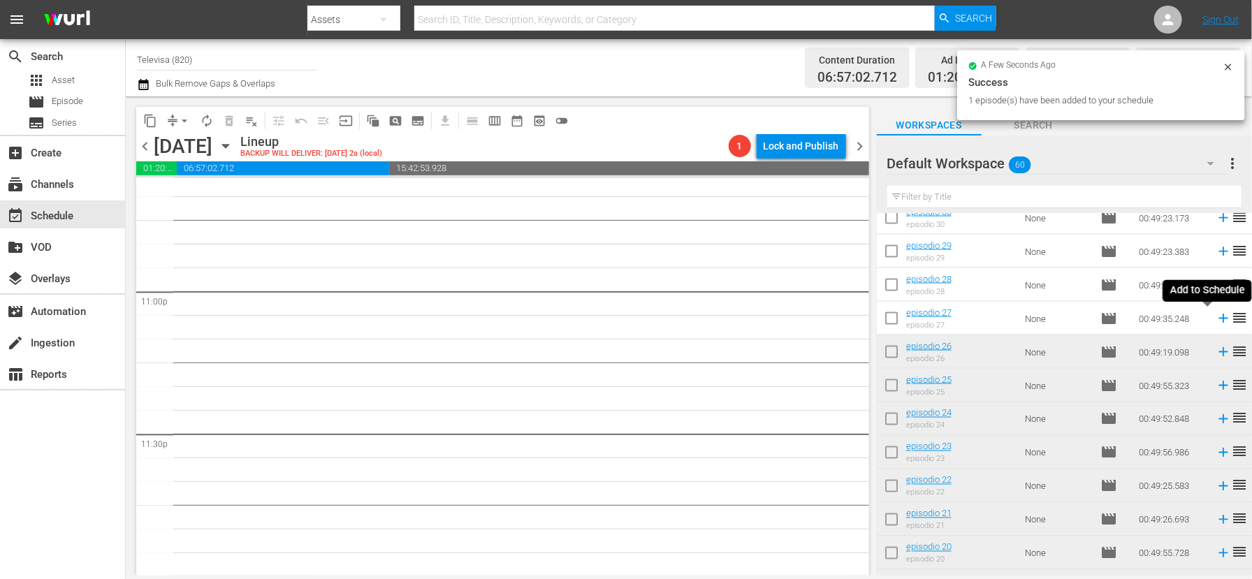
click at [1218, 319] on icon at bounding box center [1222, 318] width 9 height 9
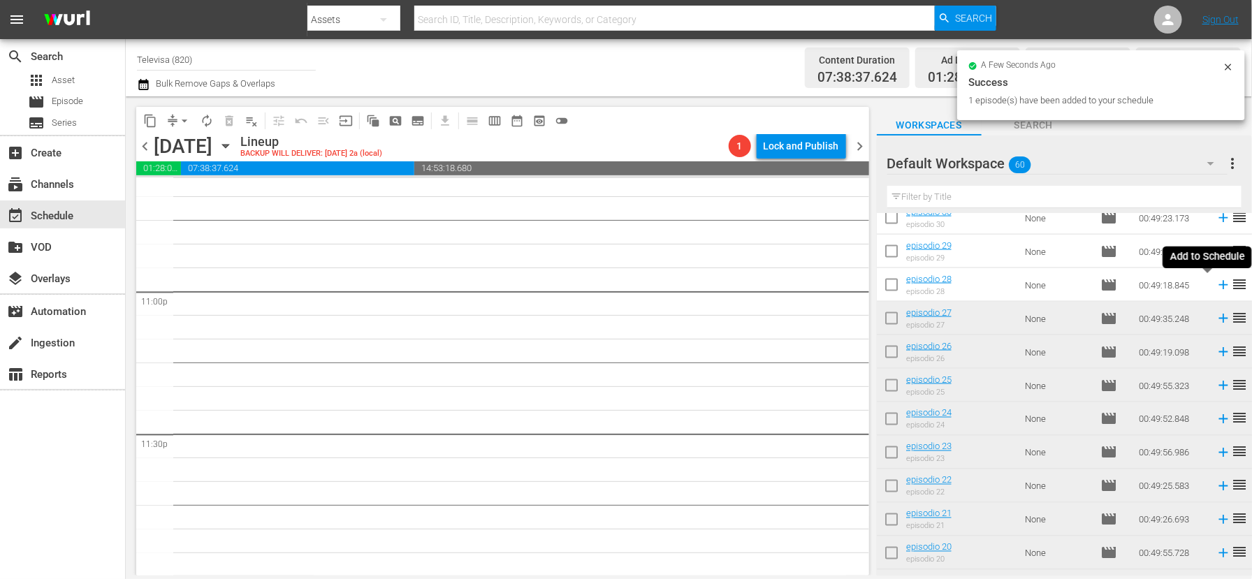
click at [1218, 285] on icon at bounding box center [1222, 285] width 9 height 9
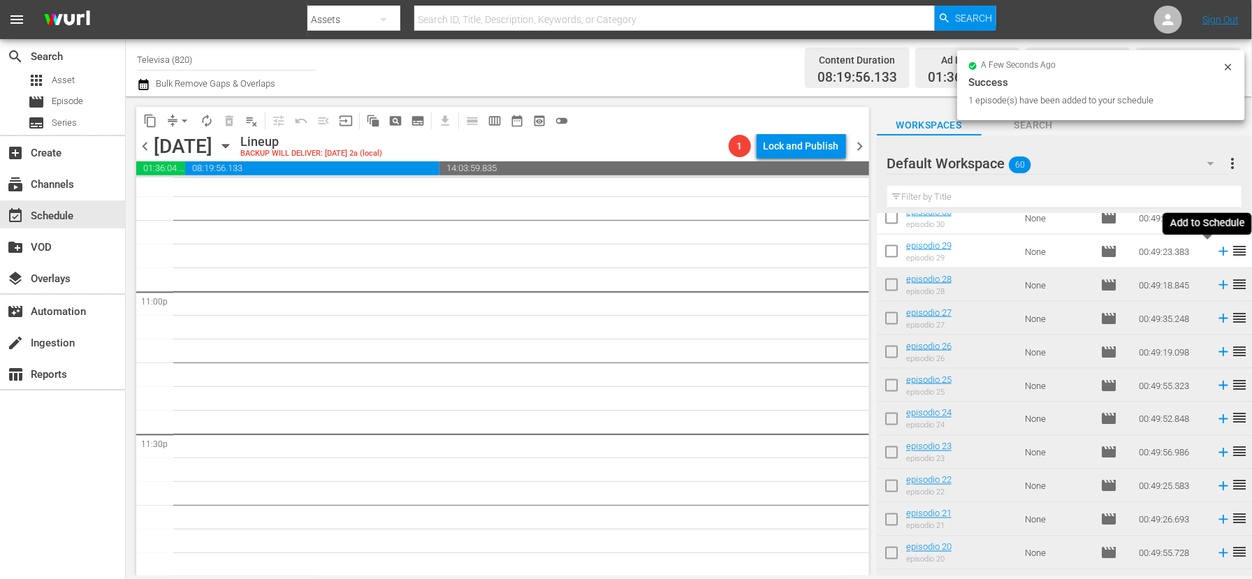
click at [1218, 250] on icon at bounding box center [1222, 251] width 9 height 9
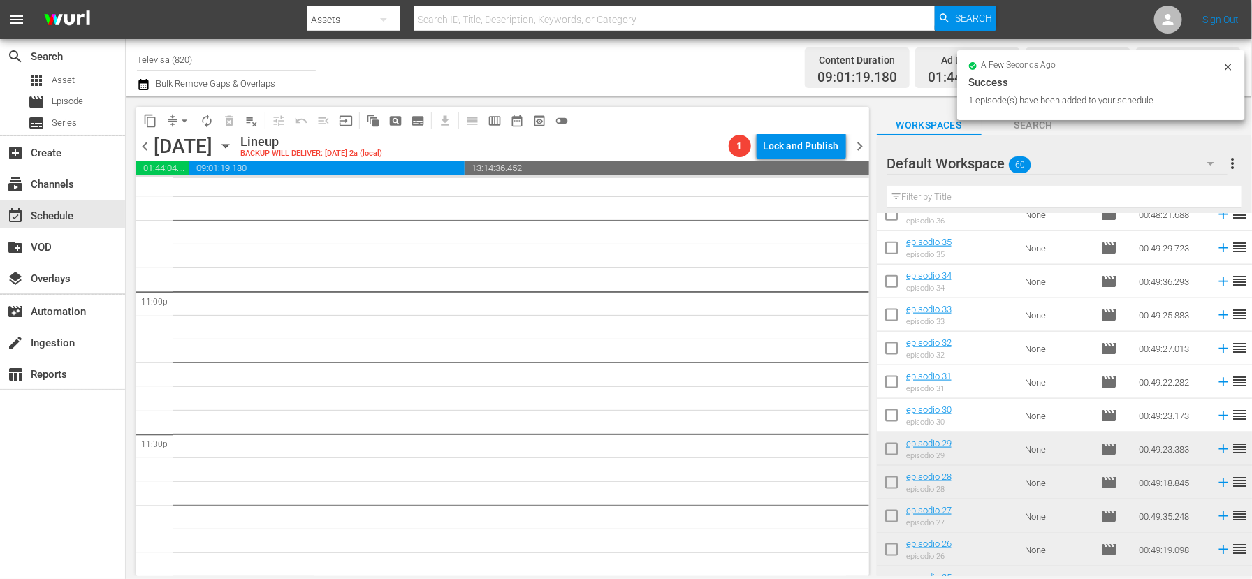
scroll to position [843, 0]
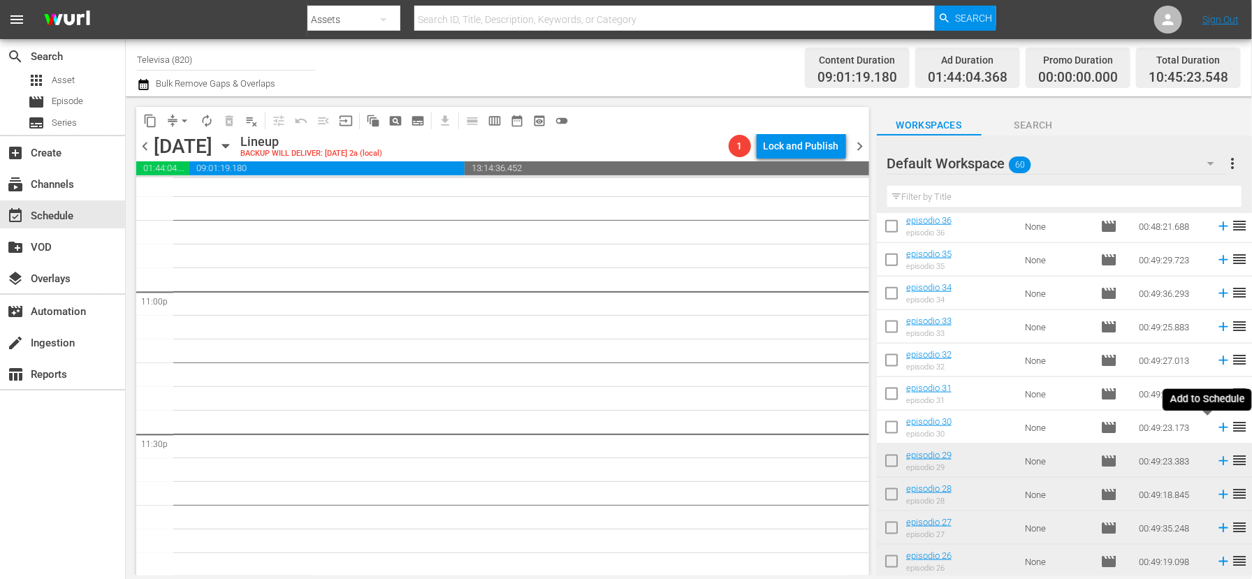
click at [1218, 428] on icon at bounding box center [1222, 427] width 9 height 9
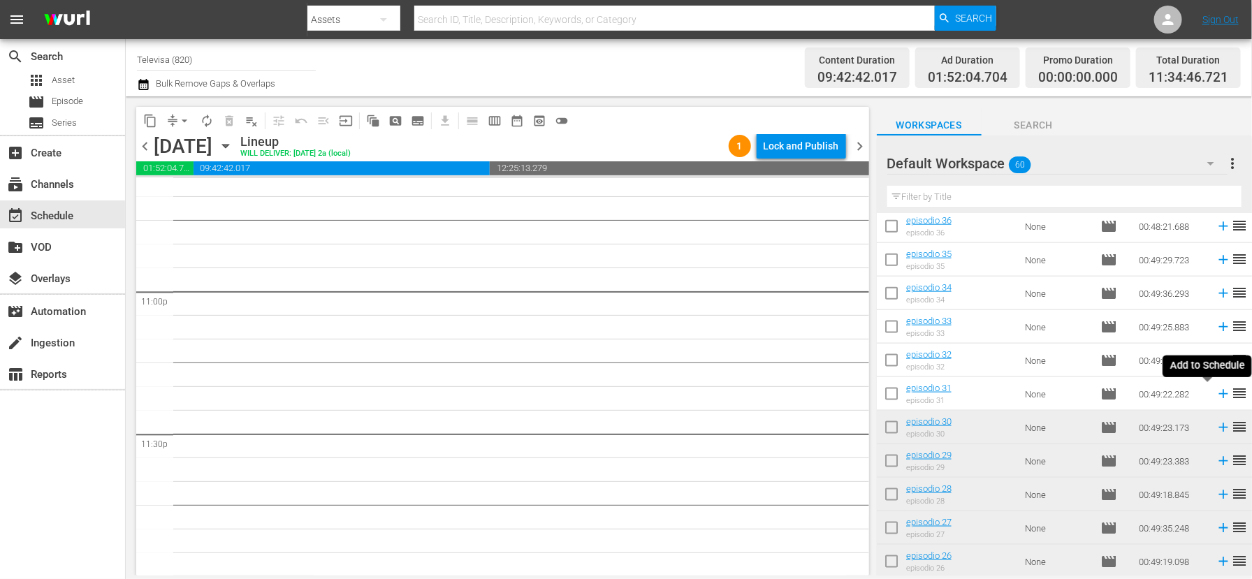
click at [1218, 393] on icon at bounding box center [1222, 394] width 9 height 9
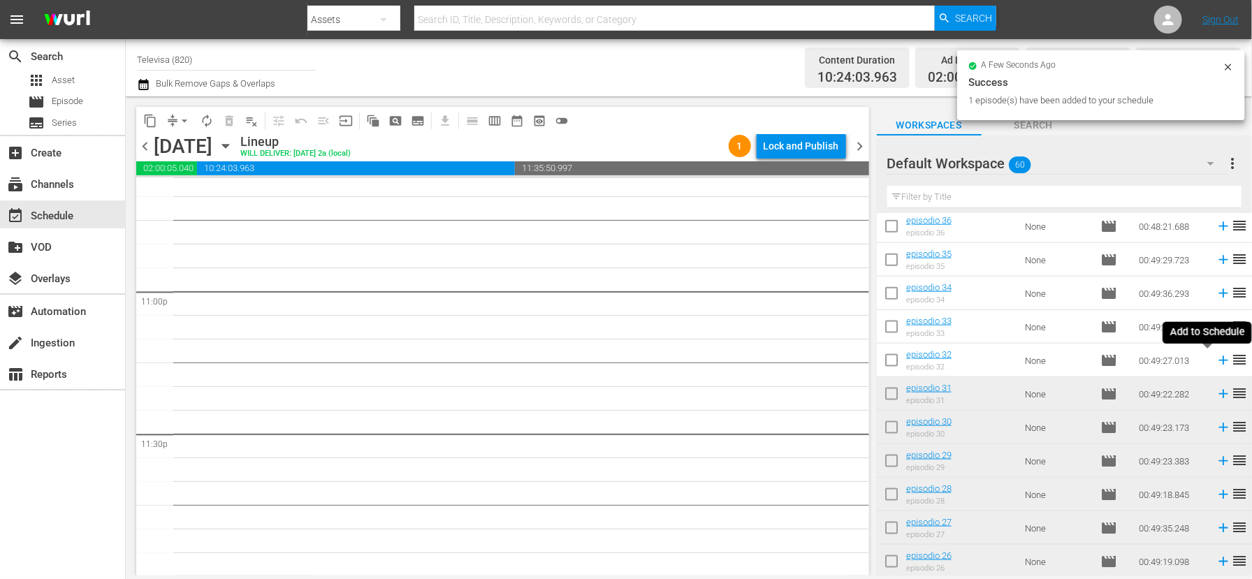
click at [1218, 360] on icon at bounding box center [1222, 360] width 9 height 9
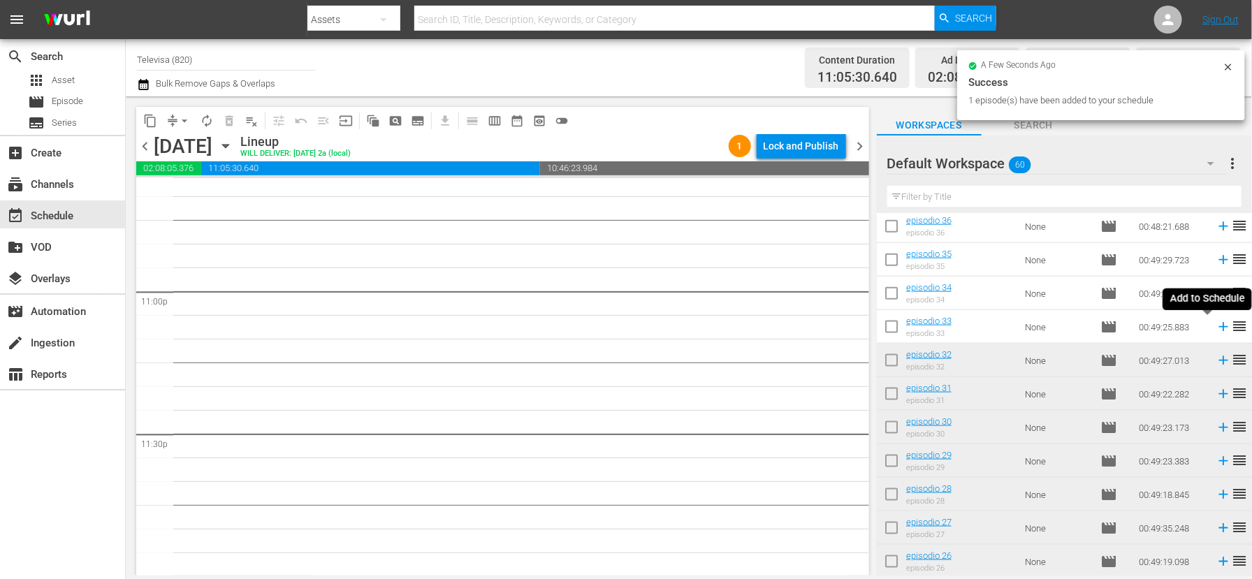
click at [1215, 328] on icon at bounding box center [1222, 326] width 15 height 15
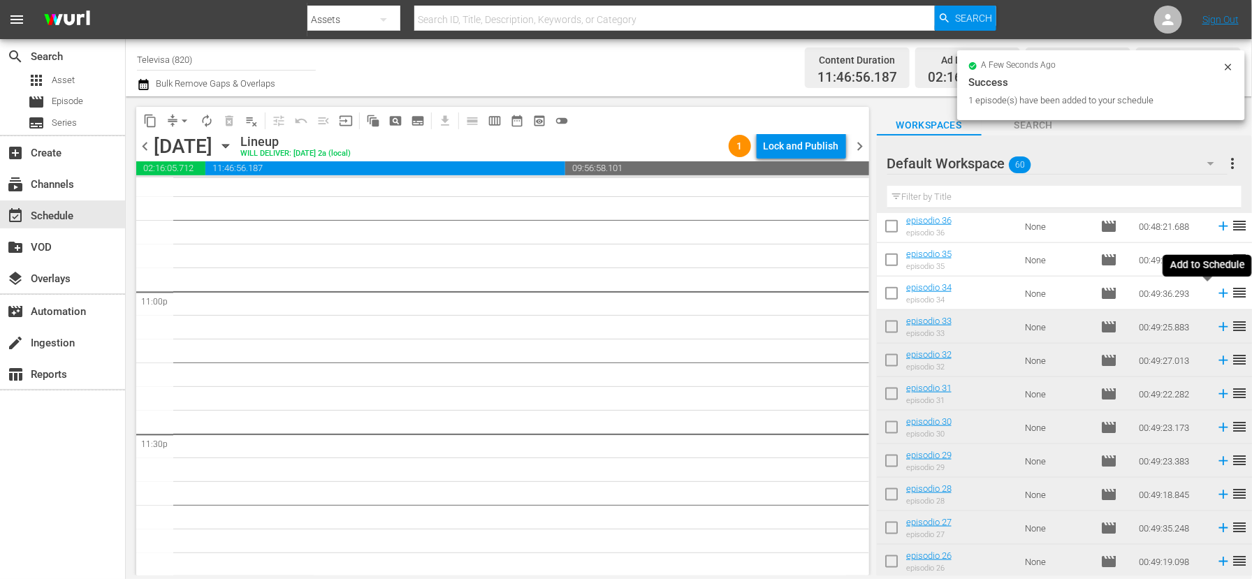
click at [1218, 293] on icon at bounding box center [1222, 293] width 9 height 9
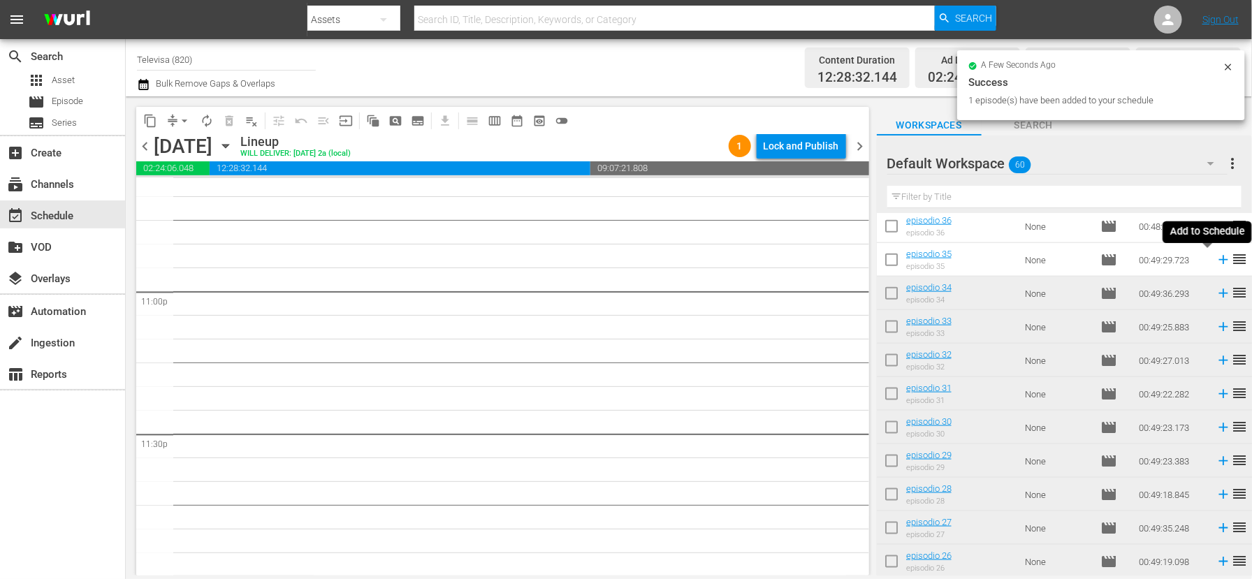
click at [1218, 261] on icon at bounding box center [1222, 260] width 9 height 9
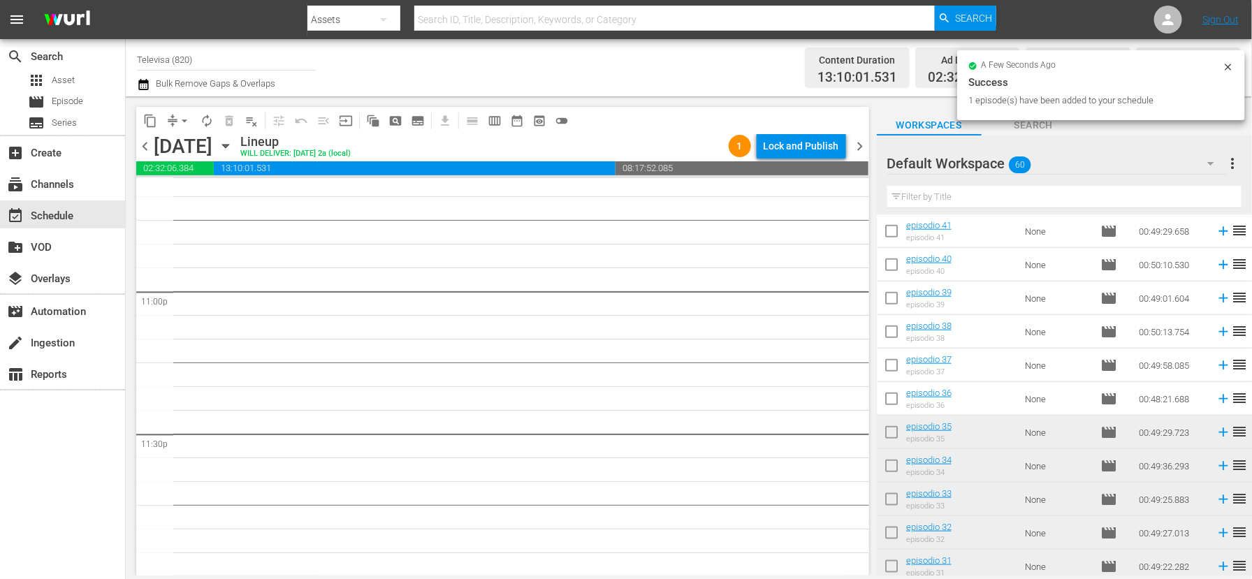
scroll to position [634, 0]
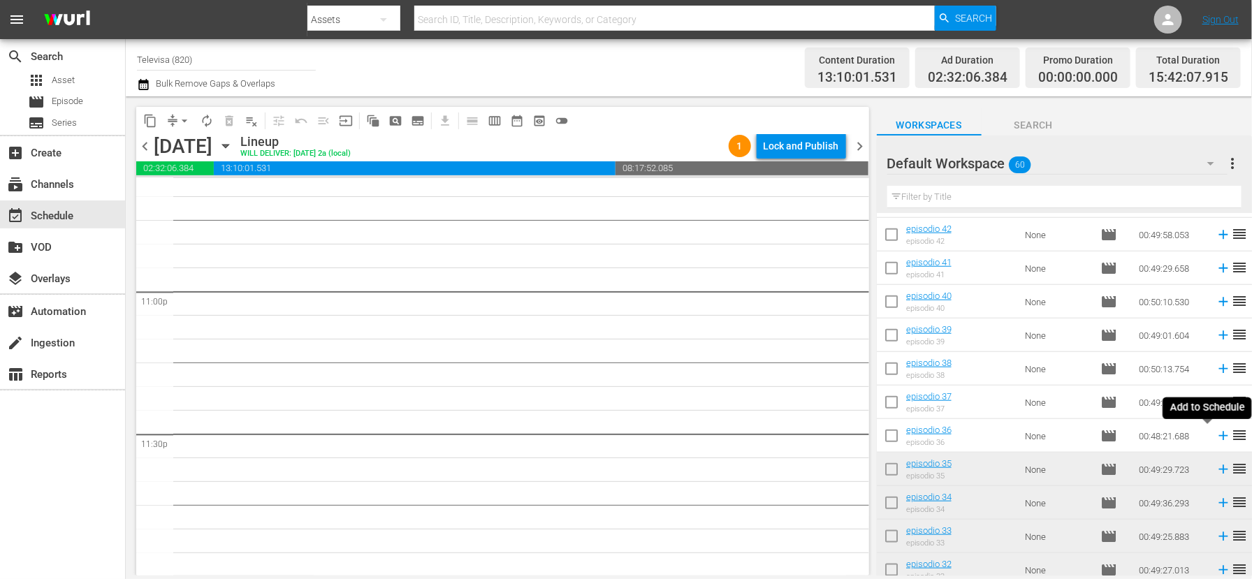
click at [1218, 434] on icon at bounding box center [1222, 436] width 9 height 9
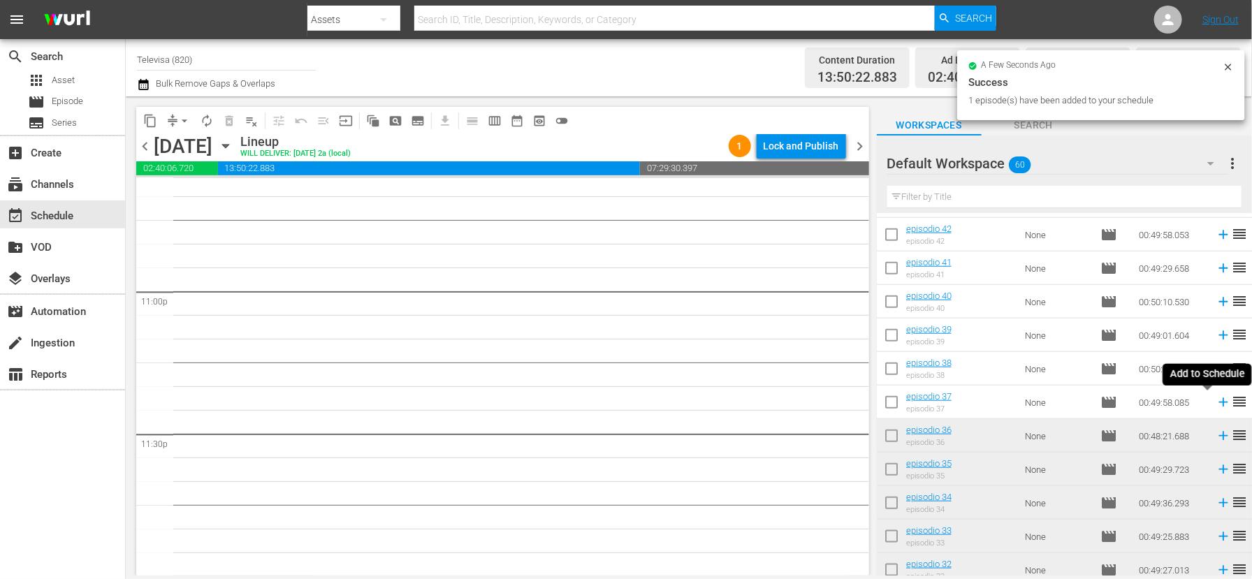
click at [1218, 403] on icon at bounding box center [1222, 402] width 9 height 9
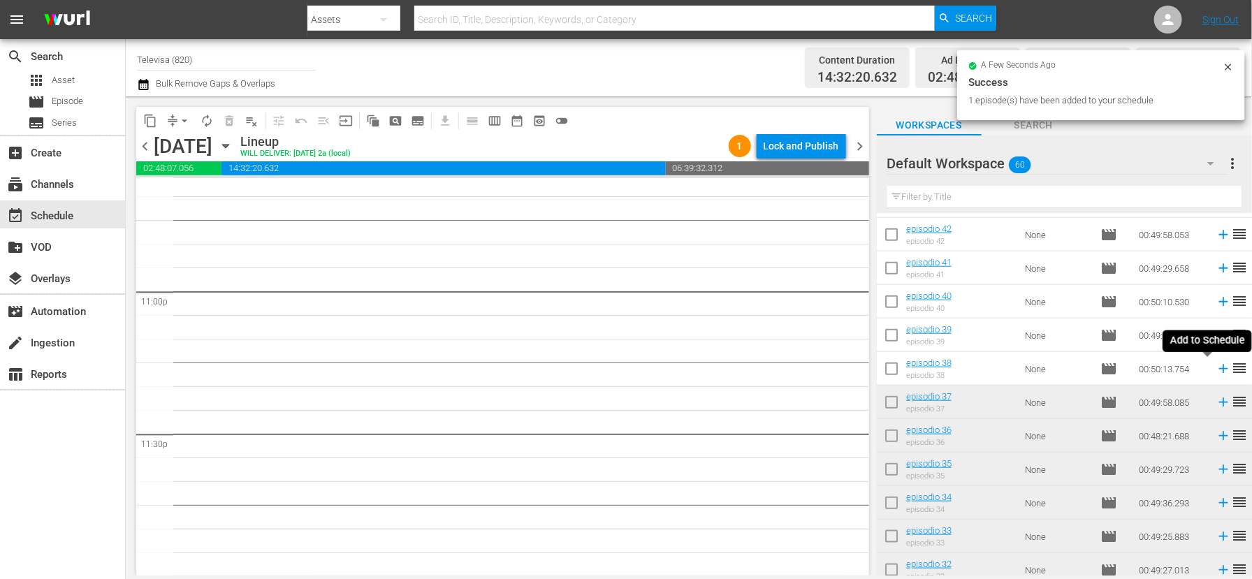
click at [1218, 369] on icon at bounding box center [1222, 369] width 9 height 9
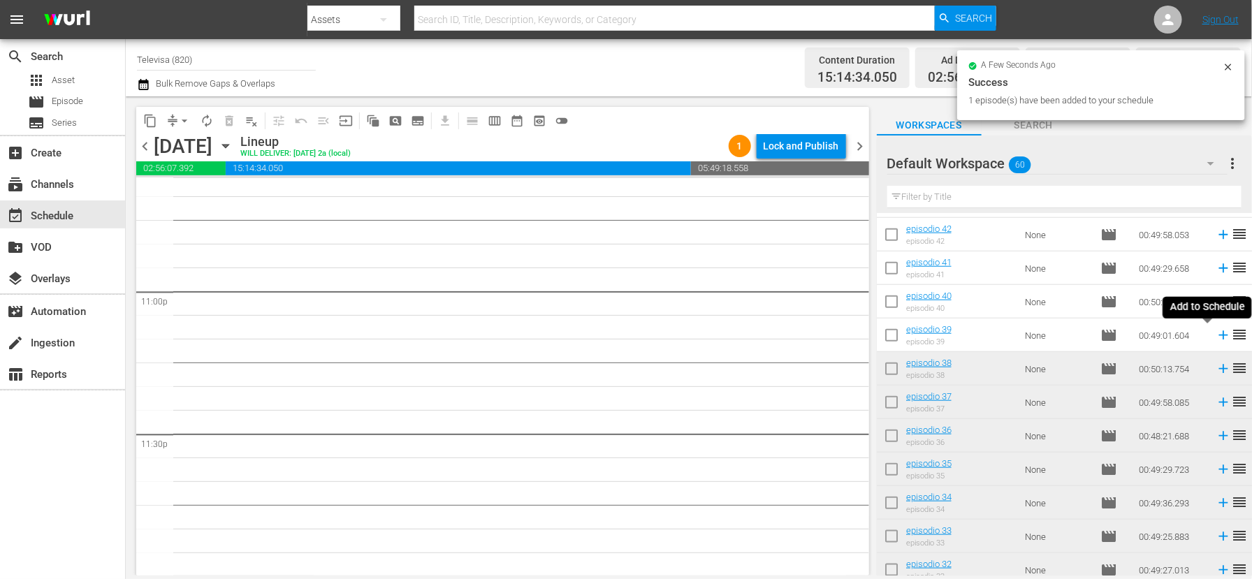
click at [1215, 337] on icon at bounding box center [1222, 335] width 15 height 15
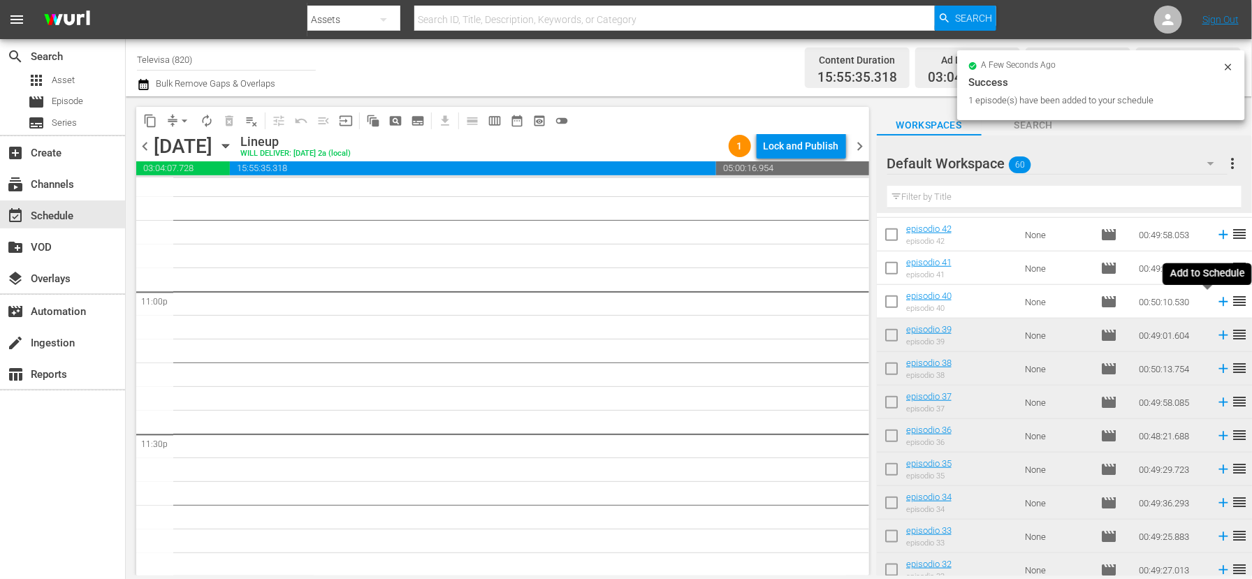
click at [1218, 304] on icon at bounding box center [1222, 302] width 9 height 9
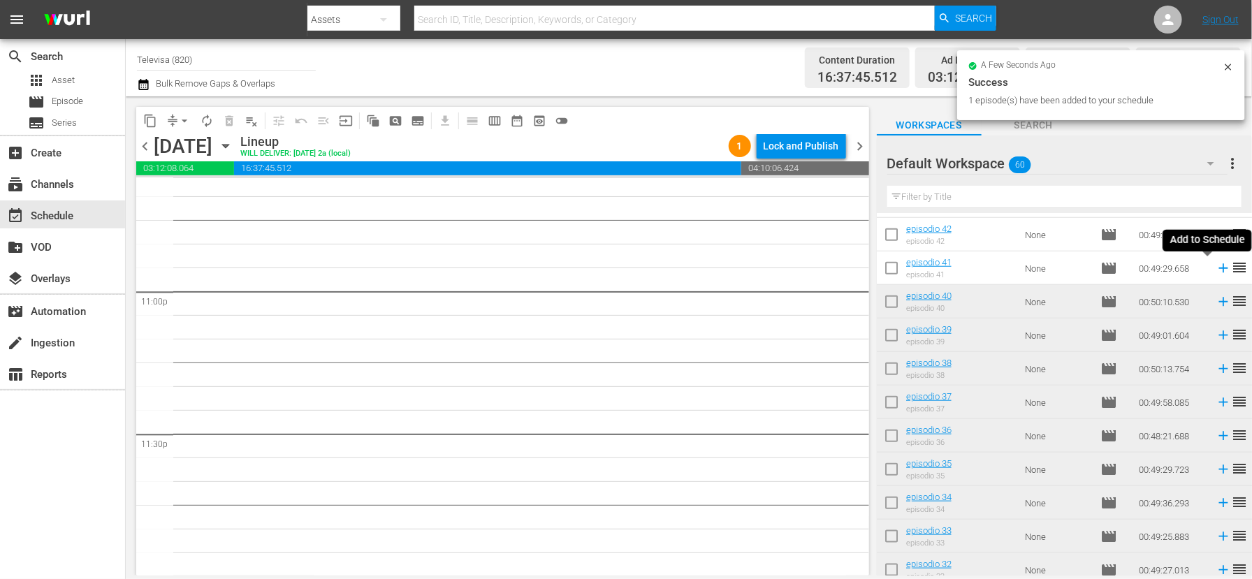
click at [1215, 270] on icon at bounding box center [1222, 268] width 15 height 15
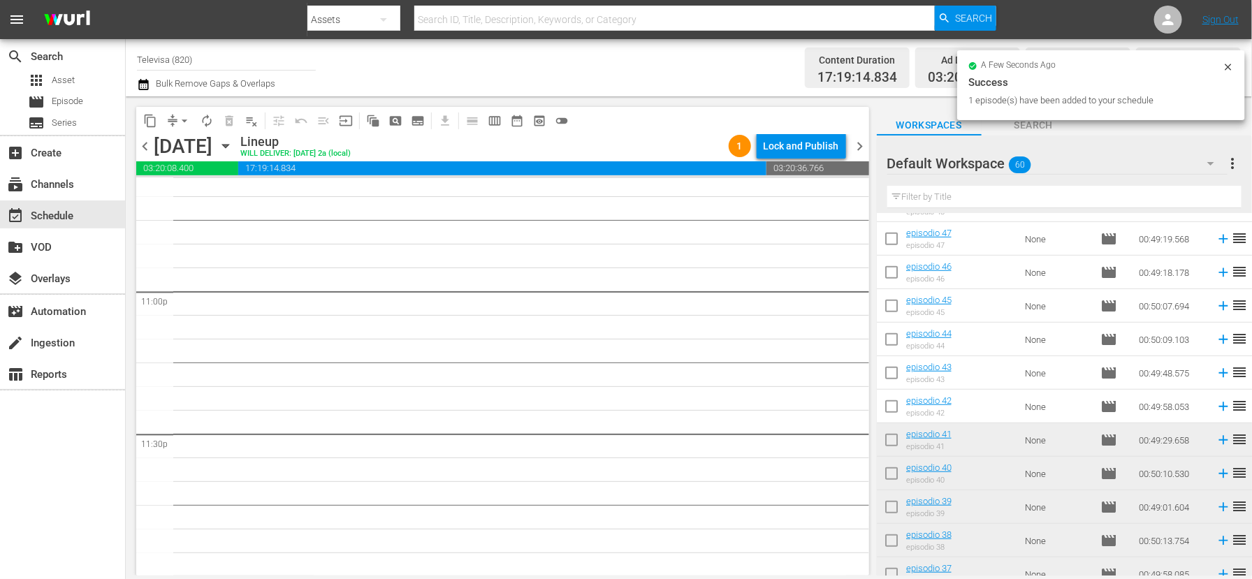
scroll to position [424, 0]
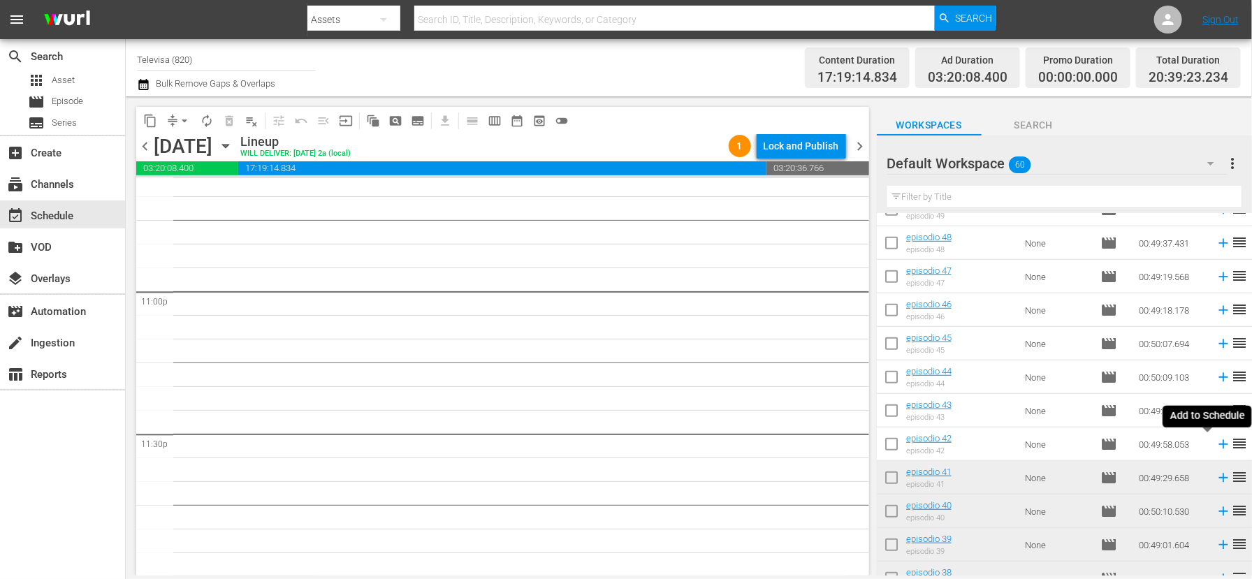
click at [1218, 444] on icon at bounding box center [1222, 444] width 9 height 9
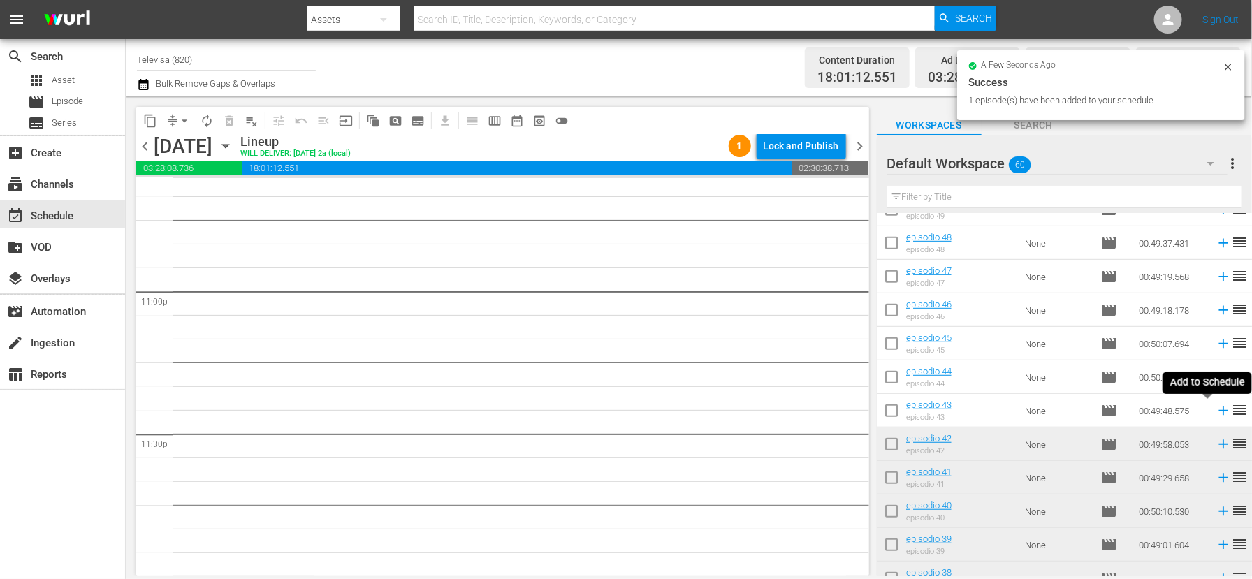
click at [1215, 413] on icon at bounding box center [1222, 410] width 15 height 15
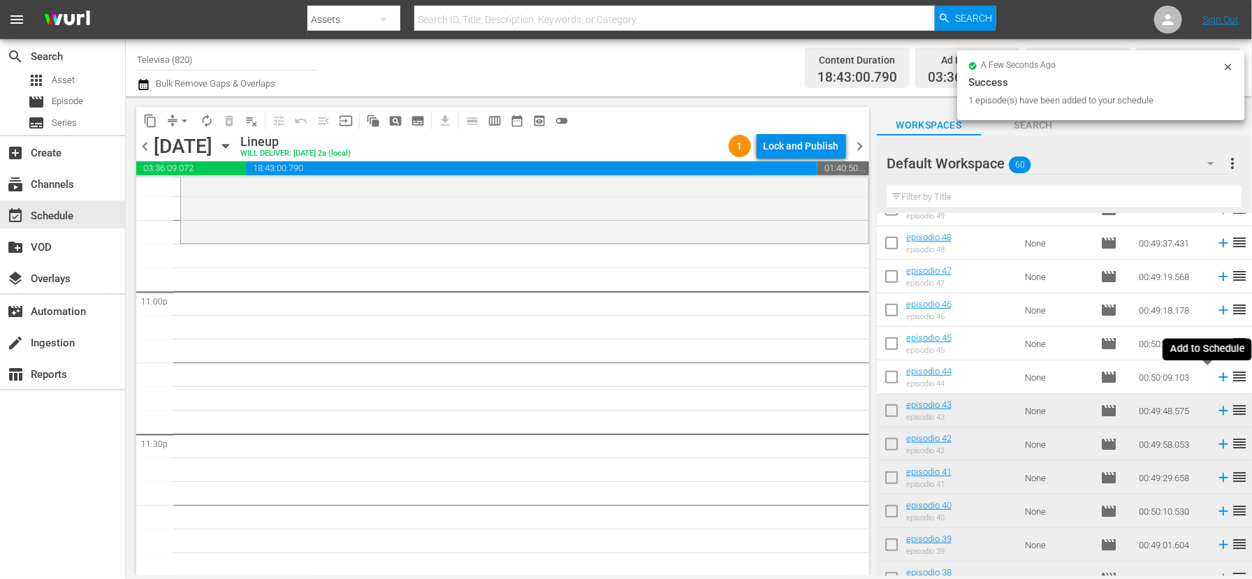
click at [1218, 379] on icon at bounding box center [1222, 377] width 9 height 9
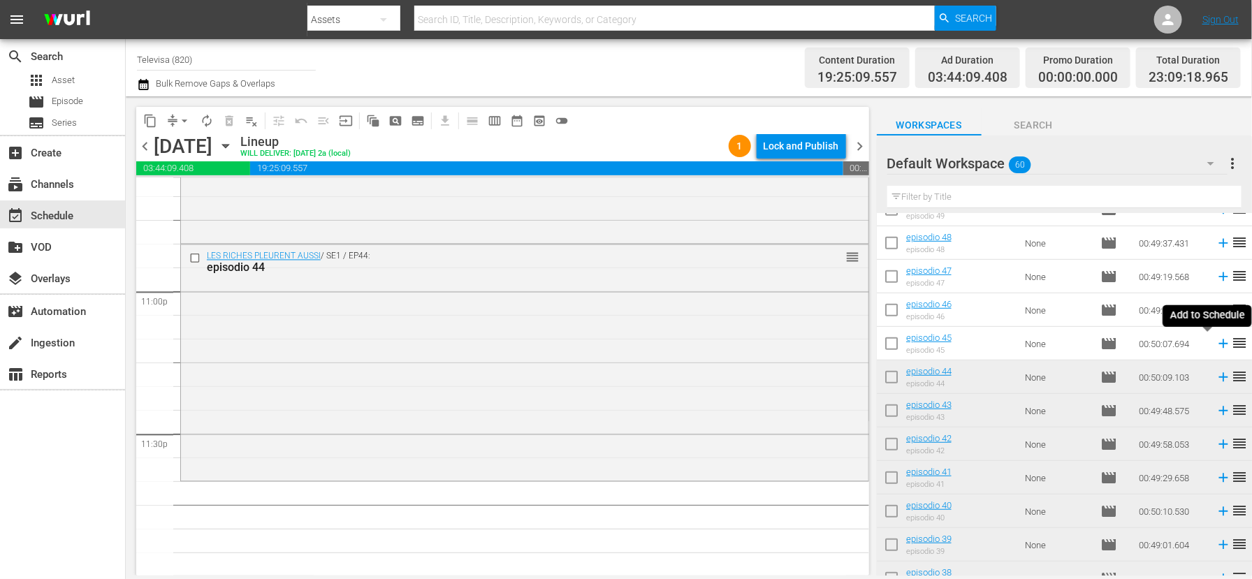
click at [1218, 344] on icon at bounding box center [1222, 343] width 9 height 9
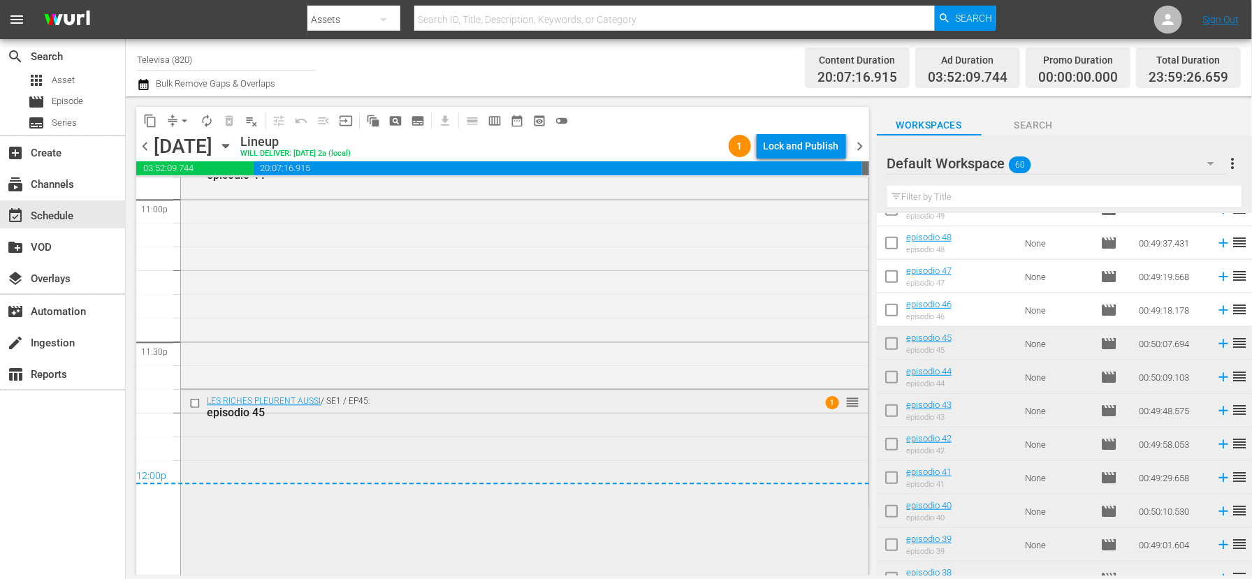
scroll to position [6586, 0]
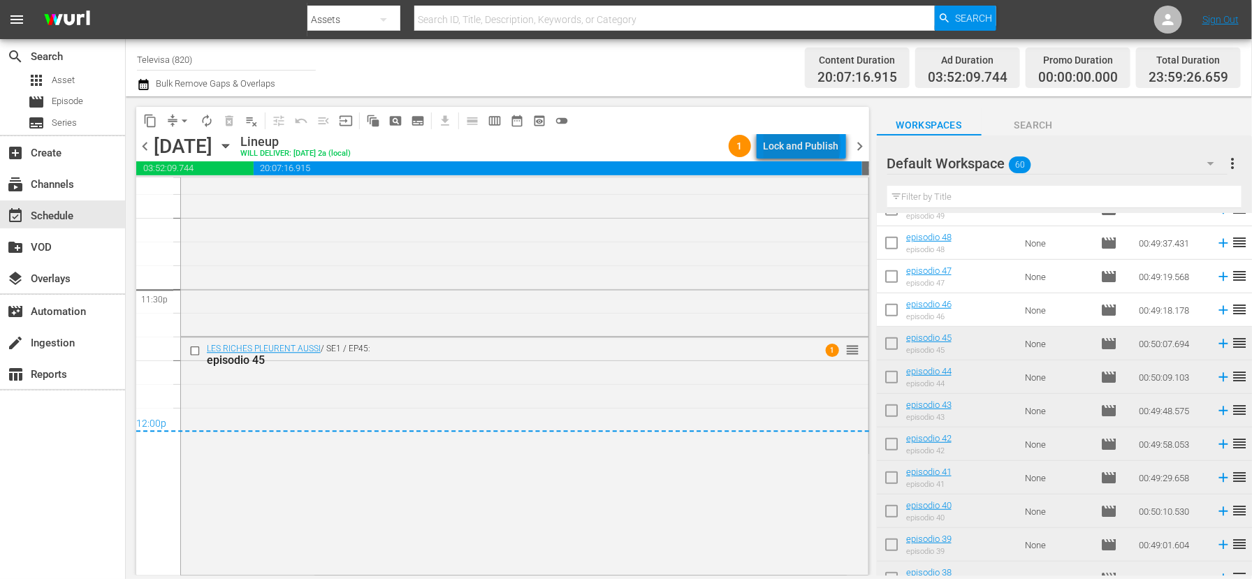
click at [805, 145] on div "Lock and Publish" at bounding box center [800, 145] width 75 height 25
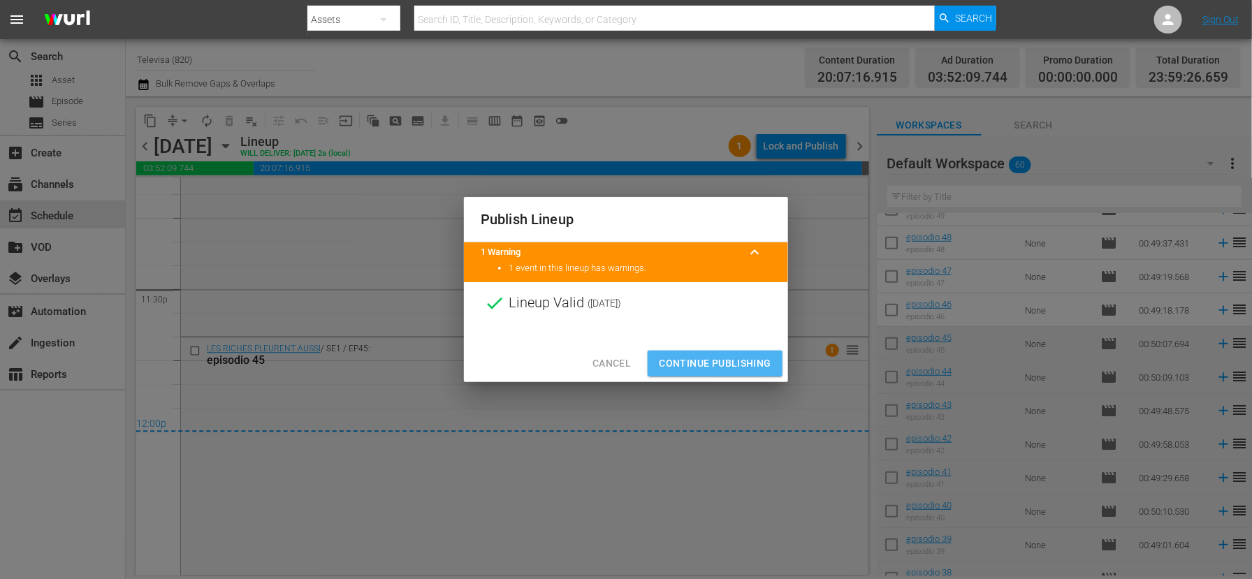
click at [715, 367] on span "Continue Publishing" at bounding box center [715, 363] width 112 height 17
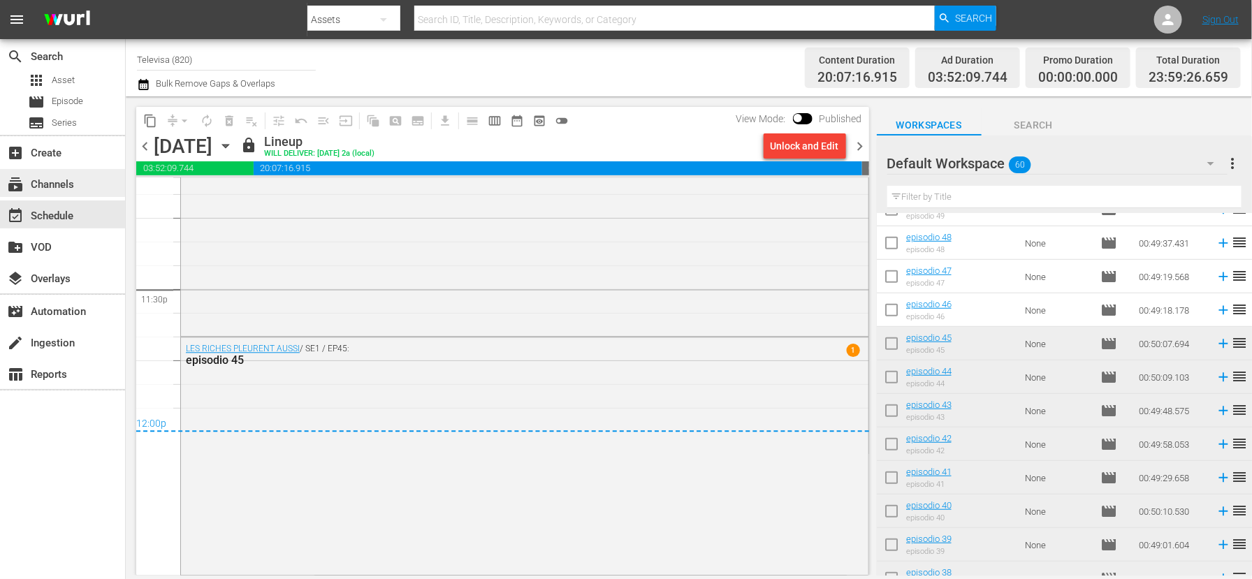
click at [52, 185] on div "subscriptions Channels" at bounding box center [39, 182] width 78 height 13
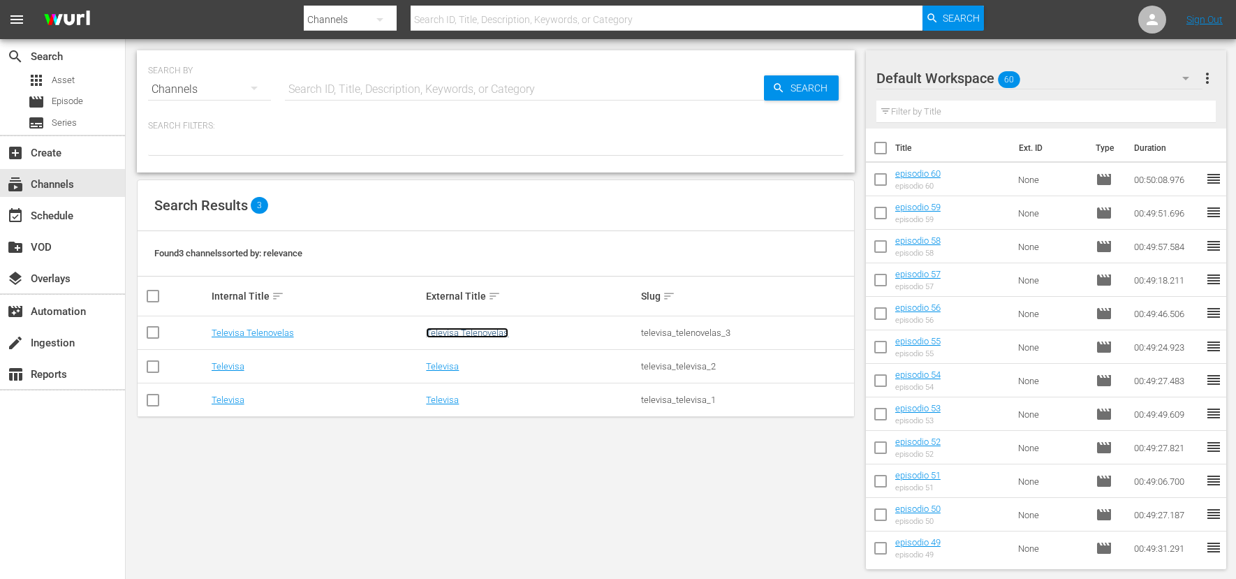
click at [472, 330] on link "Televisa Telenovelas" at bounding box center [467, 333] width 82 height 10
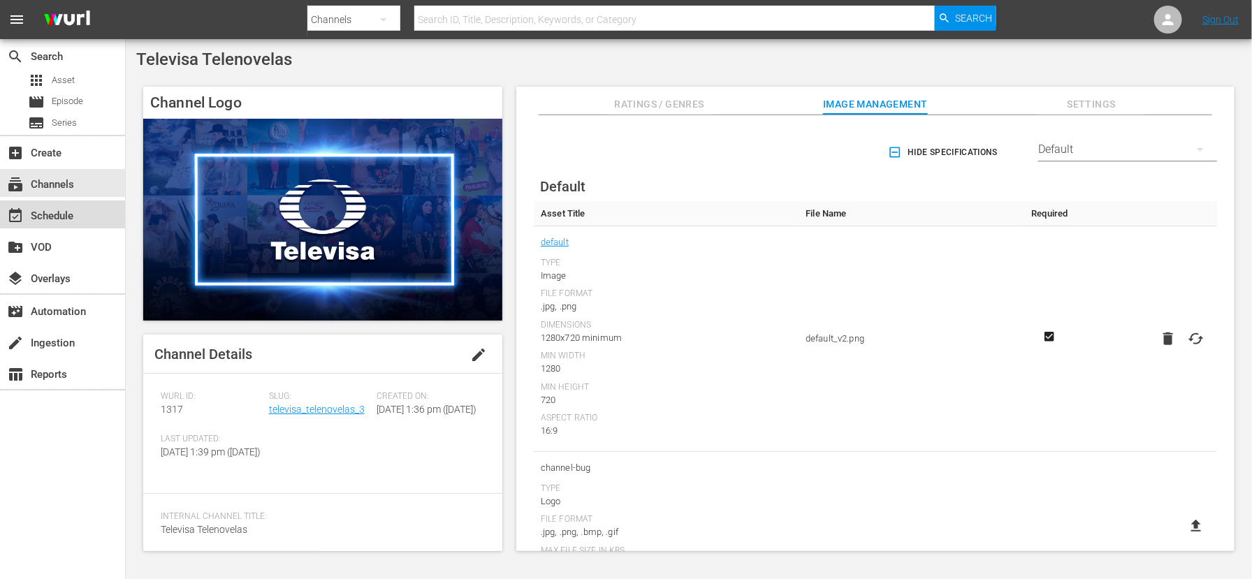
click at [61, 214] on div "event_available Schedule" at bounding box center [39, 213] width 78 height 13
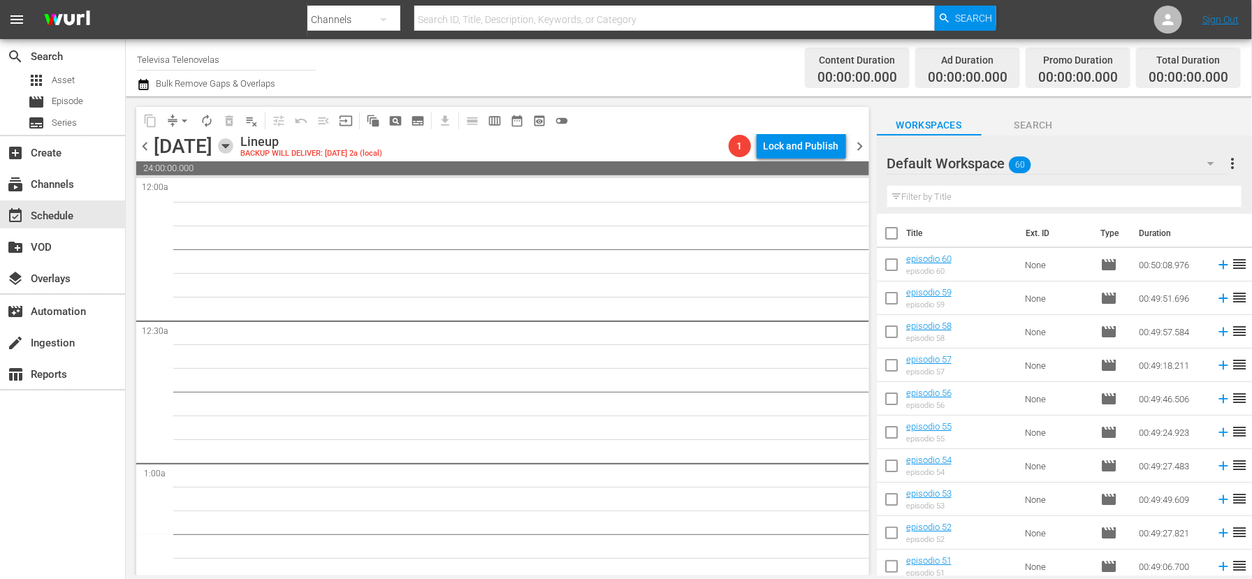
click at [233, 145] on icon "button" at bounding box center [225, 145] width 15 height 15
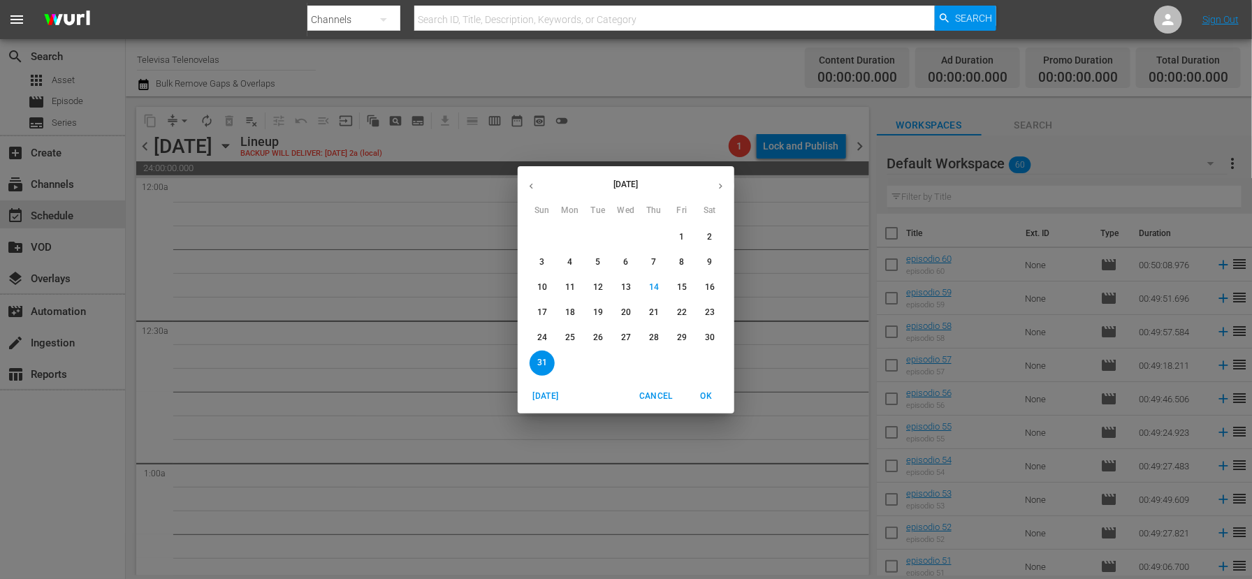
click at [568, 334] on p "25" at bounding box center [570, 338] width 10 height 12
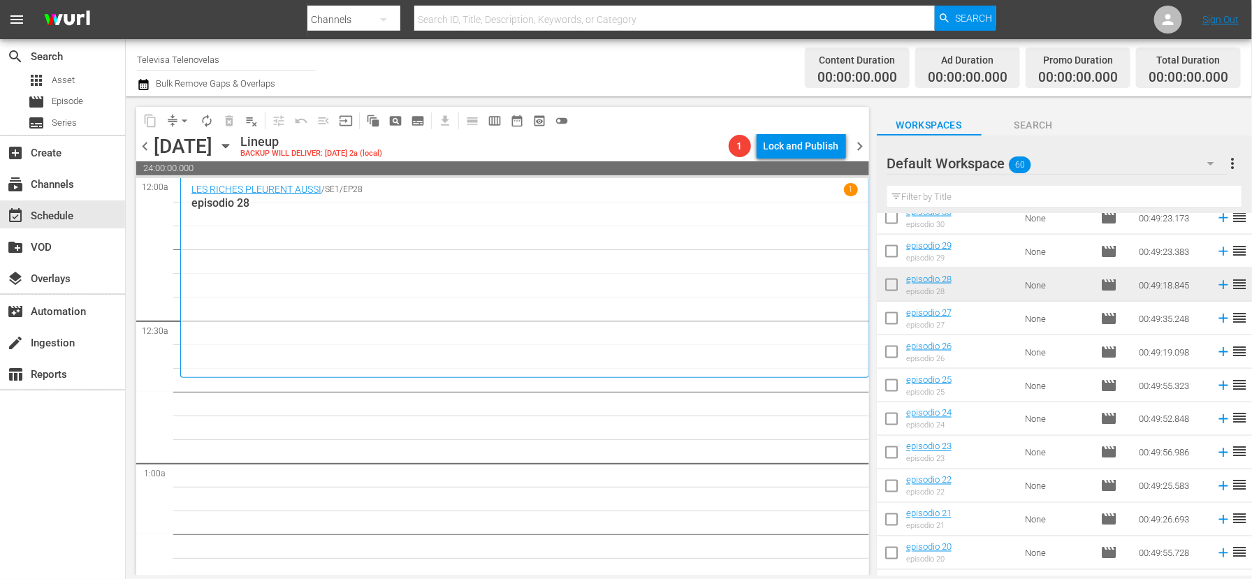
scroll to position [948, 0]
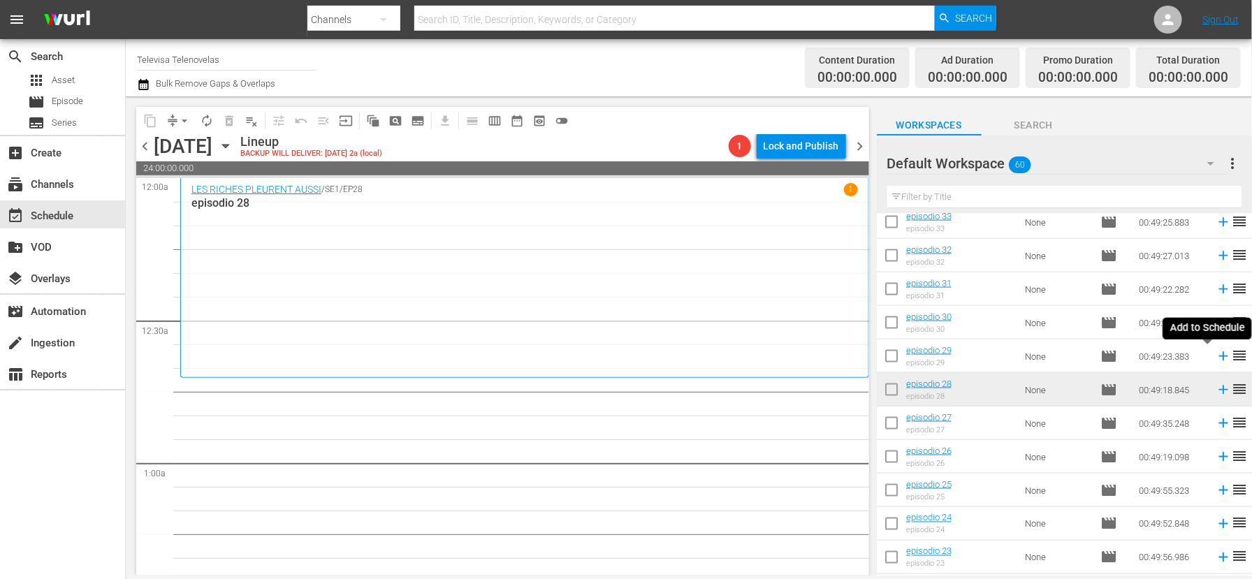
click at [1215, 355] on icon at bounding box center [1222, 356] width 15 height 15
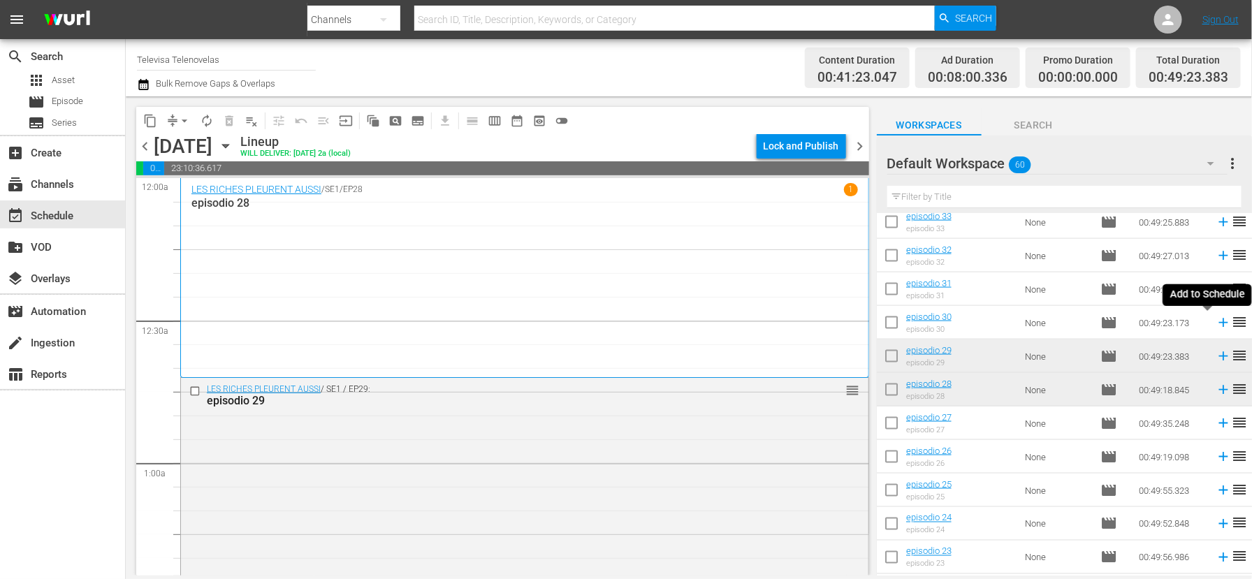
click at [1215, 321] on icon at bounding box center [1222, 322] width 15 height 15
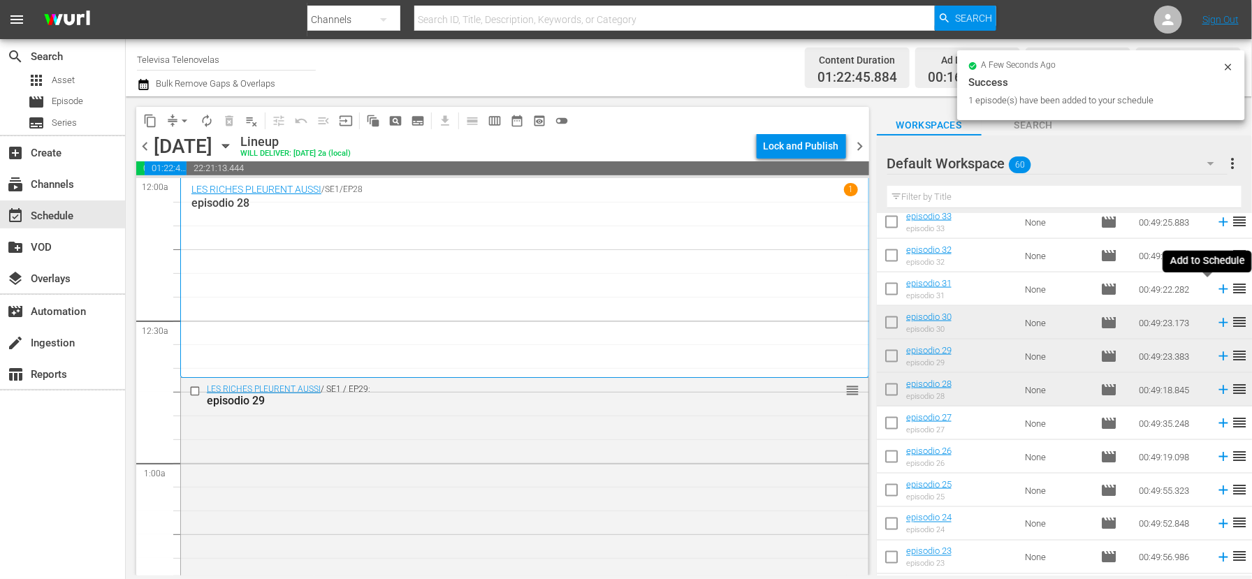
click at [1218, 290] on icon at bounding box center [1222, 289] width 9 height 9
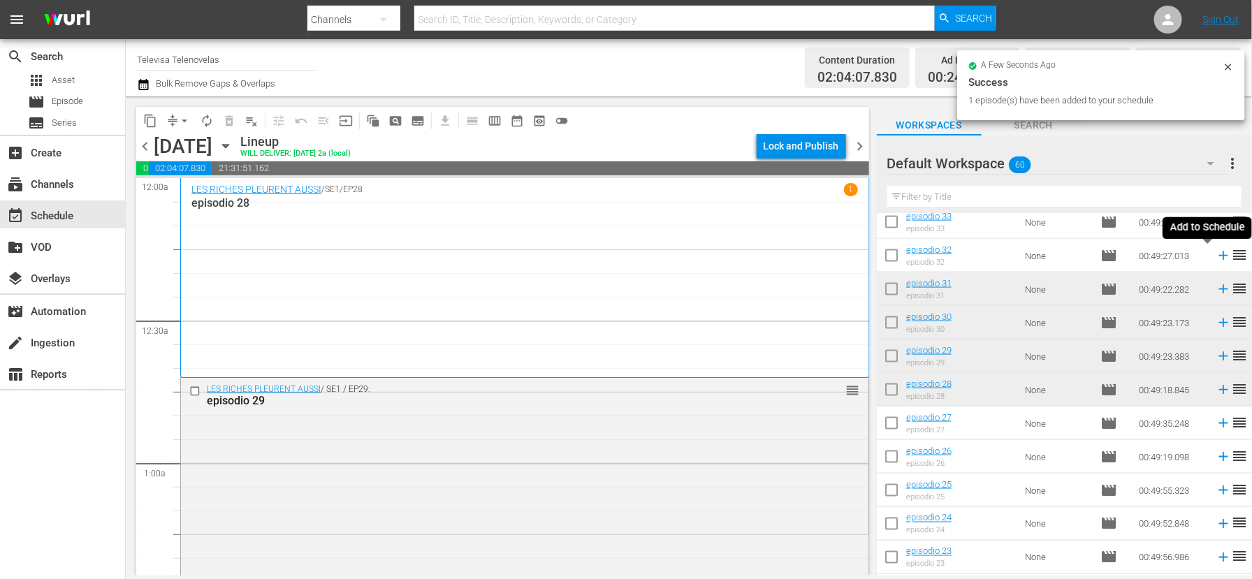
click at [1215, 256] on icon at bounding box center [1222, 255] width 15 height 15
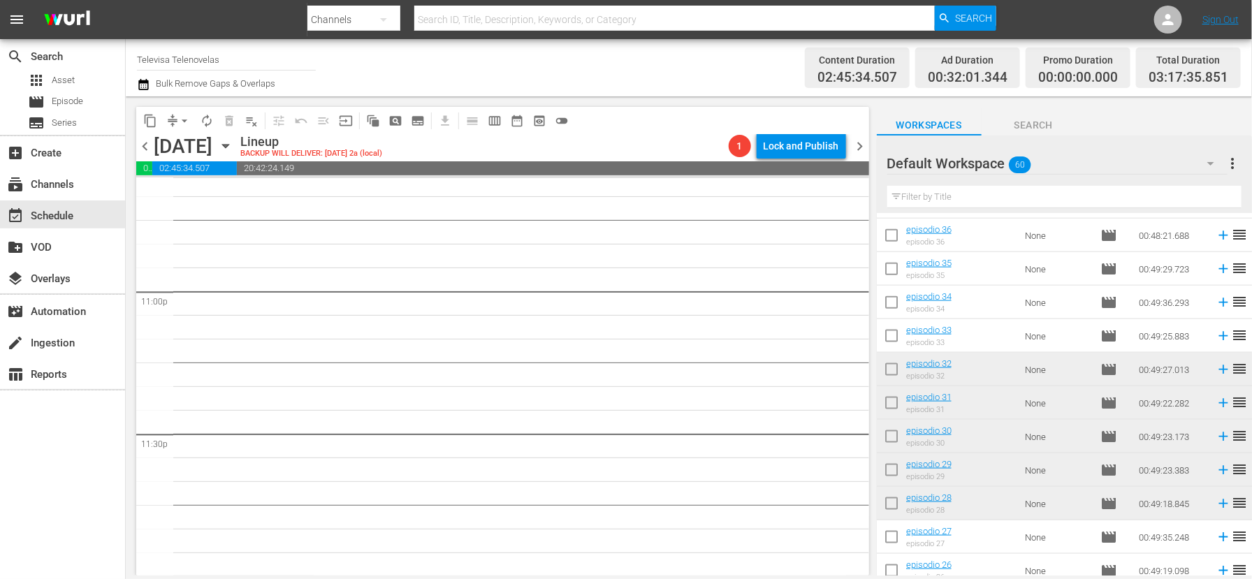
scroll to position [738, 0]
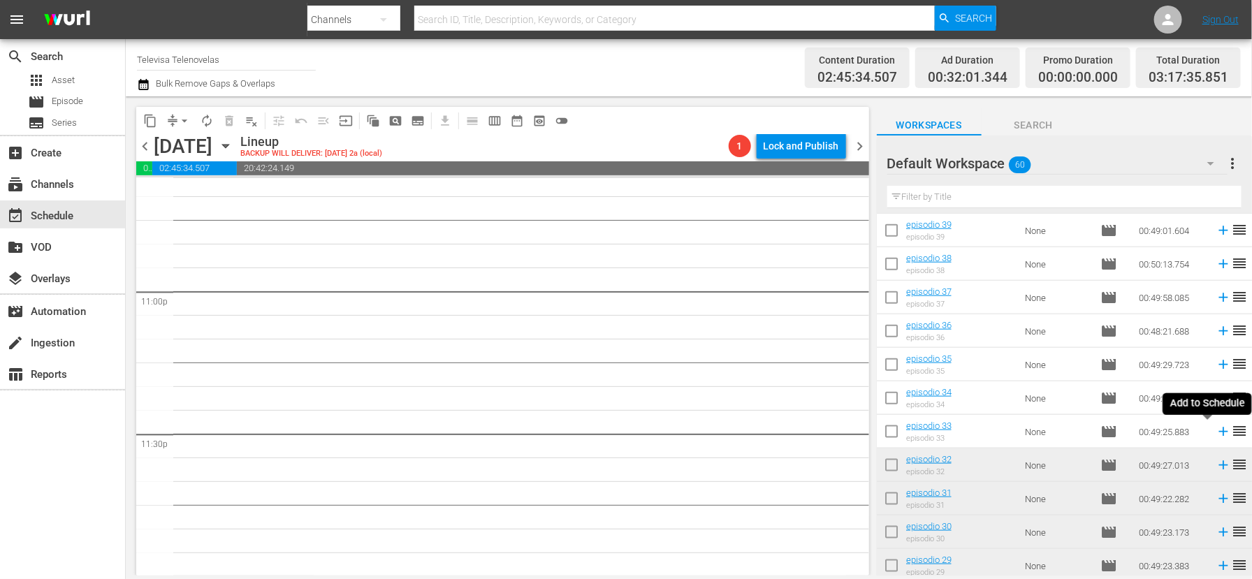
click at [1215, 434] on icon at bounding box center [1222, 431] width 15 height 15
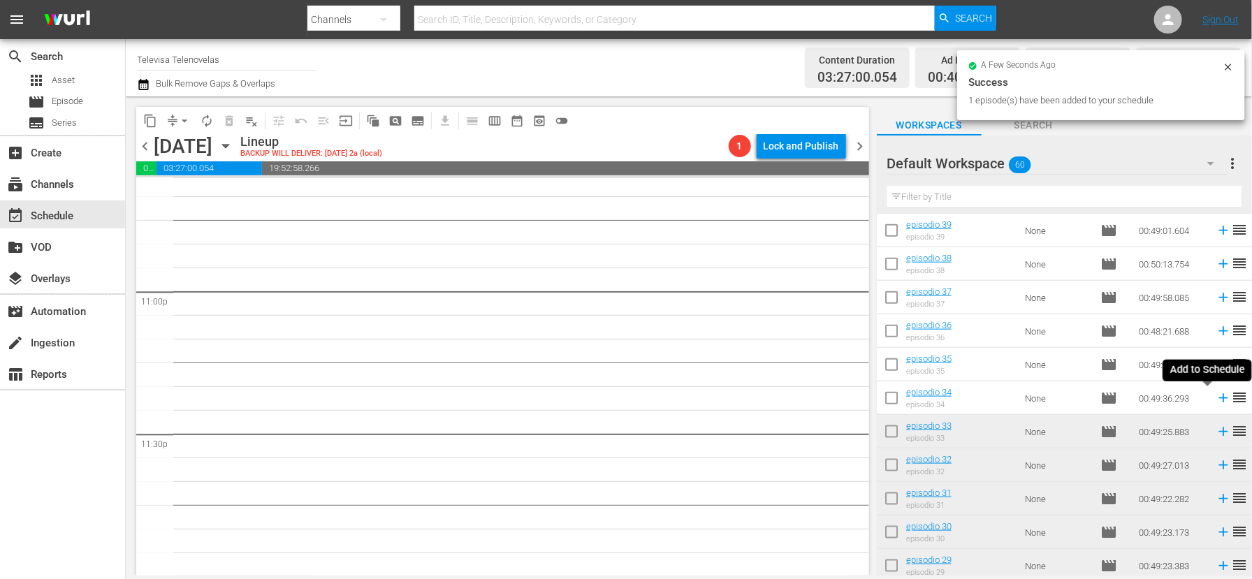
click at [1218, 398] on icon at bounding box center [1222, 398] width 9 height 9
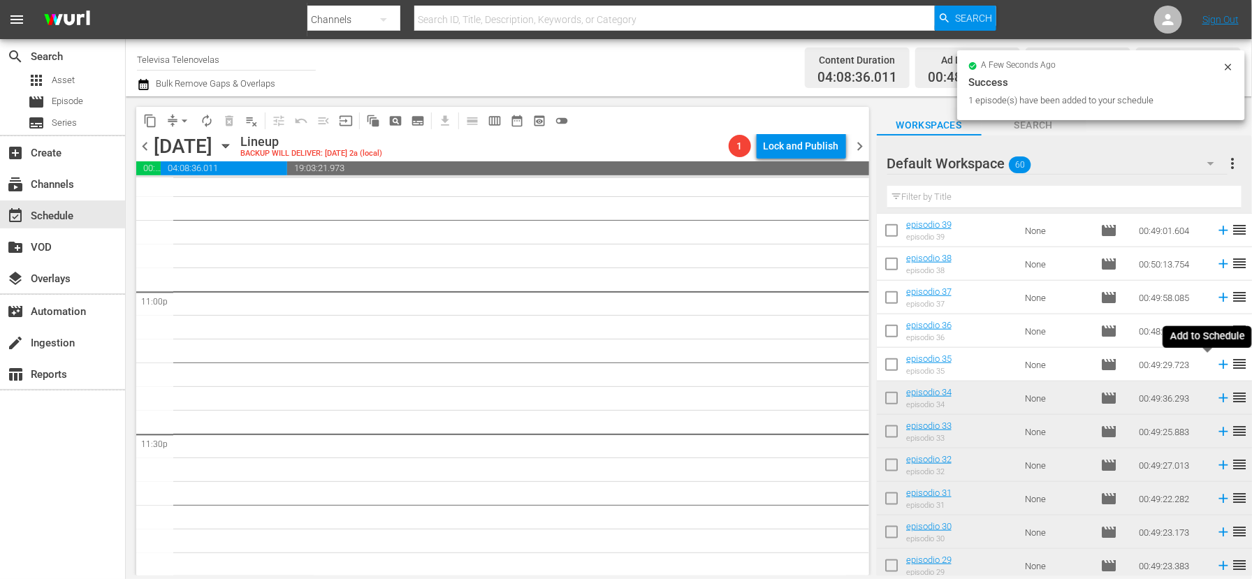
scroll to position [6417, 0]
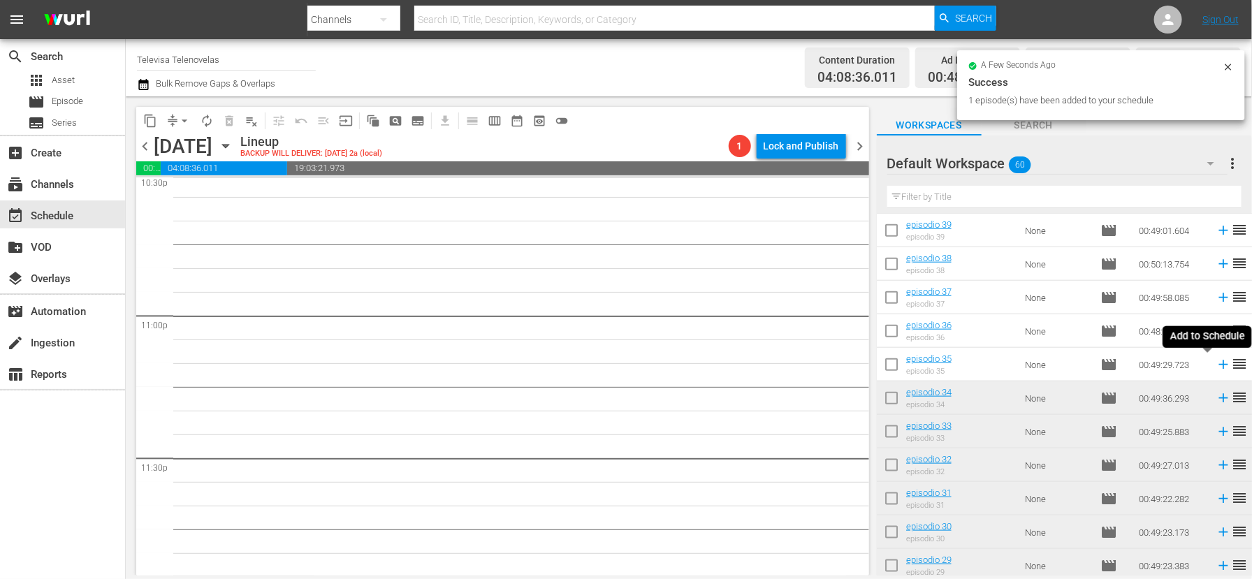
click at [1215, 367] on icon at bounding box center [1222, 364] width 15 height 15
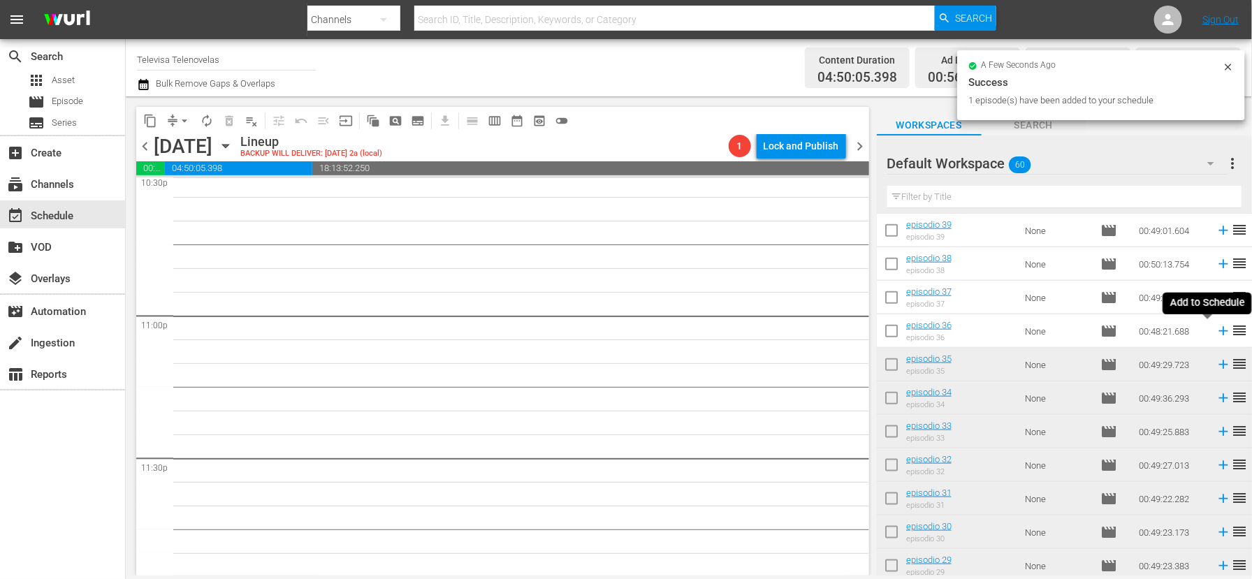
scroll to position [6394, 0]
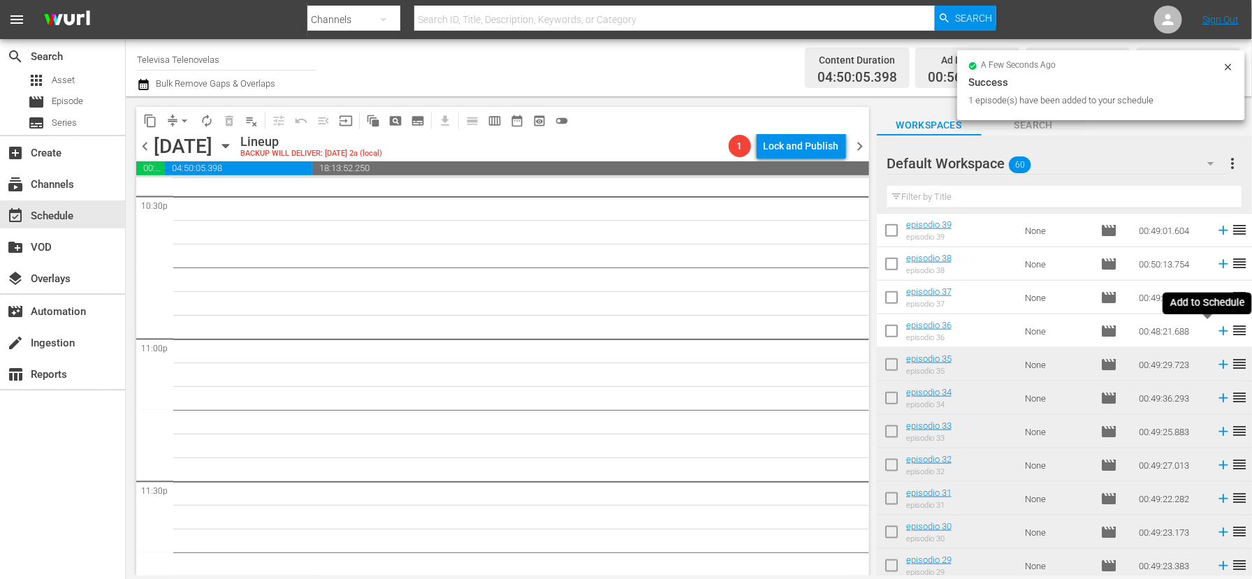
click at [1218, 332] on icon at bounding box center [1222, 331] width 9 height 9
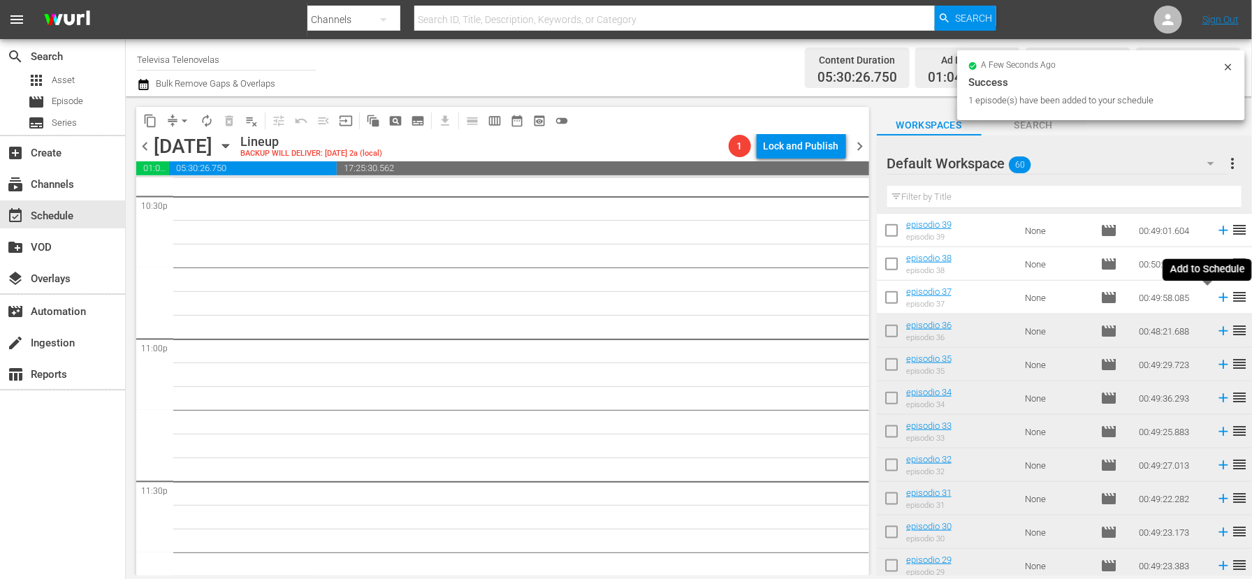
scroll to position [6370, 0]
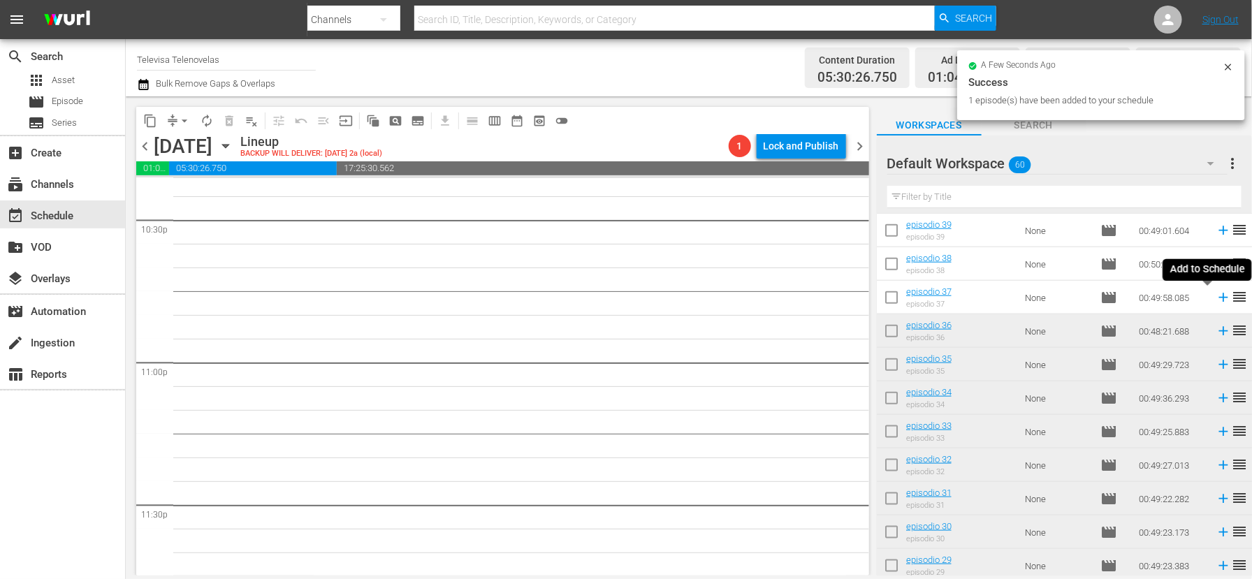
click at [1215, 295] on icon at bounding box center [1222, 297] width 15 height 15
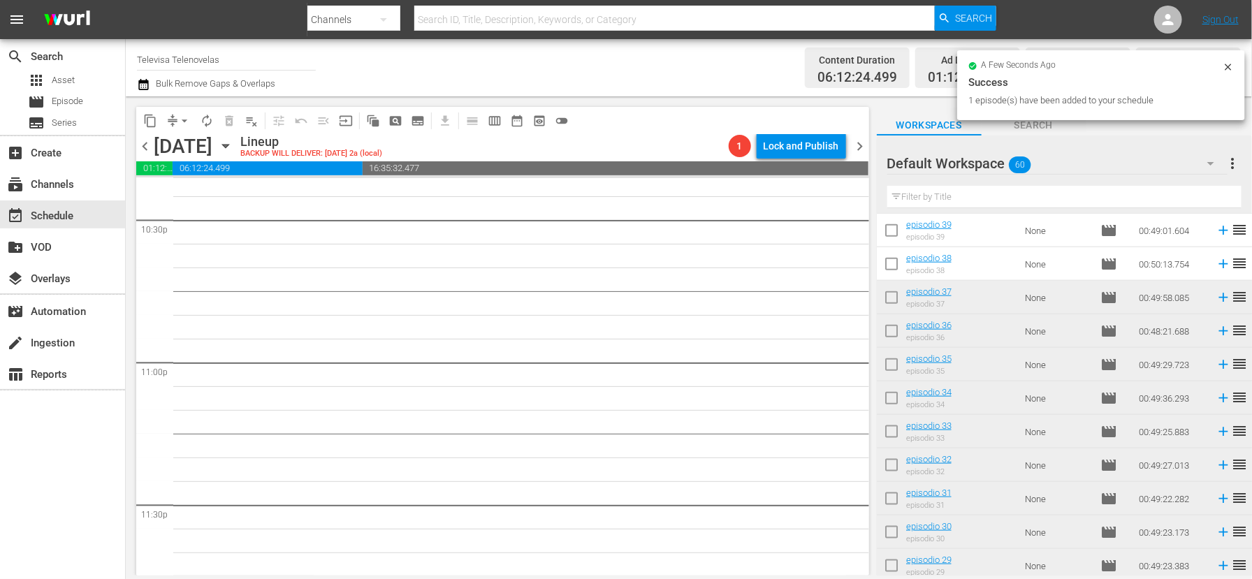
scroll to position [6346, 0]
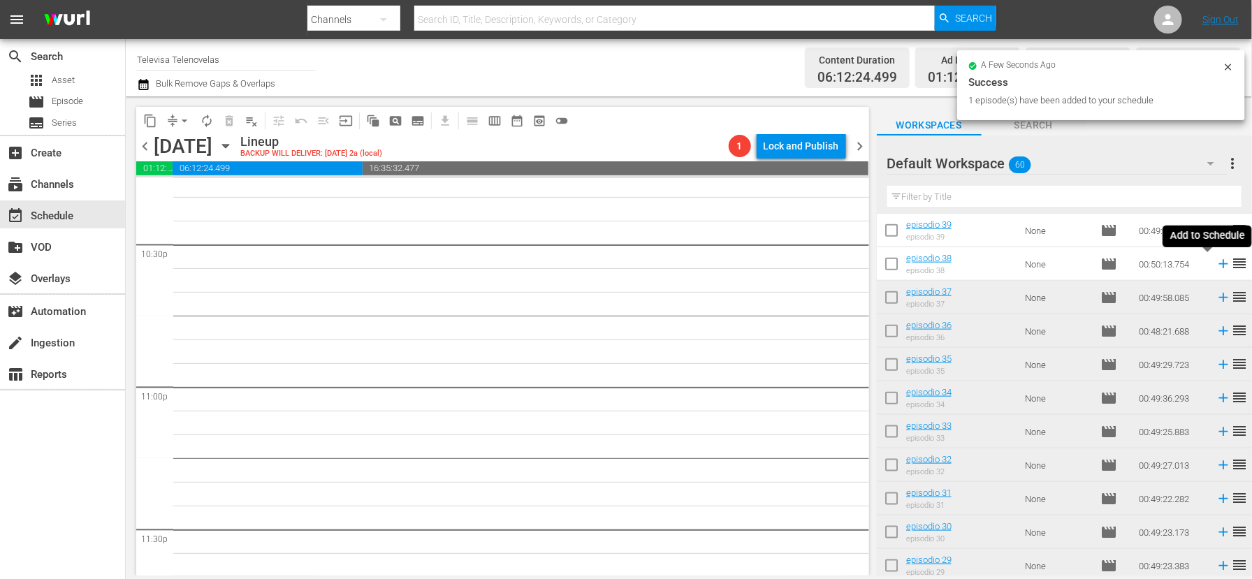
click at [1218, 265] on icon at bounding box center [1222, 264] width 9 height 9
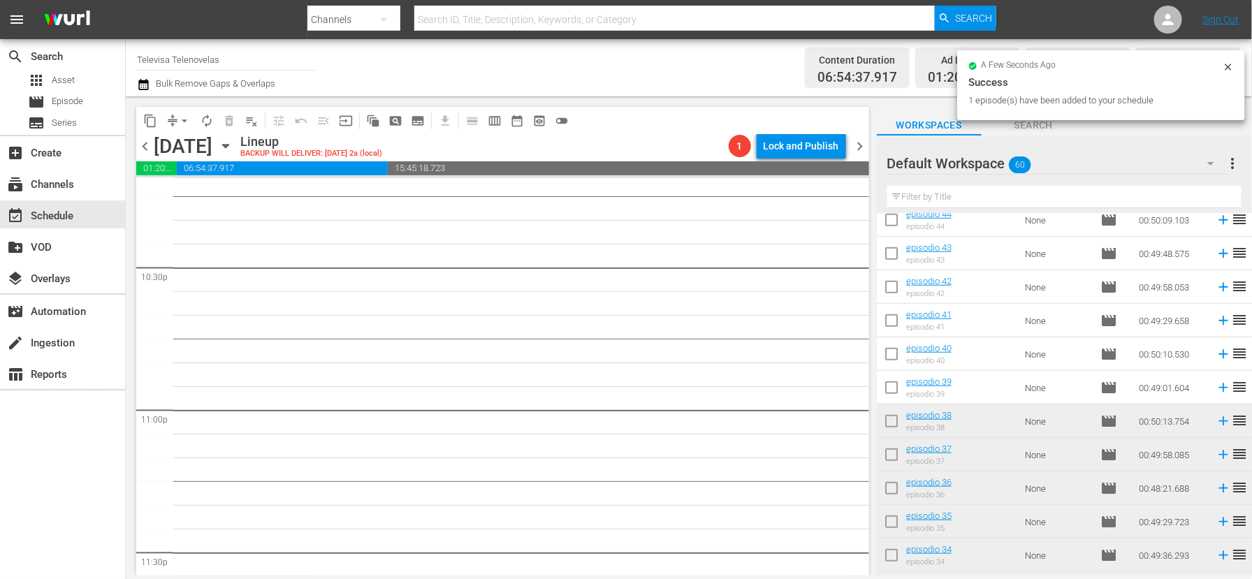
scroll to position [529, 0]
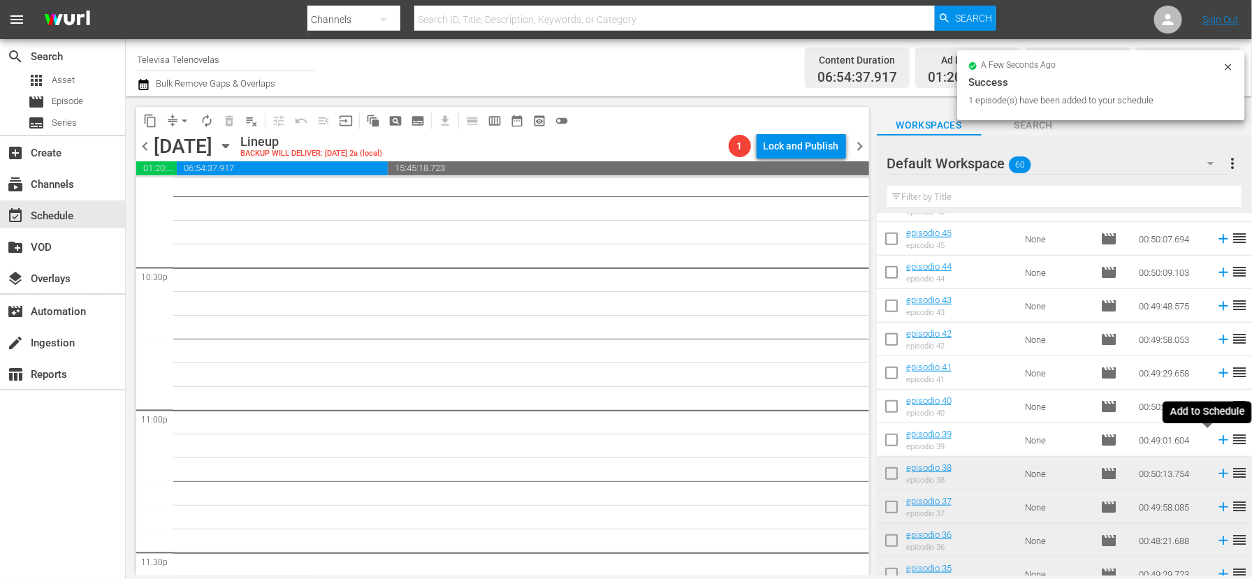
click at [1218, 441] on icon at bounding box center [1222, 440] width 9 height 9
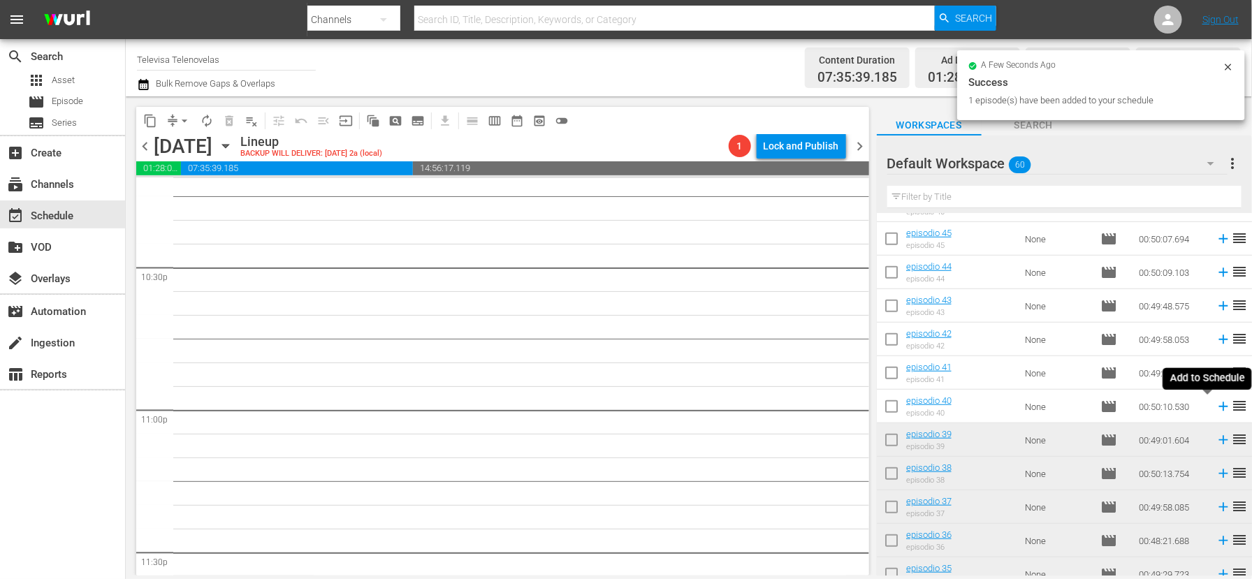
click at [1218, 407] on icon at bounding box center [1222, 406] width 9 height 9
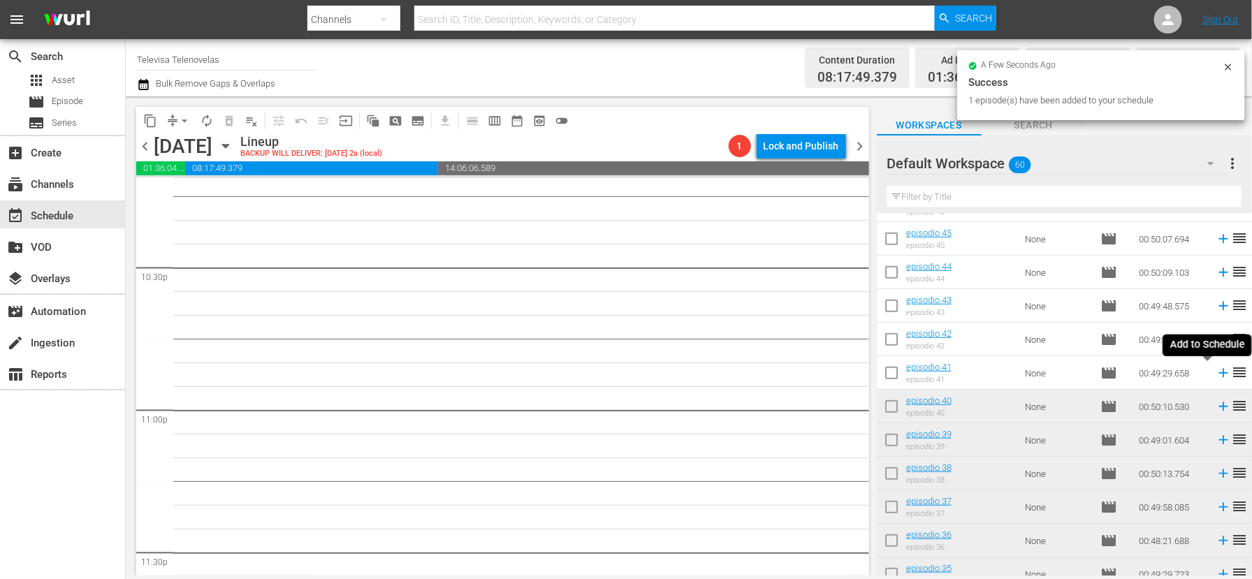
click at [1218, 373] on icon at bounding box center [1222, 373] width 9 height 9
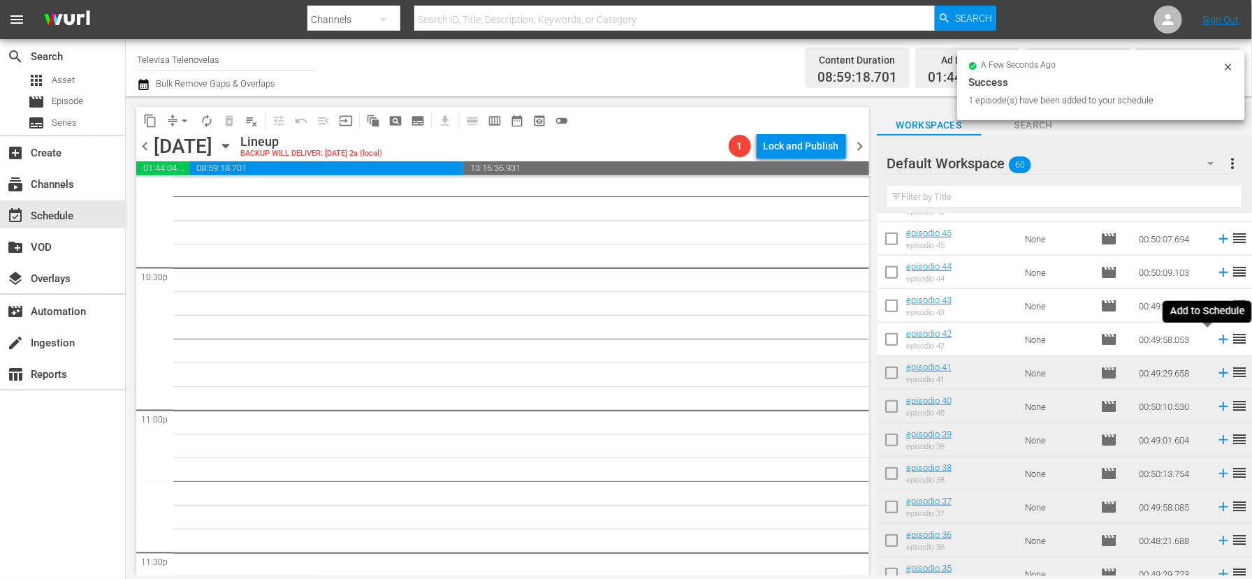
click at [1215, 340] on icon at bounding box center [1222, 339] width 15 height 15
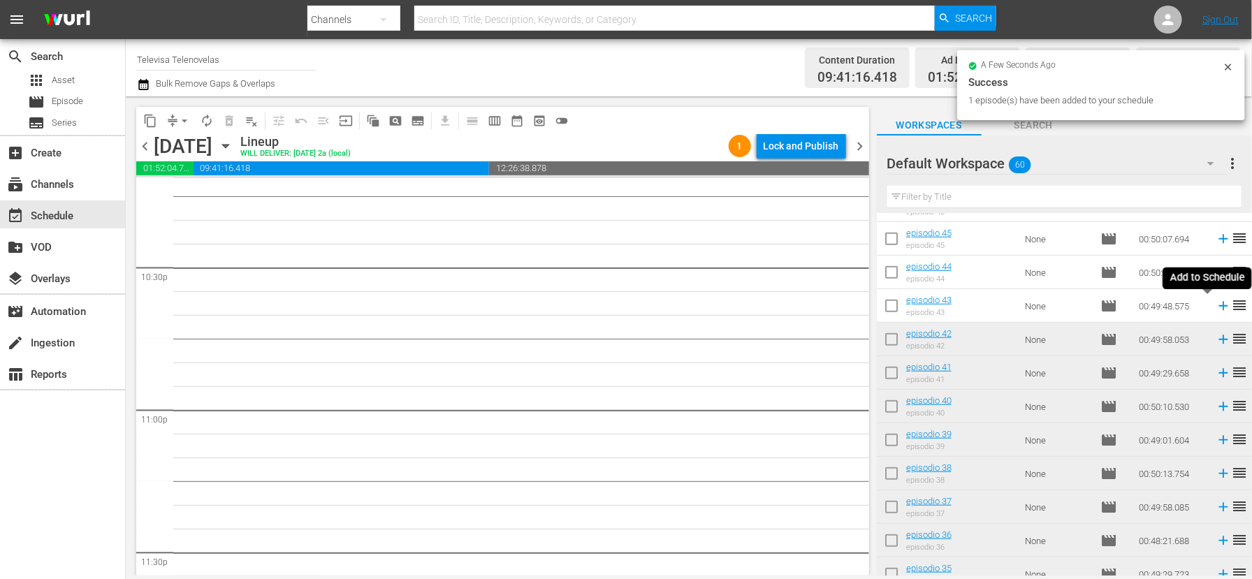
click at [1218, 306] on icon at bounding box center [1222, 306] width 9 height 9
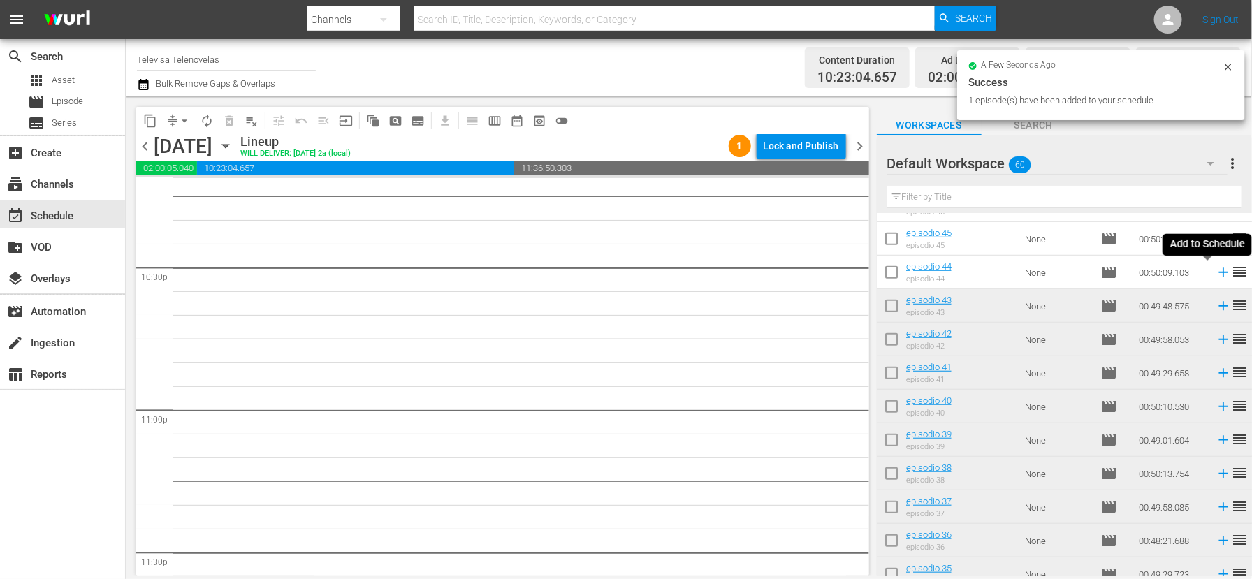
click at [1218, 272] on icon at bounding box center [1222, 272] width 9 height 9
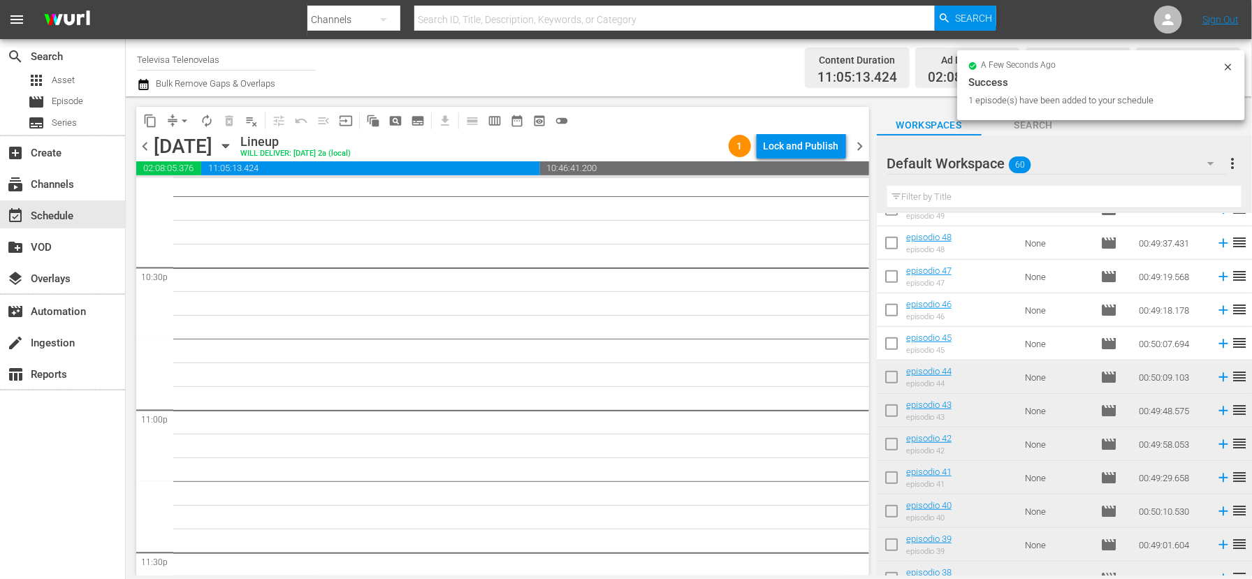
scroll to position [319, 0]
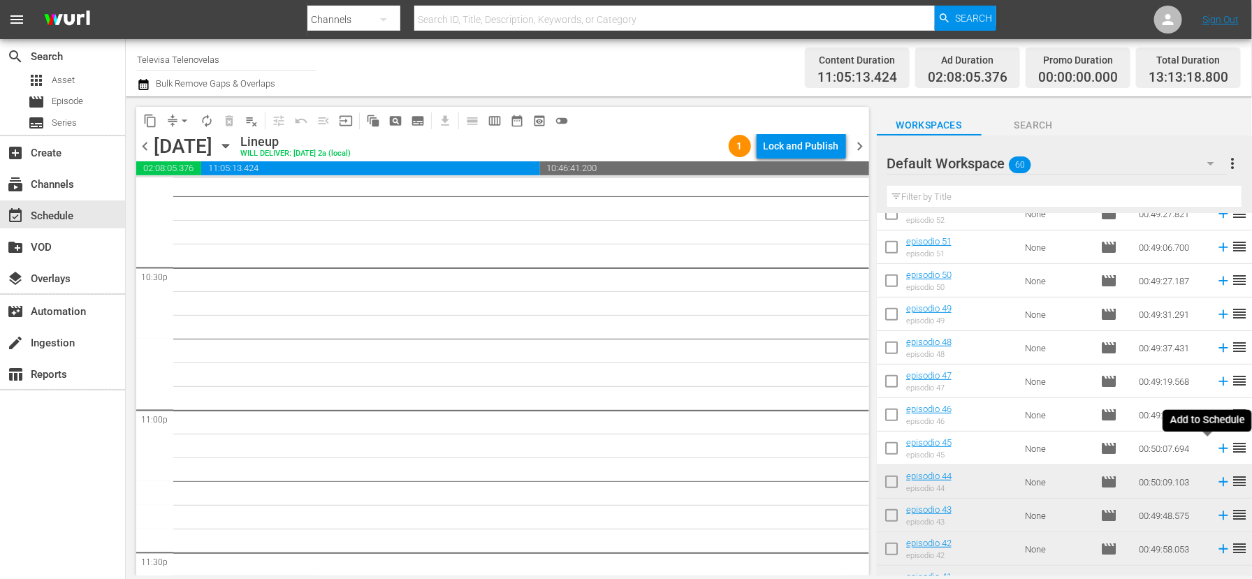
click at [1218, 449] on icon at bounding box center [1222, 448] width 9 height 9
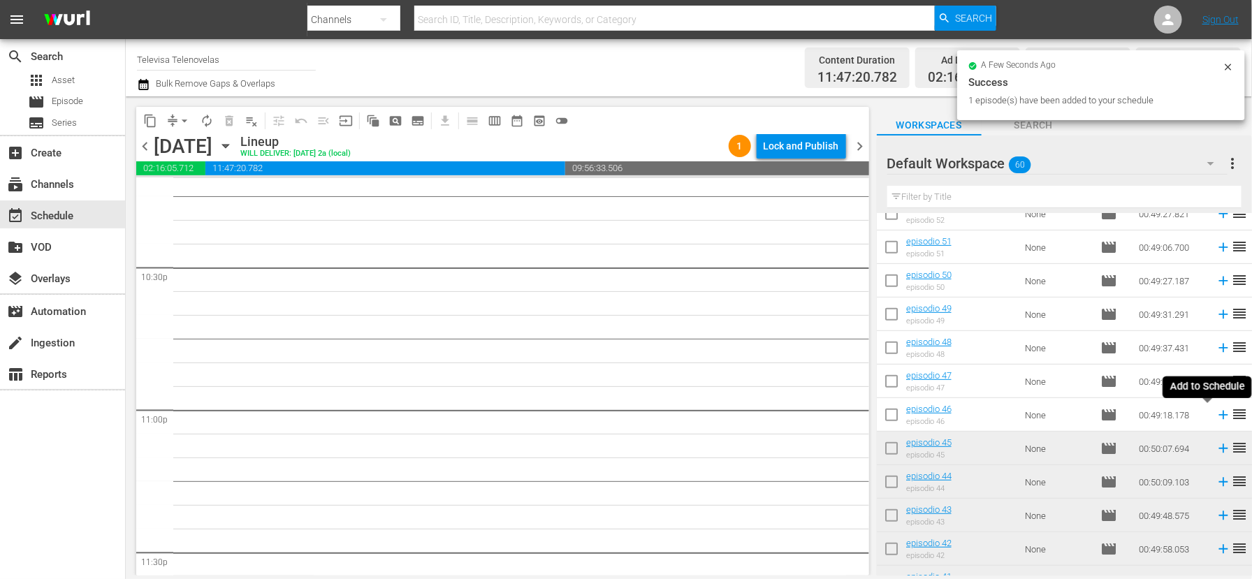
click at [1218, 415] on icon at bounding box center [1222, 415] width 9 height 9
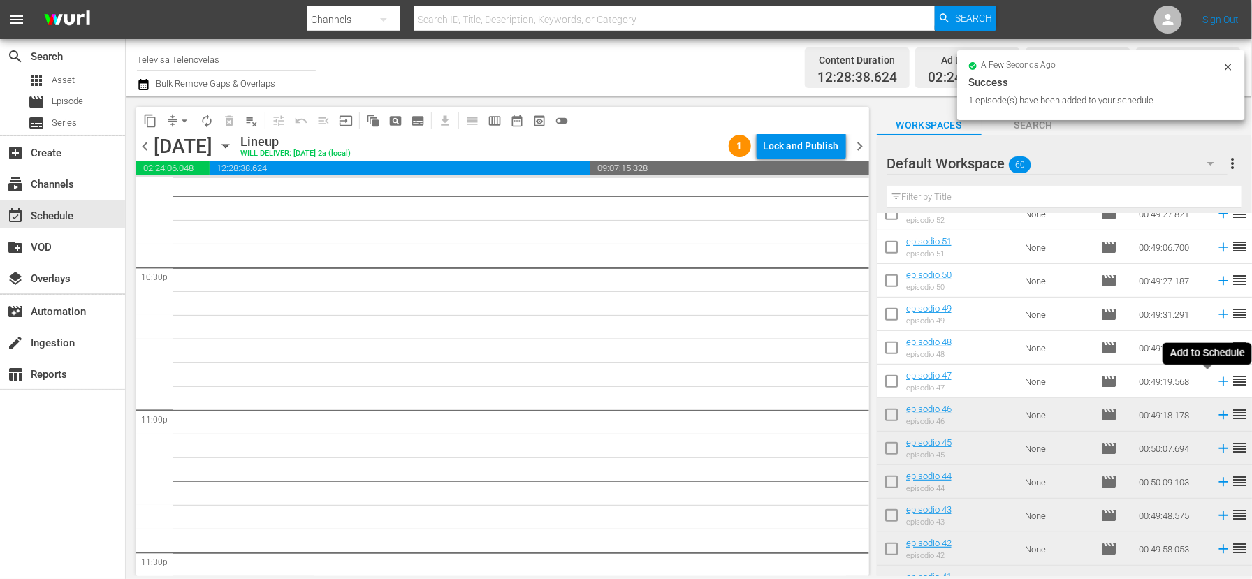
click at [1215, 382] on icon at bounding box center [1222, 381] width 15 height 15
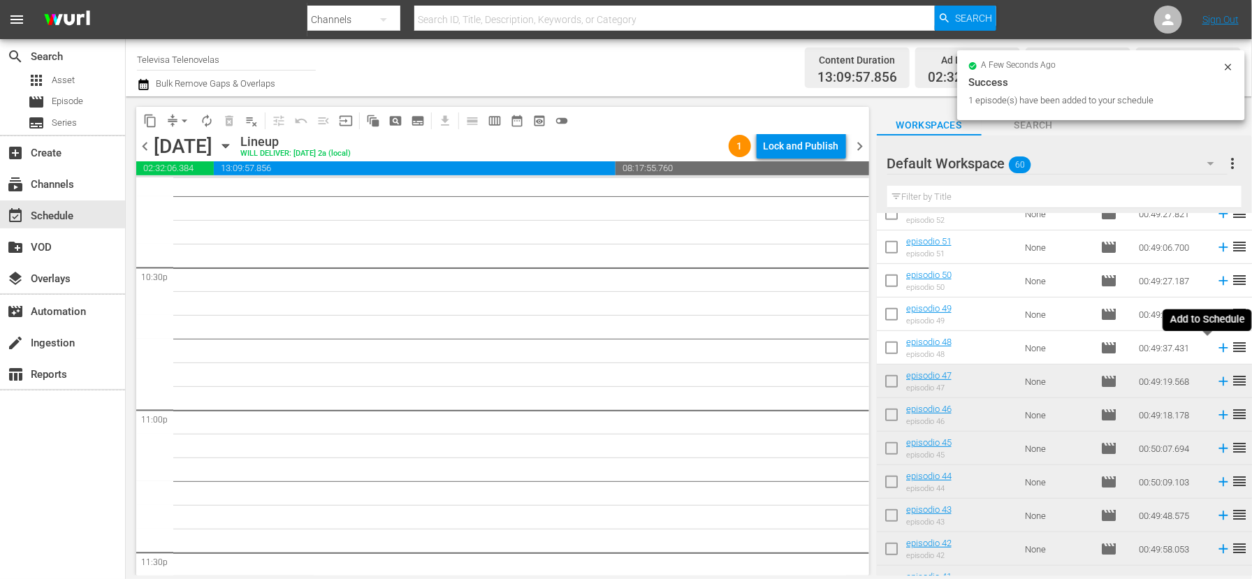
click at [1218, 348] on icon at bounding box center [1222, 348] width 9 height 9
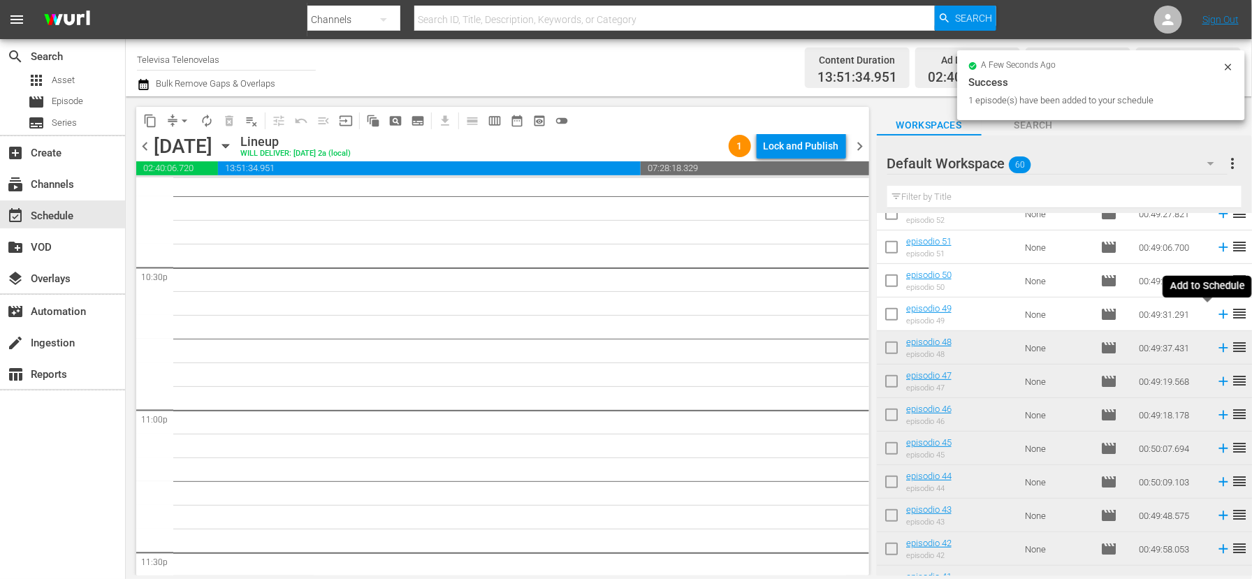
scroll to position [6299, 0]
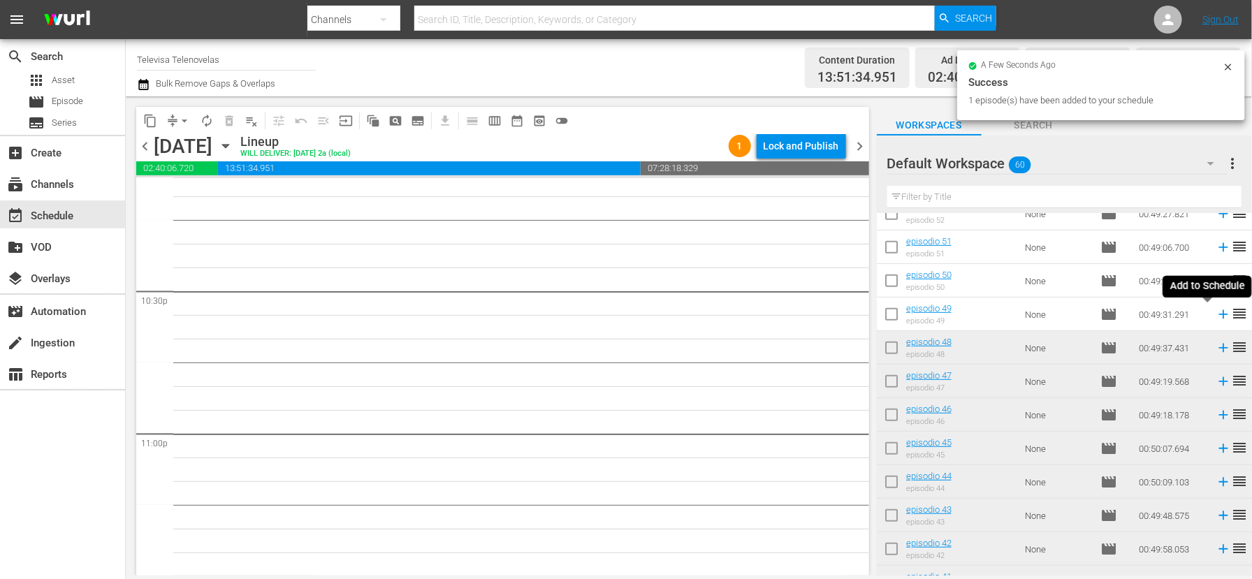
click at [1218, 314] on icon at bounding box center [1222, 314] width 9 height 9
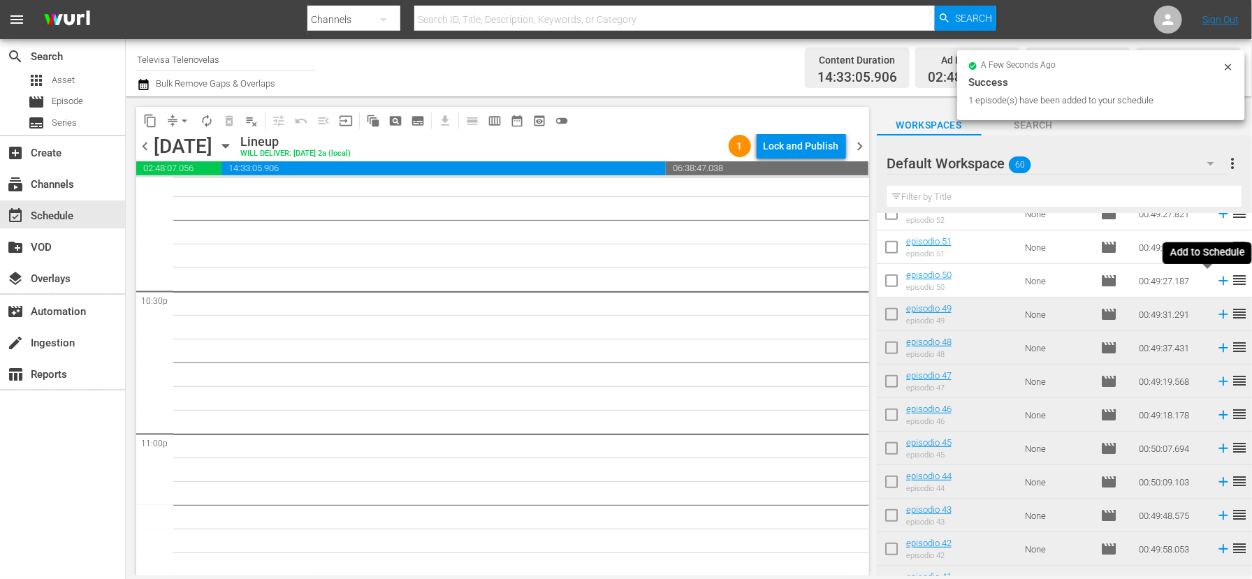
scroll to position [6275, 0]
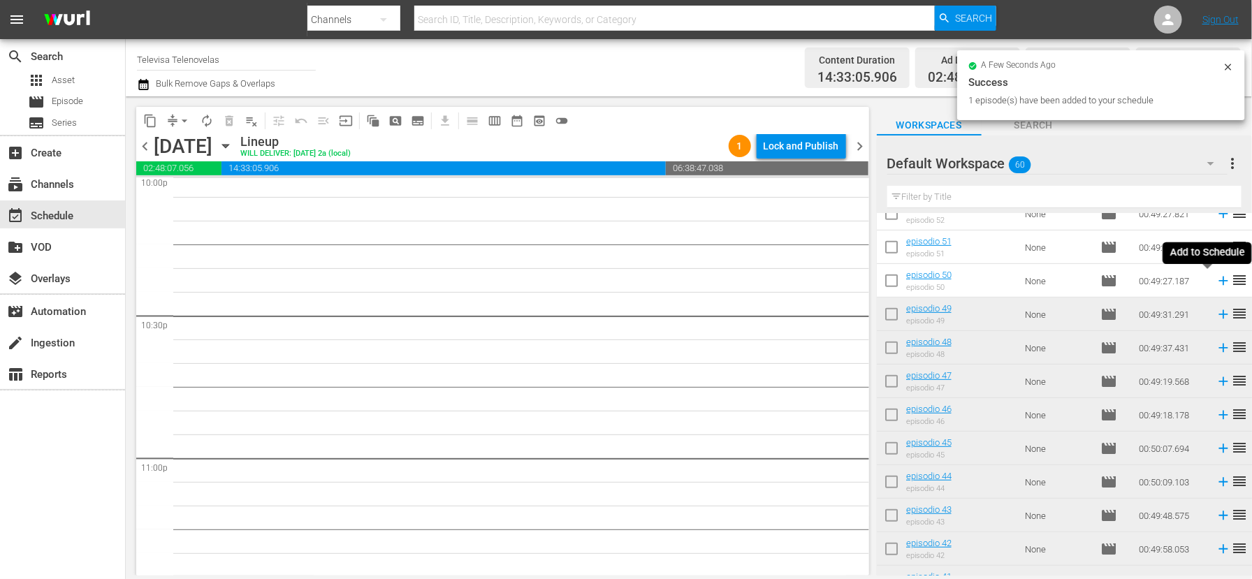
click at [1215, 281] on icon at bounding box center [1222, 280] width 15 height 15
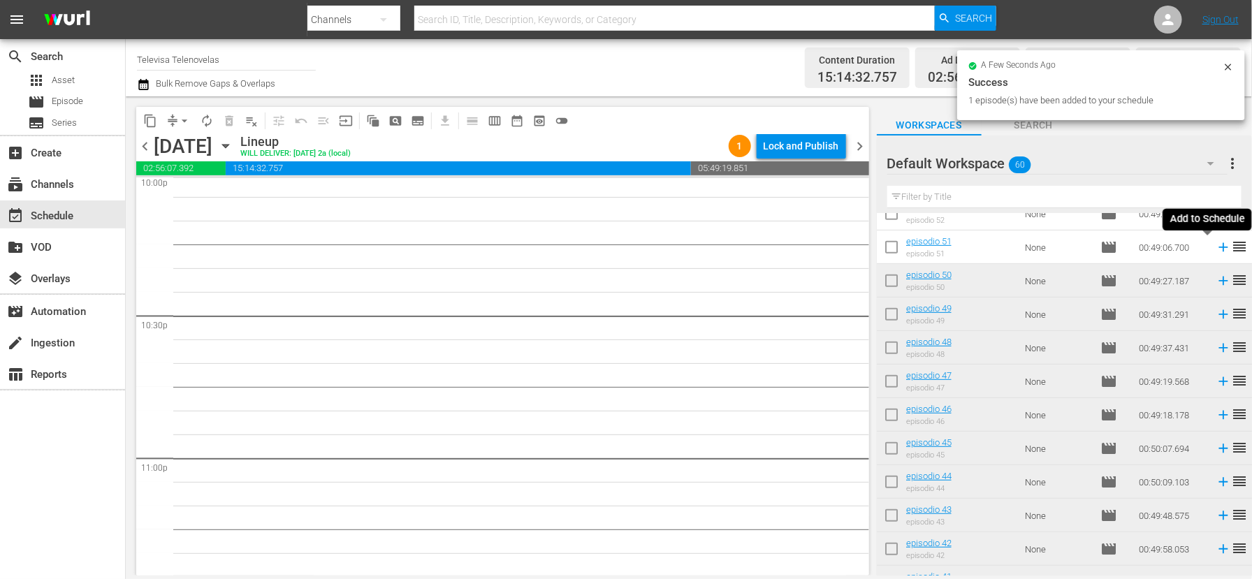
scroll to position [6252, 0]
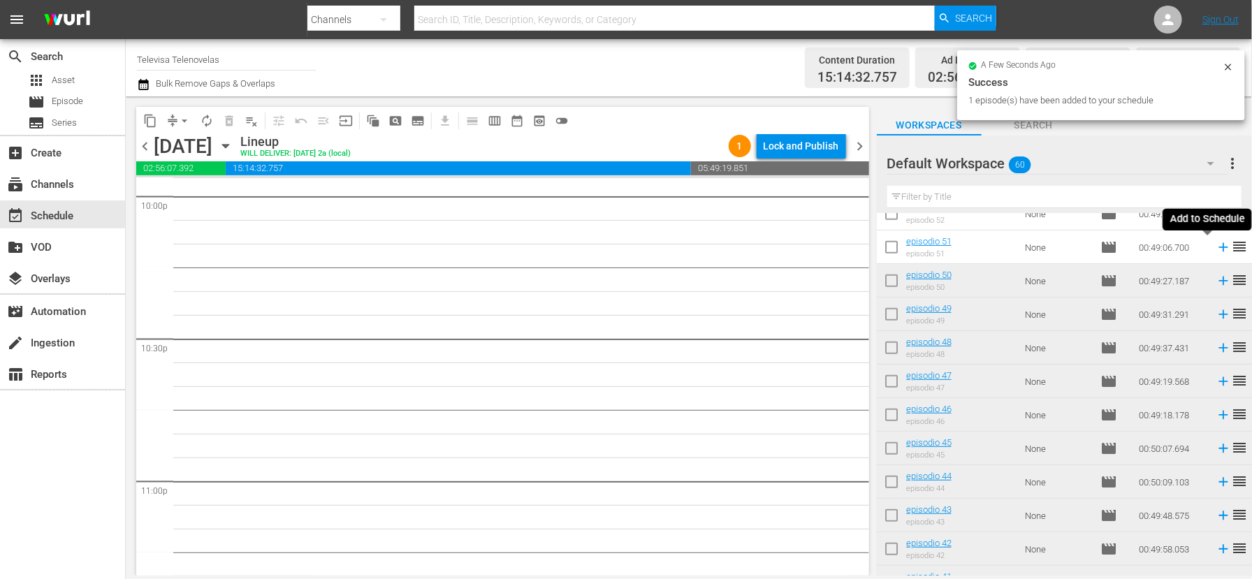
click at [1218, 249] on icon at bounding box center [1222, 247] width 9 height 9
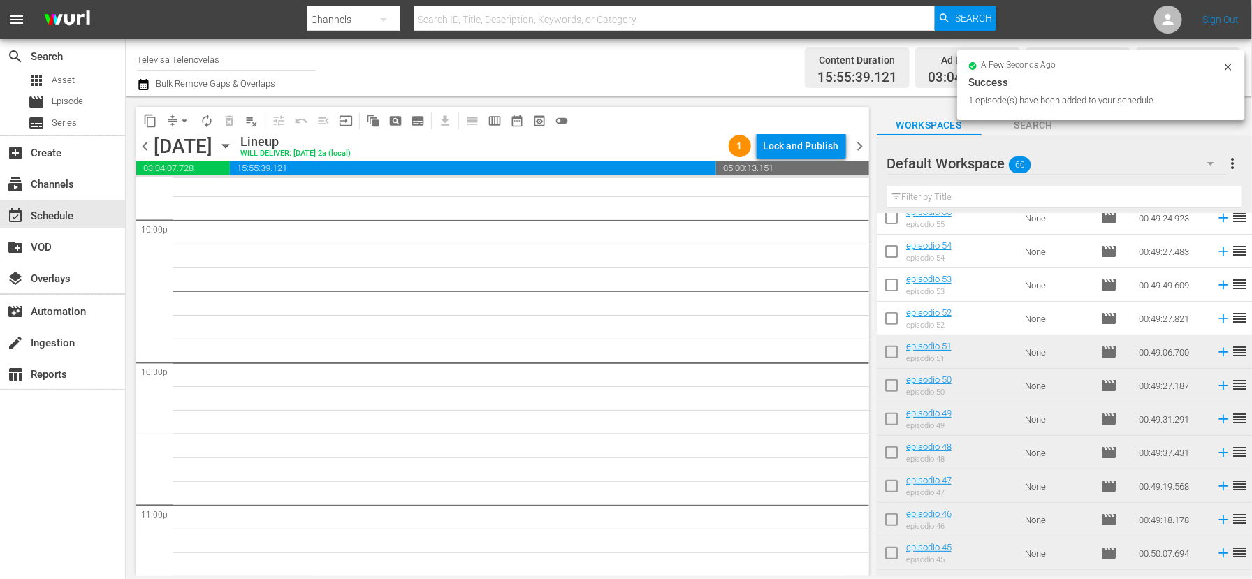
scroll to position [147, 0]
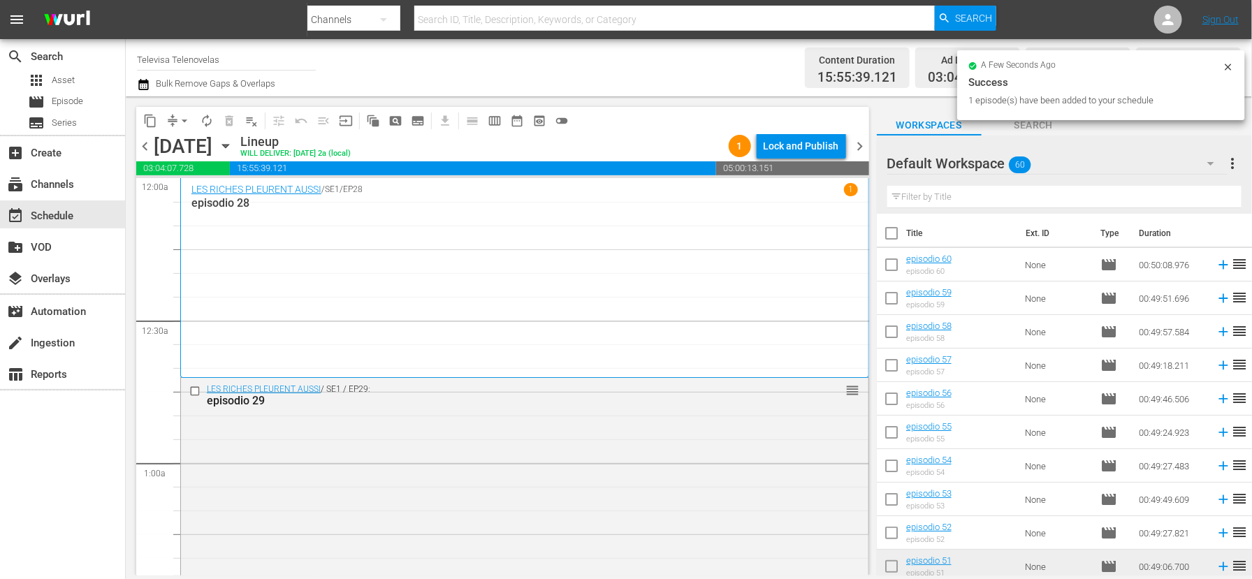
scroll to position [110, 0]
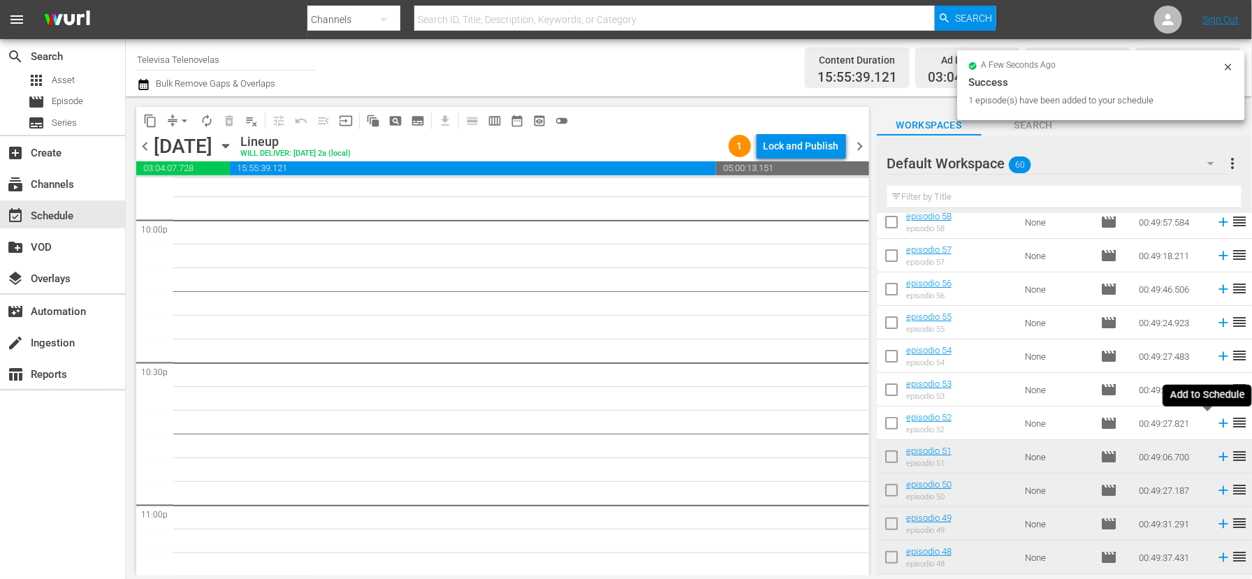
click at [1215, 422] on icon at bounding box center [1222, 423] width 15 height 15
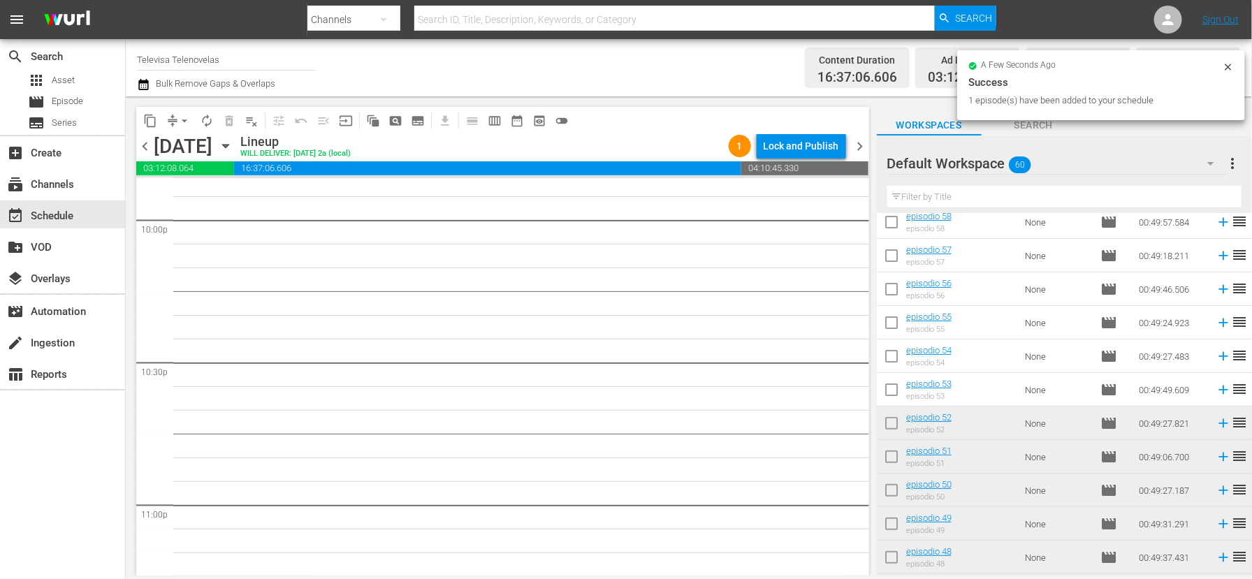
scroll to position [6203, 0]
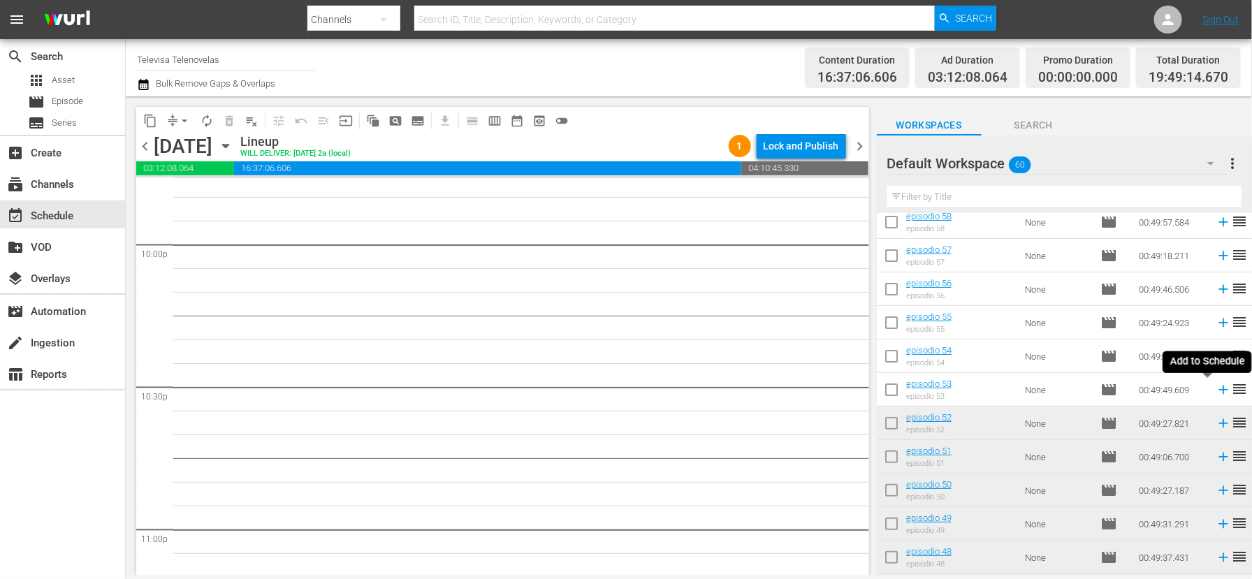
click at [1218, 390] on icon at bounding box center [1222, 390] width 9 height 9
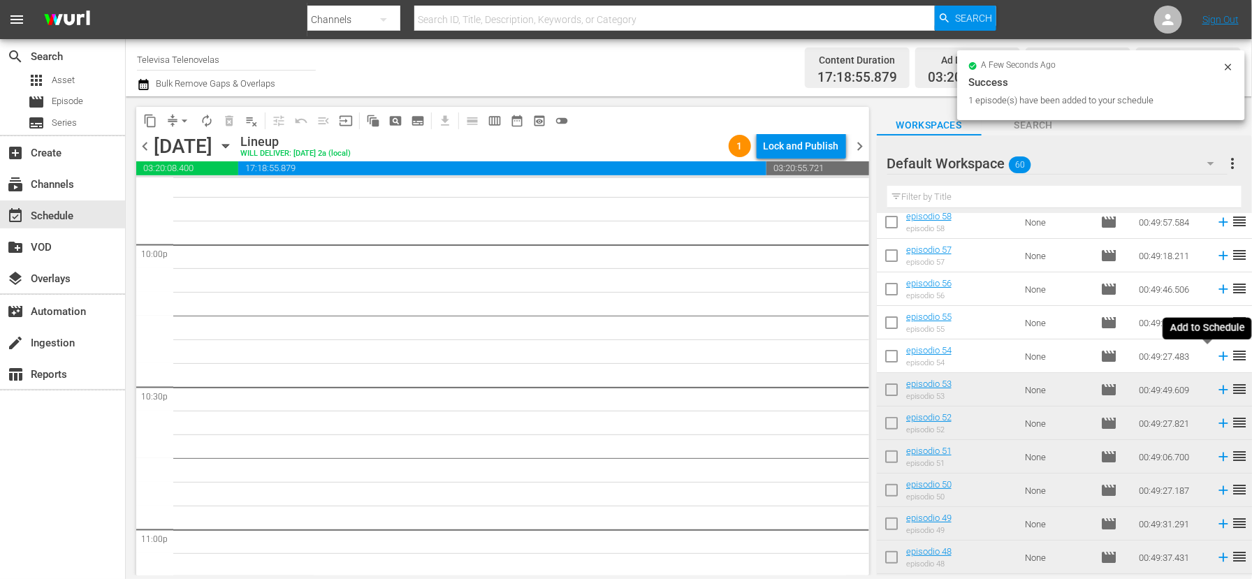
scroll to position [6180, 0]
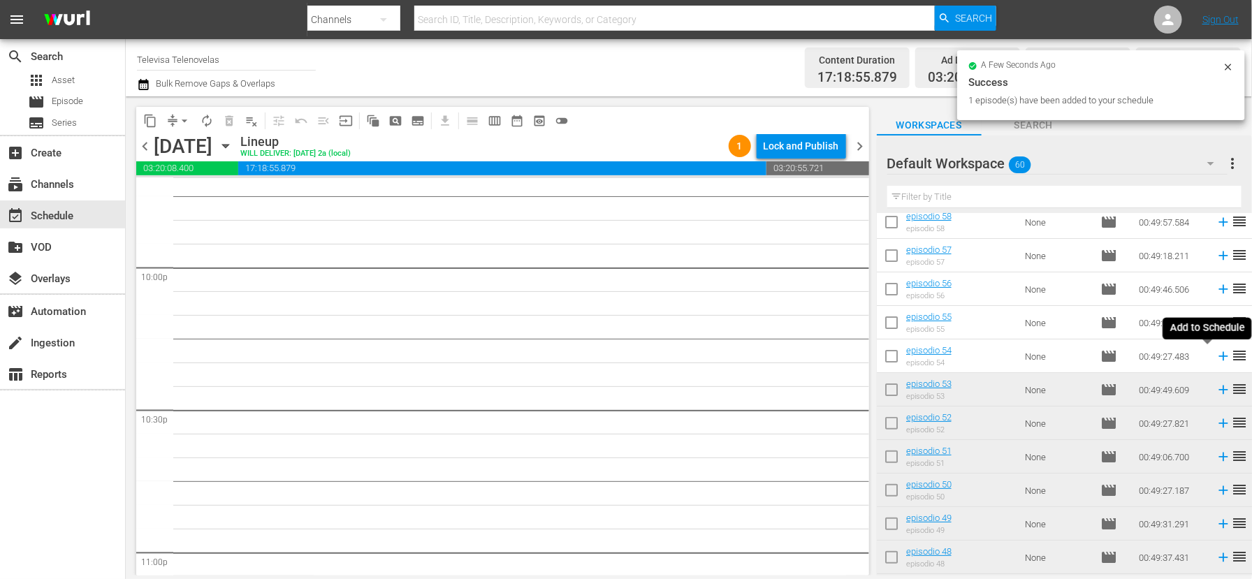
click at [1218, 356] on icon at bounding box center [1222, 356] width 9 height 9
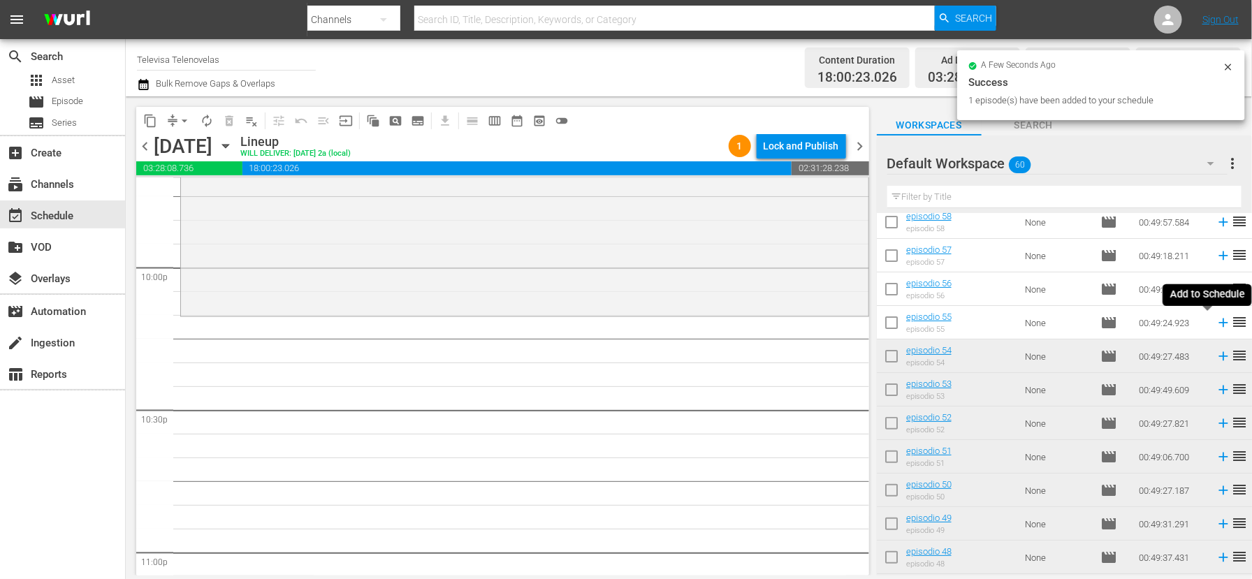
click at [1218, 323] on icon at bounding box center [1222, 323] width 9 height 9
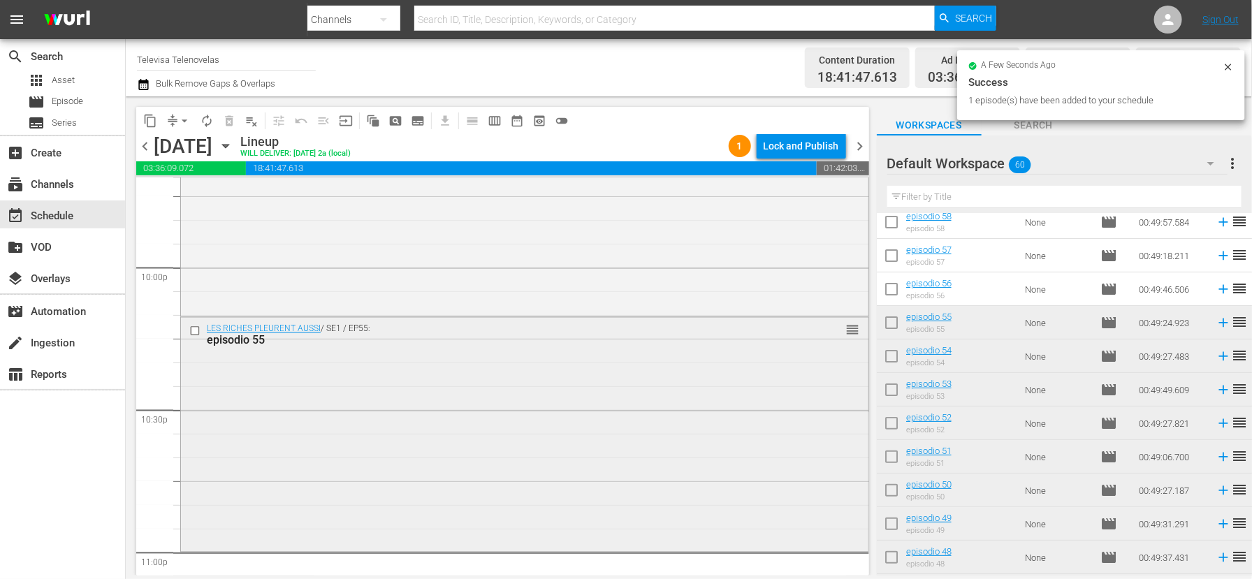
scroll to position [6442, 0]
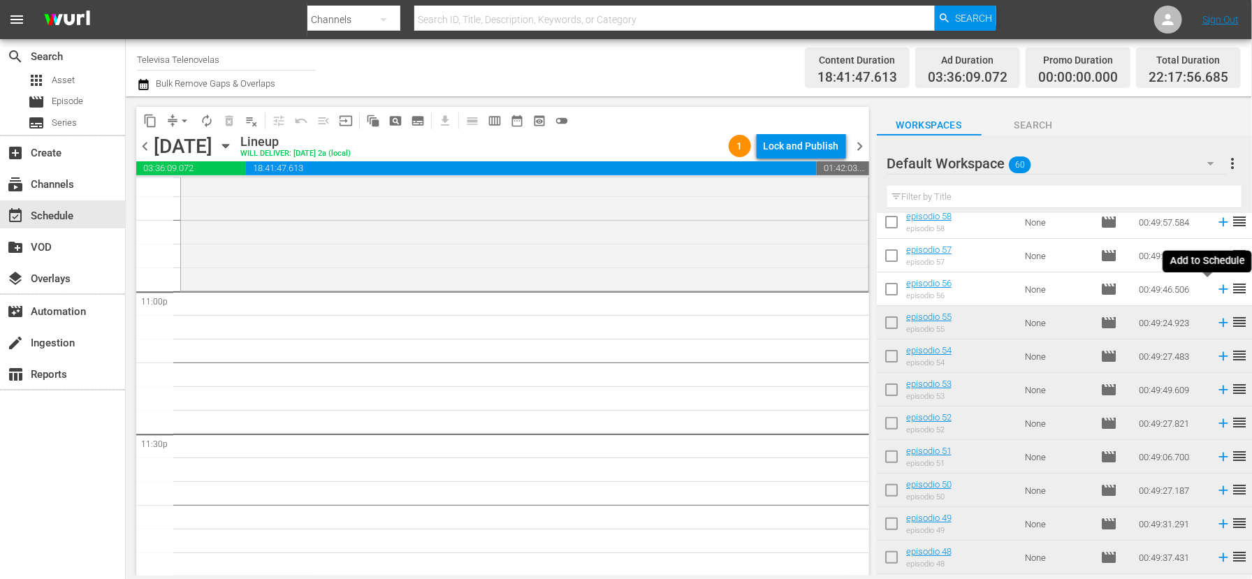
click at [1218, 290] on icon at bounding box center [1222, 289] width 9 height 9
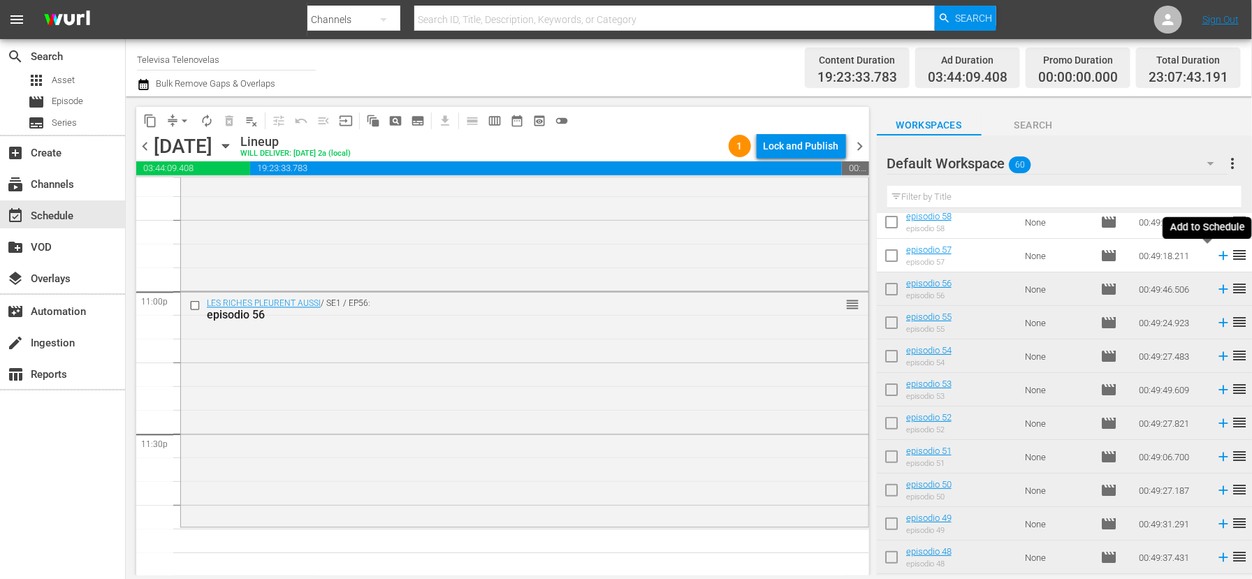
click at [1218, 258] on icon at bounding box center [1222, 255] width 9 height 9
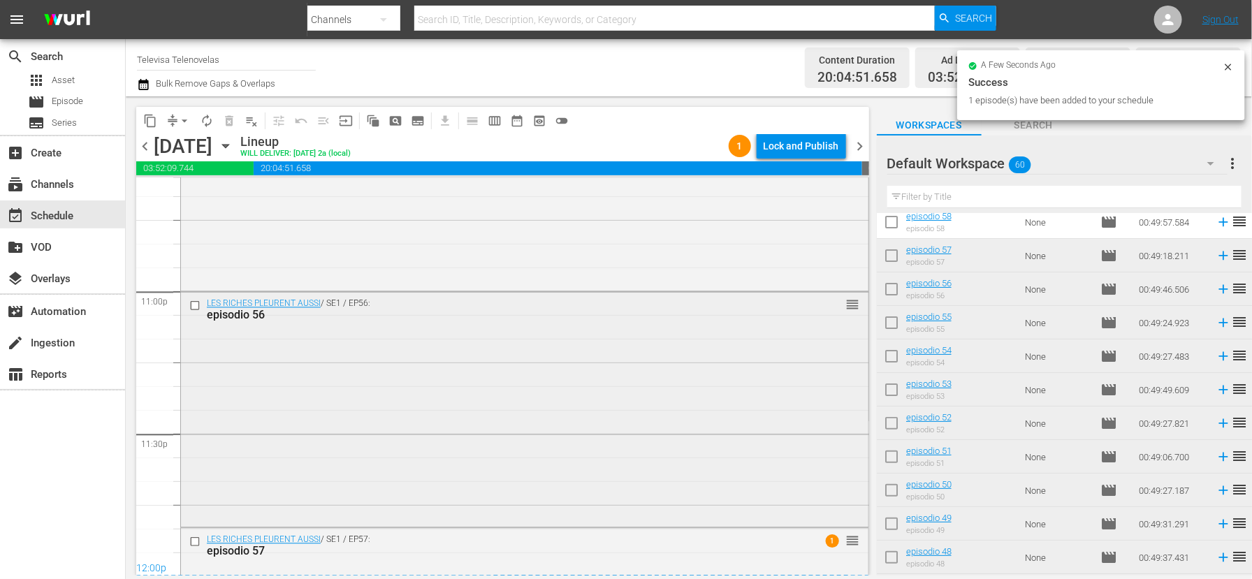
scroll to position [6627, 0]
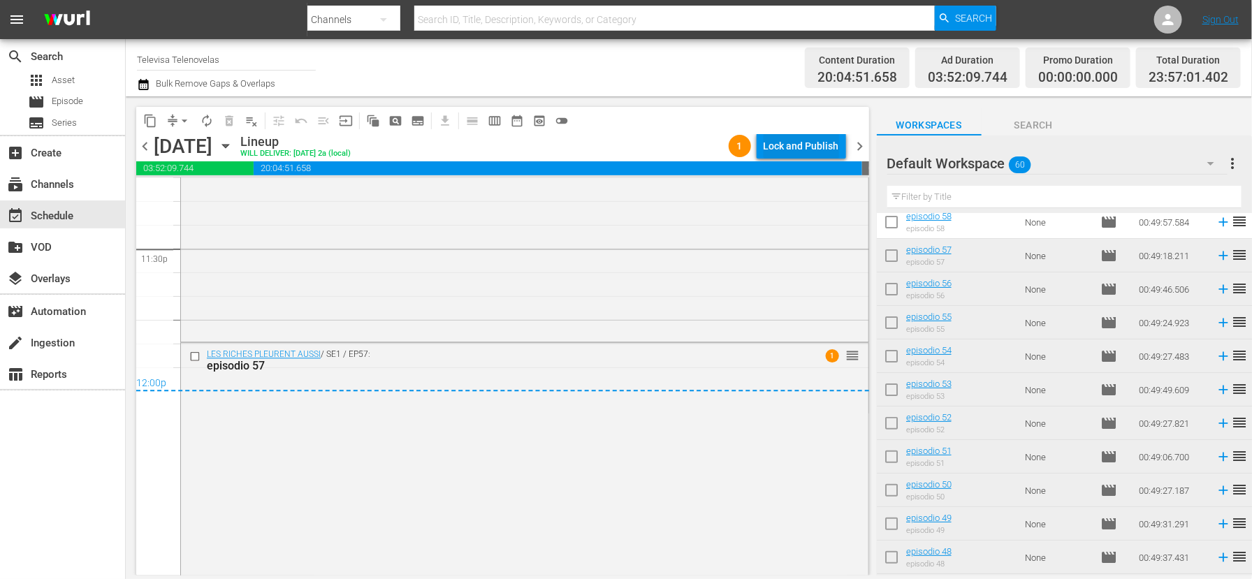
click at [816, 145] on div "Lock and Publish" at bounding box center [800, 145] width 75 height 25
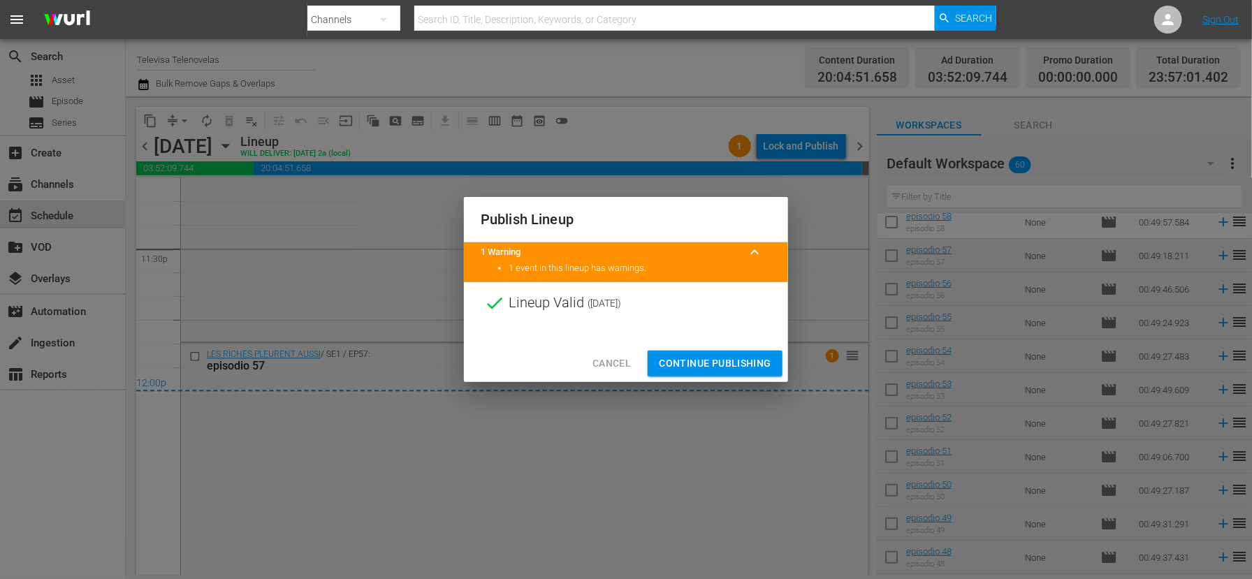
click at [698, 363] on span "Continue Publishing" at bounding box center [715, 363] width 112 height 17
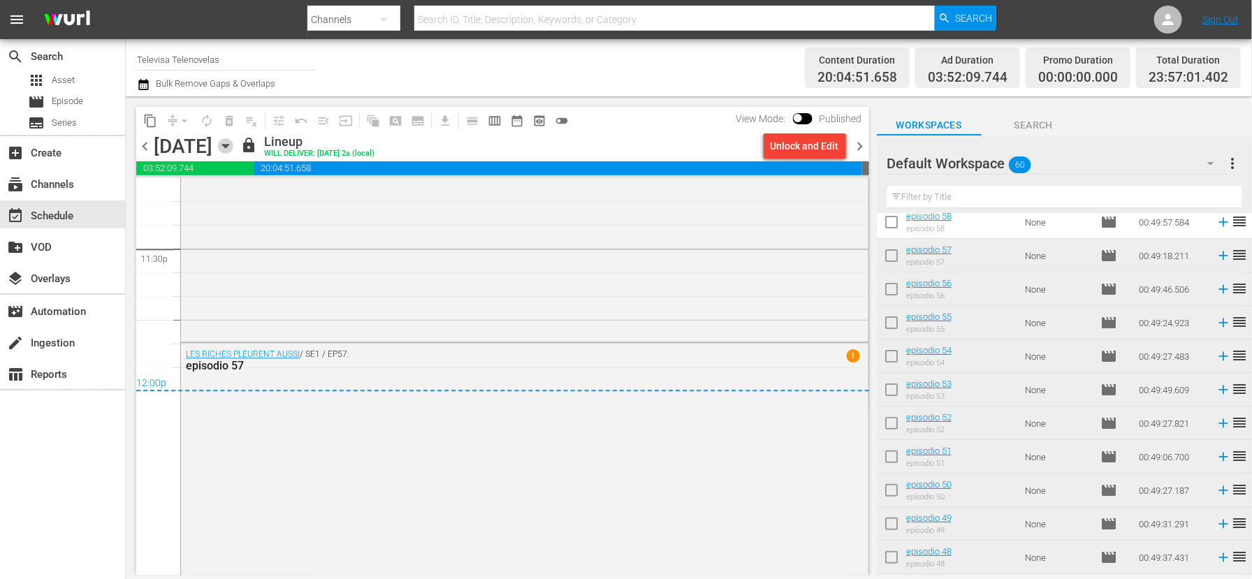
click at [233, 147] on icon "button" at bounding box center [225, 145] width 15 height 15
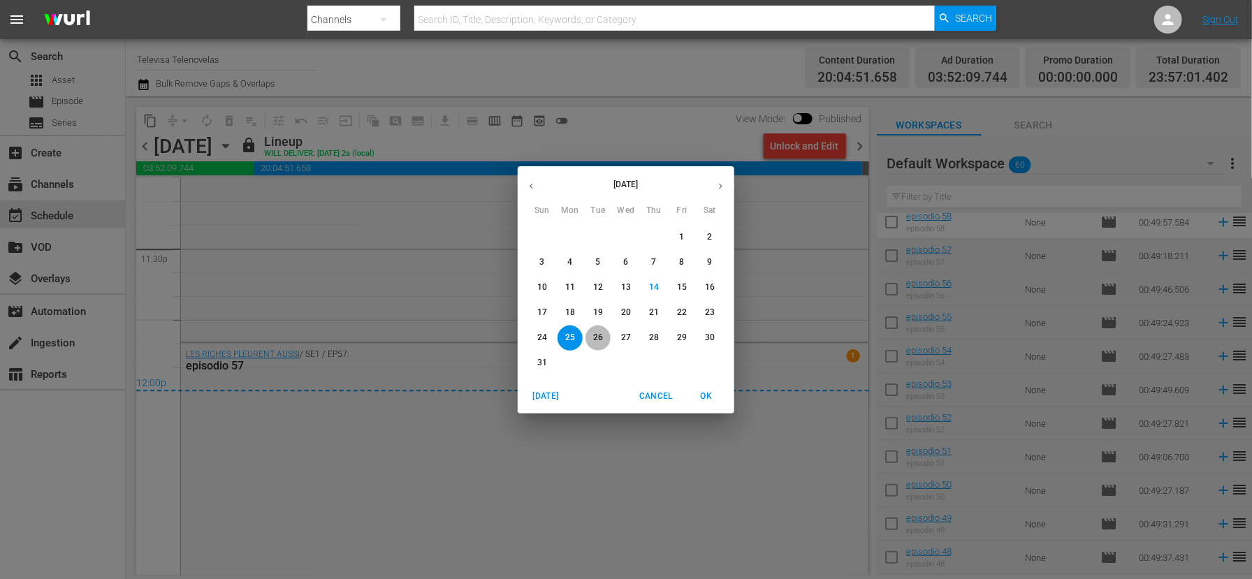
click at [599, 338] on p "26" at bounding box center [598, 338] width 10 height 12
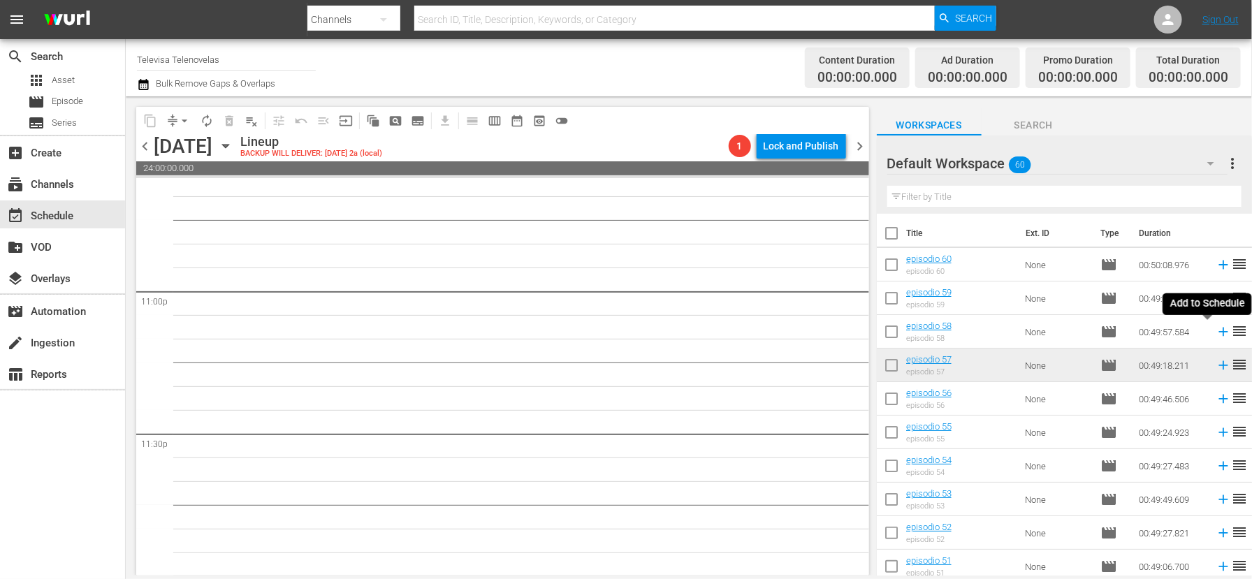
click at [1218, 333] on icon at bounding box center [1222, 332] width 9 height 9
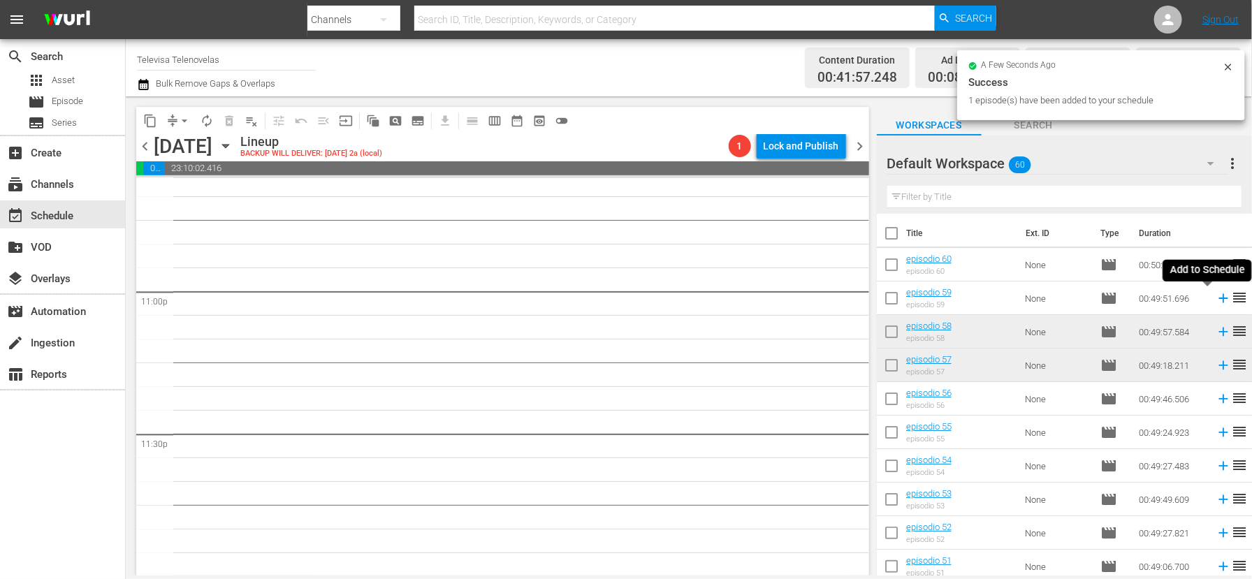
click at [1215, 300] on icon at bounding box center [1222, 298] width 15 height 15
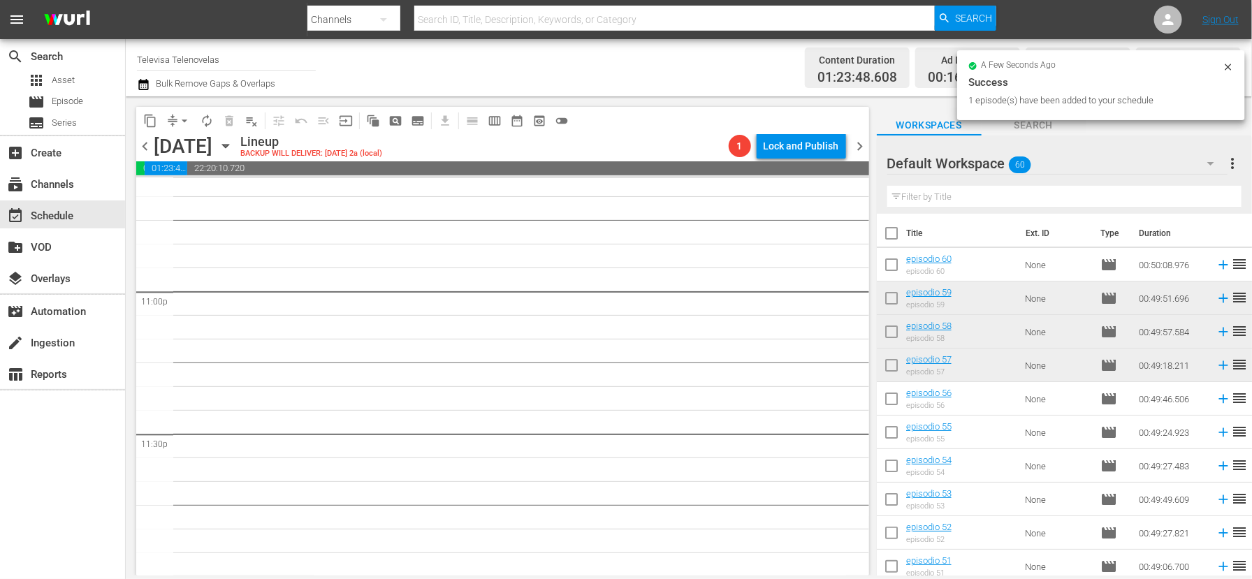
scroll to position [6417, 0]
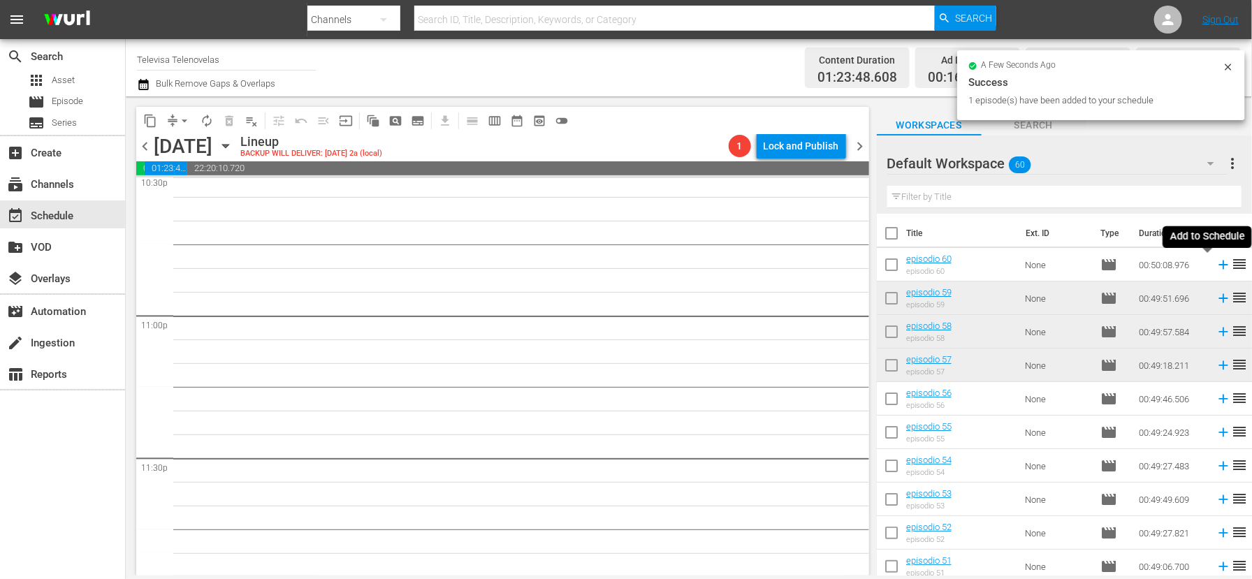
click at [1215, 266] on icon at bounding box center [1222, 264] width 15 height 15
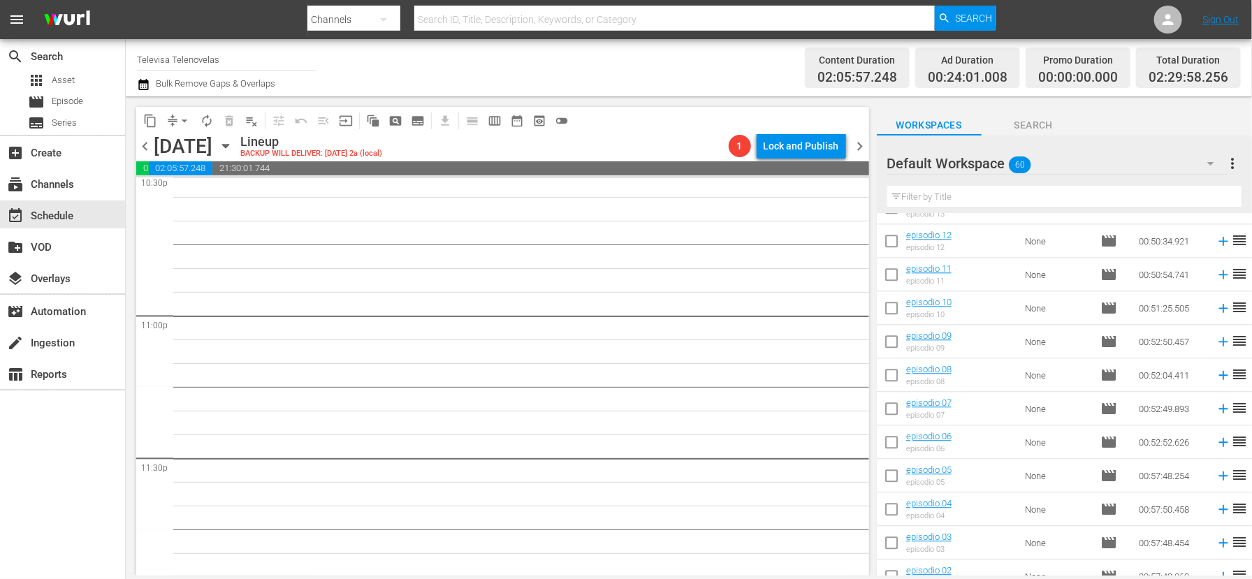
scroll to position [1681, 0]
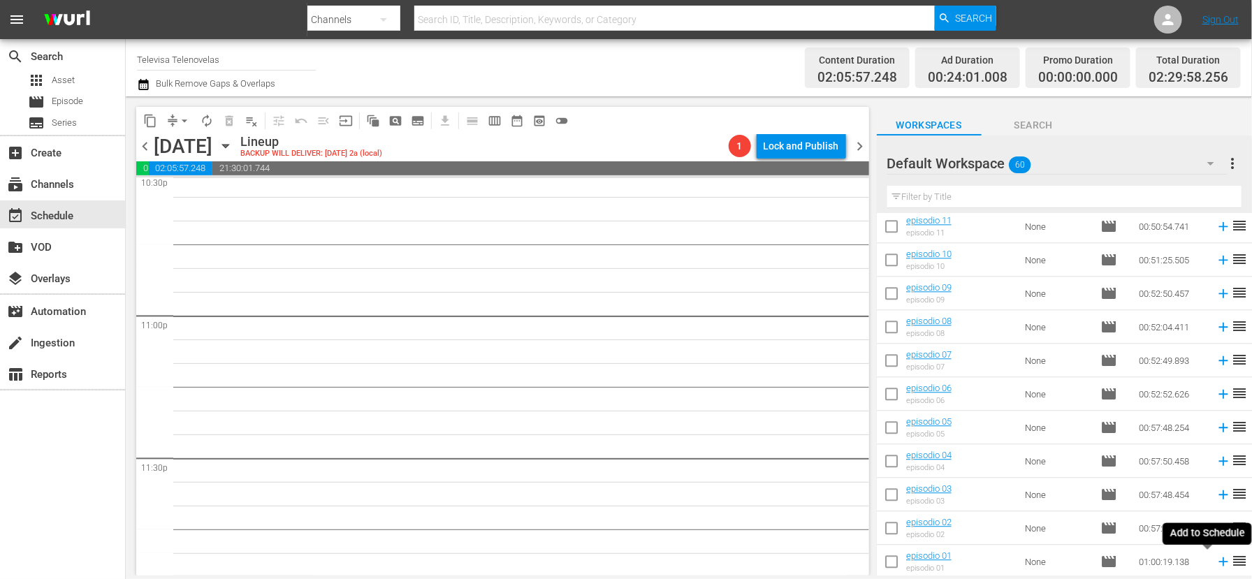
click at [1218, 562] on icon at bounding box center [1222, 561] width 9 height 9
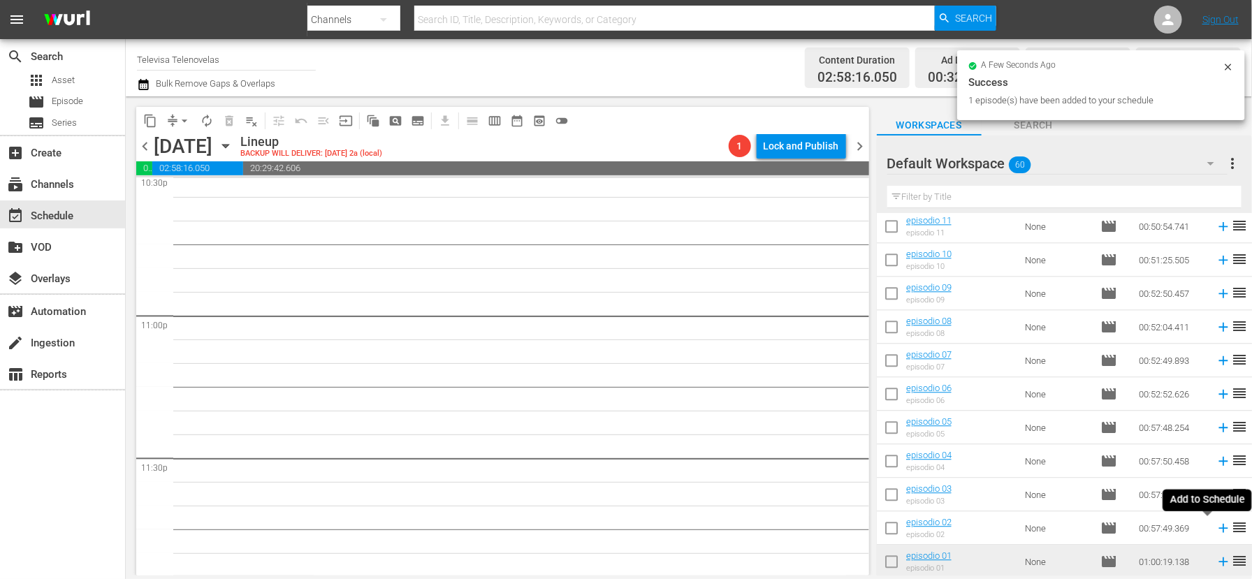
click at [1215, 529] on icon at bounding box center [1222, 527] width 15 height 15
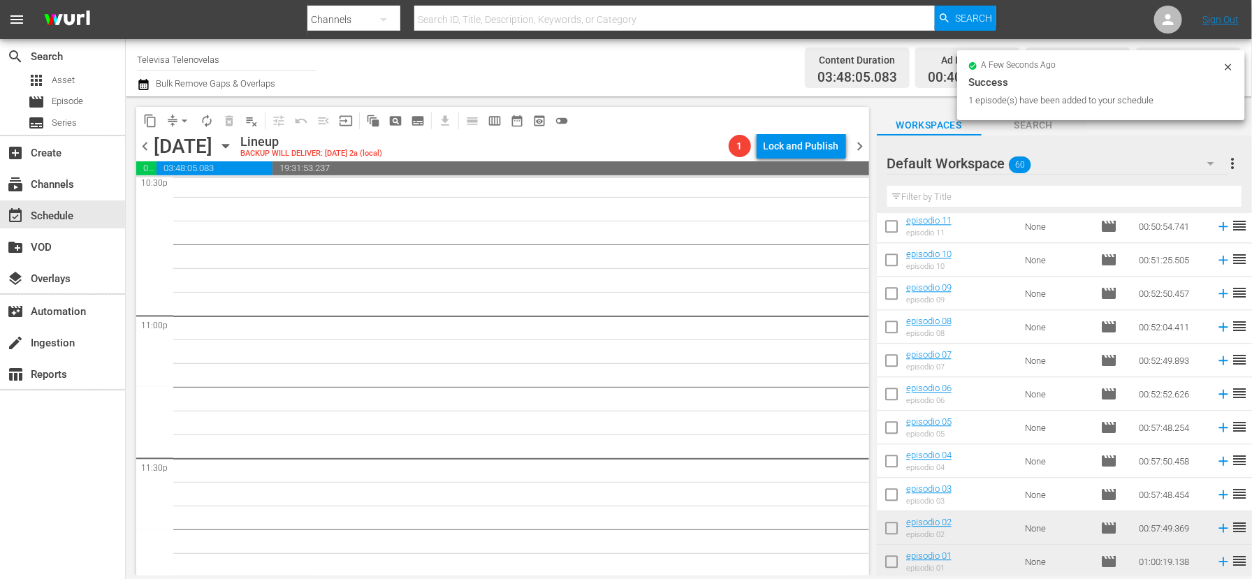
scroll to position [6394, 0]
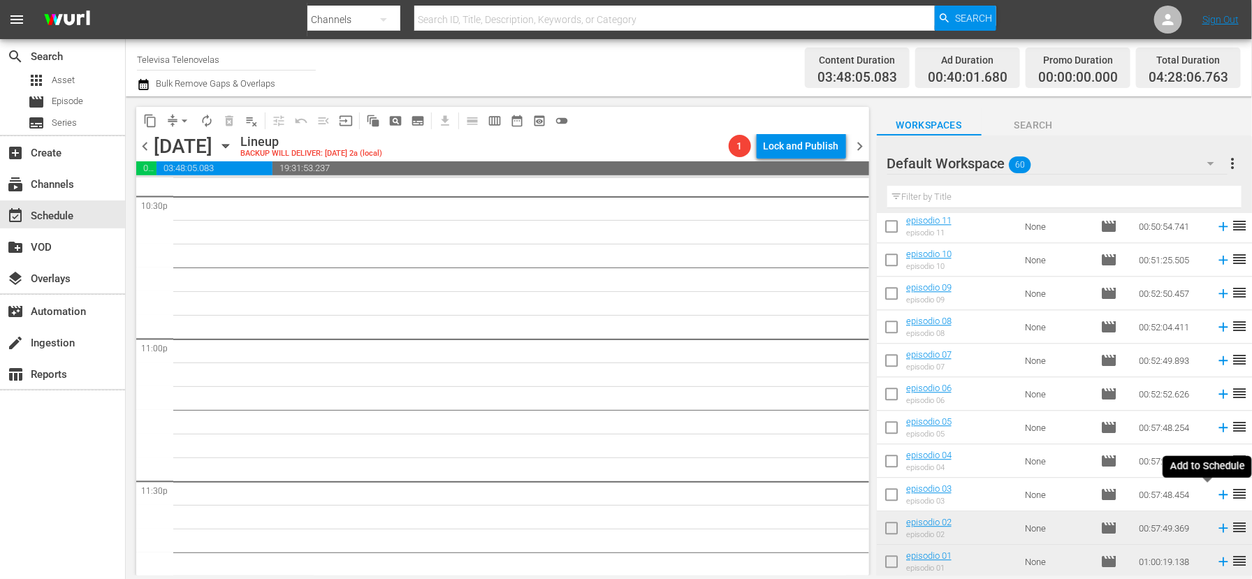
click at [1215, 495] on icon at bounding box center [1222, 494] width 15 height 15
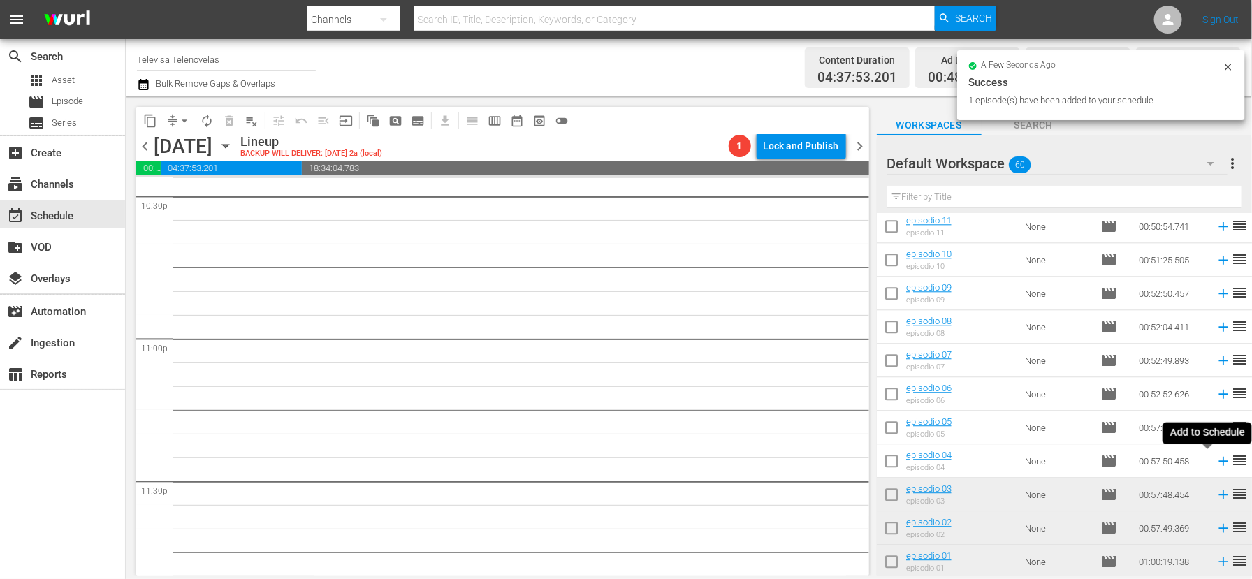
click at [1218, 463] on icon at bounding box center [1222, 461] width 9 height 9
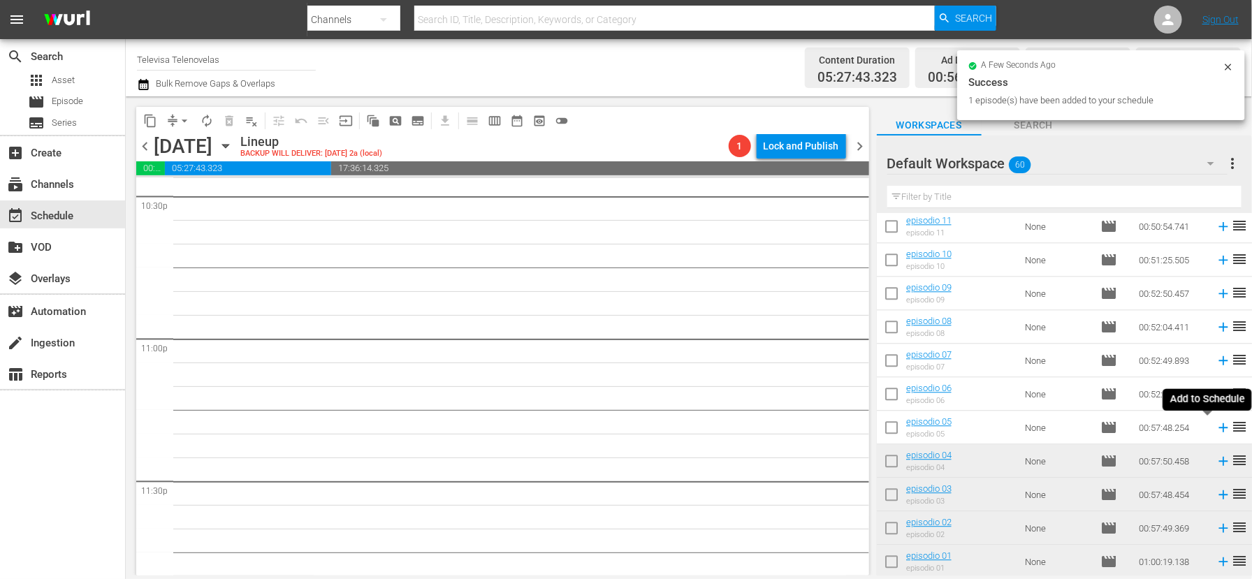
scroll to position [6370, 0]
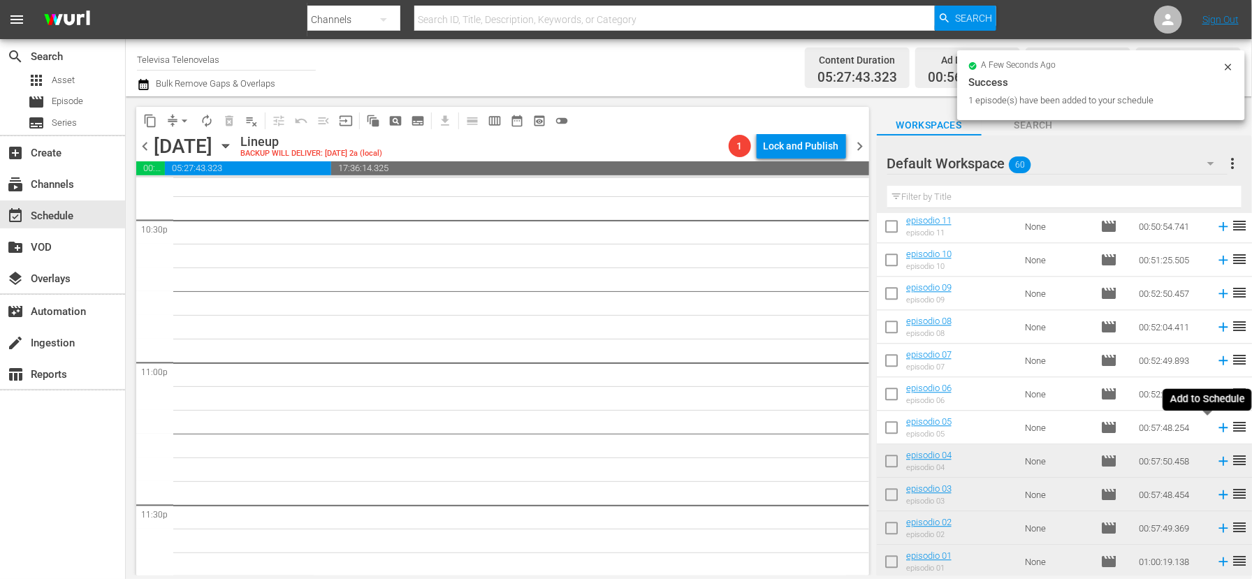
click at [1215, 428] on icon at bounding box center [1222, 427] width 15 height 15
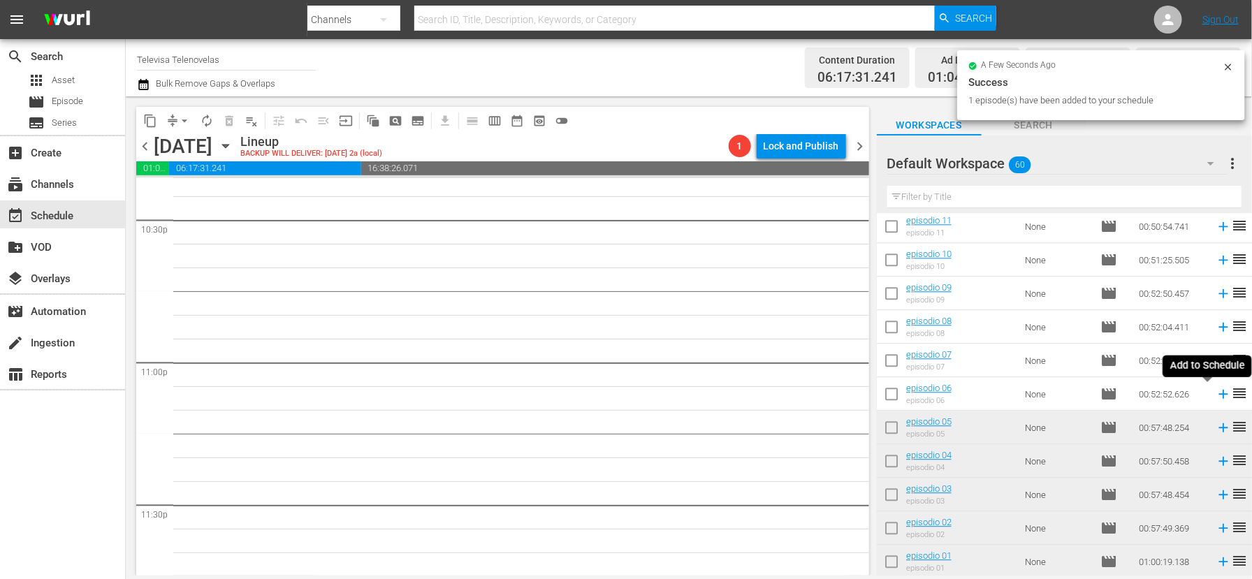
click at [1218, 396] on icon at bounding box center [1222, 394] width 9 height 9
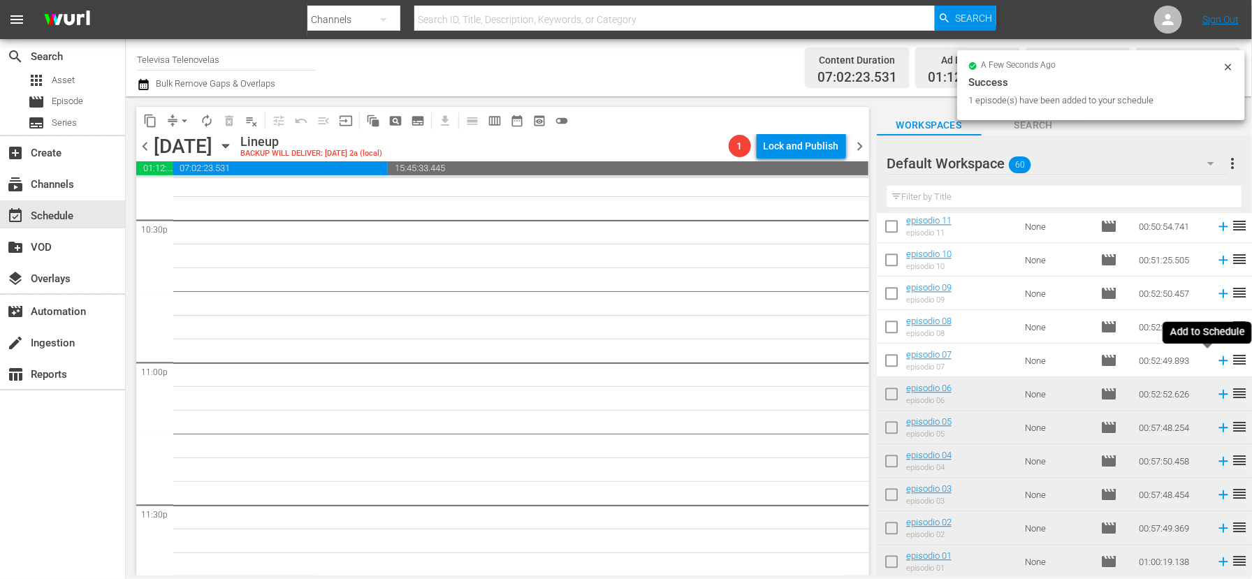
scroll to position [6346, 0]
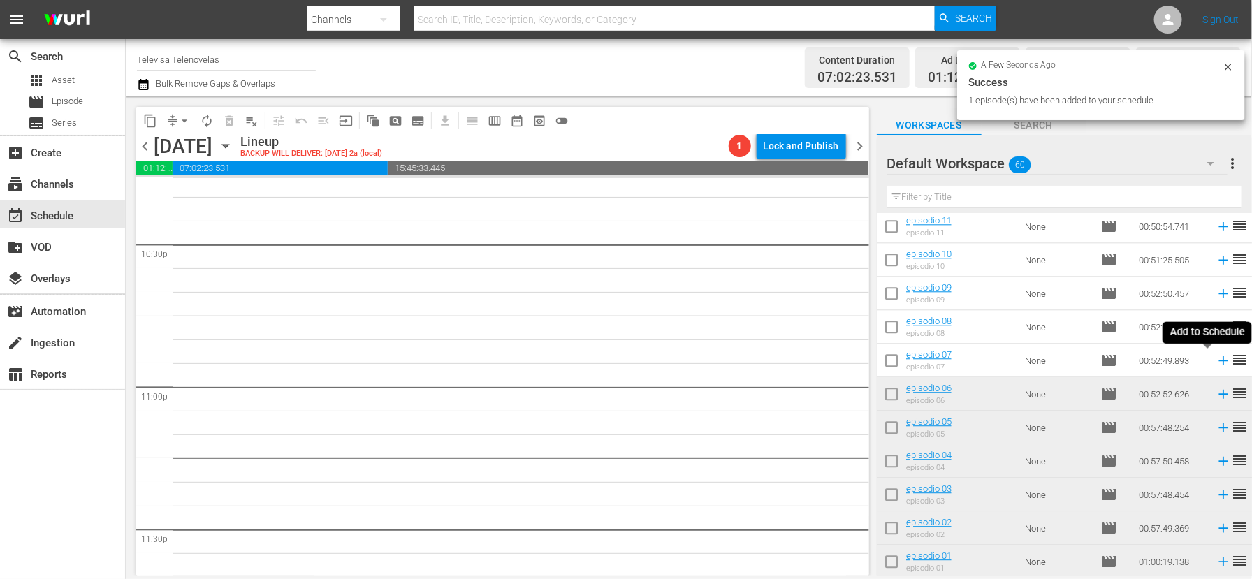
click at [1218, 360] on icon at bounding box center [1222, 360] width 9 height 9
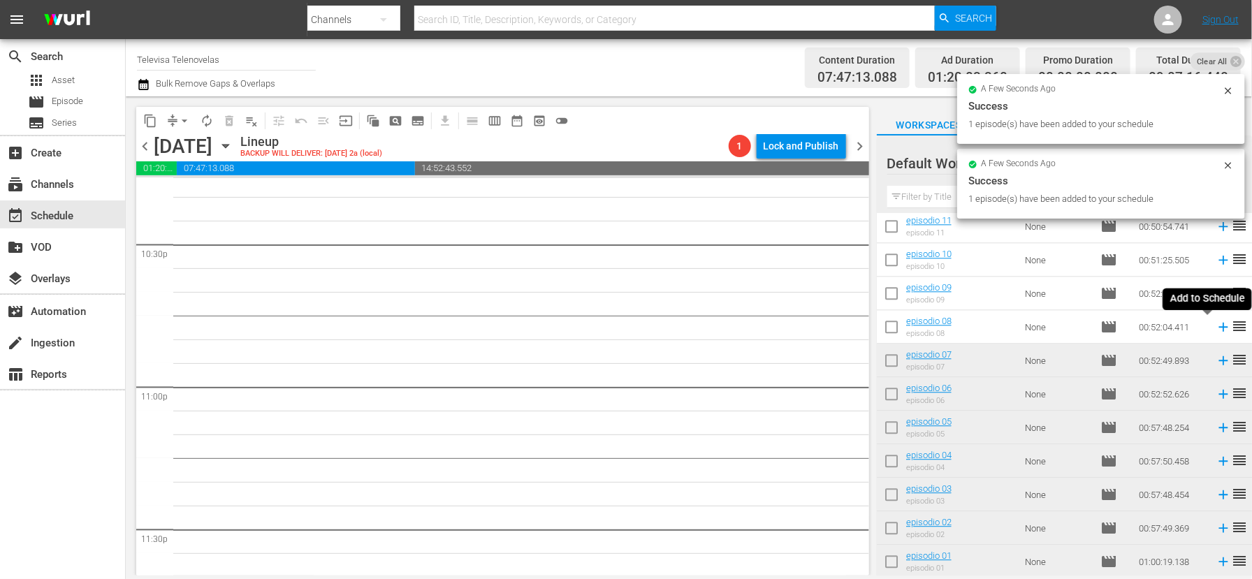
scroll to position [6323, 0]
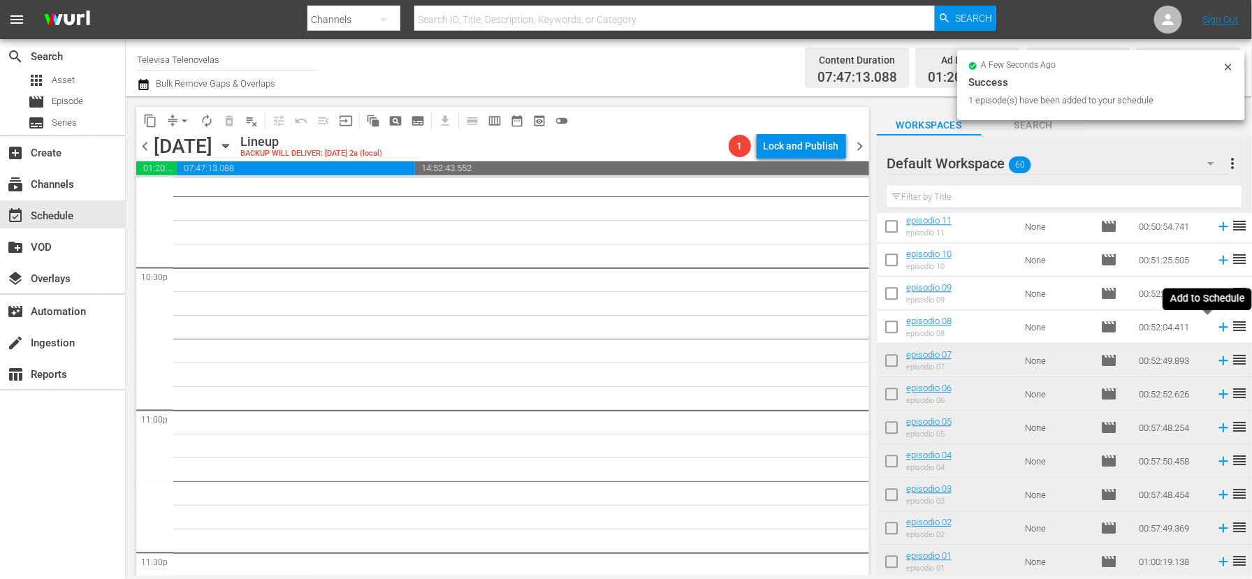
click at [1215, 329] on icon at bounding box center [1222, 326] width 15 height 15
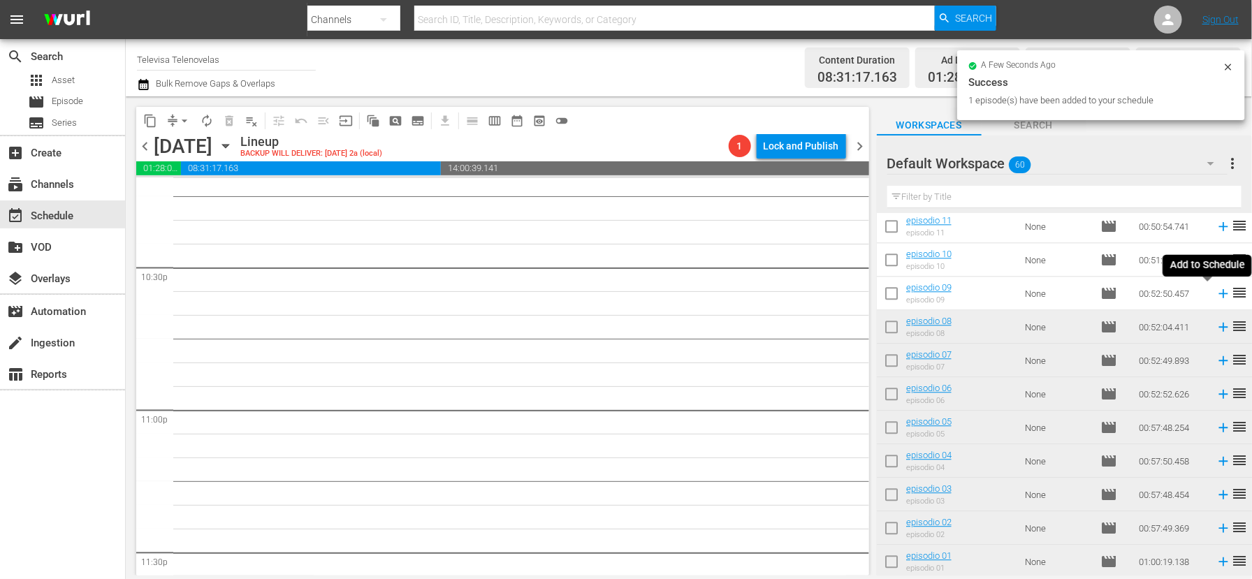
scroll to position [6299, 0]
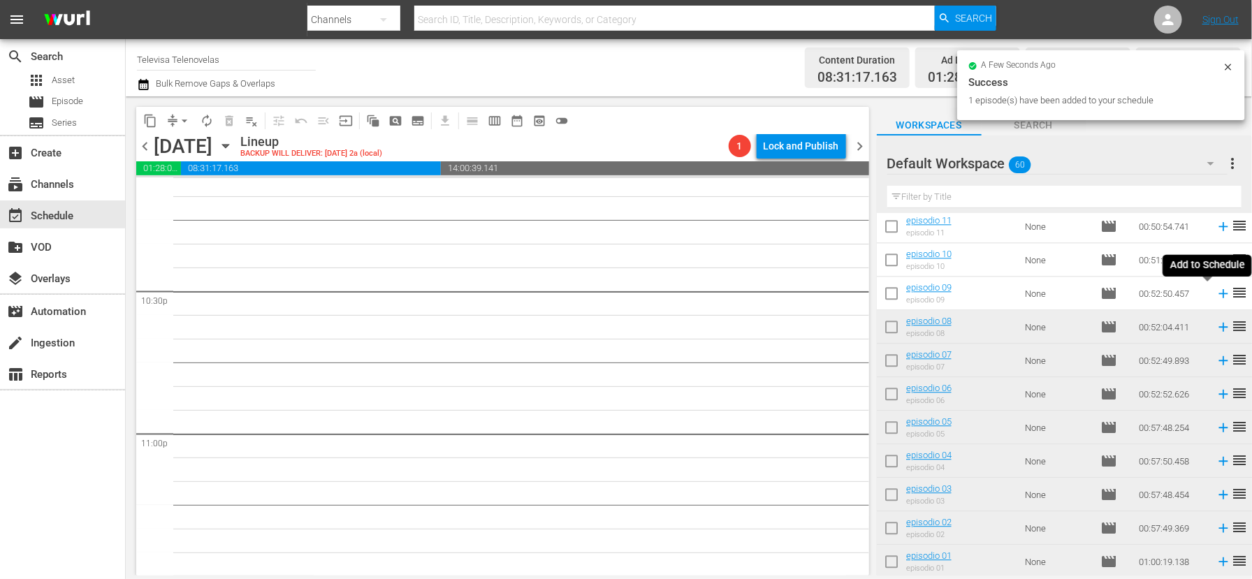
click at [1215, 295] on icon at bounding box center [1222, 293] width 15 height 15
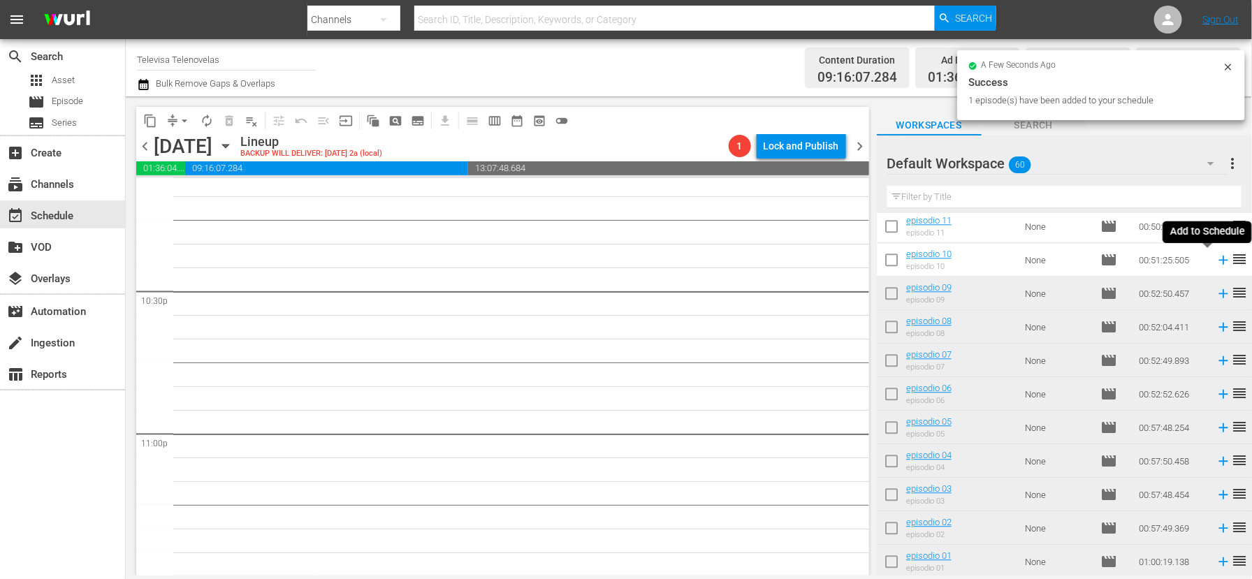
scroll to position [6275, 0]
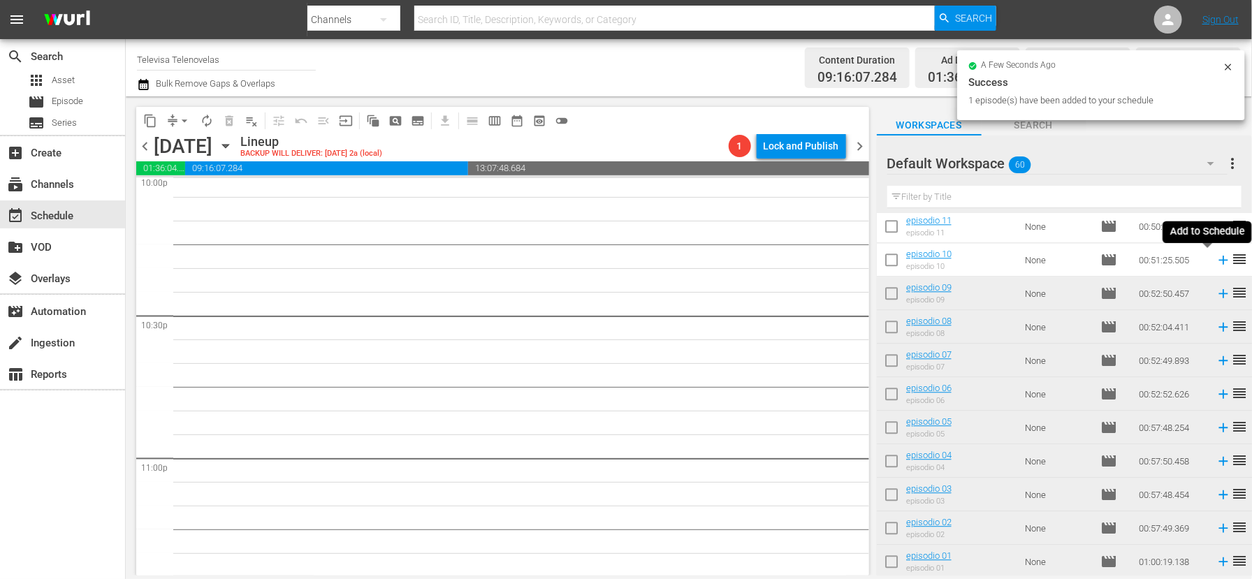
click at [1215, 258] on icon at bounding box center [1222, 259] width 15 height 15
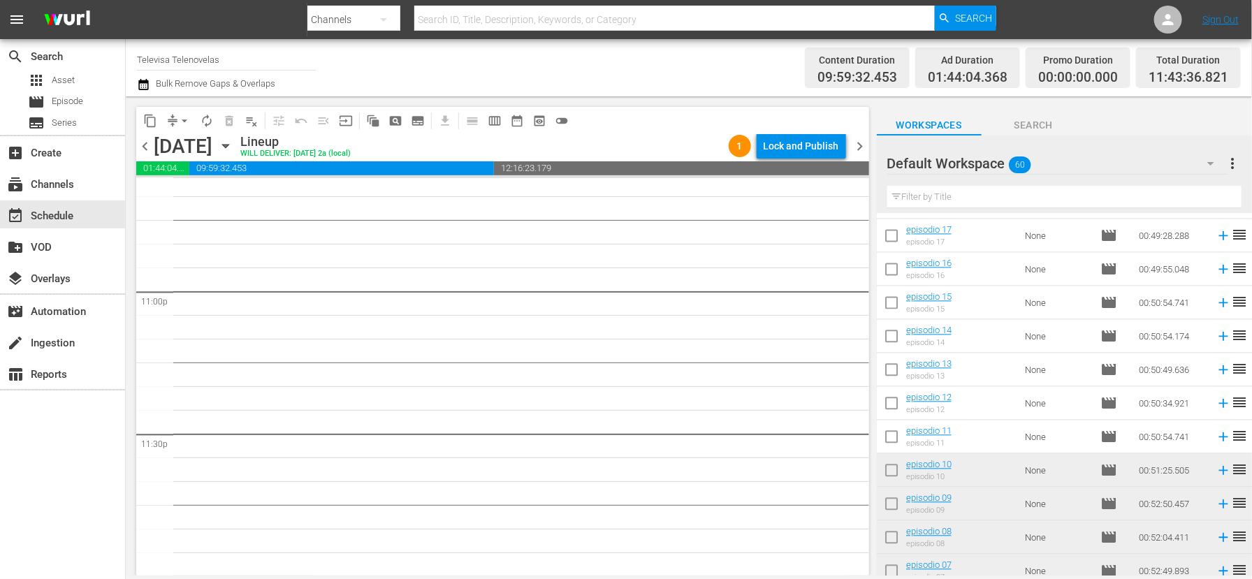
scroll to position [1367, 0]
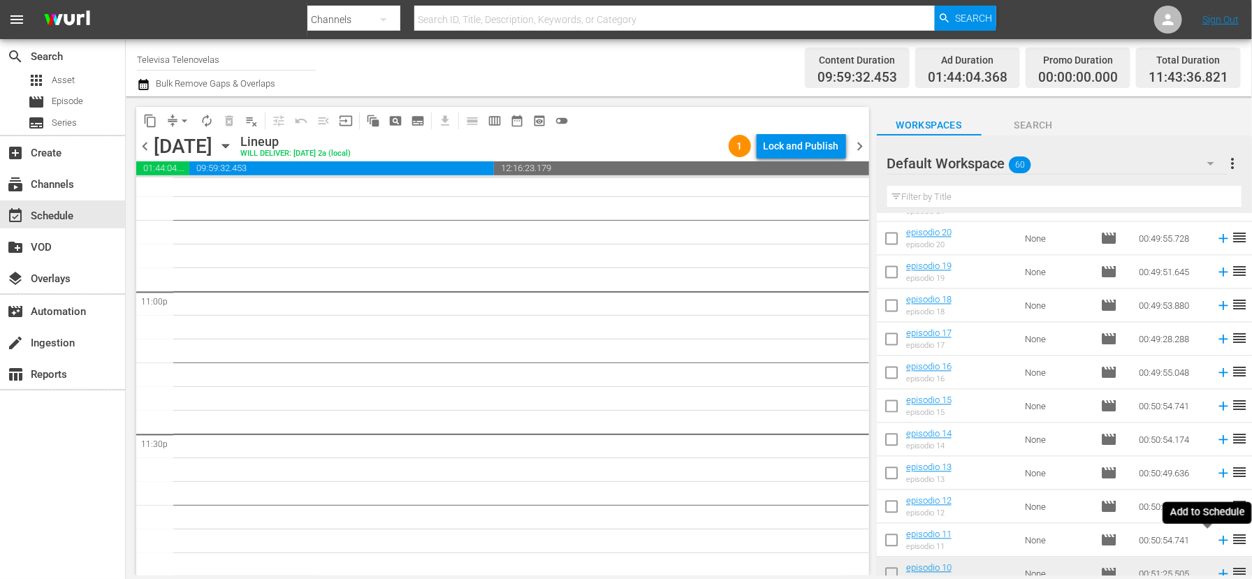
click at [1215, 541] on icon at bounding box center [1222, 540] width 15 height 15
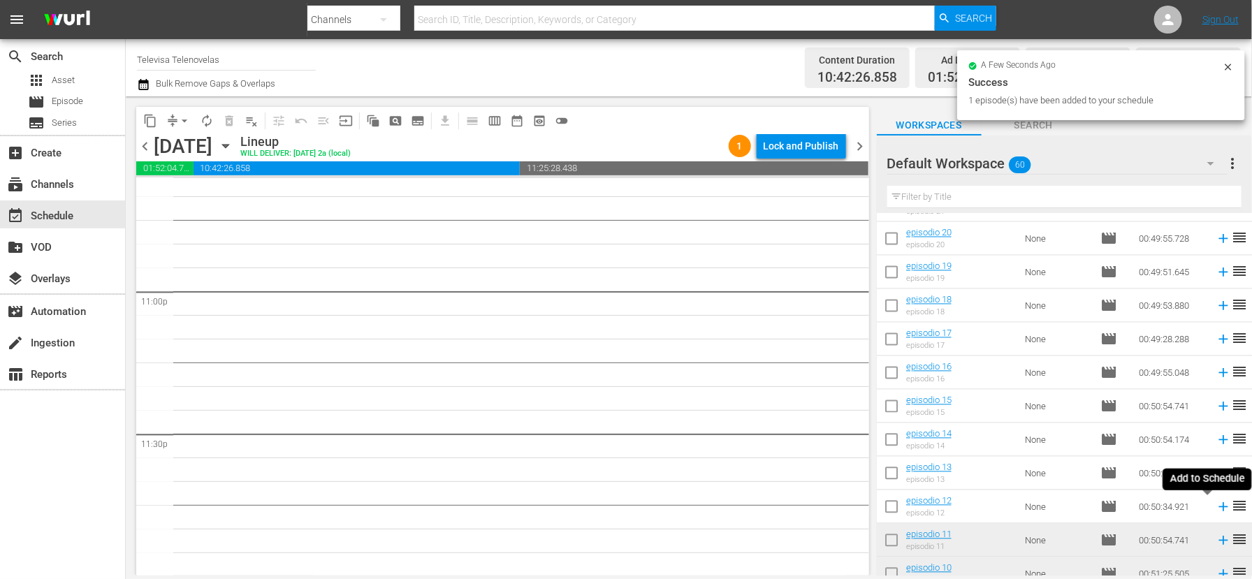
scroll to position [6417, 0]
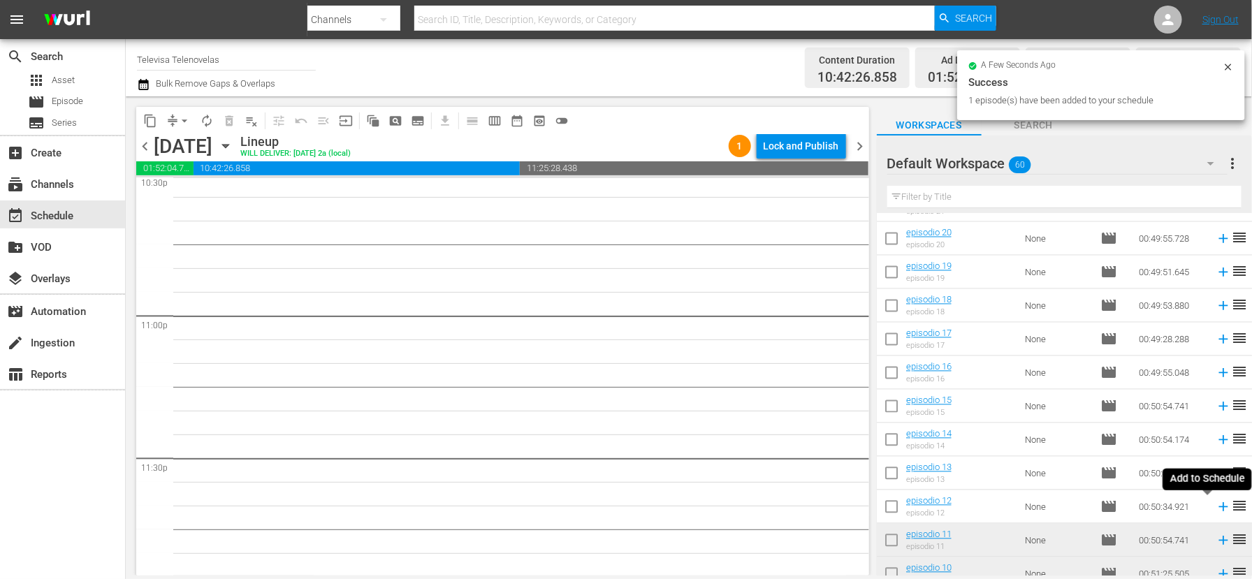
click at [1218, 508] on icon at bounding box center [1222, 507] width 9 height 9
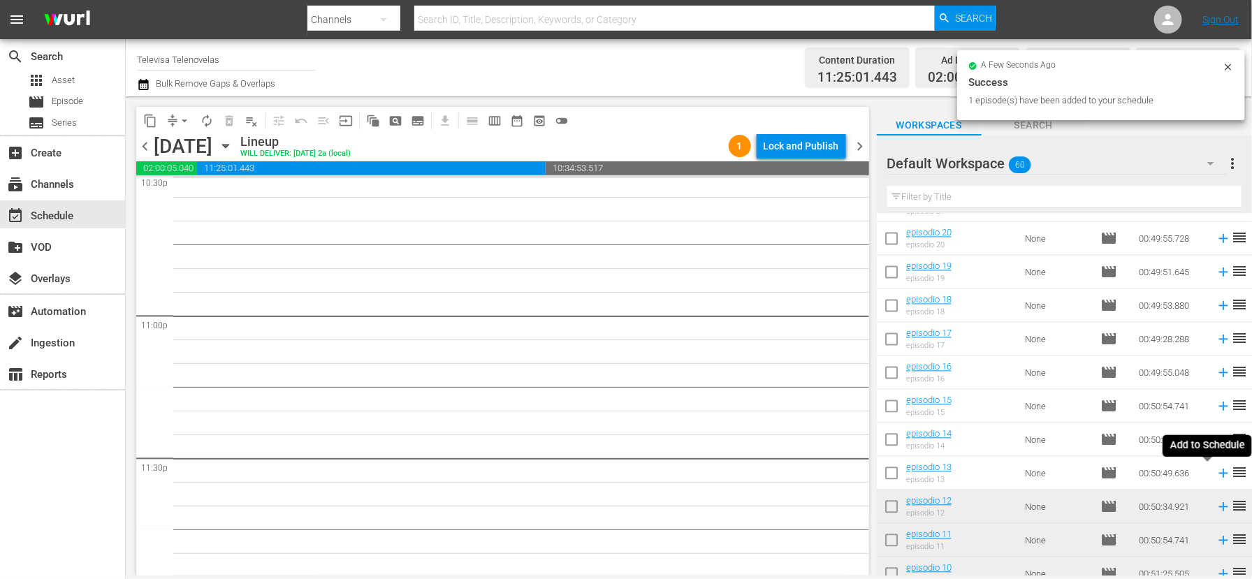
click at [1218, 474] on icon at bounding box center [1222, 473] width 9 height 9
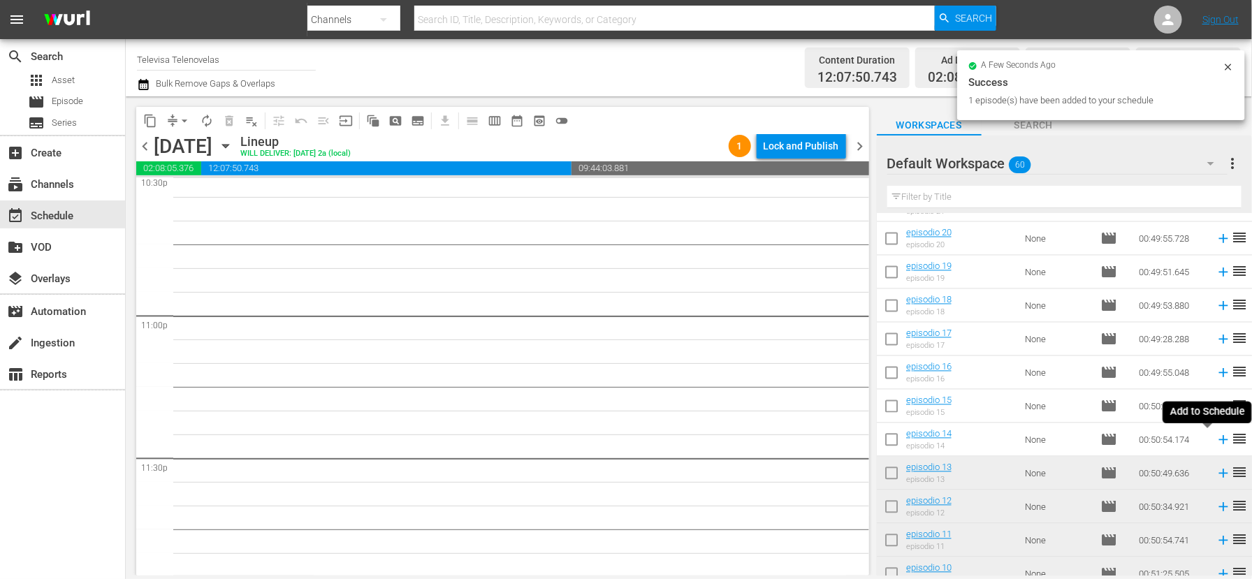
click at [1218, 442] on icon at bounding box center [1222, 440] width 9 height 9
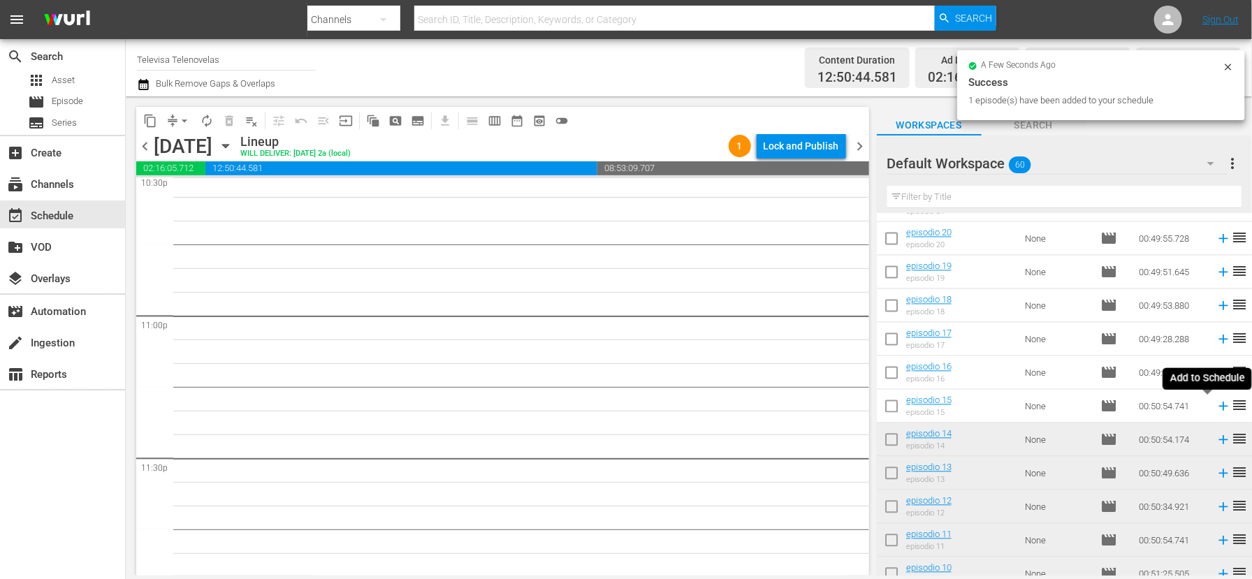
click at [1215, 411] on icon at bounding box center [1222, 406] width 15 height 15
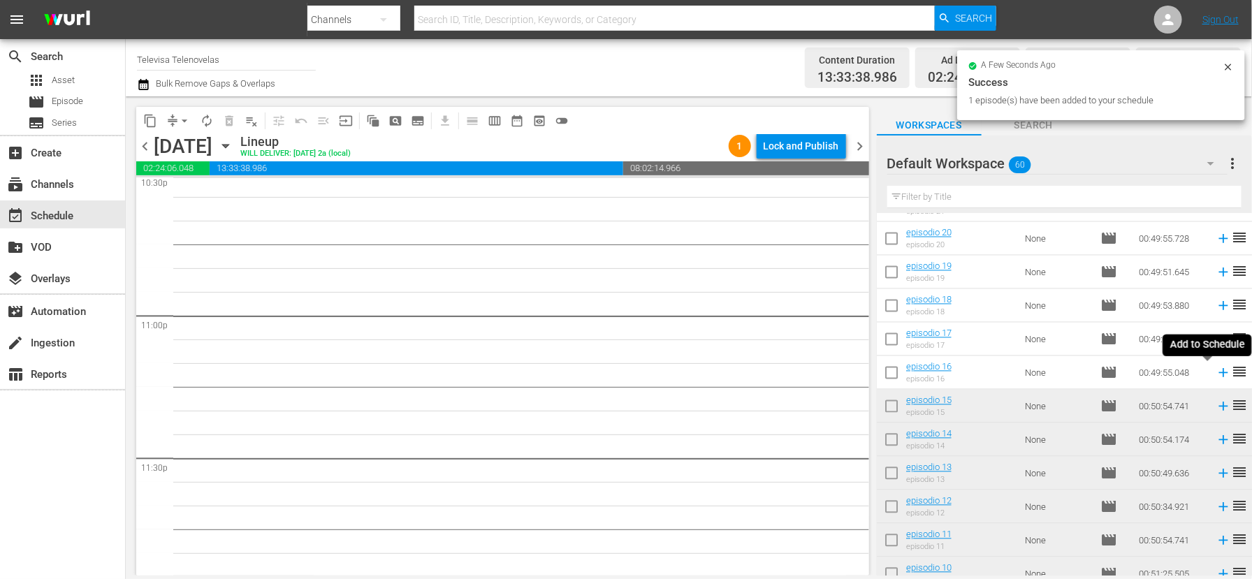
scroll to position [6394, 0]
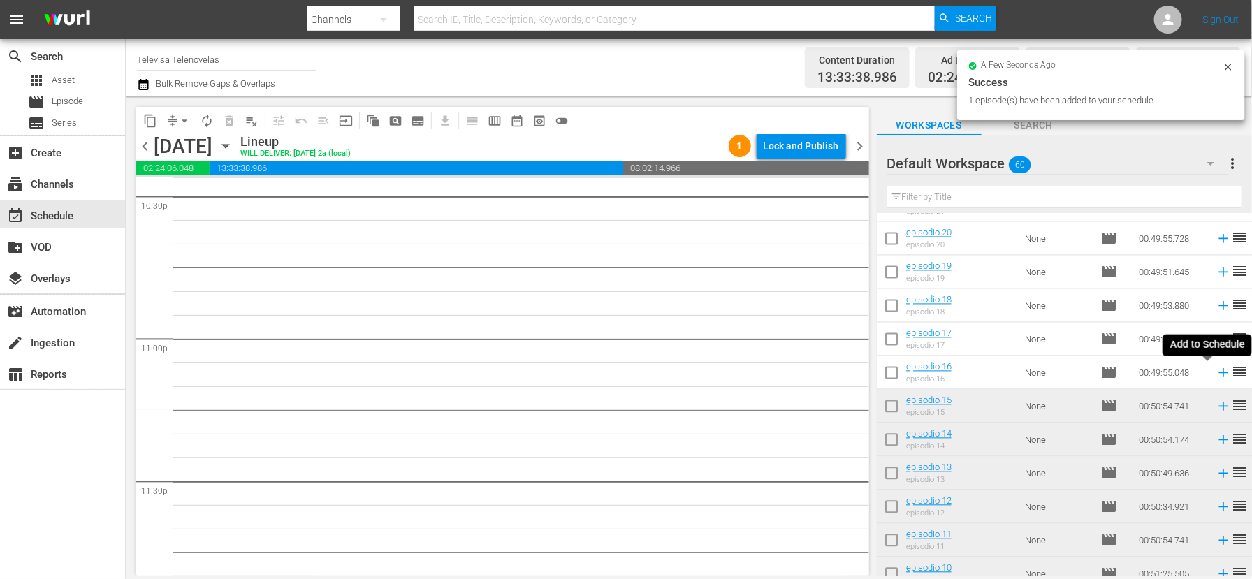
click at [1218, 374] on icon at bounding box center [1222, 373] width 9 height 9
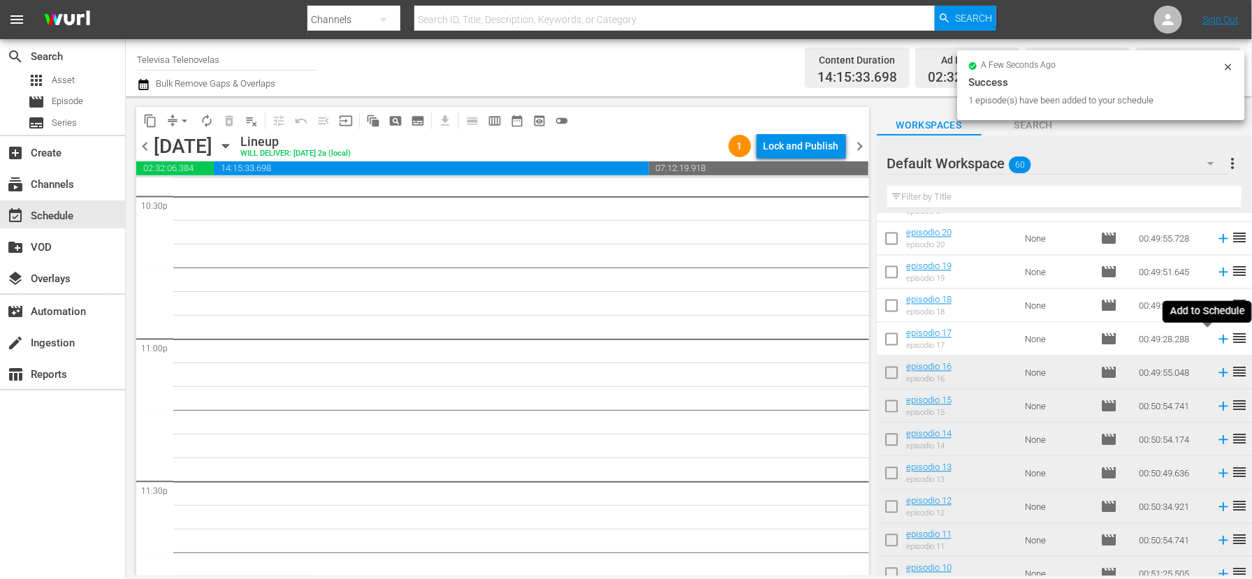
scroll to position [6370, 0]
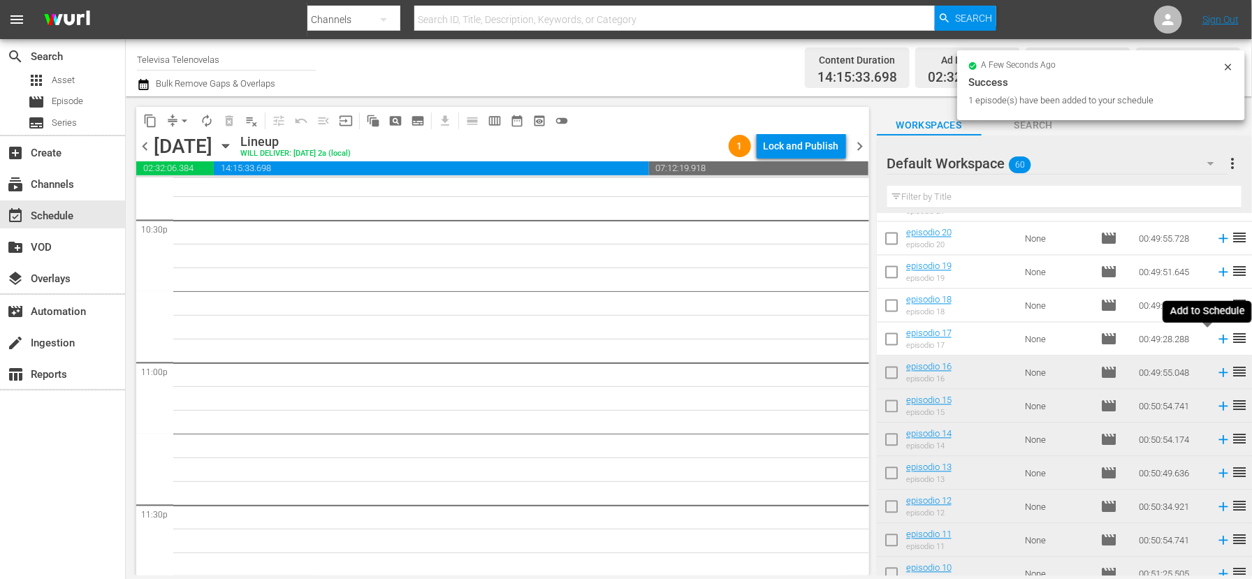
click at [1218, 338] on icon at bounding box center [1222, 339] width 9 height 9
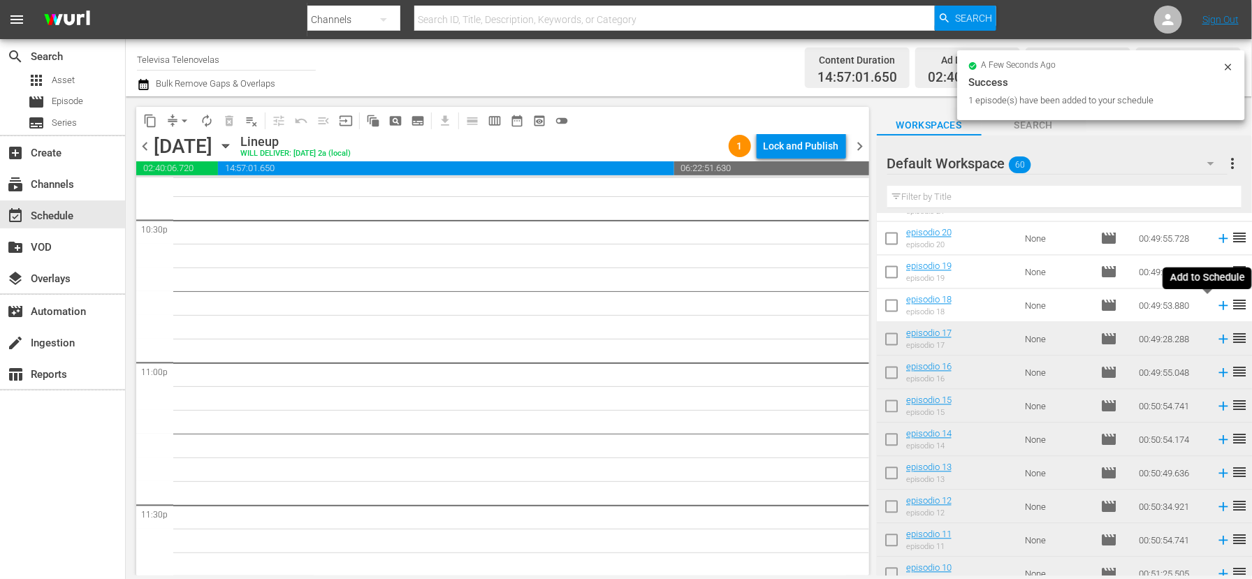
scroll to position [6346, 0]
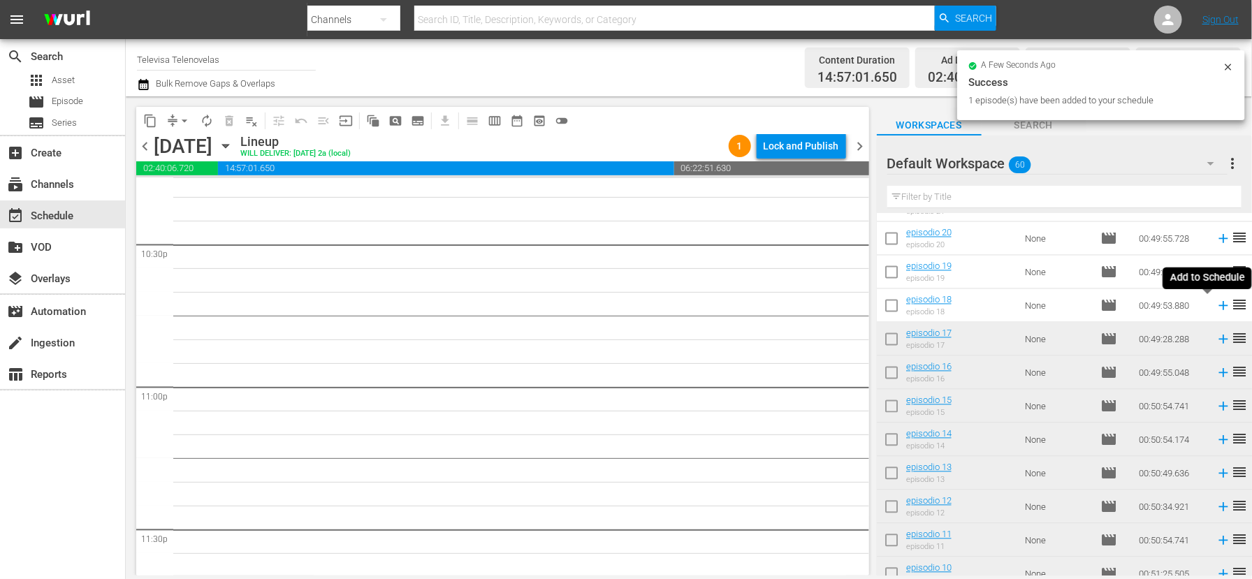
click at [1218, 307] on icon at bounding box center [1222, 306] width 9 height 9
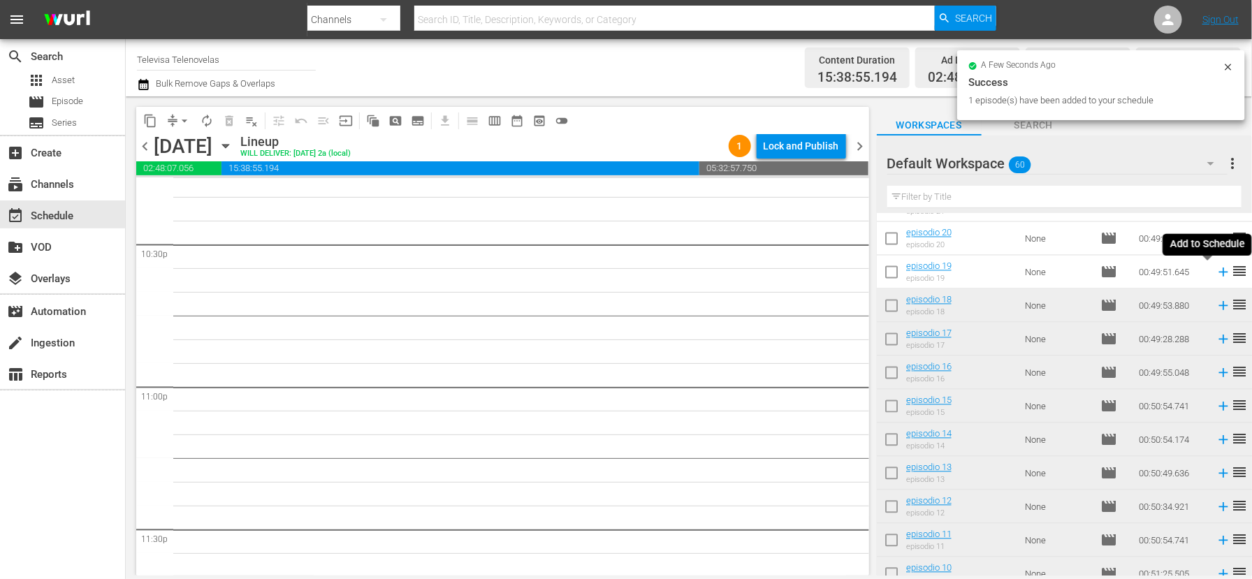
scroll to position [6323, 0]
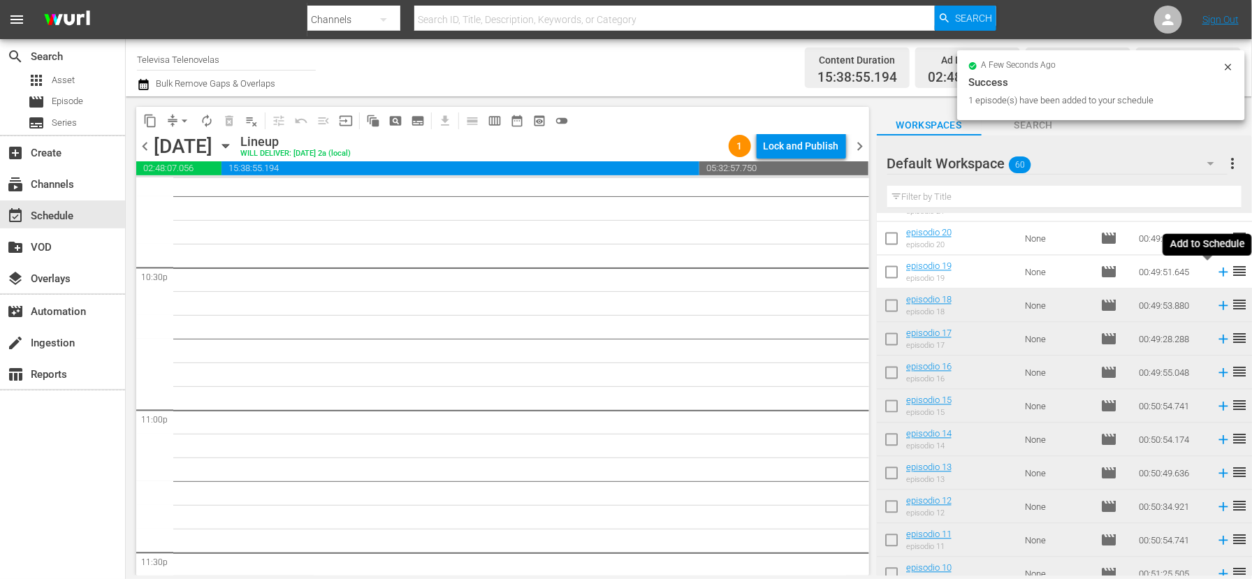
click at [1218, 273] on icon at bounding box center [1222, 272] width 9 height 9
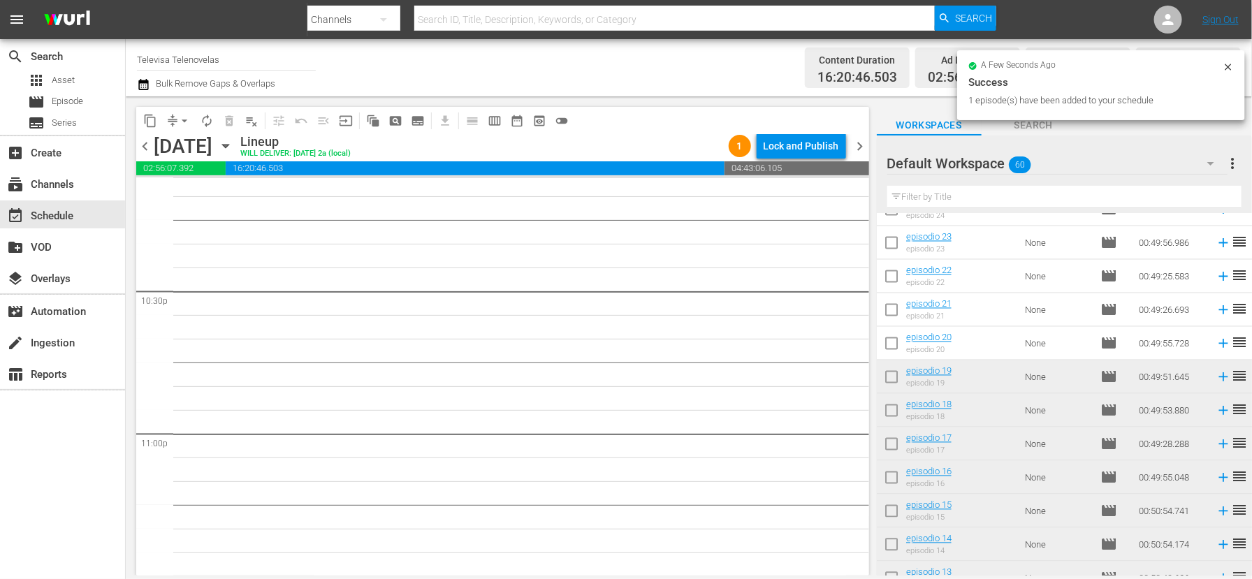
scroll to position [1157, 0]
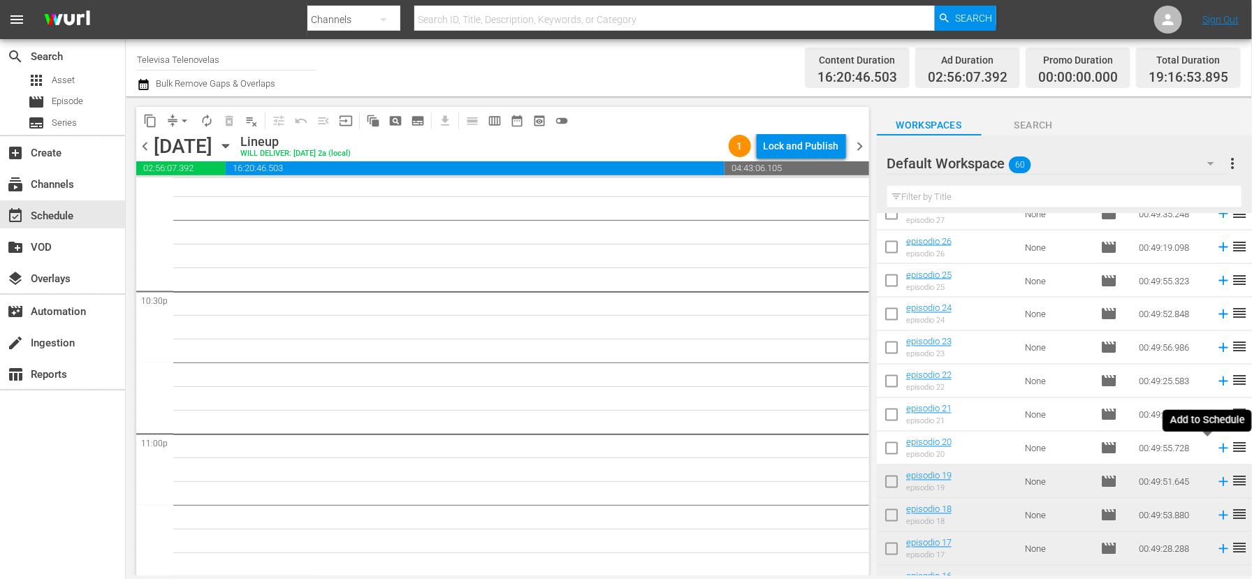
click at [1215, 449] on icon at bounding box center [1222, 448] width 15 height 15
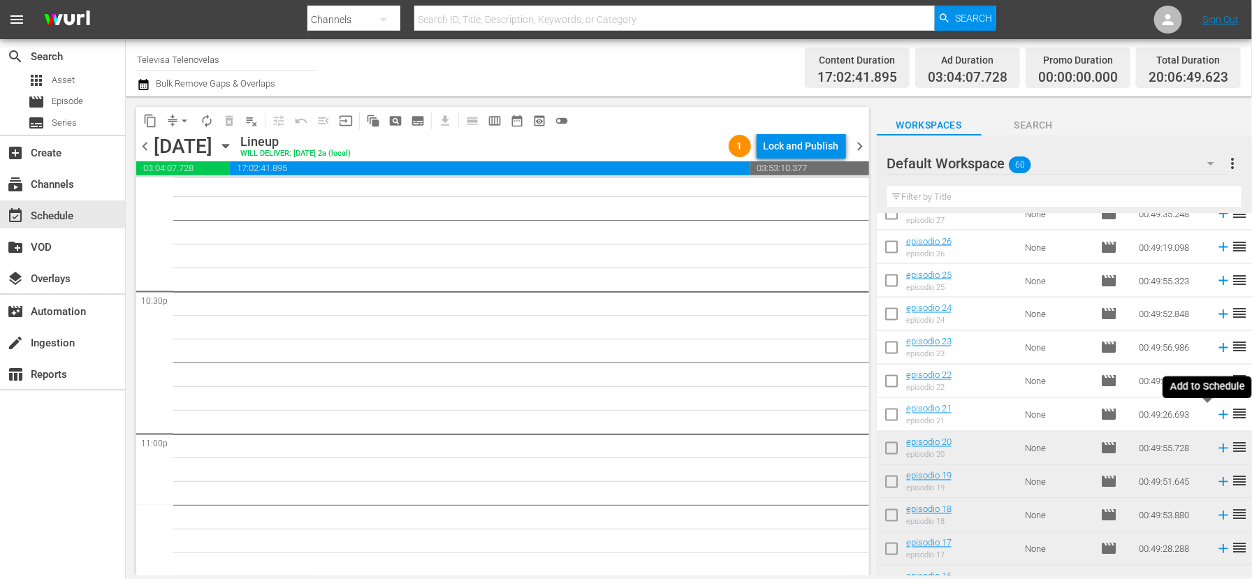
click at [1215, 414] on icon at bounding box center [1222, 414] width 15 height 15
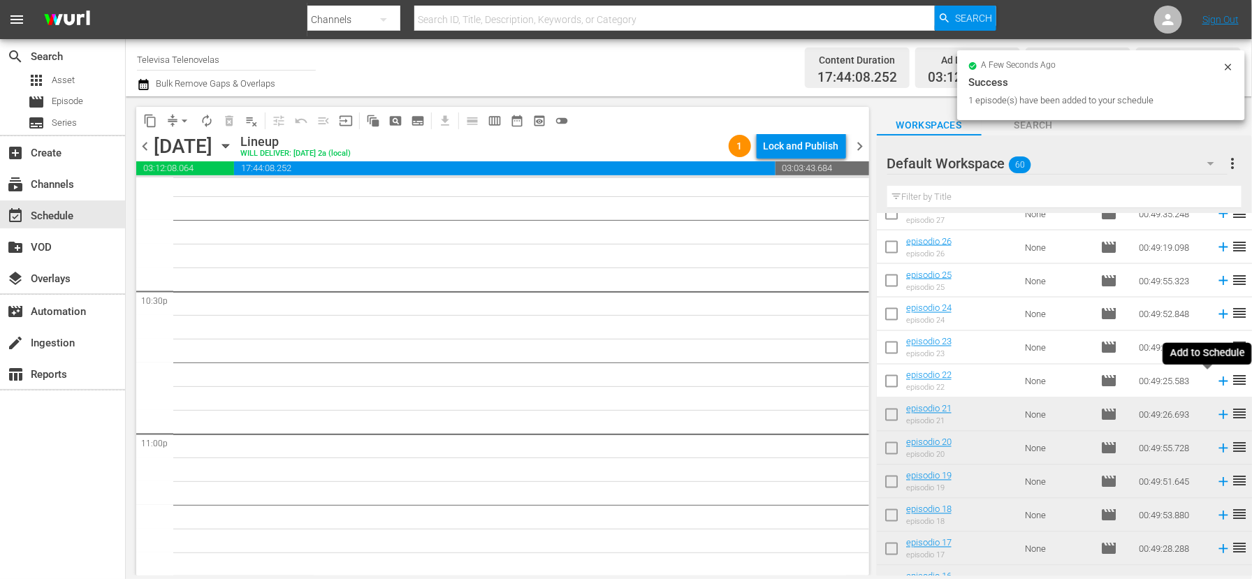
click at [1218, 381] on icon at bounding box center [1222, 381] width 9 height 9
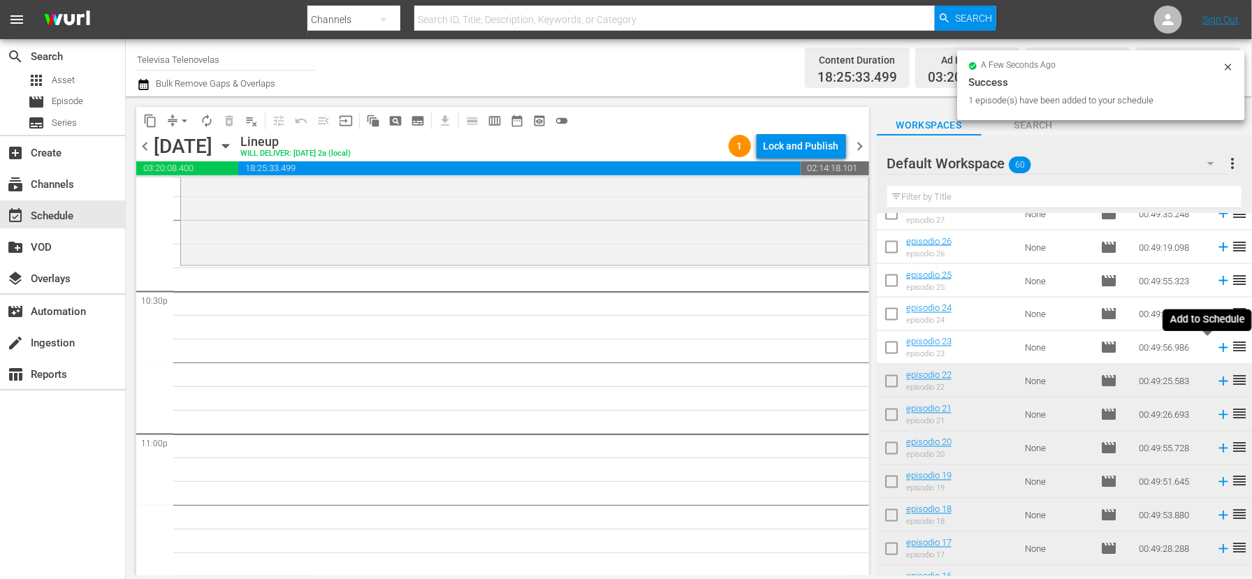
click at [1215, 350] on icon at bounding box center [1222, 347] width 15 height 15
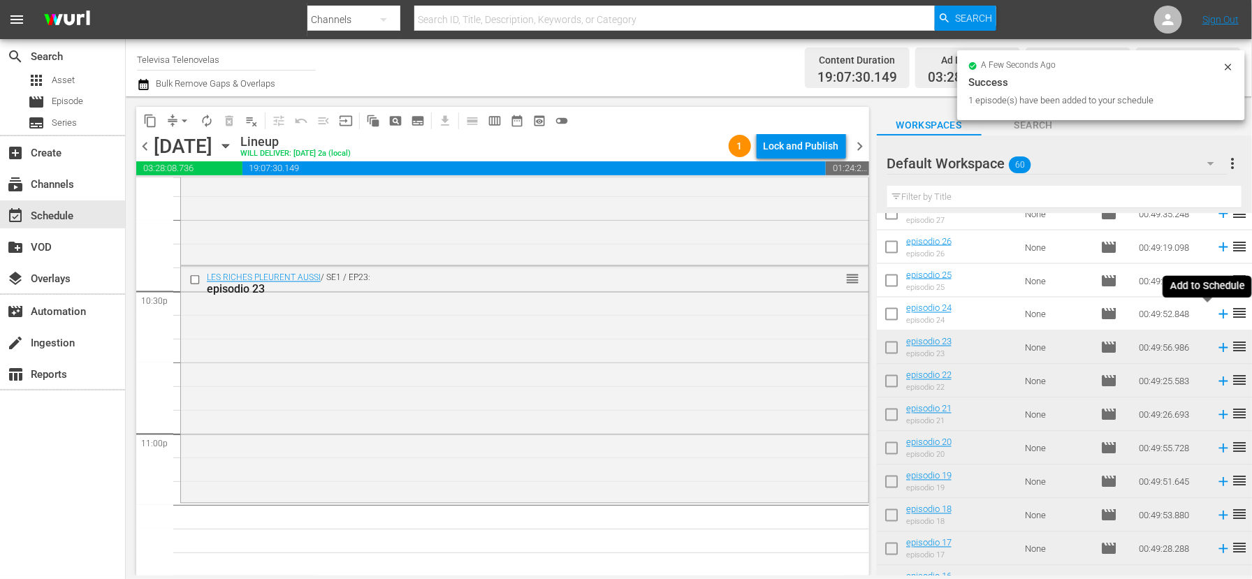
click at [1218, 314] on icon at bounding box center [1222, 314] width 9 height 9
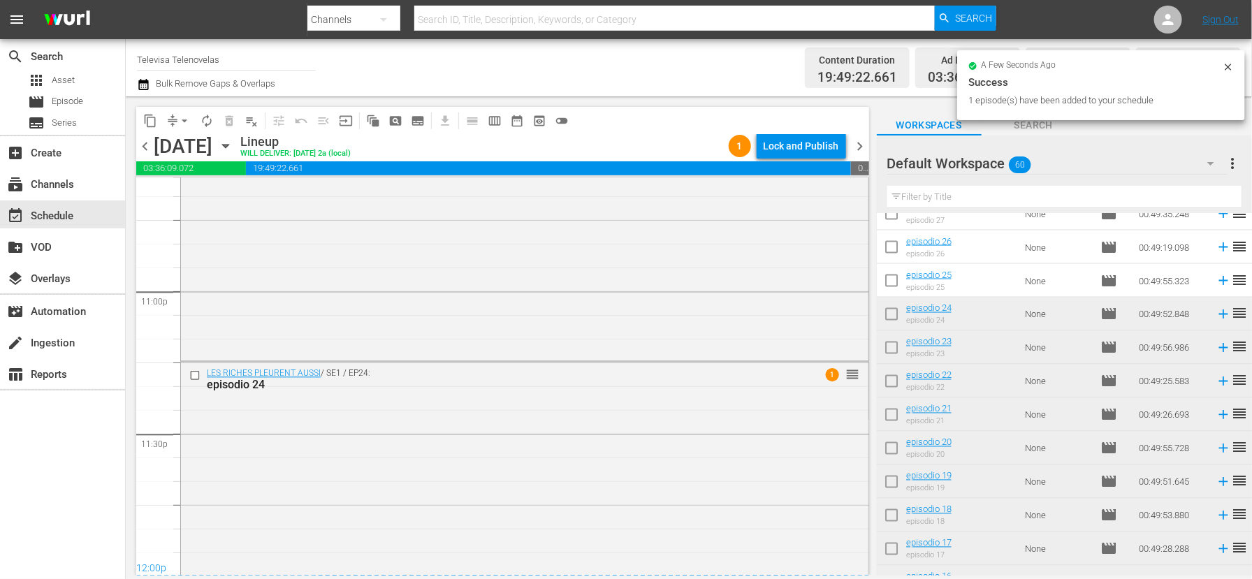
scroll to position [6463, 0]
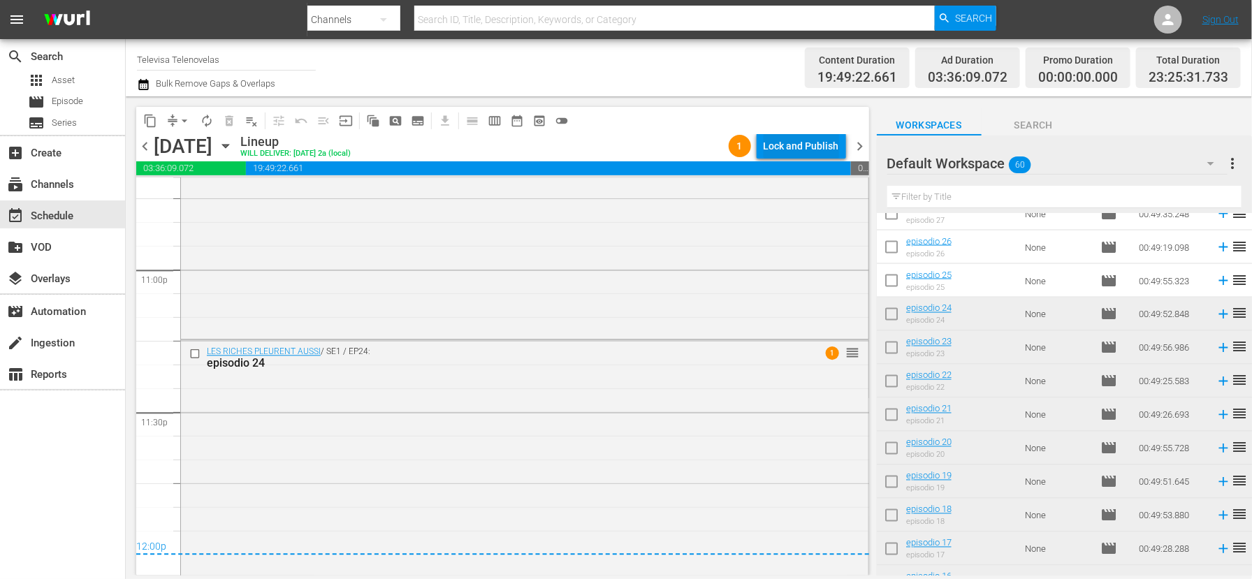
click at [803, 145] on div "Lock and Publish" at bounding box center [800, 145] width 75 height 25
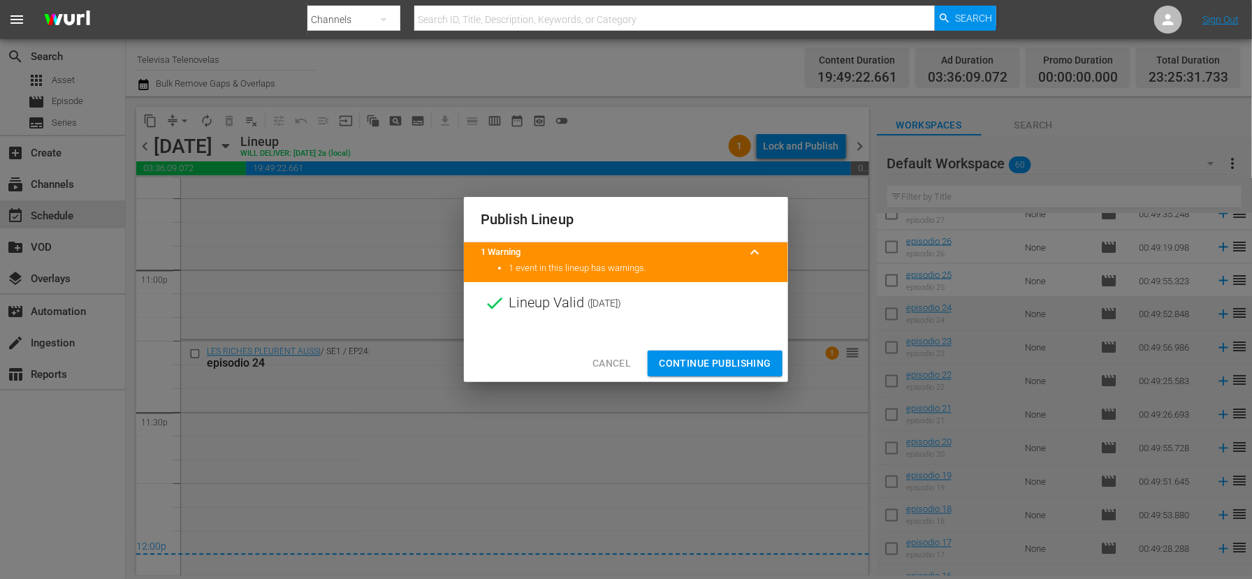
click at [713, 365] on span "Continue Publishing" at bounding box center [715, 363] width 112 height 17
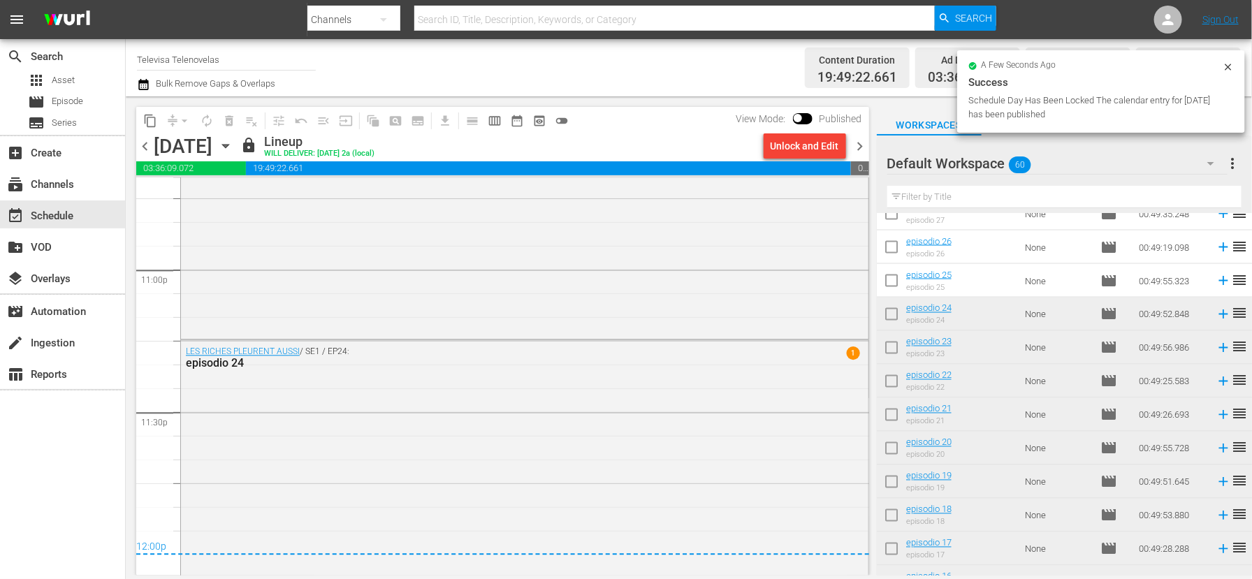
click at [228, 145] on icon "button" at bounding box center [225, 146] width 6 height 3
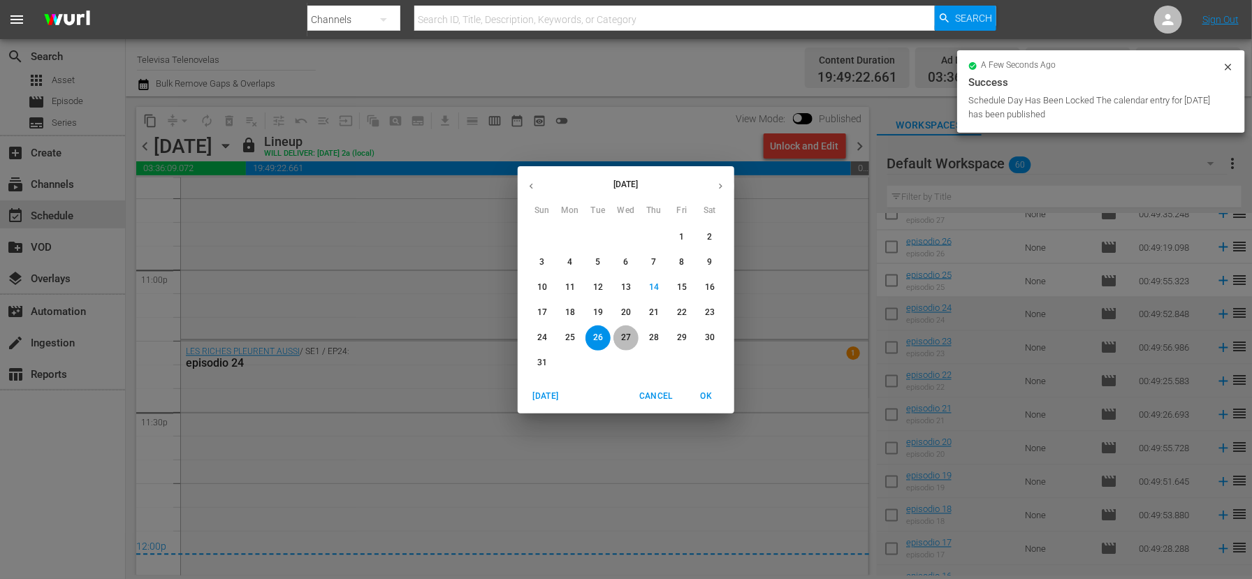
click at [623, 338] on p "27" at bounding box center [626, 338] width 10 height 12
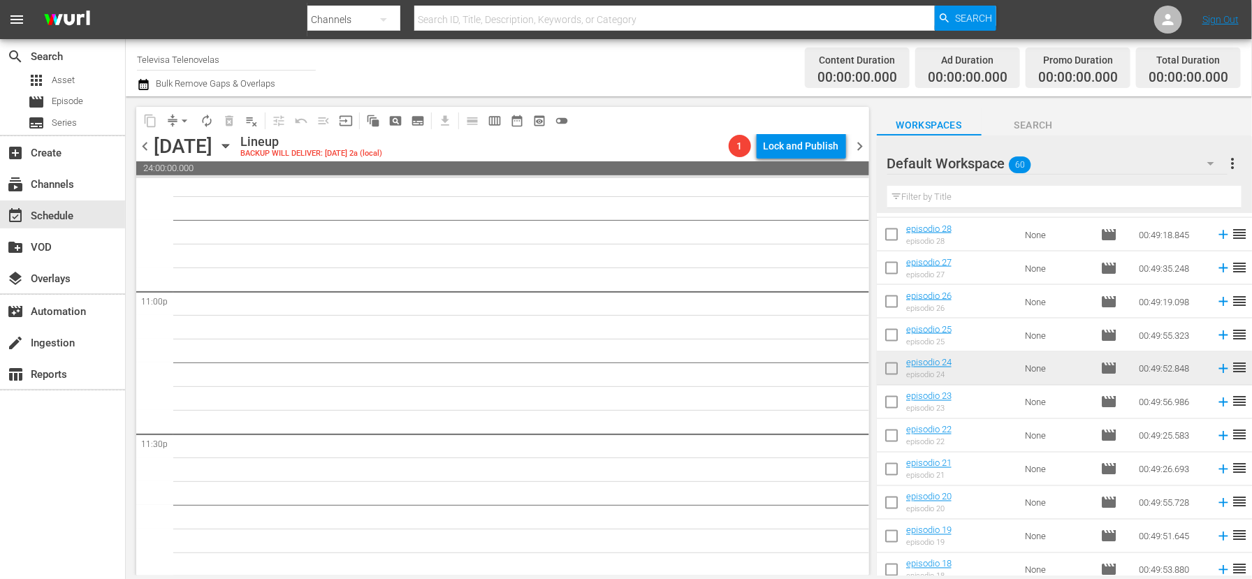
scroll to position [1053, 0]
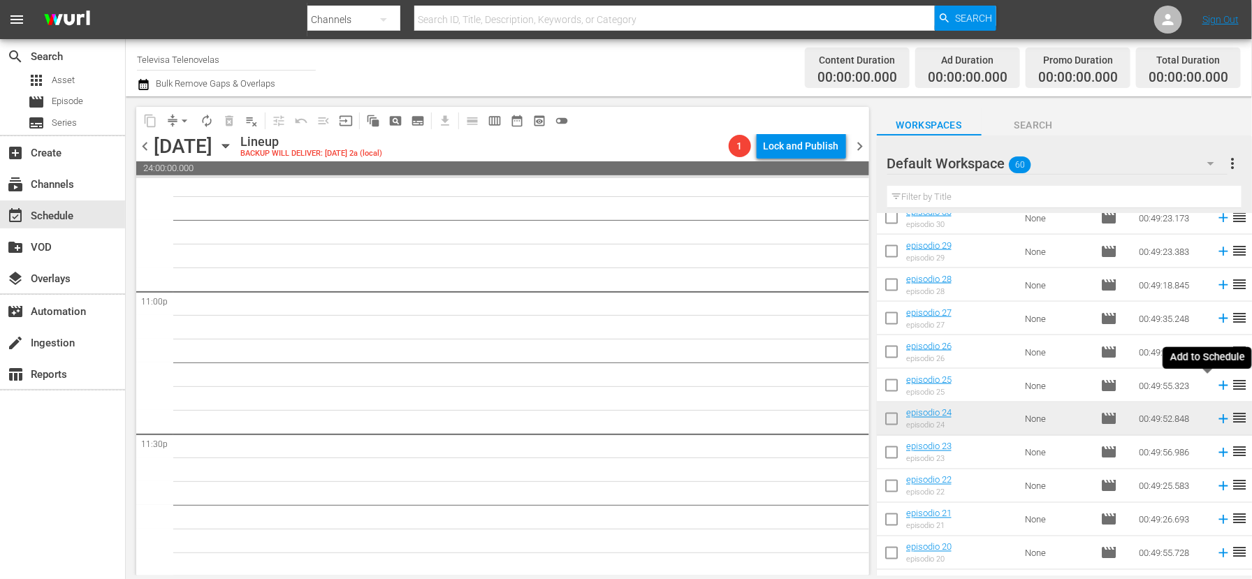
click at [1218, 388] on icon at bounding box center [1222, 385] width 9 height 9
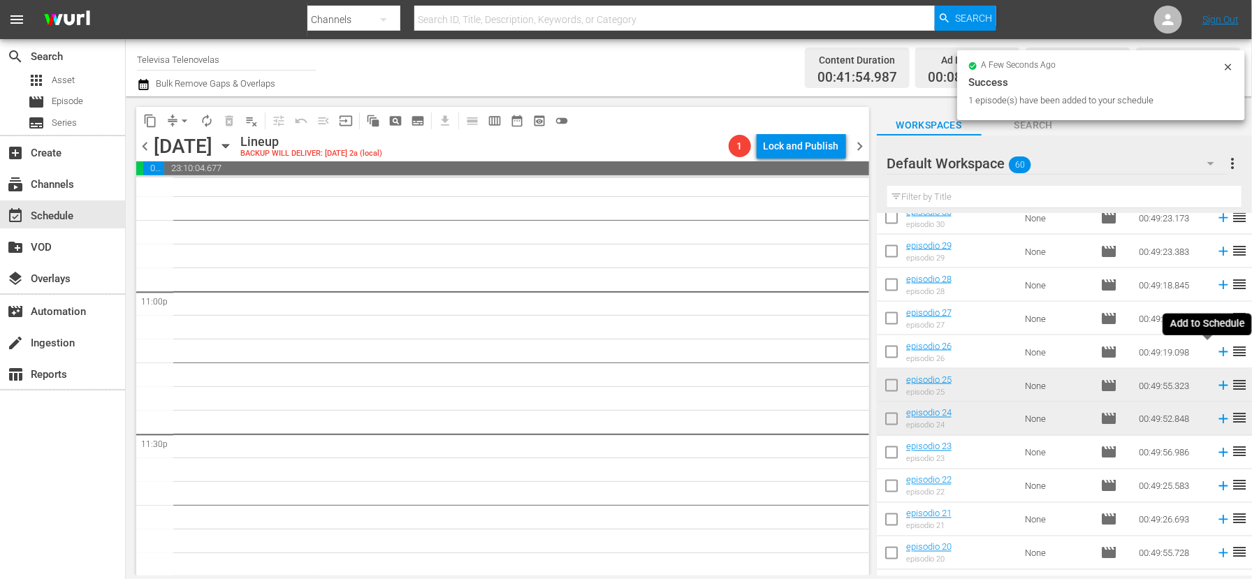
click at [1218, 352] on icon at bounding box center [1222, 352] width 9 height 9
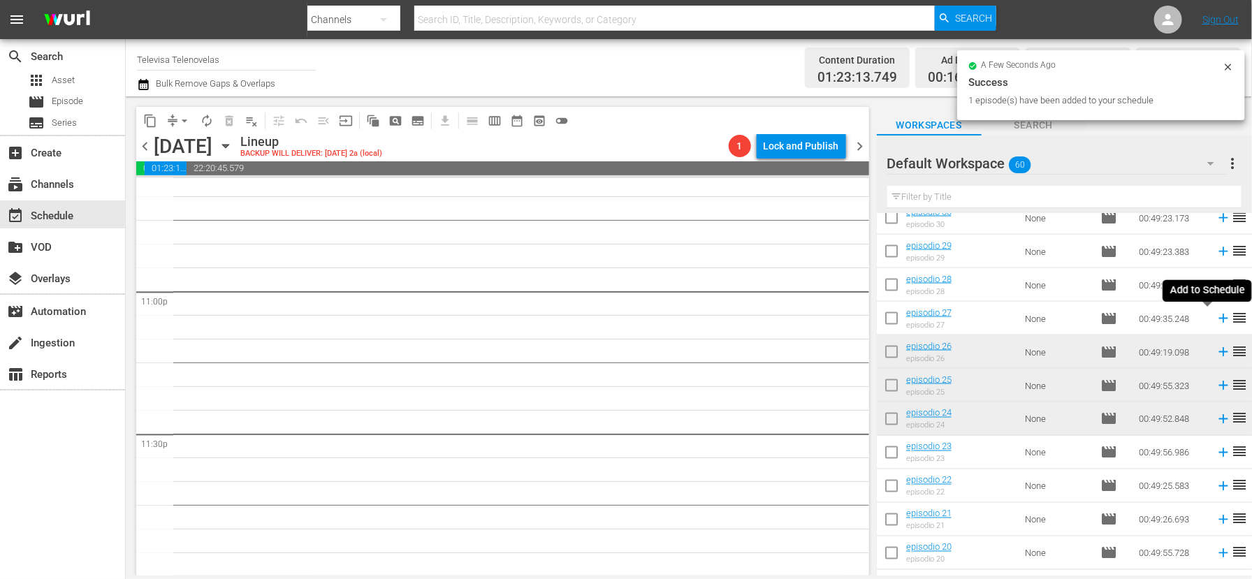
click at [1215, 321] on icon at bounding box center [1222, 318] width 15 height 15
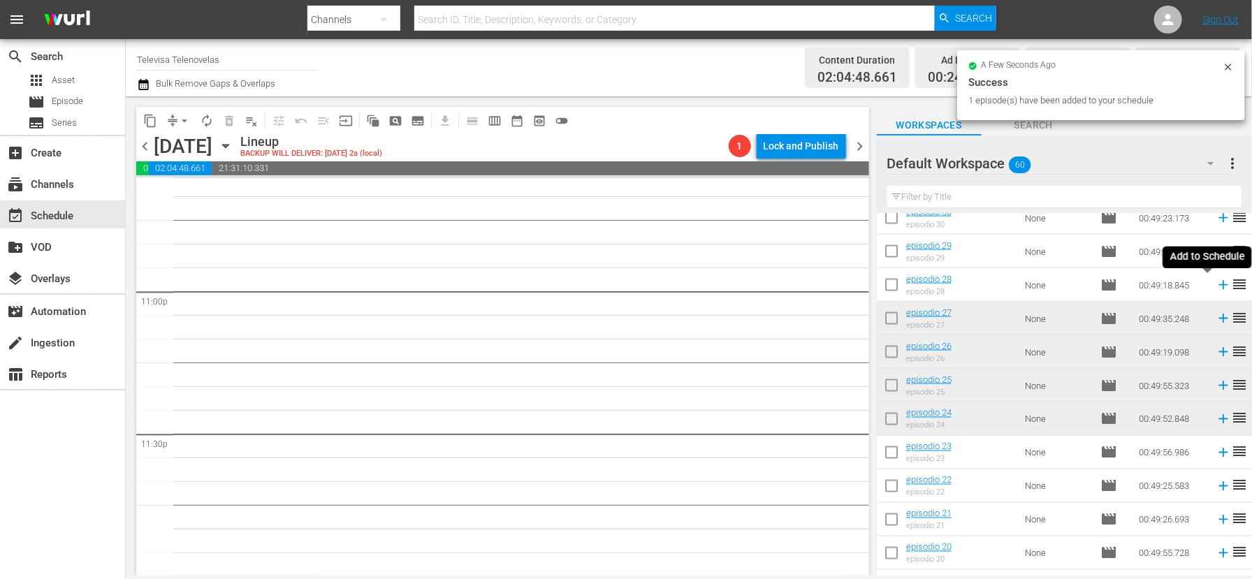
click at [1215, 288] on icon at bounding box center [1222, 284] width 15 height 15
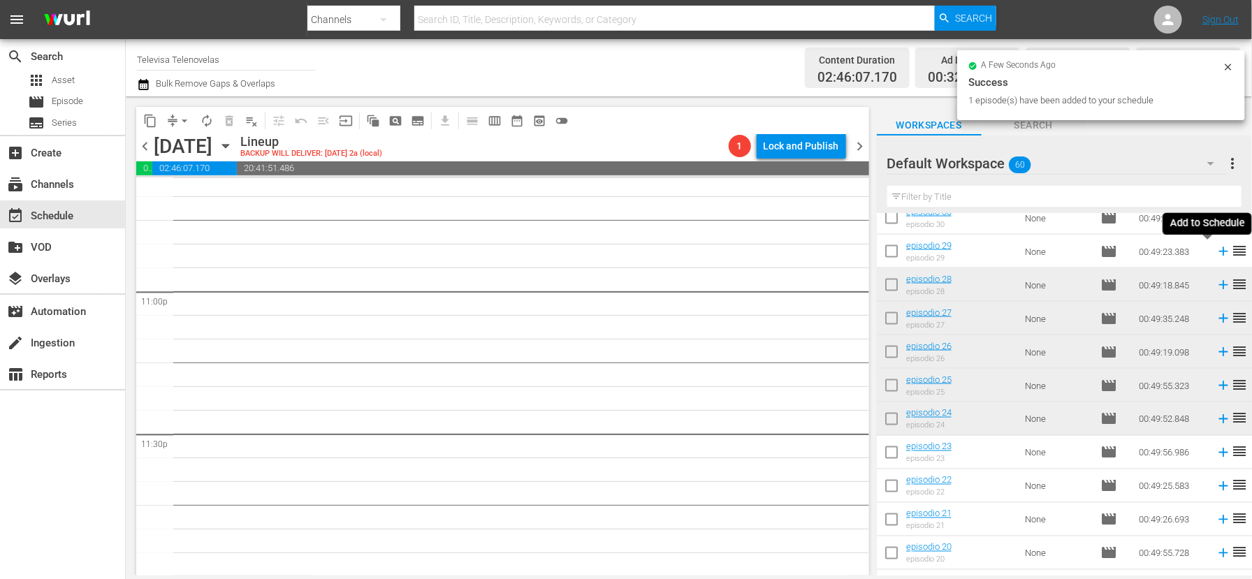
click at [1215, 254] on icon at bounding box center [1222, 251] width 15 height 15
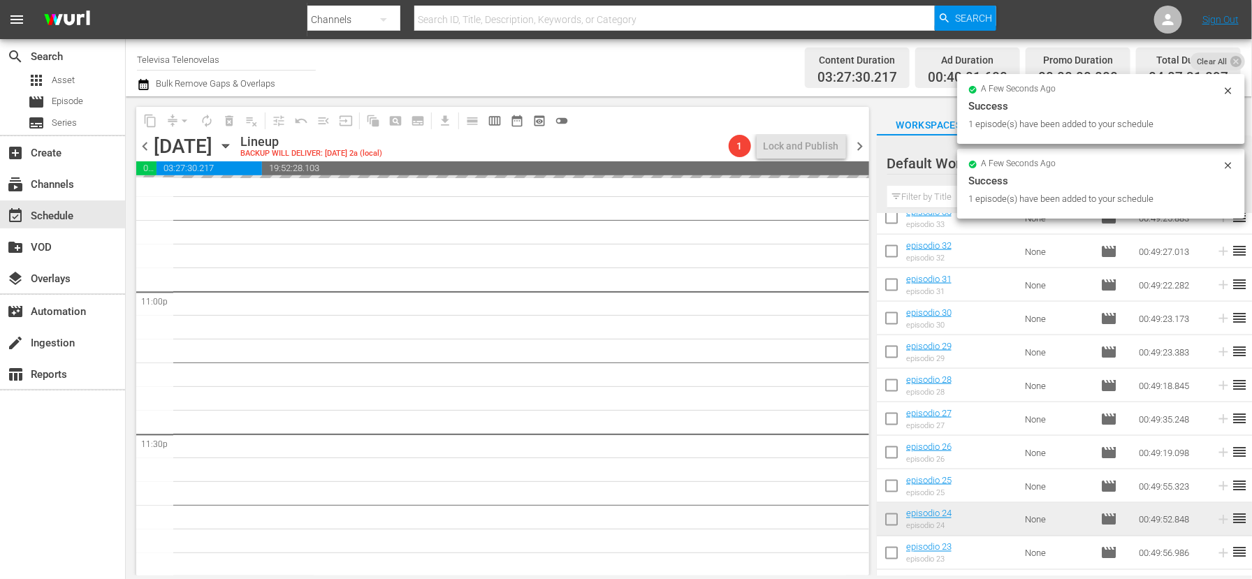
scroll to position [948, 0]
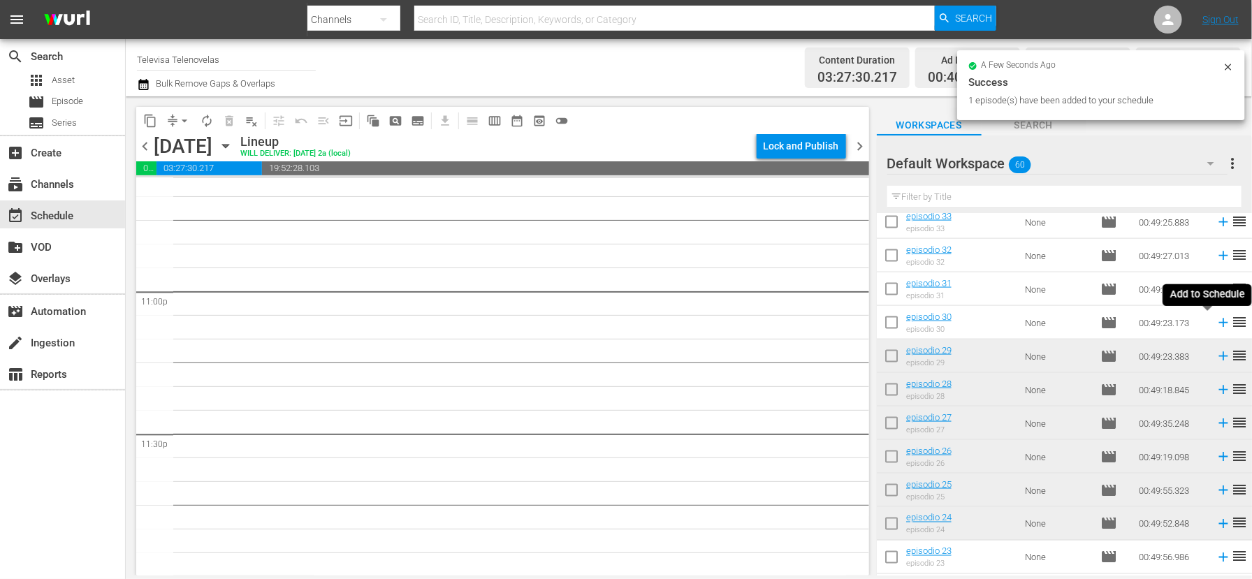
click at [1218, 321] on icon at bounding box center [1222, 323] width 9 height 9
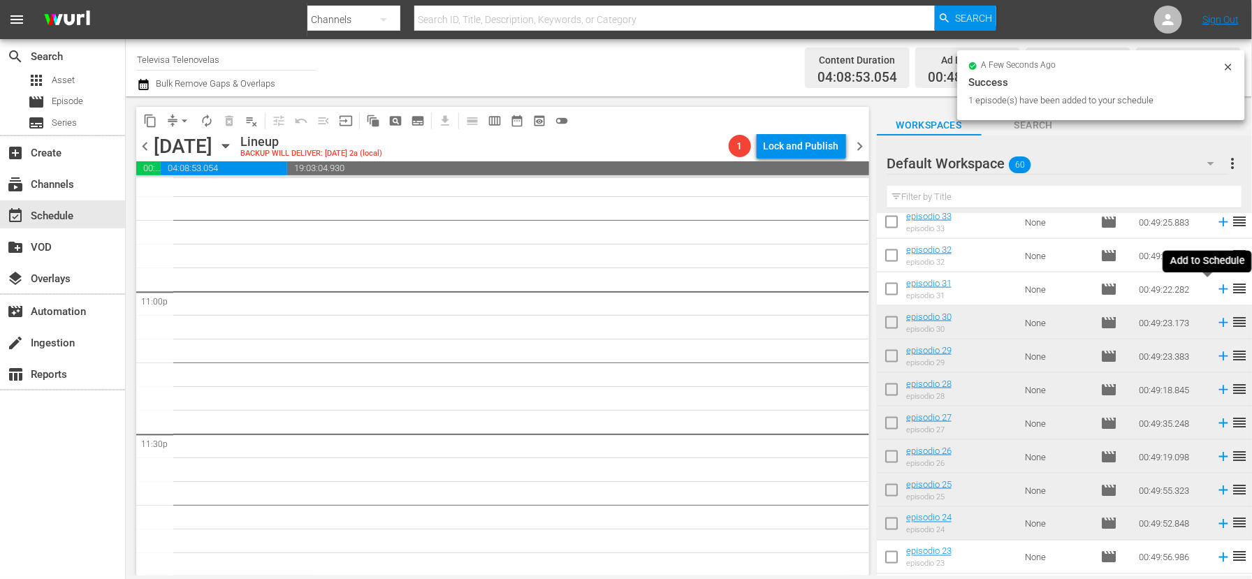
click at [1218, 288] on icon at bounding box center [1222, 289] width 9 height 9
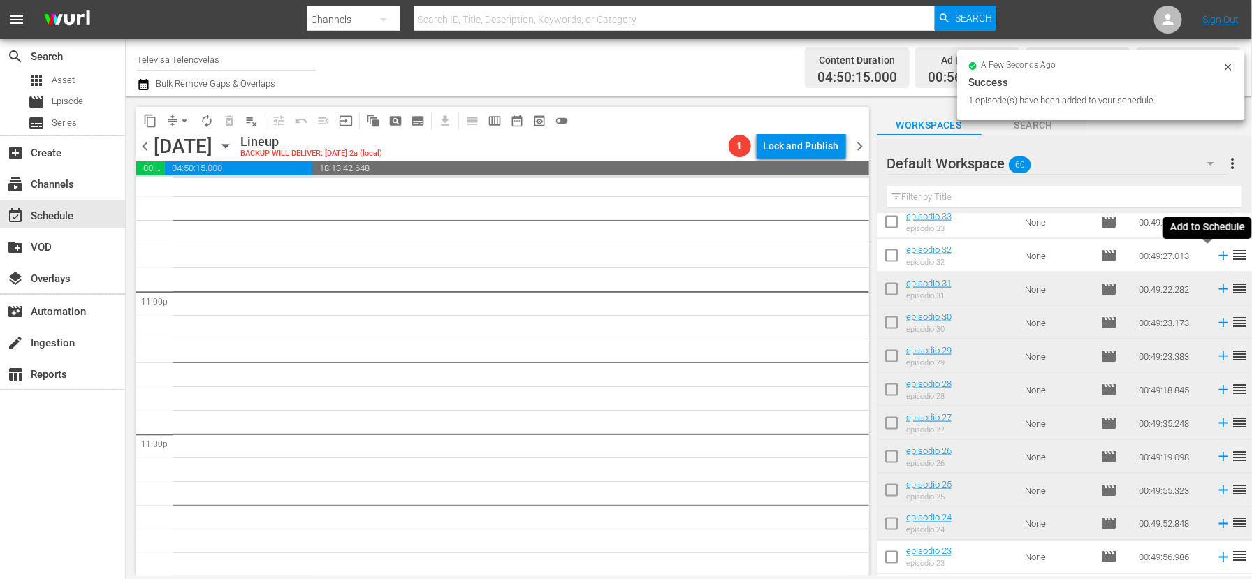
click at [1218, 256] on icon at bounding box center [1222, 255] width 9 height 9
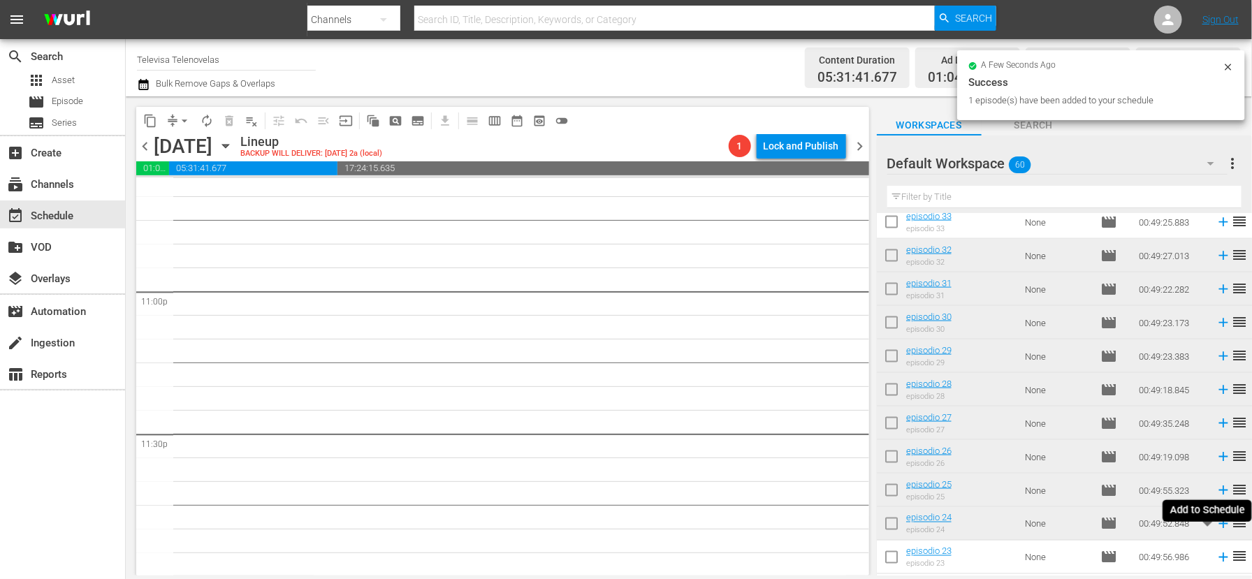
scroll to position [843, 0]
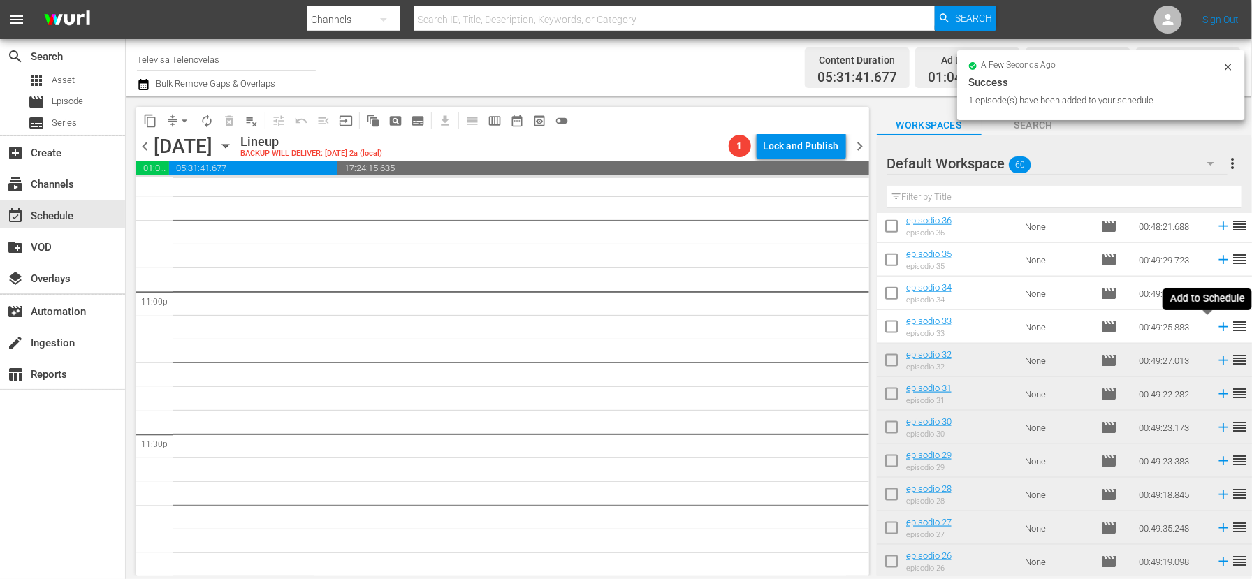
click at [1218, 329] on icon at bounding box center [1222, 327] width 9 height 9
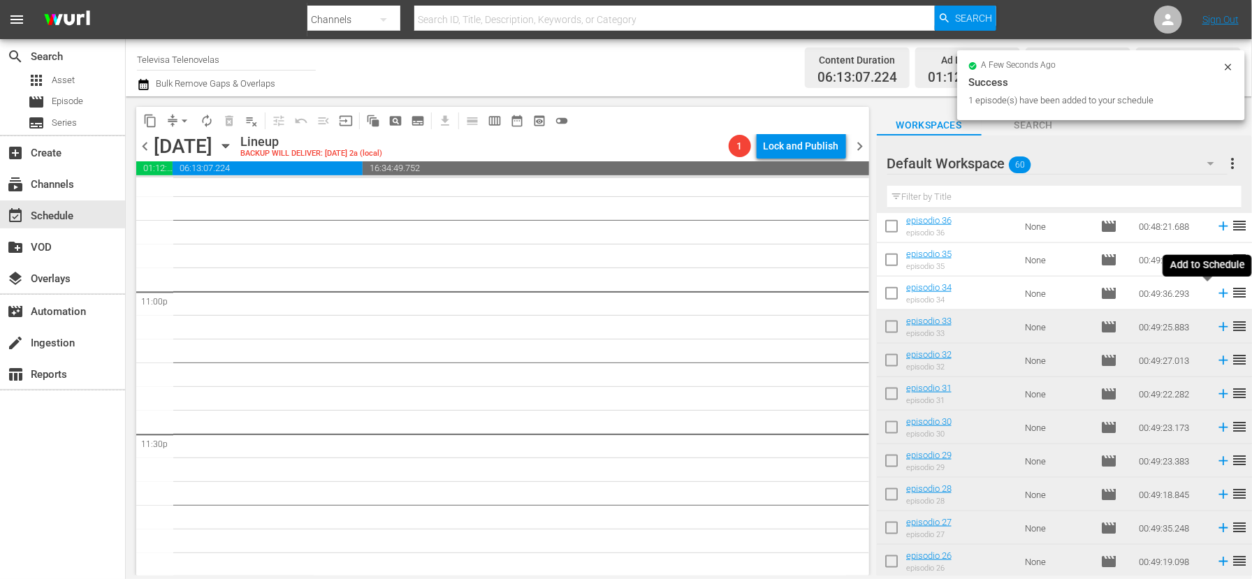
click at [1215, 295] on icon at bounding box center [1222, 293] width 15 height 15
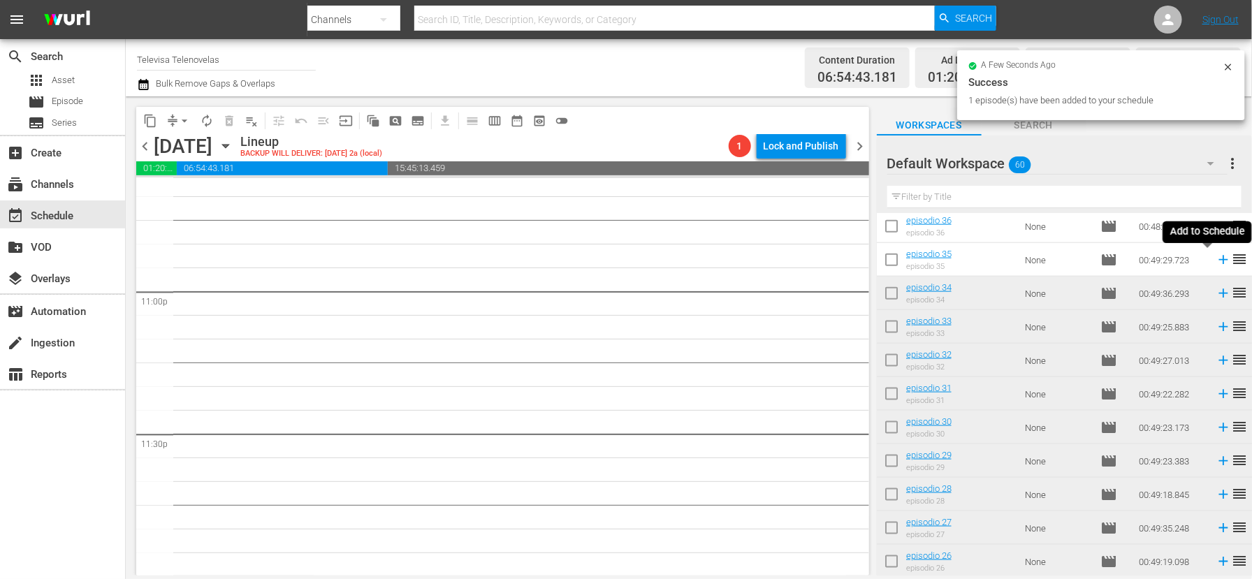
click at [1218, 261] on icon at bounding box center [1222, 260] width 9 height 9
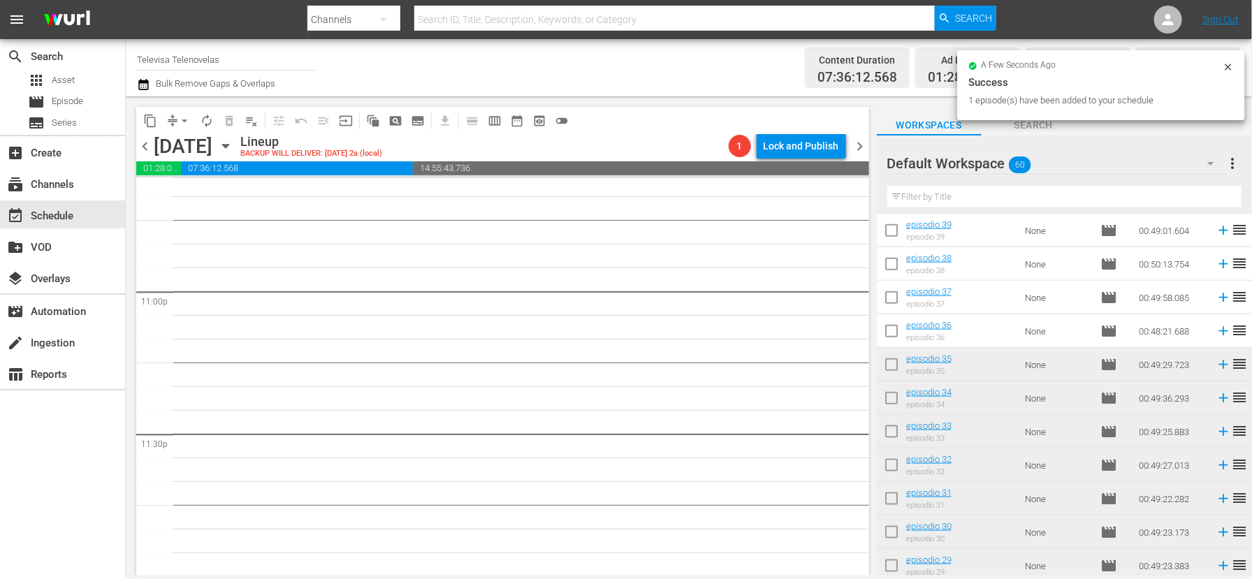
scroll to position [634, 0]
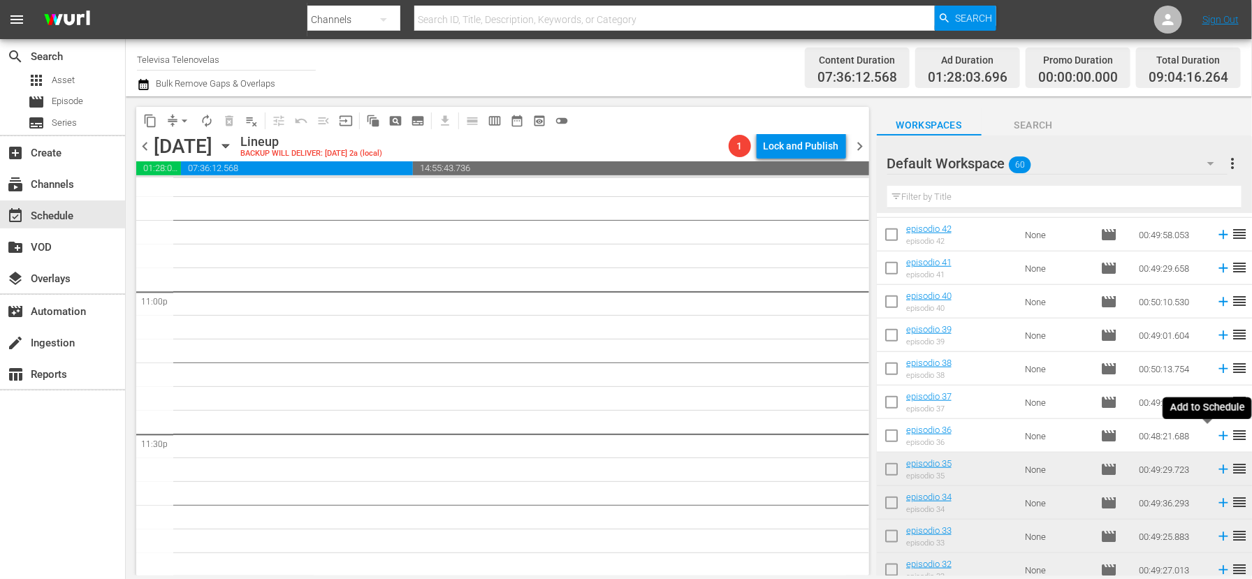
click at [1215, 438] on icon at bounding box center [1222, 435] width 15 height 15
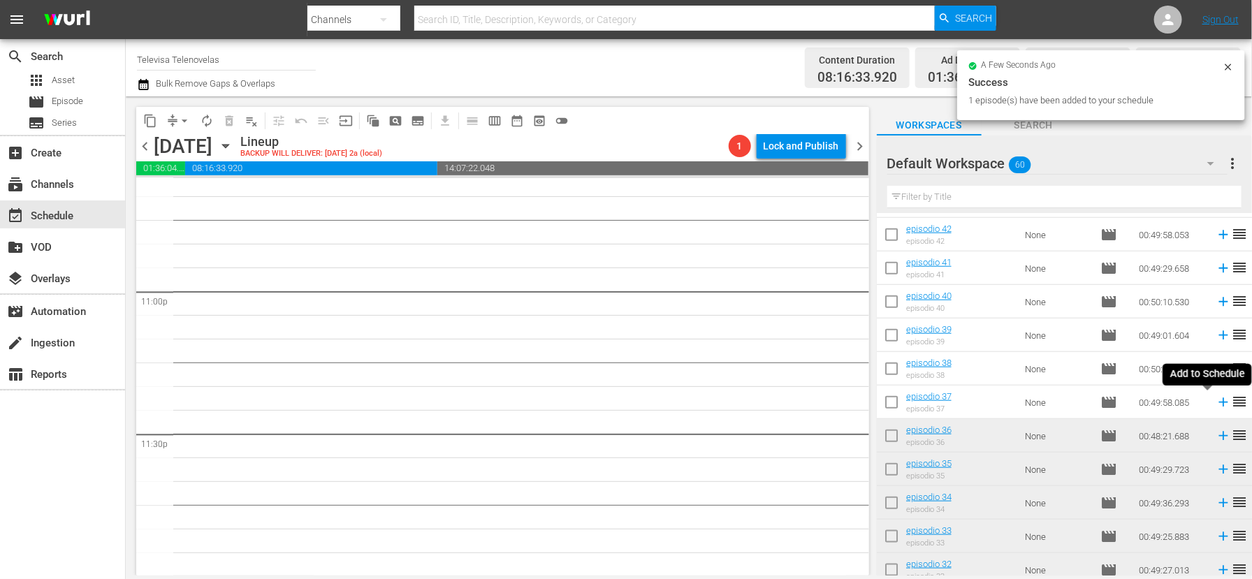
click at [1218, 402] on icon at bounding box center [1222, 402] width 9 height 9
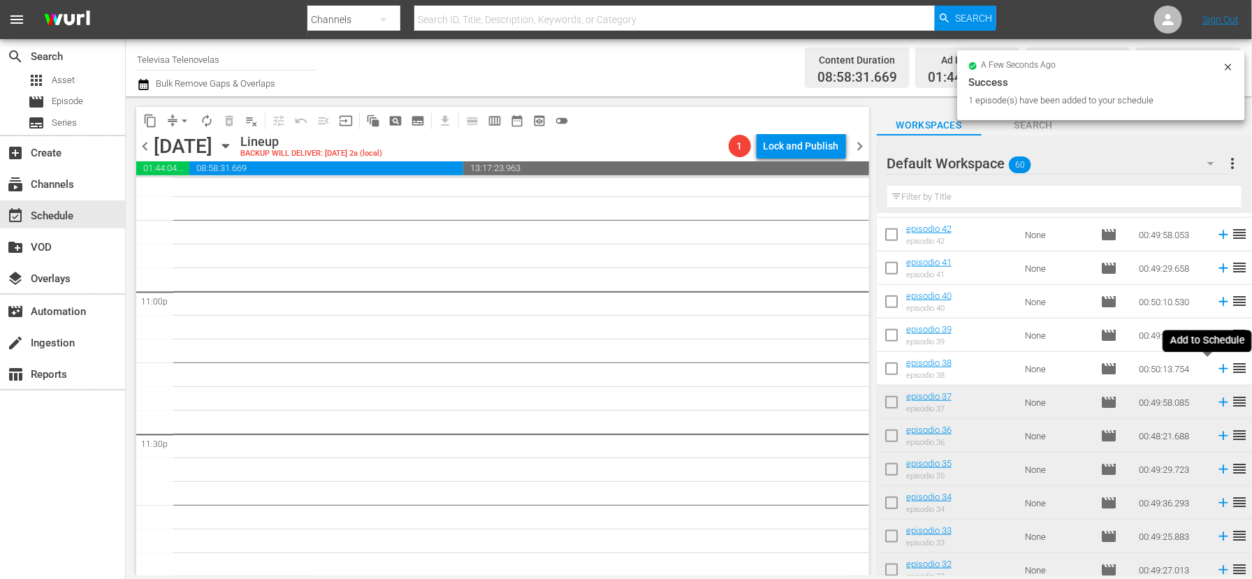
click at [1218, 370] on icon at bounding box center [1222, 369] width 9 height 9
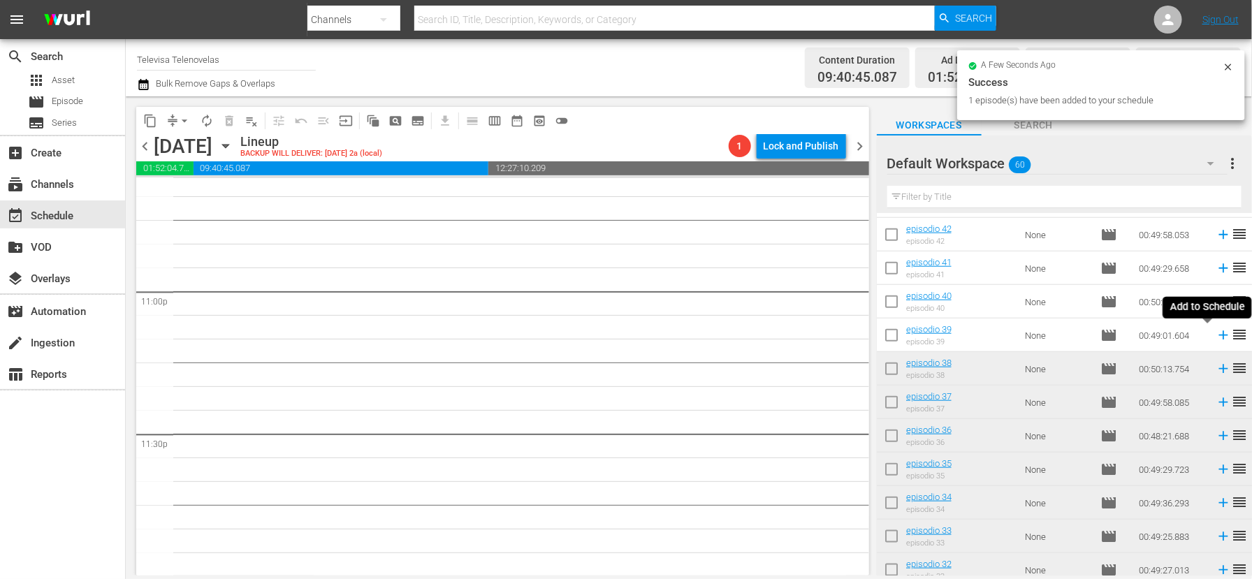
click at [1218, 338] on icon at bounding box center [1222, 335] width 9 height 9
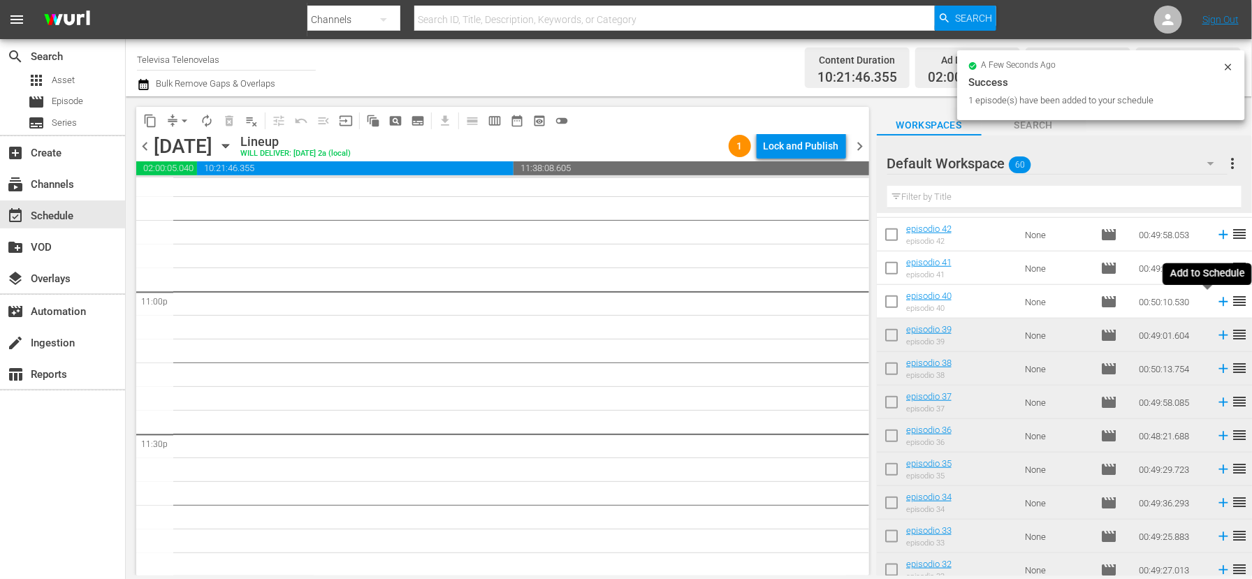
click at [1215, 306] on icon at bounding box center [1222, 301] width 15 height 15
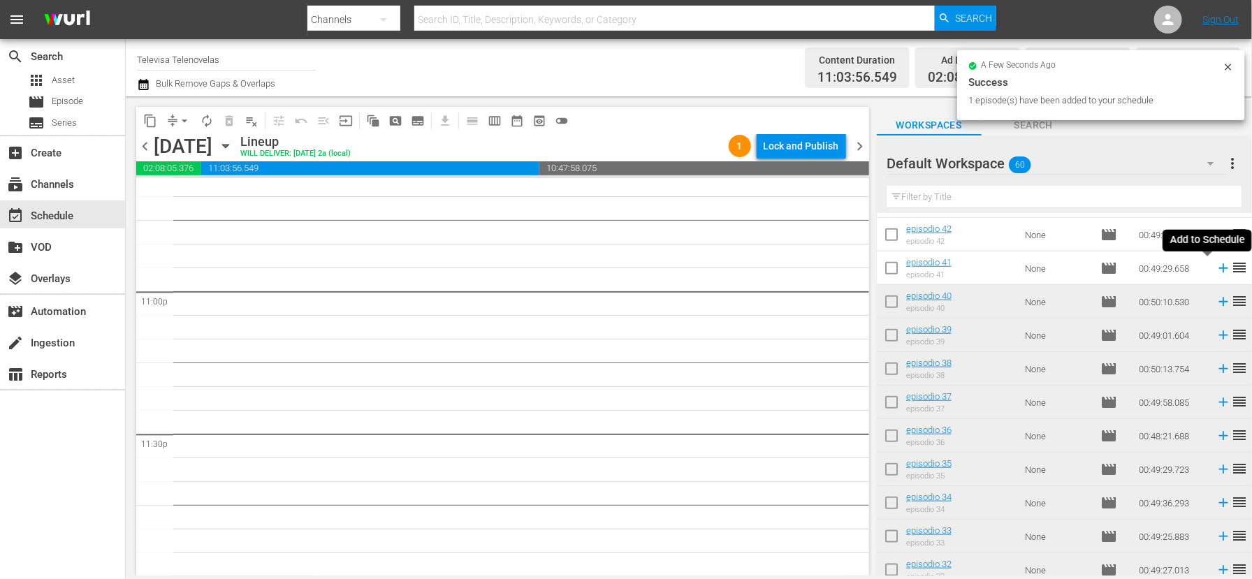
click at [1218, 269] on icon at bounding box center [1222, 268] width 9 height 9
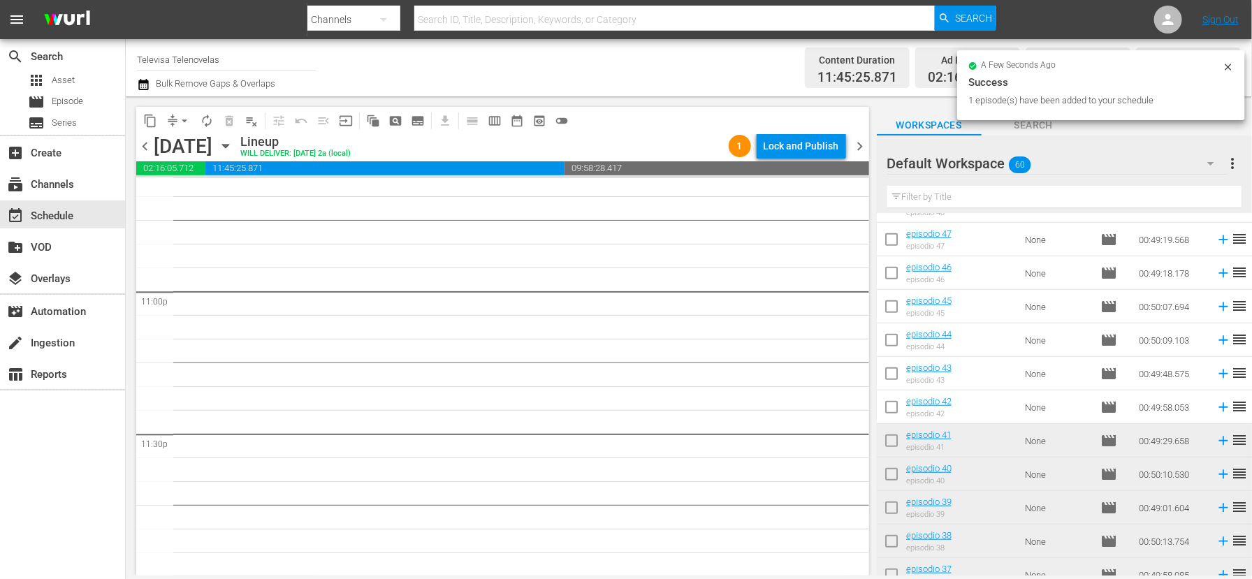
scroll to position [424, 0]
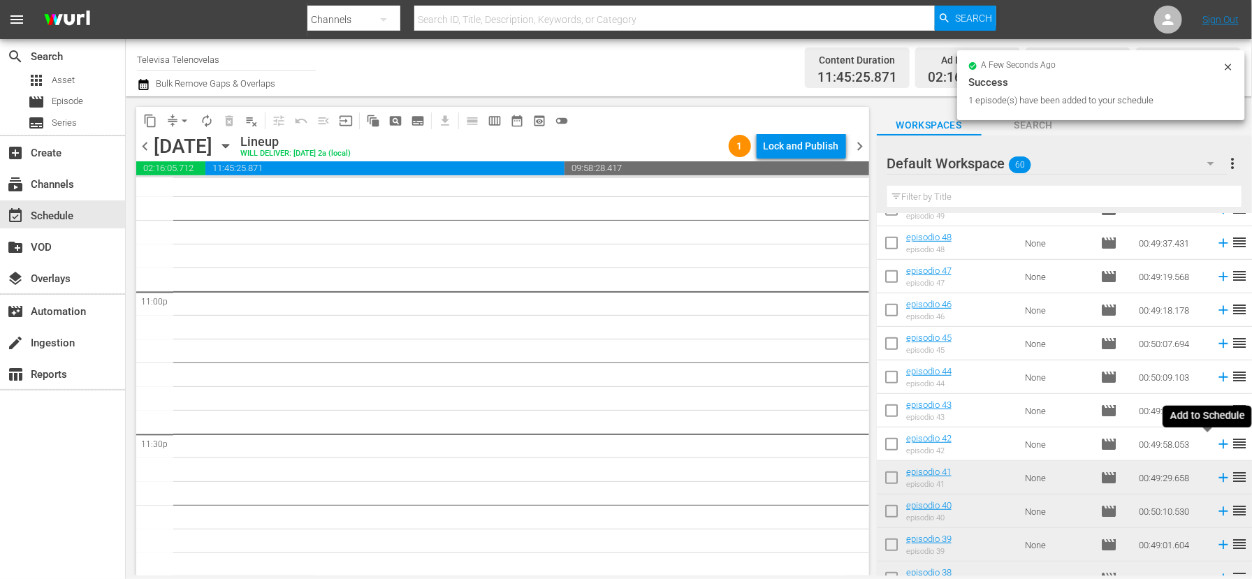
click at [1215, 445] on icon at bounding box center [1222, 444] width 15 height 15
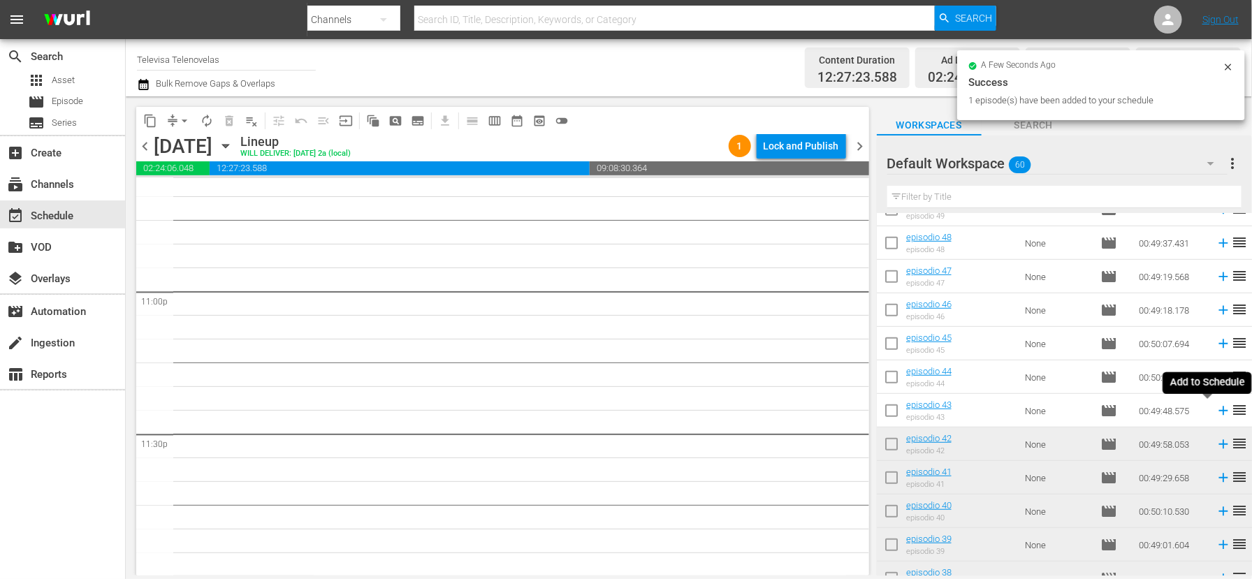
click at [1218, 411] on icon at bounding box center [1222, 411] width 9 height 9
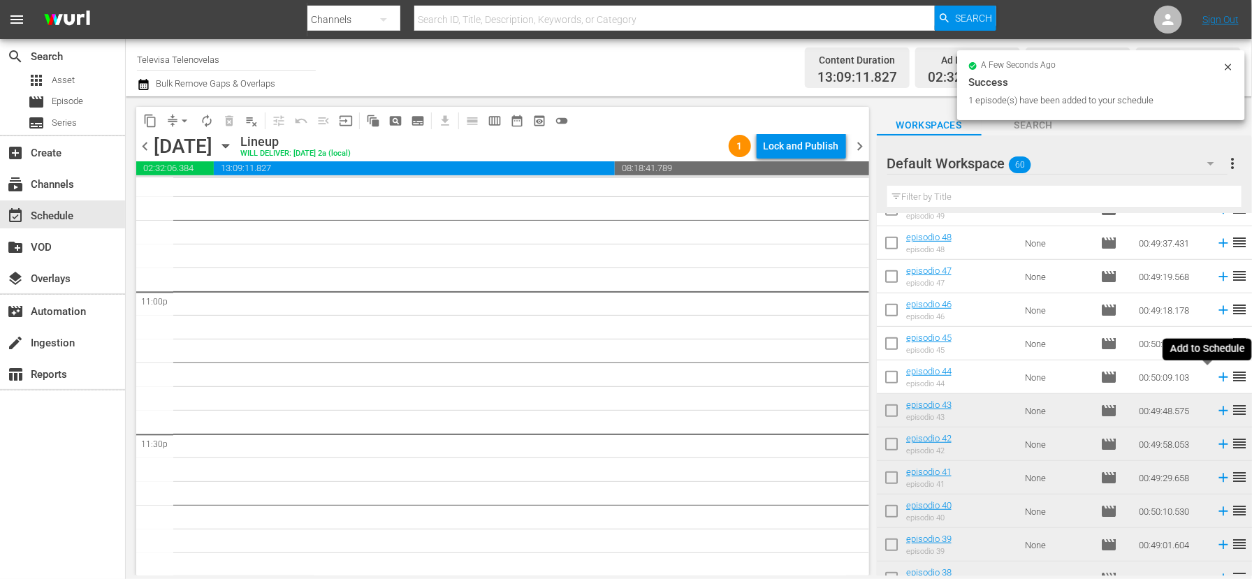
click at [1218, 376] on icon at bounding box center [1222, 377] width 9 height 9
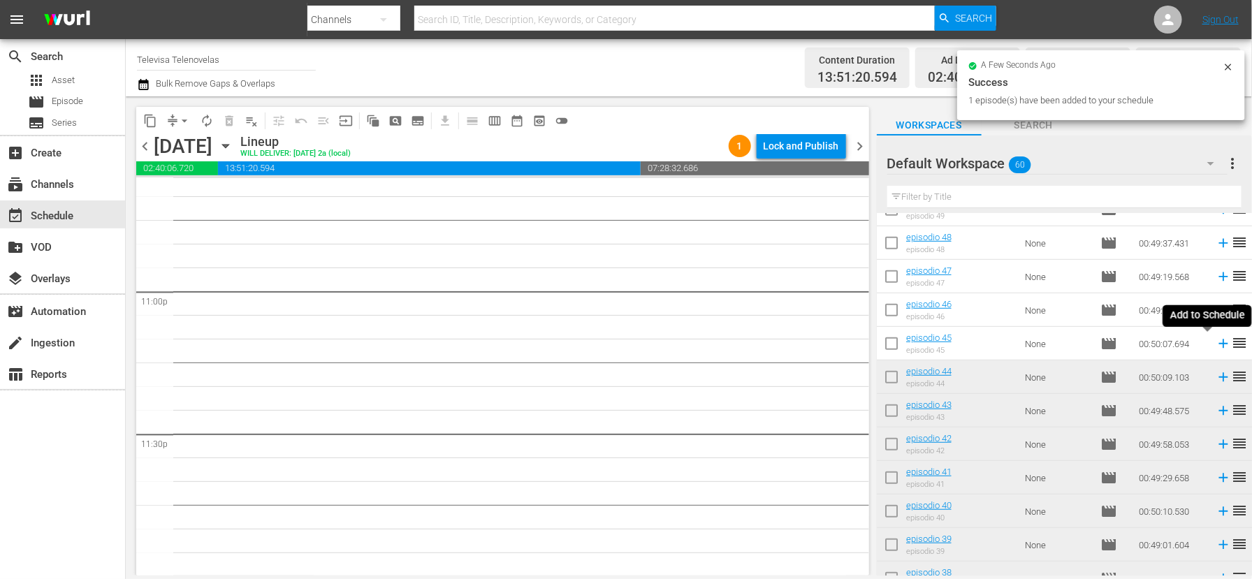
click at [1218, 344] on icon at bounding box center [1222, 343] width 9 height 9
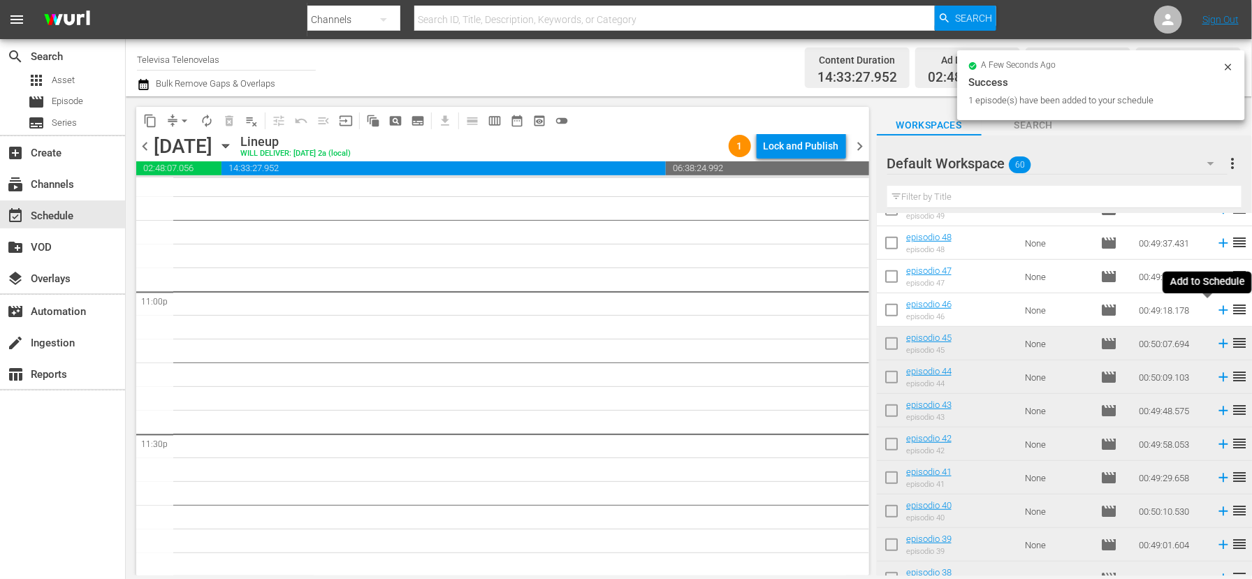
scroll to position [6439, 0]
click at [1215, 309] on icon at bounding box center [1222, 309] width 15 height 15
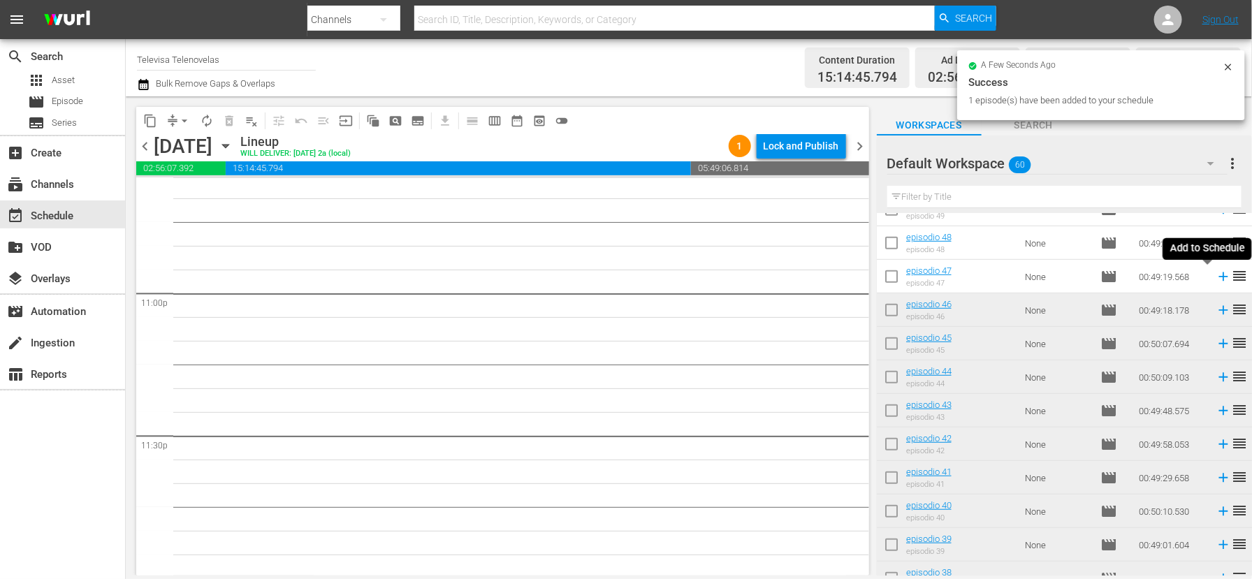
click at [1218, 275] on icon at bounding box center [1222, 276] width 9 height 9
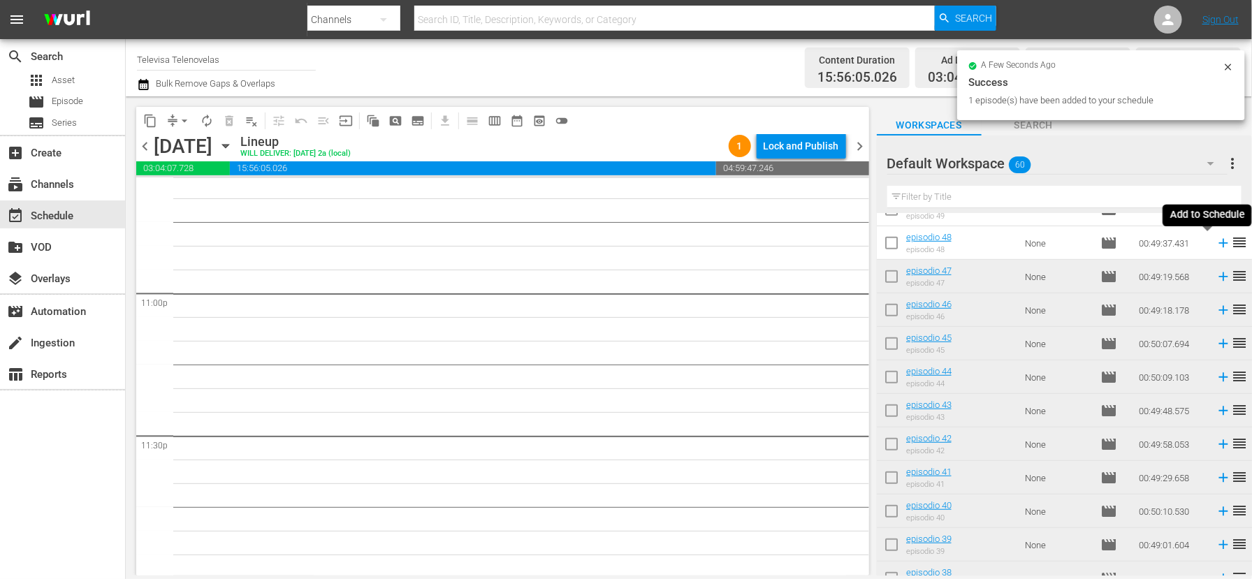
click at [1215, 244] on icon at bounding box center [1222, 242] width 15 height 15
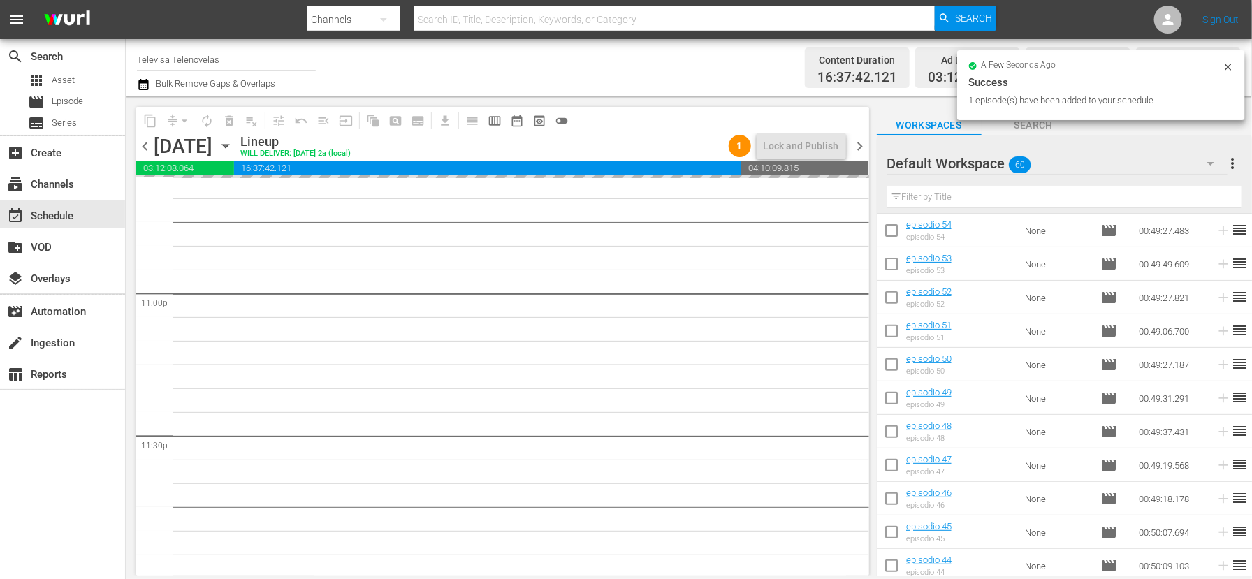
scroll to position [214, 0]
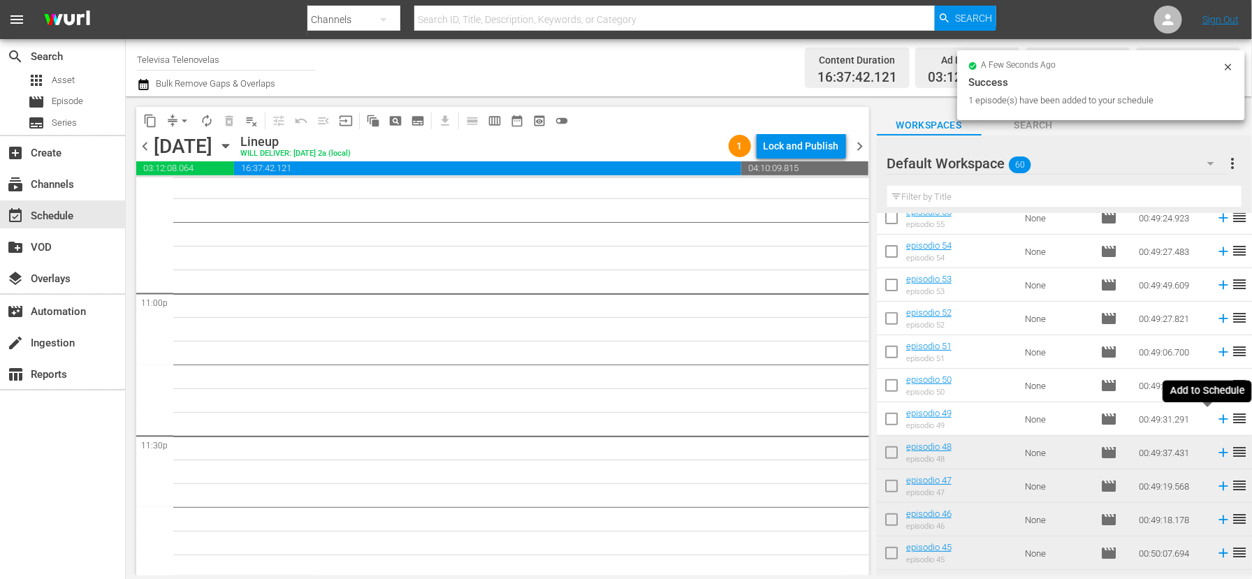
click at [1215, 420] on icon at bounding box center [1222, 418] width 15 height 15
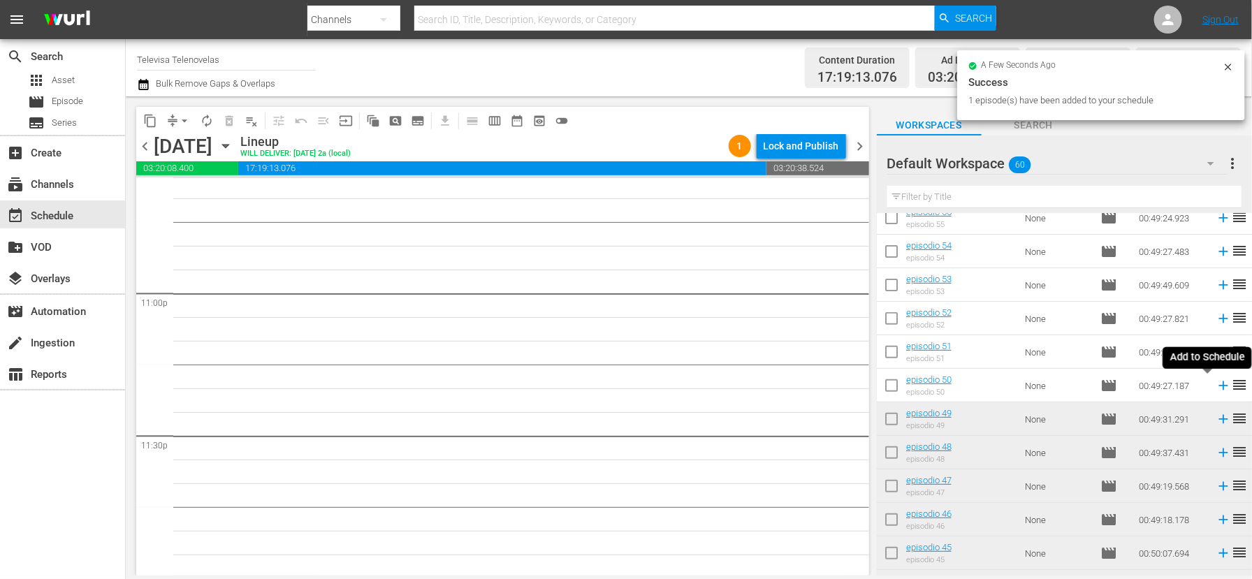
click at [1218, 388] on icon at bounding box center [1222, 385] width 9 height 9
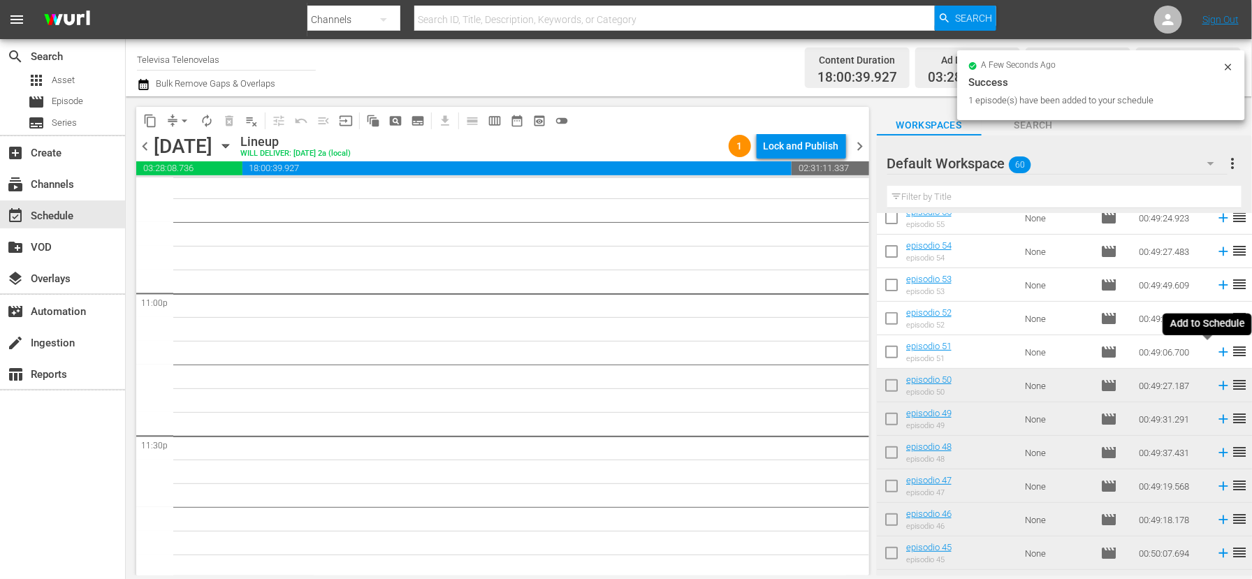
scroll to position [6415, 0]
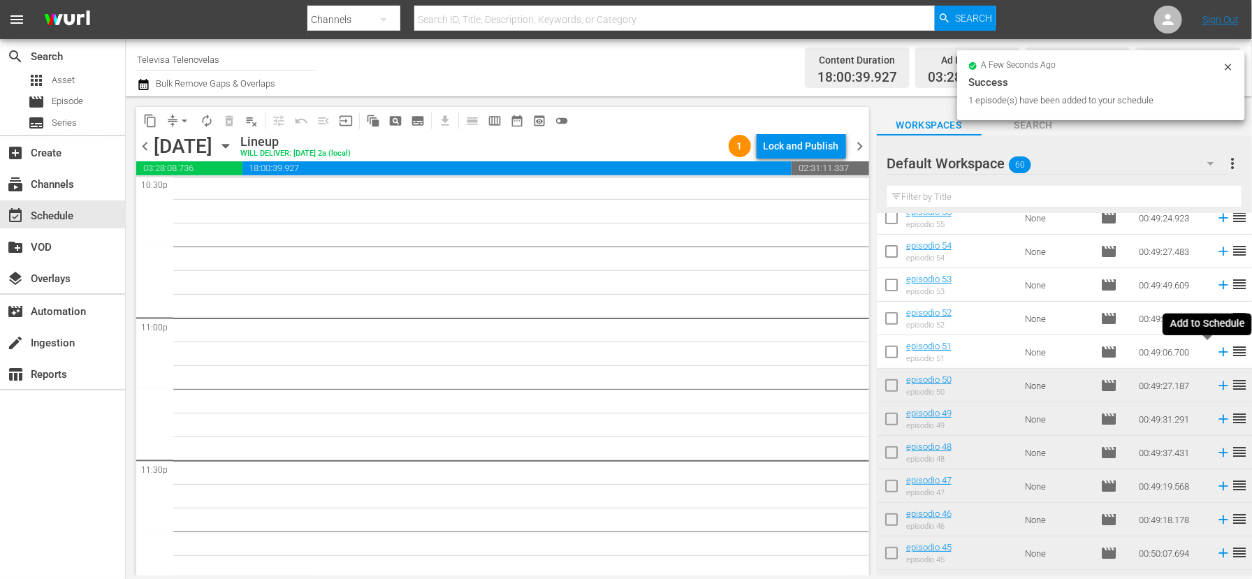
click at [1218, 355] on icon at bounding box center [1222, 352] width 9 height 9
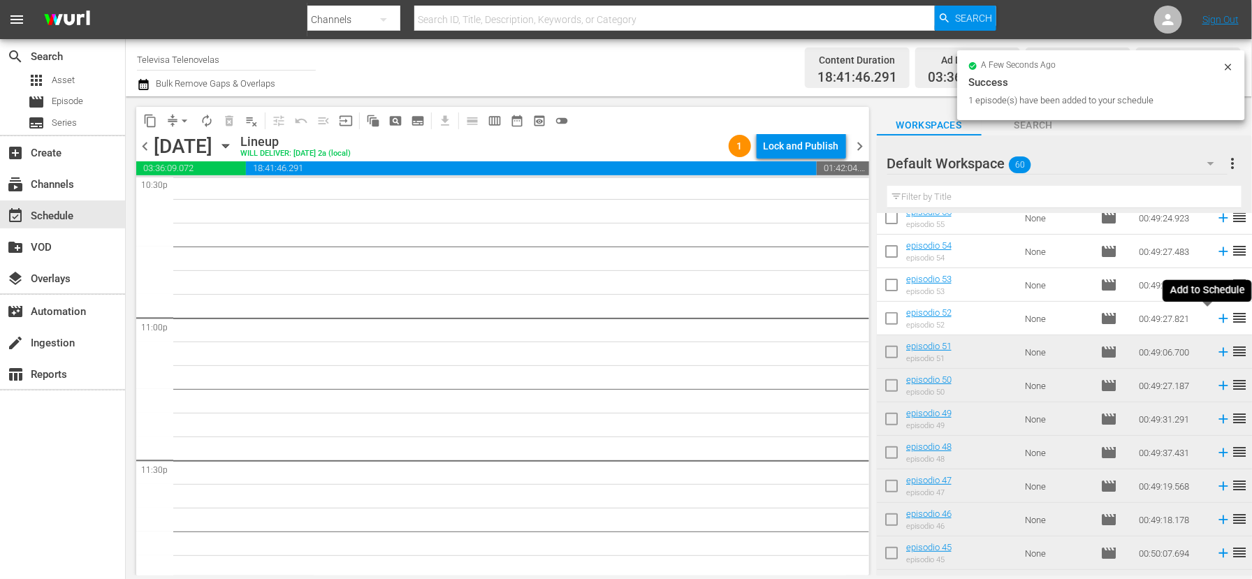
scroll to position [6392, 0]
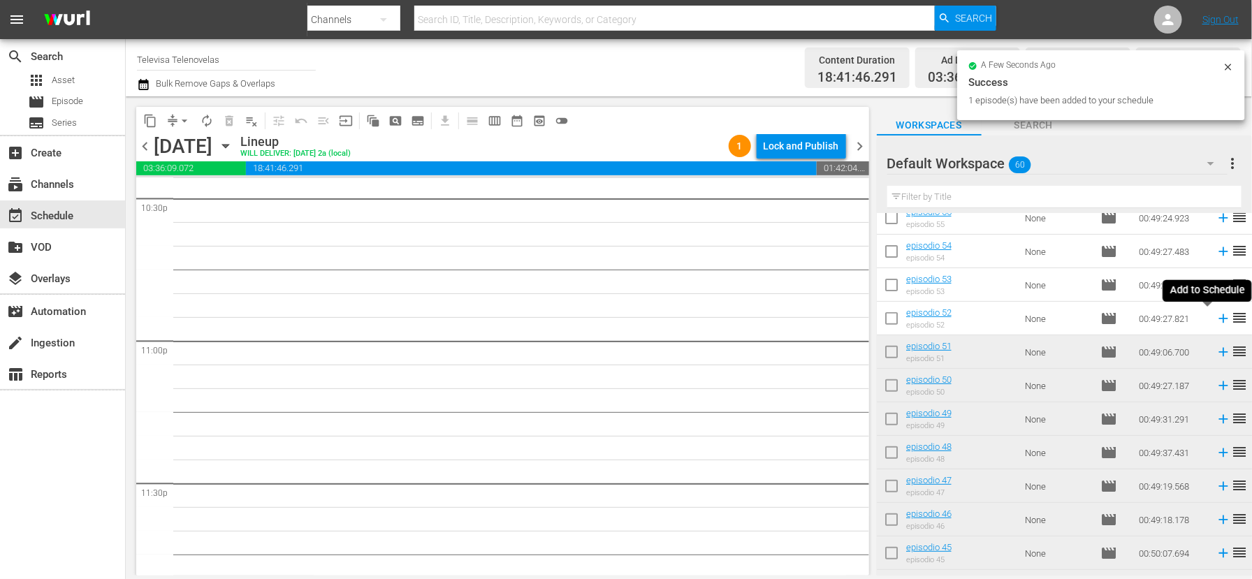
click at [1218, 319] on icon at bounding box center [1222, 318] width 9 height 9
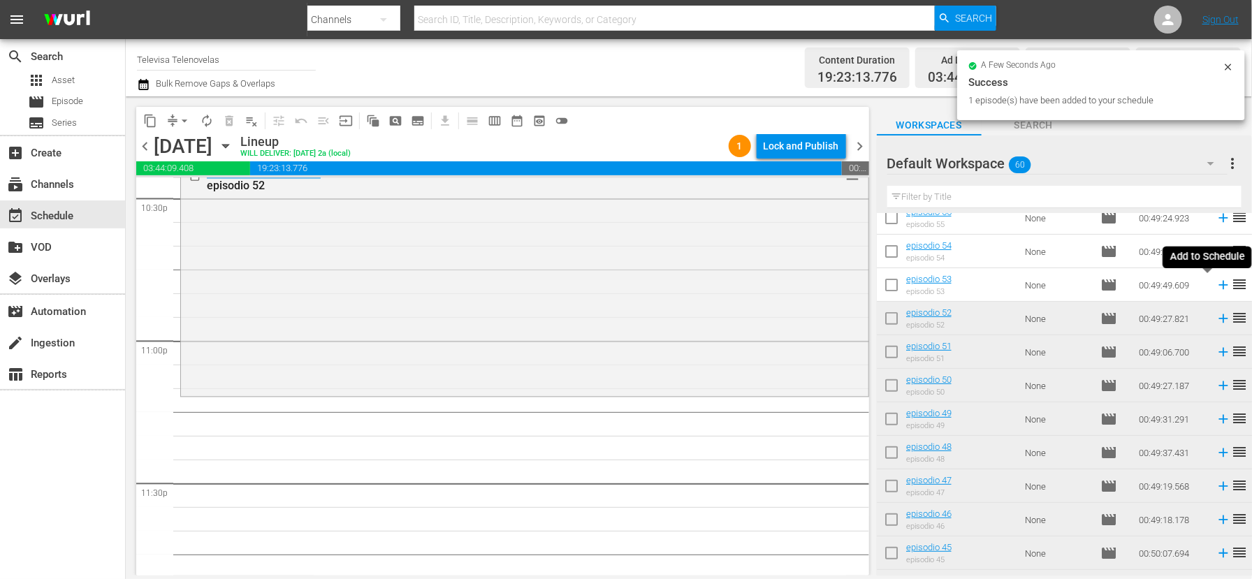
click at [1215, 286] on icon at bounding box center [1222, 284] width 15 height 15
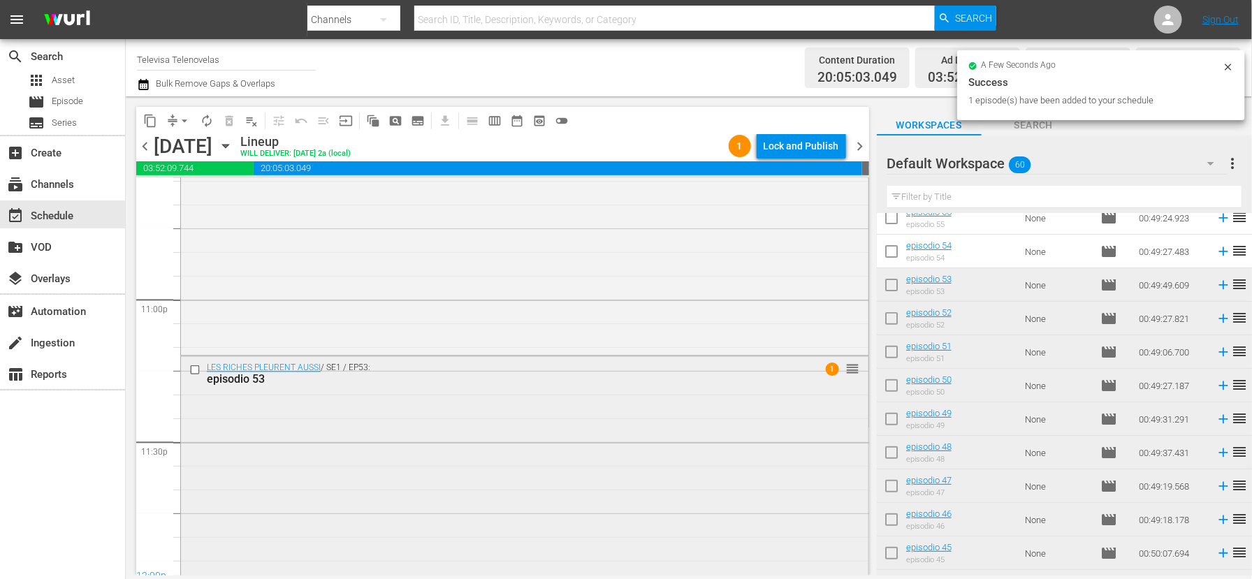
scroll to position [6450, 0]
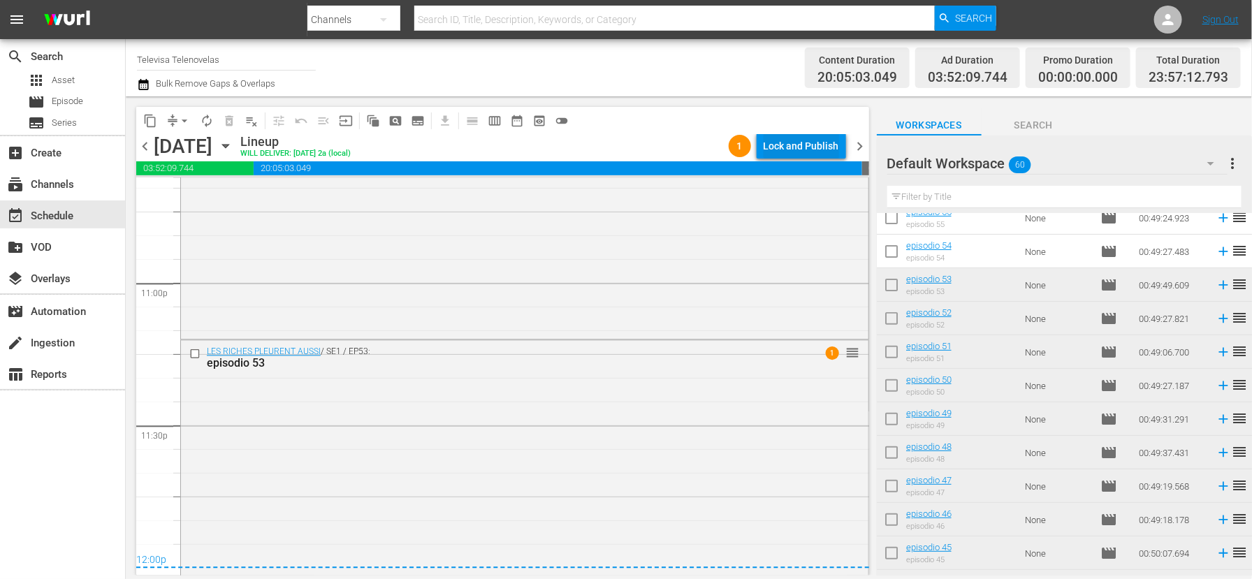
click at [796, 149] on div "Lock and Publish" at bounding box center [800, 145] width 75 height 25
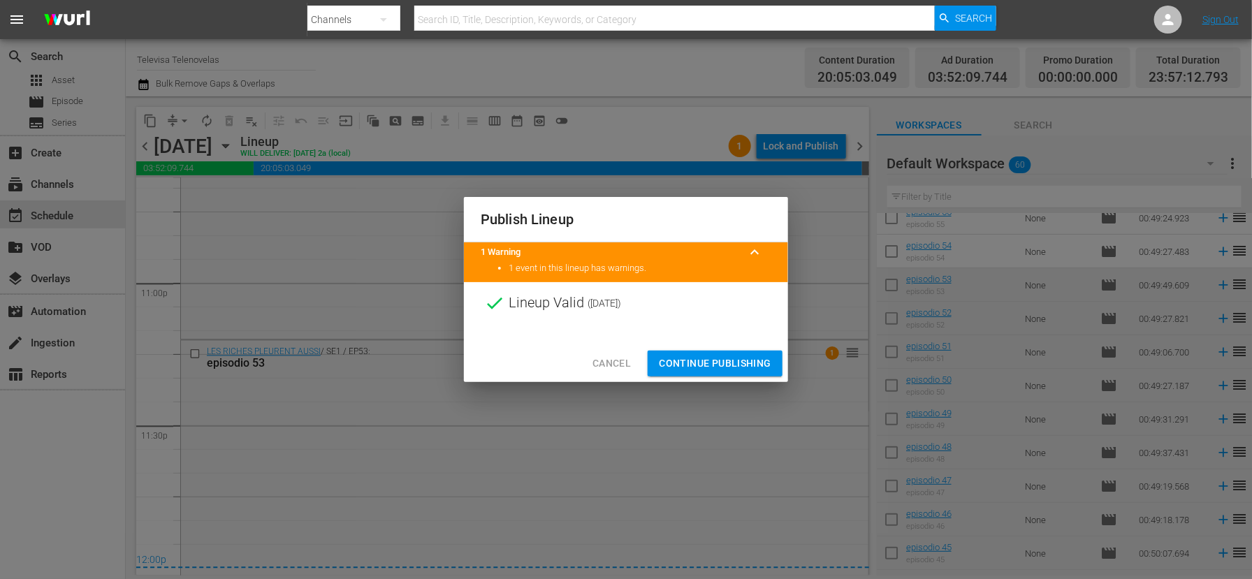
click at [699, 363] on span "Continue Publishing" at bounding box center [715, 363] width 112 height 17
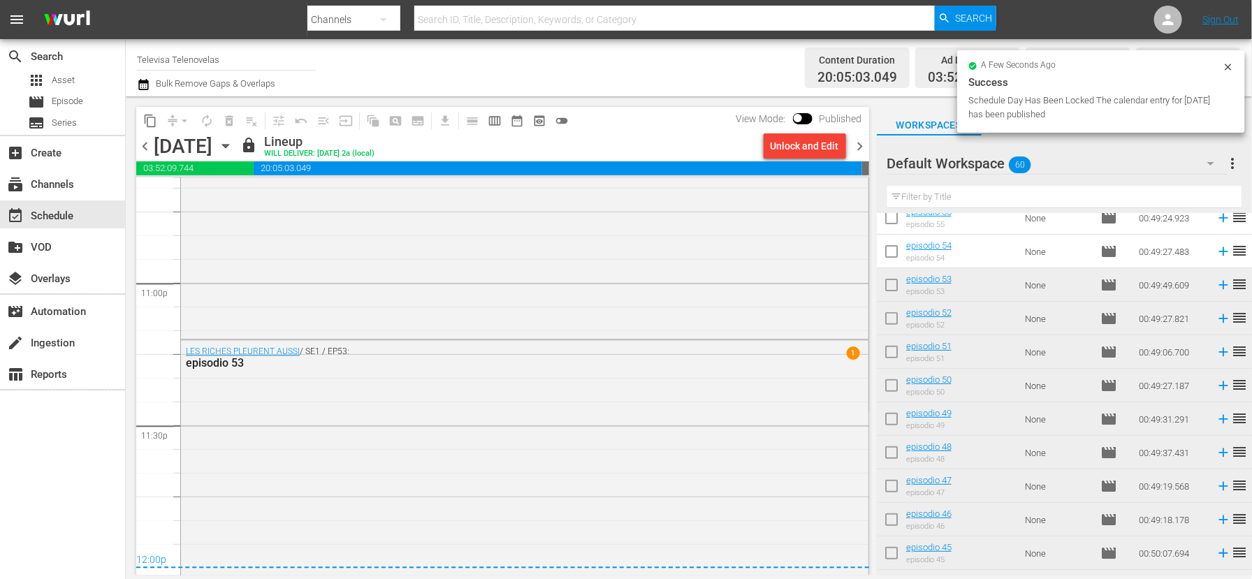
click at [233, 142] on icon "button" at bounding box center [225, 145] width 15 height 15
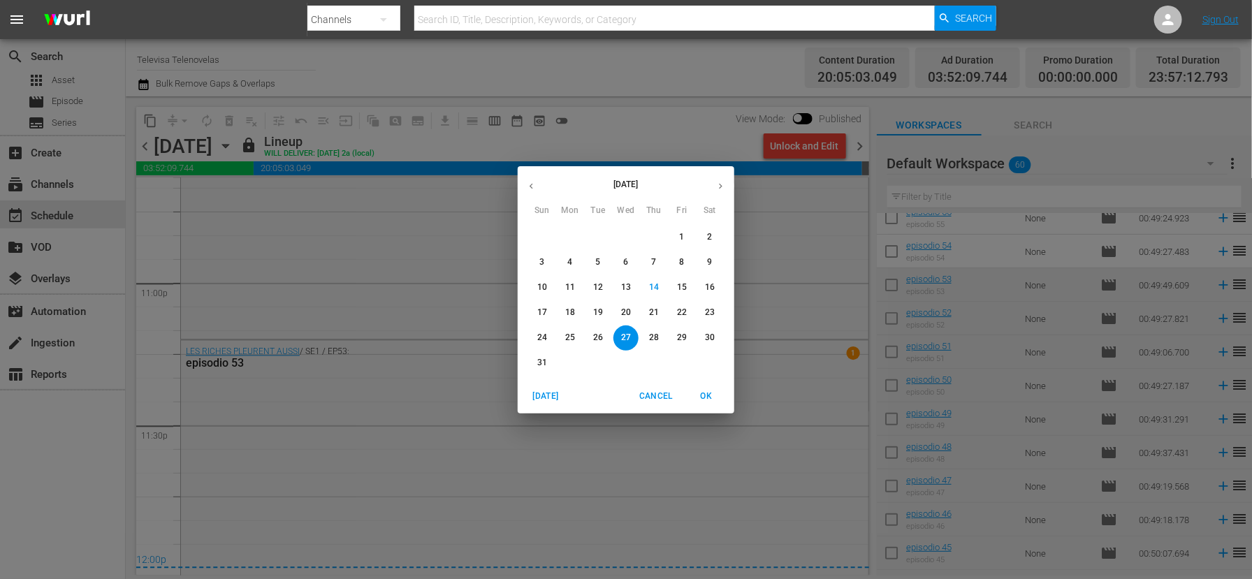
click at [659, 337] on span "28" at bounding box center [653, 338] width 25 height 12
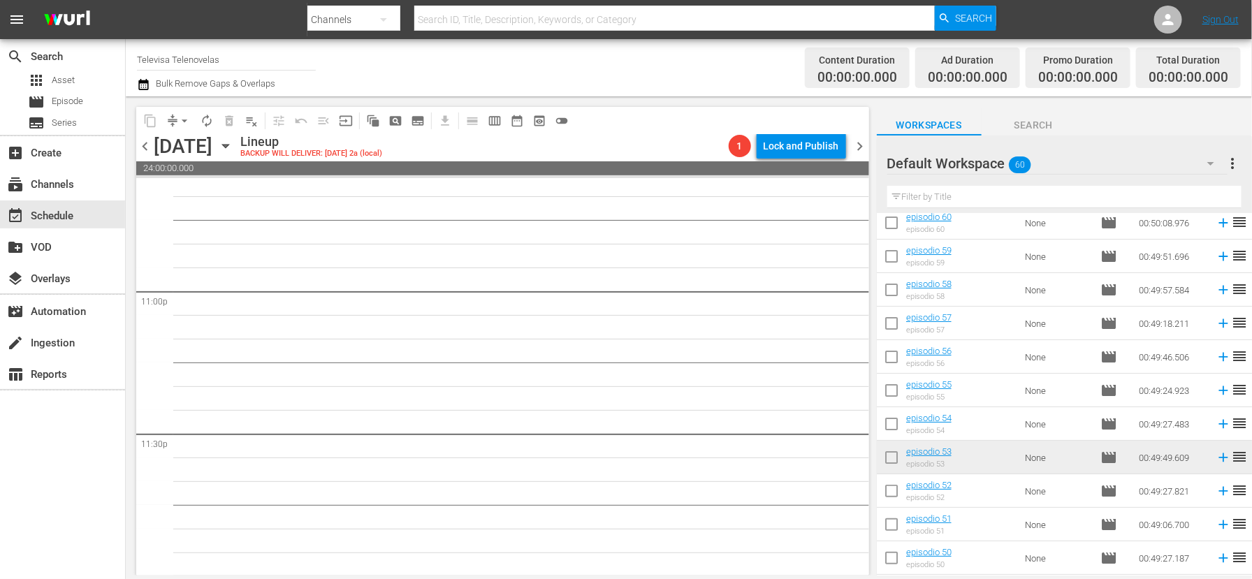
scroll to position [5, 0]
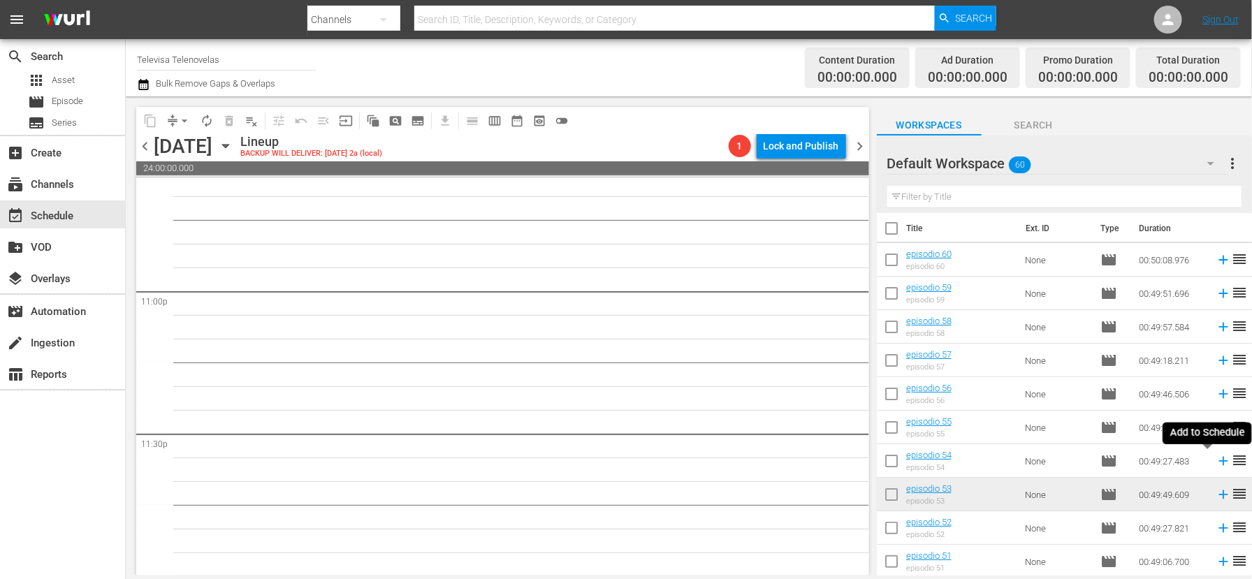
click at [1218, 460] on icon at bounding box center [1222, 461] width 9 height 9
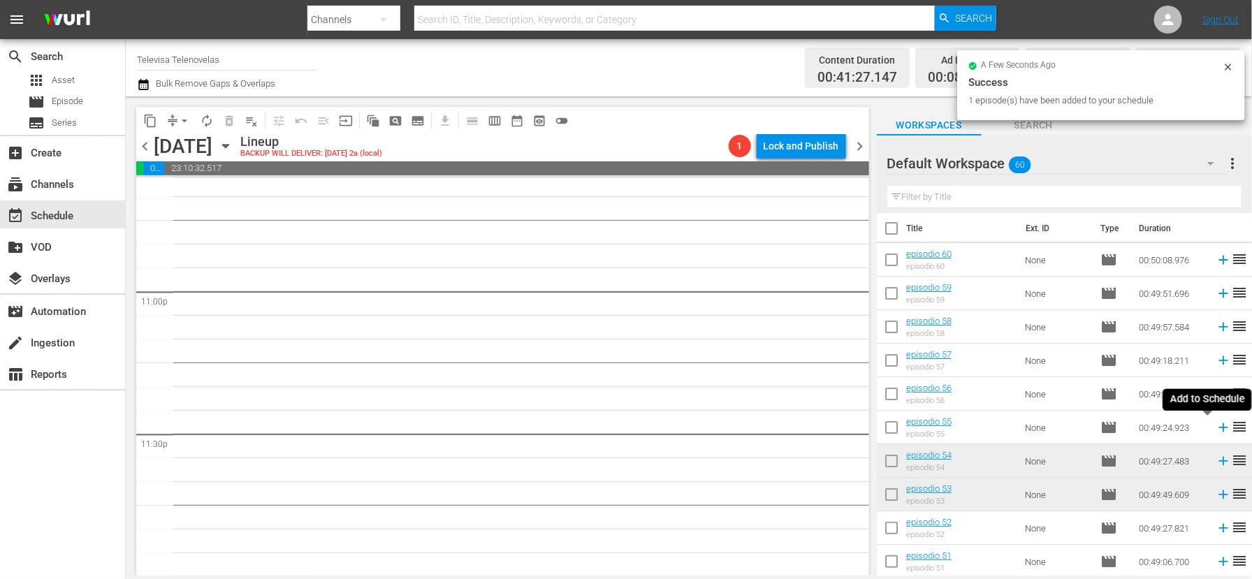
click at [1218, 428] on icon at bounding box center [1222, 427] width 9 height 9
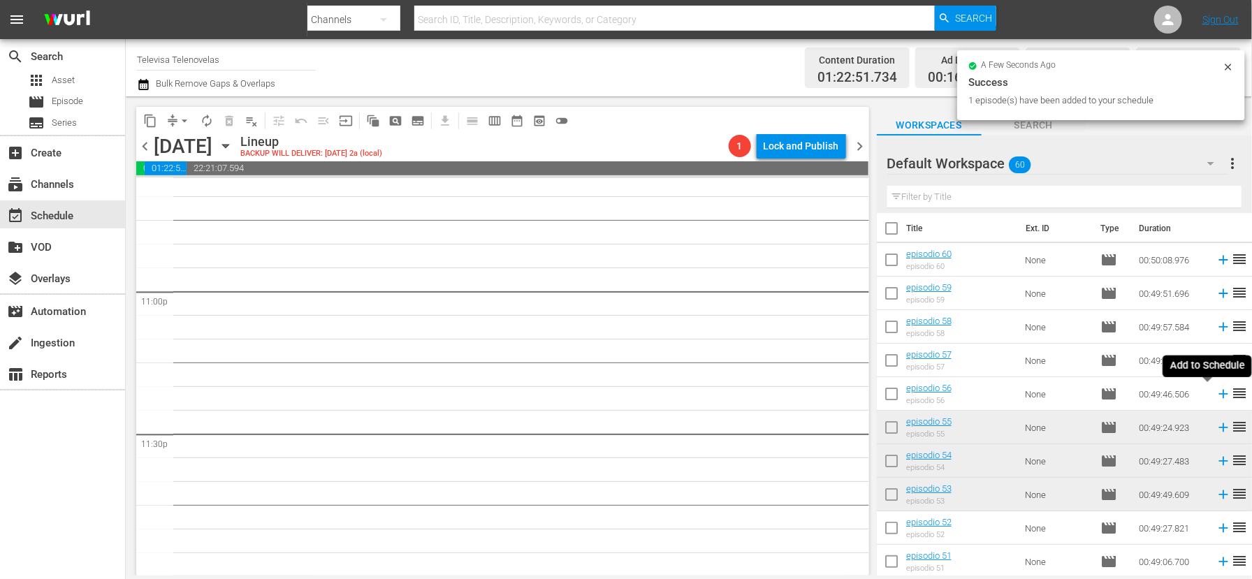
click at [1215, 395] on icon at bounding box center [1222, 393] width 15 height 15
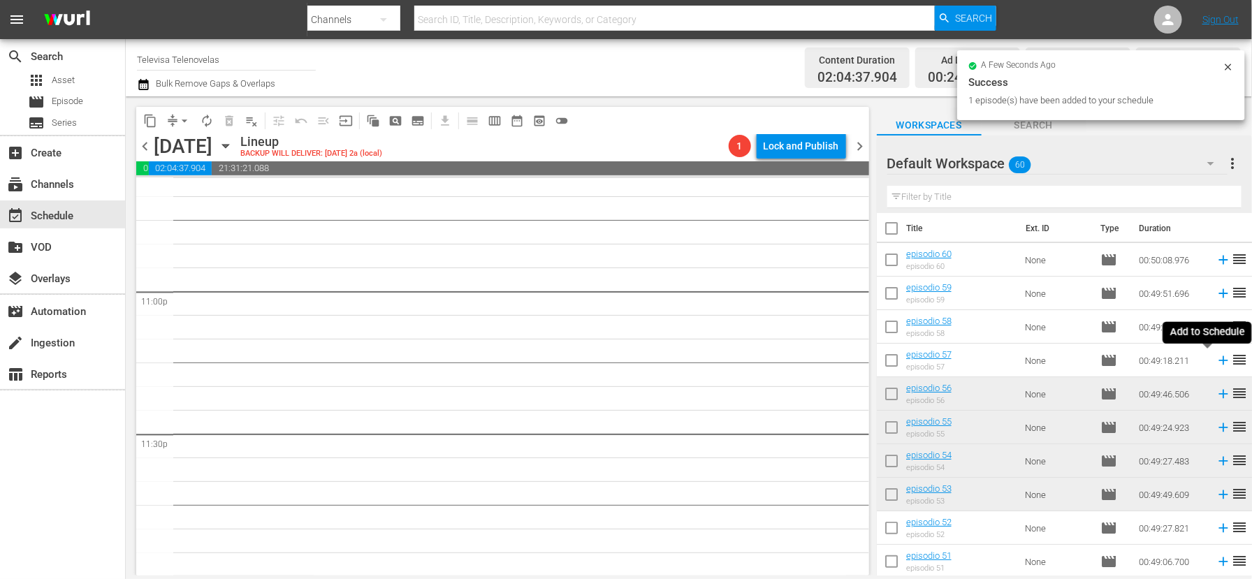
click at [1218, 360] on icon at bounding box center [1222, 360] width 9 height 9
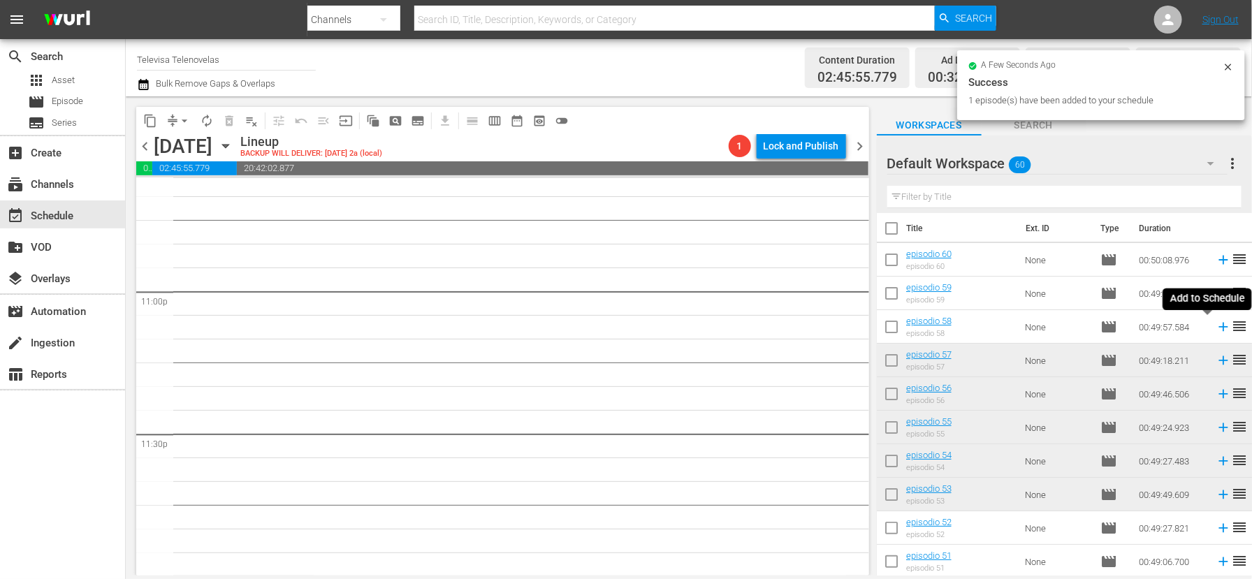
click at [1218, 329] on icon at bounding box center [1222, 327] width 9 height 9
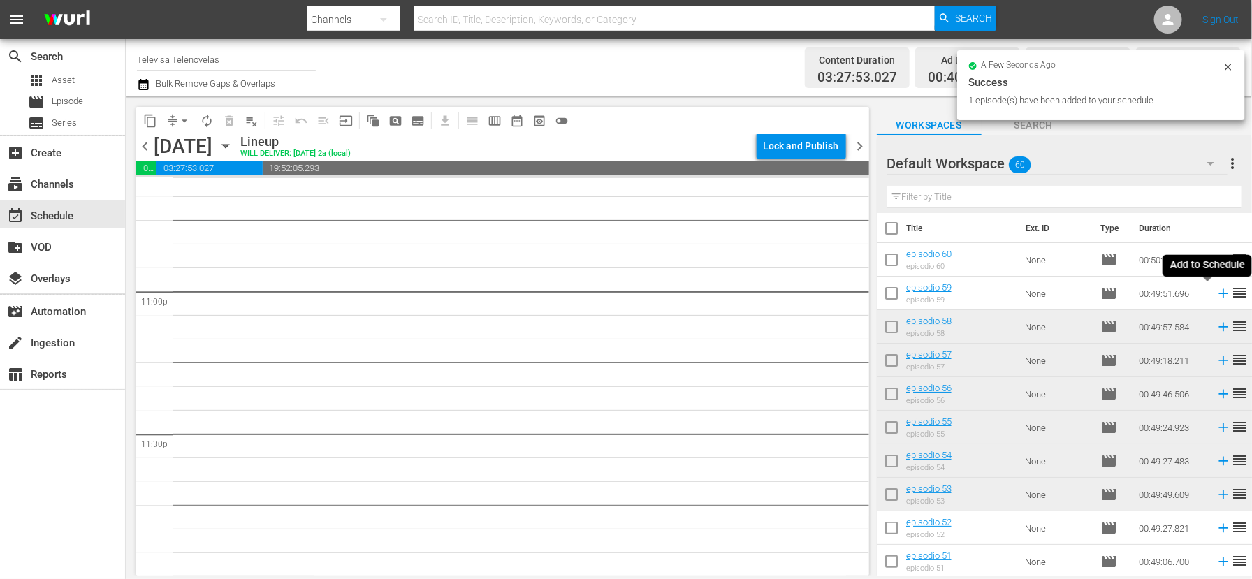
click at [1218, 292] on icon at bounding box center [1222, 293] width 9 height 9
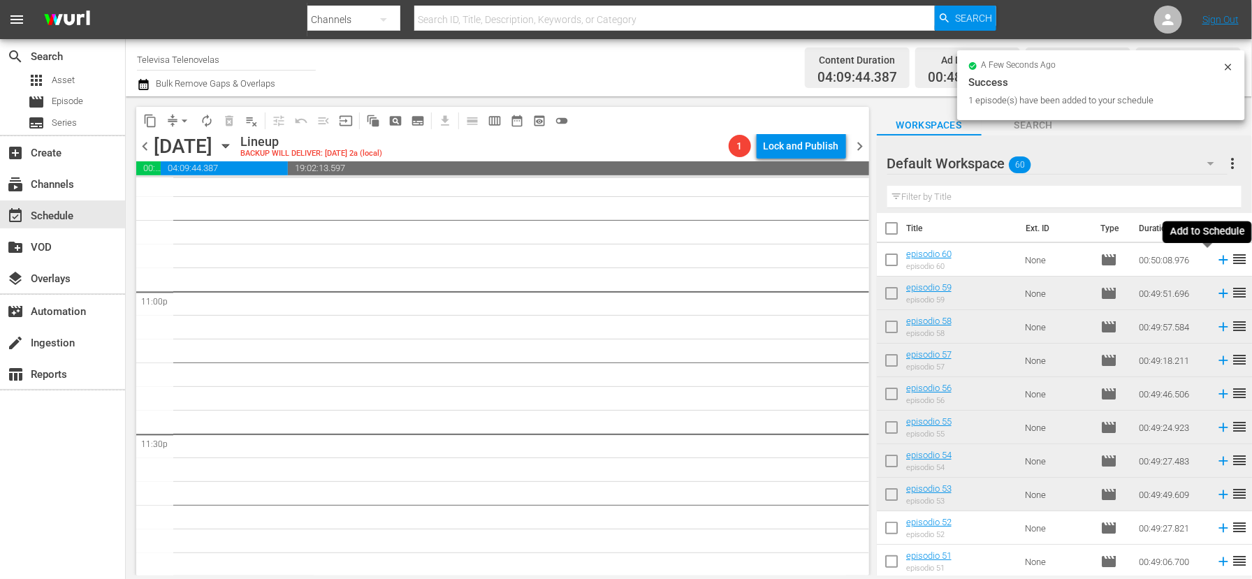
click at [1218, 258] on icon at bounding box center [1222, 260] width 9 height 9
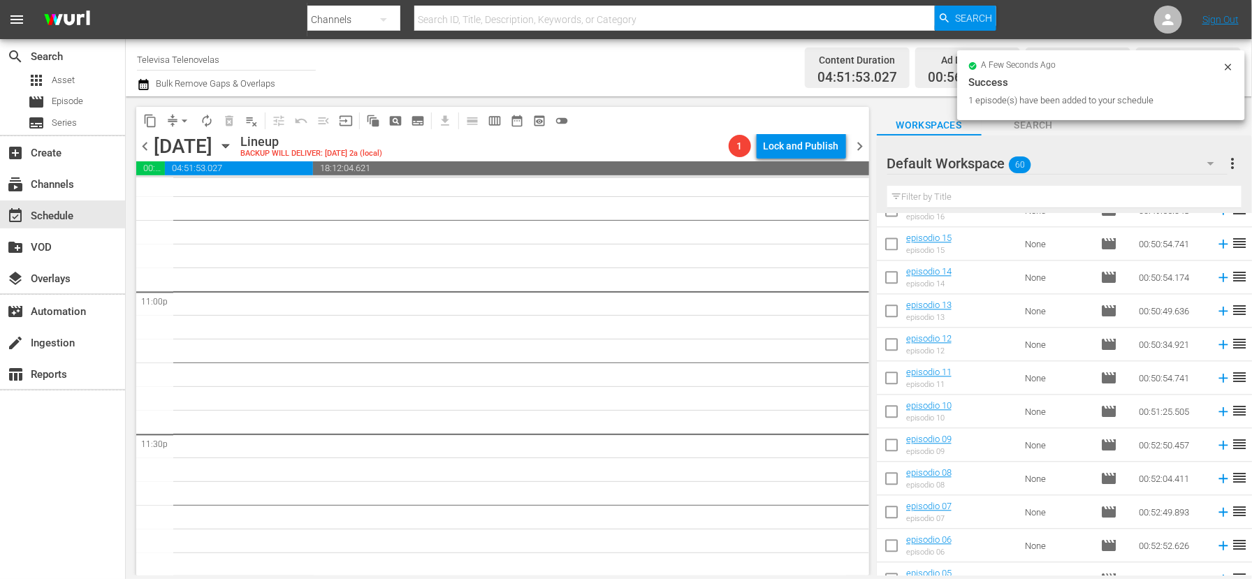
scroll to position [1681, 0]
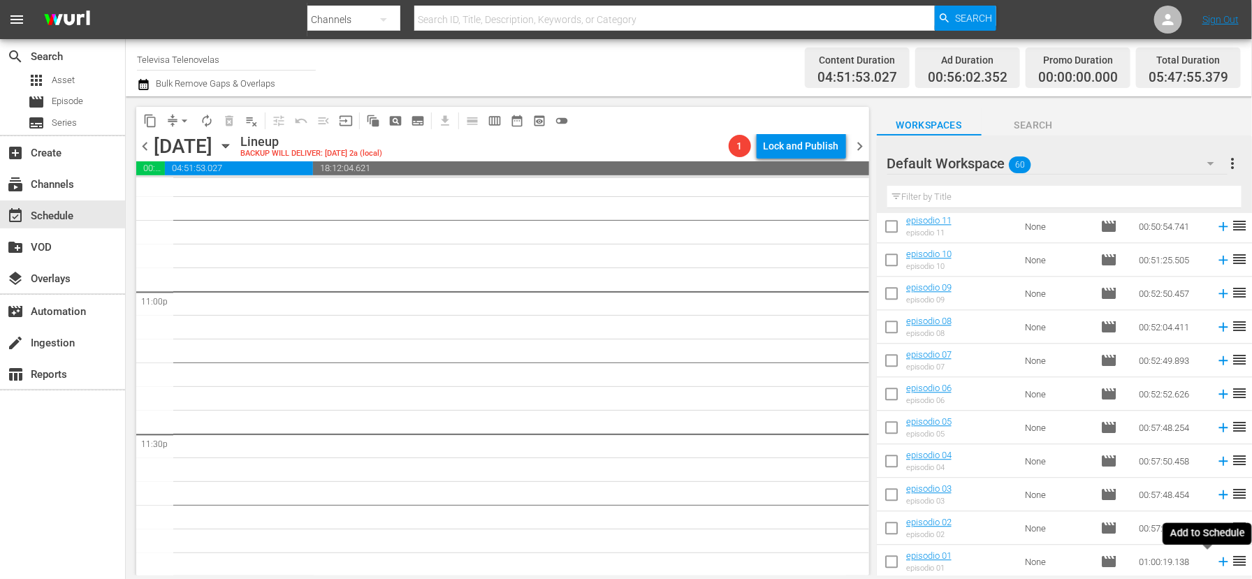
click at [1215, 564] on icon at bounding box center [1222, 561] width 15 height 15
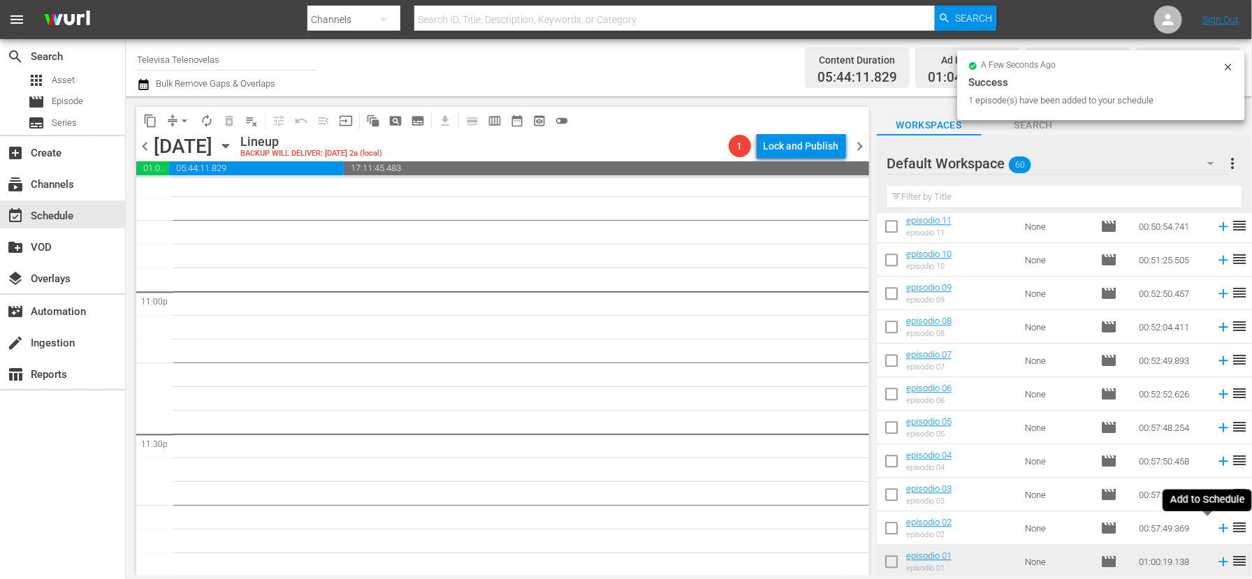
click at [1218, 530] on icon at bounding box center [1222, 528] width 9 height 9
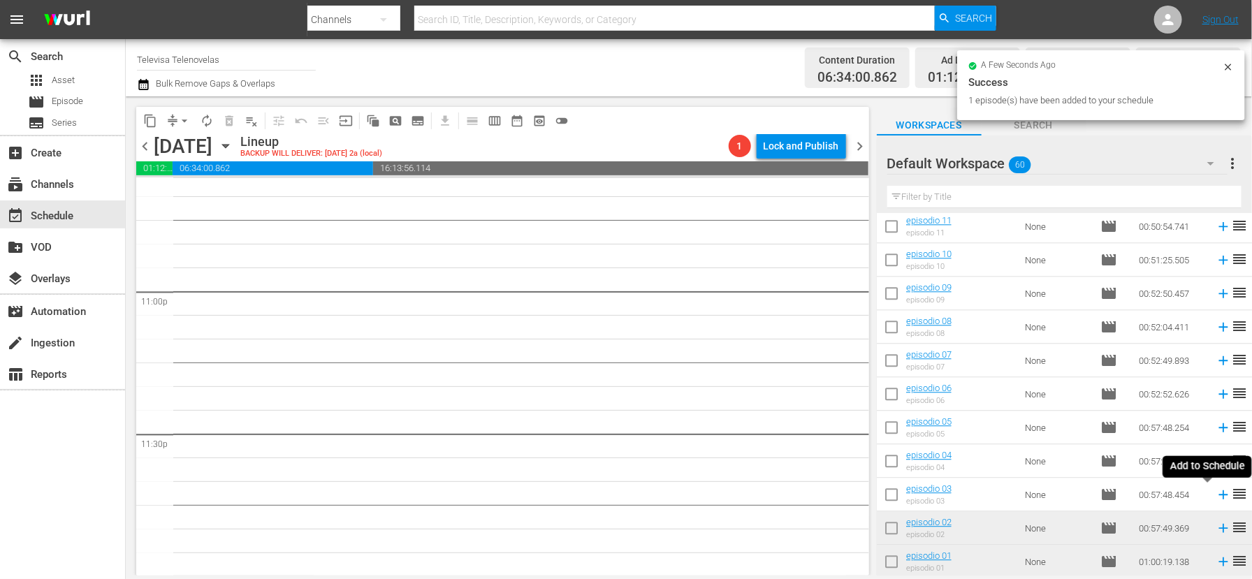
click at [1218, 495] on icon at bounding box center [1222, 494] width 9 height 9
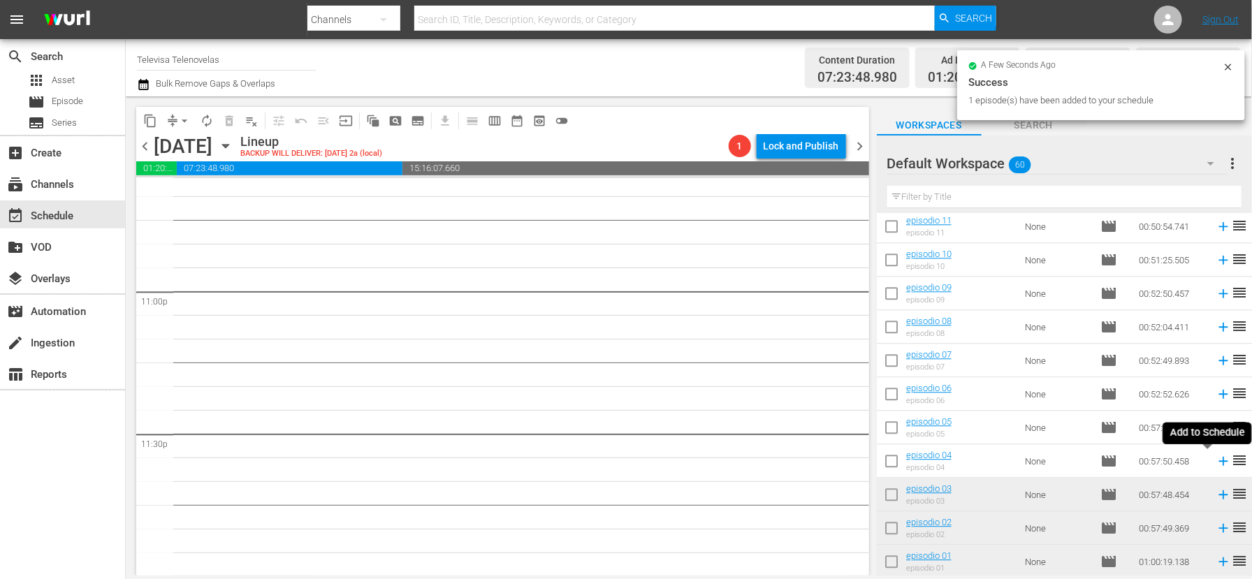
click at [1218, 461] on icon at bounding box center [1222, 461] width 9 height 9
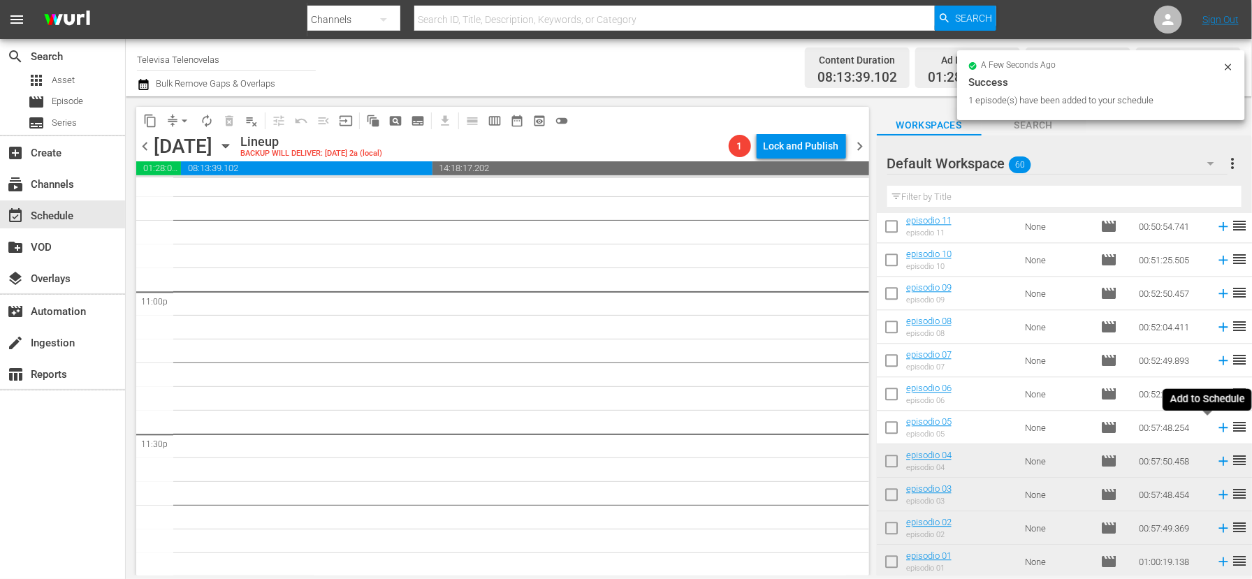
click at [1218, 425] on icon at bounding box center [1222, 427] width 9 height 9
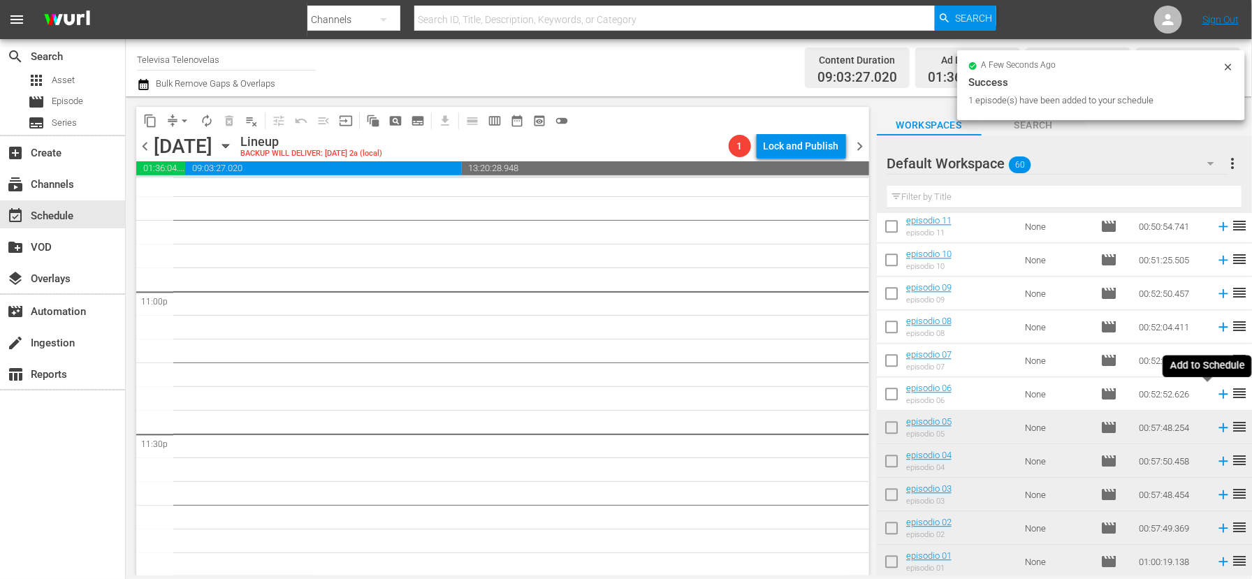
click at [1218, 394] on icon at bounding box center [1222, 394] width 9 height 9
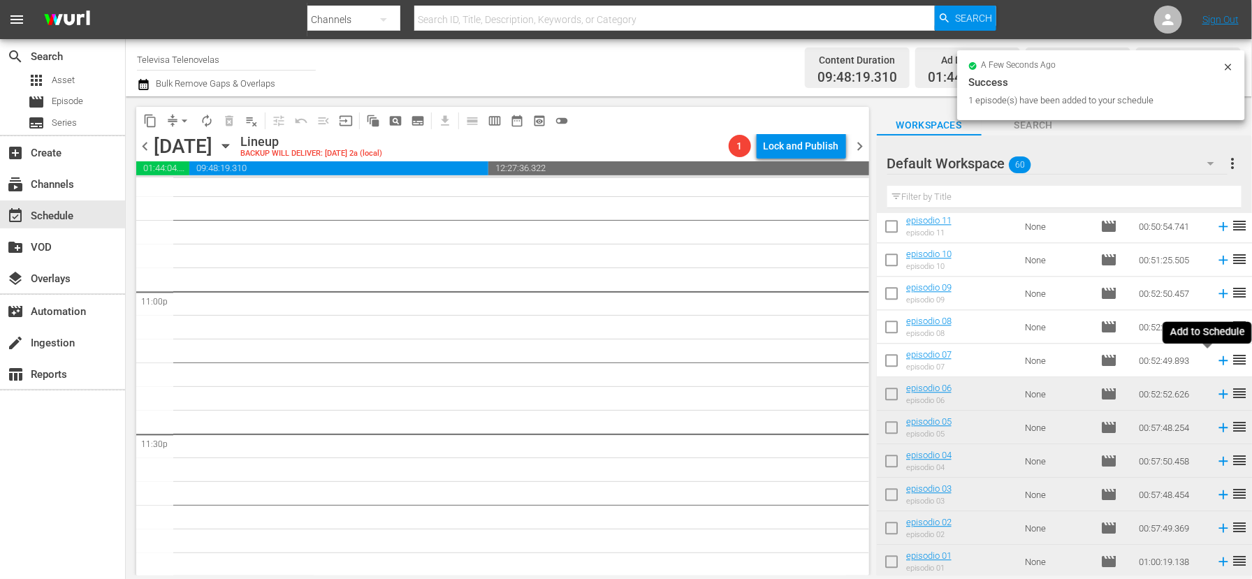
click at [1218, 358] on icon at bounding box center [1222, 360] width 9 height 9
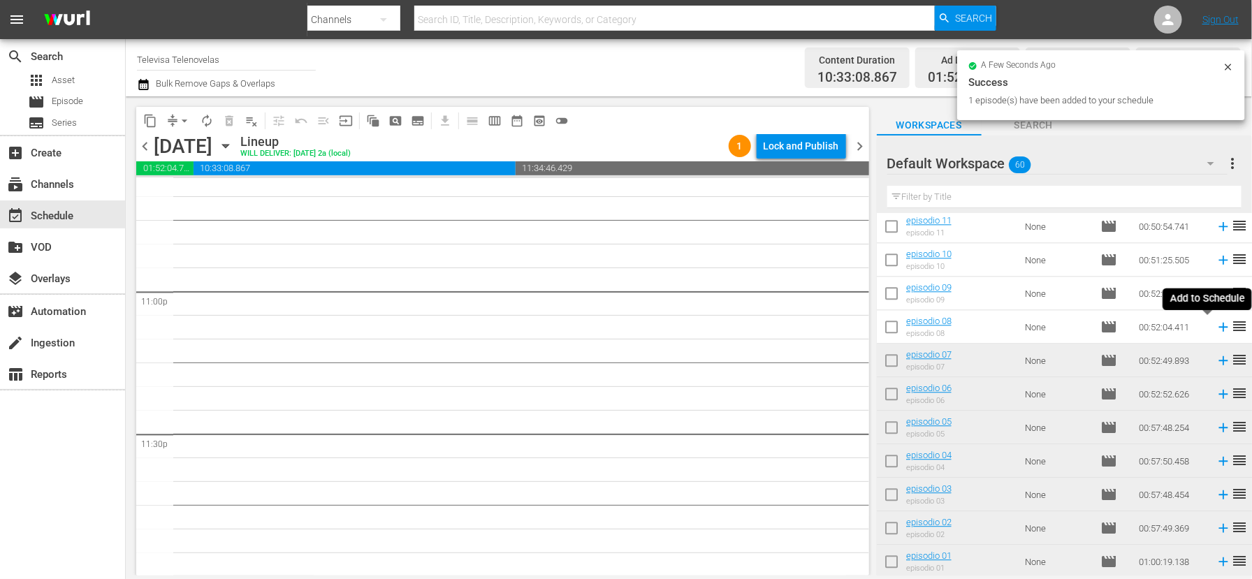
click at [1218, 329] on icon at bounding box center [1222, 327] width 9 height 9
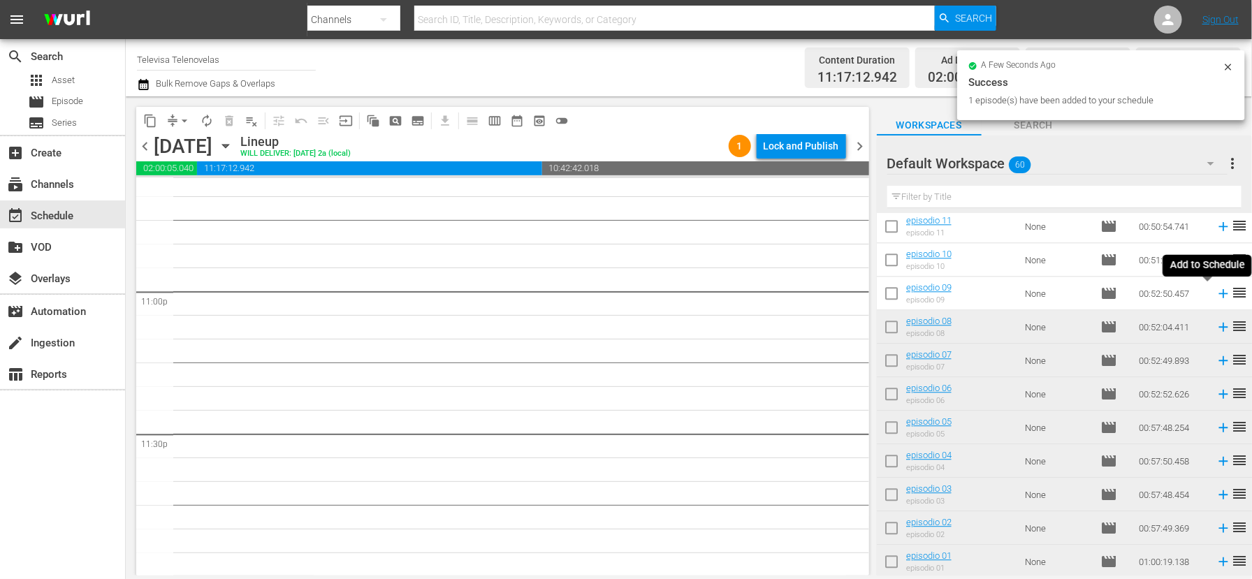
click at [1215, 294] on icon at bounding box center [1222, 293] width 15 height 15
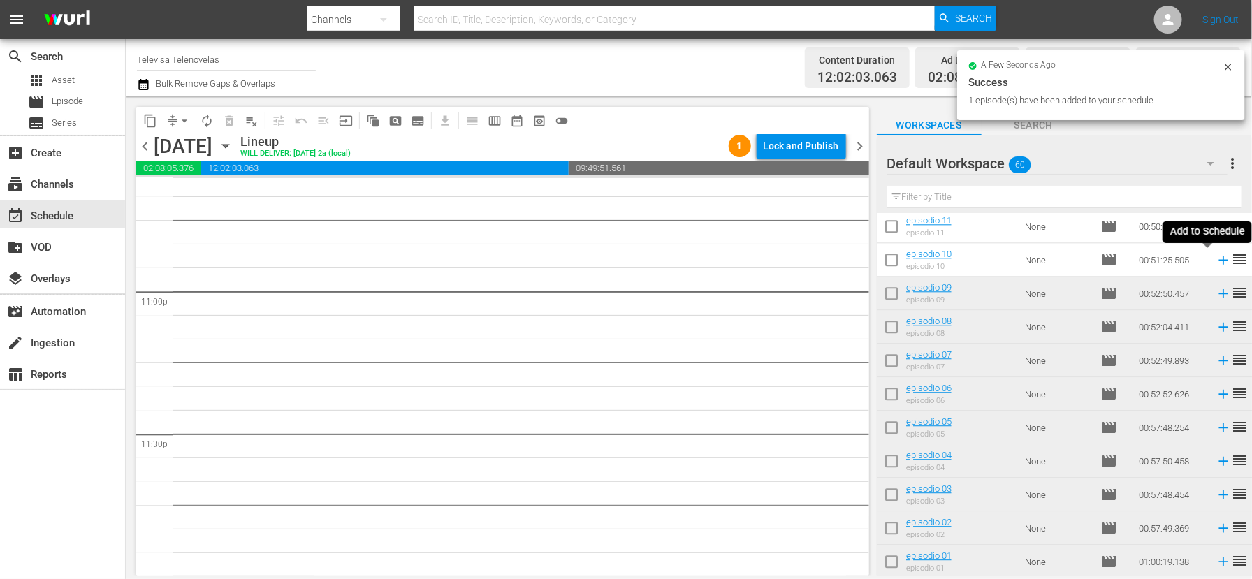
click at [1218, 260] on icon at bounding box center [1222, 260] width 9 height 9
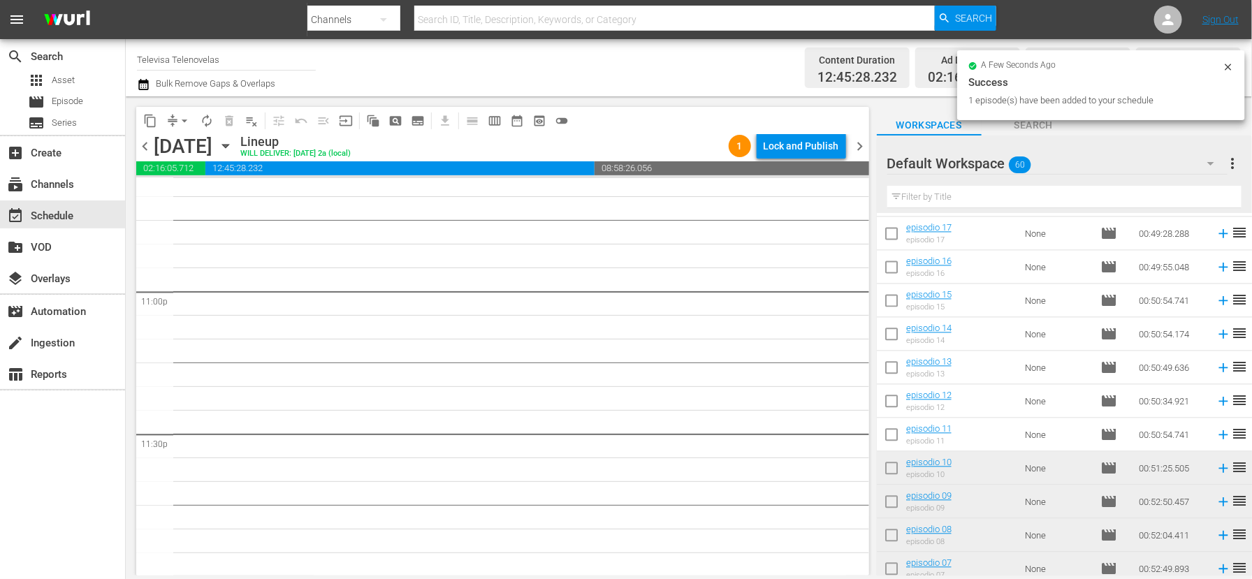
scroll to position [1472, 0]
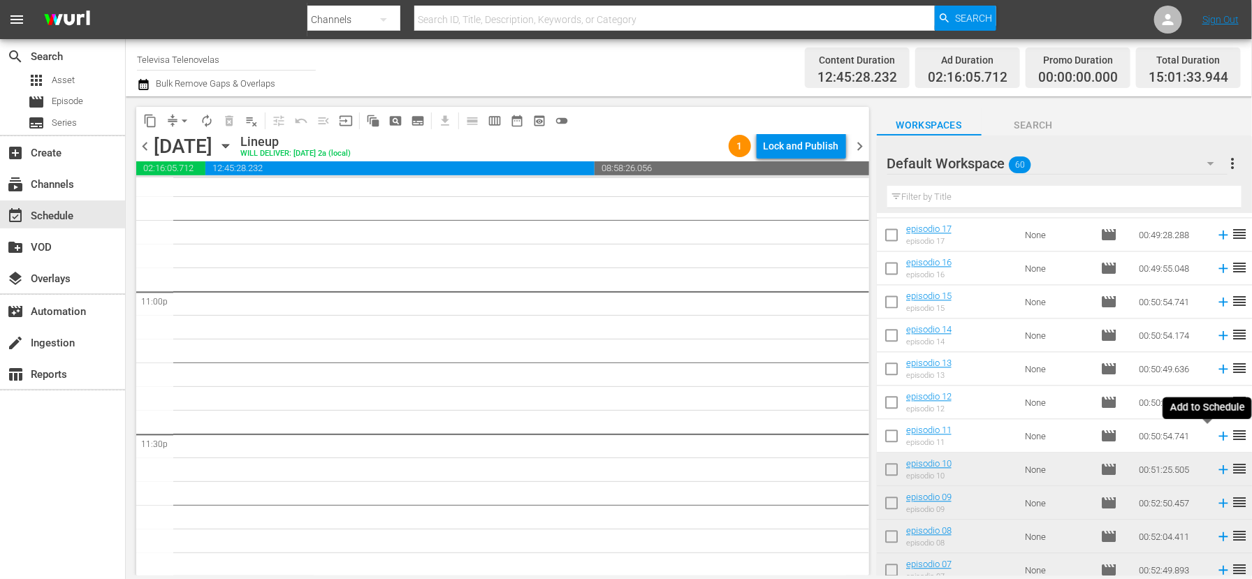
click at [1215, 439] on icon at bounding box center [1222, 435] width 15 height 15
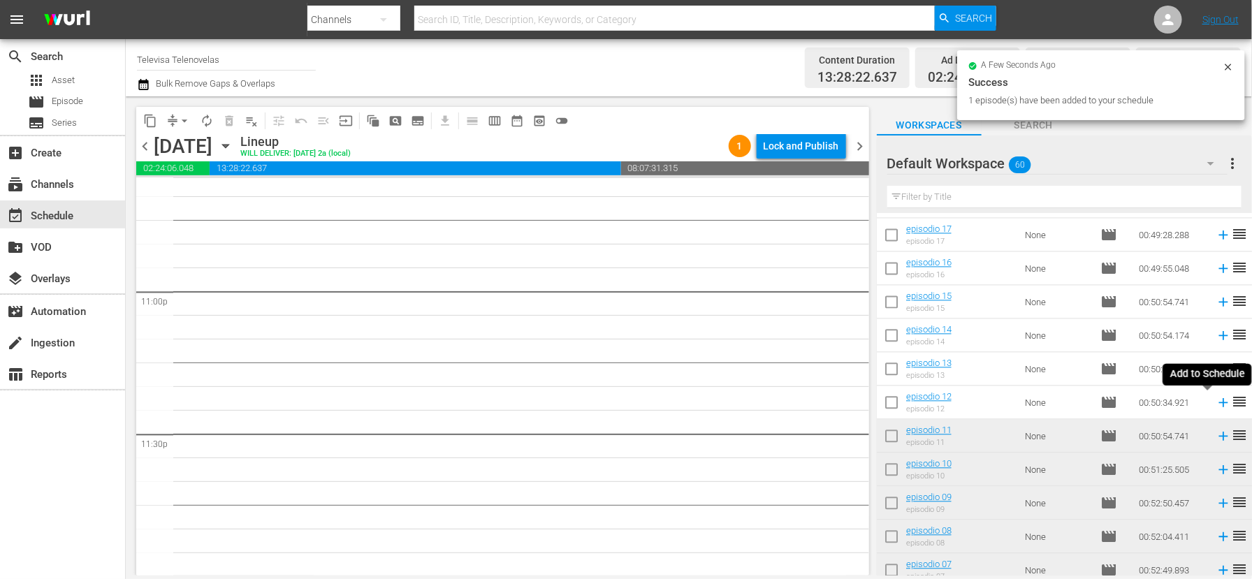
click at [1218, 401] on icon at bounding box center [1222, 402] width 9 height 9
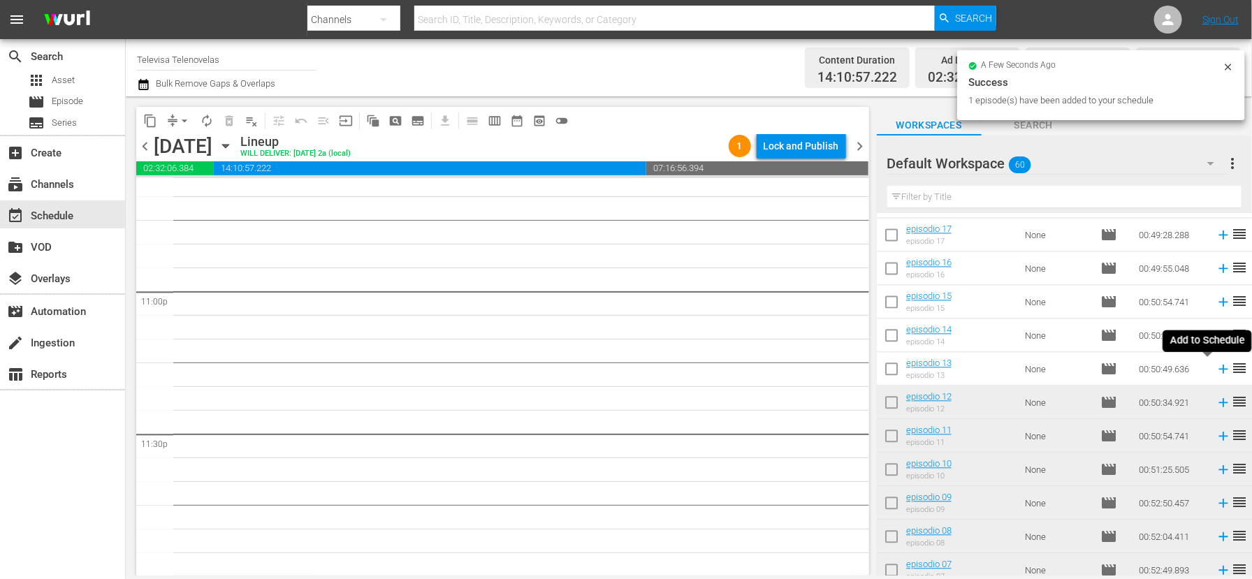
click at [1218, 371] on icon at bounding box center [1222, 369] width 9 height 9
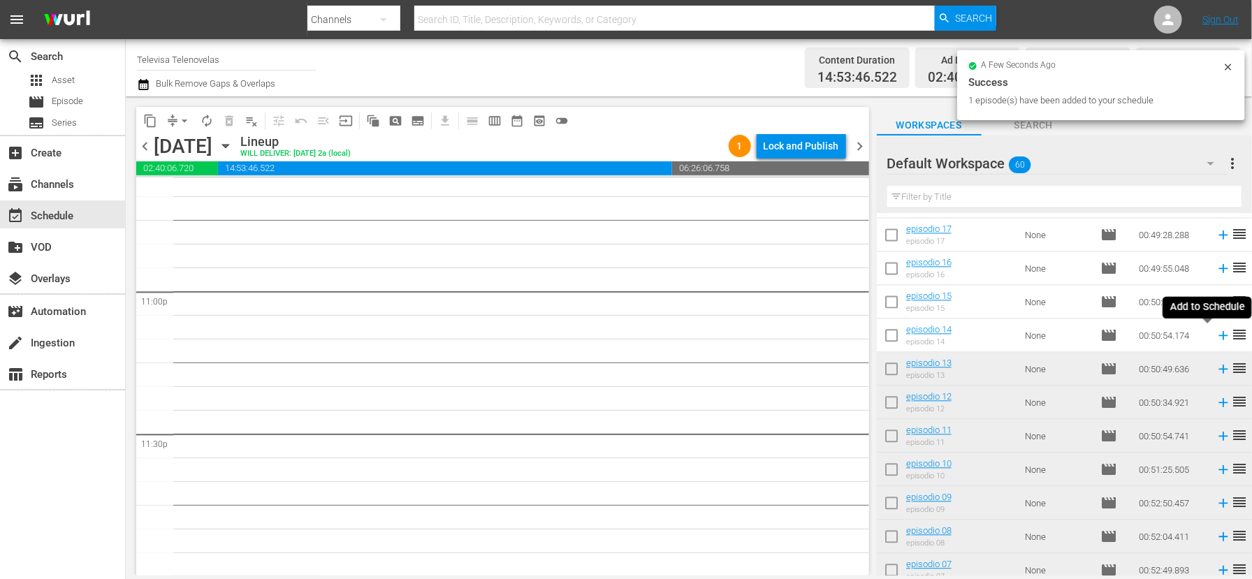
click at [1218, 333] on icon at bounding box center [1222, 335] width 9 height 9
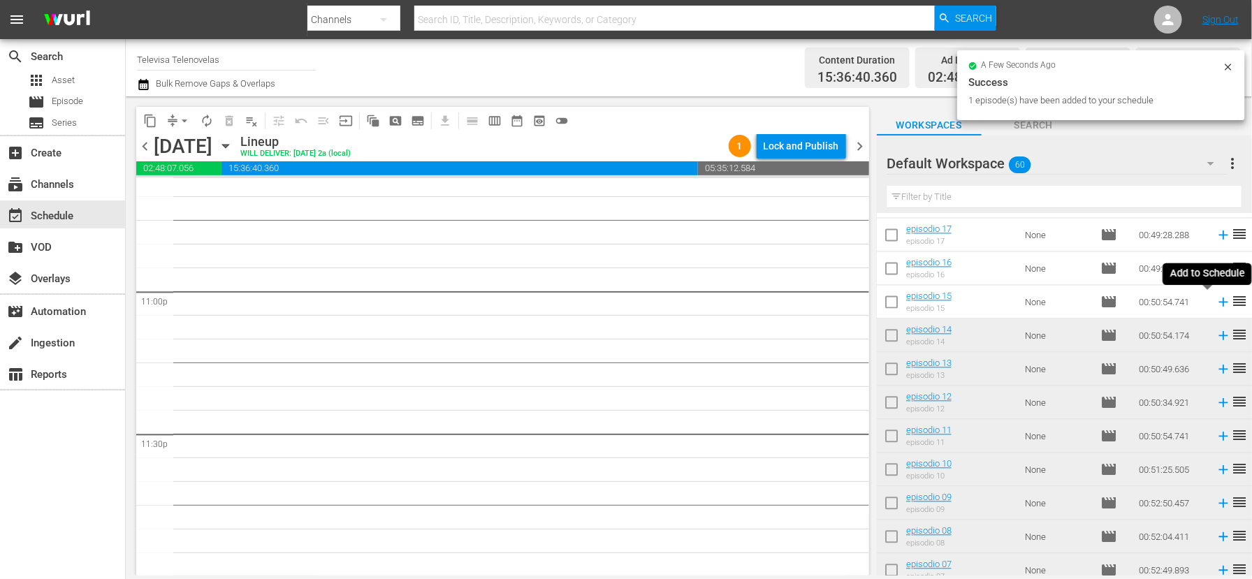
click at [1218, 300] on icon at bounding box center [1222, 302] width 9 height 9
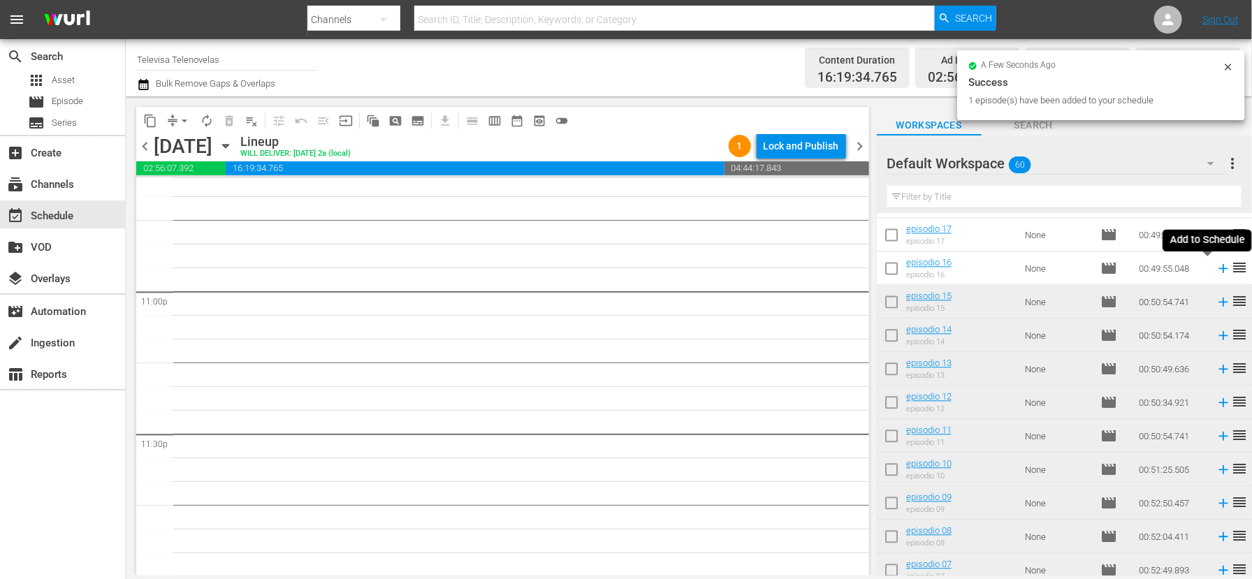
click at [1215, 266] on icon at bounding box center [1222, 268] width 15 height 15
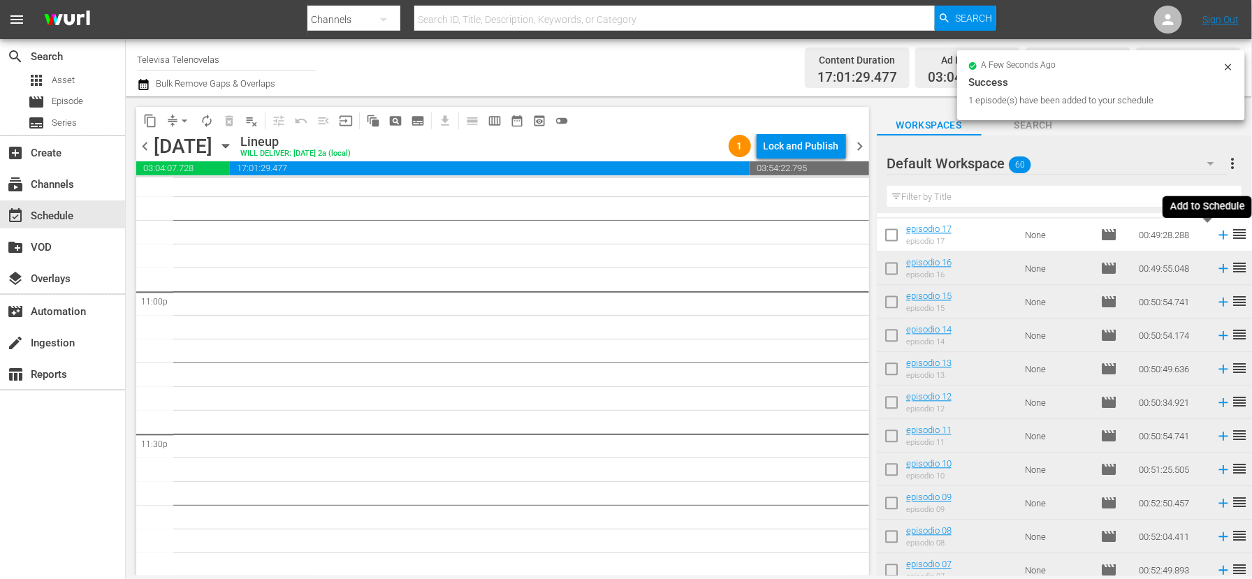
click at [1218, 233] on icon at bounding box center [1222, 235] width 9 height 9
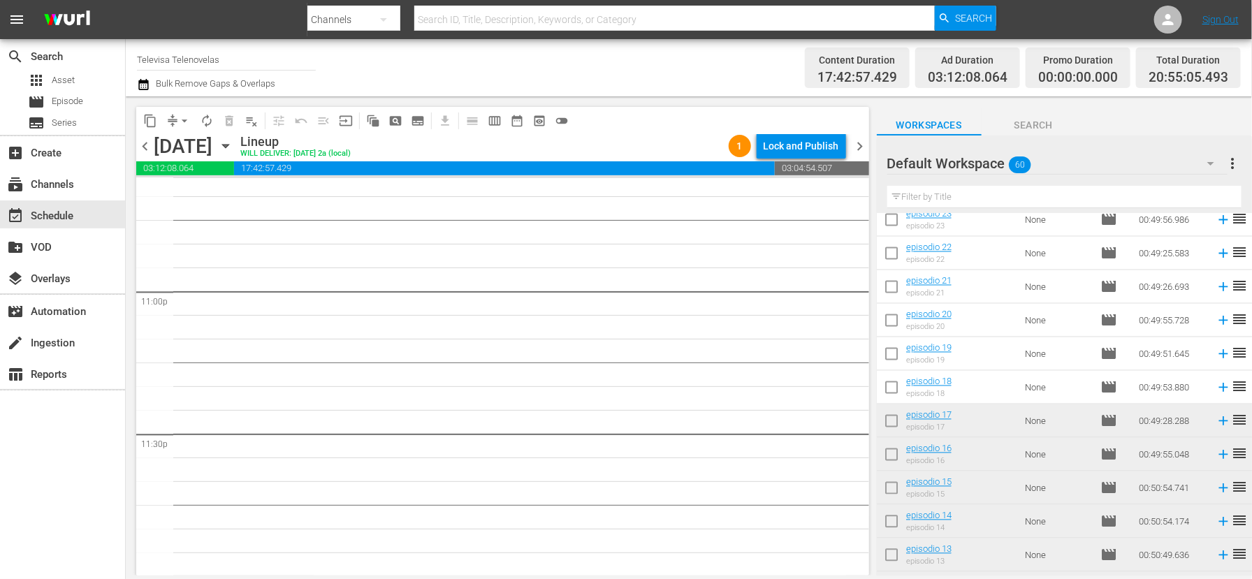
scroll to position [1262, 0]
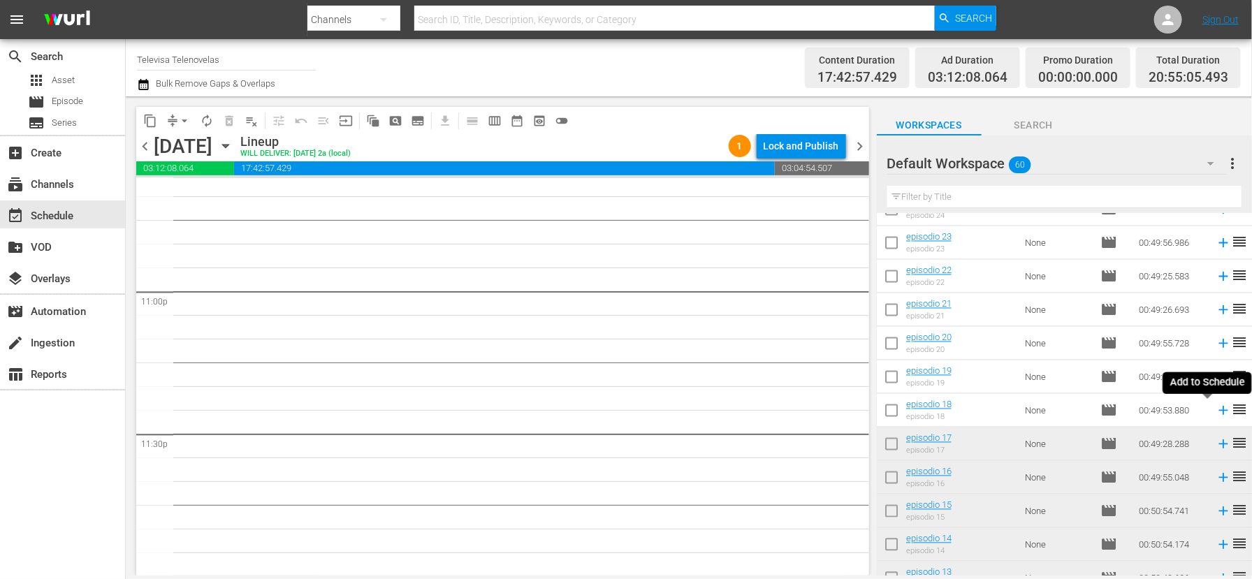
click at [1218, 414] on icon at bounding box center [1222, 411] width 9 height 9
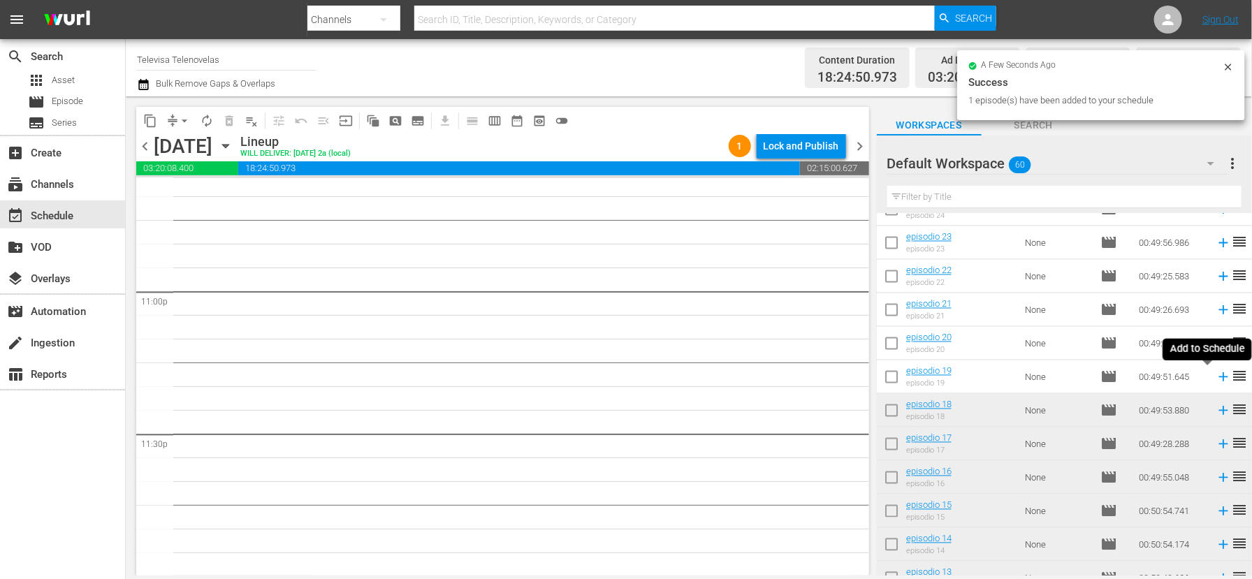
click at [1215, 378] on icon at bounding box center [1222, 377] width 15 height 15
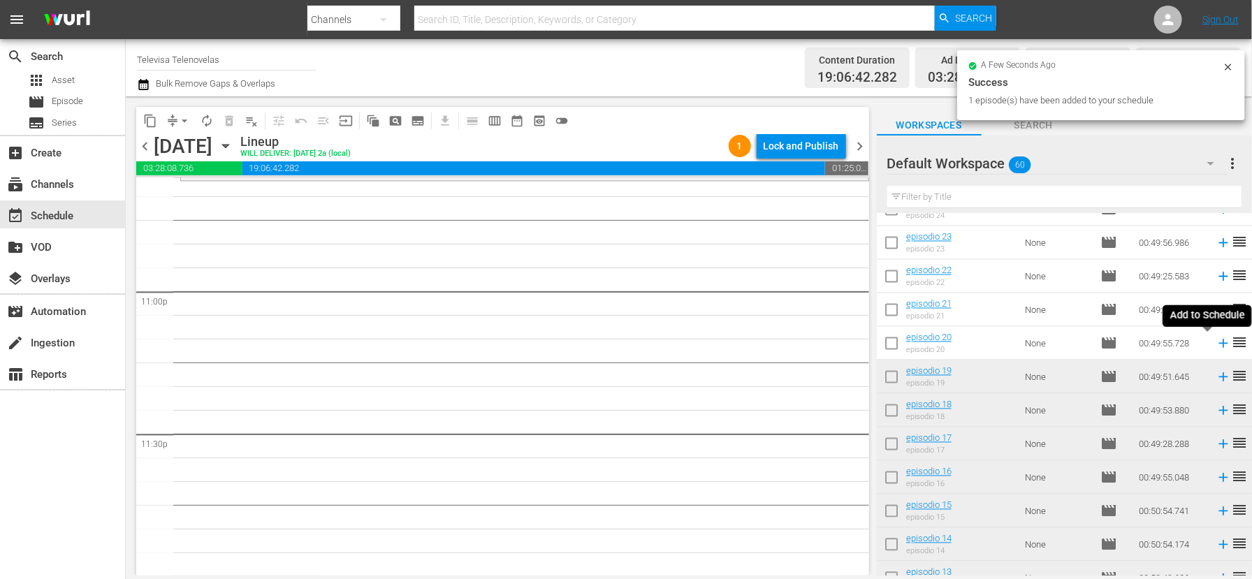
click at [1218, 346] on icon at bounding box center [1222, 343] width 9 height 9
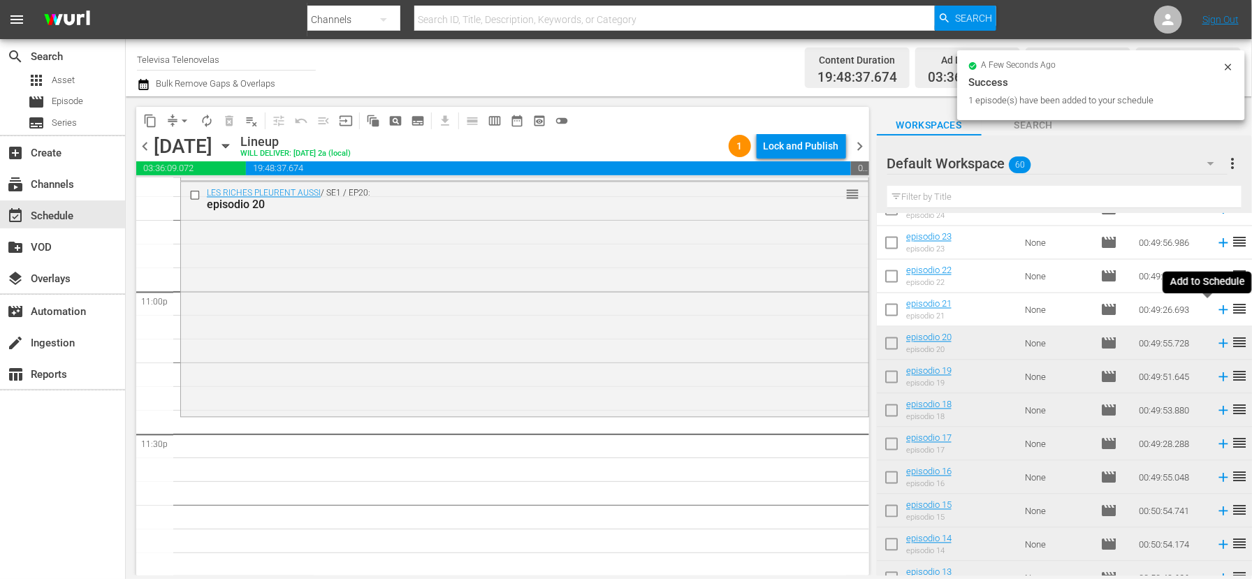
click at [1215, 312] on icon at bounding box center [1222, 309] width 15 height 15
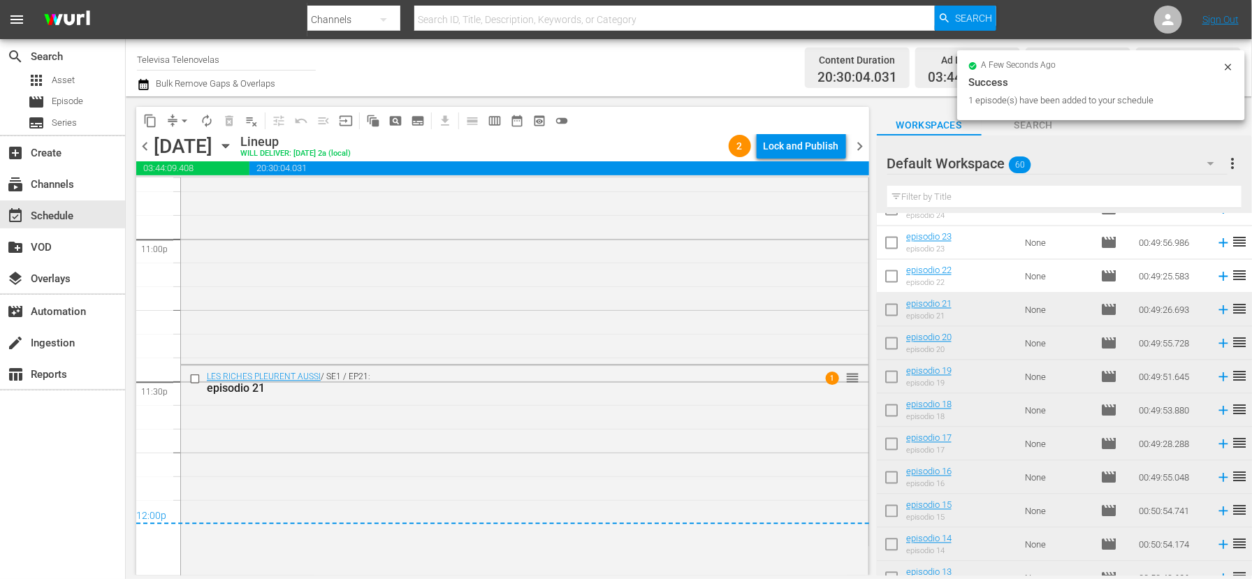
scroll to position [6518, 0]
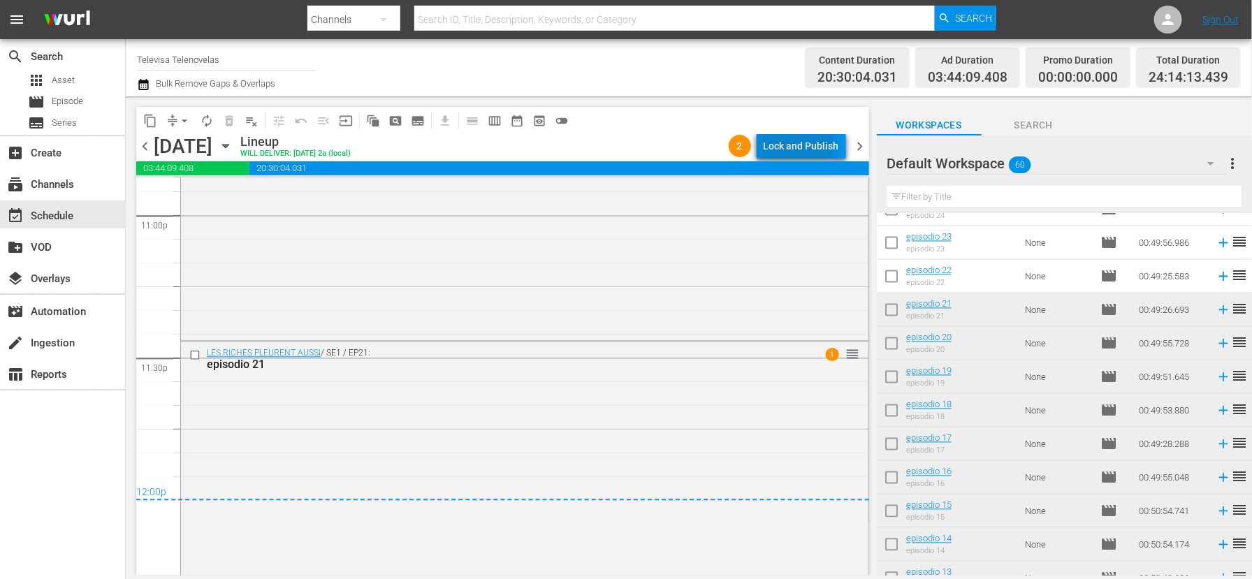
click at [789, 147] on div "Lock and Publish" at bounding box center [800, 145] width 75 height 25
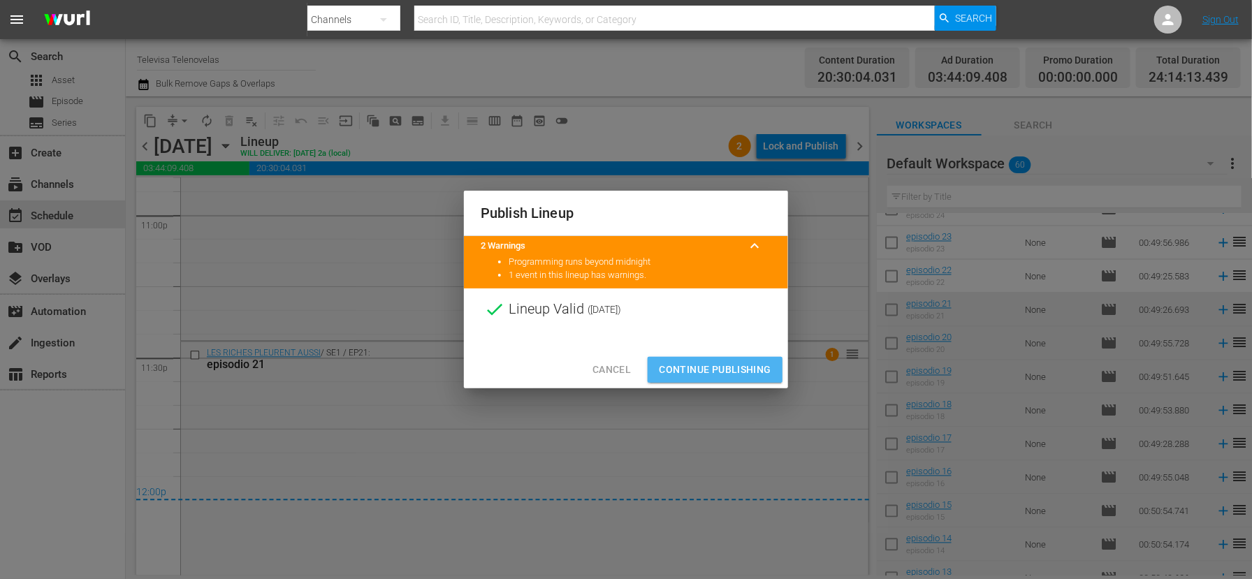
click at [754, 379] on button "Continue Publishing" at bounding box center [715, 370] width 135 height 26
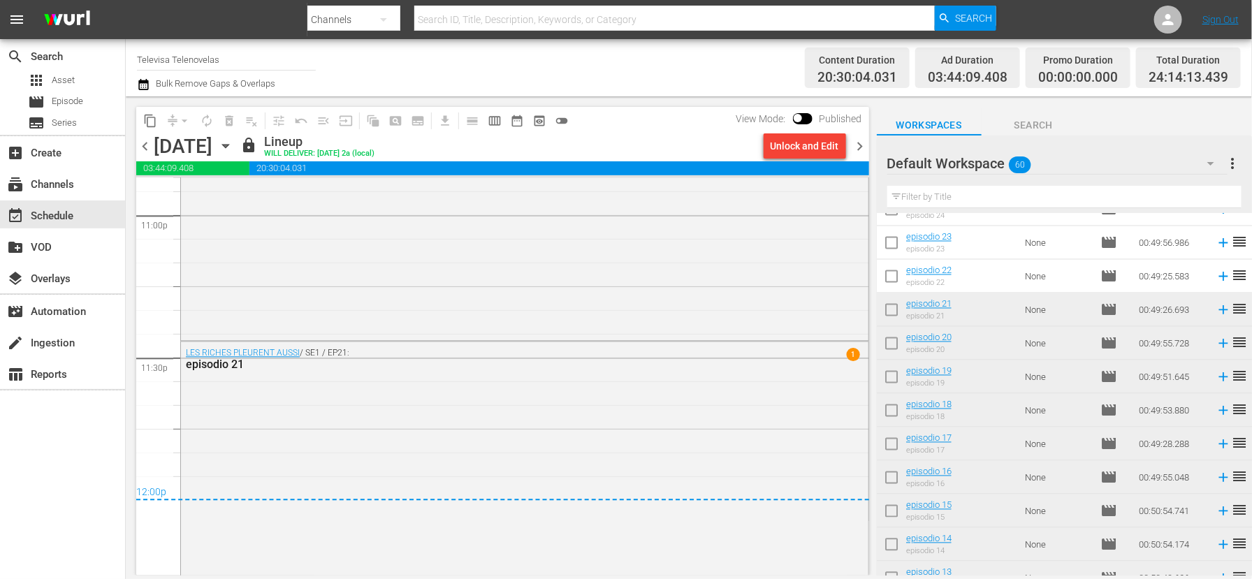
click at [228, 147] on icon "button" at bounding box center [225, 146] width 6 height 3
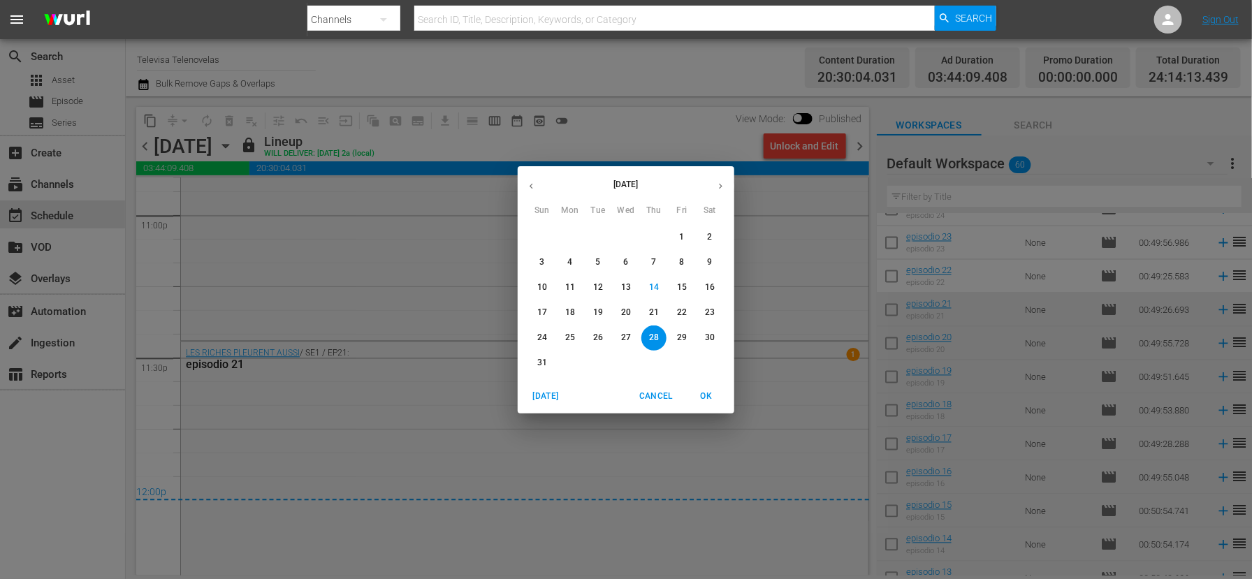
click at [684, 337] on p "29" at bounding box center [682, 338] width 10 height 12
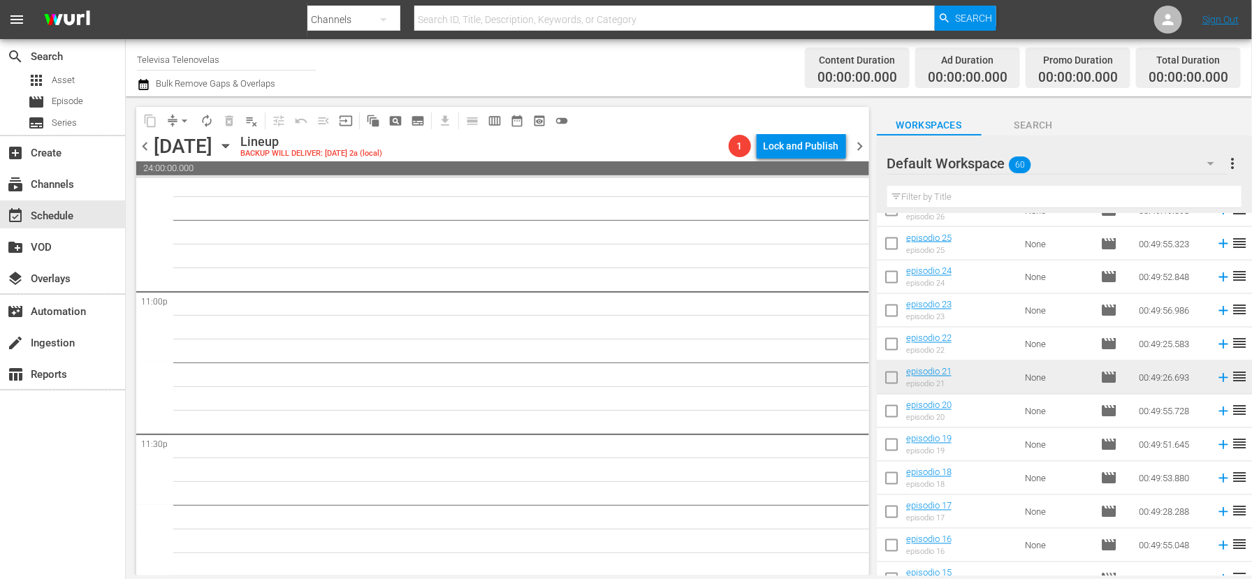
scroll to position [1157, 0]
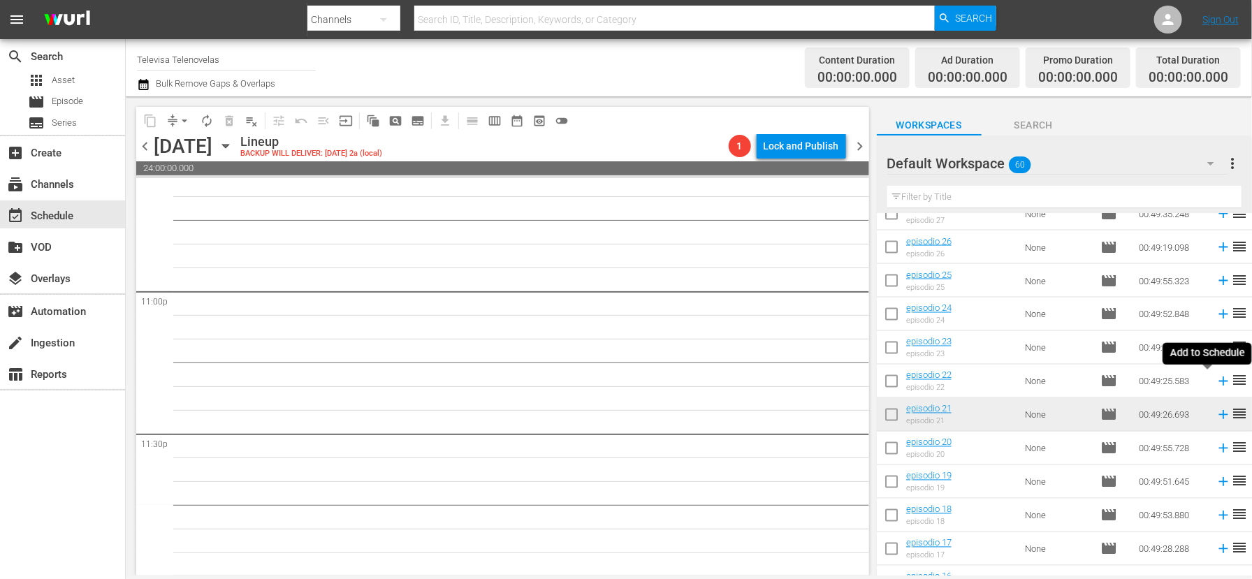
click at [1218, 381] on icon at bounding box center [1222, 381] width 9 height 9
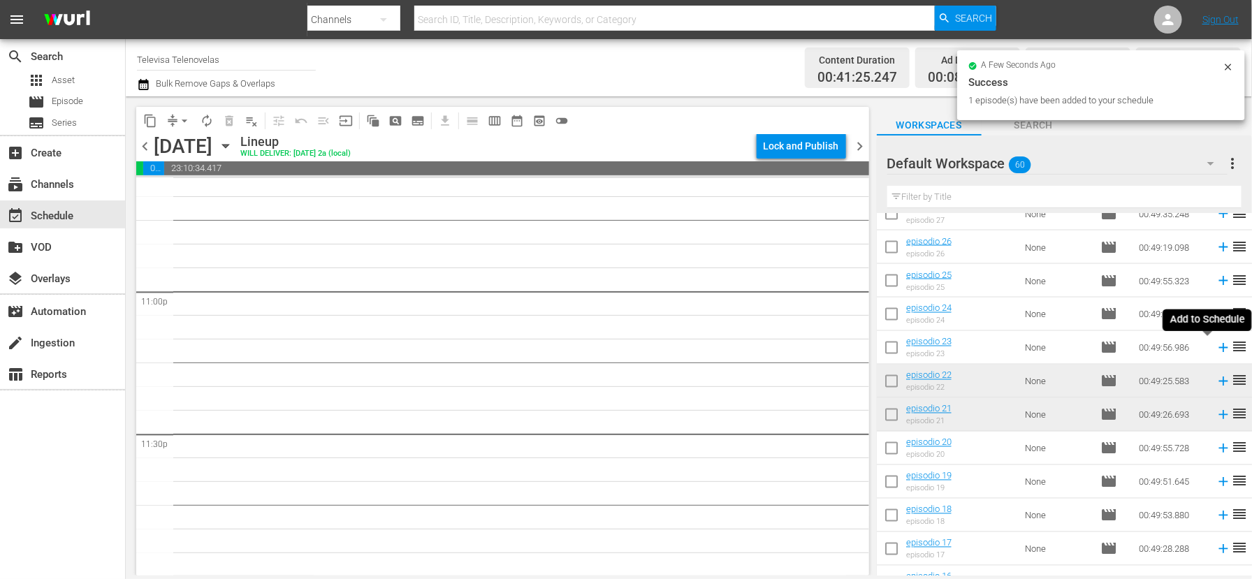
click at [1218, 348] on icon at bounding box center [1222, 348] width 9 height 9
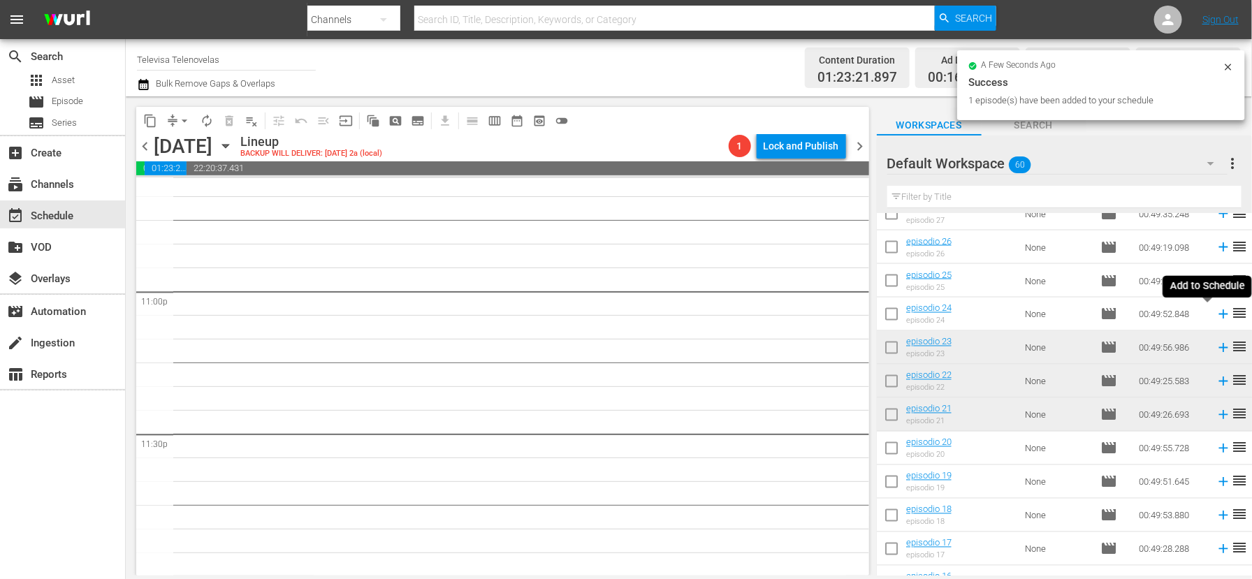
click at [1218, 314] on icon at bounding box center [1222, 314] width 9 height 9
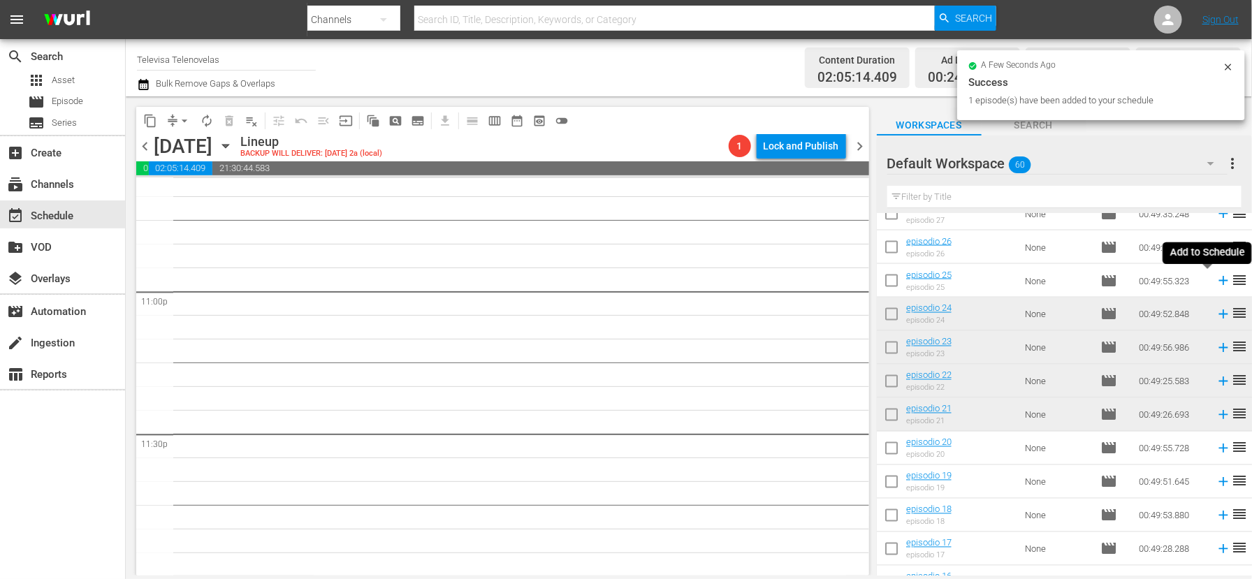
click at [1215, 283] on icon at bounding box center [1222, 280] width 15 height 15
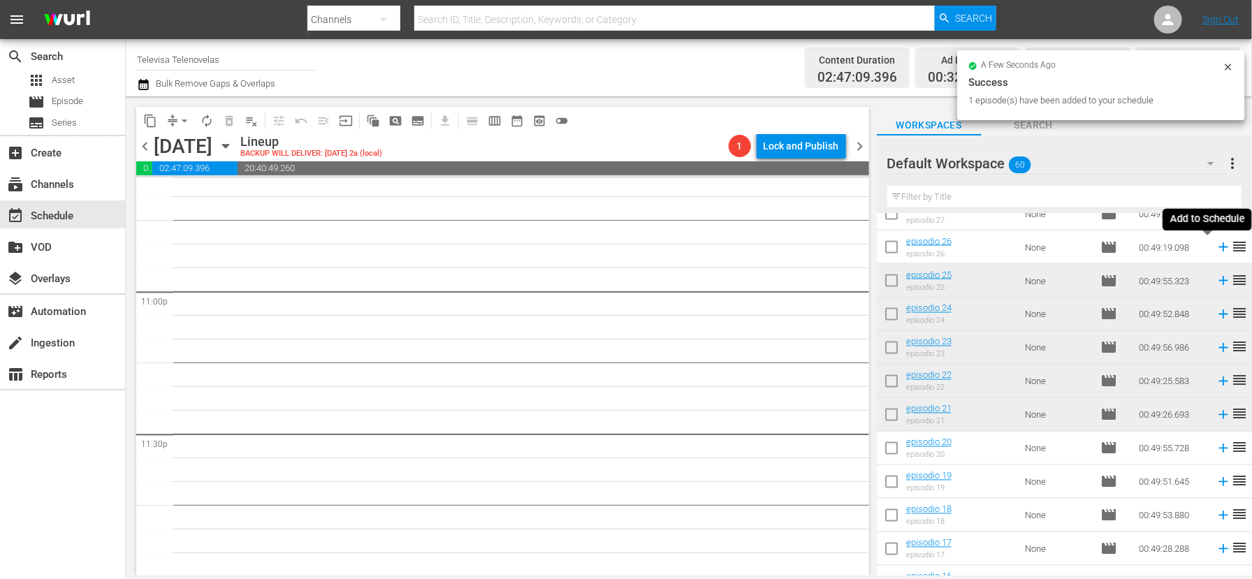
click at [1218, 246] on icon at bounding box center [1222, 247] width 9 height 9
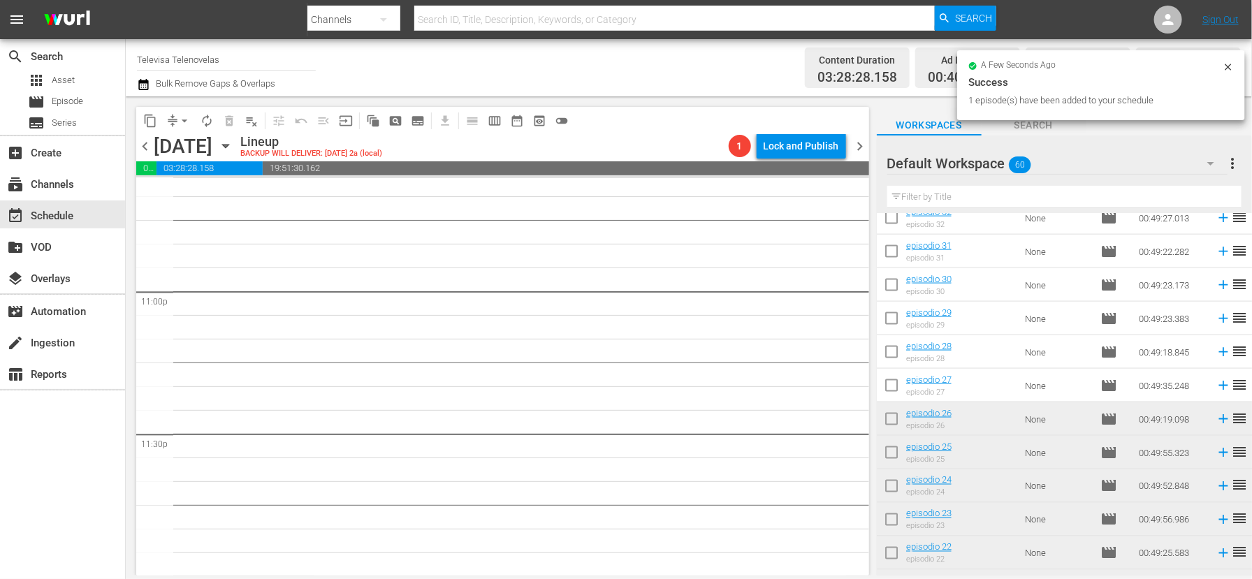
scroll to position [948, 0]
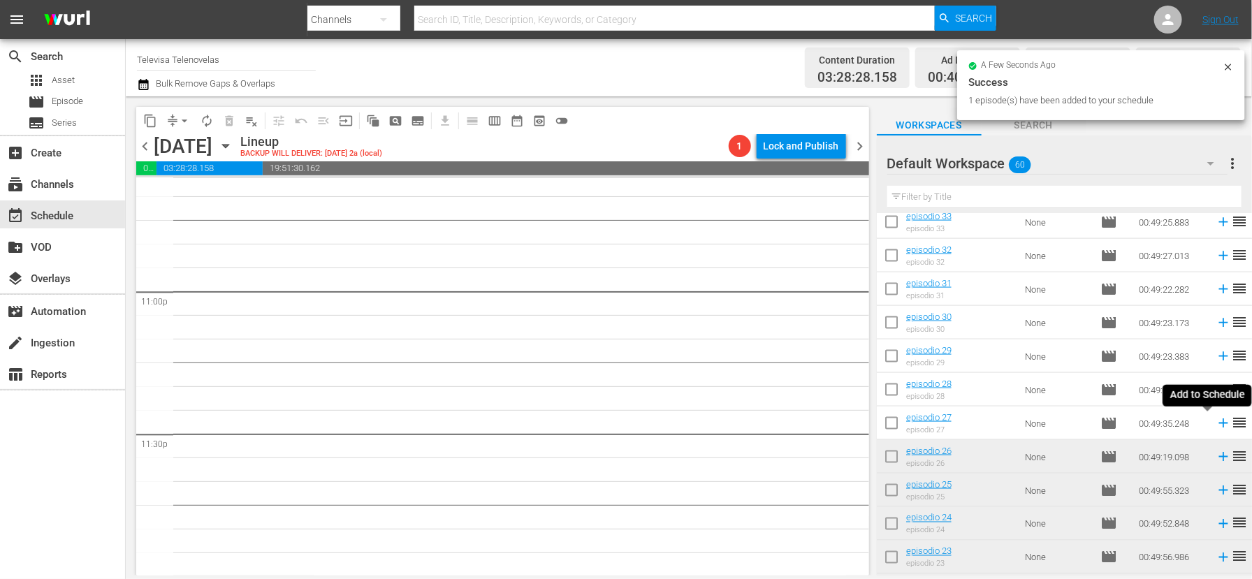
click at [1218, 421] on icon at bounding box center [1222, 423] width 9 height 9
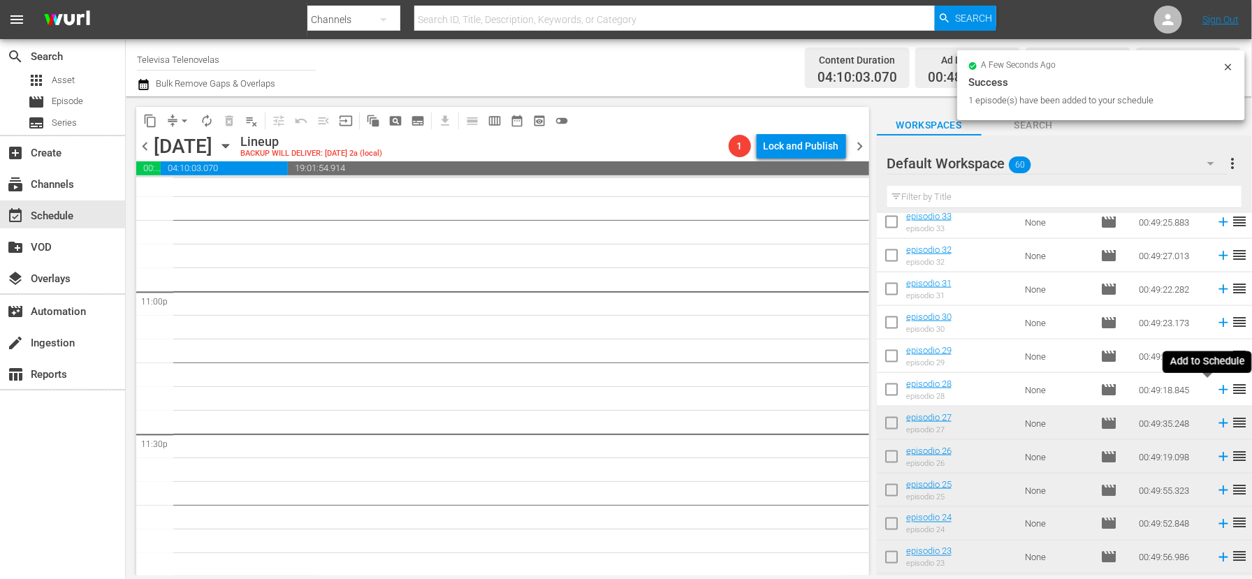
click at [1215, 392] on icon at bounding box center [1222, 389] width 15 height 15
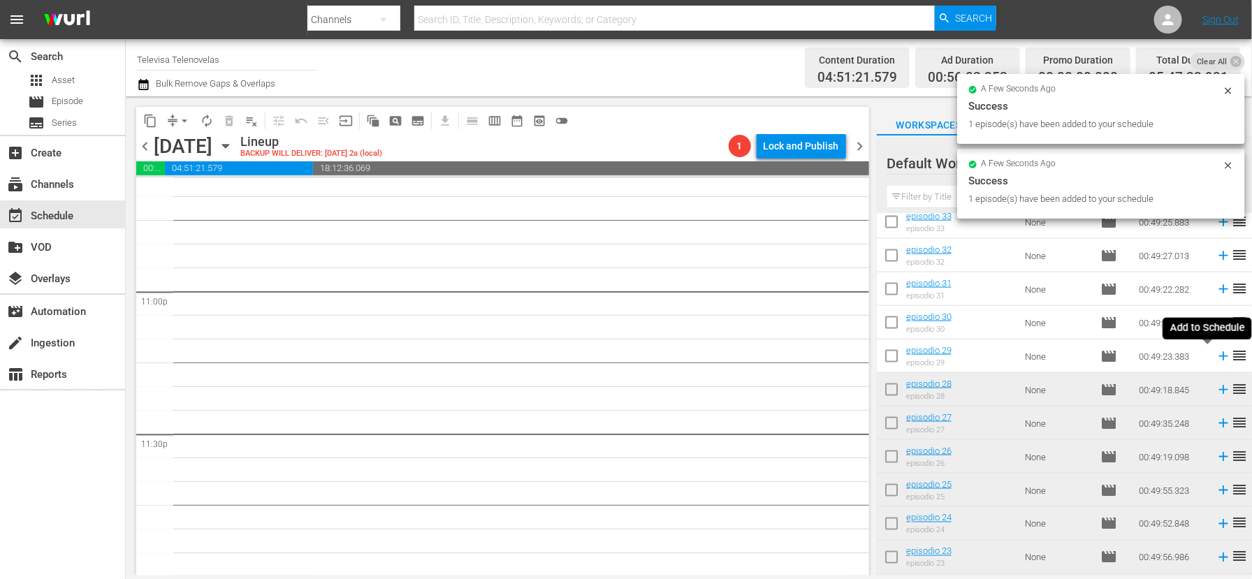
scroll to position [6417, 0]
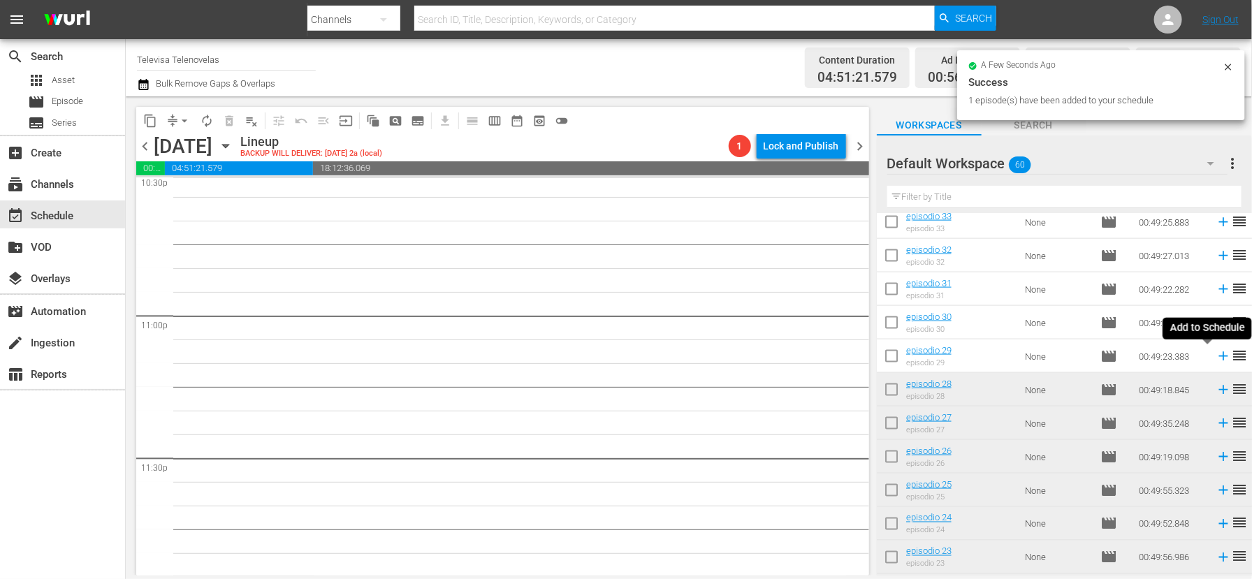
click at [1215, 355] on icon at bounding box center [1222, 356] width 15 height 15
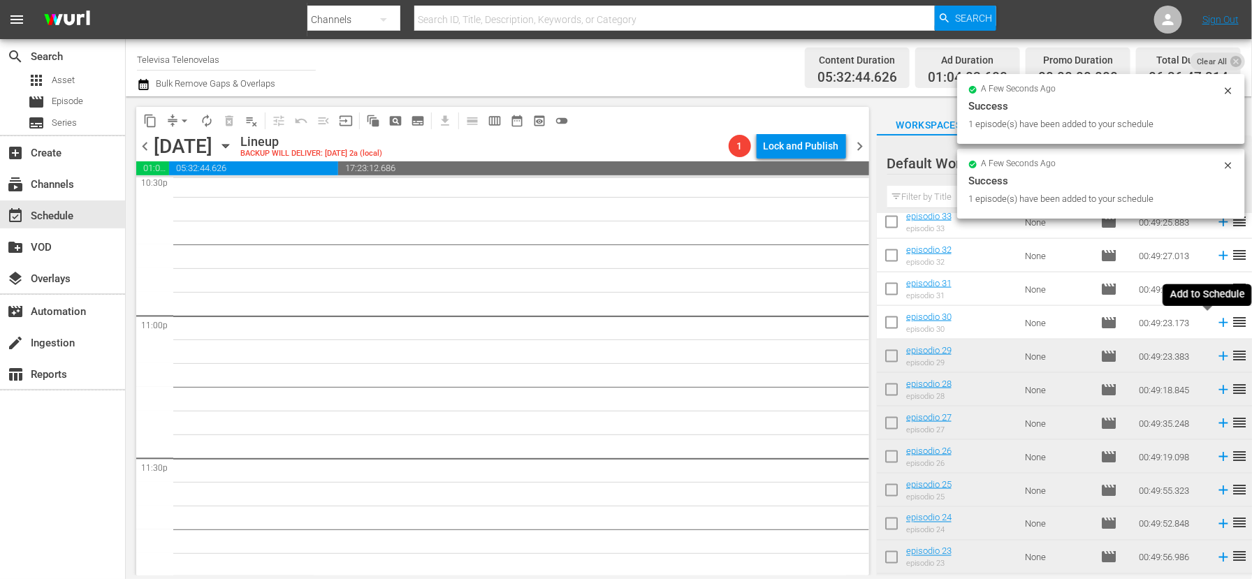
scroll to position [6394, 0]
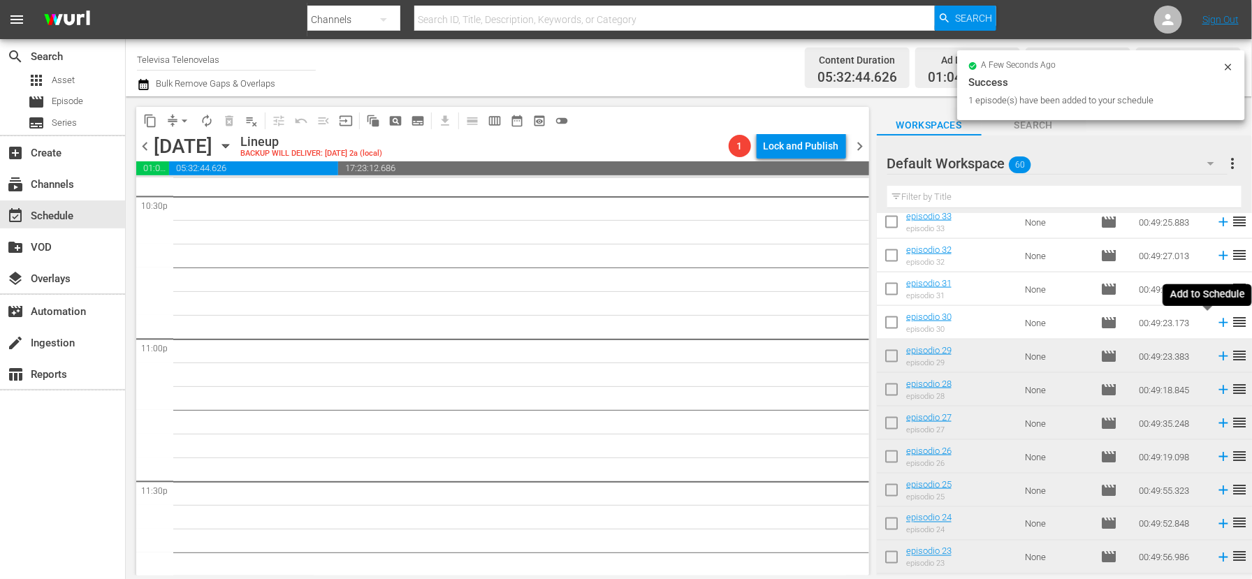
click at [1218, 321] on icon at bounding box center [1222, 323] width 9 height 9
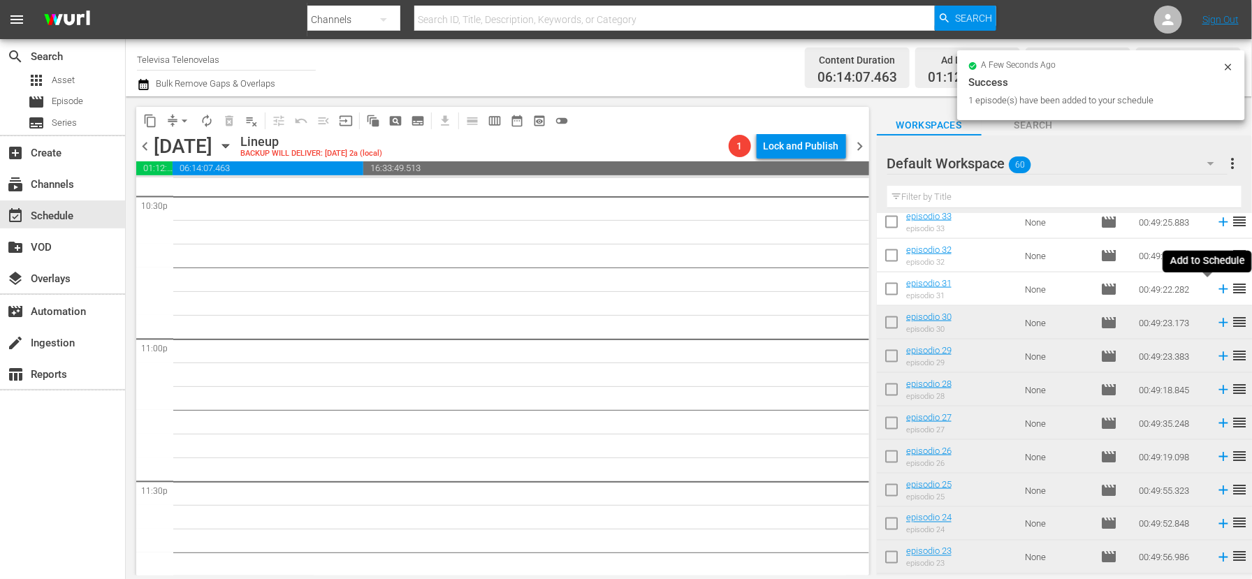
scroll to position [6370, 0]
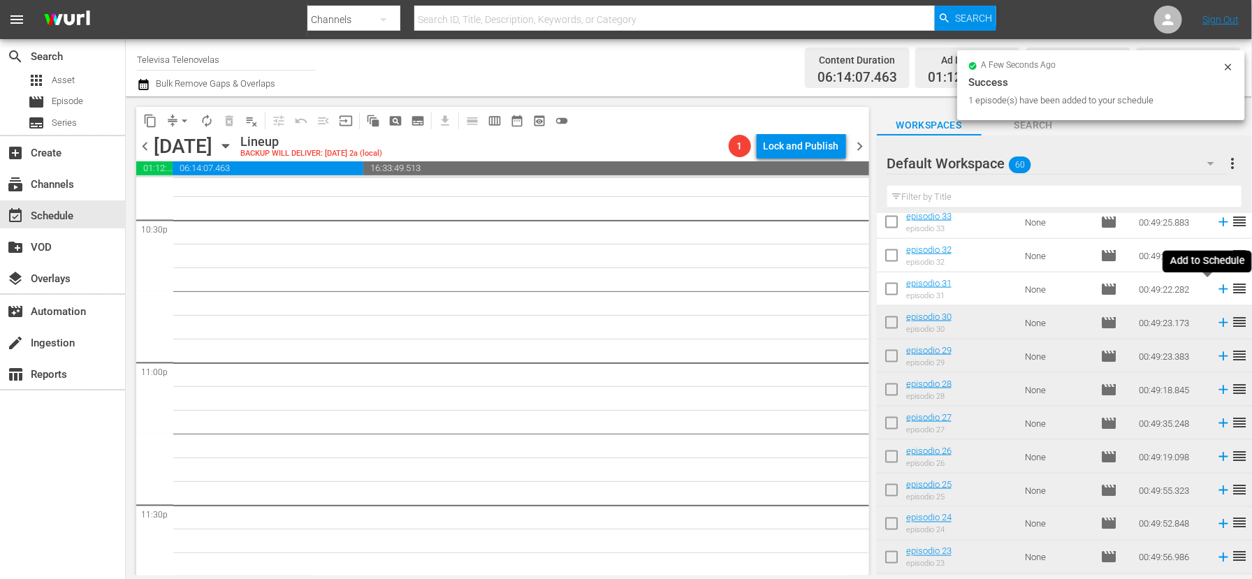
click at [1218, 292] on icon at bounding box center [1222, 289] width 9 height 9
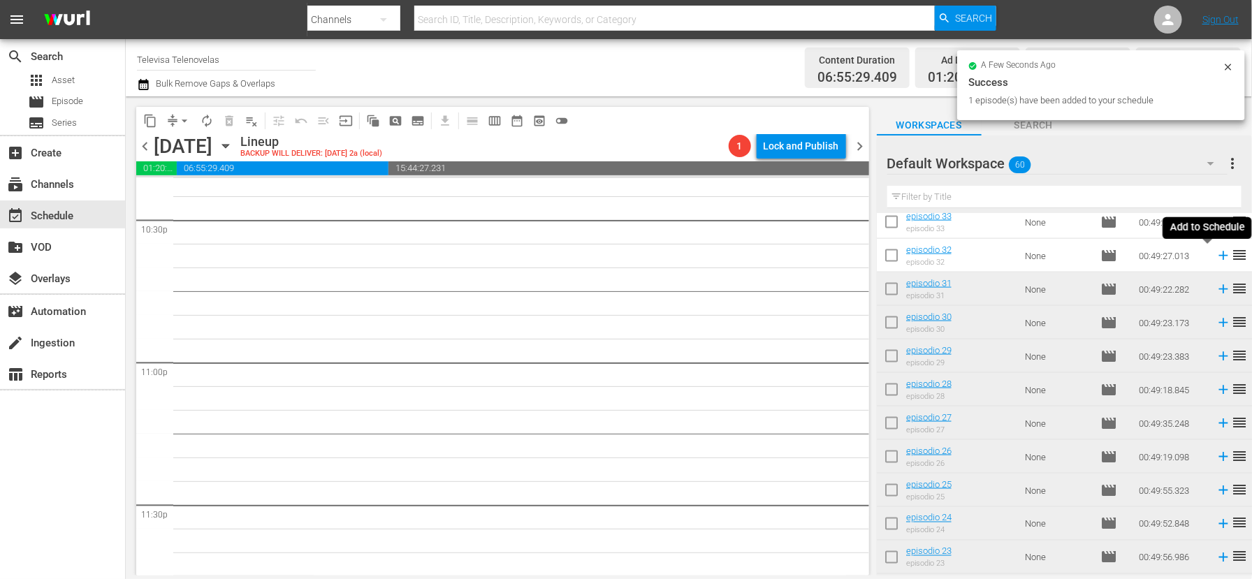
scroll to position [6346, 0]
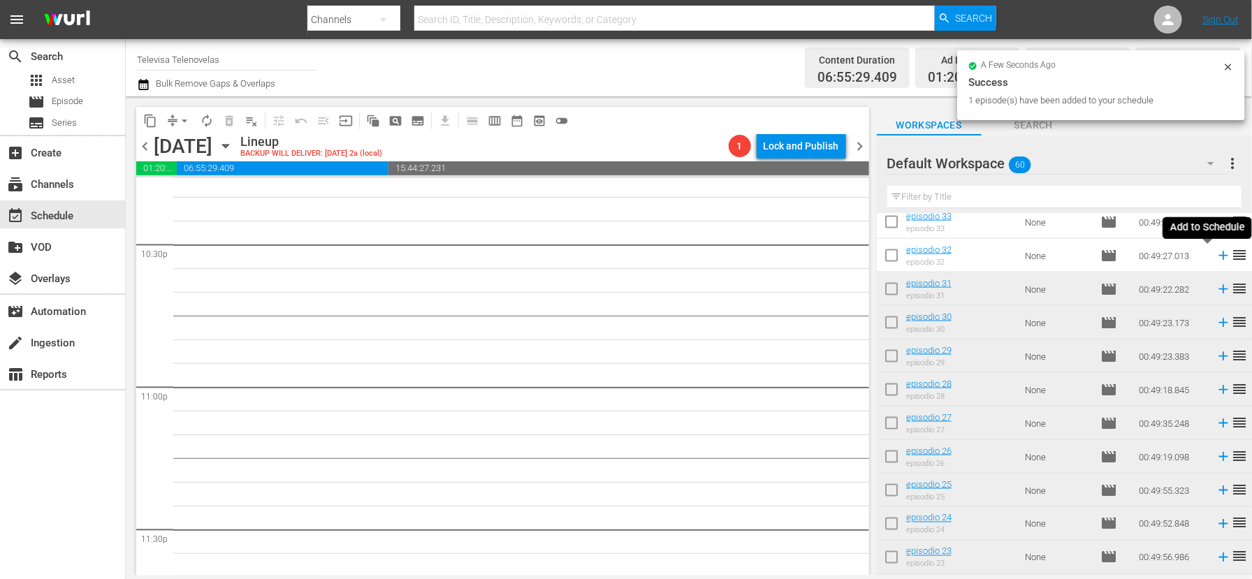
click at [1215, 254] on icon at bounding box center [1222, 255] width 15 height 15
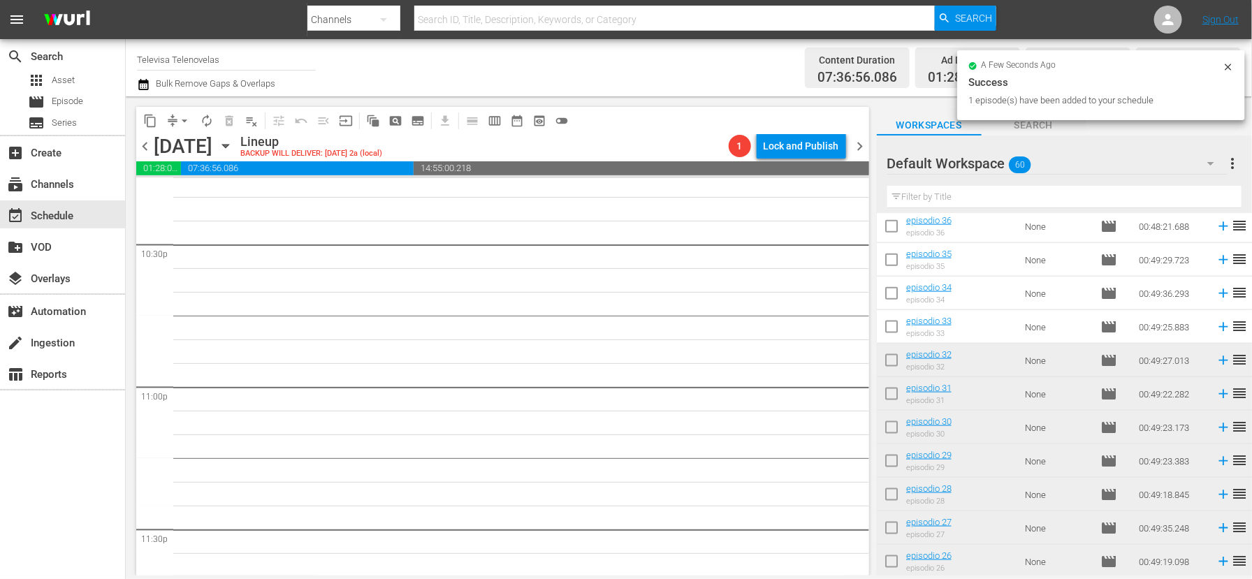
scroll to position [6323, 0]
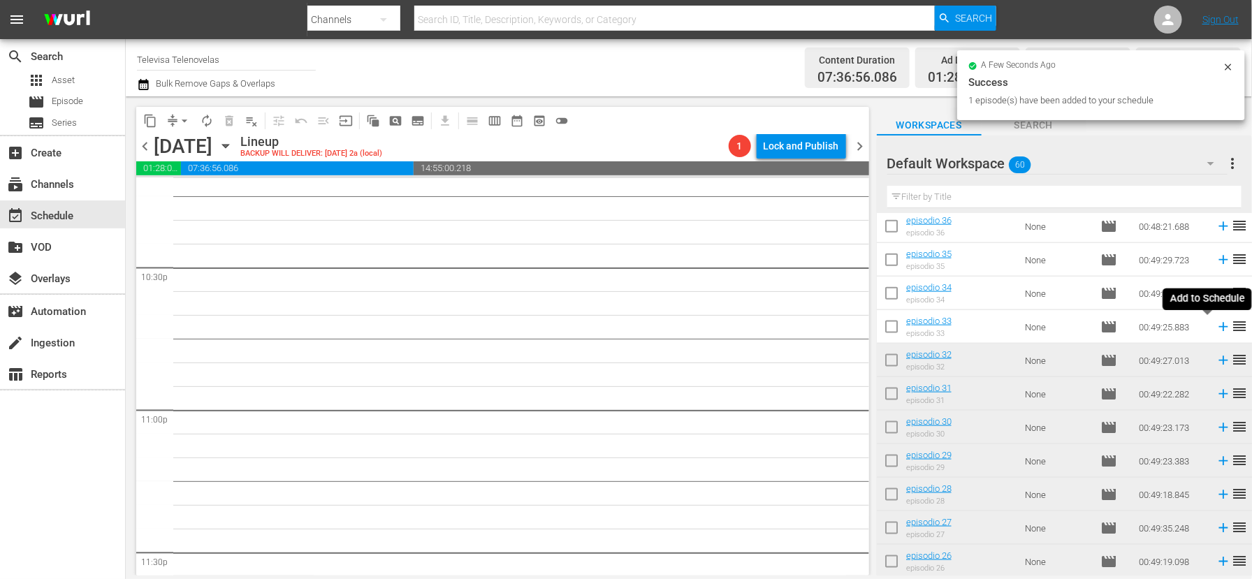
click at [1215, 328] on icon at bounding box center [1222, 326] width 15 height 15
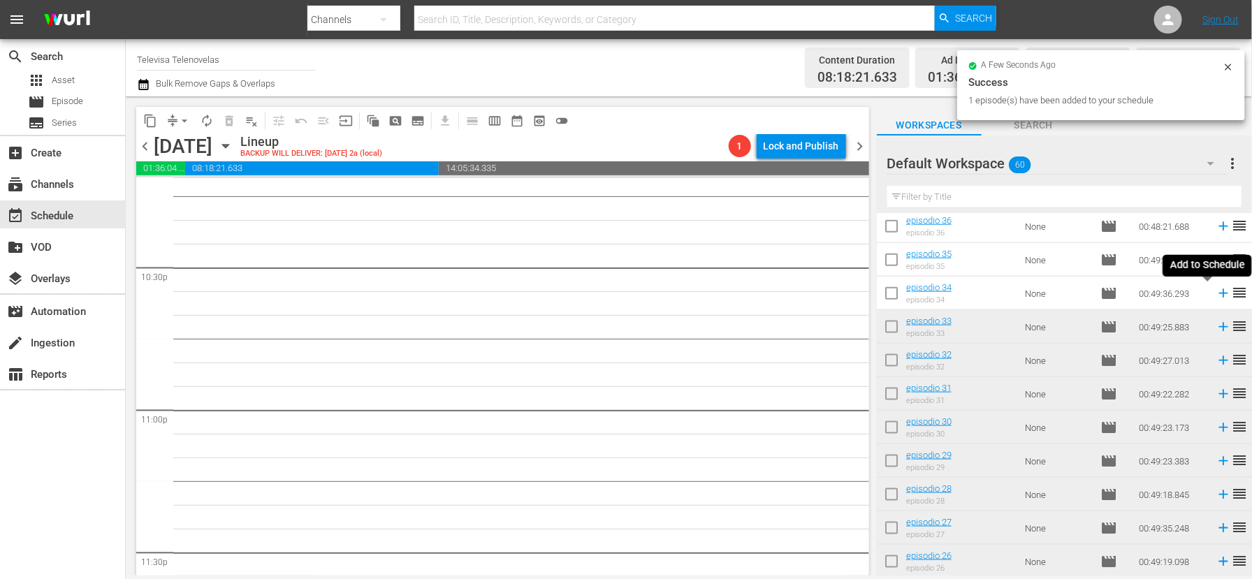
click at [1218, 294] on icon at bounding box center [1222, 293] width 9 height 9
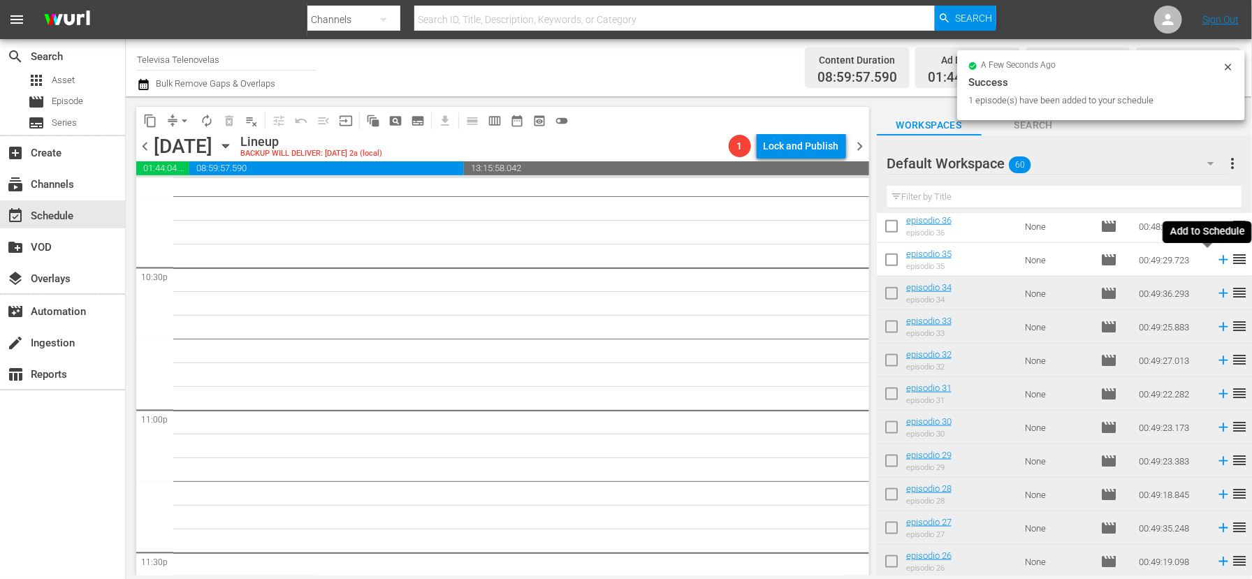
click at [1218, 260] on icon at bounding box center [1222, 260] width 9 height 9
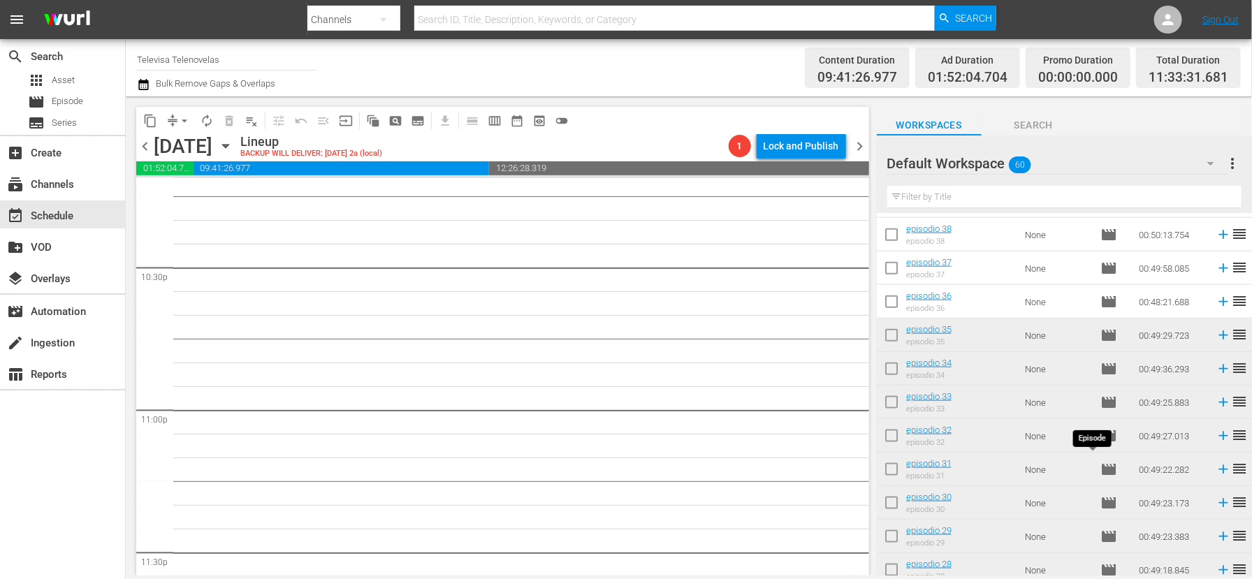
scroll to position [738, 0]
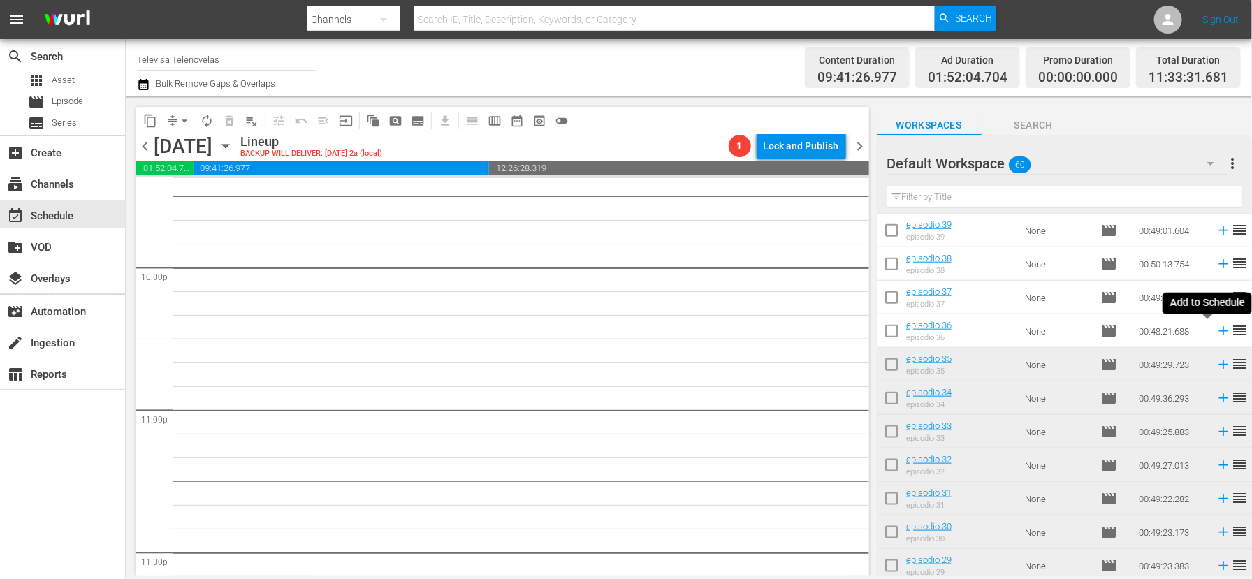
click at [1218, 332] on icon at bounding box center [1222, 331] width 9 height 9
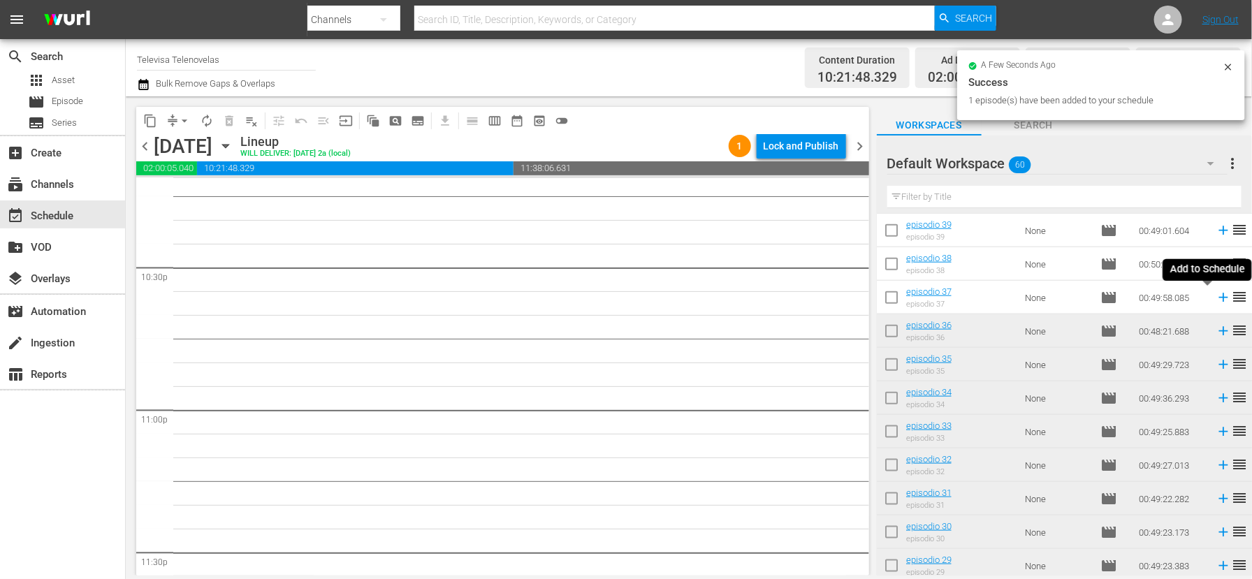
scroll to position [6299, 0]
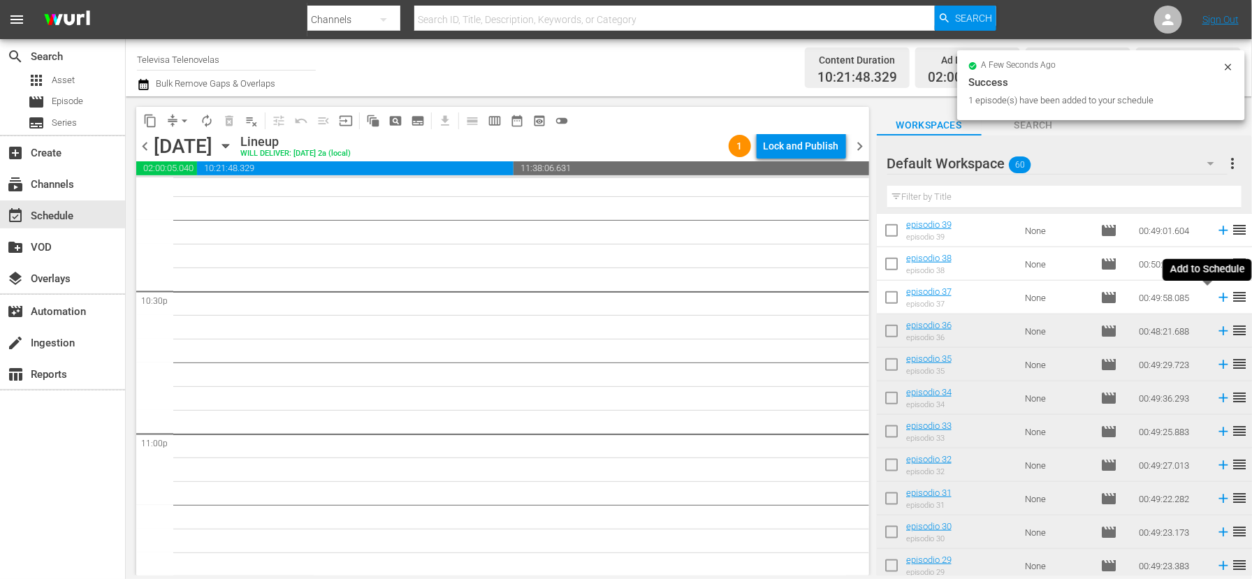
click at [1215, 296] on icon at bounding box center [1222, 297] width 15 height 15
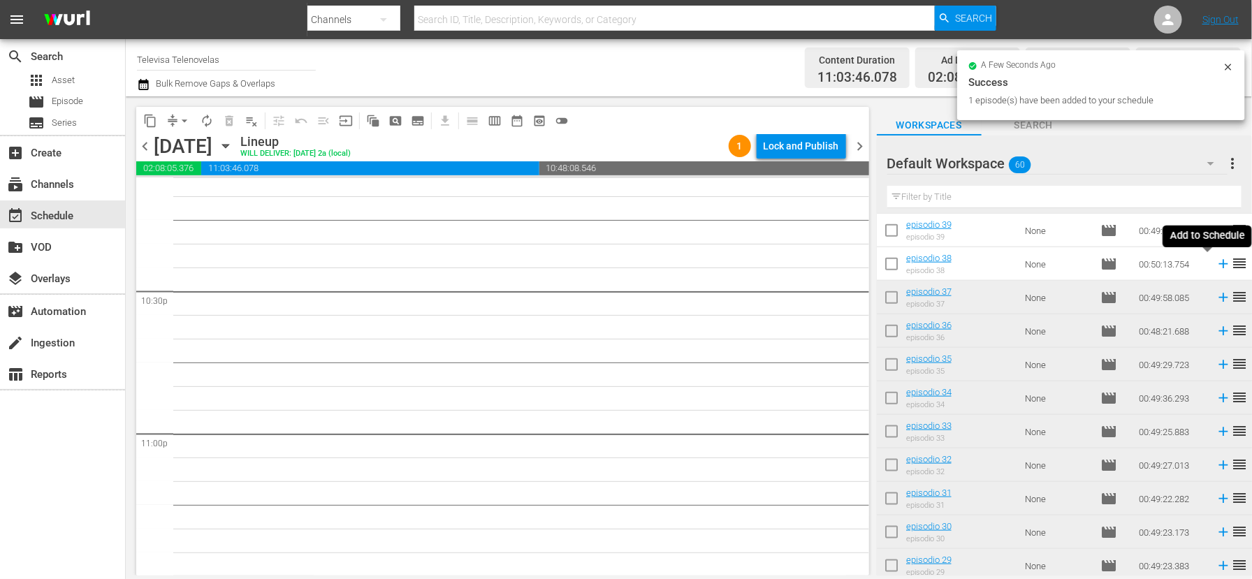
scroll to position [6275, 0]
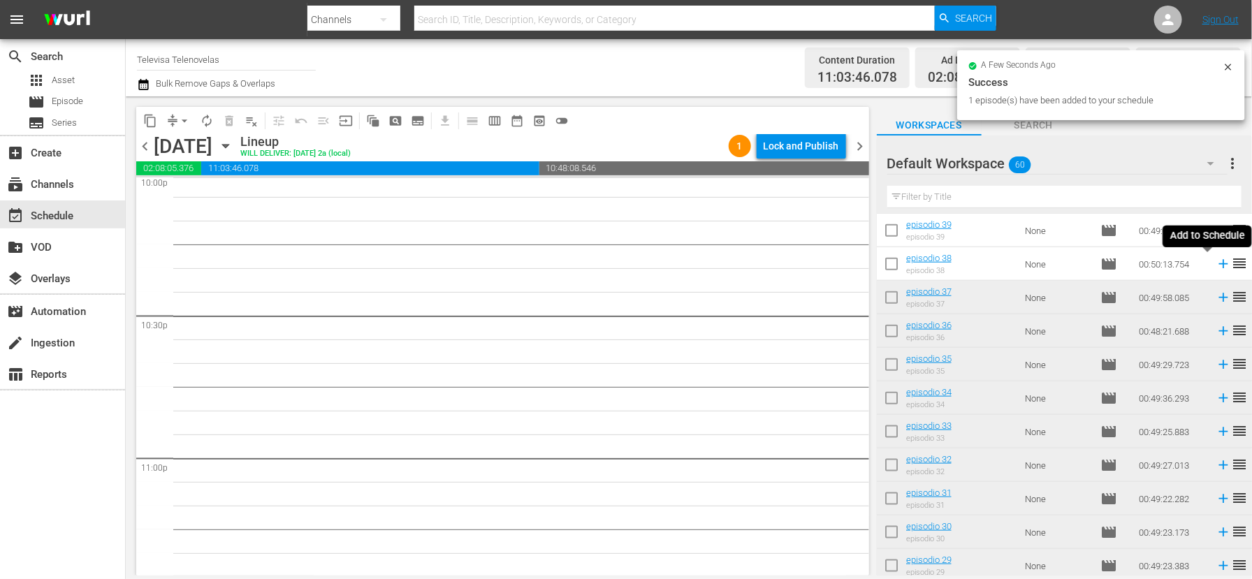
click at [1218, 264] on icon at bounding box center [1222, 264] width 9 height 9
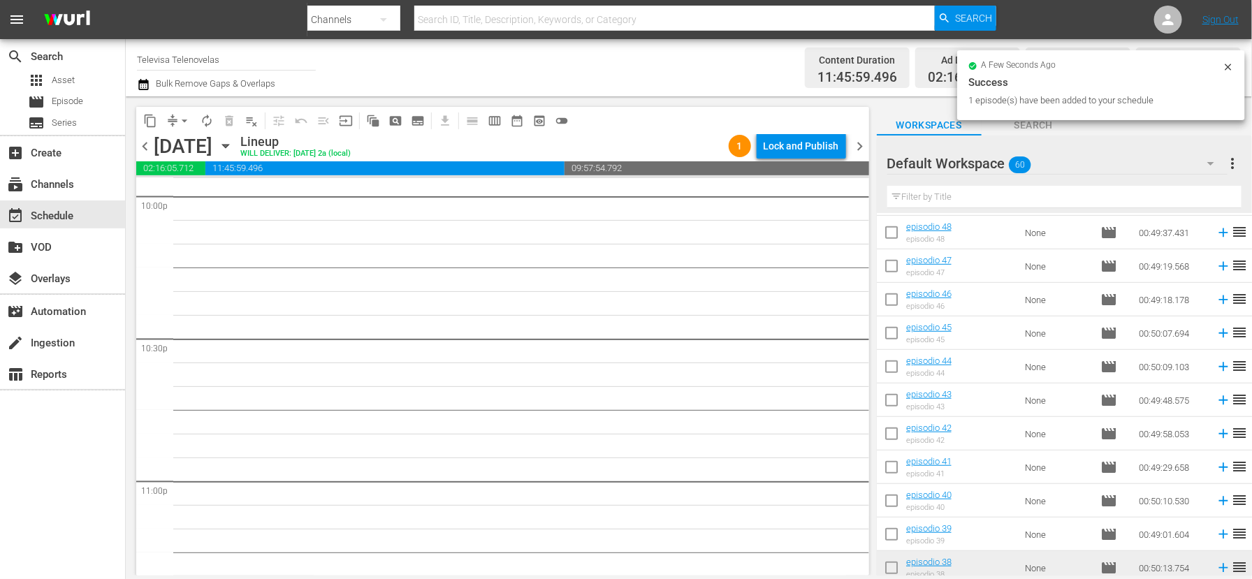
scroll to position [424, 0]
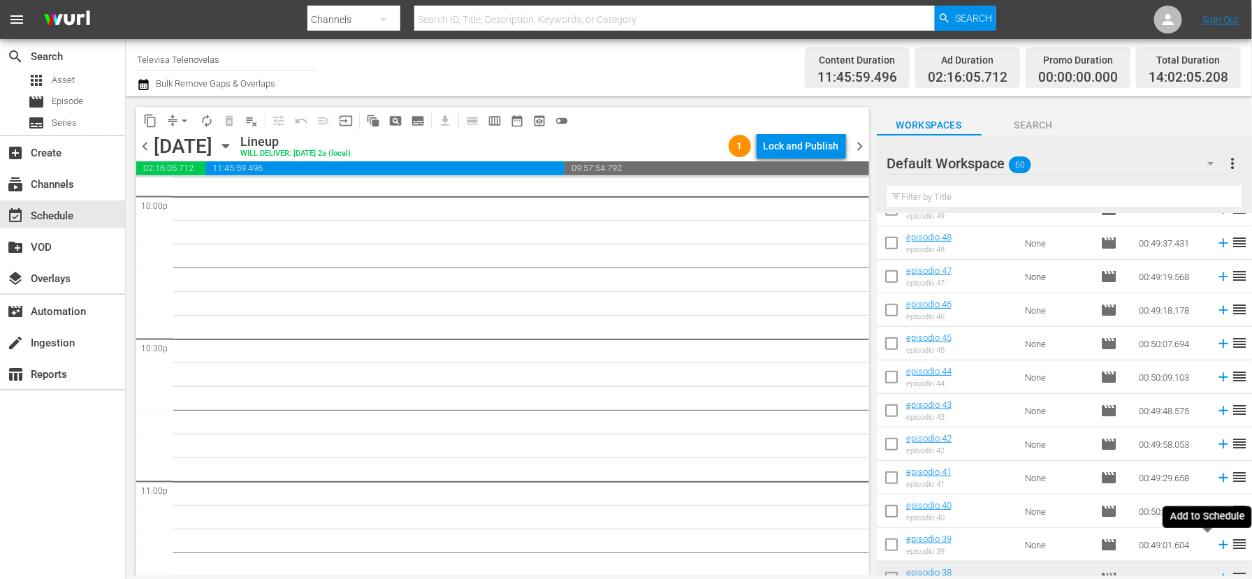
click at [1218, 545] on icon at bounding box center [1222, 545] width 9 height 9
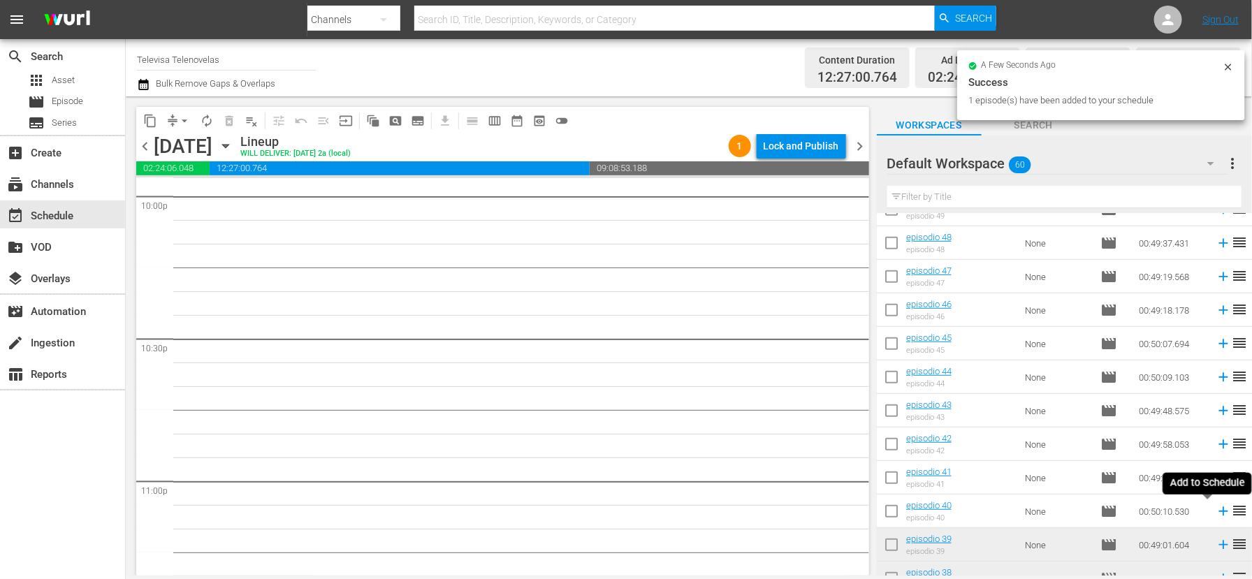
scroll to position [6228, 0]
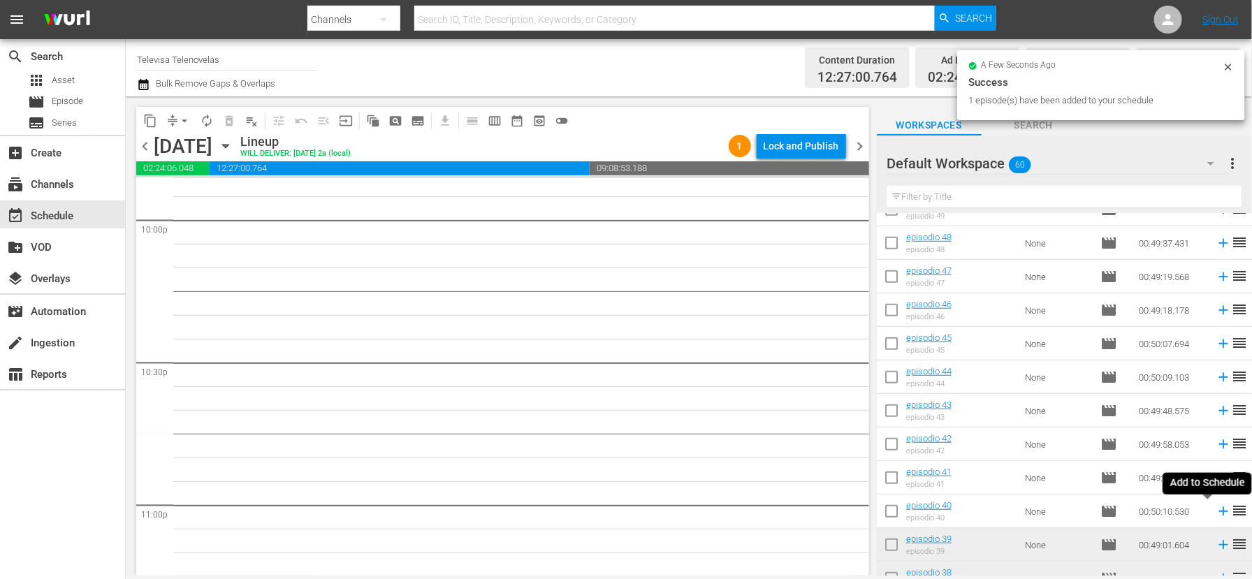
click at [1218, 511] on icon at bounding box center [1222, 511] width 9 height 9
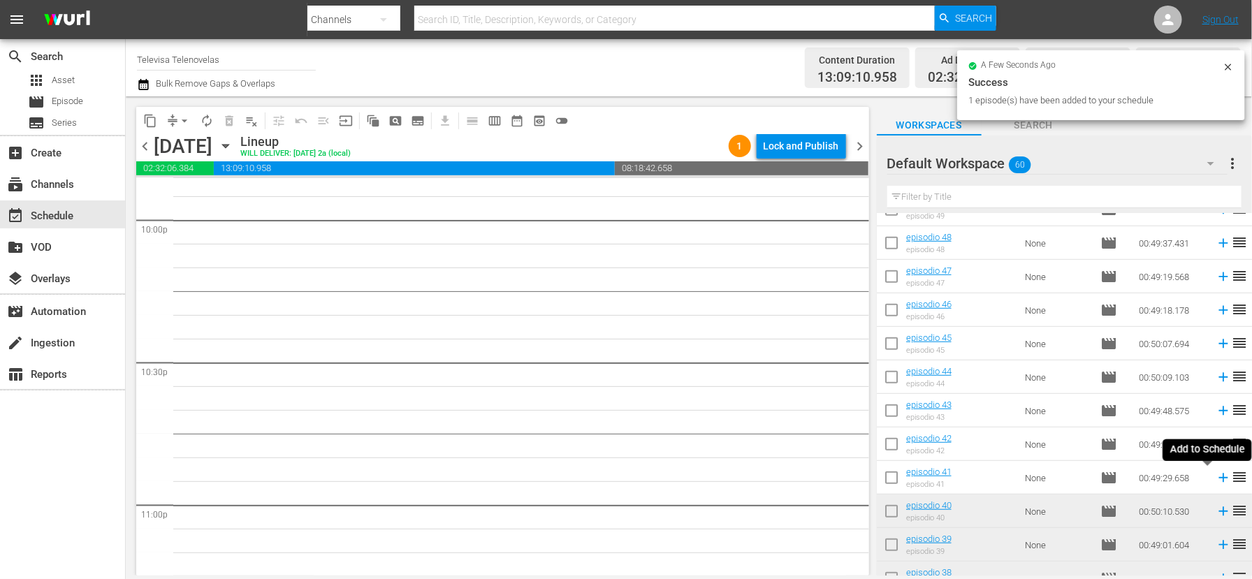
scroll to position [6203, 0]
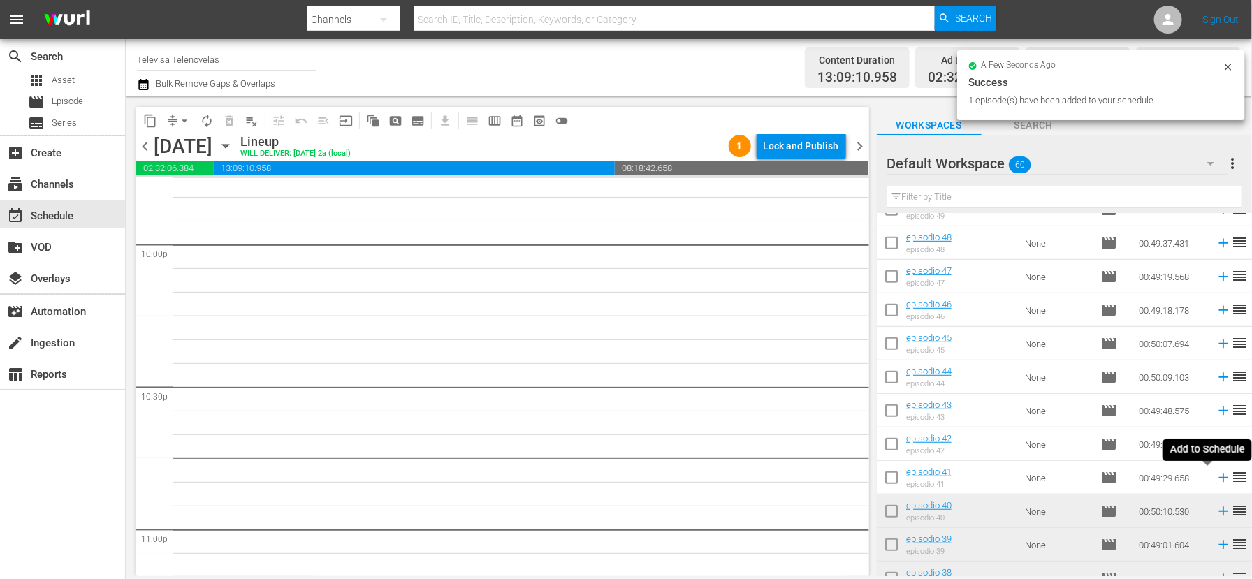
click at [1215, 478] on icon at bounding box center [1222, 477] width 15 height 15
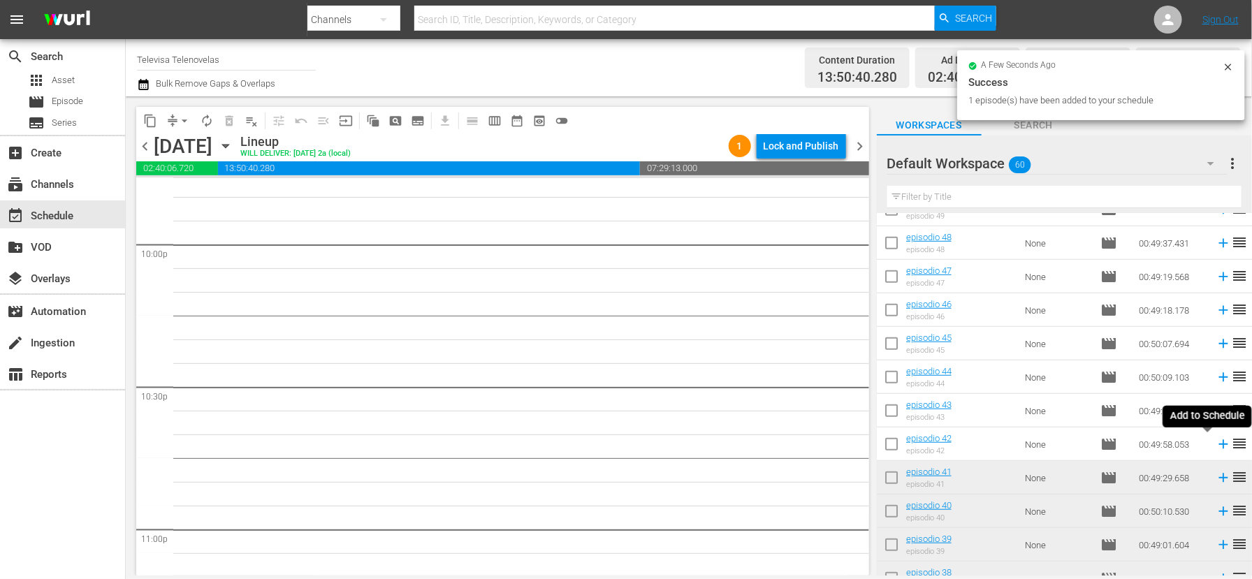
scroll to position [6180, 0]
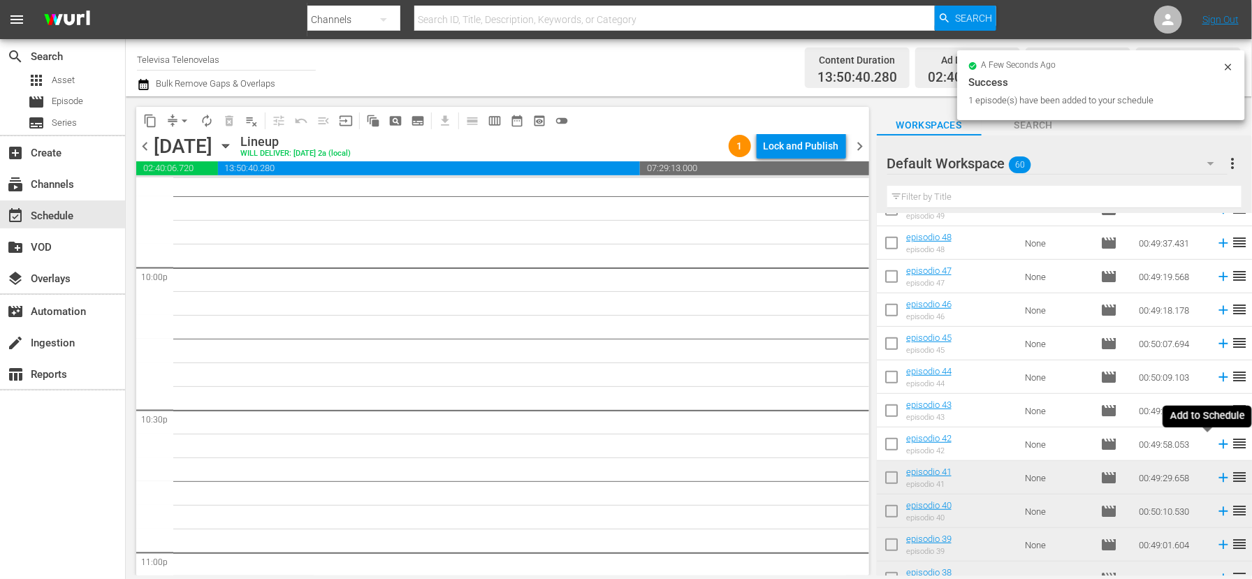
click at [1218, 445] on icon at bounding box center [1222, 444] width 9 height 9
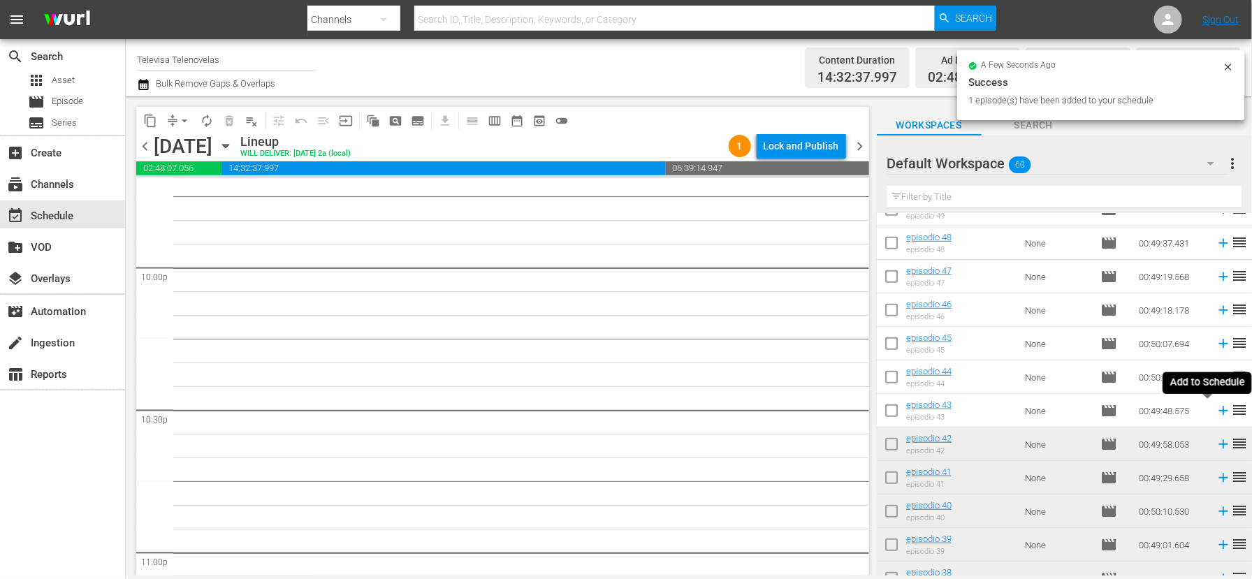
scroll to position [6157, 0]
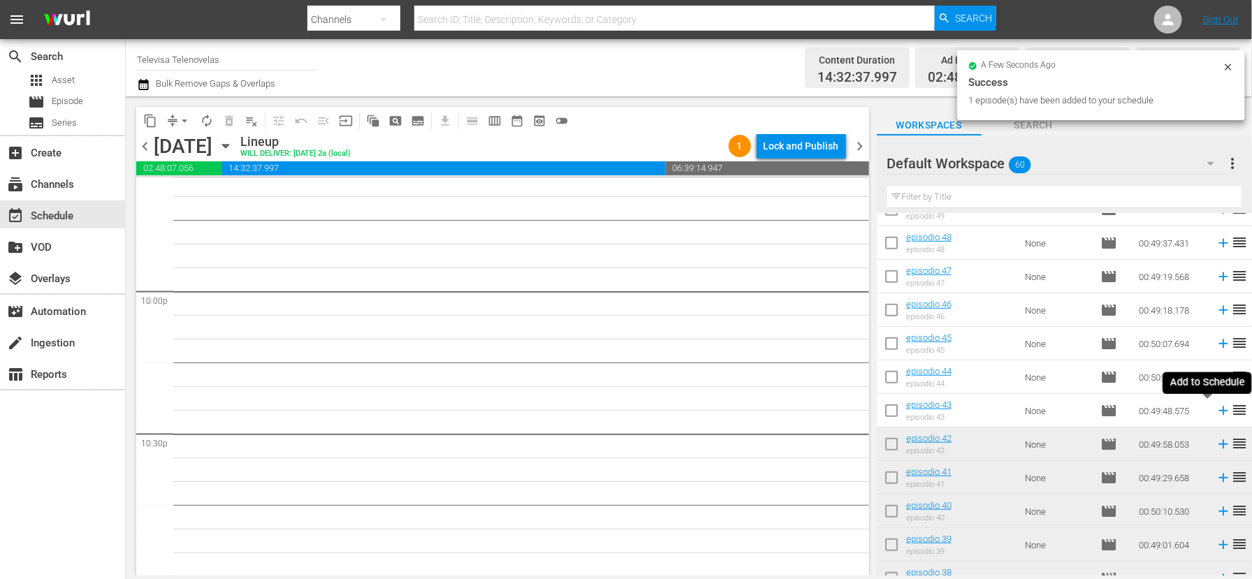
click at [1218, 411] on icon at bounding box center [1222, 411] width 9 height 9
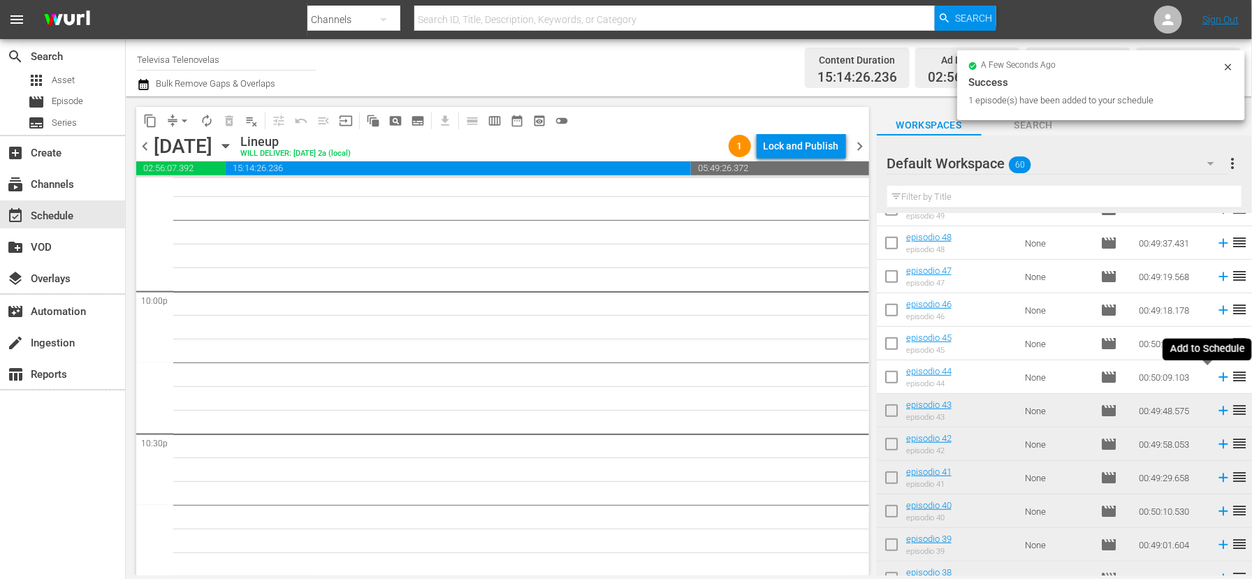
scroll to position [6132, 0]
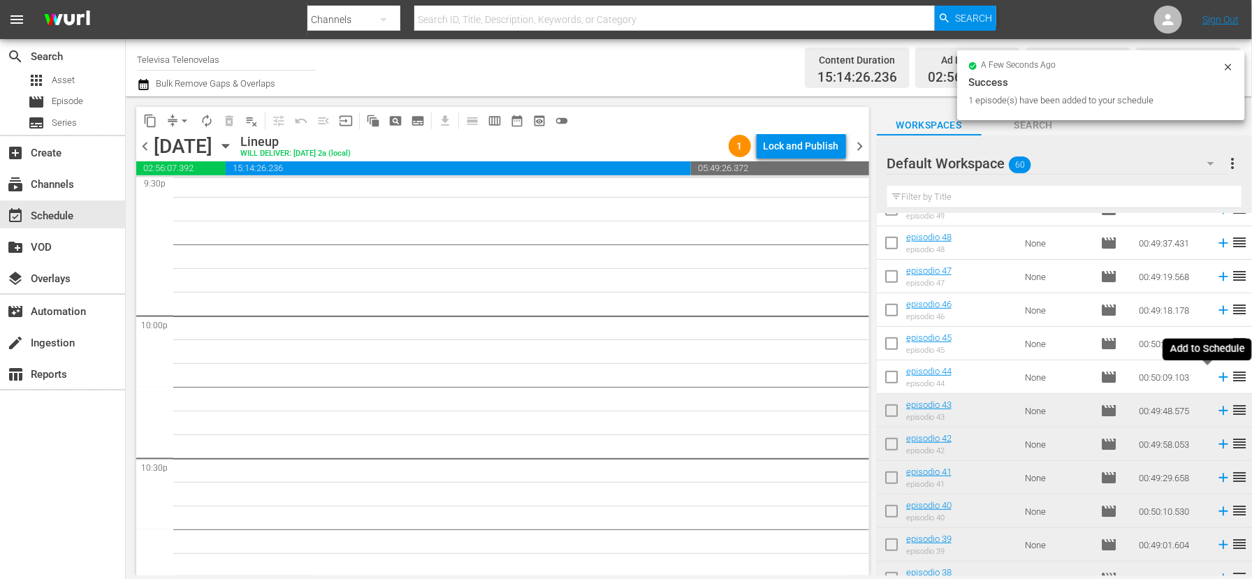
click at [1215, 379] on icon at bounding box center [1222, 377] width 15 height 15
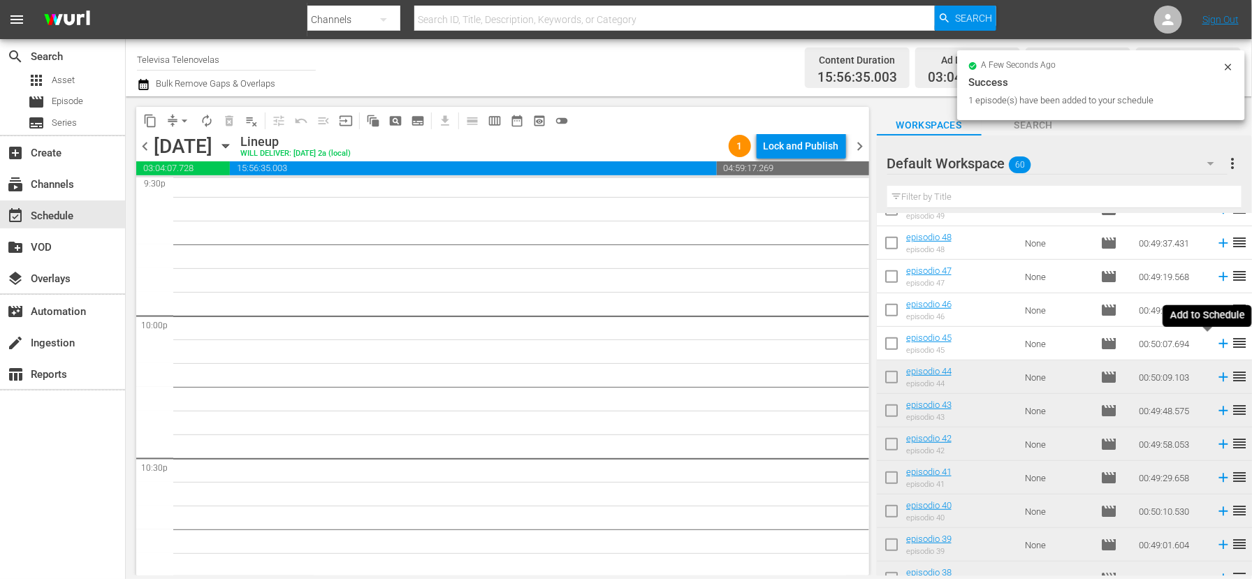
scroll to position [6109, 0]
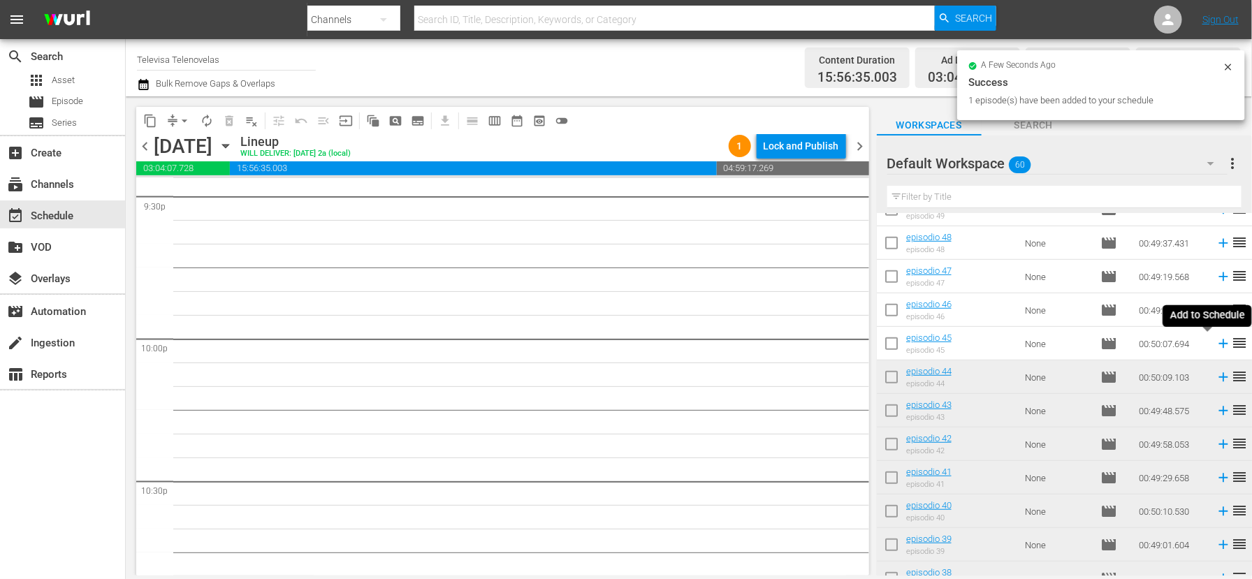
click at [1218, 344] on icon at bounding box center [1222, 343] width 9 height 9
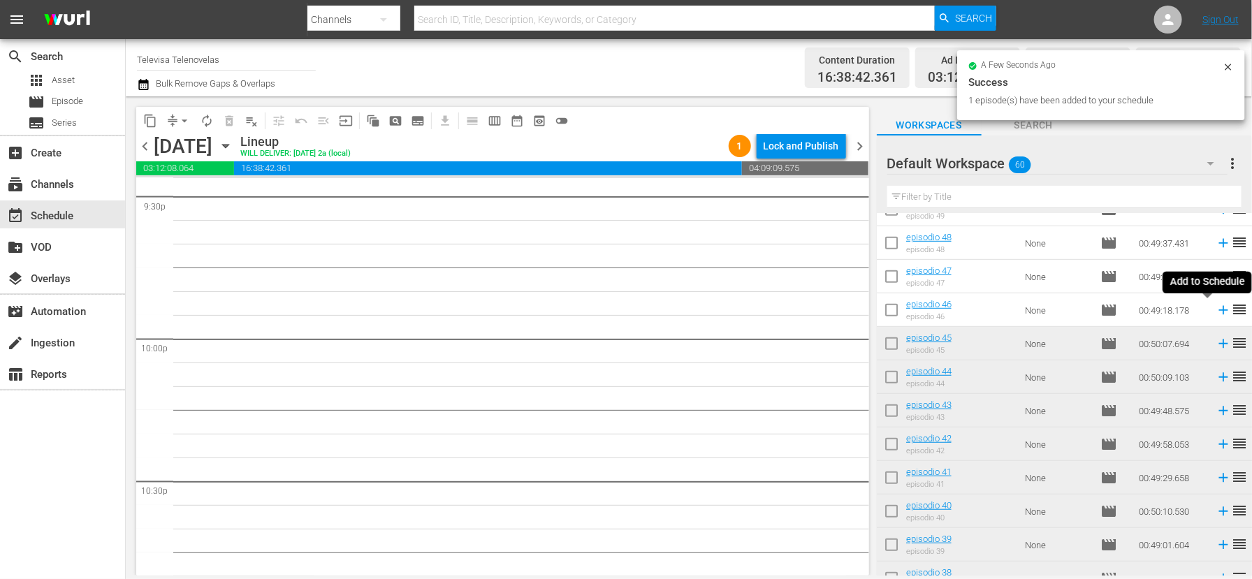
scroll to position [6085, 0]
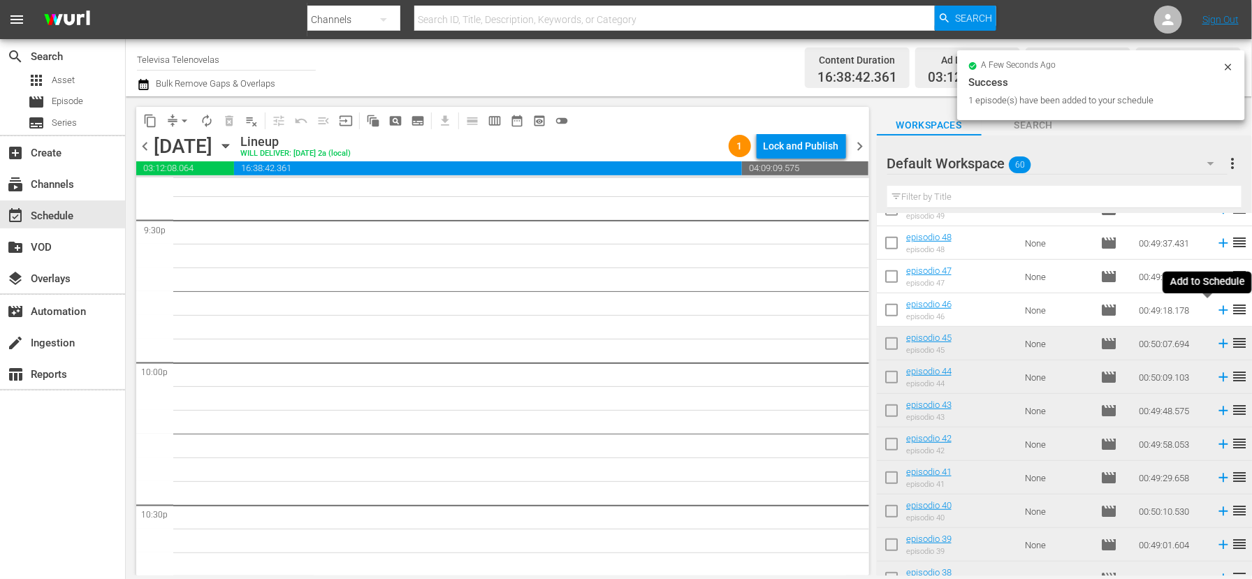
click at [1218, 310] on icon at bounding box center [1222, 310] width 9 height 9
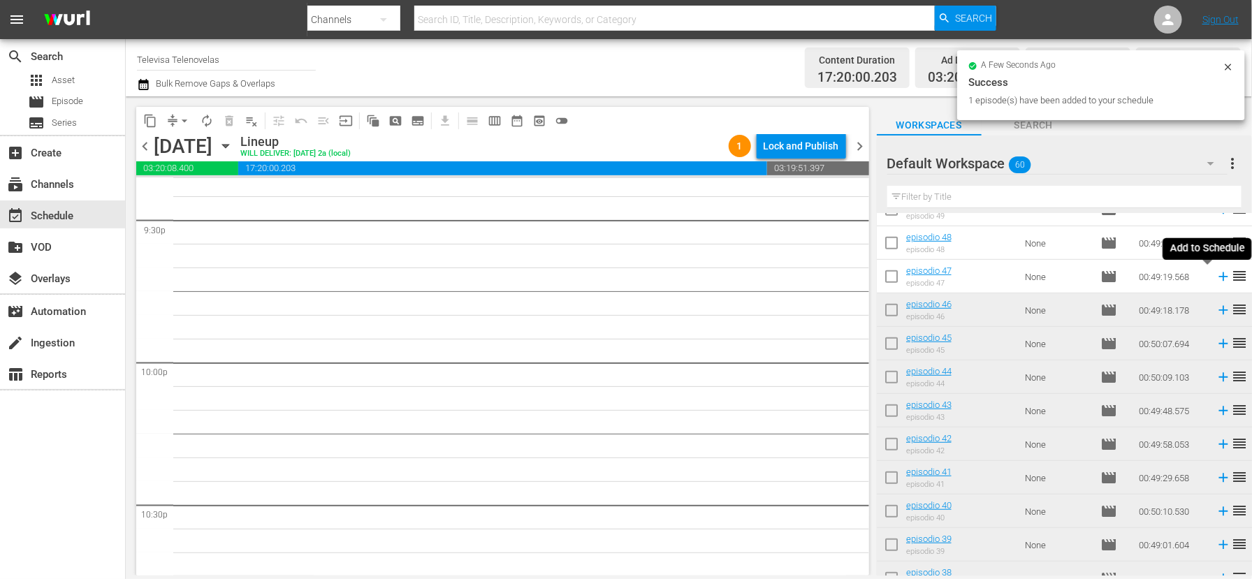
scroll to position [6061, 0]
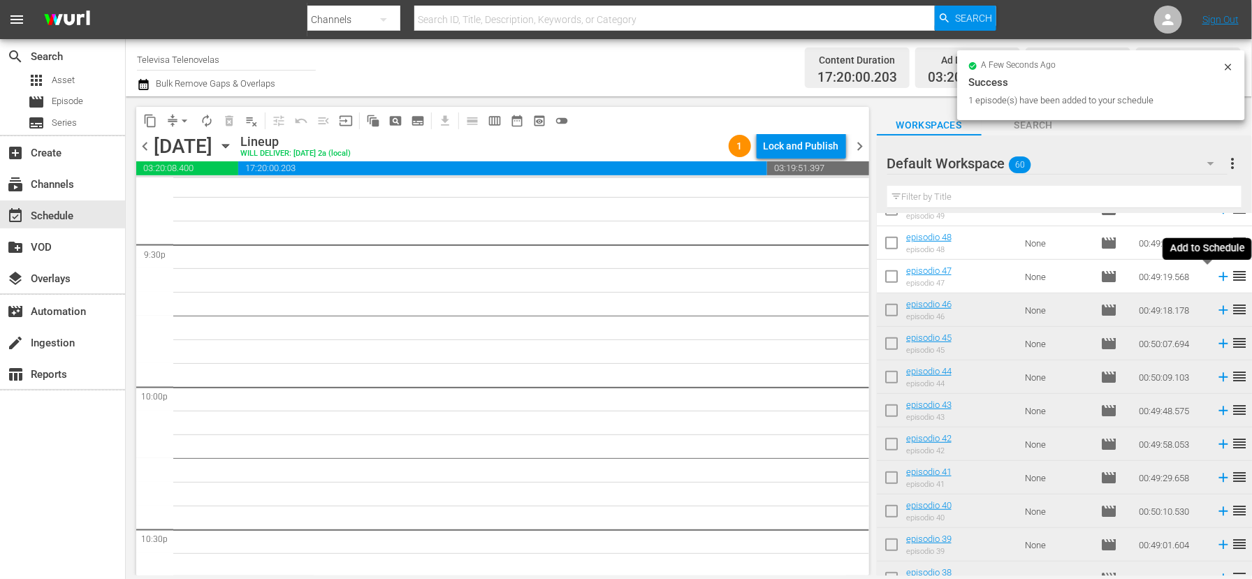
click at [1218, 275] on icon at bounding box center [1222, 276] width 9 height 9
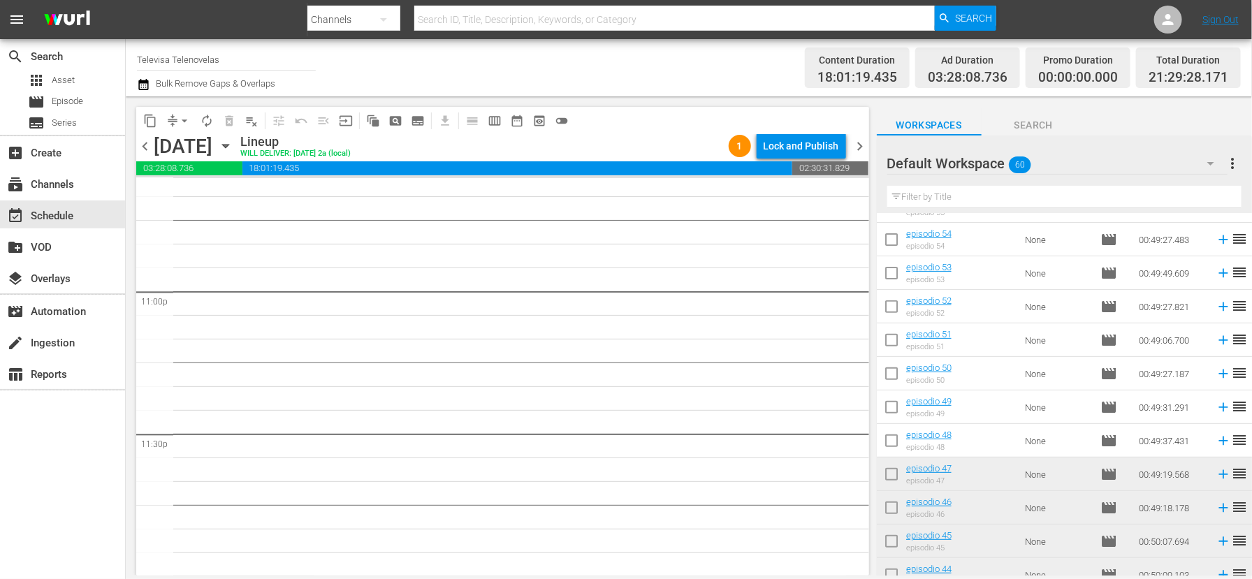
scroll to position [214, 0]
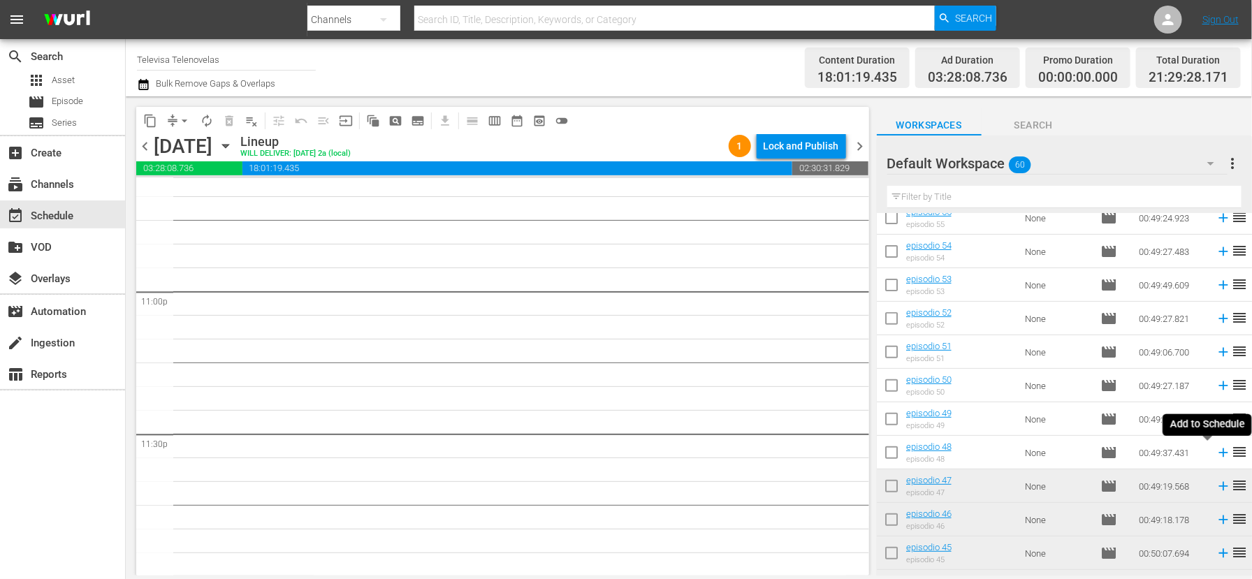
click at [1218, 453] on icon at bounding box center [1222, 452] width 9 height 9
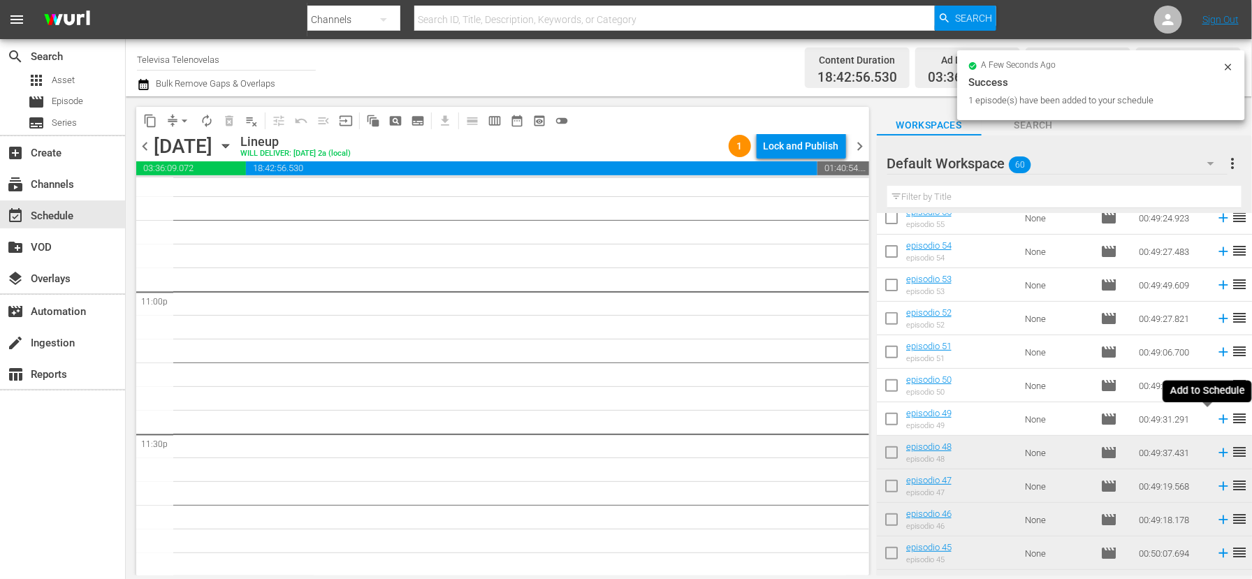
click at [1218, 419] on icon at bounding box center [1222, 419] width 9 height 9
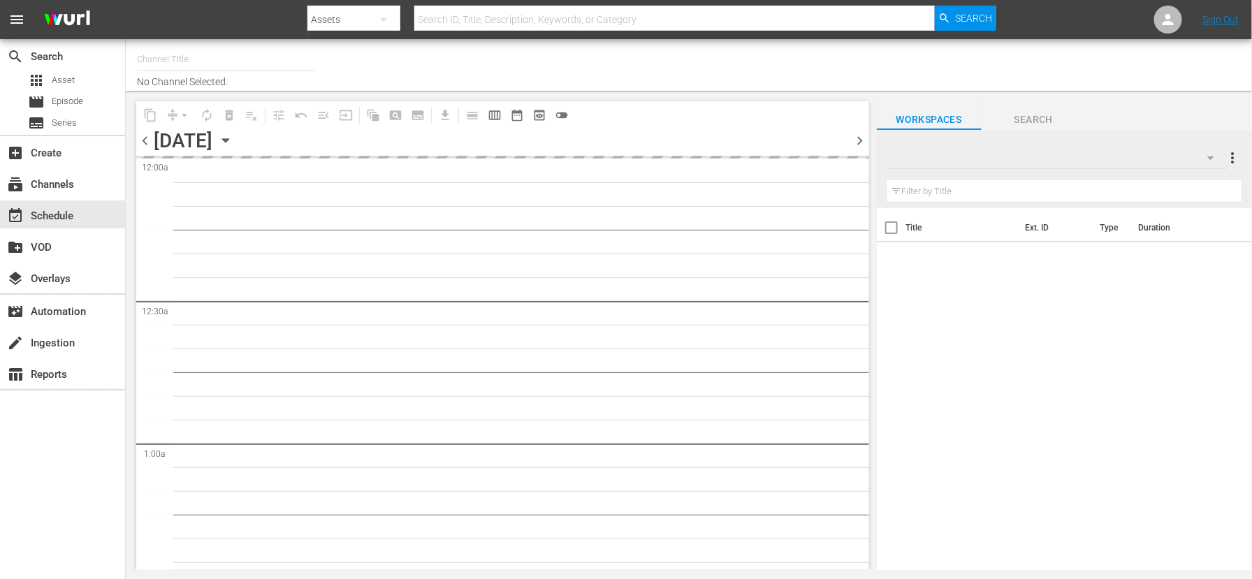
type input "Televisa Telenovelas (1317)"
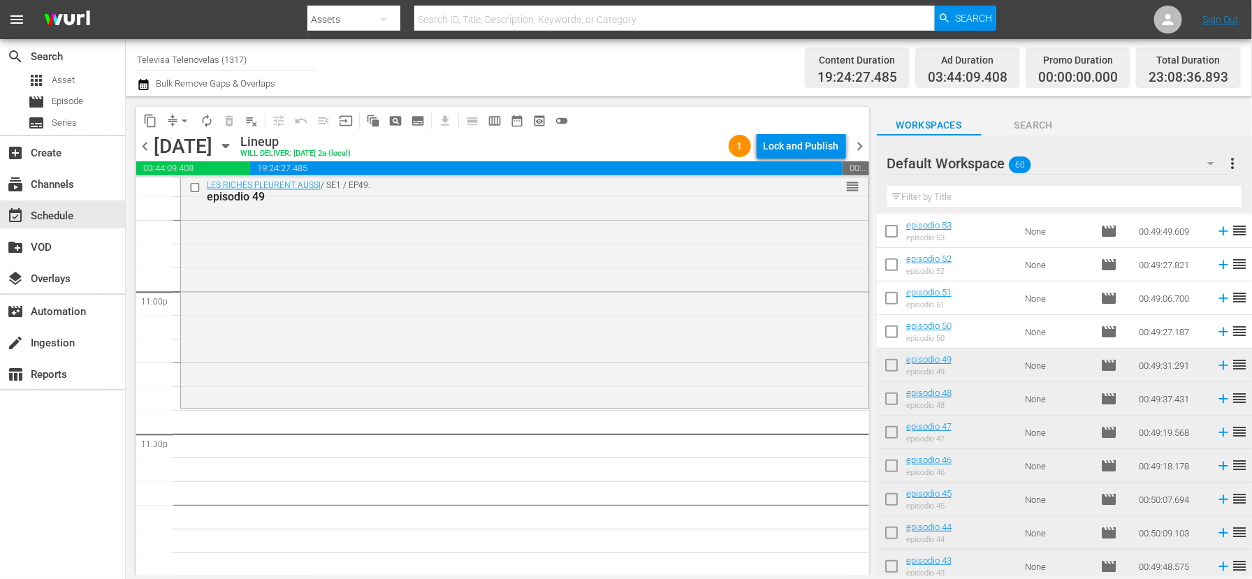
scroll to position [210, 0]
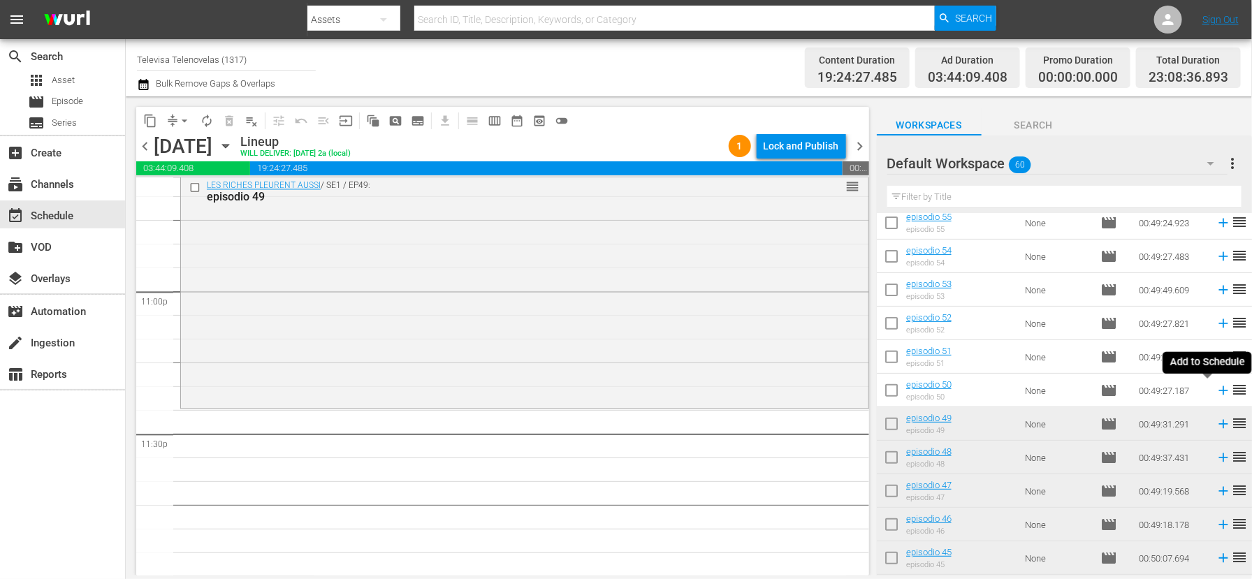
click at [1215, 392] on icon at bounding box center [1222, 390] width 15 height 15
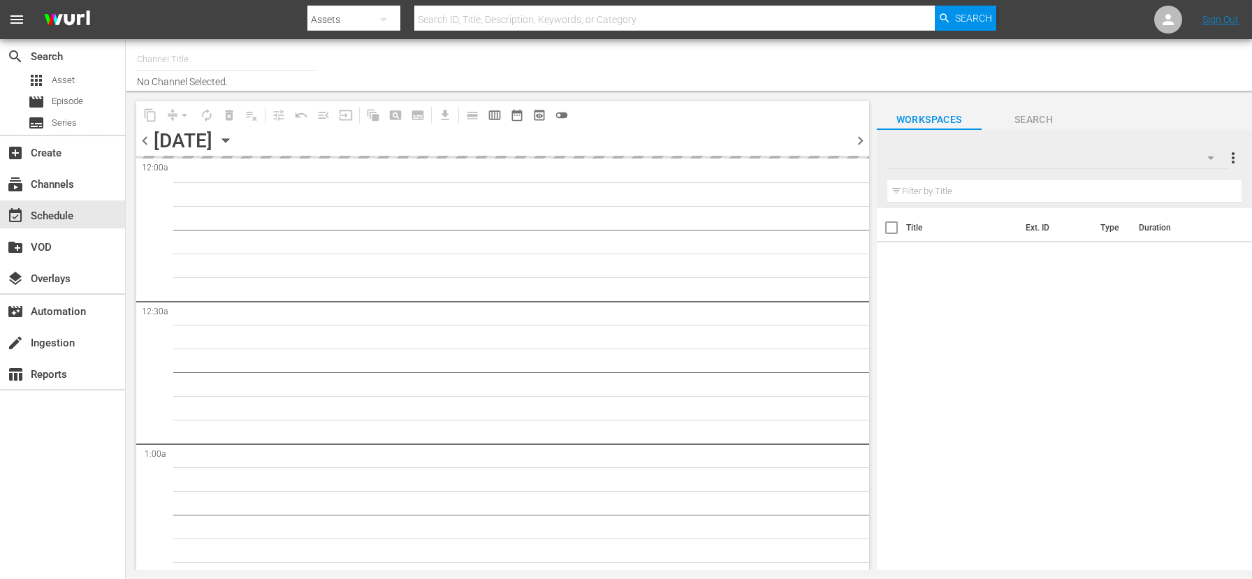
type input "Televisa Telenovelas (1317)"
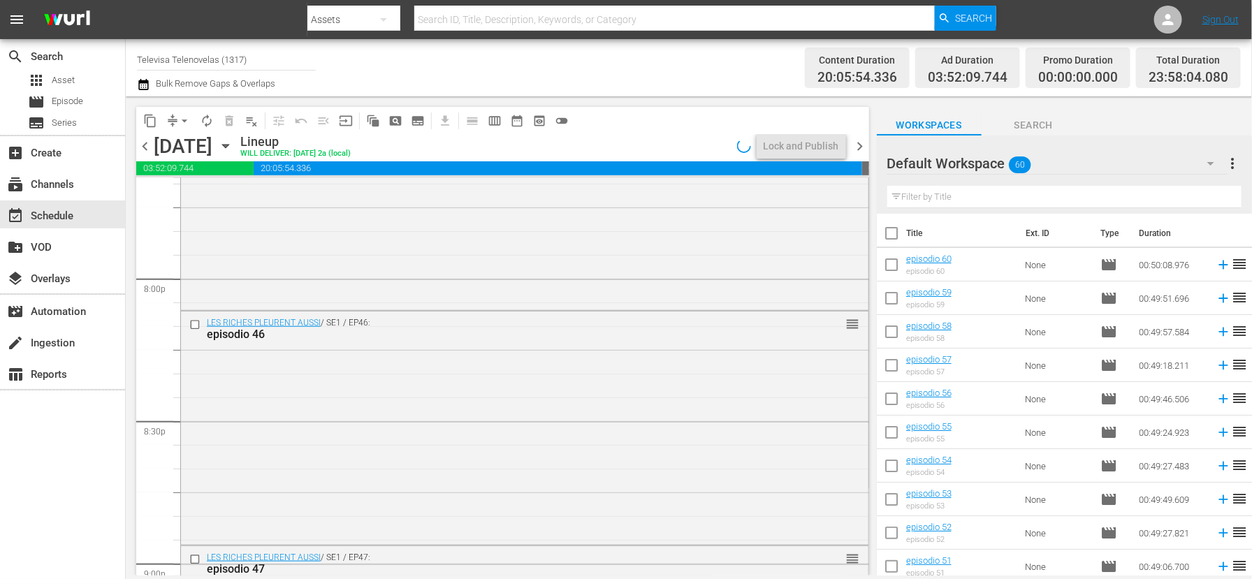
scroll to position [6509, 0]
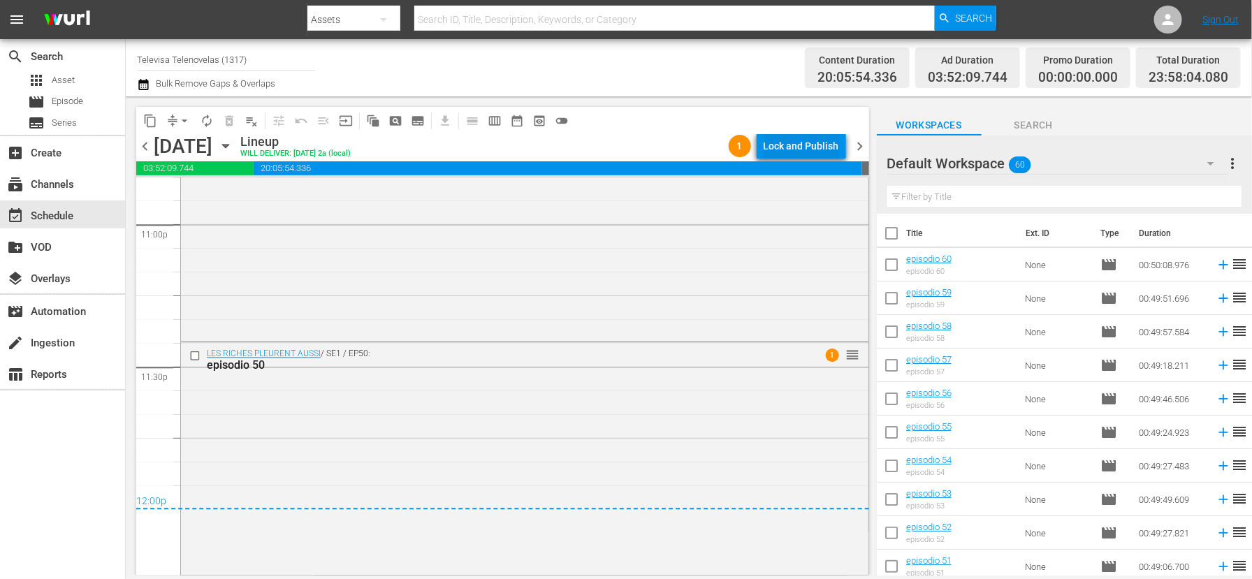
click at [797, 147] on div "Lock and Publish" at bounding box center [800, 145] width 75 height 25
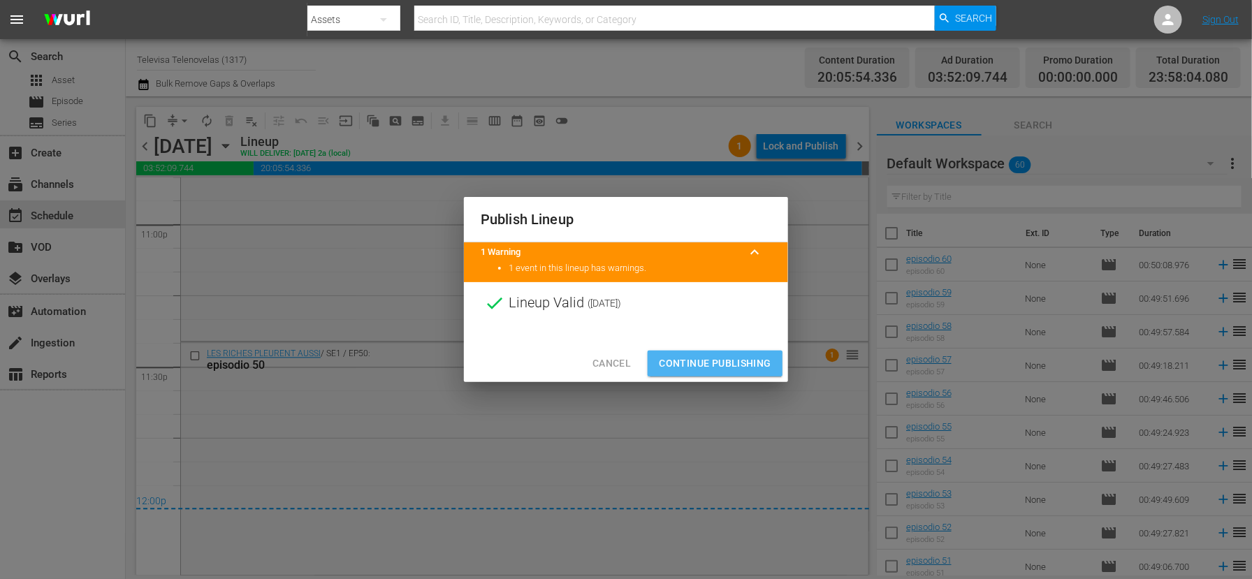
click at [692, 365] on span "Continue Publishing" at bounding box center [715, 363] width 112 height 17
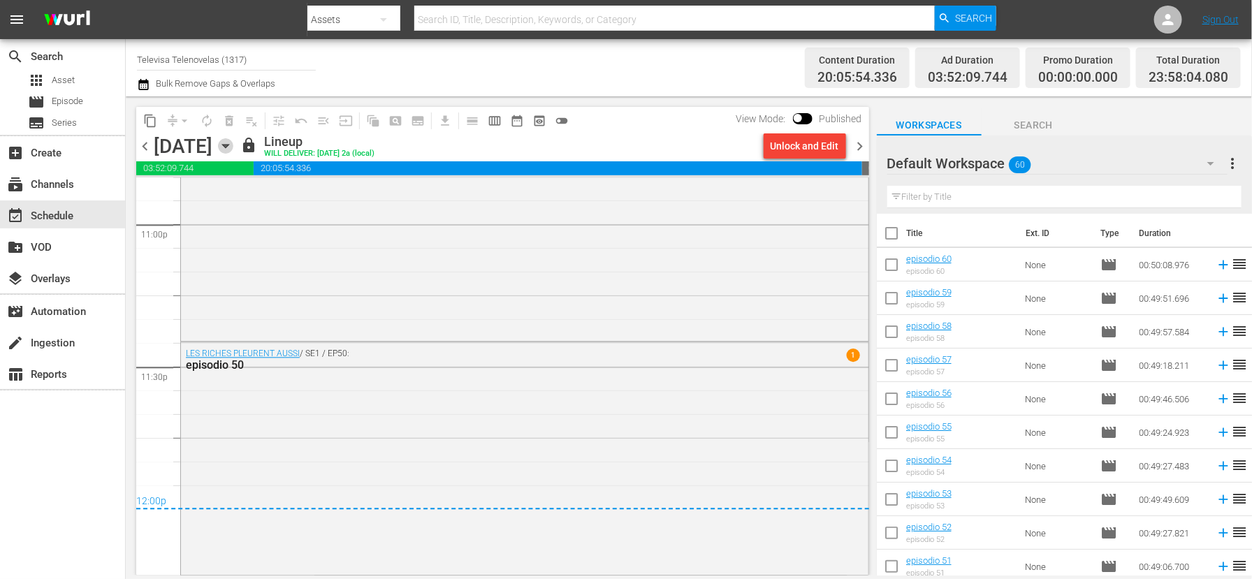
click at [233, 143] on icon "button" at bounding box center [225, 145] width 15 height 15
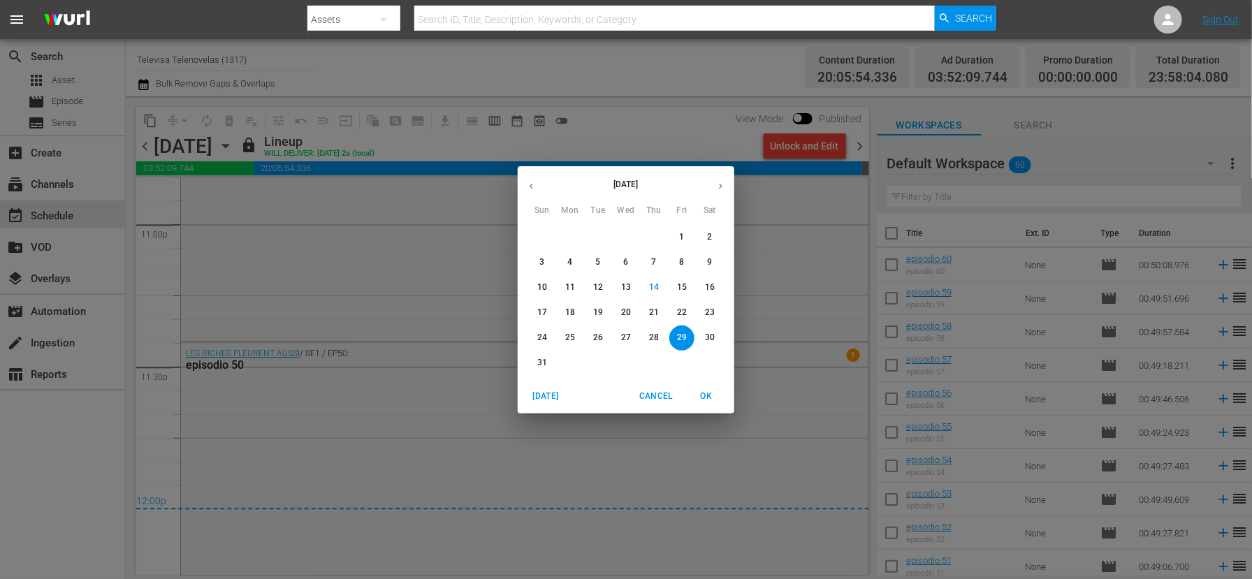
click at [708, 337] on p "30" at bounding box center [710, 338] width 10 height 12
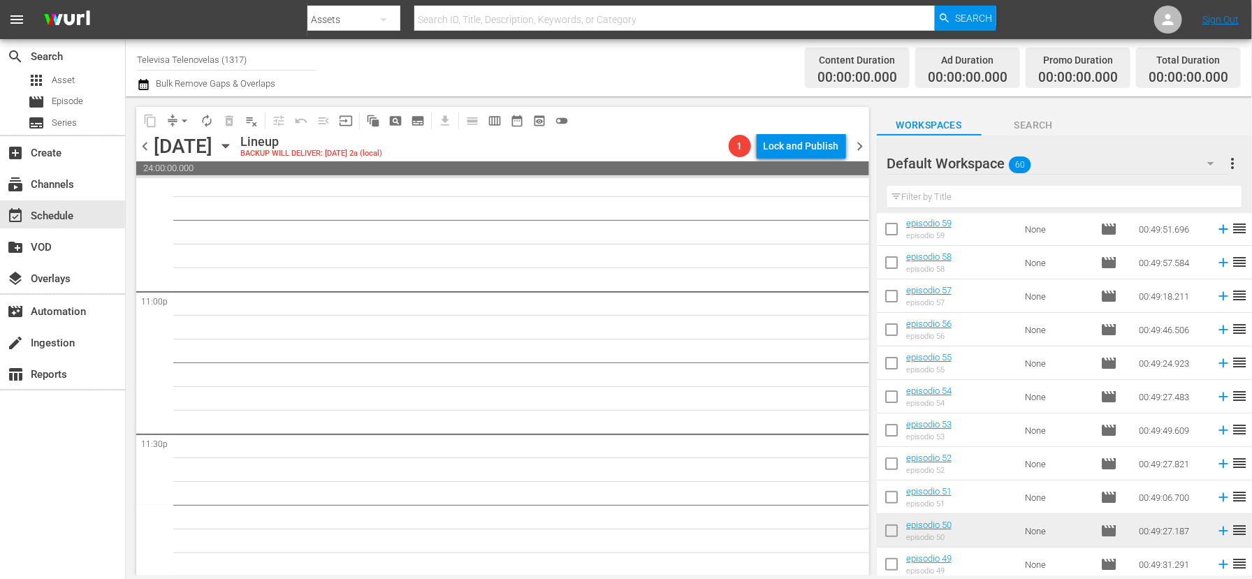
scroll to position [105, 0]
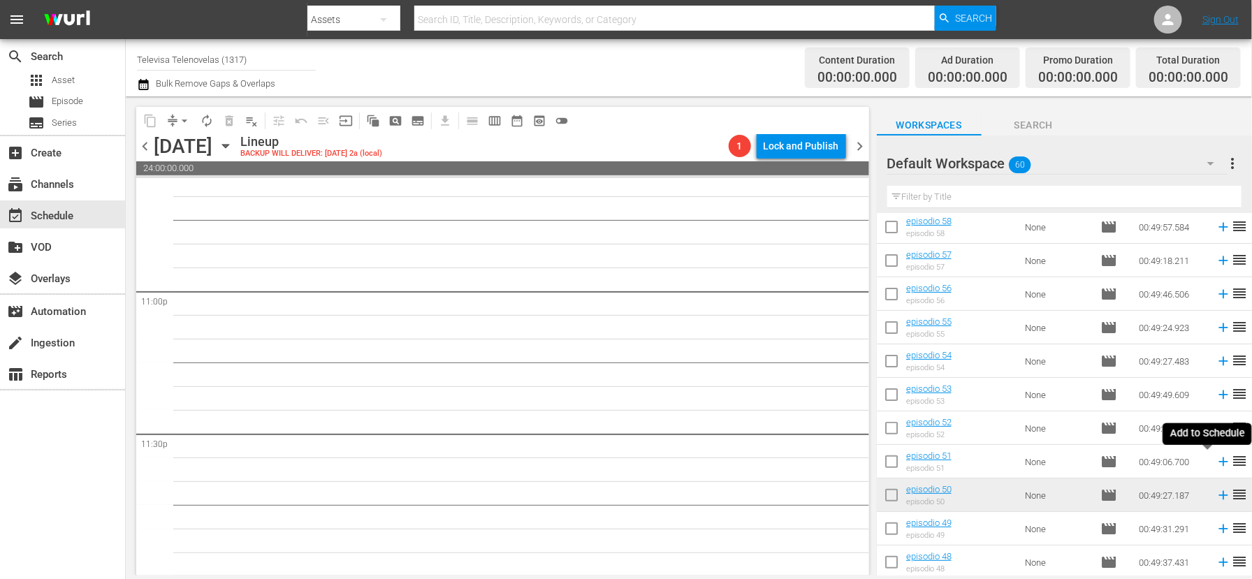
click at [1218, 462] on icon at bounding box center [1222, 462] width 9 height 9
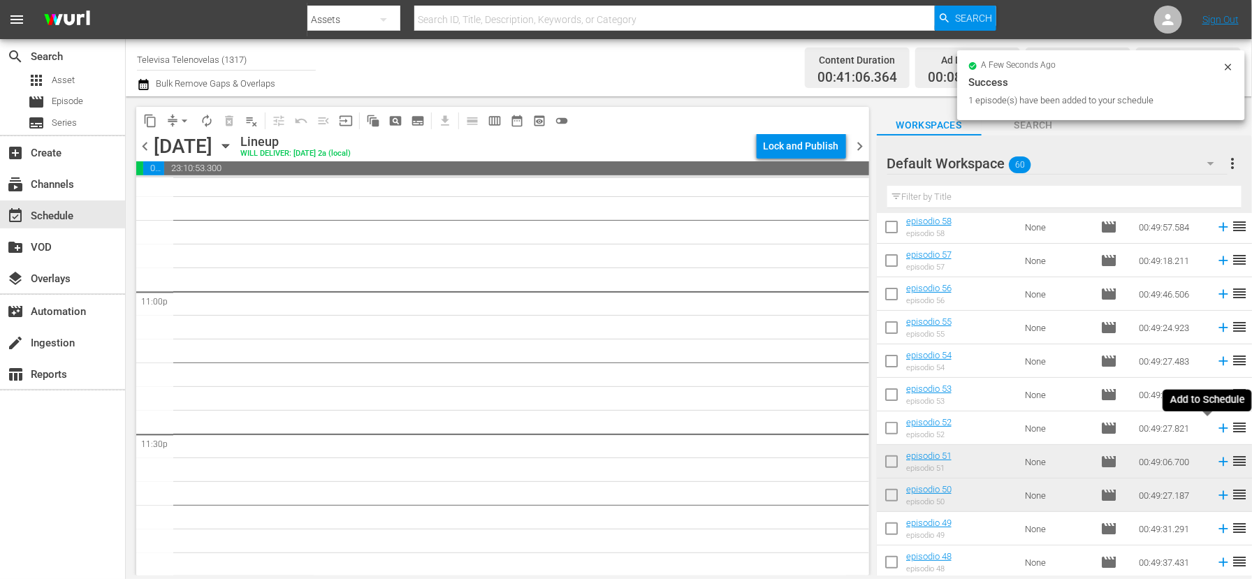
click at [1215, 430] on icon at bounding box center [1222, 427] width 15 height 15
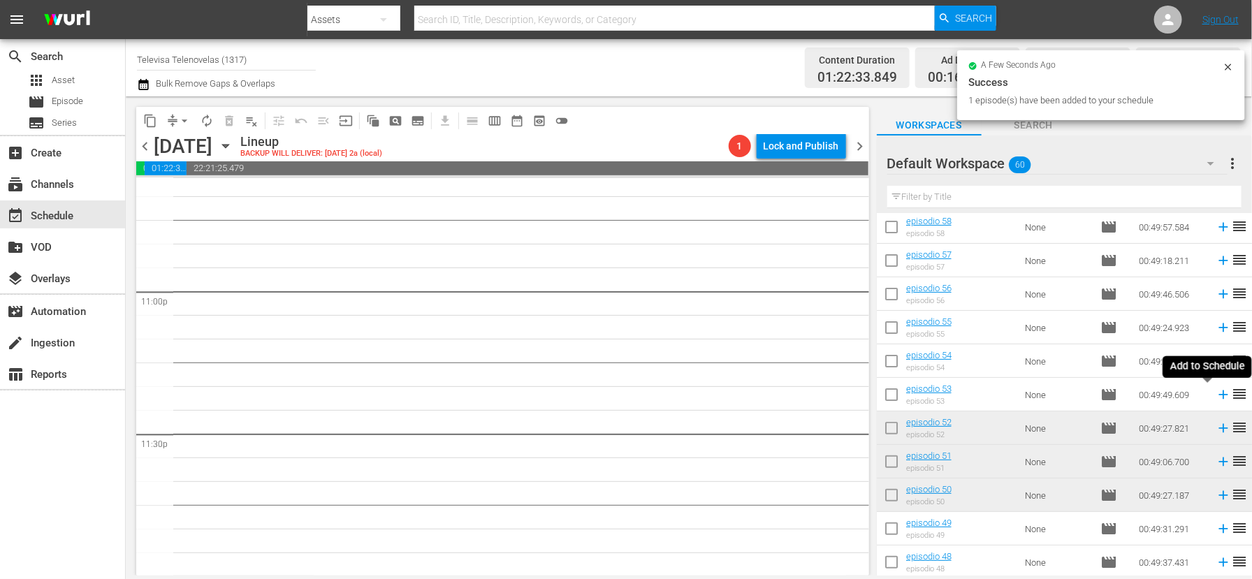
click at [1218, 397] on icon at bounding box center [1222, 394] width 9 height 9
